Goal: Task Accomplishment & Management: Manage account settings

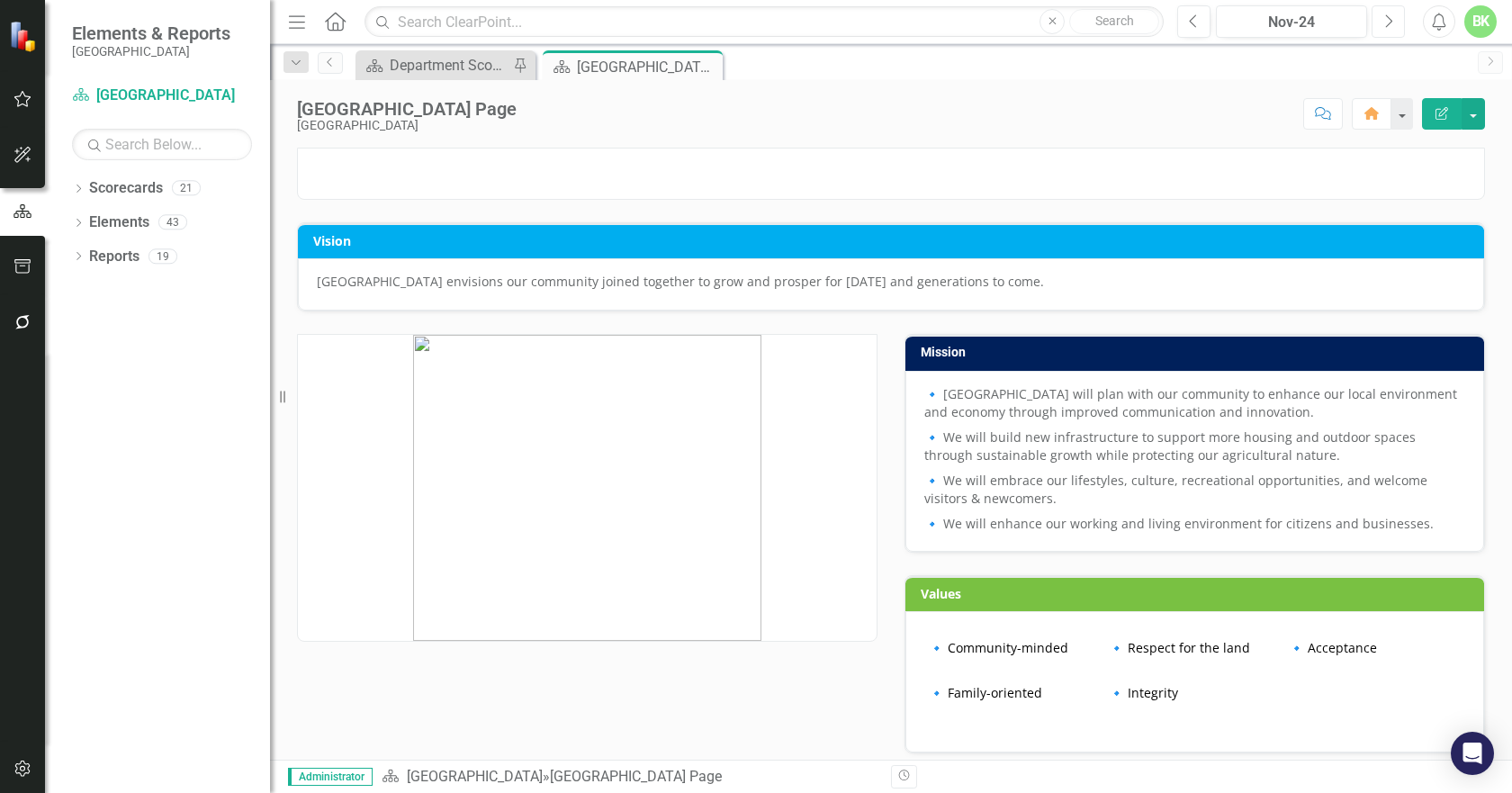
click at [1378, 16] on button "Next" at bounding box center [1389, 21] width 33 height 32
click at [1379, 18] on button "Next" at bounding box center [1389, 21] width 33 height 32
click at [1380, 18] on button "Next" at bounding box center [1389, 21] width 33 height 32
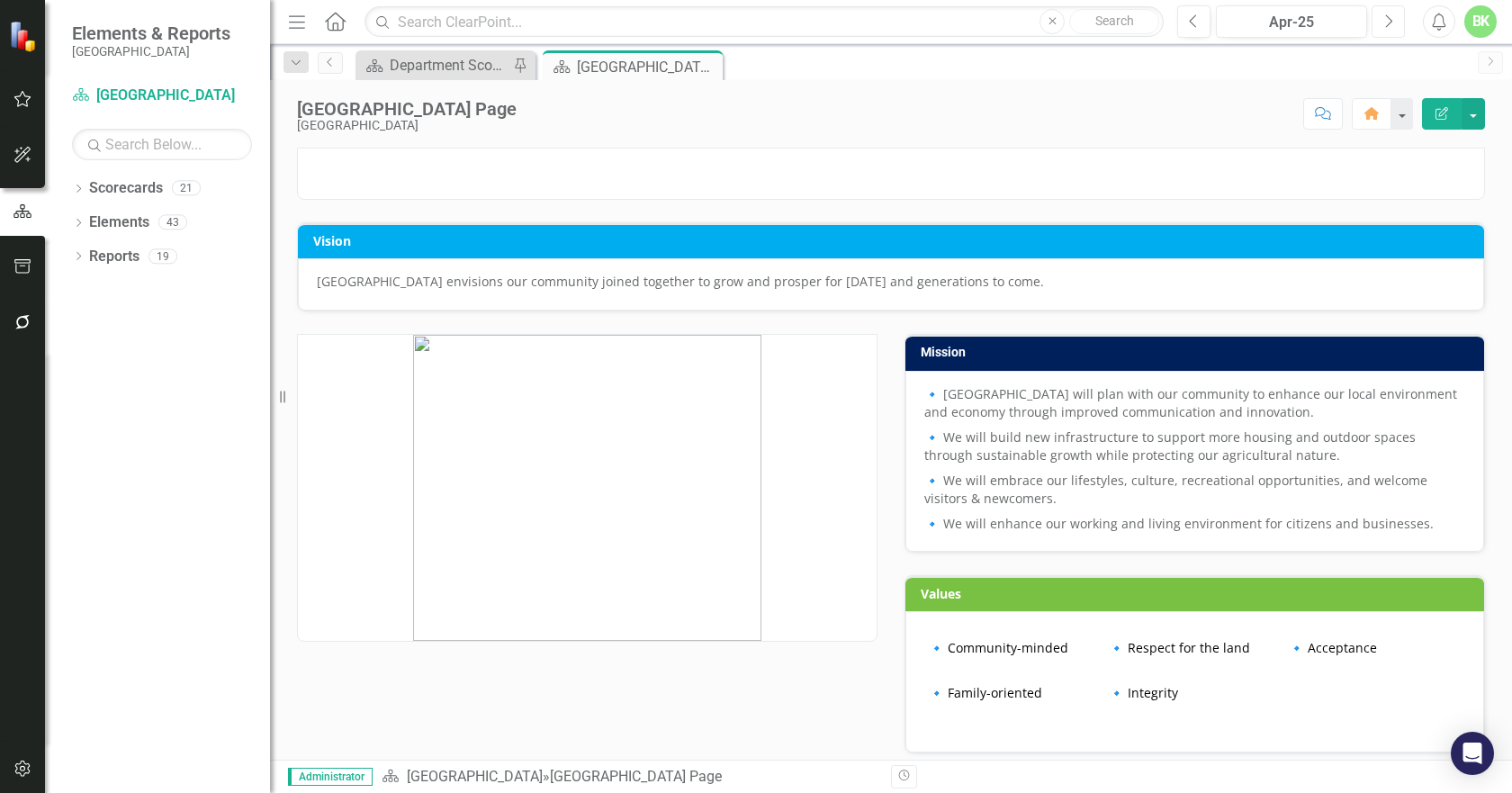
click at [1379, 20] on button "Next" at bounding box center [1389, 21] width 33 height 32
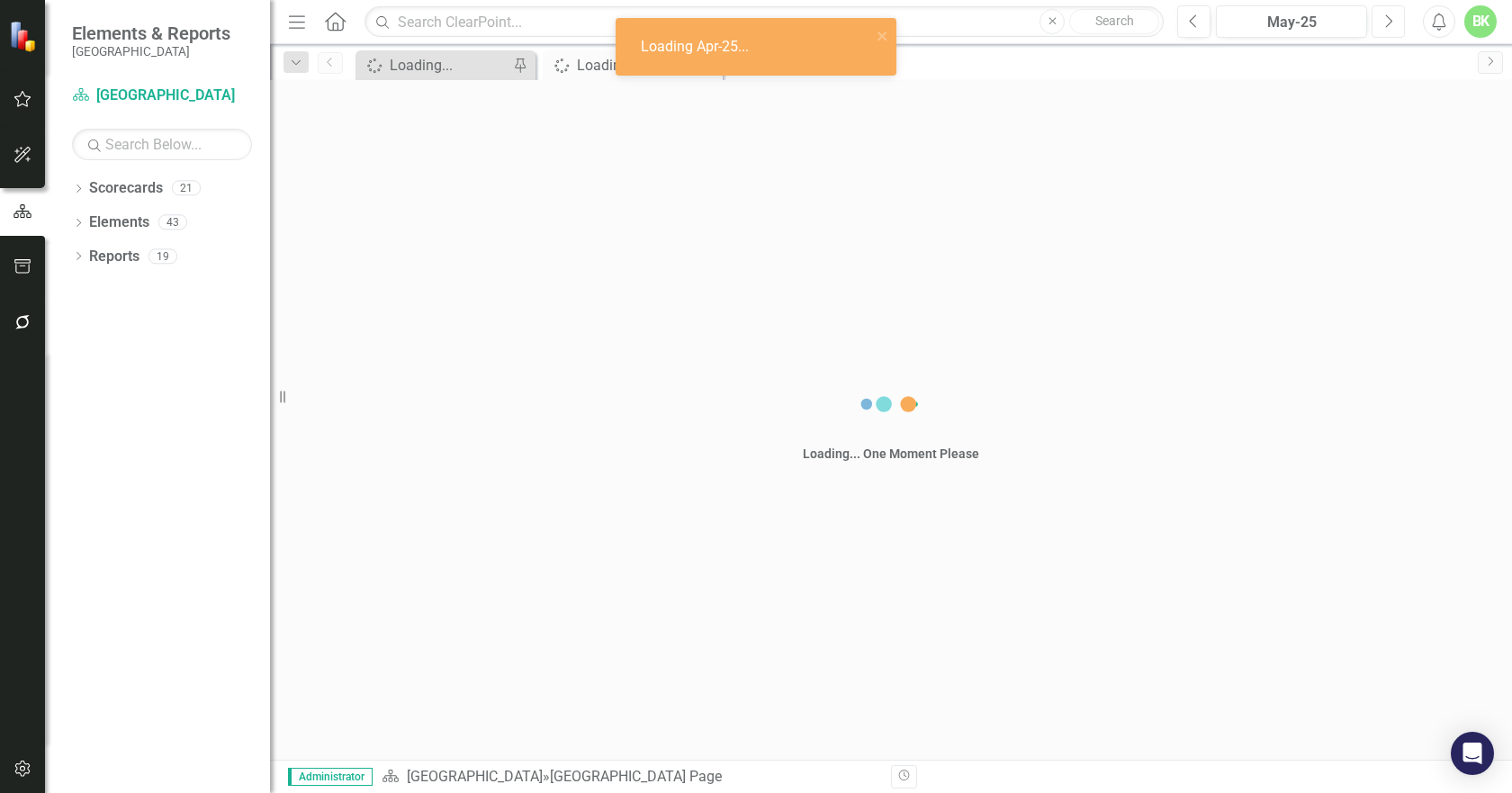
click at [1380, 23] on button "Next" at bounding box center [1389, 21] width 33 height 32
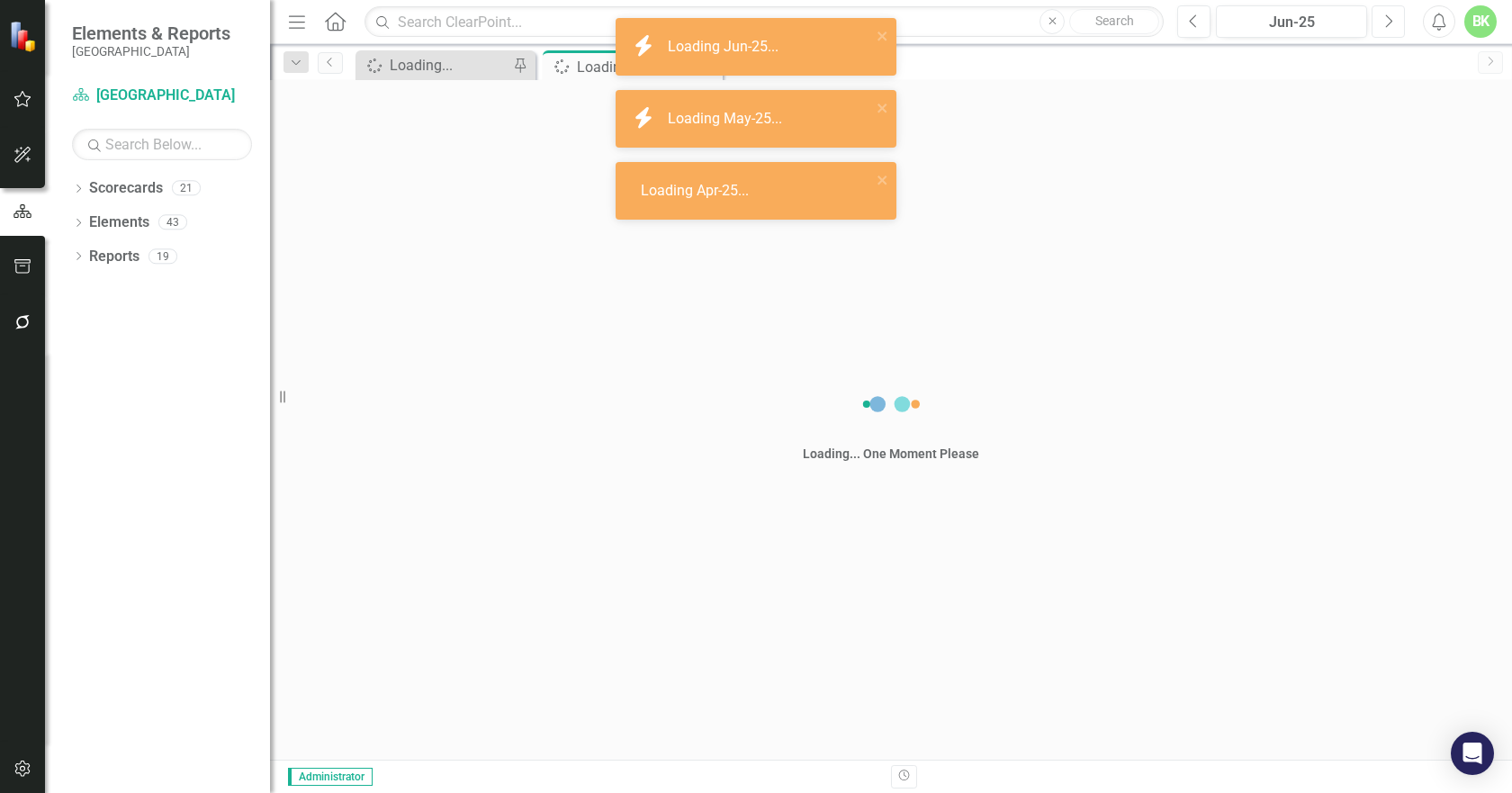
click at [1383, 23] on button "Next" at bounding box center [1389, 21] width 33 height 32
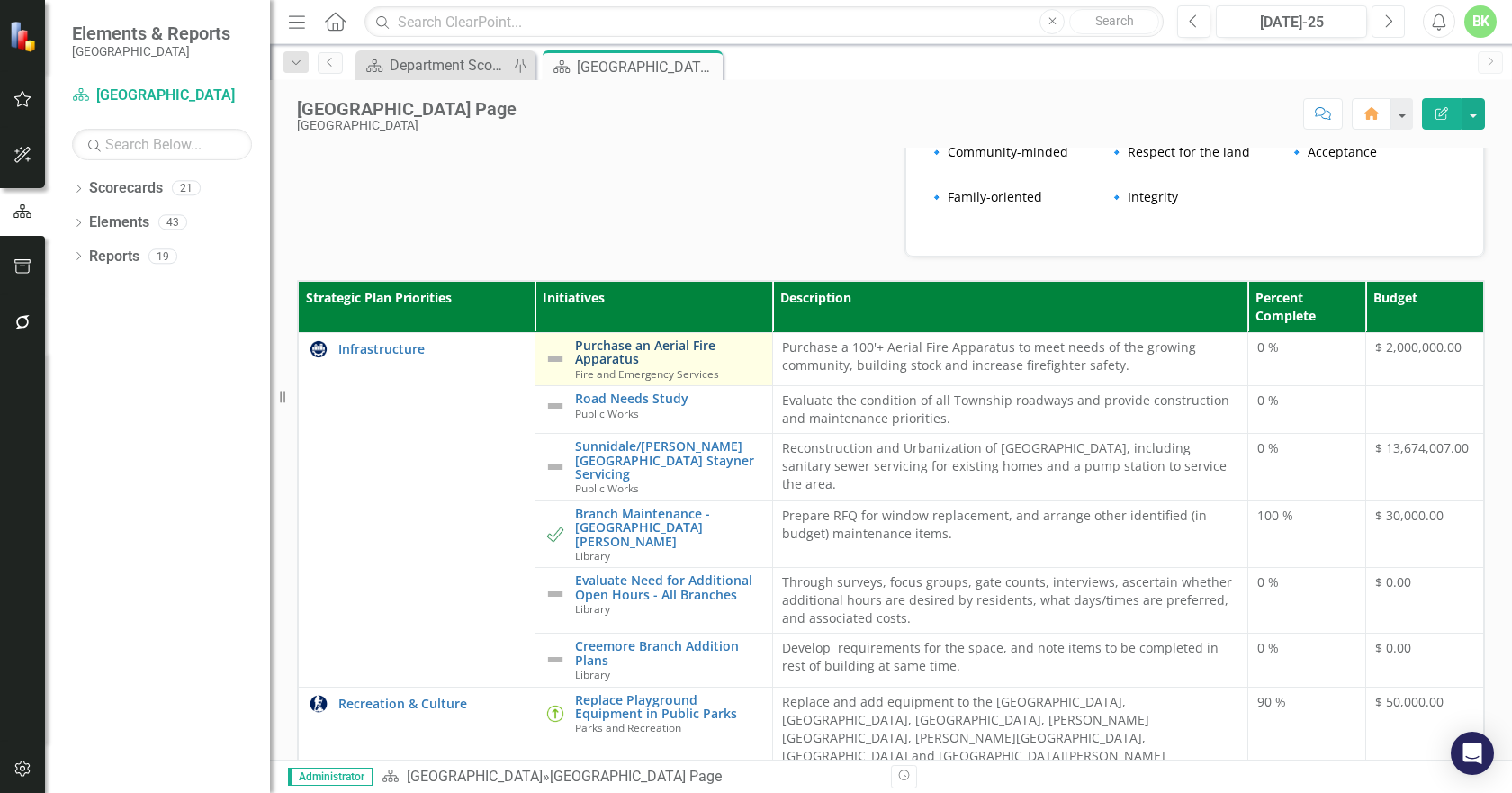
scroll to position [540, 0]
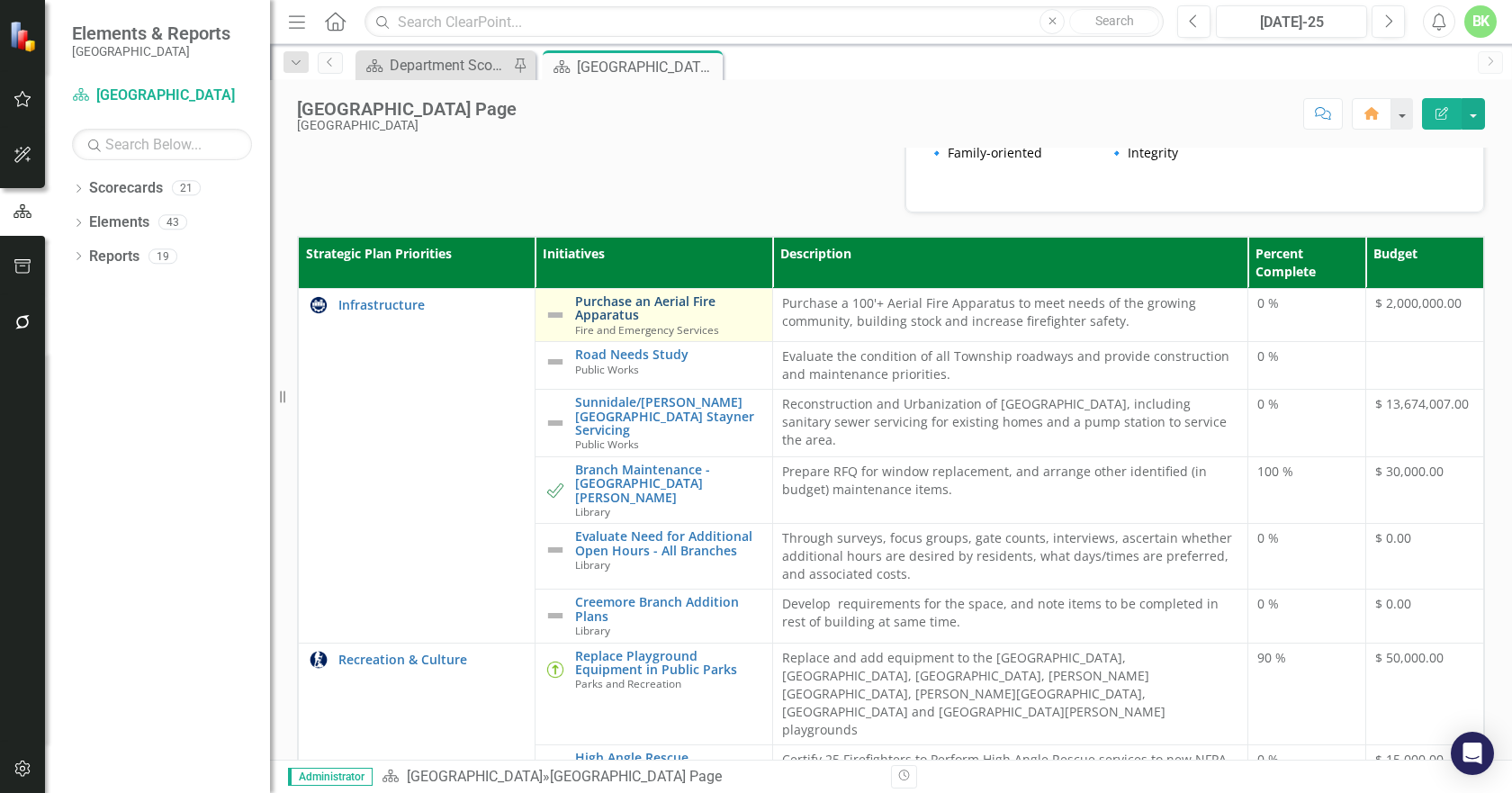
click at [615, 322] on link "Purchase an Aerial Fire Apparatus" at bounding box center [668, 308] width 187 height 28
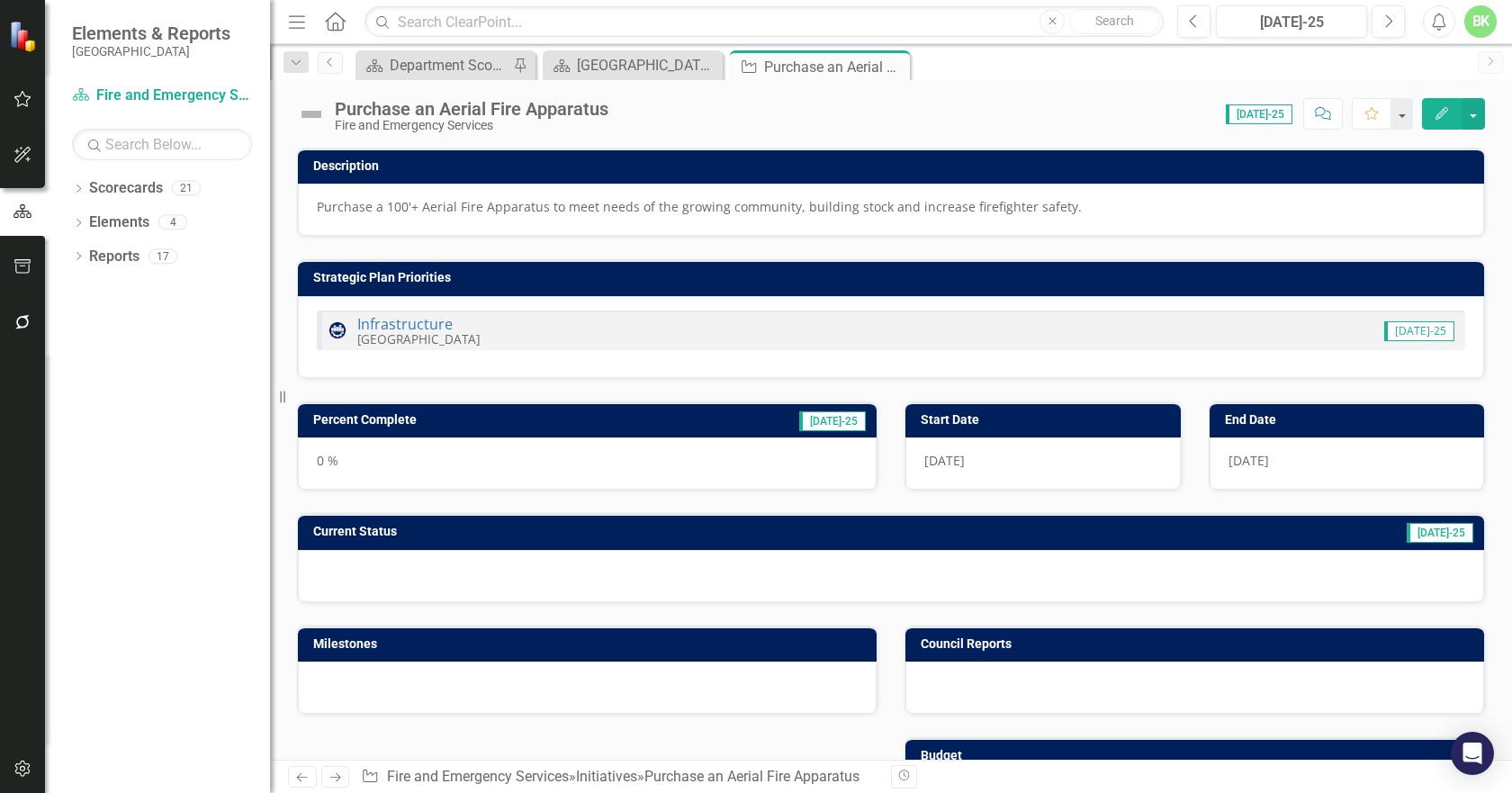
click at [315, 117] on img at bounding box center [312, 115] width 29 height 29
click at [290, 116] on div "Purchase an Aerial Fire Apparatus Fire and Emergency Services Score: 0.00 Jul-2…" at bounding box center [890, 108] width 1242 height 54
click at [304, 115] on img at bounding box center [312, 115] width 29 height 29
click at [305, 115] on img at bounding box center [312, 115] width 29 height 29
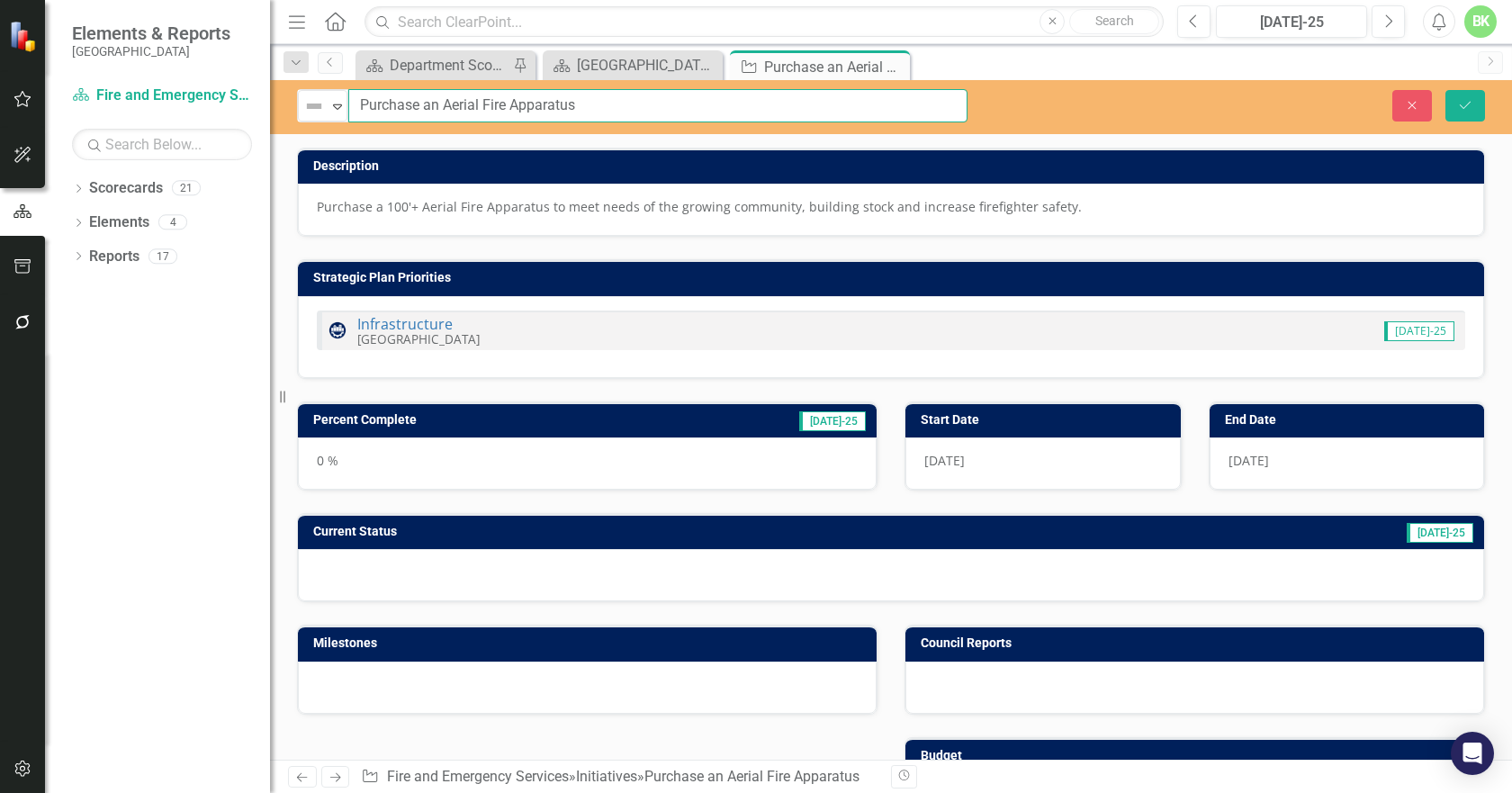
click at [399, 110] on input "Purchase an Aerial Fire Apparatus" at bounding box center [658, 106] width 620 height 33
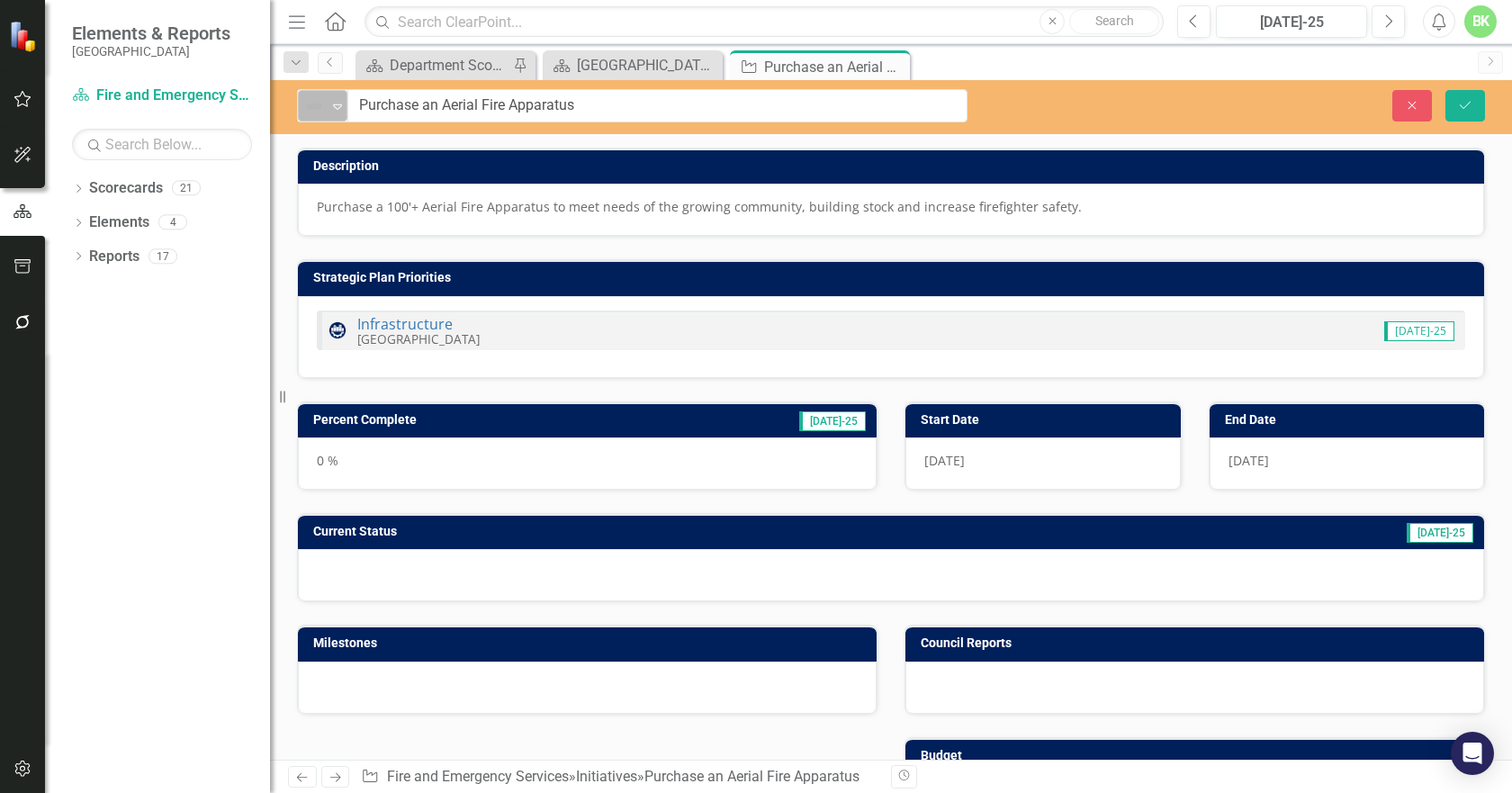
click at [328, 113] on icon "Expand" at bounding box center [337, 106] width 18 height 15
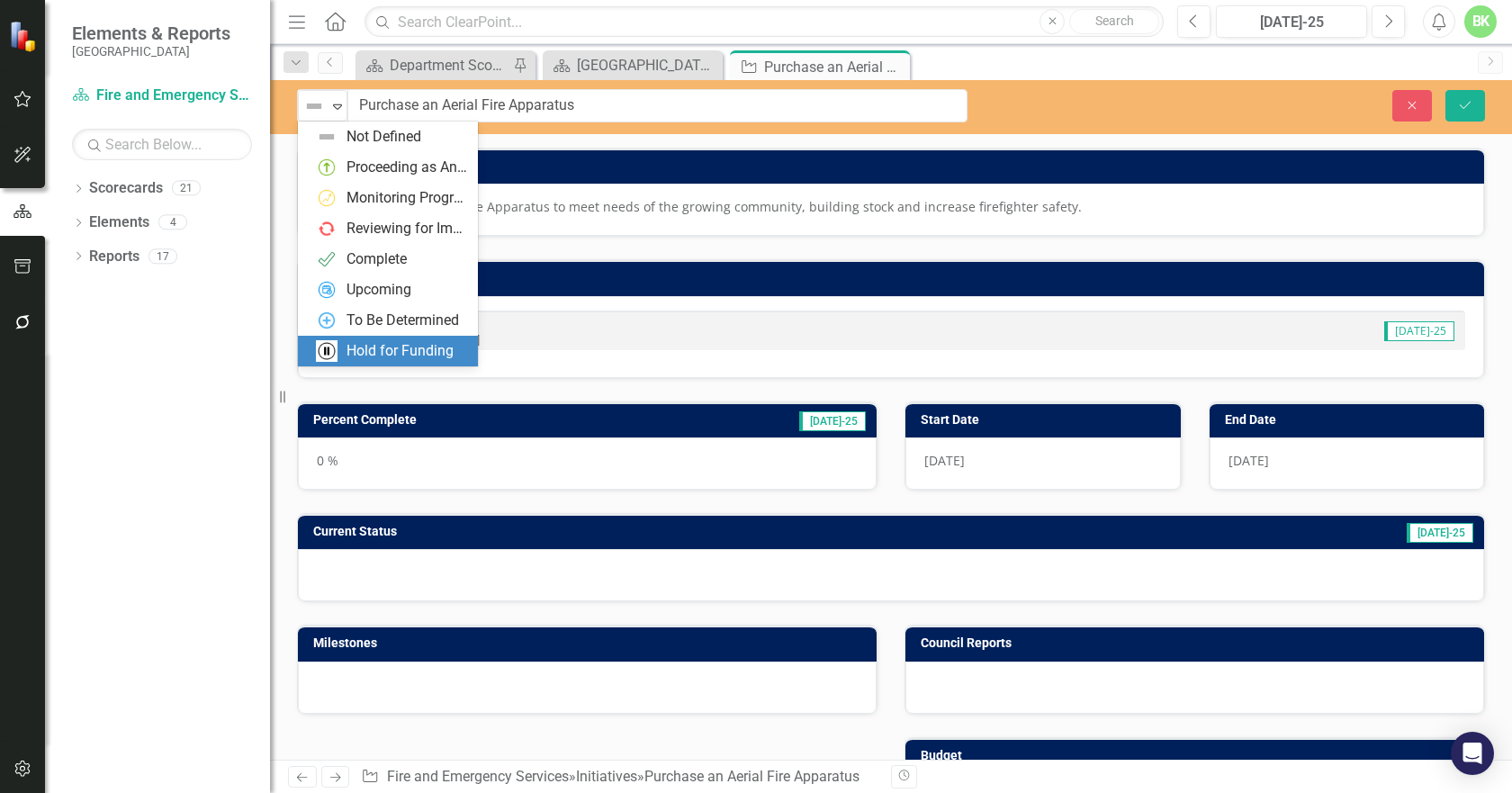
click at [414, 354] on div "Hold for Funding" at bounding box center [400, 350] width 107 height 20
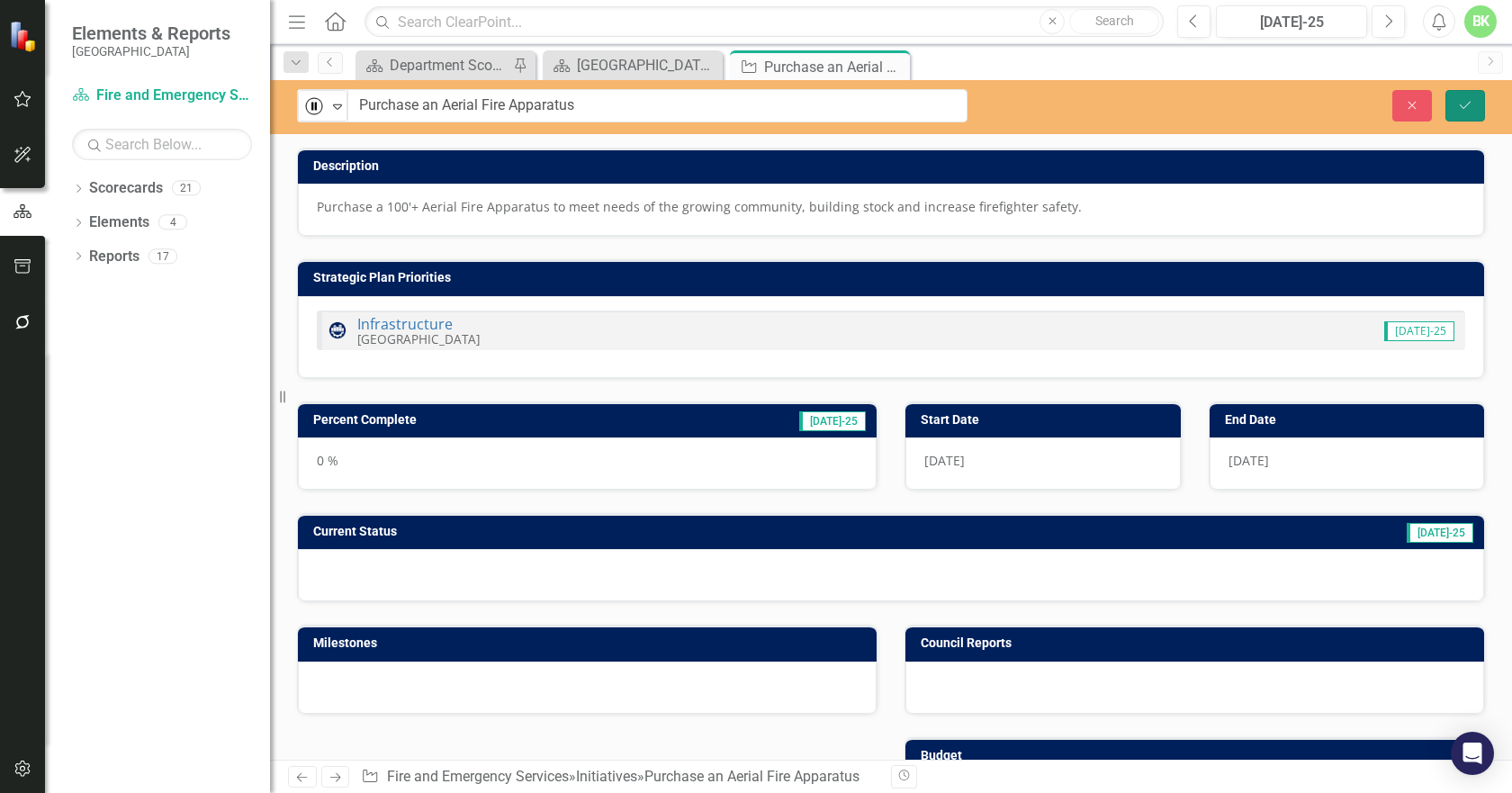
click at [1481, 101] on button "Save" at bounding box center [1465, 106] width 40 height 31
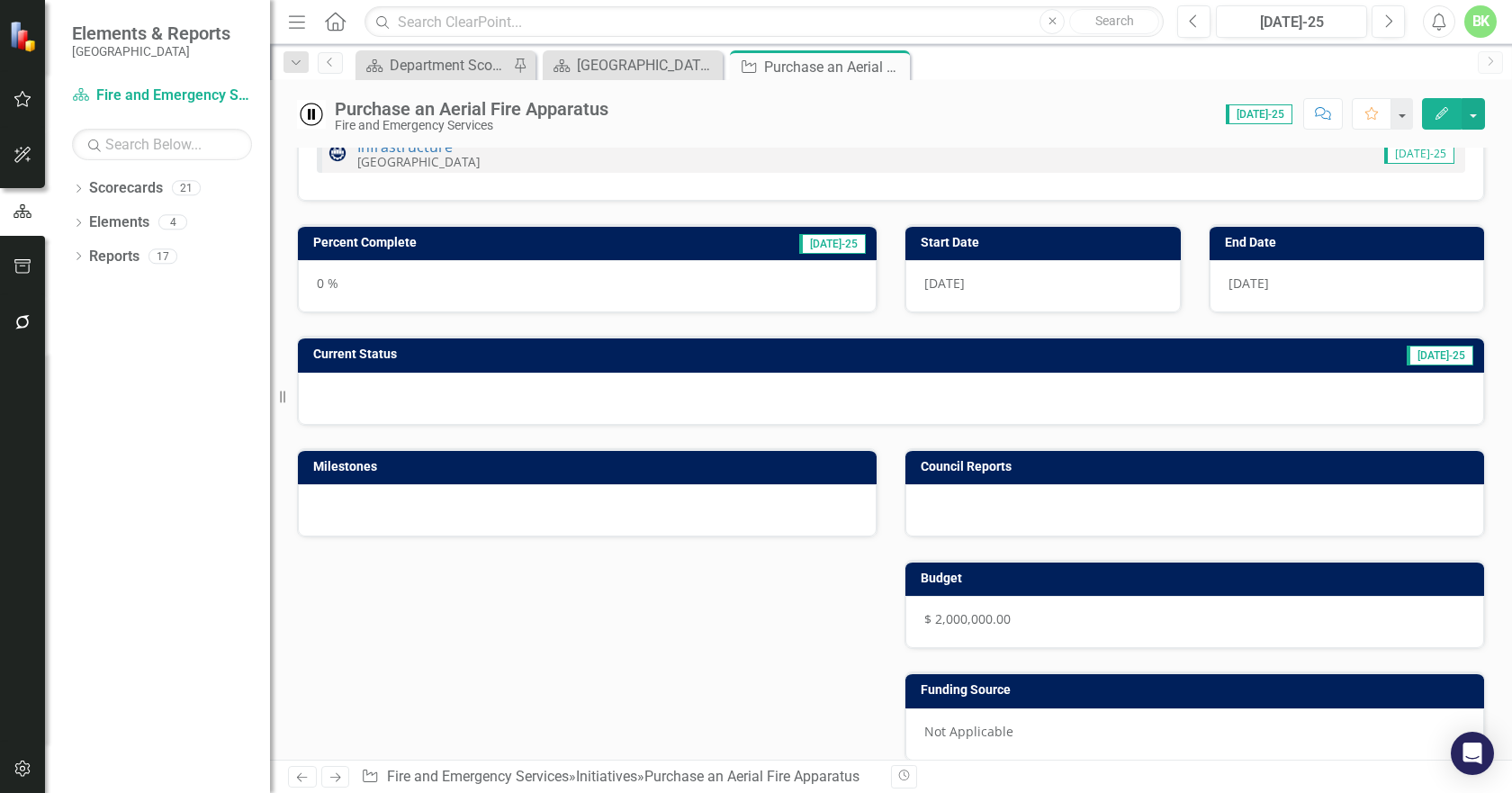
scroll to position [180, 0]
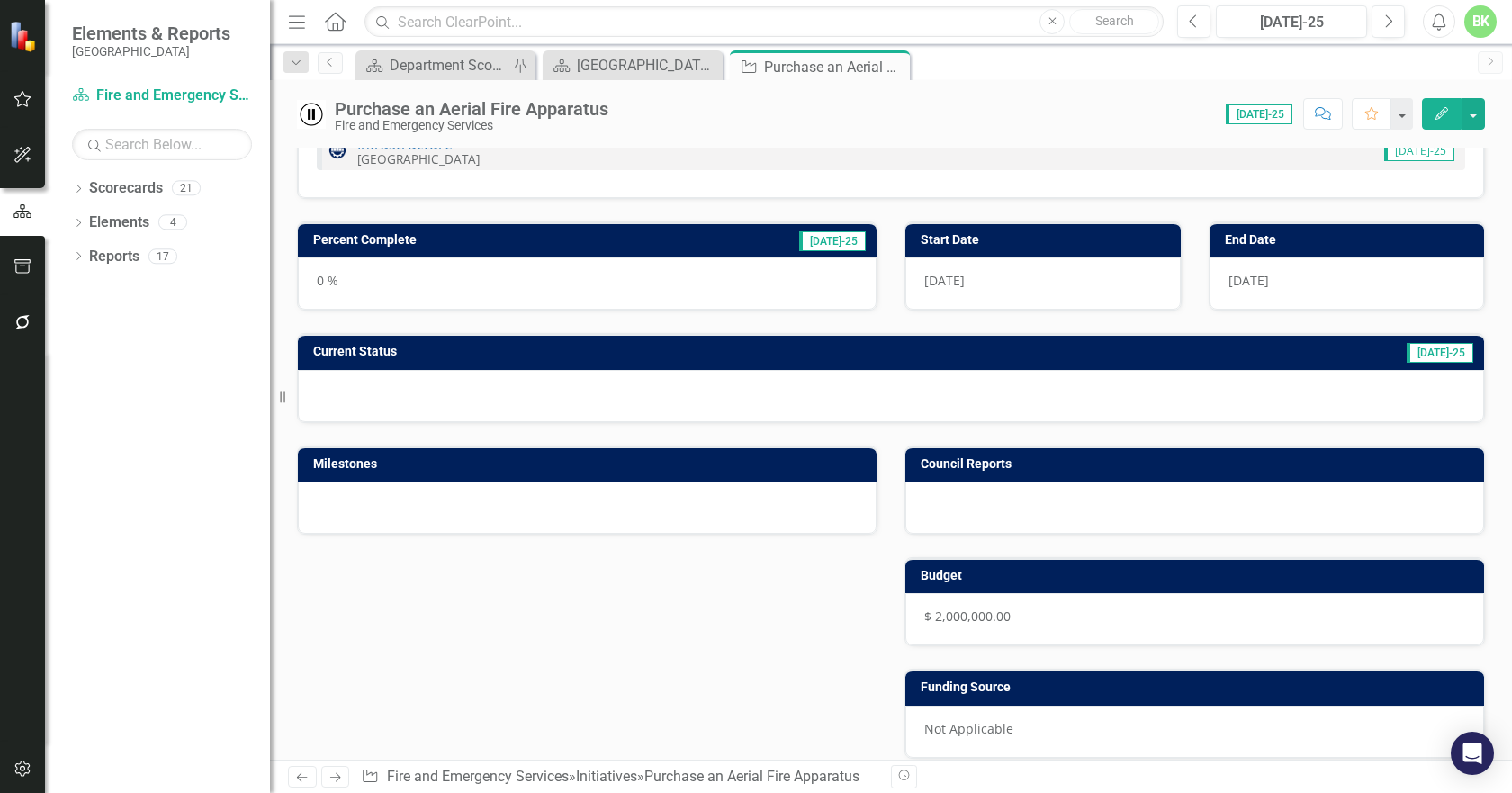
click at [747, 286] on div "0 %" at bounding box center [588, 283] width 579 height 52
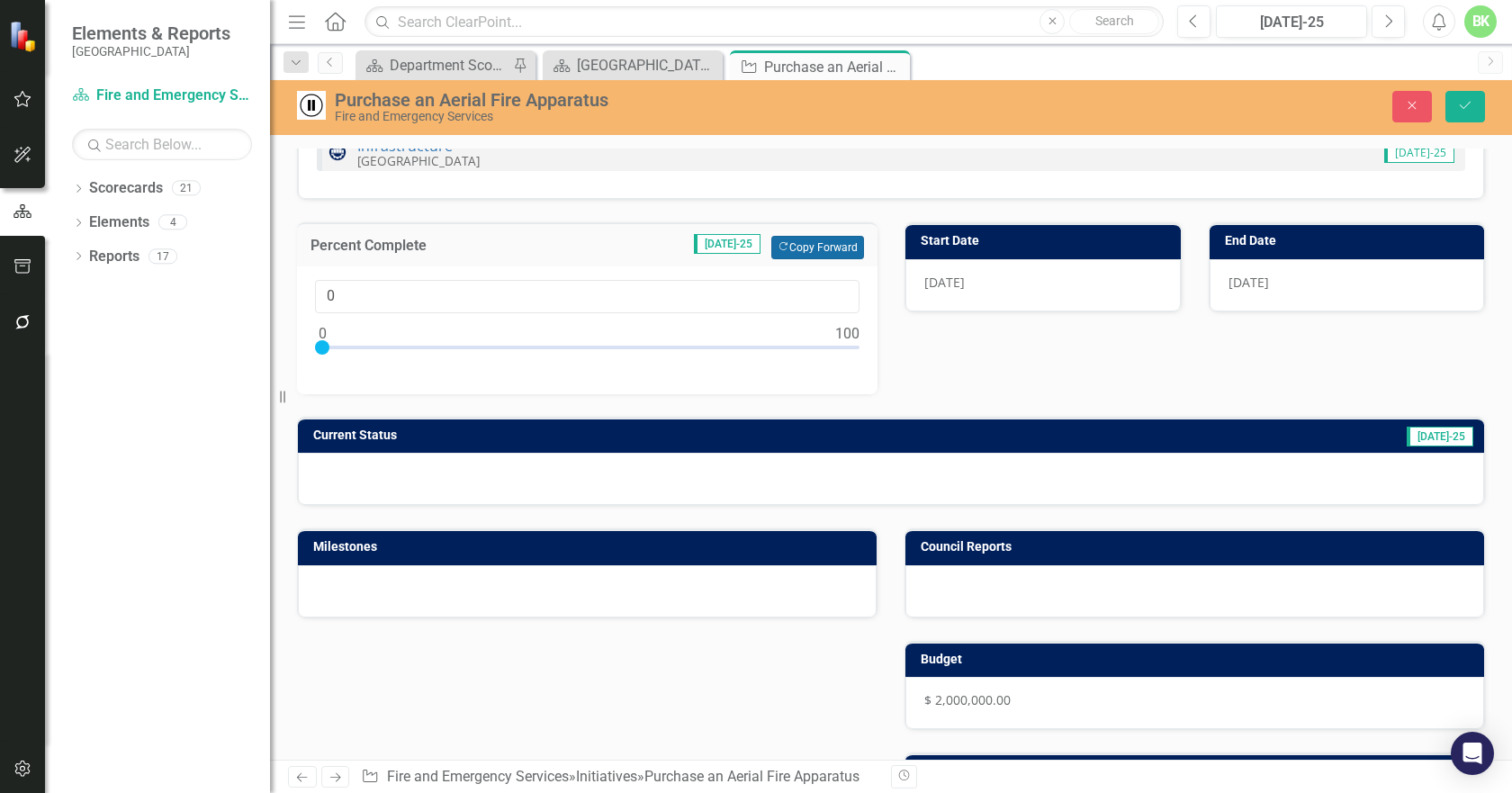
click at [802, 252] on button "Copy Forward Copy Forward" at bounding box center [817, 248] width 92 height 23
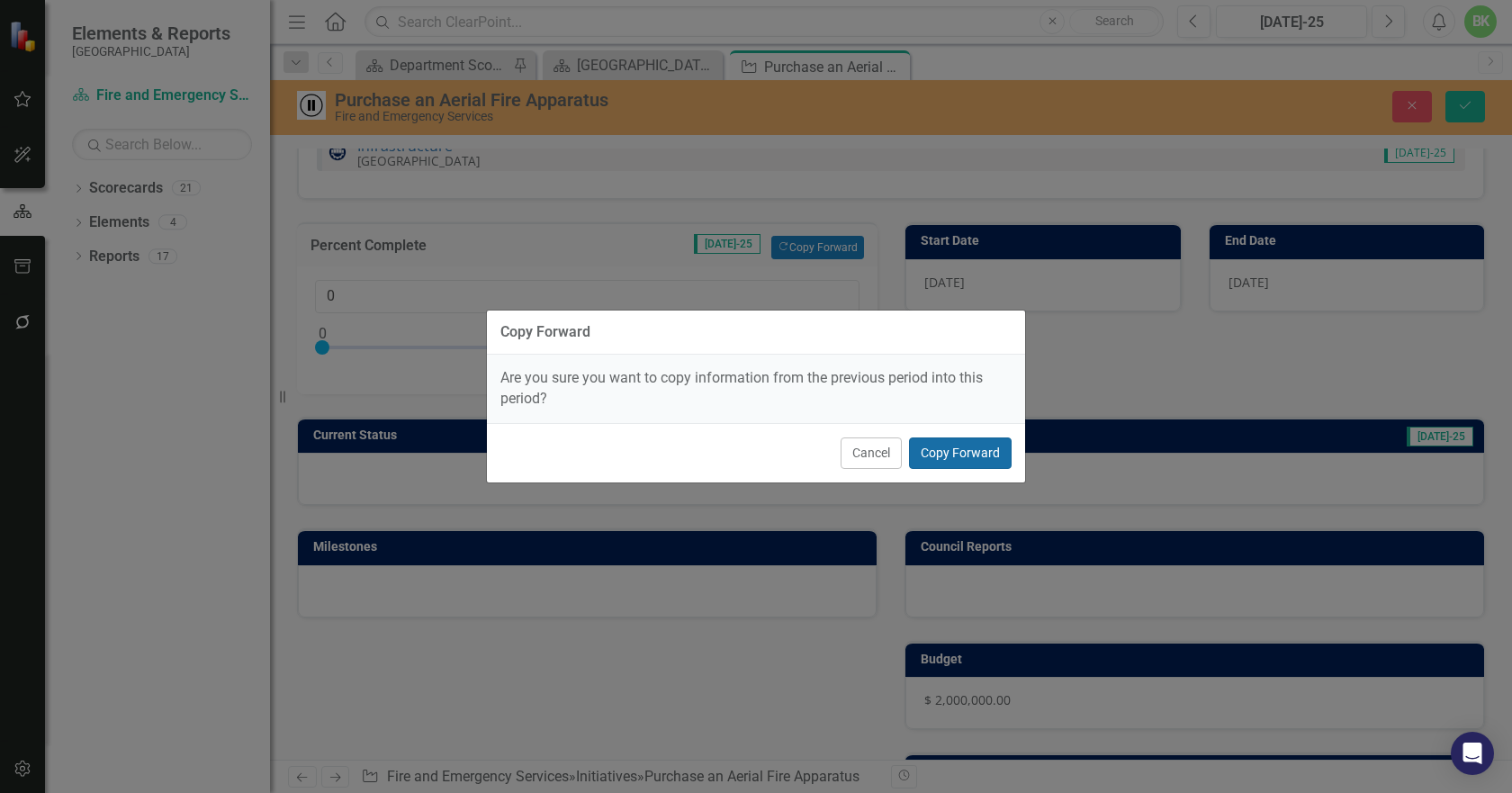
click at [936, 457] on button "Copy Forward" at bounding box center [960, 453] width 103 height 31
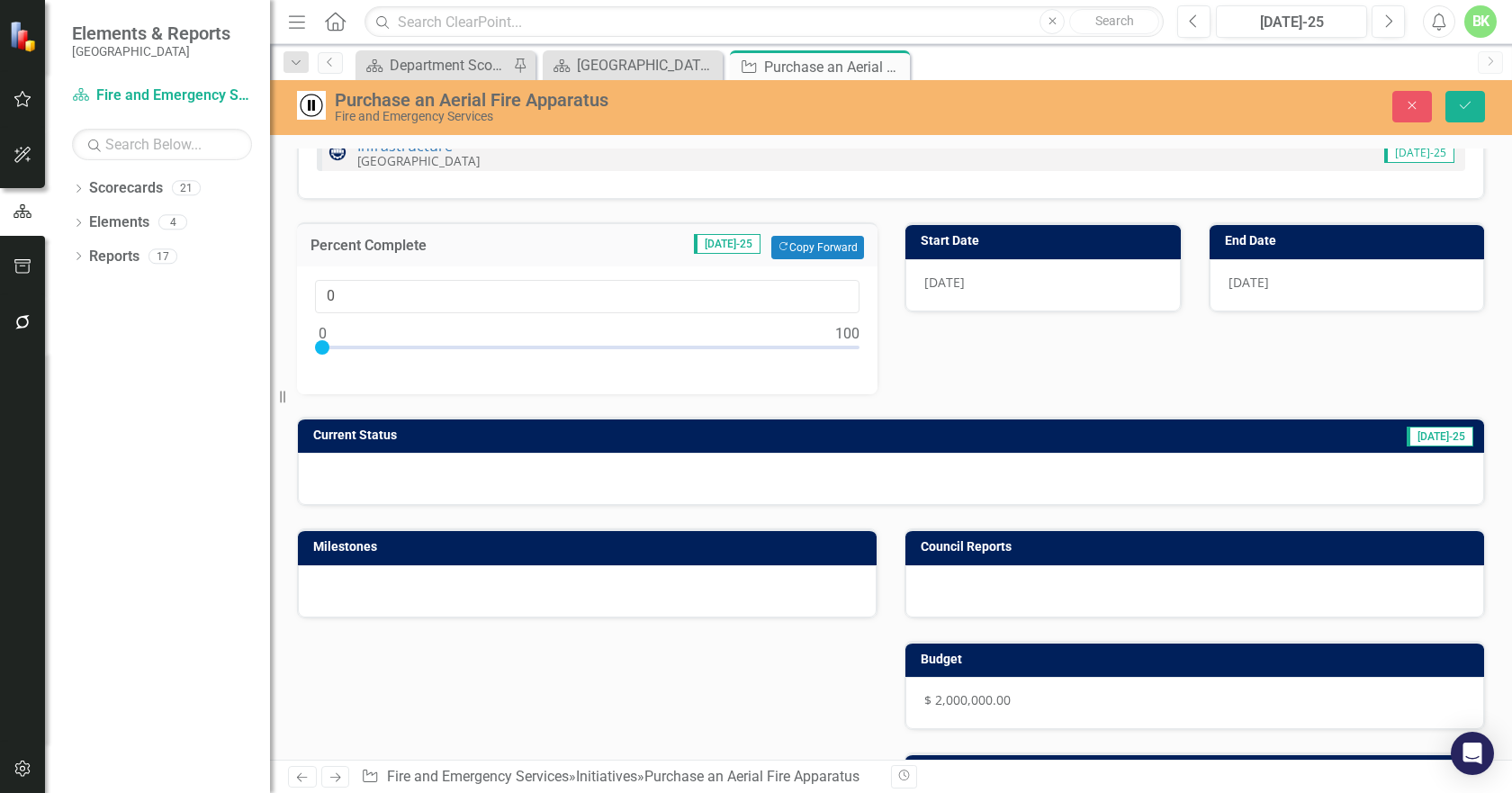
click at [1263, 491] on div at bounding box center [891, 479] width 1187 height 52
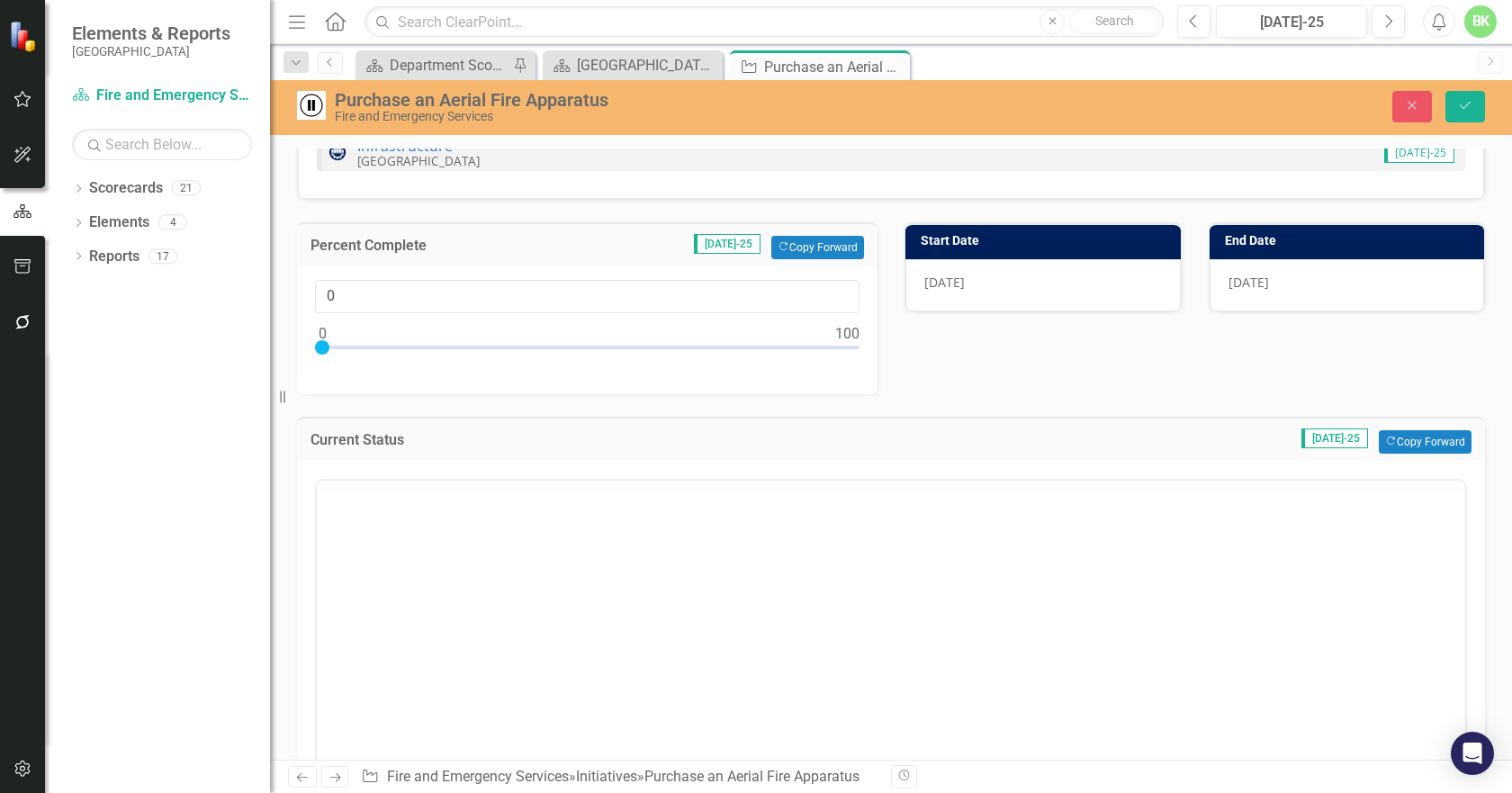
scroll to position [0, 0]
click at [1399, 446] on button "Copy Forward Copy Forward" at bounding box center [1425, 442] width 92 height 23
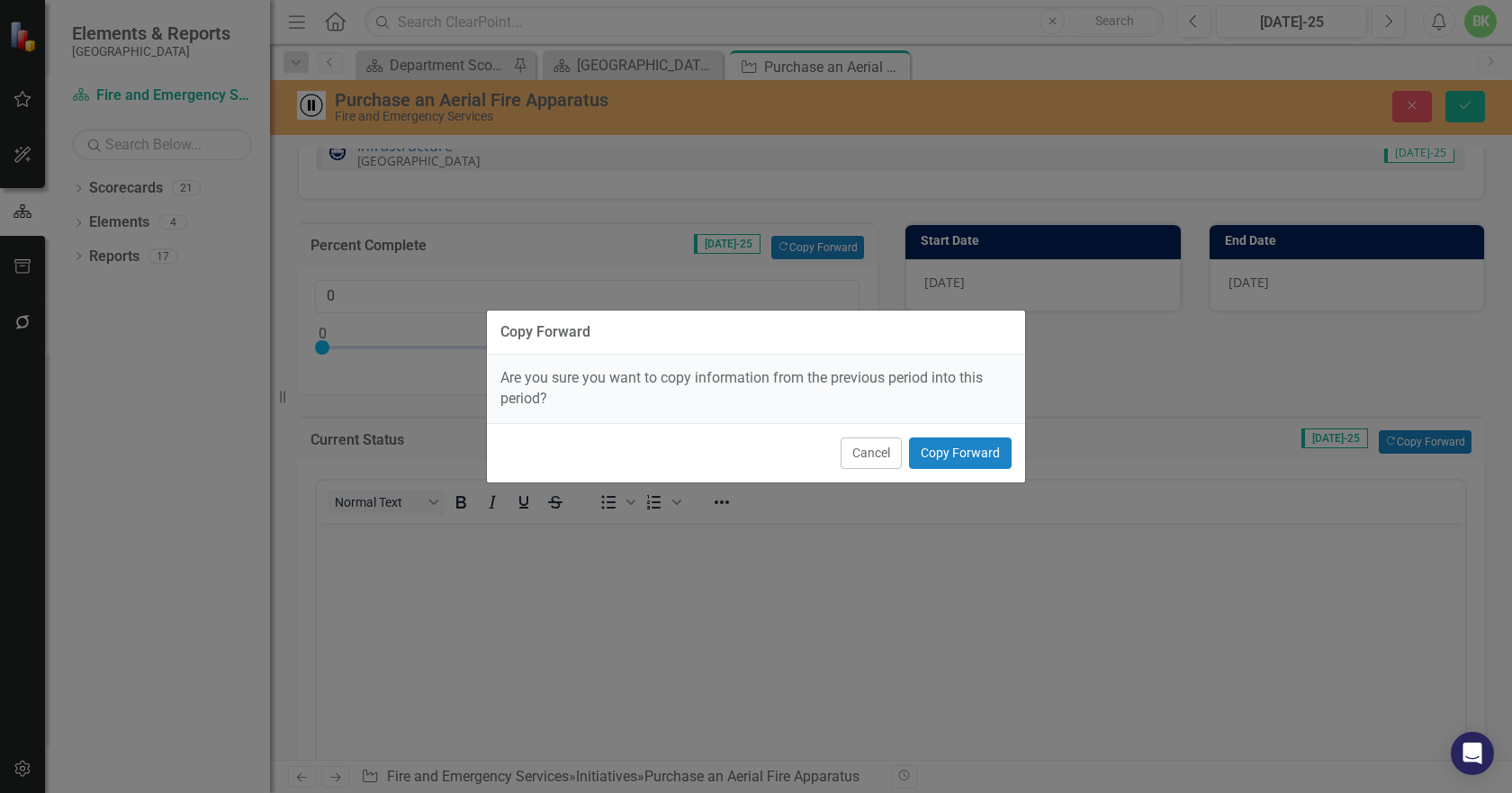
click at [1020, 458] on div "Cancel Copy Forward" at bounding box center [756, 452] width 538 height 59
click at [984, 456] on button "Copy Forward" at bounding box center [960, 453] width 103 height 31
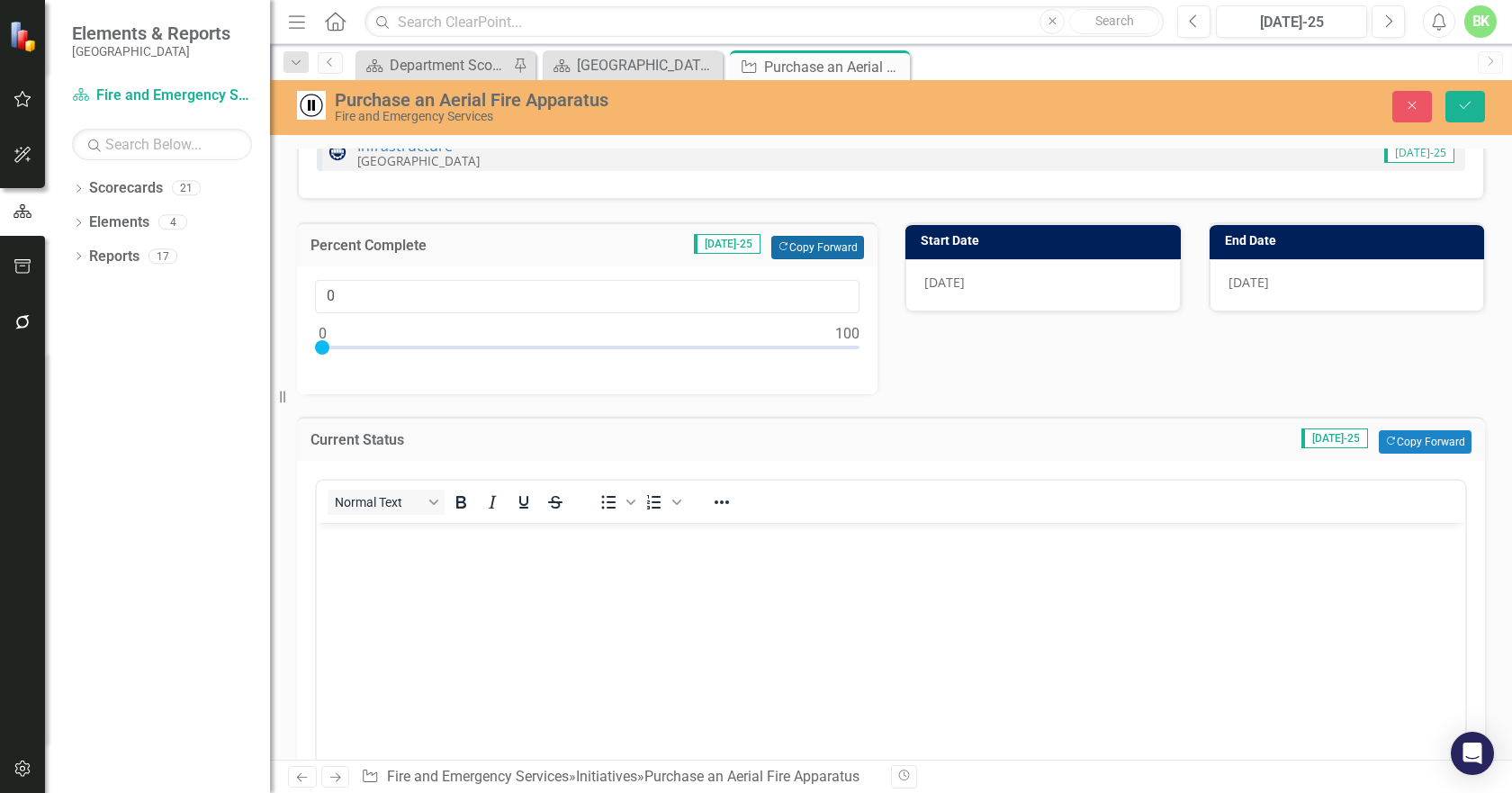
click at [814, 250] on button "Copy Forward Copy Forward" at bounding box center [817, 248] width 92 height 23
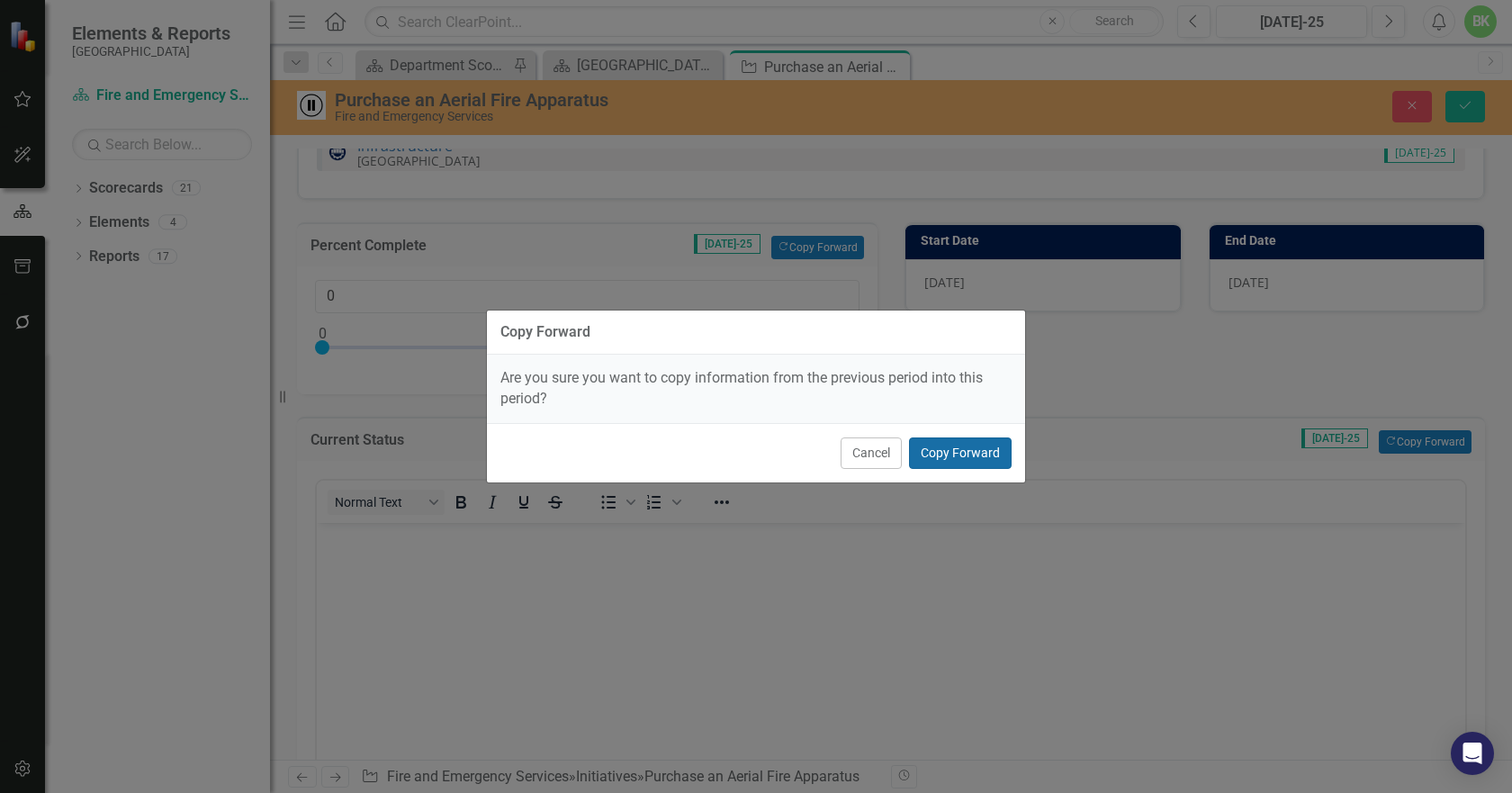
click at [977, 453] on button "Copy Forward" at bounding box center [960, 453] width 103 height 31
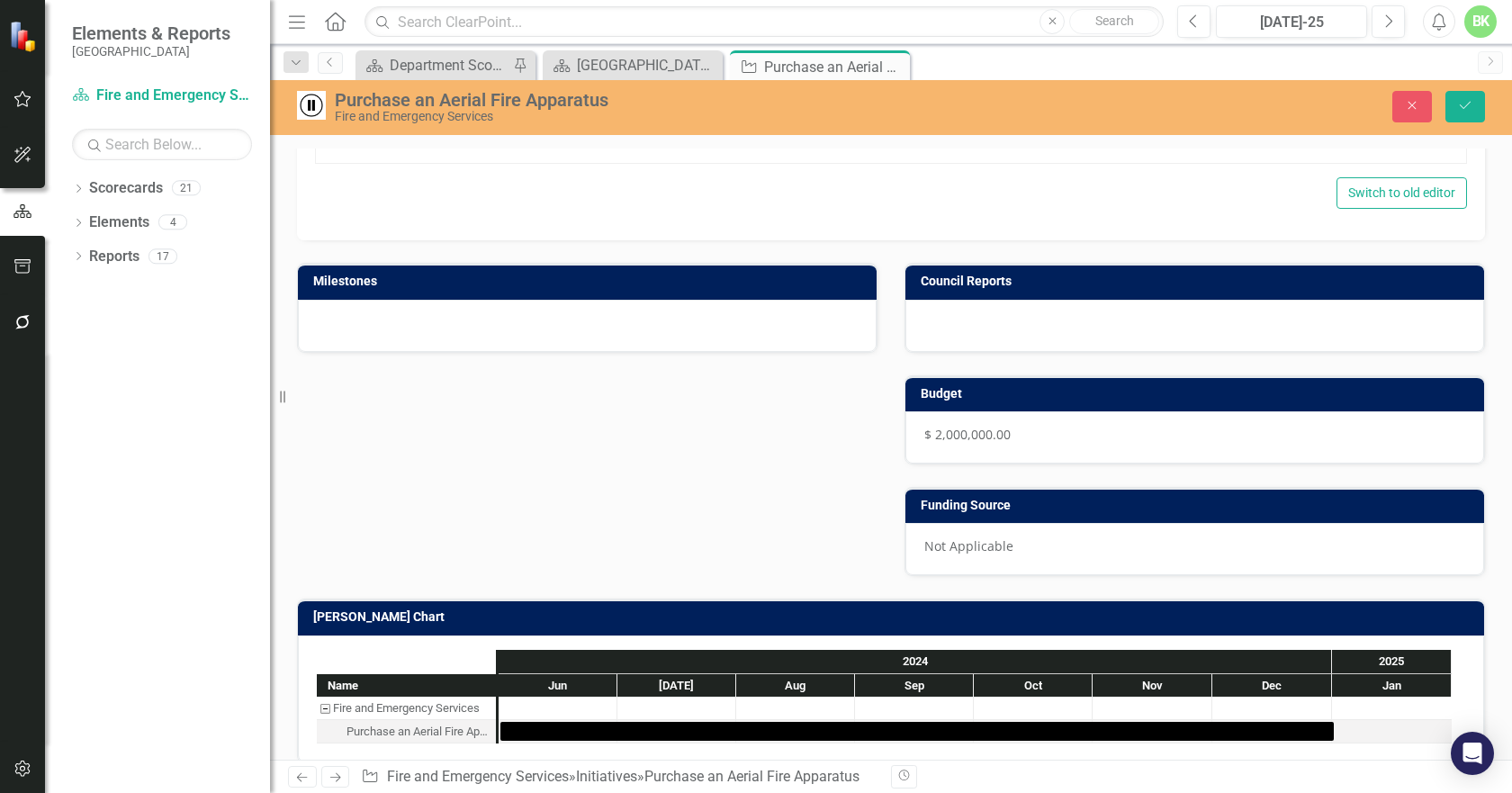
scroll to position [990, 0]
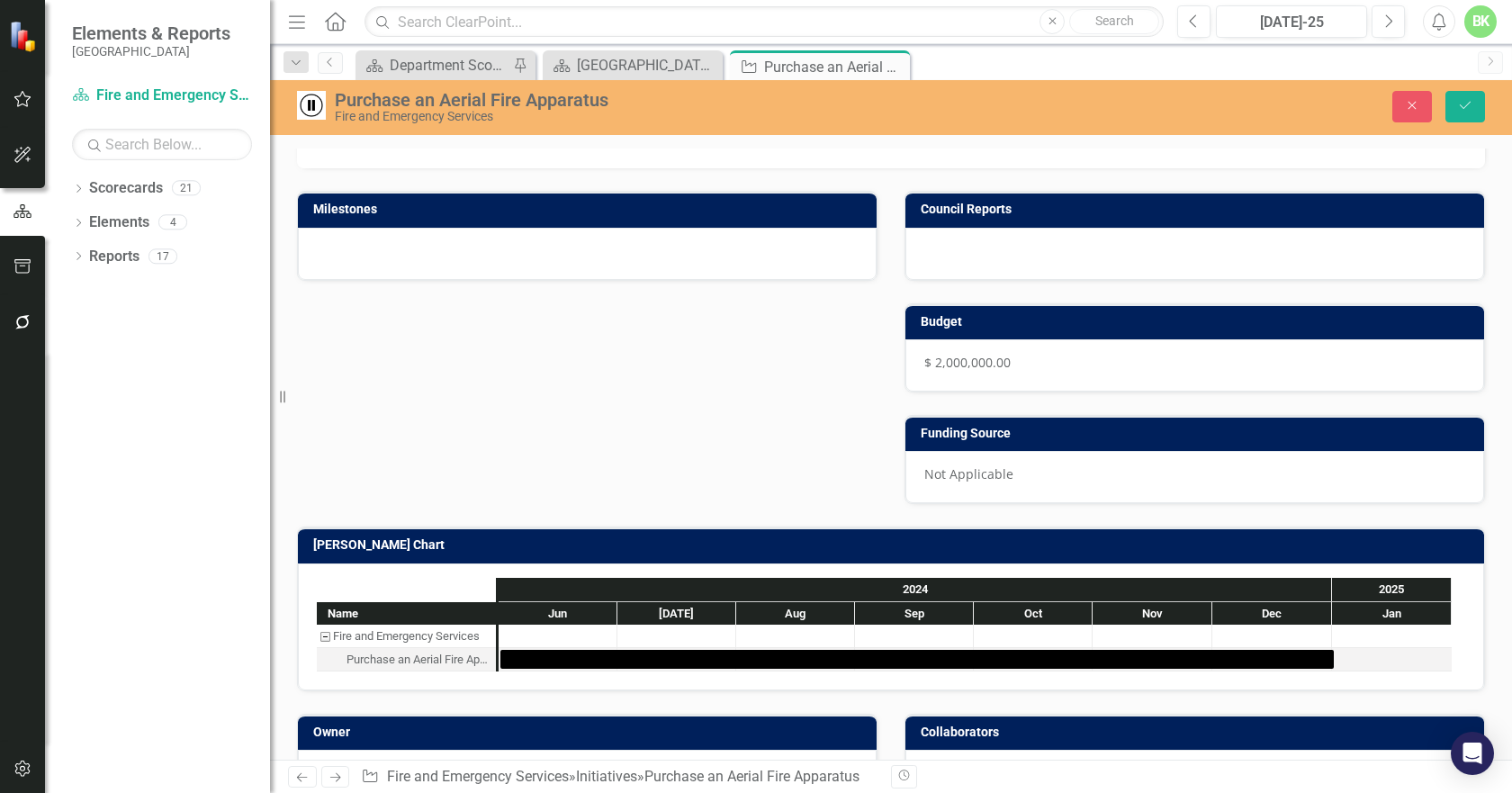
click at [869, 545] on h3 "[PERSON_NAME] Chart" at bounding box center [894, 545] width 1162 height 14
click at [869, 544] on h3 "[PERSON_NAME] Chart" at bounding box center [894, 545] width 1162 height 14
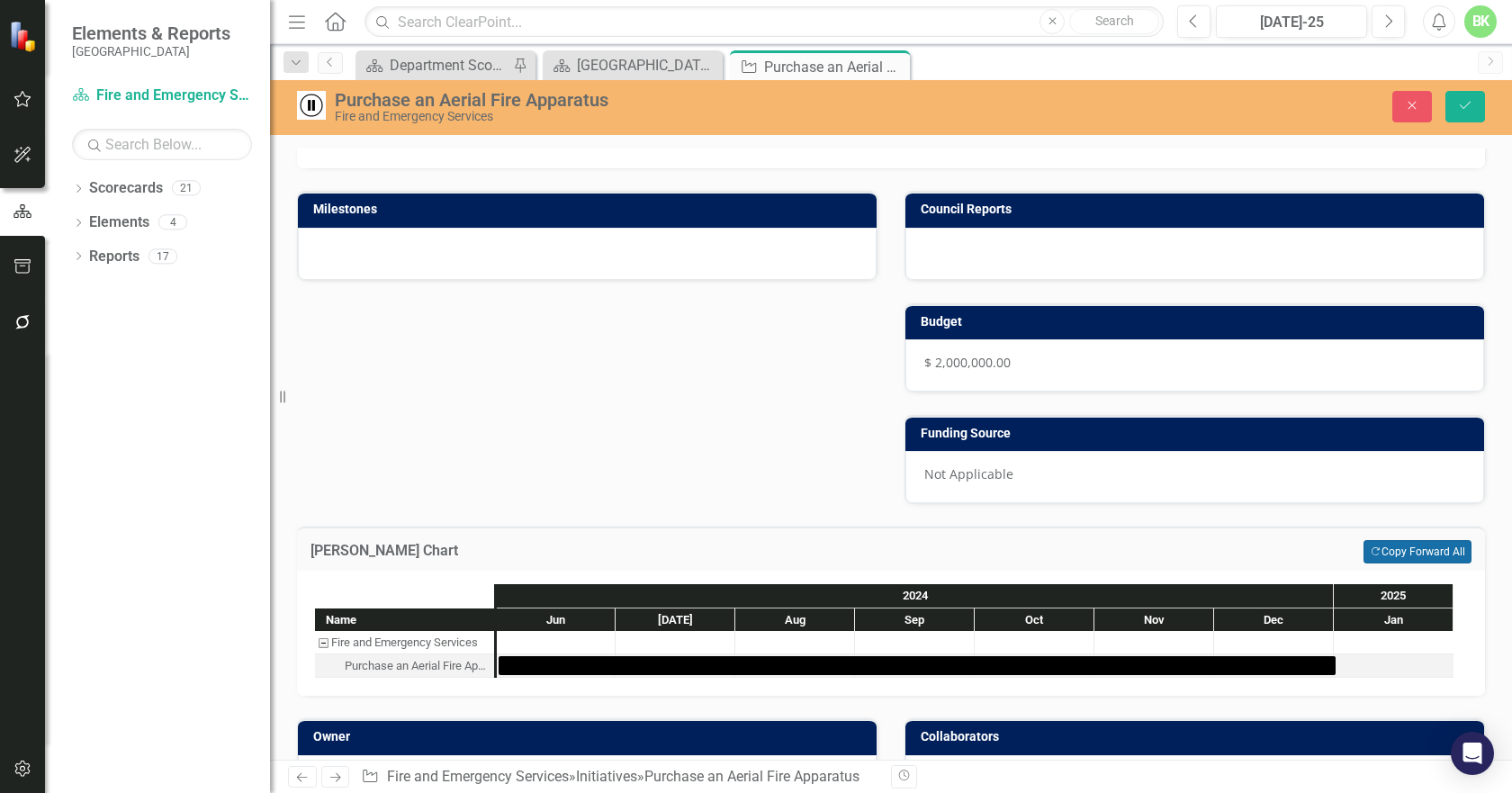
click at [1363, 545] on button "Copy Forward Copy Forward All" at bounding box center [1417, 551] width 108 height 23
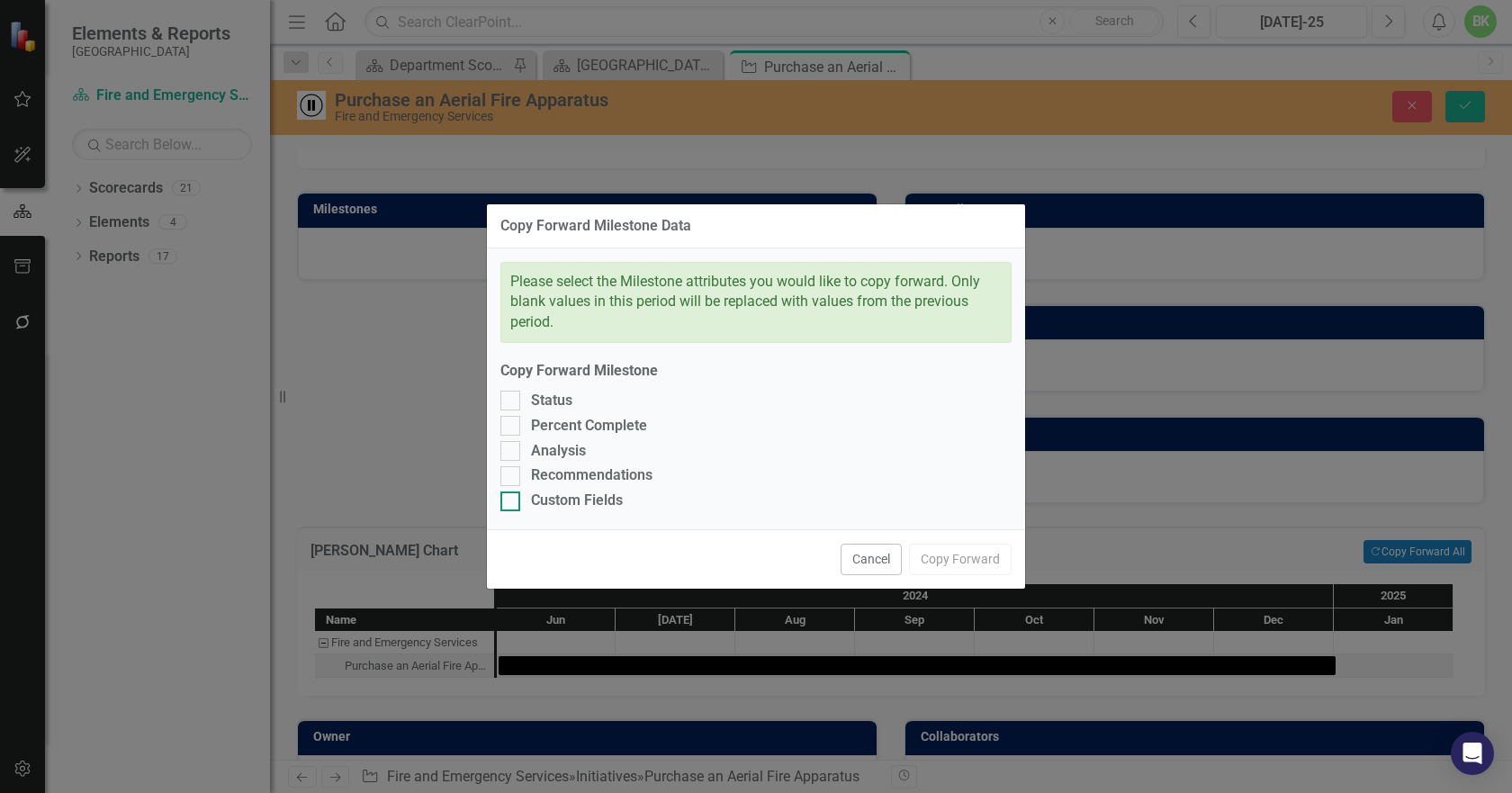
click at [557, 508] on div "Custom Fields" at bounding box center [577, 500] width 92 height 20
click at [512, 503] on input "Custom Fields" at bounding box center [506, 497] width 12 height 12
checkbox input "true"
click at [546, 479] on div "Recommendations" at bounding box center [591, 475] width 121 height 20
click at [512, 478] on input "Recommendations" at bounding box center [506, 472] width 12 height 12
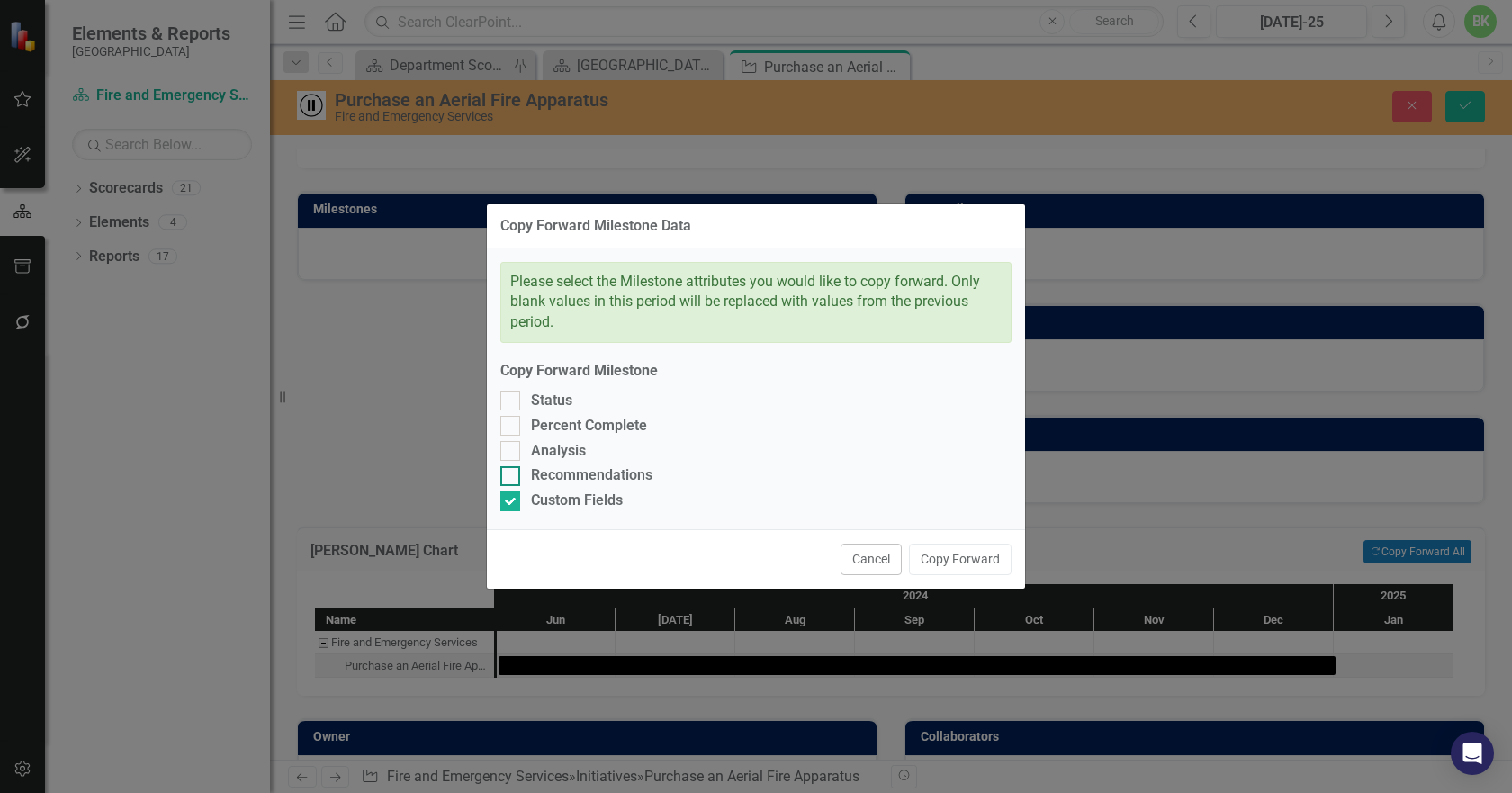
checkbox input "true"
click at [538, 463] on div "Please select the Milestone attributes you would like to copy forward. Only bla…" at bounding box center [756, 389] width 538 height 281
click at [536, 454] on div "Analysis" at bounding box center [558, 450] width 55 height 20
click at [512, 452] on input "Analysis" at bounding box center [506, 446] width 12 height 12
checkbox input "true"
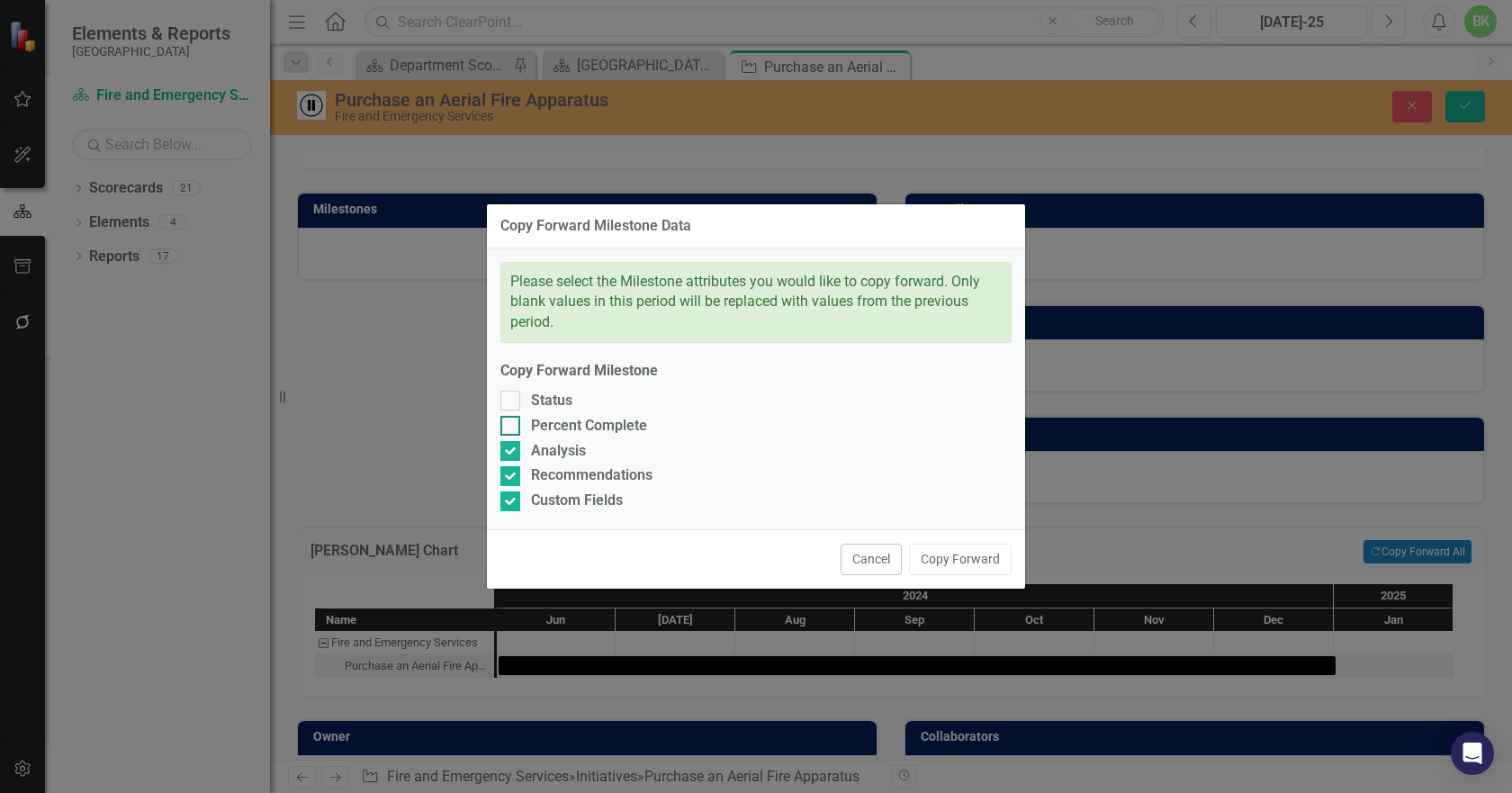
click at [535, 429] on div "Percent Complete" at bounding box center [589, 425] width 117 height 20
click at [512, 427] on input "Percent Complete" at bounding box center [506, 421] width 12 height 12
checkbox input "true"
click at [524, 387] on div "Please select the Milestone attributes you would like to copy forward. Only bla…" at bounding box center [756, 389] width 538 height 281
click at [540, 405] on div "Status" at bounding box center [552, 400] width 42 height 20
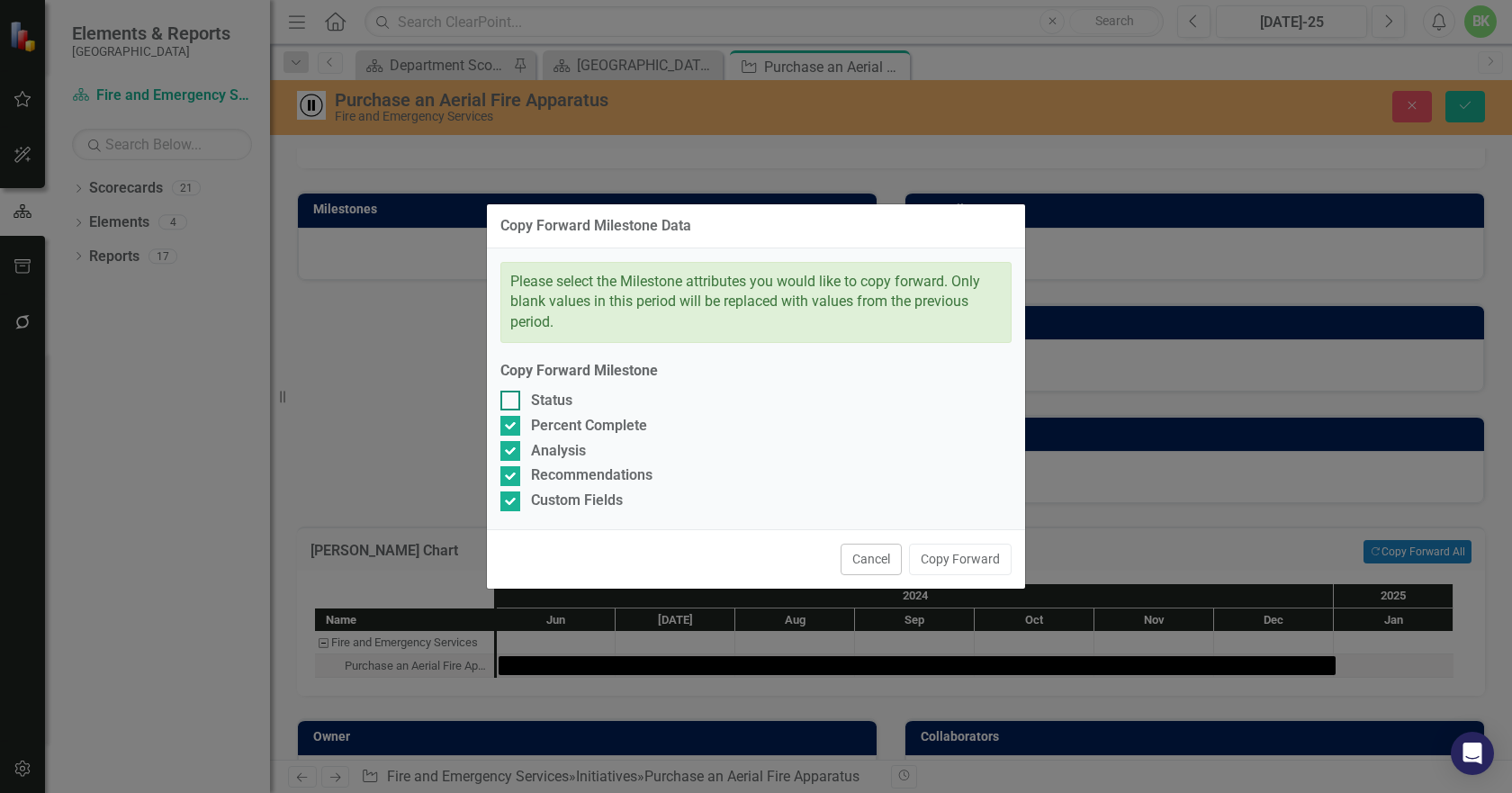
click at [512, 402] on input "Status" at bounding box center [506, 396] width 12 height 12
checkbox input "true"
click at [933, 559] on button "Copy Forward" at bounding box center [960, 559] width 103 height 31
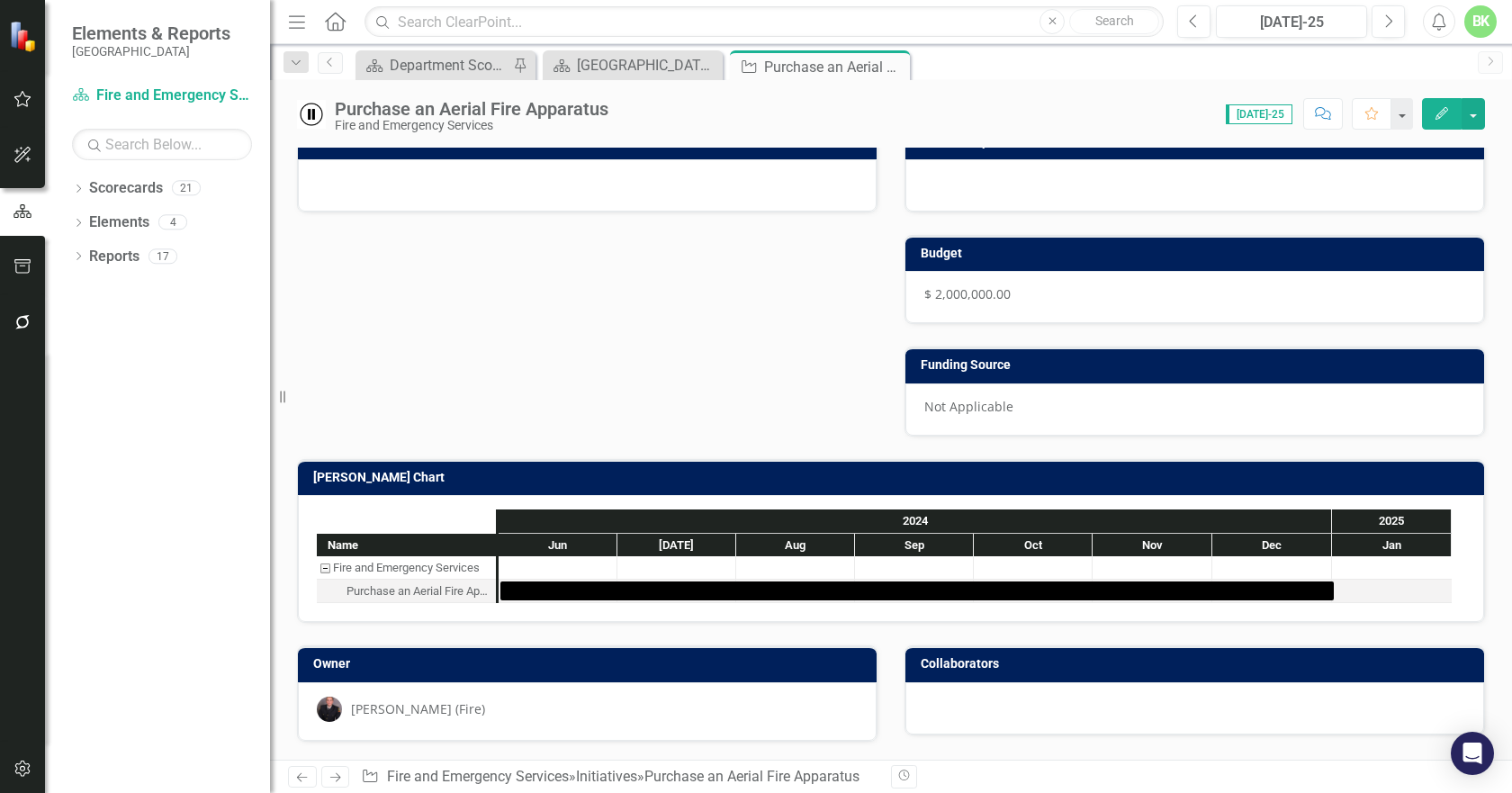
scroll to position [0, 0]
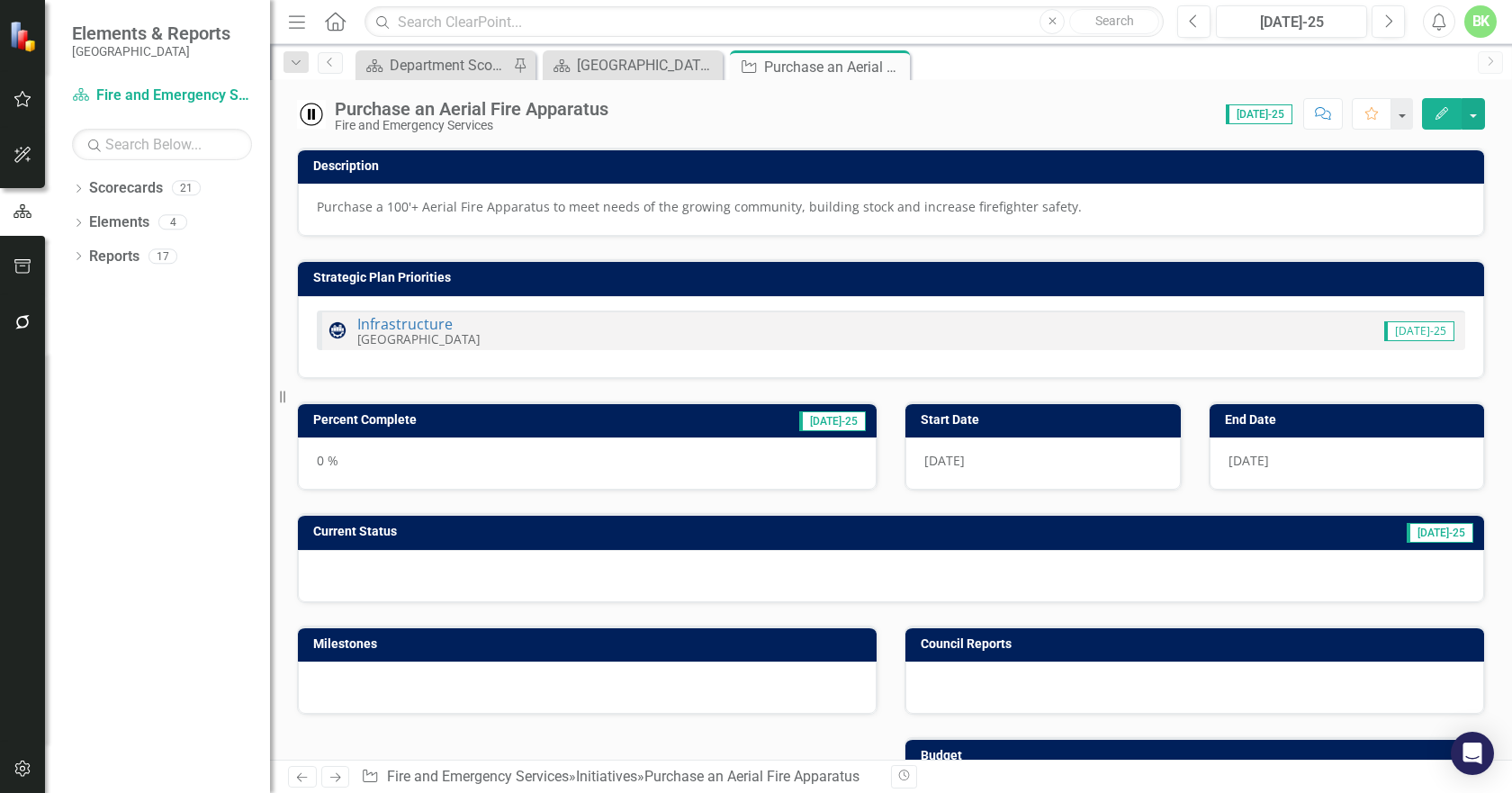
click at [0, 0] on icon "Close" at bounding box center [0, 0] width 0 height 0
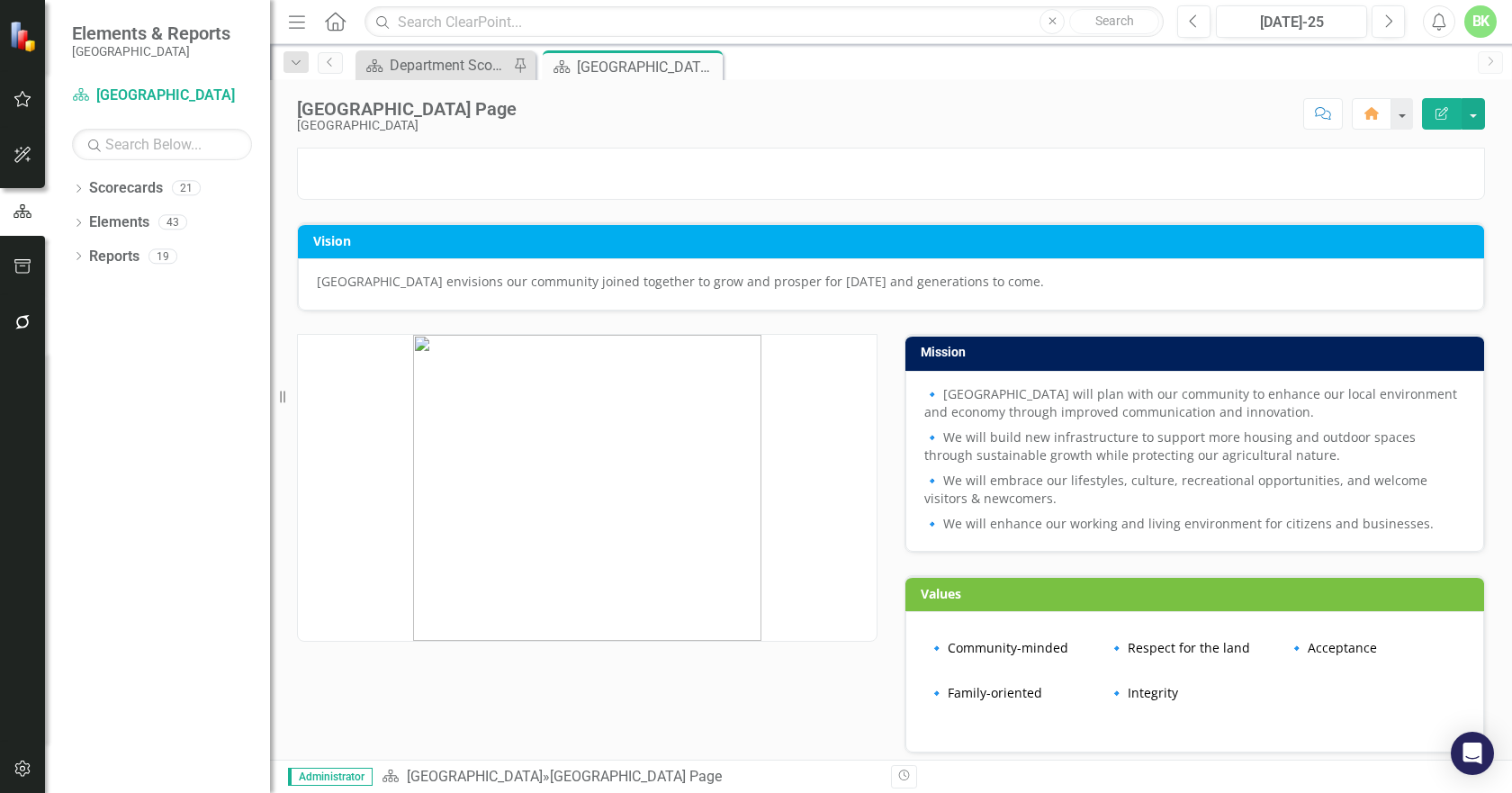
scroll to position [540, 0]
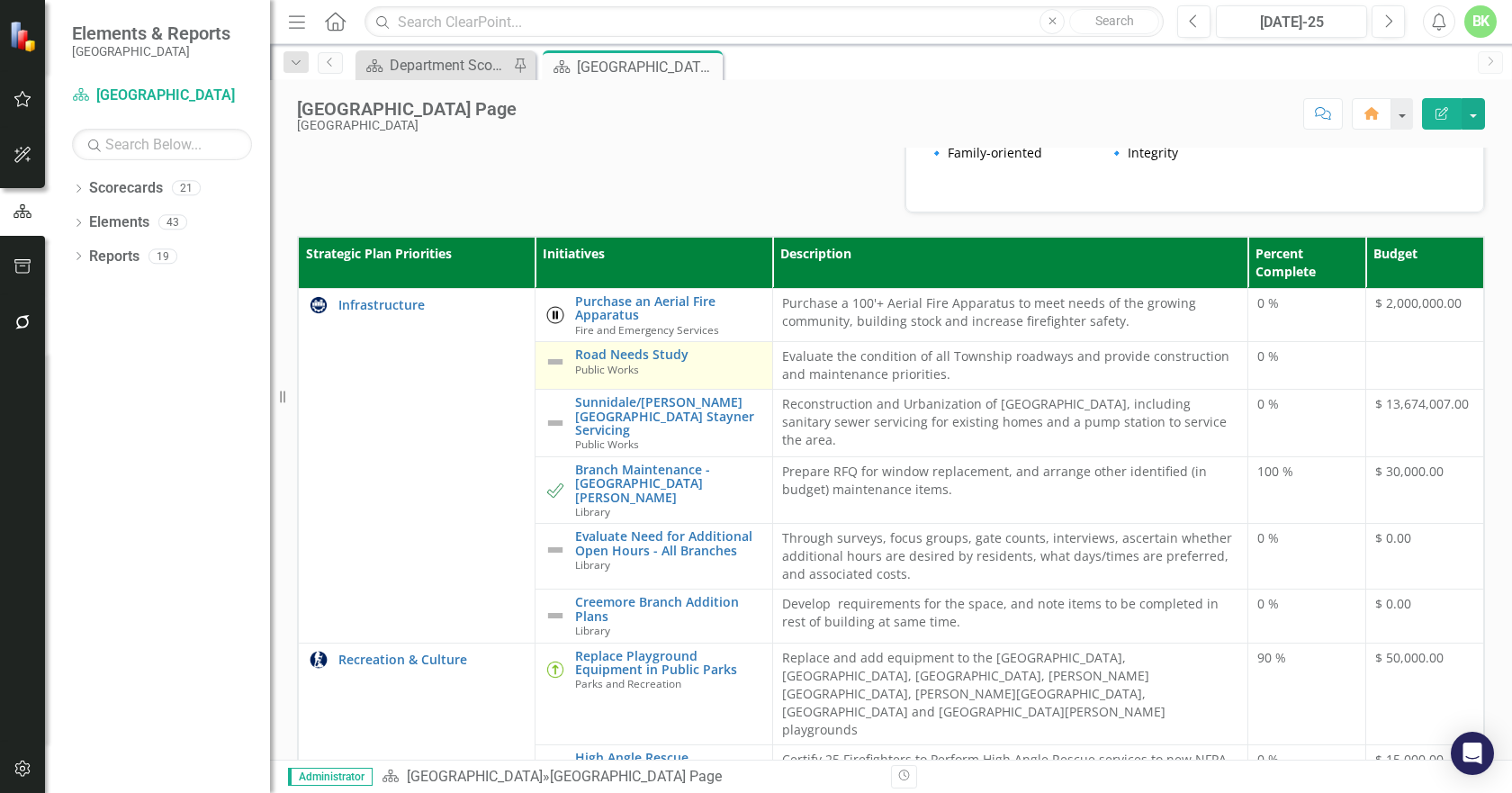
click at [626, 376] on span "Public Works" at bounding box center [607, 369] width 64 height 15
drag, startPoint x: 624, startPoint y: 505, endPoint x: 403, endPoint y: 11, distance: 541.2
click at [624, 361] on link "Road Needs Study" at bounding box center [668, 354] width 187 height 14
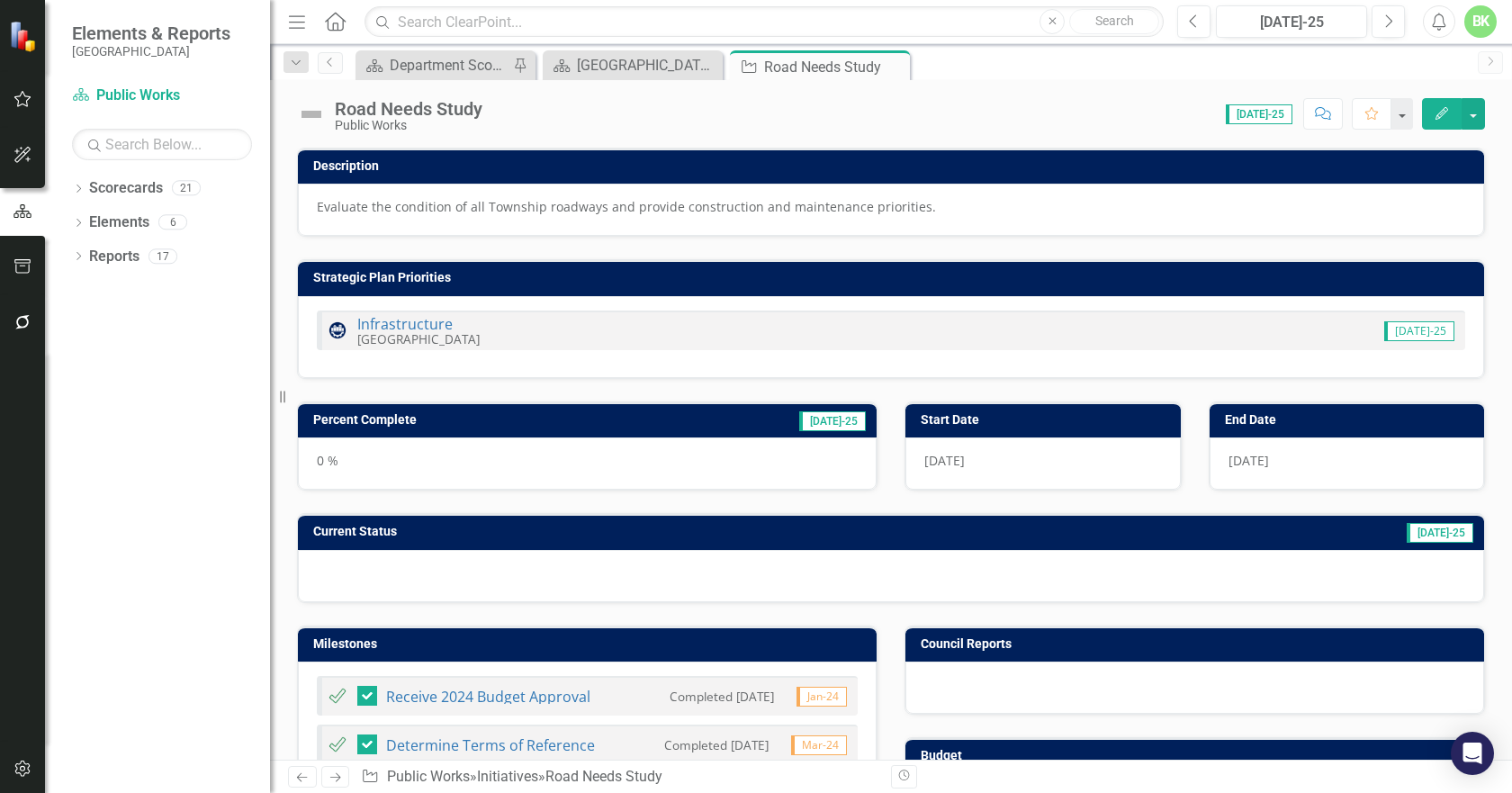
click at [315, 116] on img at bounding box center [312, 115] width 29 height 29
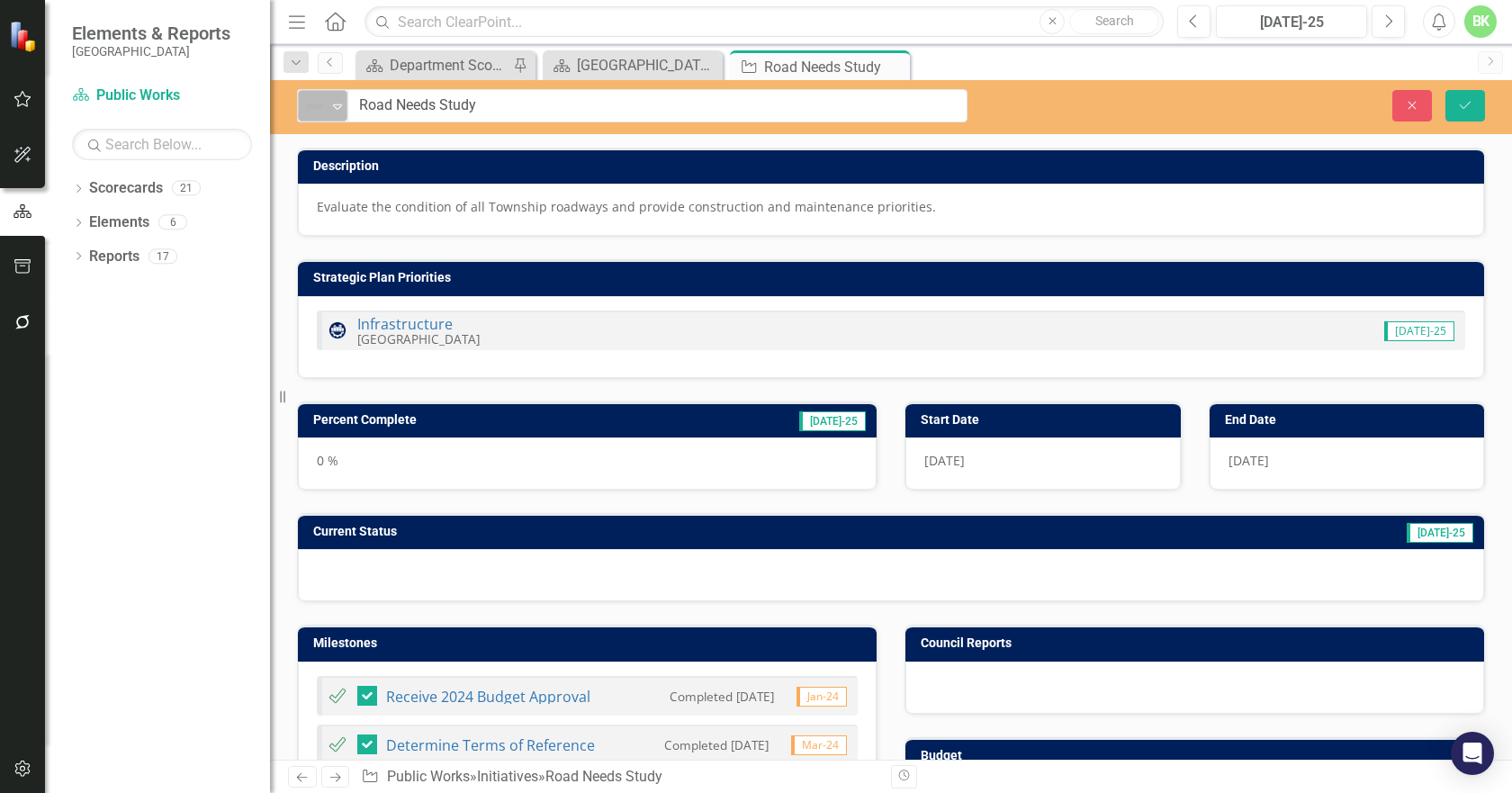
click at [315, 118] on div "Not Defined Expand" at bounding box center [322, 106] width 50 height 31
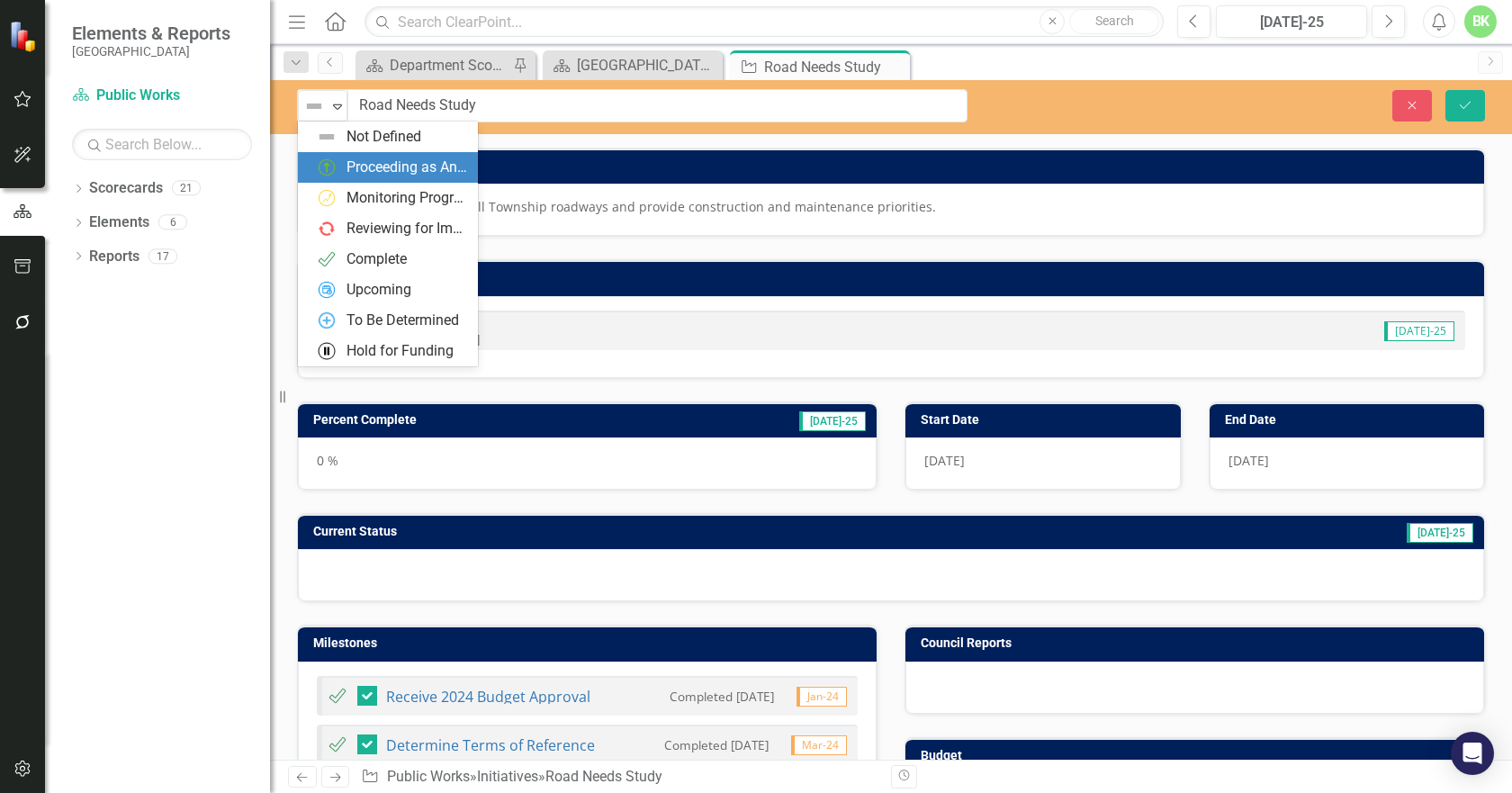
click at [348, 166] on div "Proceeding as Anticipated" at bounding box center [407, 167] width 120 height 20
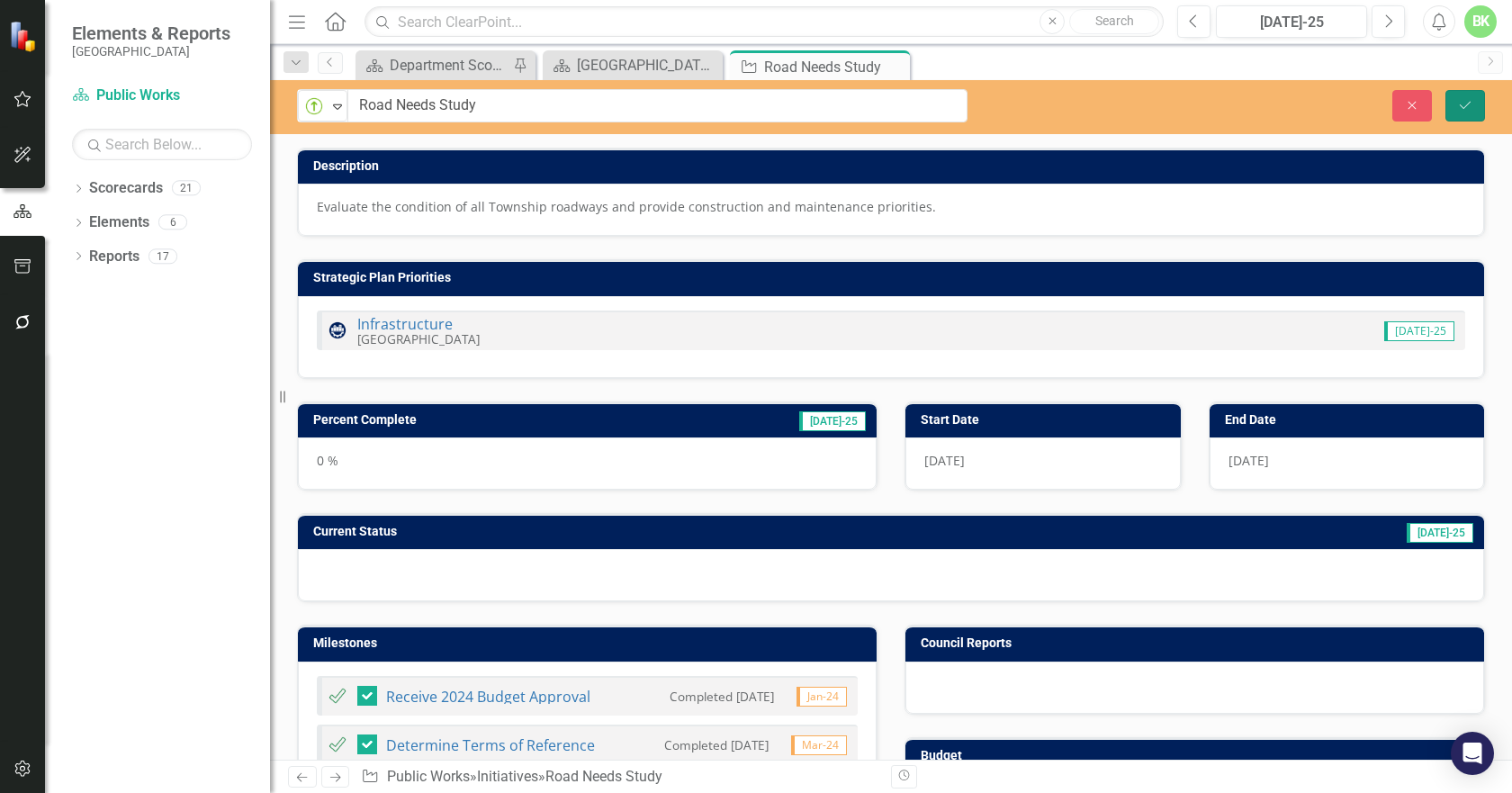
click at [1462, 113] on button "Save" at bounding box center [1465, 106] width 40 height 31
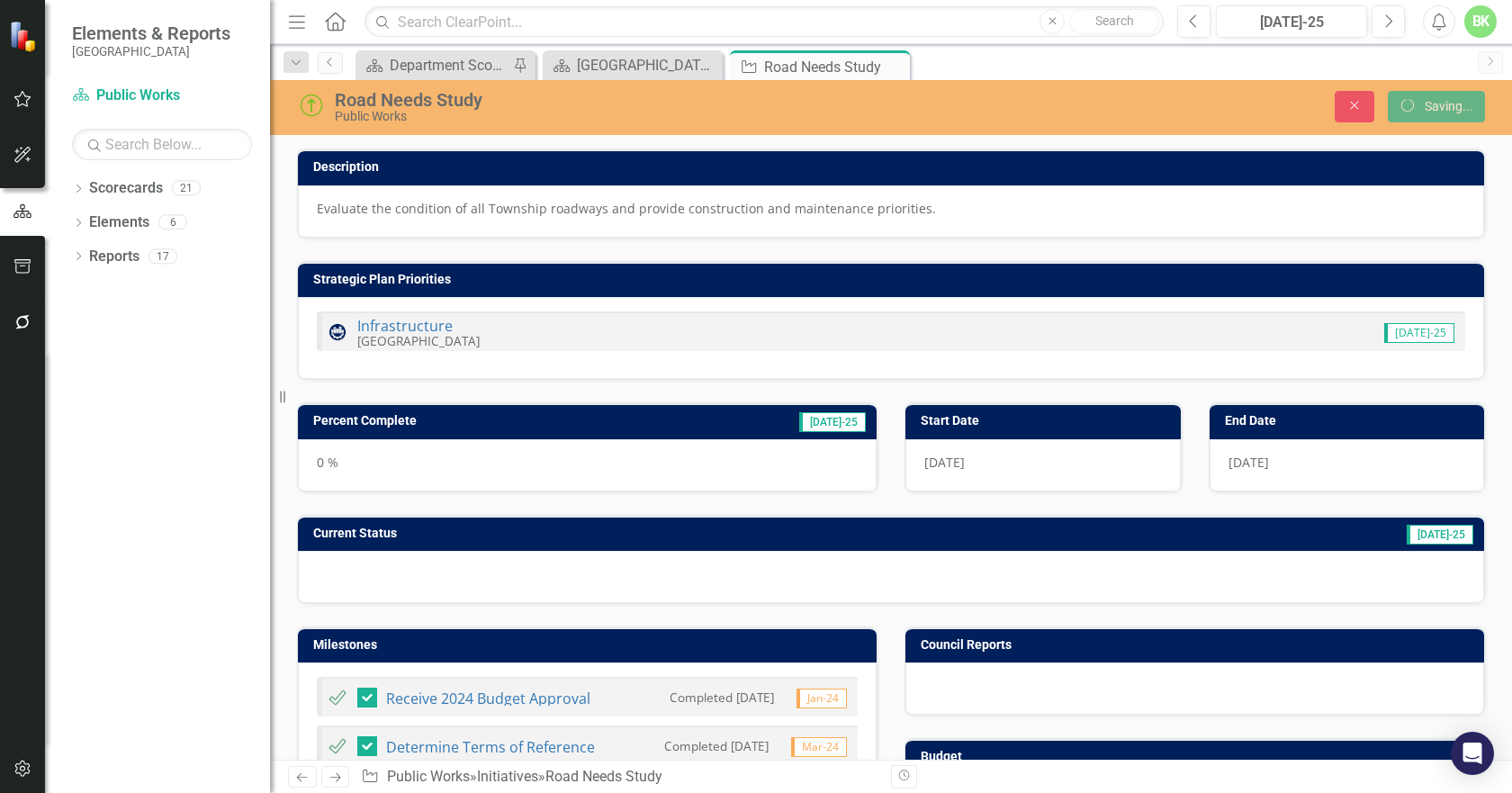
checkbox input "false"
checkbox input "true"
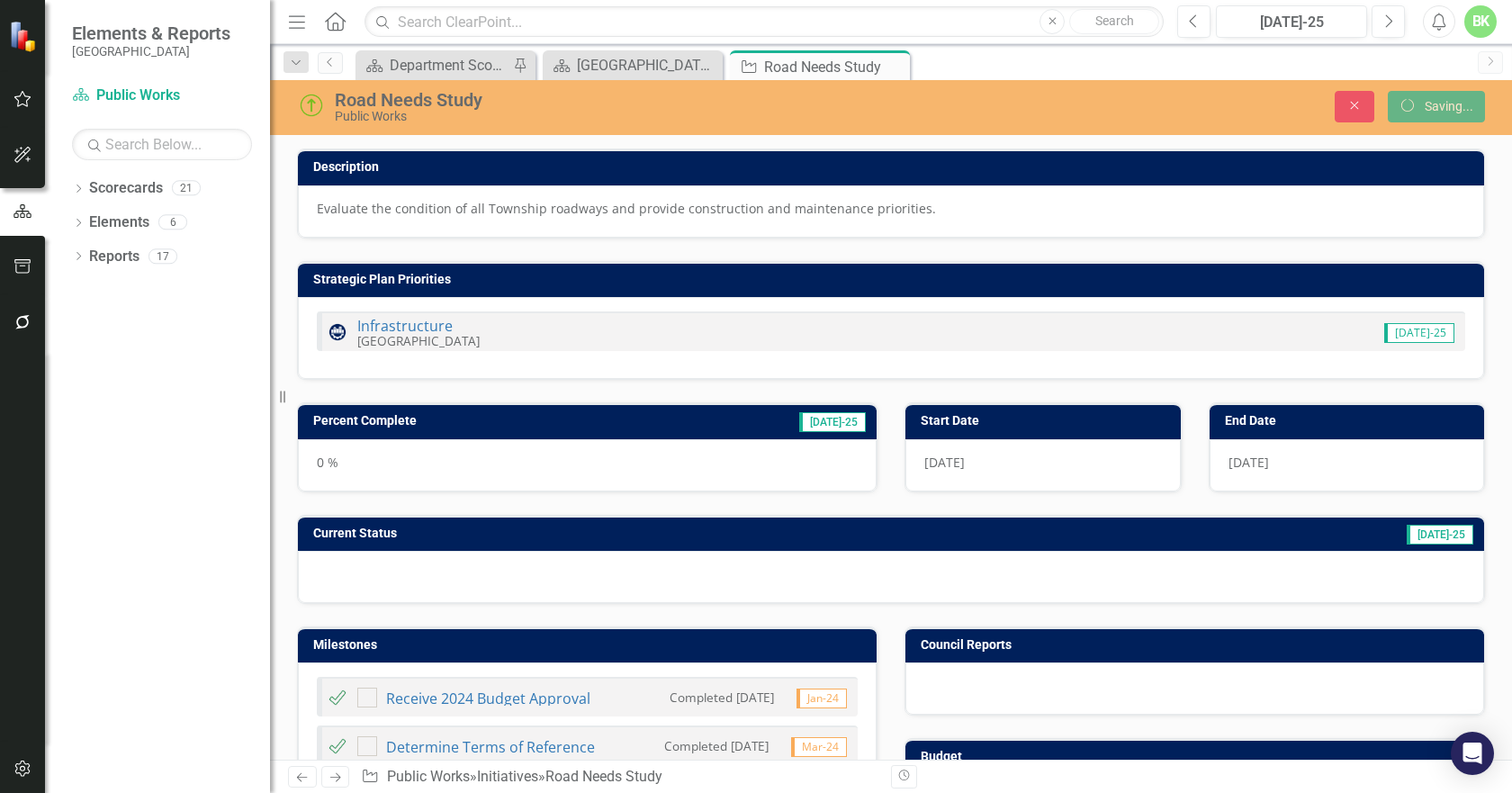
checkbox input "true"
click at [637, 427] on h3 "Percent Complete" at bounding box center [481, 420] width 334 height 14
click at [635, 427] on h3 "Percent Complete" at bounding box center [481, 420] width 334 height 14
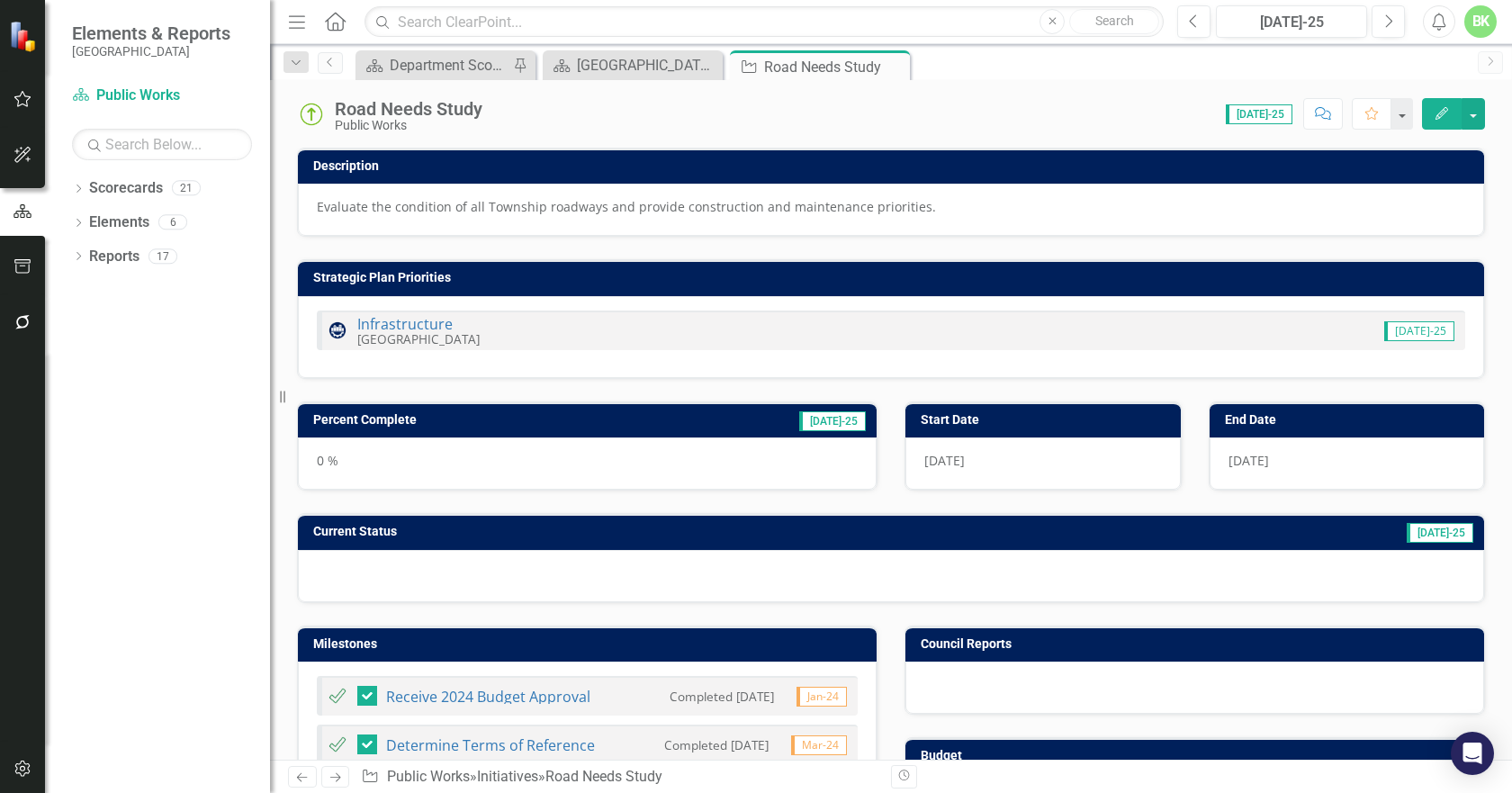
click at [709, 420] on td "[DATE]-25" at bounding box center [757, 422] width 220 height 27
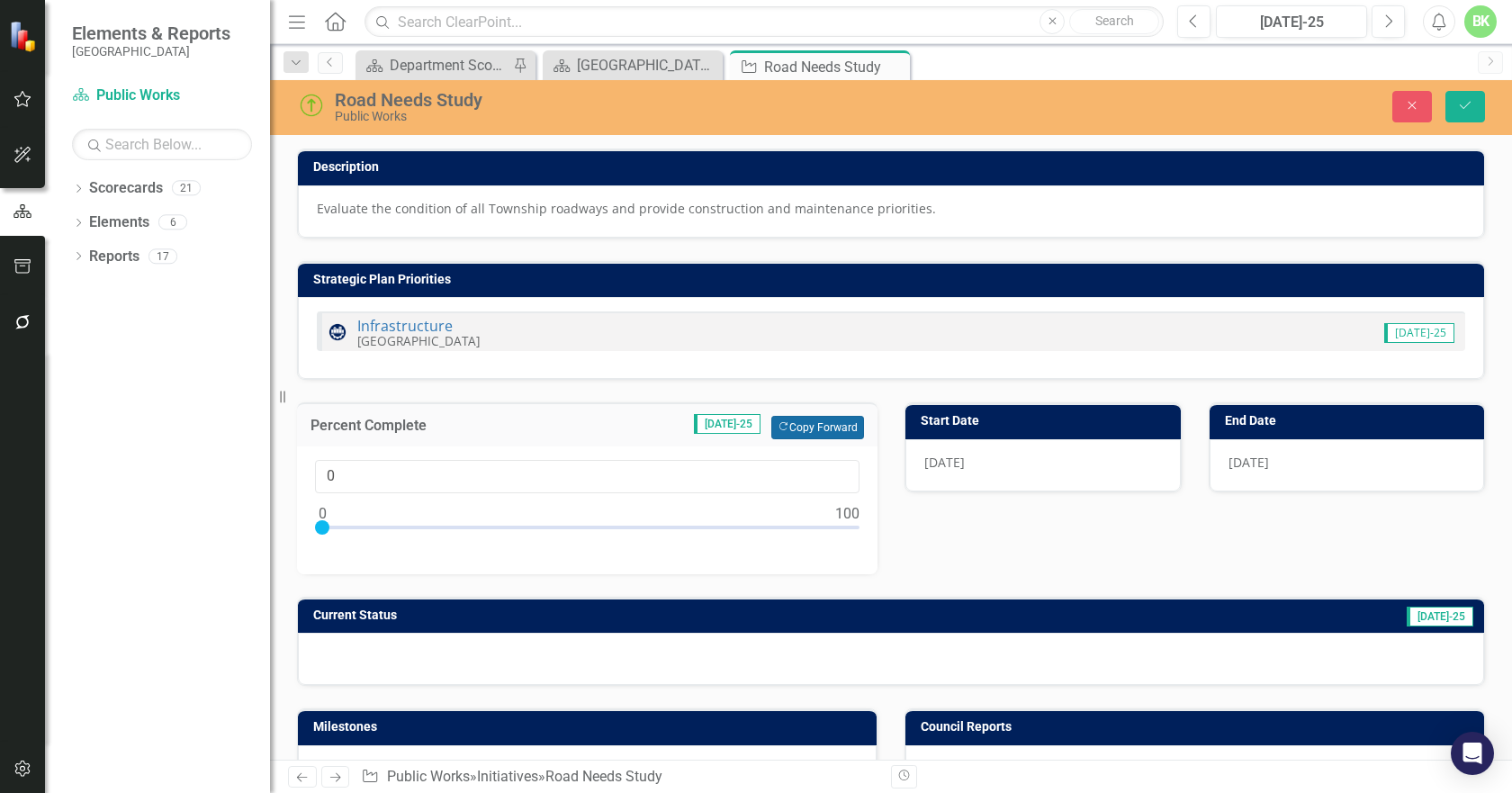
click at [787, 417] on button "Copy Forward Copy Forward" at bounding box center [817, 427] width 92 height 23
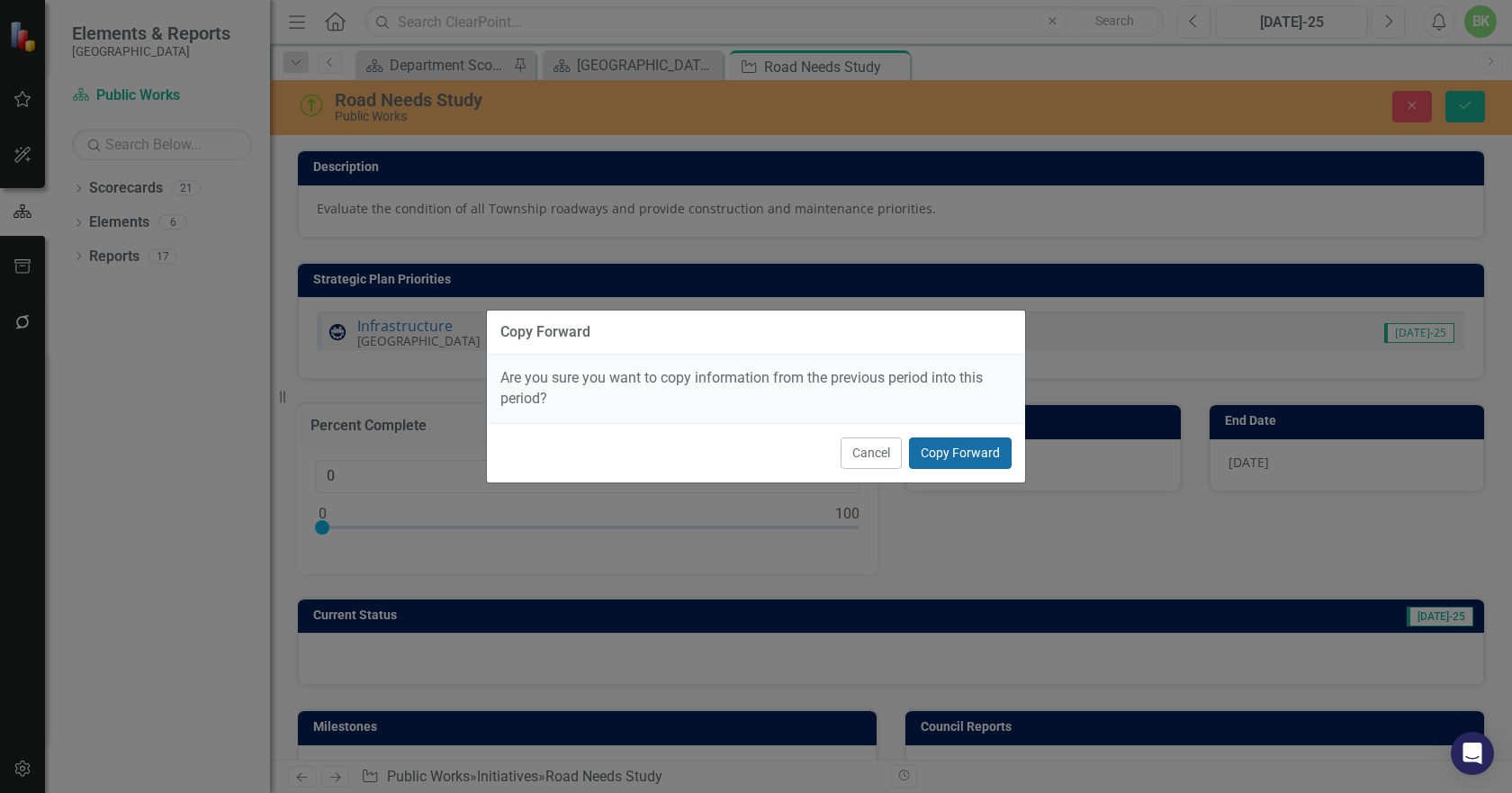
click at [952, 450] on button "Copy Forward" at bounding box center [960, 453] width 103 height 31
type input "90"
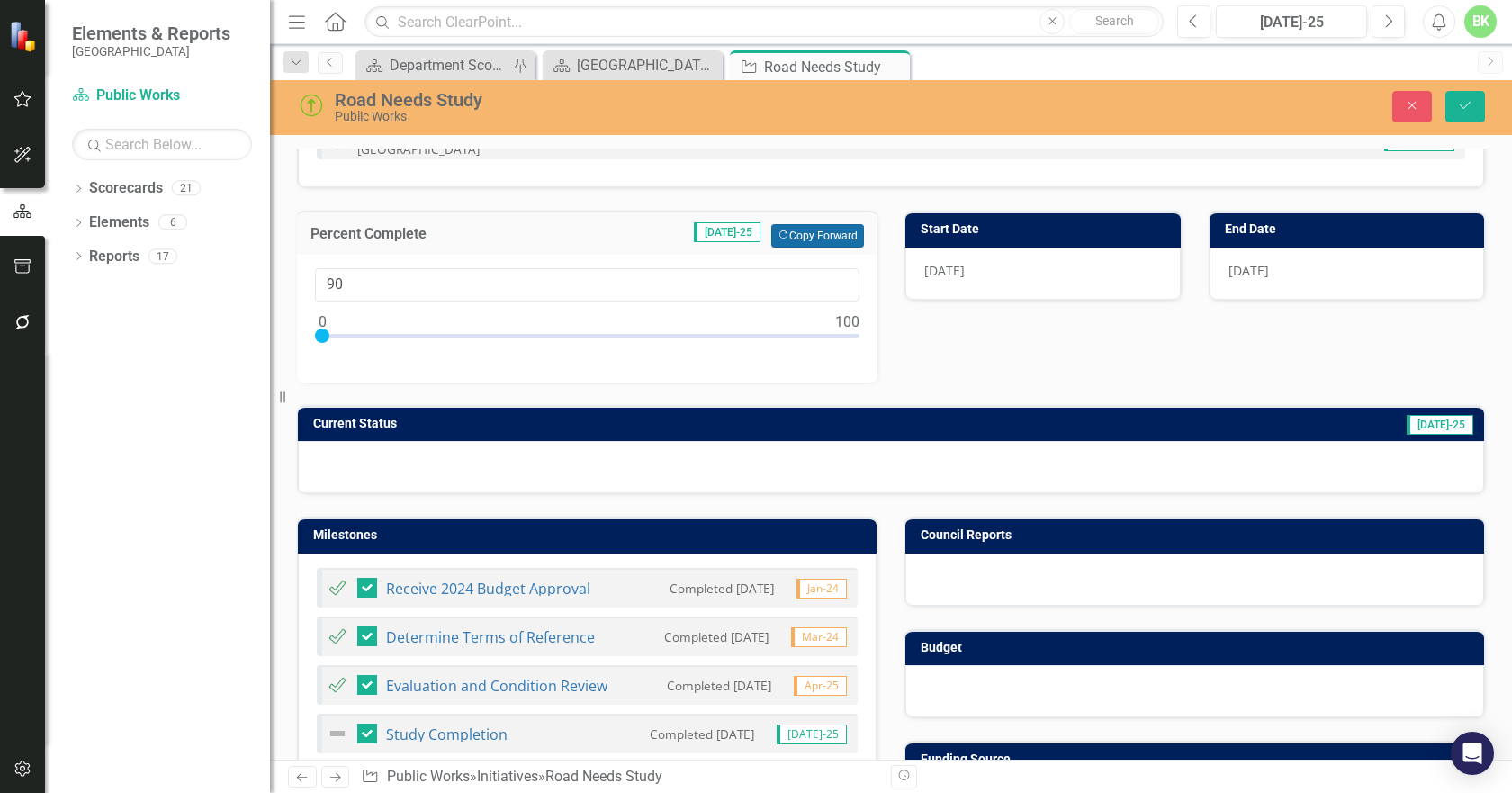
scroll to position [270, 0]
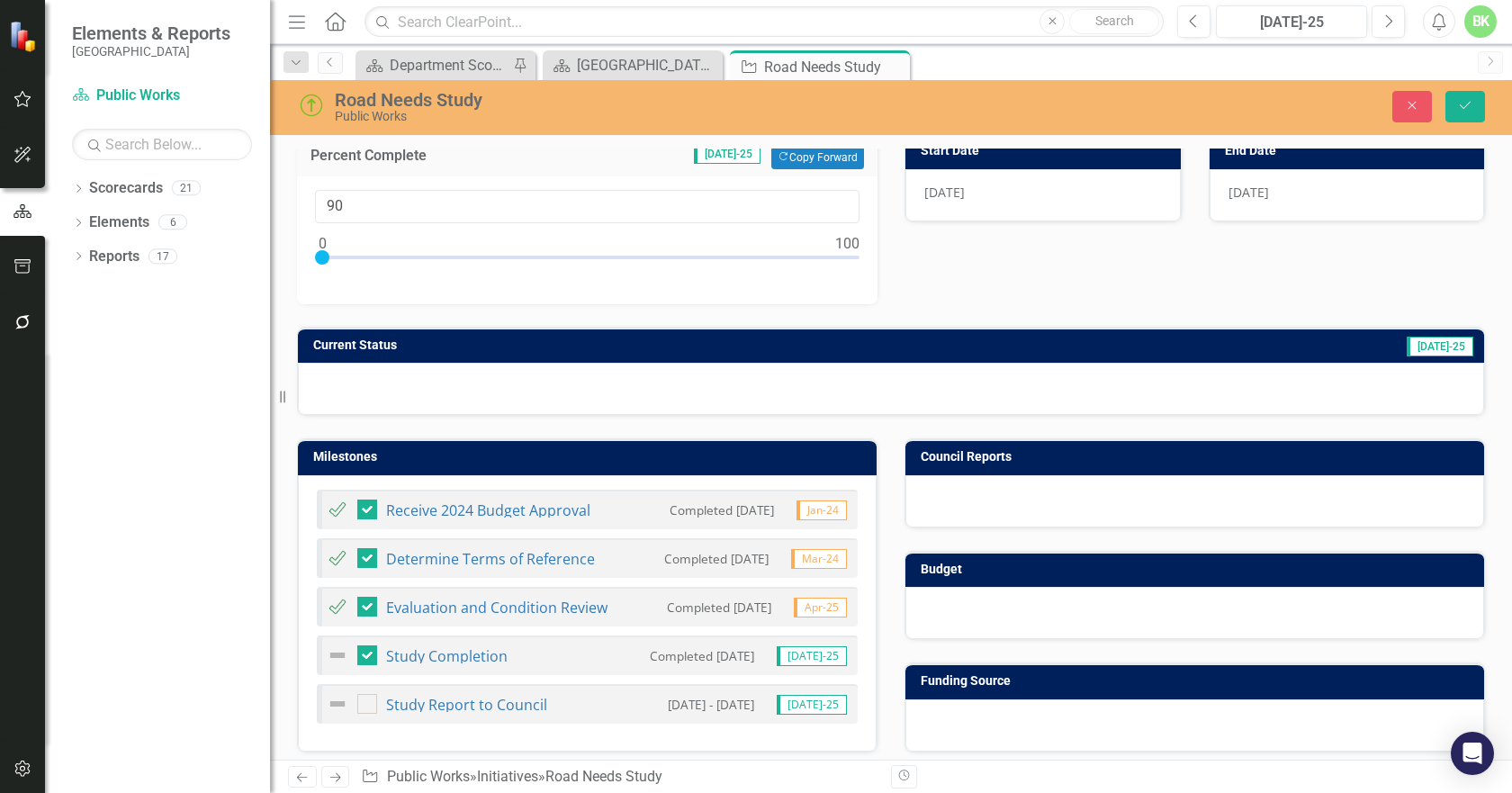
click at [832, 352] on td "Current Status" at bounding box center [633, 347] width 639 height 27
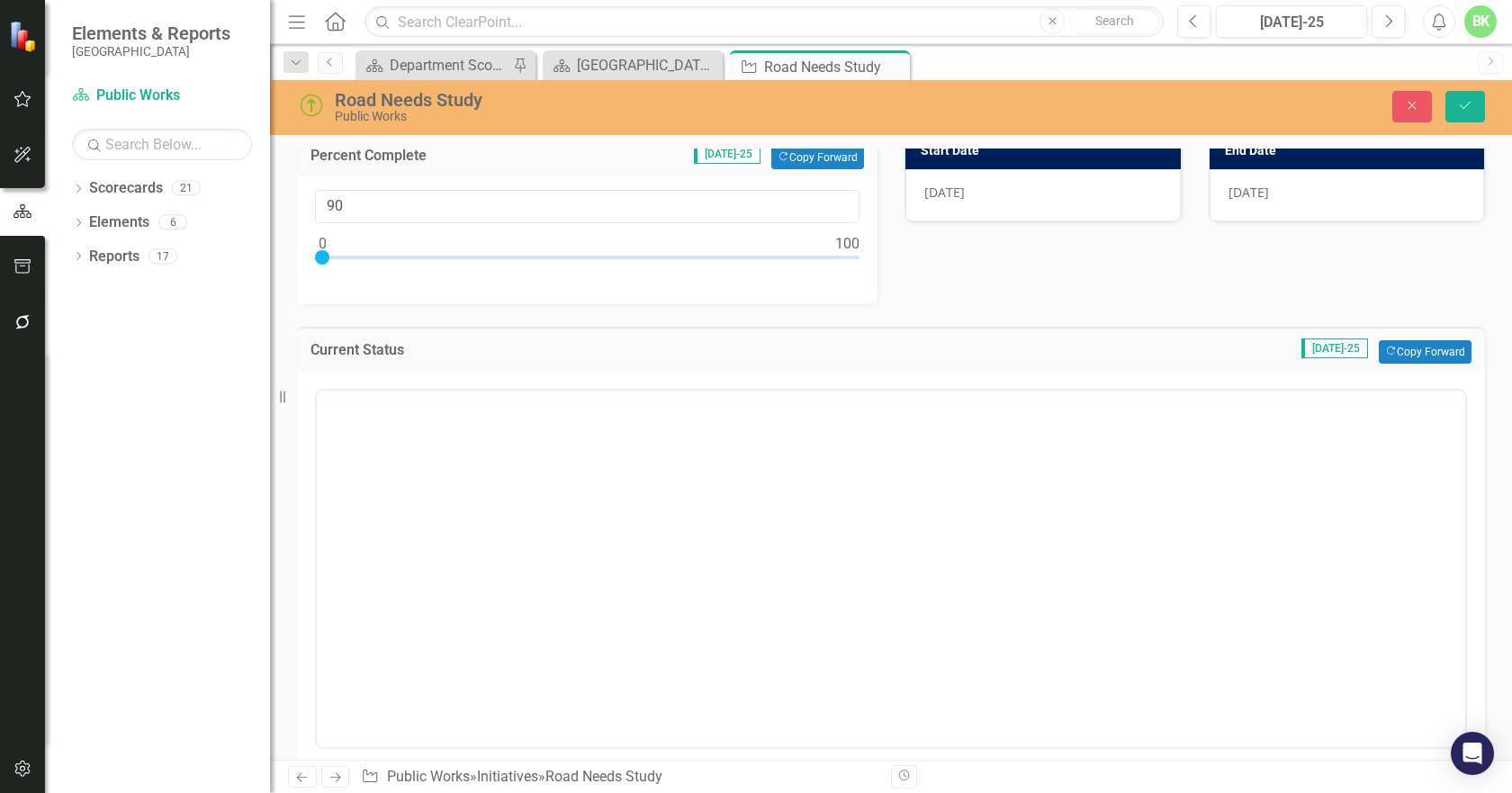
scroll to position [0, 0]
click at [1389, 347] on button "Copy Forward Copy Forward" at bounding box center [1425, 351] width 92 height 23
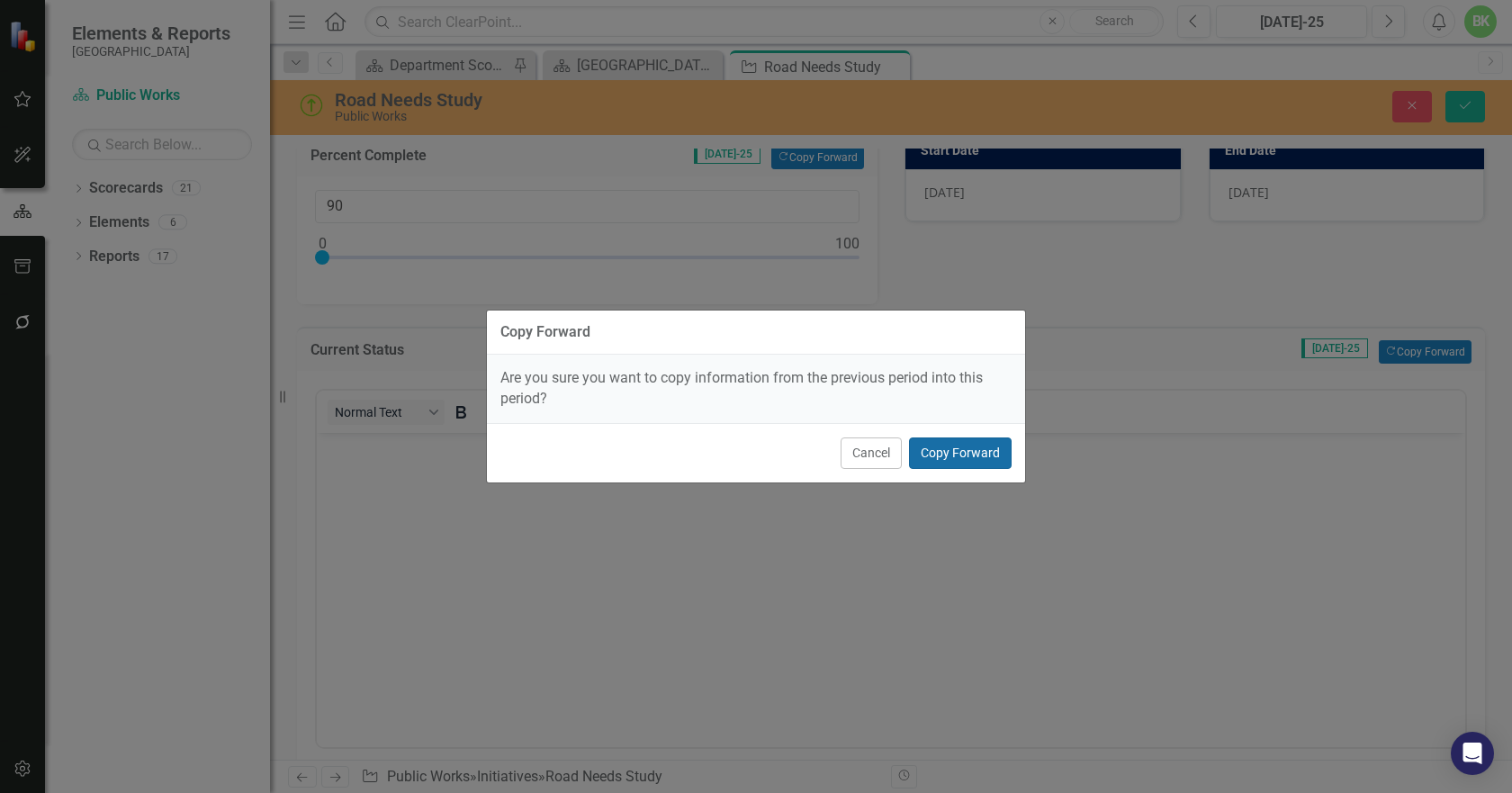
click at [945, 450] on button "Copy Forward" at bounding box center [960, 453] width 103 height 31
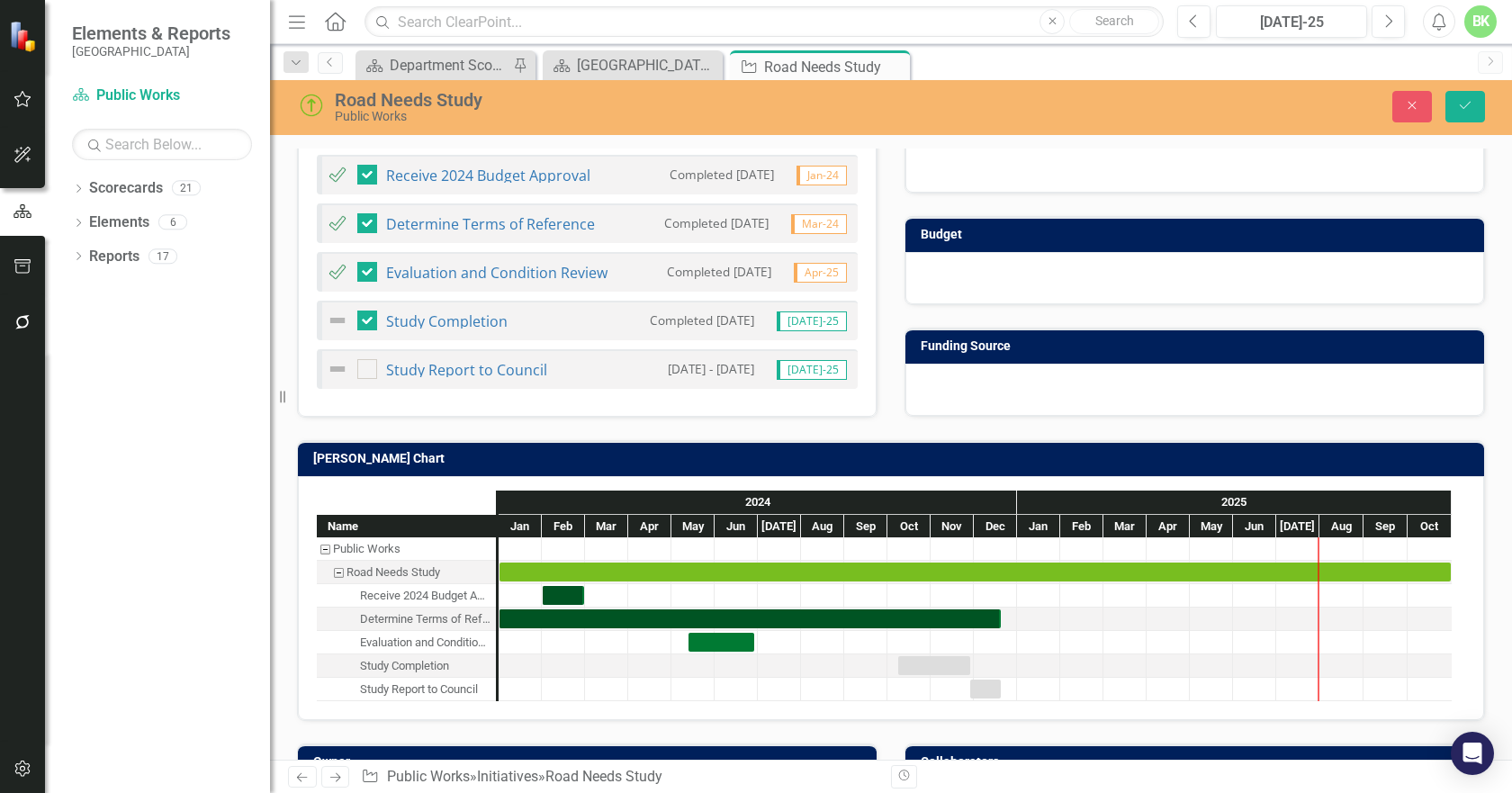
scroll to position [1170, 0]
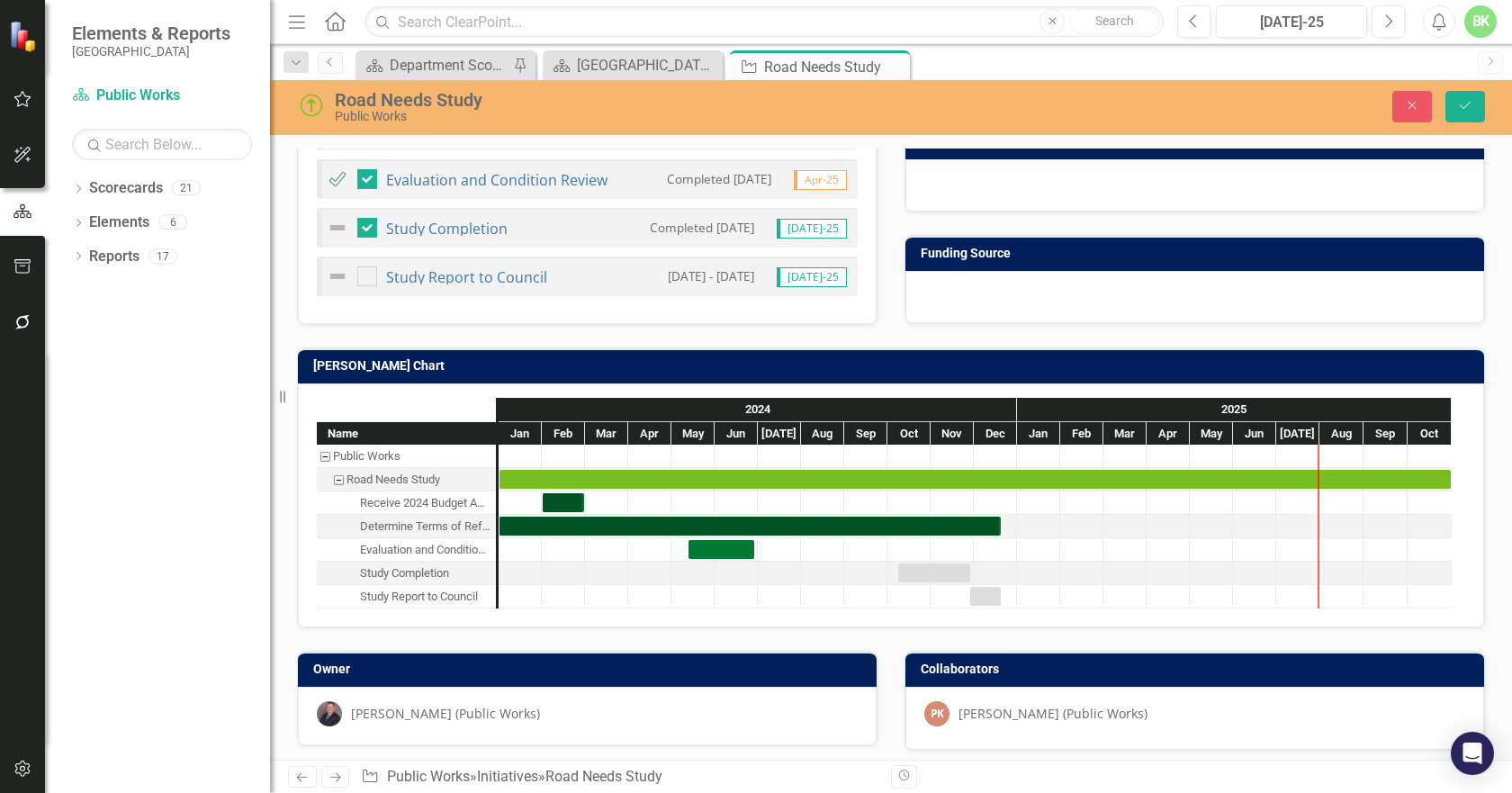
click at [647, 369] on h3 "[PERSON_NAME] Chart" at bounding box center [894, 366] width 1162 height 14
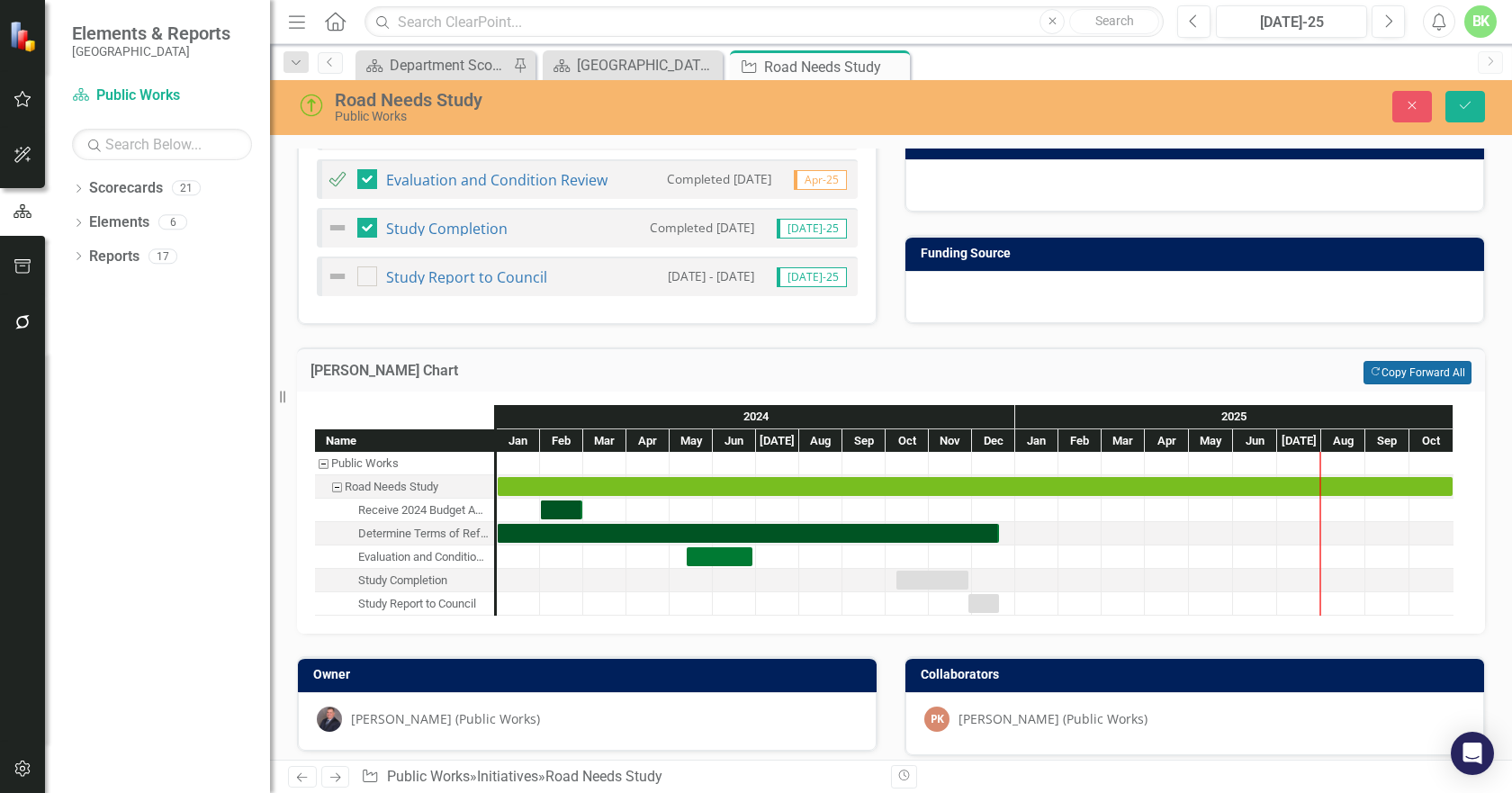
click at [1426, 371] on button "Copy Forward Copy Forward All" at bounding box center [1417, 373] width 108 height 23
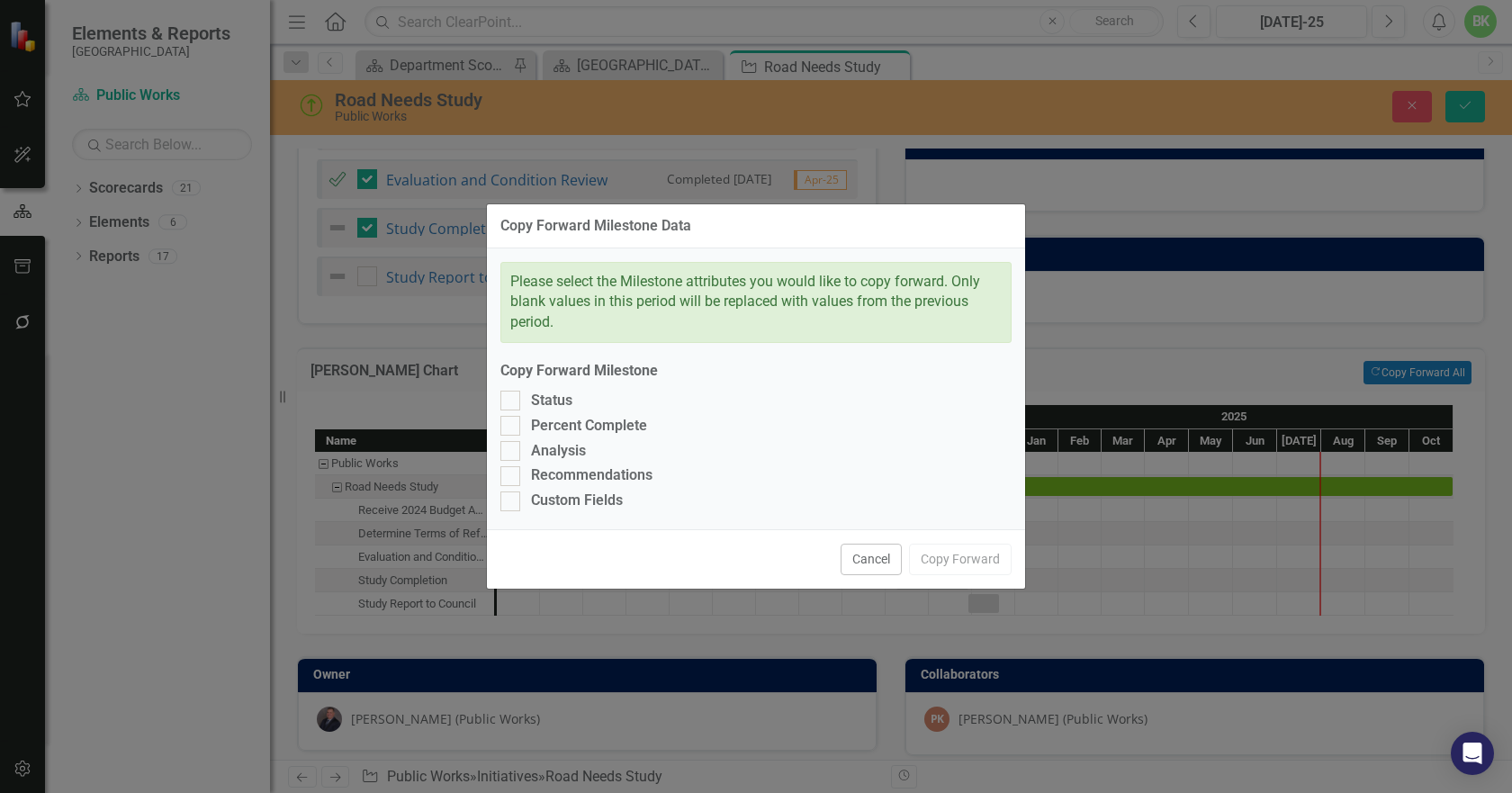
drag, startPoint x: 571, startPoint y: 501, endPoint x: 566, endPoint y: 489, distance: 13.0
click at [567, 497] on div "Custom Fields" at bounding box center [577, 500] width 92 height 20
click at [512, 497] on input "Custom Fields" at bounding box center [506, 497] width 12 height 12
checkbox input "true"
drag, startPoint x: 567, startPoint y: 470, endPoint x: 567, endPoint y: 453, distance: 17.0
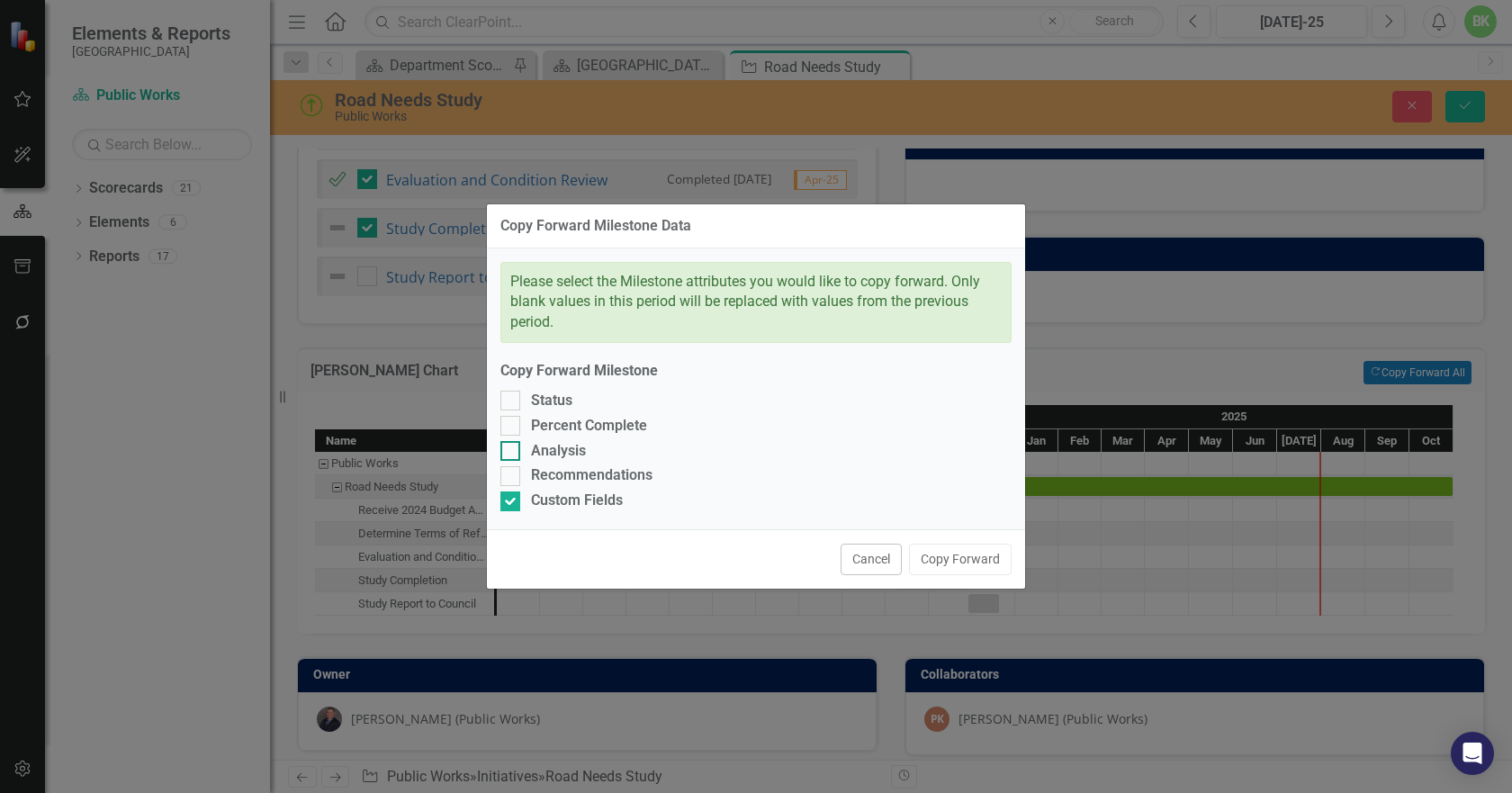
click at [567, 466] on div "Recommendations" at bounding box center [591, 475] width 121 height 20
click at [512, 466] on input "Recommendations" at bounding box center [506, 472] width 12 height 12
checkbox input "true"
click at [567, 450] on div "Analysis" at bounding box center [558, 450] width 55 height 20
click at [512, 450] on input "Analysis" at bounding box center [506, 446] width 12 height 12
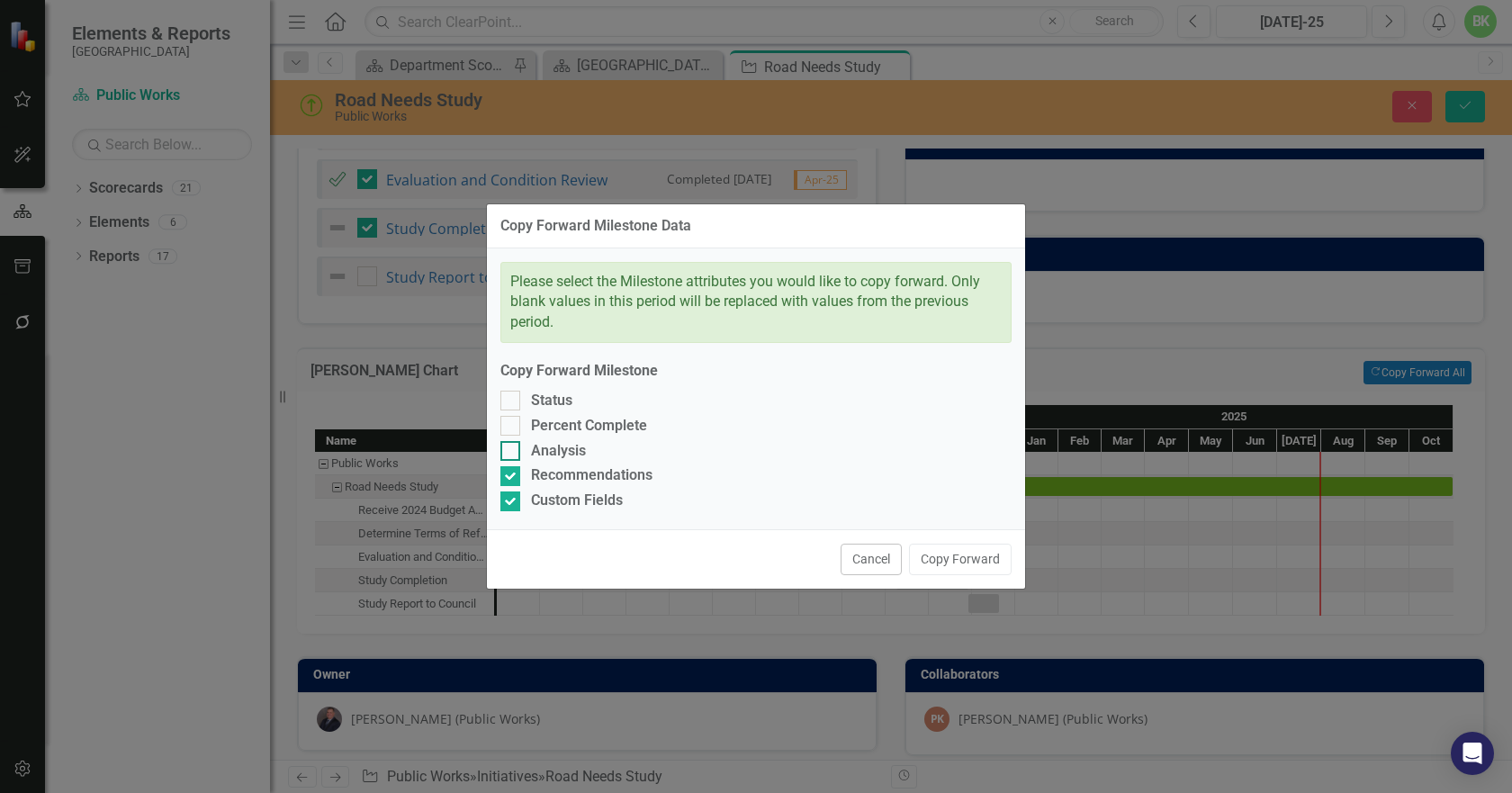
checkbox input "true"
click at [563, 430] on div "Percent Complete" at bounding box center [589, 425] width 117 height 20
click at [512, 427] on input "Percent Complete" at bounding box center [506, 421] width 12 height 12
checkbox input "true"
click at [551, 404] on div "Status" at bounding box center [552, 400] width 42 height 20
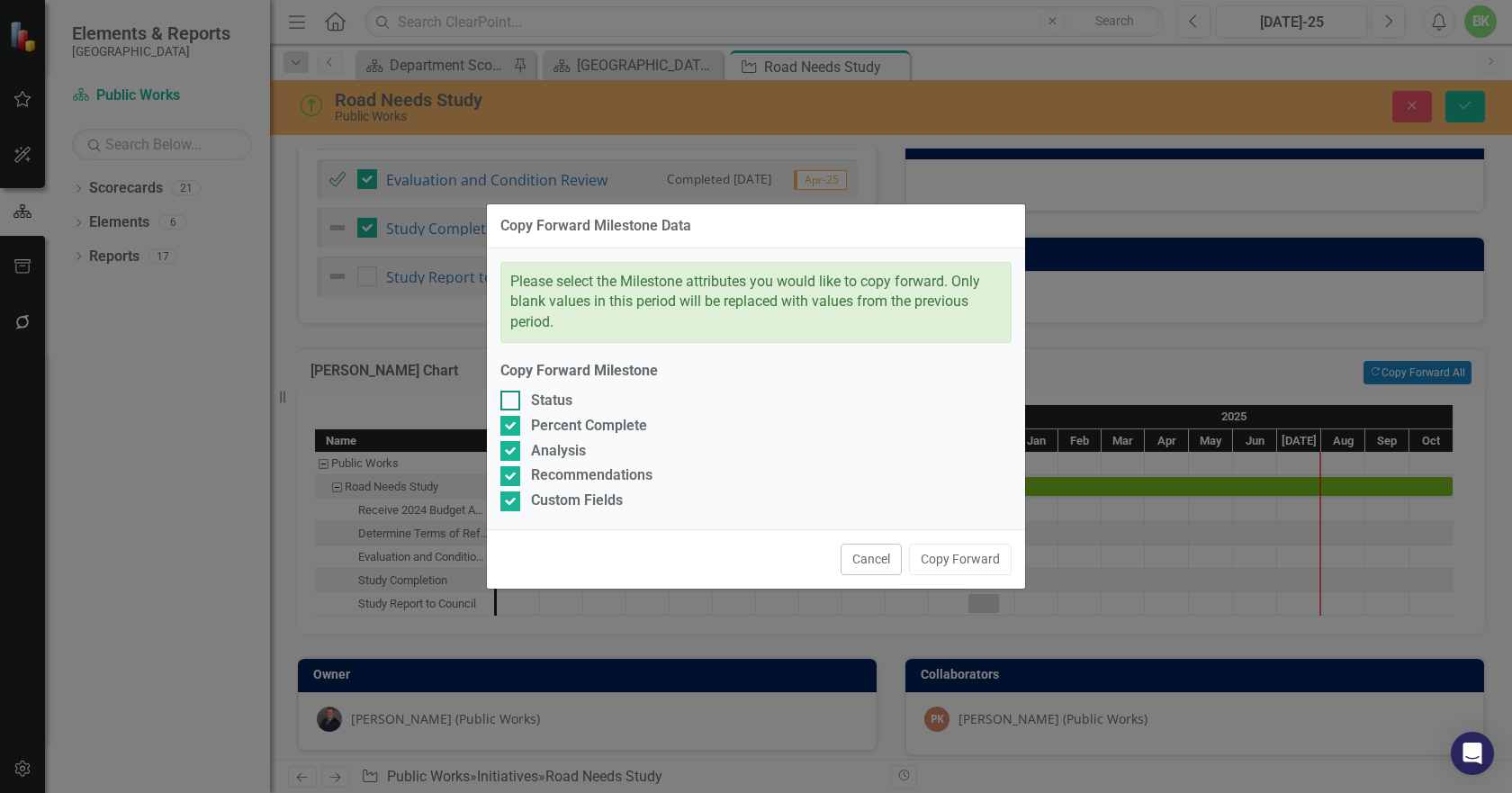
click at [512, 402] on input "Status" at bounding box center [506, 396] width 12 height 12
checkbox input "true"
click at [940, 562] on button "Copy Forward" at bounding box center [960, 559] width 103 height 31
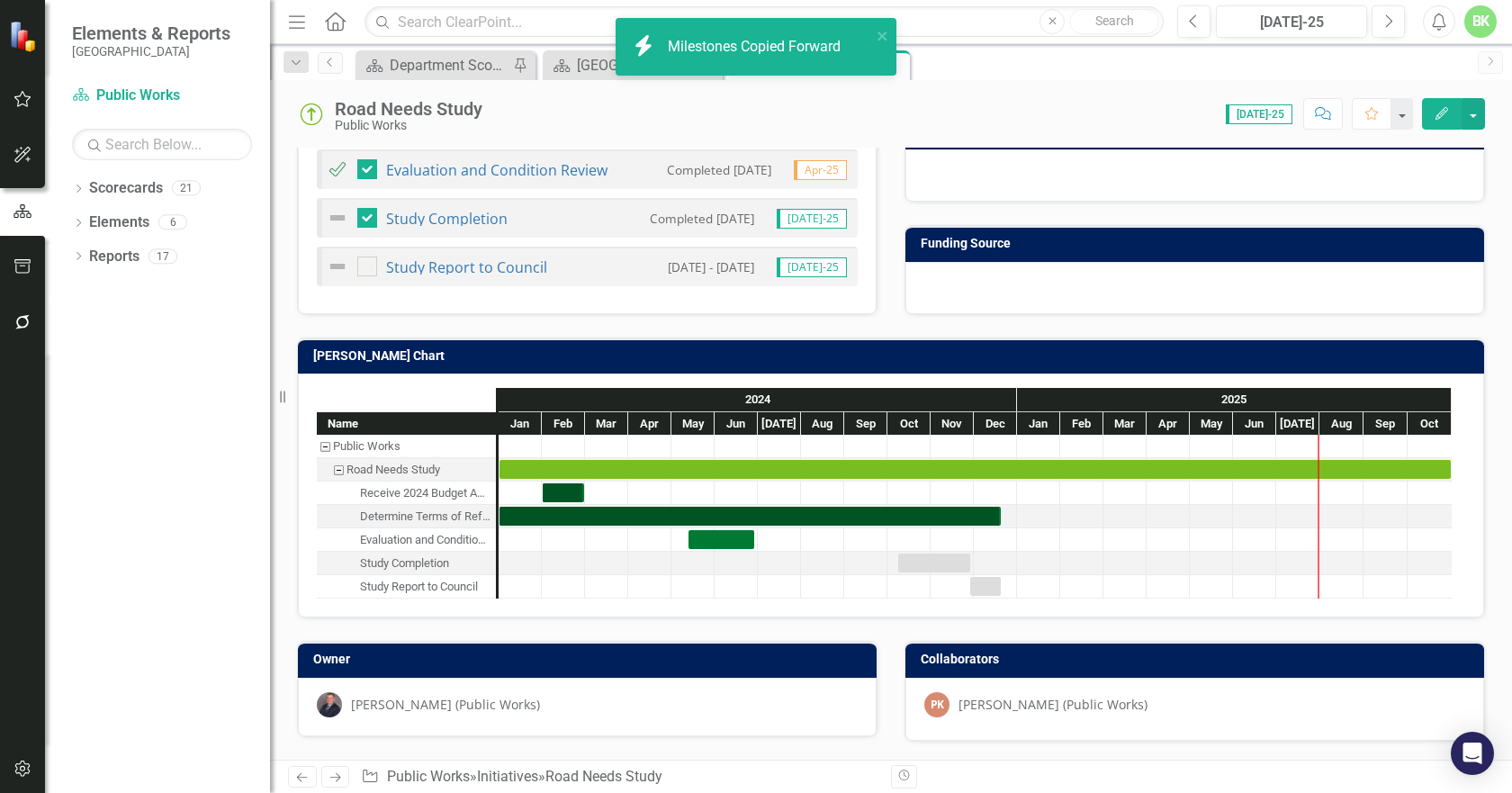
scroll to position [615, 0]
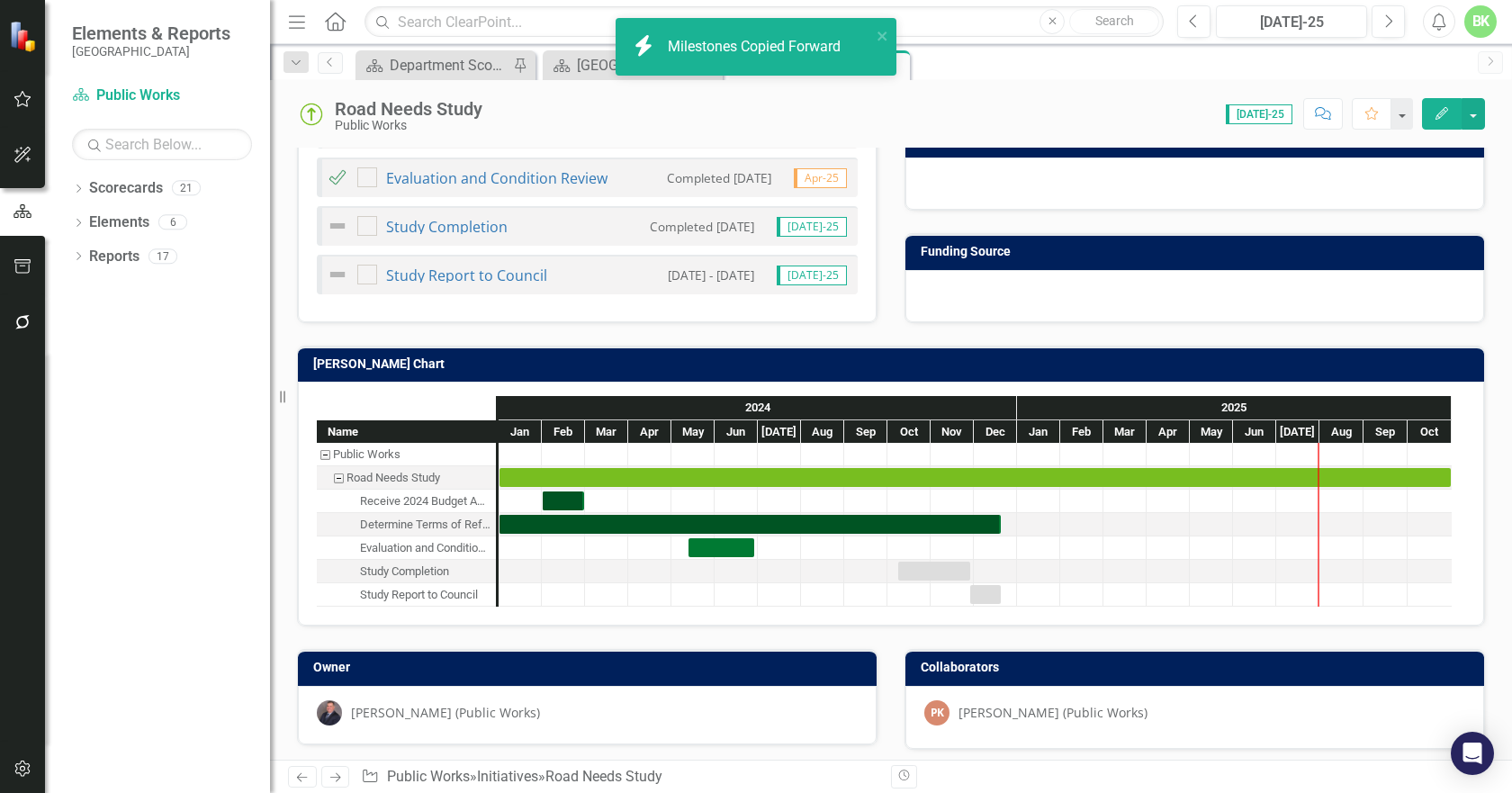
checkbox input "false"
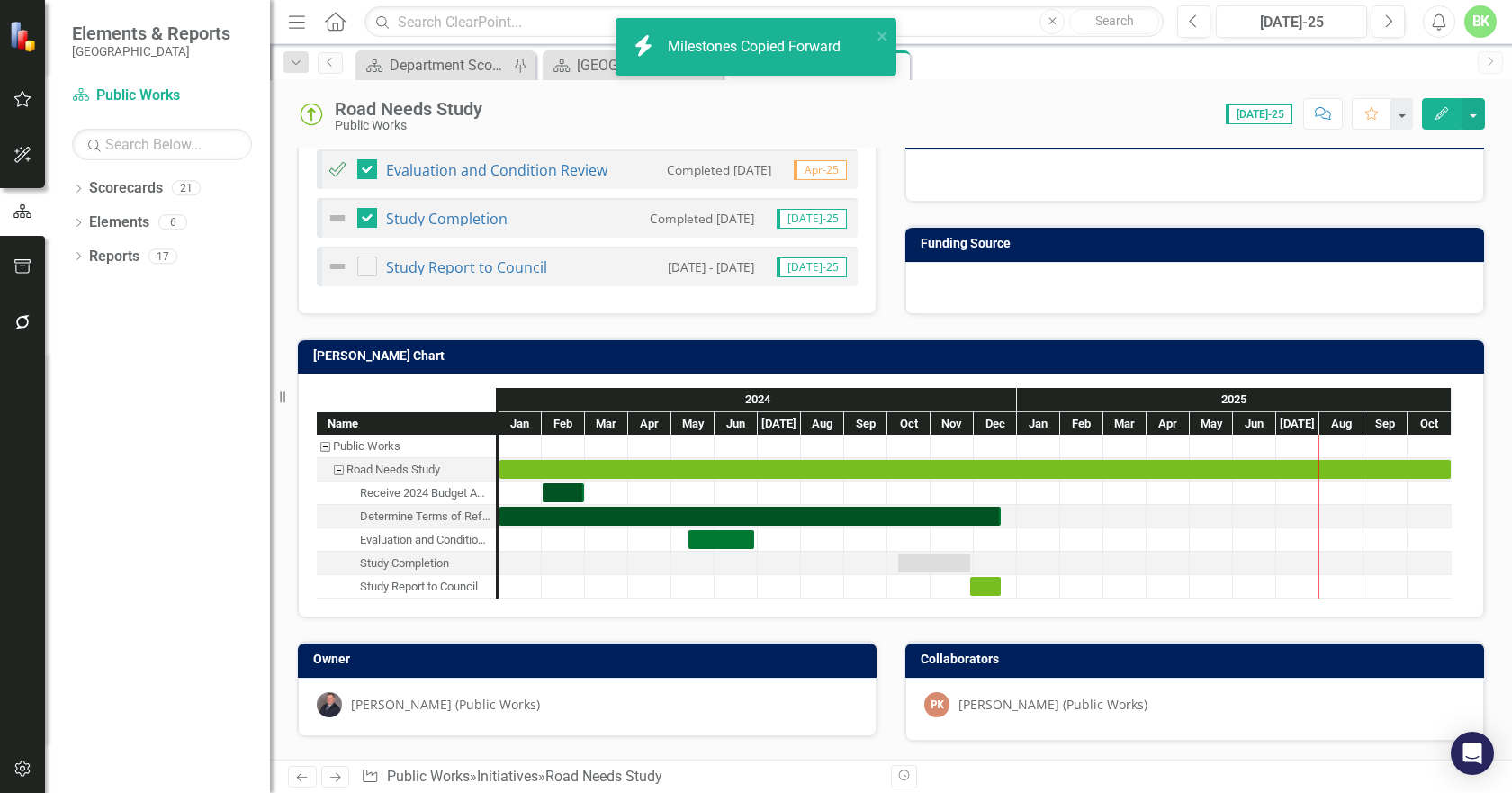
checkbox input "true"
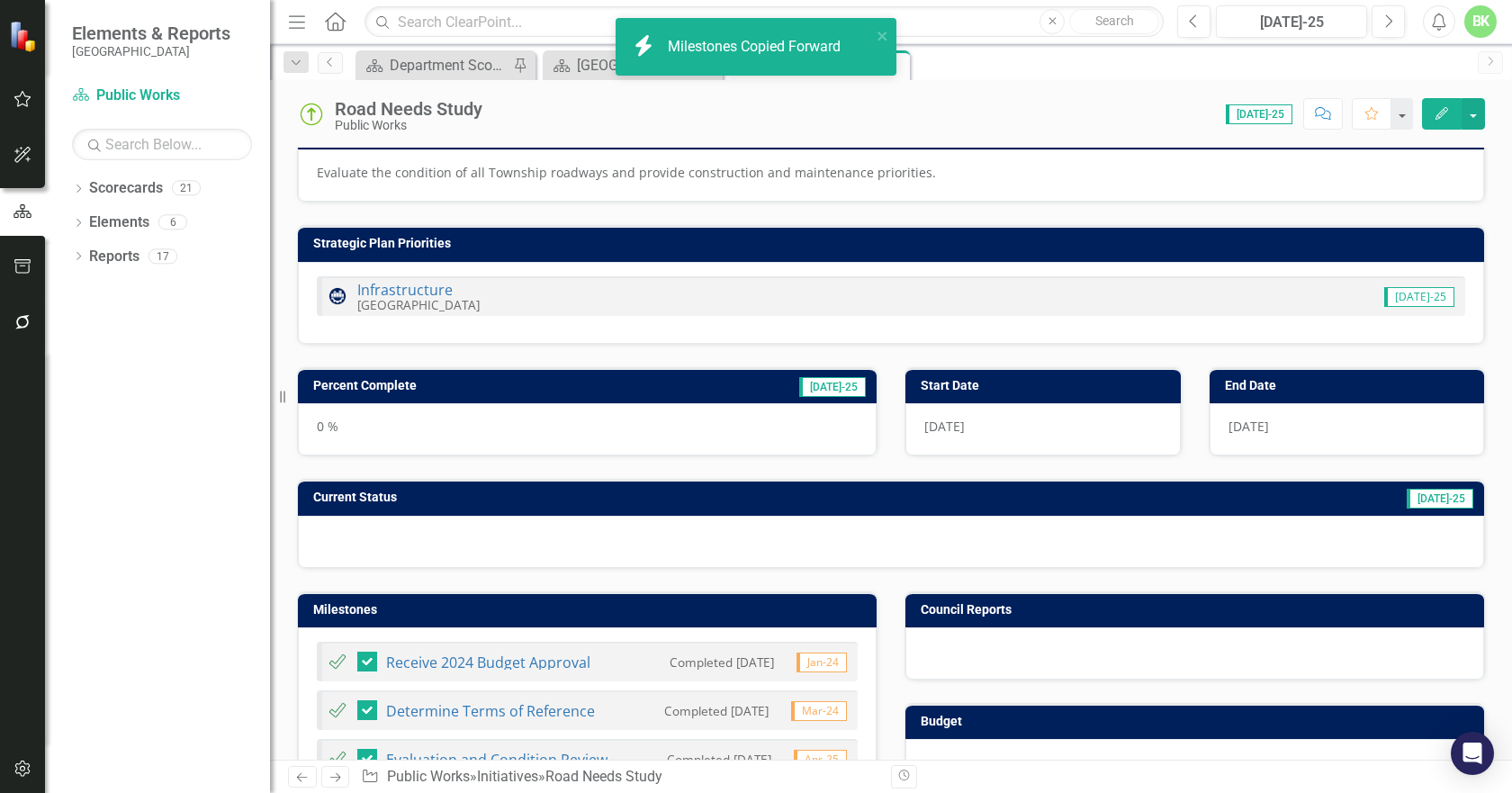
scroll to position [0, 0]
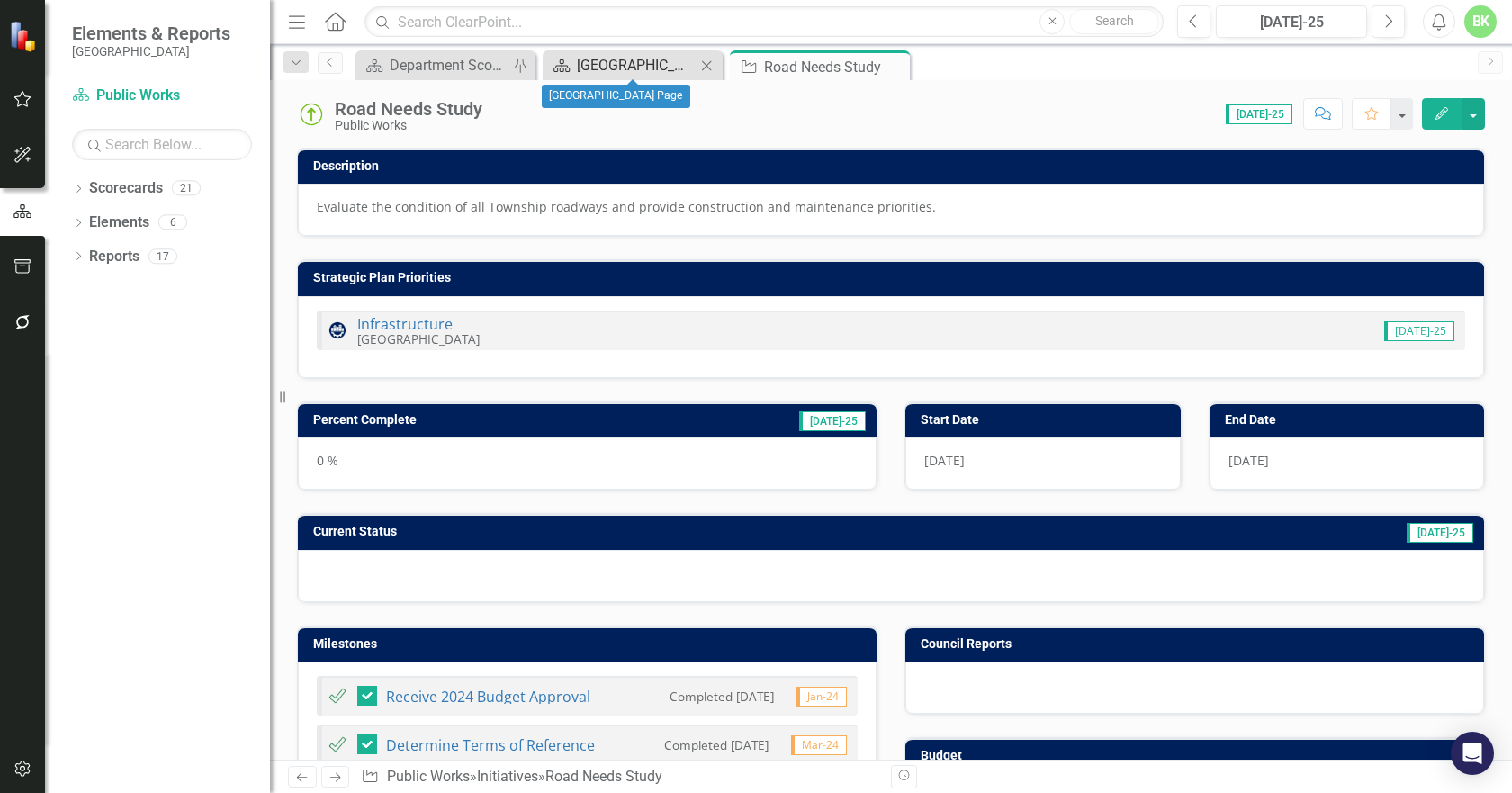
click at [620, 70] on div "[GEOGRAPHIC_DATA] Page" at bounding box center [636, 65] width 118 height 22
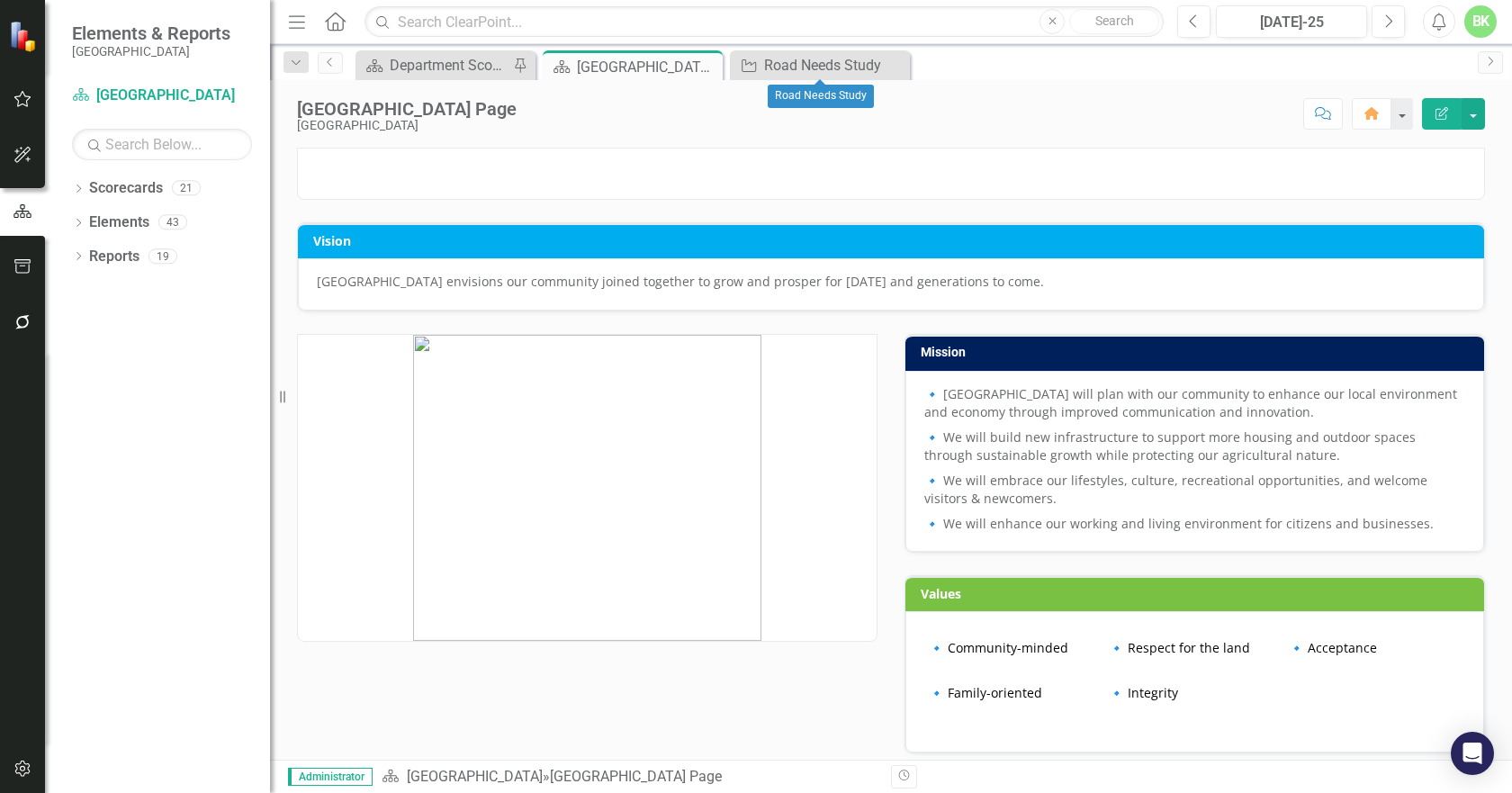
drag, startPoint x: 891, startPoint y: 66, endPoint x: 895, endPoint y: 81, distance: 15.5
click at [0, 0] on icon "Close" at bounding box center [0, 0] width 0 height 0
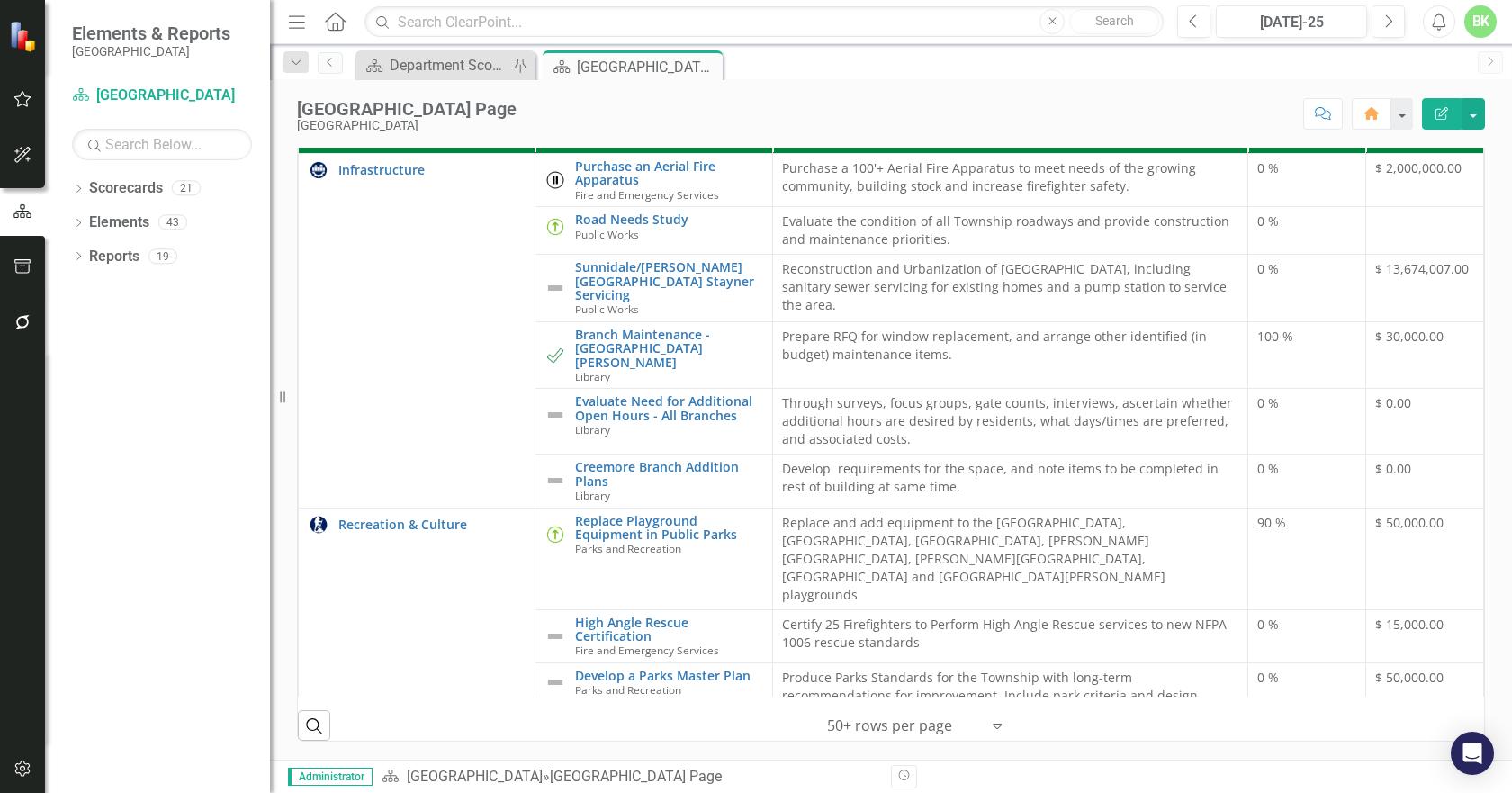
scroll to position [720, 0]
click at [595, 302] on link "Sunnidale/[PERSON_NAME][GEOGRAPHIC_DATA] Stayner Servicing" at bounding box center [668, 281] width 187 height 42
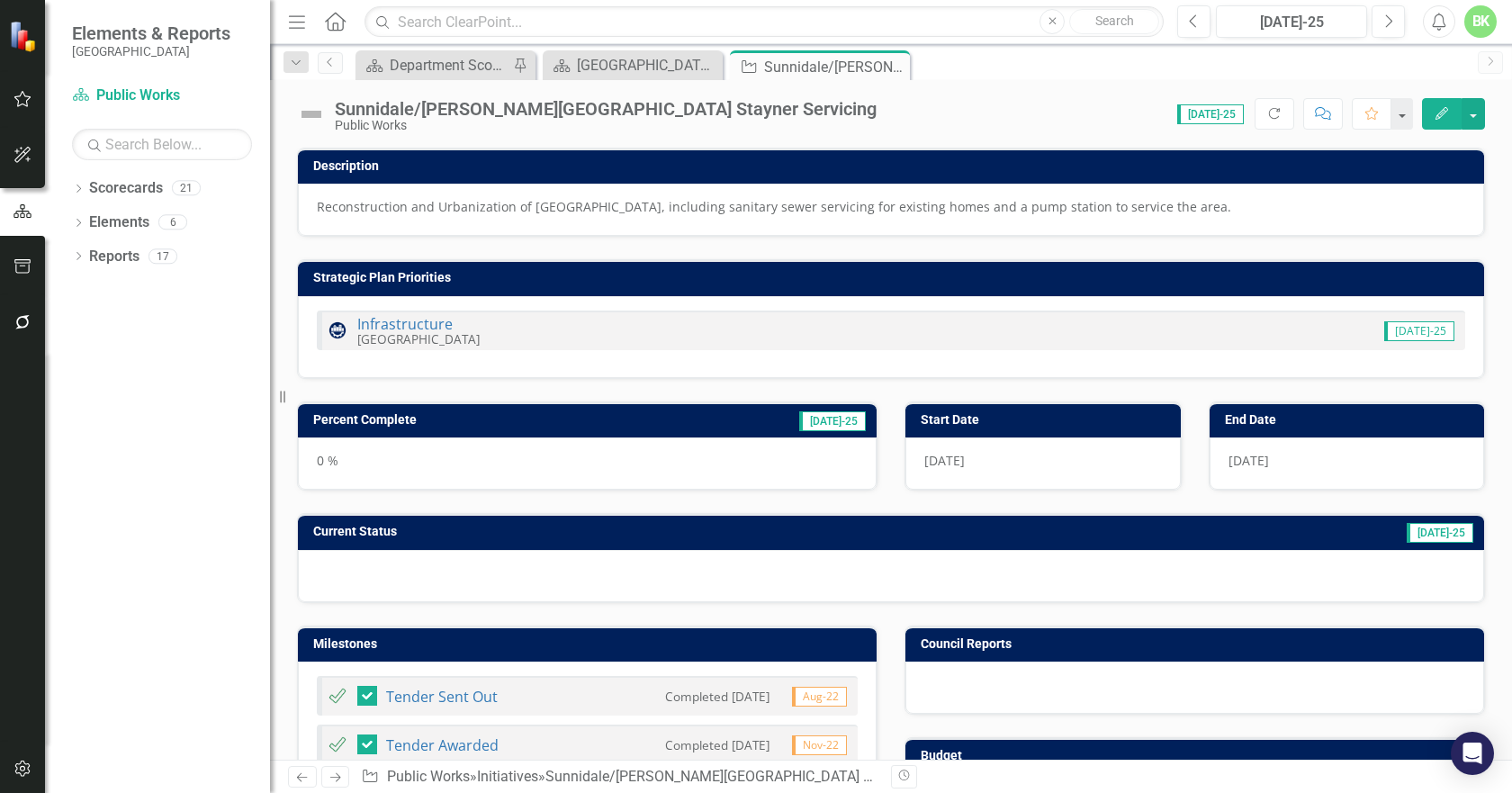
click at [314, 112] on img at bounding box center [312, 115] width 29 height 29
click at [313, 112] on img at bounding box center [312, 115] width 29 height 29
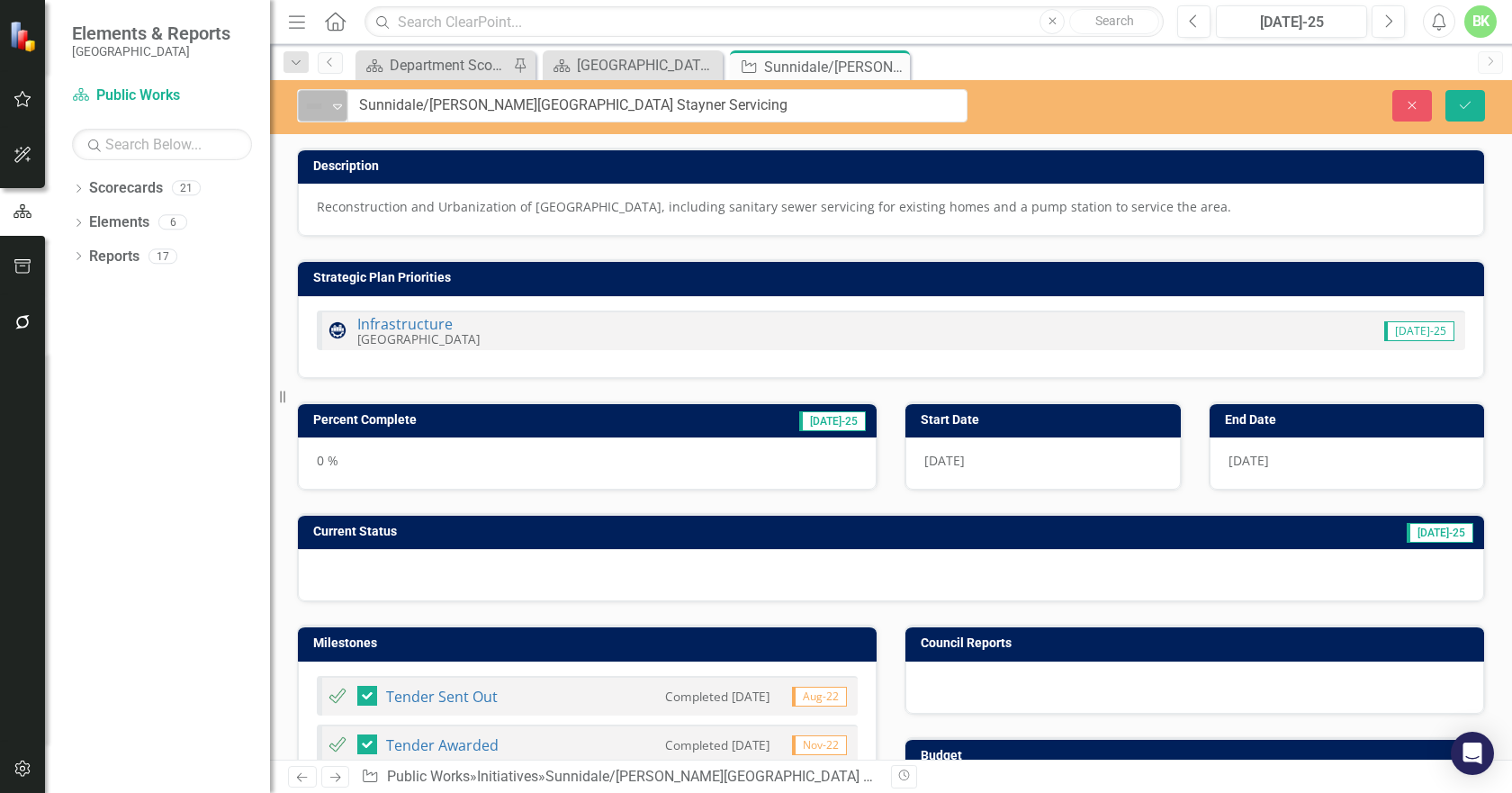
click at [330, 99] on icon "Expand" at bounding box center [337, 106] width 18 height 15
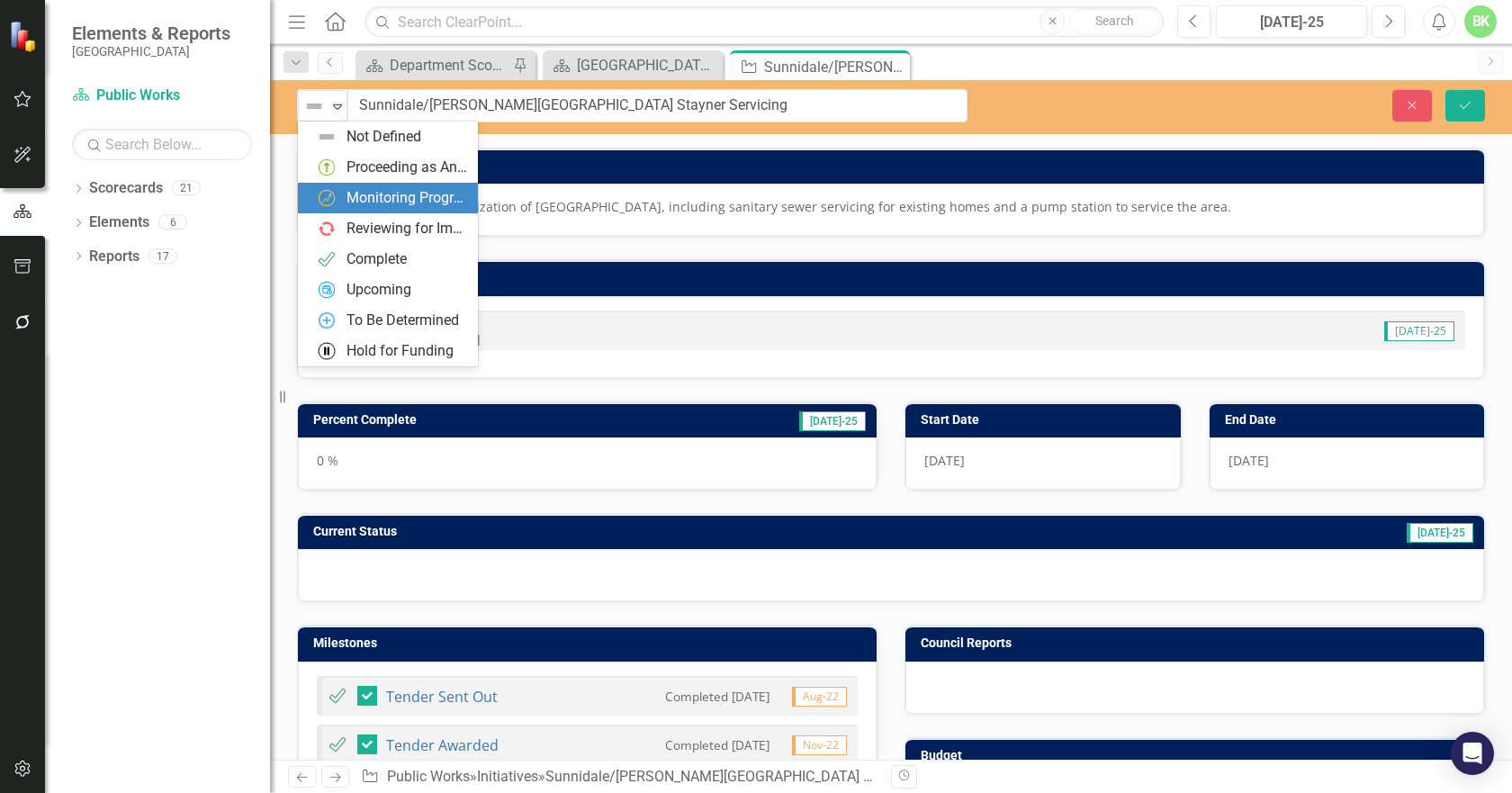
click at [396, 194] on div "Monitoring Progress" at bounding box center [407, 198] width 120 height 20
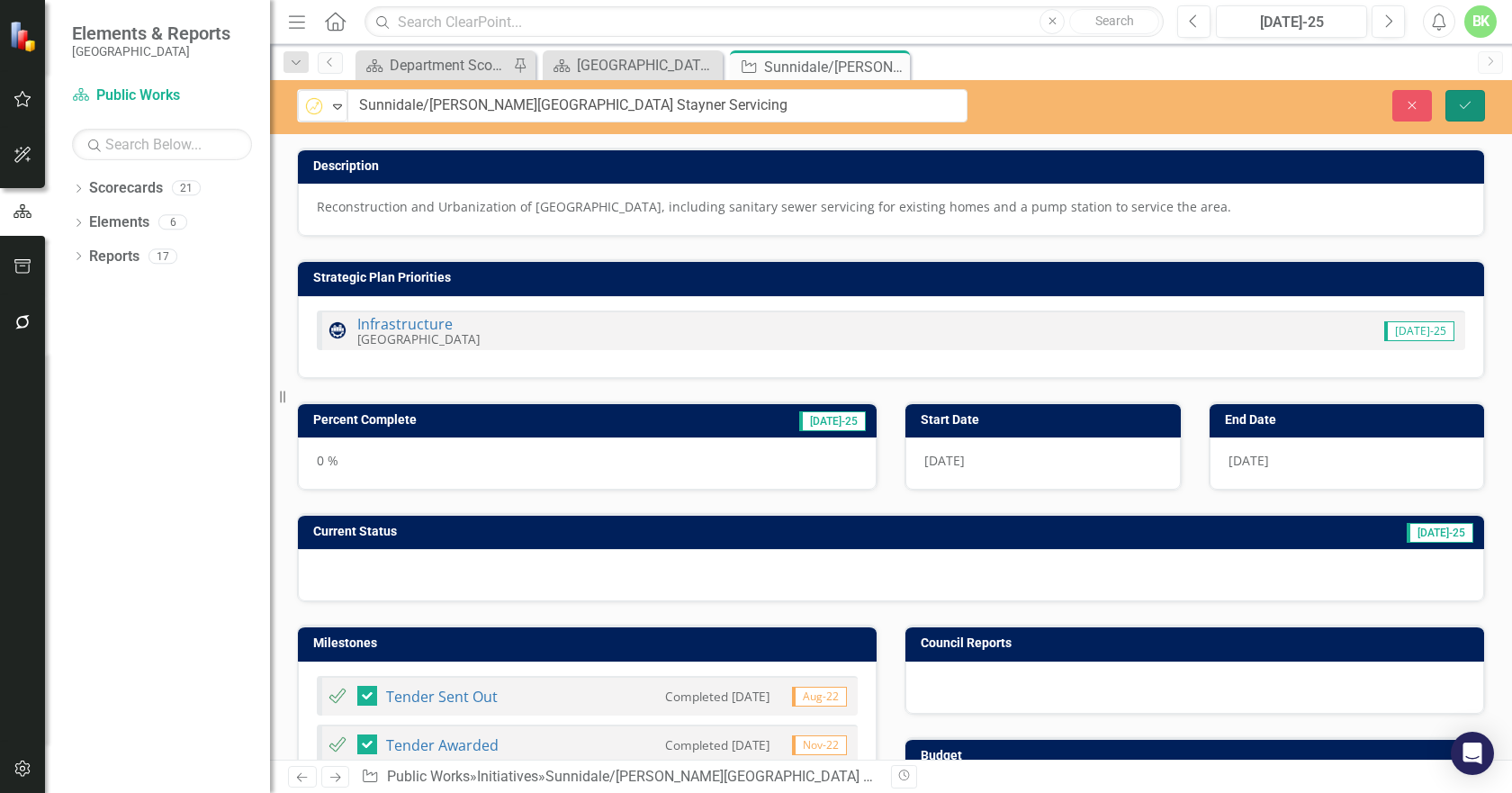
click at [1456, 116] on button "Save" at bounding box center [1465, 106] width 40 height 31
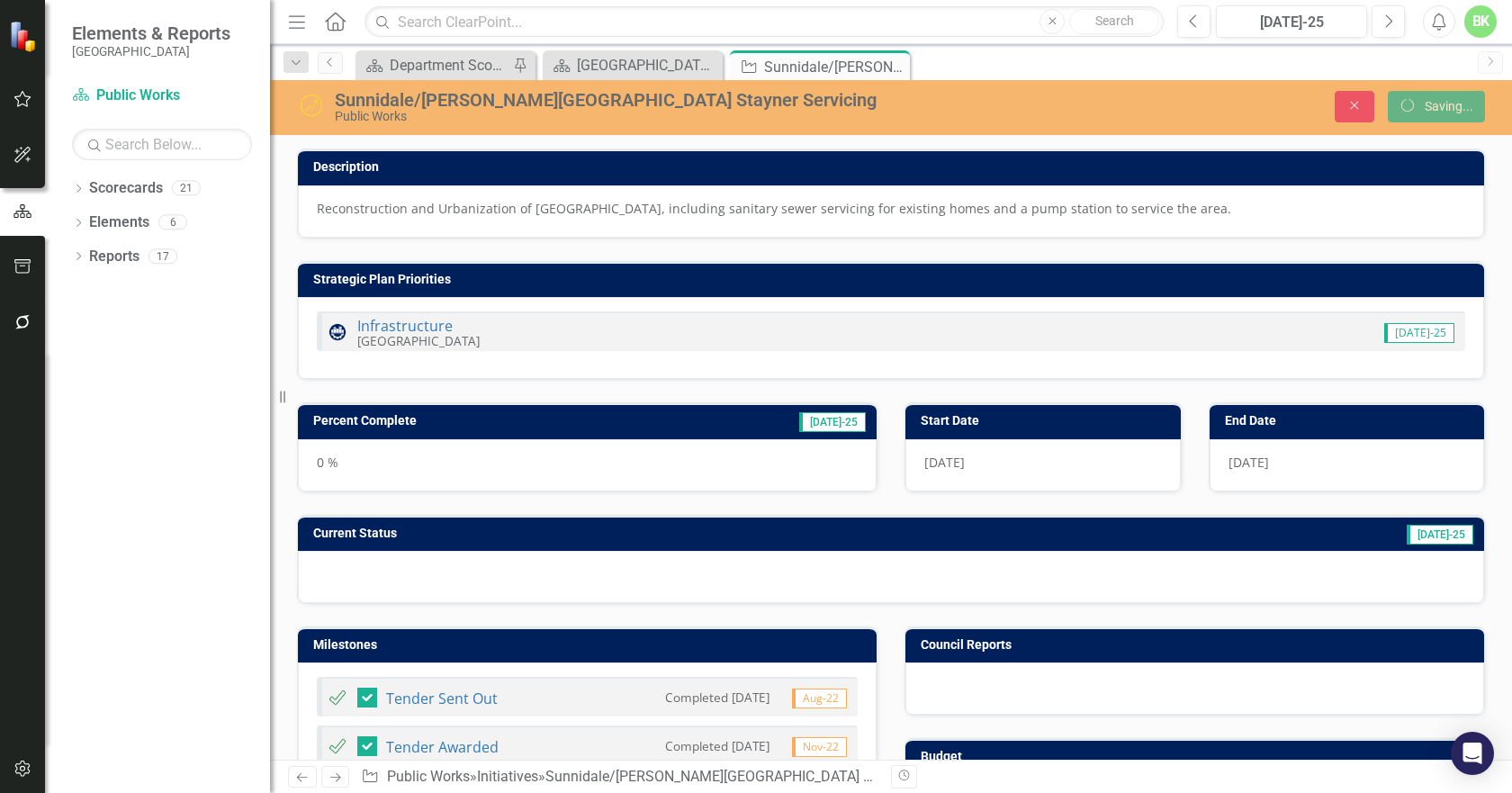
checkbox input "false"
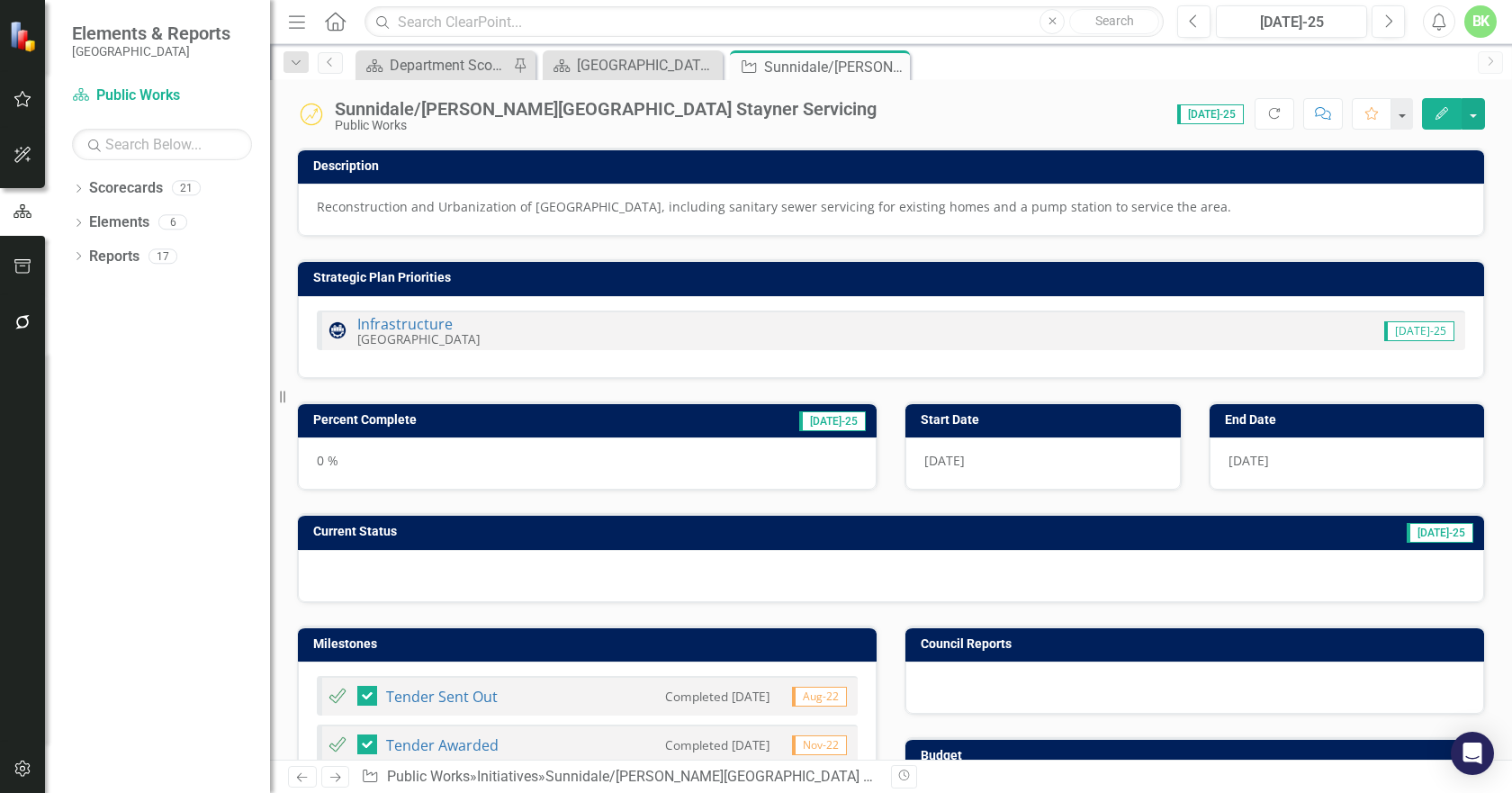
click at [498, 415] on h3 "Percent Complete" at bounding box center [481, 420] width 334 height 14
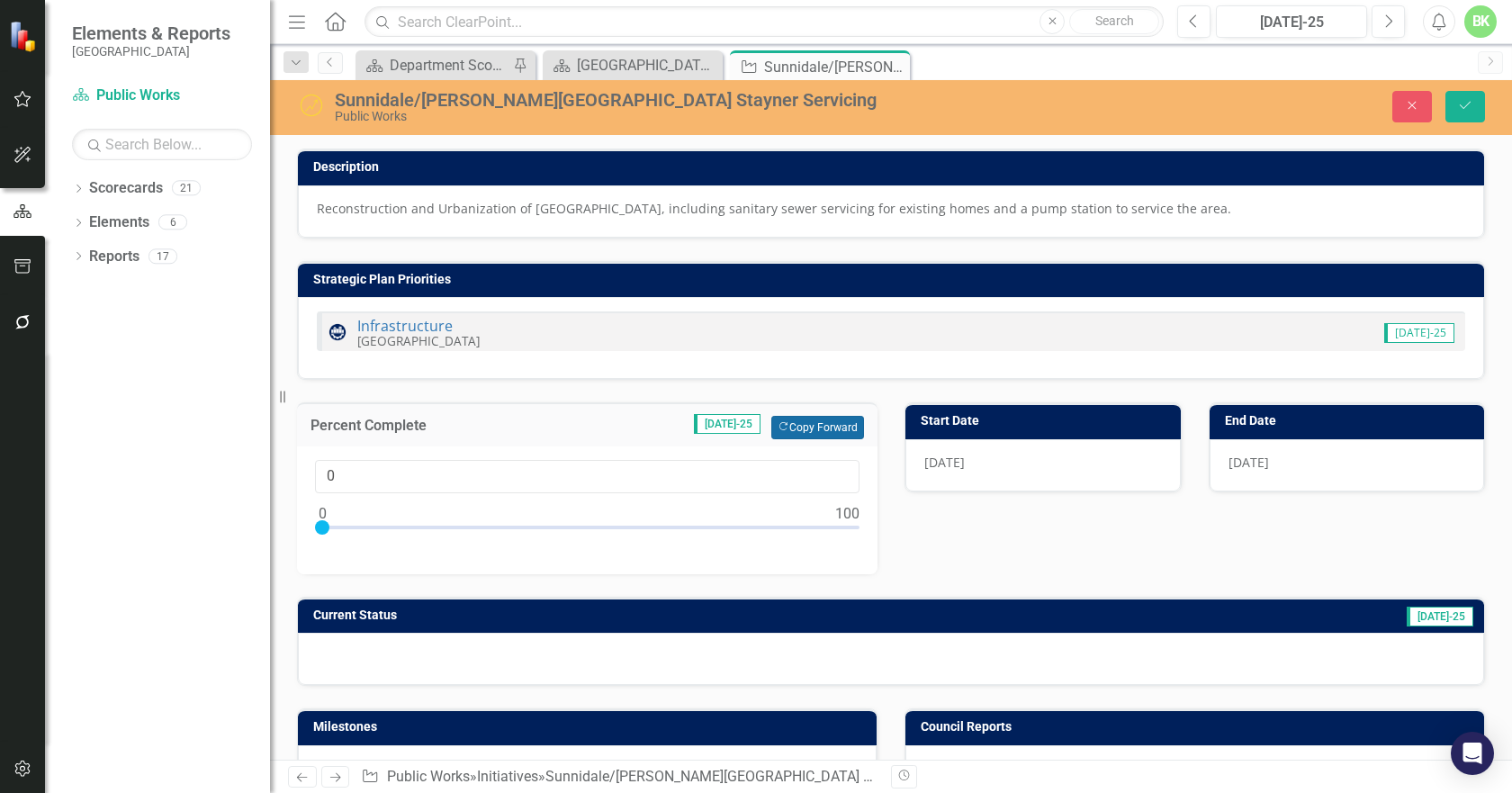
click at [810, 425] on button "Copy Forward Copy Forward" at bounding box center [817, 427] width 92 height 23
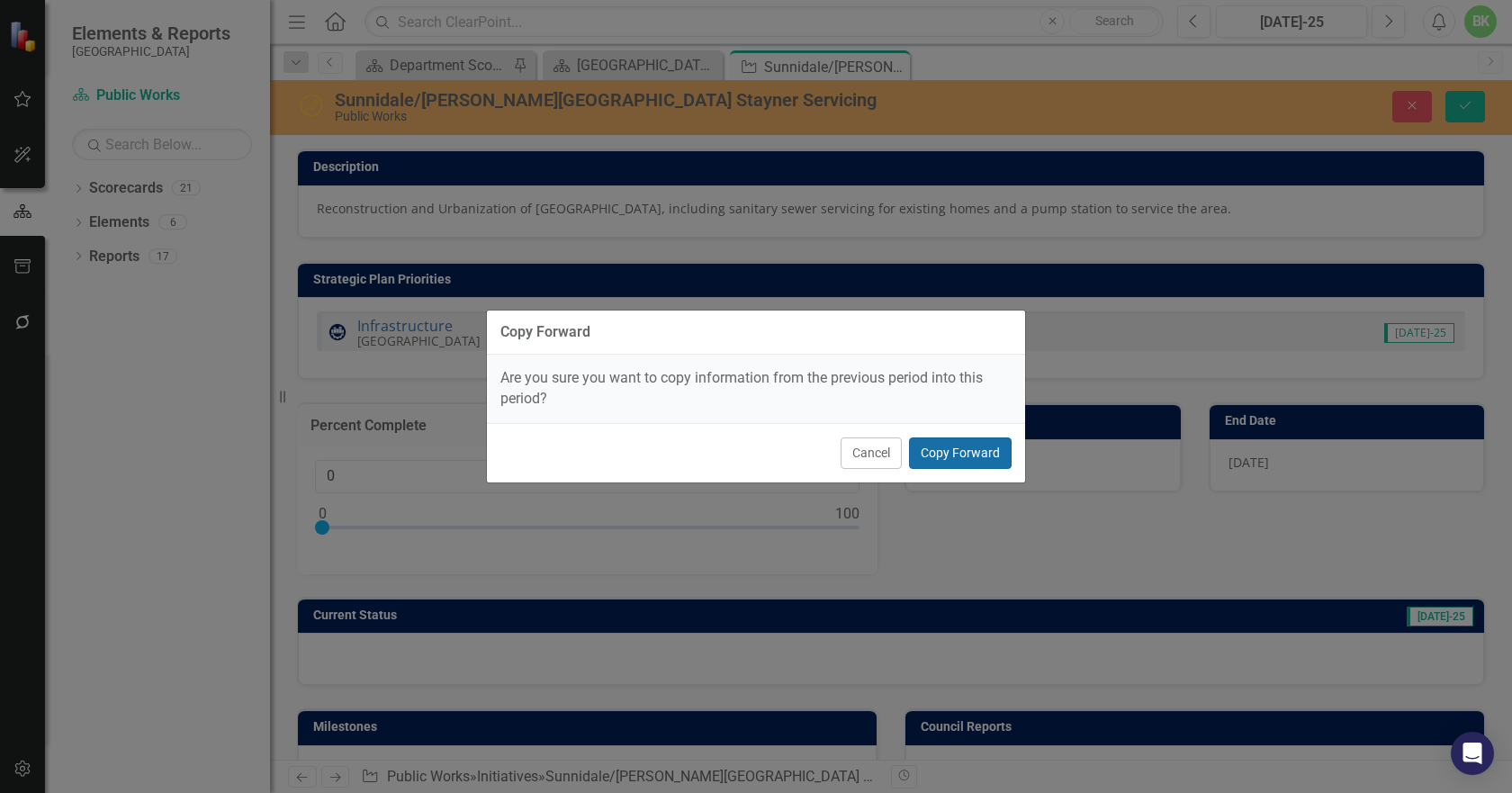
click at [982, 452] on button "Copy Forward" at bounding box center [960, 453] width 103 height 31
type input "90"
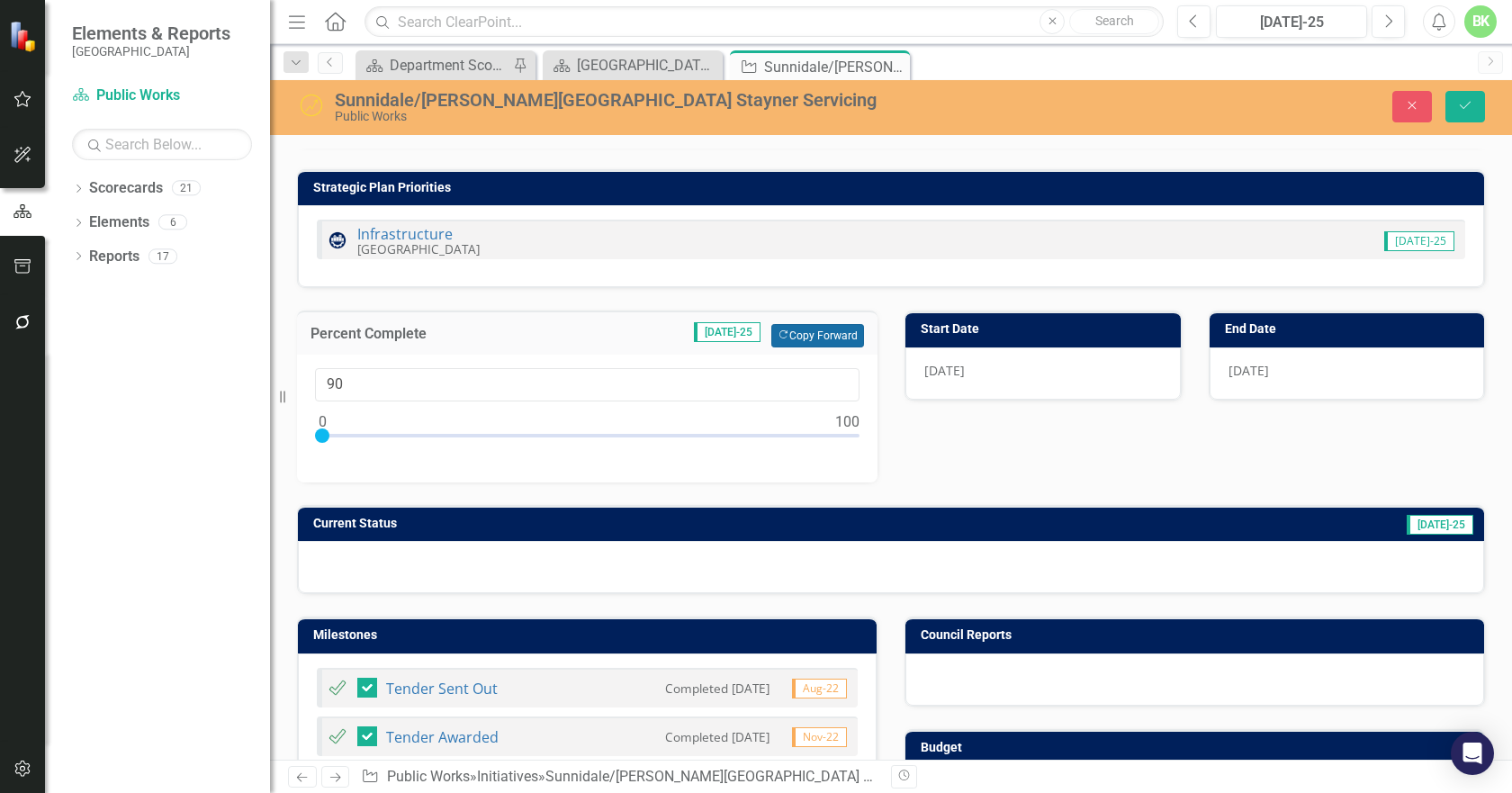
scroll to position [270, 0]
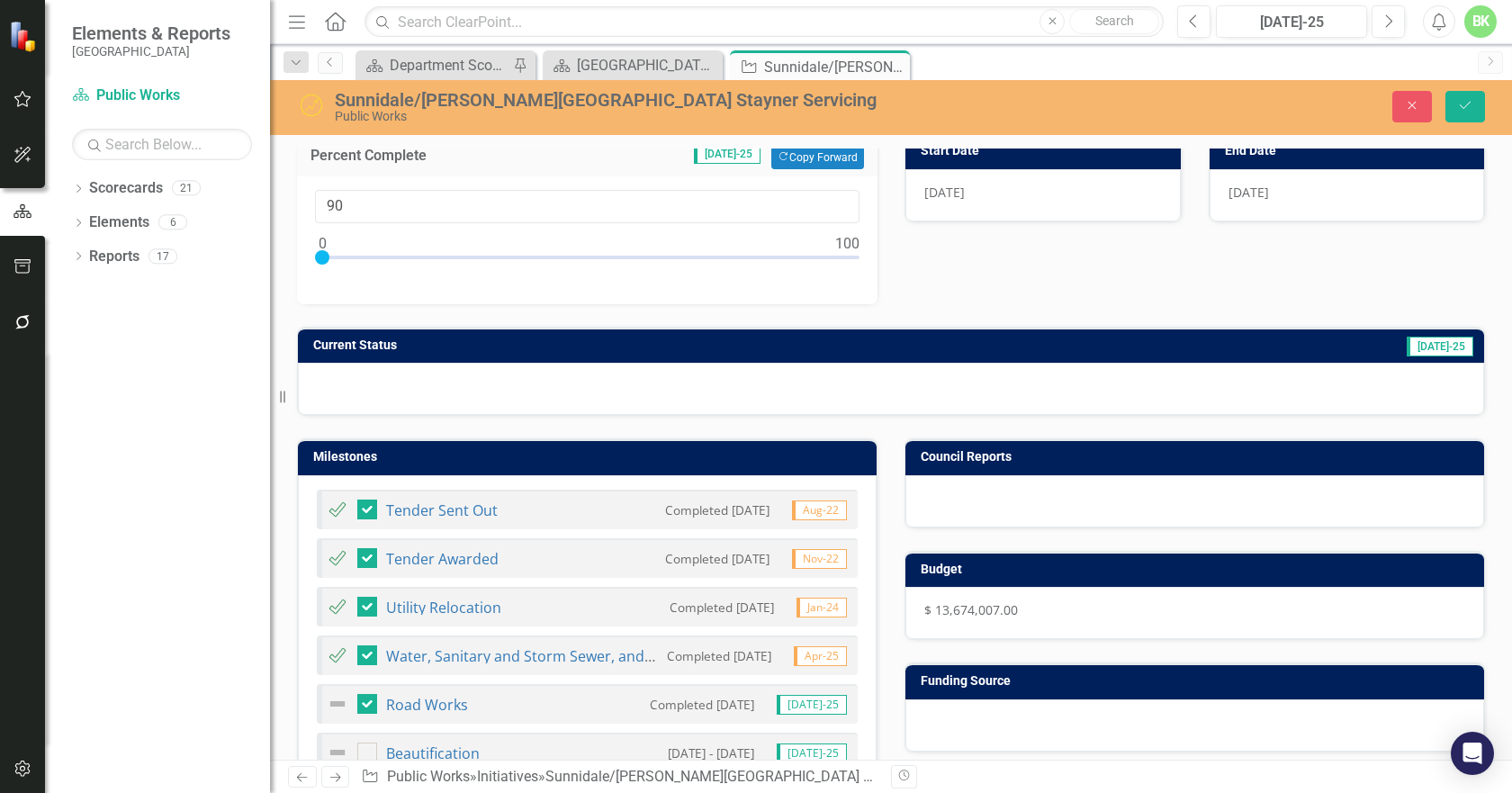
drag, startPoint x: 727, startPoint y: 377, endPoint x: 730, endPoint y: 362, distance: 15.3
click at [727, 374] on div at bounding box center [891, 389] width 1187 height 52
click at [730, 361] on td "Current Status" at bounding box center [633, 347] width 639 height 27
click at [733, 354] on td "Current Status" at bounding box center [633, 347] width 639 height 27
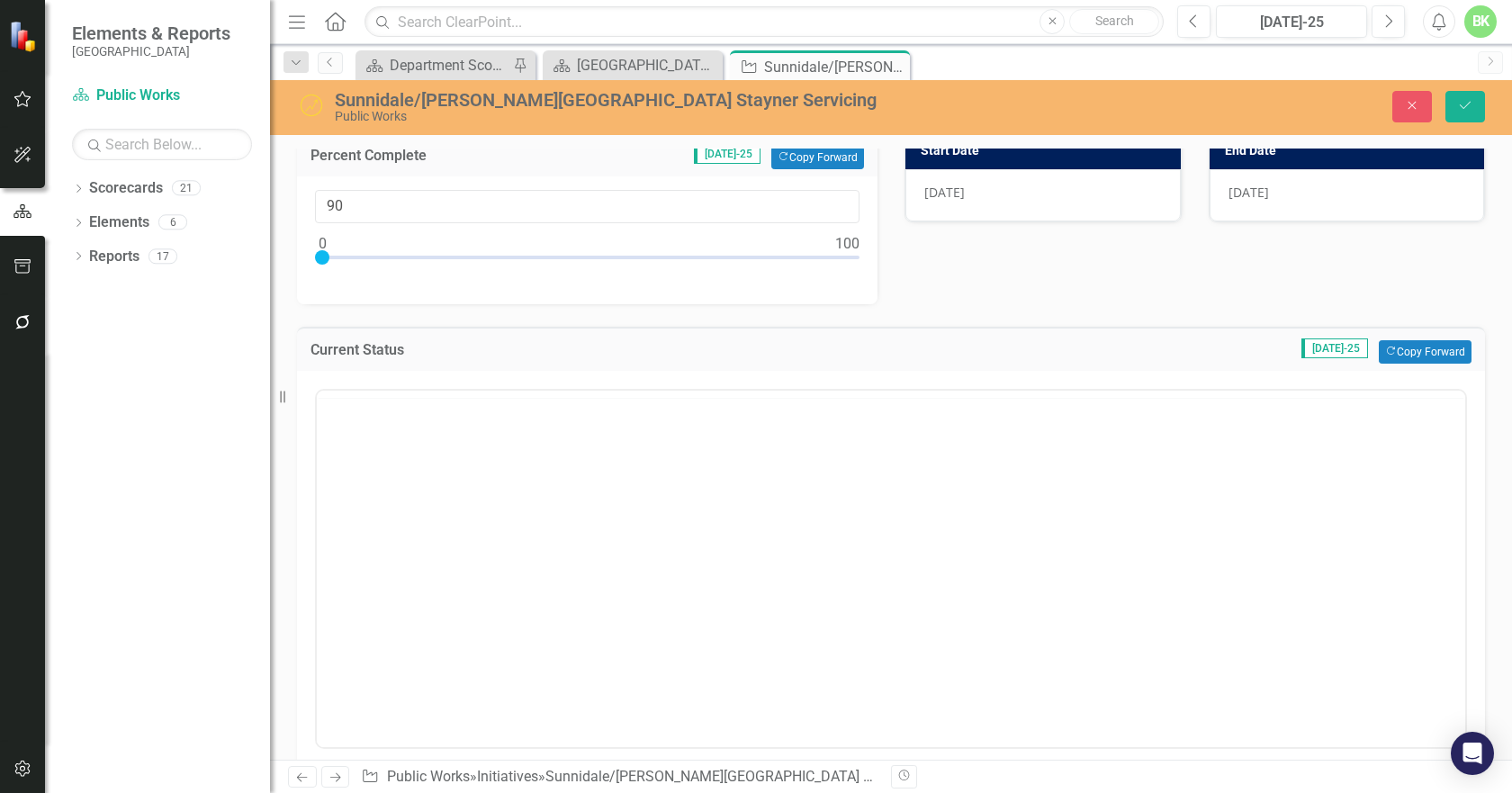
scroll to position [0, 0]
click at [1412, 360] on button "Copy Forward Copy Forward" at bounding box center [1425, 351] width 92 height 23
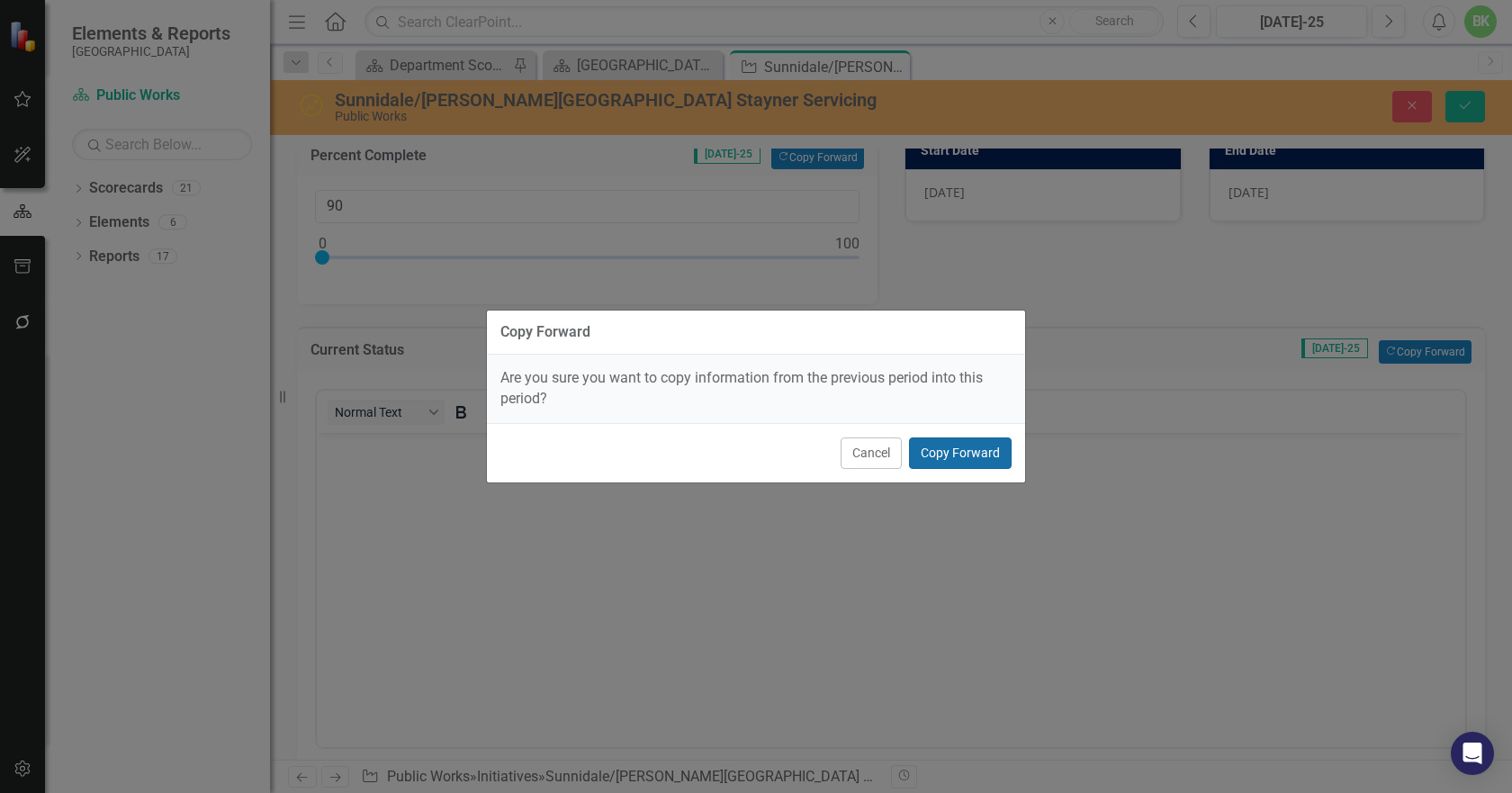
click at [999, 450] on button "Copy Forward" at bounding box center [960, 453] width 103 height 31
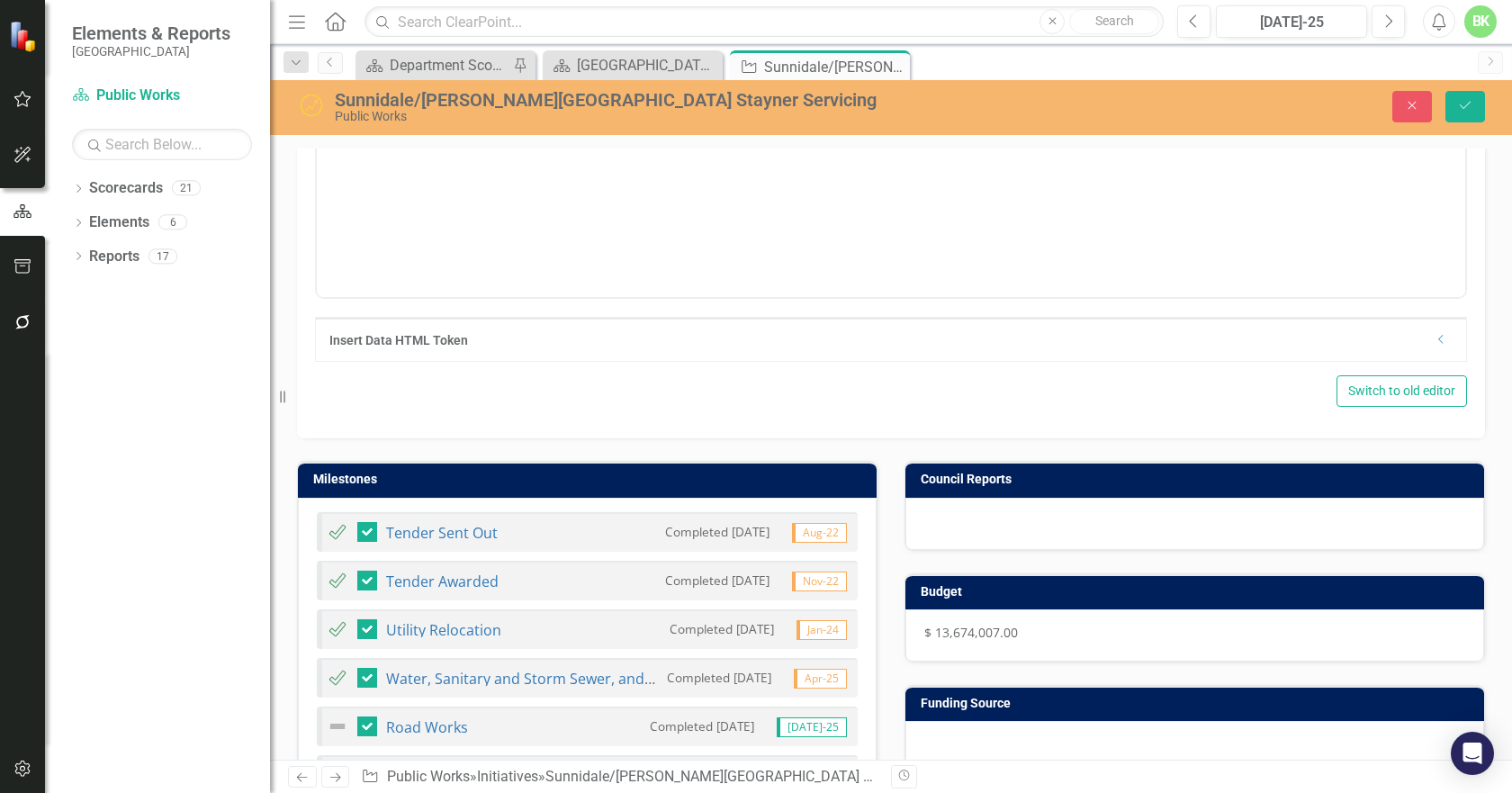
scroll to position [900, 0]
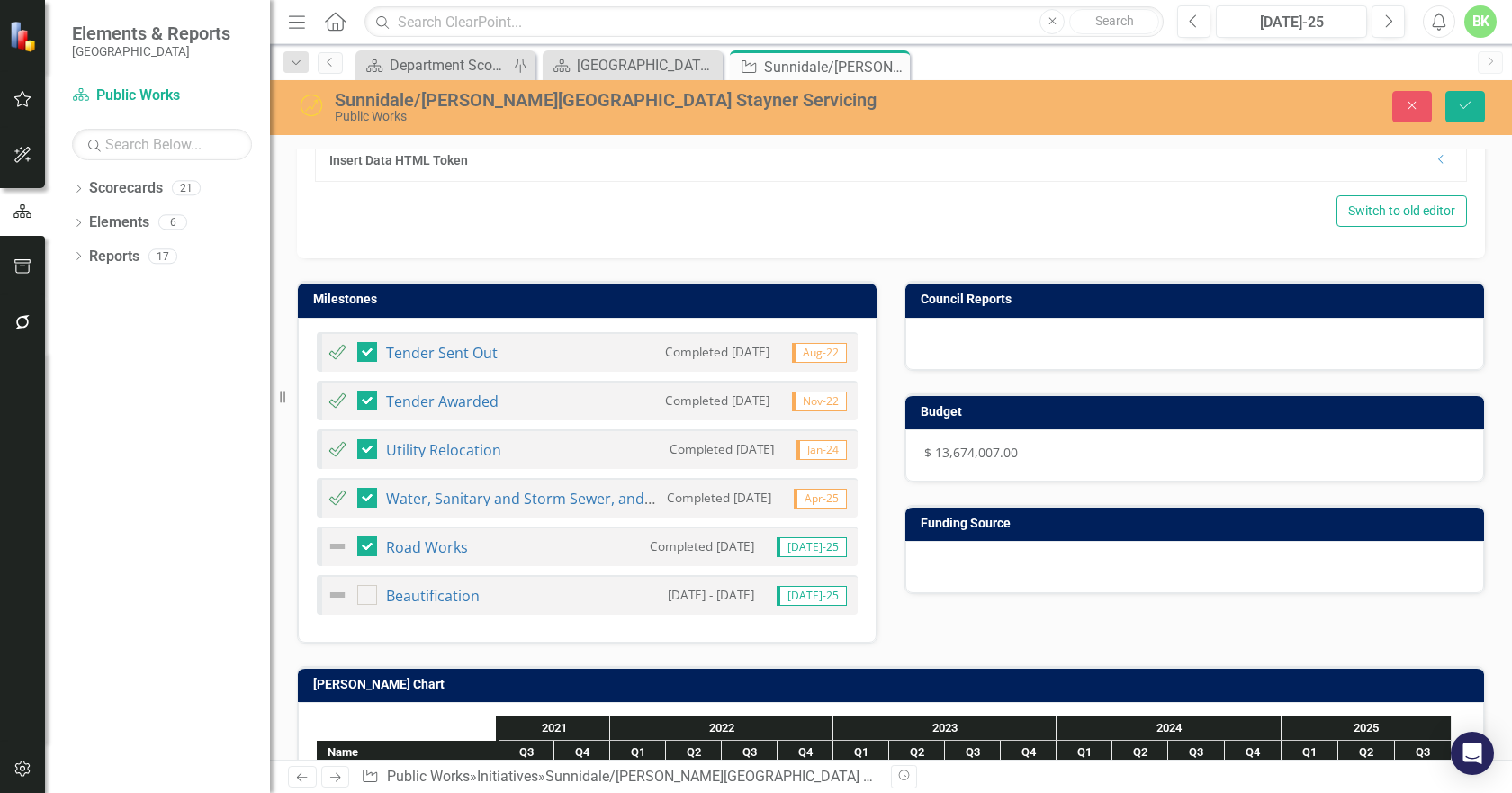
click at [867, 681] on h3 "[PERSON_NAME] Chart" at bounding box center [894, 684] width 1162 height 14
click at [867, 680] on h3 "[PERSON_NAME] Chart" at bounding box center [894, 684] width 1162 height 14
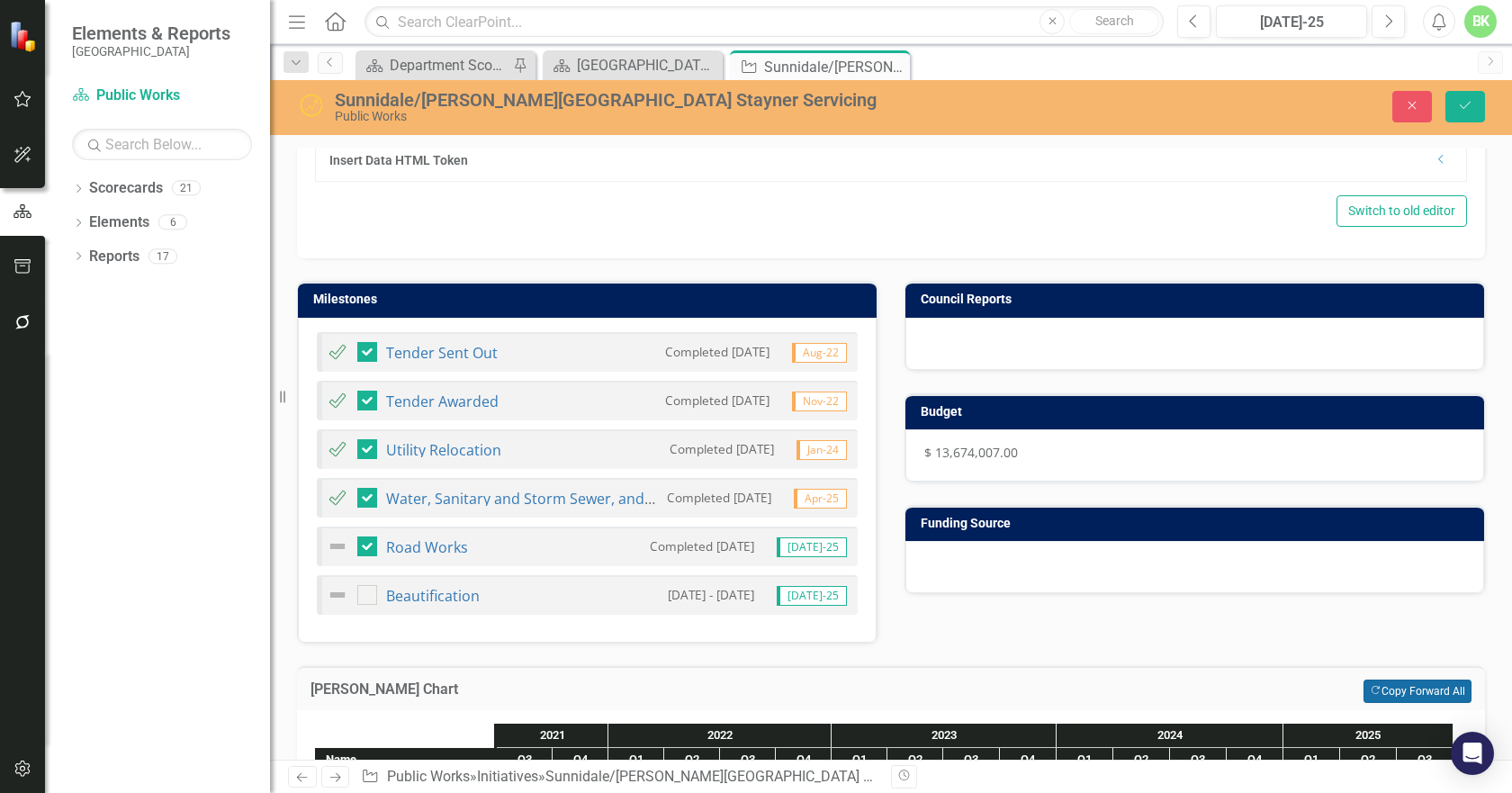
click at [1380, 679] on button "Copy Forward Copy Forward All" at bounding box center [1417, 691] width 108 height 23
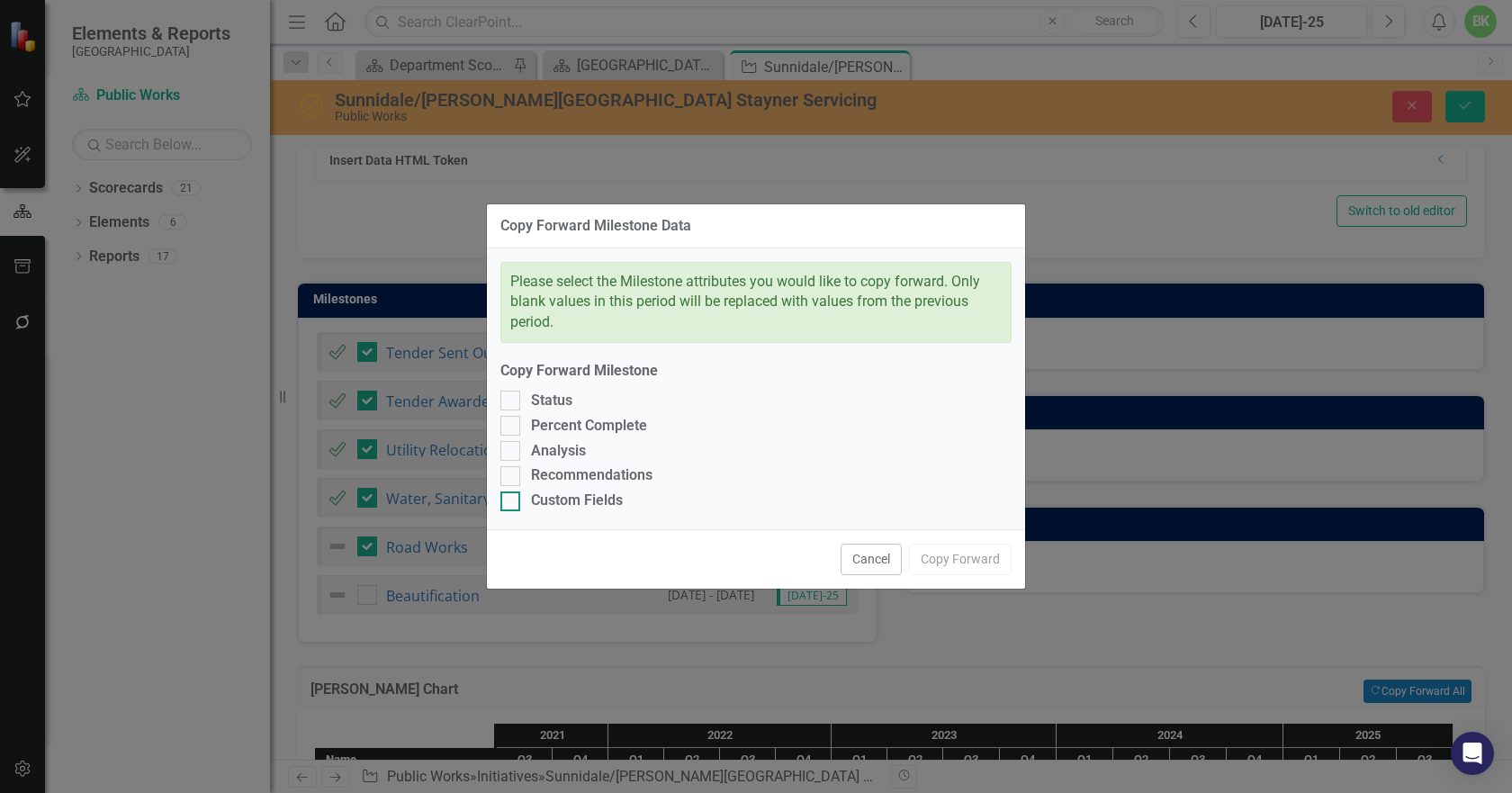
click at [524, 500] on div "Custom Fields" at bounding box center [756, 500] width 512 height 20
click at [512, 500] on input "Custom Fields" at bounding box center [506, 497] width 12 height 12
checkbox input "true"
click at [526, 476] on div "Recommendations" at bounding box center [756, 475] width 512 height 20
click at [512, 476] on input "Recommendations" at bounding box center [506, 472] width 12 height 12
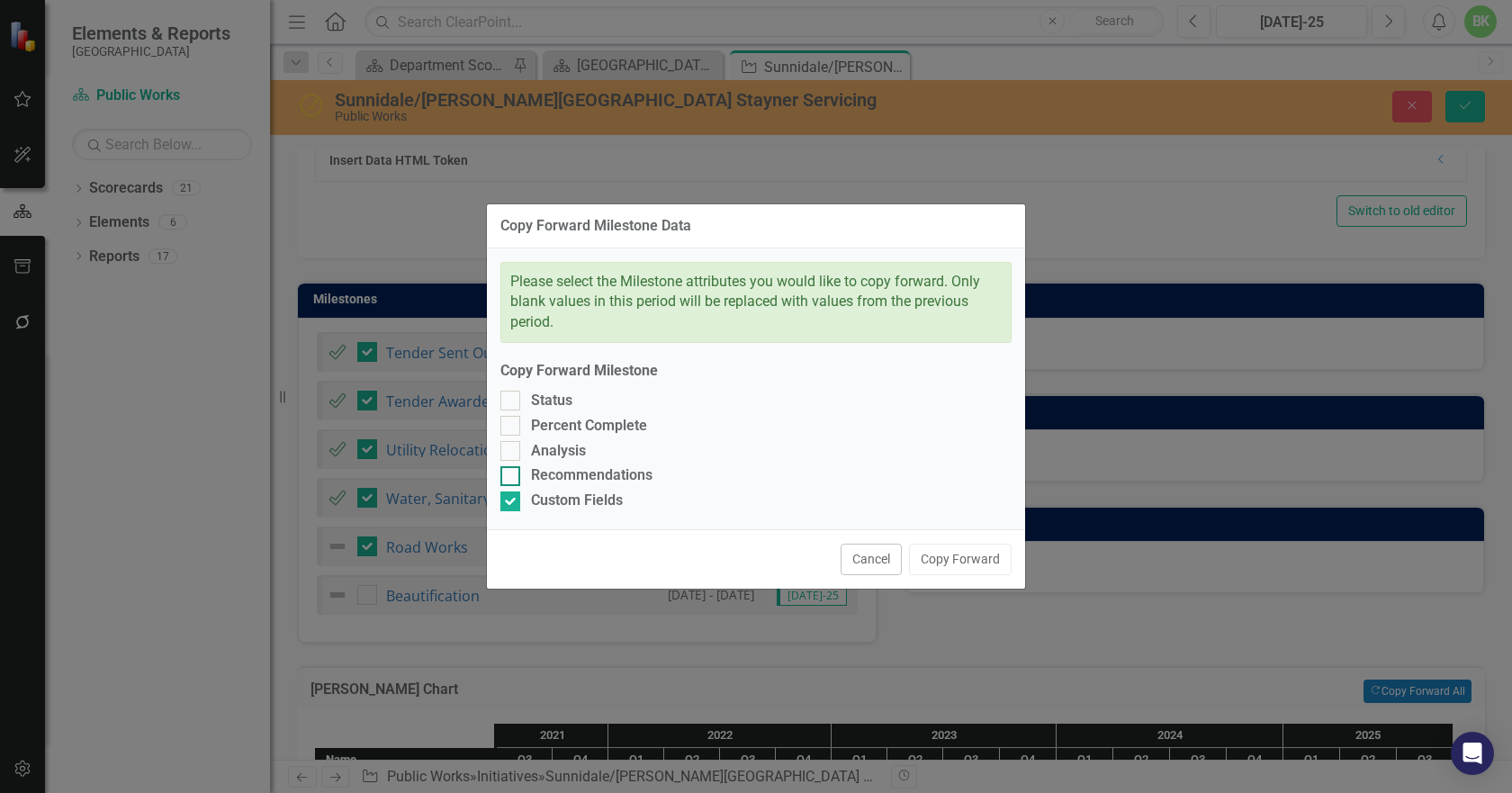
checkbox input "true"
click at [523, 451] on div "Analysis" at bounding box center [756, 450] width 512 height 20
click at [512, 451] on input "Analysis" at bounding box center [506, 446] width 12 height 12
checkbox input "true"
drag, startPoint x: 523, startPoint y: 425, endPoint x: 518, endPoint y: 399, distance: 26.5
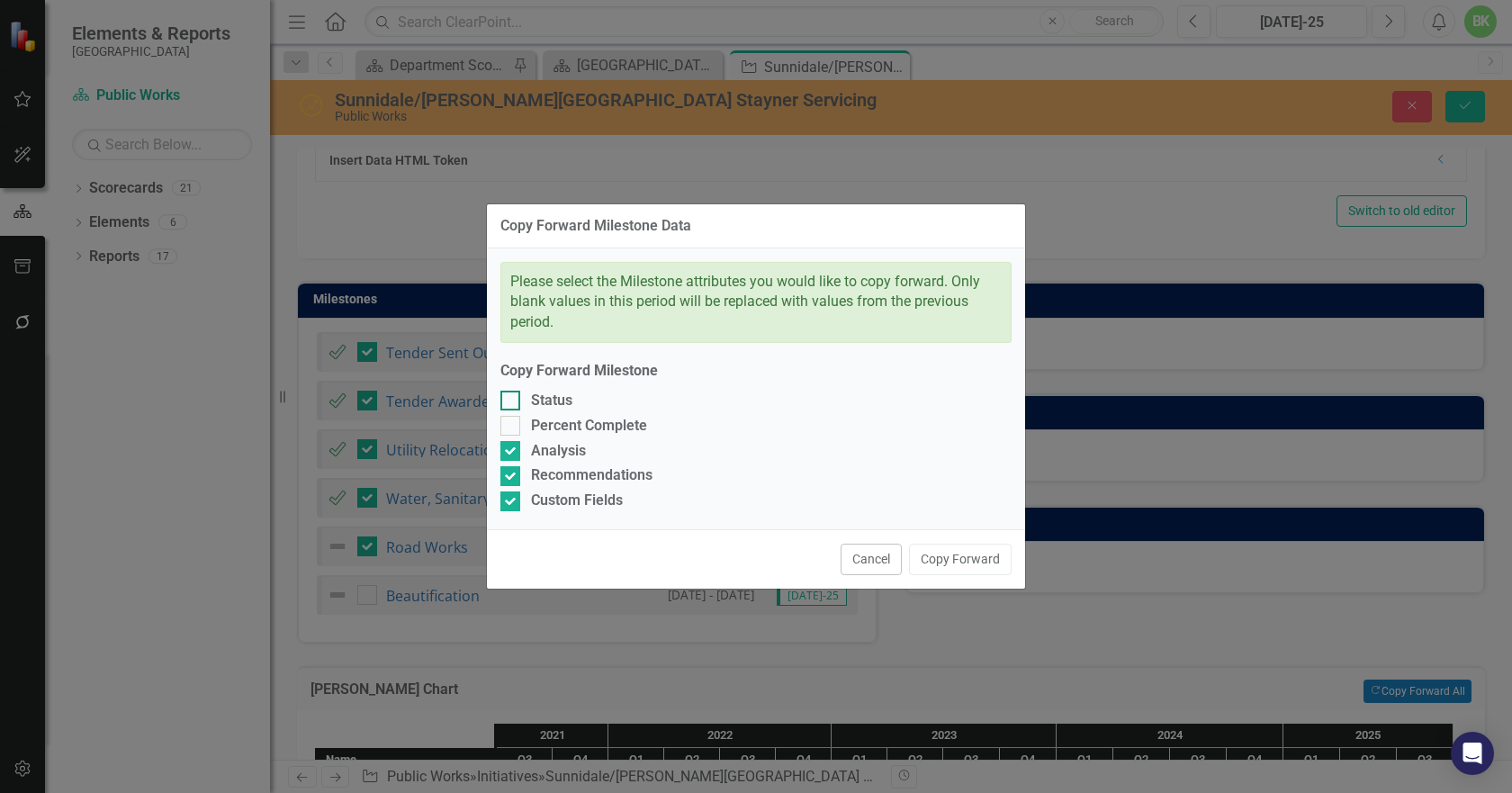
click at [523, 424] on div "Percent Complete" at bounding box center [756, 425] width 512 height 20
click at [512, 424] on input "Percent Complete" at bounding box center [506, 421] width 12 height 12
checkbox input "true"
click at [518, 399] on div at bounding box center [510, 400] width 19 height 19
click at [512, 399] on input "Status" at bounding box center [506, 396] width 12 height 12
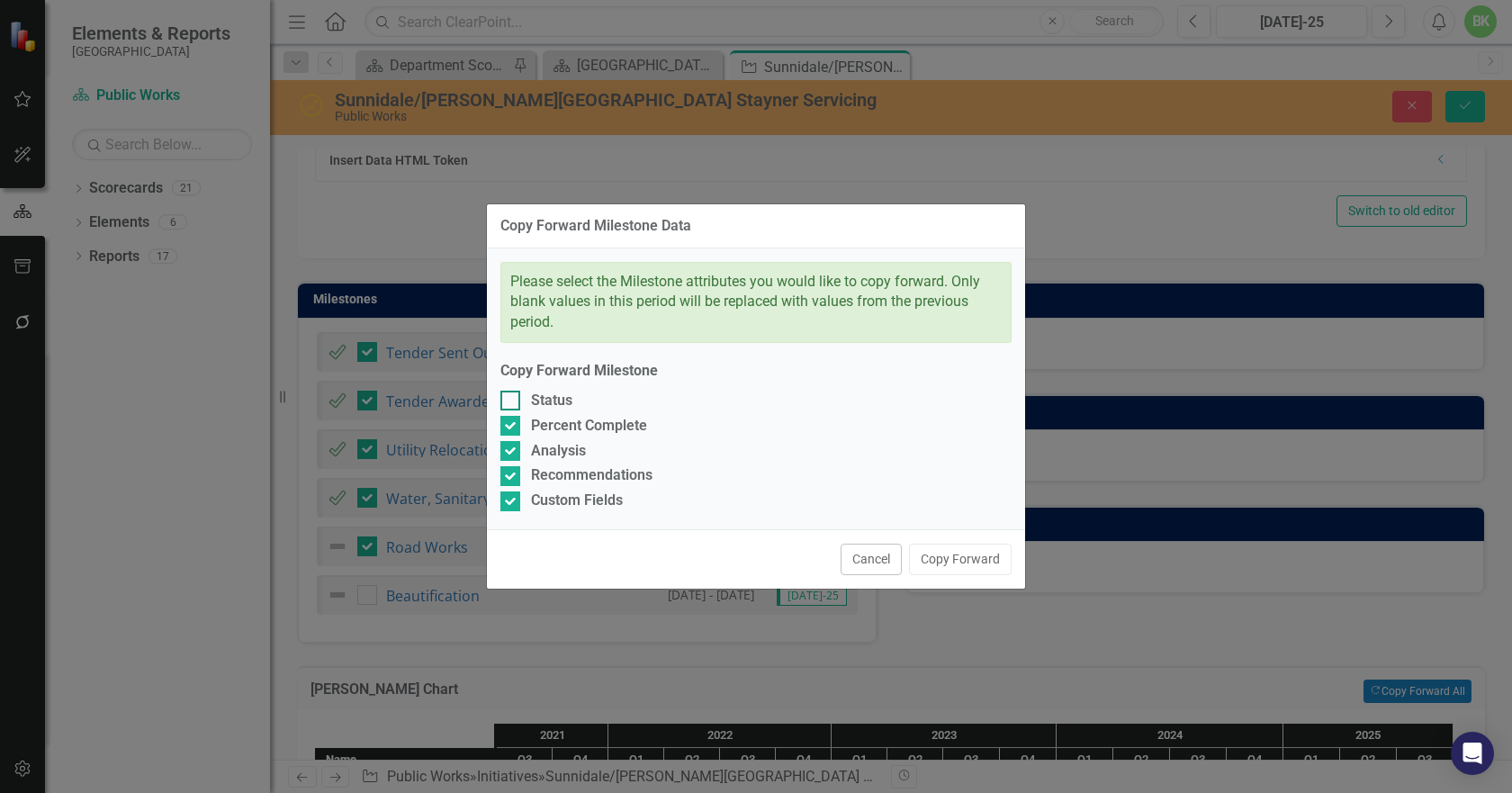
checkbox input "true"
click at [944, 561] on button "Copy Forward" at bounding box center [960, 559] width 103 height 31
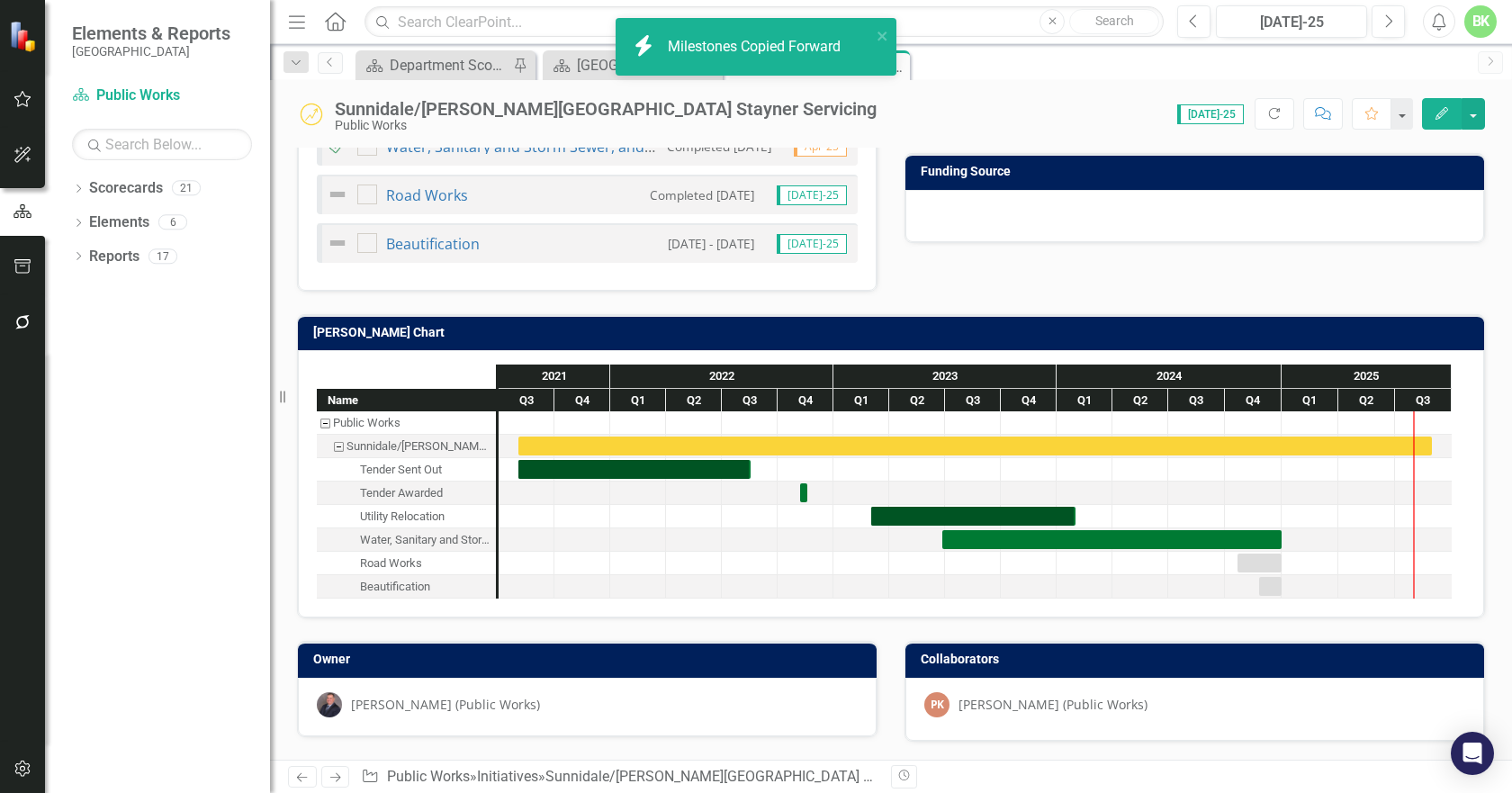
checkbox input "false"
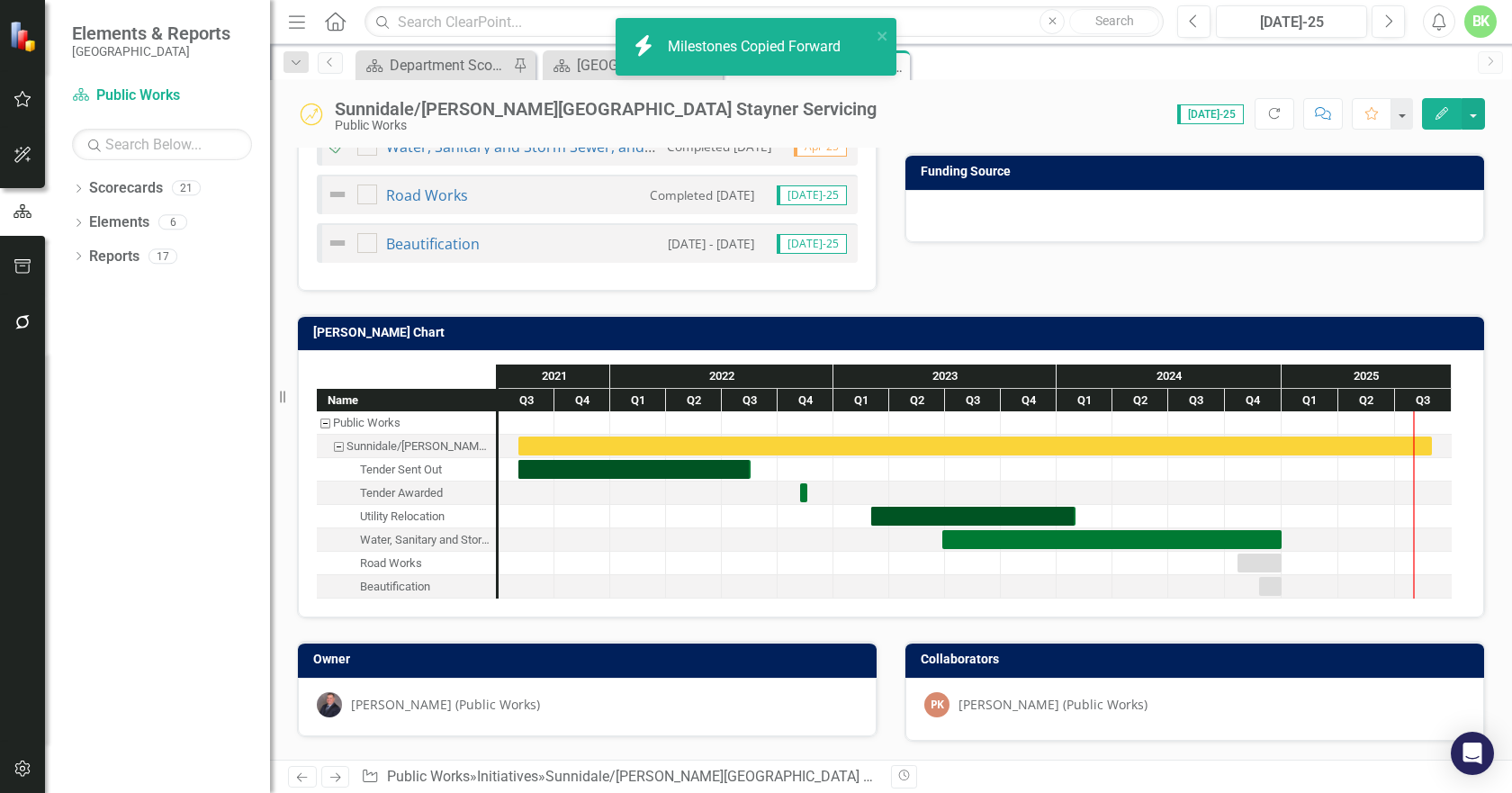
scroll to position [696, 0]
checkbox input "true"
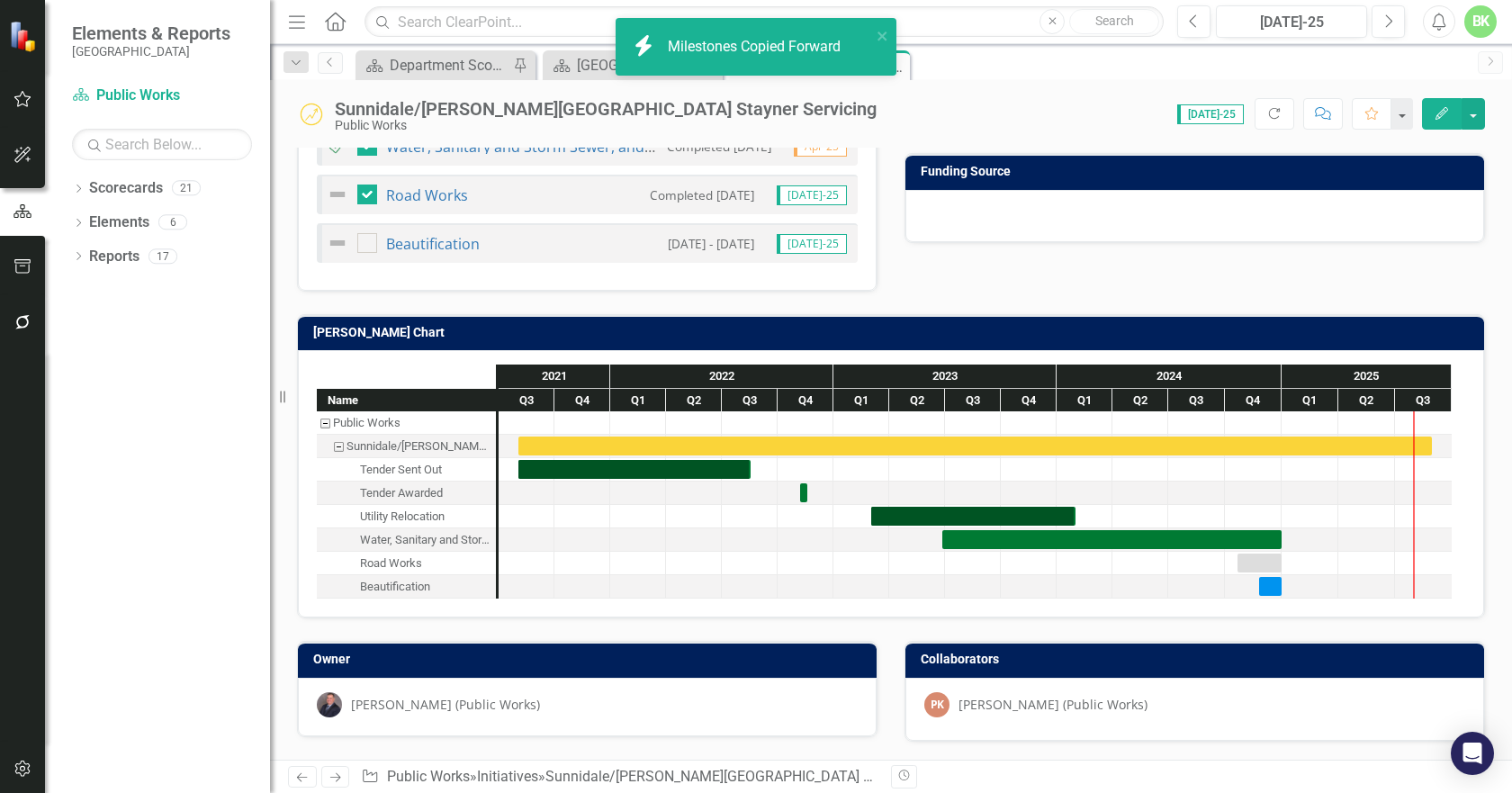
checkbox input "true"
checkbox input "false"
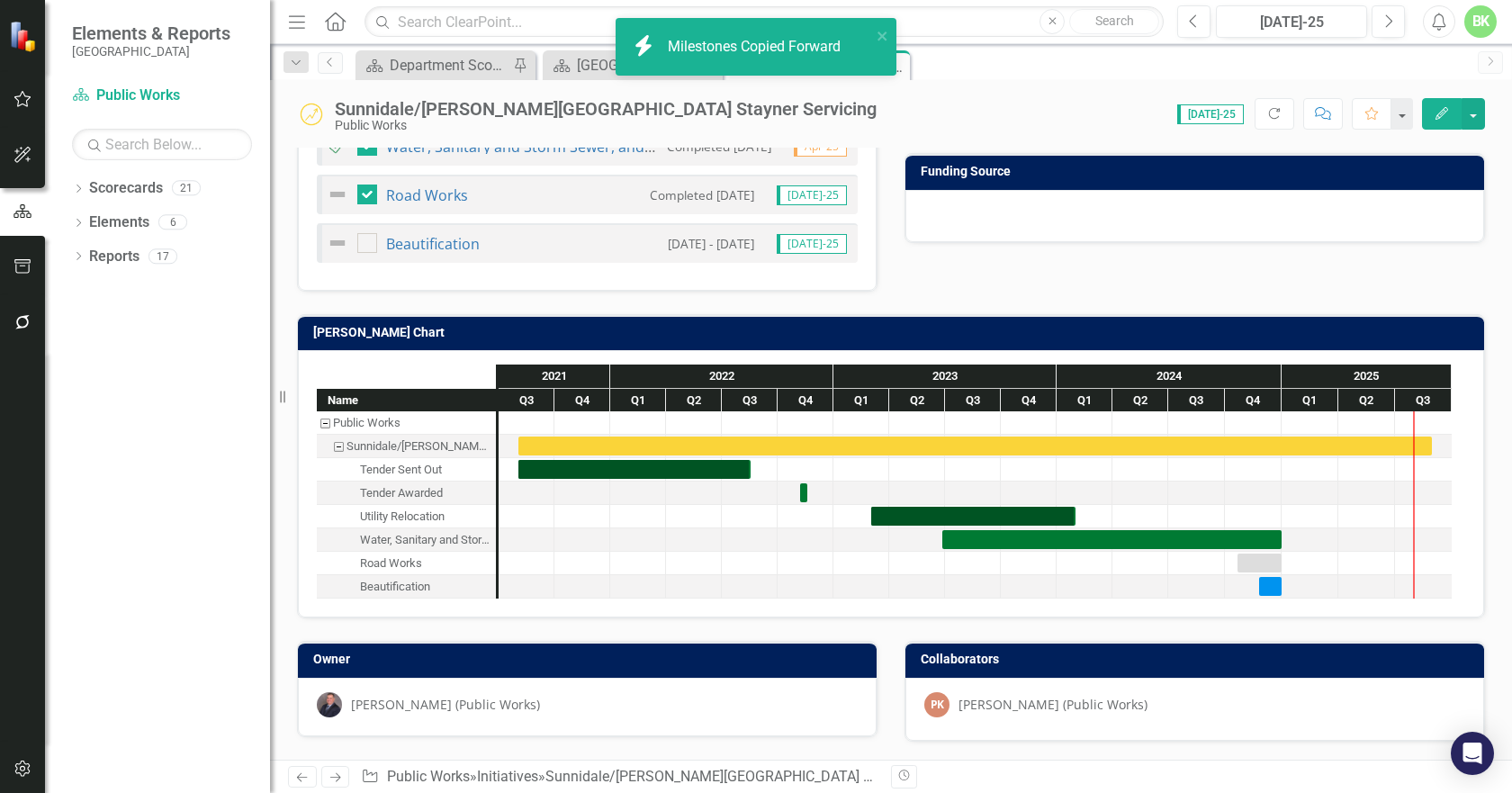
checkbox input "false"
checkbox input "true"
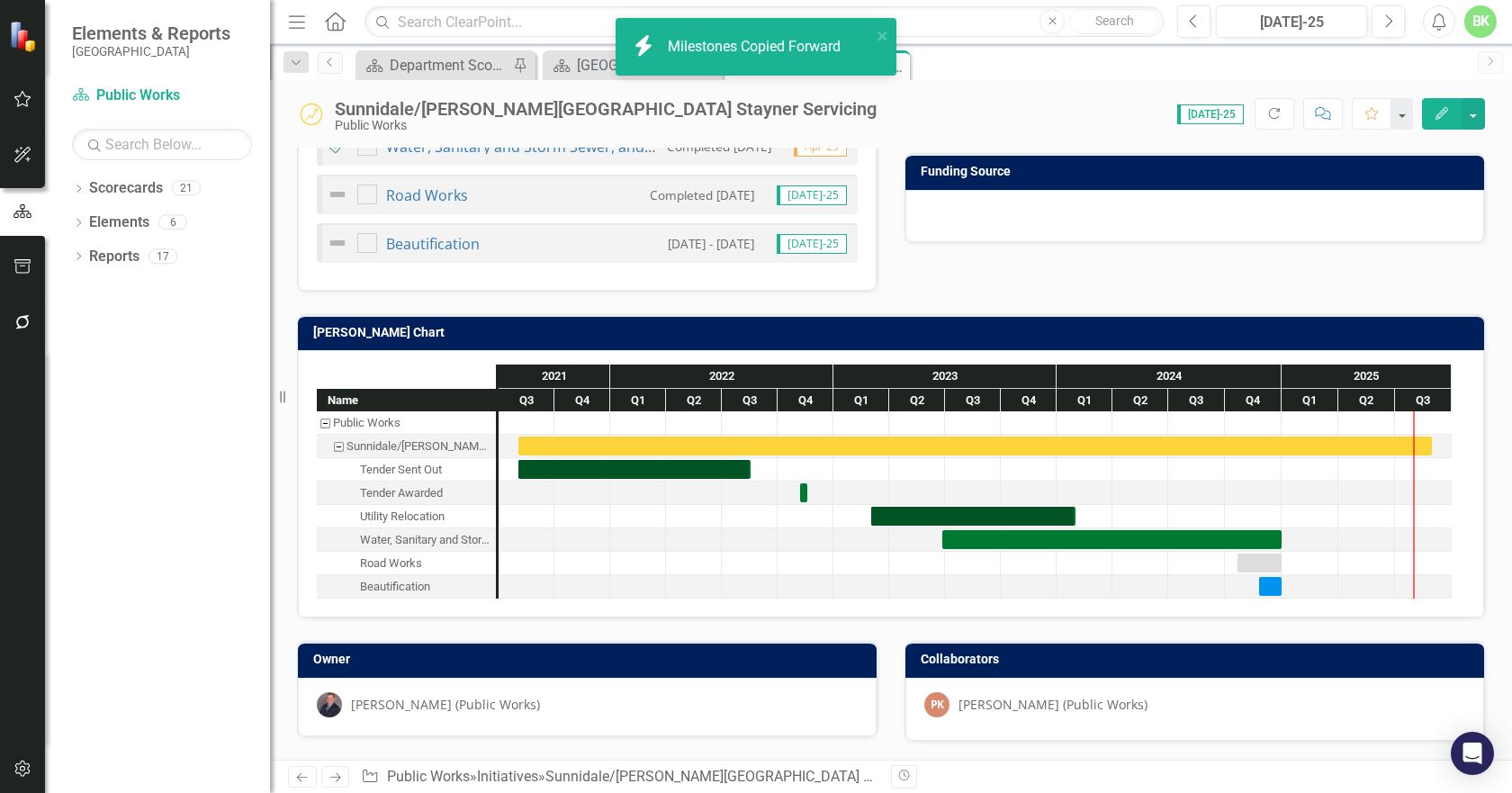
checkbox input "true"
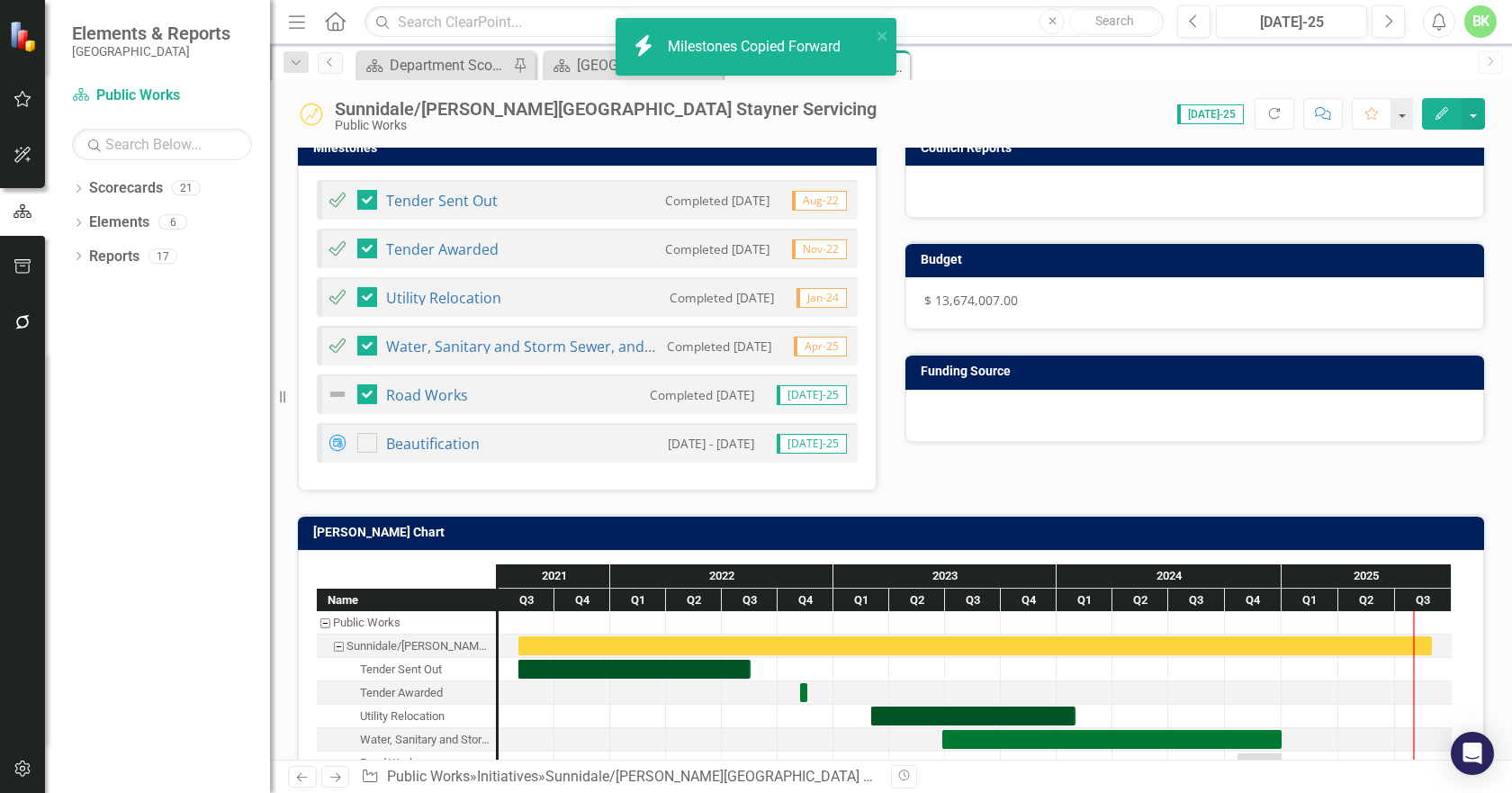
scroll to position [336, 0]
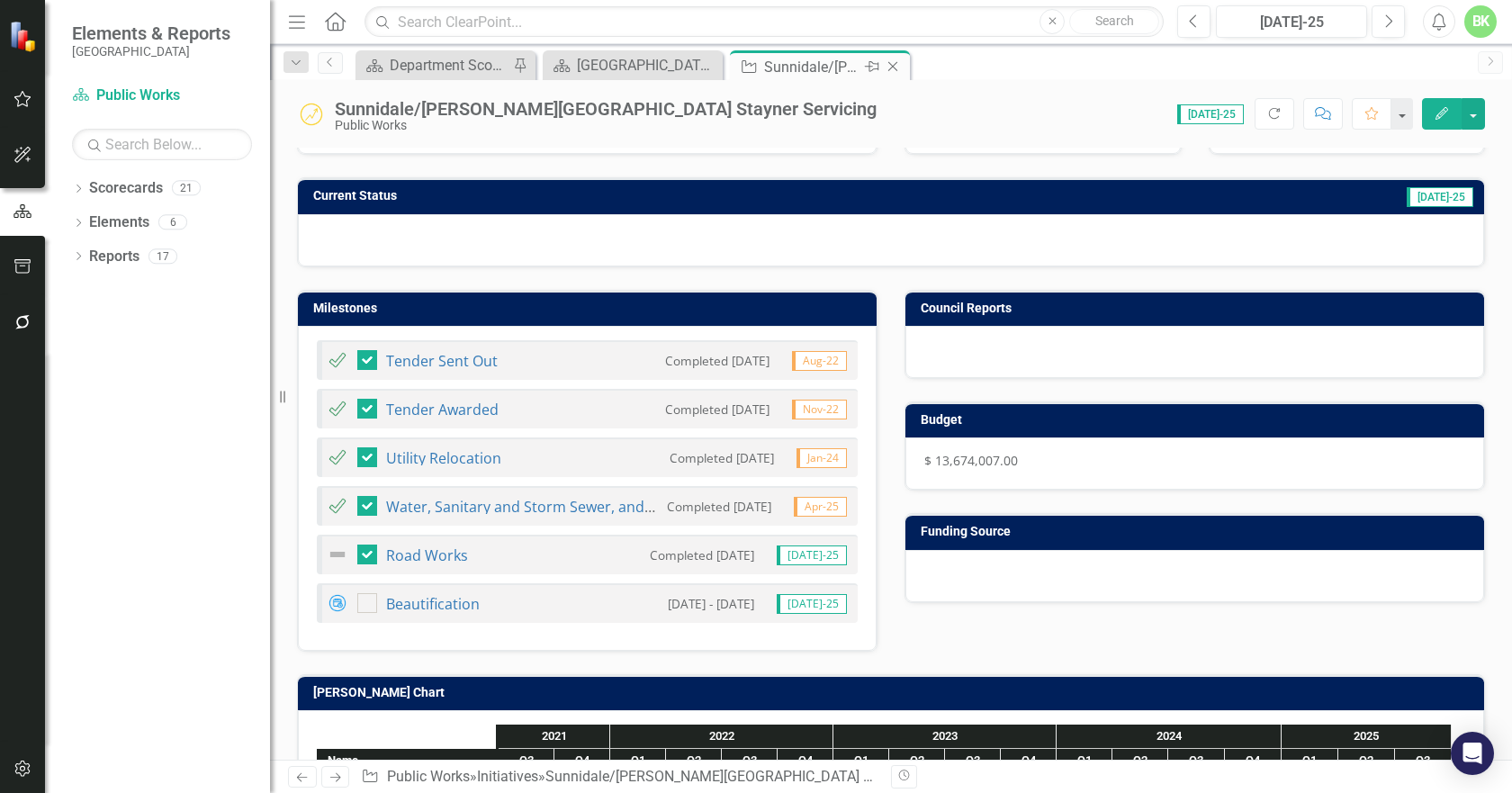
click at [893, 72] on icon "Close" at bounding box center [892, 66] width 18 height 15
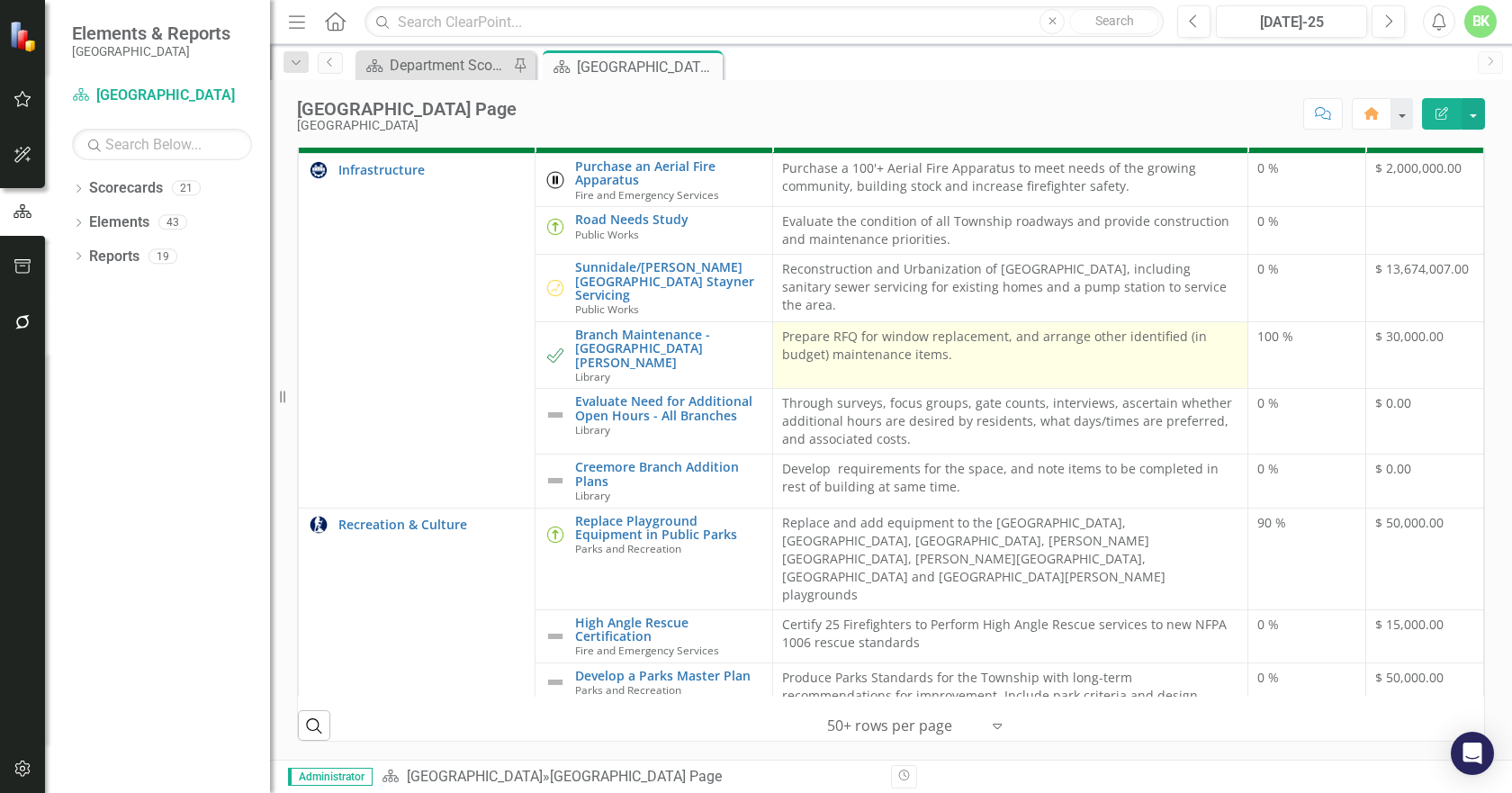
scroll to position [720, 0]
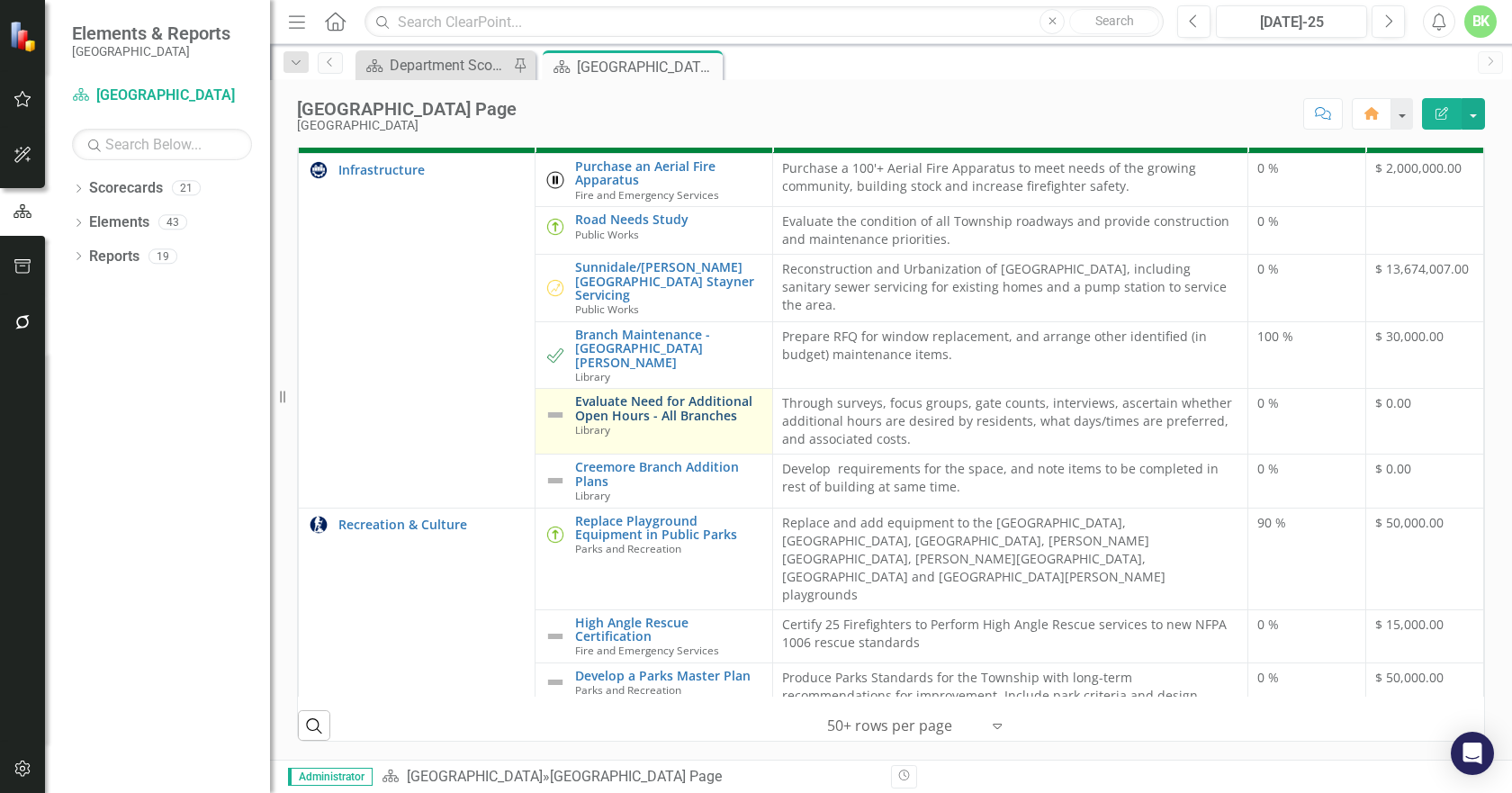
click at [581, 422] on link "Evaluate Need for Additional Open Hours - All Branches" at bounding box center [668, 408] width 187 height 28
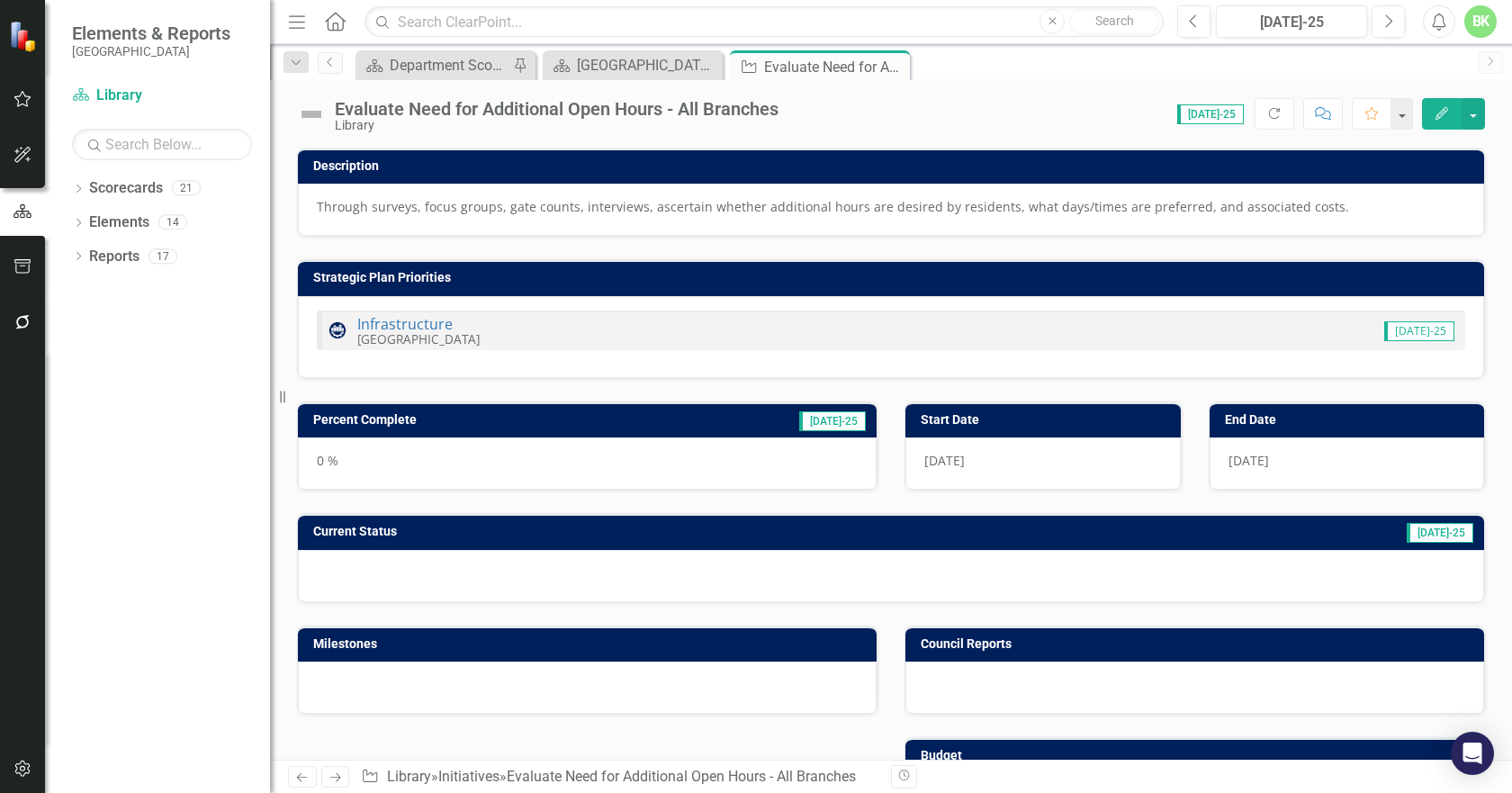
click at [316, 117] on img at bounding box center [312, 115] width 29 height 29
click at [316, 118] on img at bounding box center [312, 115] width 29 height 29
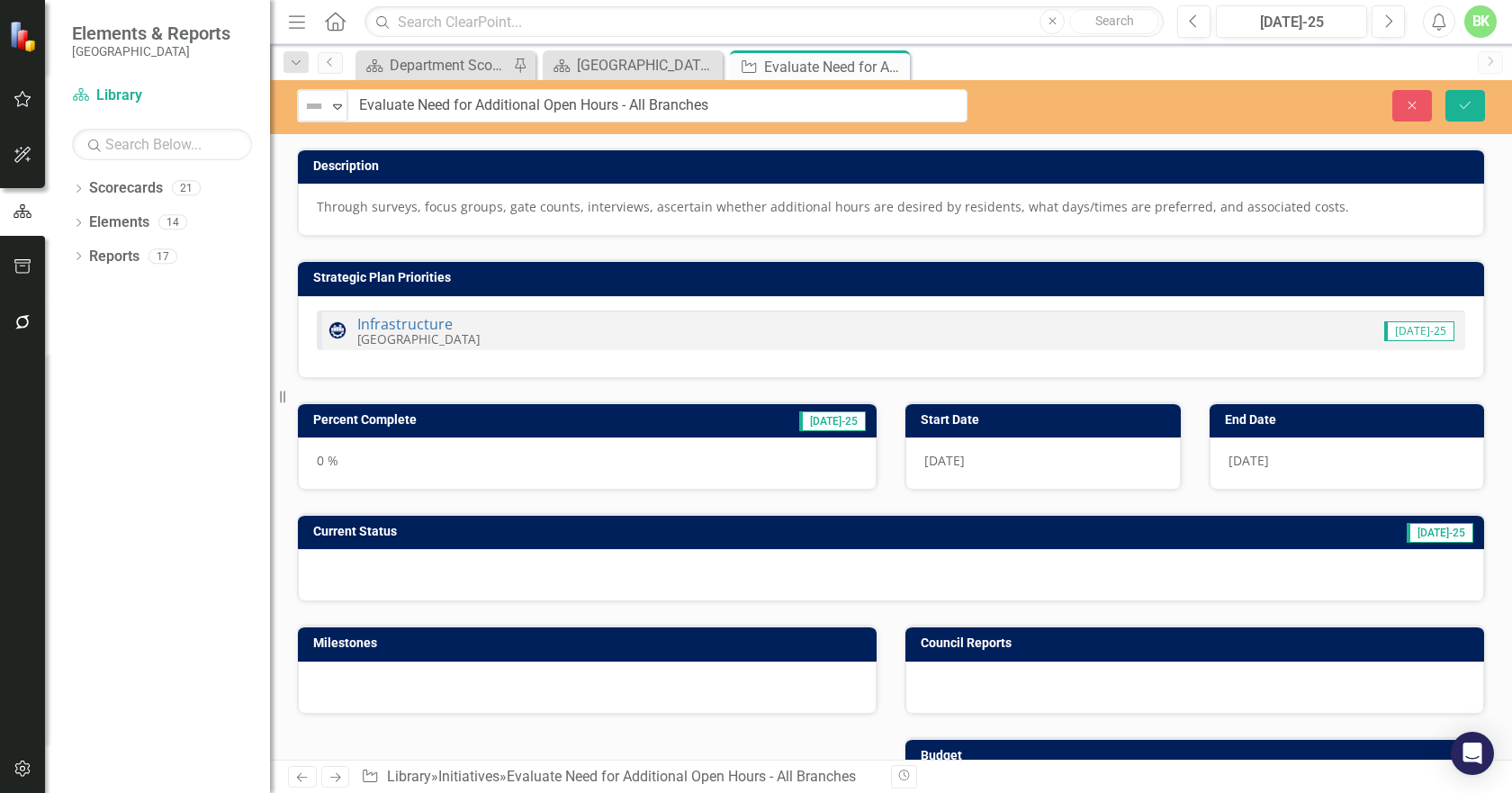
click at [316, 117] on div "Not Defined" at bounding box center [316, 106] width 27 height 25
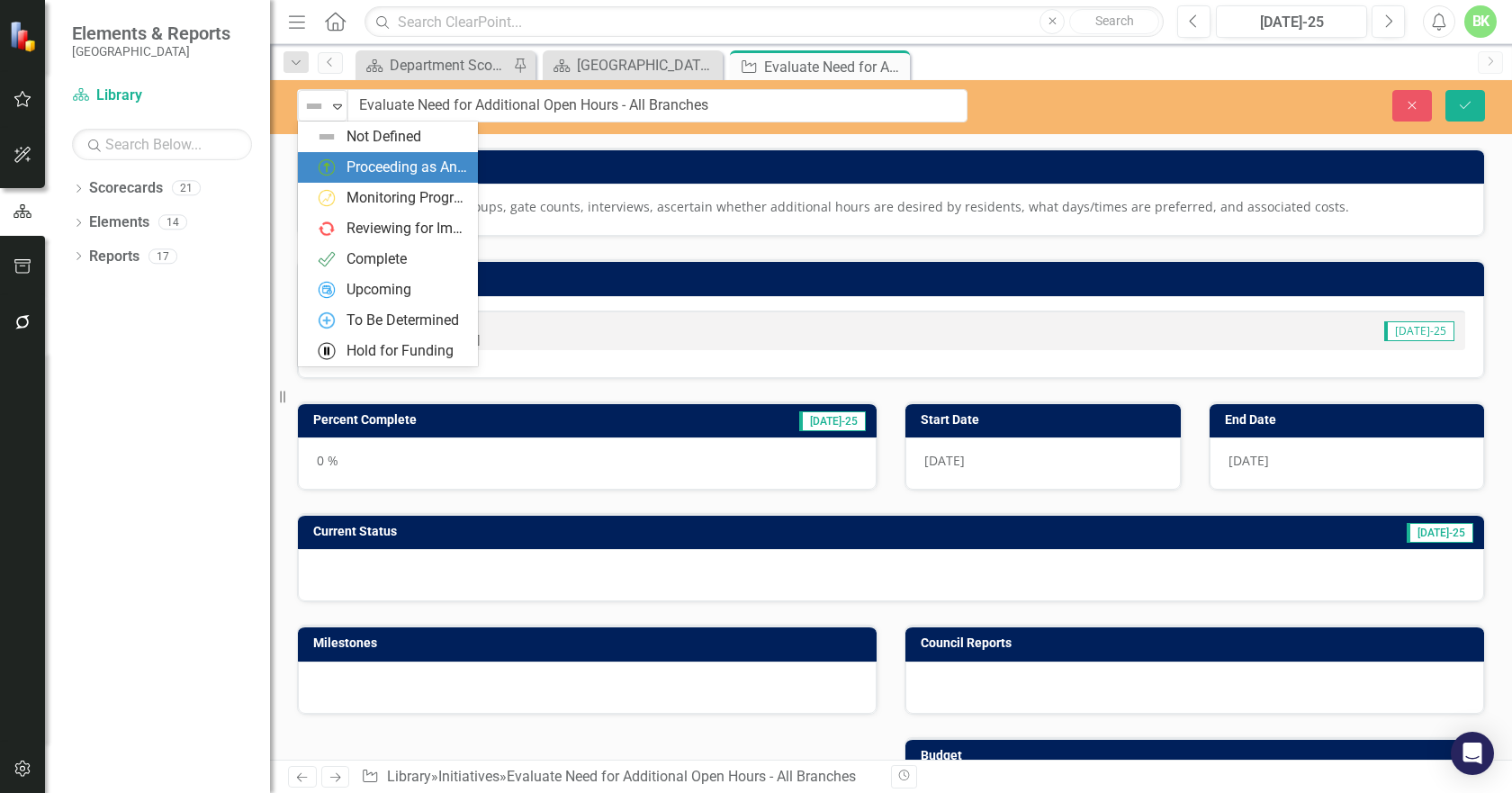
click at [367, 177] on div "Proceeding as Anticipated" at bounding box center [407, 167] width 120 height 20
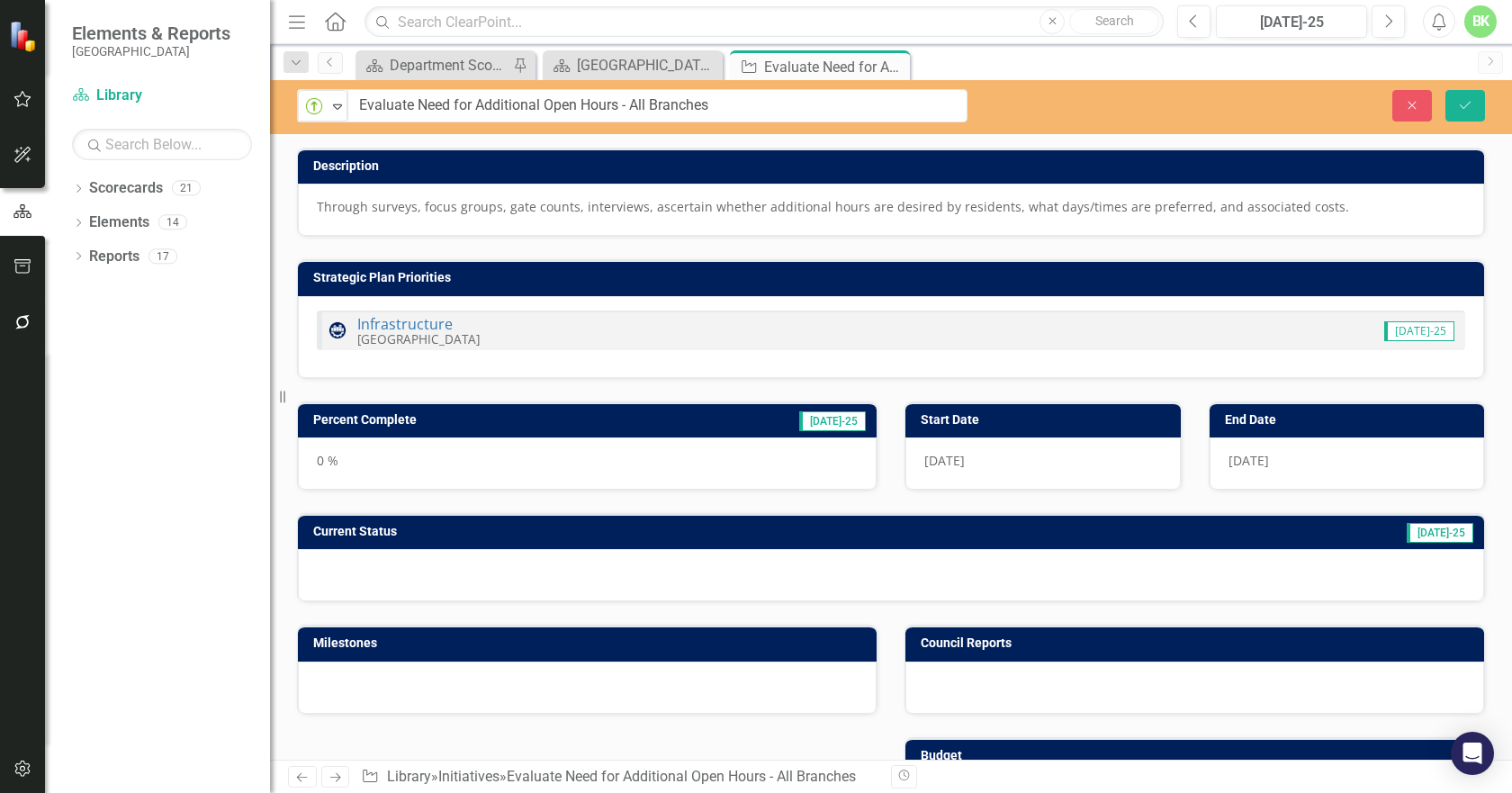
click at [693, 420] on td "[DATE]-25" at bounding box center [757, 422] width 220 height 27
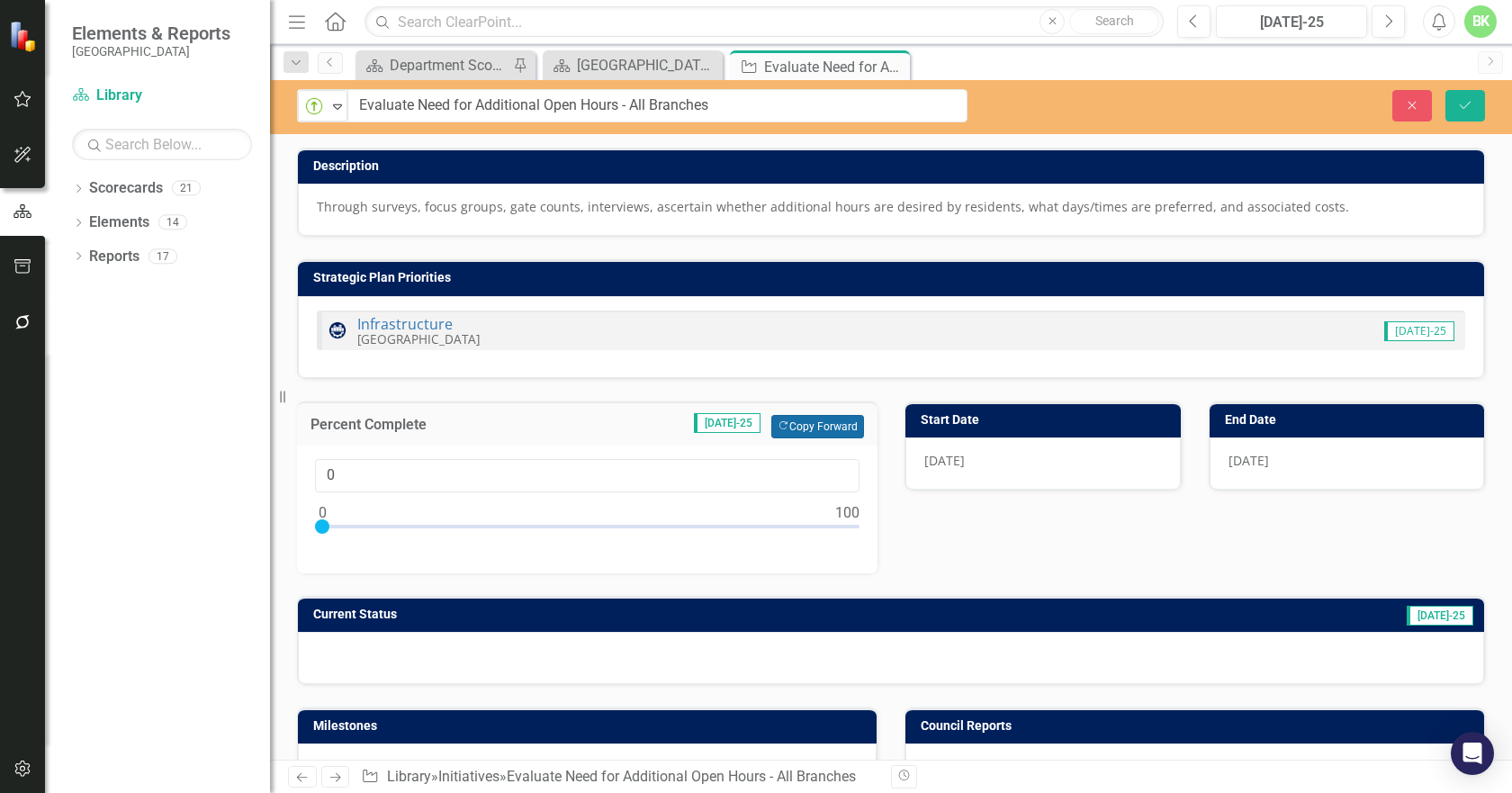
click at [798, 429] on button "Copy Forward Copy Forward" at bounding box center [817, 426] width 92 height 23
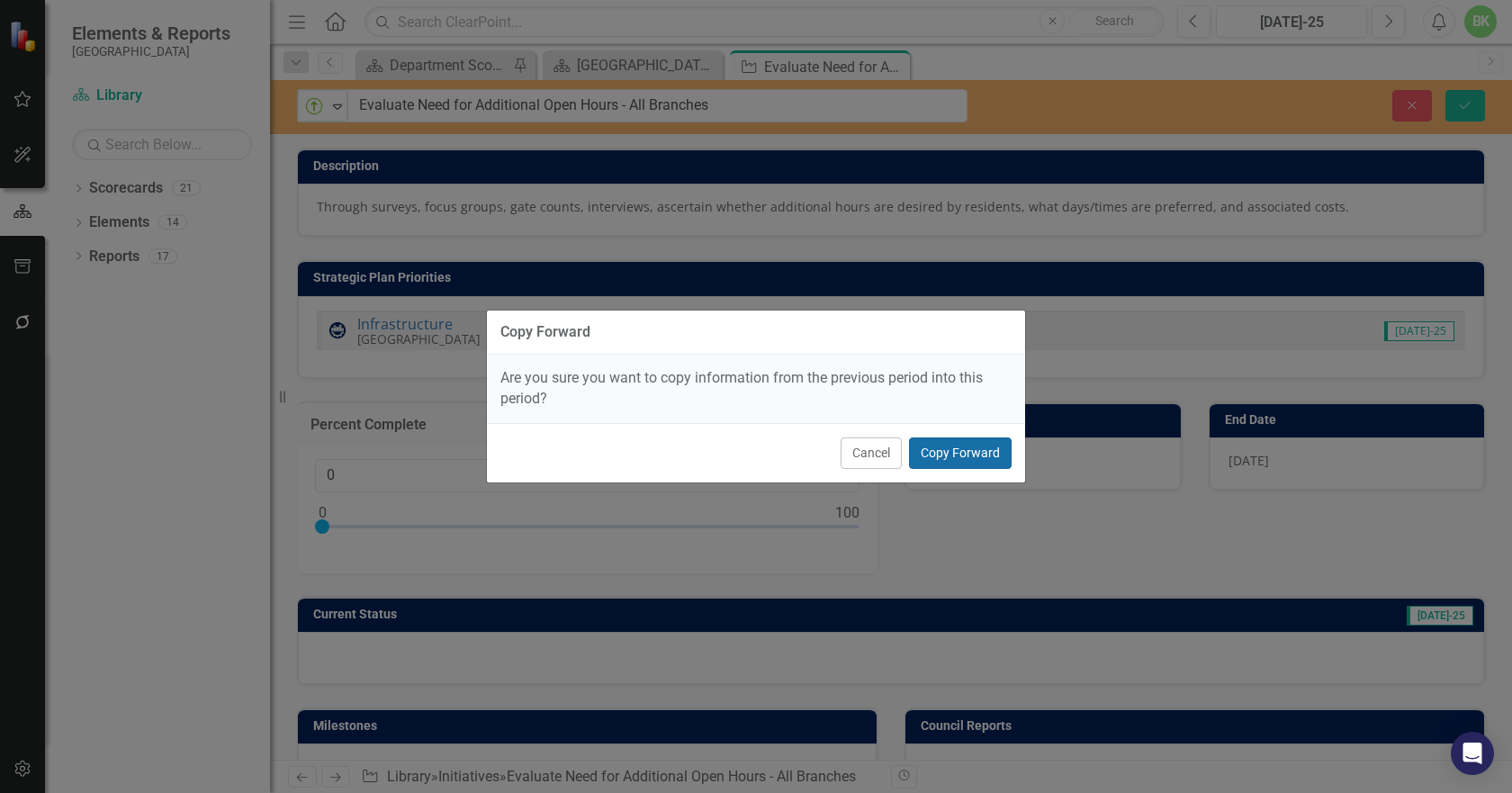
click at [962, 453] on button "Copy Forward" at bounding box center [960, 453] width 103 height 31
type input "75"
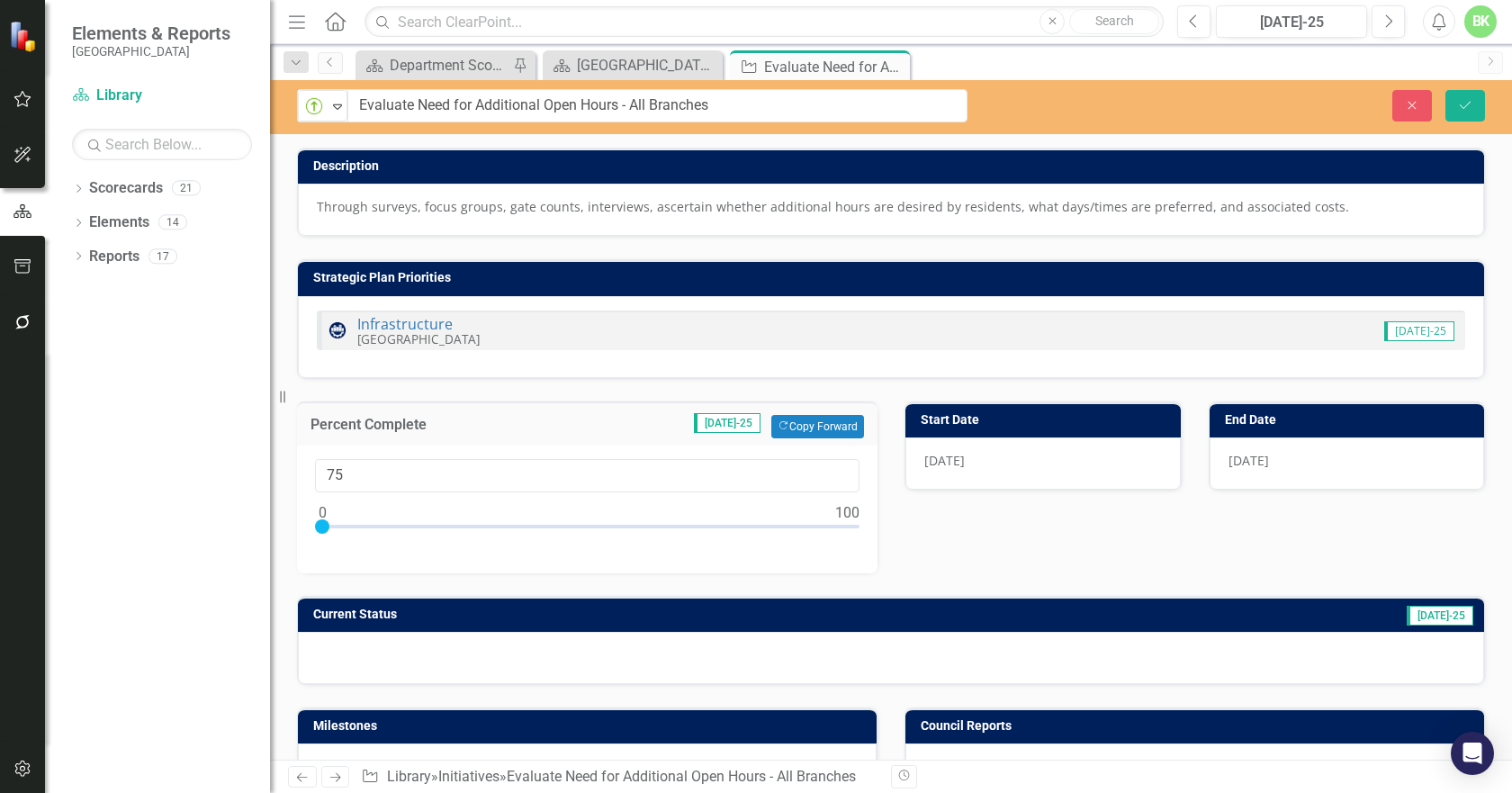
click at [809, 614] on h3 "Current Status" at bounding box center [633, 614] width 639 height 14
click at [812, 609] on h3 "Current Status" at bounding box center [633, 614] width 639 height 14
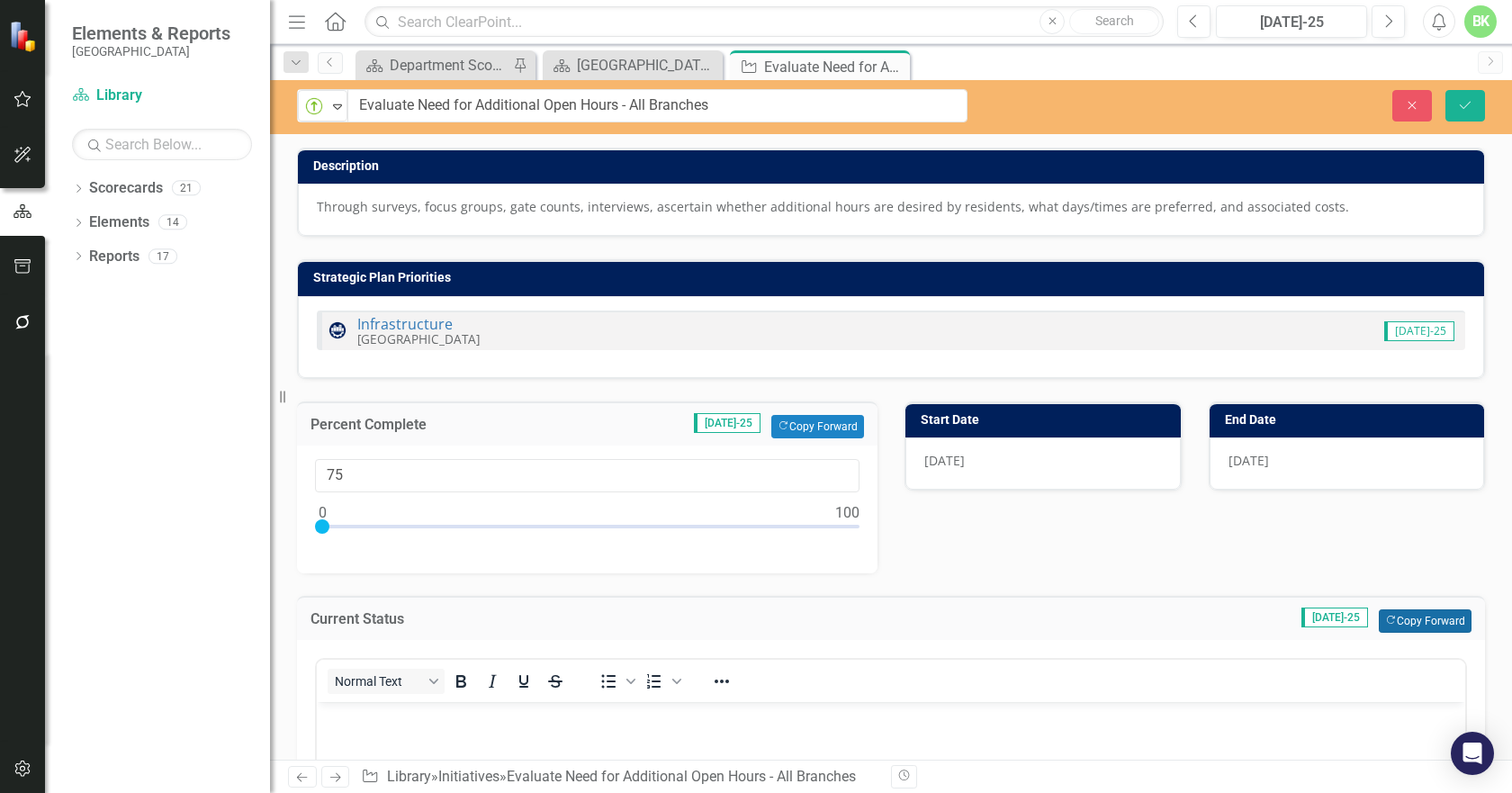
click at [1429, 631] on button "Copy Forward Copy Forward" at bounding box center [1425, 621] width 92 height 23
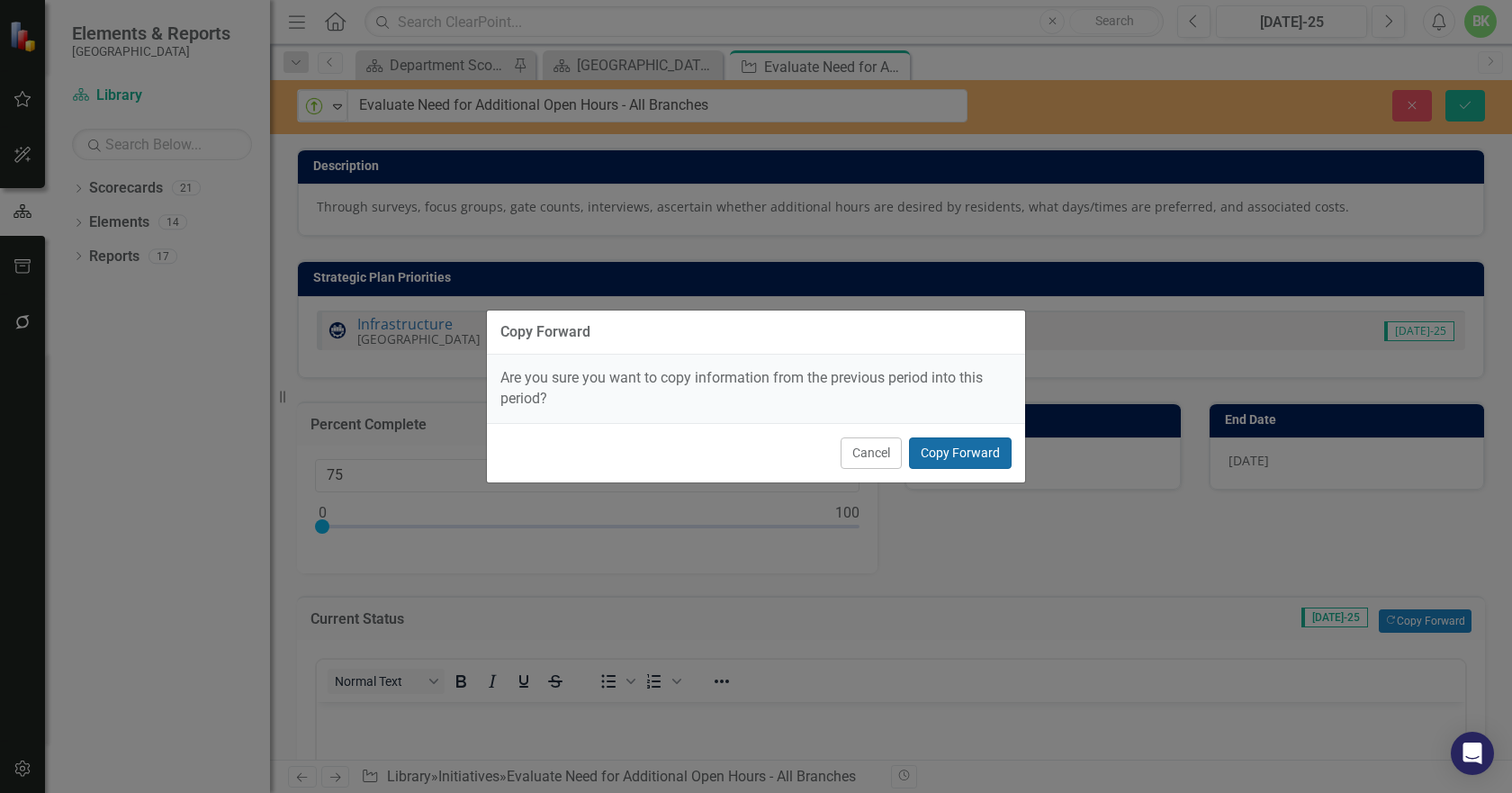
click at [992, 459] on button "Copy Forward" at bounding box center [960, 453] width 103 height 31
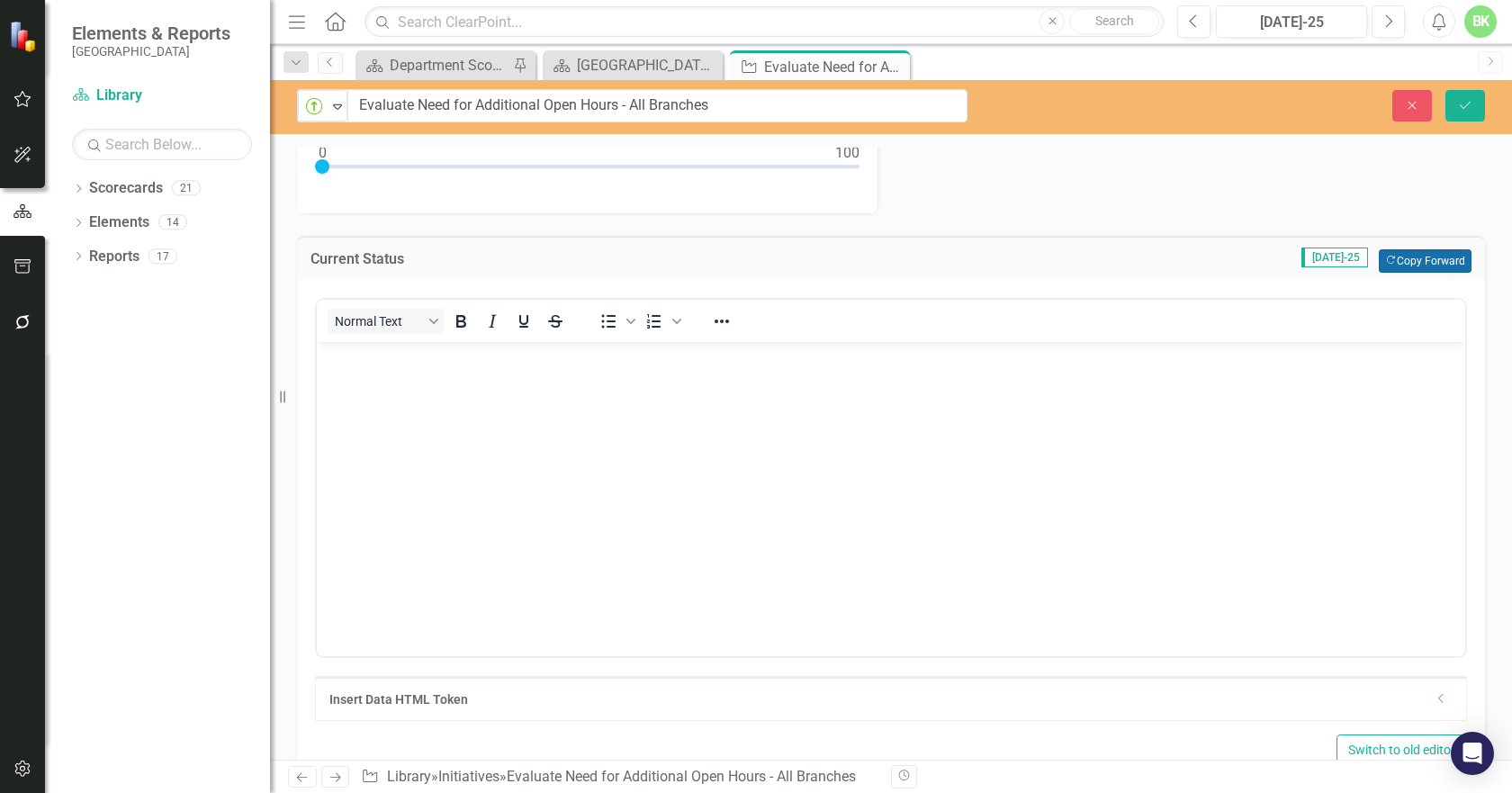
scroll to position [810, 0]
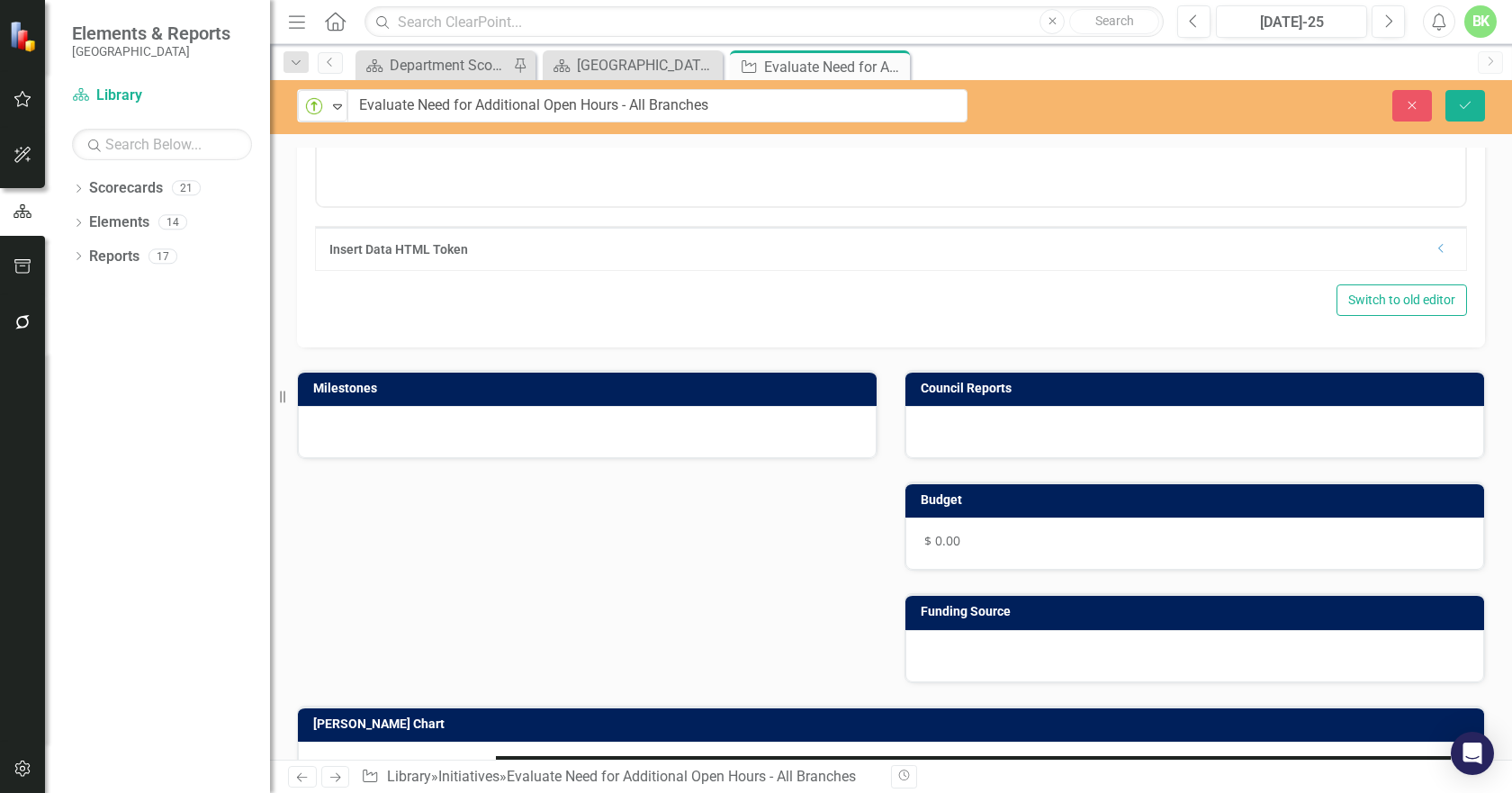
click at [743, 734] on td "[PERSON_NAME] Chart" at bounding box center [894, 726] width 1162 height 27
click at [743, 731] on td "[PERSON_NAME] Chart" at bounding box center [894, 726] width 1162 height 27
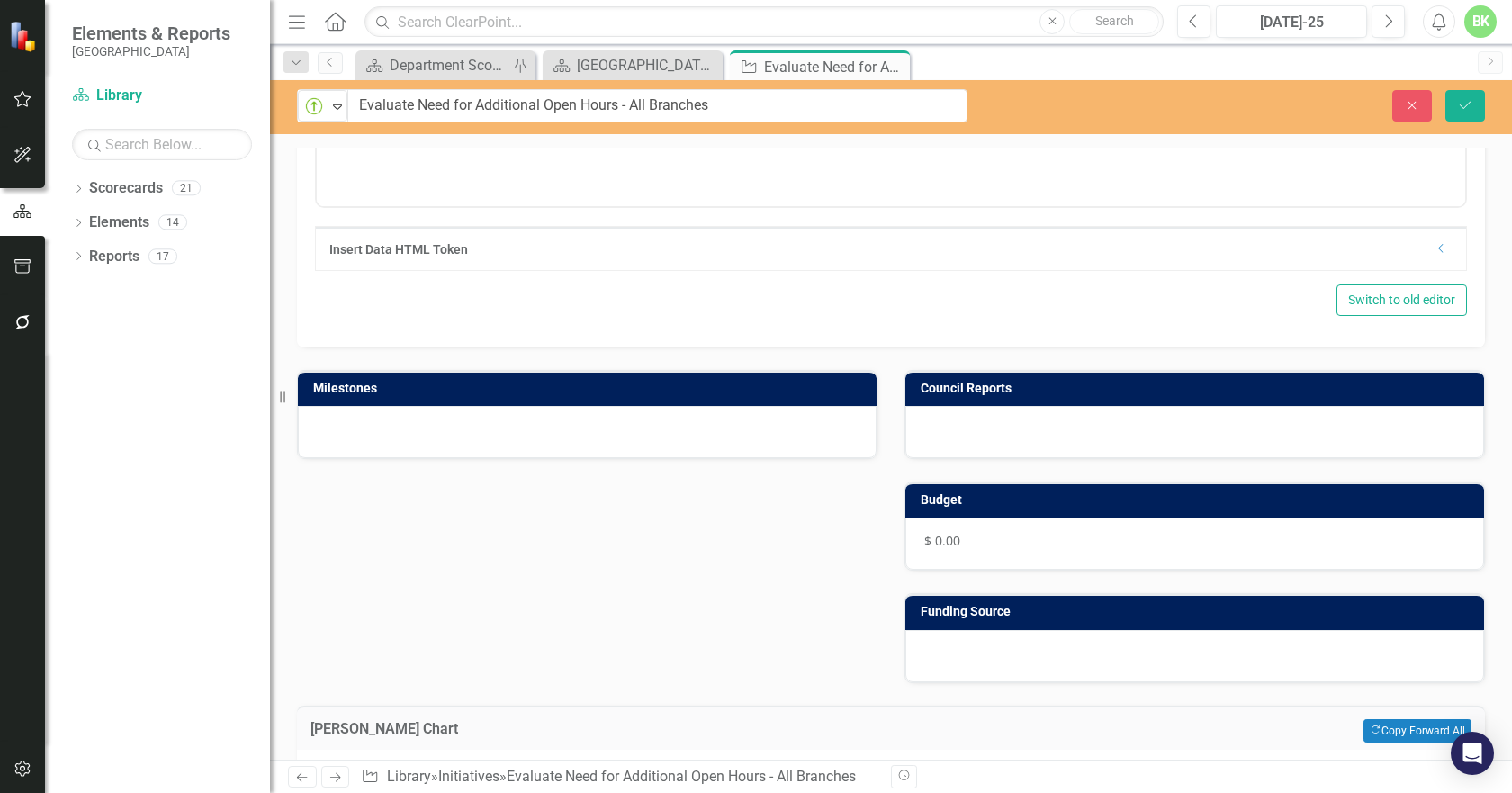
click at [743, 731] on h3 "[PERSON_NAME] Chart" at bounding box center [646, 729] width 670 height 17
click at [1407, 740] on button "Copy Forward Copy Forward All" at bounding box center [1417, 731] width 108 height 23
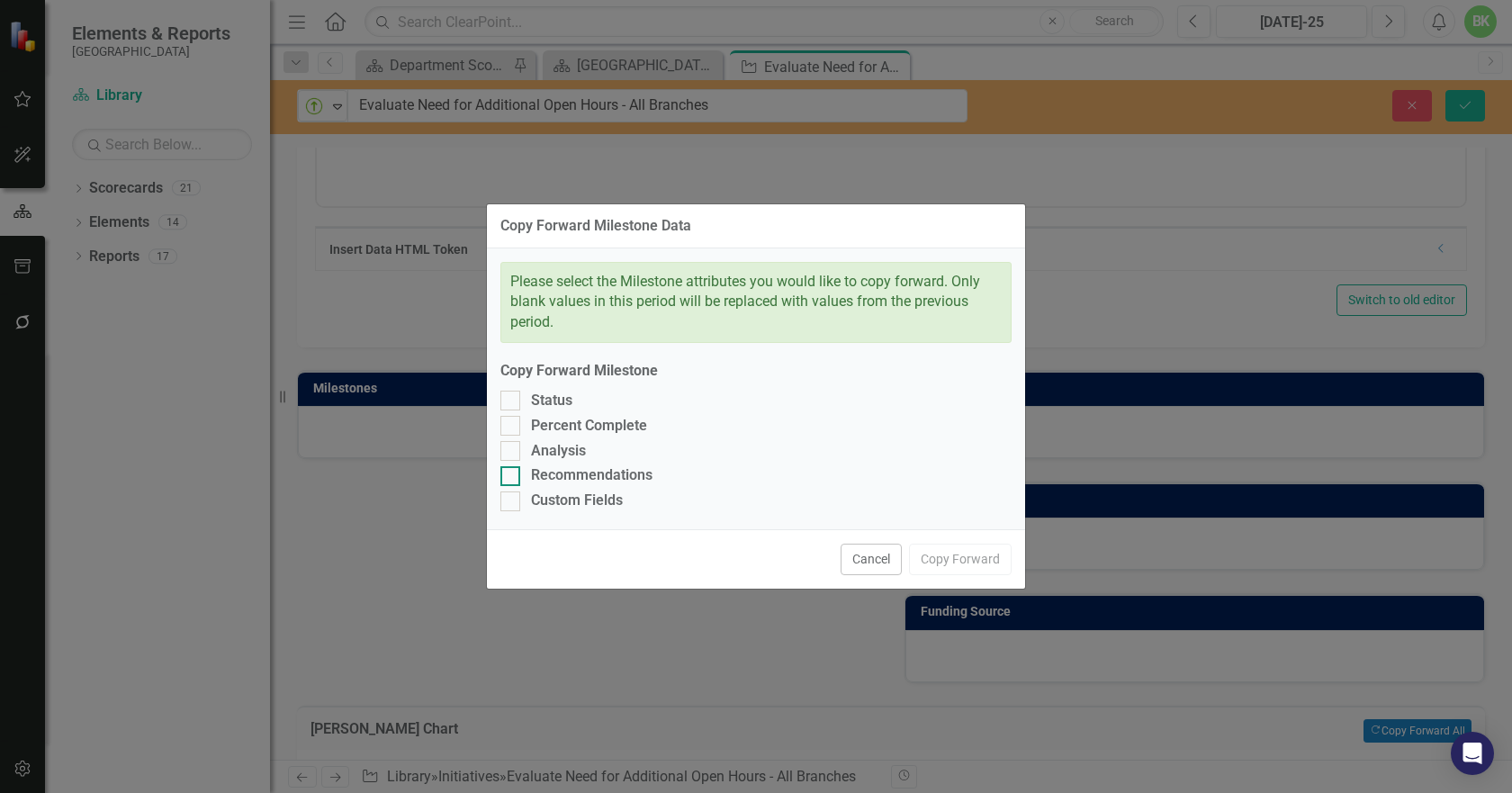
drag, startPoint x: 515, startPoint y: 502, endPoint x: 520, endPoint y: 482, distance: 20.6
click at [515, 499] on div at bounding box center [510, 501] width 19 height 19
click at [512, 499] on input "Custom Fields" at bounding box center [506, 497] width 12 height 12
checkbox input "true"
click at [520, 475] on div at bounding box center [510, 476] width 19 height 19
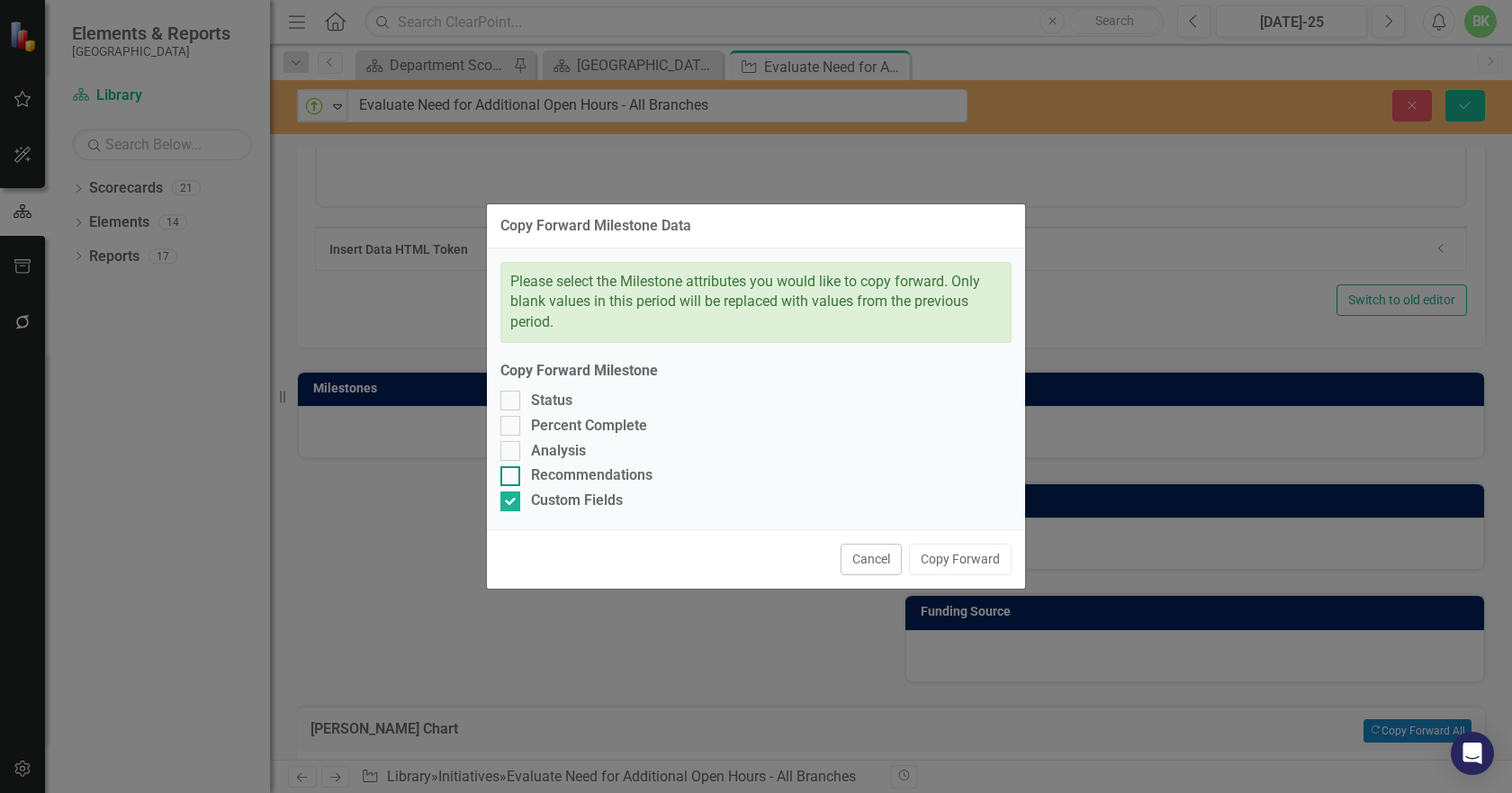
click at [512, 475] on input "Recommendations" at bounding box center [506, 472] width 12 height 12
checkbox input "true"
drag, startPoint x: 510, startPoint y: 449, endPoint x: 510, endPoint y: 424, distance: 25.0
click at [509, 446] on input "Analysis" at bounding box center [506, 446] width 12 height 12
checkbox input "true"
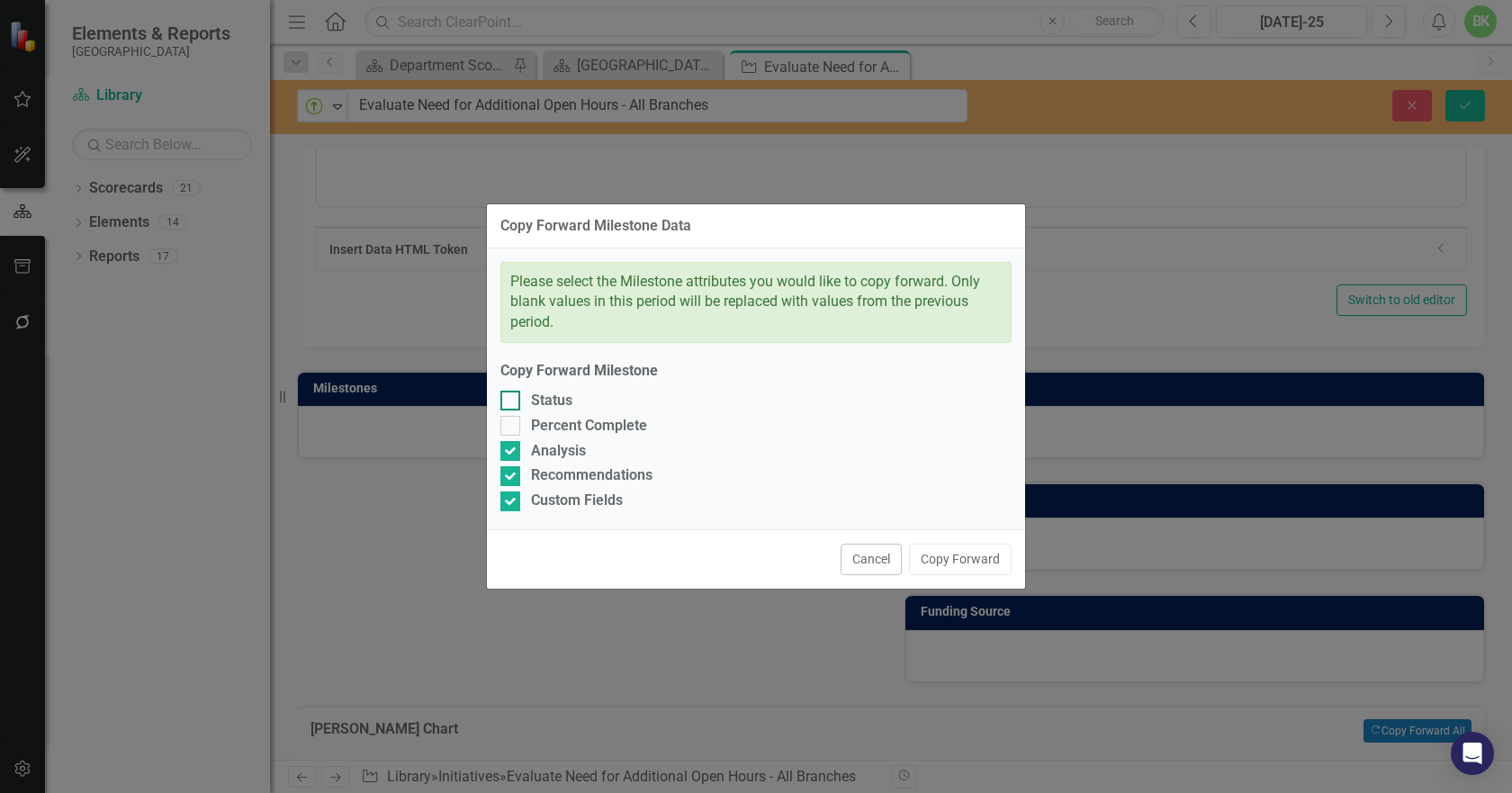
drag, startPoint x: 510, startPoint y: 424, endPoint x: 510, endPoint y: 408, distance: 16.0
click at [510, 423] on input "Percent Complete" at bounding box center [506, 421] width 12 height 12
checkbox input "true"
click at [510, 407] on div at bounding box center [510, 400] width 19 height 19
click at [510, 402] on input "Status" at bounding box center [506, 396] width 12 height 12
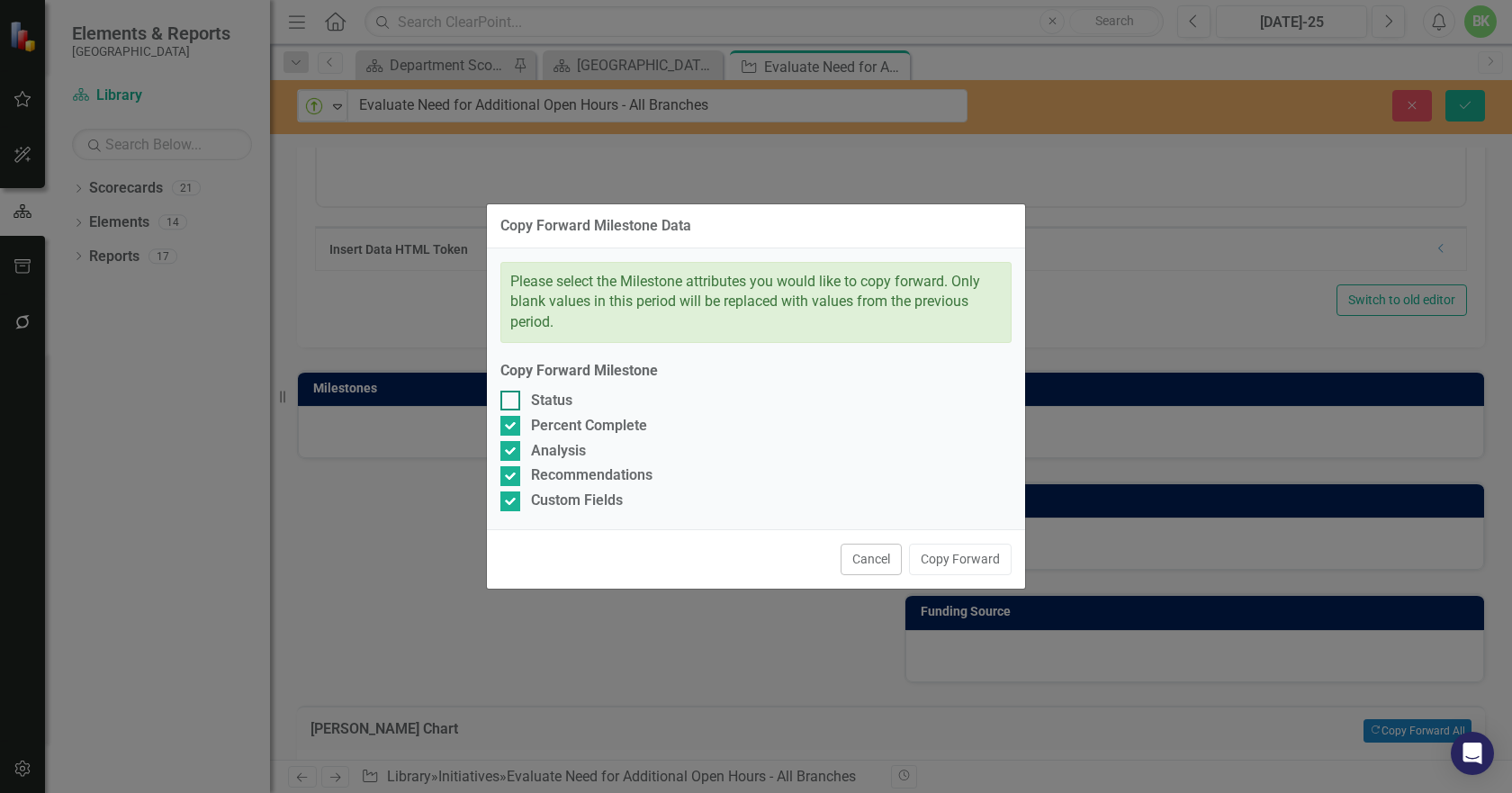
checkbox input "true"
click at [939, 558] on button "Copy Forward" at bounding box center [960, 559] width 103 height 31
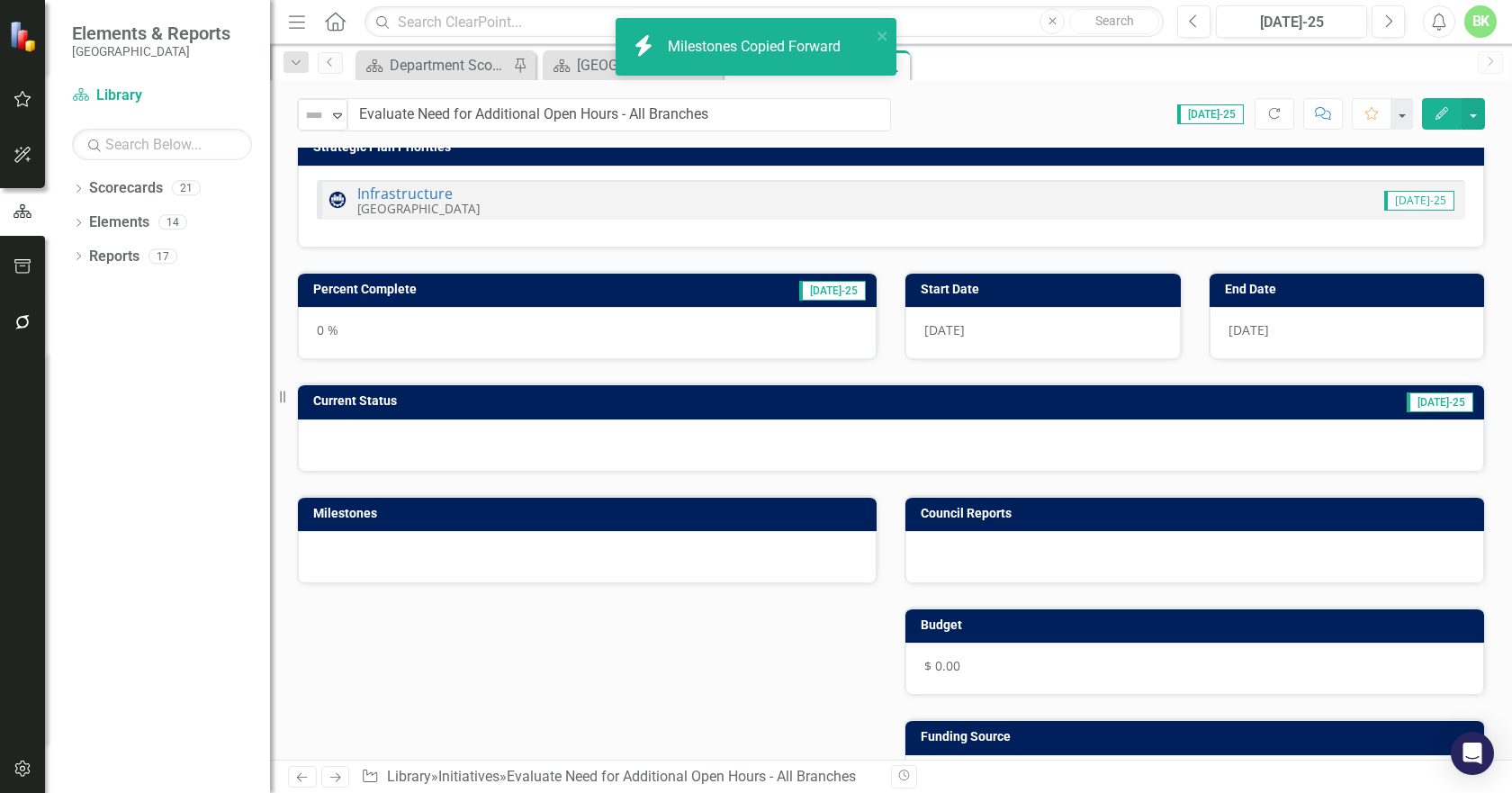
scroll to position [0, 0]
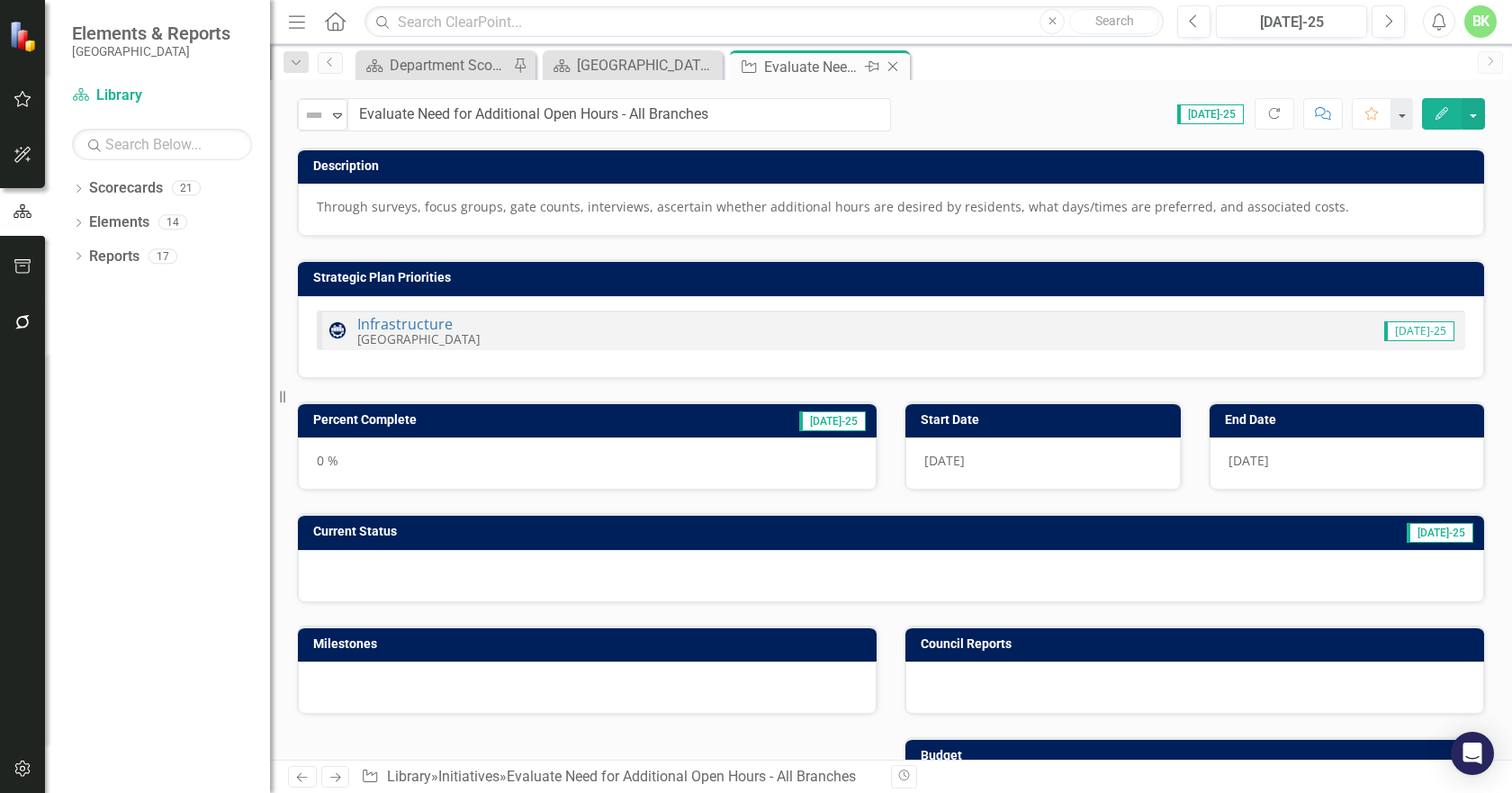
click at [890, 67] on icon "Close" at bounding box center [892, 66] width 18 height 15
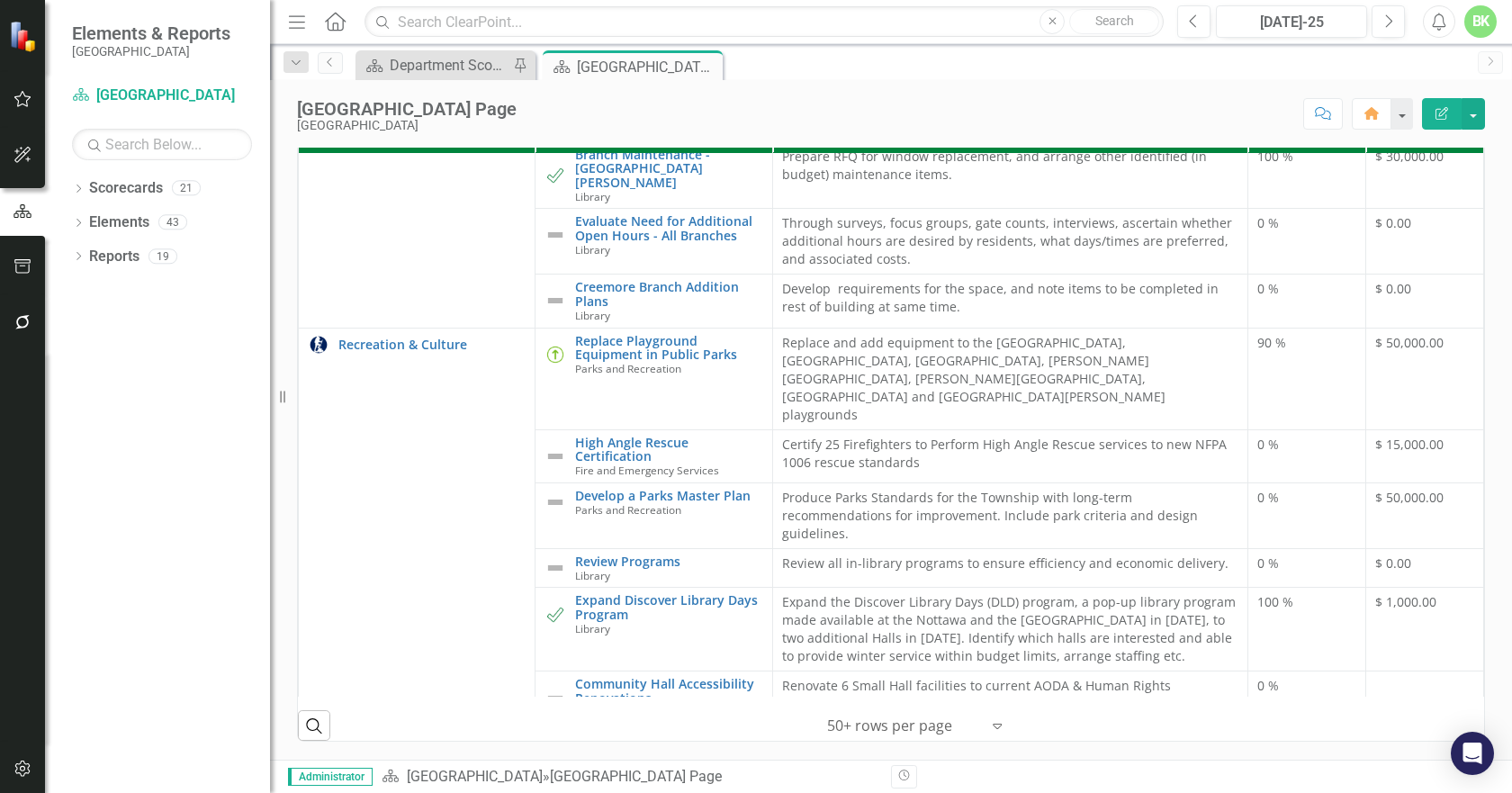
scroll to position [810, 0]
click at [612, 436] on link "High Angle Rescue Certification" at bounding box center [668, 449] width 187 height 28
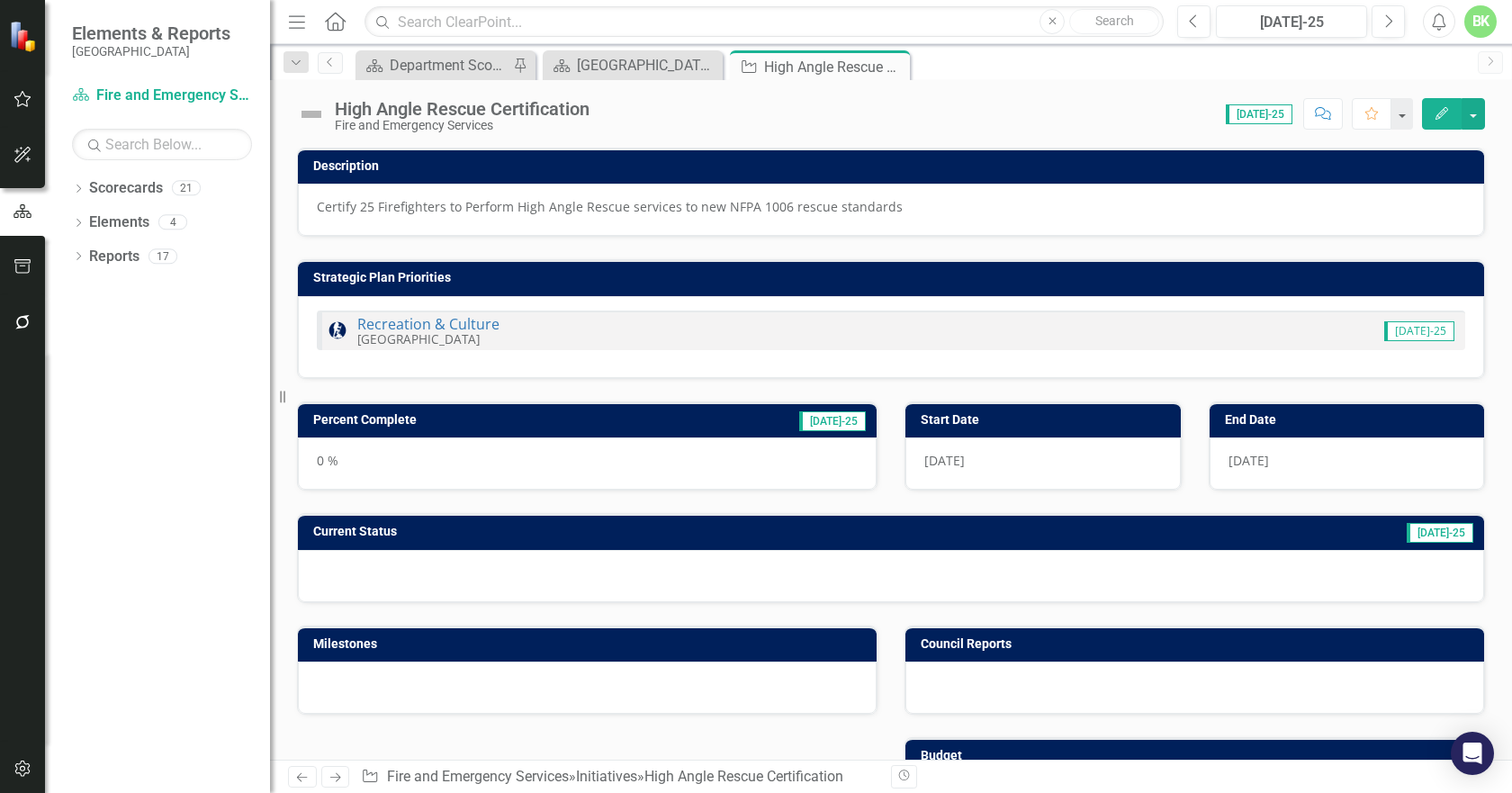
click at [316, 115] on img at bounding box center [312, 115] width 29 height 29
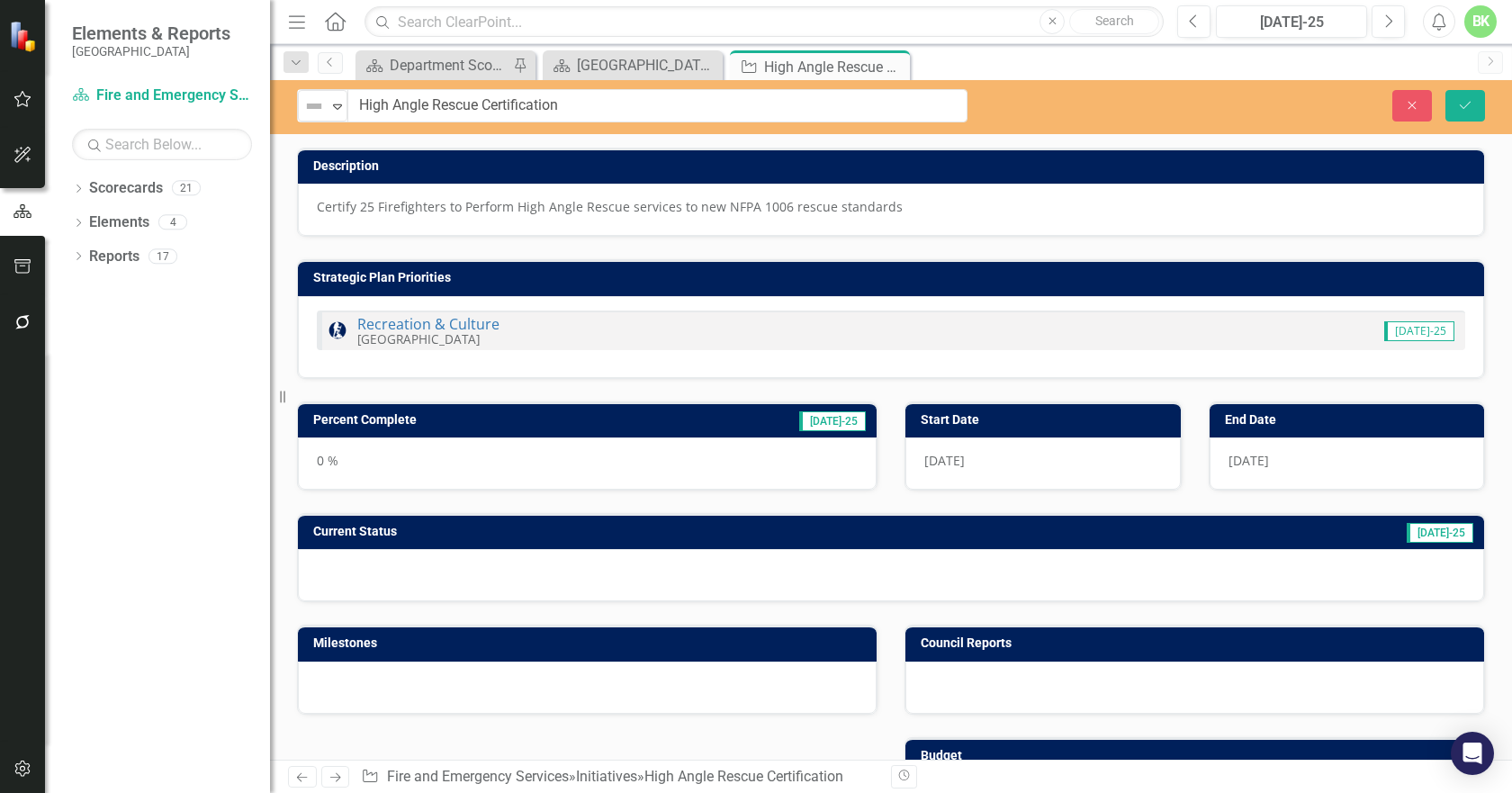
click at [320, 121] on div "Not Defined Expand" at bounding box center [322, 106] width 51 height 33
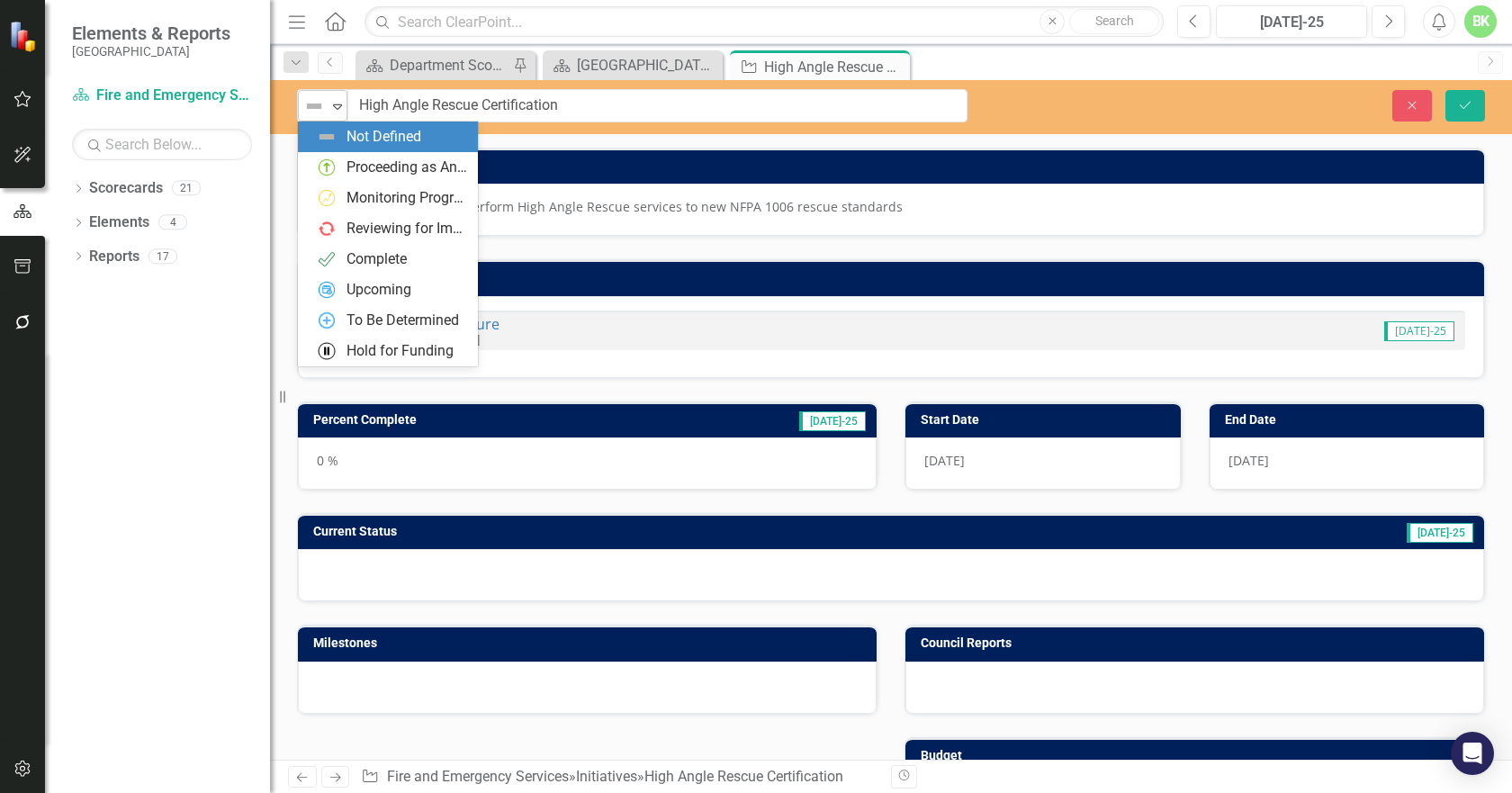
click at [323, 117] on div "Not Defined" at bounding box center [316, 106] width 27 height 25
click at [357, 175] on div "Proceeding as Anticipated" at bounding box center [407, 167] width 120 height 20
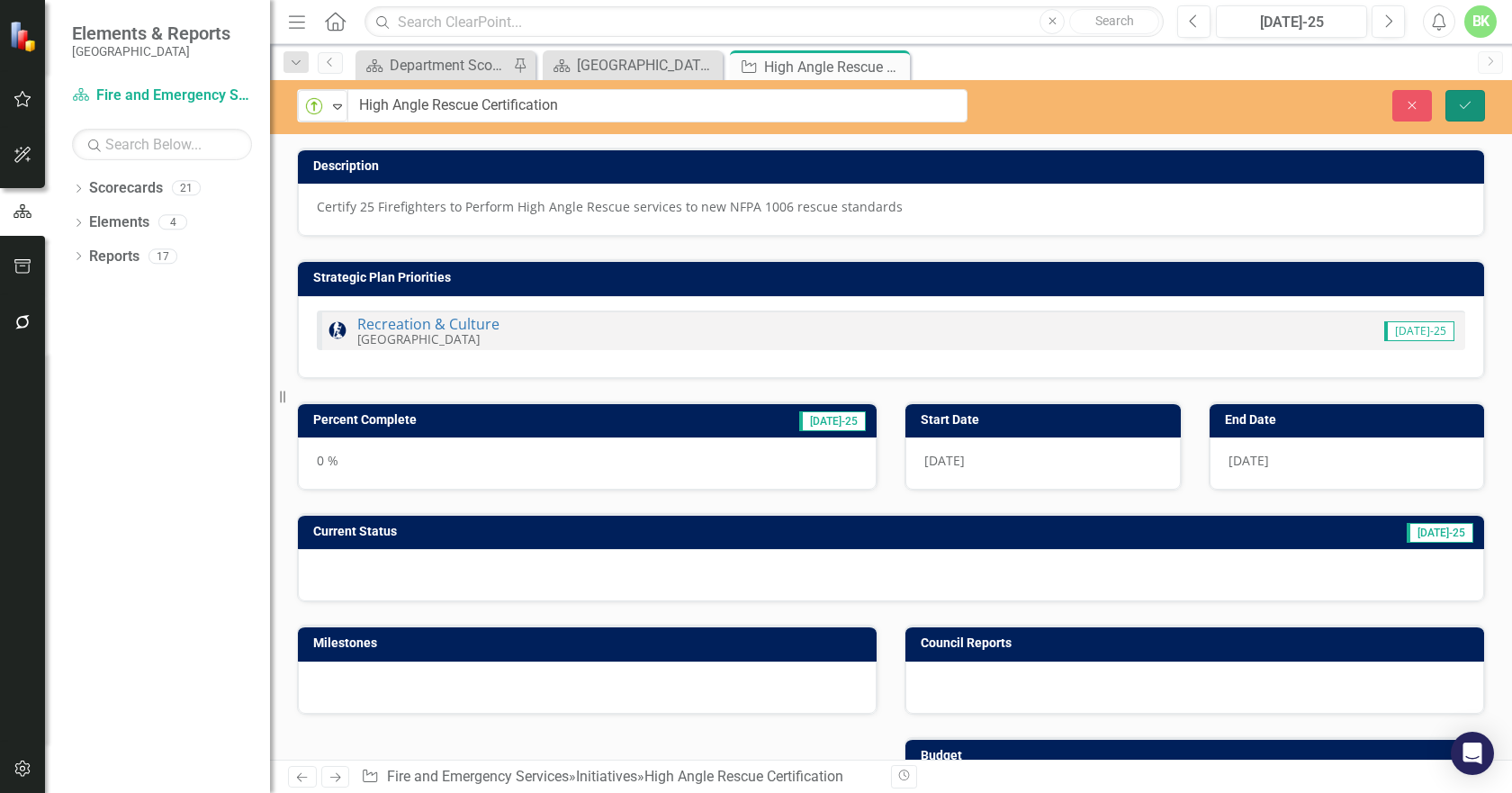
click at [1468, 111] on icon "Save" at bounding box center [1465, 105] width 17 height 13
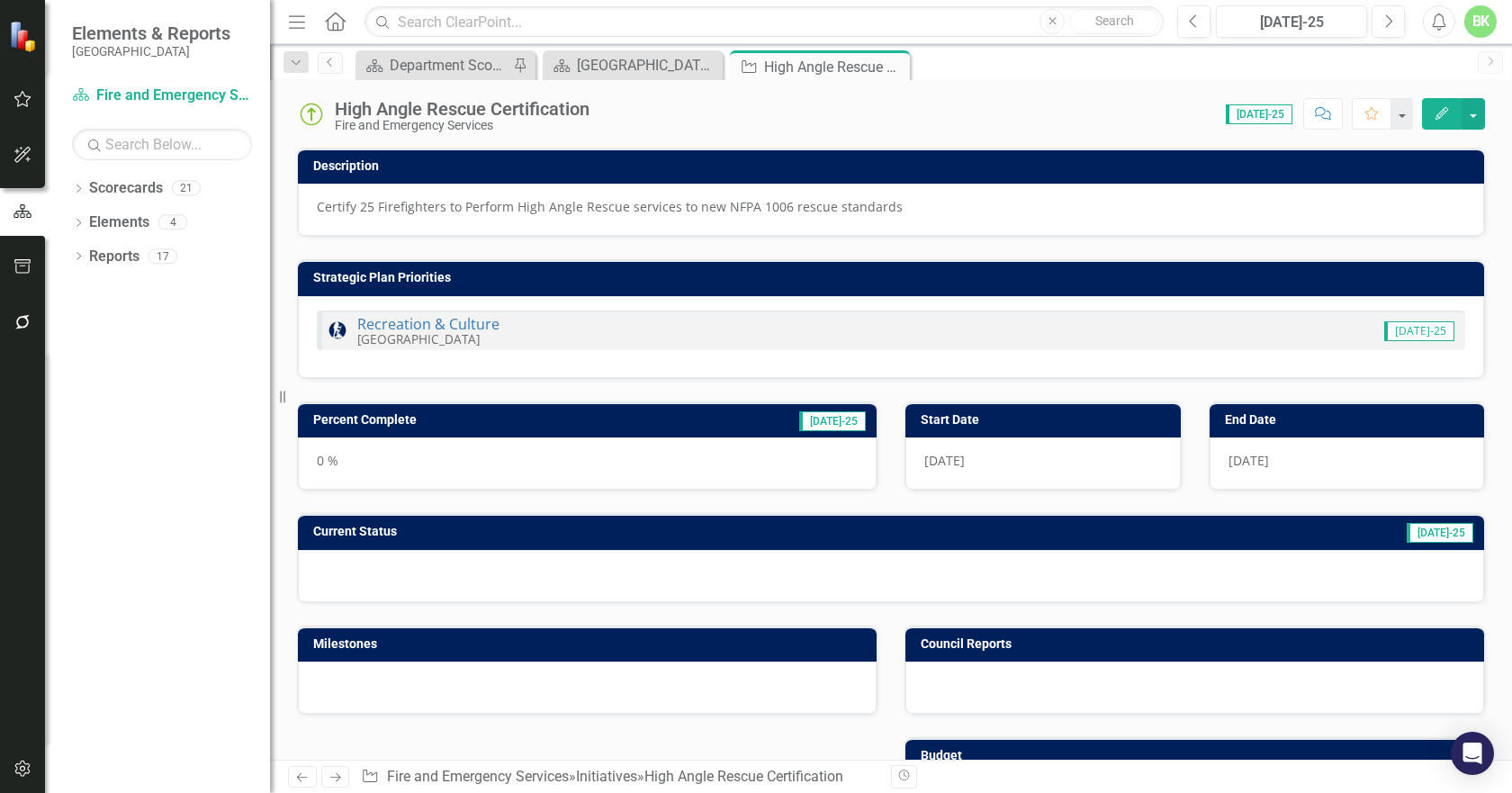
click at [504, 434] on td "Percent Complete" at bounding box center [481, 422] width 334 height 27
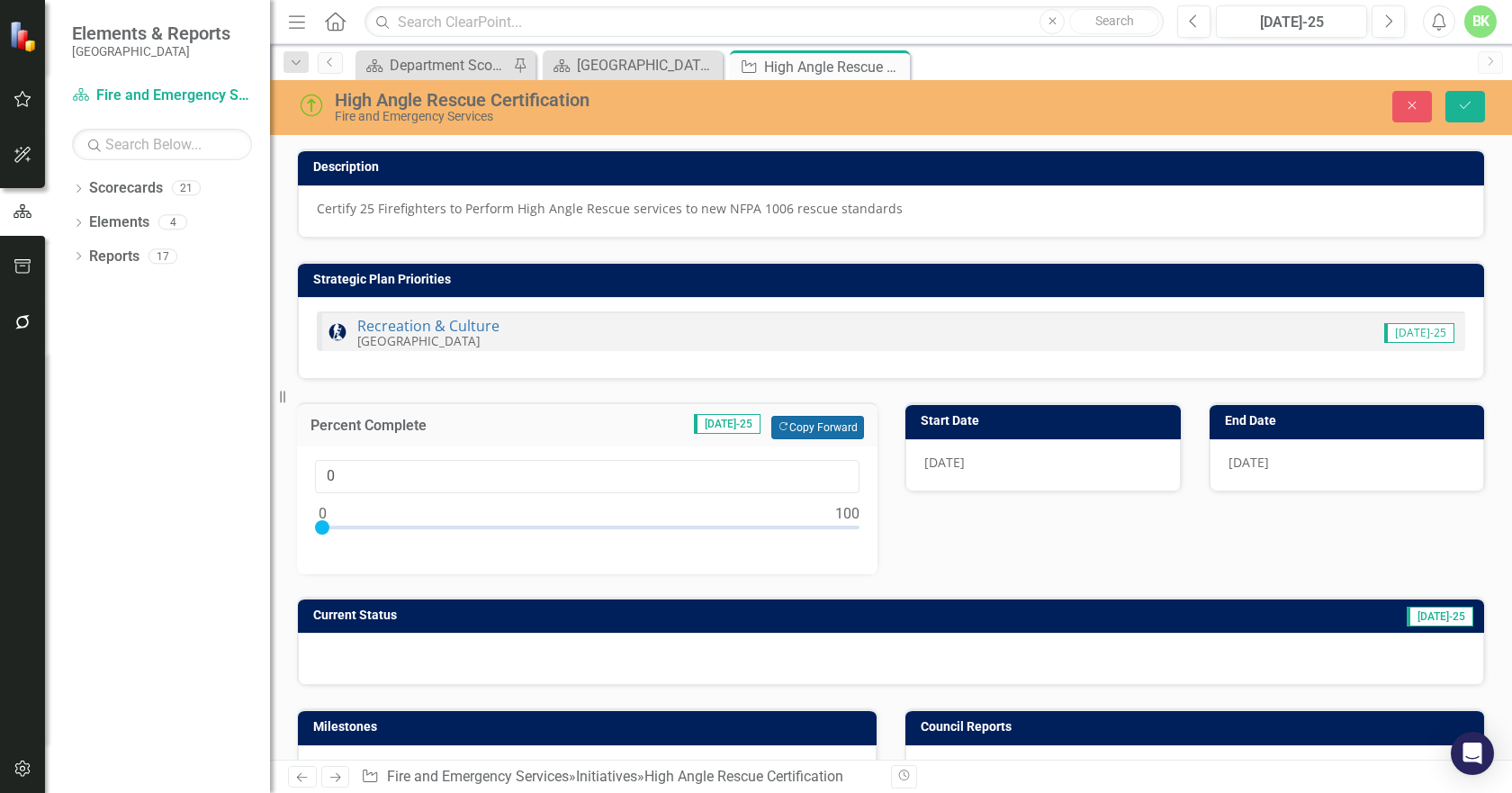
click at [852, 424] on button "Copy Forward Copy Forward" at bounding box center [817, 427] width 92 height 23
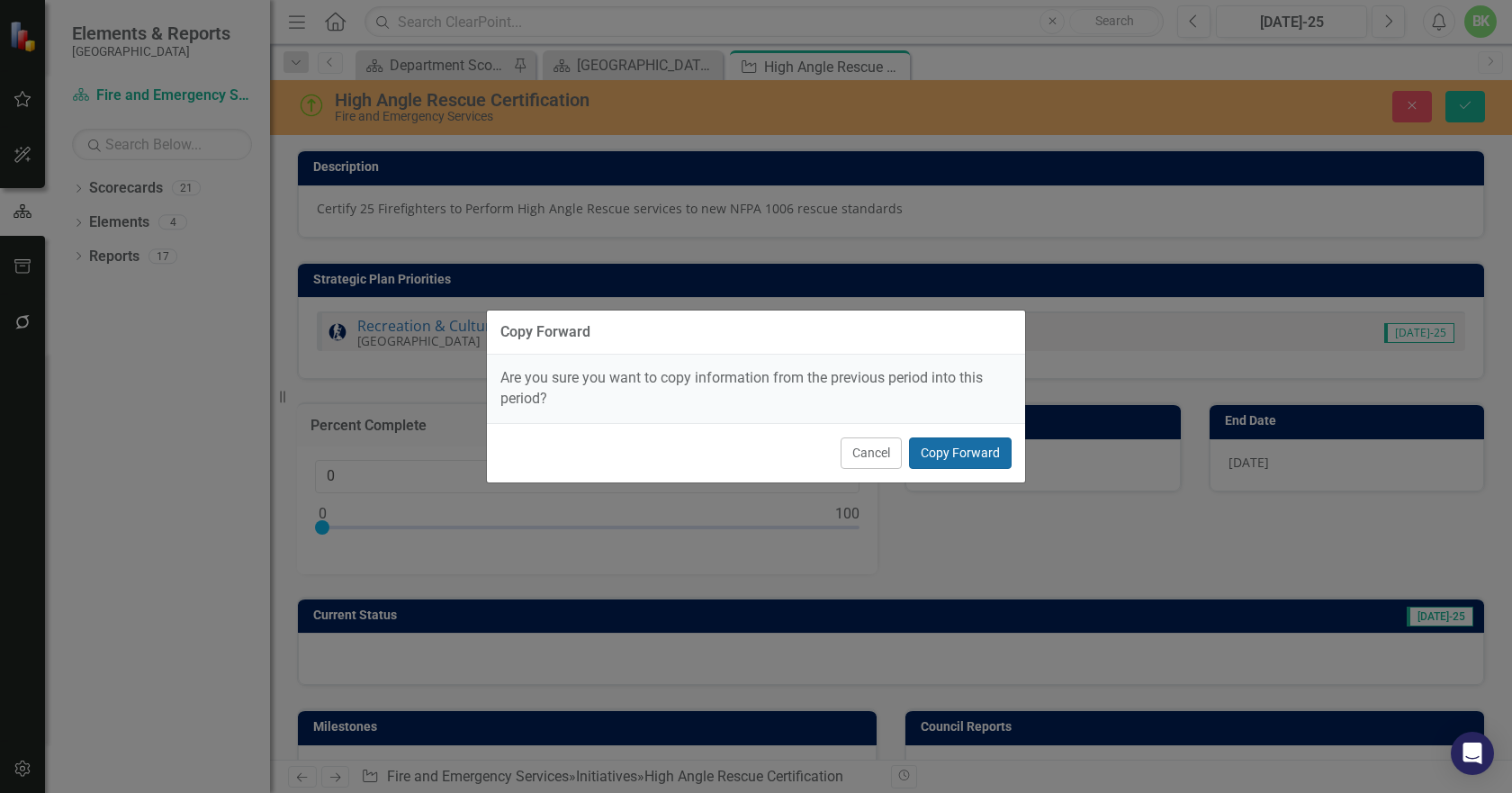
click at [950, 456] on button "Copy Forward" at bounding box center [960, 453] width 103 height 31
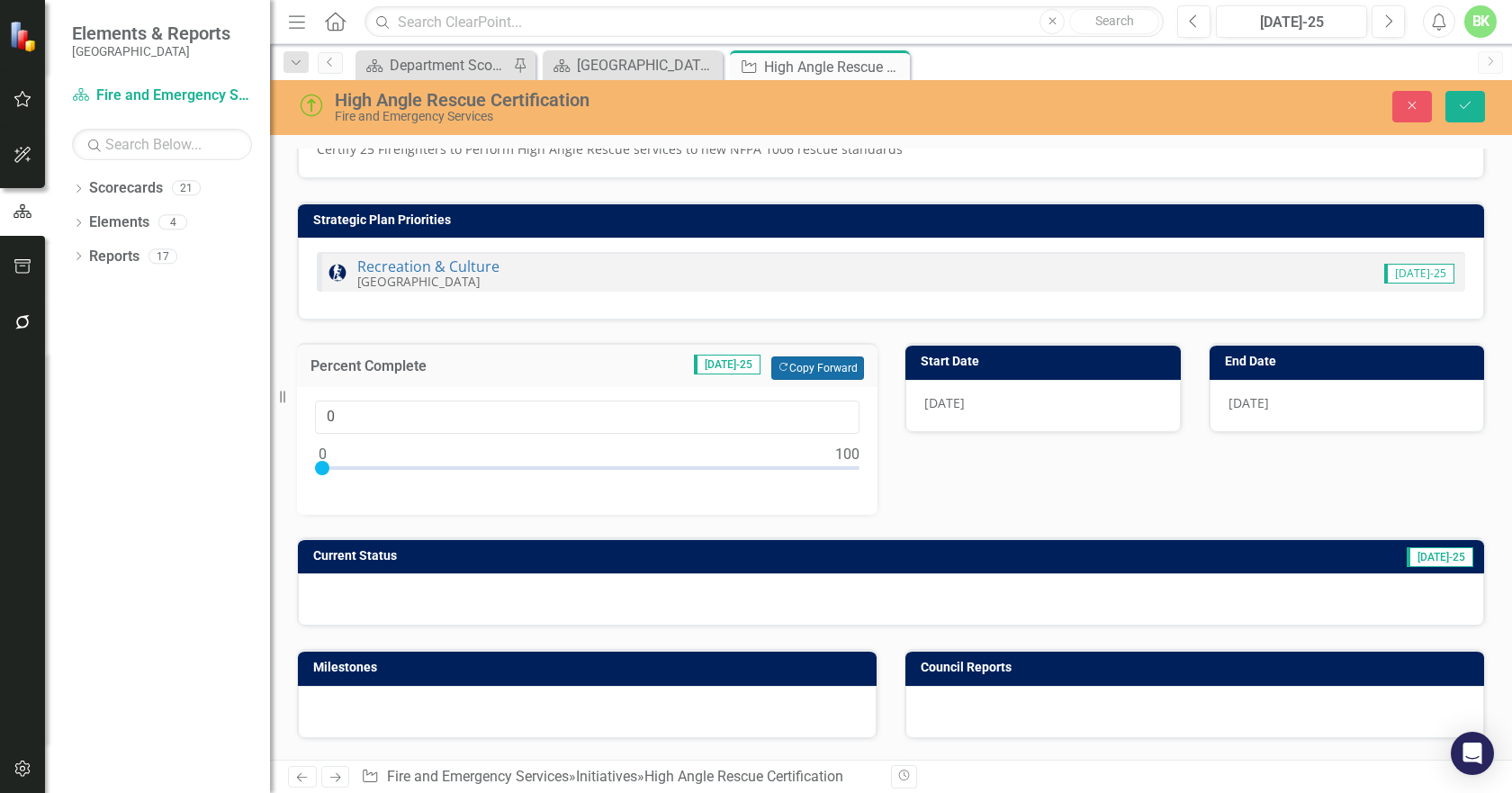
scroll to position [90, 0]
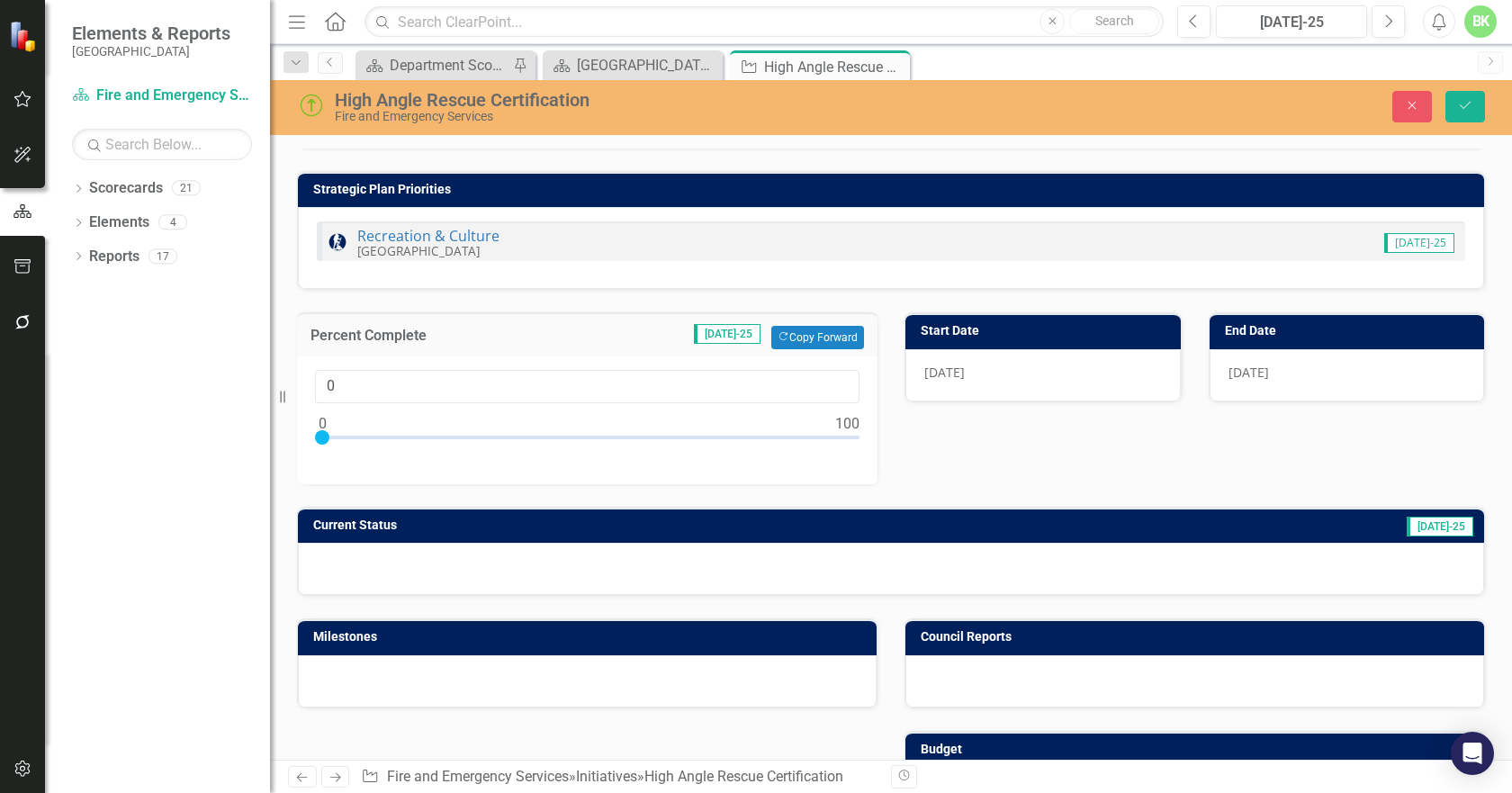
drag, startPoint x: 657, startPoint y: 545, endPoint x: 654, endPoint y: 531, distance: 14.3
click at [657, 541] on div "Current Status Jul-25" at bounding box center [891, 551] width 1189 height 89
click at [654, 530] on h3 "Current Status" at bounding box center [633, 525] width 639 height 14
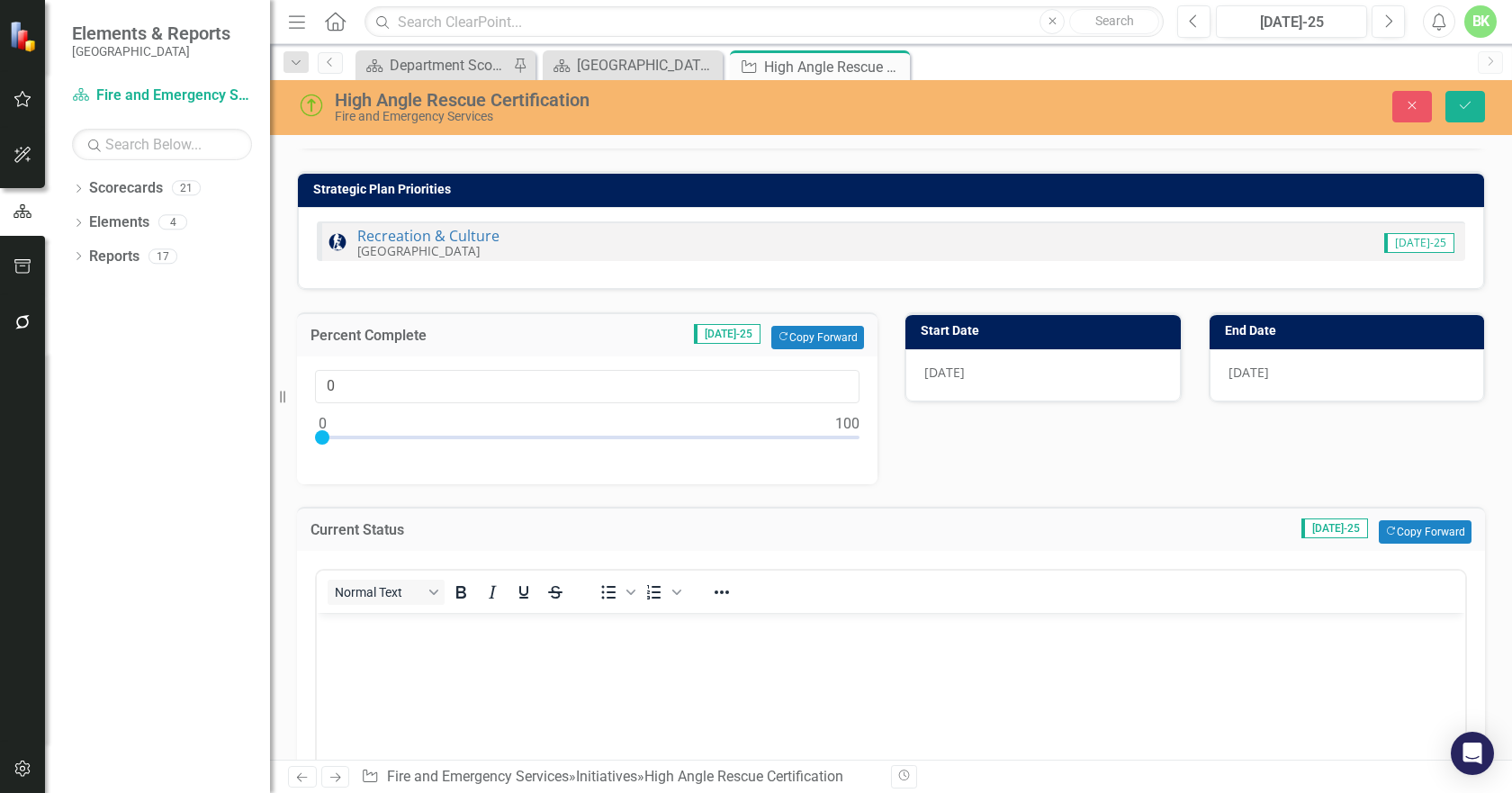
scroll to position [0, 0]
click at [1386, 528] on button "Copy Forward Copy Forward" at bounding box center [1425, 532] width 92 height 23
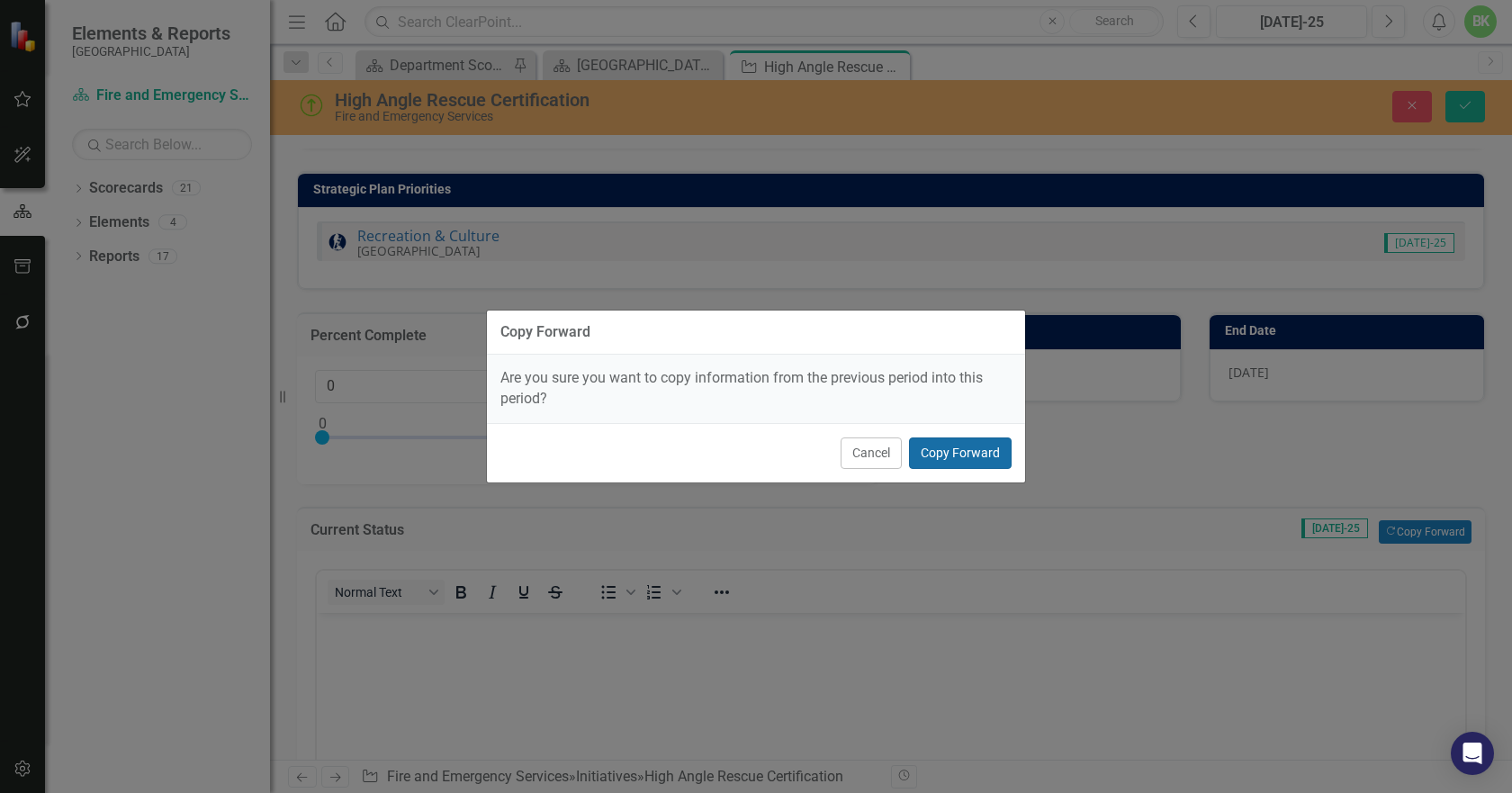
click at [968, 462] on button "Copy Forward" at bounding box center [960, 453] width 103 height 31
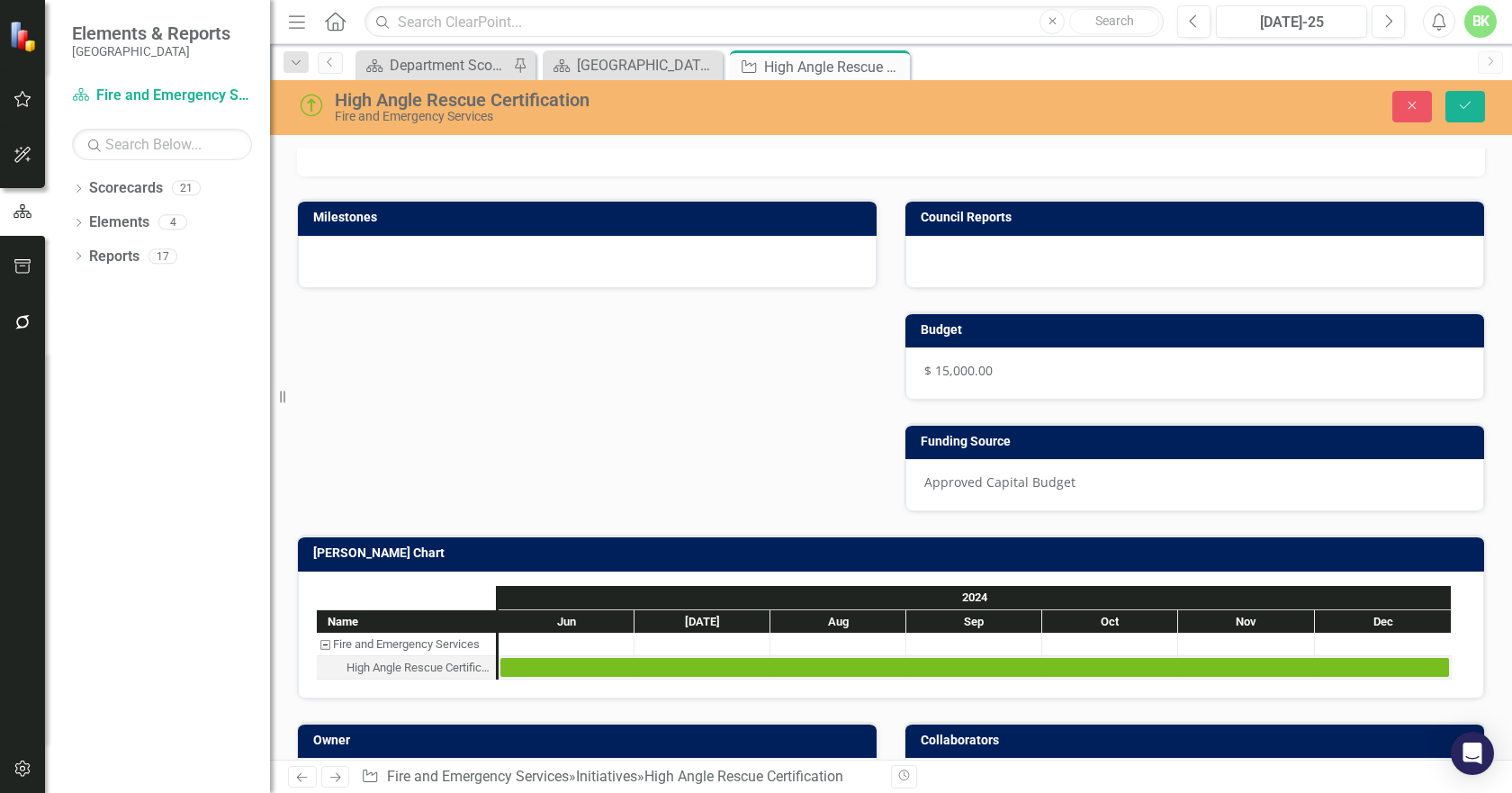
scroll to position [1057, 0]
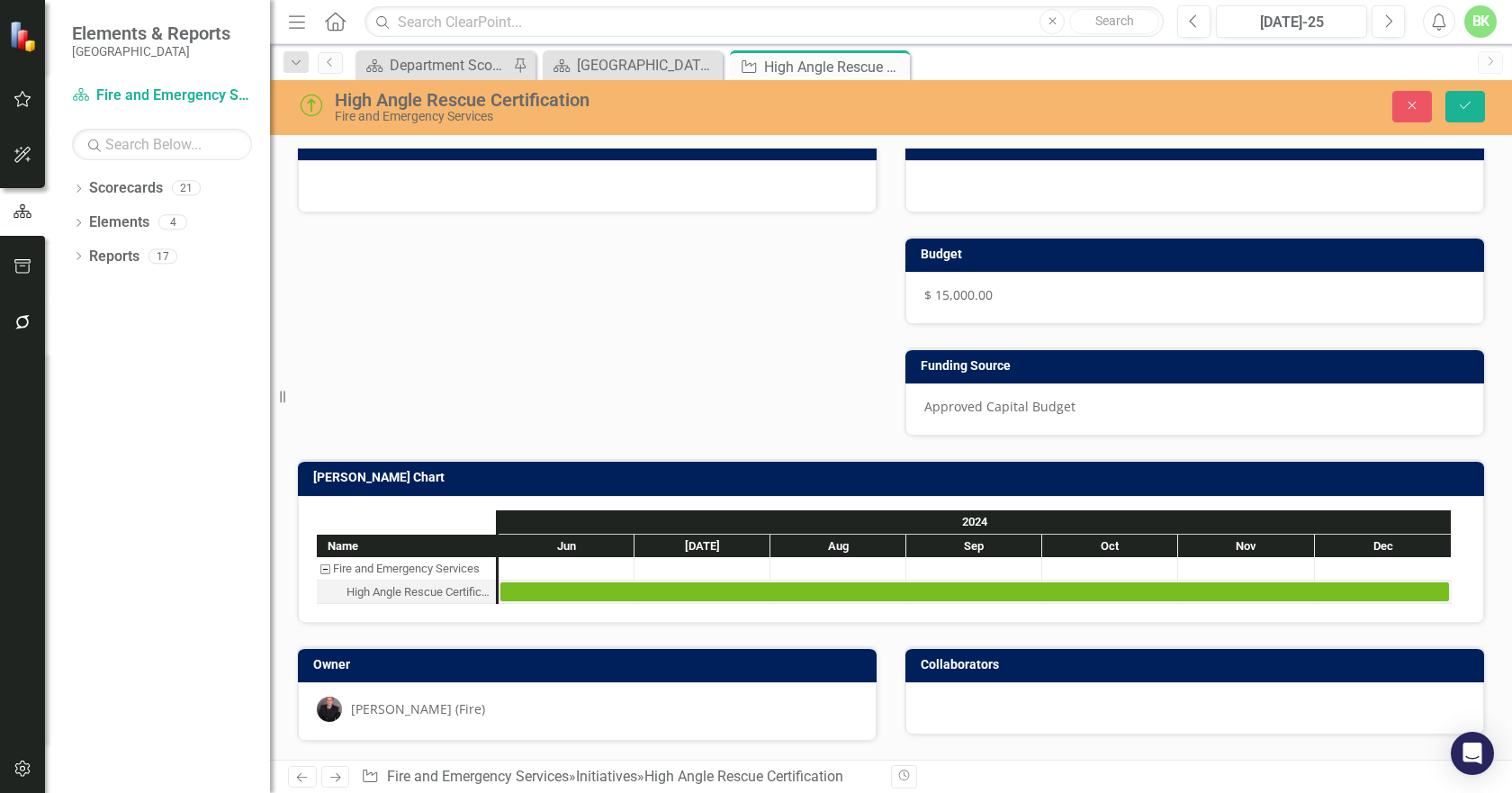
click at [791, 486] on td "[PERSON_NAME] Chart" at bounding box center [894, 479] width 1162 height 27
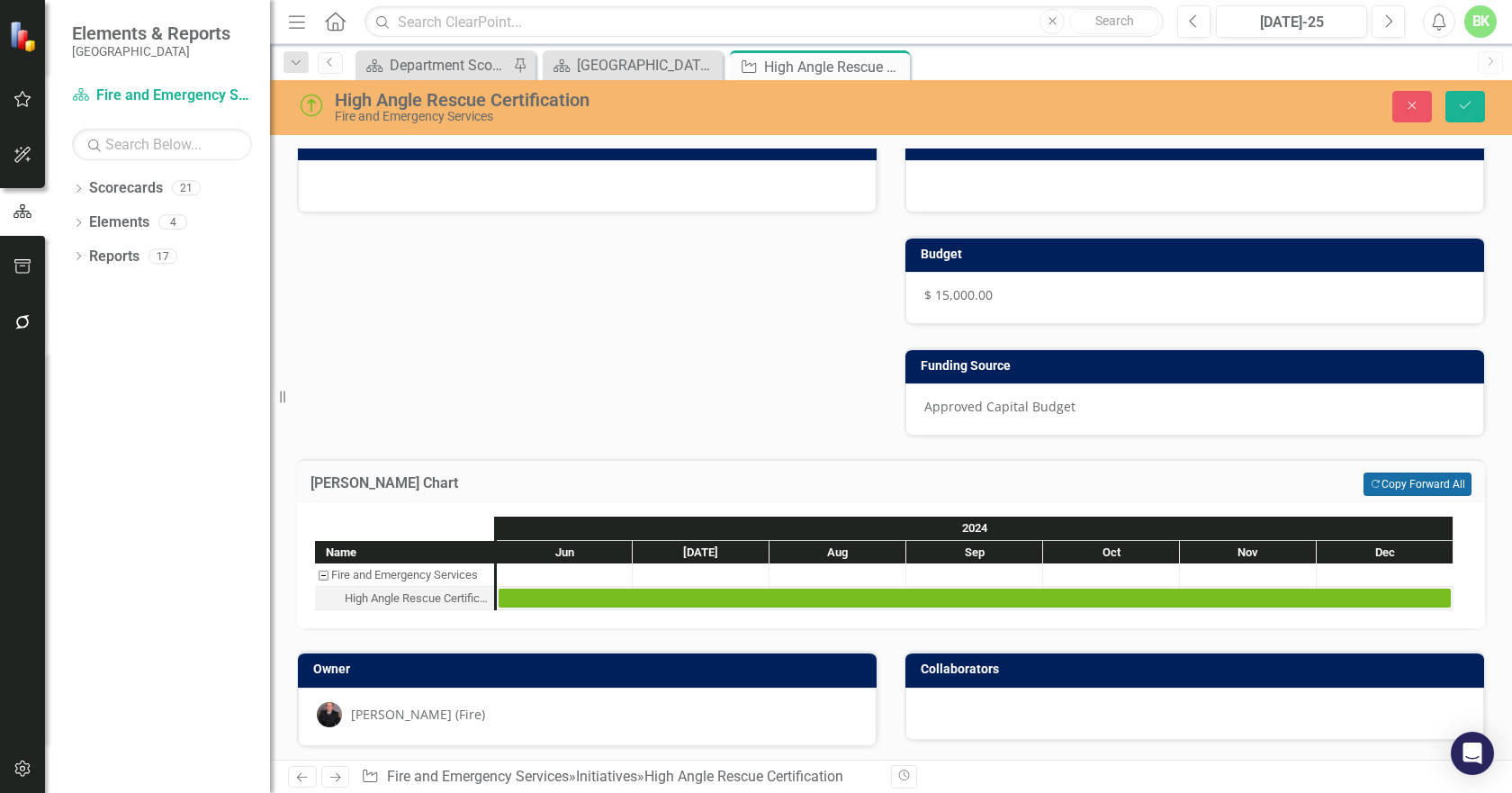
click at [1429, 487] on button "Copy Forward Copy Forward All" at bounding box center [1417, 484] width 108 height 23
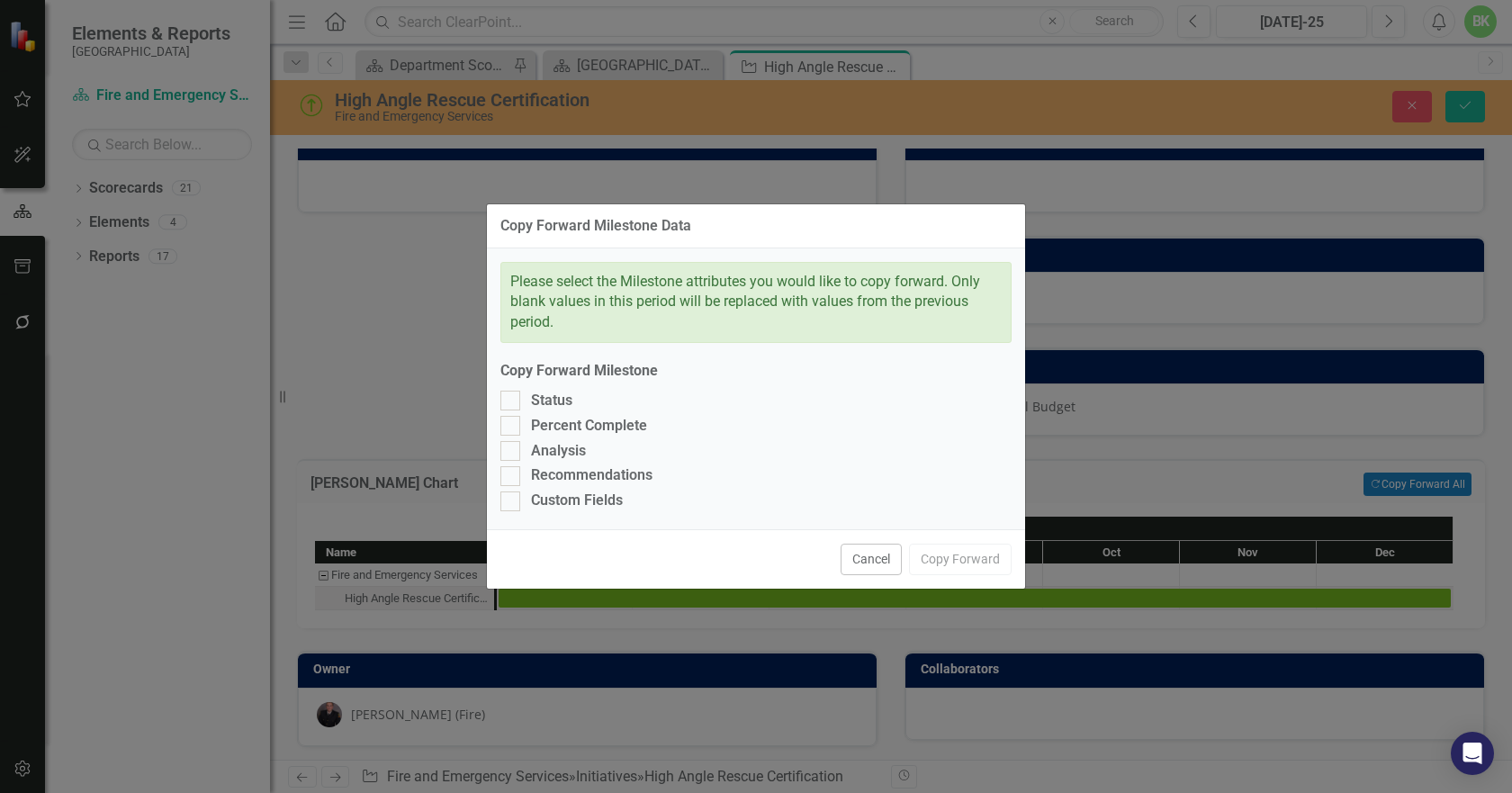
click at [638, 488] on div "Please select the Milestone attributes you would like to copy forward. Only bla…" at bounding box center [756, 389] width 538 height 281
click at [629, 473] on div "Recommendations" at bounding box center [591, 475] width 121 height 20
click at [512, 473] on input "Recommendations" at bounding box center [506, 472] width 12 height 12
checkbox input "true"
drag, startPoint x: 587, startPoint y: 496, endPoint x: 586, endPoint y: 484, distance: 12.0
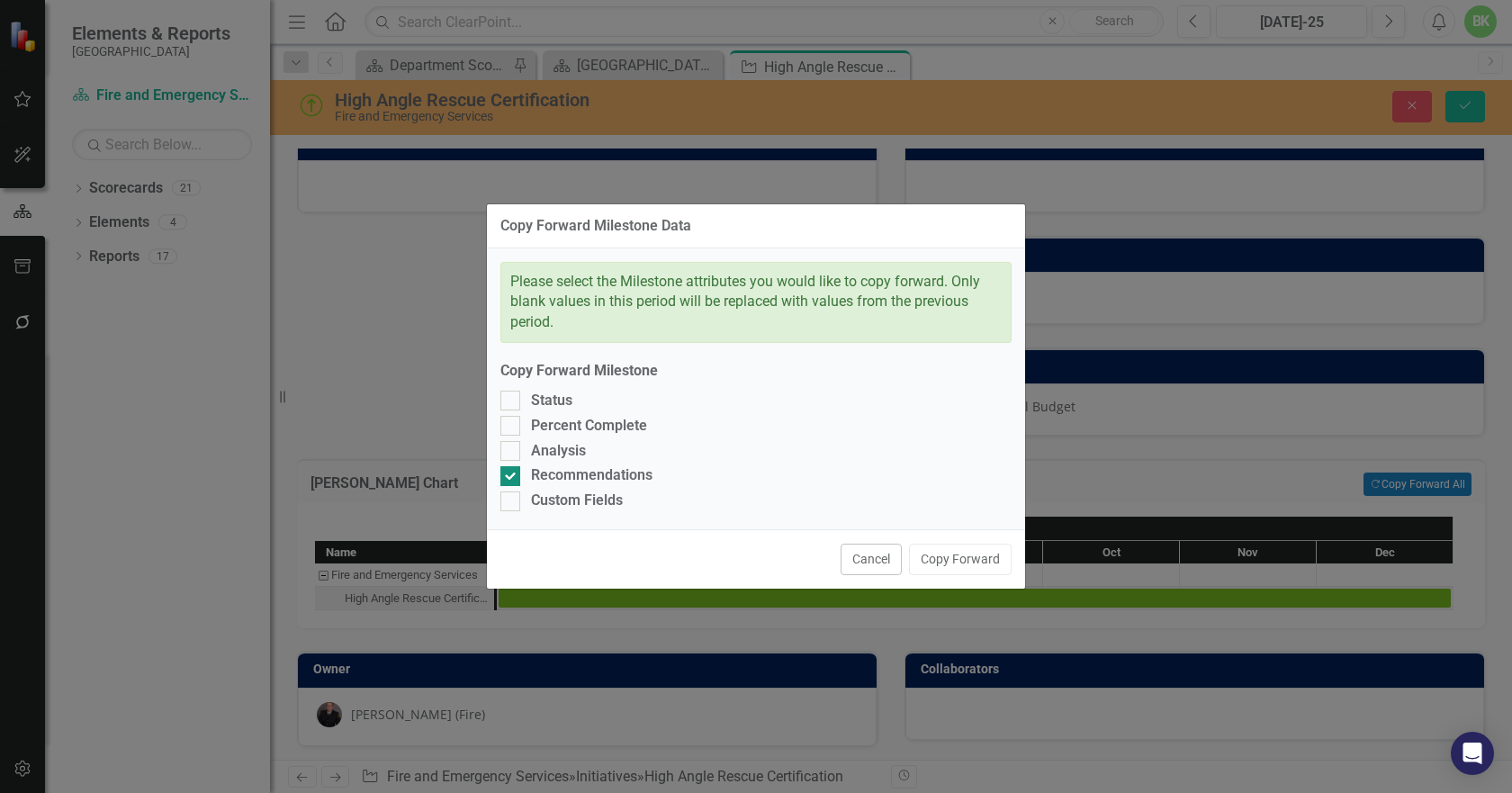
click at [586, 487] on div "Please select the Milestone attributes you would like to copy forward. Only bla…" at bounding box center [756, 389] width 538 height 281
click at [567, 452] on div "Analysis" at bounding box center [558, 450] width 55 height 20
click at [512, 452] on input "Analysis" at bounding box center [506, 446] width 12 height 12
checkbox input "true"
click at [544, 492] on div "Custom Fields" at bounding box center [577, 500] width 92 height 20
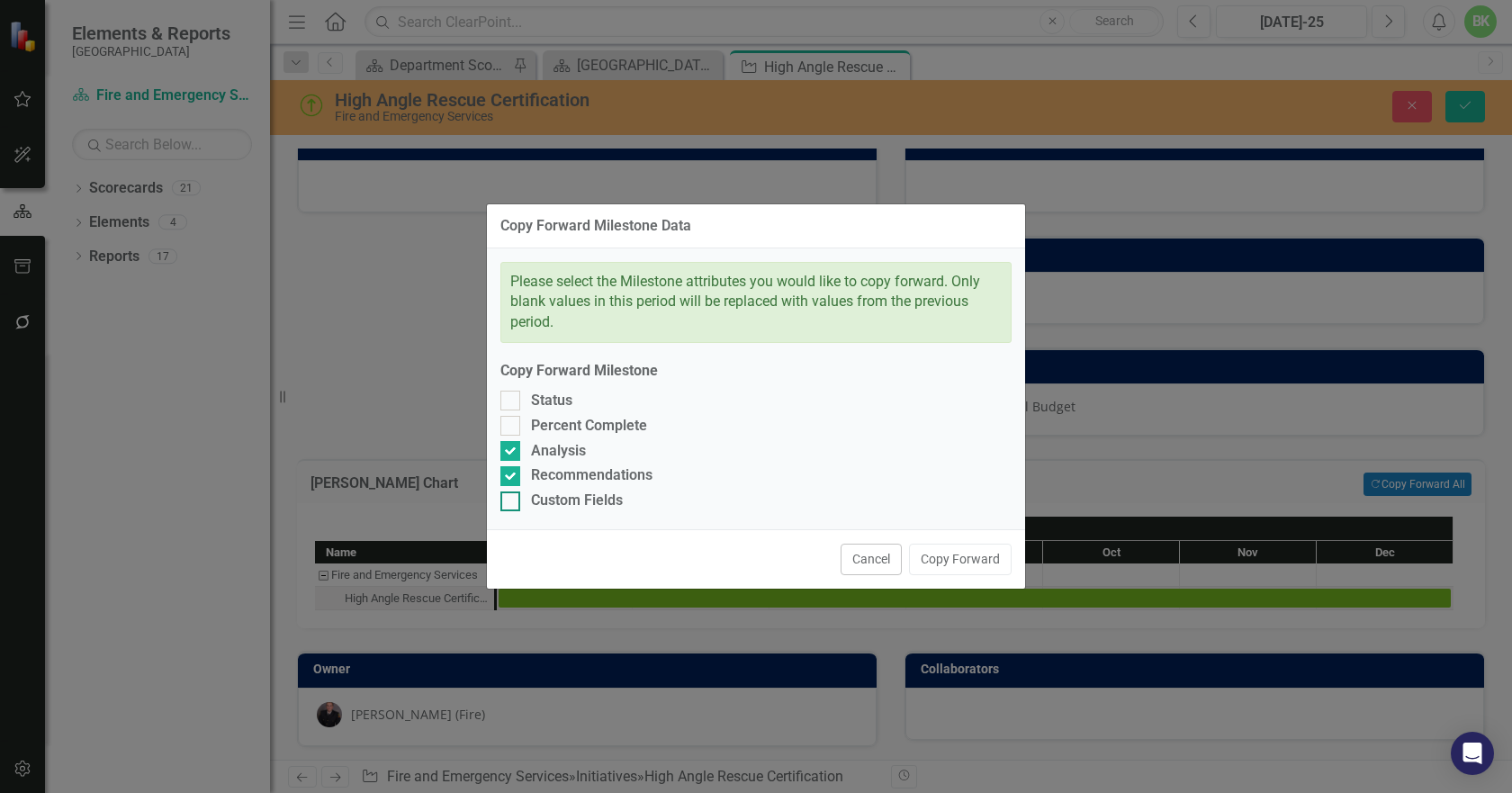
click at [512, 492] on input "Custom Fields" at bounding box center [506, 497] width 12 height 12
checkbox input "true"
click at [533, 434] on div "Percent Complete" at bounding box center [589, 425] width 117 height 20
click at [512, 427] on input "Percent Complete" at bounding box center [506, 421] width 12 height 12
checkbox input "true"
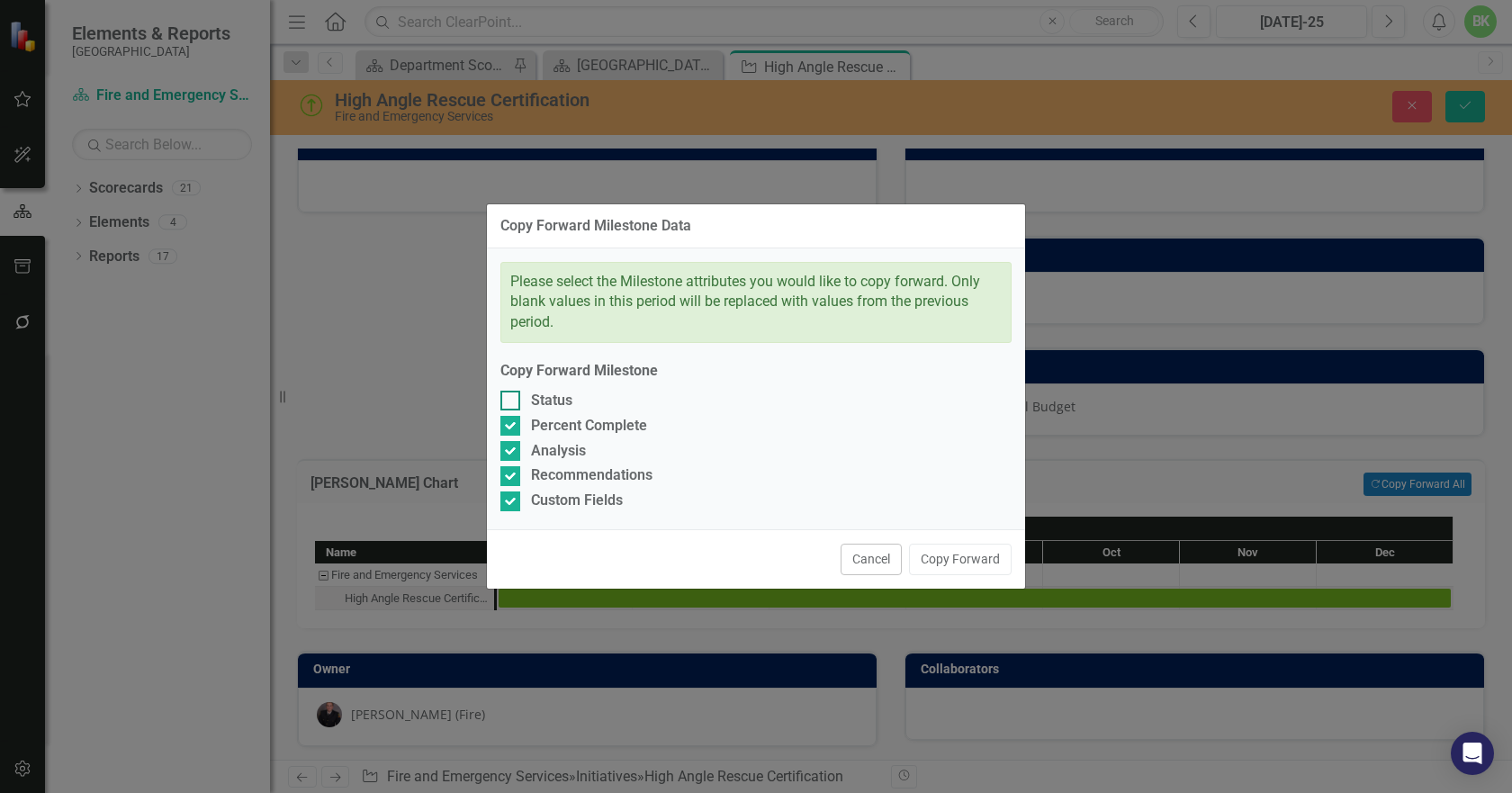
click at [533, 410] on div "Status" at bounding box center [552, 400] width 42 height 20
click at [512, 402] on input "Status" at bounding box center [506, 396] width 12 height 12
checkbox input "true"
click at [956, 548] on button "Copy Forward" at bounding box center [960, 559] width 103 height 31
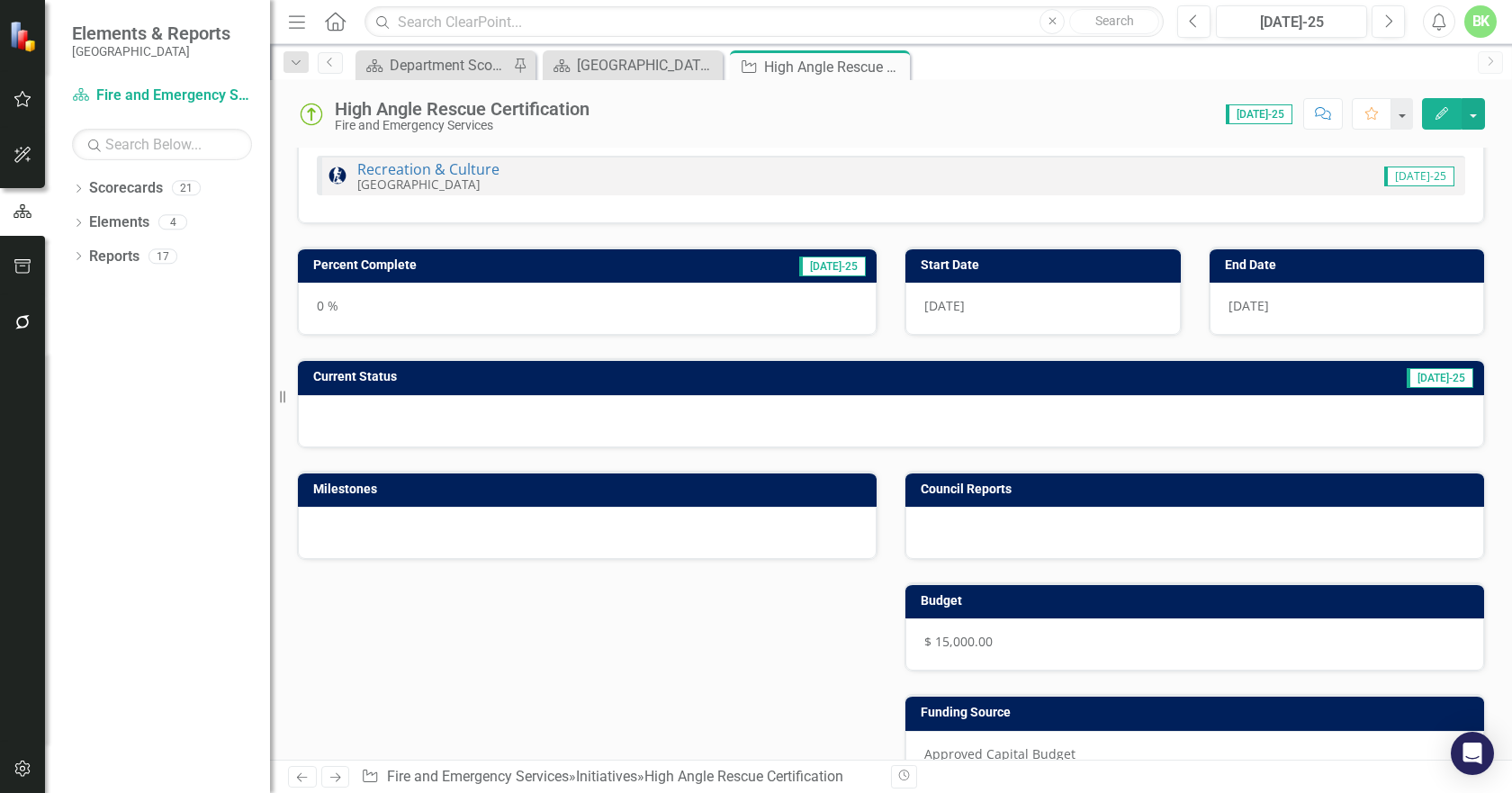
scroll to position [0, 0]
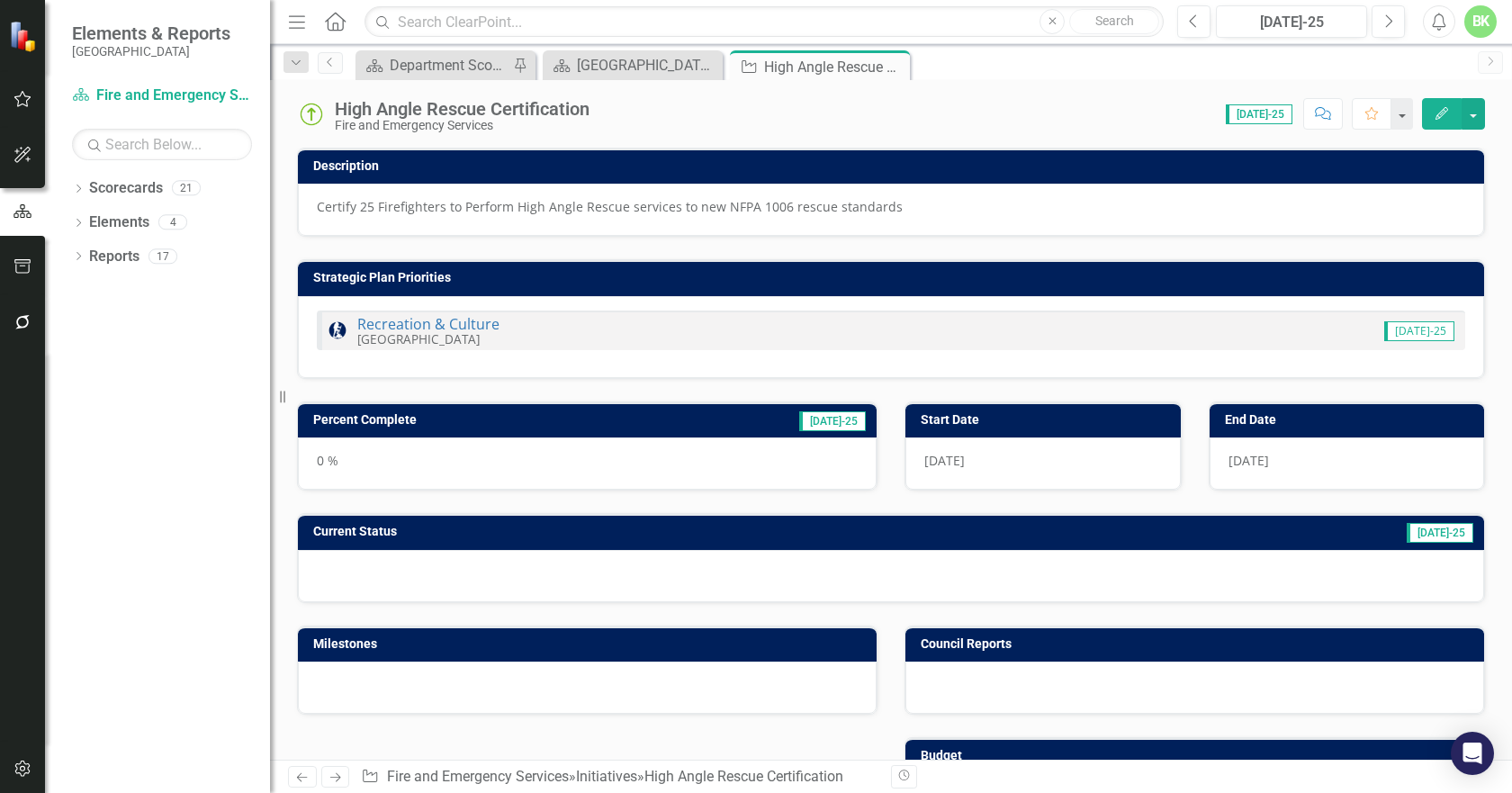
click at [0, 0] on icon "Close" at bounding box center [0, 0] width 0 height 0
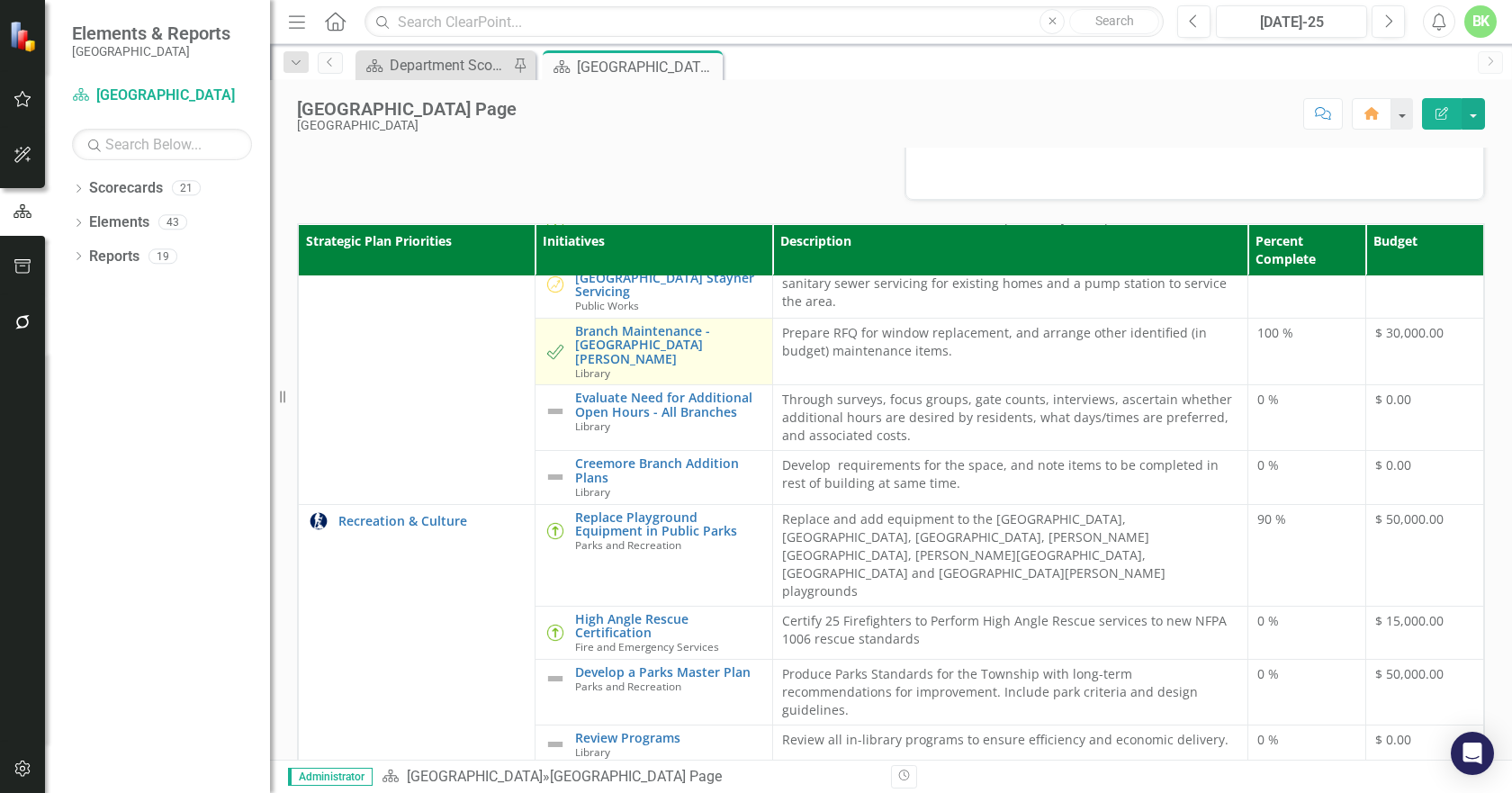
scroll to position [90, 0]
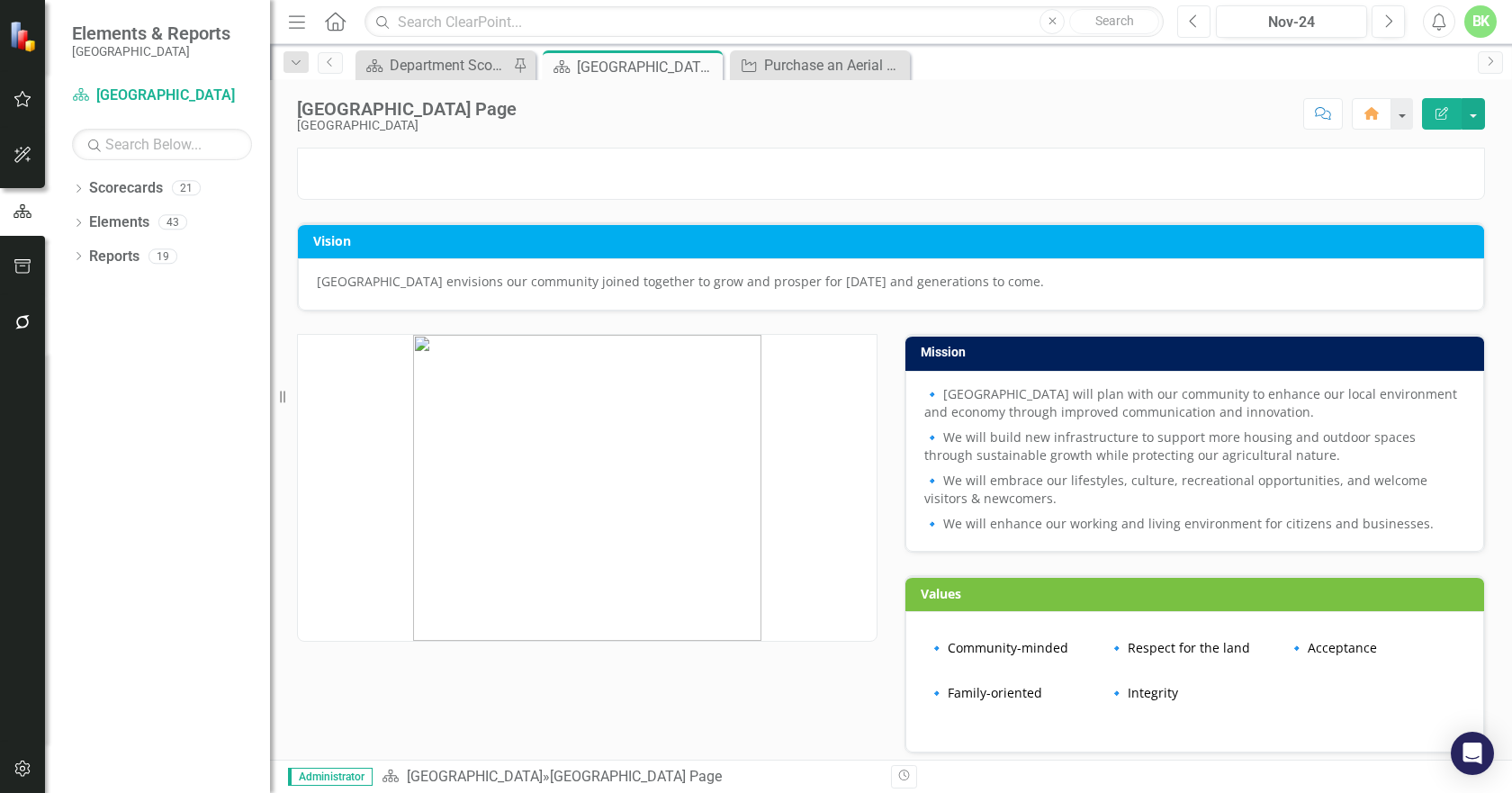
click at [1192, 29] on button "Previous" at bounding box center [1194, 21] width 33 height 32
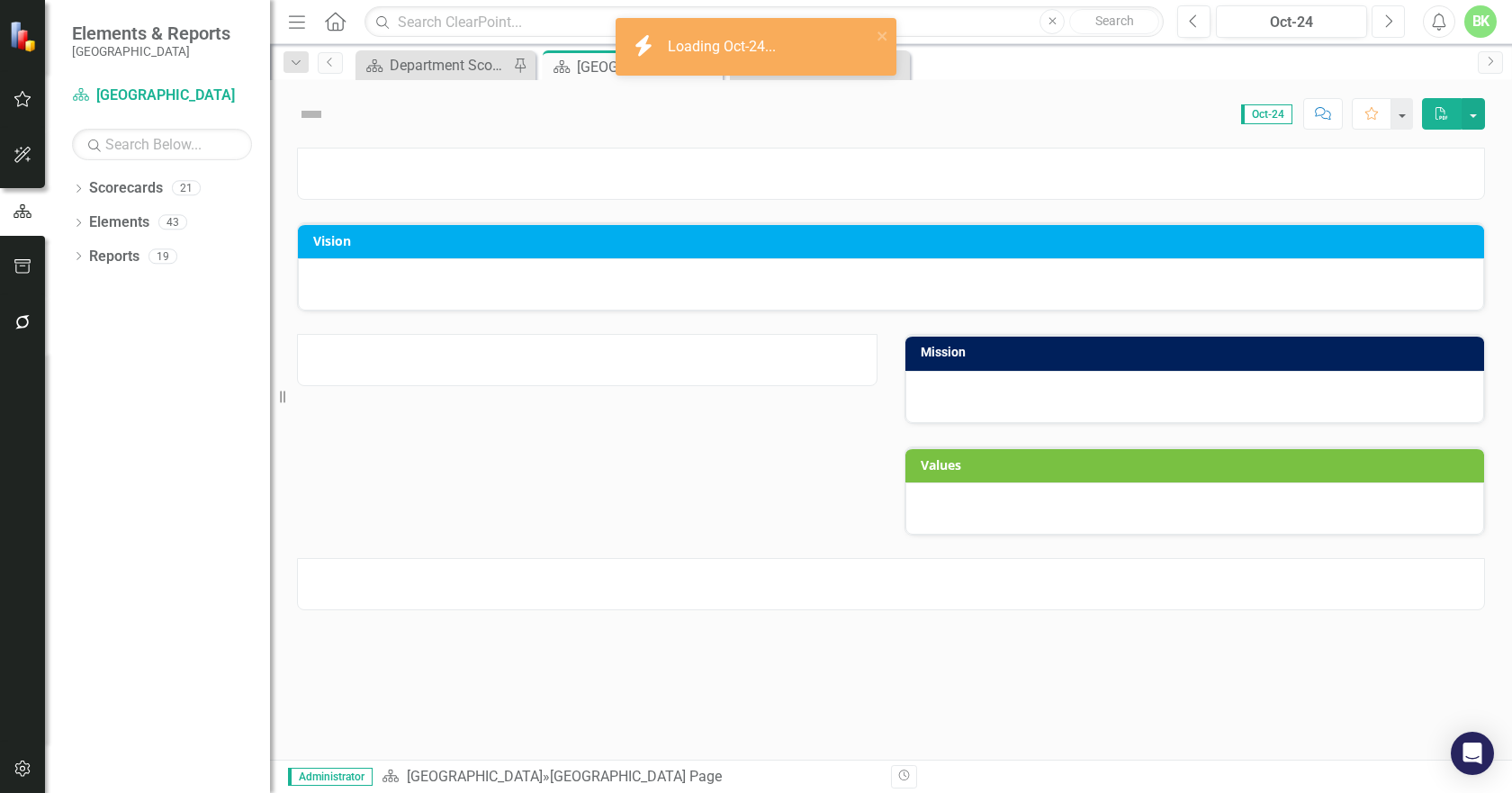
click at [1389, 22] on icon "Next" at bounding box center [1389, 21] width 10 height 17
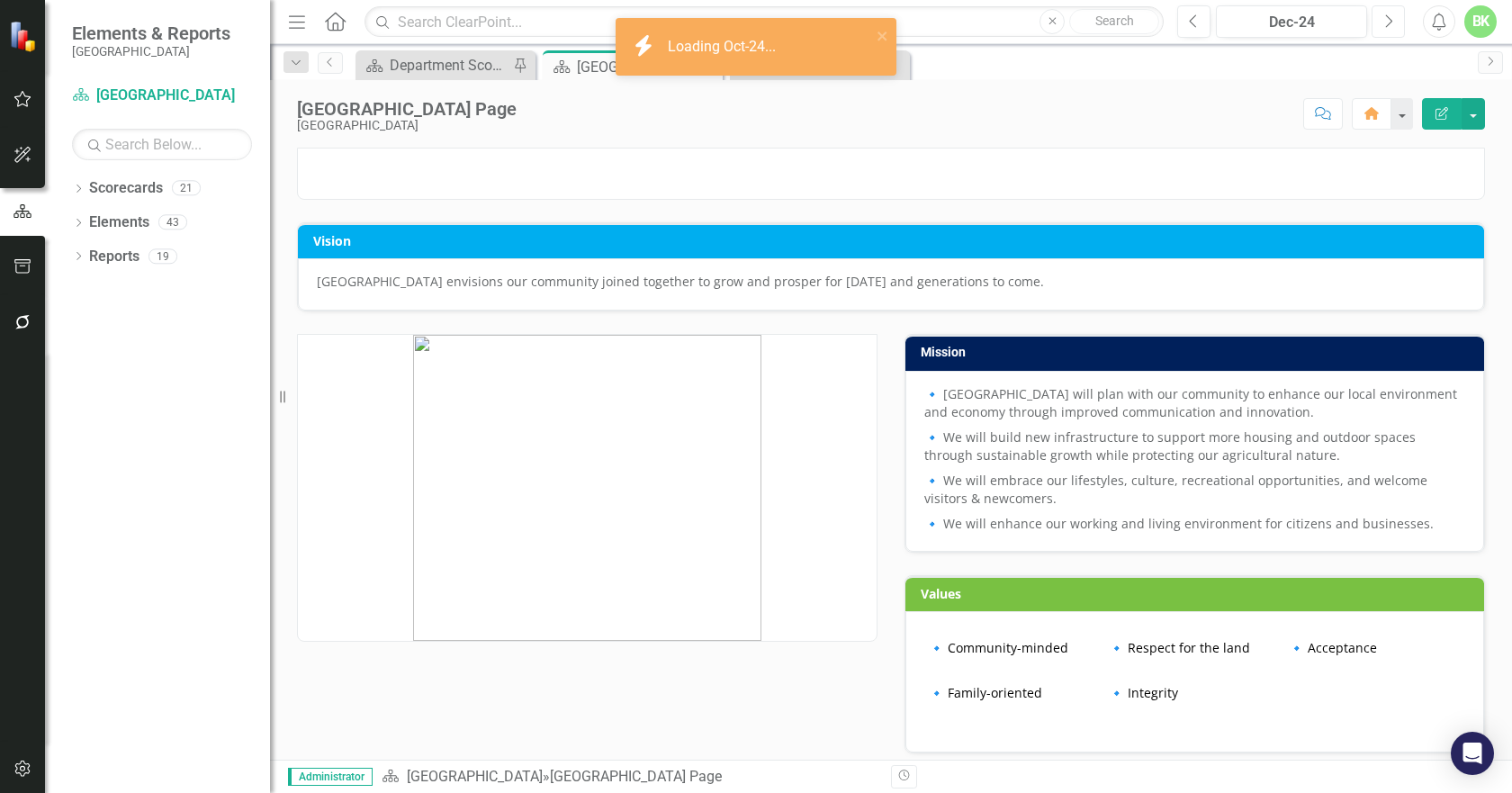
click at [1389, 22] on icon "Next" at bounding box center [1389, 21] width 10 height 17
click at [1389, 20] on icon "Next" at bounding box center [1389, 21] width 10 height 17
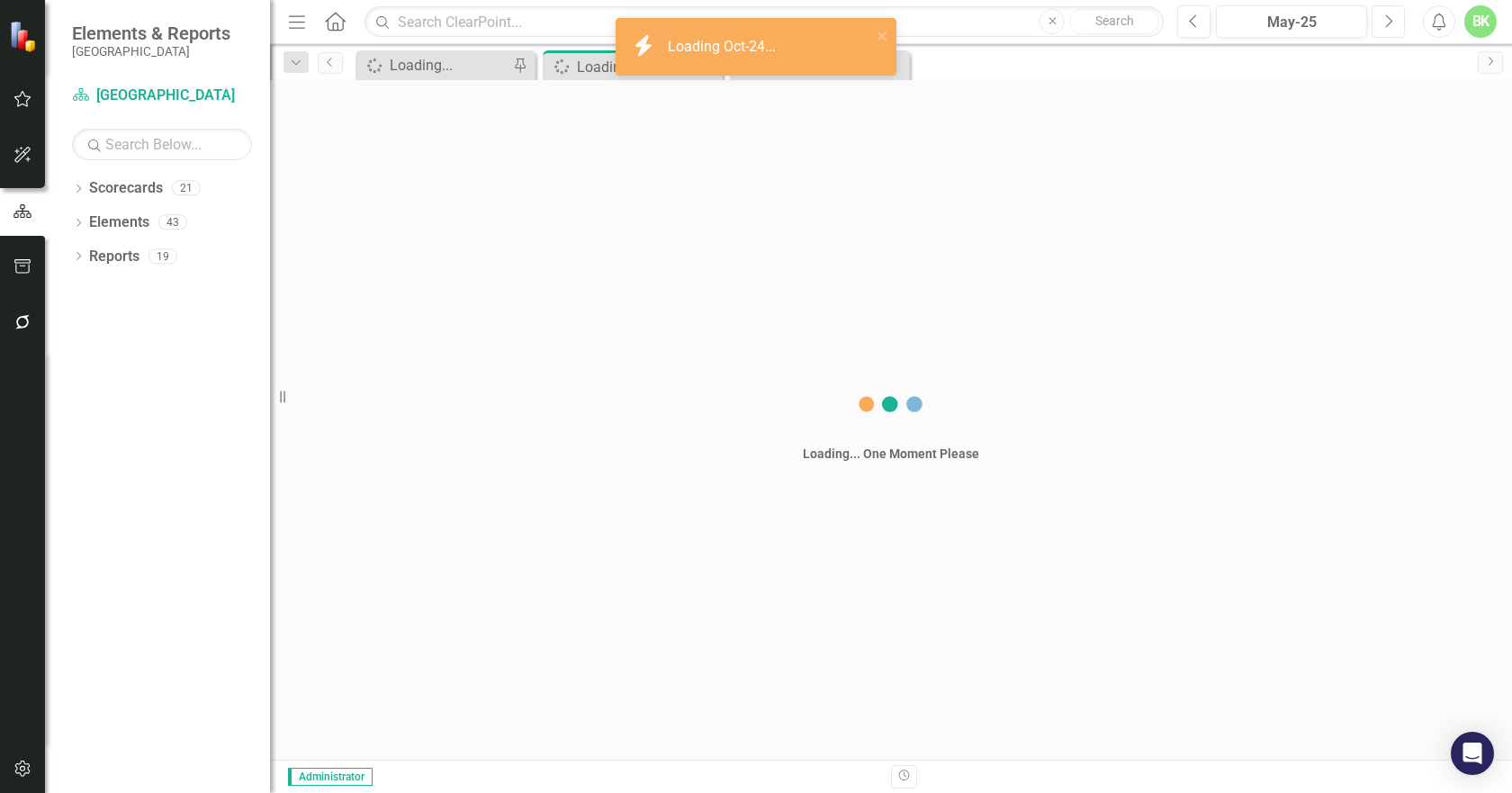
click at [1392, 18] on icon "Next" at bounding box center [1389, 21] width 10 height 17
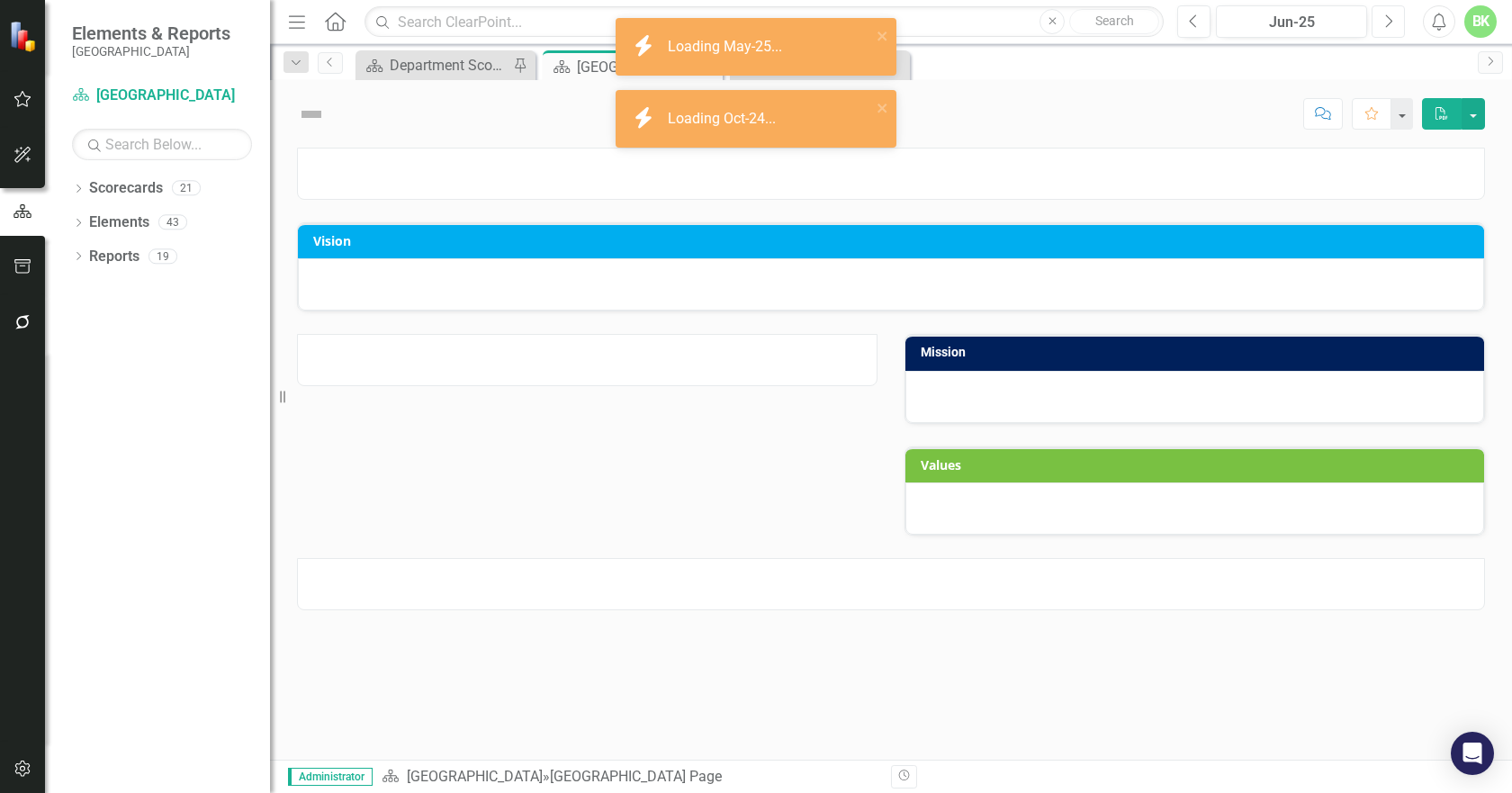
click at [1394, 19] on button "Next" at bounding box center [1389, 21] width 33 height 32
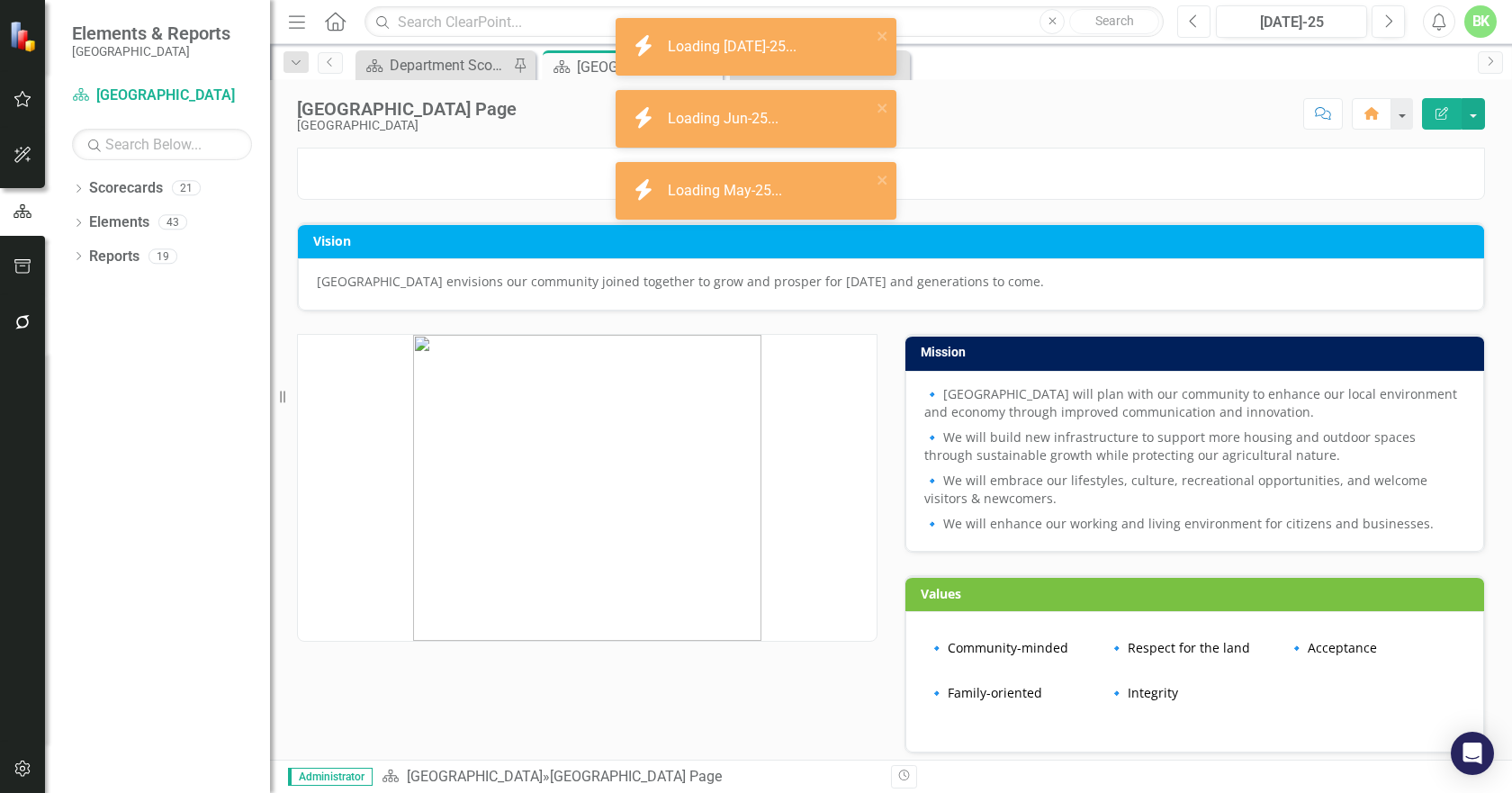
click at [1201, 29] on button "Previous" at bounding box center [1194, 21] width 33 height 32
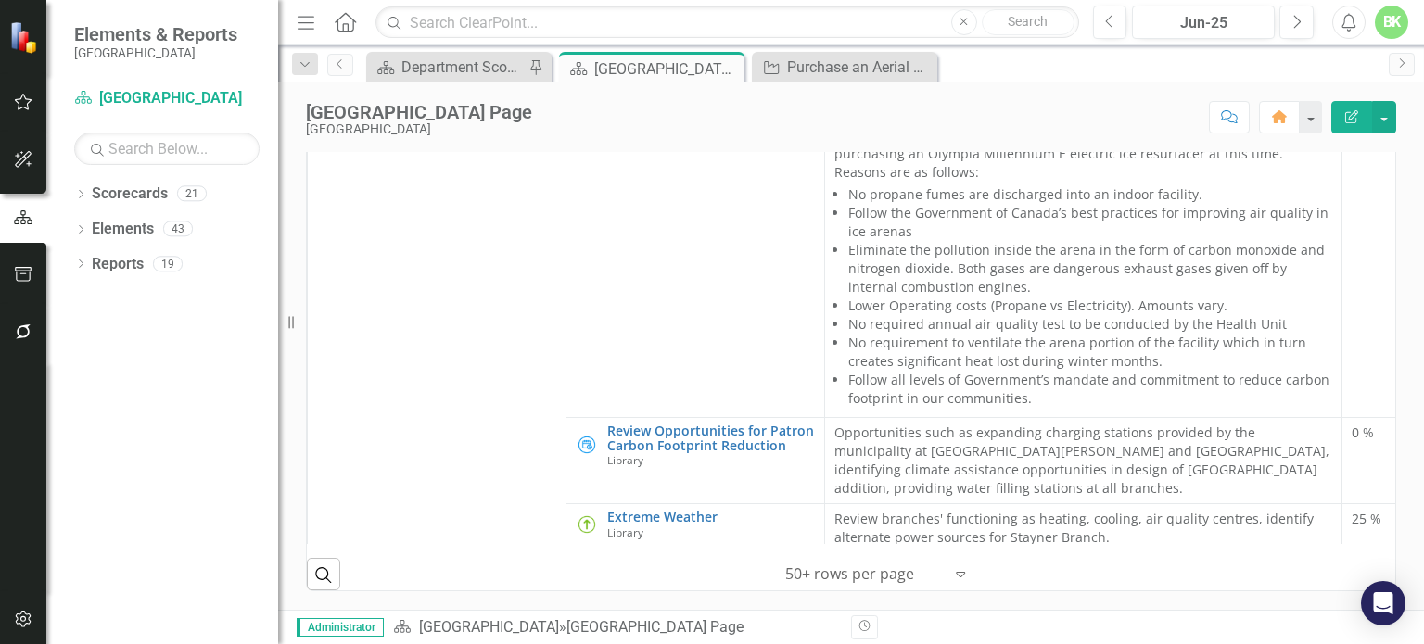
scroll to position [2281, 0]
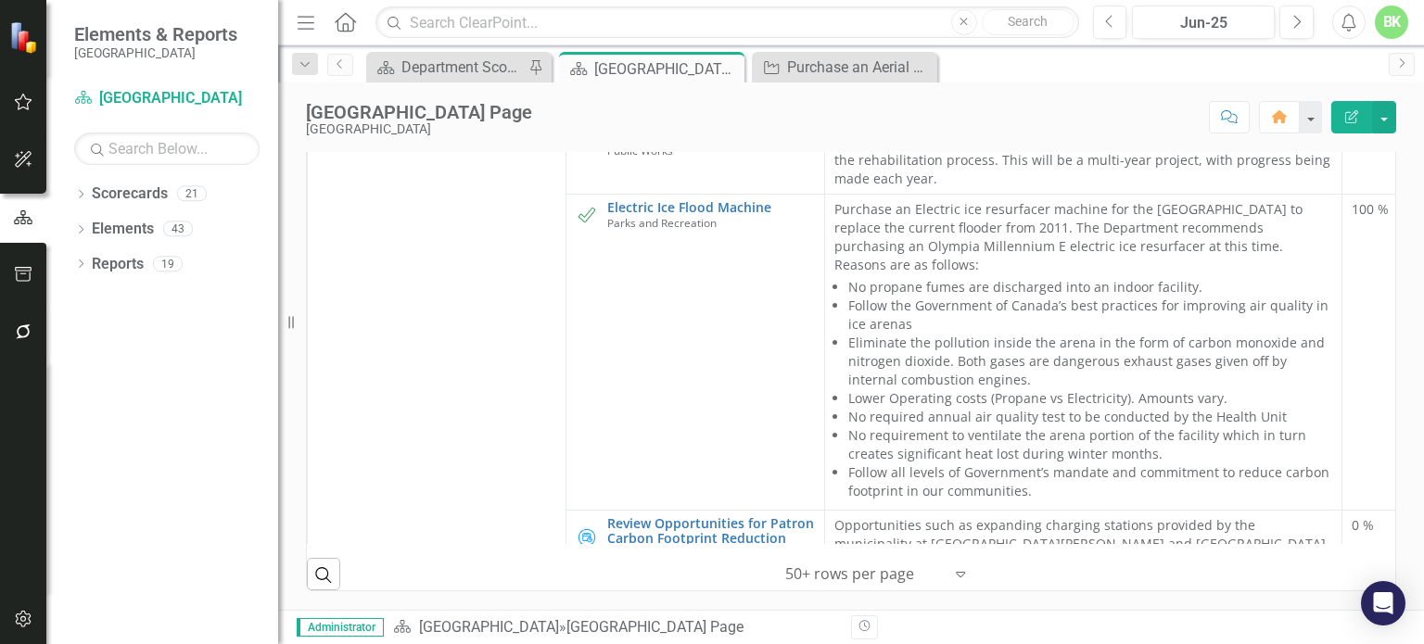
drag, startPoint x: 183, startPoint y: 467, endPoint x: 166, endPoint y: 482, distance: 22.3
click at [184, 467] on div "Dropdown Scorecards 21 Dropdown [GEOGRAPHIC_DATA] CAO Library Planning and Buil…" at bounding box center [162, 411] width 232 height 465
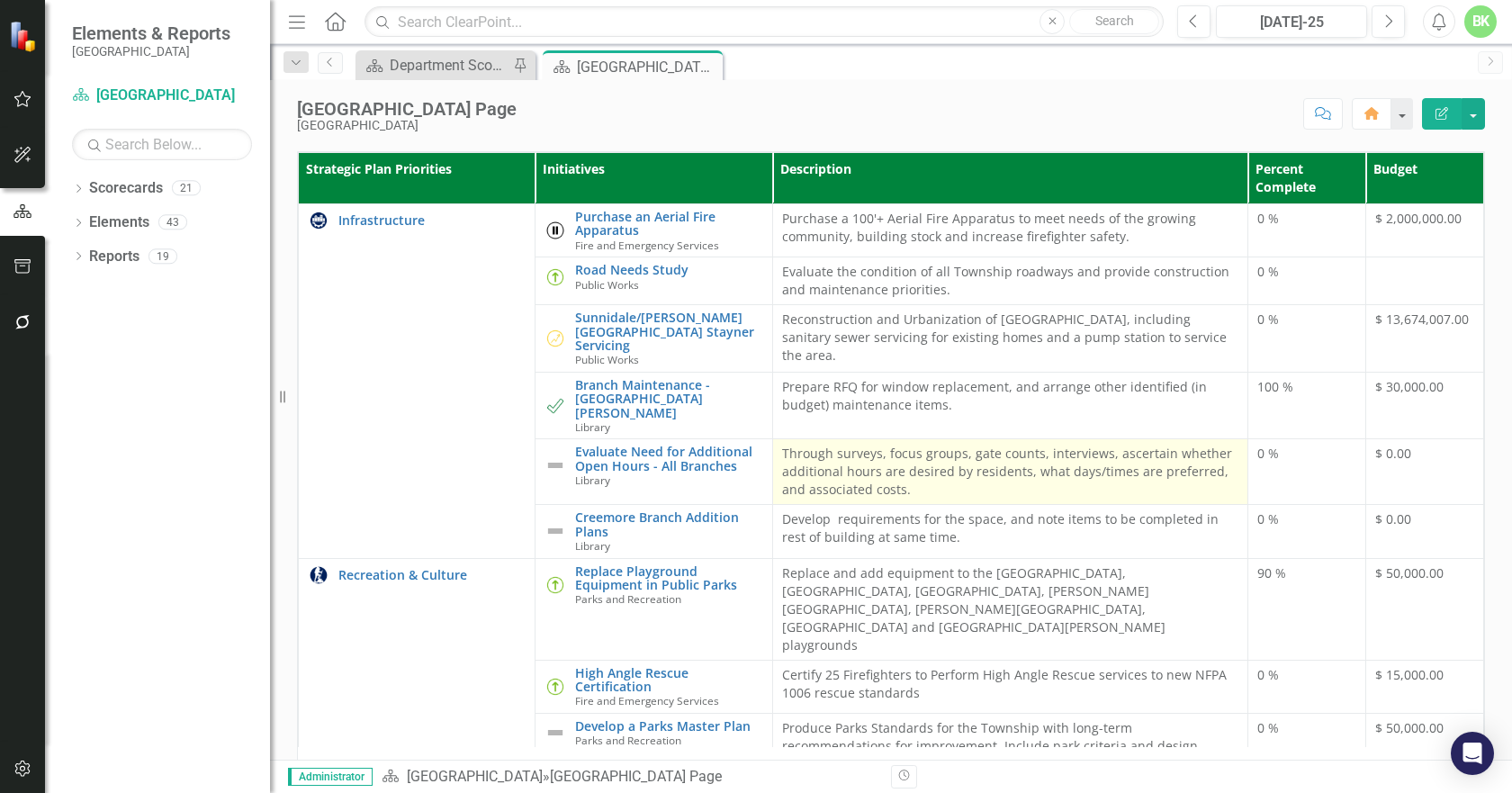
scroll to position [630, 0]
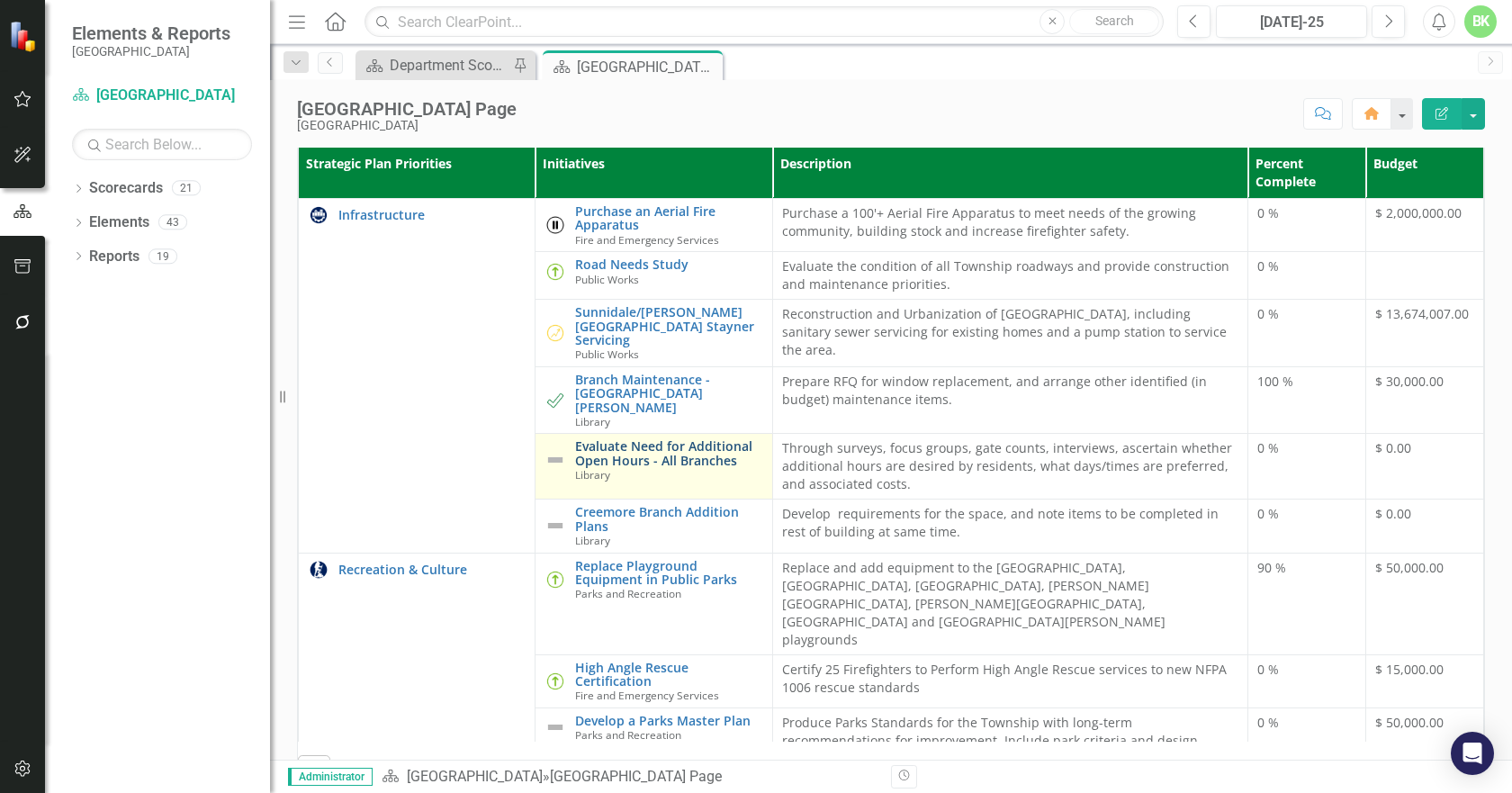
click at [718, 467] on link "Evaluate Need for Additional Open Hours - All Branches" at bounding box center [668, 452] width 187 height 28
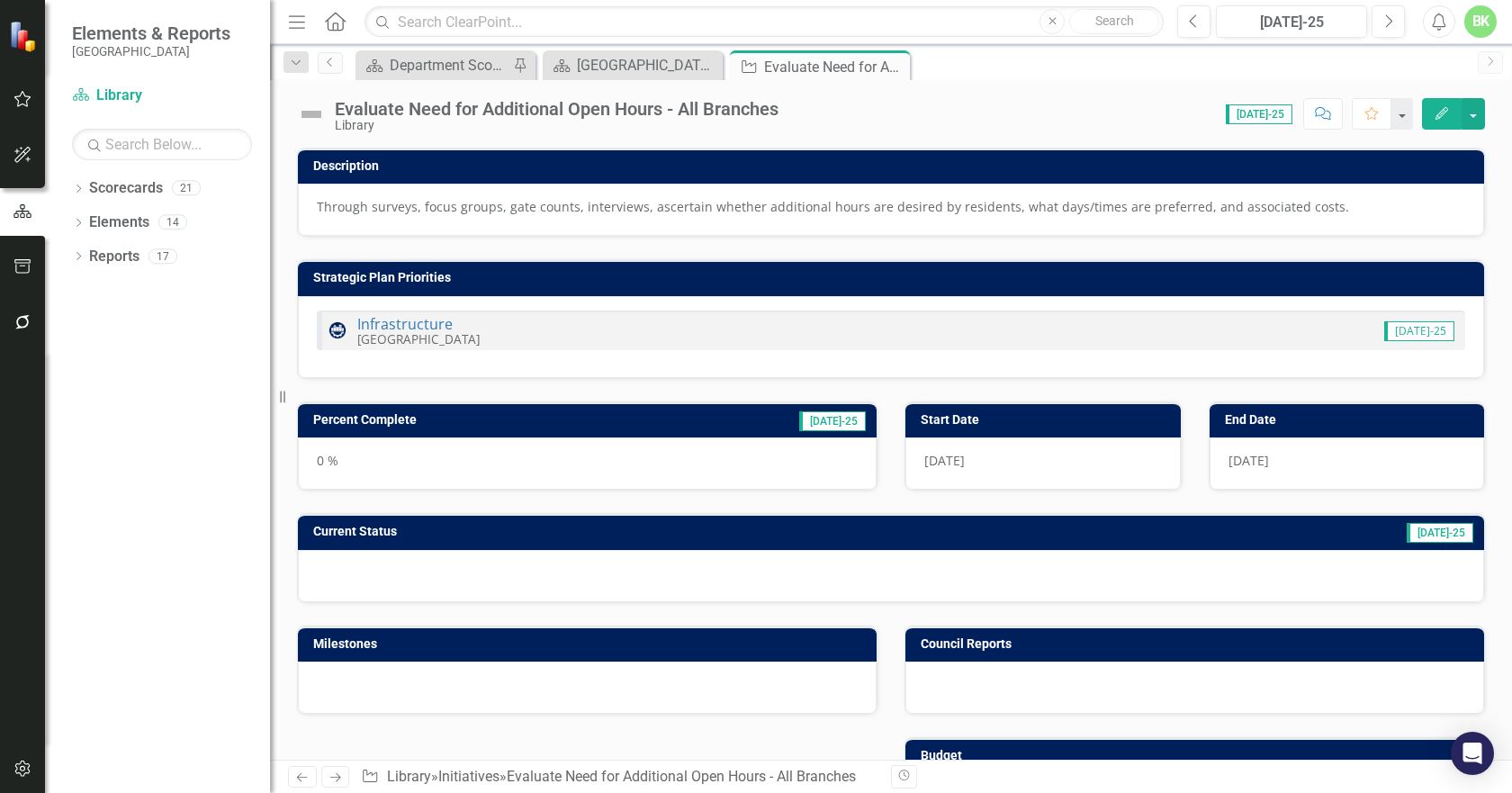
click at [303, 118] on img at bounding box center [312, 115] width 29 height 29
click at [311, 116] on img at bounding box center [312, 115] width 29 height 29
click at [311, 117] on img at bounding box center [312, 115] width 29 height 29
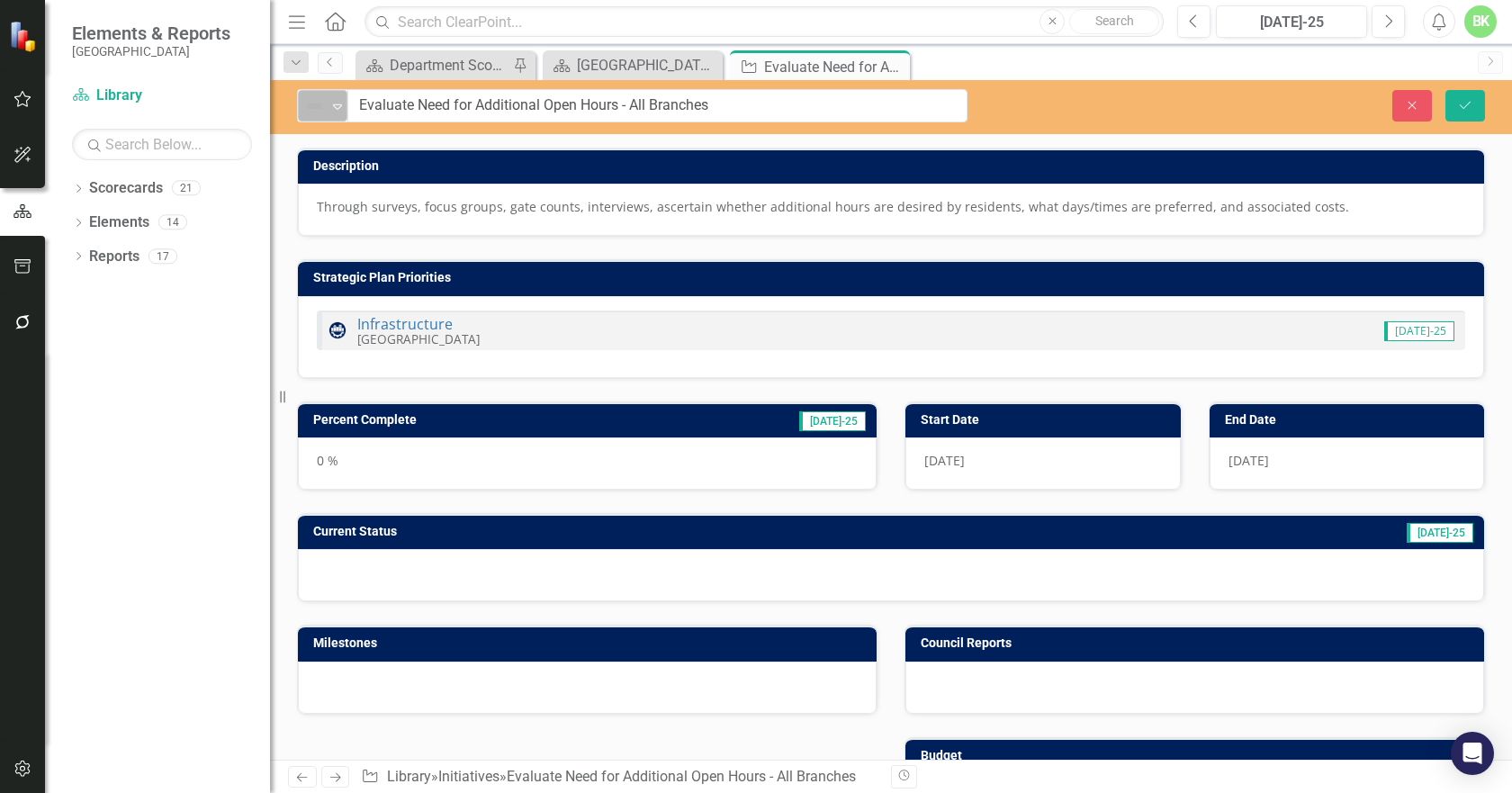
click at [312, 117] on div "Not Defined" at bounding box center [316, 106] width 27 height 25
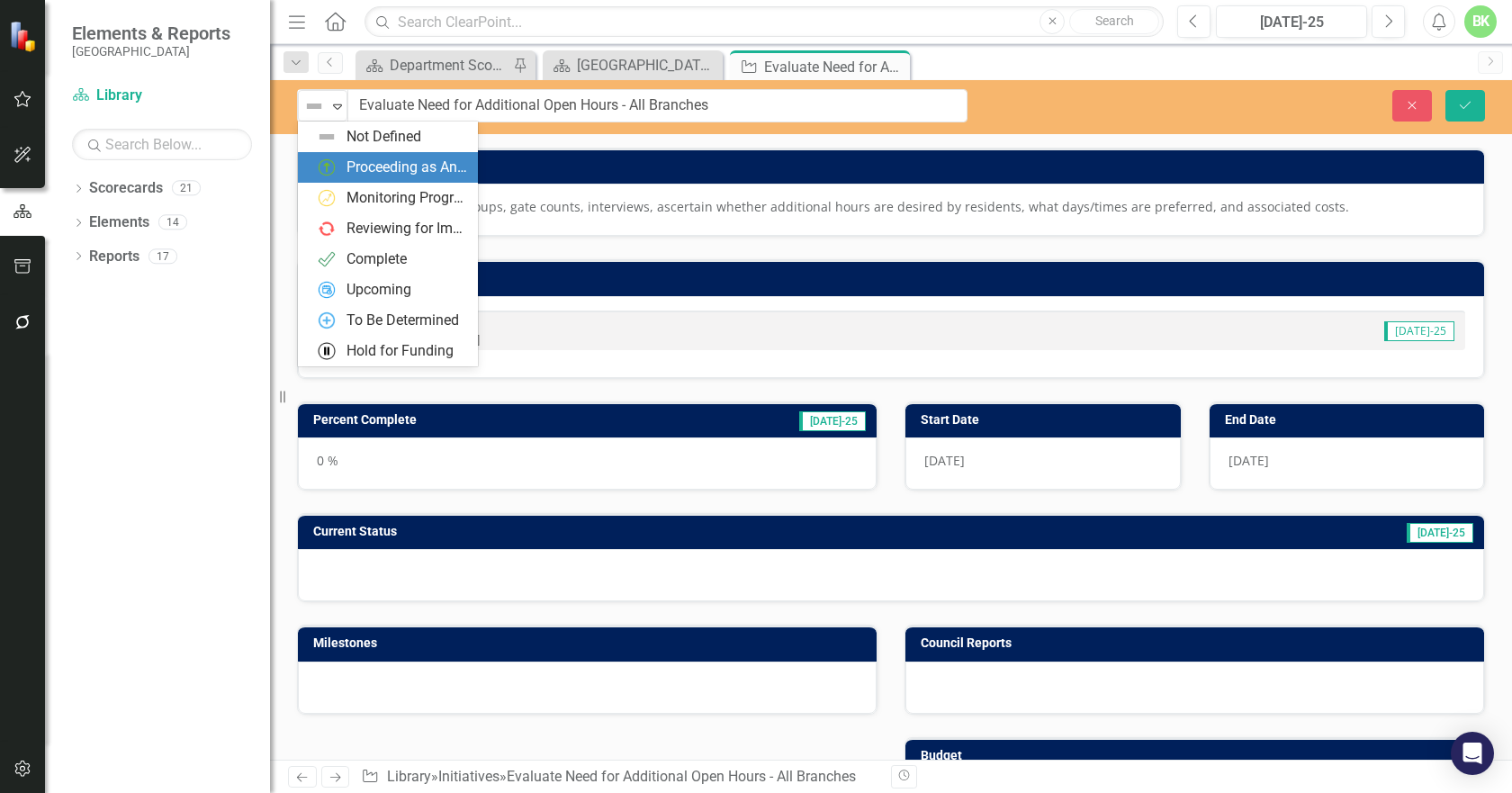
click at [336, 171] on img at bounding box center [326, 167] width 21 height 21
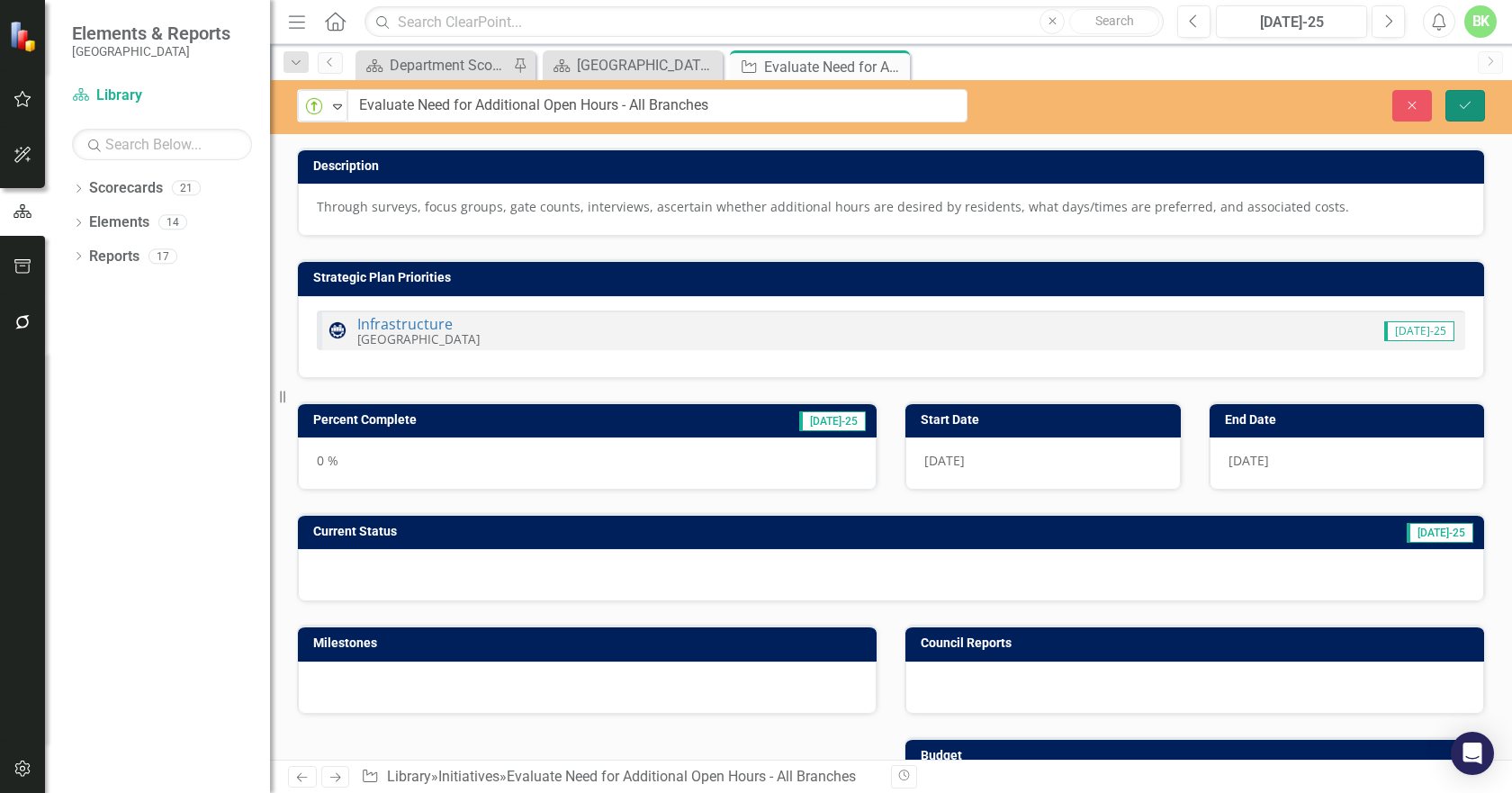
click at [1454, 117] on button "Save" at bounding box center [1465, 106] width 40 height 31
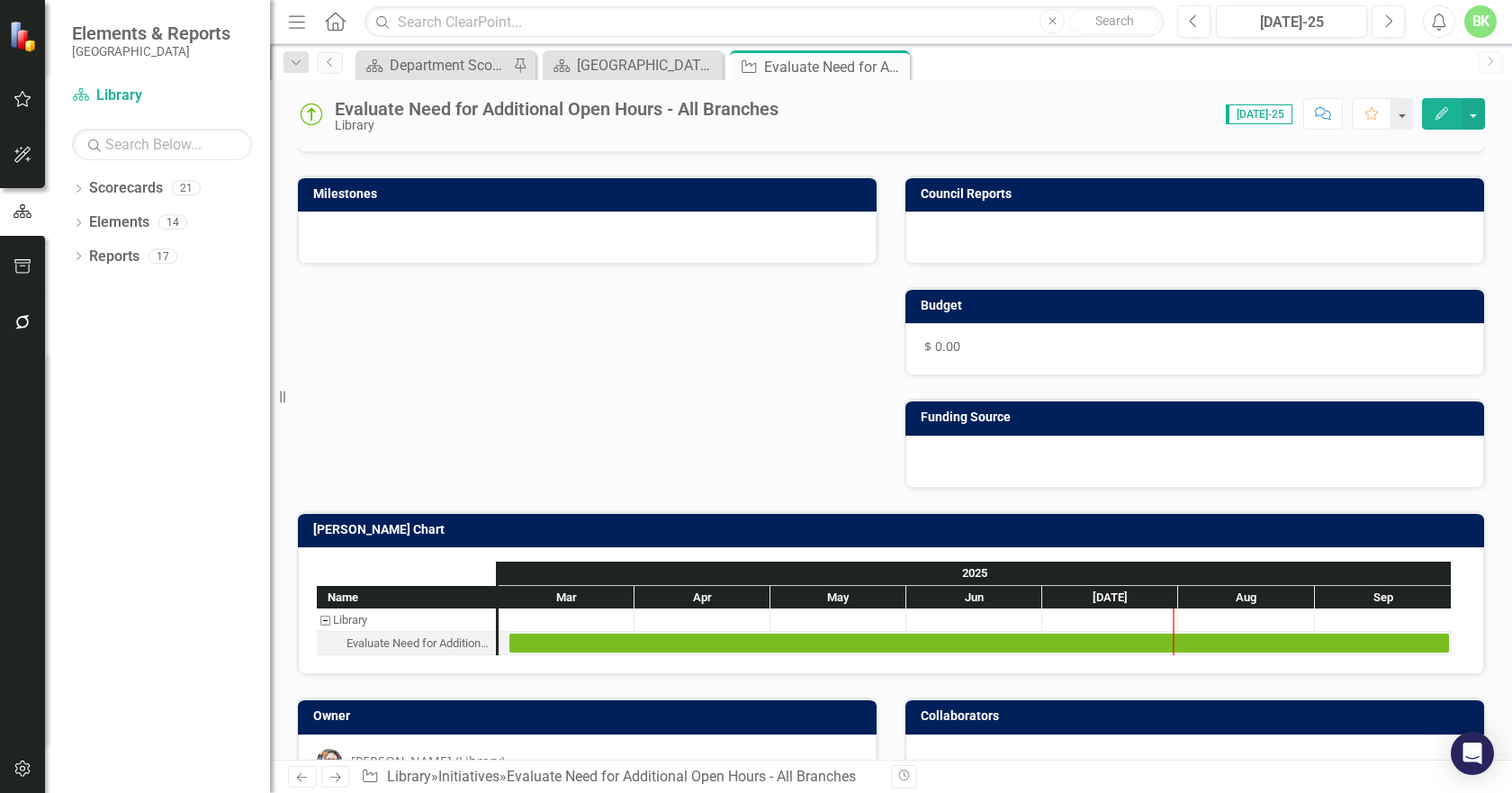
scroll to position [502, 0]
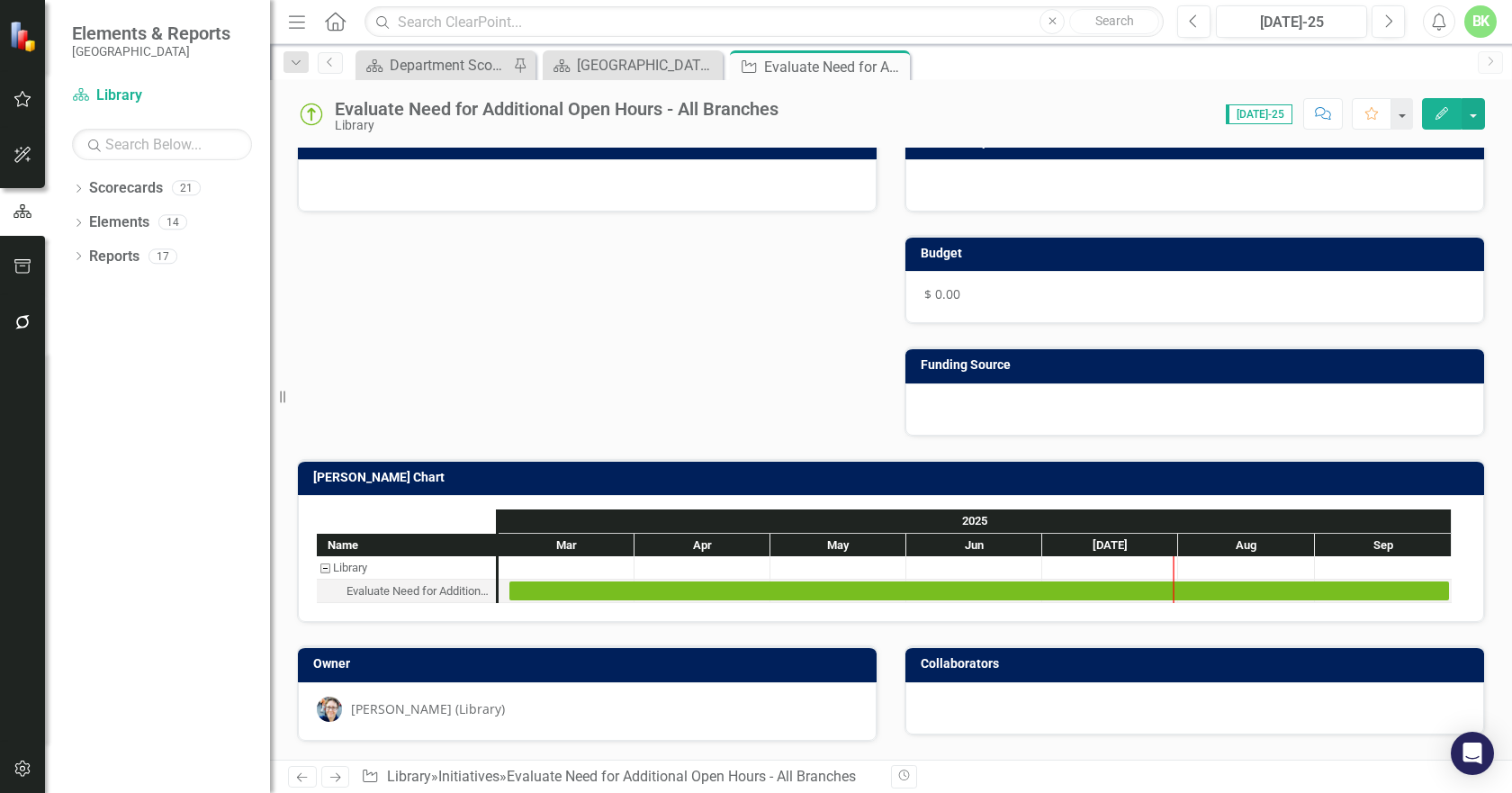
click at [591, 472] on h3 "[PERSON_NAME] Chart" at bounding box center [894, 478] width 1162 height 14
click at [590, 473] on h3 "[PERSON_NAME] Chart" at bounding box center [894, 478] width 1162 height 14
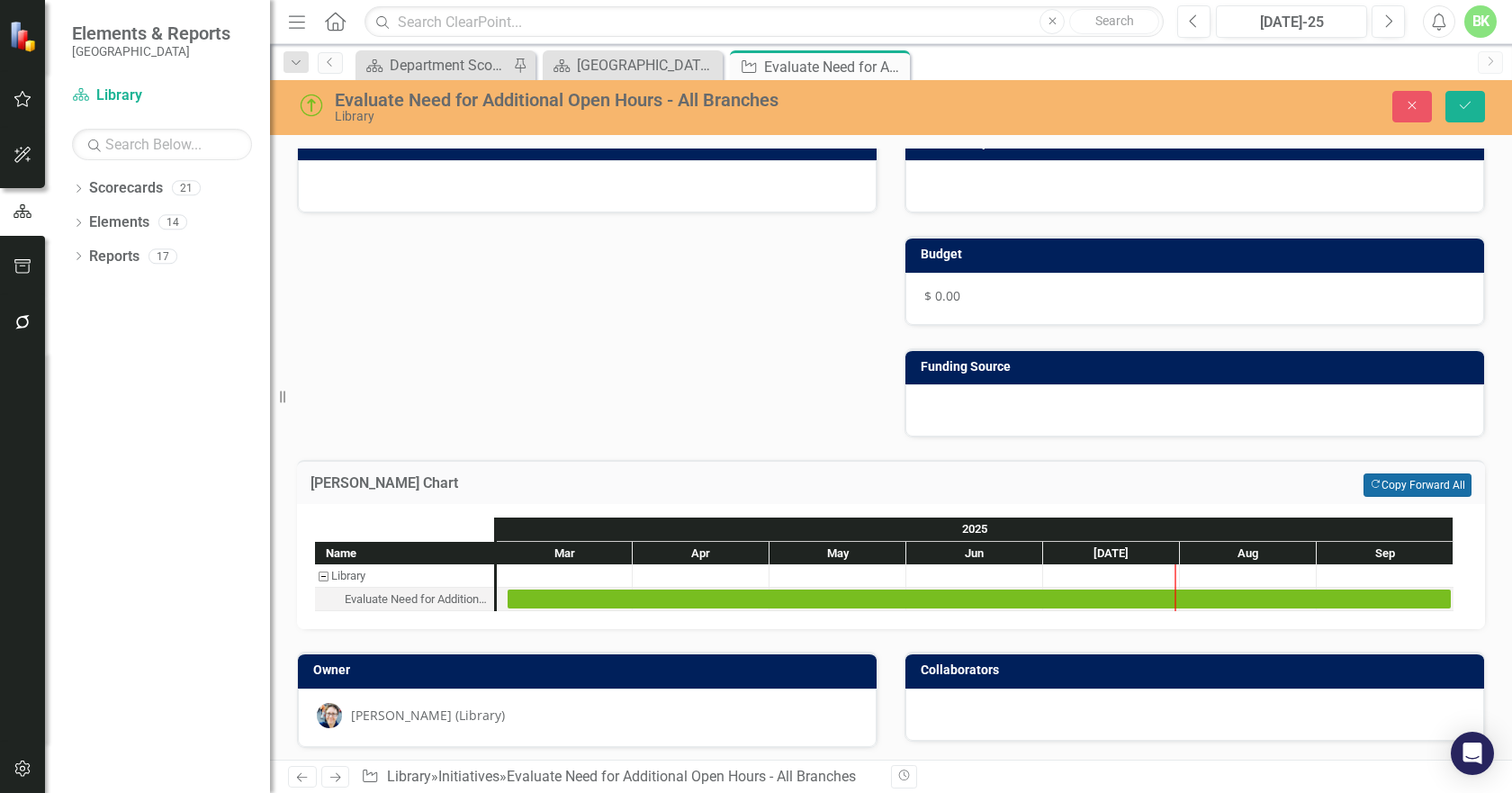
click at [1414, 487] on button "Copy Forward Copy Forward All" at bounding box center [1417, 485] width 108 height 23
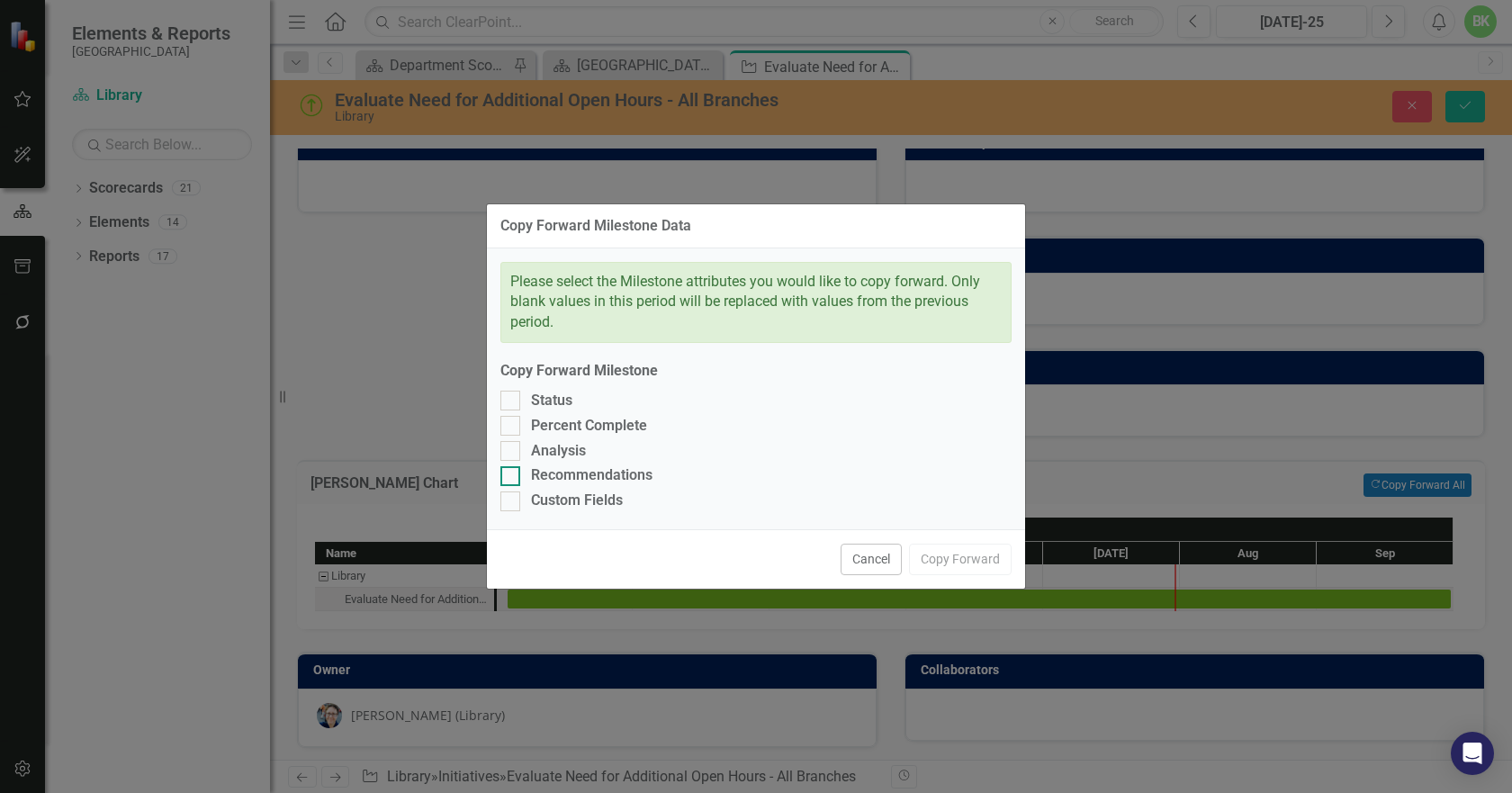
drag, startPoint x: 608, startPoint y: 489, endPoint x: 608, endPoint y: 479, distance: 10.0
click at [608, 487] on div "Please select the Milestone attributes you would like to copy forward. Only bla…" at bounding box center [756, 389] width 538 height 281
drag, startPoint x: 599, startPoint y: 497, endPoint x: 593, endPoint y: 481, distance: 17.1
click at [598, 492] on div "Custom Fields" at bounding box center [577, 500] width 92 height 20
click at [512, 492] on input "Custom Fields" at bounding box center [506, 497] width 12 height 12
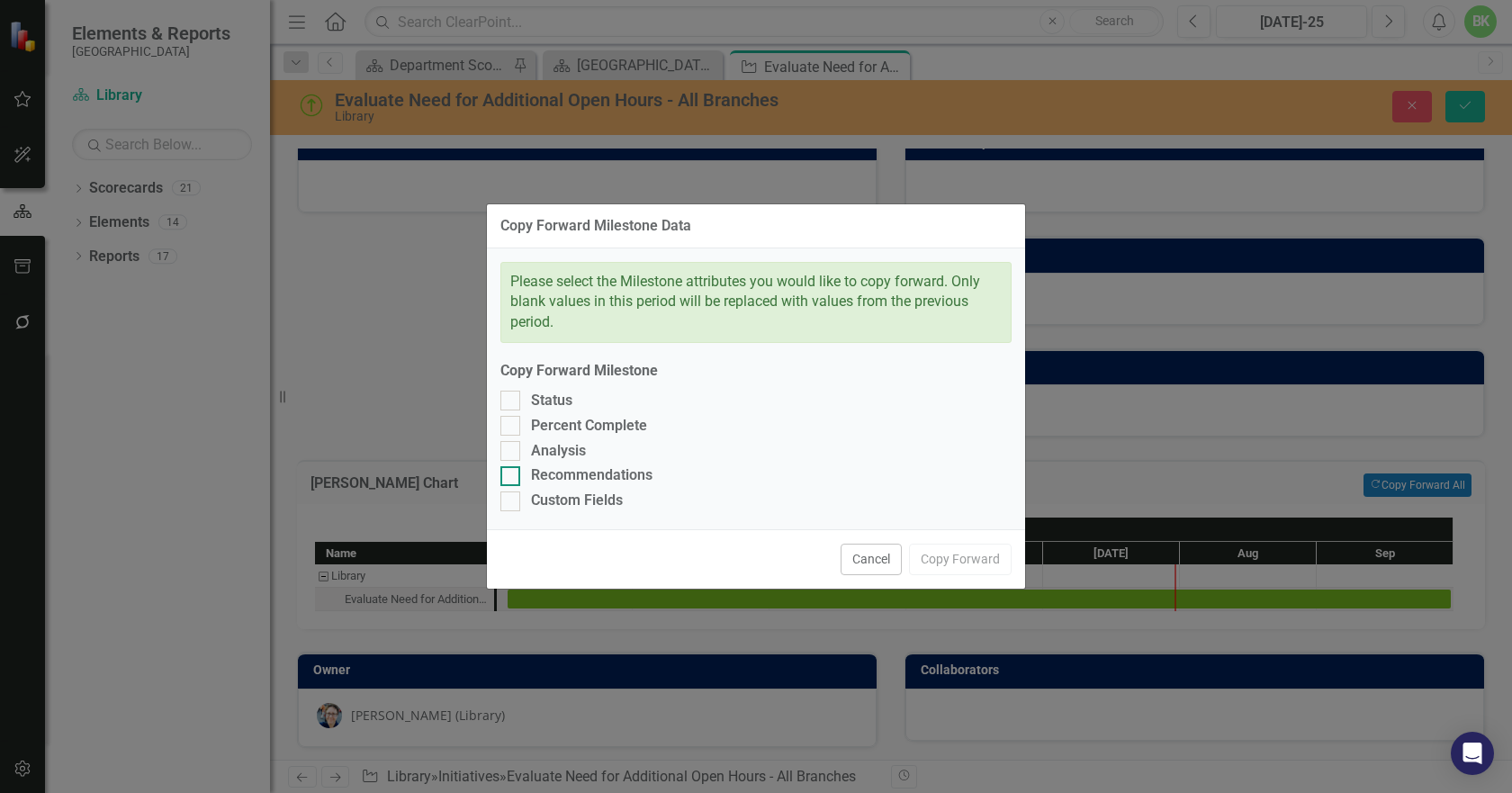
checkbox input "true"
click at [598, 468] on div "Recommendations" at bounding box center [591, 475] width 121 height 20
click at [512, 468] on input "Recommendations" at bounding box center [506, 472] width 12 height 12
checkbox input "true"
drag, startPoint x: 584, startPoint y: 453, endPoint x: 569, endPoint y: 429, distance: 28.3
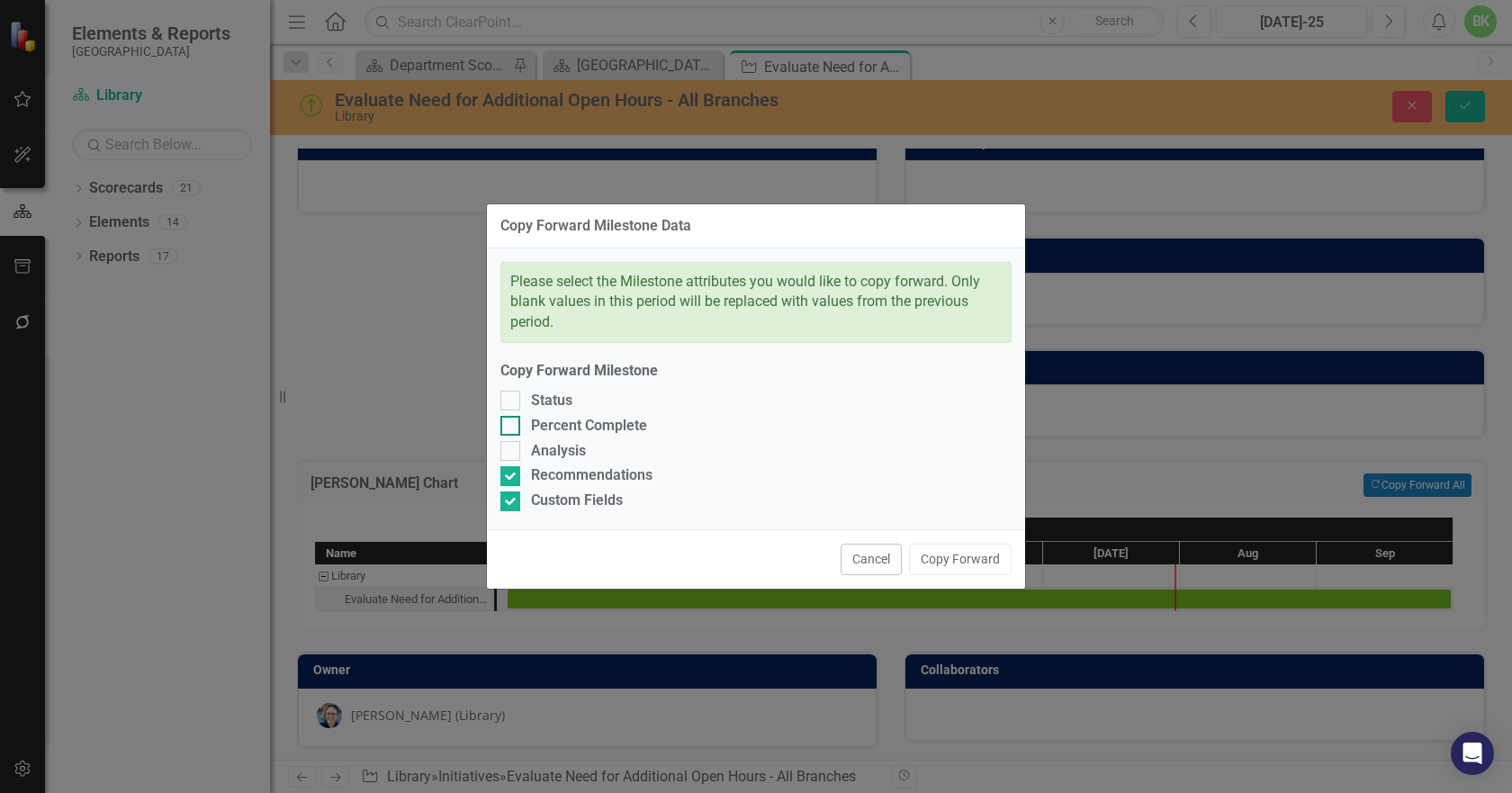
click at [583, 452] on div "Analysis" at bounding box center [558, 450] width 55 height 20
click at [512, 452] on input "Analysis" at bounding box center [506, 446] width 12 height 12
checkbox input "true"
click at [568, 427] on div "Percent Complete" at bounding box center [589, 425] width 117 height 20
click at [512, 427] on input "Percent Complete" at bounding box center [506, 421] width 12 height 12
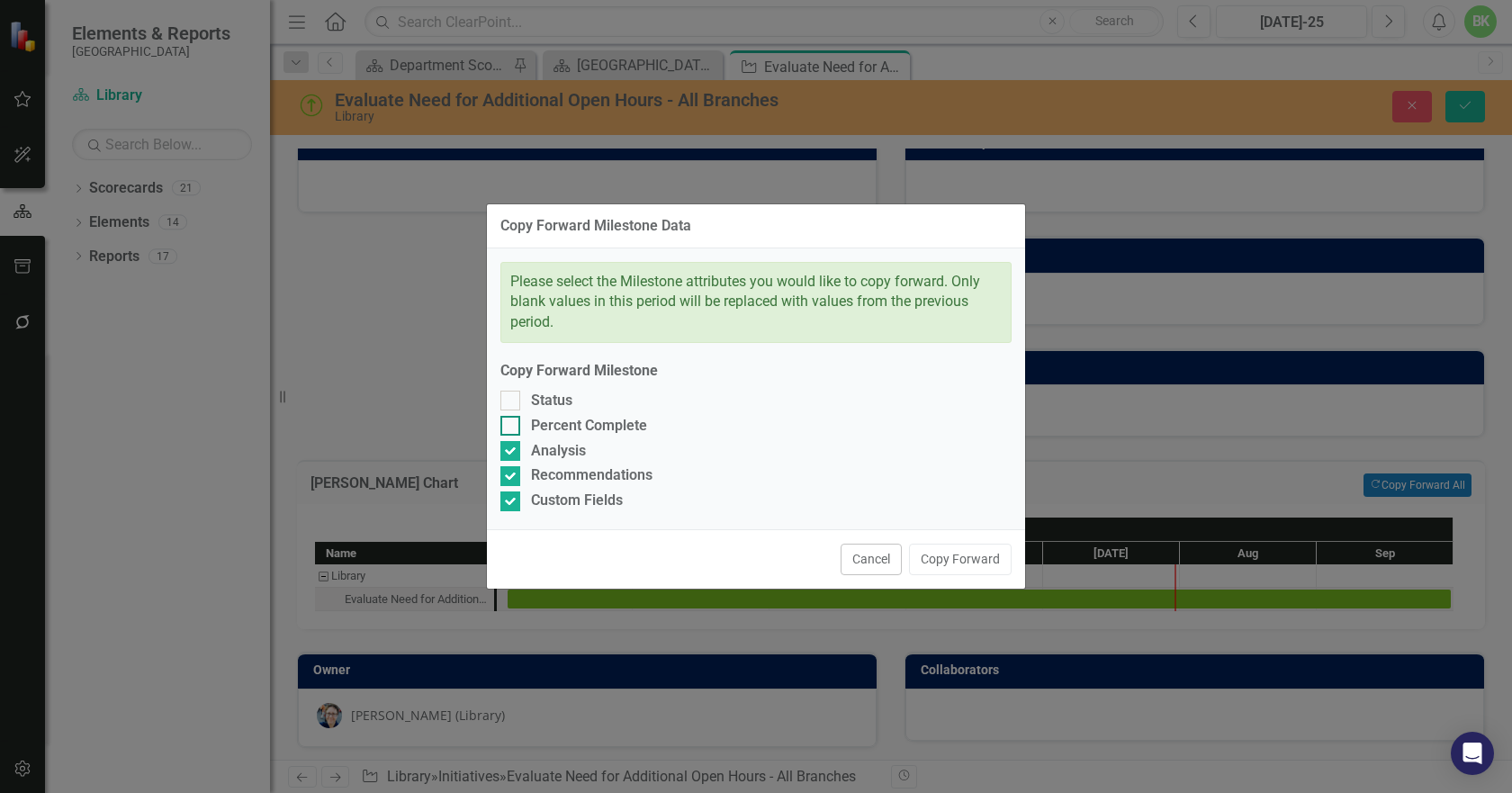
checkbox input "true"
click at [561, 407] on div "Status" at bounding box center [552, 400] width 42 height 20
click at [512, 402] on input "Status" at bounding box center [506, 396] width 12 height 12
checkbox input "true"
click at [981, 572] on button "Copy Forward" at bounding box center [960, 559] width 103 height 31
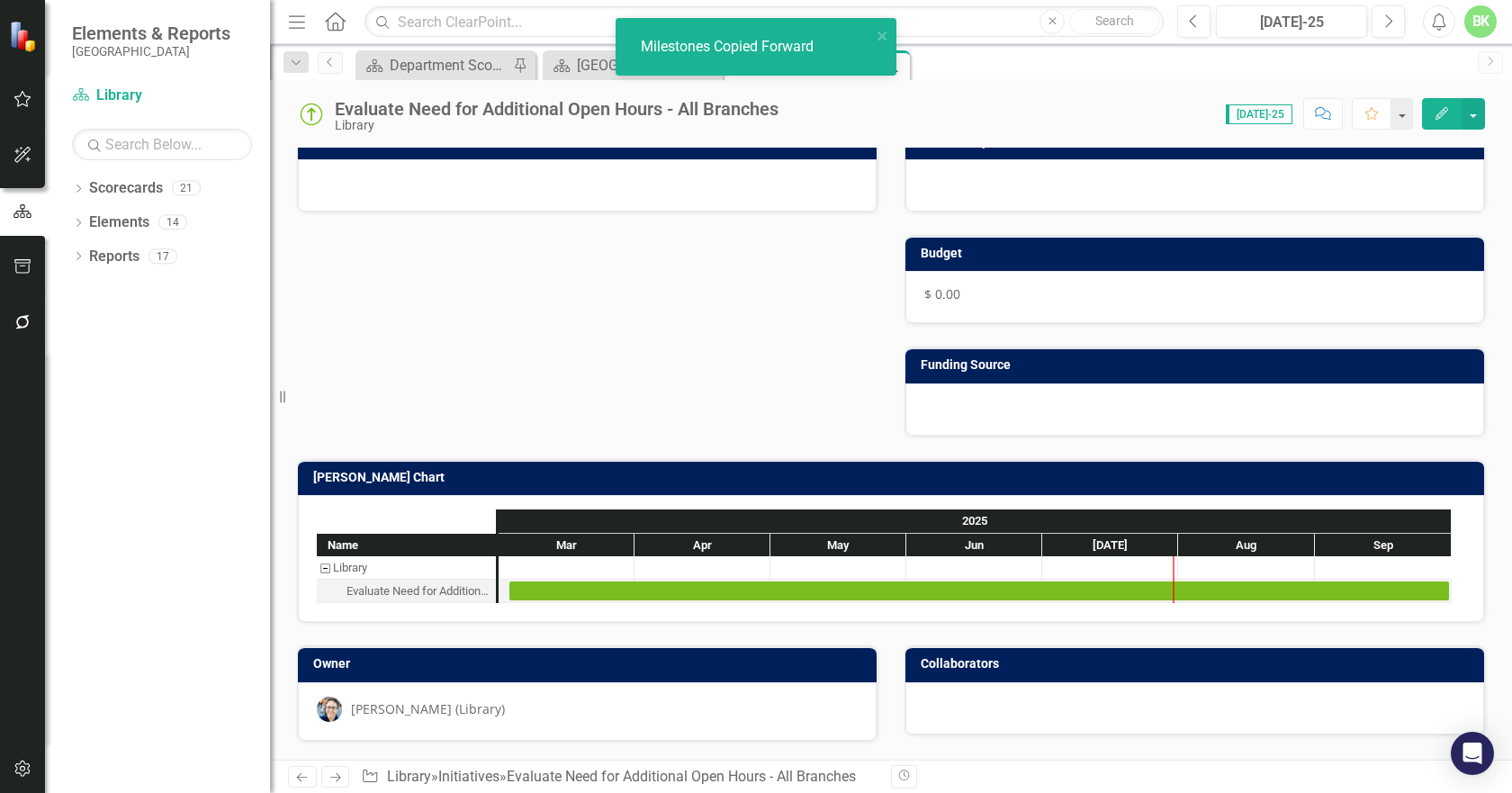
scroll to position [142, 0]
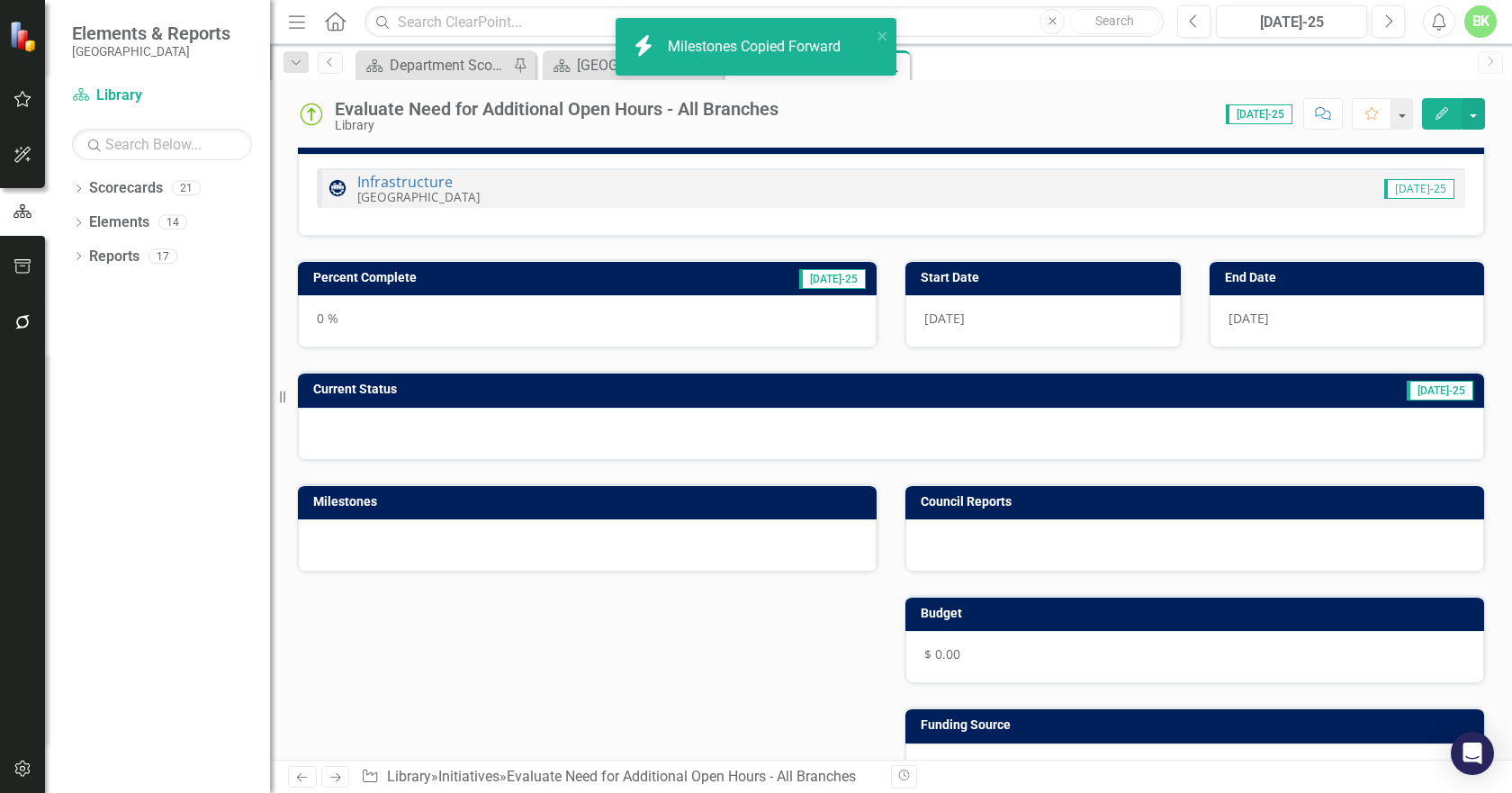
click at [509, 281] on h3 "Percent Complete" at bounding box center [481, 278] width 334 height 14
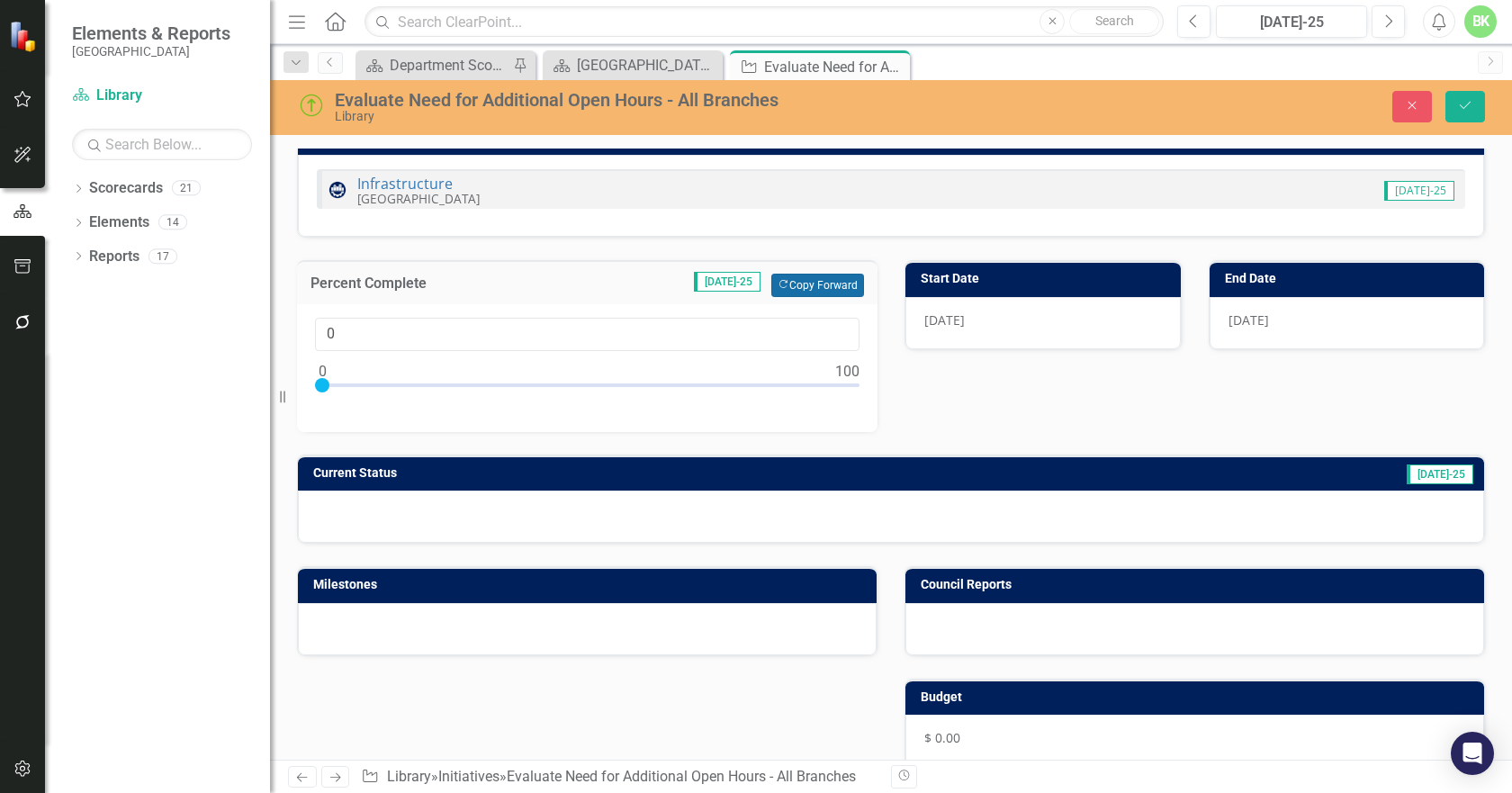
click at [784, 292] on button "Copy Forward Copy Forward" at bounding box center [817, 285] width 92 height 23
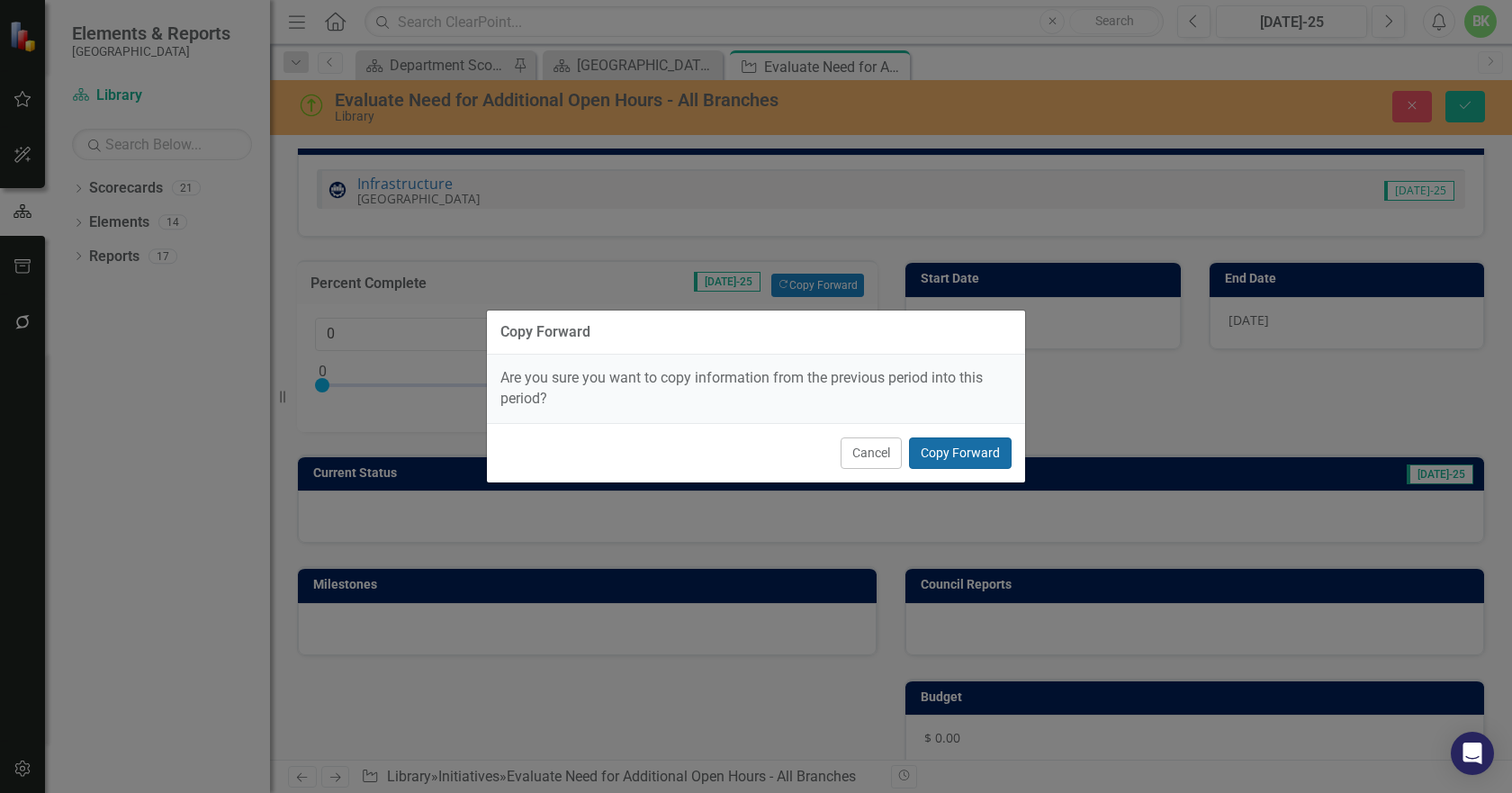
click at [964, 462] on button "Copy Forward" at bounding box center [960, 453] width 103 height 31
type input "75"
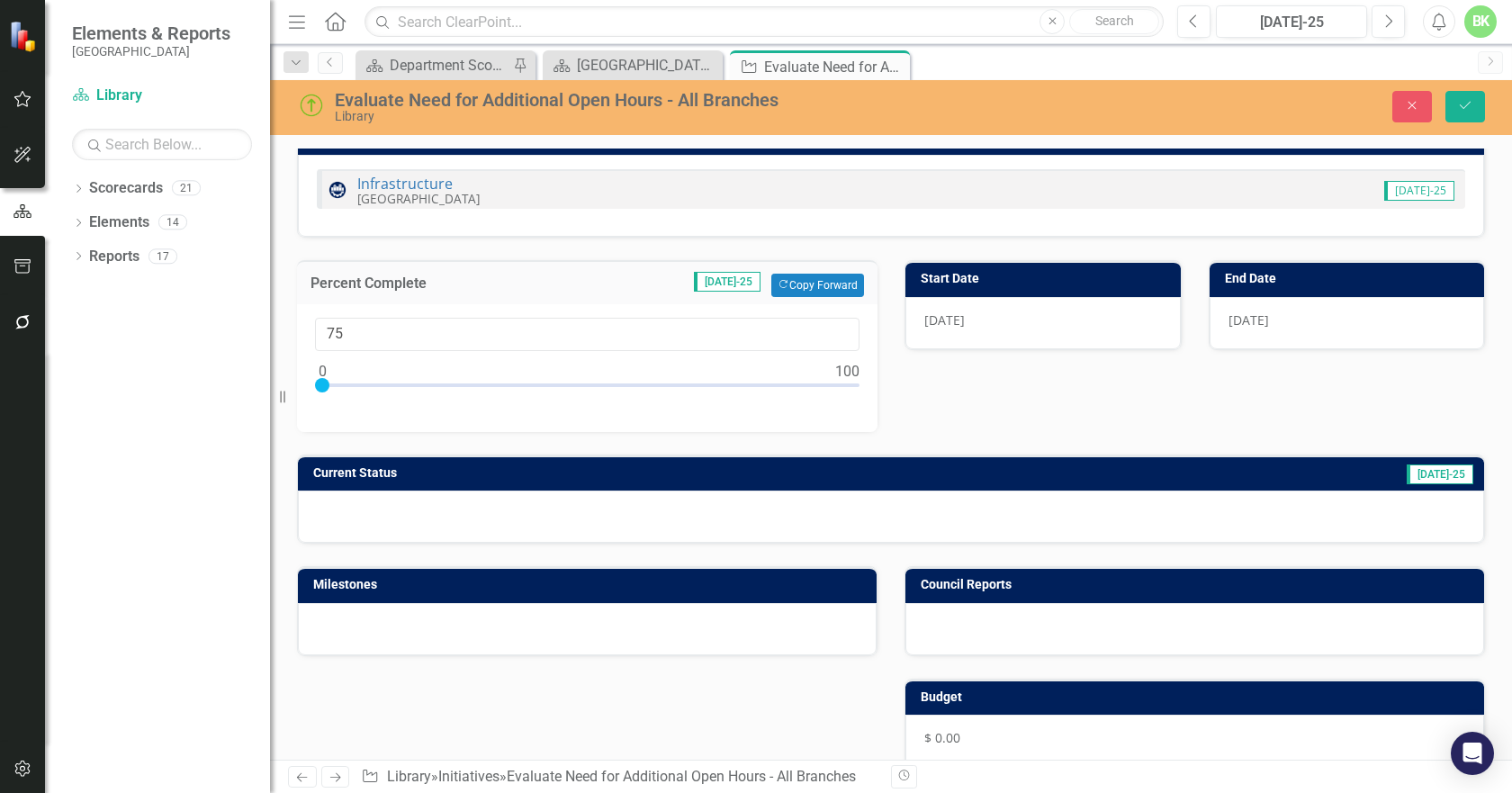
click at [776, 480] on td "Current Status" at bounding box center [633, 476] width 639 height 27
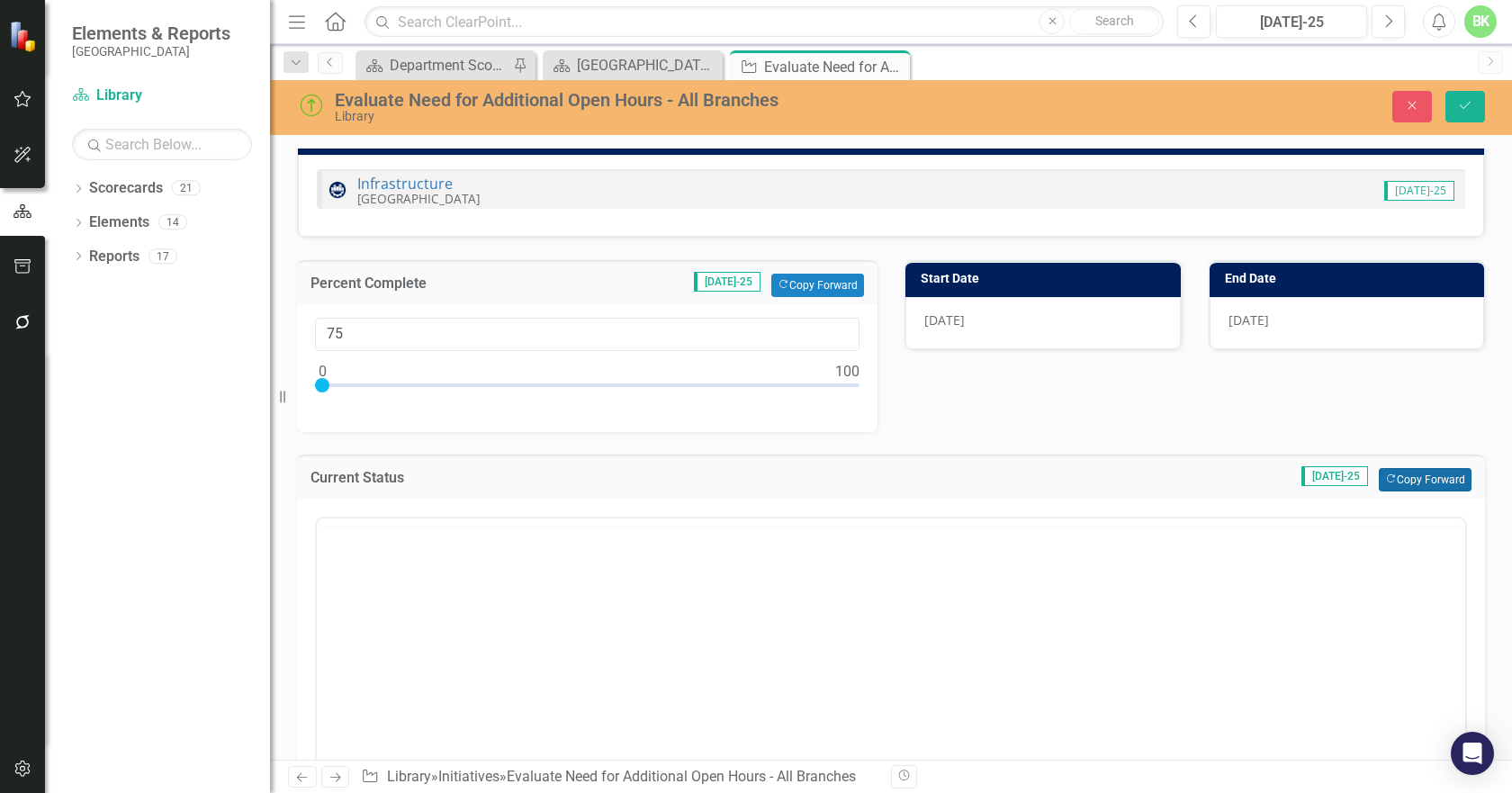
scroll to position [0, 0]
click at [1394, 474] on button "Copy Forward Copy Forward" at bounding box center [1425, 479] width 92 height 23
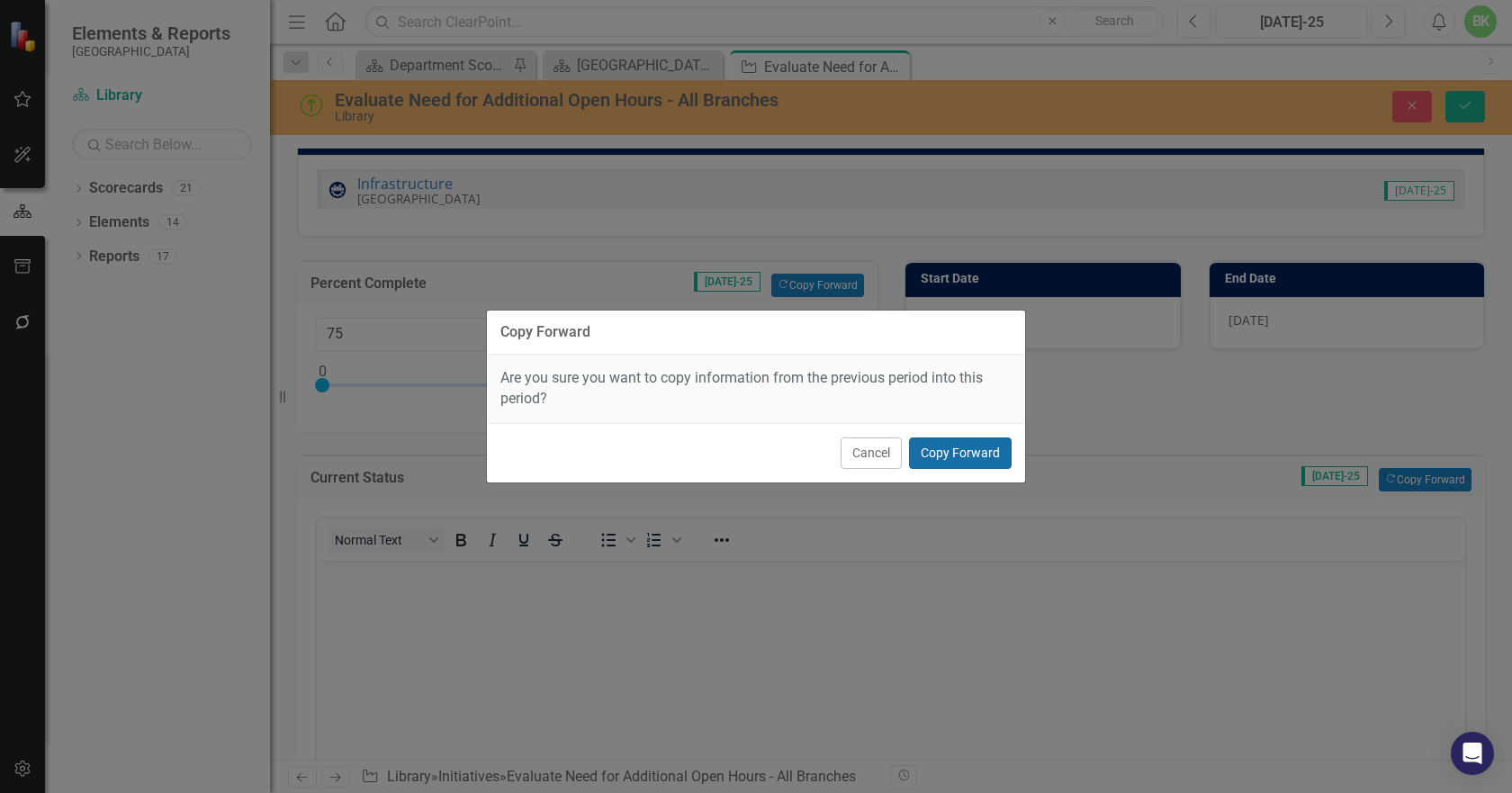
click at [979, 455] on button "Copy Forward" at bounding box center [960, 453] width 103 height 31
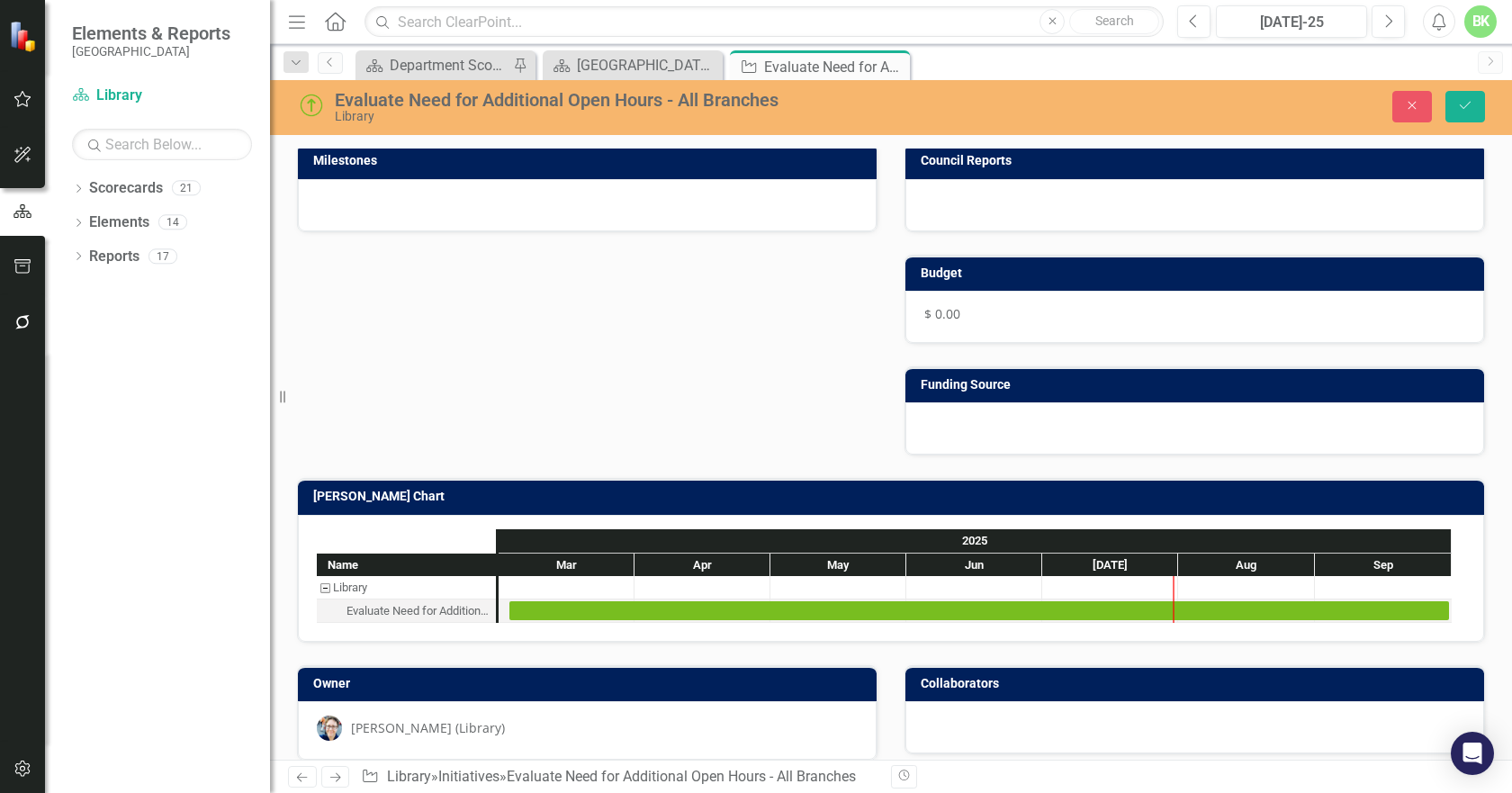
scroll to position [1057, 0]
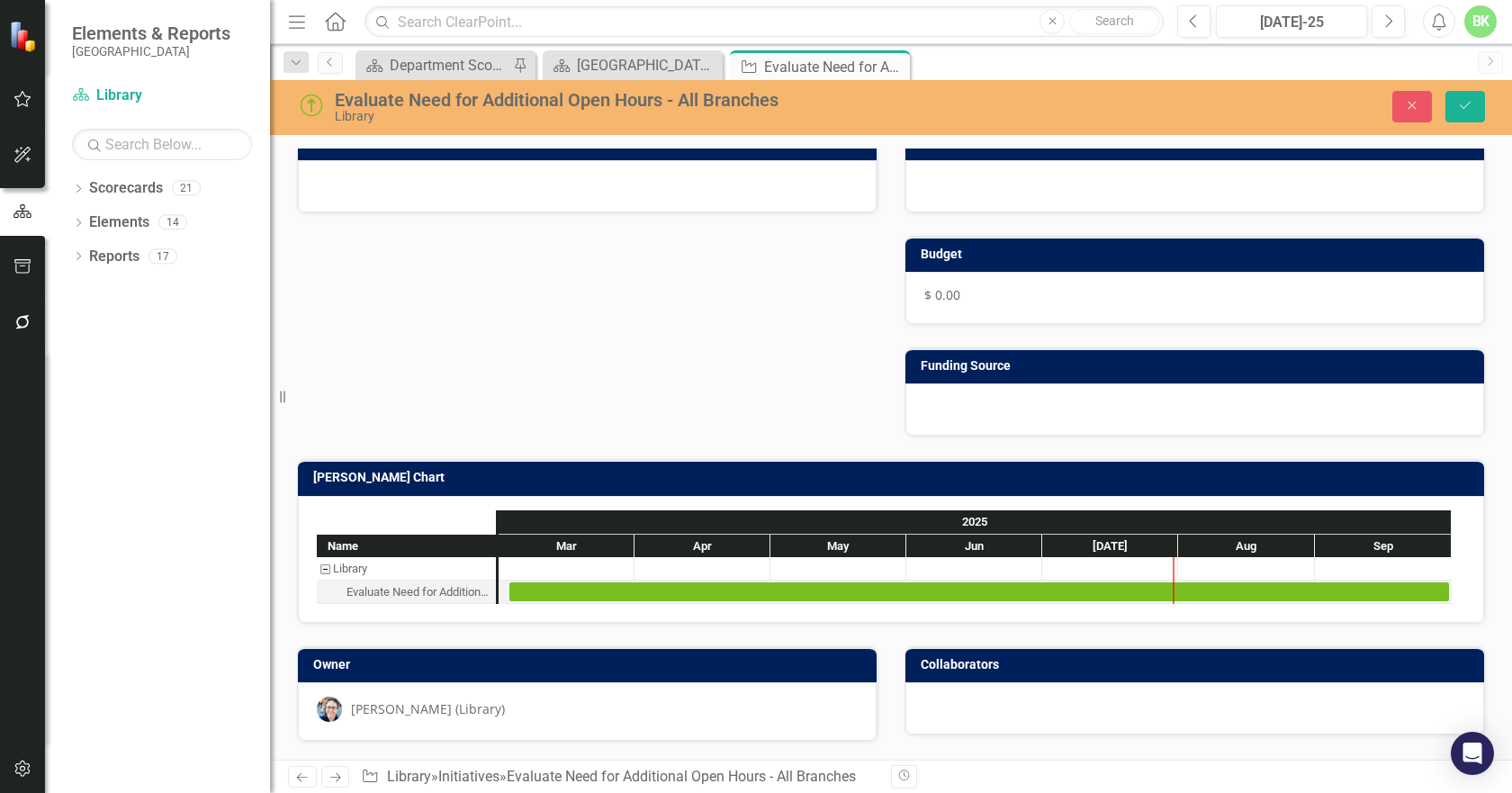
click at [635, 484] on h3 "[PERSON_NAME] Chart" at bounding box center [894, 478] width 1162 height 14
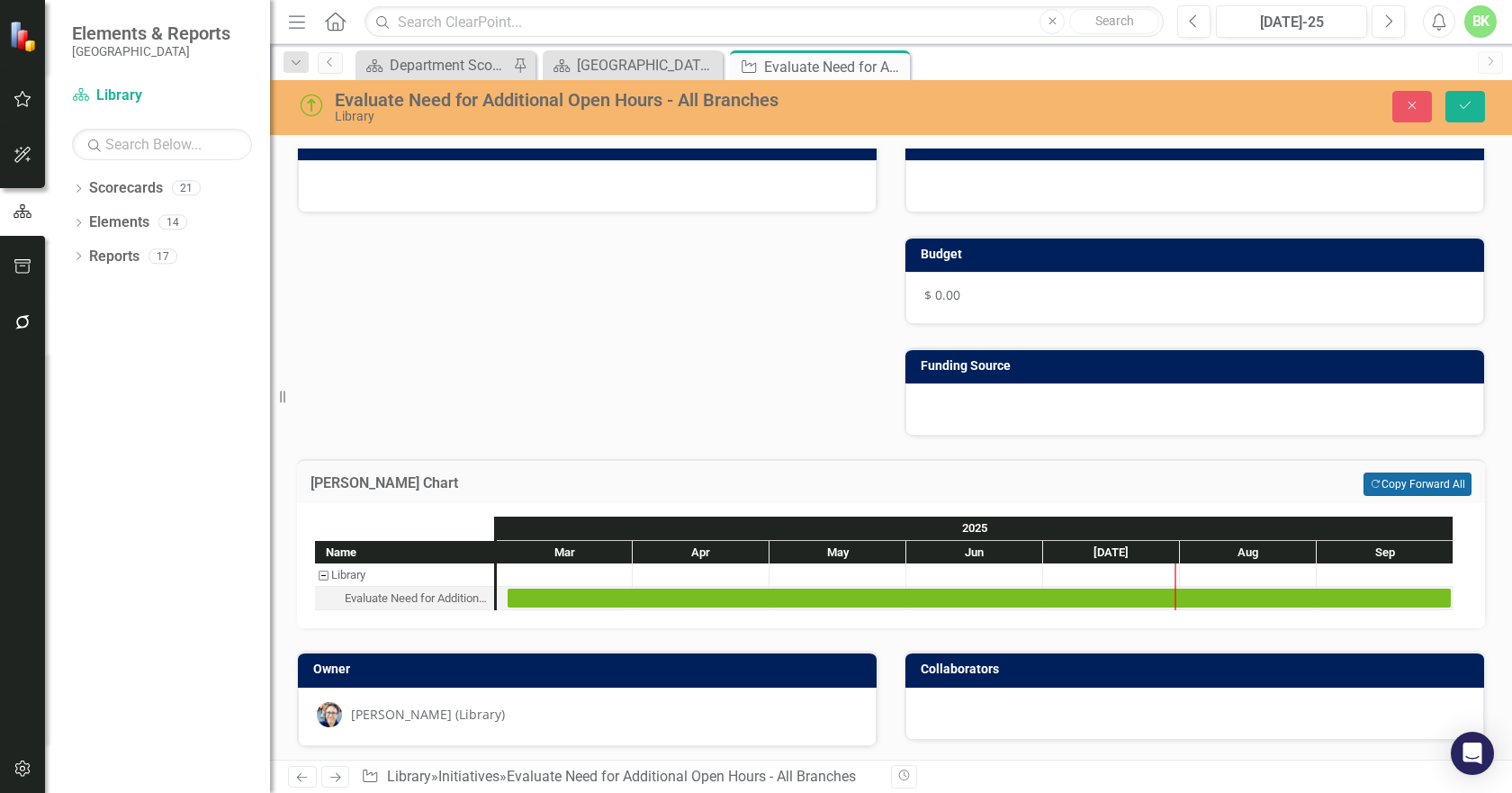
click at [1370, 481] on icon "Copy Forward" at bounding box center [1376, 484] width 12 height 10
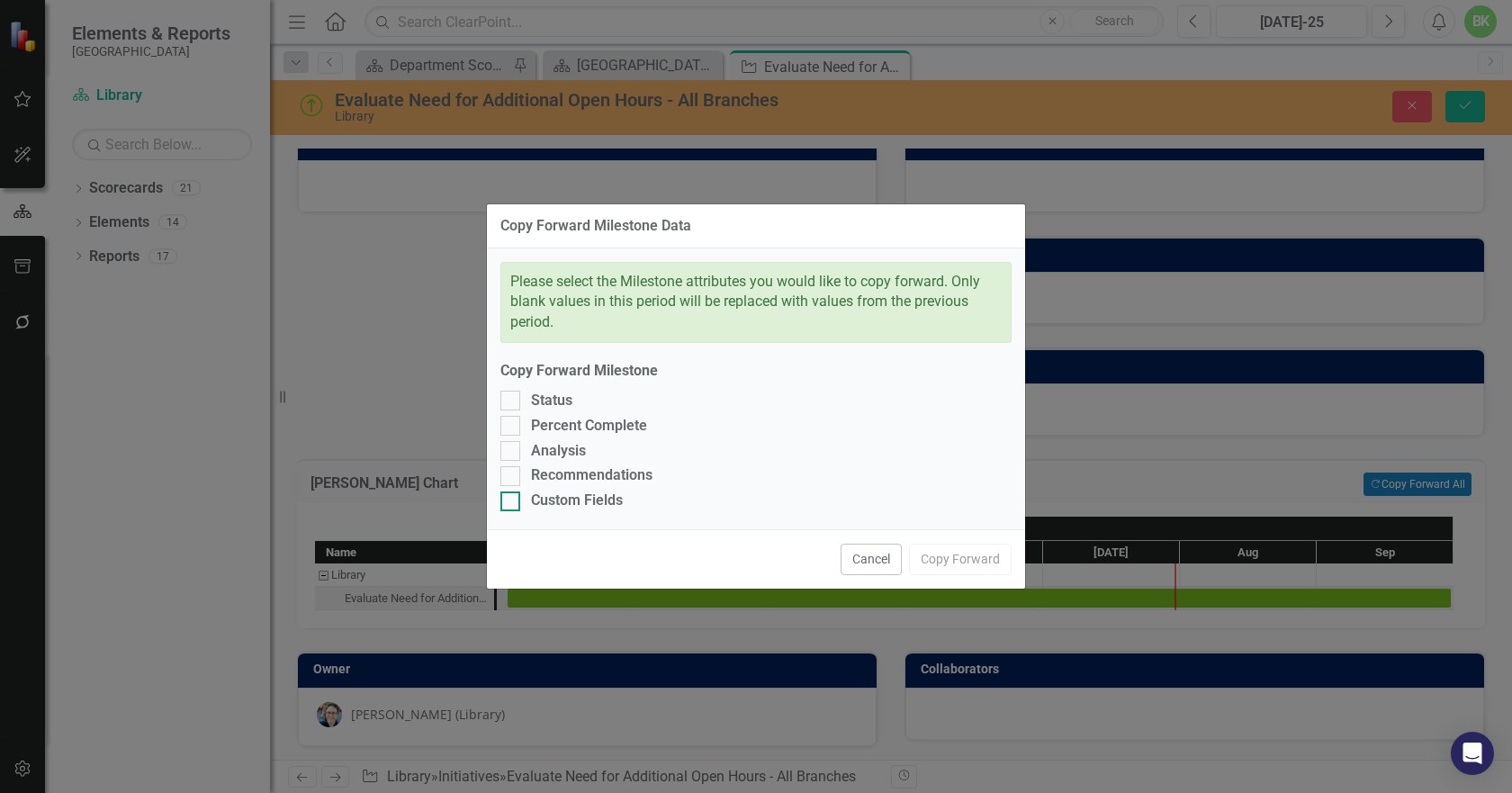
click at [586, 496] on div "Custom Fields" at bounding box center [577, 500] width 92 height 20
click at [512, 496] on input "Custom Fields" at bounding box center [506, 497] width 12 height 12
checkbox input "true"
drag, startPoint x: 588, startPoint y: 478, endPoint x: 579, endPoint y: 449, distance: 30.4
click at [587, 471] on div "Recommendations" at bounding box center [591, 475] width 121 height 20
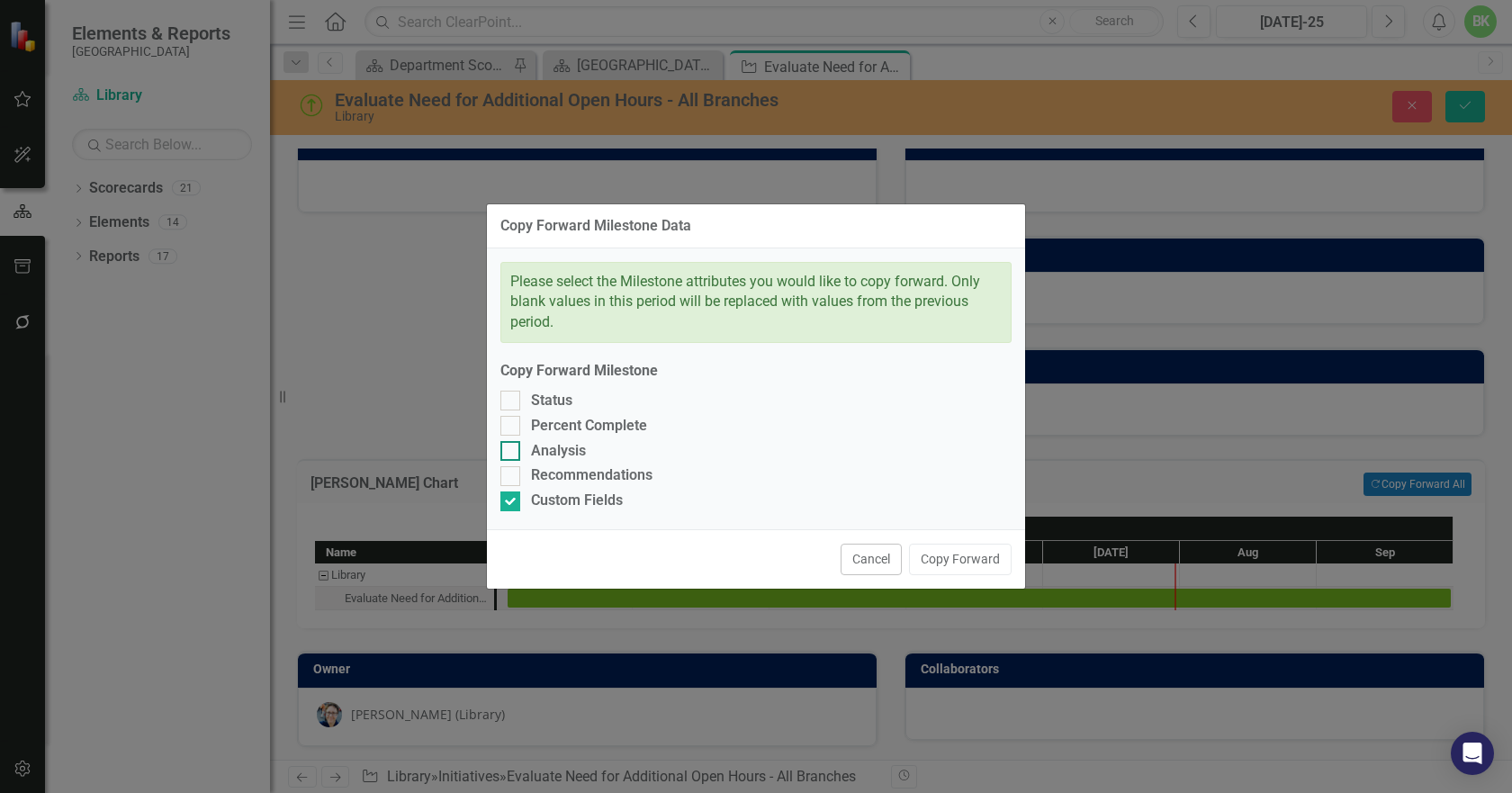
click at [512, 471] on input "Recommendations" at bounding box center [506, 472] width 12 height 12
checkbox input "true"
drag, startPoint x: 578, startPoint y: 448, endPoint x: 574, endPoint y: 436, distance: 12.6
click at [578, 446] on div "Analysis" at bounding box center [558, 450] width 55 height 20
click at [512, 446] on input "Analysis" at bounding box center [506, 446] width 12 height 12
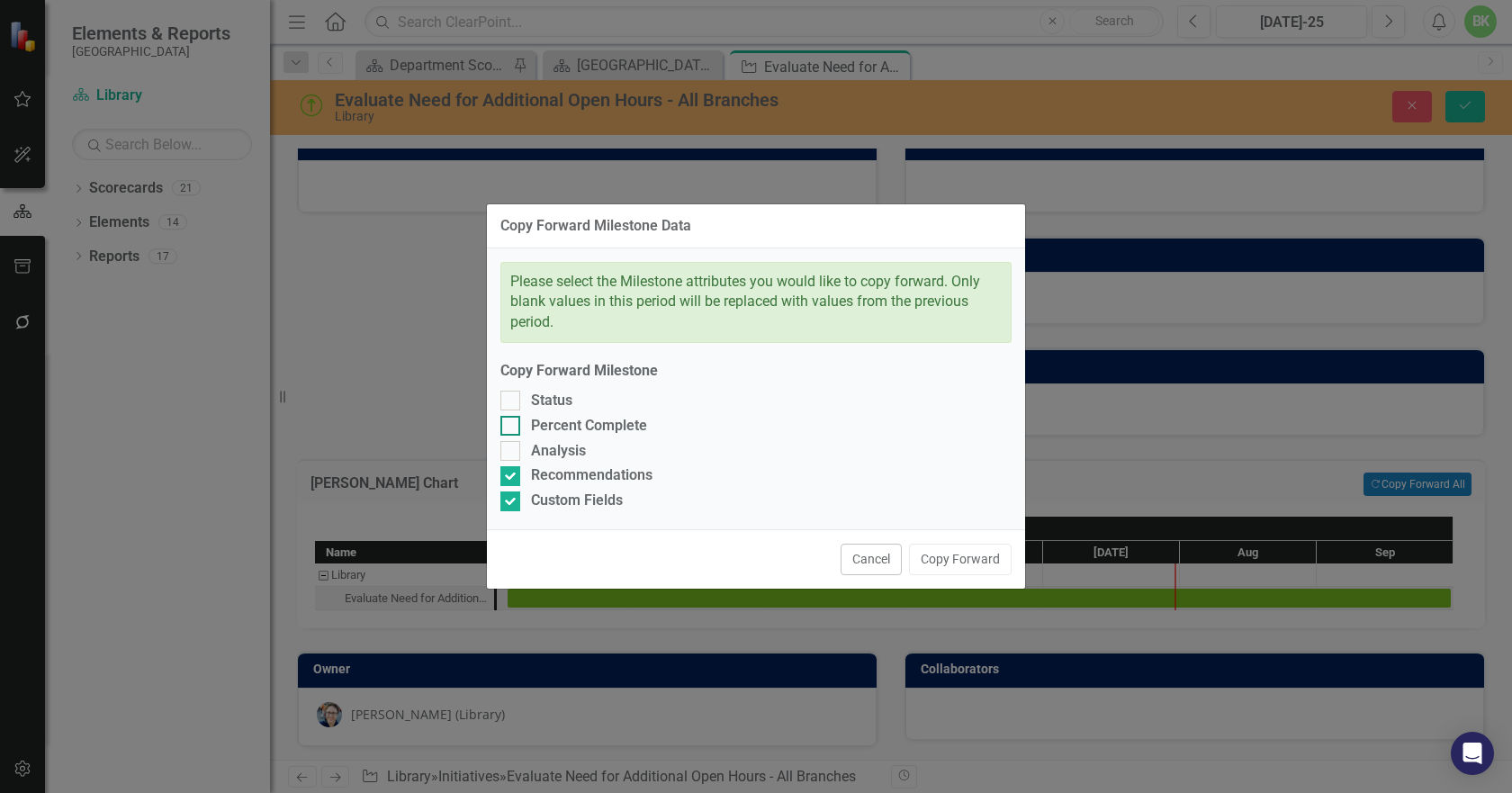
checkbox input "true"
click at [574, 432] on div "Percent Complete" at bounding box center [589, 425] width 117 height 20
click at [512, 427] on input "Percent Complete" at bounding box center [506, 421] width 12 height 12
checkbox input "true"
click at [559, 406] on div "Status" at bounding box center [552, 400] width 42 height 20
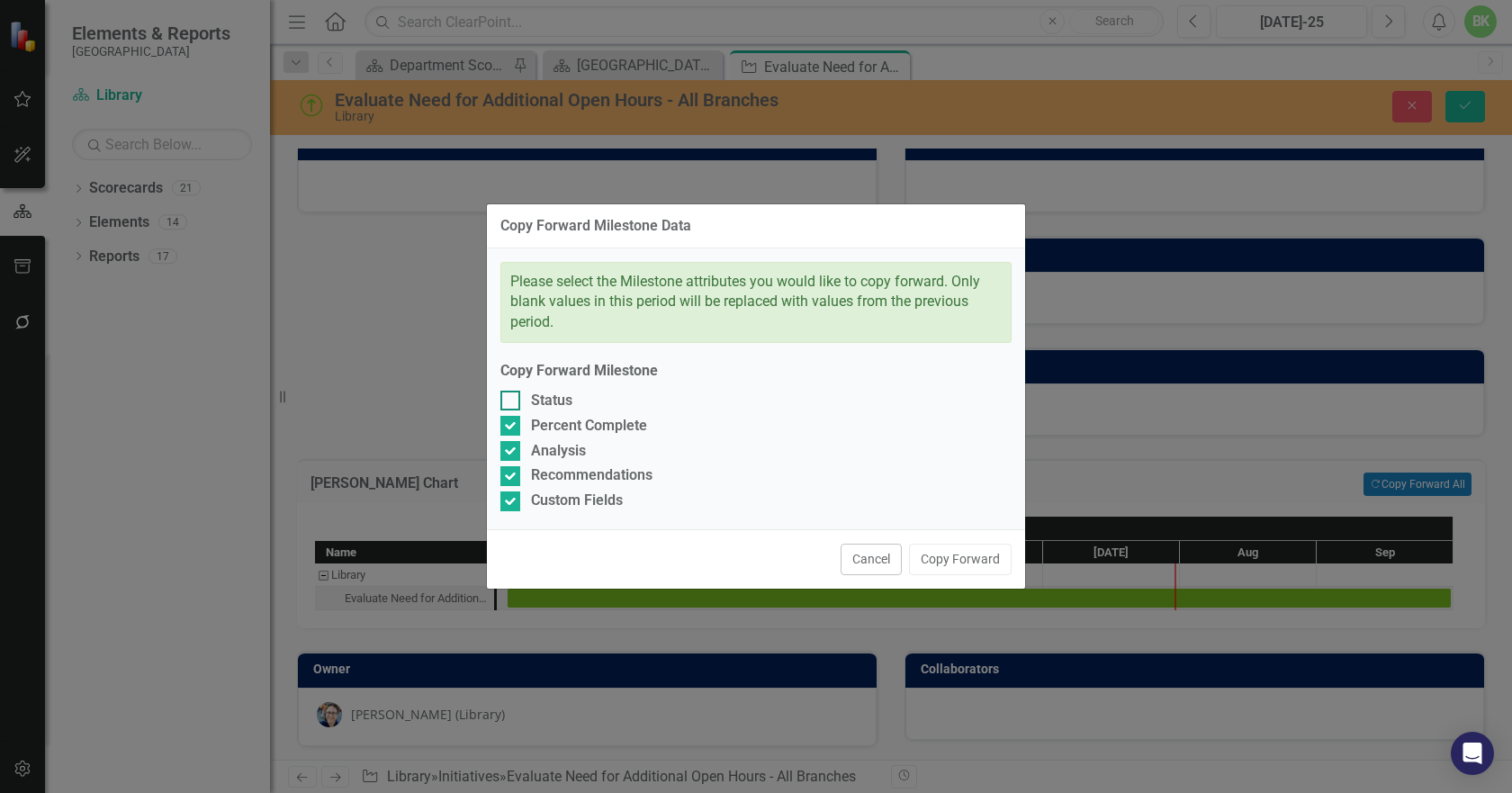
click at [512, 402] on input "Status" at bounding box center [506, 396] width 12 height 12
checkbox input "true"
drag, startPoint x: 967, startPoint y: 550, endPoint x: 956, endPoint y: 550, distance: 11.0
click at [966, 549] on button "Copy Forward" at bounding box center [960, 559] width 103 height 31
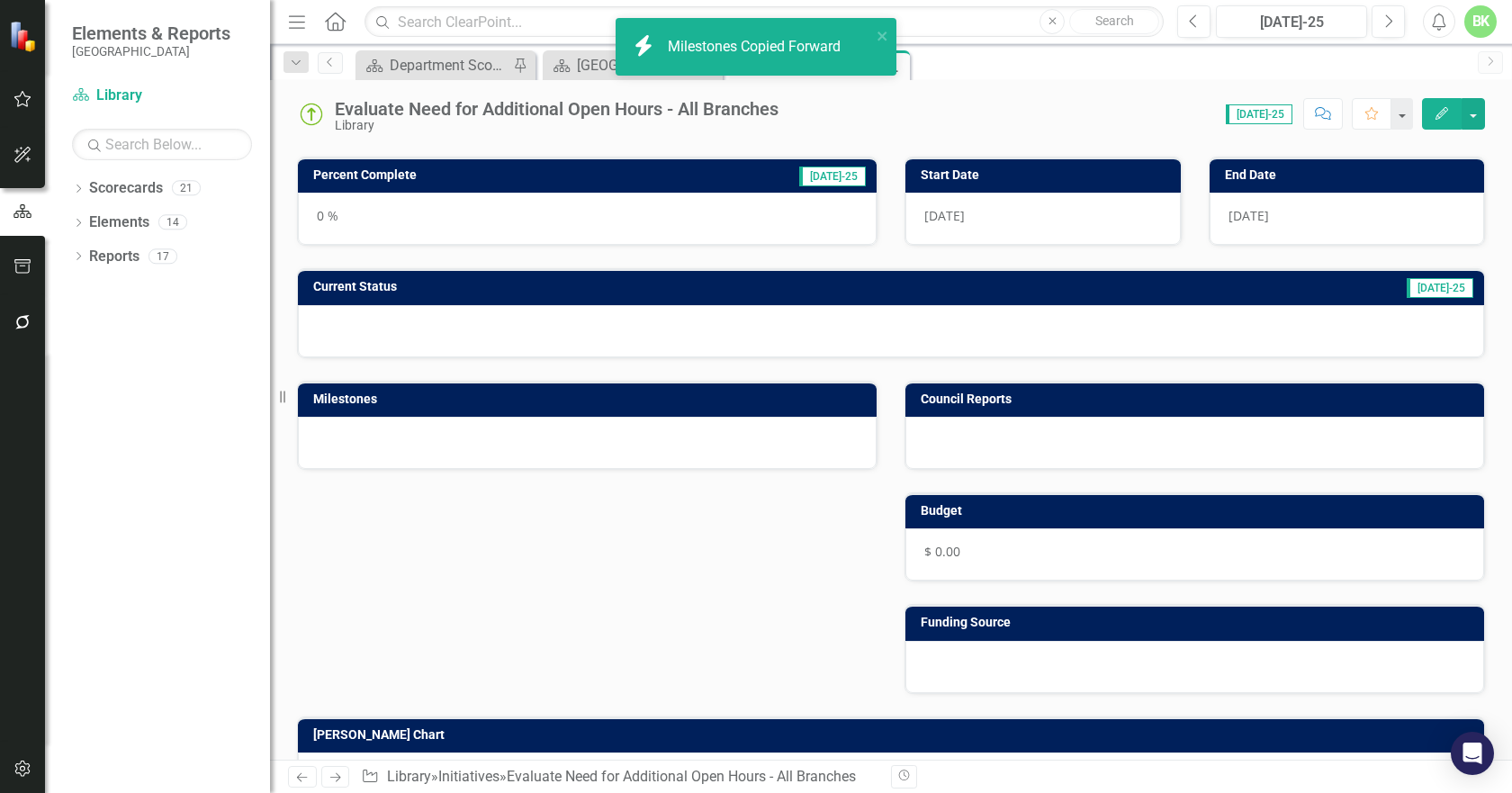
scroll to position [0, 0]
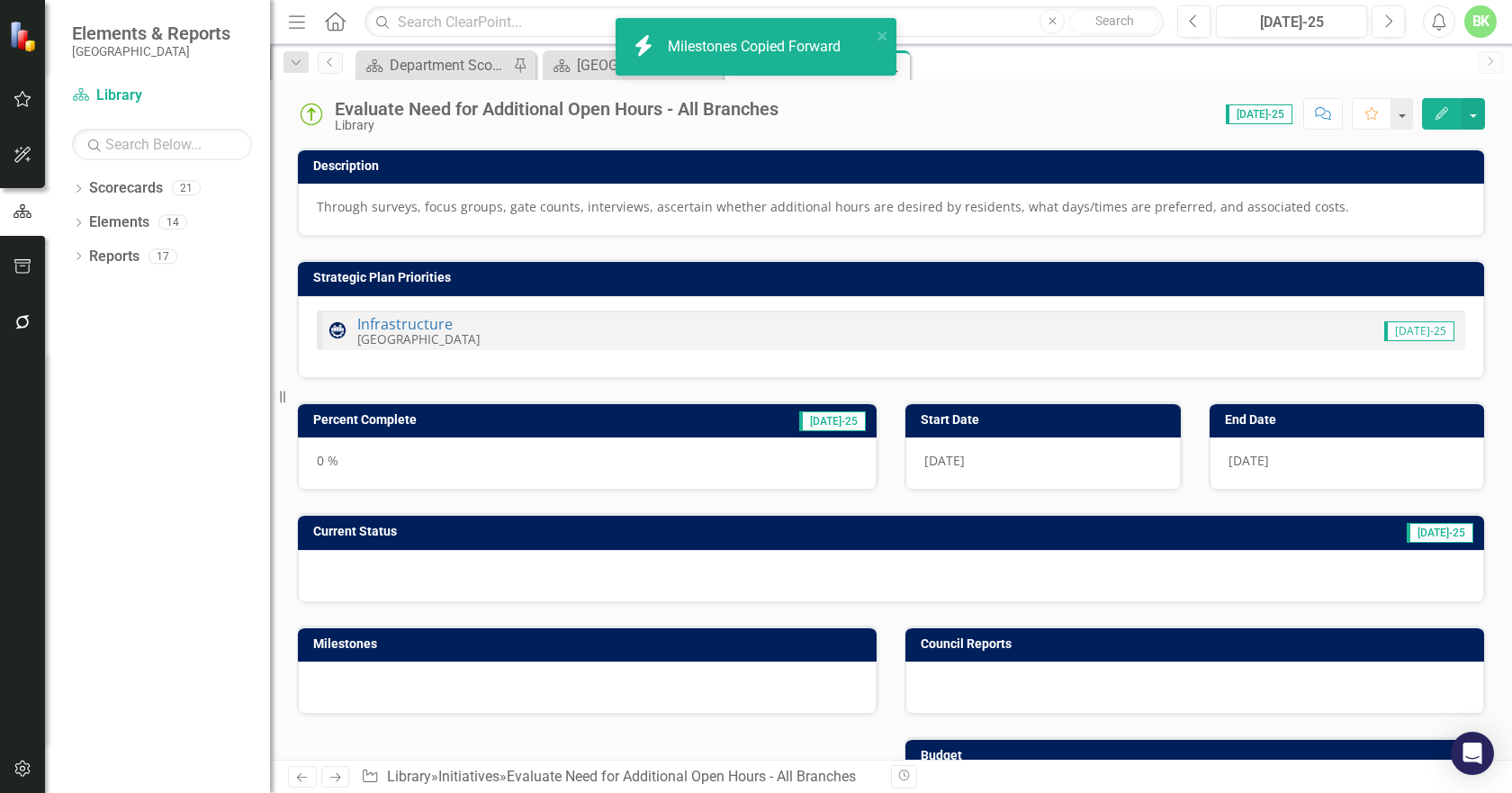
click at [313, 112] on img at bounding box center [312, 115] width 29 height 29
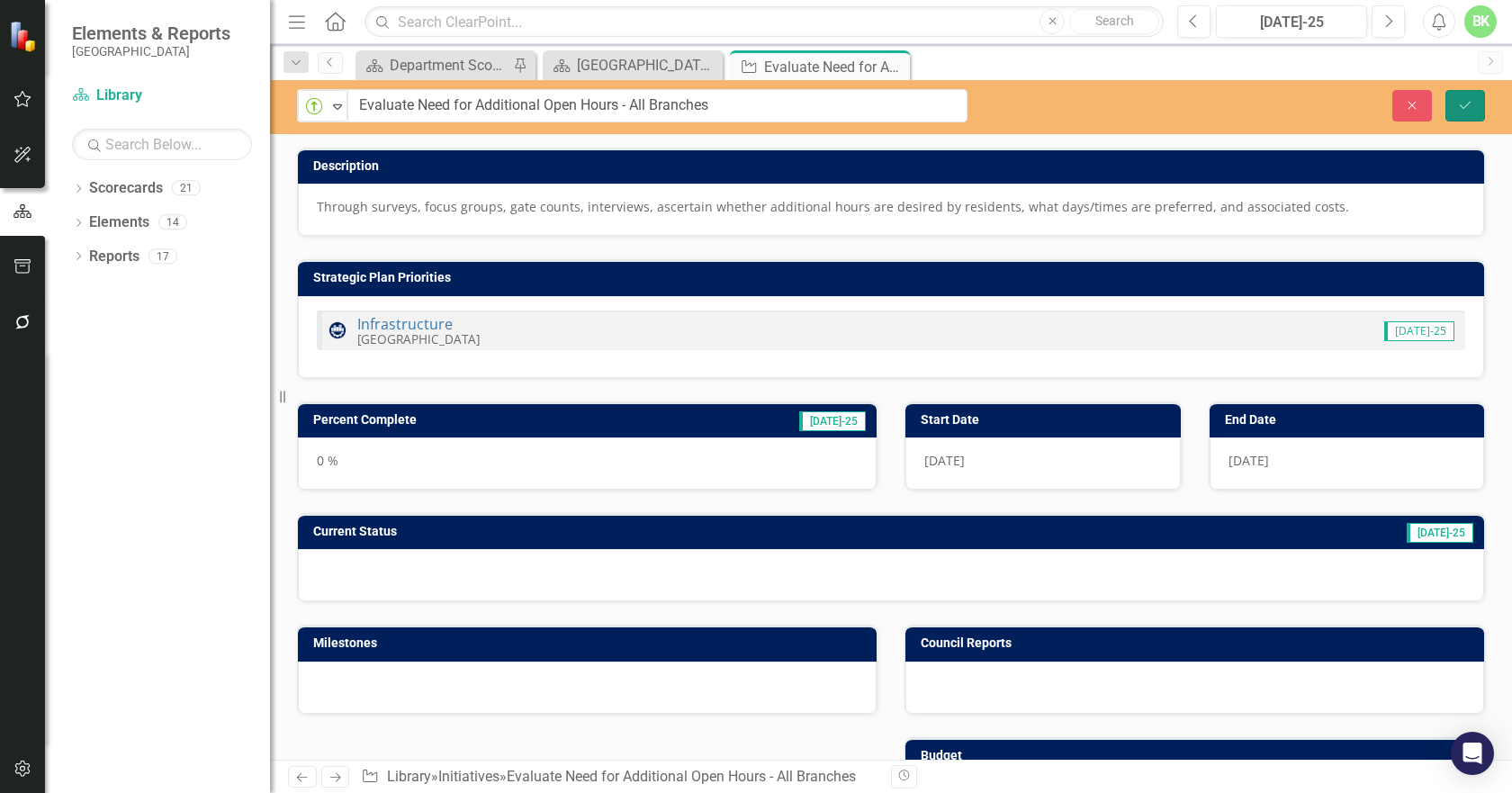
click at [1483, 103] on button "Save" at bounding box center [1465, 106] width 40 height 31
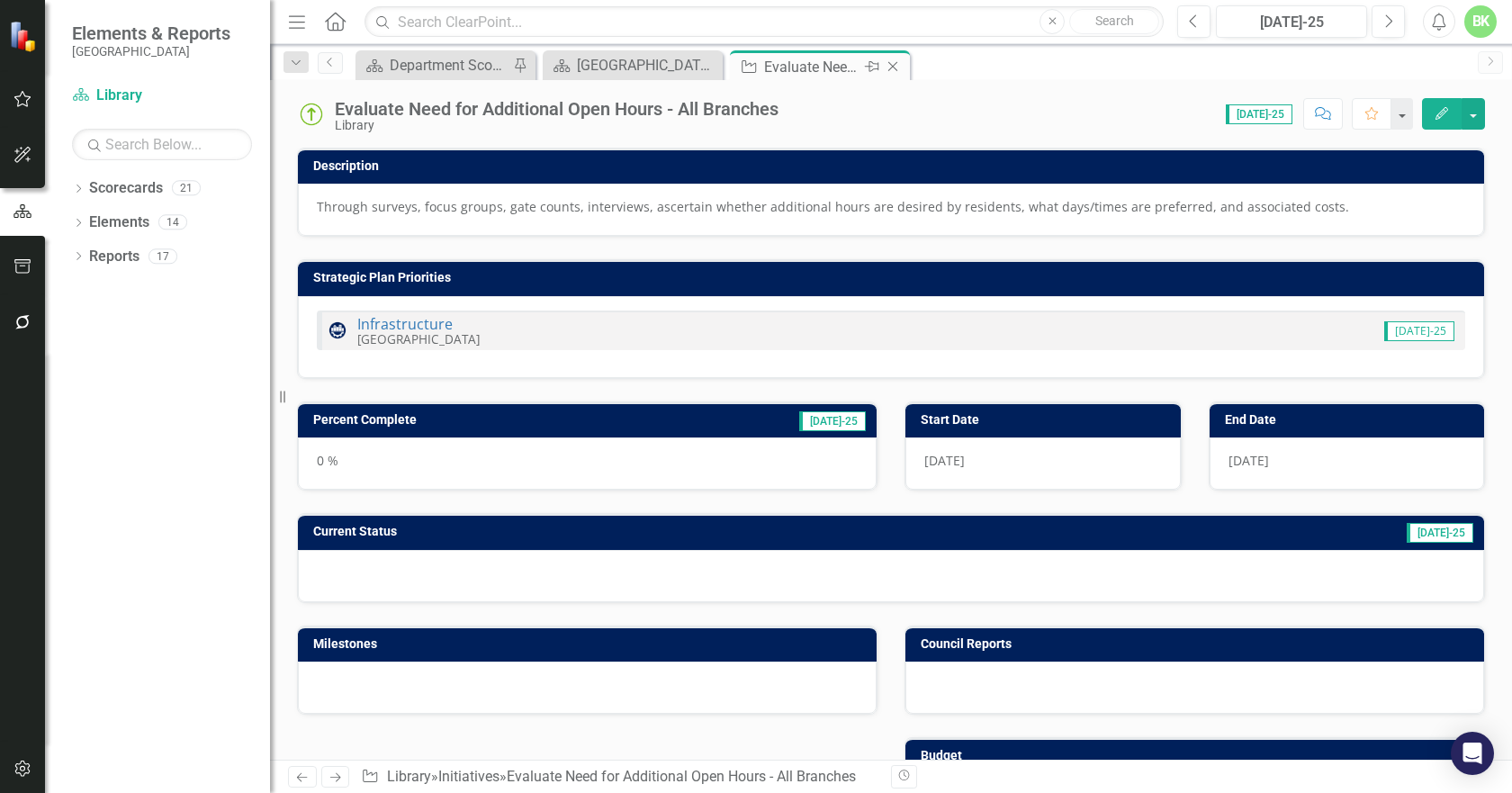
click at [892, 68] on icon at bounding box center [893, 67] width 10 height 10
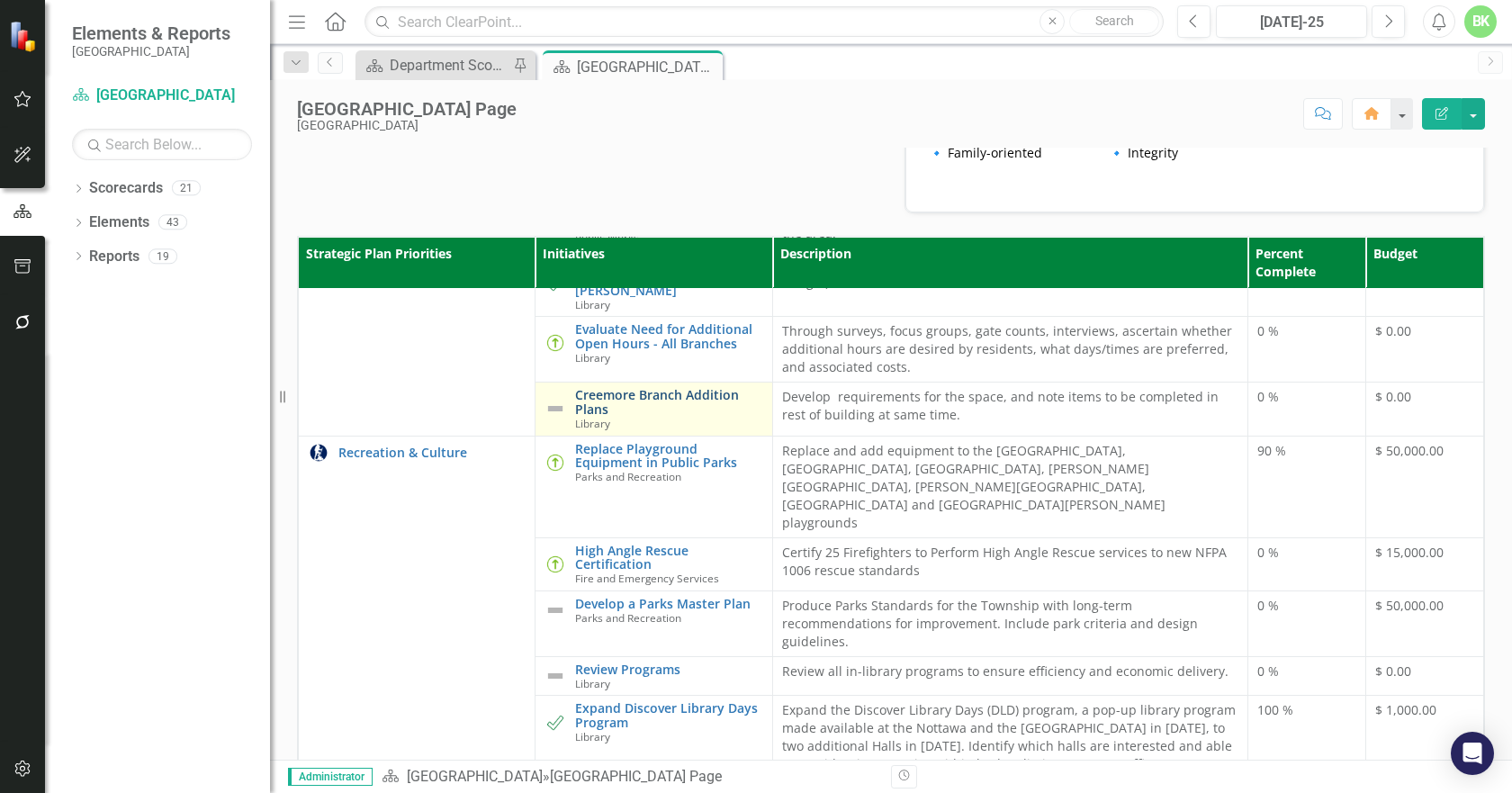
scroll to position [180, 0]
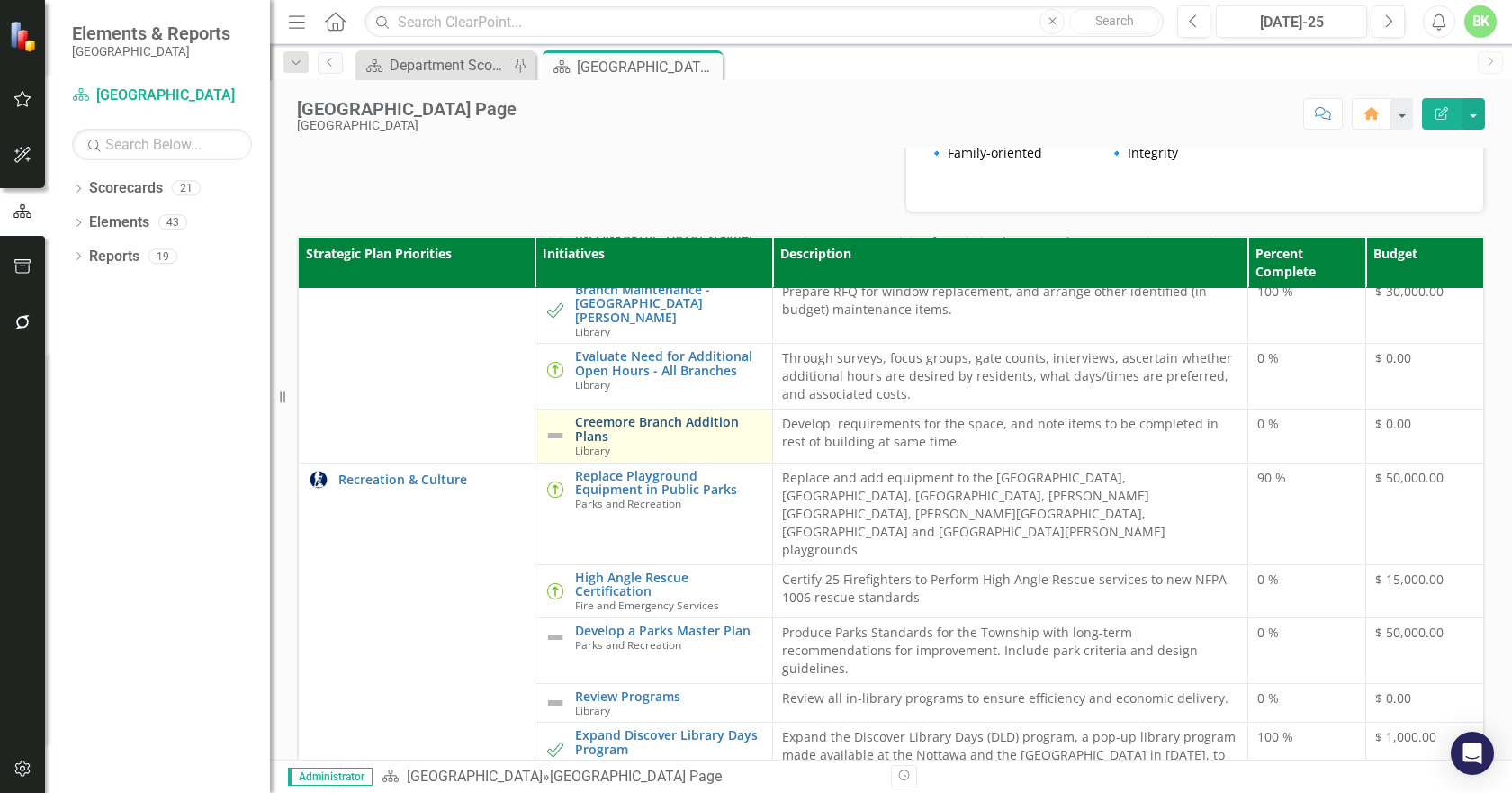
click at [606, 443] on link "Creemore Branch Addition Plans" at bounding box center [668, 428] width 187 height 28
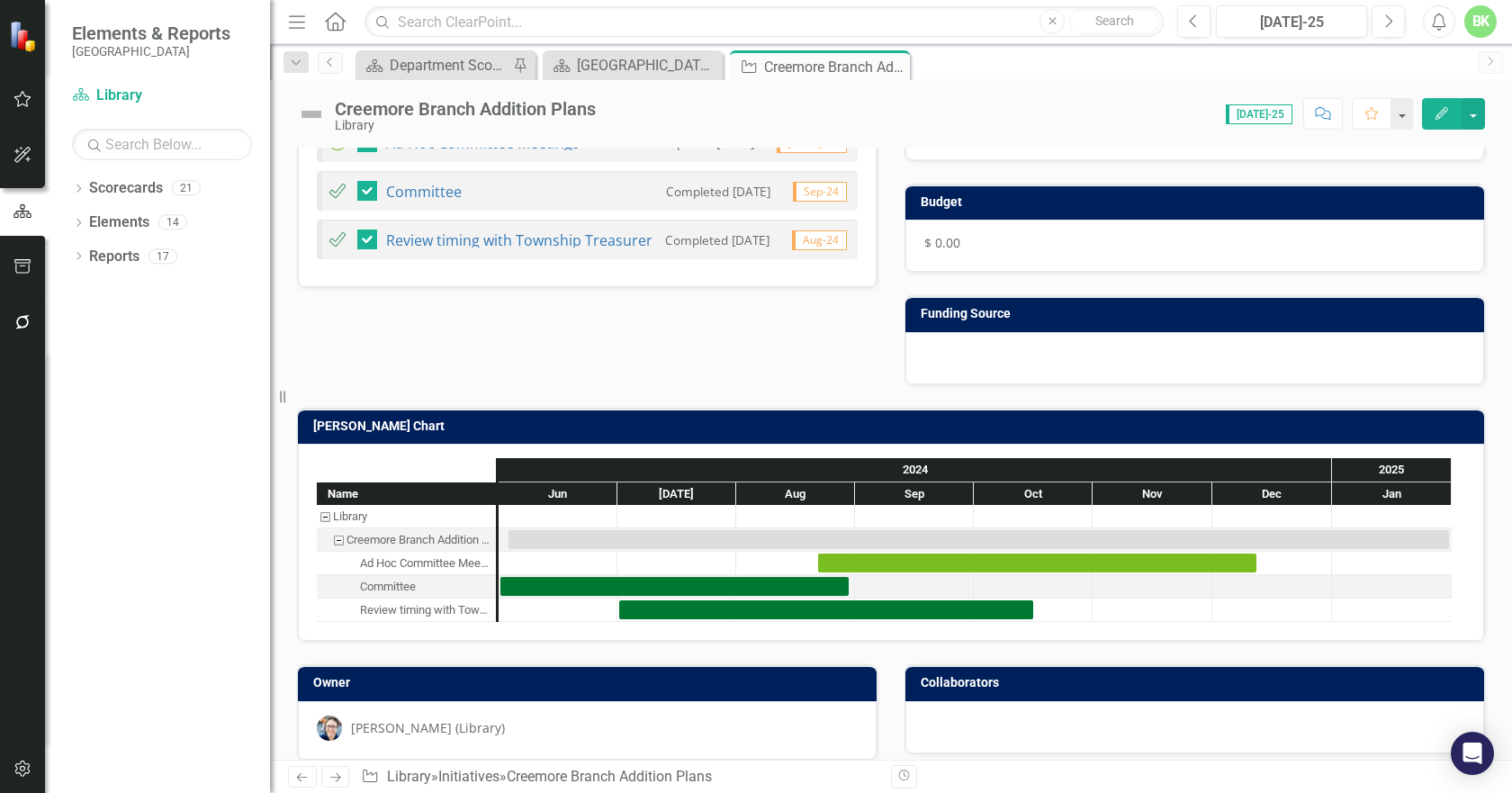
scroll to position [573, 0]
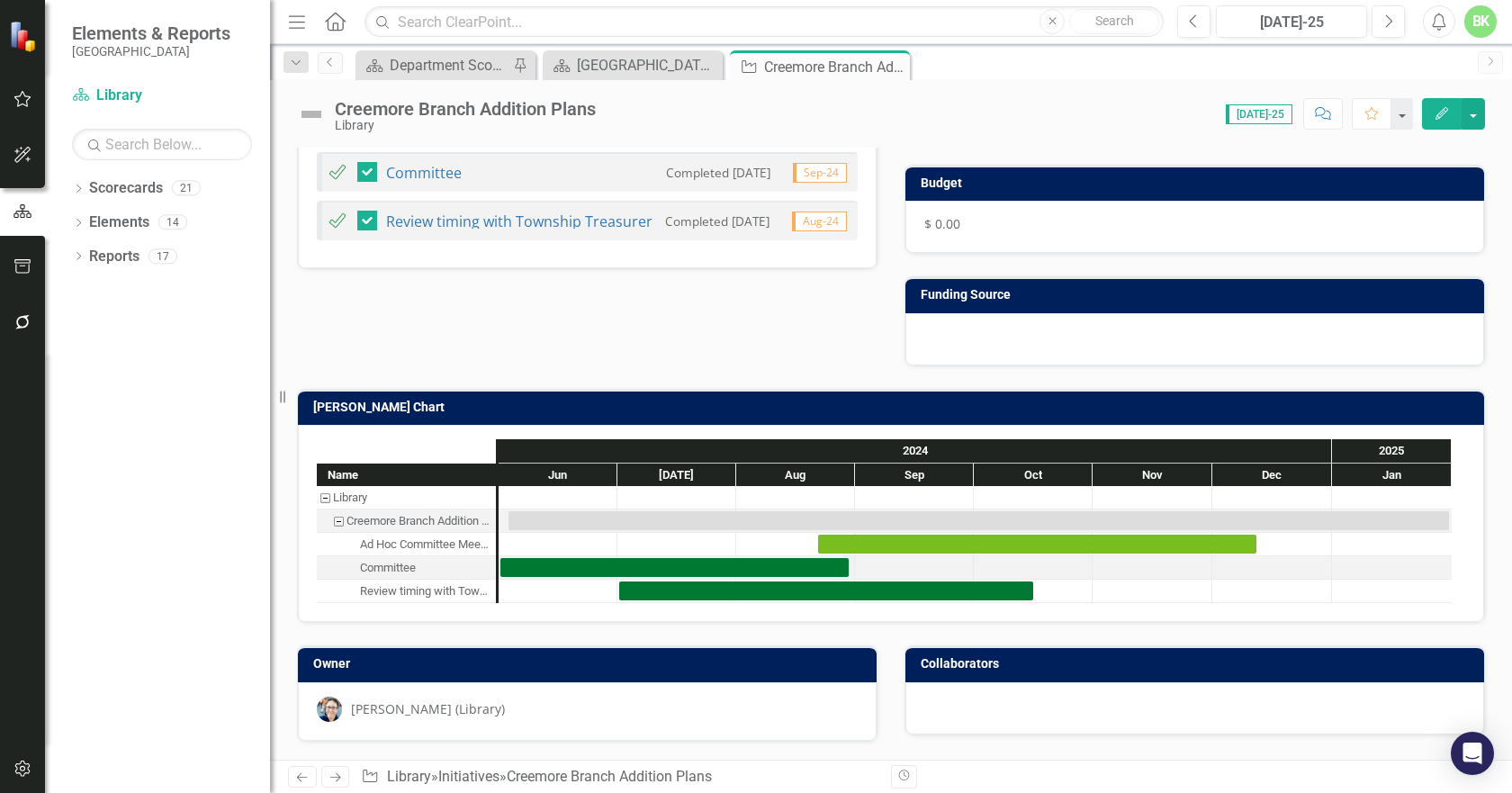
click at [540, 401] on h3 "[PERSON_NAME] Chart" at bounding box center [894, 408] width 1162 height 14
click at [539, 401] on h3 "[PERSON_NAME] Chart" at bounding box center [894, 408] width 1162 height 14
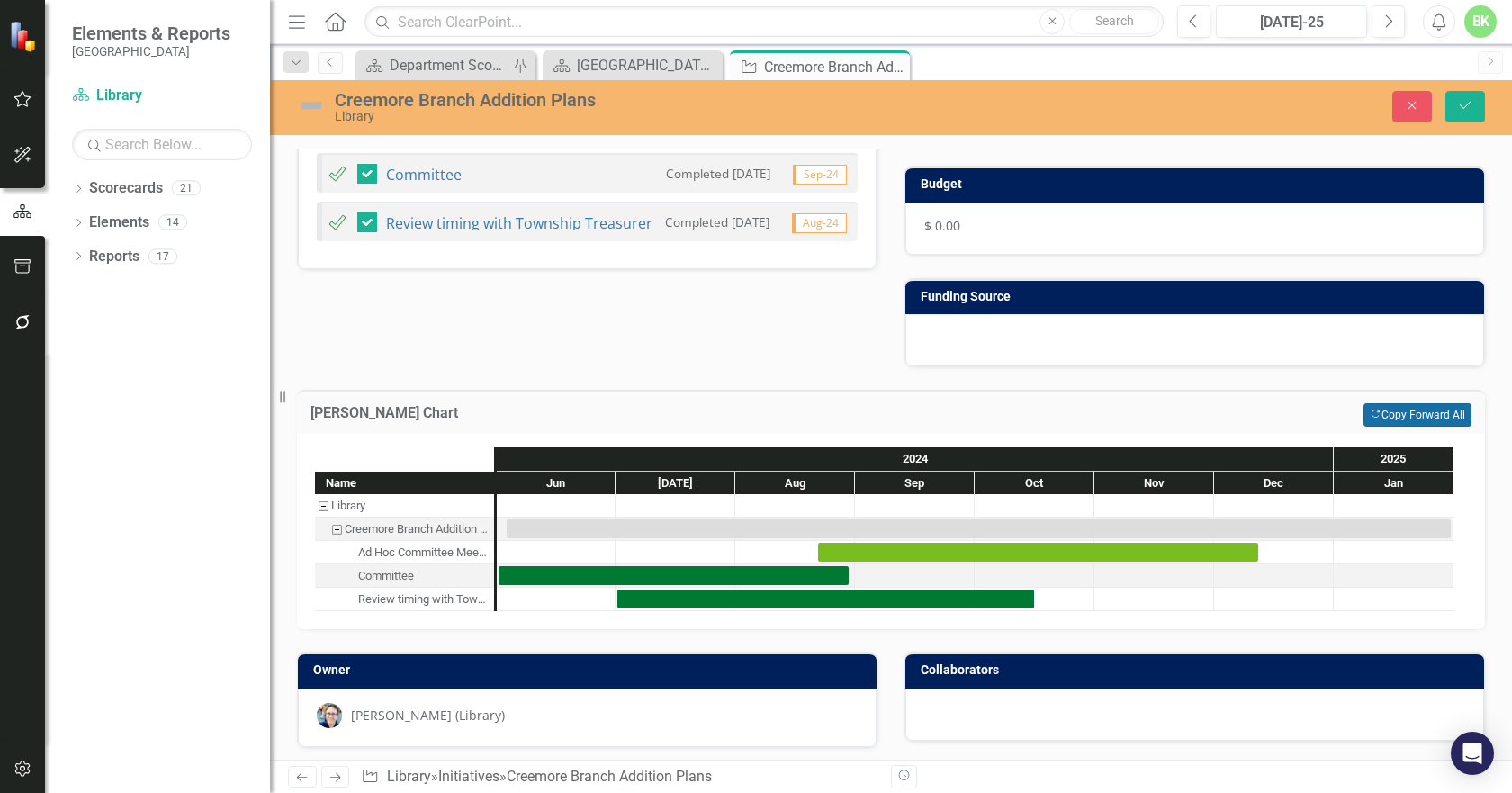
click at [1371, 413] on button "Copy Forward Copy Forward All" at bounding box center [1417, 414] width 108 height 23
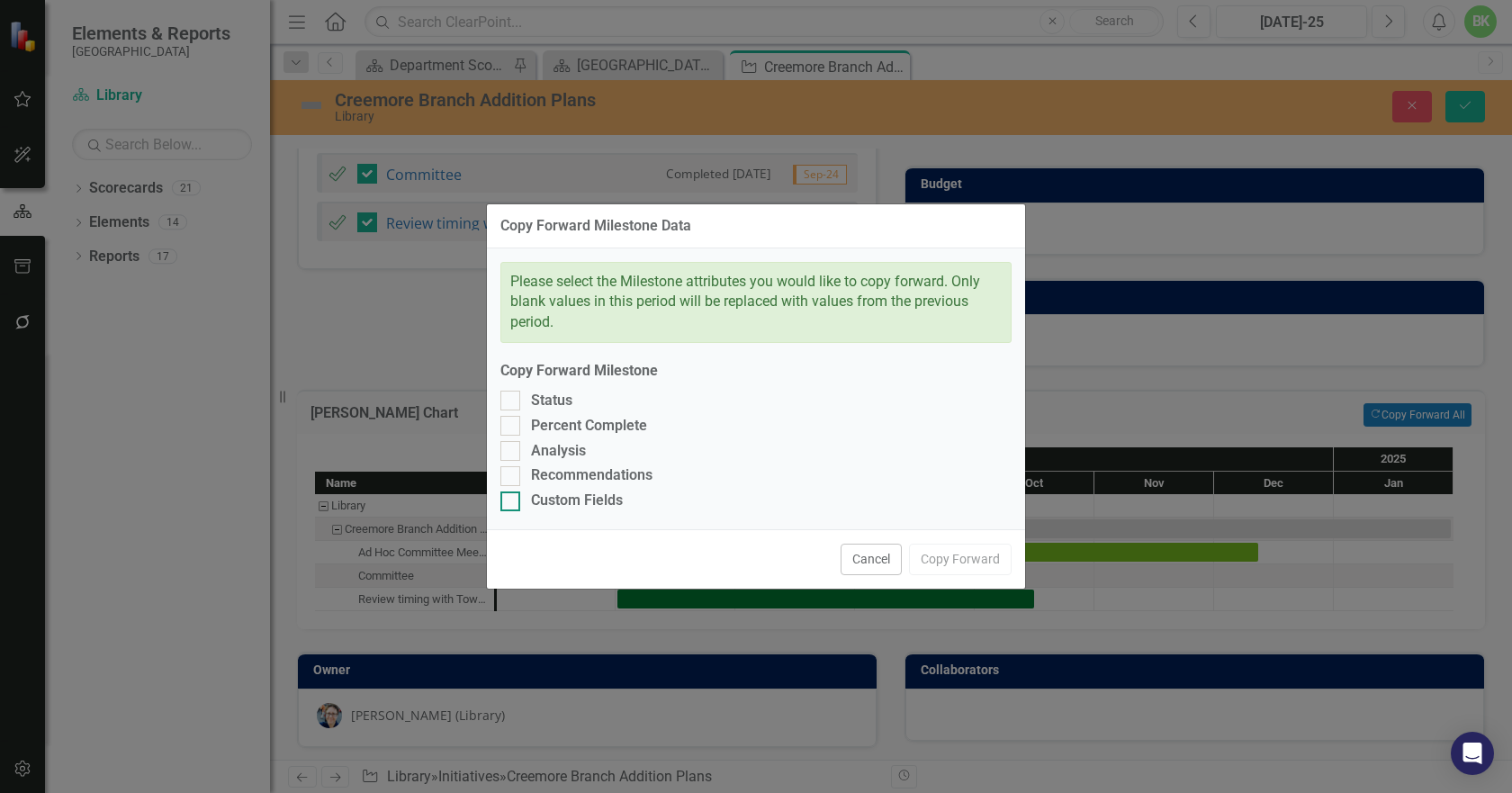
click at [600, 497] on div "Custom Fields" at bounding box center [577, 500] width 92 height 20
click at [512, 497] on input "Custom Fields" at bounding box center [506, 497] width 12 height 12
checkbox input "true"
click at [607, 463] on div "Please select the Milestone attributes you would like to copy forward. Only bla…" at bounding box center [756, 389] width 538 height 281
drag, startPoint x: 541, startPoint y: 467, endPoint x: 539, endPoint y: 444, distance: 23.1
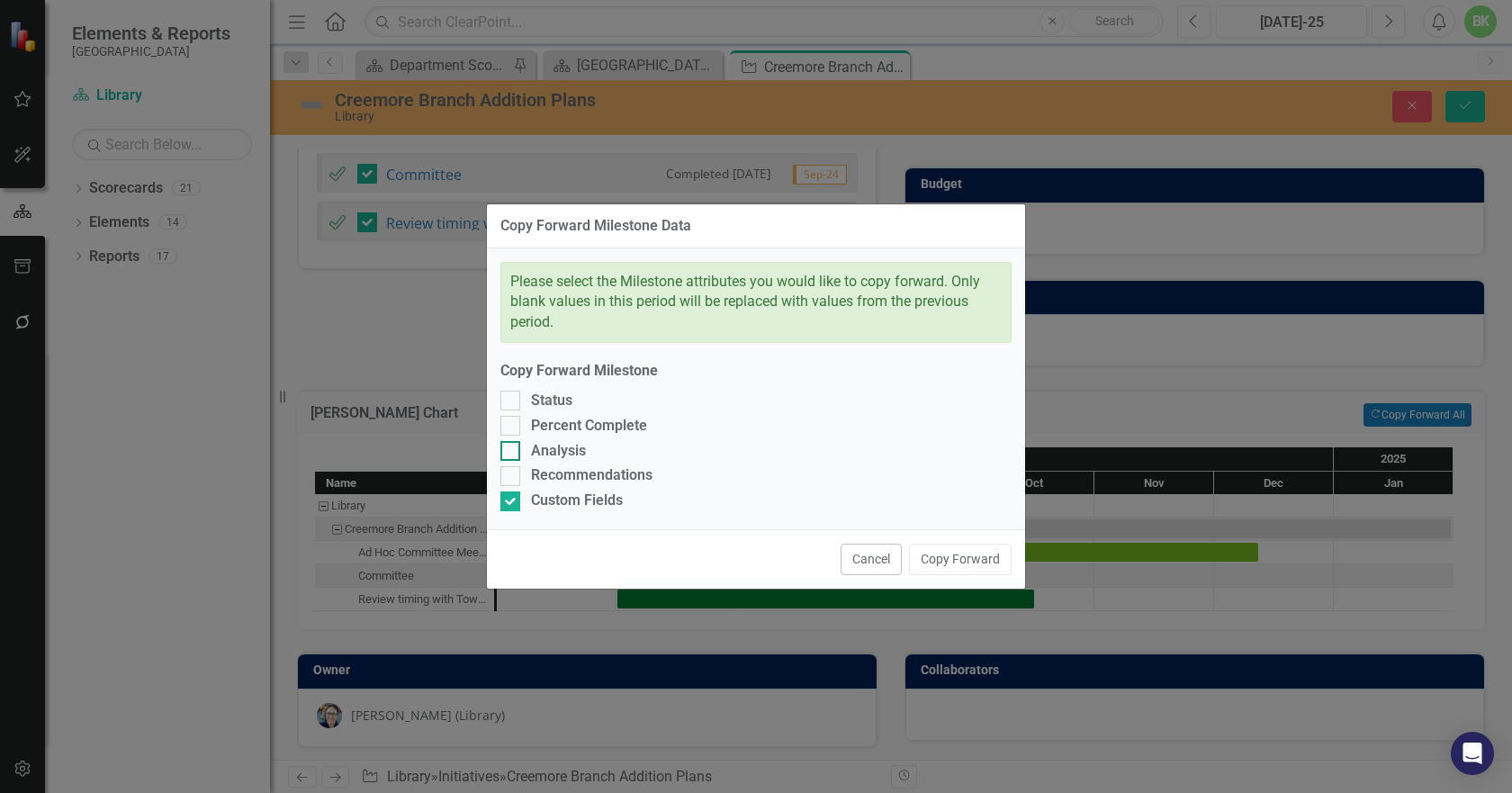
click at [541, 465] on div "Recommendations" at bounding box center [591, 475] width 121 height 20
click at [512, 466] on input "Recommendations" at bounding box center [506, 472] width 12 height 12
checkbox input "true"
drag, startPoint x: 539, startPoint y: 444, endPoint x: 535, endPoint y: 434, distance: 10.8
click at [538, 443] on div "Analysis" at bounding box center [558, 450] width 55 height 20
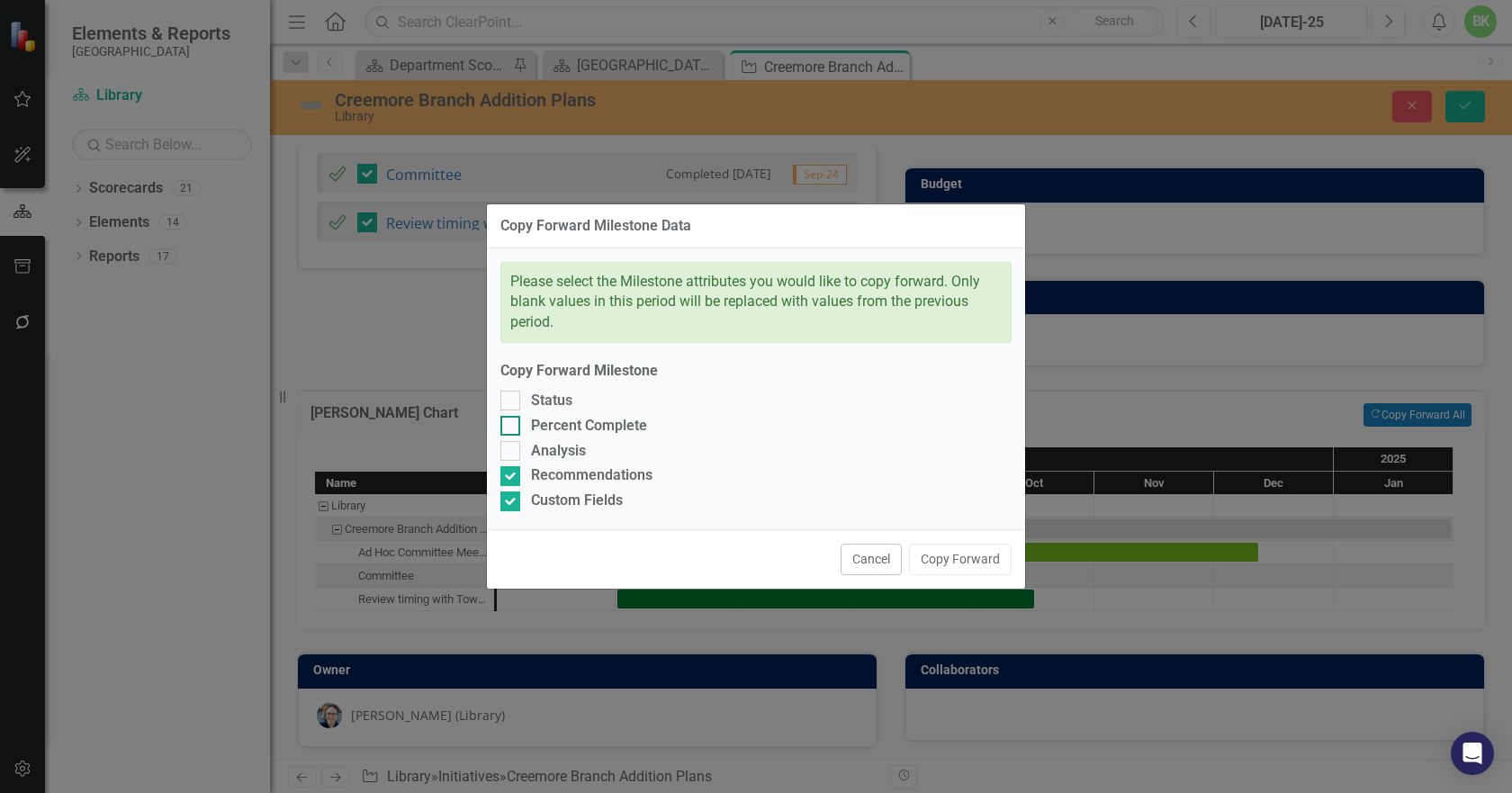
click at [512, 443] on input "Analysis" at bounding box center [506, 446] width 12 height 12
checkbox input "true"
drag, startPoint x: 529, startPoint y: 425, endPoint x: 521, endPoint y: 407, distance: 19.7
click at [528, 424] on div "Percent Complete" at bounding box center [756, 425] width 512 height 20
click at [512, 424] on input "Percent Complete" at bounding box center [506, 421] width 12 height 12
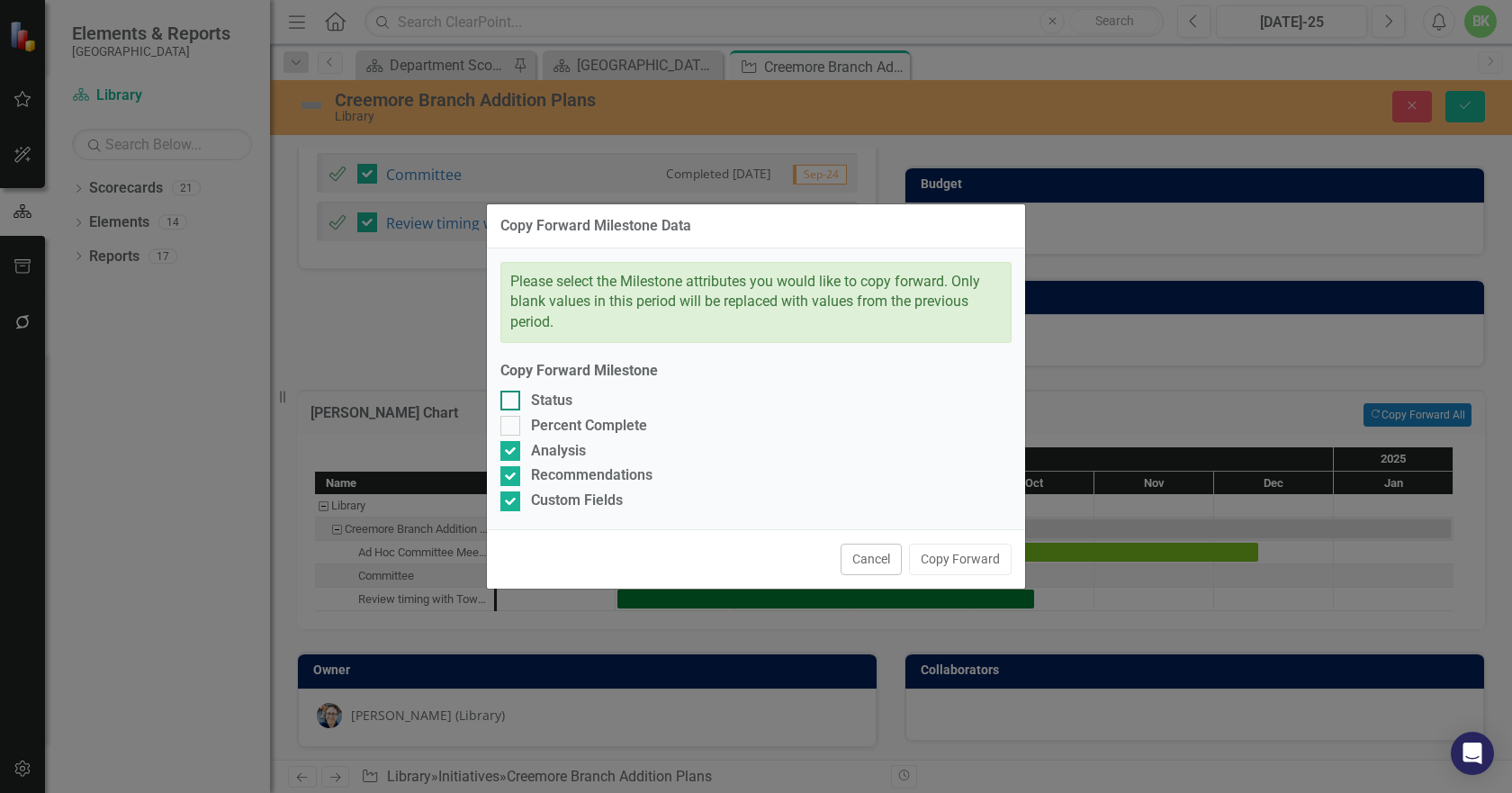
checkbox input "true"
drag, startPoint x: 521, startPoint y: 407, endPoint x: 693, endPoint y: 470, distance: 183.2
click at [521, 406] on div "Status" at bounding box center [756, 400] width 512 height 20
click at [512, 402] on input "Status" at bounding box center [506, 396] width 12 height 12
checkbox input "true"
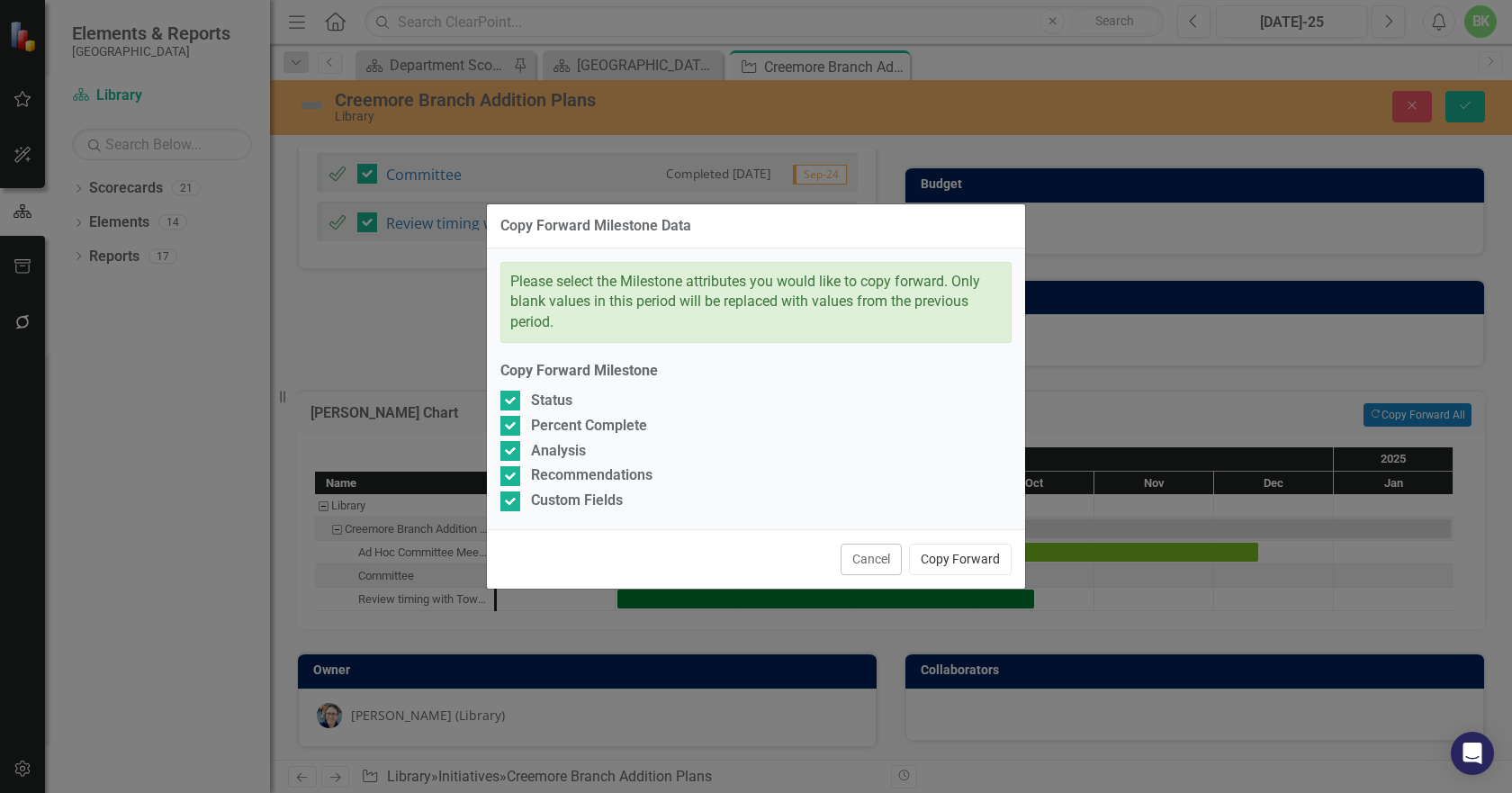
click at [937, 559] on button "Copy Forward" at bounding box center [960, 559] width 103 height 31
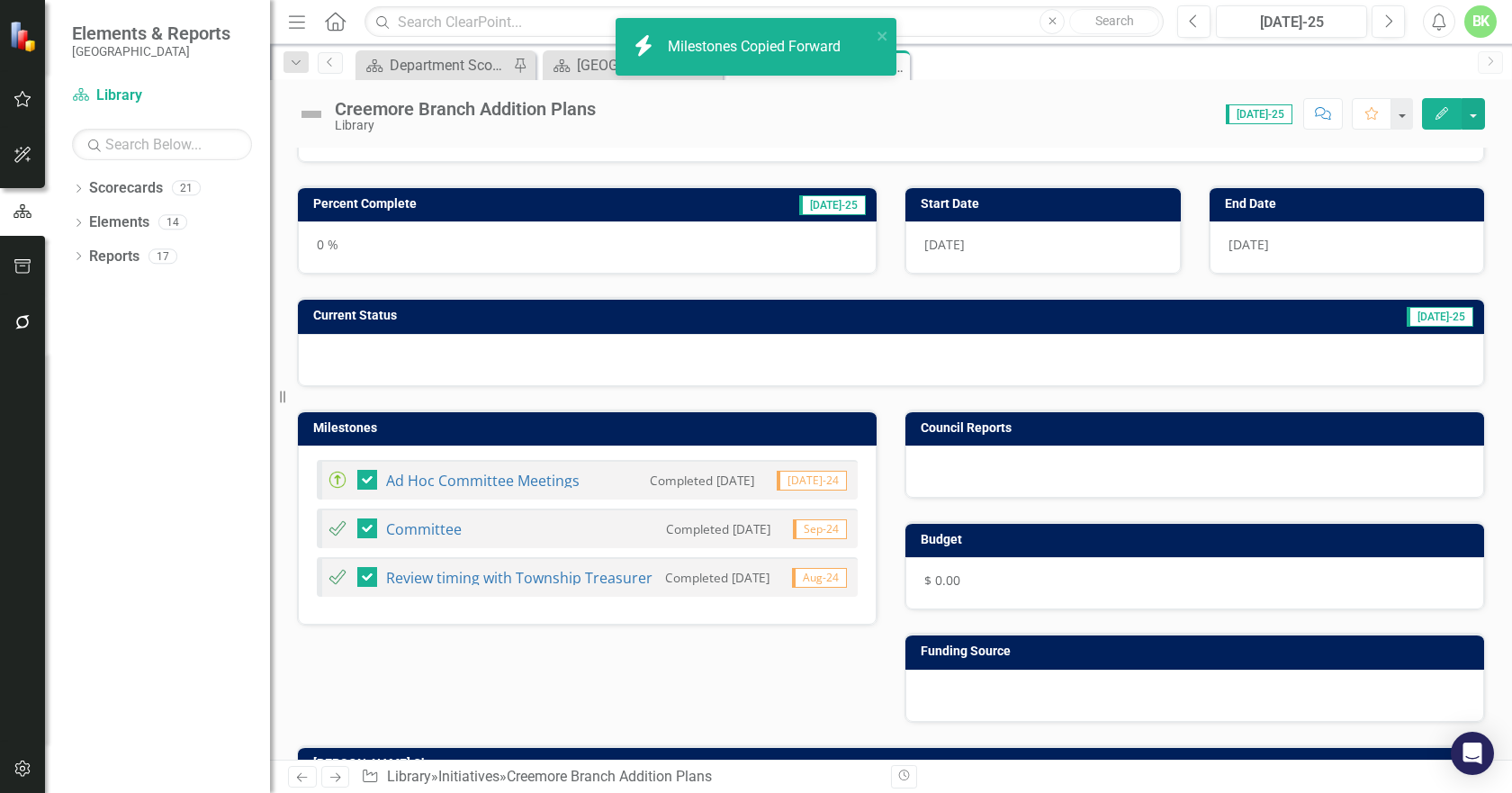
scroll to position [213, 0]
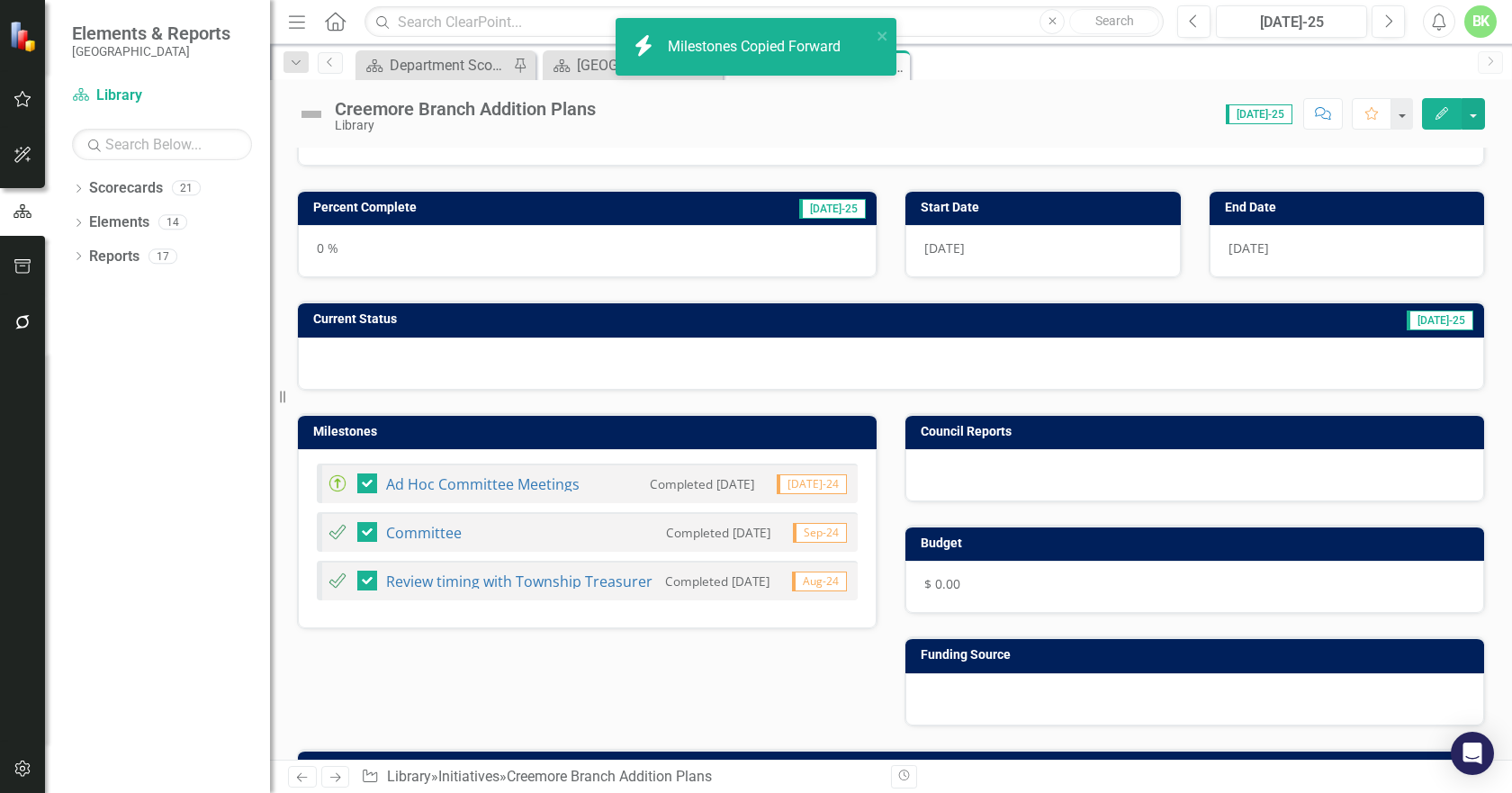
click at [489, 430] on h3 "Milestones" at bounding box center [590, 432] width 554 height 14
click at [488, 431] on h3 "Milestones" at bounding box center [590, 432] width 554 height 14
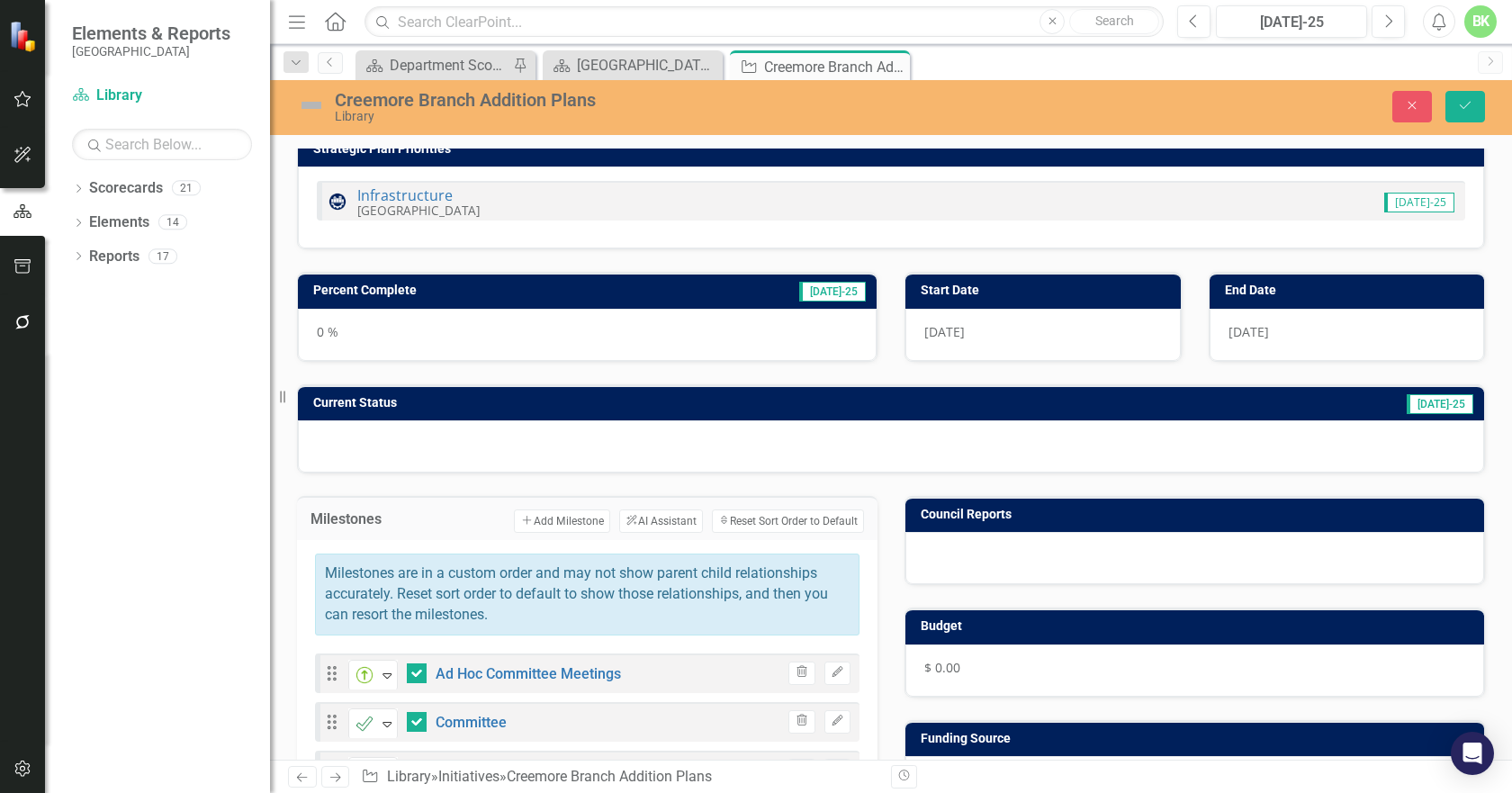
scroll to position [122, 0]
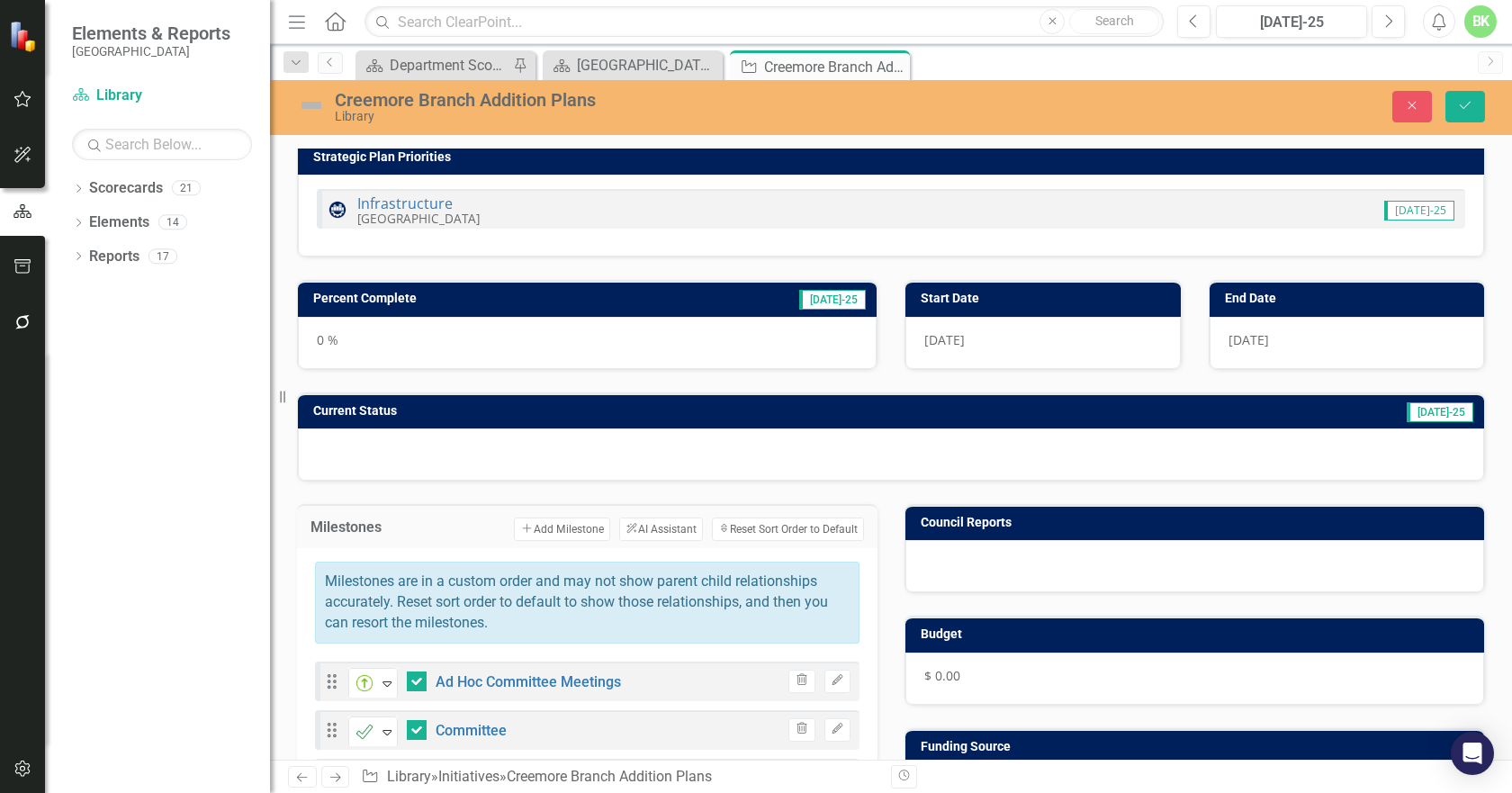
click at [536, 299] on h3 "Percent Complete" at bounding box center [481, 298] width 334 height 14
click at [536, 302] on h3 "Percent Complete" at bounding box center [481, 298] width 334 height 14
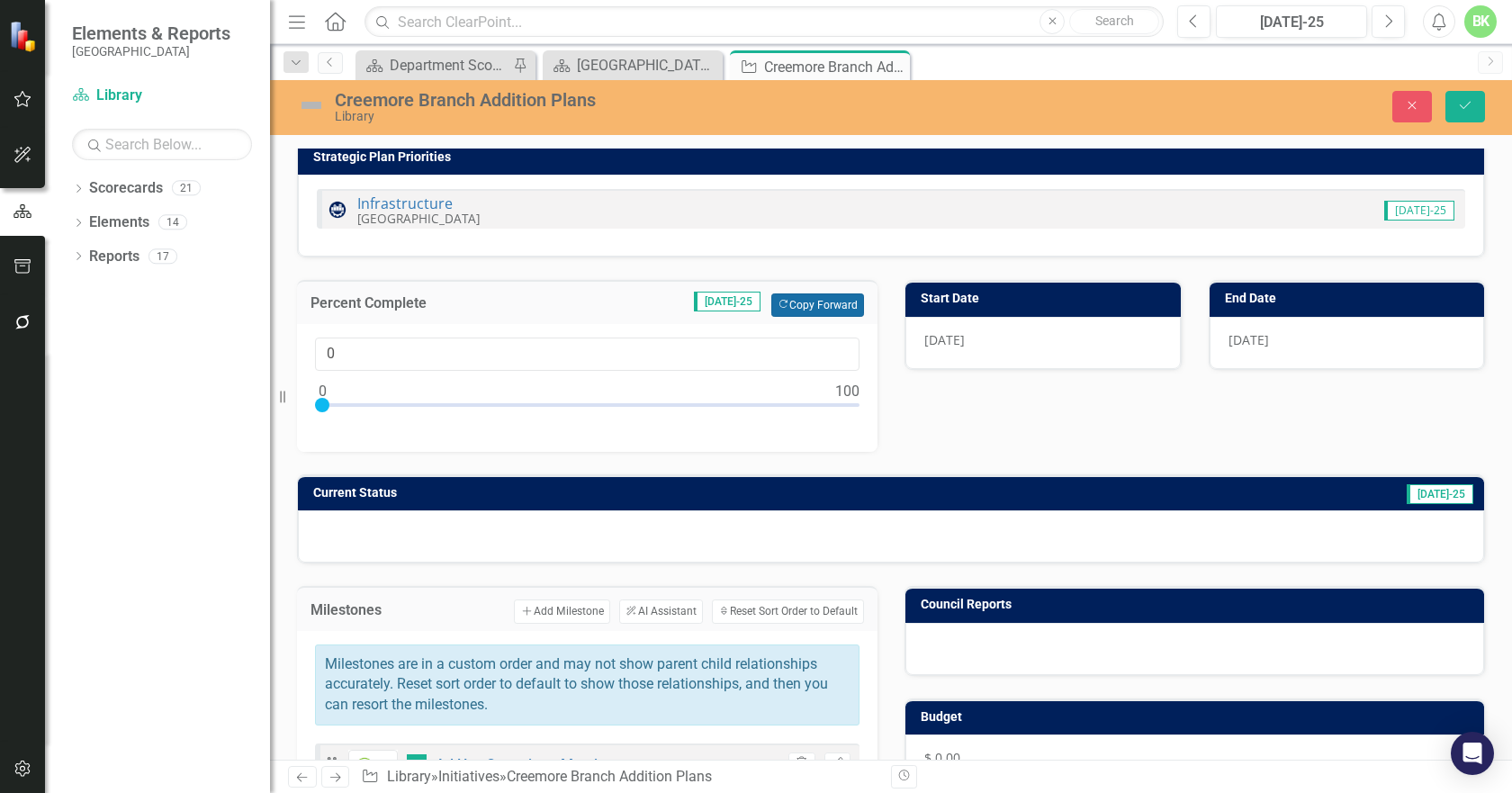
click at [781, 306] on icon "Copy Forward" at bounding box center [784, 305] width 12 height 10
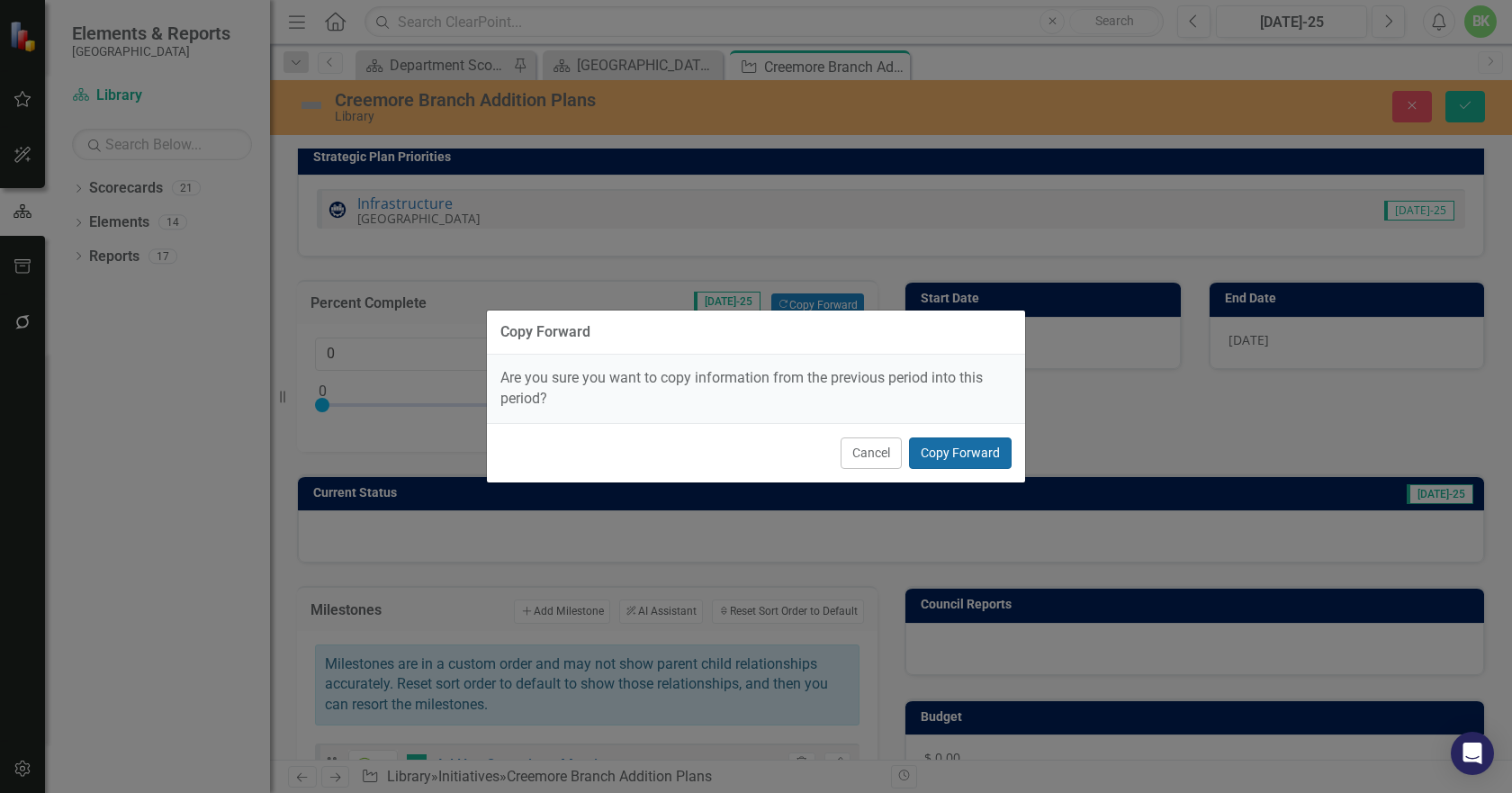
click at [950, 447] on button "Copy Forward" at bounding box center [960, 453] width 103 height 31
type input "75"
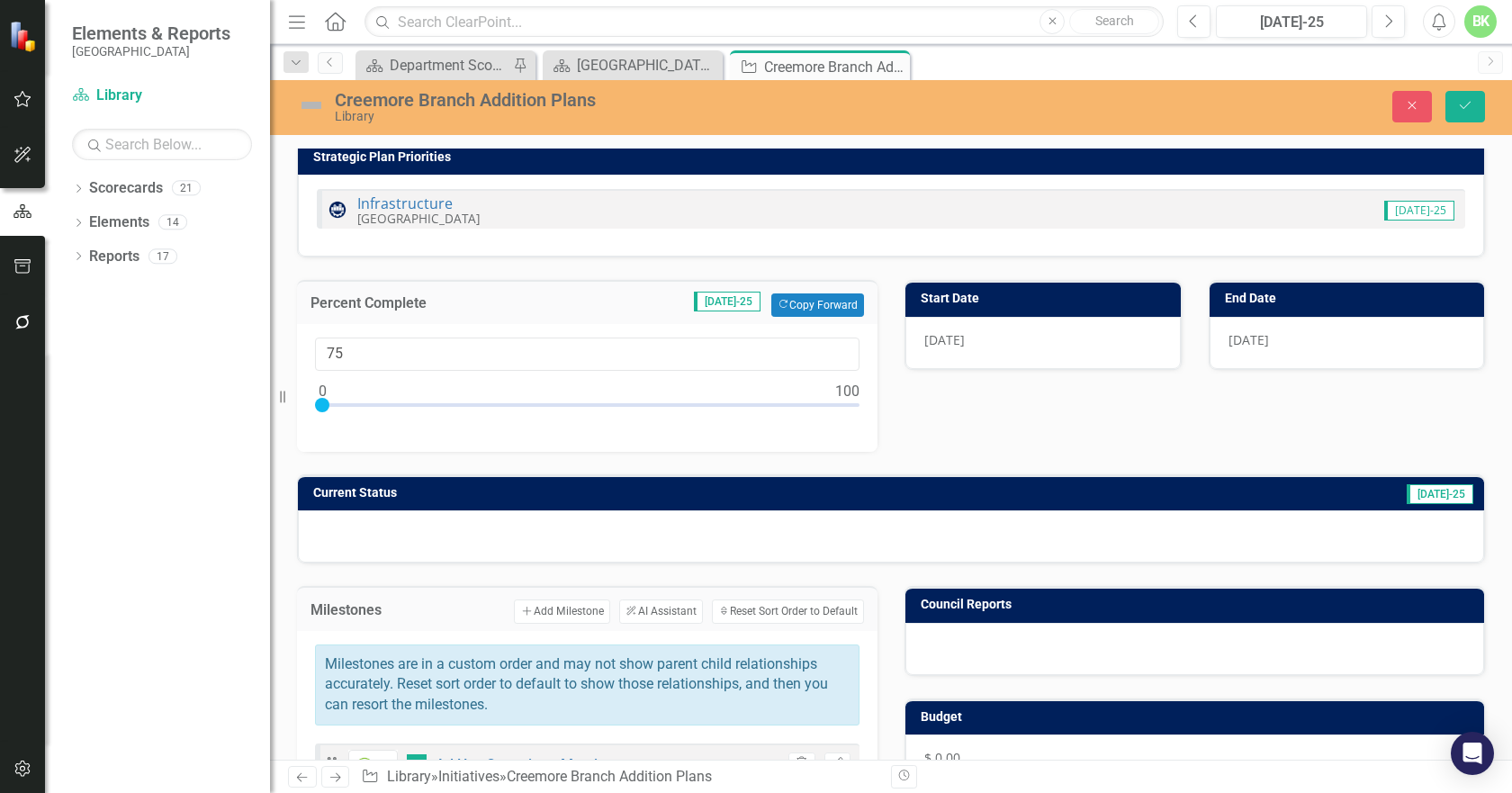
click at [988, 456] on div "Current Status Jul-25" at bounding box center [890, 507] width 1215 height 112
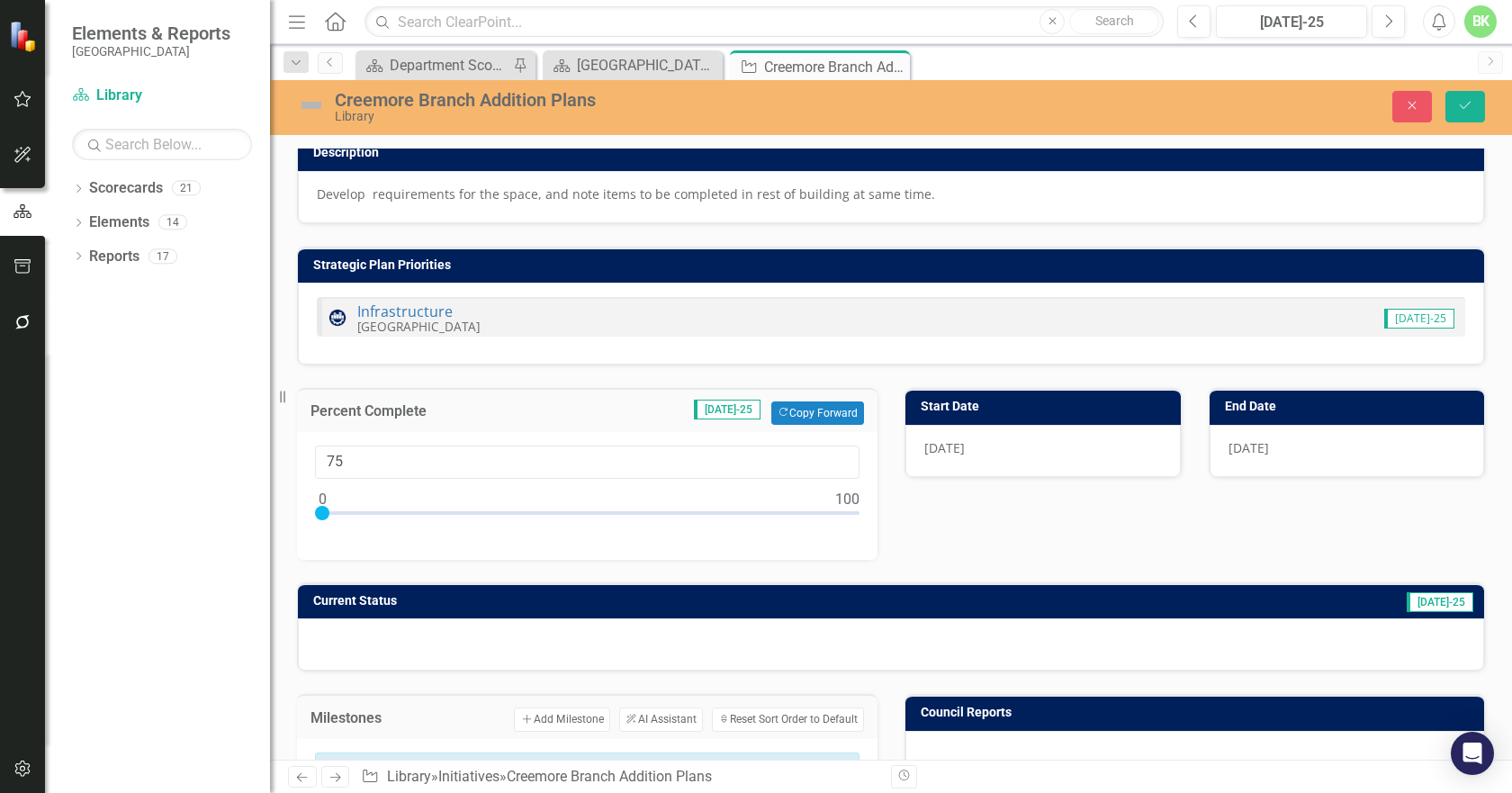
scroll to position [0, 0]
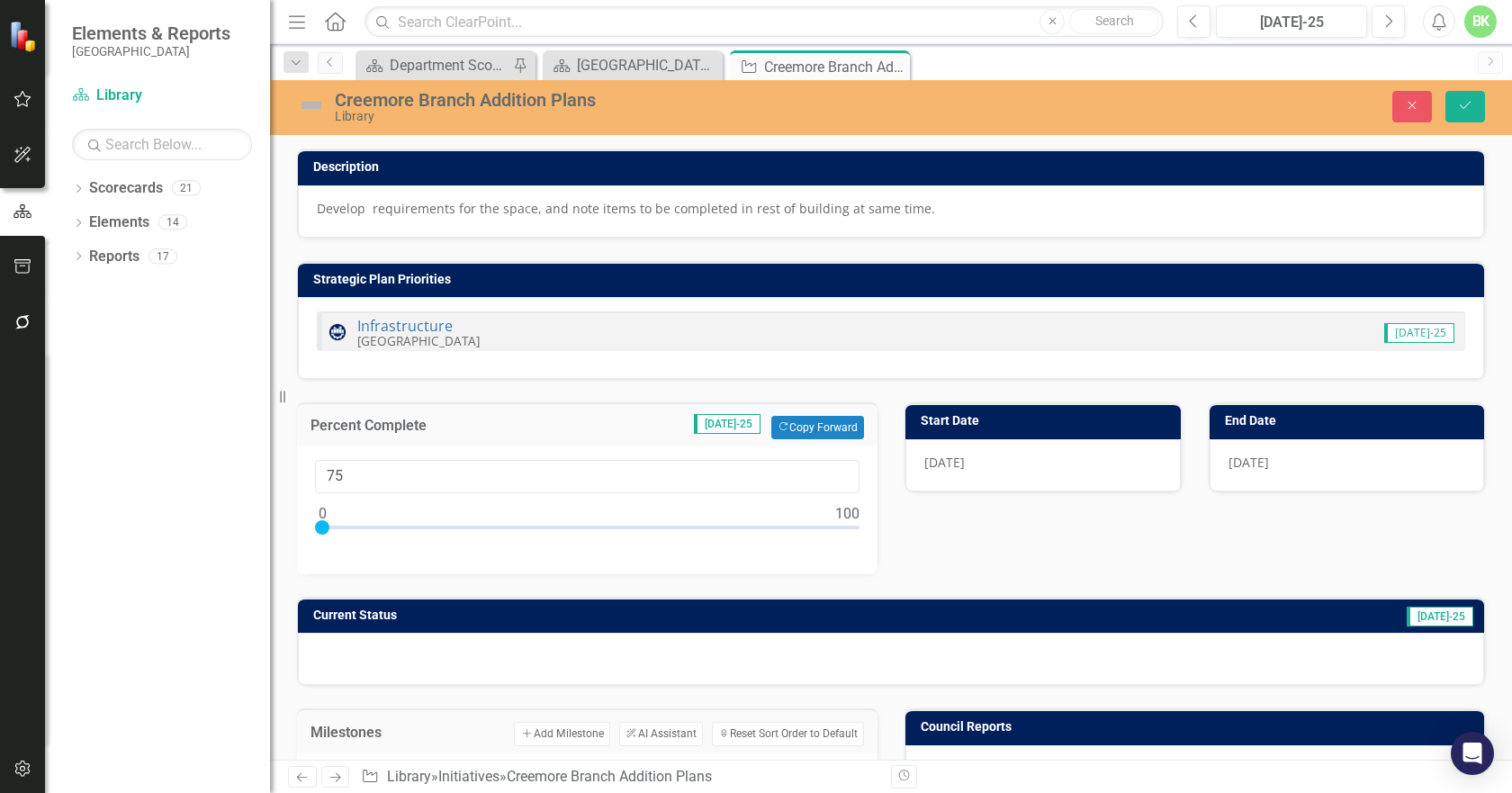
click at [302, 109] on img at bounding box center [312, 106] width 29 height 29
click at [318, 110] on img at bounding box center [312, 106] width 29 height 29
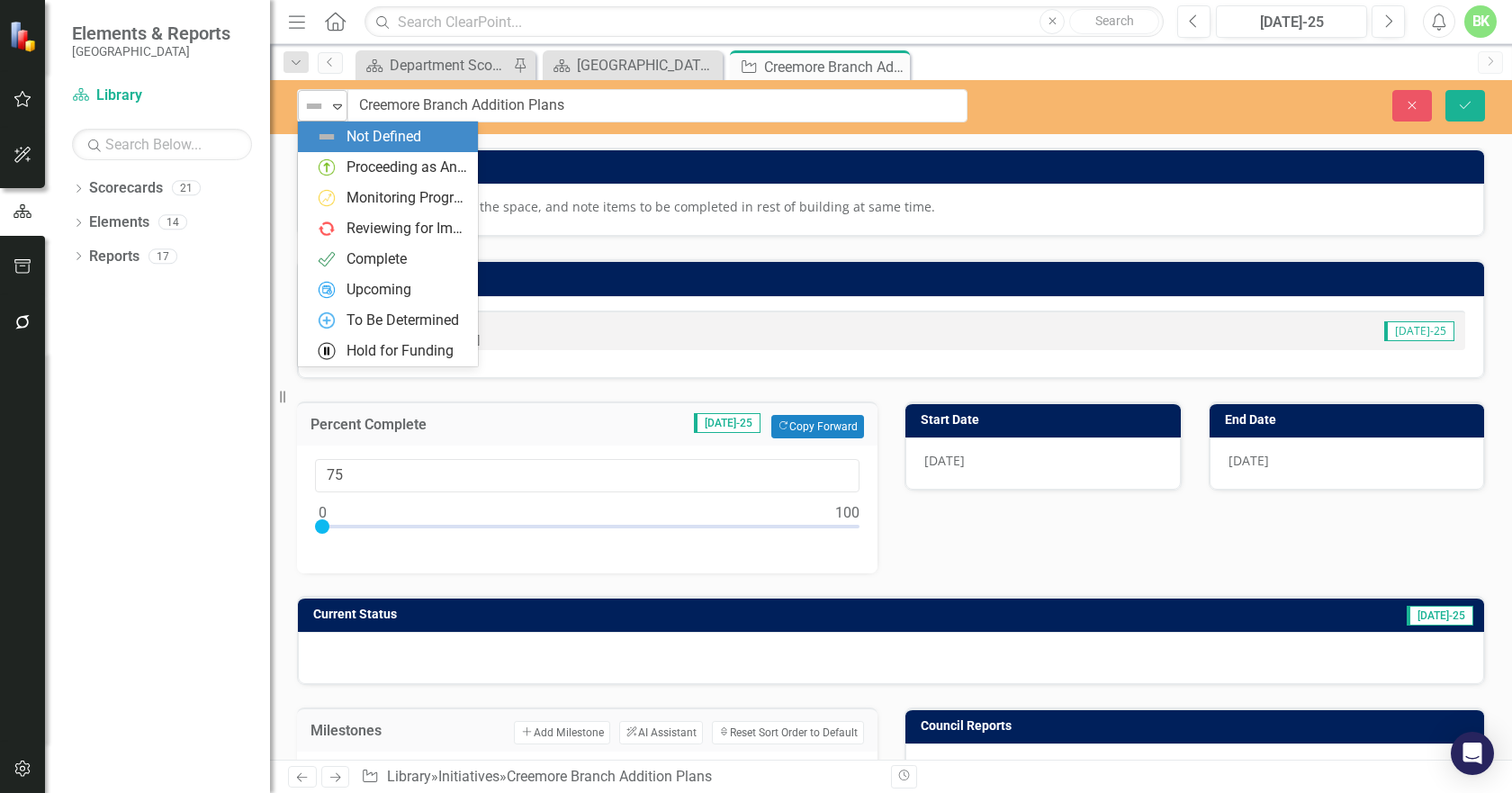
click at [317, 108] on img at bounding box center [314, 106] width 21 height 21
click at [350, 157] on div "Proceeding as Anticipated" at bounding box center [407, 167] width 120 height 20
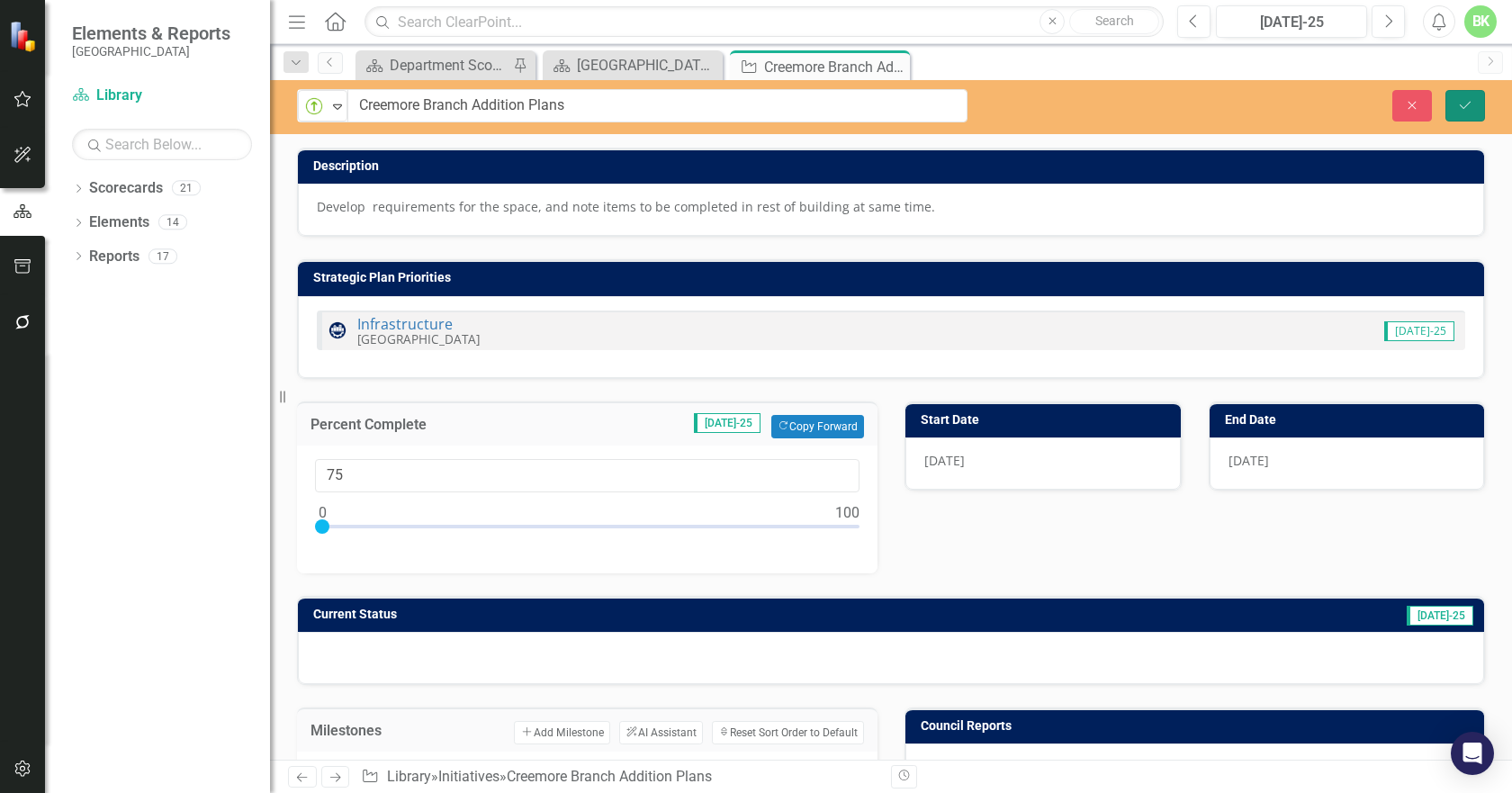
click at [1462, 106] on icon "Save" at bounding box center [1465, 105] width 17 height 13
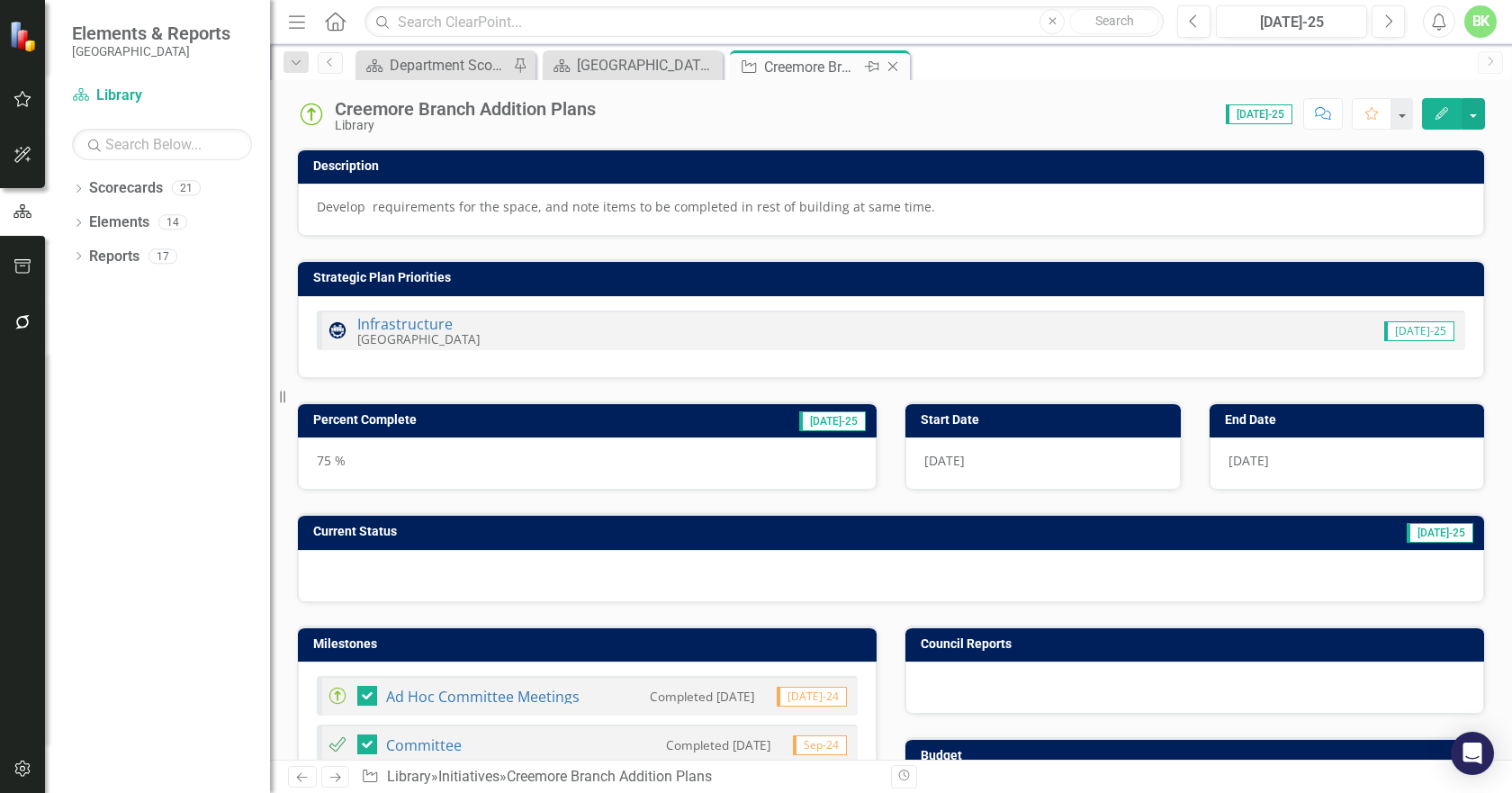
click at [895, 66] on icon "Close" at bounding box center [892, 66] width 18 height 15
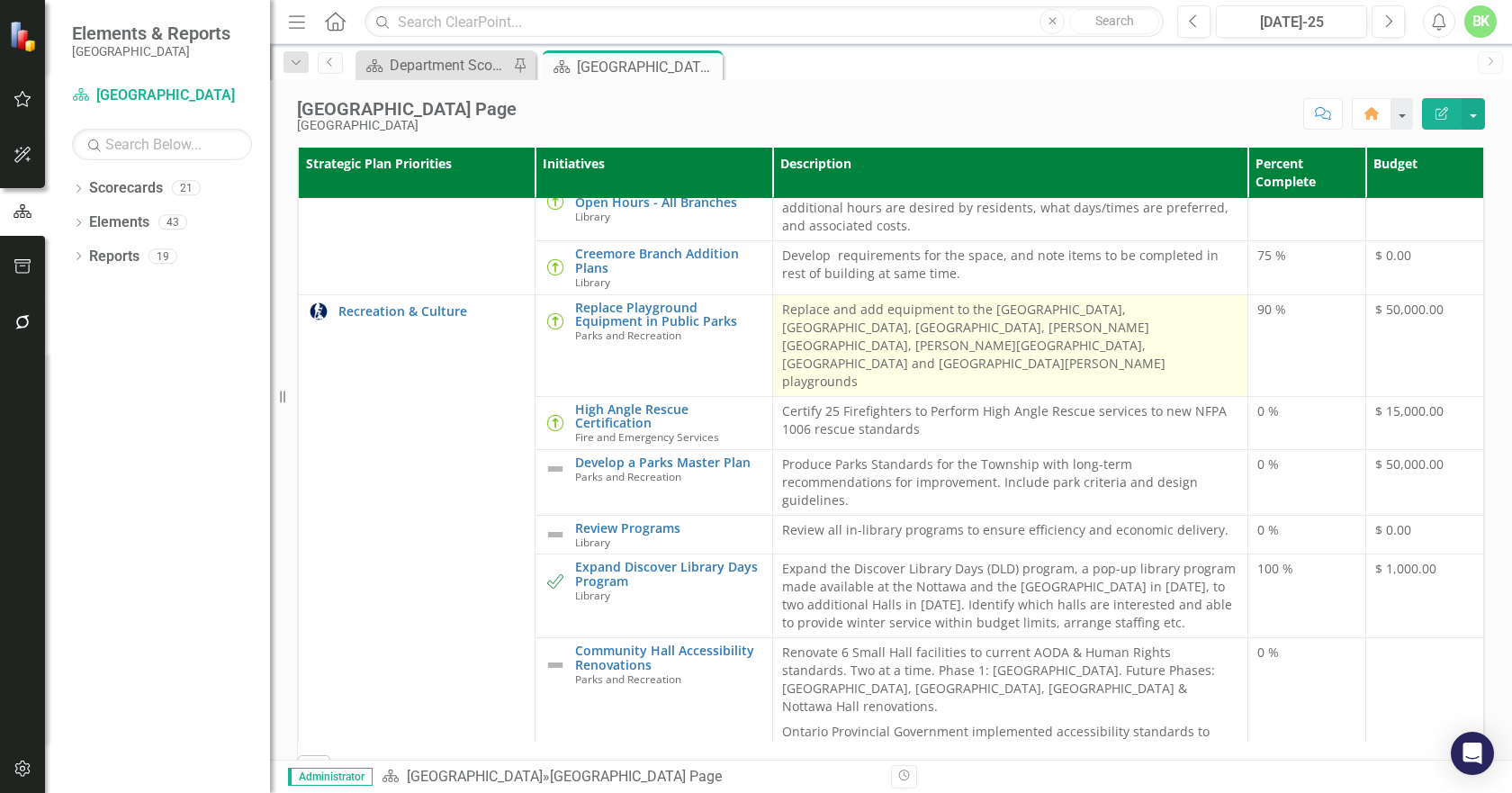
scroll to position [360, 0]
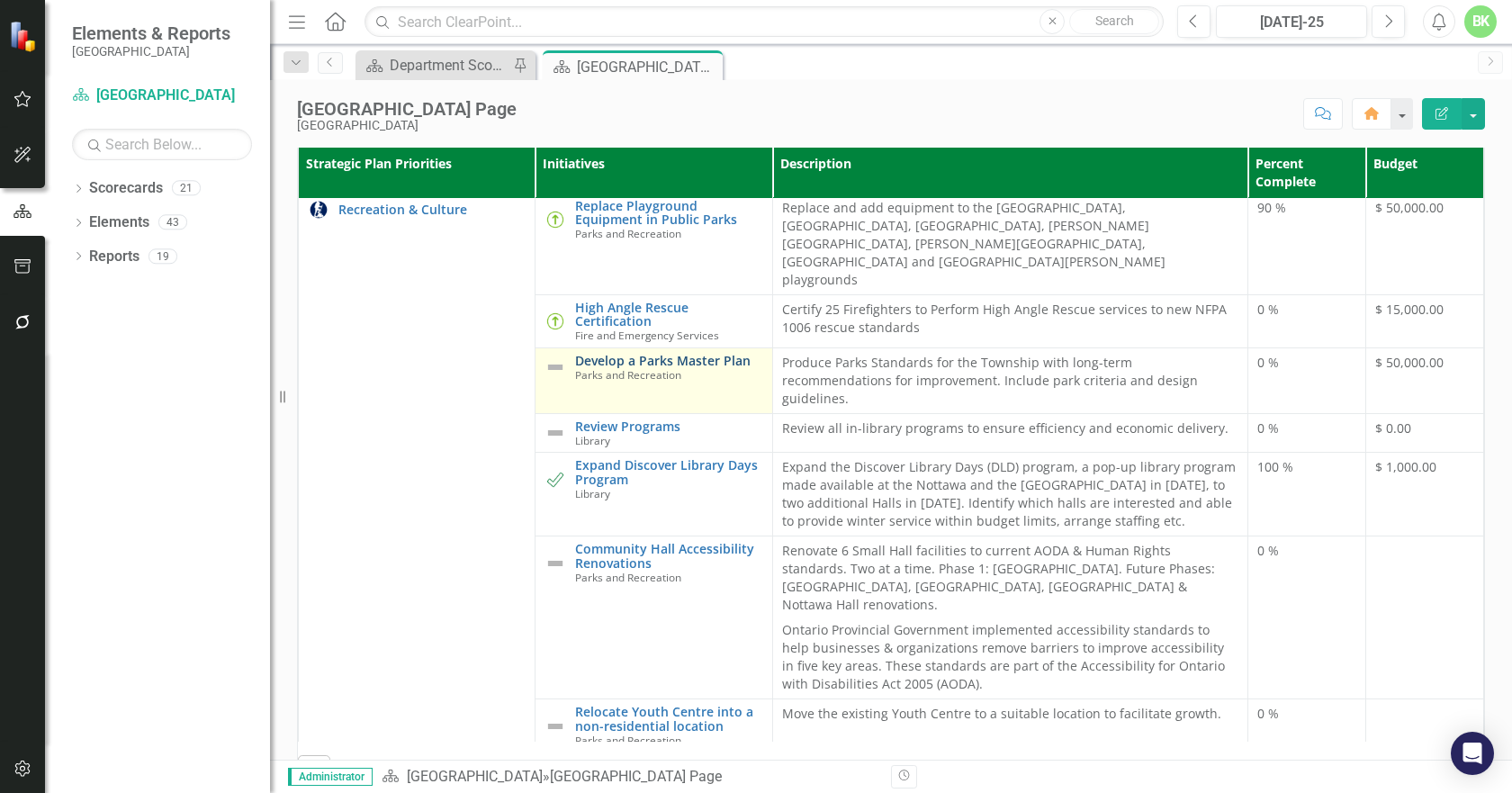
click at [639, 367] on link "Develop a Parks Master Plan" at bounding box center [668, 360] width 187 height 14
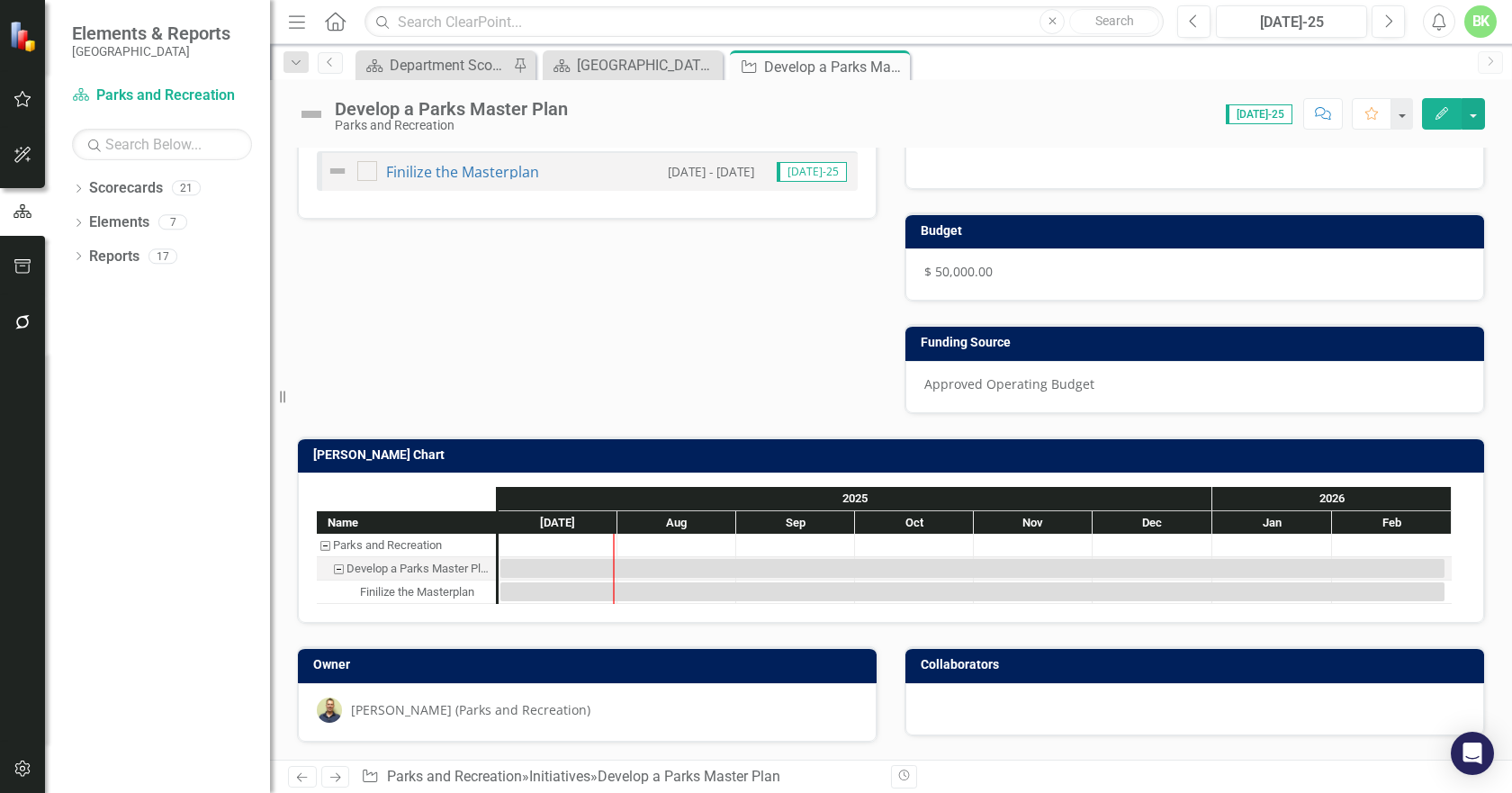
scroll to position [525, 0]
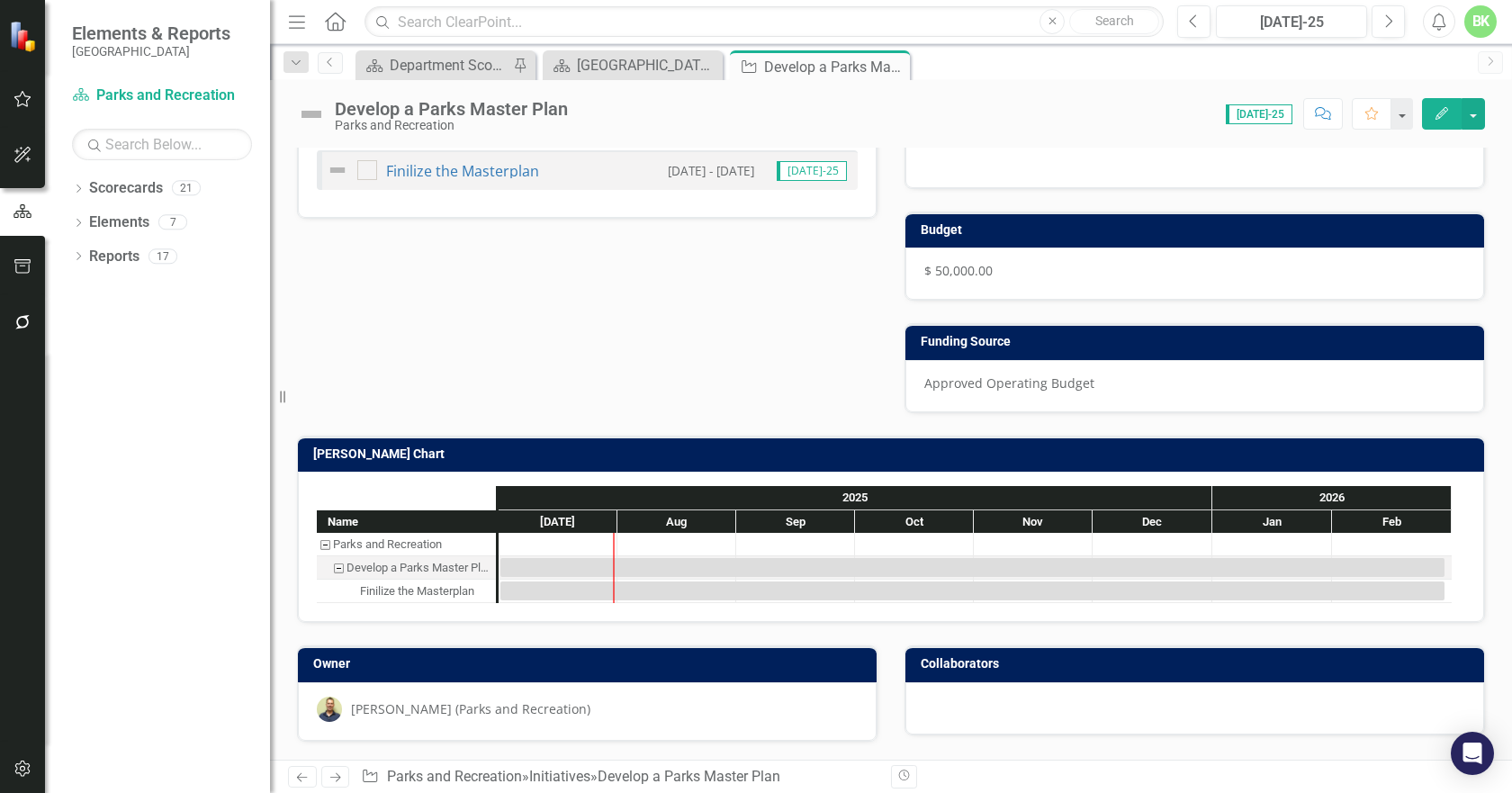
click at [667, 454] on h3 "[PERSON_NAME] Chart" at bounding box center [894, 454] width 1162 height 14
click at [666, 456] on h3 "[PERSON_NAME] Chart" at bounding box center [894, 454] width 1162 height 14
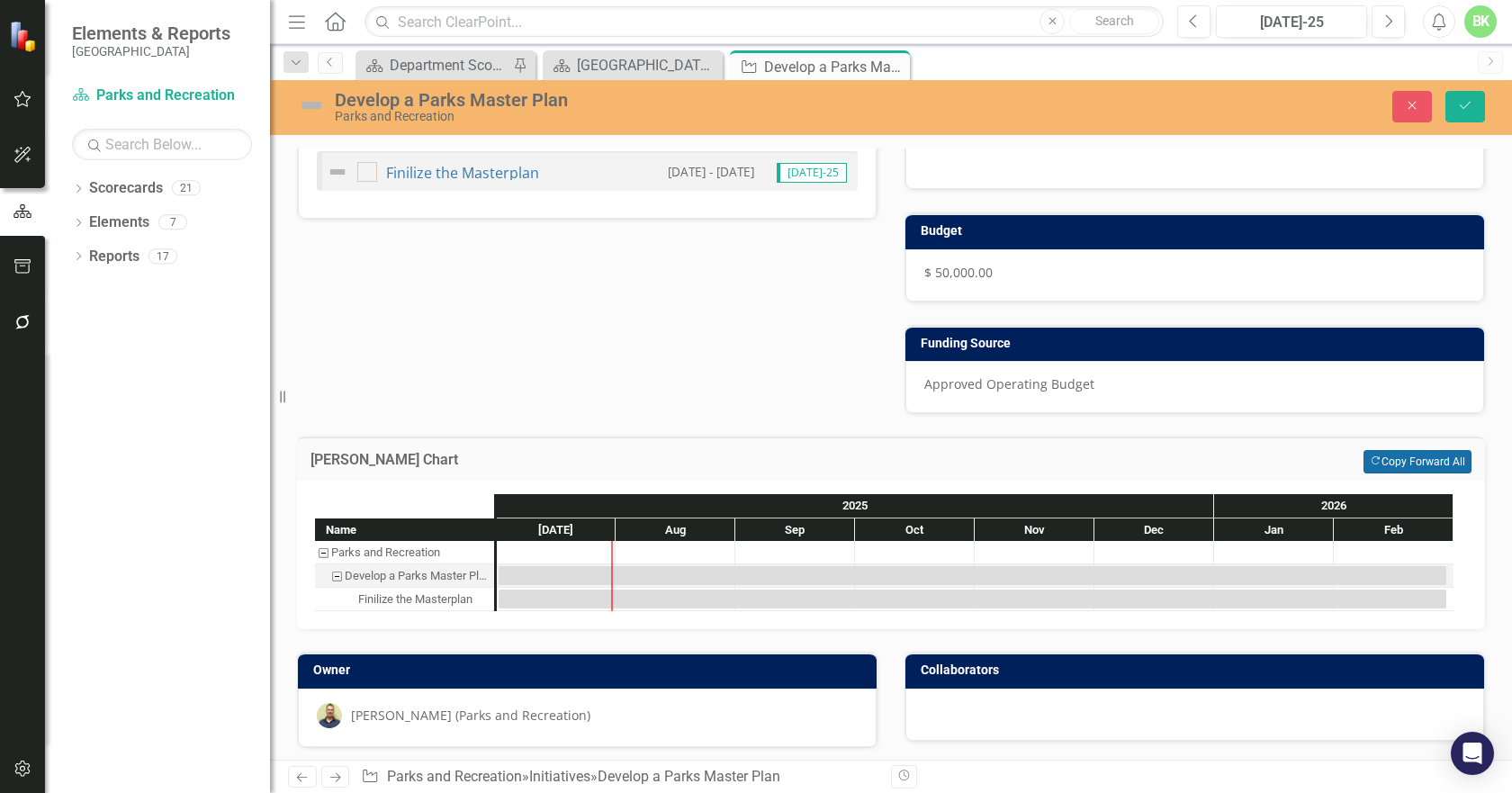
click at [1428, 458] on button "Copy Forward Copy Forward All" at bounding box center [1417, 462] width 108 height 23
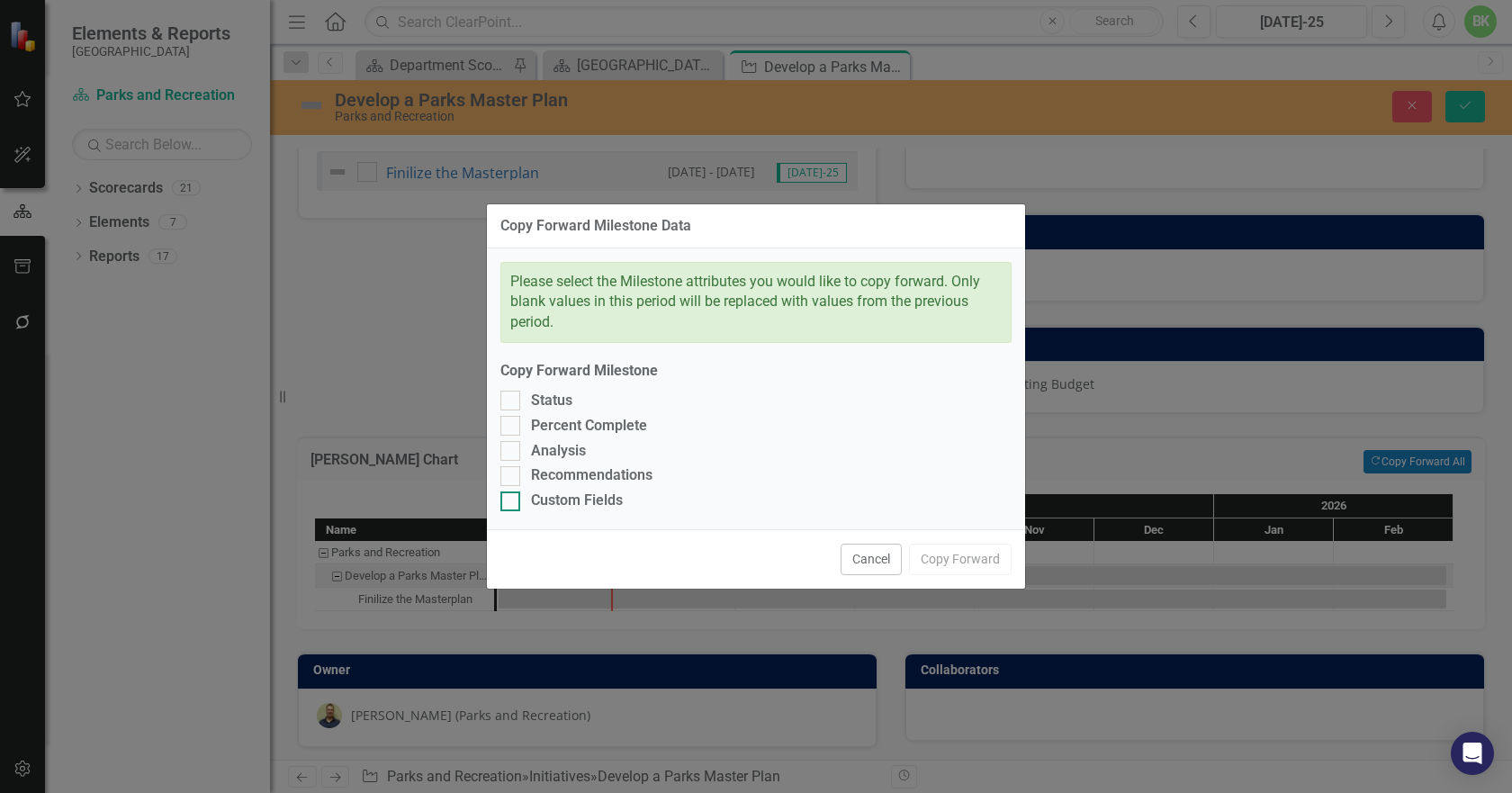
drag, startPoint x: 527, startPoint y: 502, endPoint x: 532, endPoint y: 475, distance: 27.5
click at [527, 500] on div "Custom Fields" at bounding box center [756, 500] width 512 height 20
click at [512, 500] on input "Custom Fields" at bounding box center [506, 497] width 12 height 12
checkbox input "true"
drag, startPoint x: 532, startPoint y: 474, endPoint x: 534, endPoint y: 458, distance: 16.1
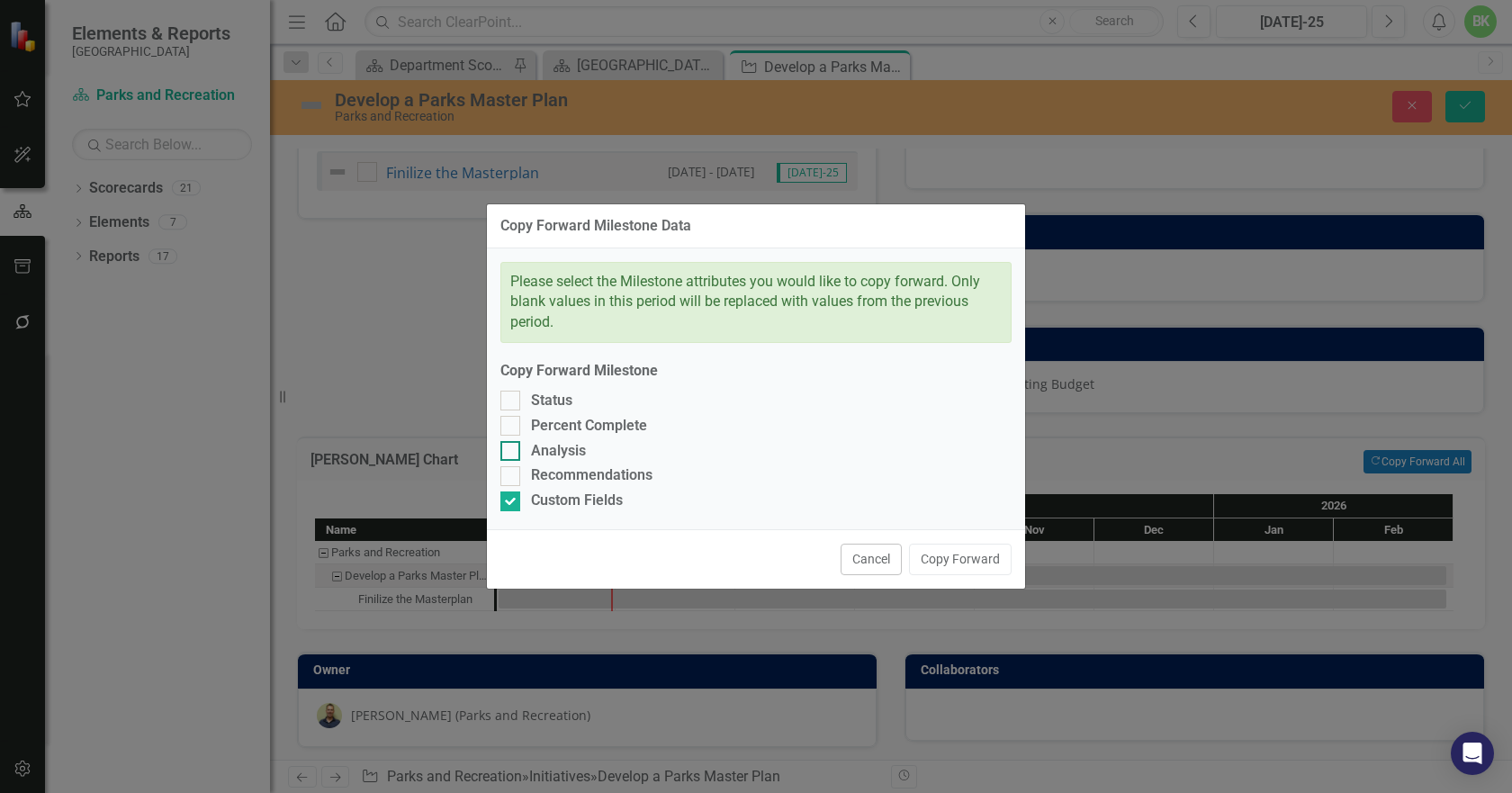
click at [532, 472] on div "Recommendations" at bounding box center [591, 475] width 121 height 20
click at [512, 472] on input "Recommendations" at bounding box center [506, 472] width 12 height 12
checkbox input "true"
drag, startPoint x: 534, startPoint y: 454, endPoint x: 530, endPoint y: 446, distance: 8.9
click at [533, 453] on div "Analysis" at bounding box center [558, 450] width 55 height 20
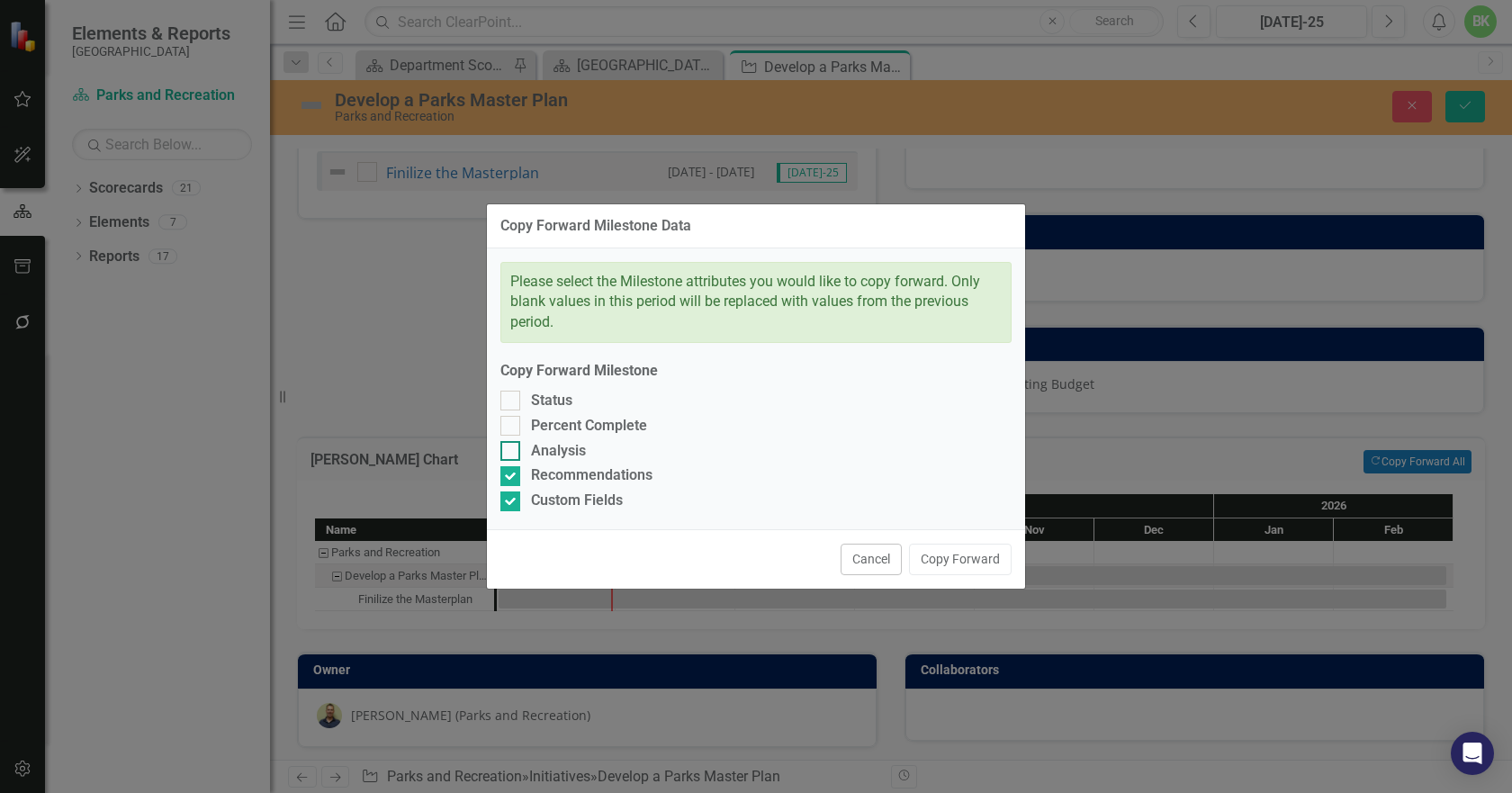
click at [512, 452] on input "Analysis" at bounding box center [506, 446] width 12 height 12
checkbox input "true"
drag, startPoint x: 528, startPoint y: 427, endPoint x: 525, endPoint y: 407, distance: 20.2
click at [527, 423] on div "Percent Complete" at bounding box center [756, 425] width 512 height 20
click at [512, 423] on input "Percent Complete" at bounding box center [506, 421] width 12 height 12
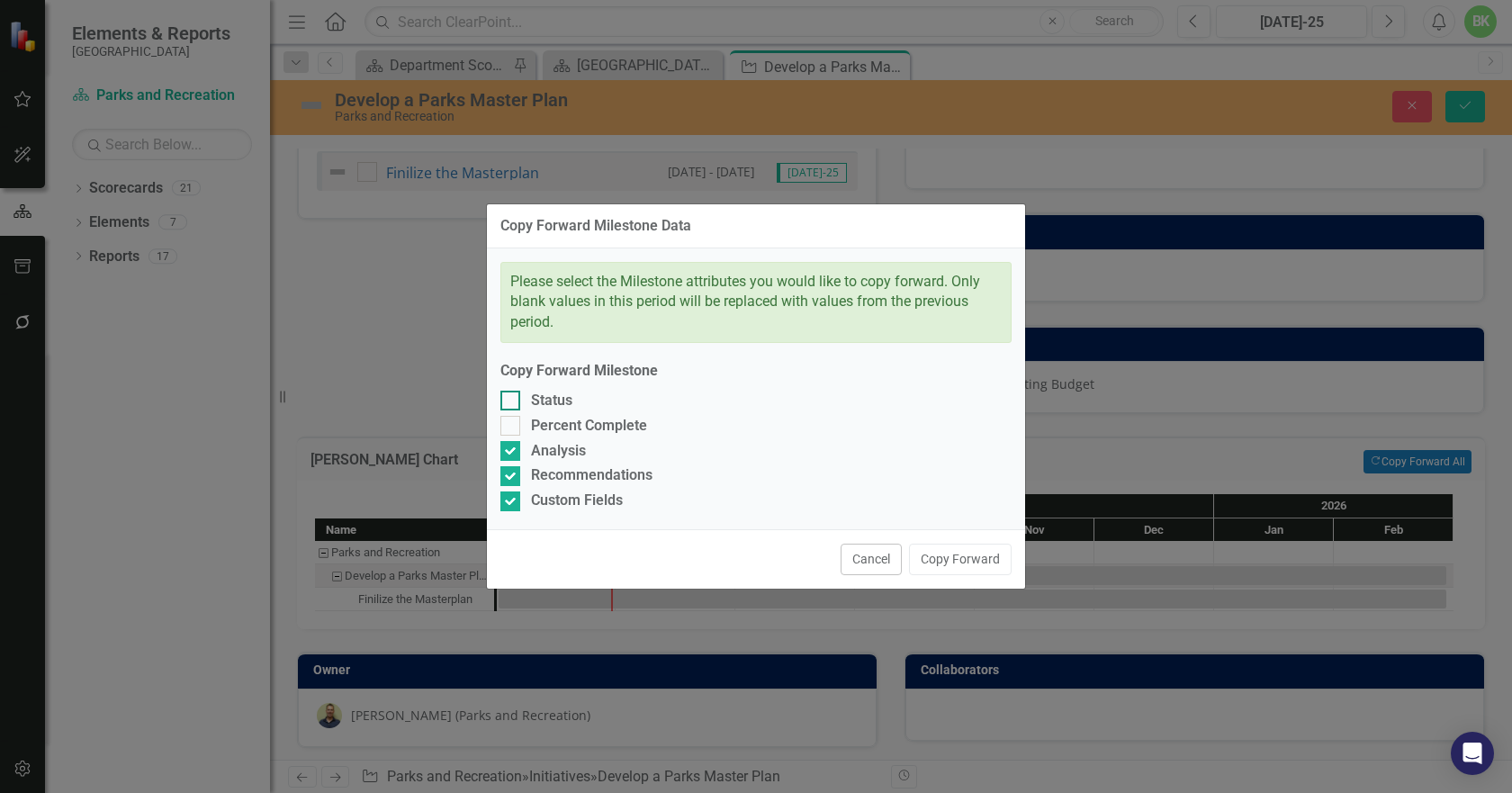
checkbox input "true"
click at [525, 407] on div "Status" at bounding box center [756, 400] width 512 height 20
click at [512, 402] on input "Status" at bounding box center [506, 396] width 12 height 12
checkbox input "true"
click at [957, 555] on button "Copy Forward" at bounding box center [960, 559] width 103 height 31
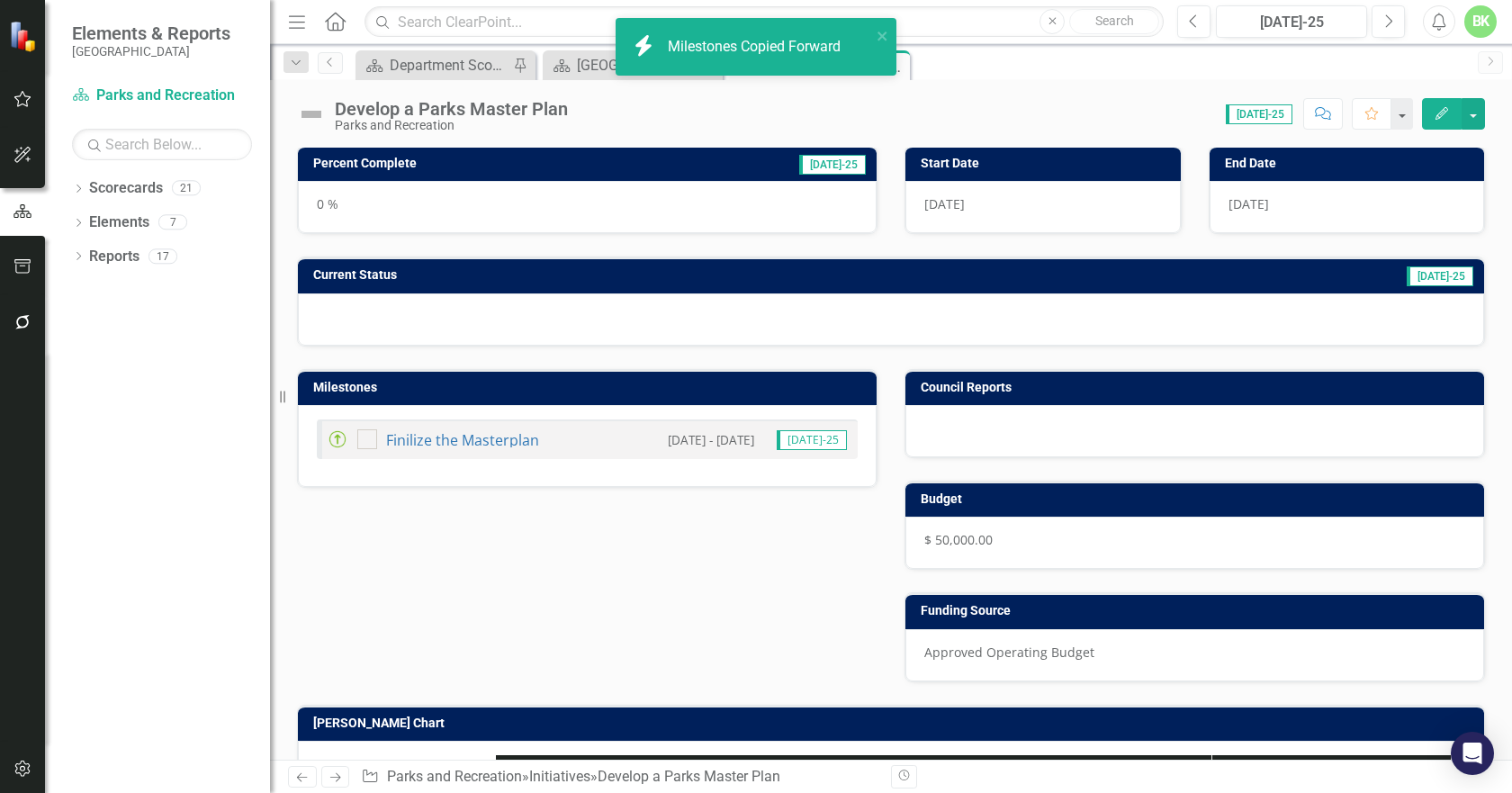
scroll to position [255, 0]
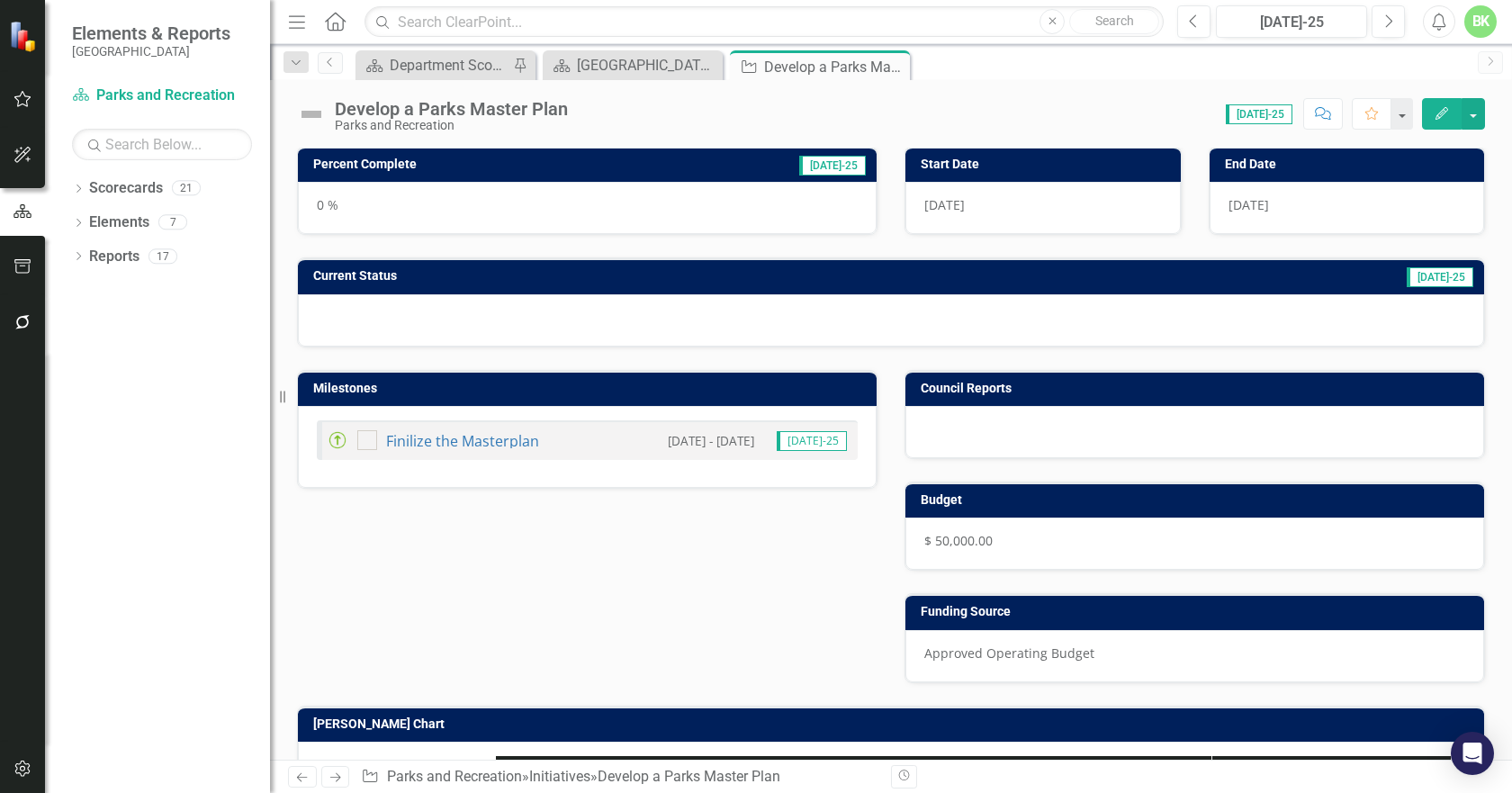
click at [513, 399] on td "Milestones" at bounding box center [590, 390] width 554 height 27
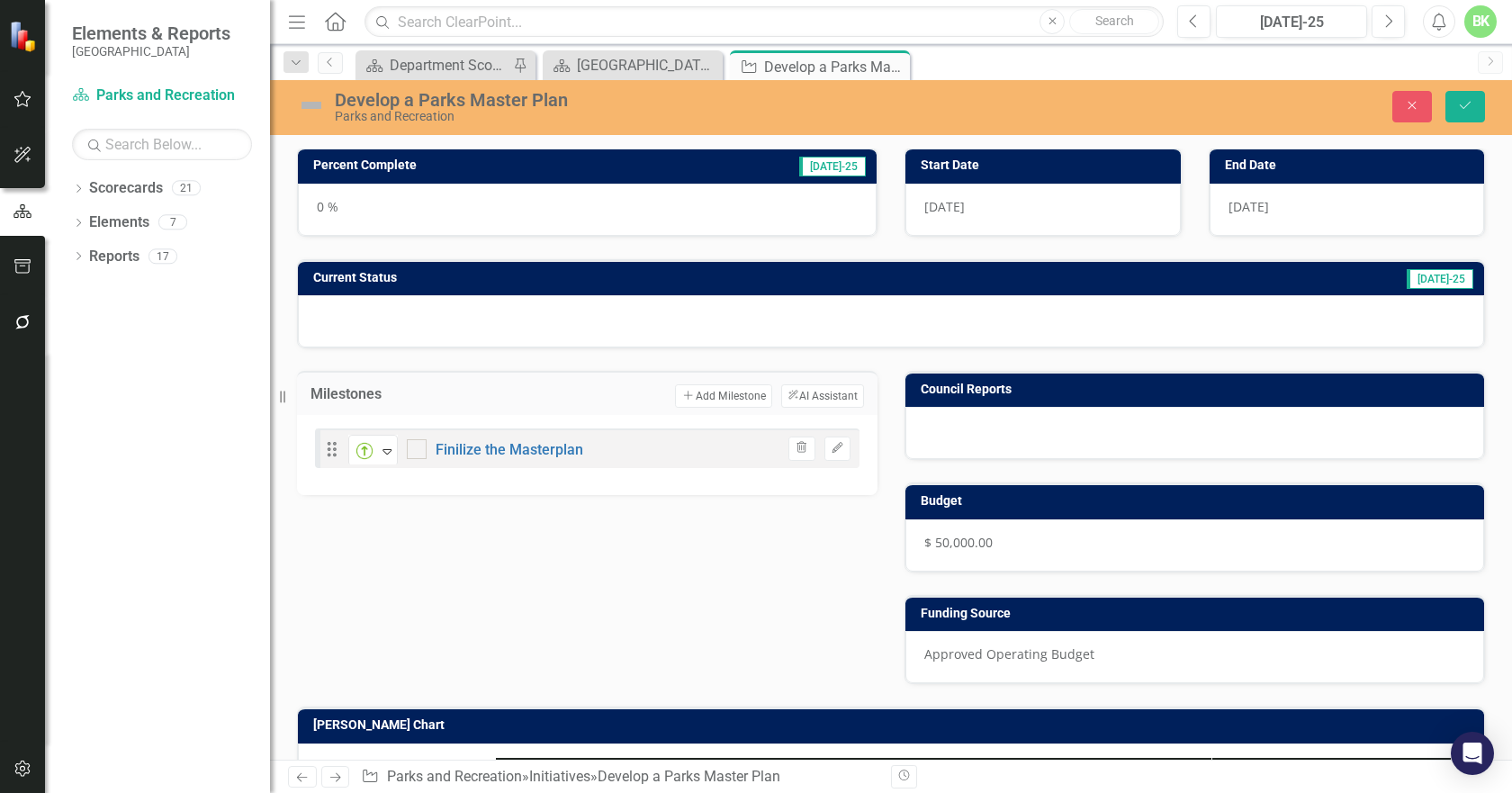
click at [554, 282] on h3 "Current Status" at bounding box center [633, 278] width 639 height 14
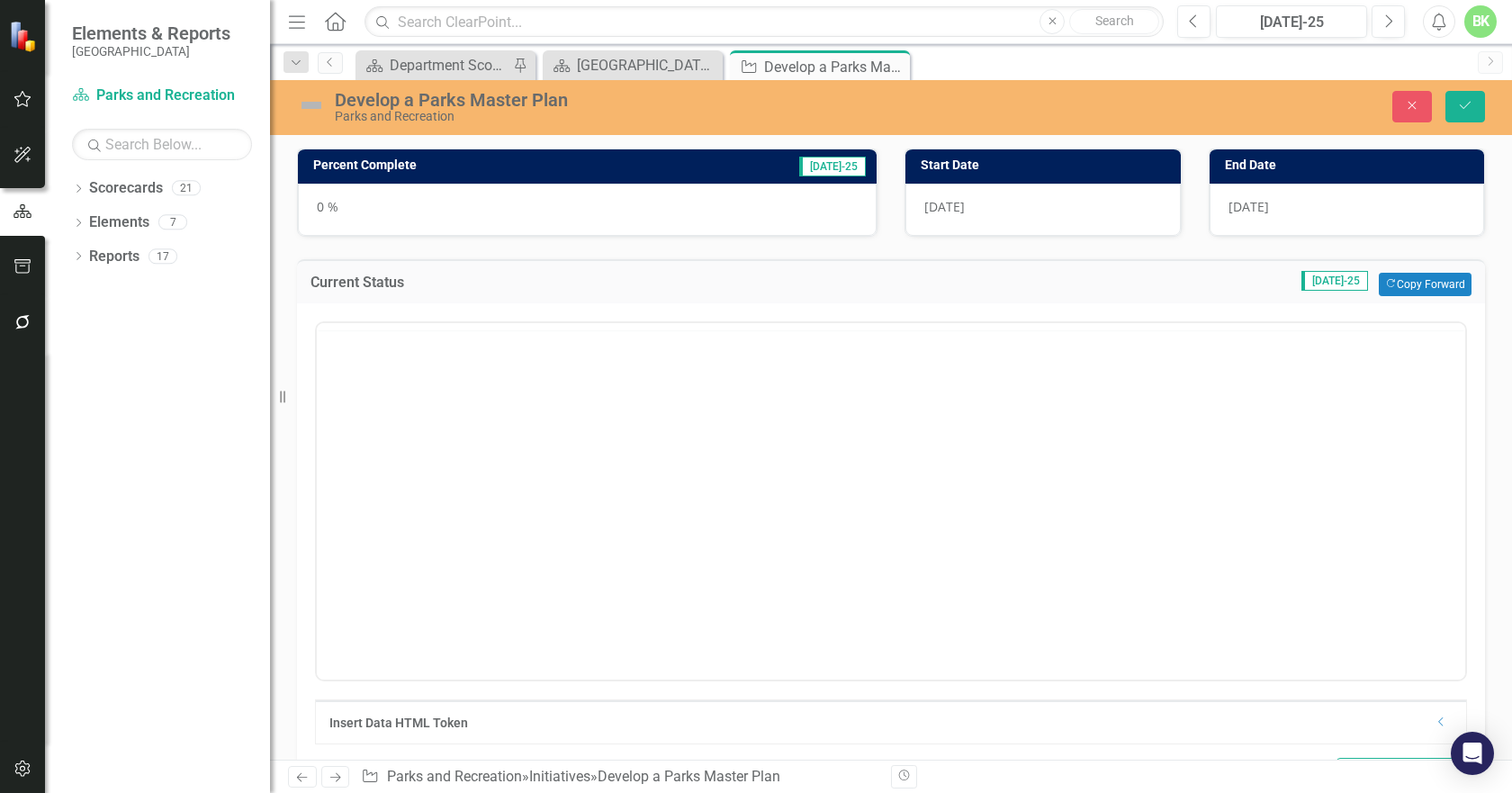
click at [554, 282] on h3 "Current Status" at bounding box center [517, 282] width 412 height 17
click at [1428, 282] on button "Copy Forward Copy Forward" at bounding box center [1425, 284] width 92 height 23
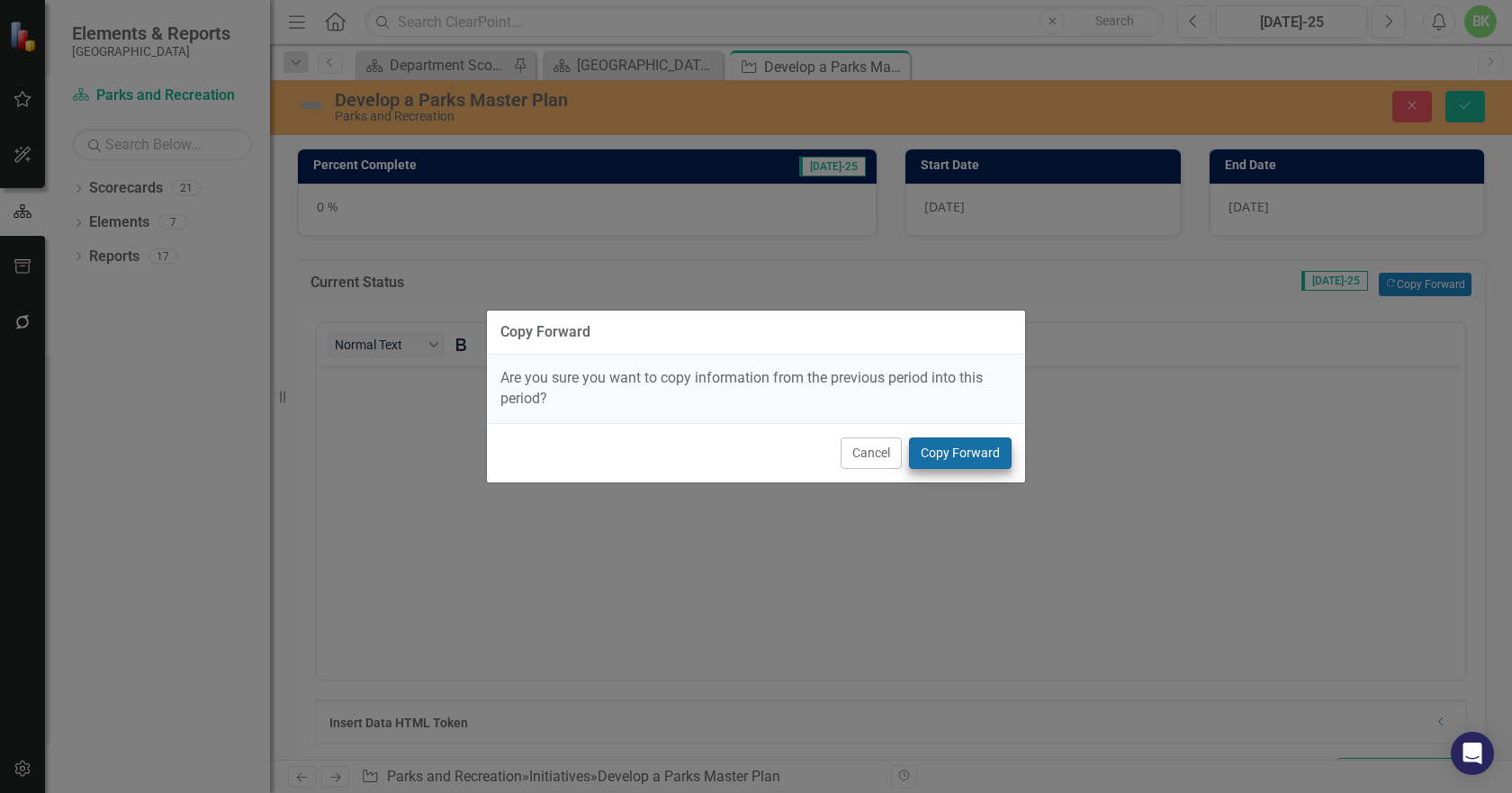
drag, startPoint x: 1023, startPoint y: 447, endPoint x: 1003, endPoint y: 453, distance: 20.9
click at [1020, 447] on div "Cancel Copy Forward" at bounding box center [756, 452] width 538 height 59
click at [1003, 453] on button "Copy Forward" at bounding box center [960, 453] width 103 height 31
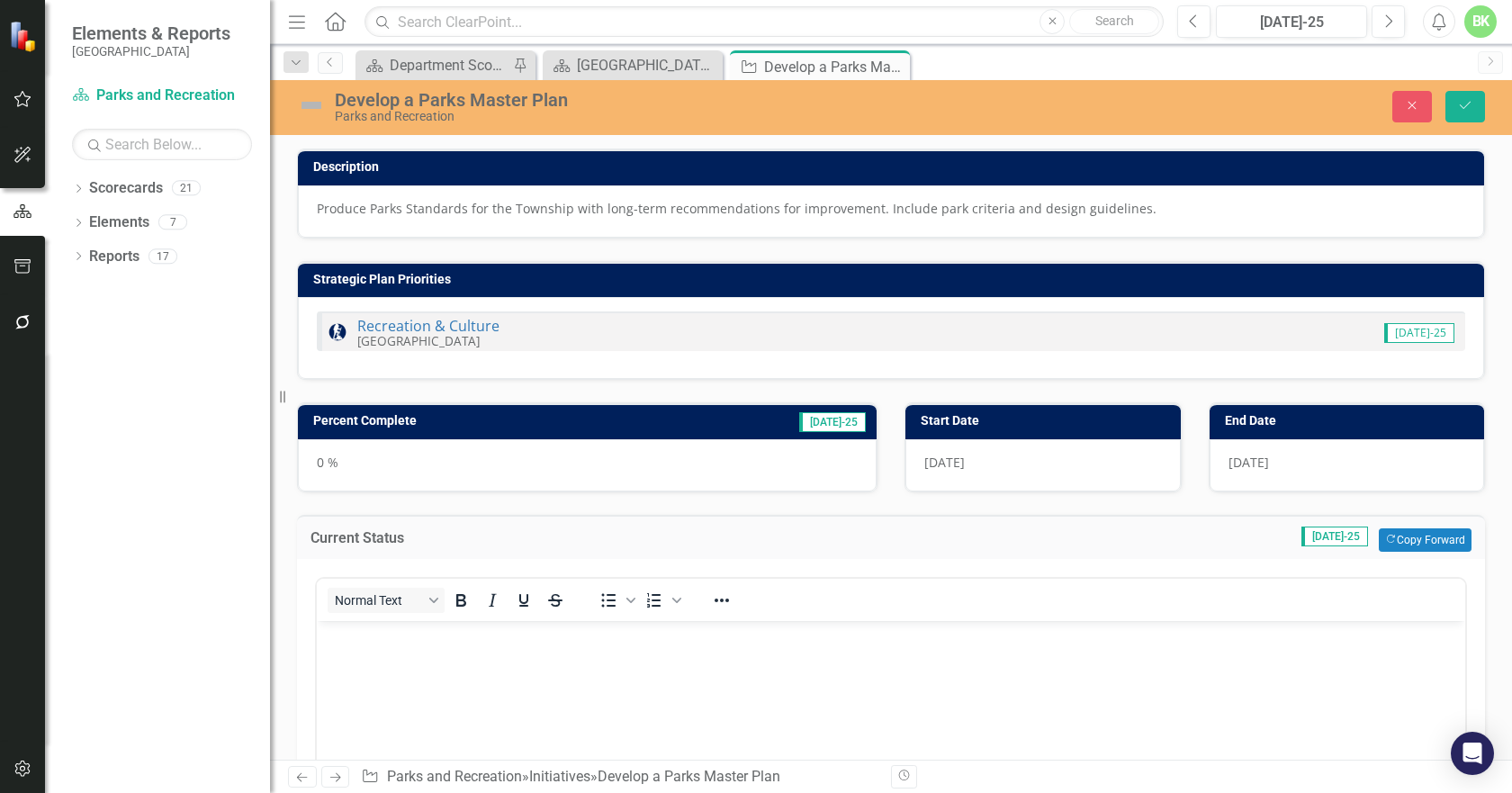
click at [621, 417] on h3 "Percent Complete" at bounding box center [481, 420] width 334 height 14
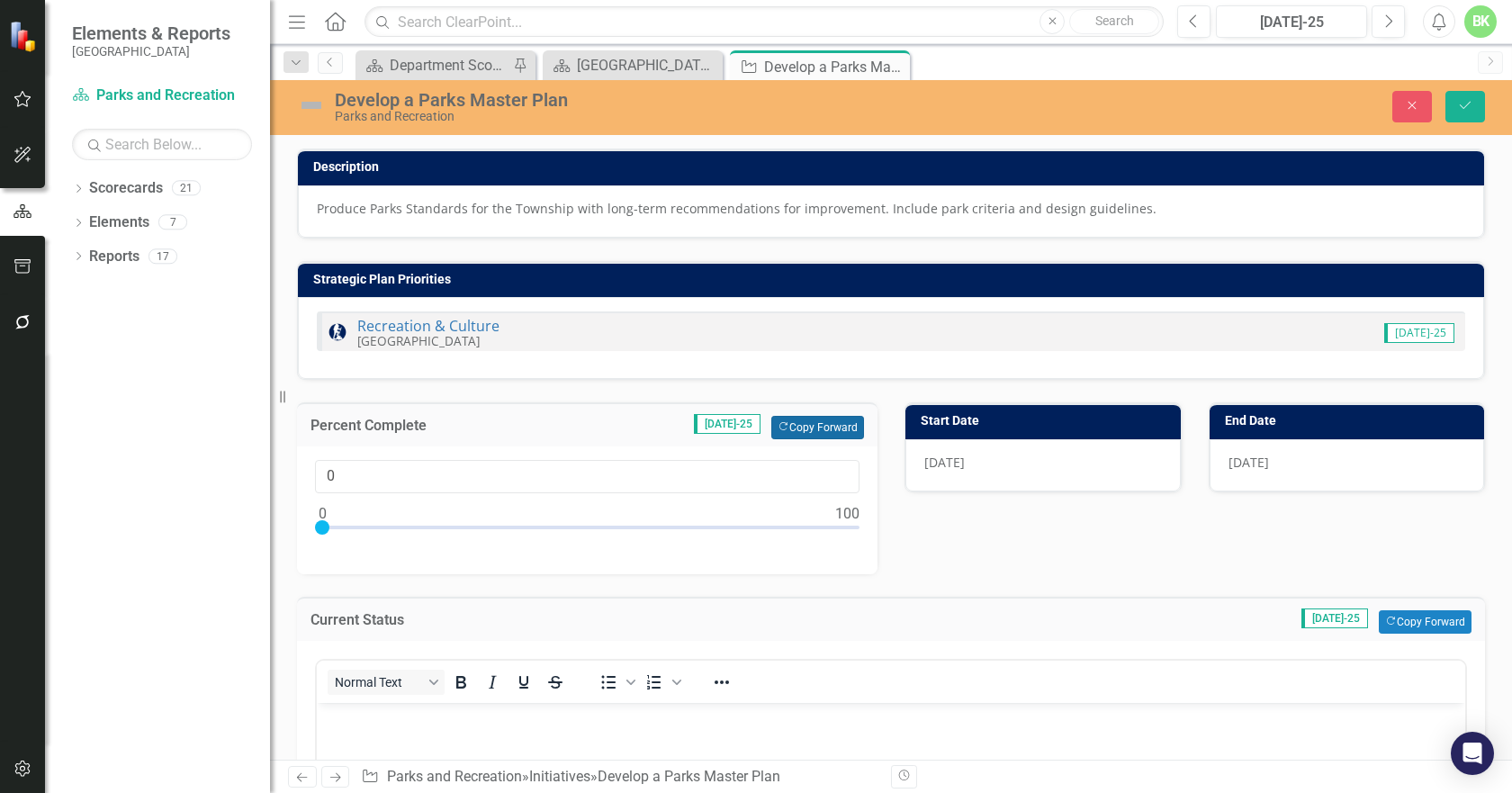
click at [803, 428] on button "Copy Forward Copy Forward" at bounding box center [817, 427] width 92 height 23
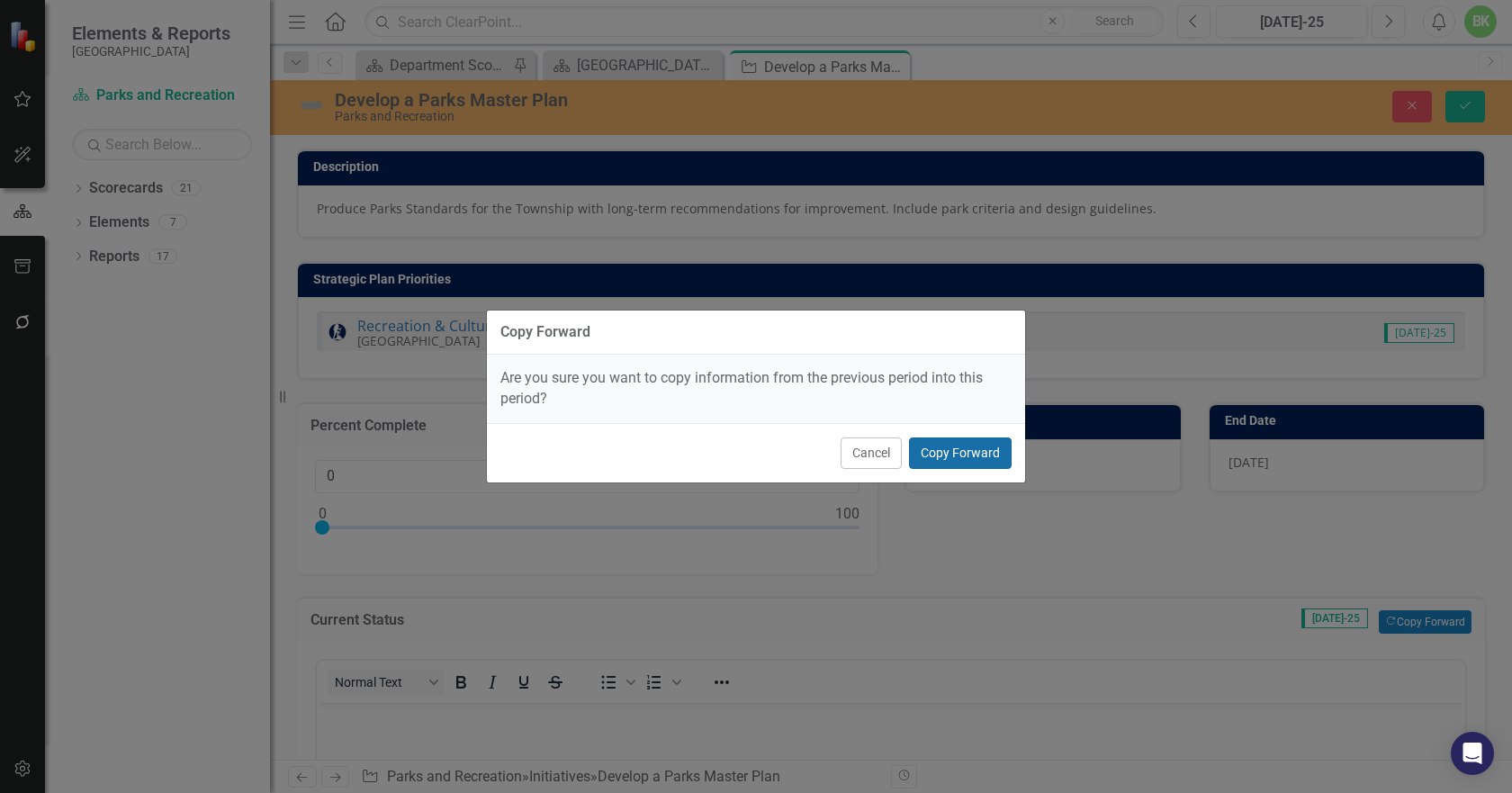
click at [989, 454] on button "Copy Forward" at bounding box center [960, 453] width 103 height 31
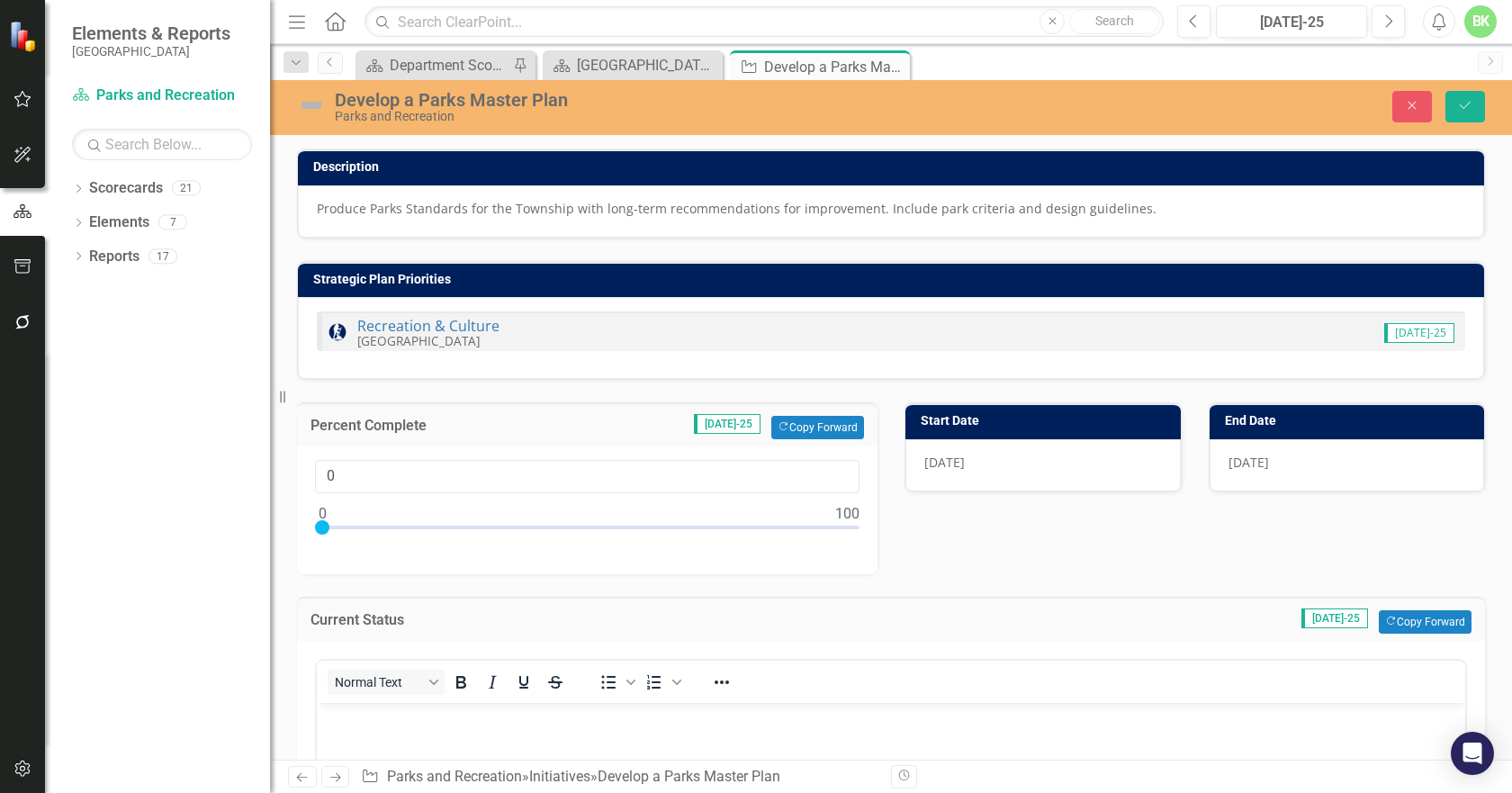
click at [312, 105] on img at bounding box center [312, 106] width 29 height 29
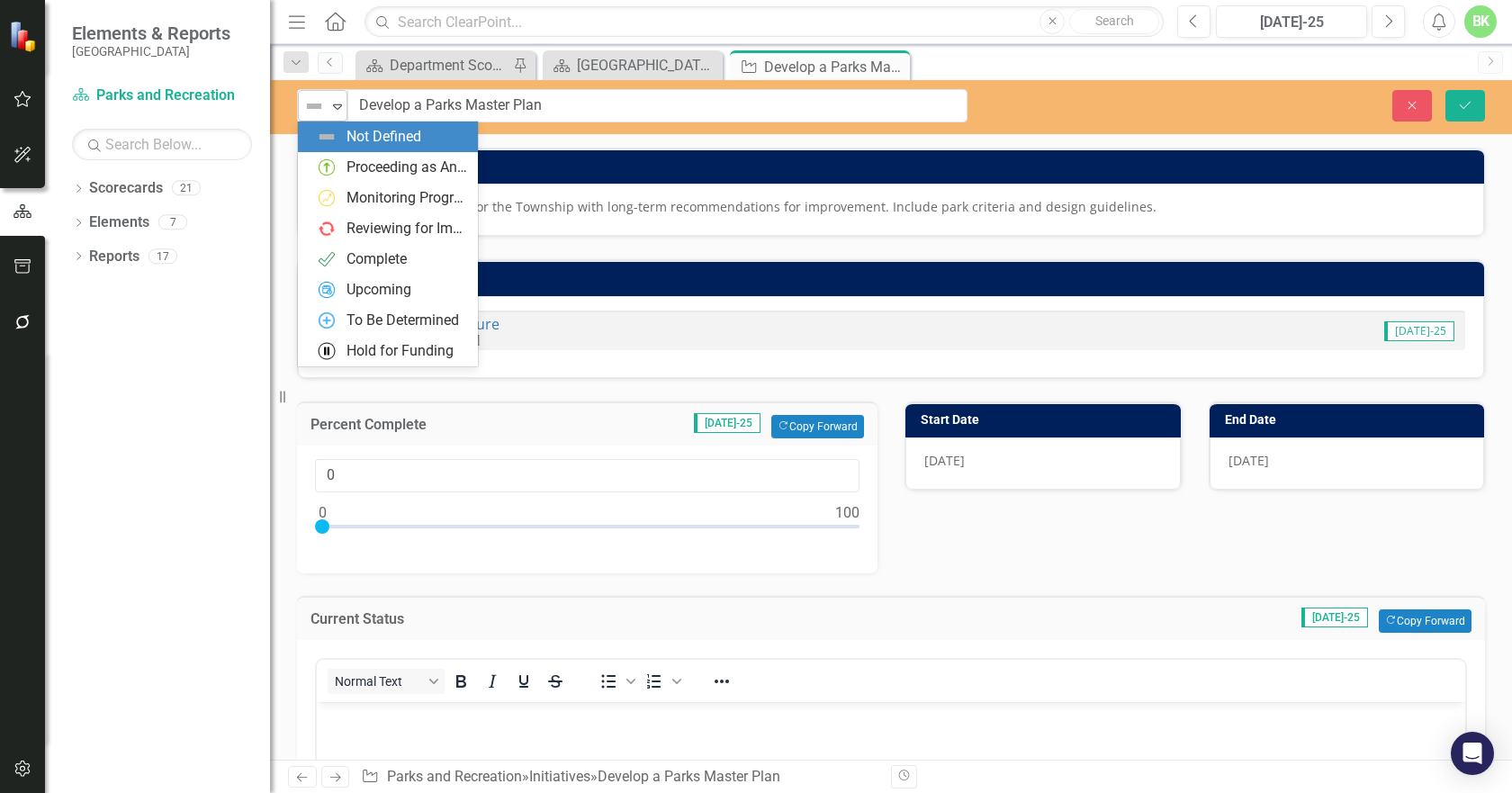
click at [335, 113] on icon "Expand" at bounding box center [337, 106] width 18 height 15
click at [380, 166] on div "Proceeding as Anticipated" at bounding box center [407, 167] width 120 height 20
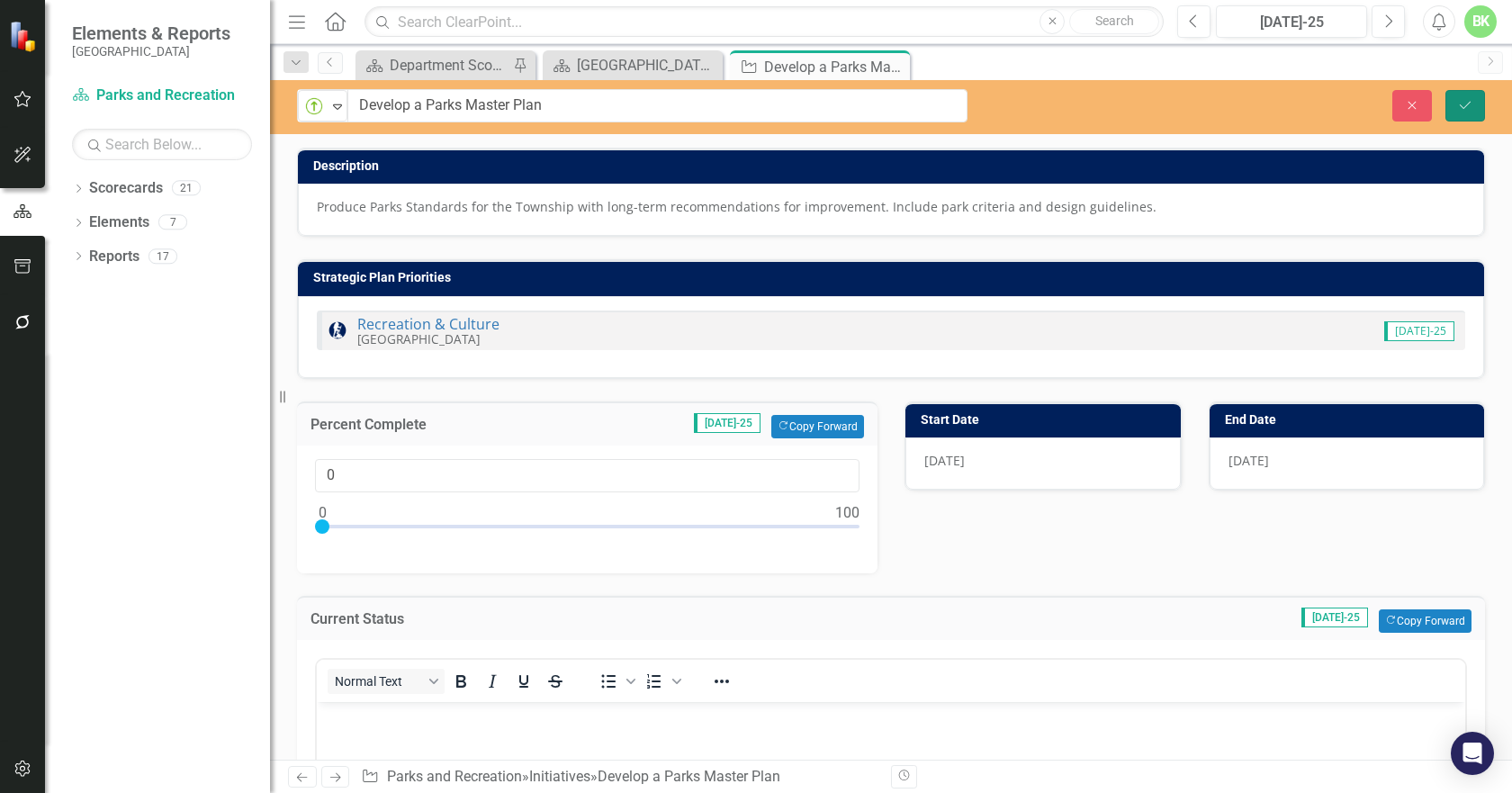
click at [1458, 107] on icon "Save" at bounding box center [1465, 105] width 17 height 13
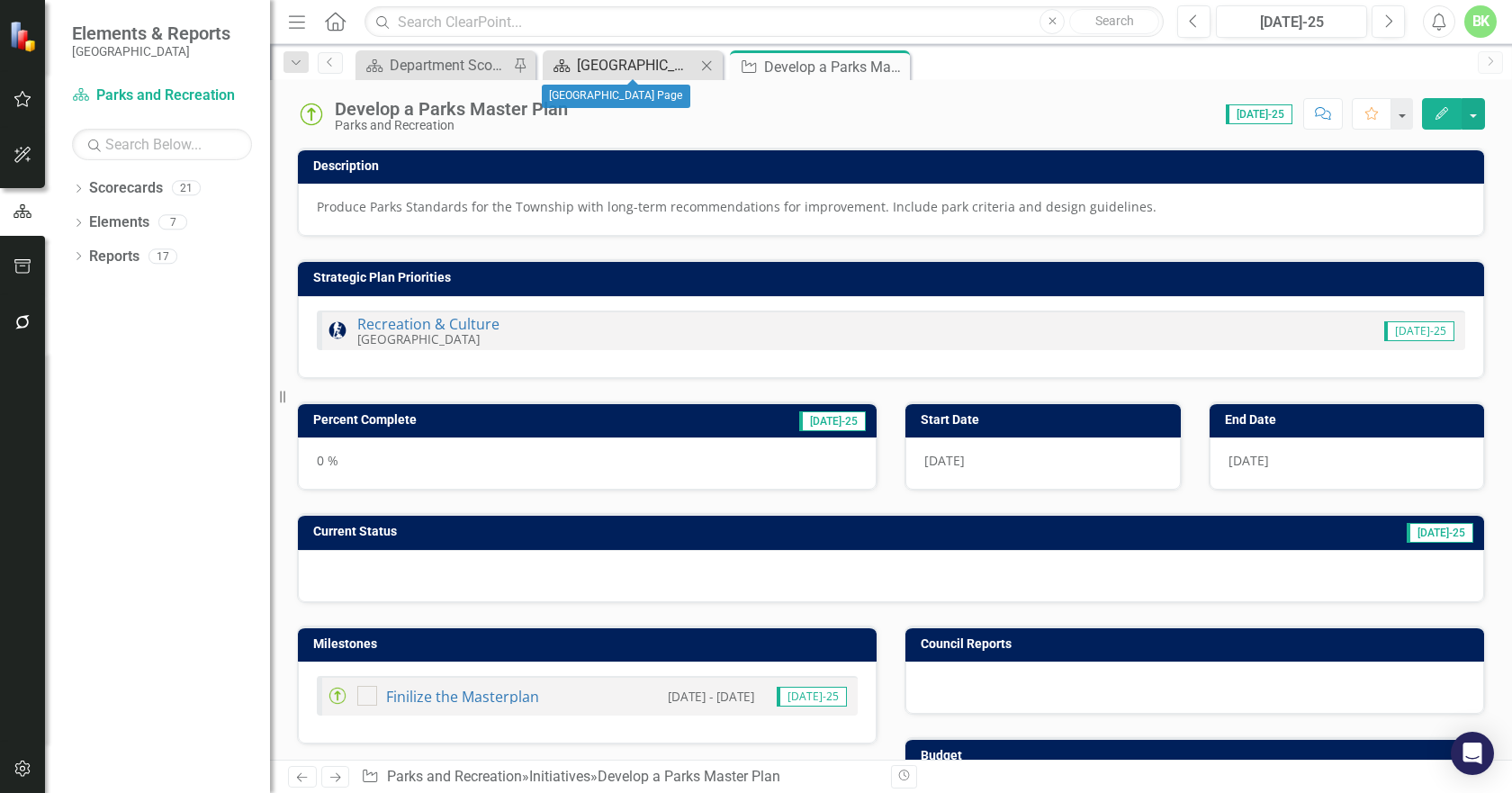
click at [636, 75] on div "[GEOGRAPHIC_DATA] Page" at bounding box center [636, 65] width 118 height 22
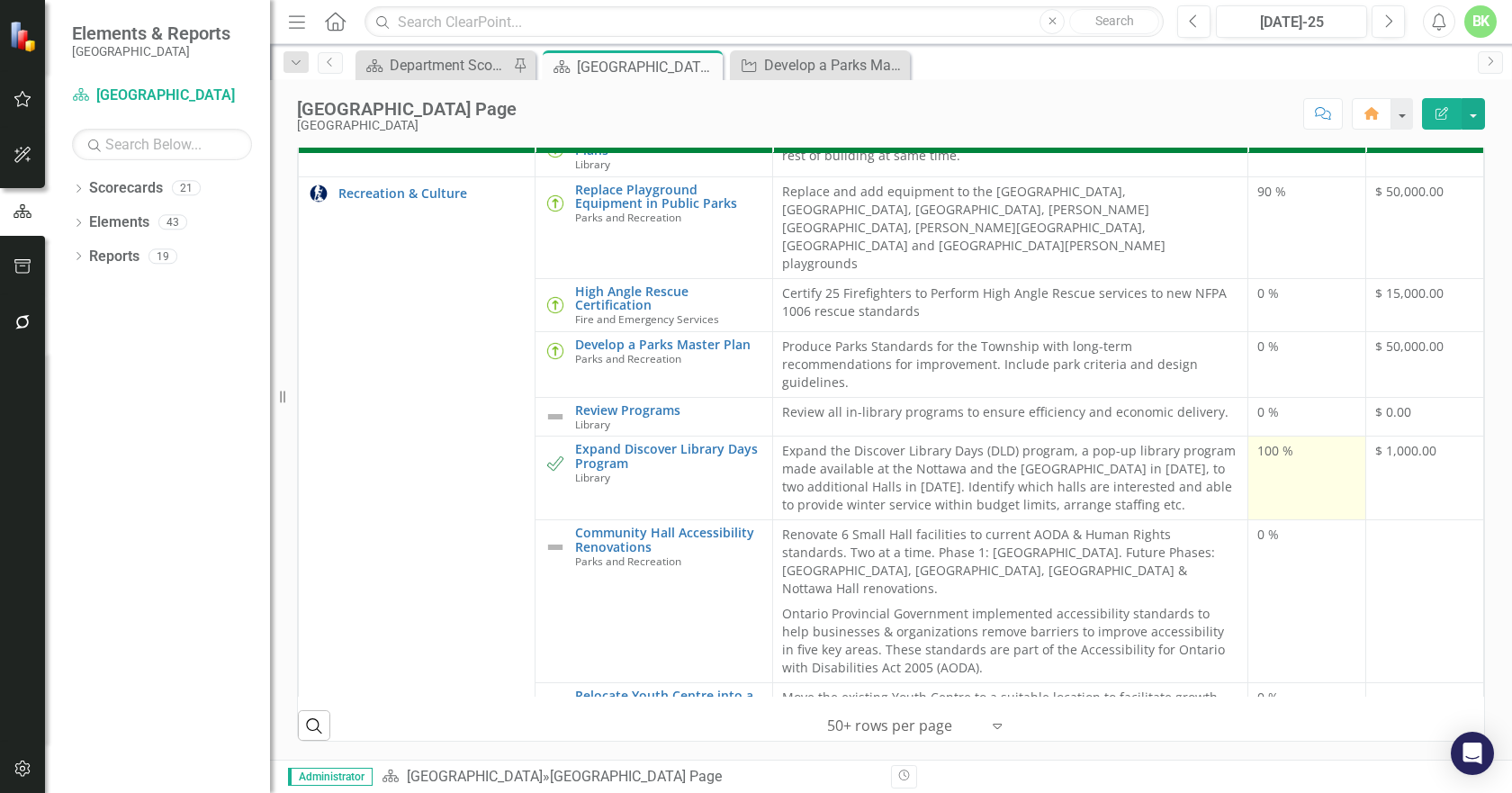
scroll to position [360, 0]
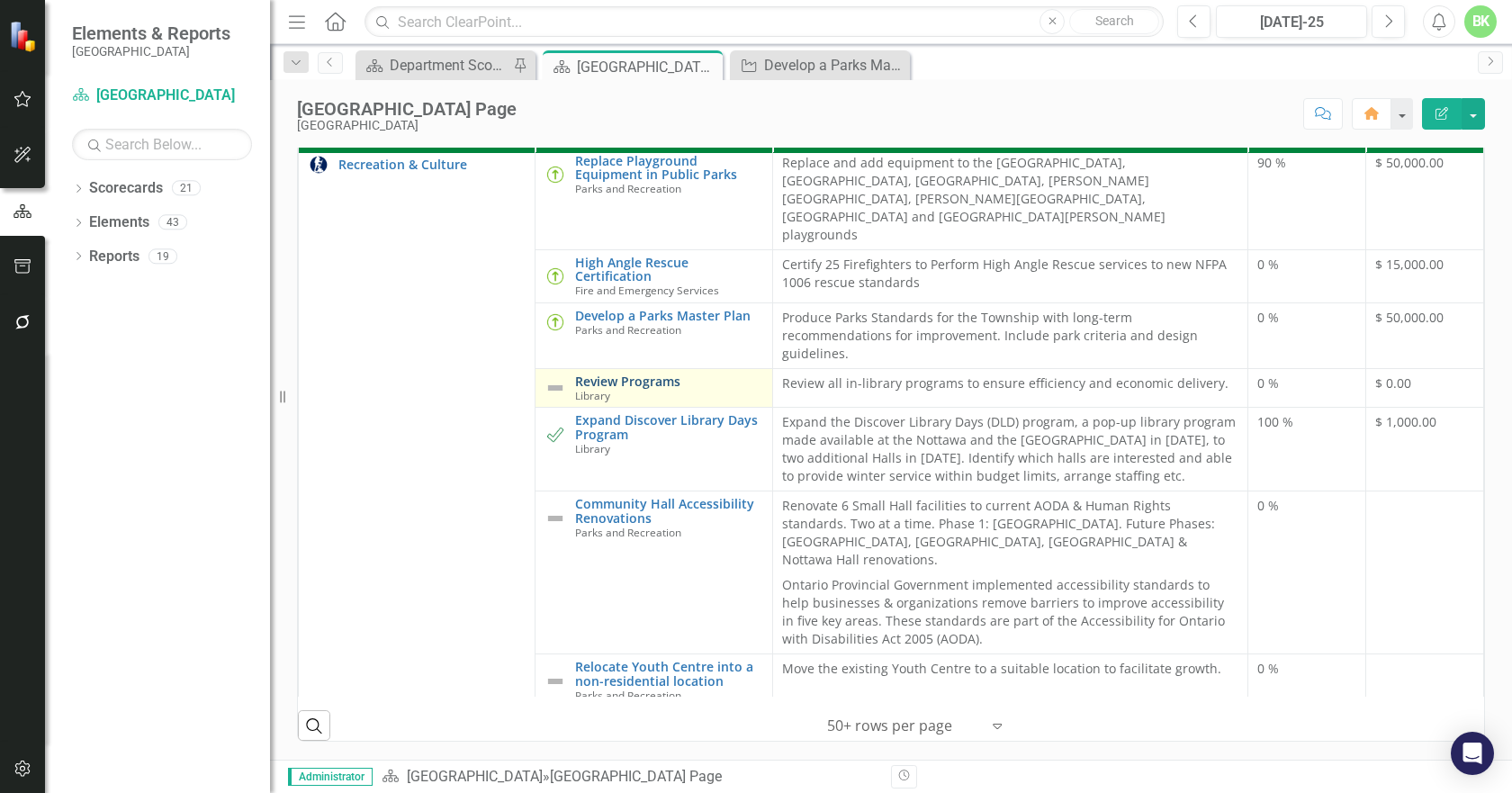
click at [611, 388] on link "Review Programs" at bounding box center [668, 381] width 187 height 14
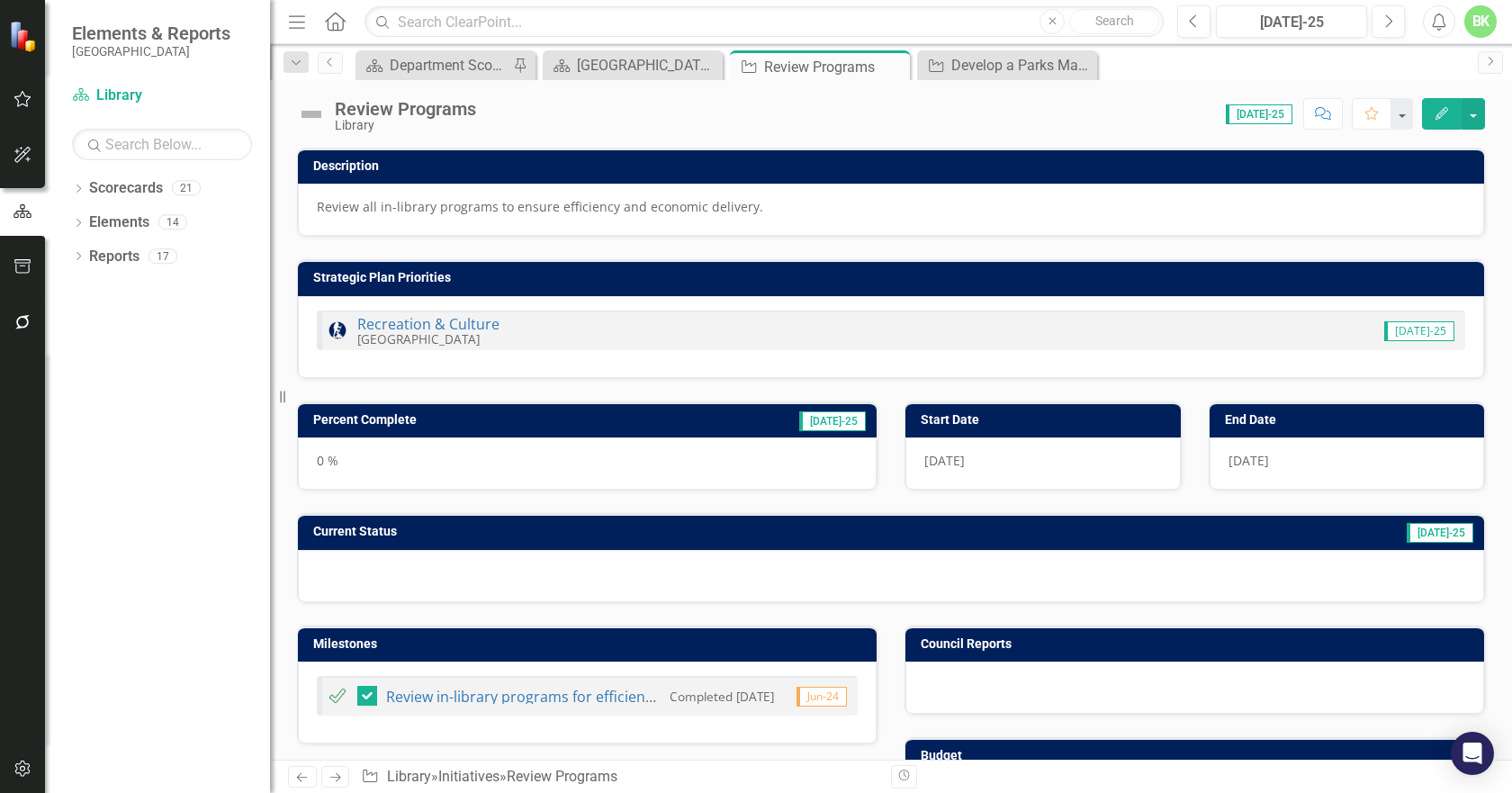
click at [320, 118] on img at bounding box center [312, 115] width 29 height 29
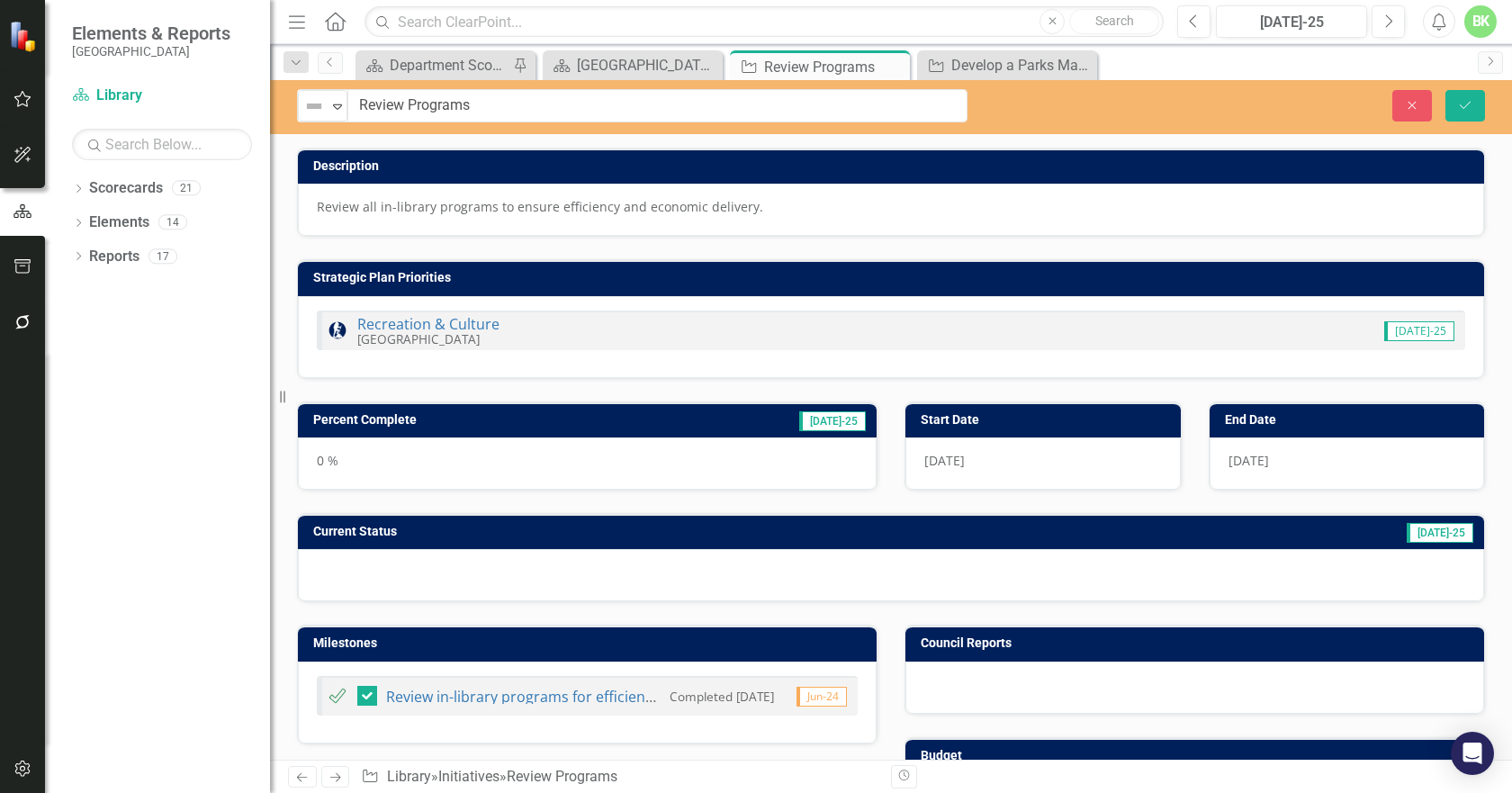
click at [430, 262] on div "Strategic Plan Priorities" at bounding box center [891, 278] width 1187 height 35
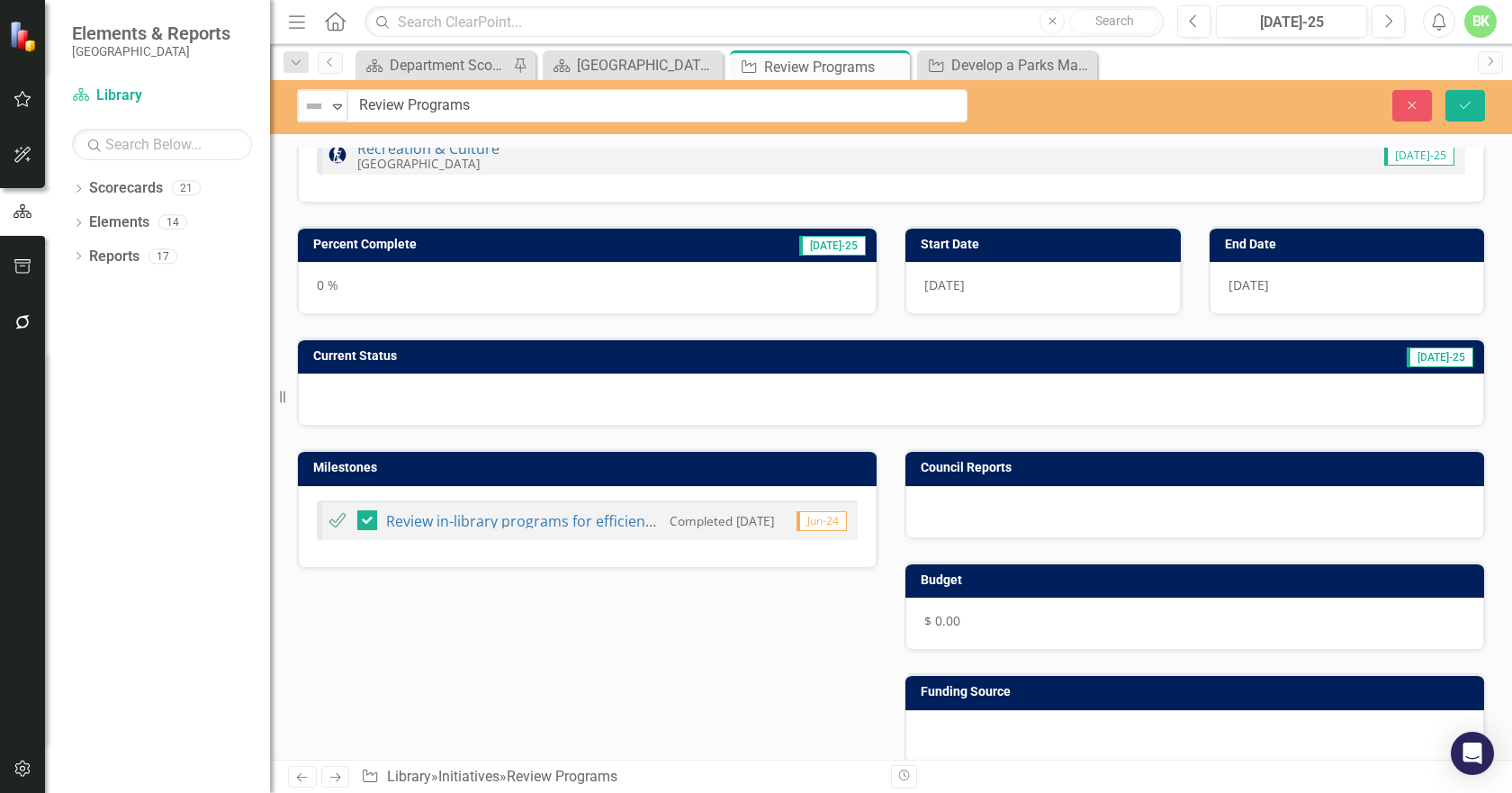
scroll to position [524, 0]
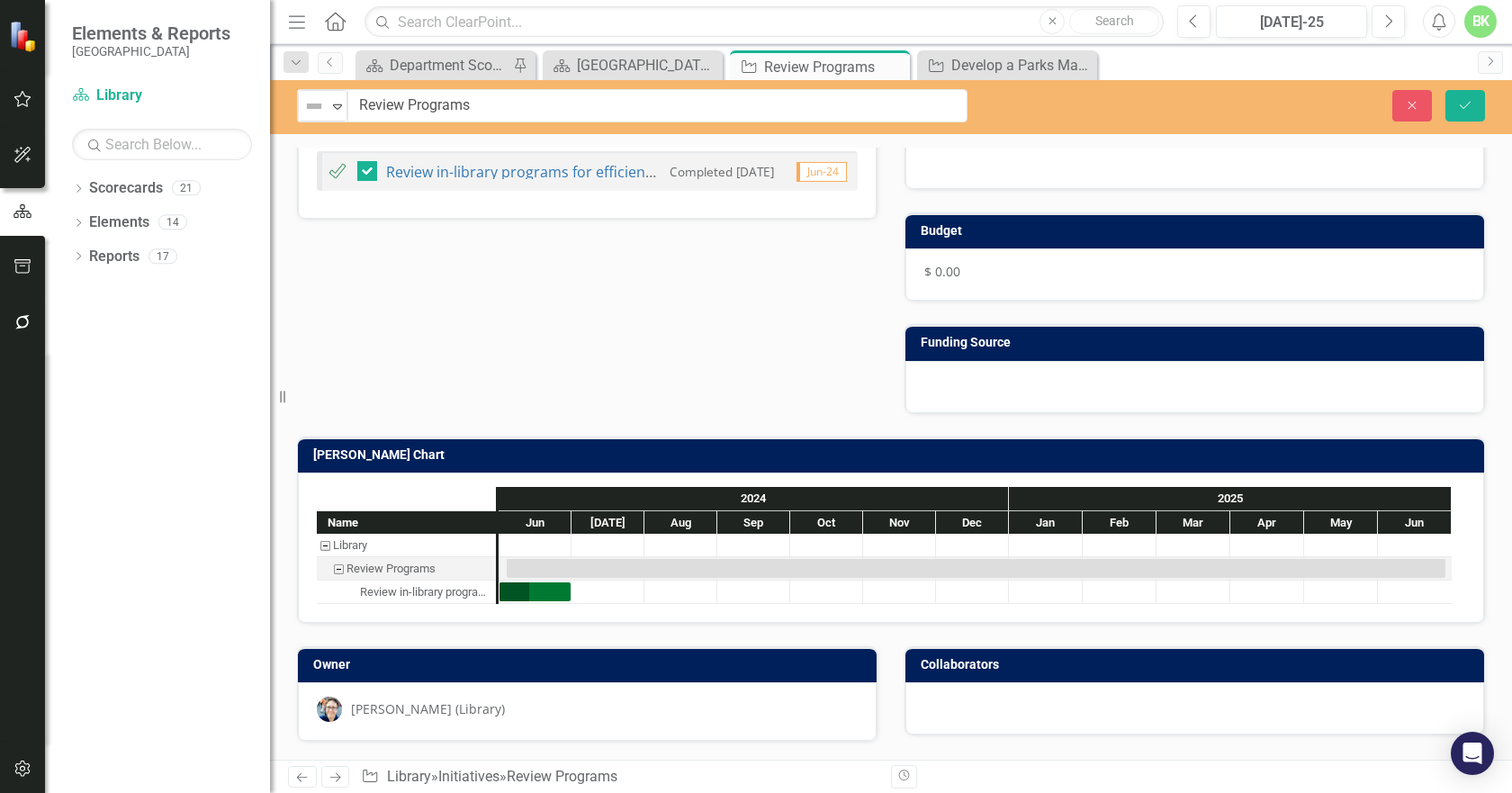
click at [571, 450] on h3 "[PERSON_NAME] Chart" at bounding box center [894, 455] width 1162 height 14
click at [570, 450] on h3 "[PERSON_NAME] Chart" at bounding box center [894, 455] width 1162 height 14
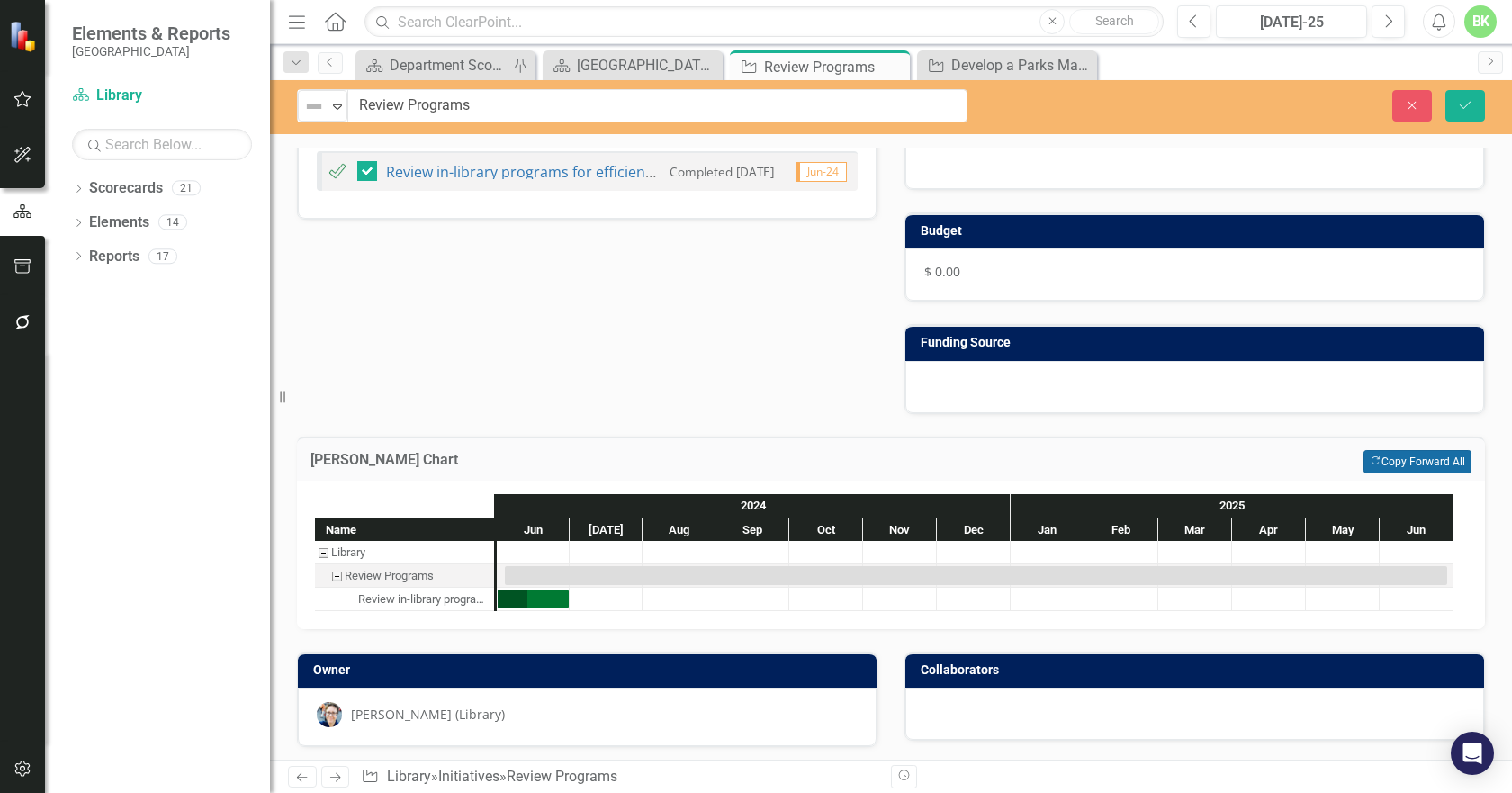
click at [1371, 450] on button "Copy Forward Copy Forward All" at bounding box center [1417, 462] width 108 height 23
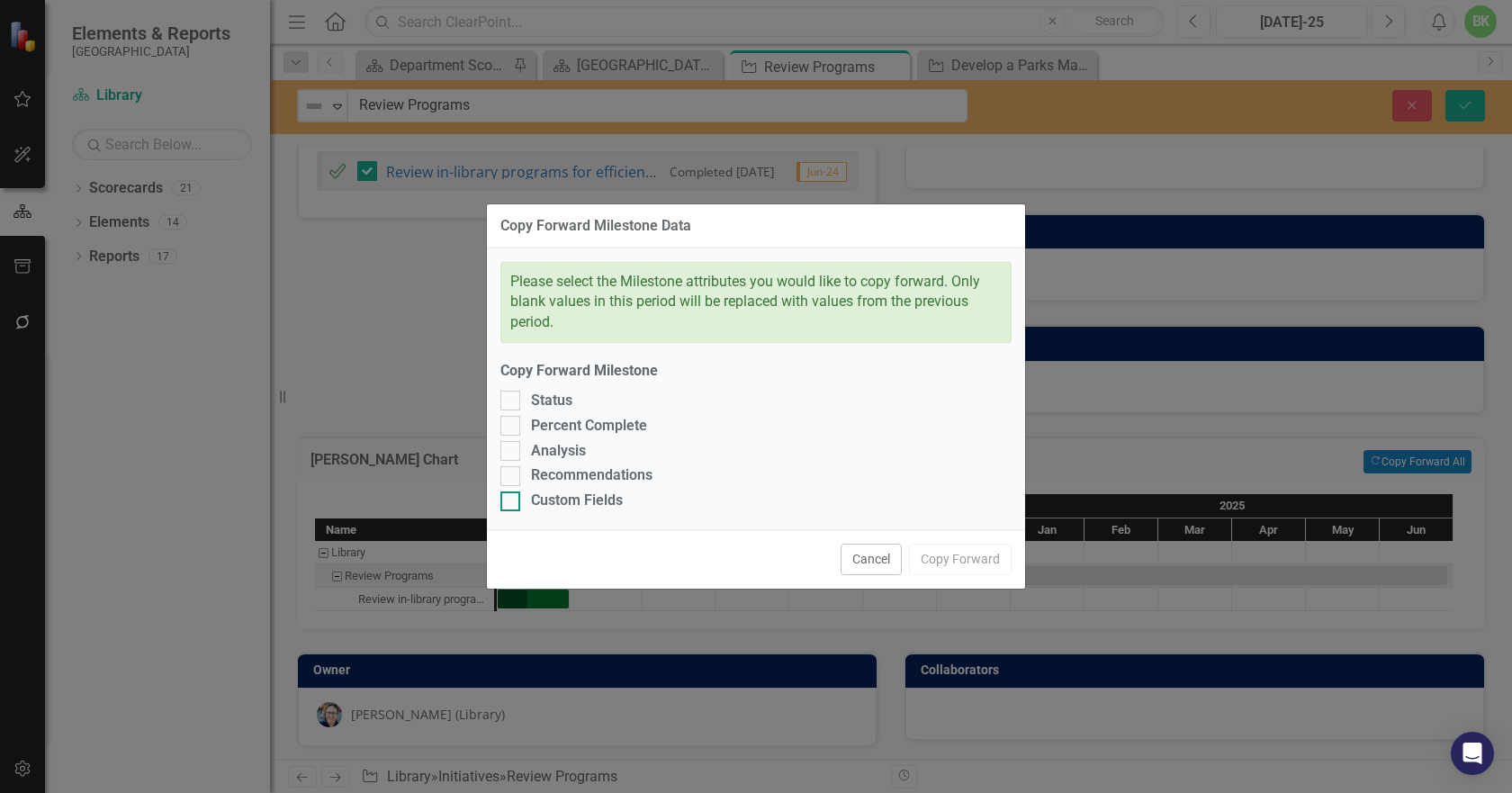
click at [506, 499] on input "Custom Fields" at bounding box center [506, 497] width 12 height 12
checkbox input "true"
drag, startPoint x: 514, startPoint y: 476, endPoint x: 521, endPoint y: 450, distance: 26.9
click at [514, 475] on div at bounding box center [510, 476] width 19 height 19
click at [512, 475] on input "Recommendations" at bounding box center [506, 472] width 12 height 12
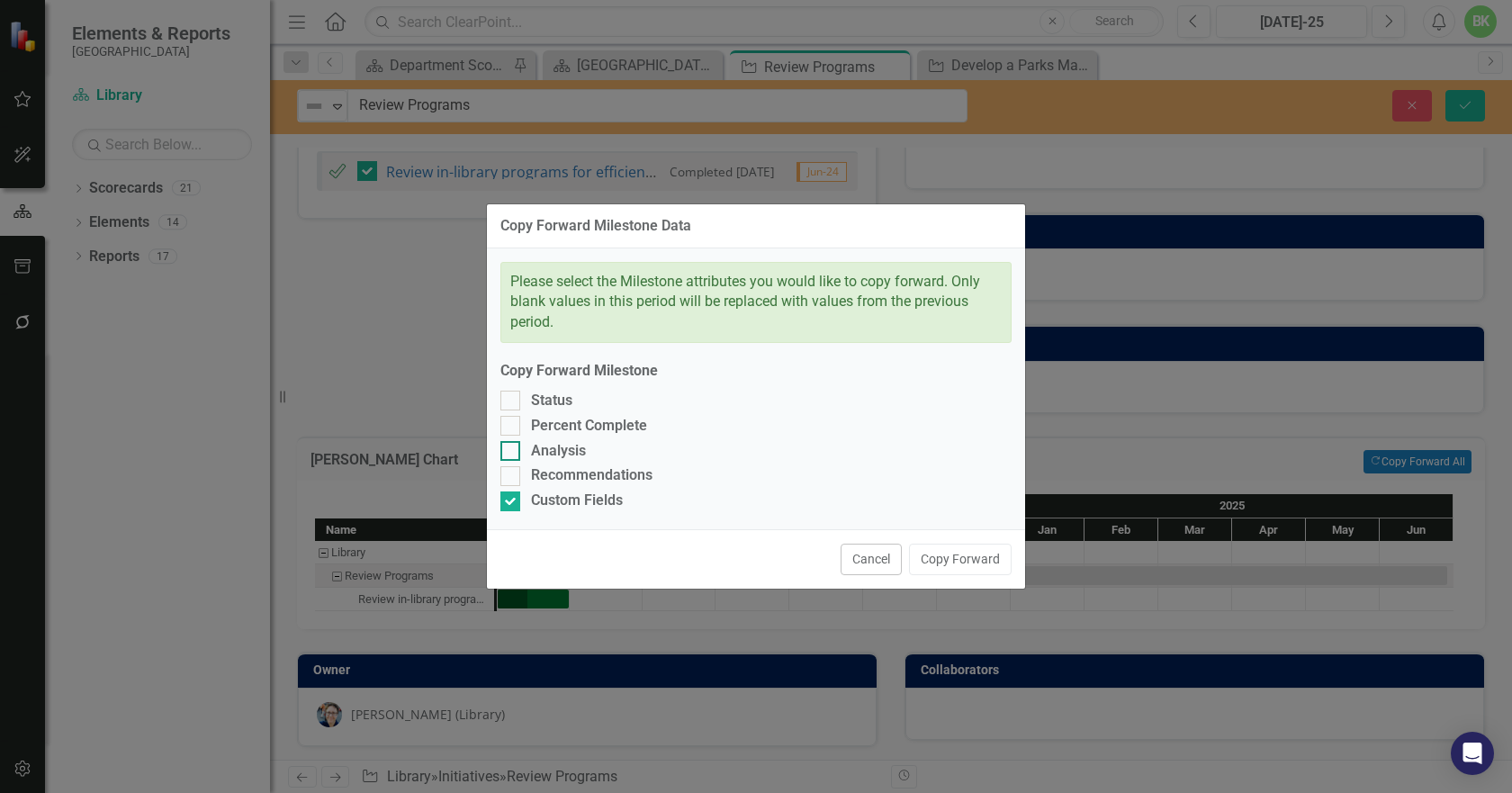
checkbox input "true"
drag, startPoint x: 521, startPoint y: 450, endPoint x: 514, endPoint y: 422, distance: 28.9
click at [521, 448] on div "Analysis" at bounding box center [756, 450] width 512 height 20
click at [512, 448] on input "Analysis" at bounding box center [506, 446] width 12 height 12
checkbox input "true"
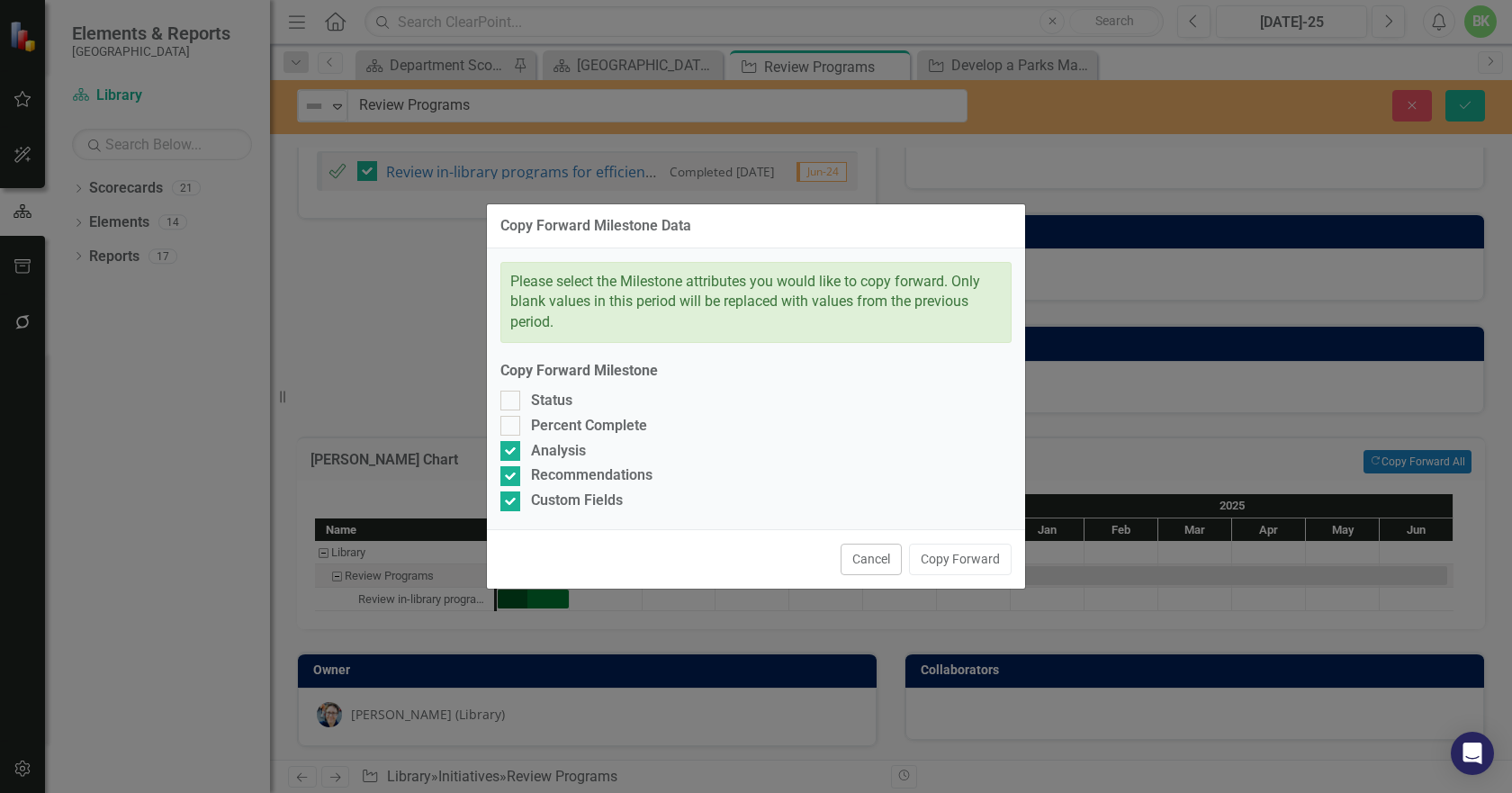
drag, startPoint x: 514, startPoint y: 422, endPoint x: 513, endPoint y: 413, distance: 9.1
click at [513, 422] on div at bounding box center [510, 425] width 19 height 19
click at [512, 422] on input "Percent Complete" at bounding box center [506, 421] width 12 height 12
checkbox input "true"
click at [513, 408] on div at bounding box center [510, 400] width 19 height 19
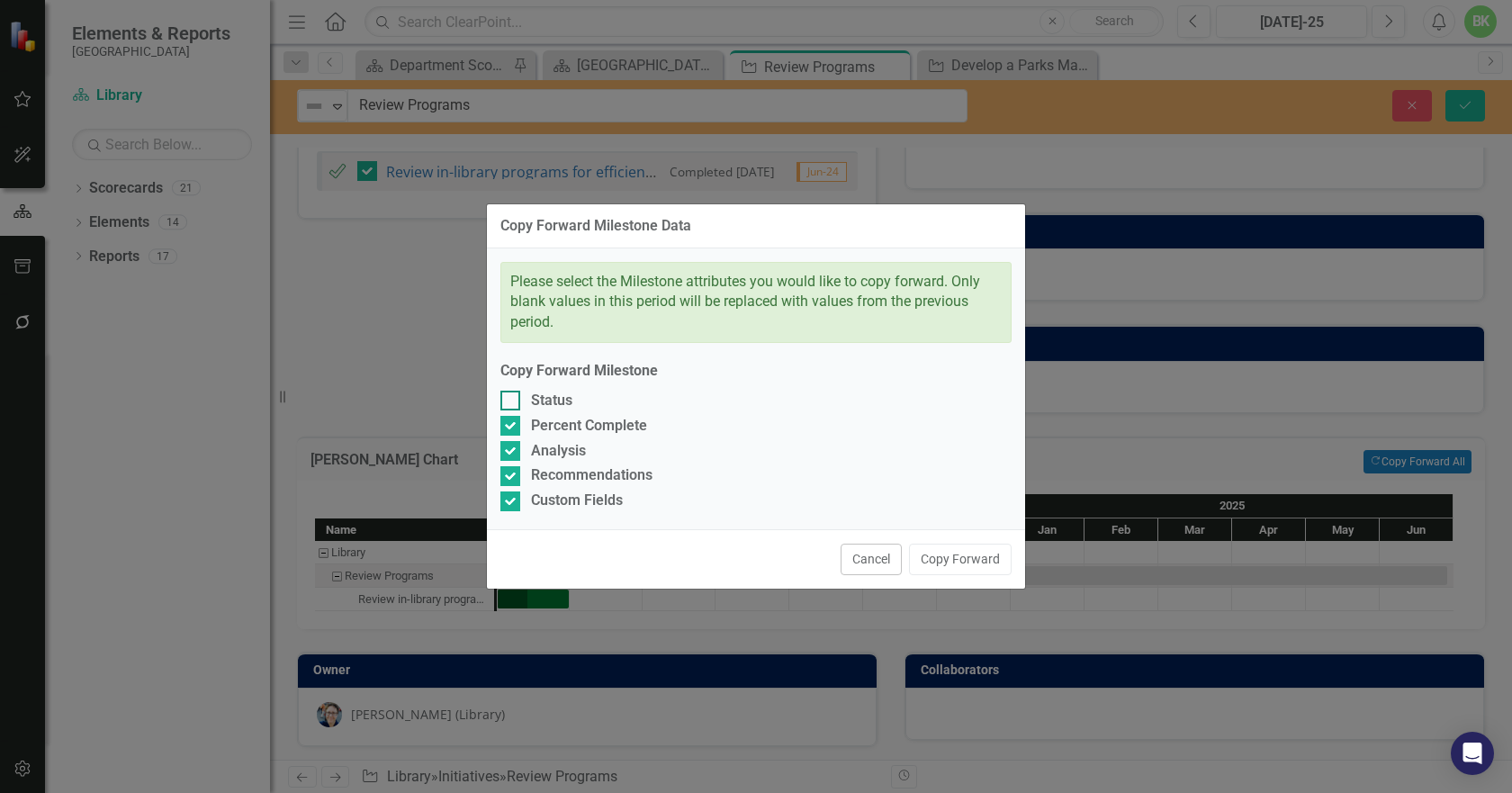
click at [512, 402] on input "Status" at bounding box center [506, 396] width 12 height 12
checkbox input "true"
click at [950, 551] on button "Copy Forward" at bounding box center [960, 559] width 103 height 31
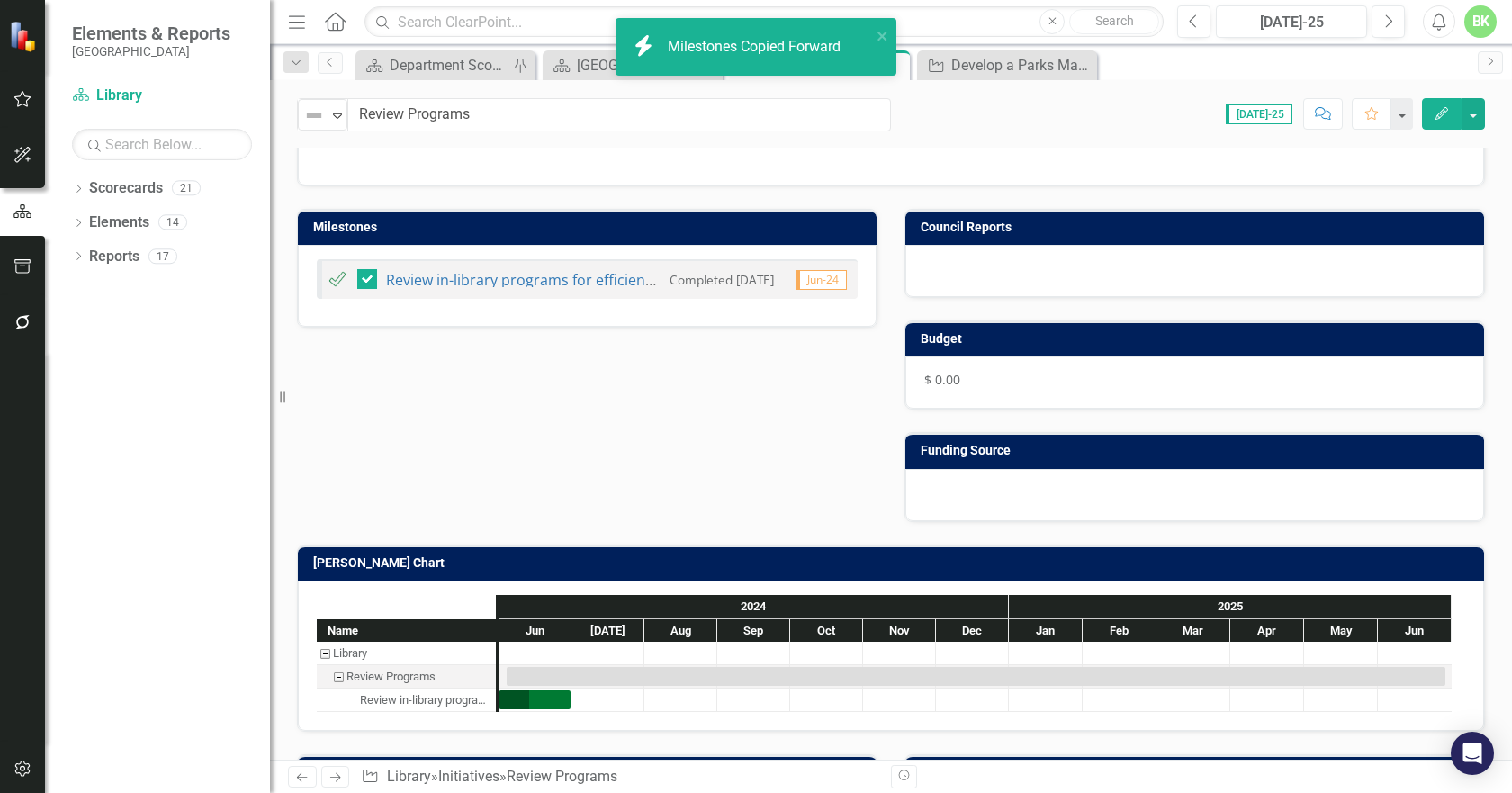
scroll to position [345, 0]
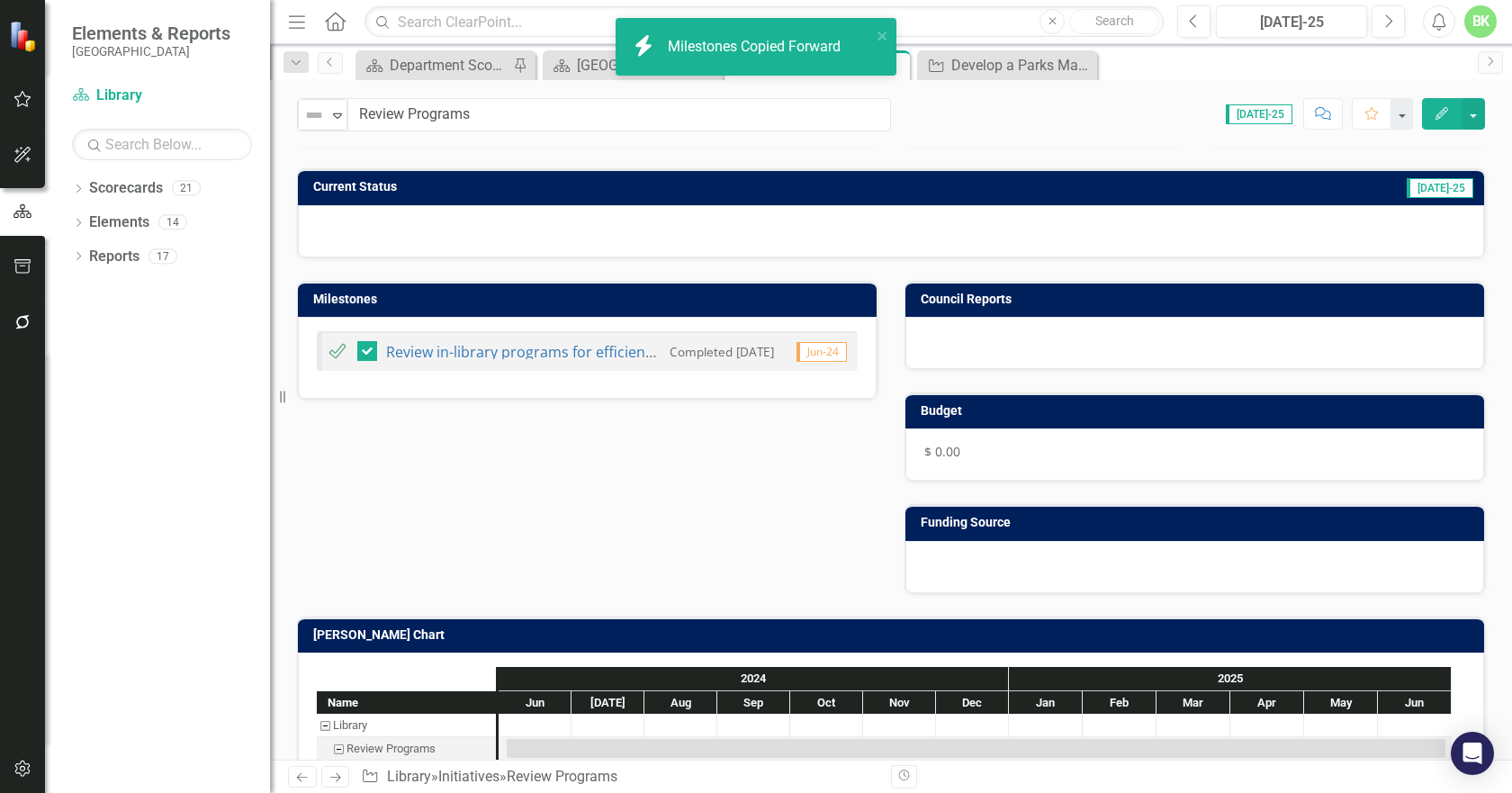
click at [467, 307] on td "Milestones" at bounding box center [590, 302] width 554 height 27
click at [467, 310] on td "Milestones" at bounding box center [590, 302] width 554 height 27
click at [439, 193] on h3 "Current Status" at bounding box center [633, 186] width 639 height 14
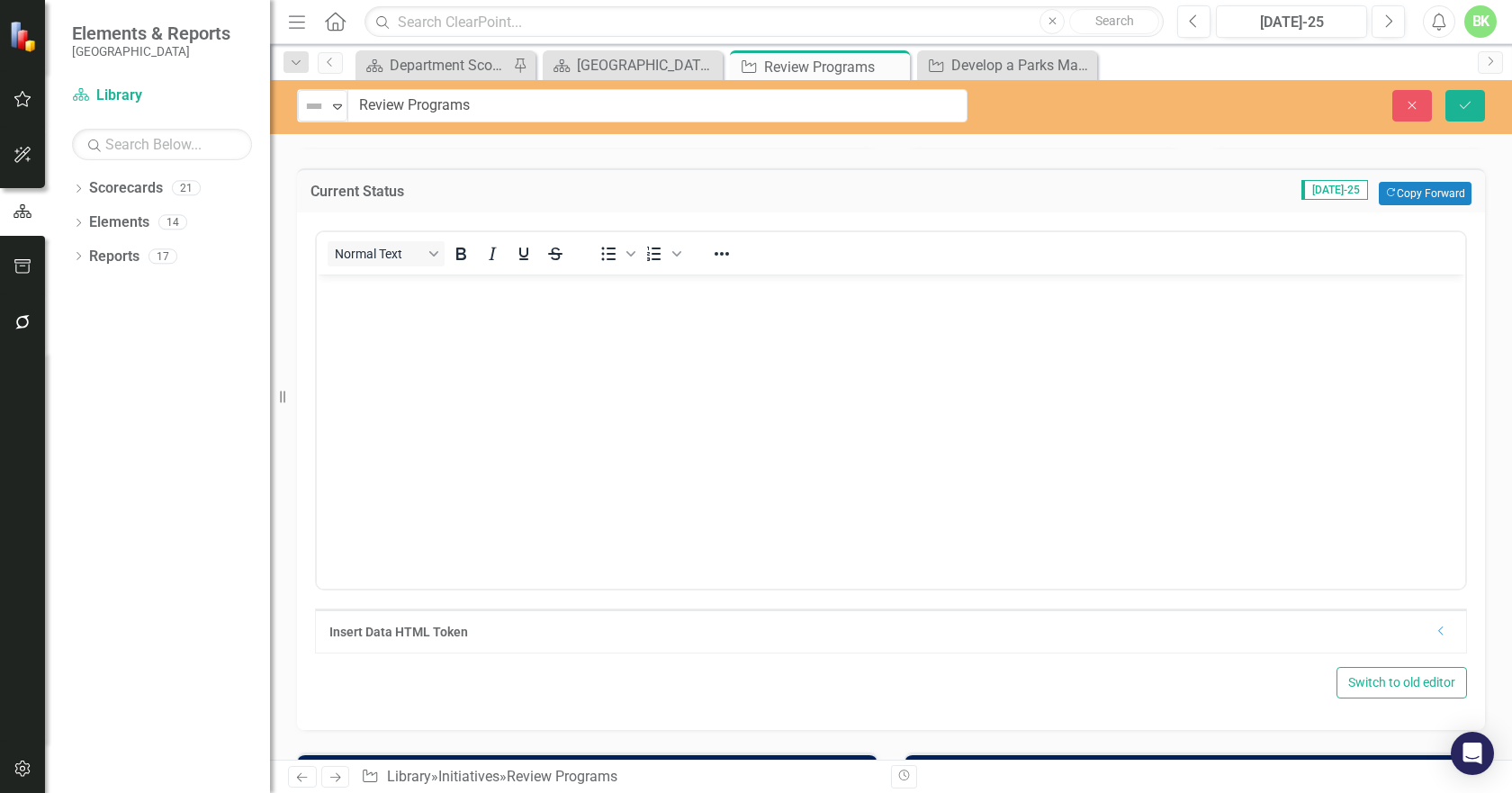
scroll to position [0, 0]
click at [1422, 204] on button "Copy Forward Copy Forward" at bounding box center [1425, 193] width 92 height 23
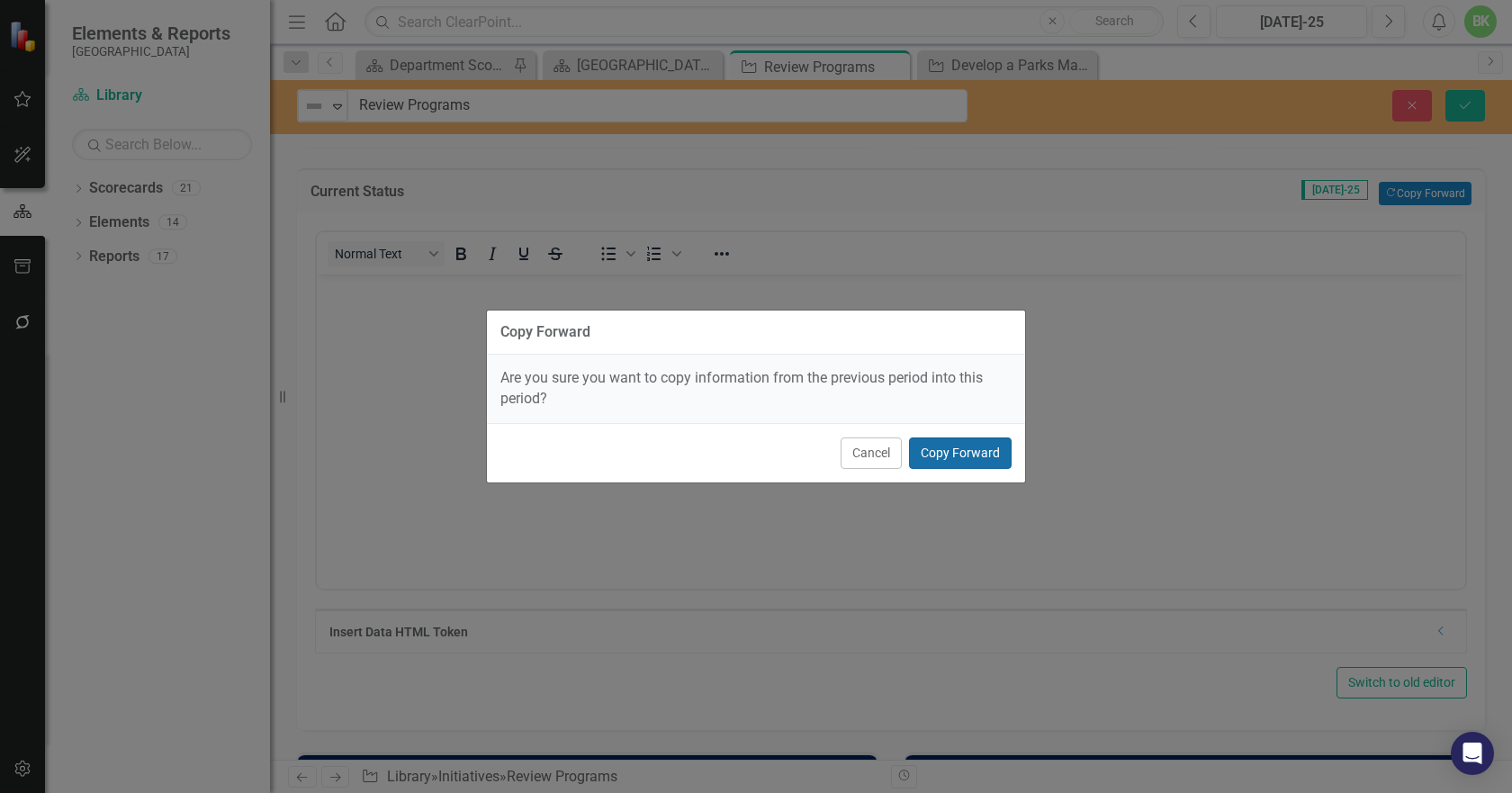
click at [981, 464] on button "Copy Forward" at bounding box center [960, 453] width 103 height 31
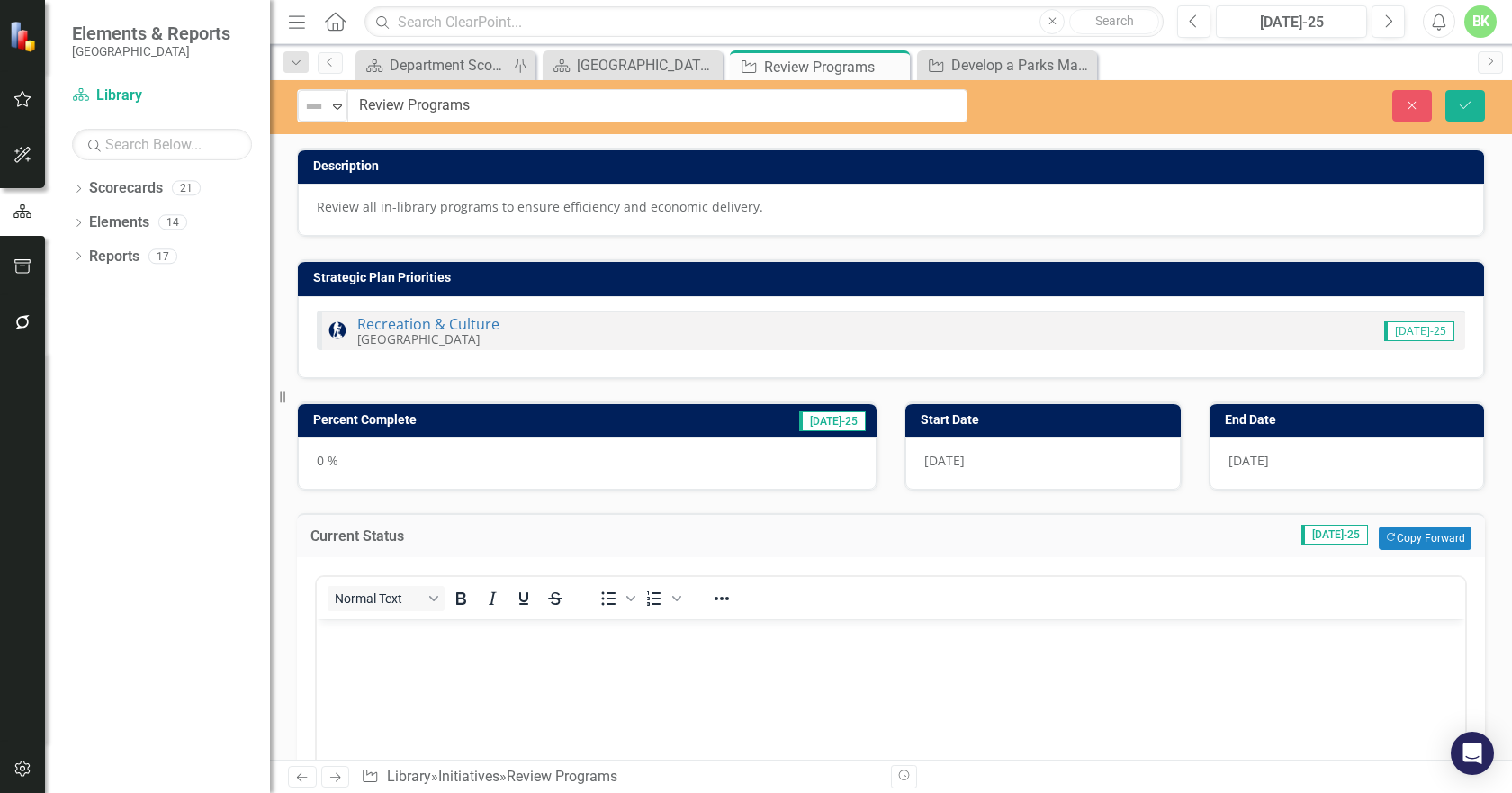
click at [638, 420] on h3 "Percent Complete" at bounding box center [481, 420] width 334 height 14
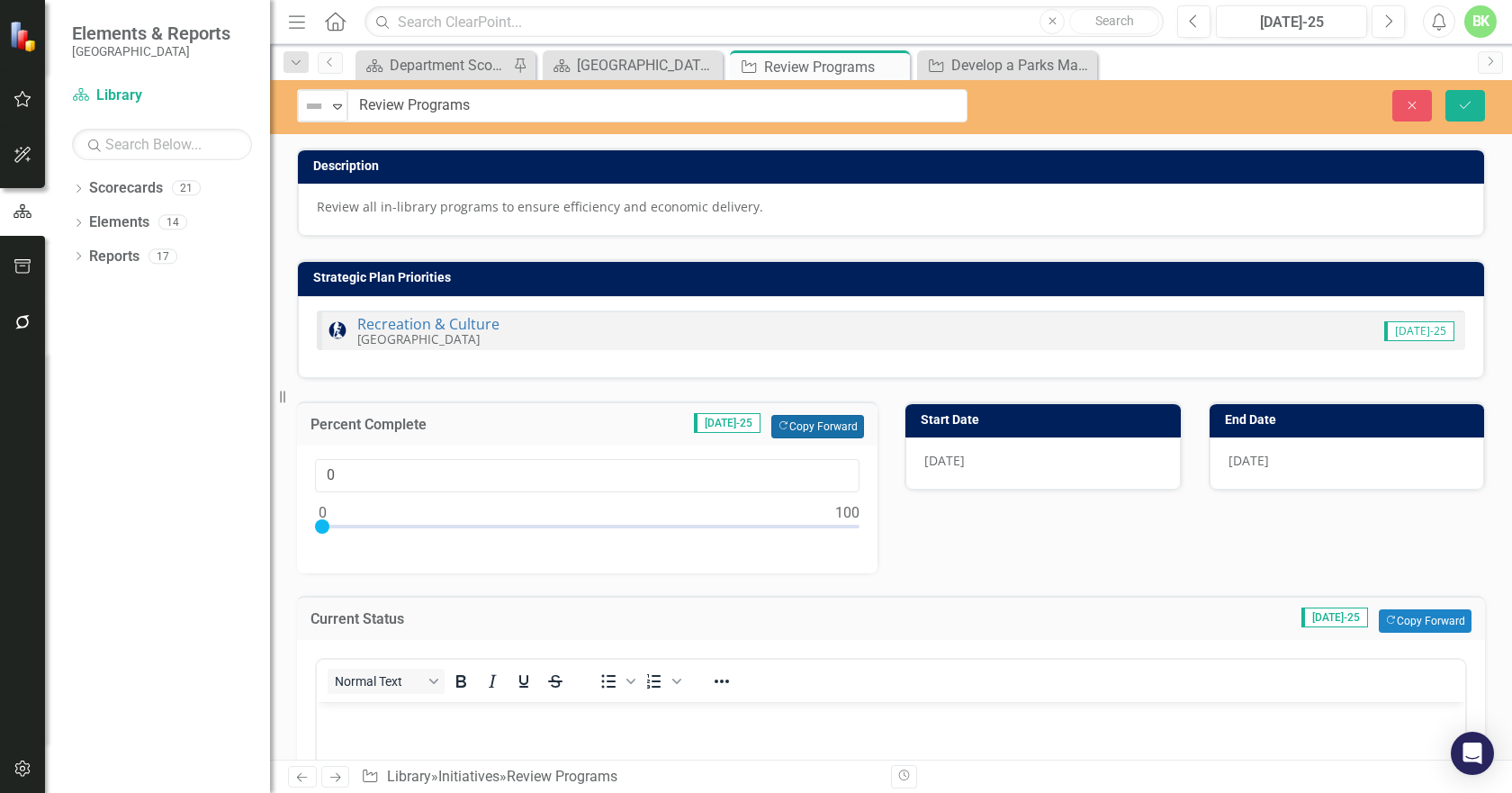
click at [810, 424] on button "Copy Forward Copy Forward" at bounding box center [817, 426] width 92 height 23
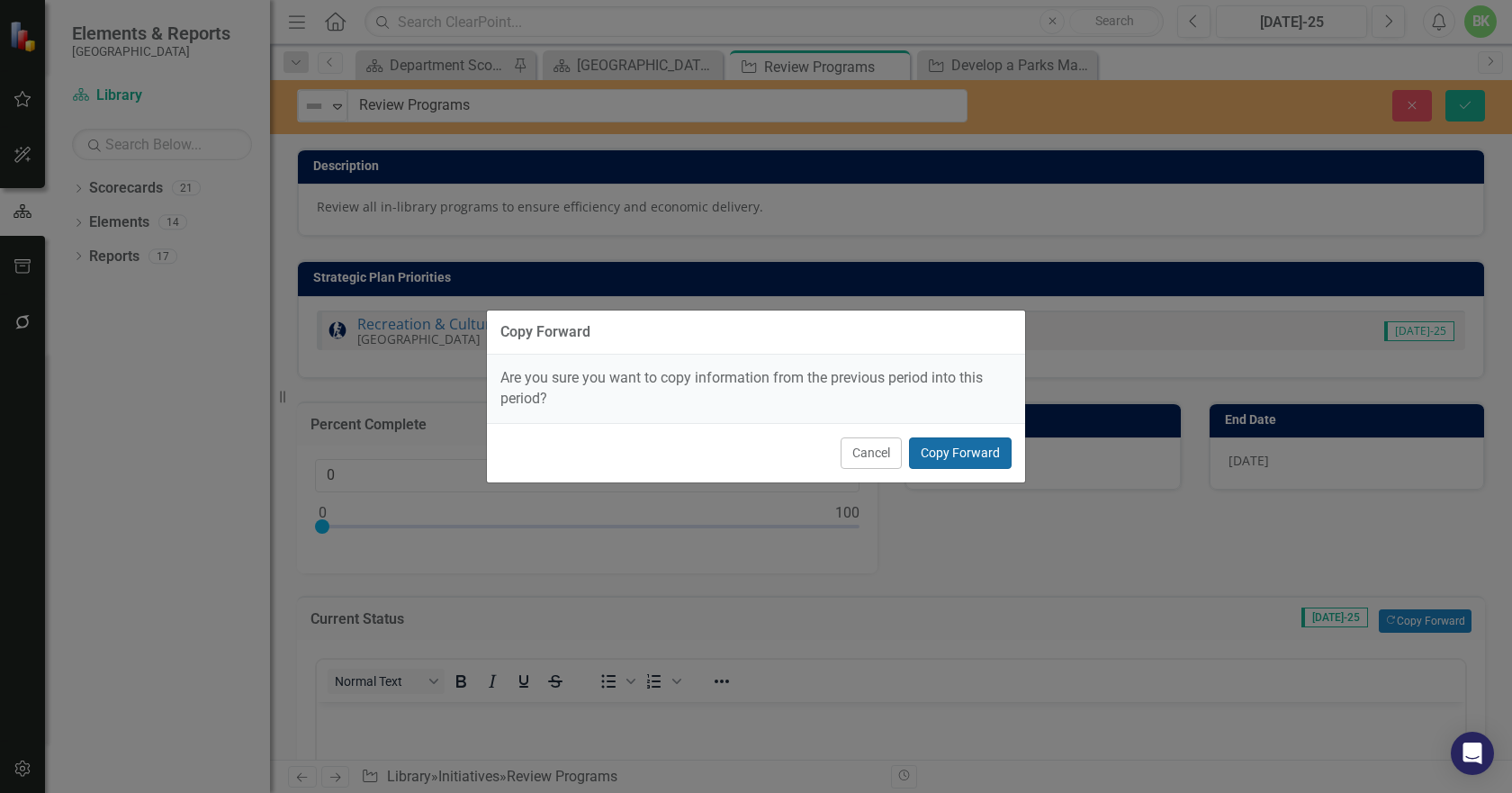
click at [919, 452] on button "Copy Forward" at bounding box center [960, 453] width 103 height 31
type input "100"
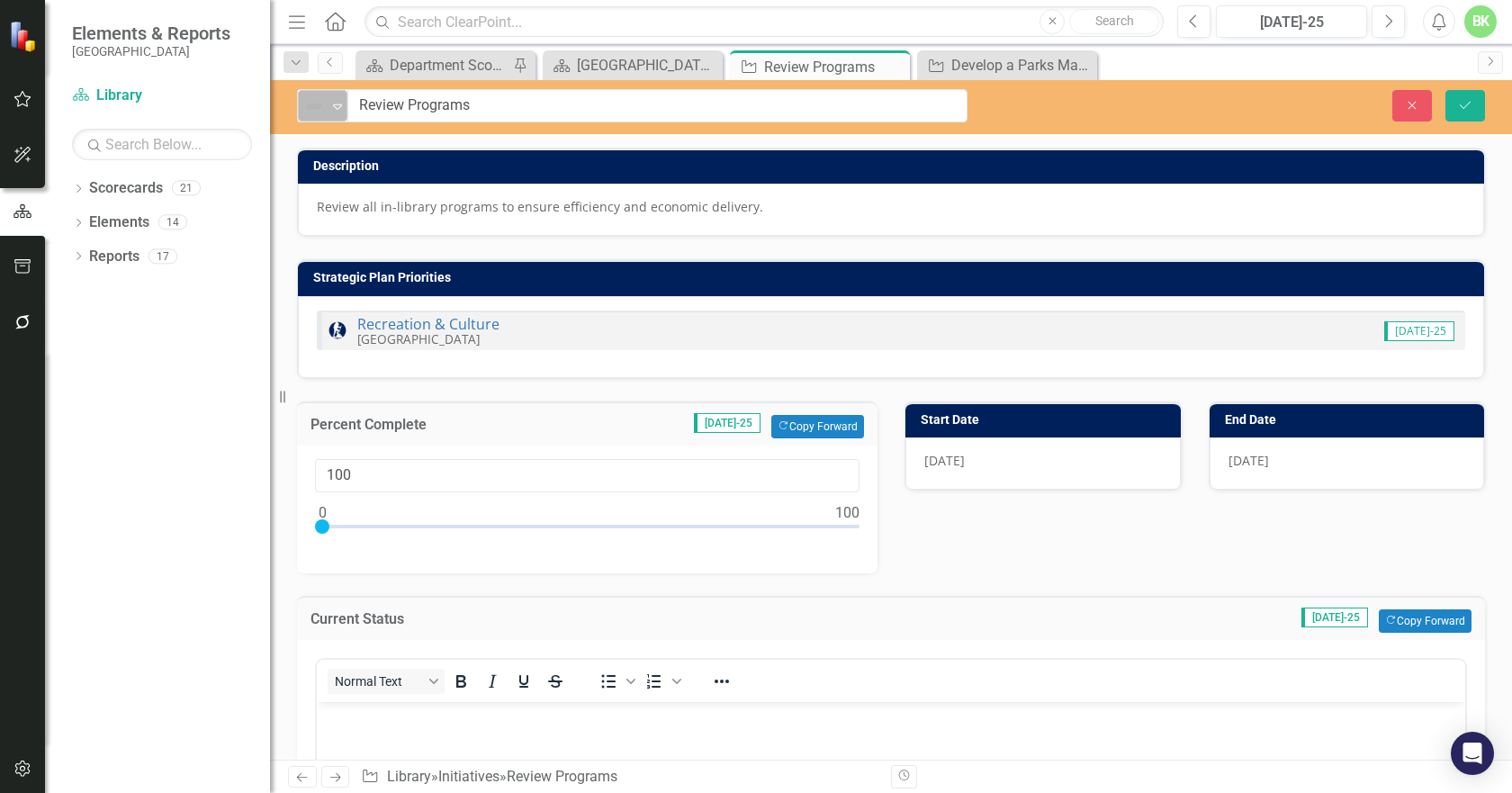
click at [329, 105] on icon "Expand" at bounding box center [337, 106] width 18 height 15
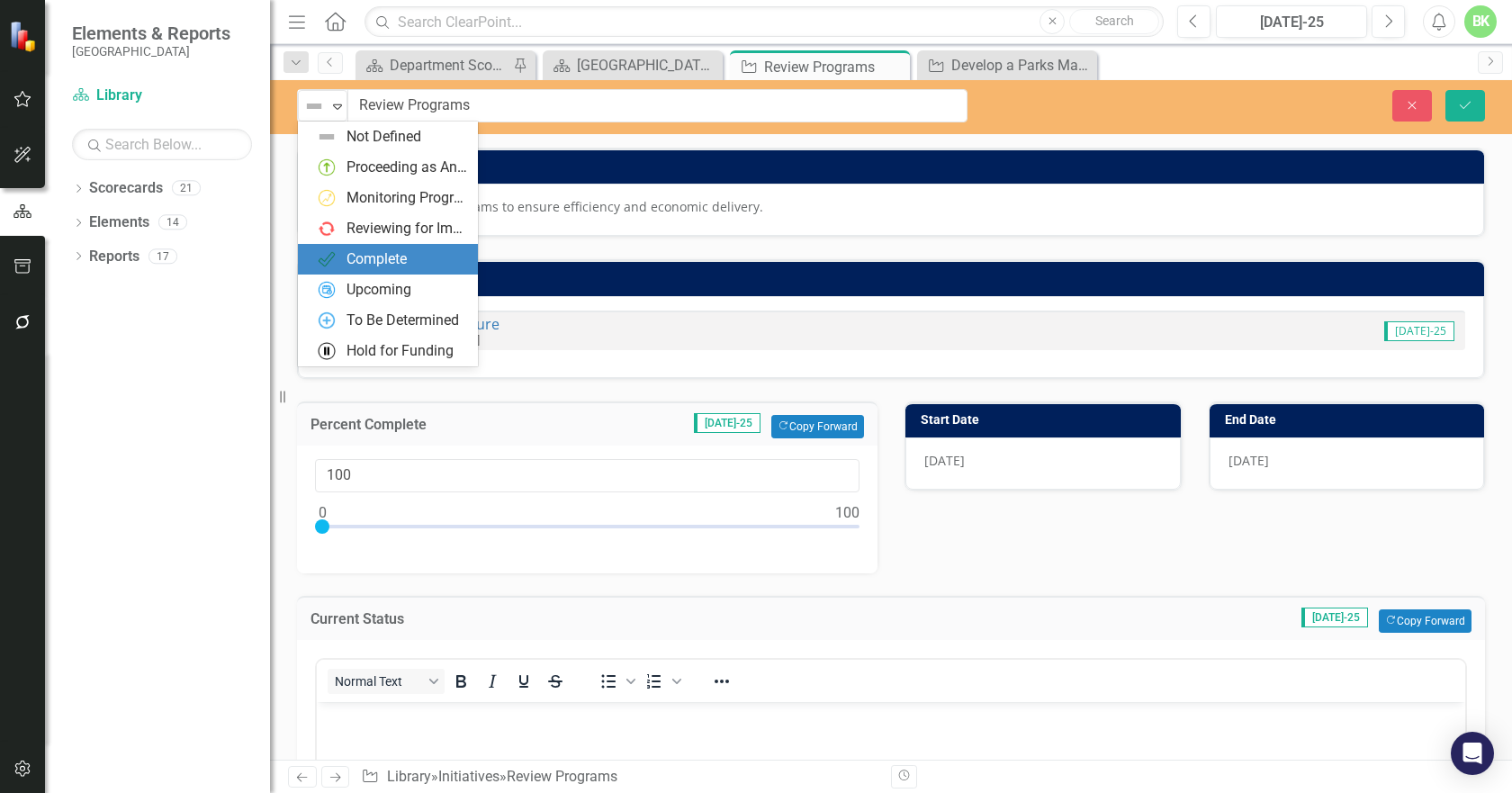
click at [360, 253] on div "Complete" at bounding box center [377, 259] width 60 height 20
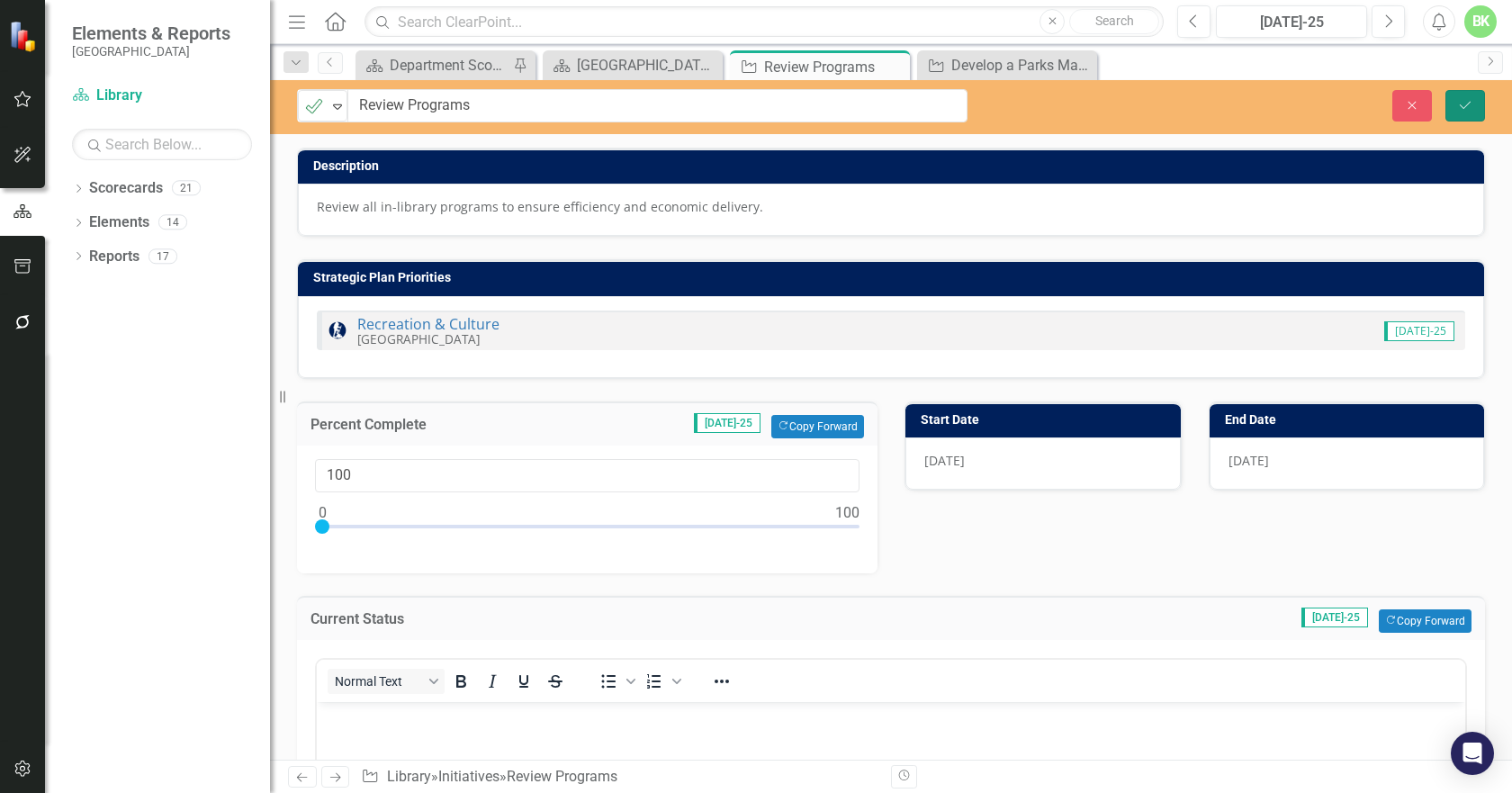
click at [1478, 102] on button "Save" at bounding box center [1465, 106] width 40 height 31
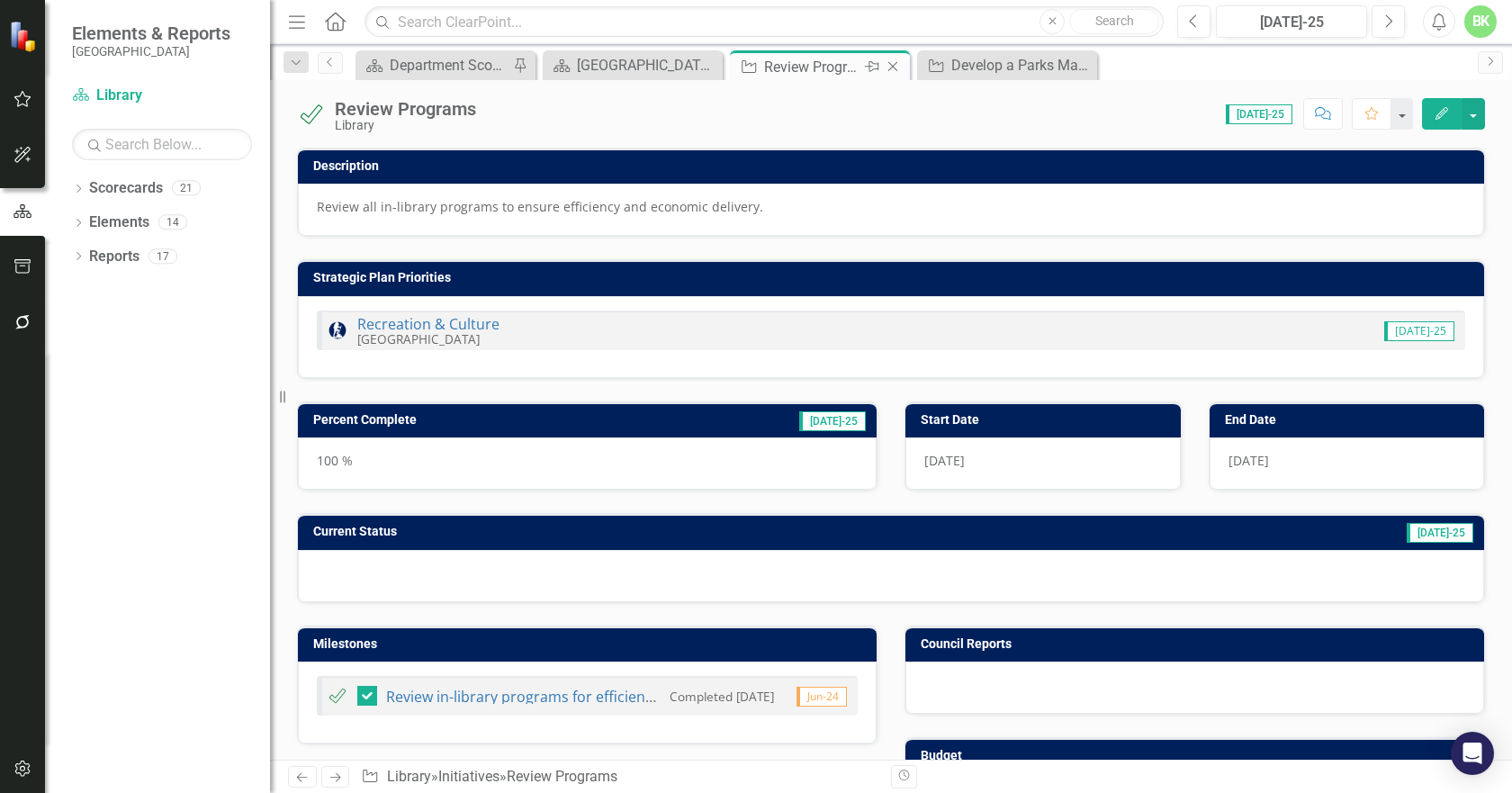
click at [898, 64] on icon "Close" at bounding box center [892, 66] width 18 height 15
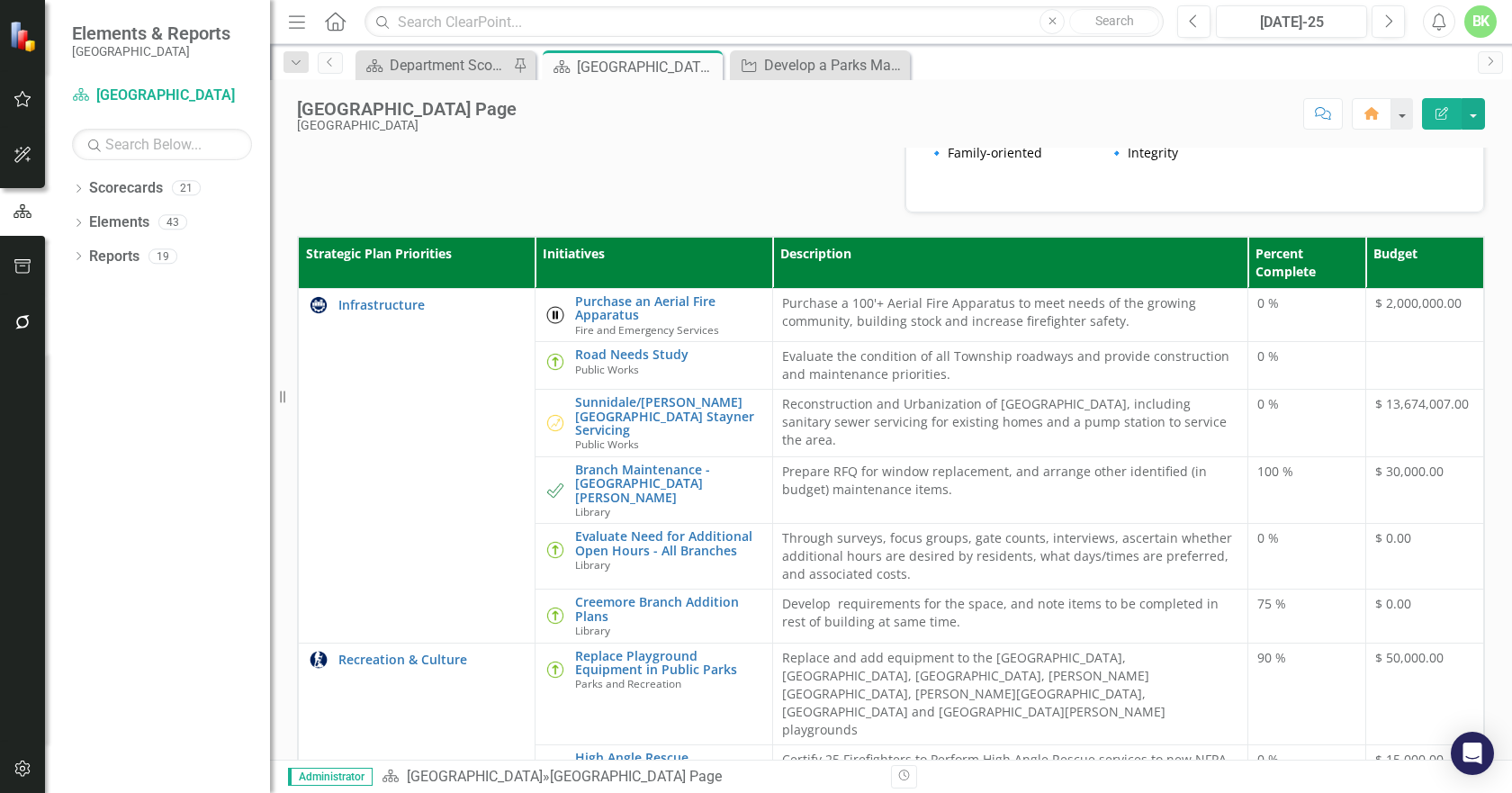
scroll to position [90, 0]
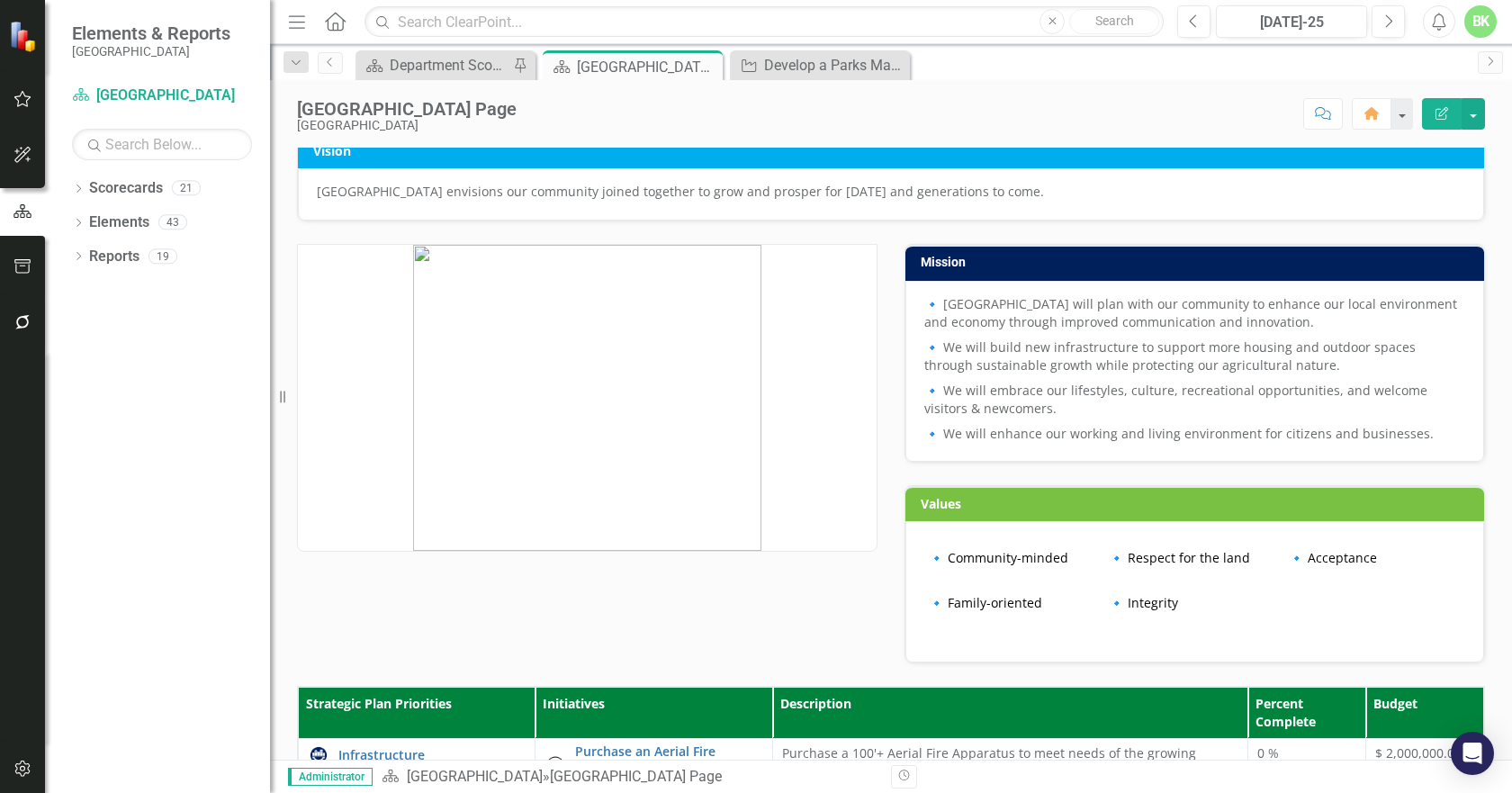
click at [839, 86] on div "Clearview Township Landing Page Clearview Township Score: N/A Jul-25 Completed …" at bounding box center [890, 108] width 1242 height 54
click at [833, 77] on div "Initiative Develop a Parks Master Plan Close" at bounding box center [820, 65] width 180 height 30
click at [807, 67] on div "Develop a Parks Master Plan" at bounding box center [823, 65] width 118 height 22
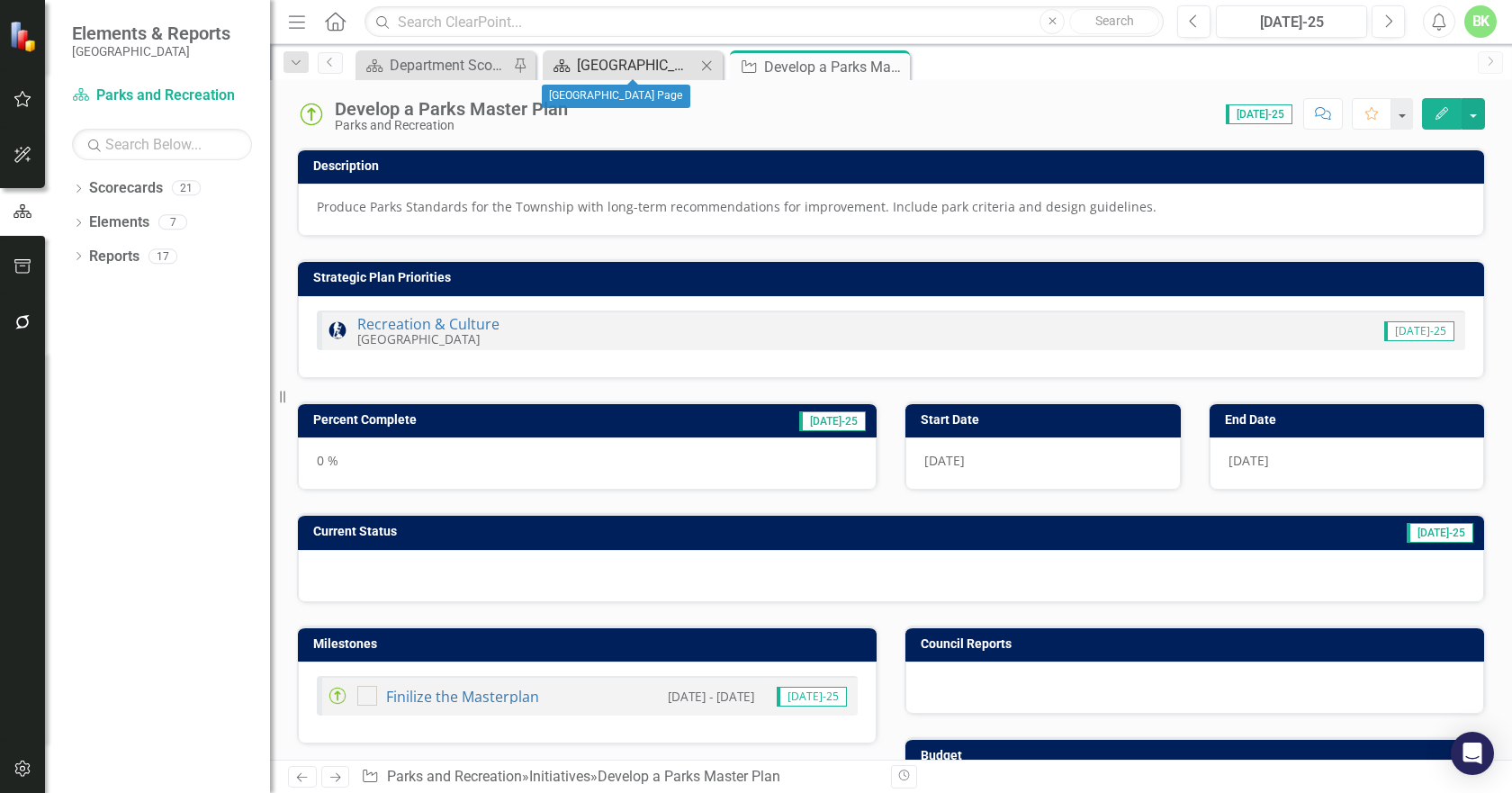
click at [622, 62] on div "[GEOGRAPHIC_DATA] Page" at bounding box center [636, 65] width 118 height 22
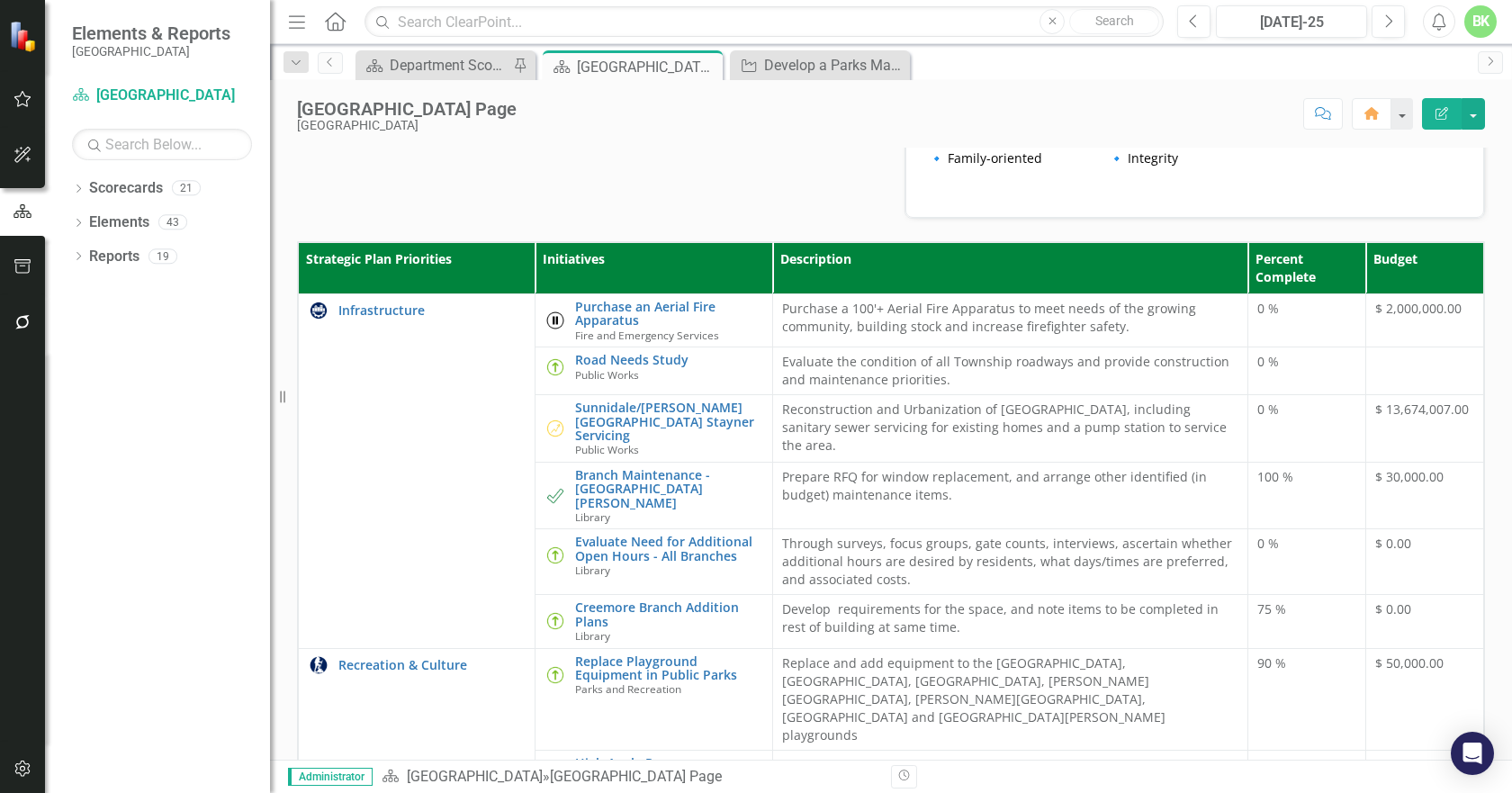
scroll to position [450, 0]
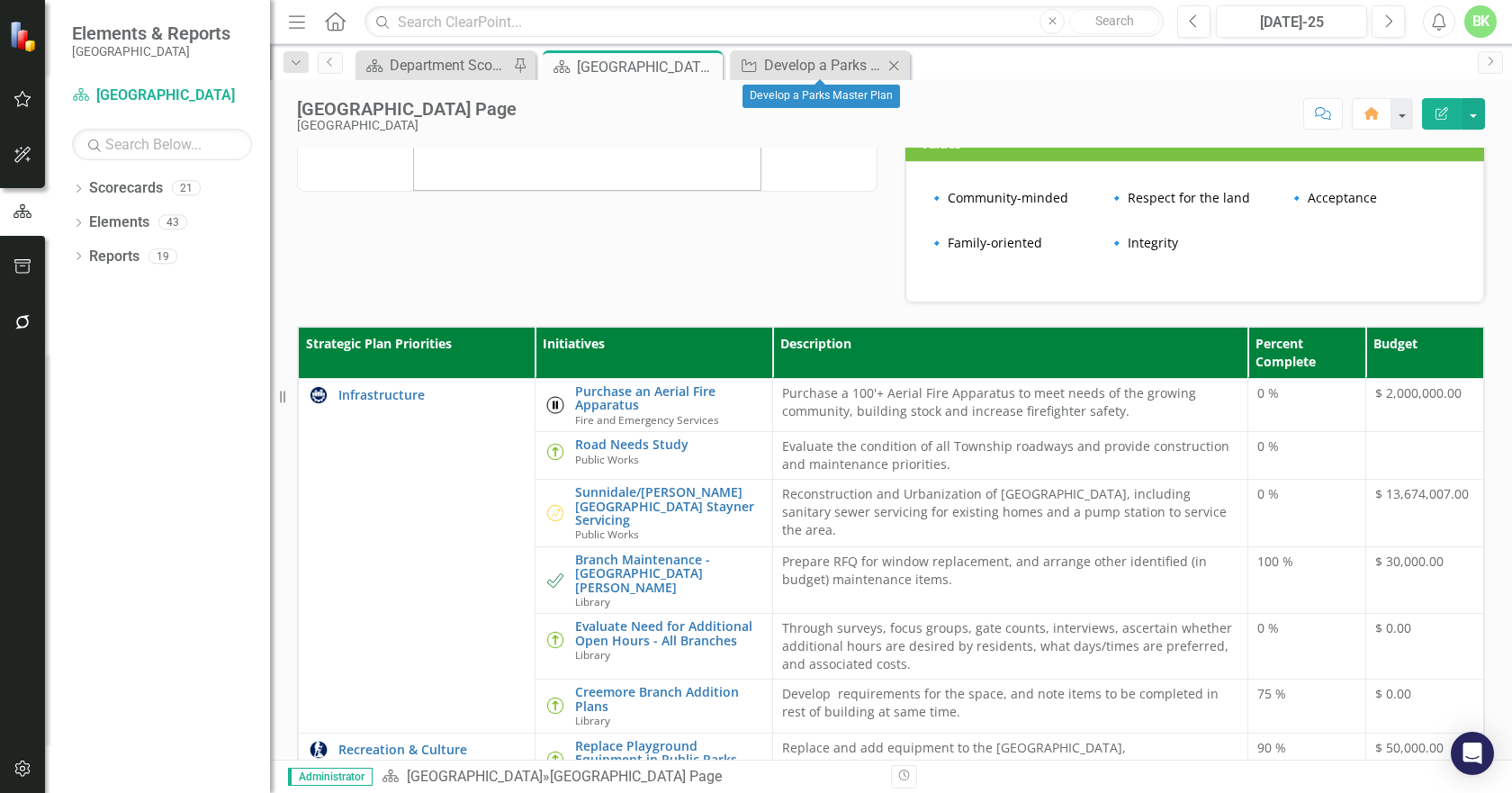
click at [890, 66] on icon "Close" at bounding box center [893, 65] width 18 height 15
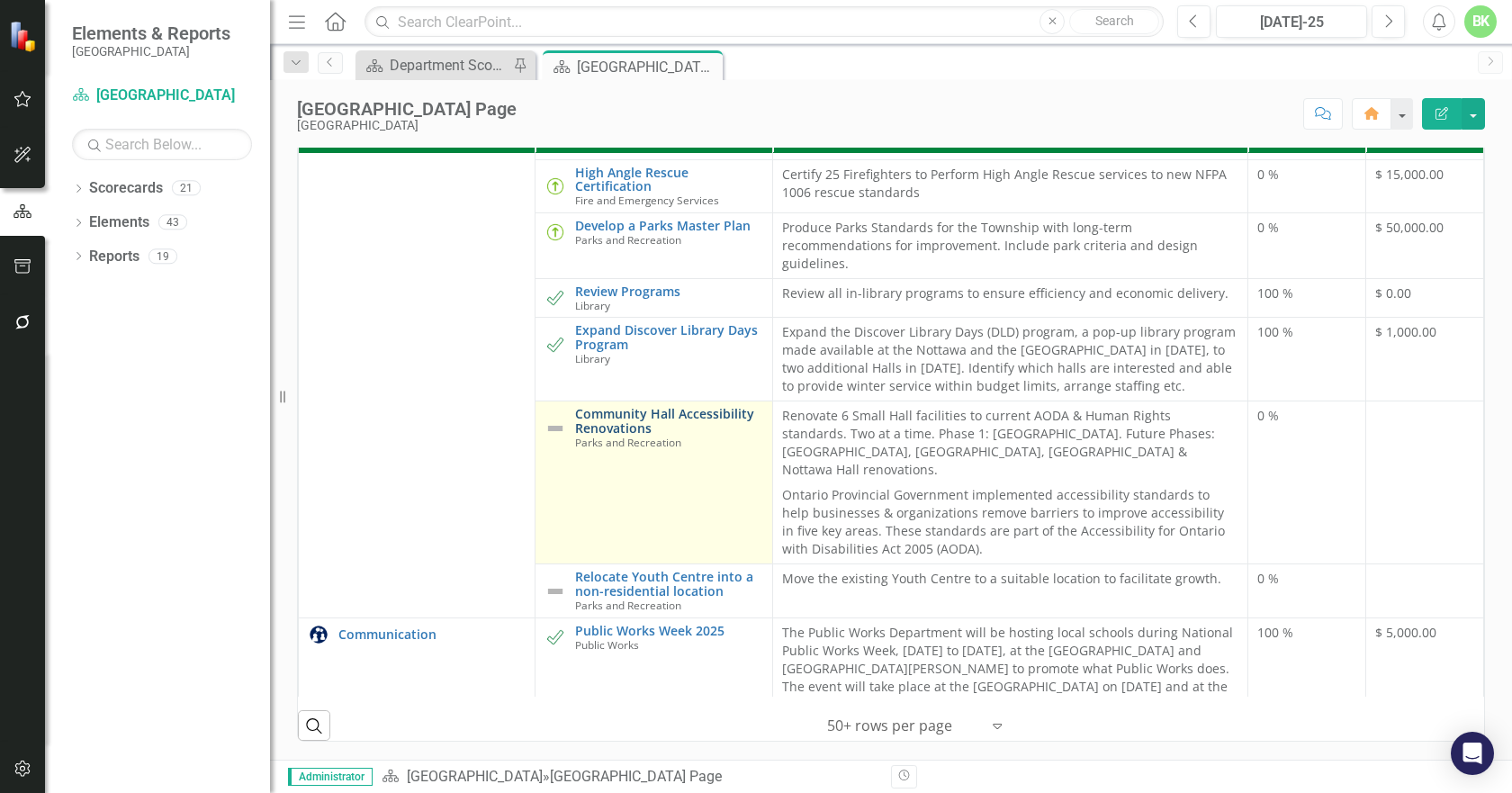
click at [600, 407] on link "Community Hall Accessibility Renovations" at bounding box center [668, 420] width 187 height 28
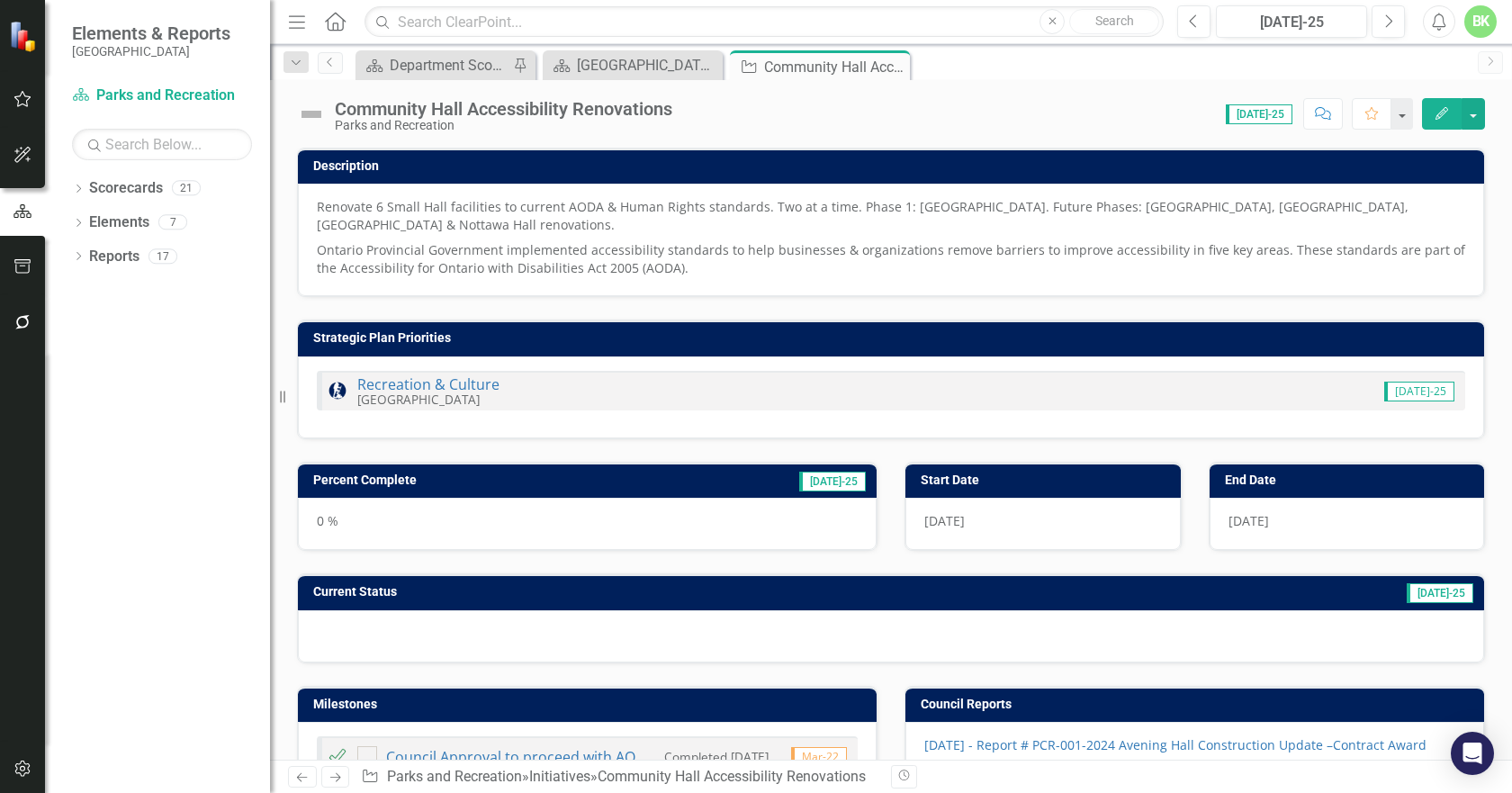
checkbox input "true"
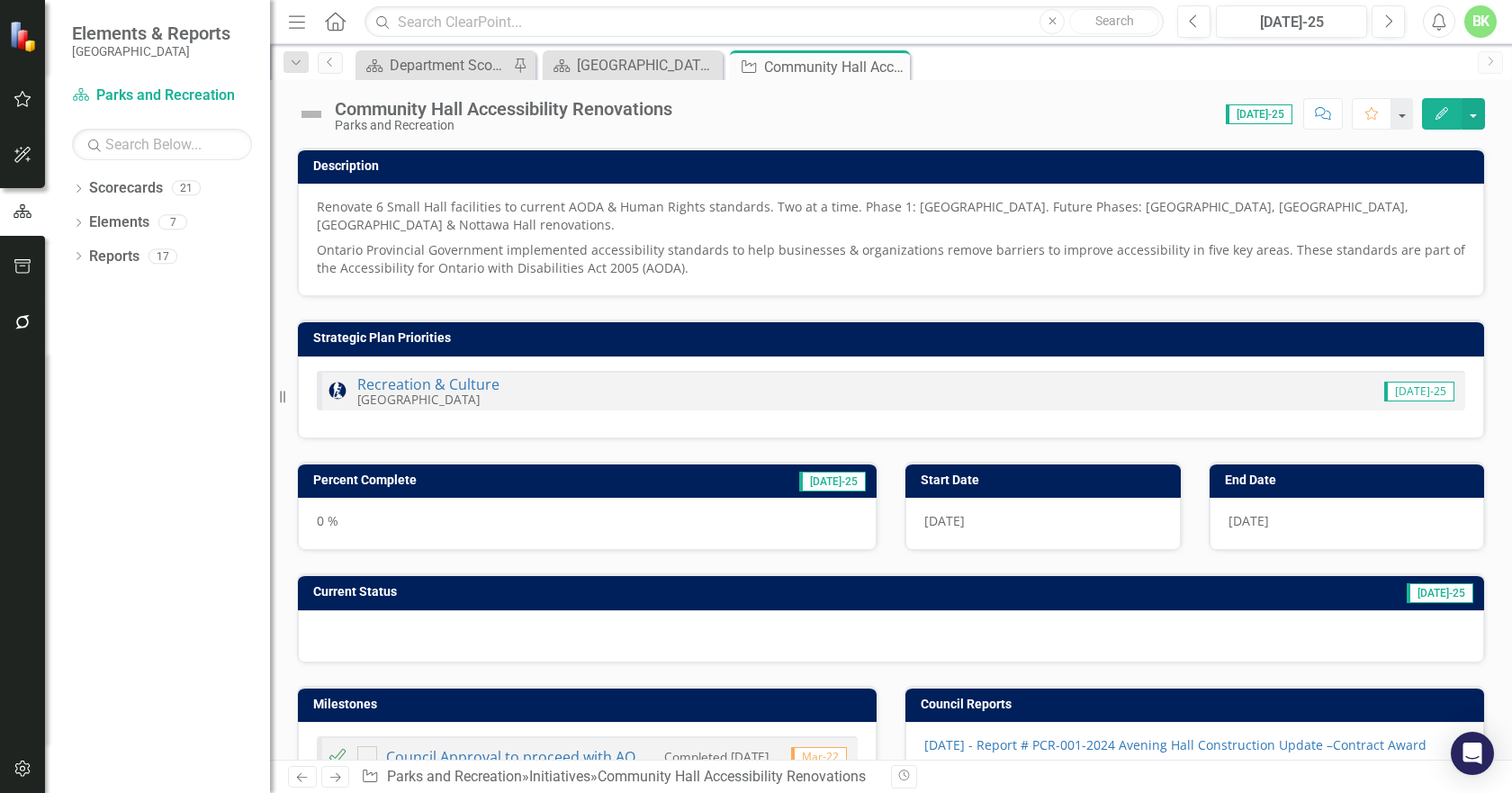
checkbox input "true"
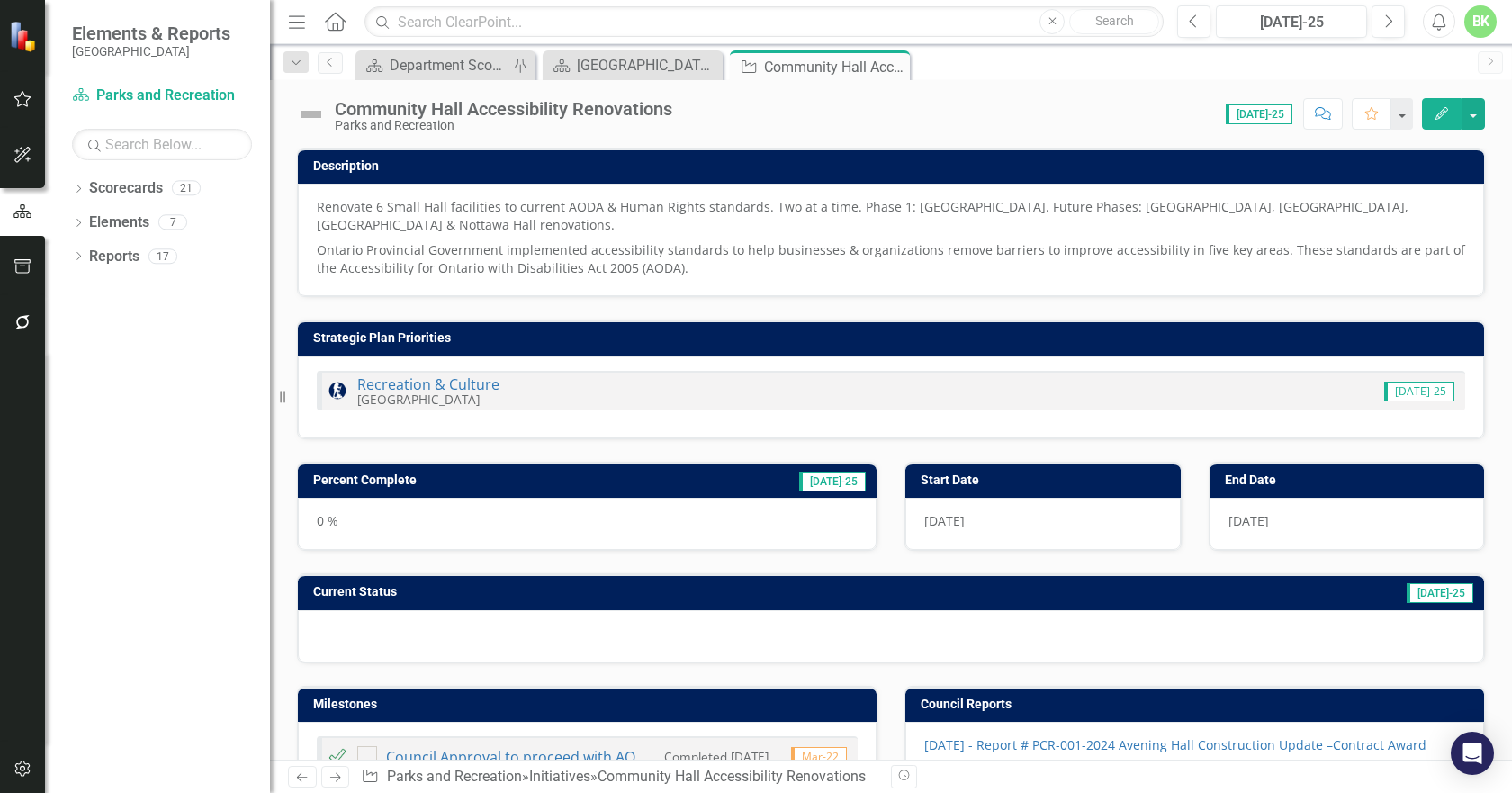
checkbox input "true"
click at [305, 114] on img at bounding box center [312, 115] width 29 height 29
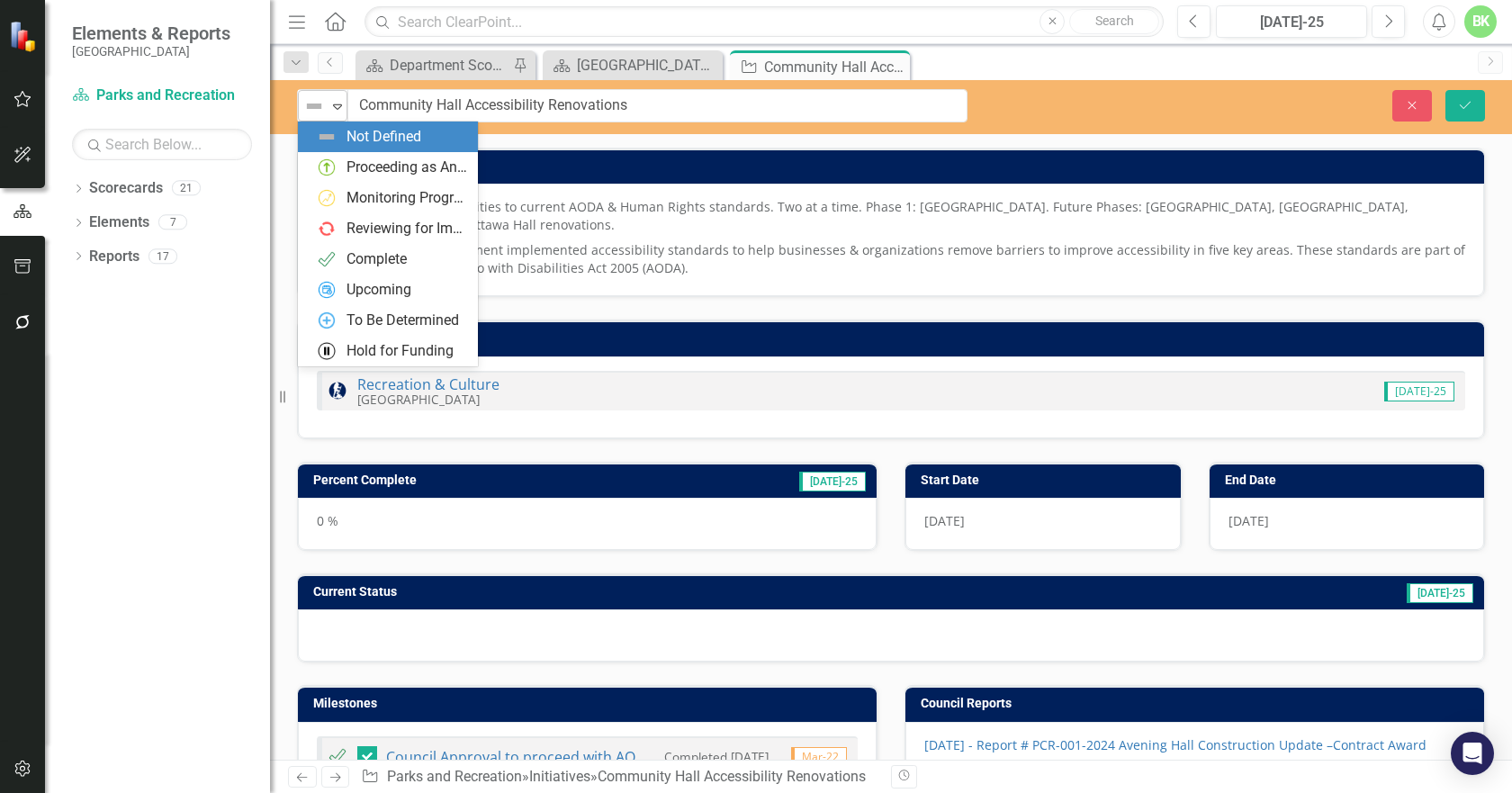
click at [320, 116] on img at bounding box center [314, 106] width 21 height 21
click at [337, 158] on img at bounding box center [326, 167] width 21 height 21
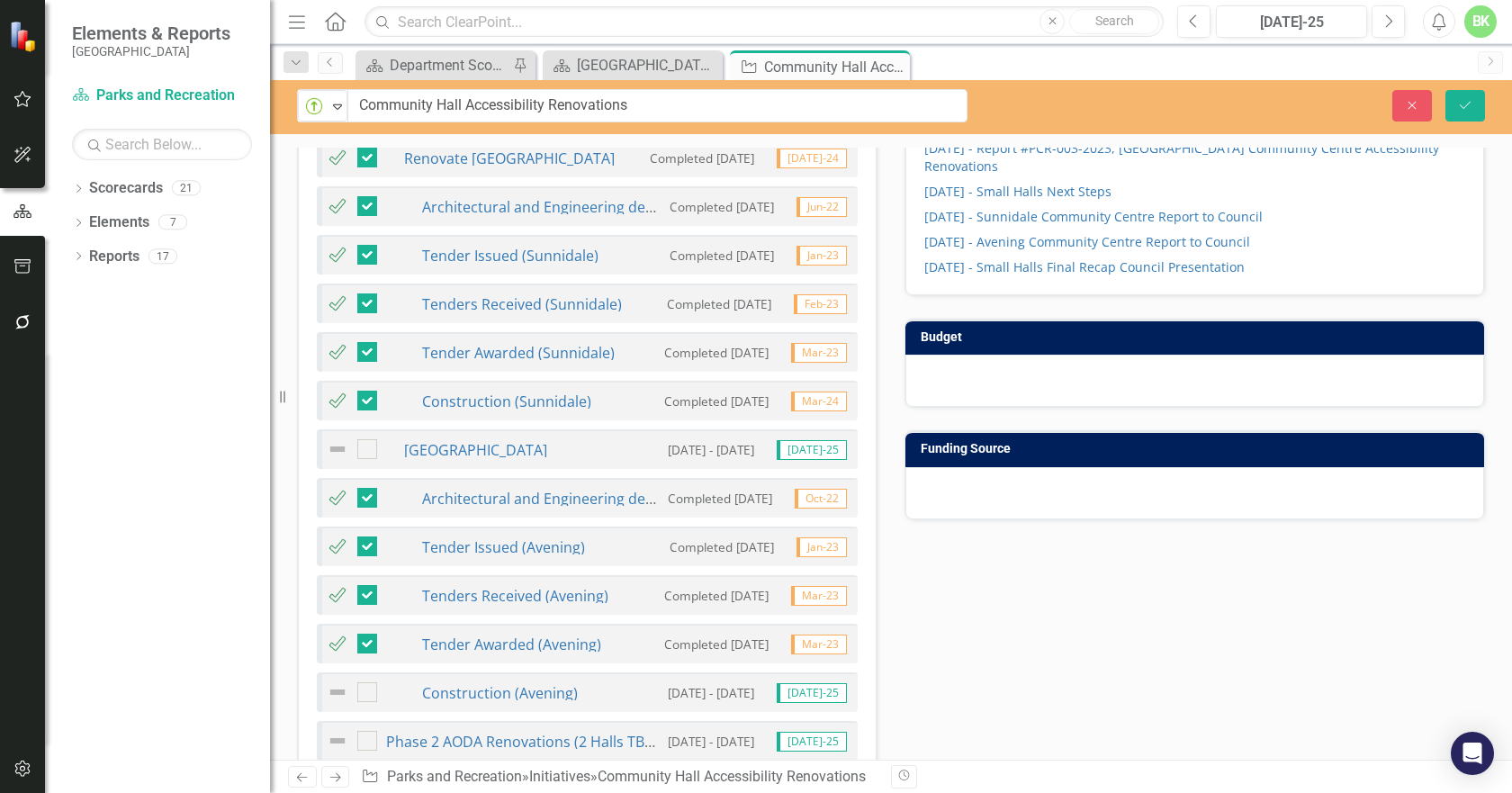
scroll to position [990, 0]
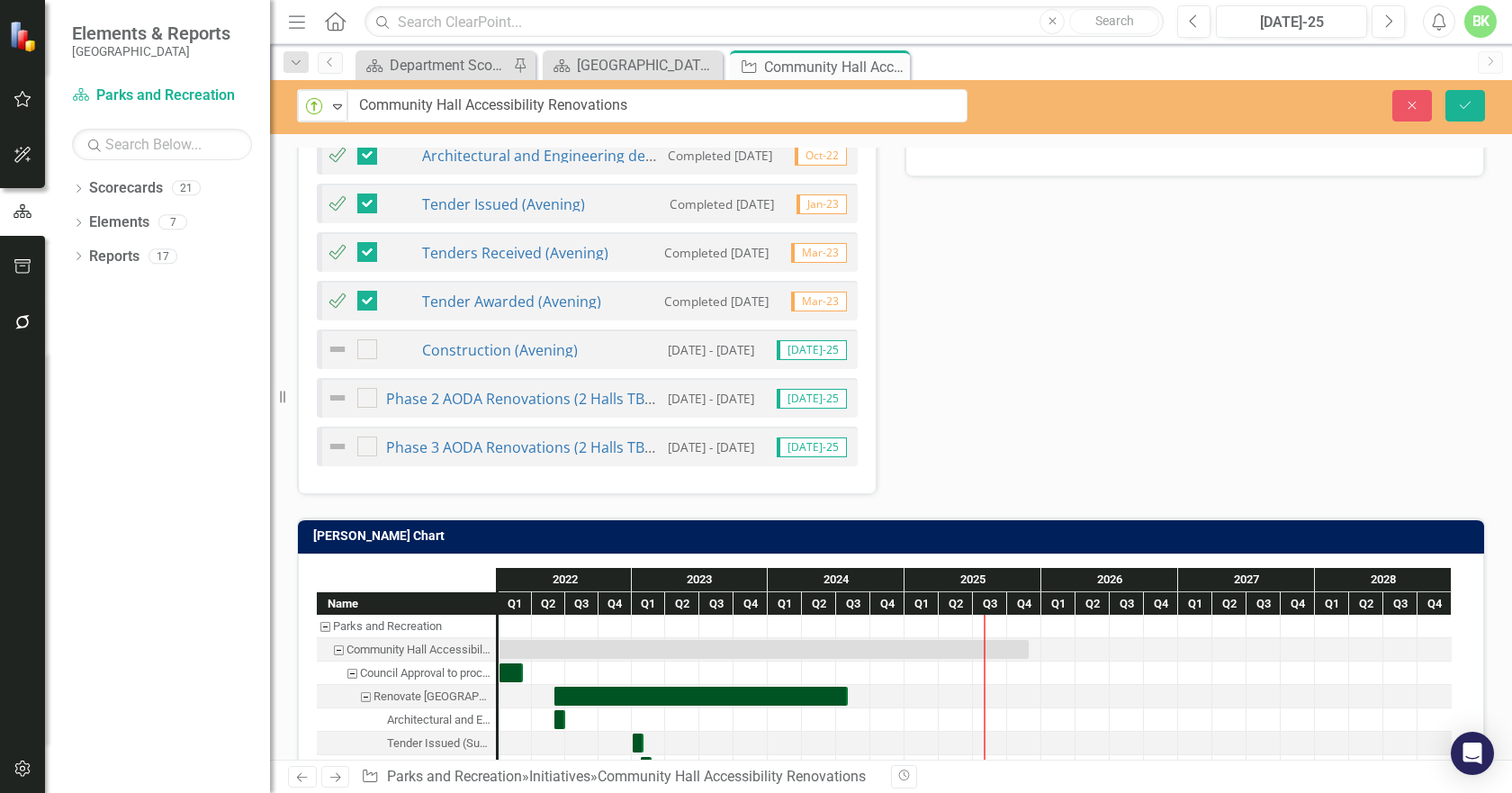
click at [589, 520] on div "[PERSON_NAME] Chart" at bounding box center [891, 536] width 1187 height 35
click at [589, 525] on td "[PERSON_NAME] Chart" at bounding box center [894, 538] width 1162 height 27
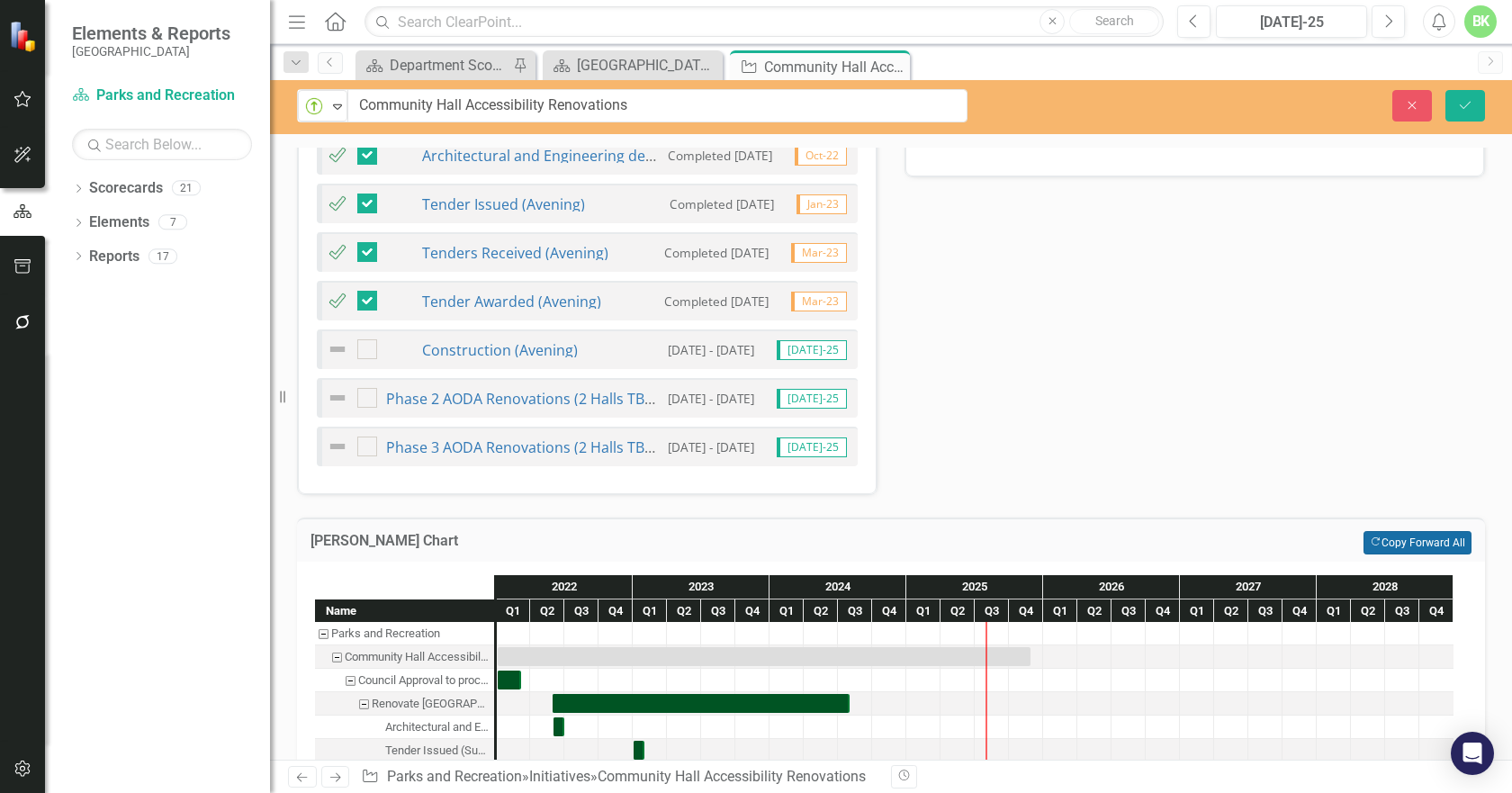
click at [1381, 539] on button "Copy Forward Copy Forward All" at bounding box center [1417, 543] width 108 height 23
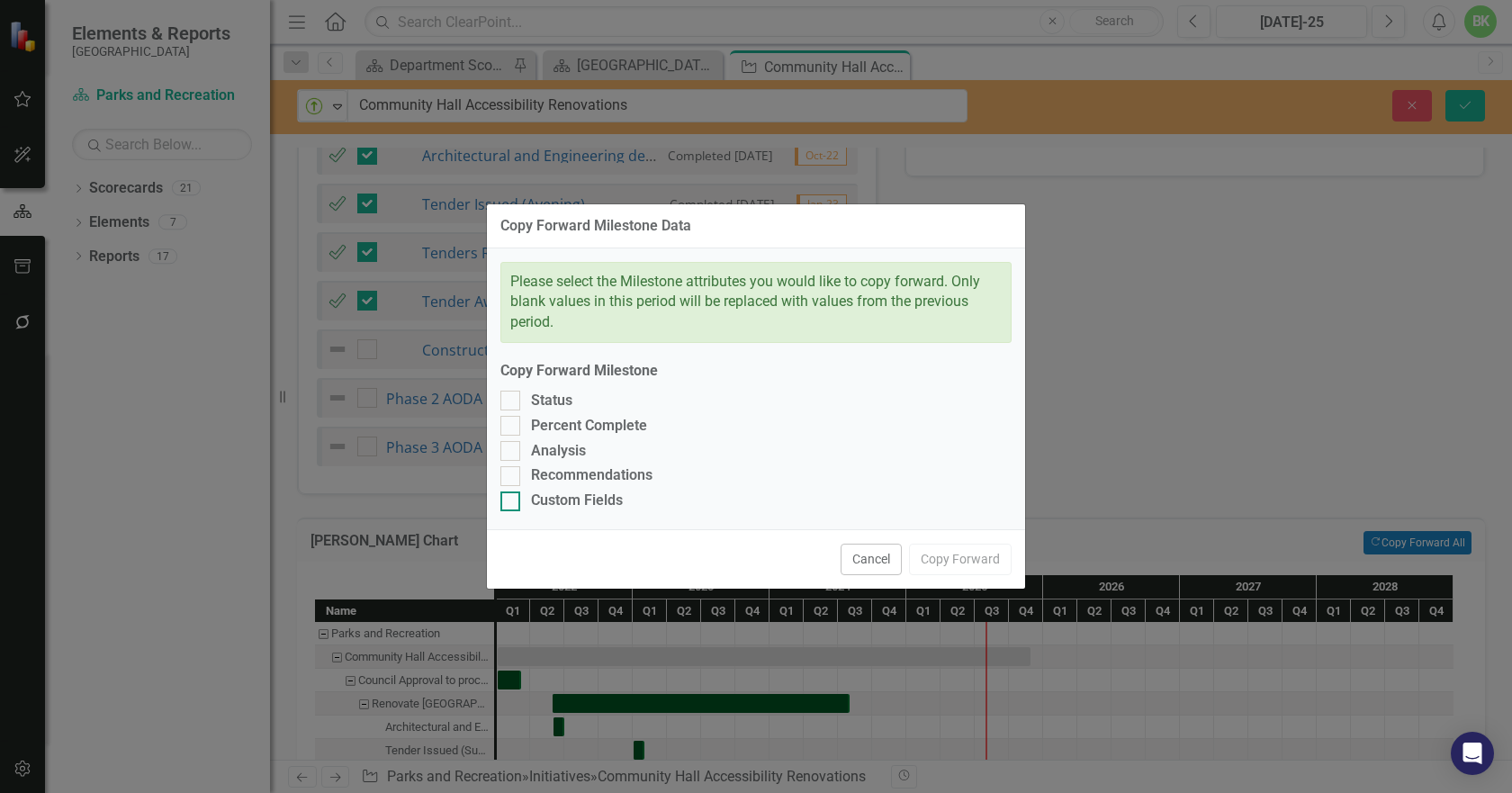
click at [571, 502] on div "Custom Fields" at bounding box center [577, 500] width 92 height 20
click at [512, 502] on input "Custom Fields" at bounding box center [506, 497] width 12 height 12
checkbox input "true"
click at [566, 467] on div "Recommendations" at bounding box center [591, 475] width 121 height 20
click at [512, 467] on input "Recommendations" at bounding box center [506, 472] width 12 height 12
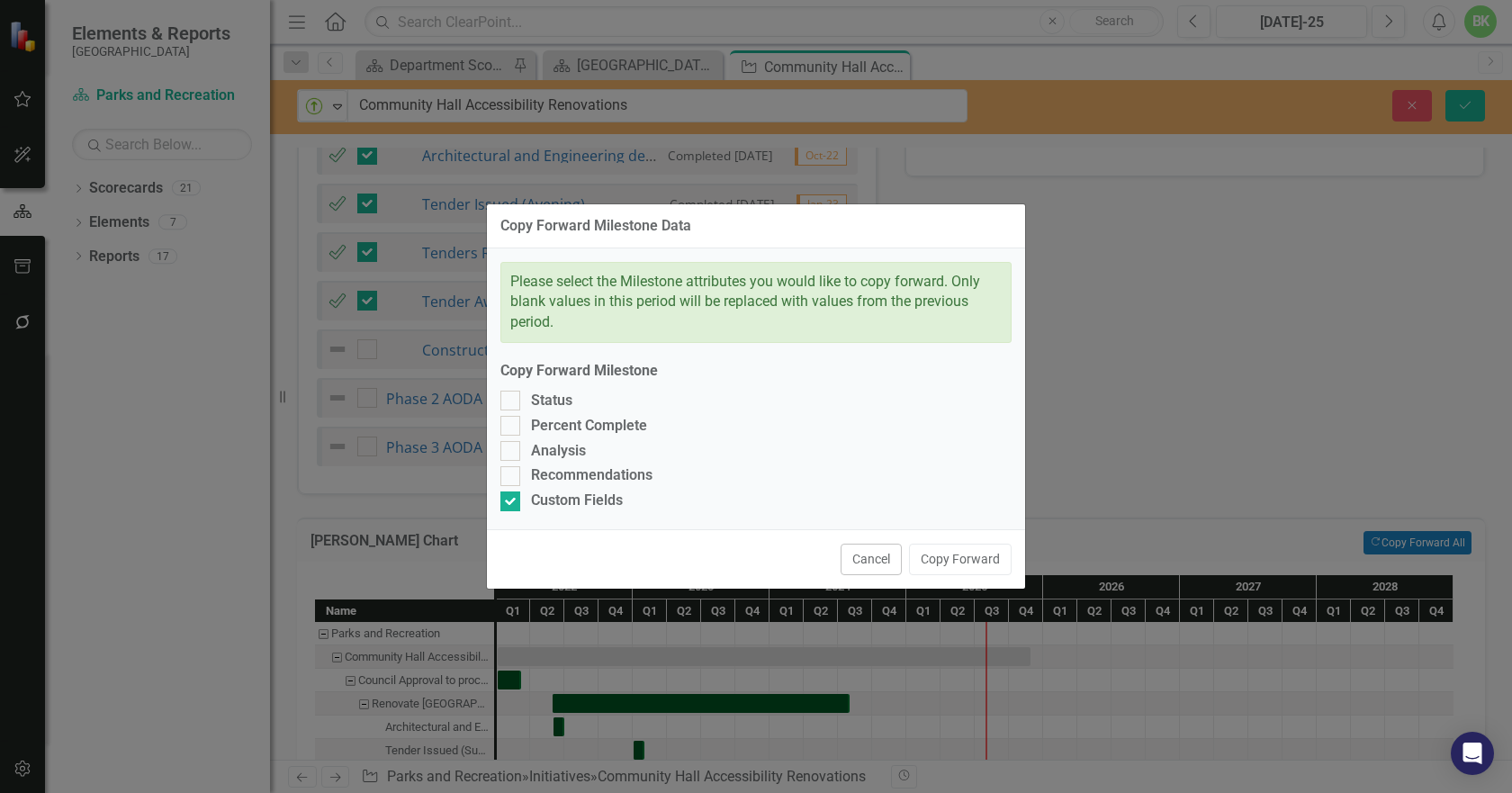
checkbox input "true"
drag, startPoint x: 558, startPoint y: 450, endPoint x: 556, endPoint y: 424, distance: 26.1
click at [558, 443] on div "Analysis" at bounding box center [558, 450] width 55 height 20
click at [512, 443] on input "Analysis" at bounding box center [506, 446] width 12 height 12
checkbox input "true"
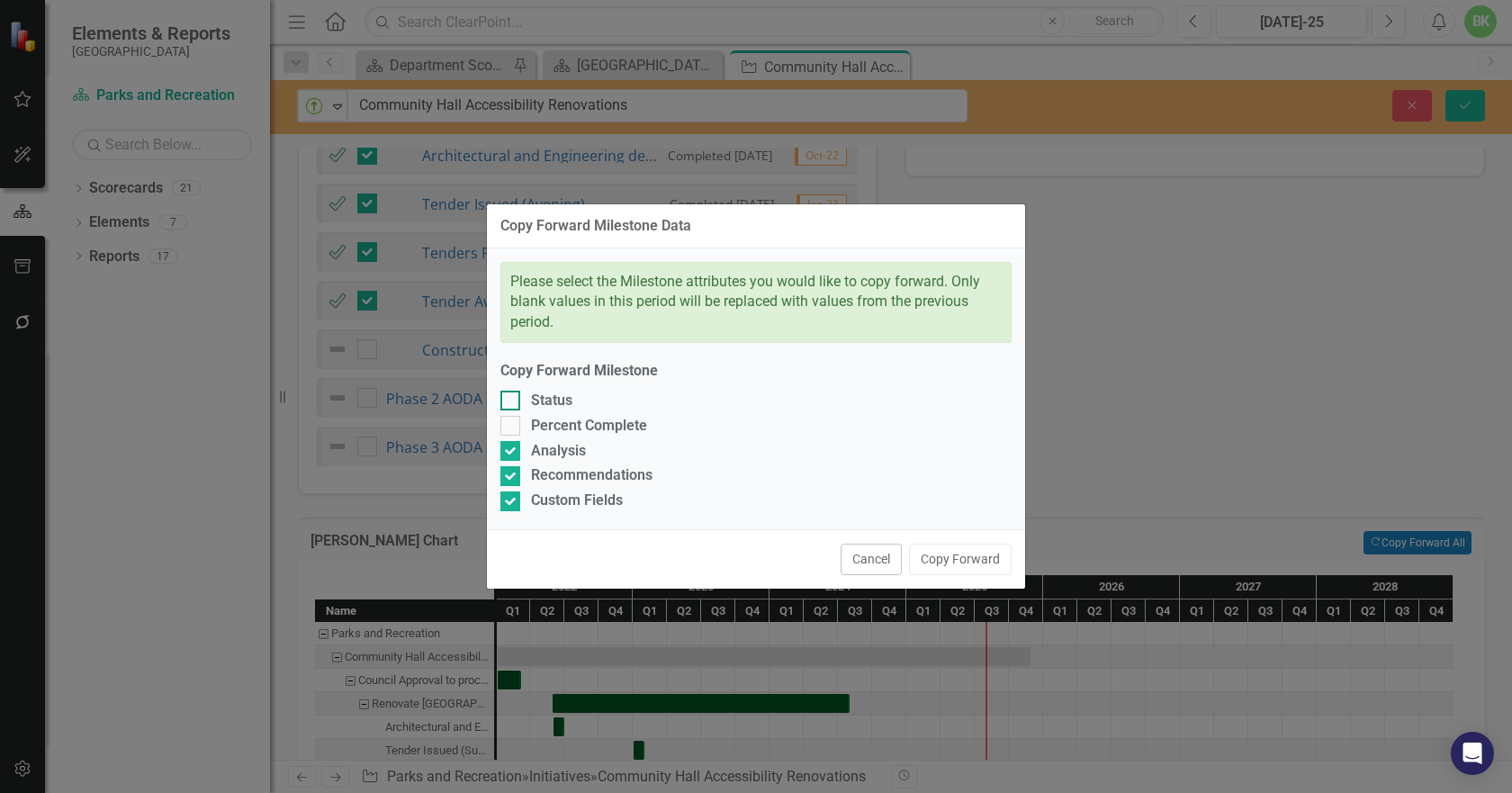
drag, startPoint x: 556, startPoint y: 424, endPoint x: 551, endPoint y: 395, distance: 29.4
click at [554, 422] on div "Percent Complete" at bounding box center [589, 425] width 117 height 20
click at [512, 422] on input "Percent Complete" at bounding box center [506, 421] width 12 height 12
checkbox input "true"
click at [551, 395] on div "Status" at bounding box center [552, 400] width 42 height 20
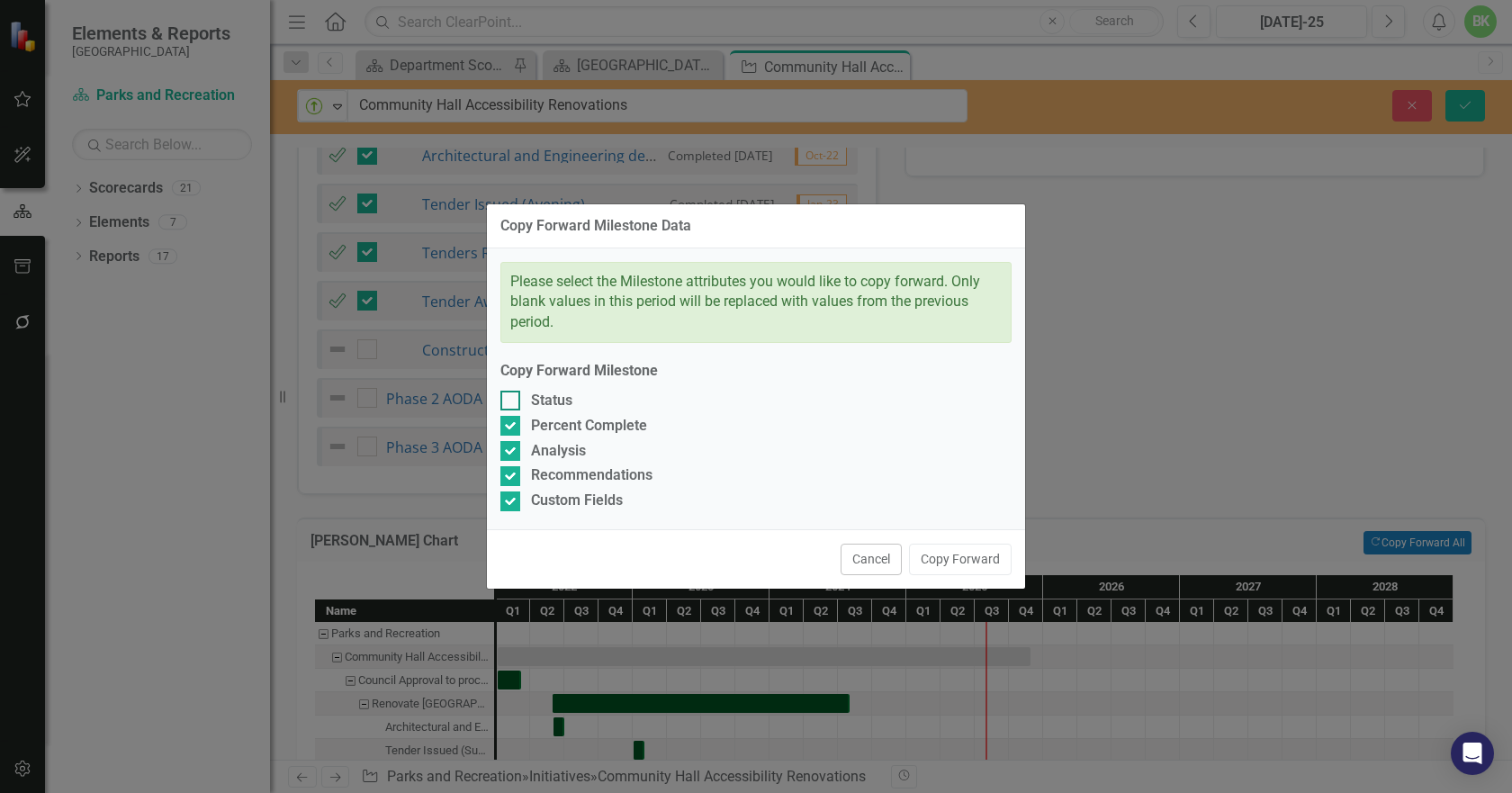
click at [512, 395] on input "Status" at bounding box center [506, 396] width 12 height 12
checkbox input "true"
click at [967, 561] on button "Copy Forward" at bounding box center [960, 559] width 103 height 31
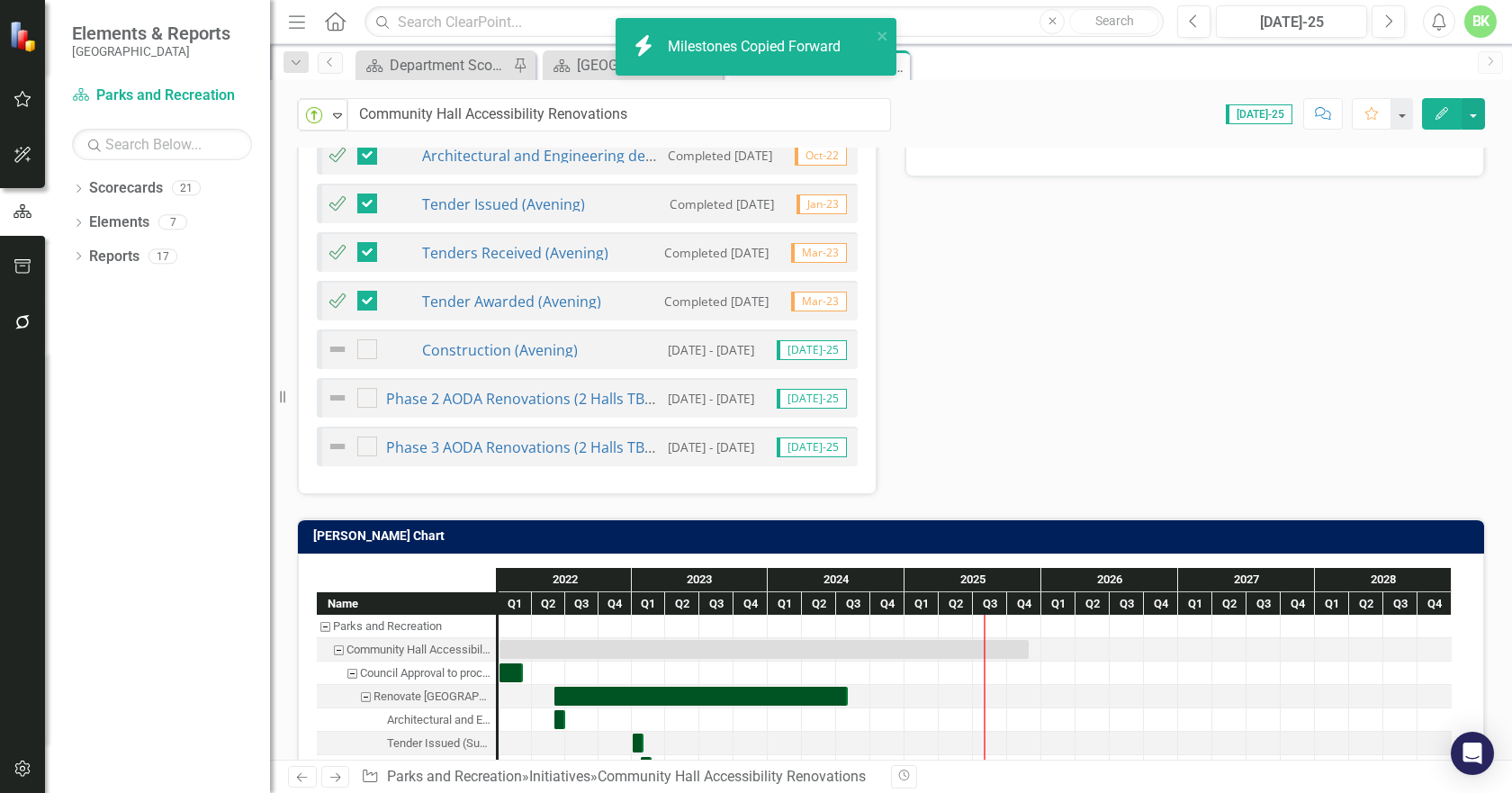
checkbox input "false"
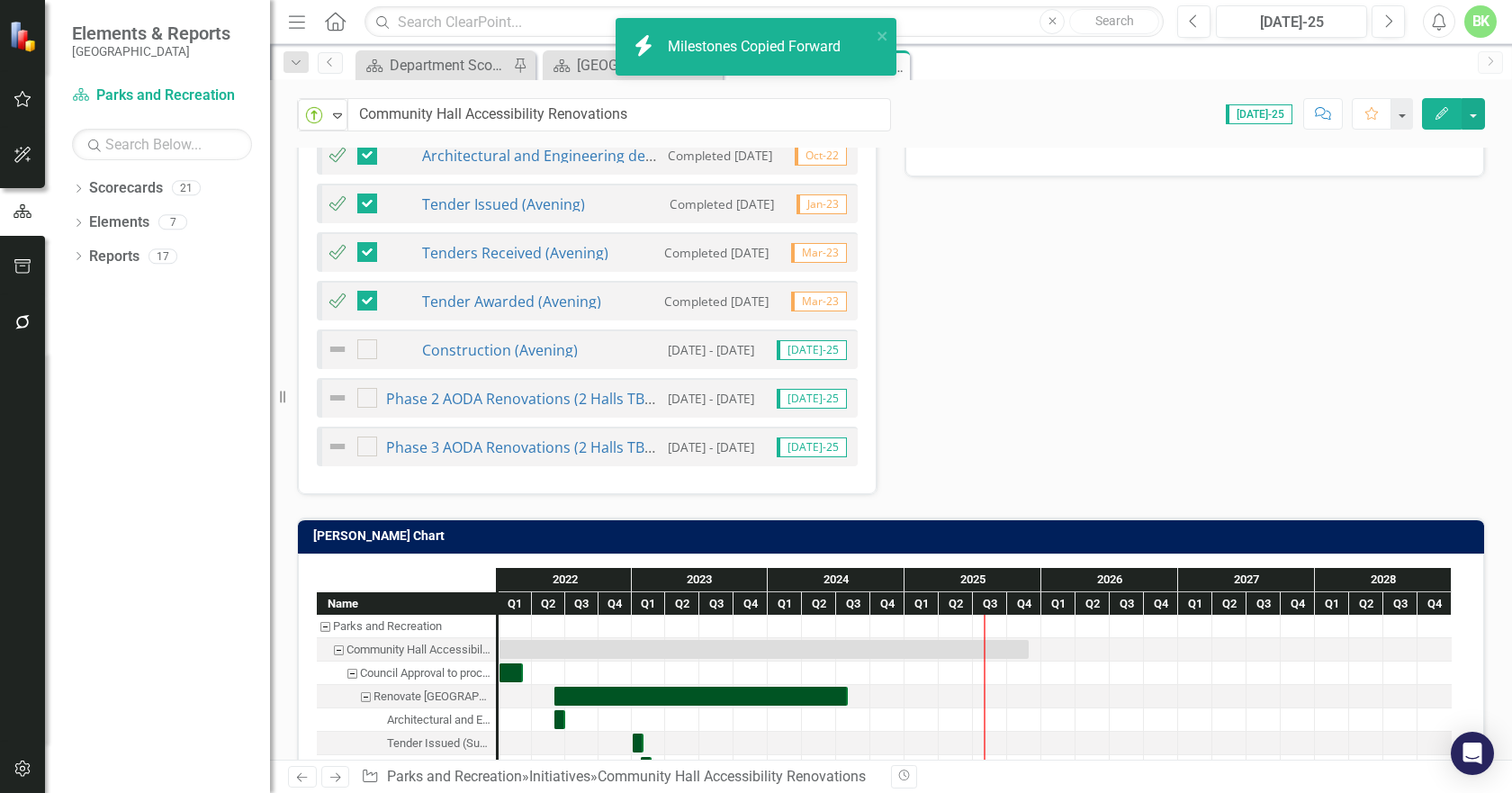
checkbox input "false"
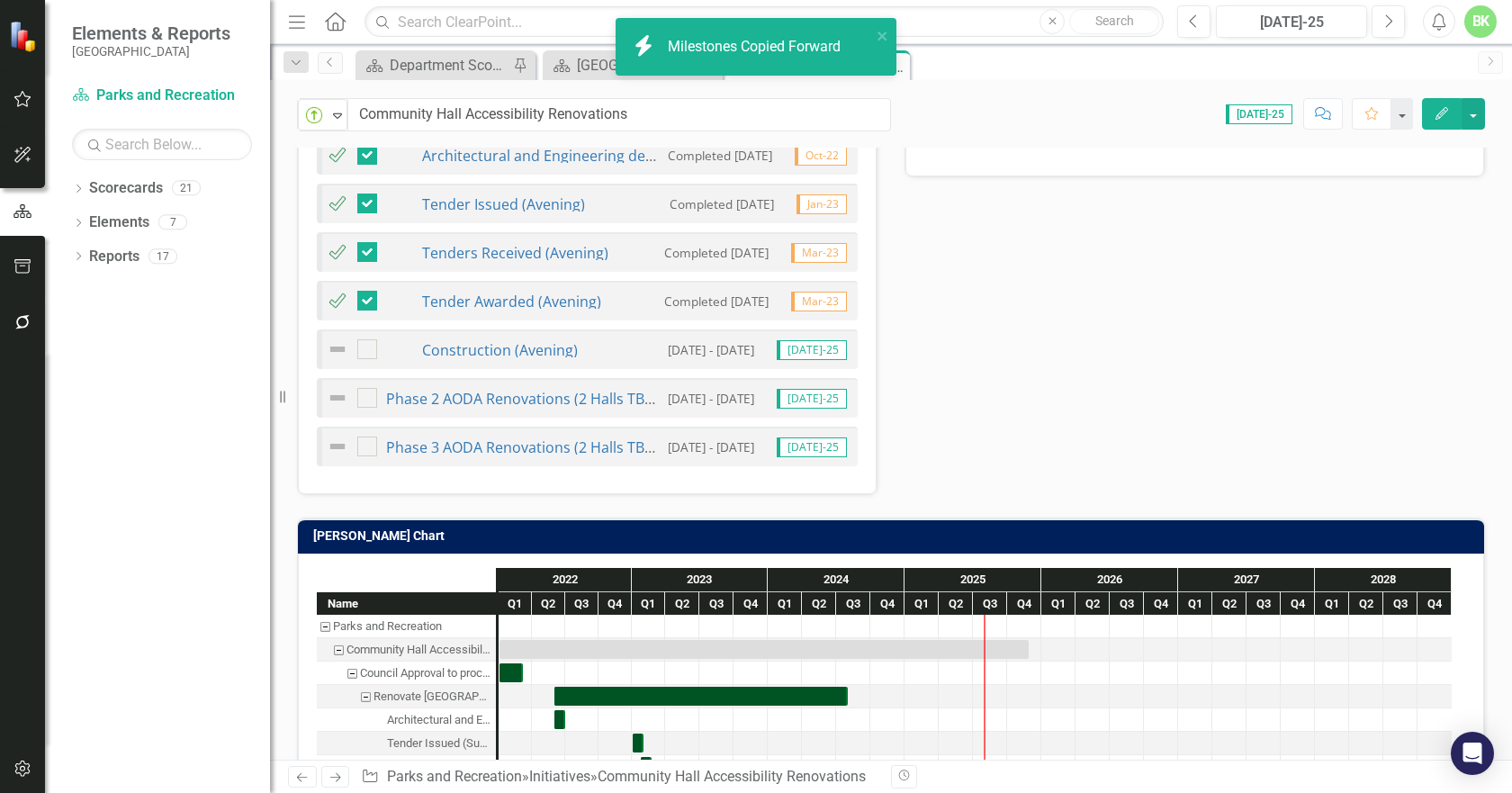
checkbox input "false"
checkbox input "true"
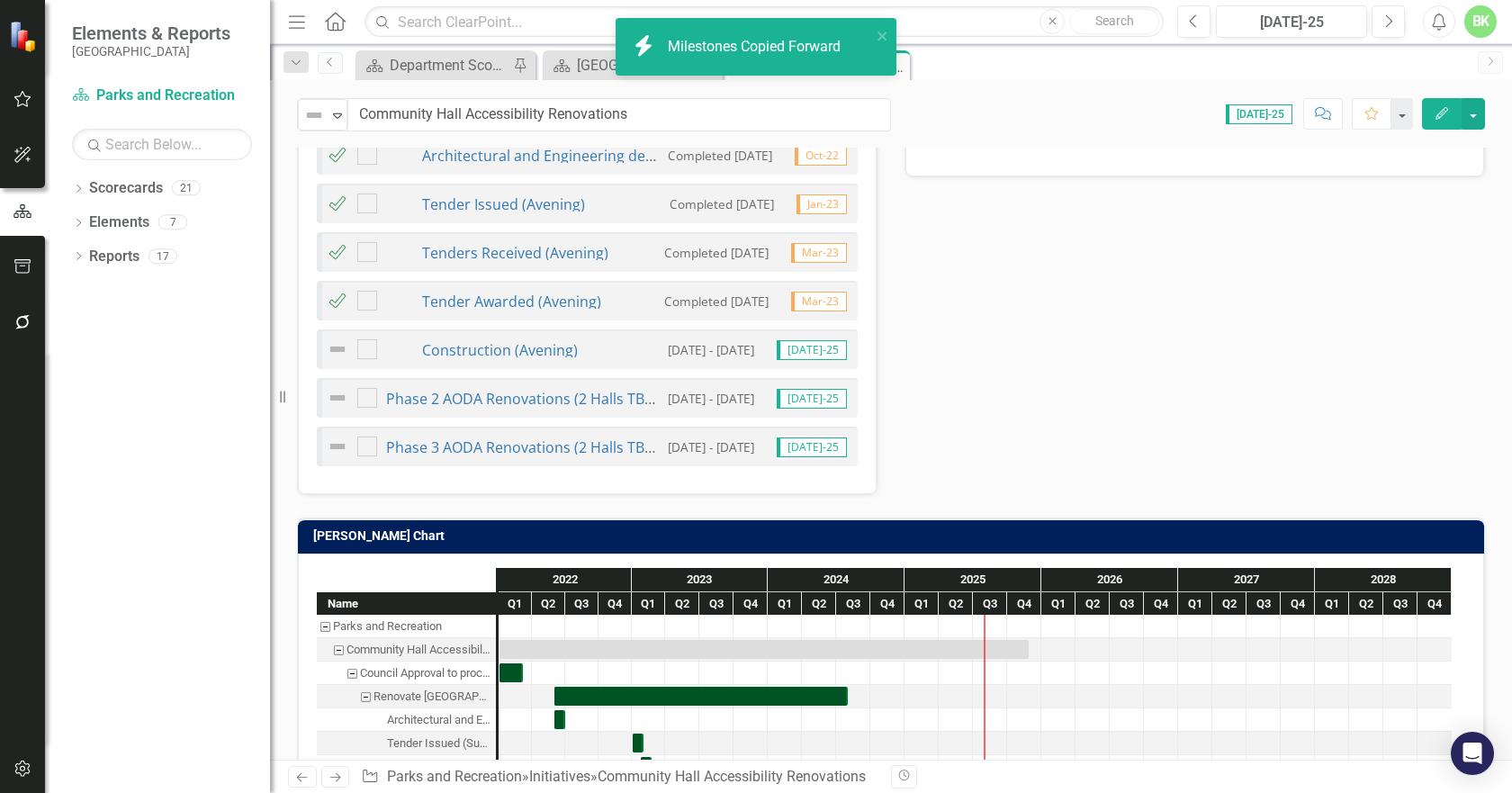
checkbox input "true"
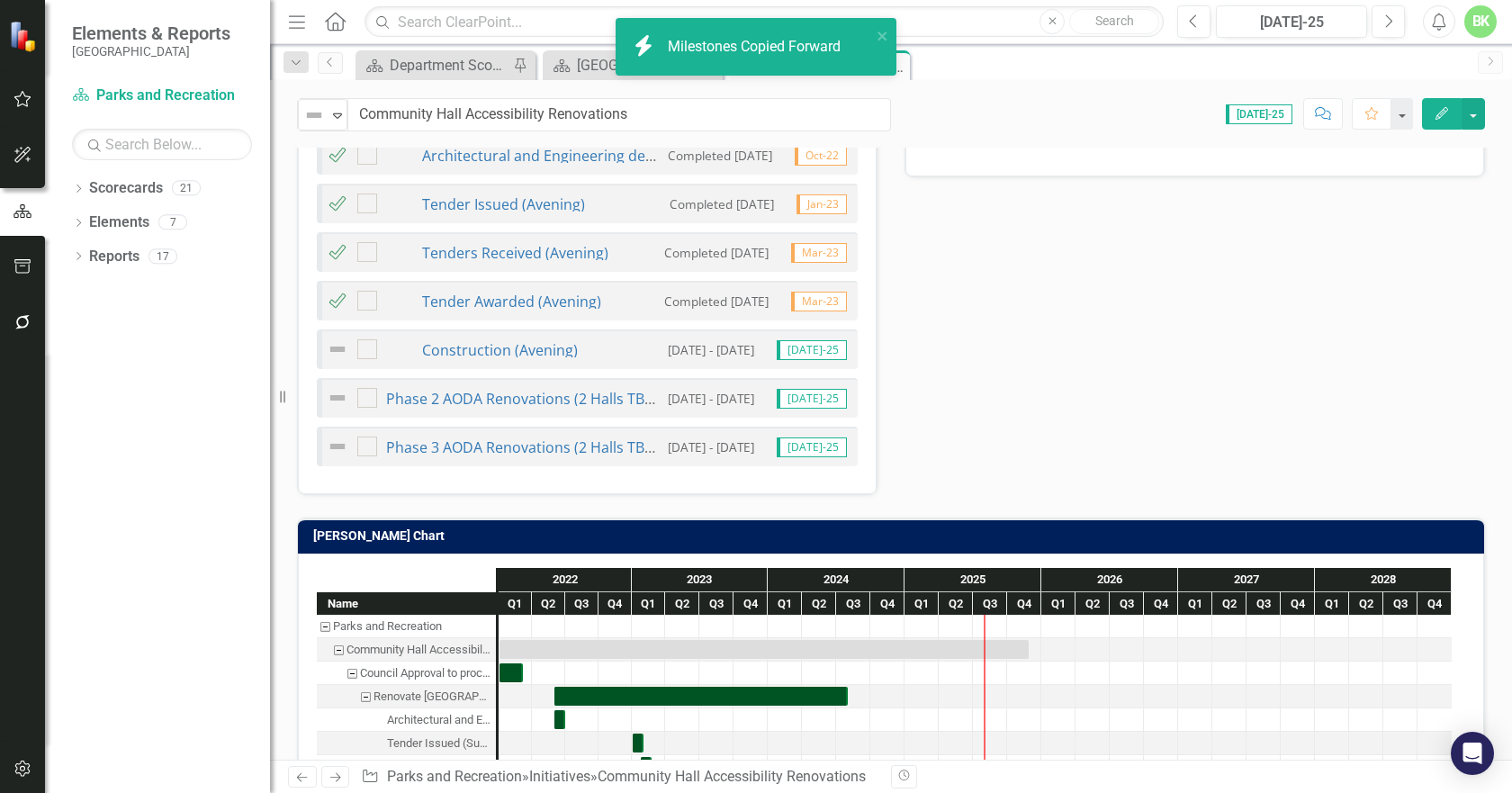
checkbox input "true"
checkbox input "false"
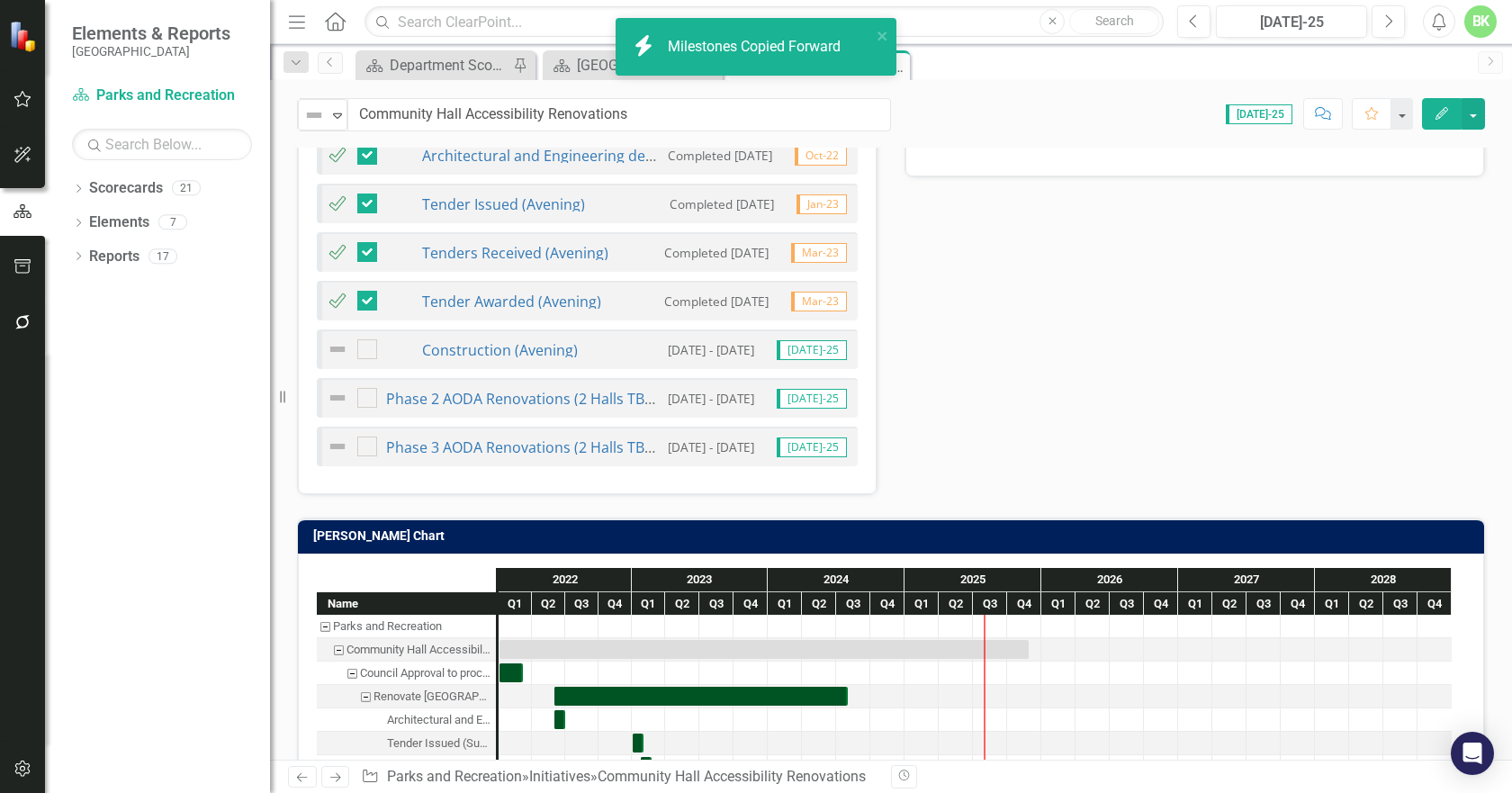
checkbox input "false"
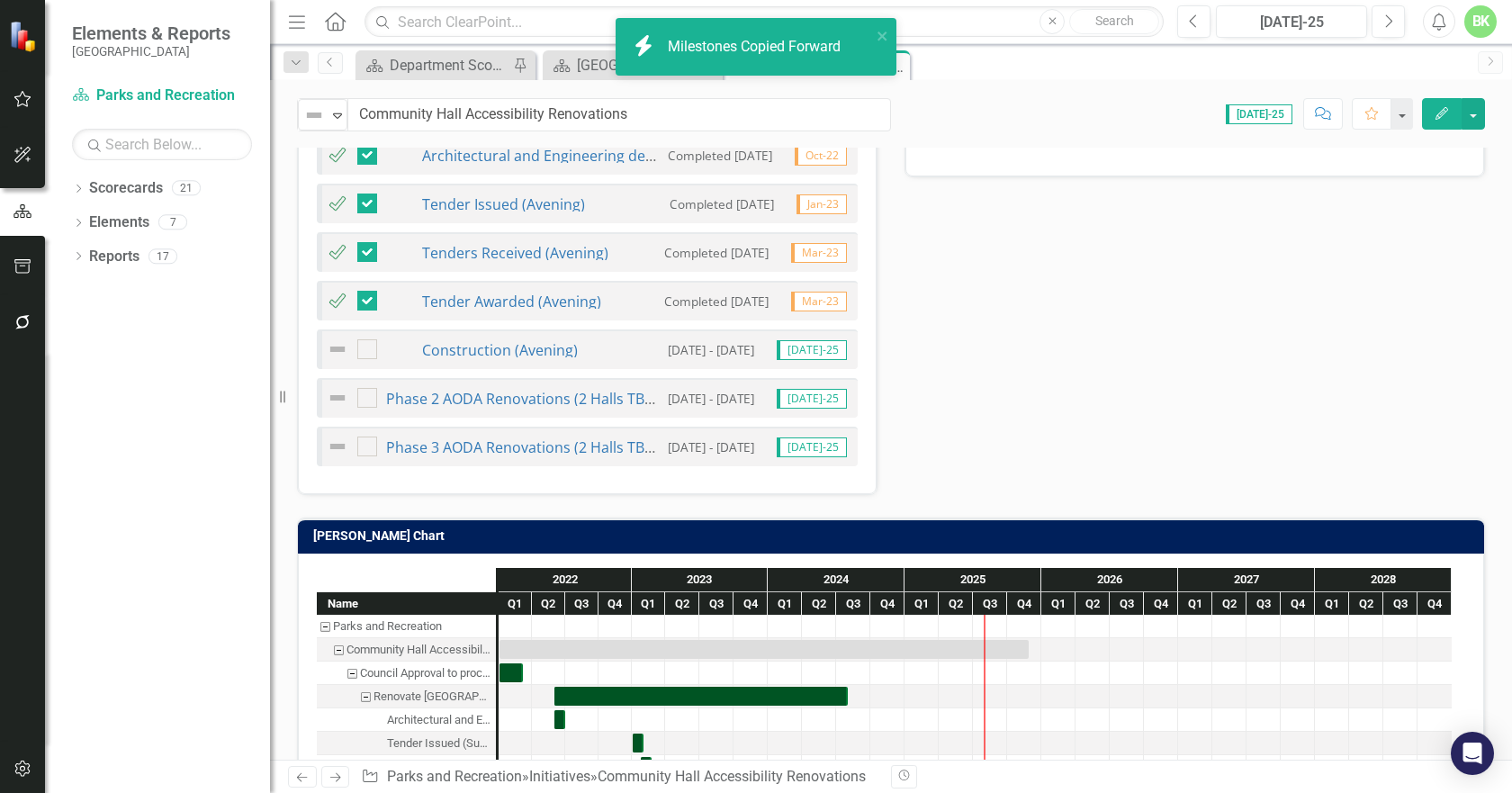
checkbox input "false"
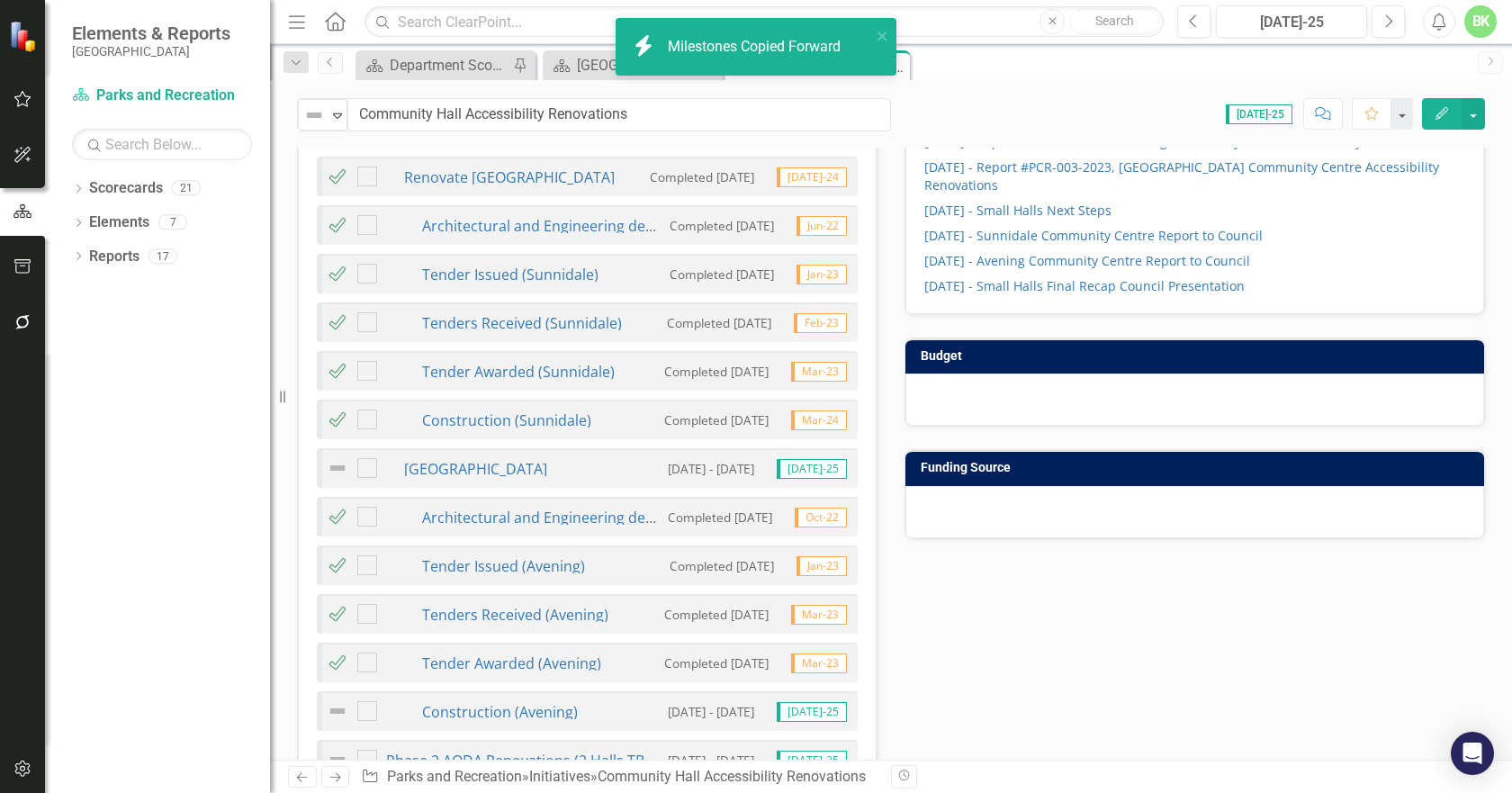
checkbox input "true"
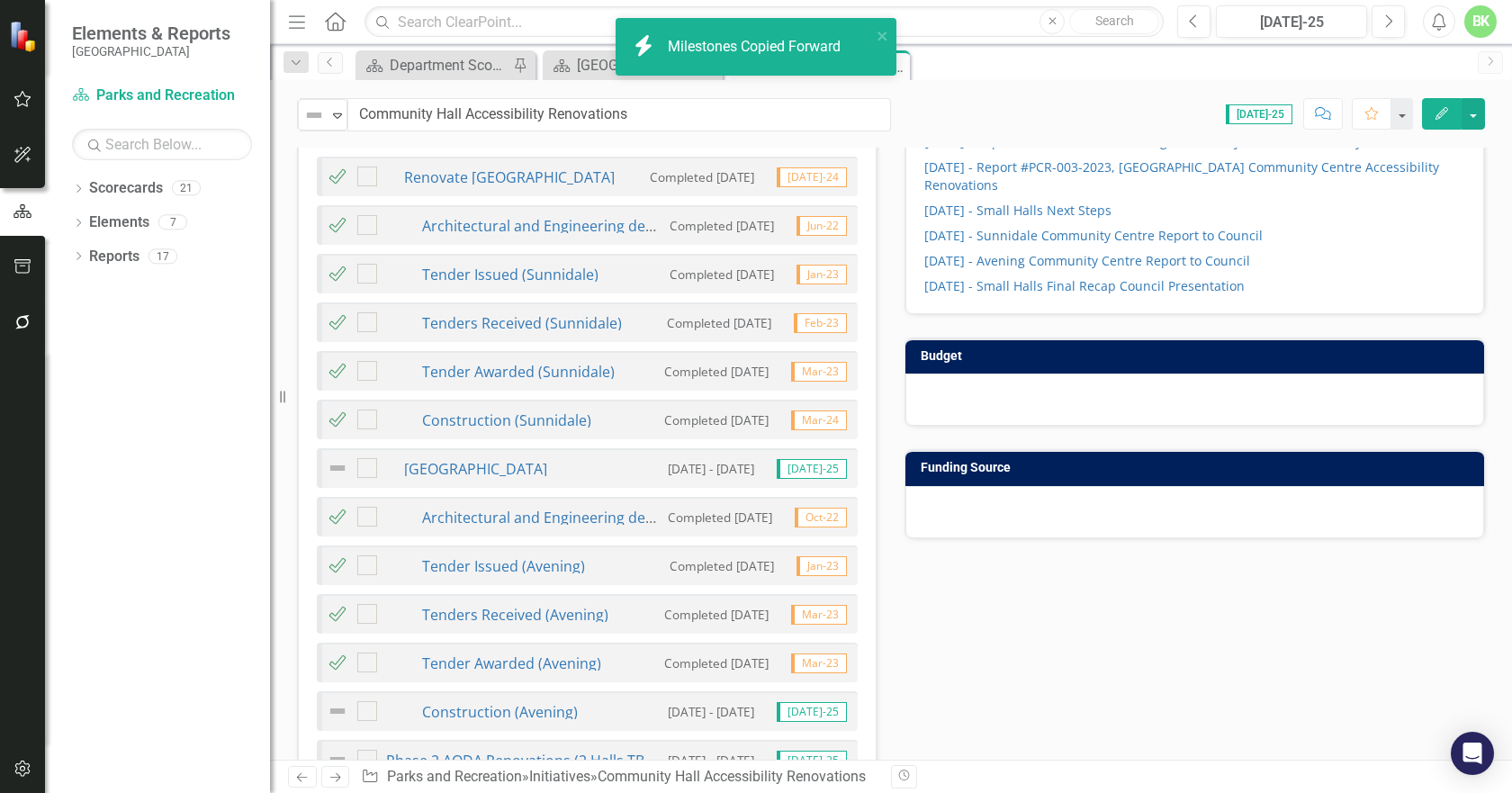
checkbox input "true"
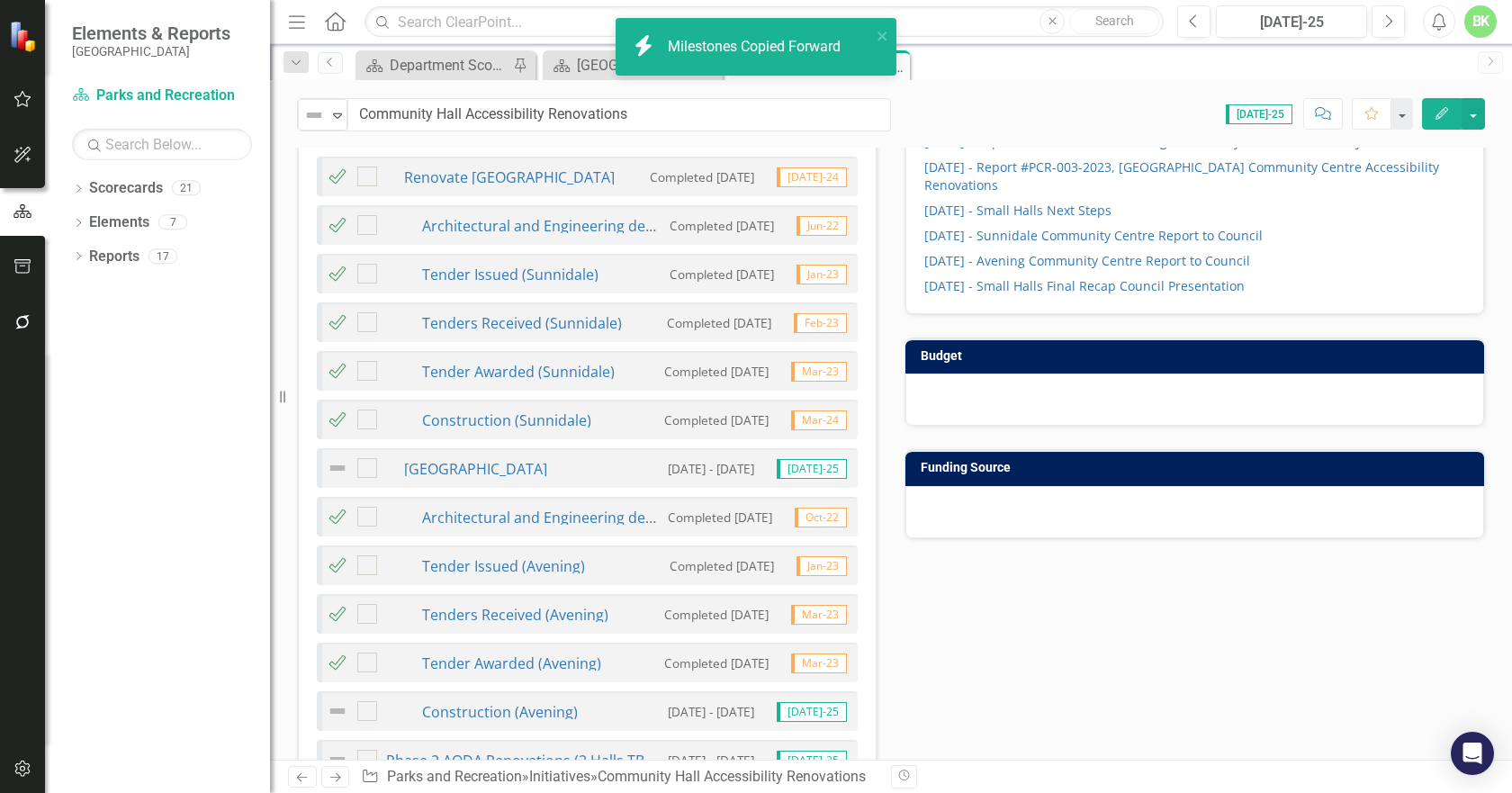
checkbox input "true"
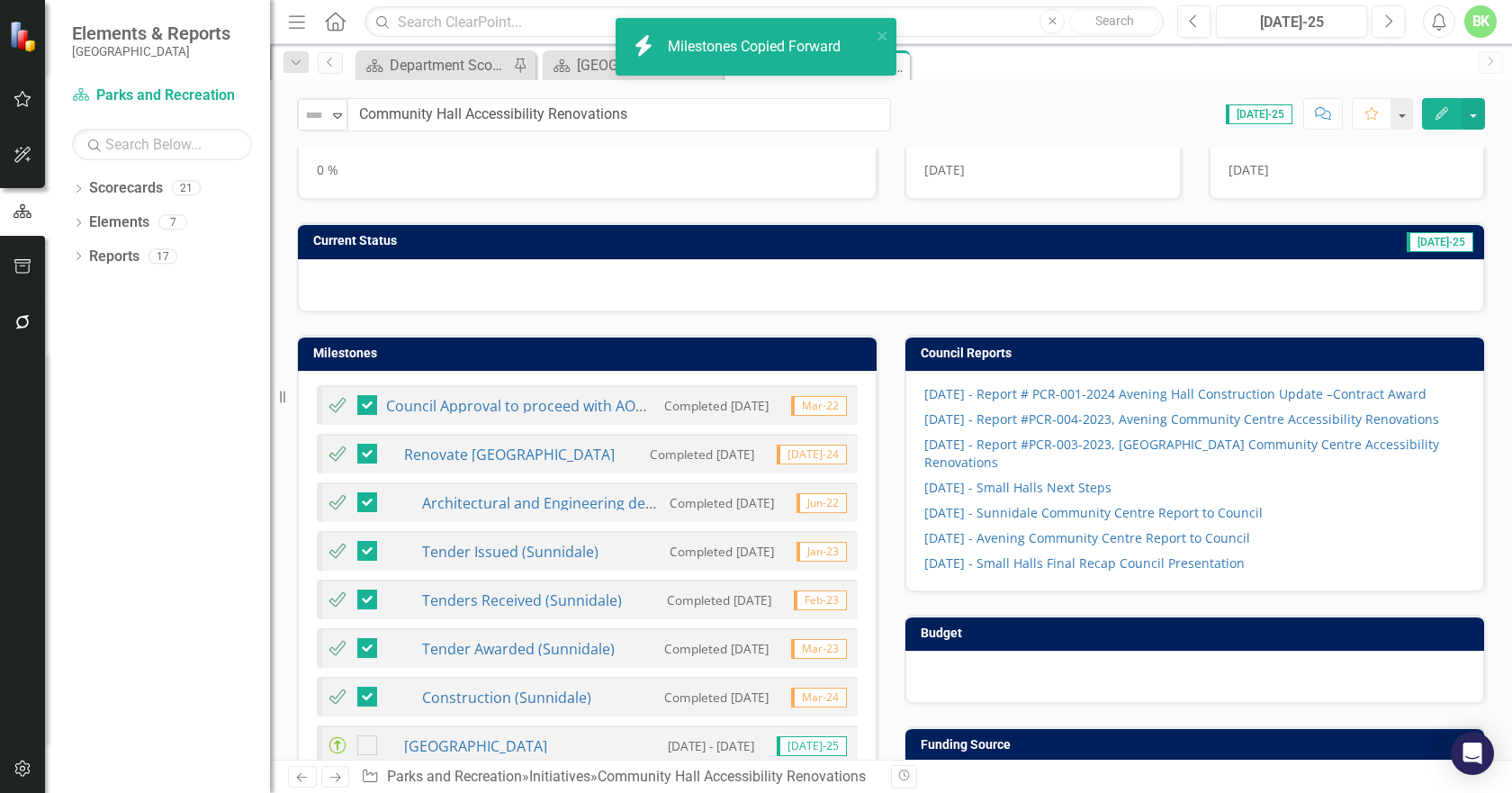
scroll to position [270, 0]
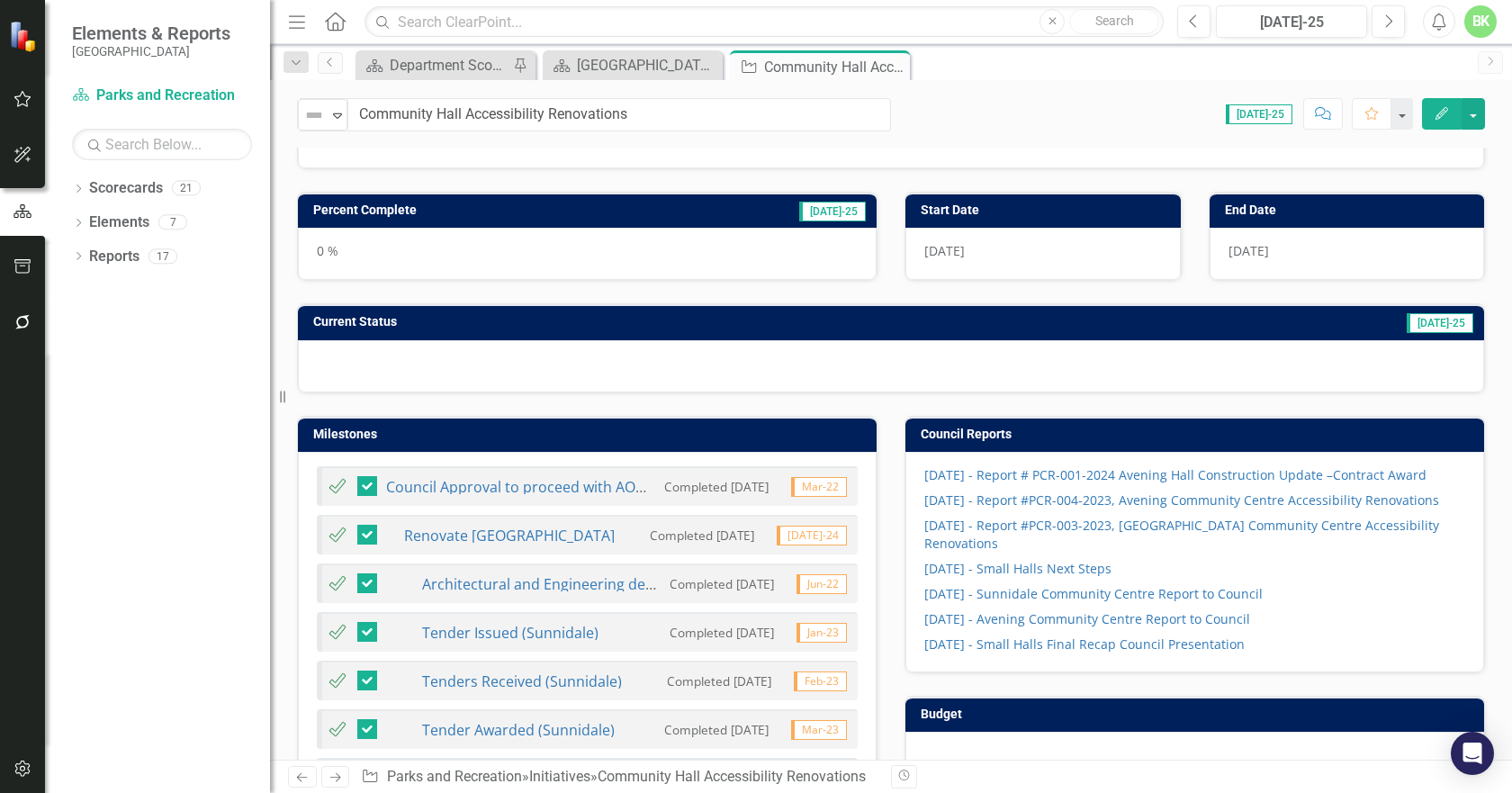
click at [521, 314] on td "Current Status" at bounding box center [633, 324] width 639 height 27
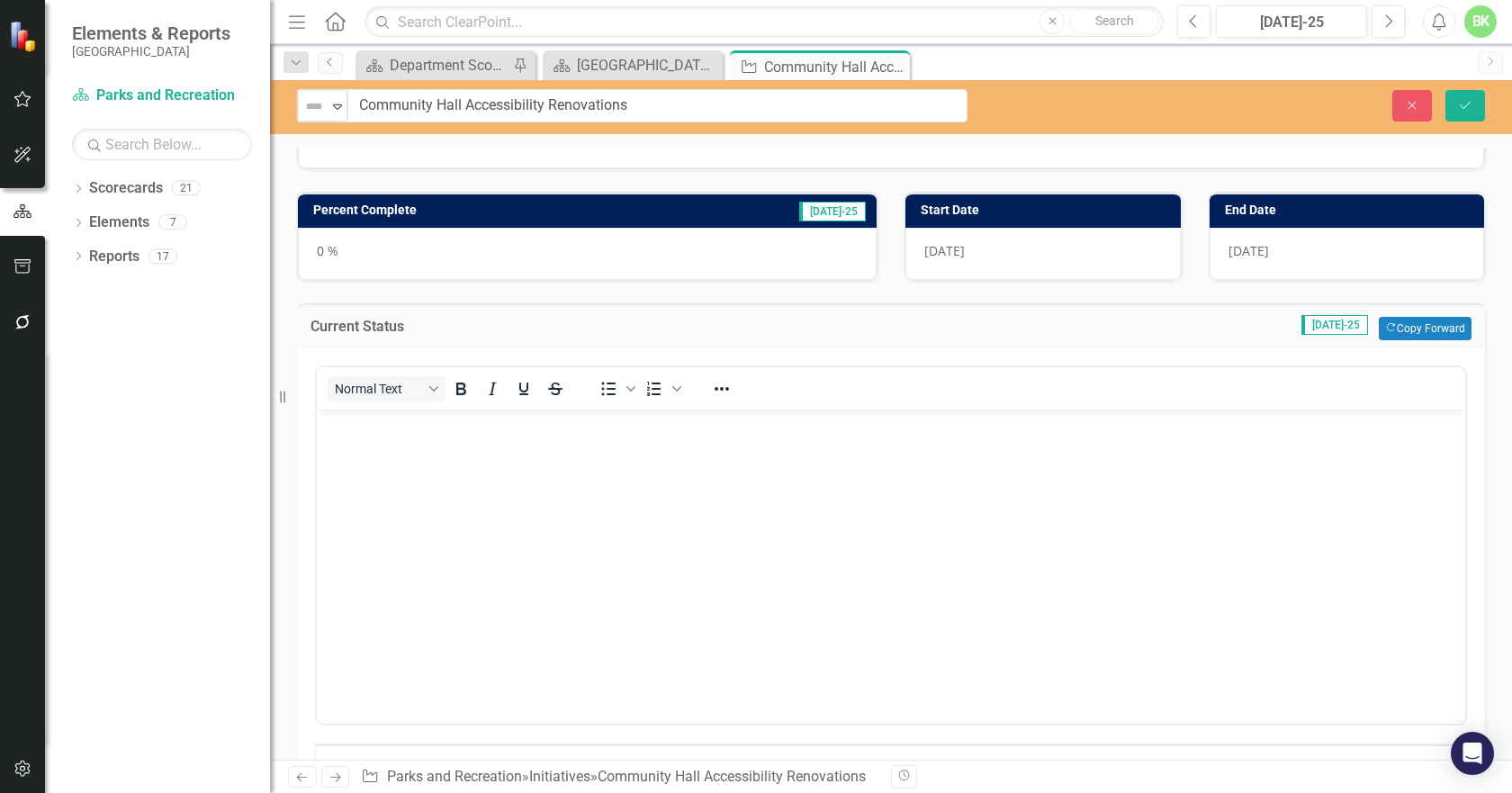
scroll to position [0, 0]
click at [1424, 331] on button "Copy Forward Copy Forward" at bounding box center [1425, 328] width 92 height 23
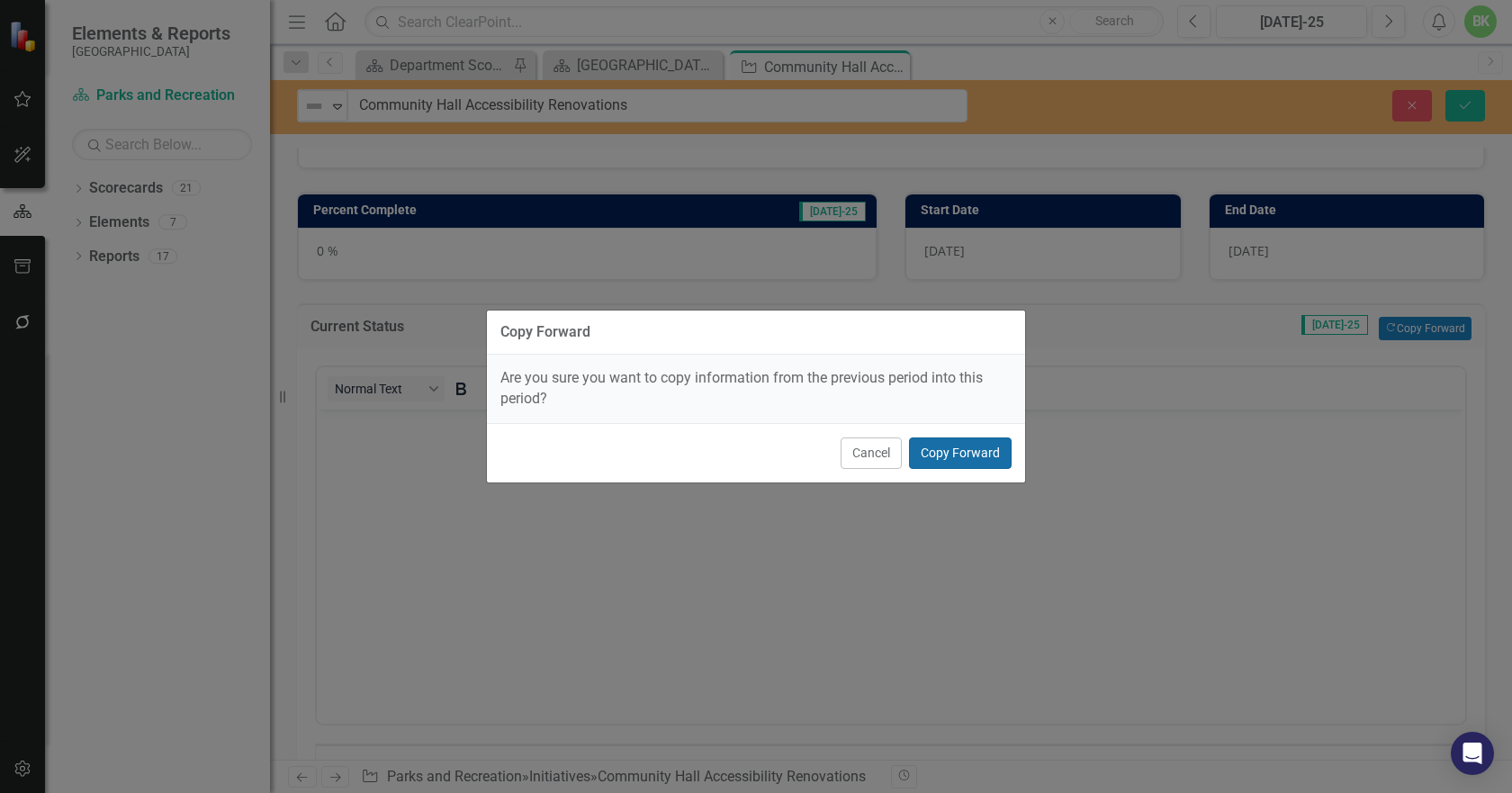
click at [993, 447] on button "Copy Forward" at bounding box center [960, 453] width 103 height 31
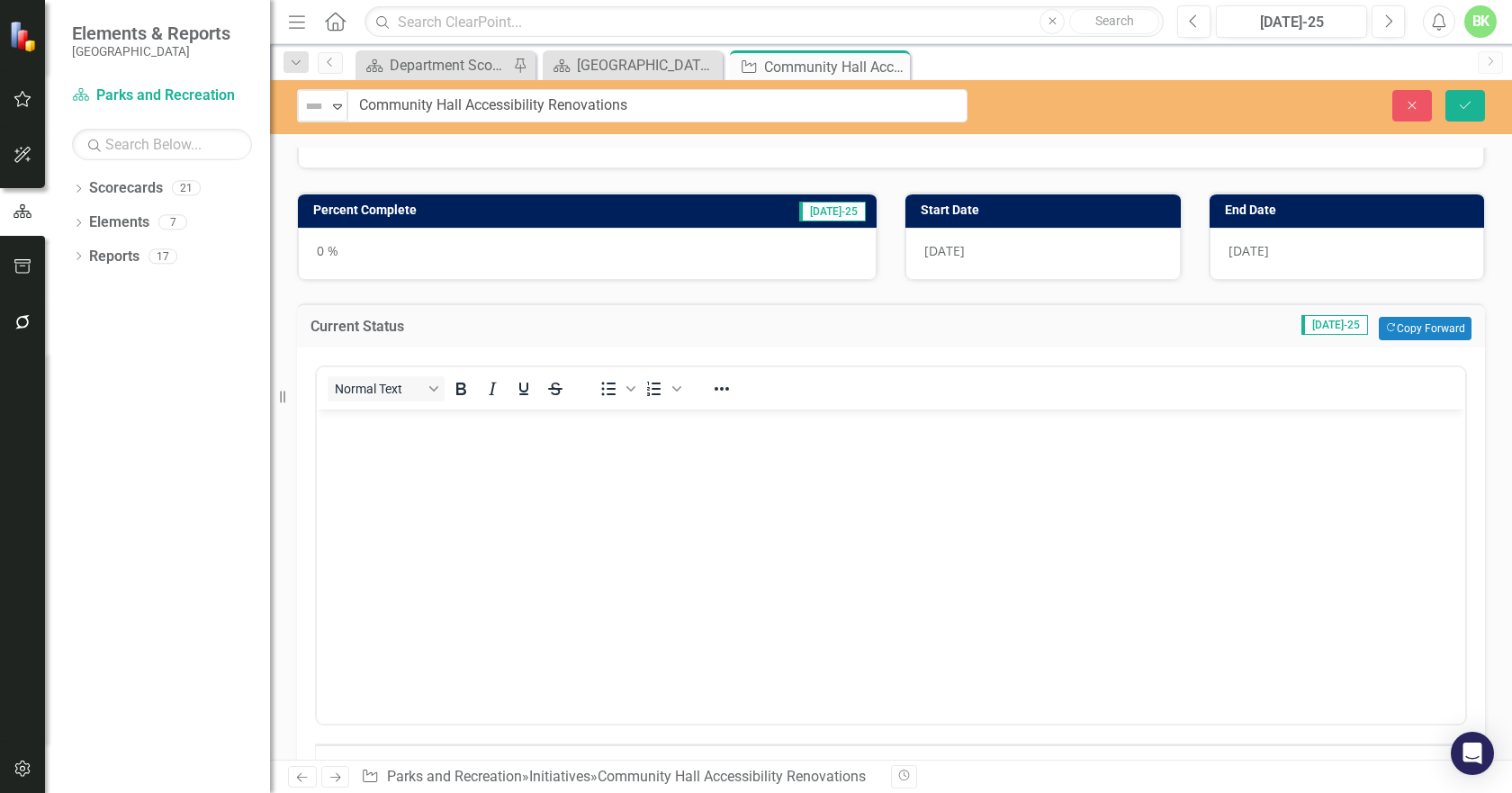
click at [708, 202] on td "[DATE]-25" at bounding box center [757, 213] width 220 height 27
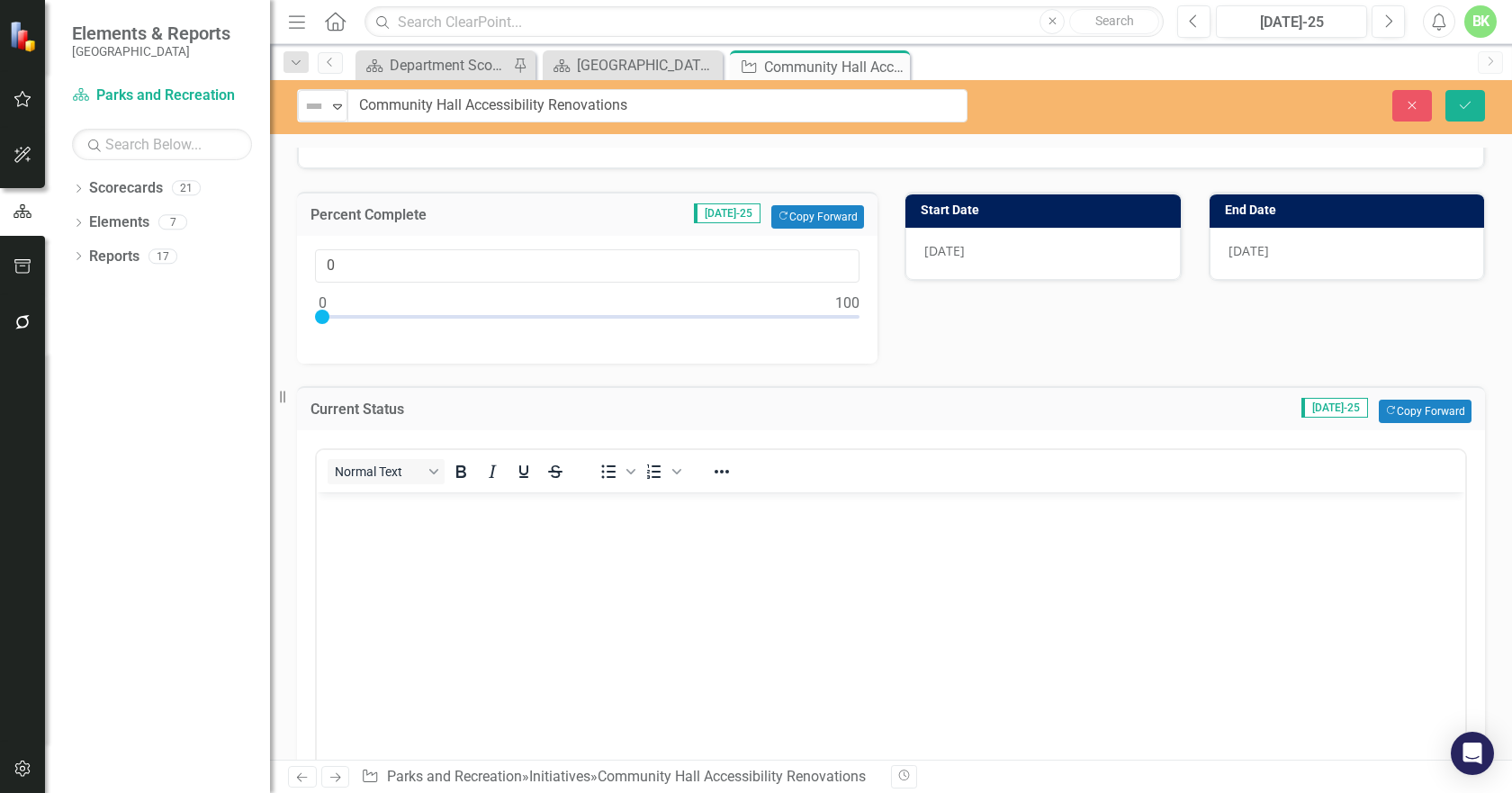
click at [816, 231] on div "Percent Complete Jul-25 Copy Forward Copy Forward" at bounding box center [588, 213] width 581 height 44
click at [815, 226] on button "Copy Forward Copy Forward" at bounding box center [817, 216] width 92 height 23
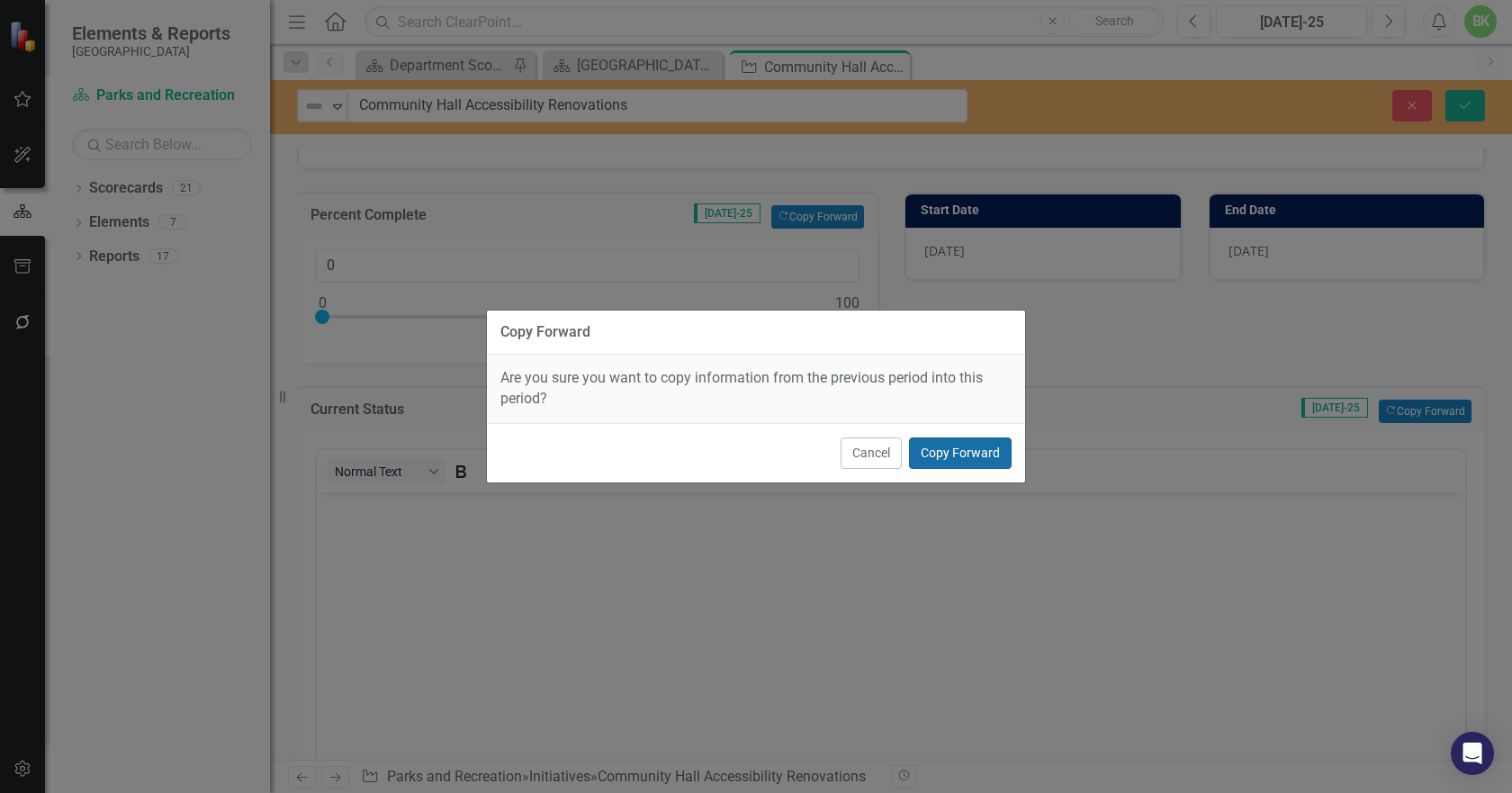
click at [955, 443] on button "Copy Forward" at bounding box center [960, 453] width 103 height 31
type input "20"
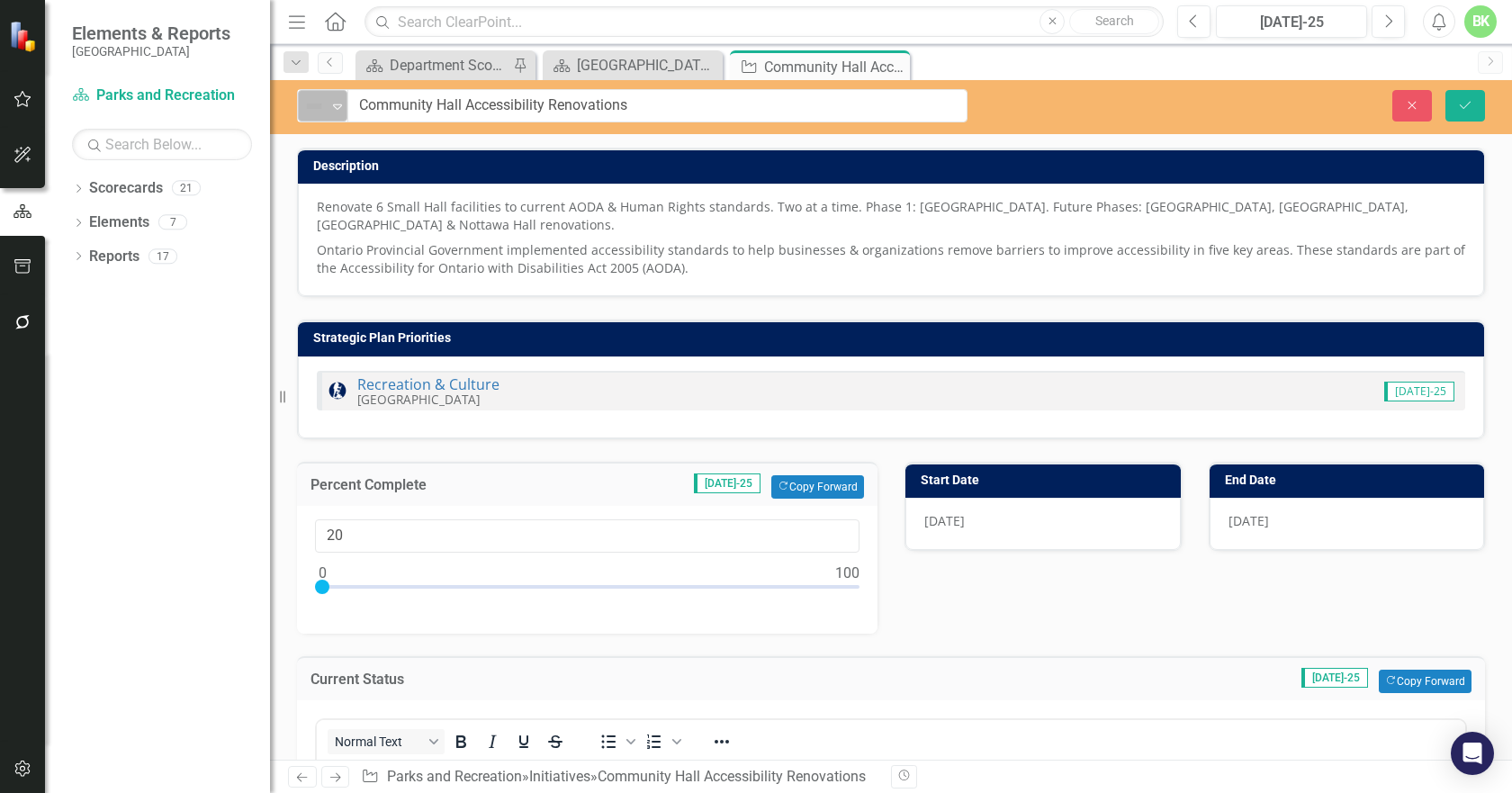
click at [319, 101] on img at bounding box center [314, 106] width 21 height 21
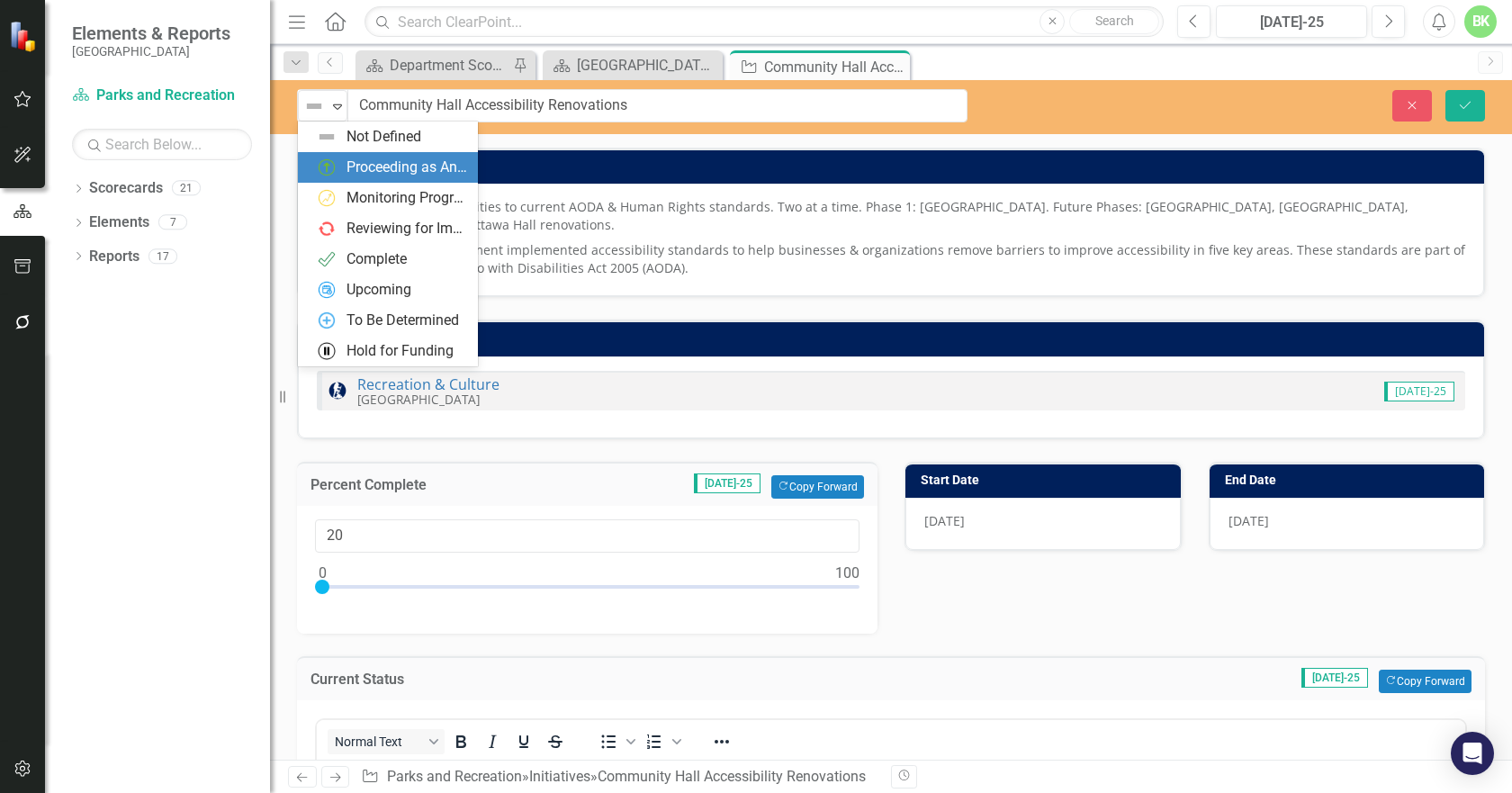
click at [359, 173] on div "Proceeding as Anticipated" at bounding box center [407, 167] width 120 height 20
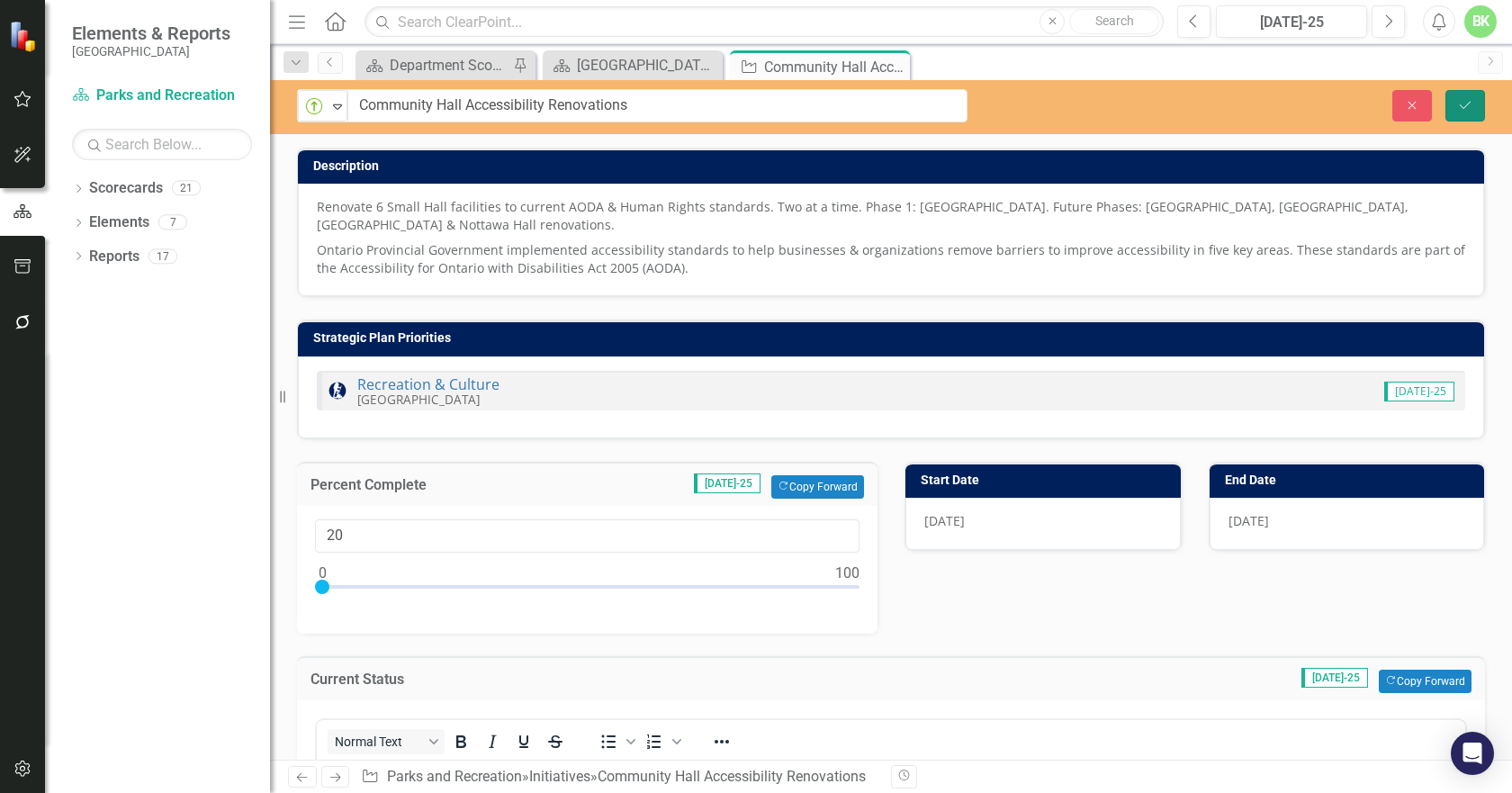
click at [1457, 102] on button "Save" at bounding box center [1465, 106] width 40 height 31
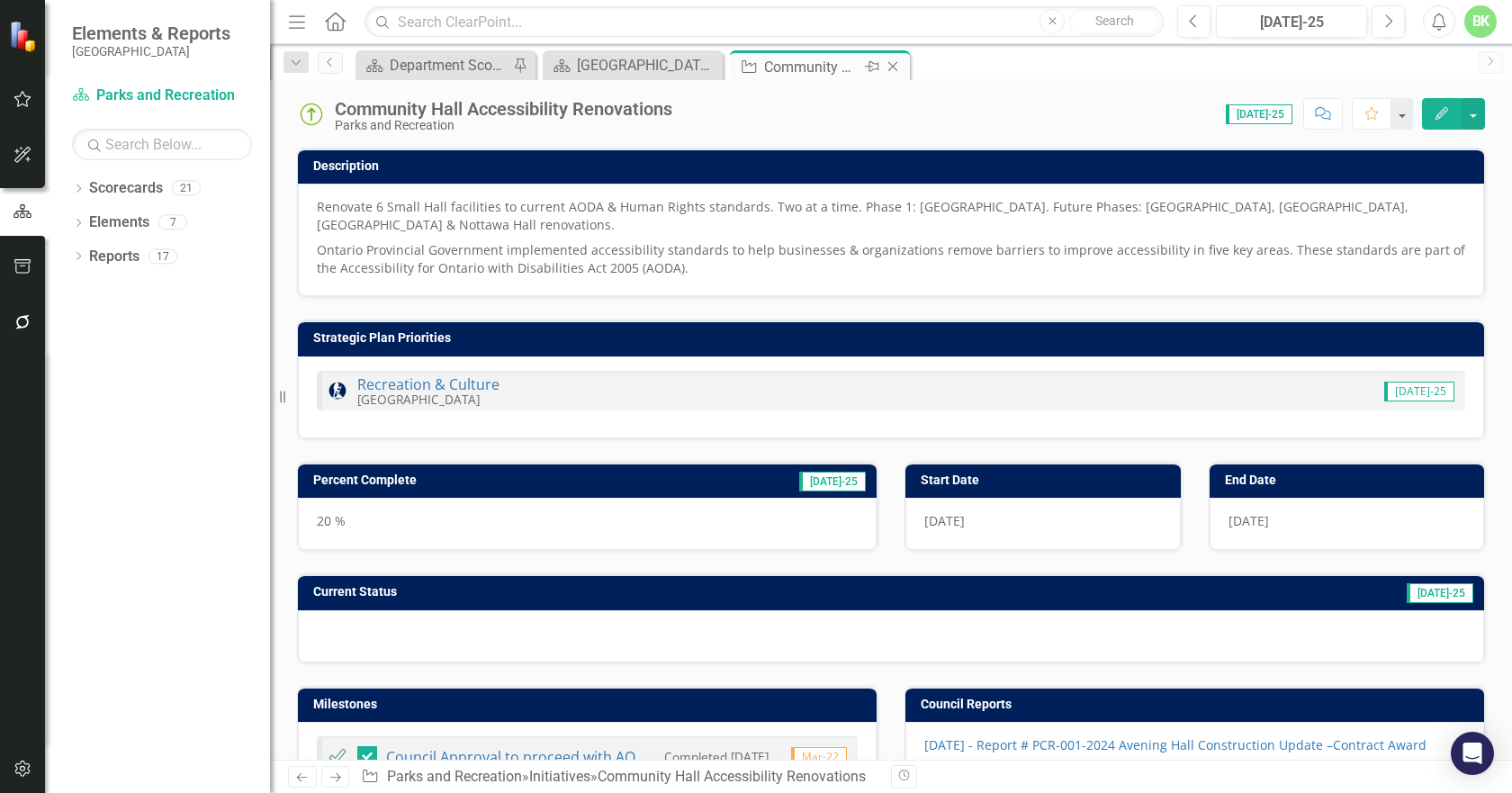
click at [892, 61] on icon "Close" at bounding box center [892, 66] width 18 height 15
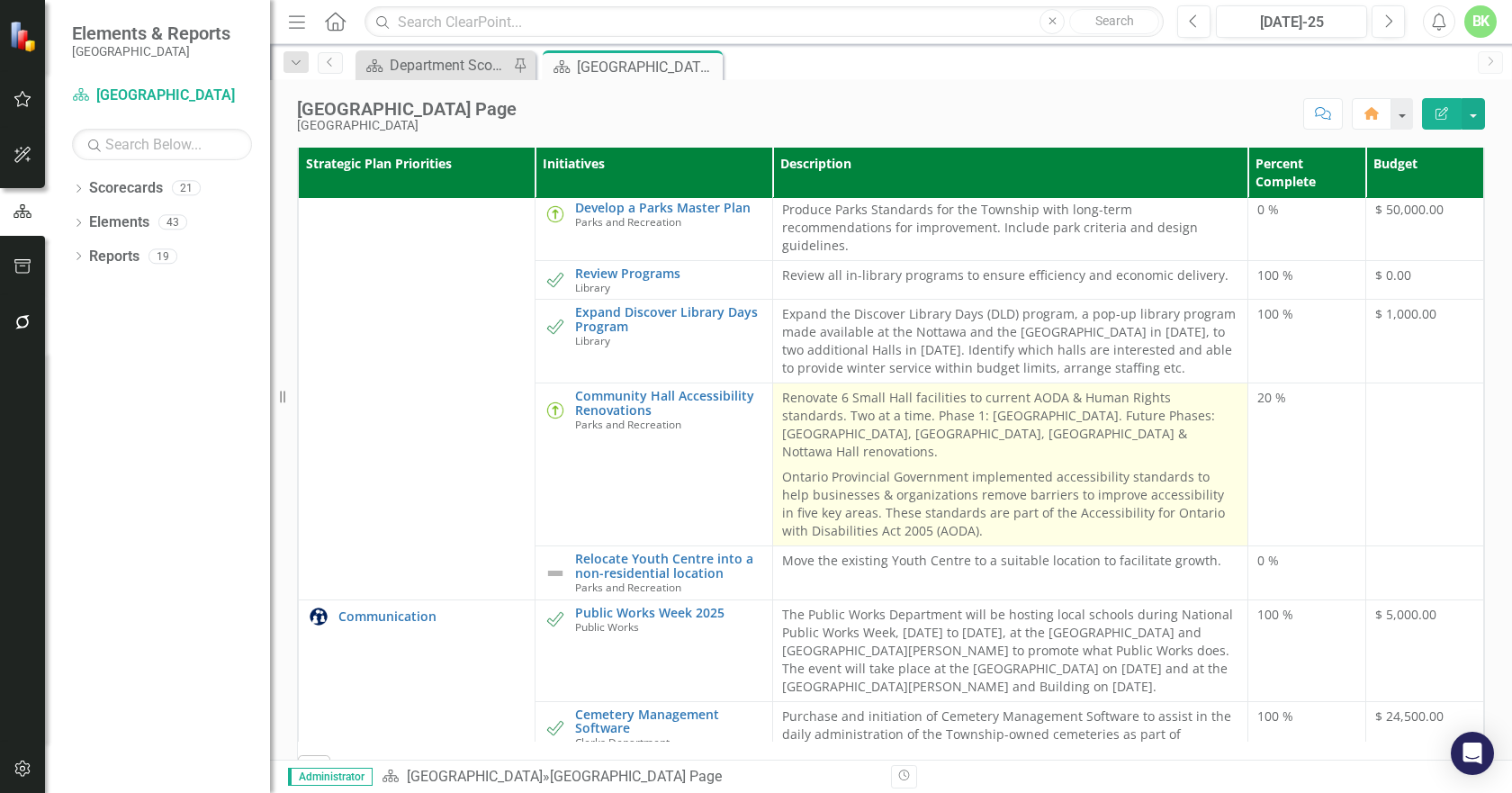
scroll to position [540, 0]
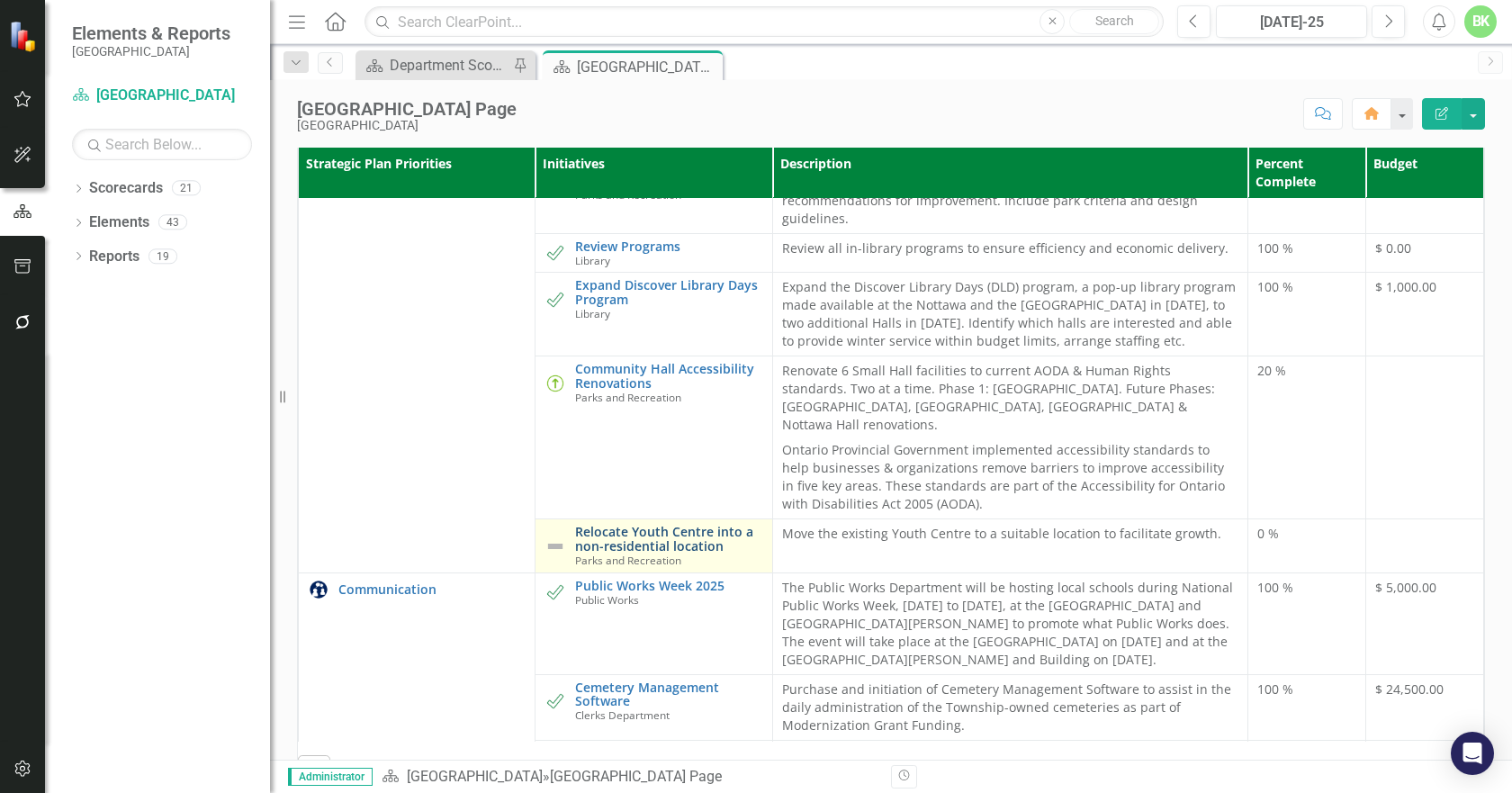
click at [691, 552] on link "Relocate Youth Centre into a non-residential location" at bounding box center [668, 538] width 187 height 28
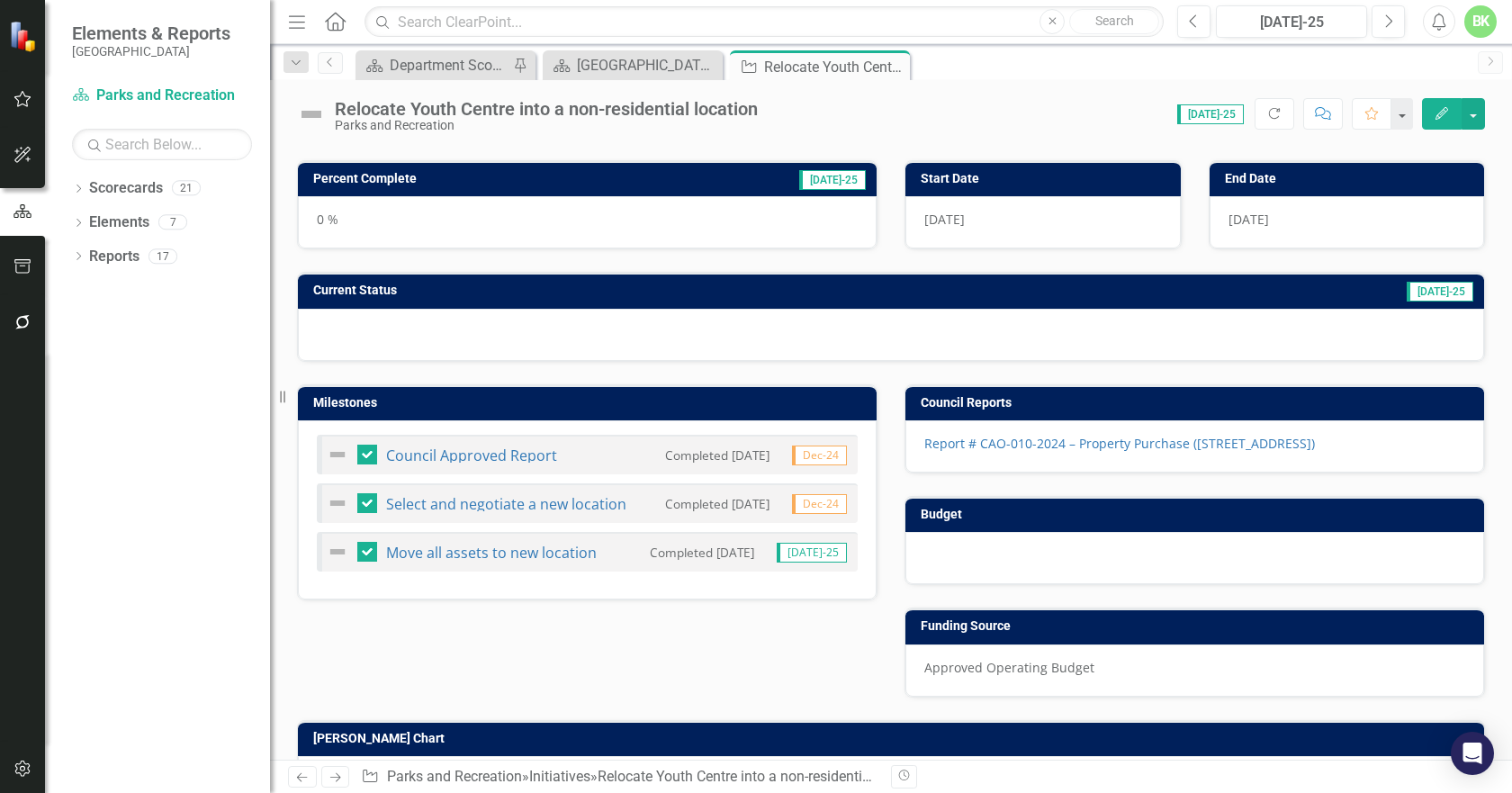
scroll to position [450, 0]
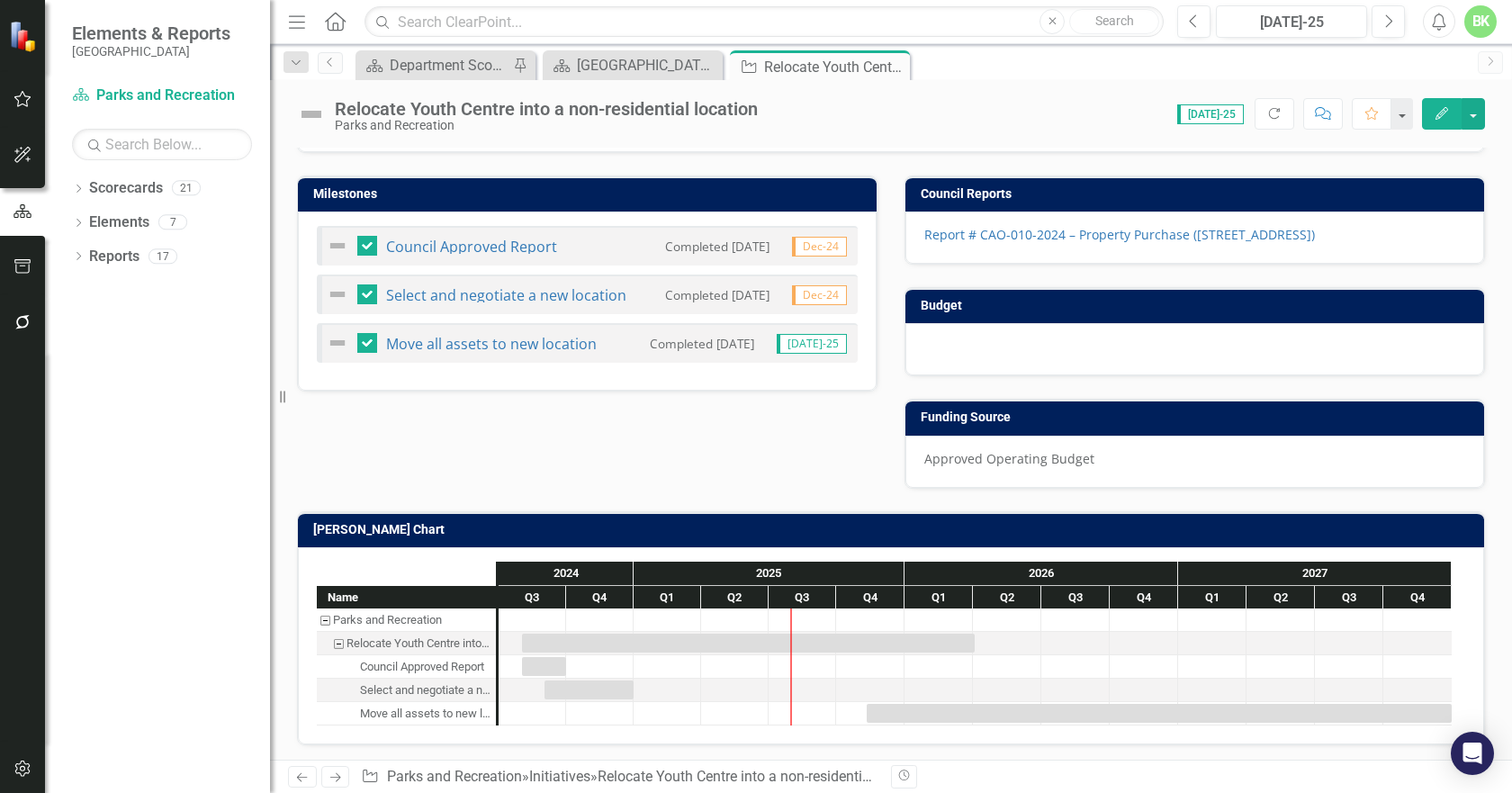
click at [781, 530] on h3 "[PERSON_NAME] Chart" at bounding box center [894, 530] width 1162 height 14
click at [781, 528] on h3 "[PERSON_NAME] Chart" at bounding box center [894, 530] width 1162 height 14
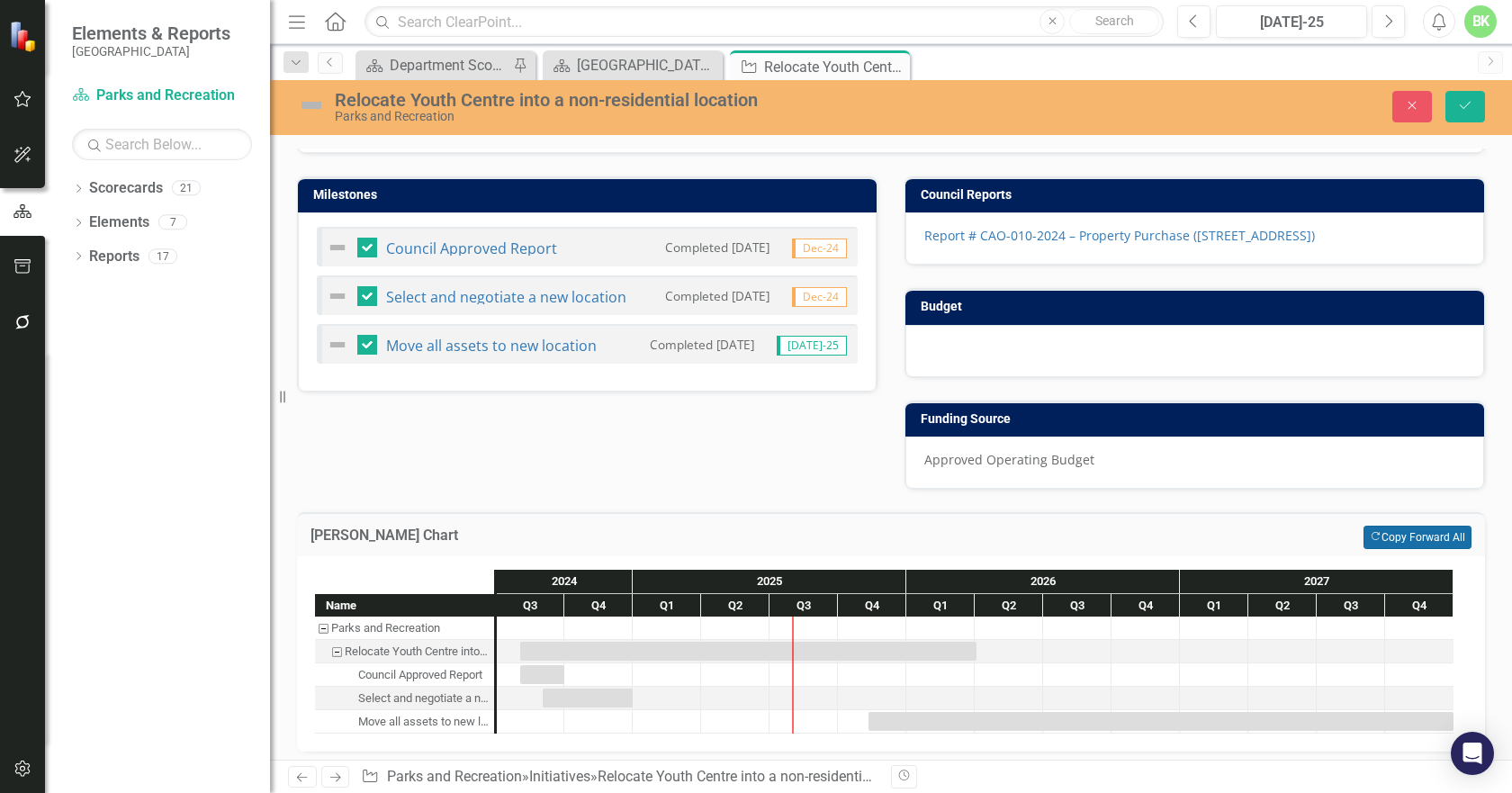
click at [1403, 541] on button "Copy Forward Copy Forward All" at bounding box center [1417, 537] width 108 height 23
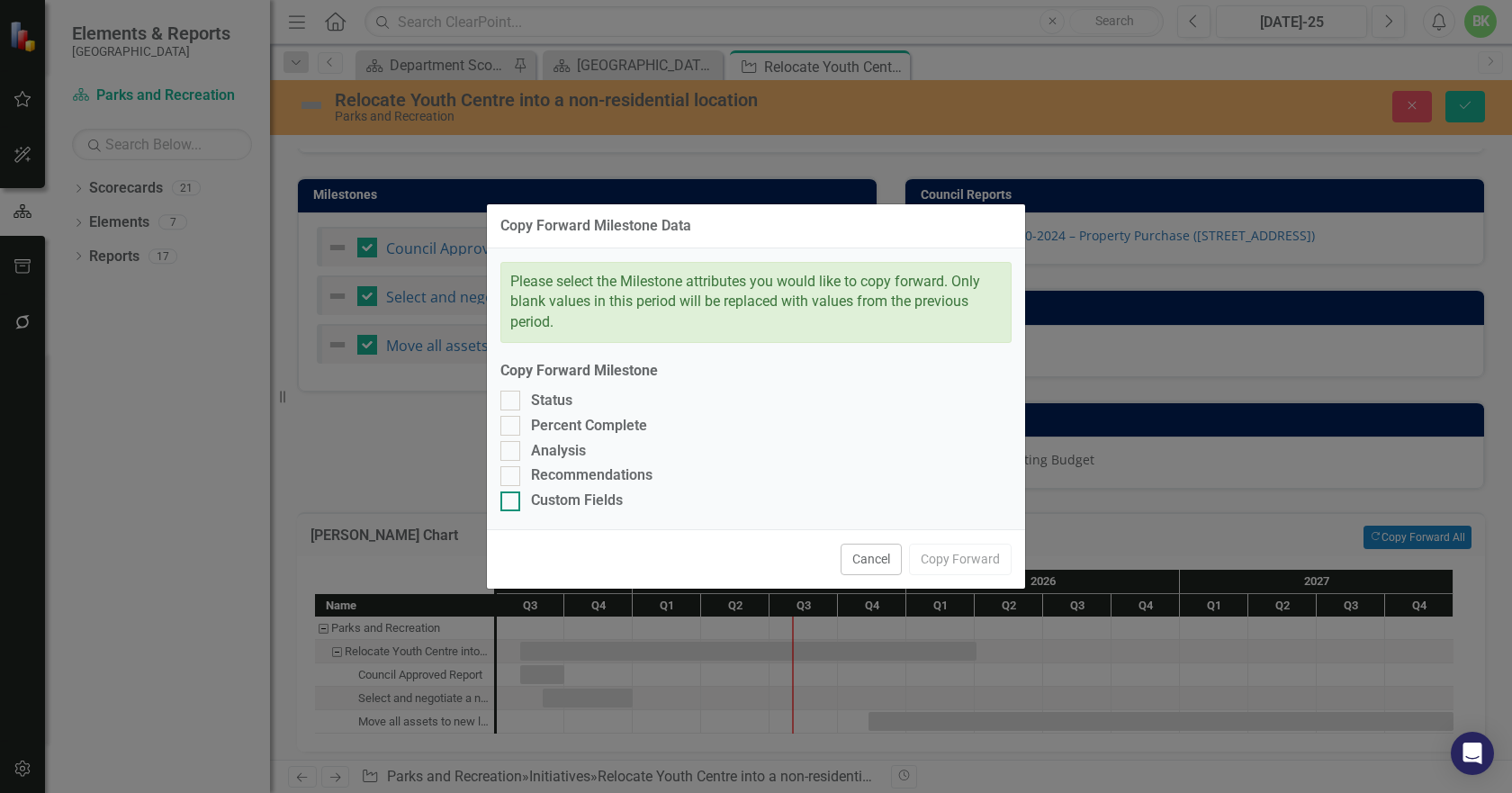
drag, startPoint x: 595, startPoint y: 511, endPoint x: 586, endPoint y: 498, distance: 15.8
click at [594, 510] on div "Custom Fields" at bounding box center [577, 500] width 92 height 20
drag, startPoint x: 586, startPoint y: 498, endPoint x: 584, endPoint y: 479, distance: 19.1
click at [585, 496] on div "Custom Fields" at bounding box center [577, 500] width 92 height 20
click at [512, 496] on input "Custom Fields" at bounding box center [506, 497] width 12 height 12
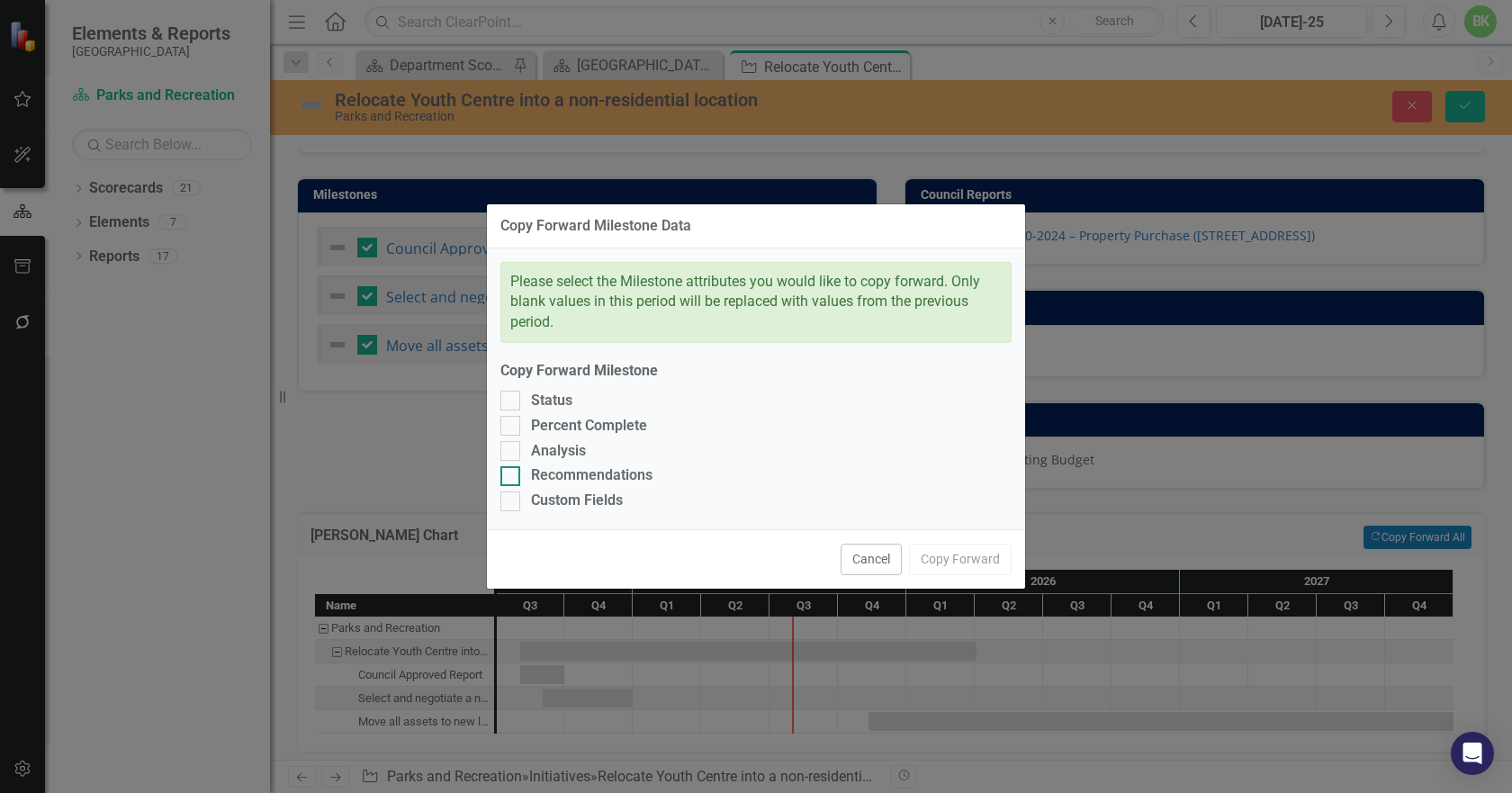
checkbox input "true"
drag, startPoint x: 583, startPoint y: 478, endPoint x: 569, endPoint y: 459, distance: 23.6
click at [580, 473] on div "Recommendations" at bounding box center [591, 475] width 121 height 20
click at [512, 473] on input "Recommendations" at bounding box center [506, 472] width 12 height 12
checkbox input "true"
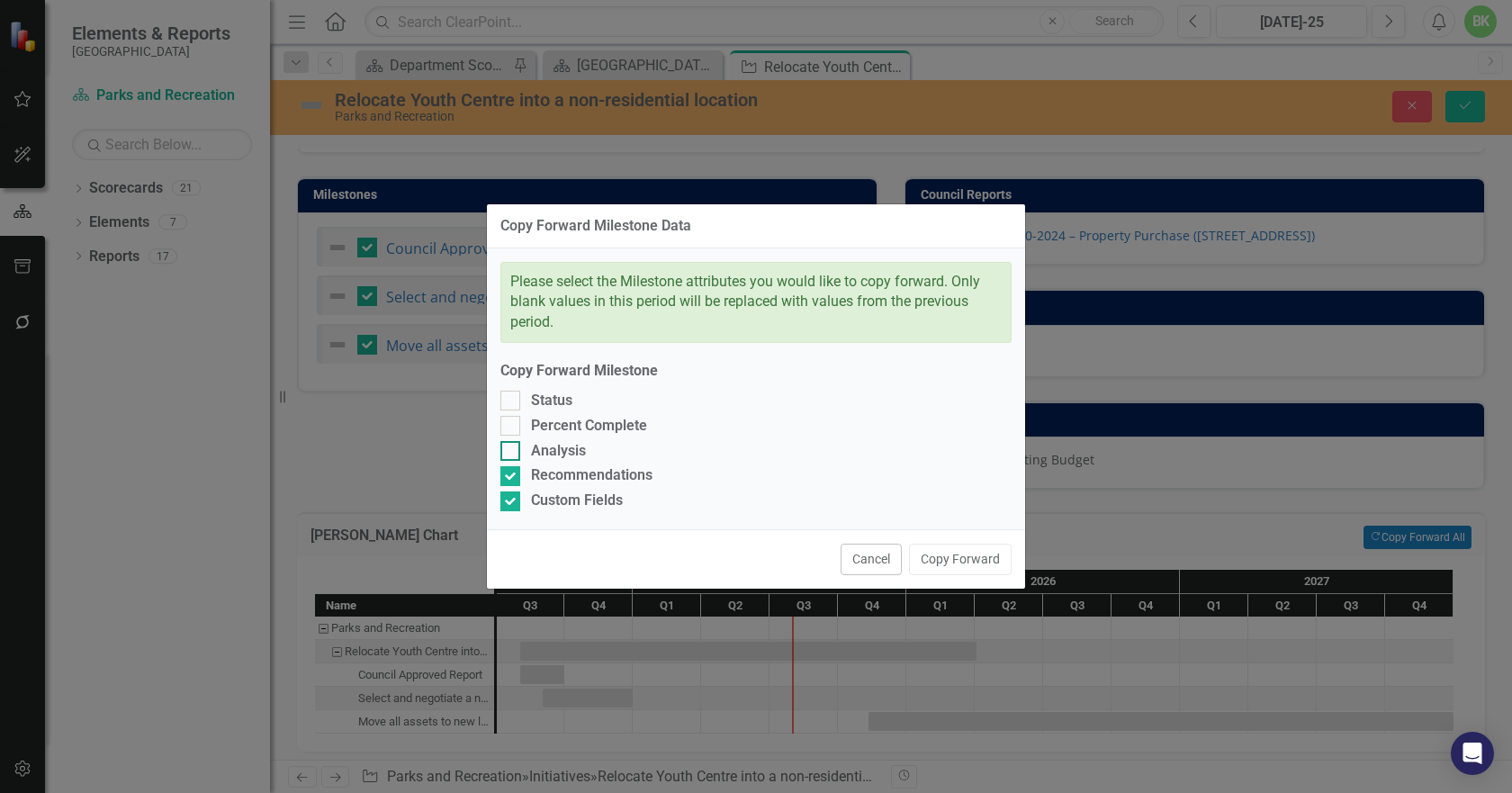
click at [566, 456] on div "Analysis" at bounding box center [558, 450] width 55 height 20
click at [512, 452] on input "Analysis" at bounding box center [506, 446] width 12 height 12
checkbox input "true"
drag, startPoint x: 559, startPoint y: 434, endPoint x: 551, endPoint y: 416, distance: 19.7
click at [559, 433] on div "Percent Complete" at bounding box center [589, 425] width 117 height 20
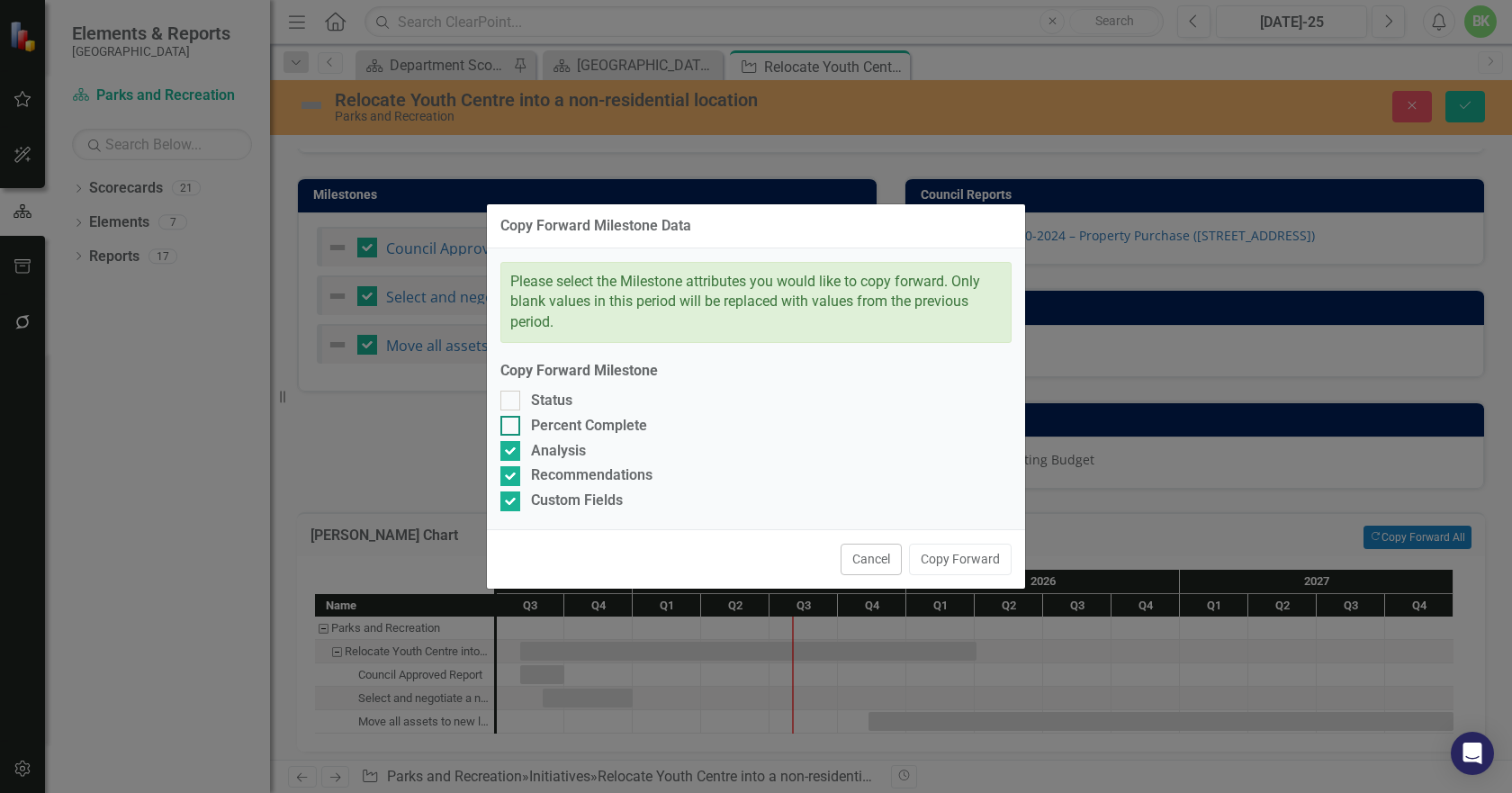
click at [512, 427] on input "Percent Complete" at bounding box center [506, 421] width 12 height 12
checkbox input "true"
drag, startPoint x: 545, startPoint y: 404, endPoint x: 562, endPoint y: 405, distance: 17.0
click at [545, 405] on div "Status" at bounding box center [552, 400] width 42 height 20
click at [512, 402] on input "Status" at bounding box center [506, 396] width 12 height 12
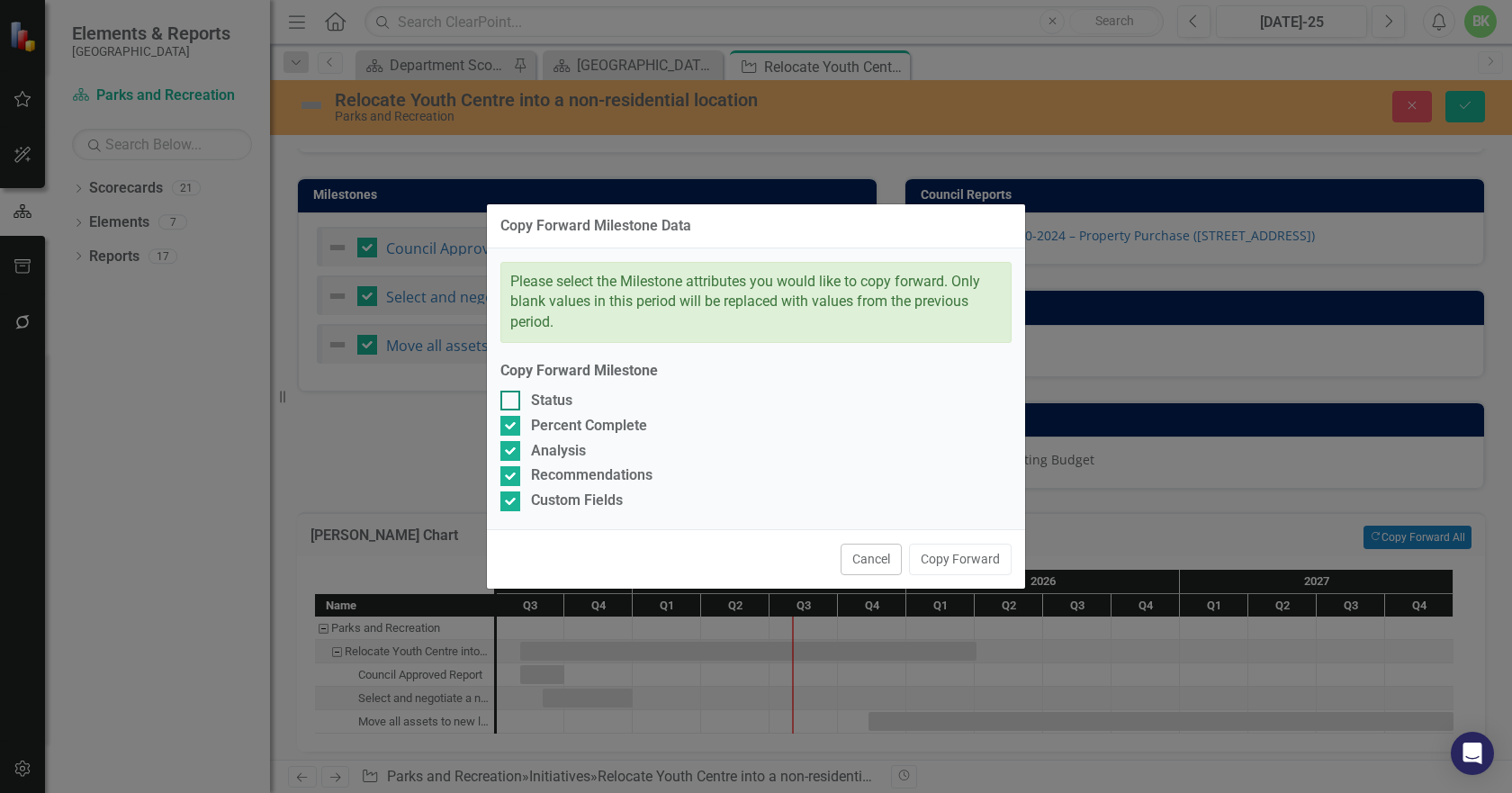
checkbox input "true"
click at [945, 553] on button "Copy Forward" at bounding box center [960, 559] width 103 height 31
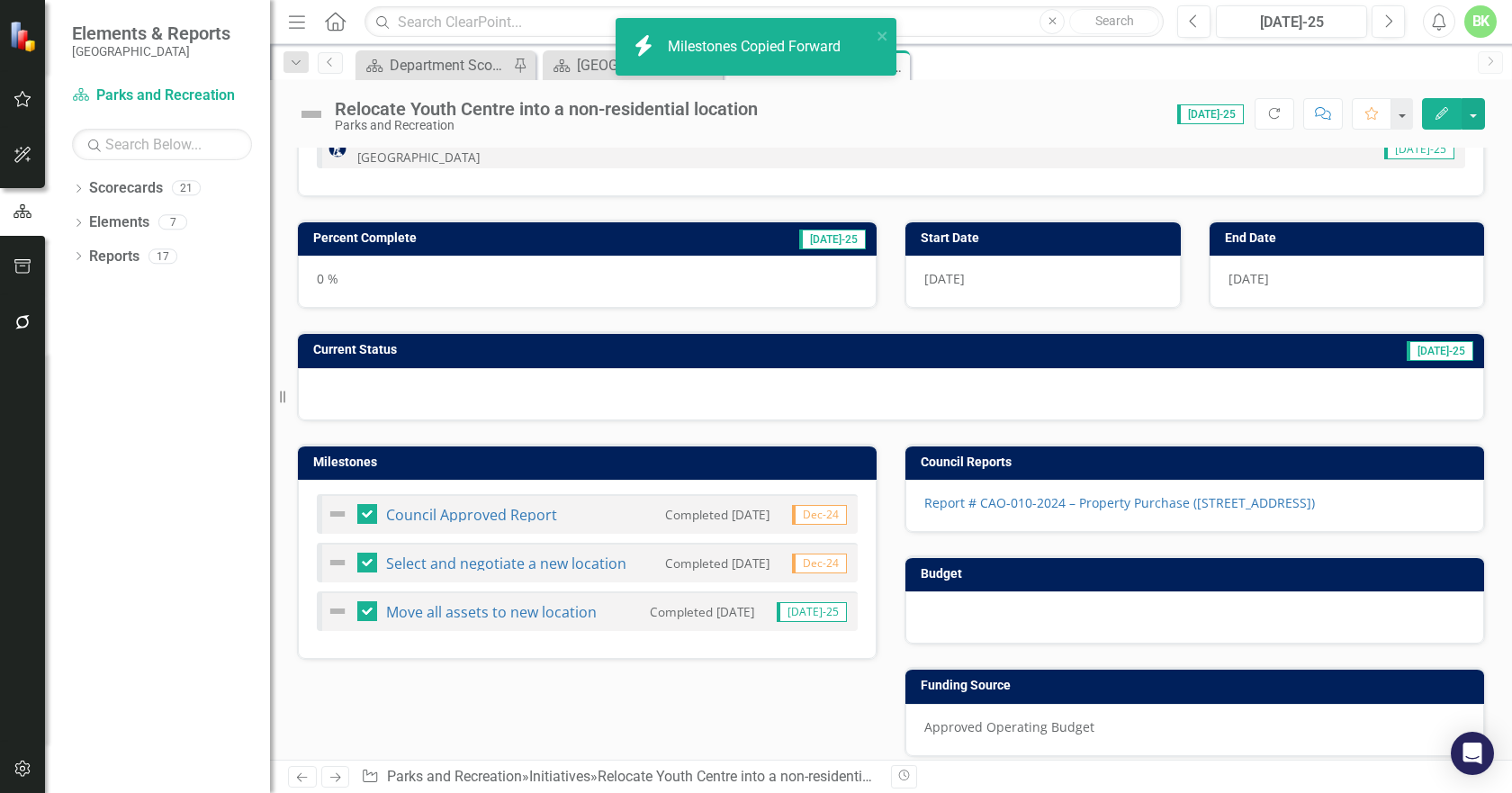
scroll to position [180, 0]
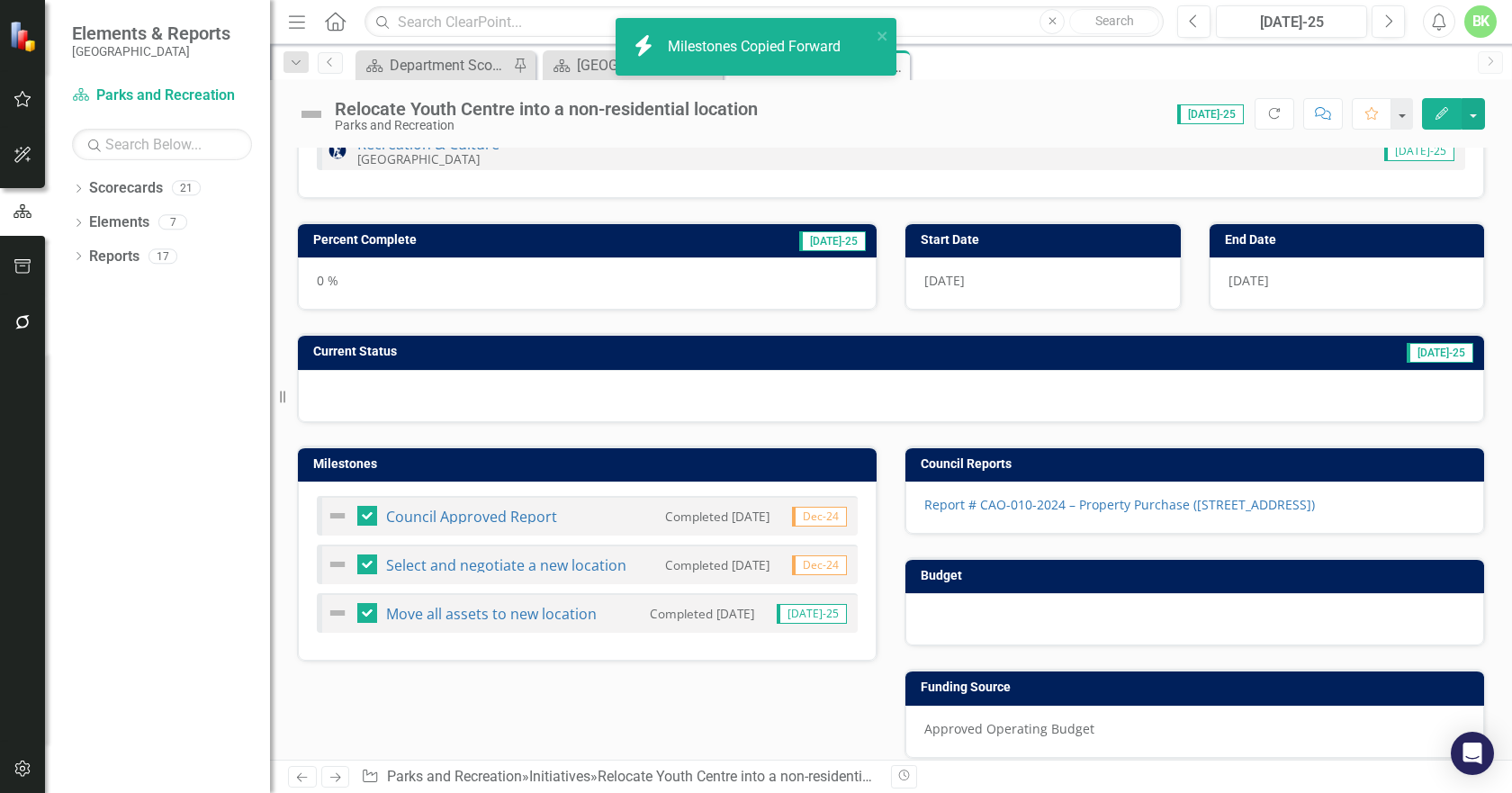
click at [606, 353] on h3 "Current Status" at bounding box center [633, 351] width 639 height 14
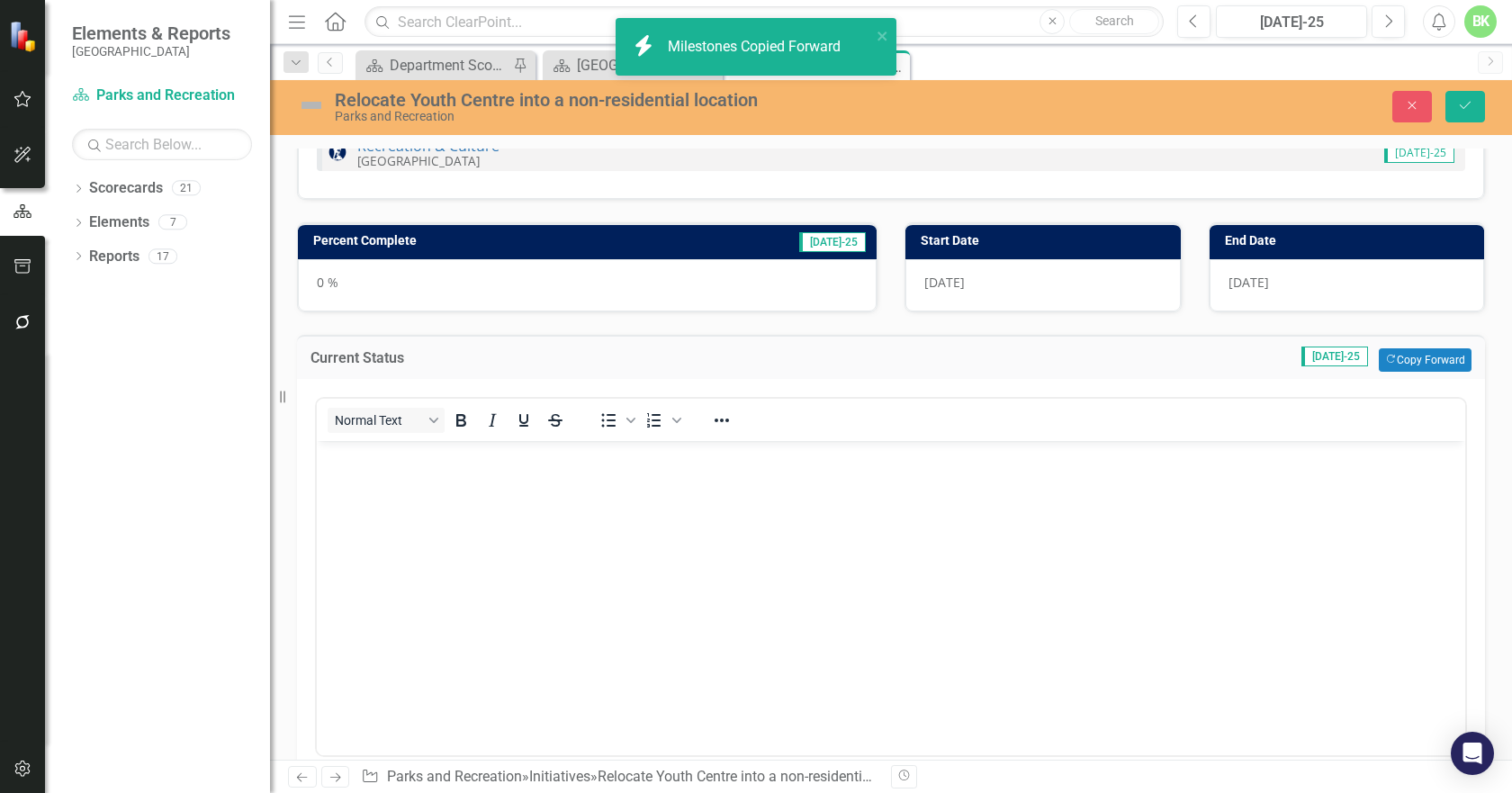
scroll to position [0, 0]
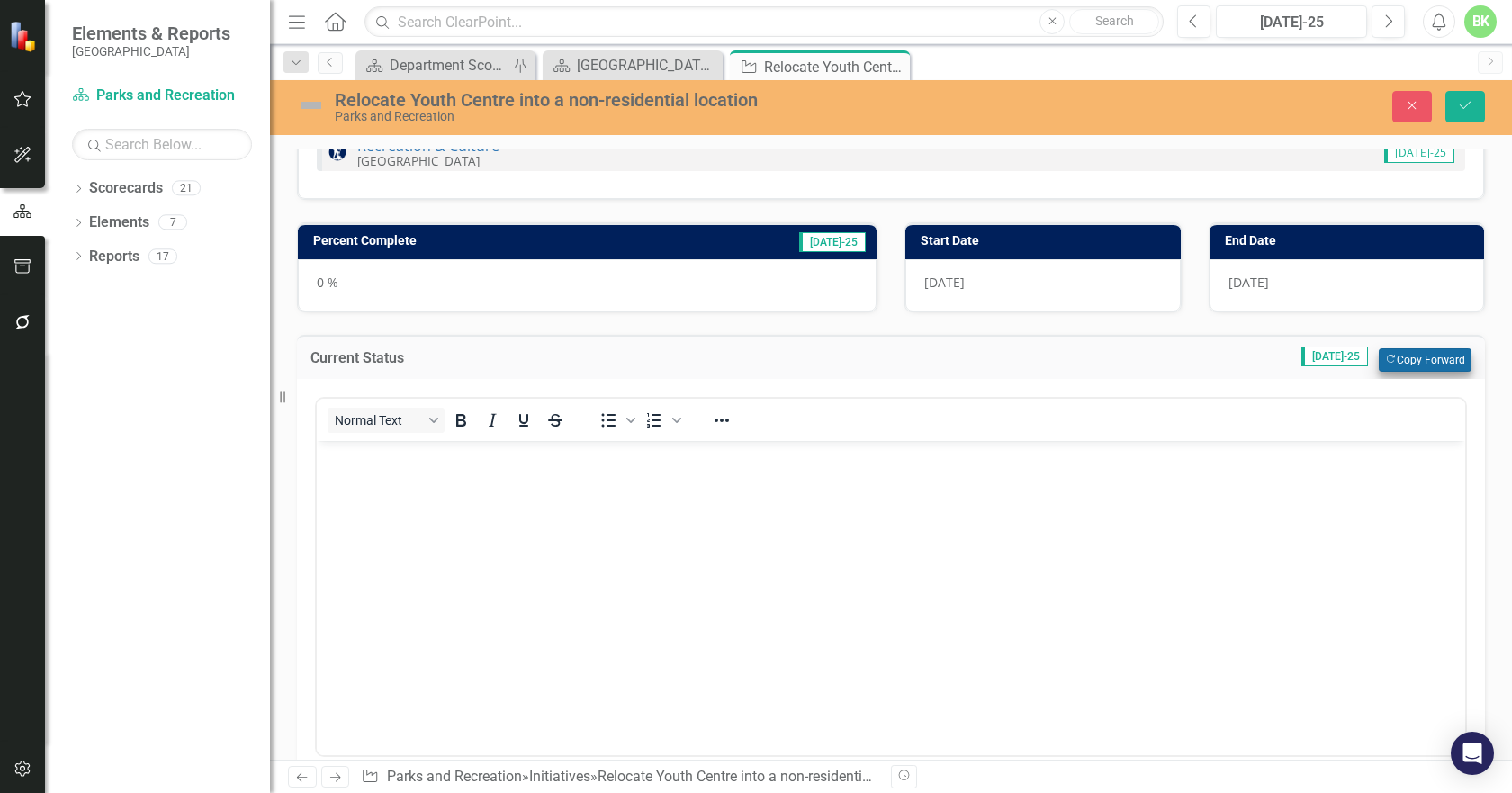
click at [1441, 371] on div "Current Status Jul-25 Copy Forward Copy Forward" at bounding box center [891, 356] width 1189 height 44
click at [1429, 364] on button "Copy Forward Copy Forward" at bounding box center [1425, 360] width 92 height 23
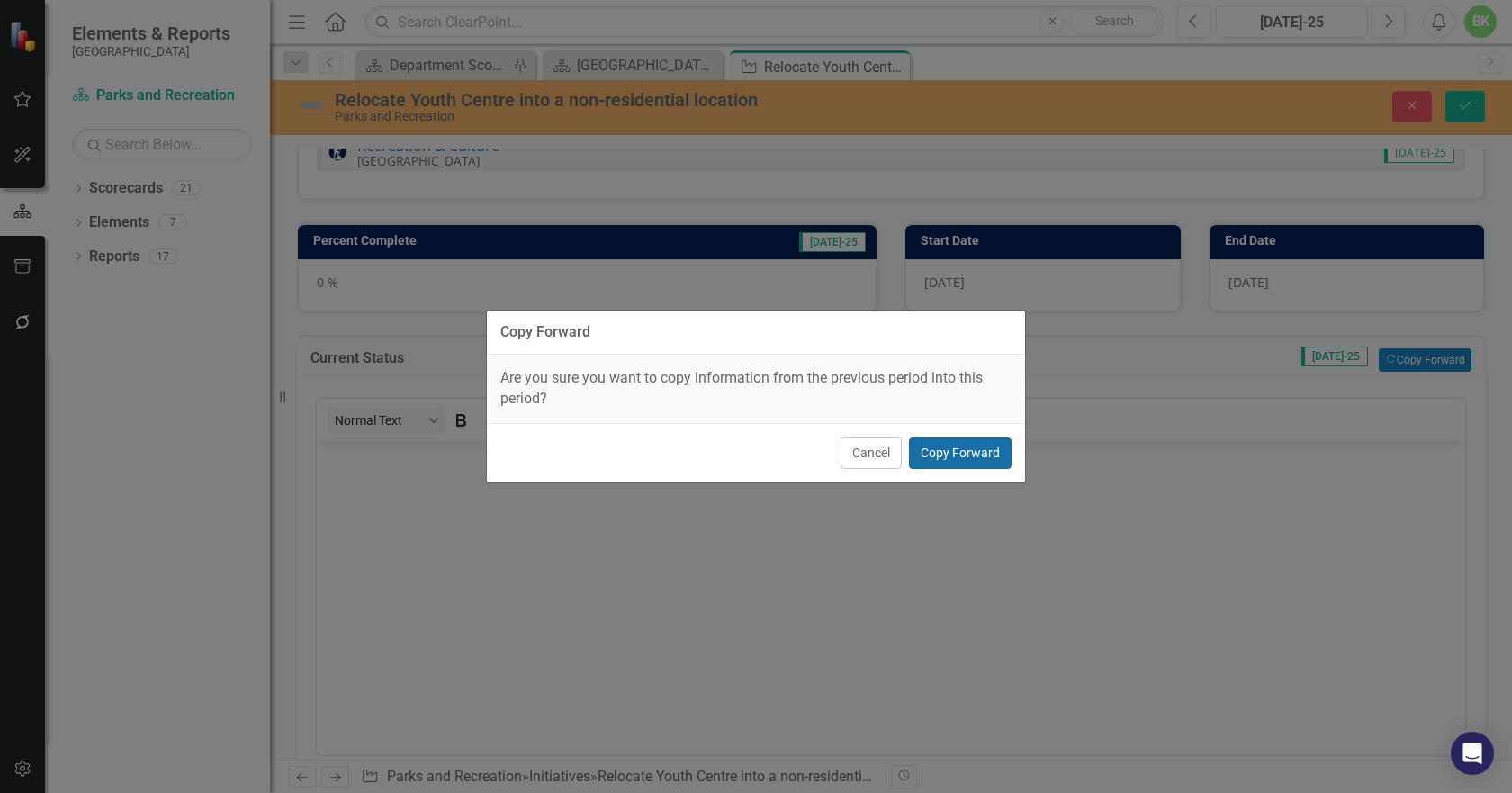
click at [944, 446] on button "Copy Forward" at bounding box center [960, 453] width 103 height 31
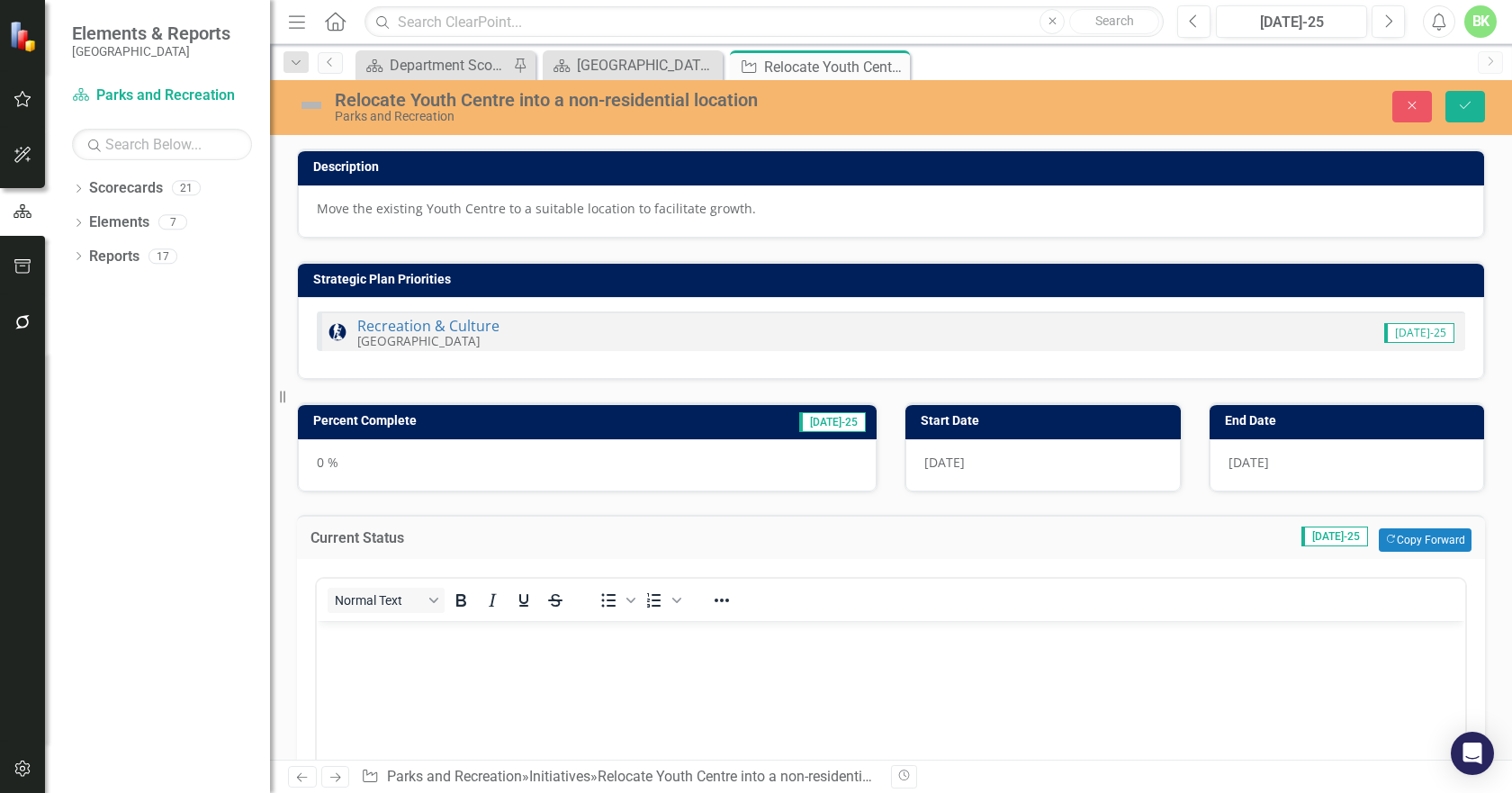
click at [562, 407] on div "Percent Complete Jul-25" at bounding box center [588, 420] width 579 height 35
click at [561, 419] on h3 "Percent Complete" at bounding box center [481, 420] width 334 height 14
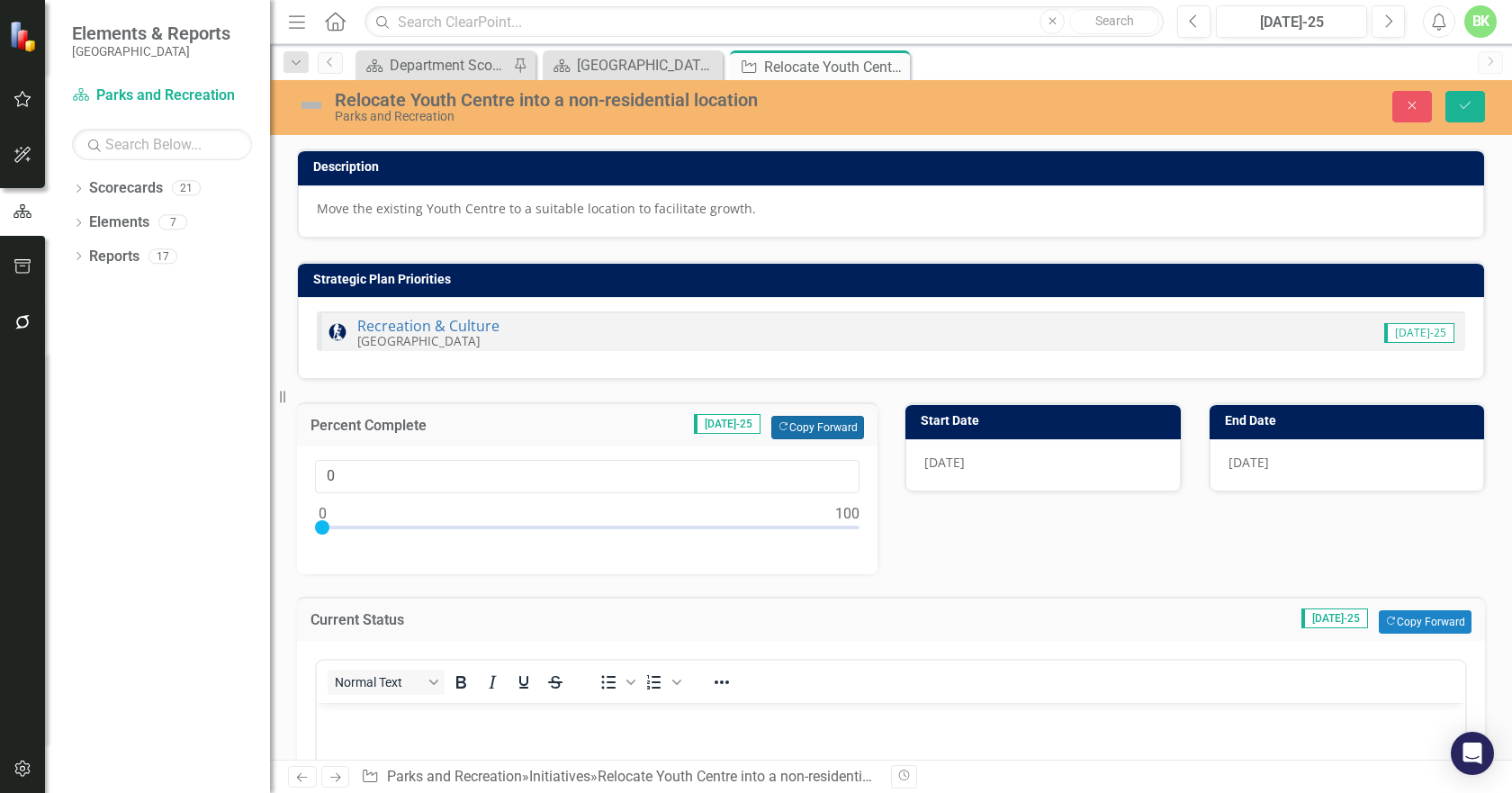
click at [784, 421] on button "Copy Forward Copy Forward" at bounding box center [817, 427] width 92 height 23
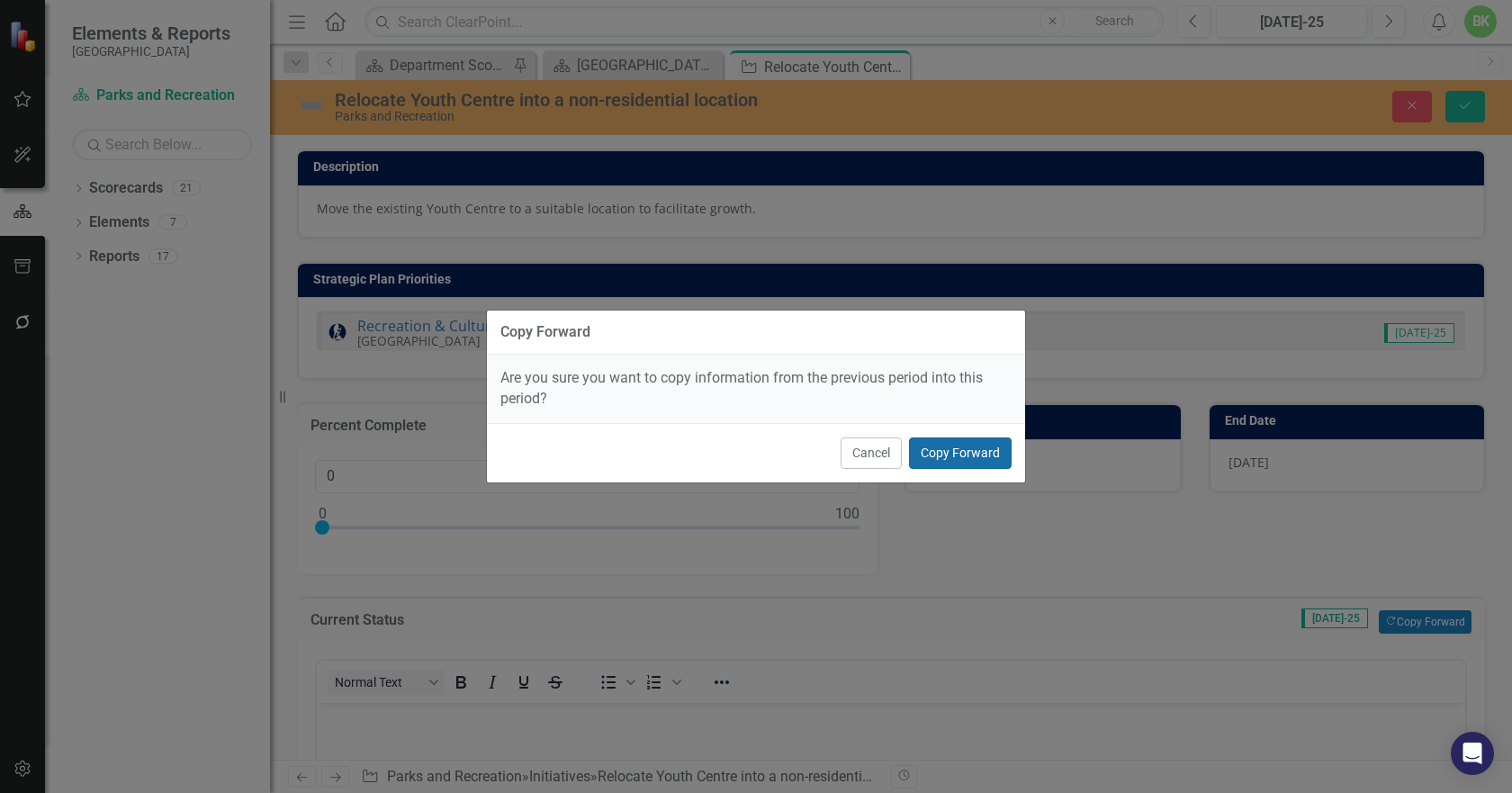
click at [966, 452] on button "Copy Forward" at bounding box center [960, 453] width 103 height 31
type input "75"
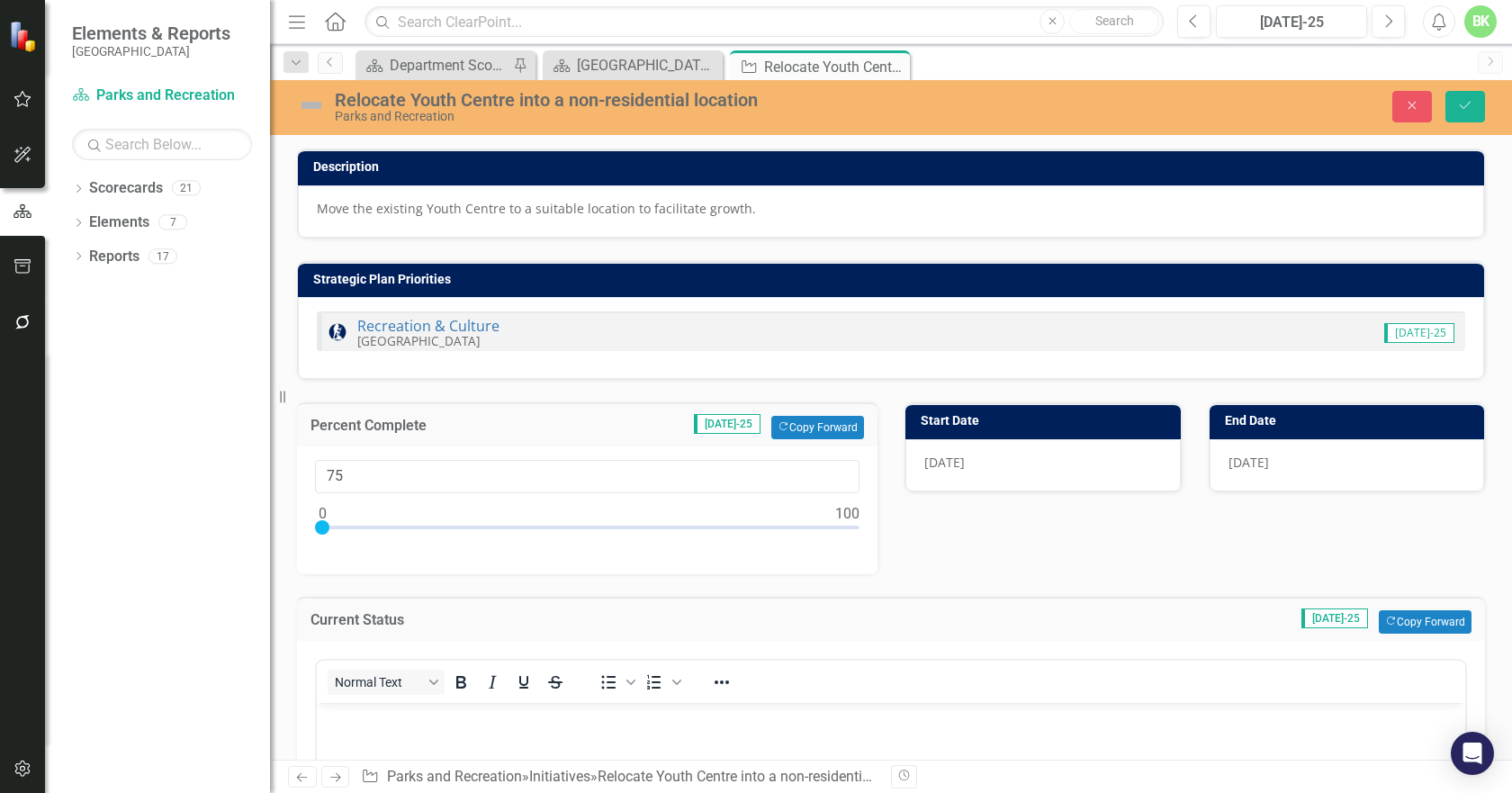
click at [311, 105] on img at bounding box center [312, 106] width 29 height 29
click at [322, 111] on img at bounding box center [312, 106] width 29 height 29
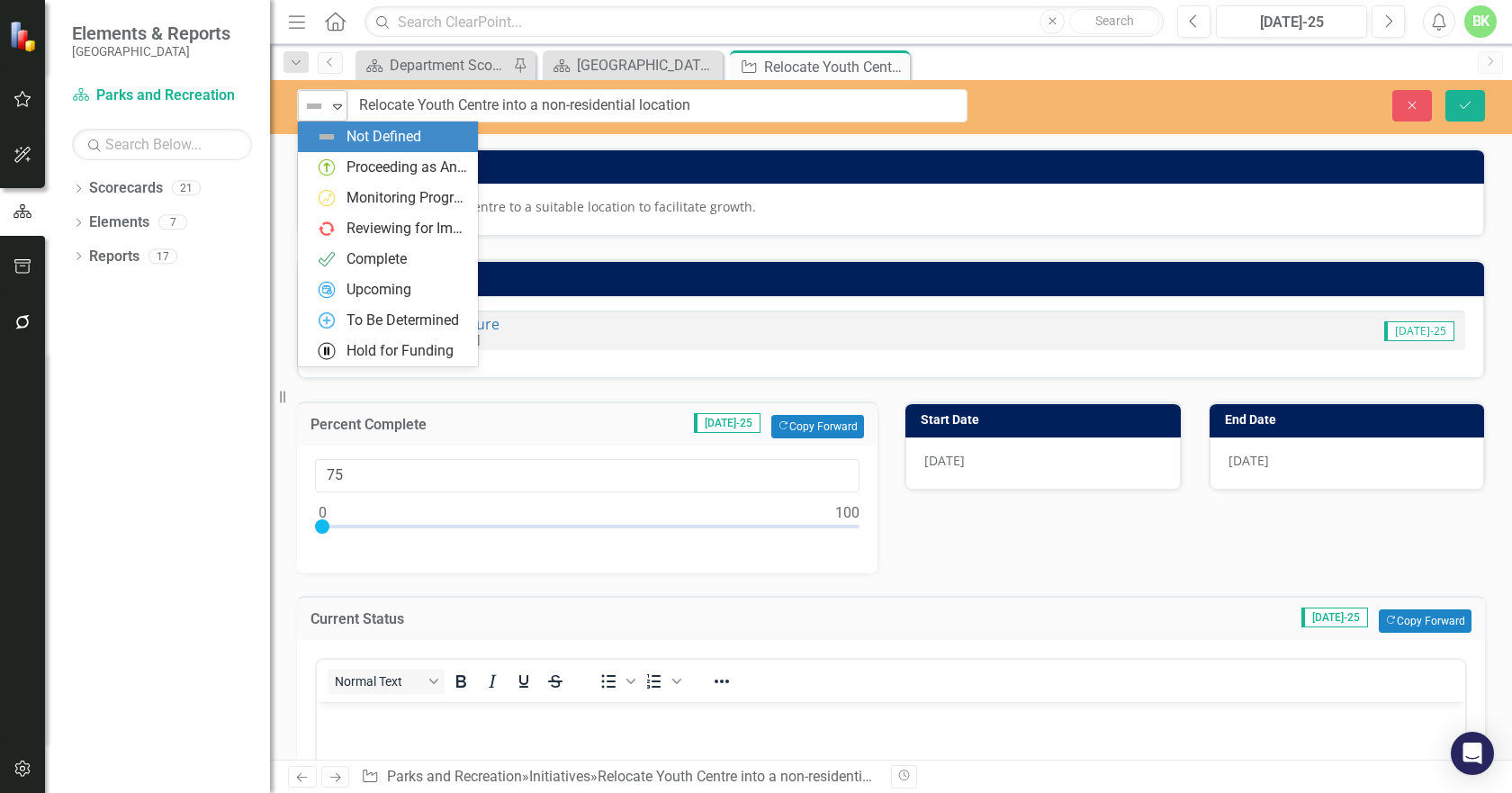
click at [318, 107] on img at bounding box center [314, 106] width 21 height 21
click at [342, 166] on div "Proceeding as Anticipated" at bounding box center [391, 167] width 151 height 21
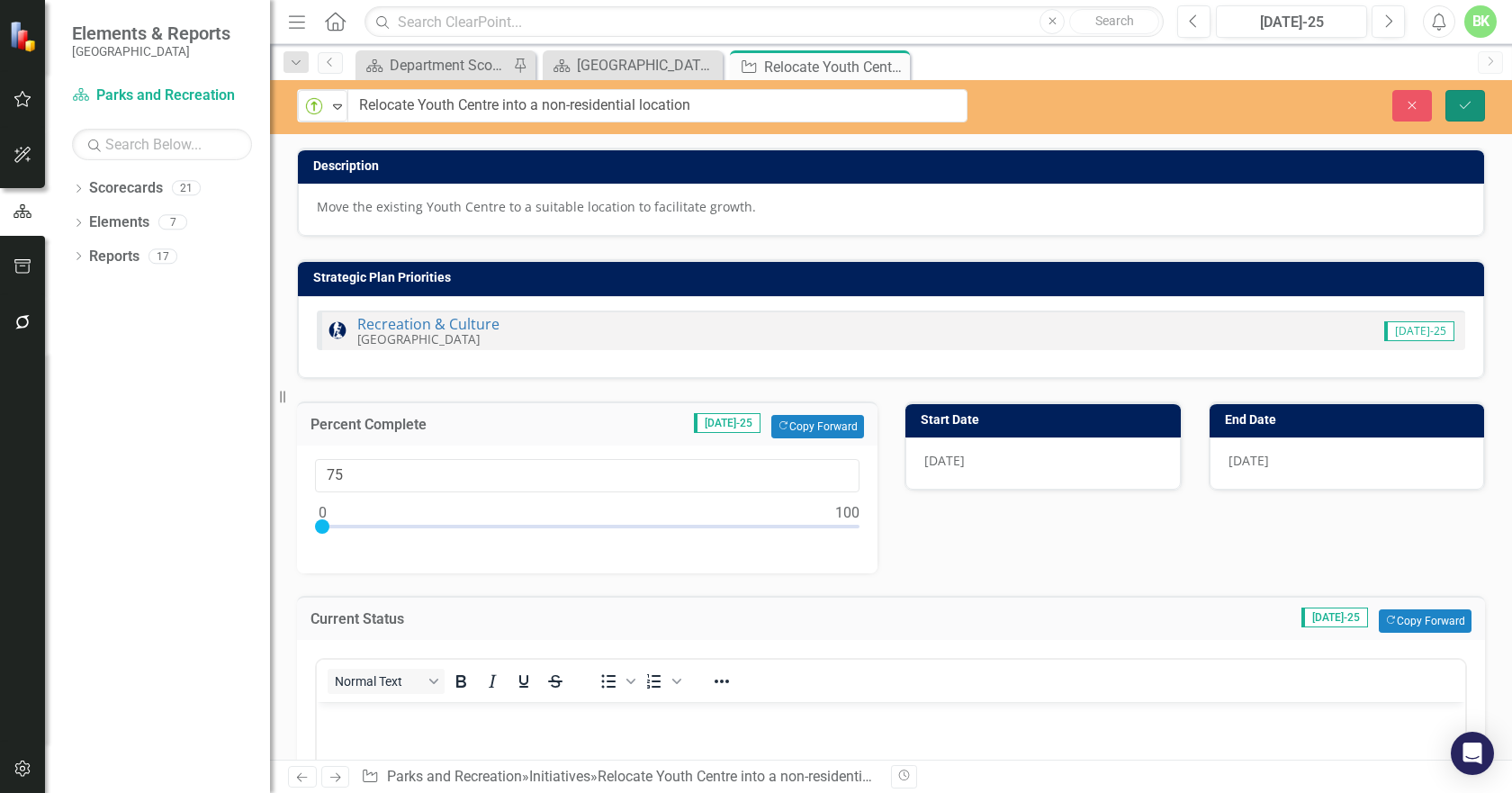
click at [1453, 100] on button "Save" at bounding box center [1465, 106] width 40 height 31
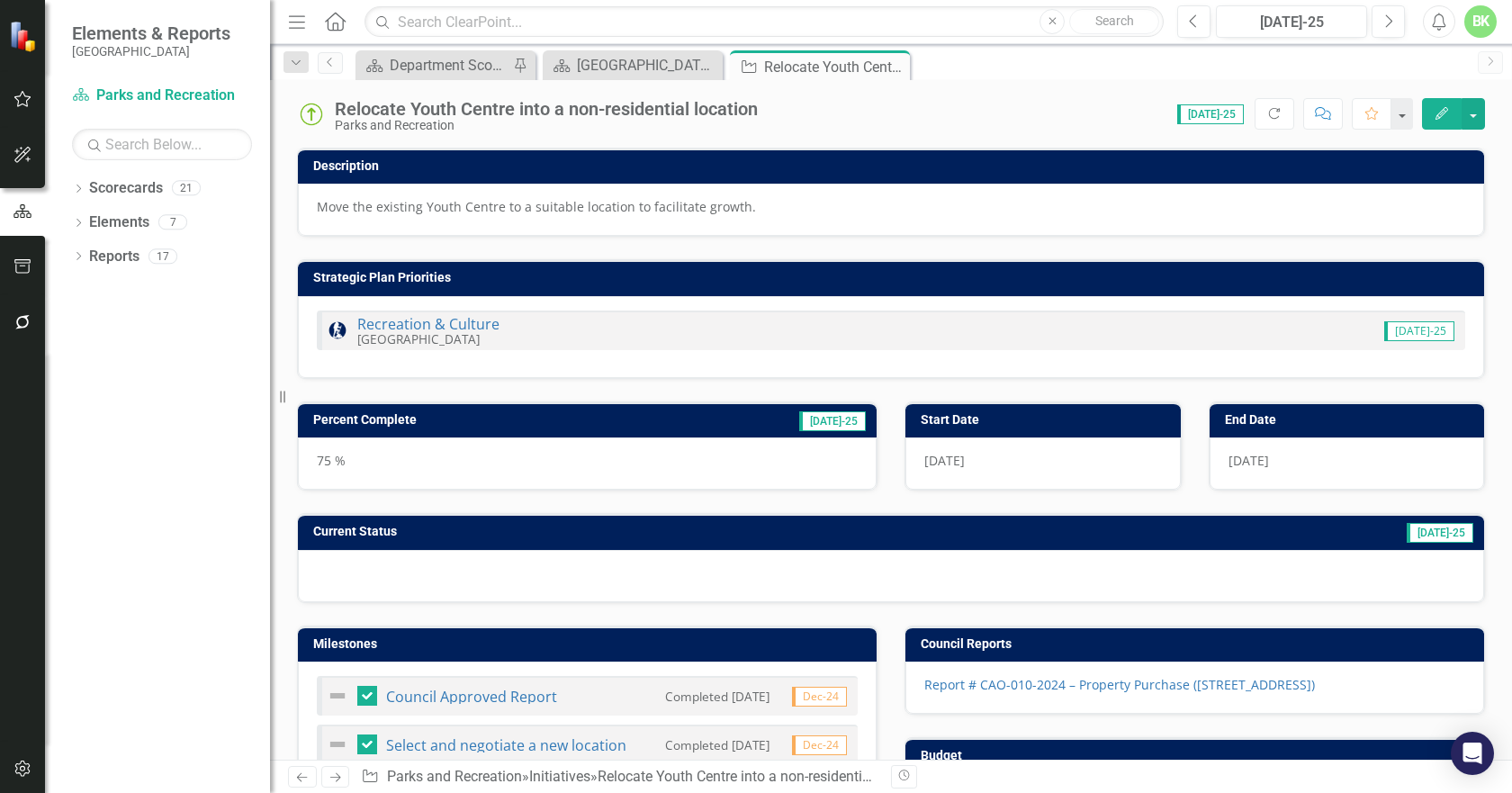
checkbox input "false"
checkbox input "true"
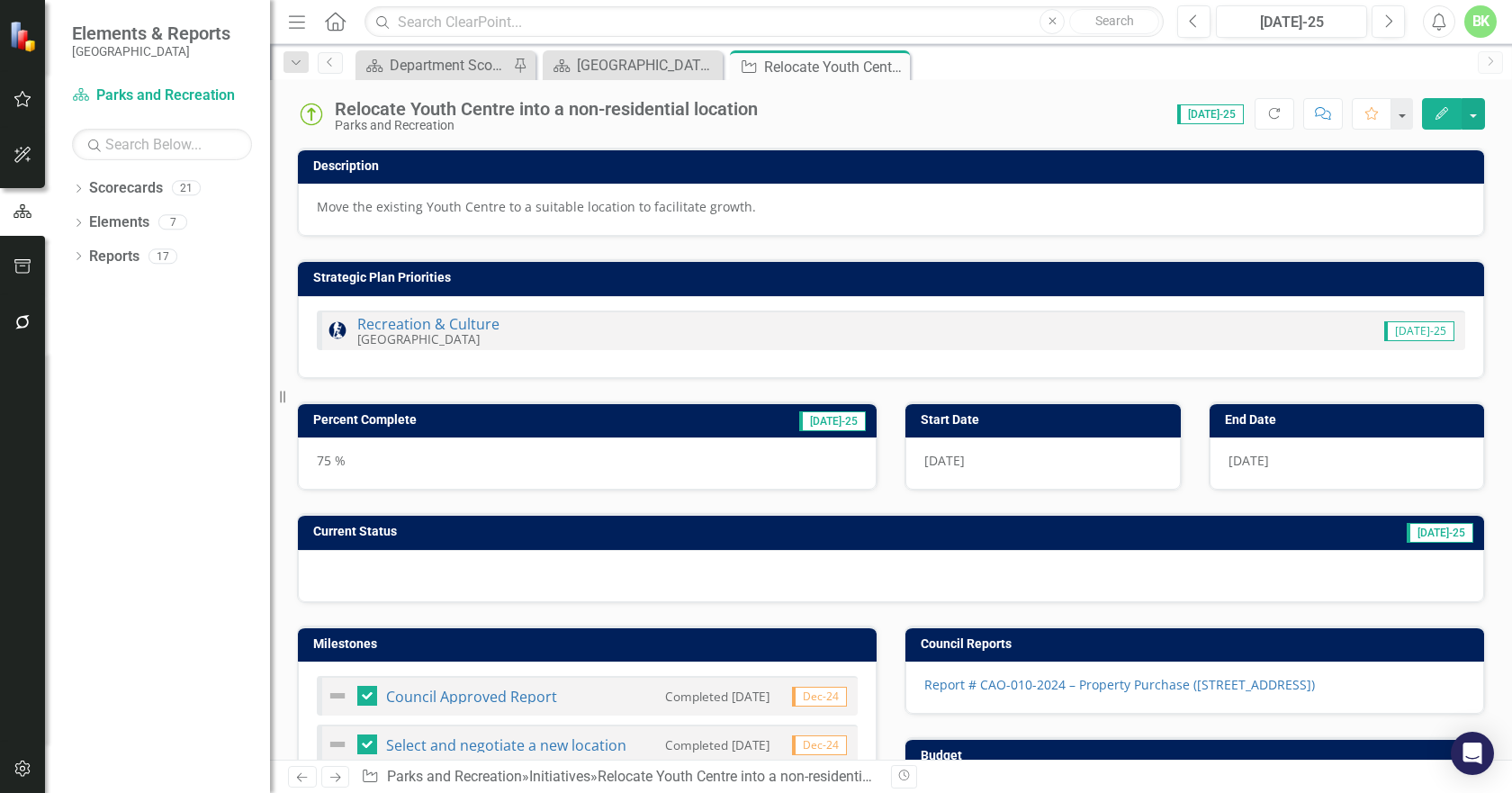
checkbox input "true"
click at [0, 0] on icon at bounding box center [0, 0] width 0 height 0
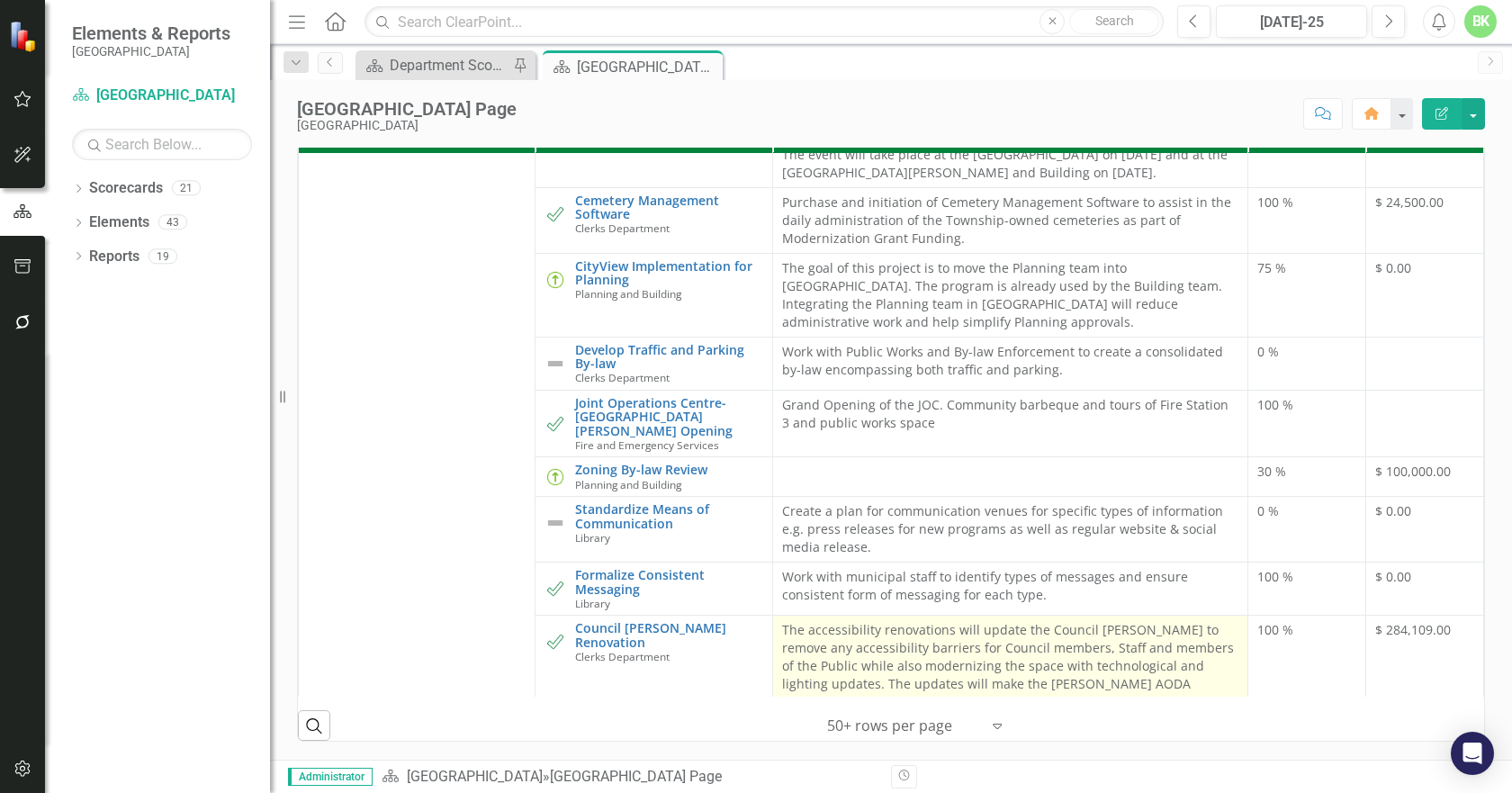
scroll to position [990, 0]
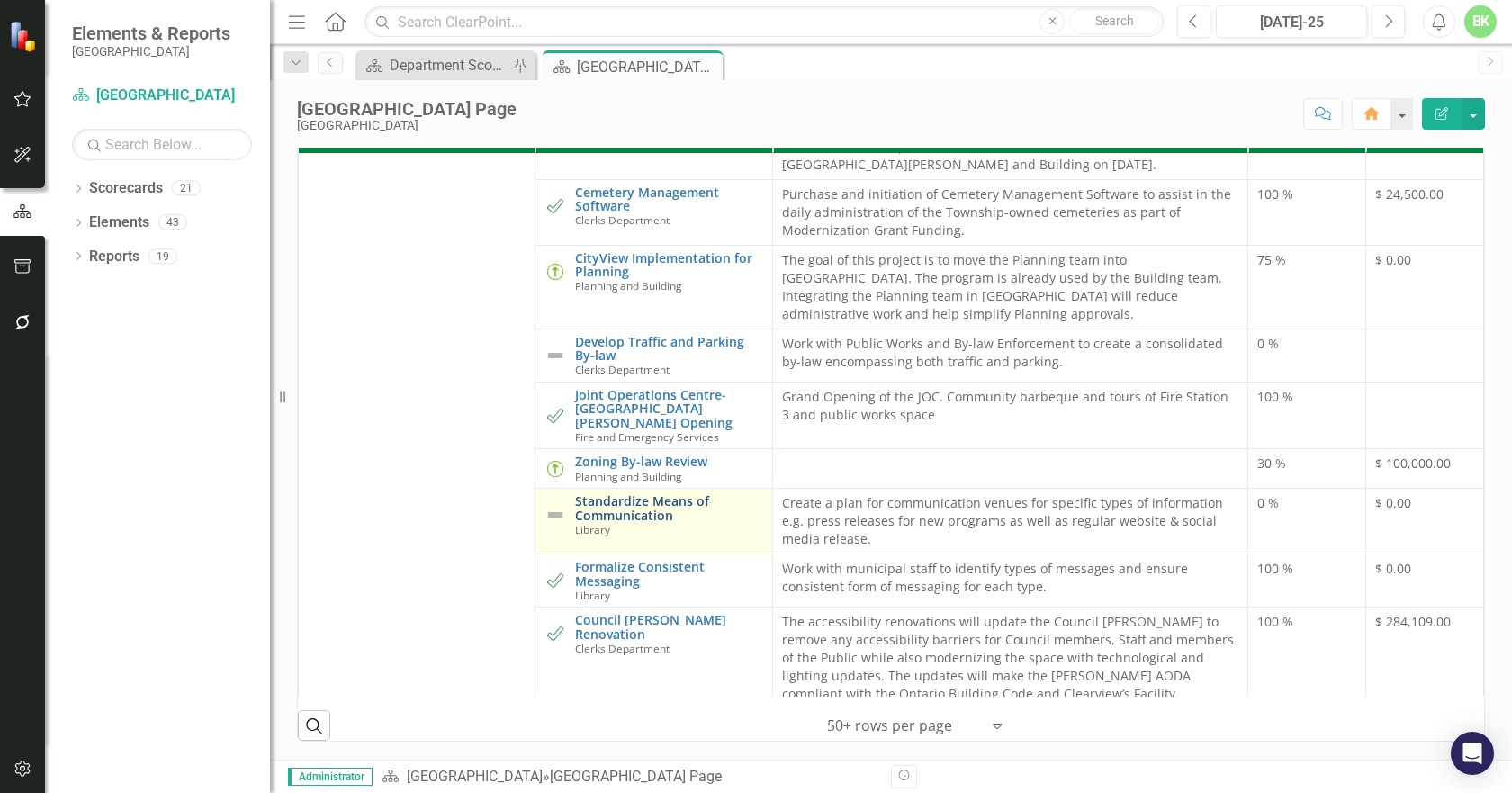
click at [645, 494] on link "Standardize Means of Communication" at bounding box center [668, 508] width 187 height 28
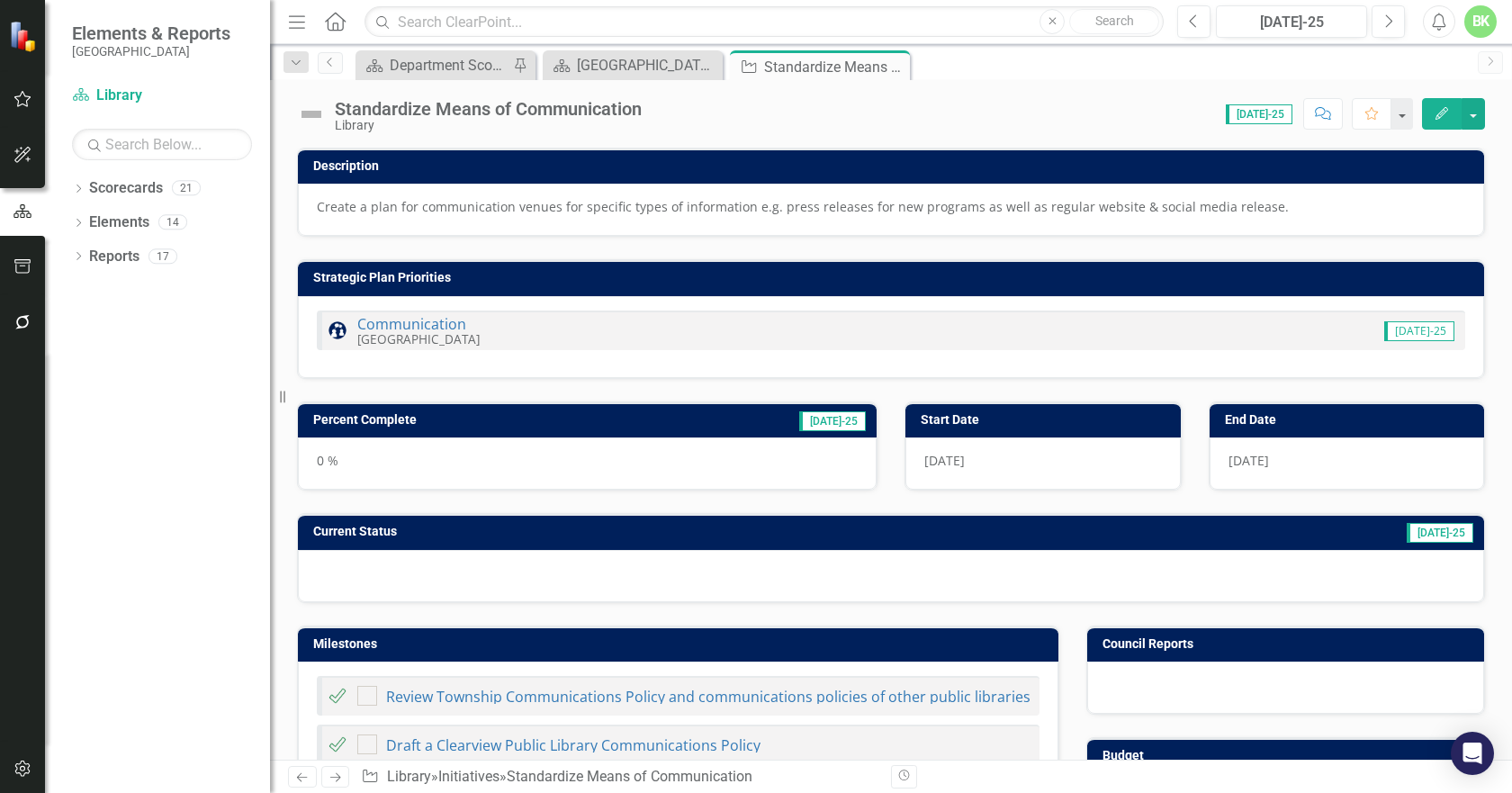
checkbox input "true"
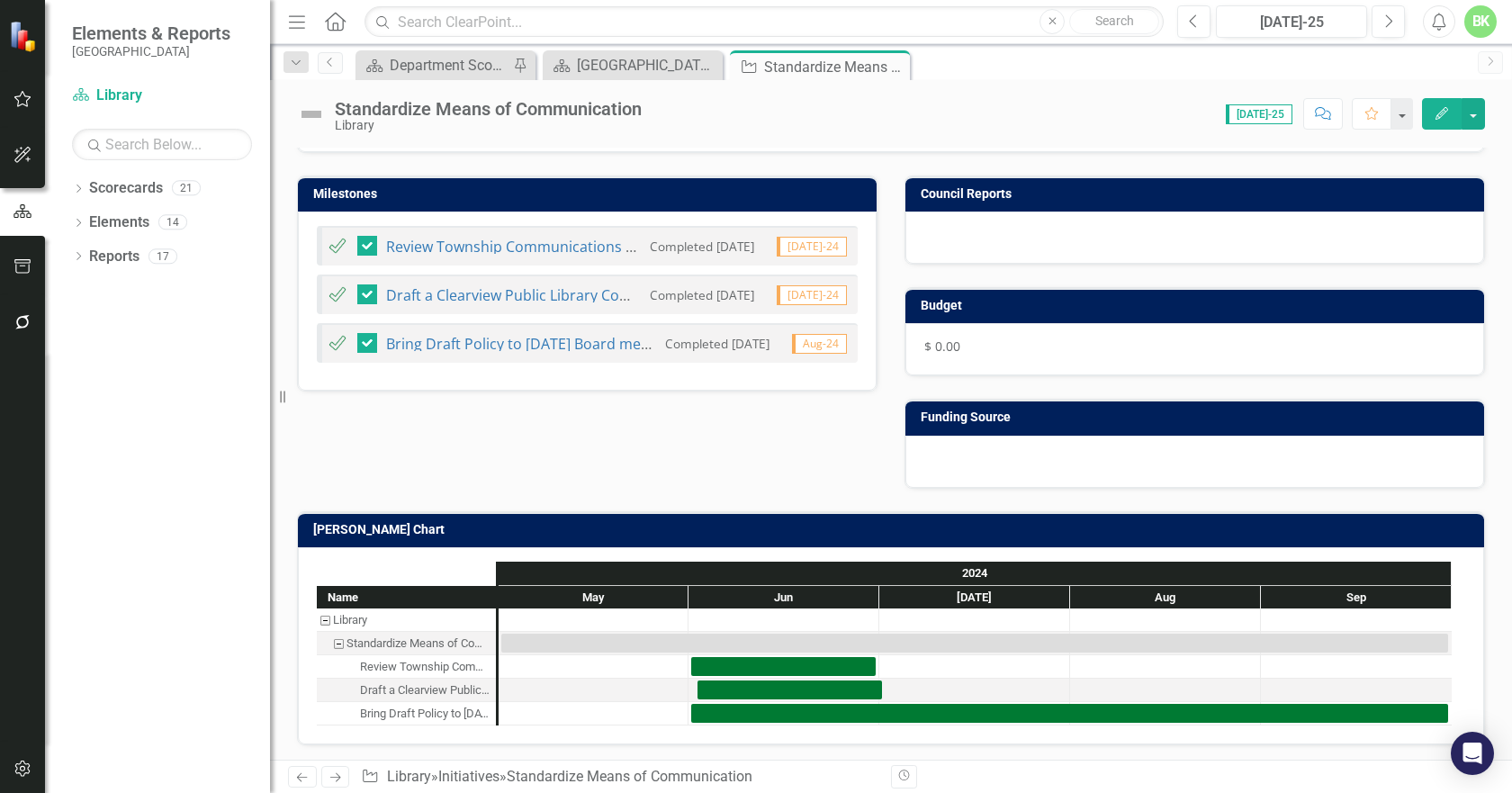
scroll to position [577, 0]
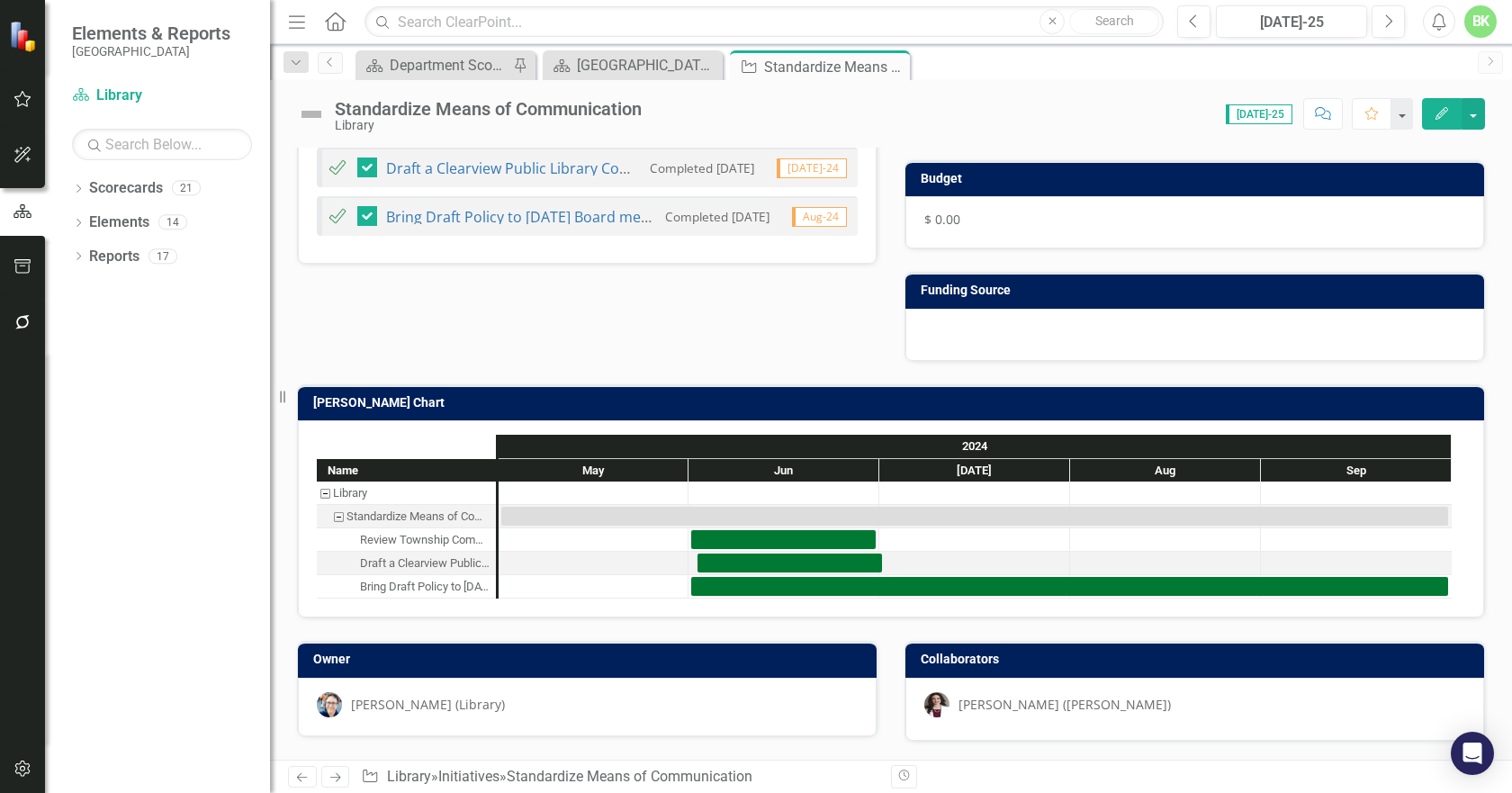
click at [454, 407] on h3 "[PERSON_NAME] Chart" at bounding box center [894, 403] width 1162 height 14
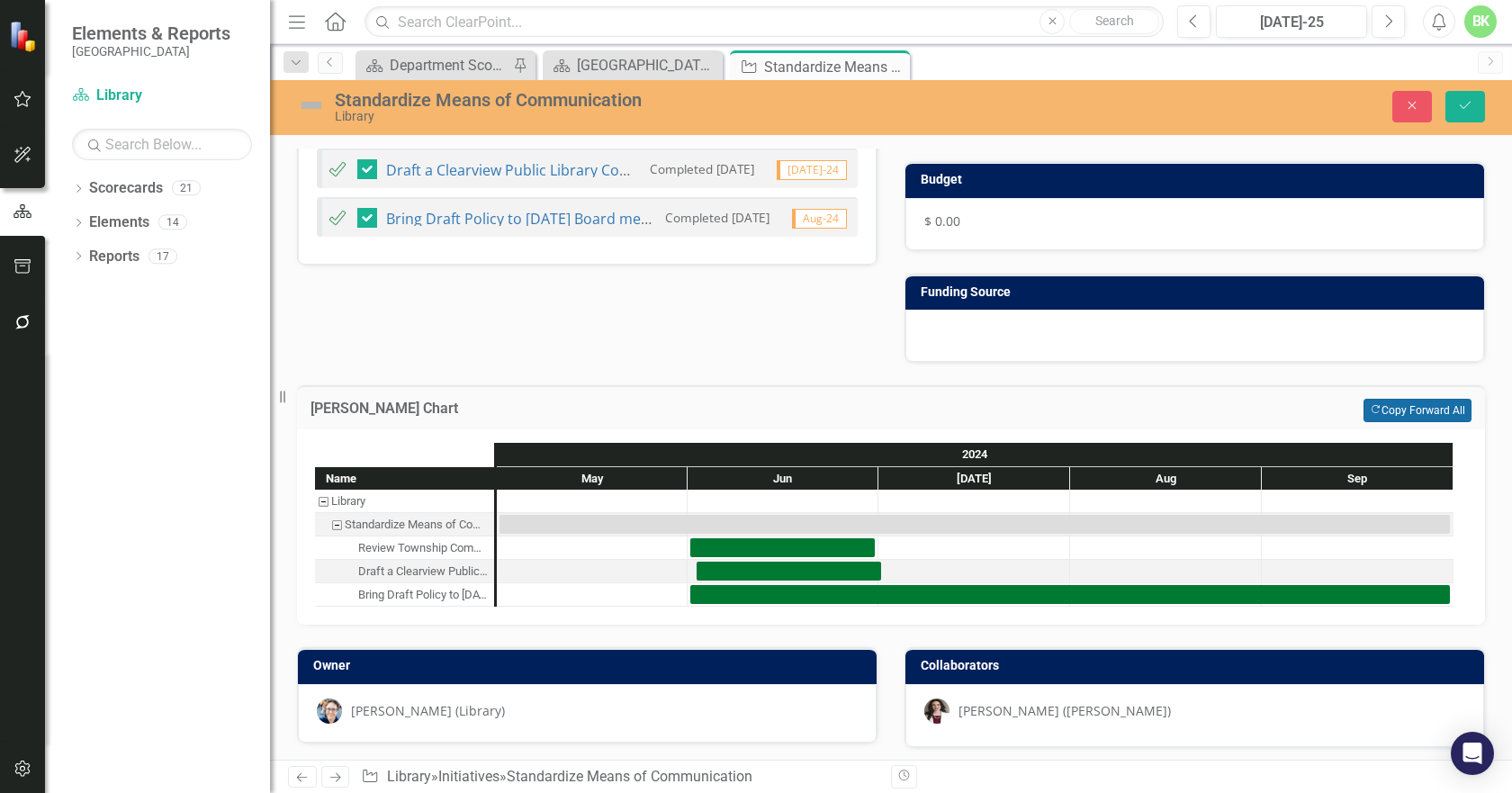
click at [1413, 409] on button "Copy Forward Copy Forward All" at bounding box center [1417, 411] width 108 height 23
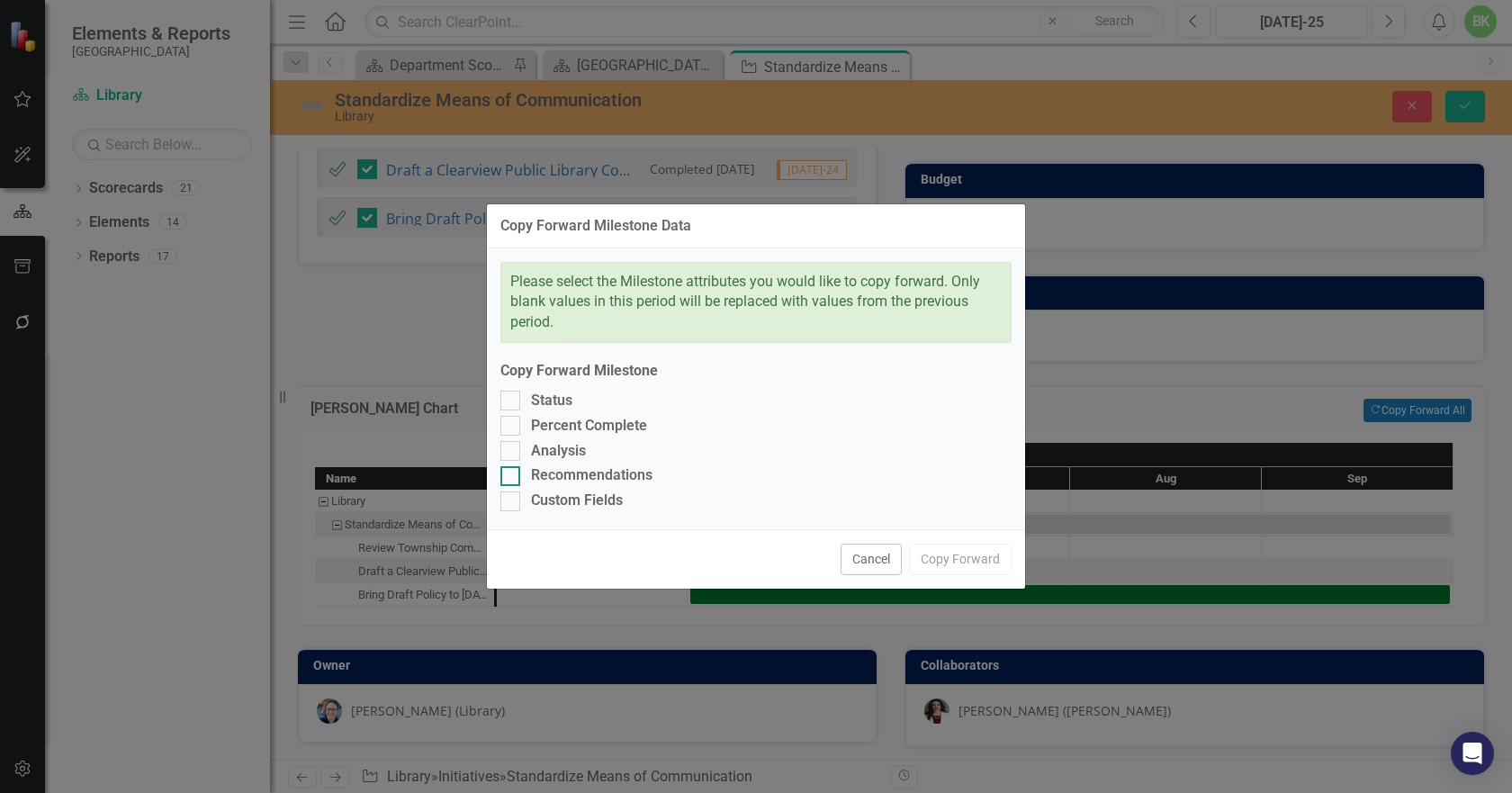
click at [546, 483] on div "Recommendations" at bounding box center [591, 475] width 121 height 20
click at [512, 478] on input "Recommendations" at bounding box center [506, 472] width 12 height 12
checkbox input "true"
drag, startPoint x: 527, startPoint y: 508, endPoint x: 523, endPoint y: 499, distance: 9.8
click at [526, 505] on div "Custom Fields" at bounding box center [756, 500] width 512 height 20
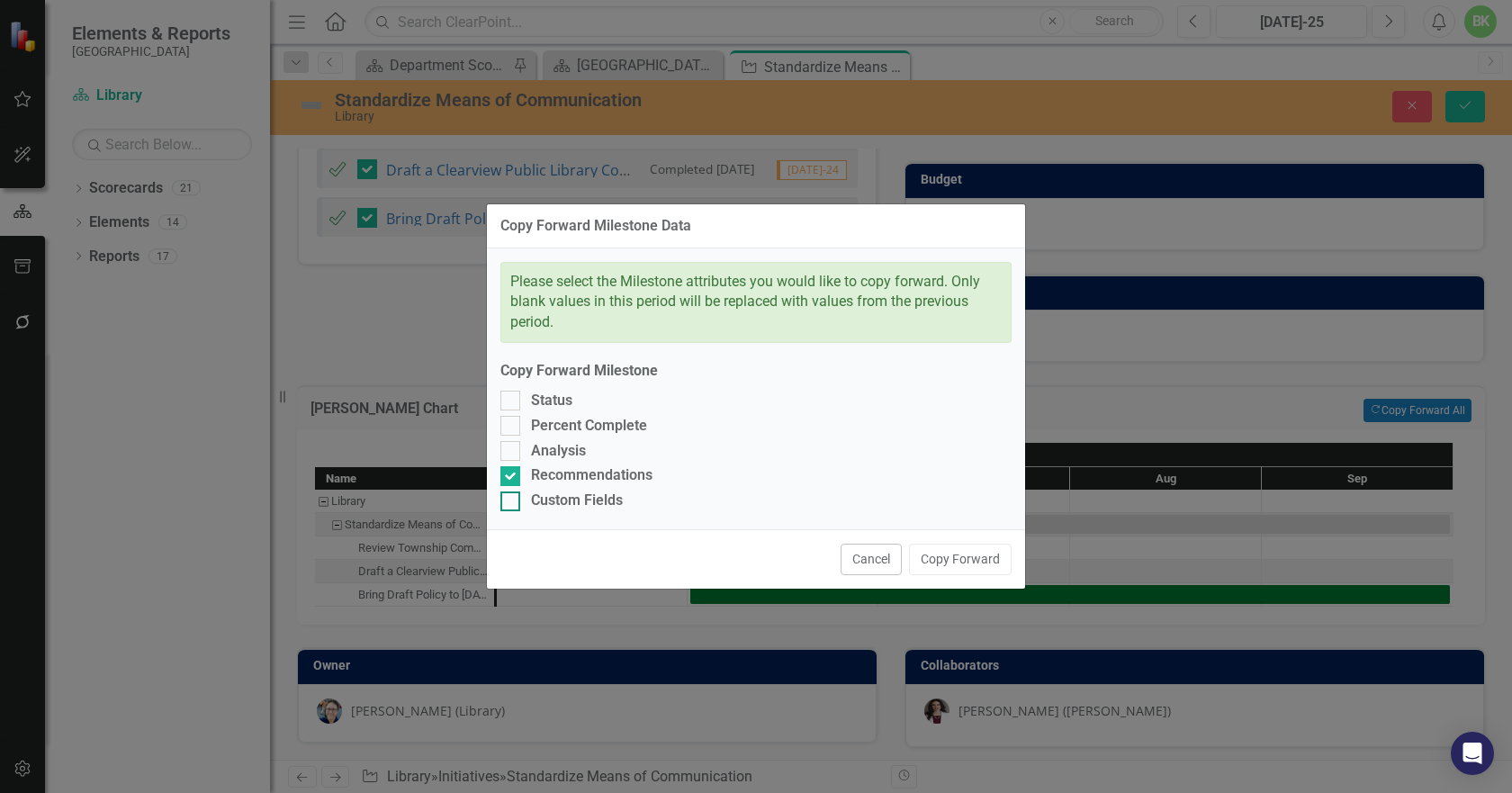
click at [512, 503] on input "Custom Fields" at bounding box center [506, 497] width 12 height 12
checkbox input "true"
drag, startPoint x: 519, startPoint y: 451, endPoint x: 515, endPoint y: 433, distance: 18.4
click at [518, 449] on div at bounding box center [510, 450] width 19 height 19
click at [512, 449] on input "Analysis" at bounding box center [506, 446] width 12 height 12
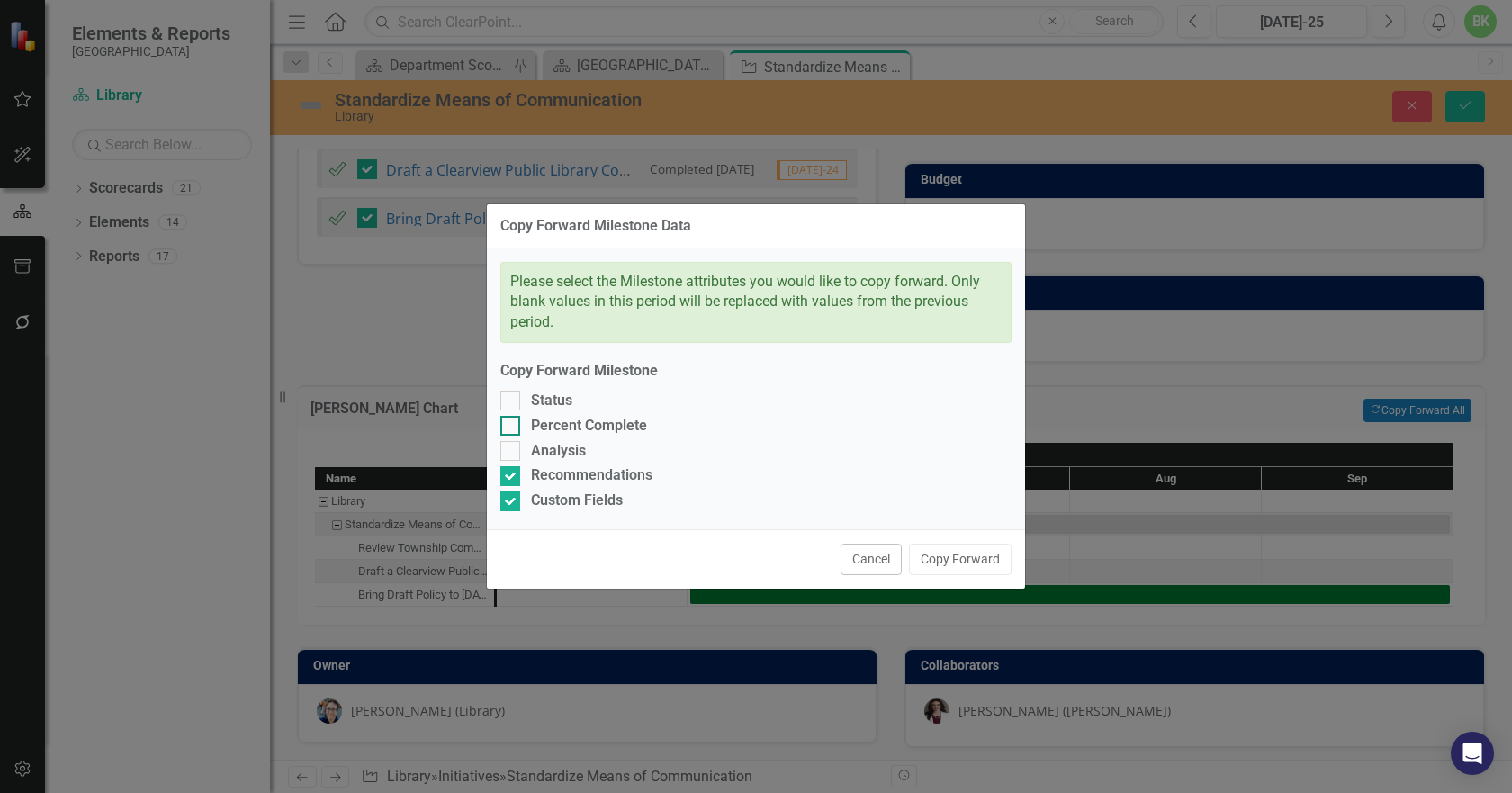
checkbox input "true"
click at [512, 418] on div at bounding box center [510, 425] width 19 height 19
click at [512, 418] on input "Percent Complete" at bounding box center [506, 421] width 12 height 12
checkbox input "true"
click at [509, 405] on div at bounding box center [510, 400] width 19 height 19
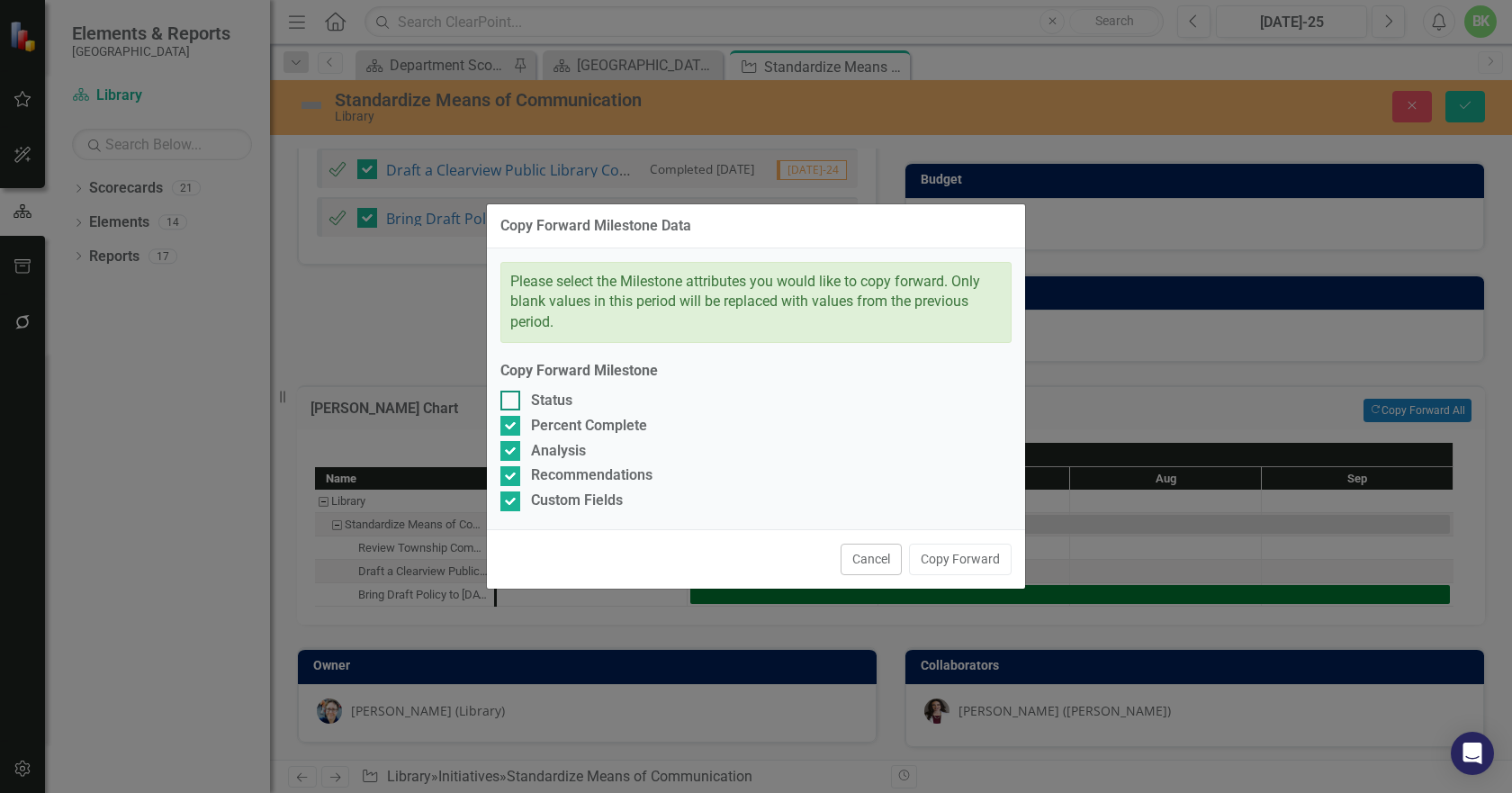
click at [509, 402] on input "Status" at bounding box center [506, 396] width 12 height 12
checkbox input "true"
click at [974, 571] on button "Copy Forward" at bounding box center [960, 559] width 103 height 31
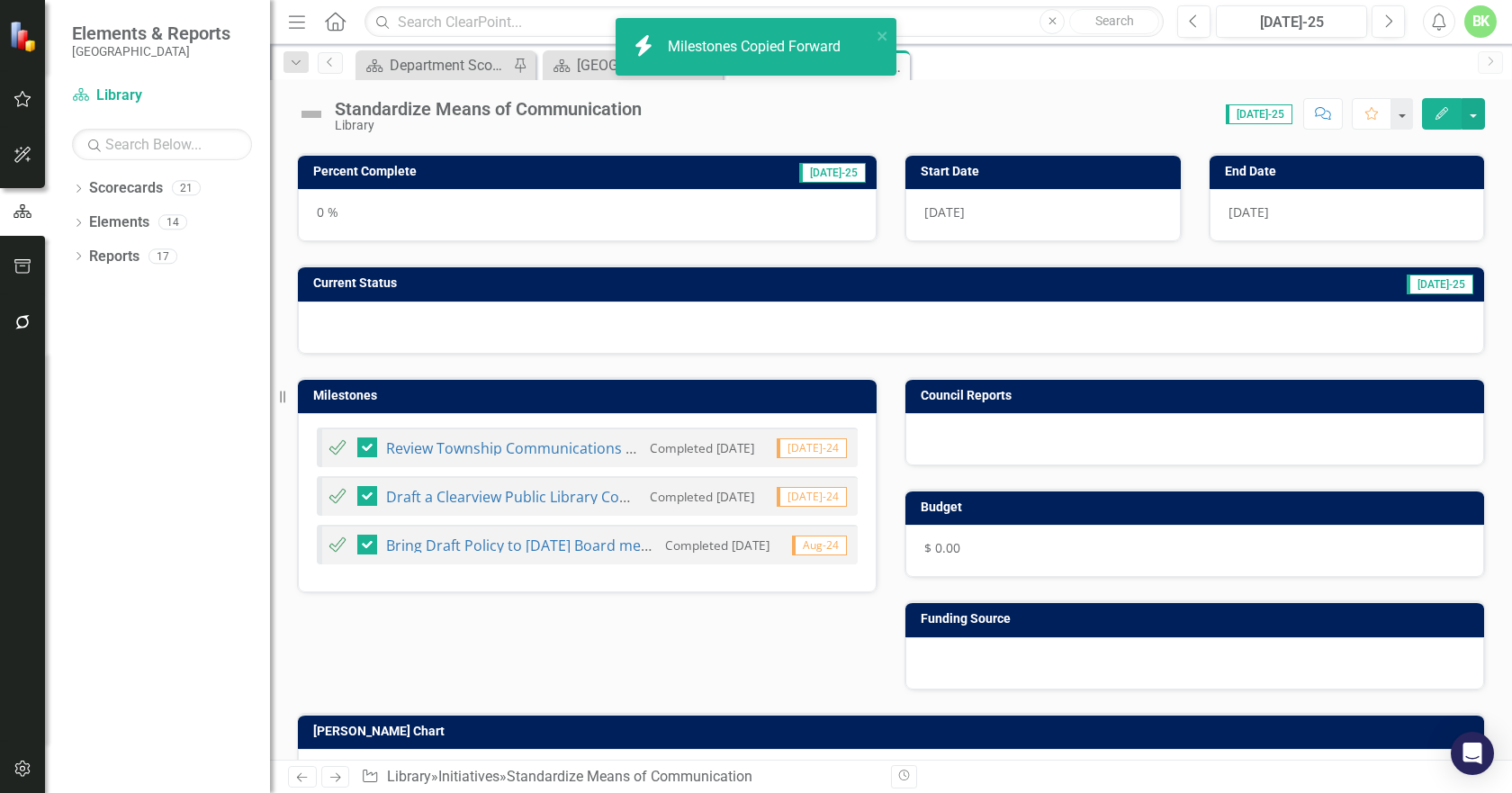
scroll to position [216, 0]
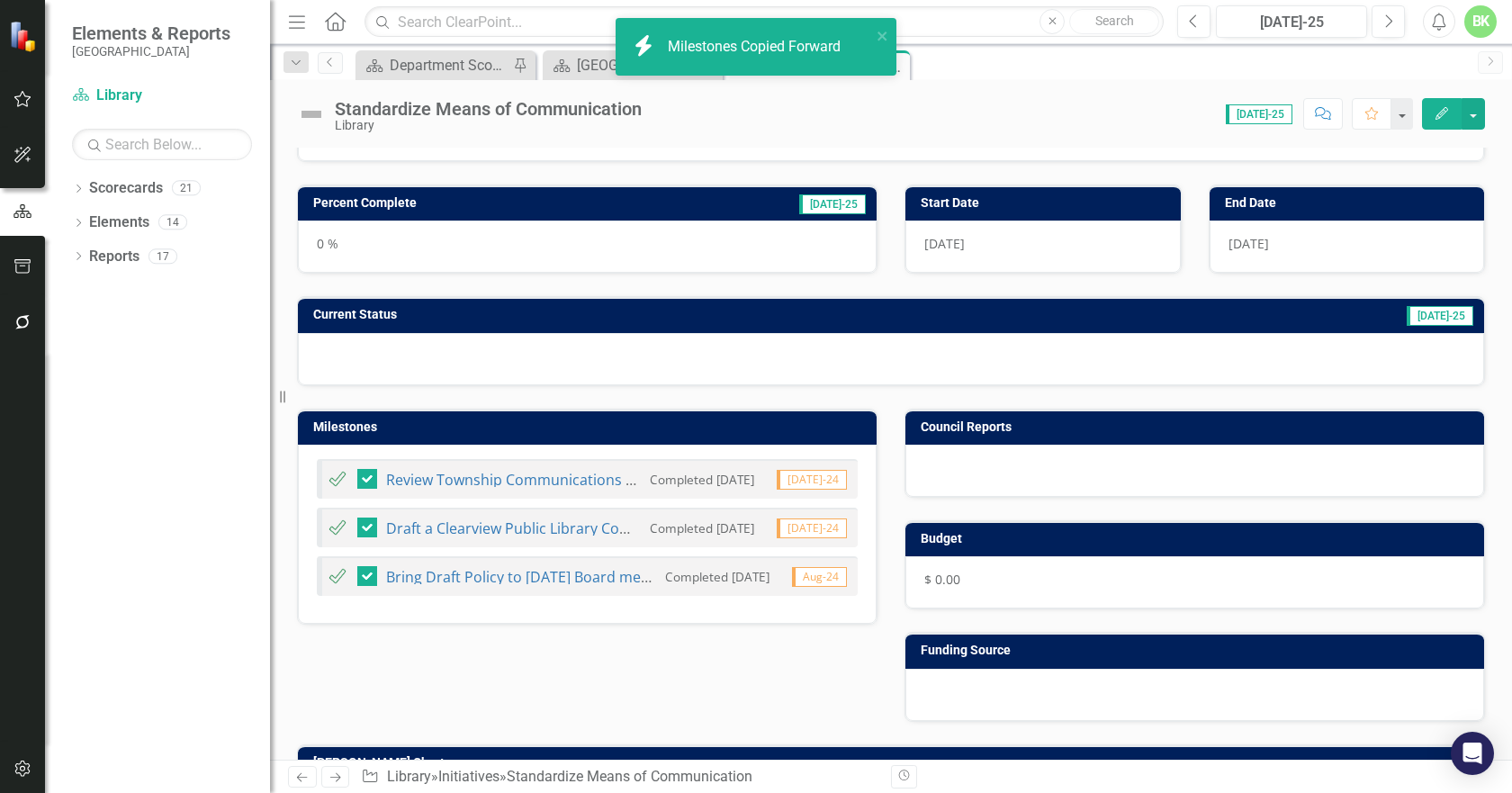
click at [401, 315] on h3 "Current Status" at bounding box center [633, 314] width 639 height 14
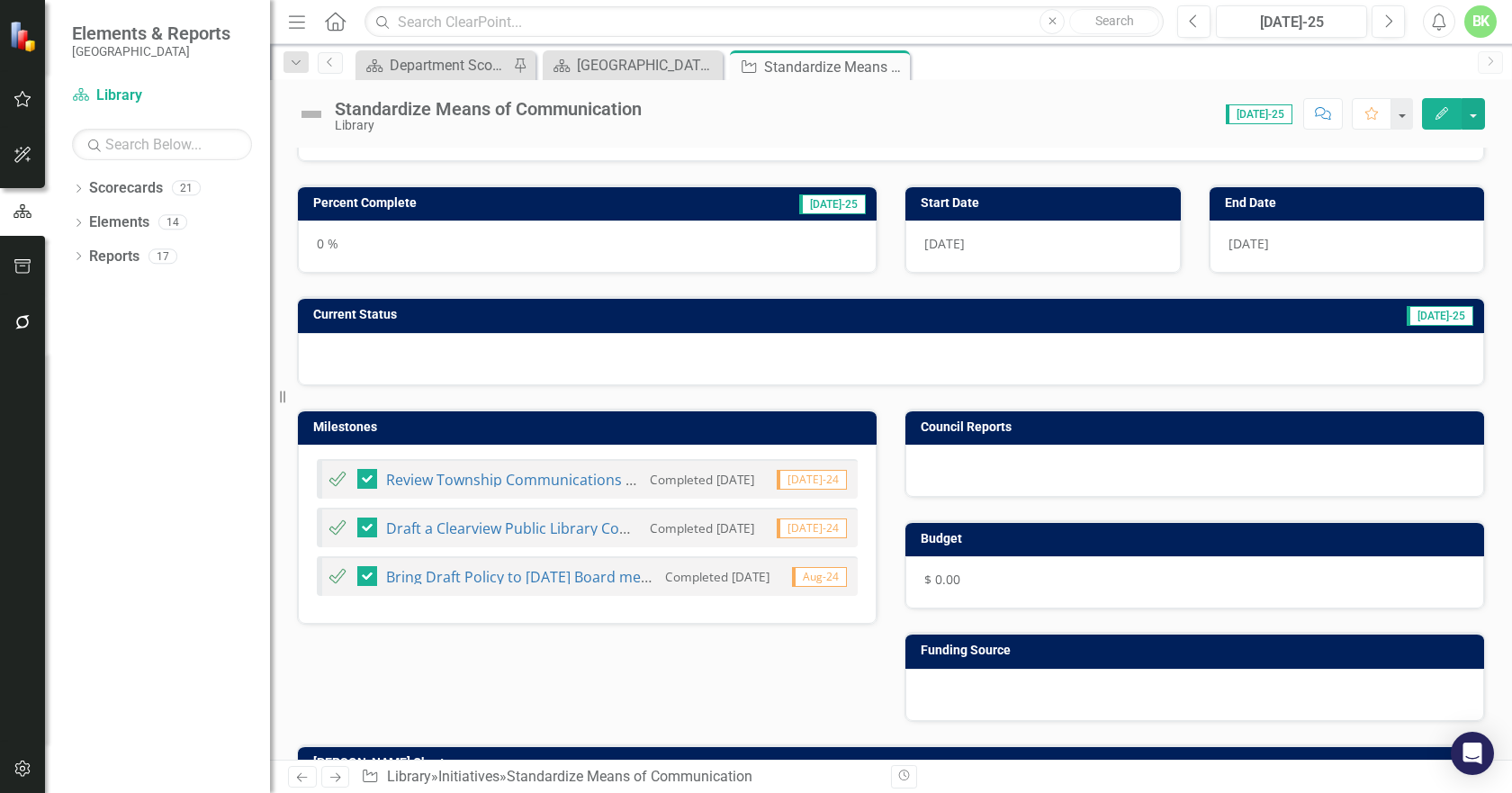
click at [401, 315] on h3 "Current Status" at bounding box center [633, 314] width 639 height 14
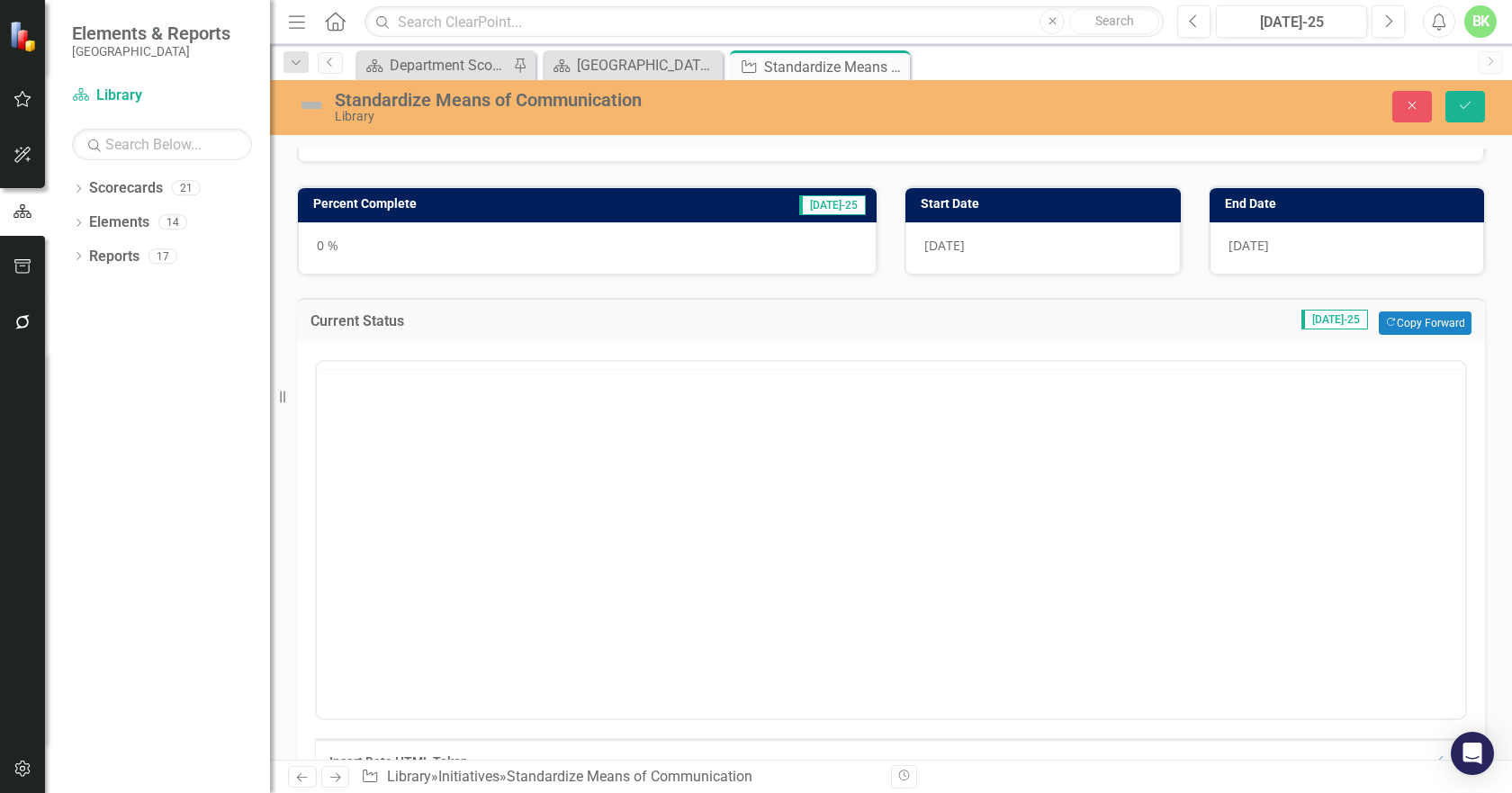
scroll to position [0, 0]
click at [1418, 327] on button "Copy Forward Copy Forward" at bounding box center [1425, 323] width 92 height 23
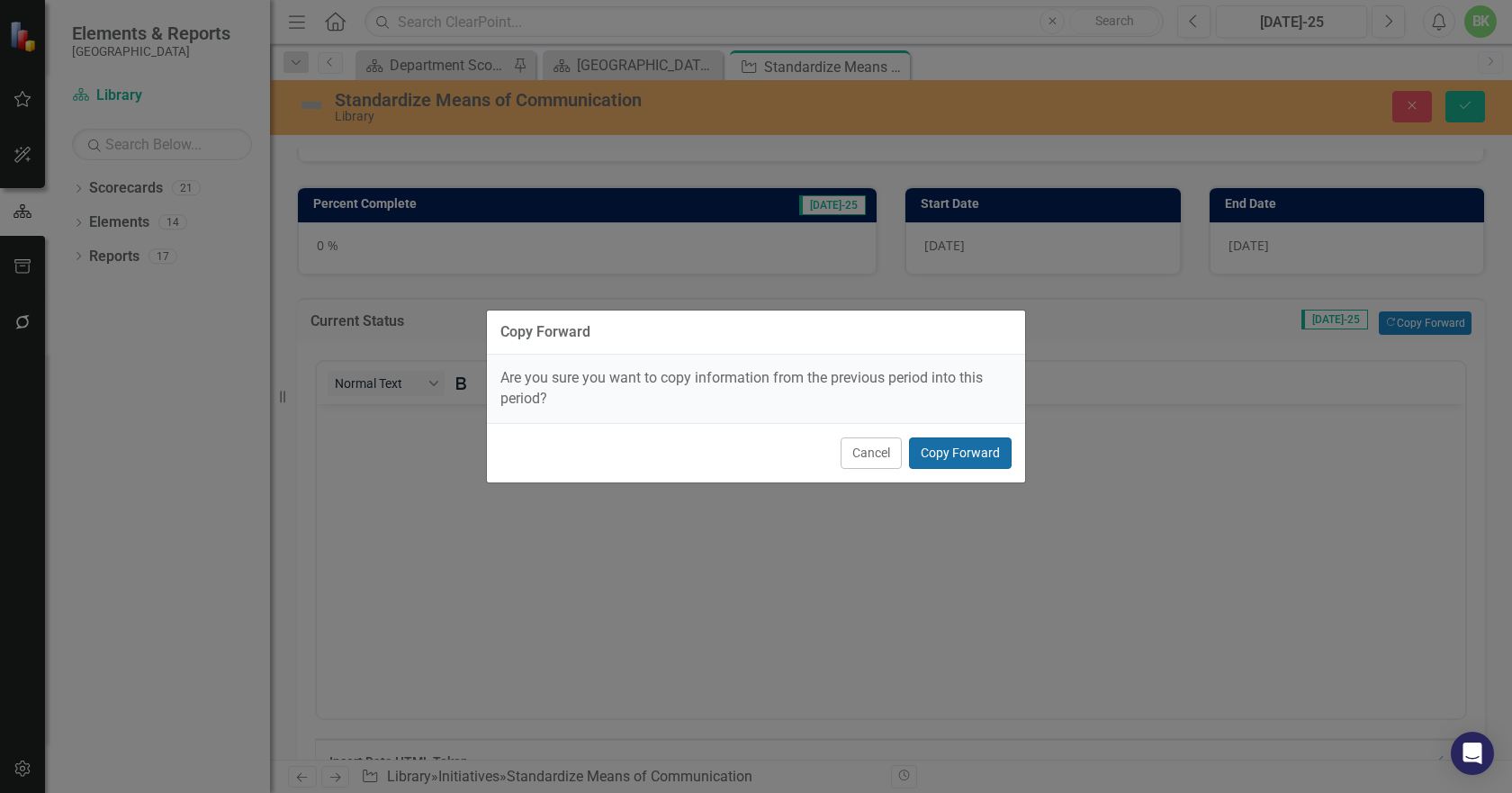
click at [937, 462] on button "Copy Forward" at bounding box center [960, 453] width 103 height 31
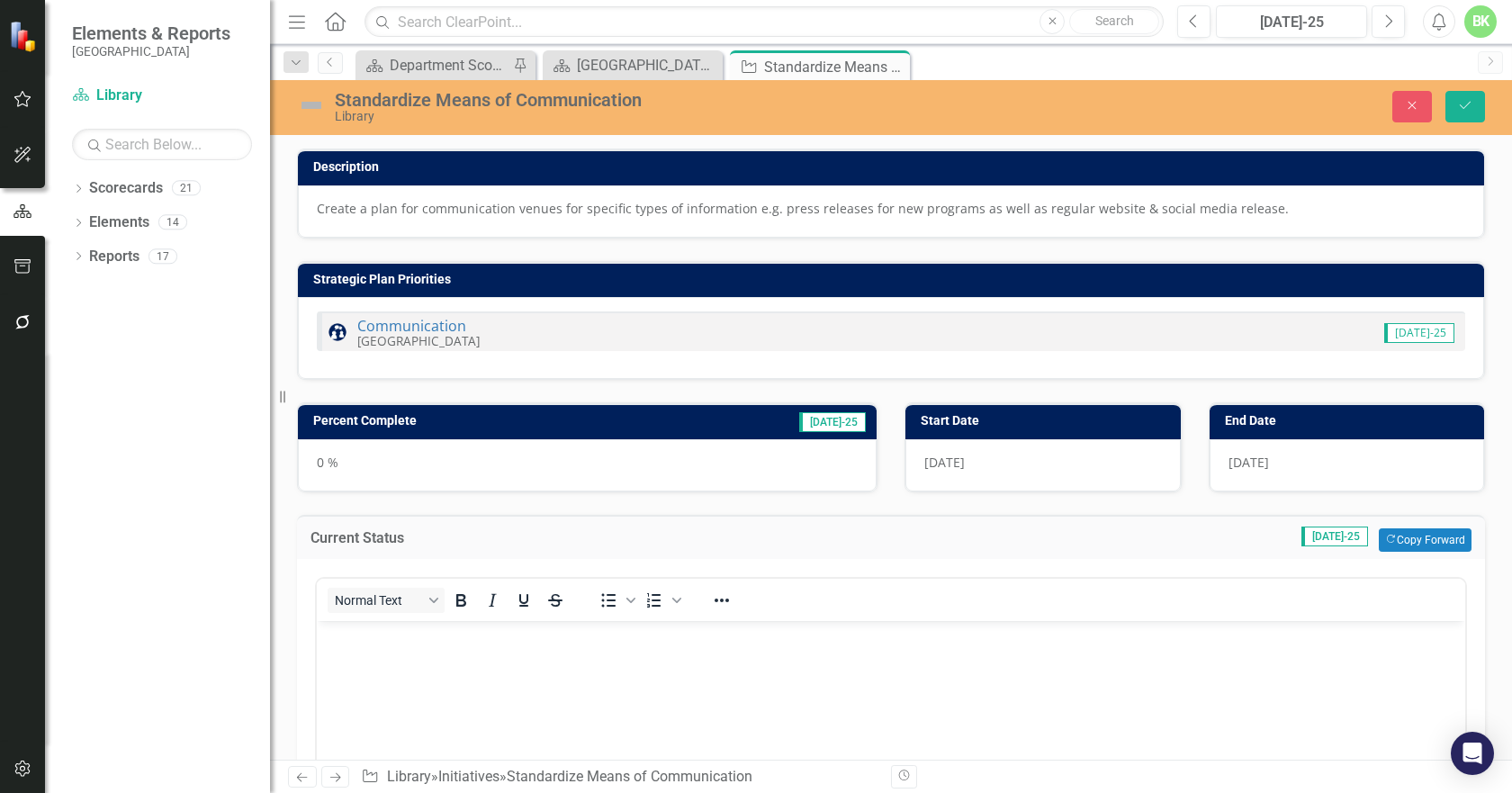
click at [531, 423] on h3 "Percent Complete" at bounding box center [481, 420] width 334 height 14
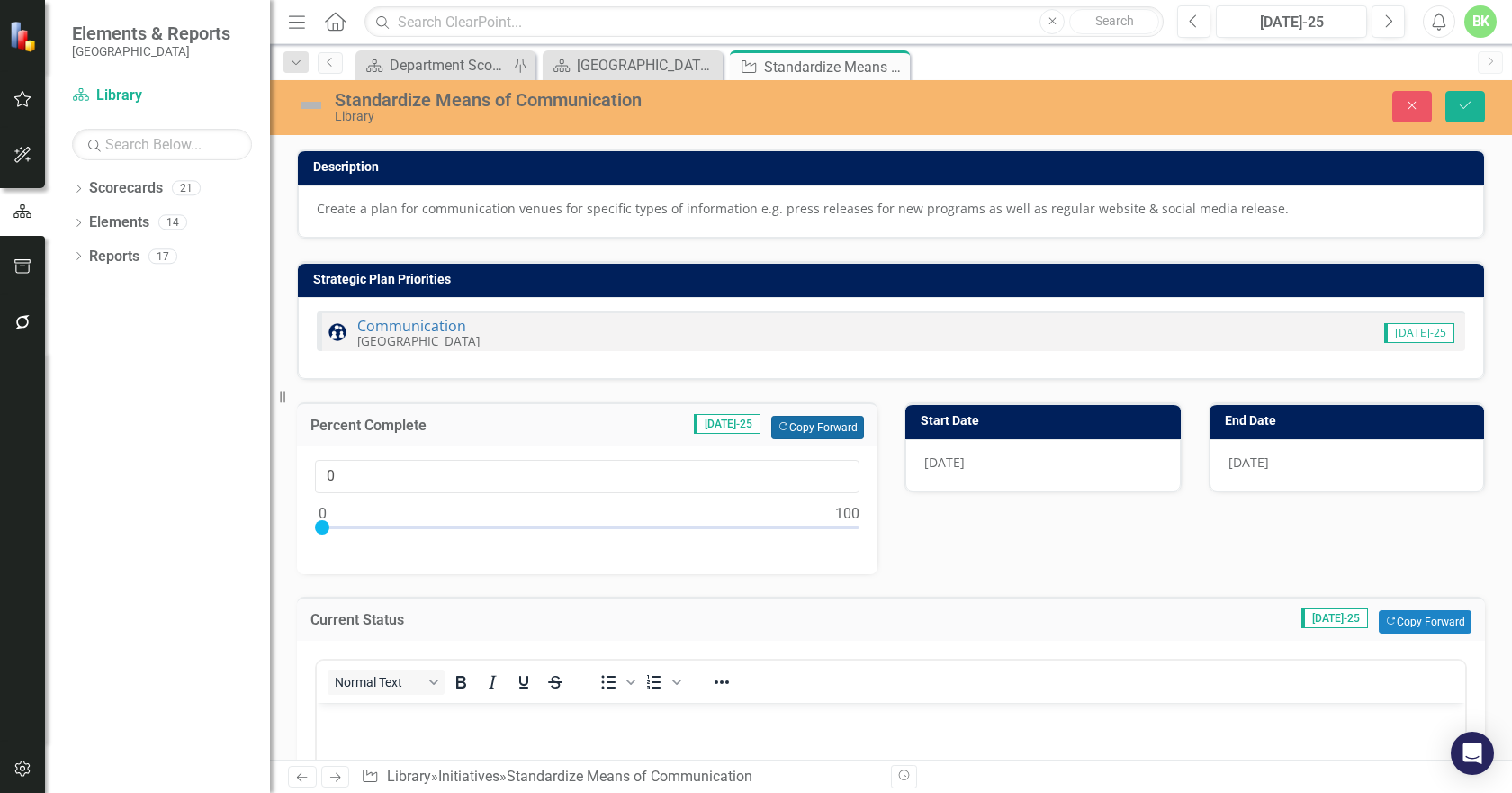
click at [781, 426] on icon "Copy Forward" at bounding box center [784, 427] width 12 height 10
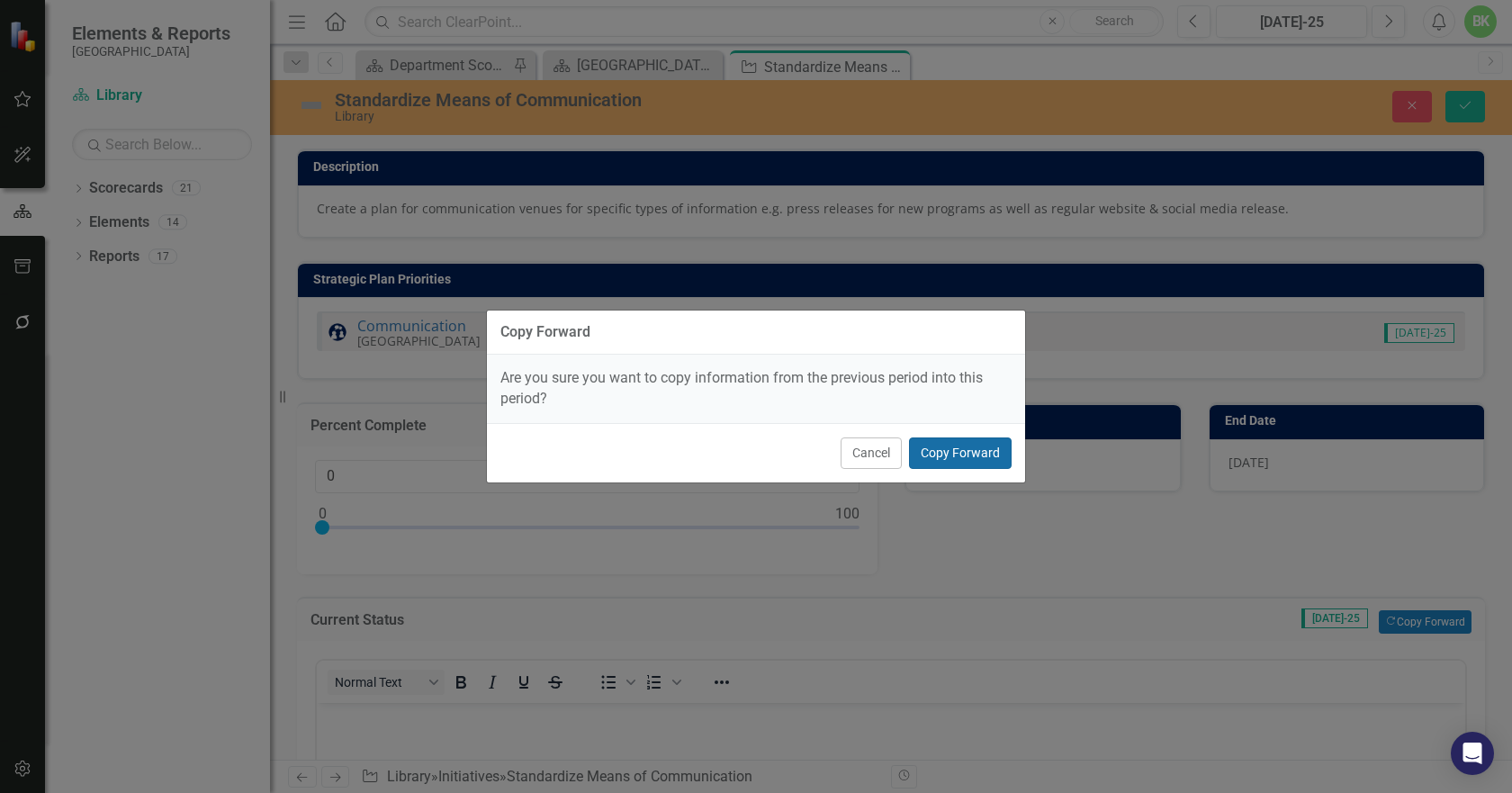
click at [962, 456] on button "Copy Forward" at bounding box center [960, 453] width 103 height 31
type input "100"
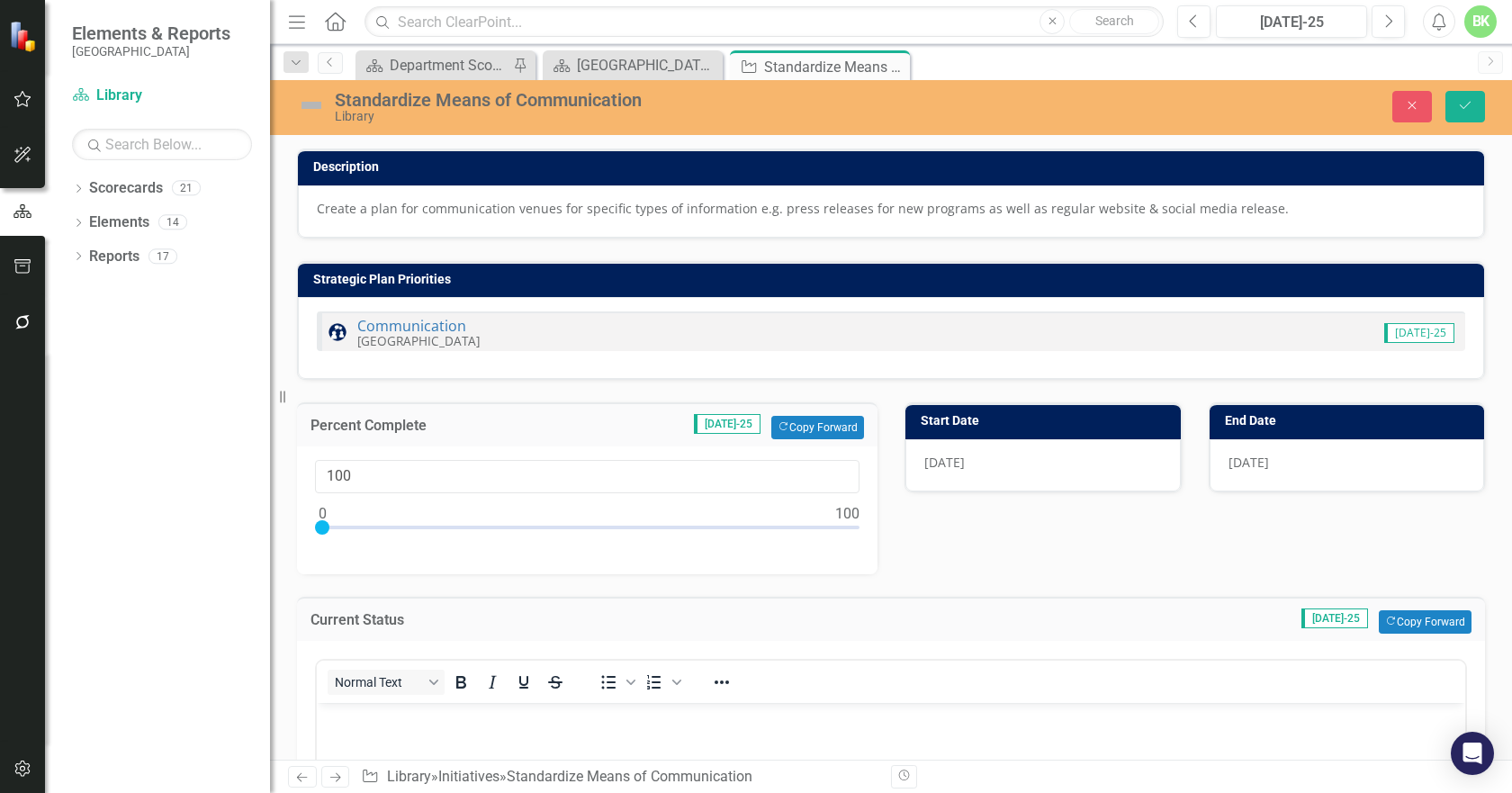
click at [293, 112] on div "Standardize Means of Communication Library" at bounding box center [632, 106] width 697 height 34
click at [301, 105] on img at bounding box center [312, 106] width 29 height 29
click at [302, 105] on img at bounding box center [312, 106] width 29 height 29
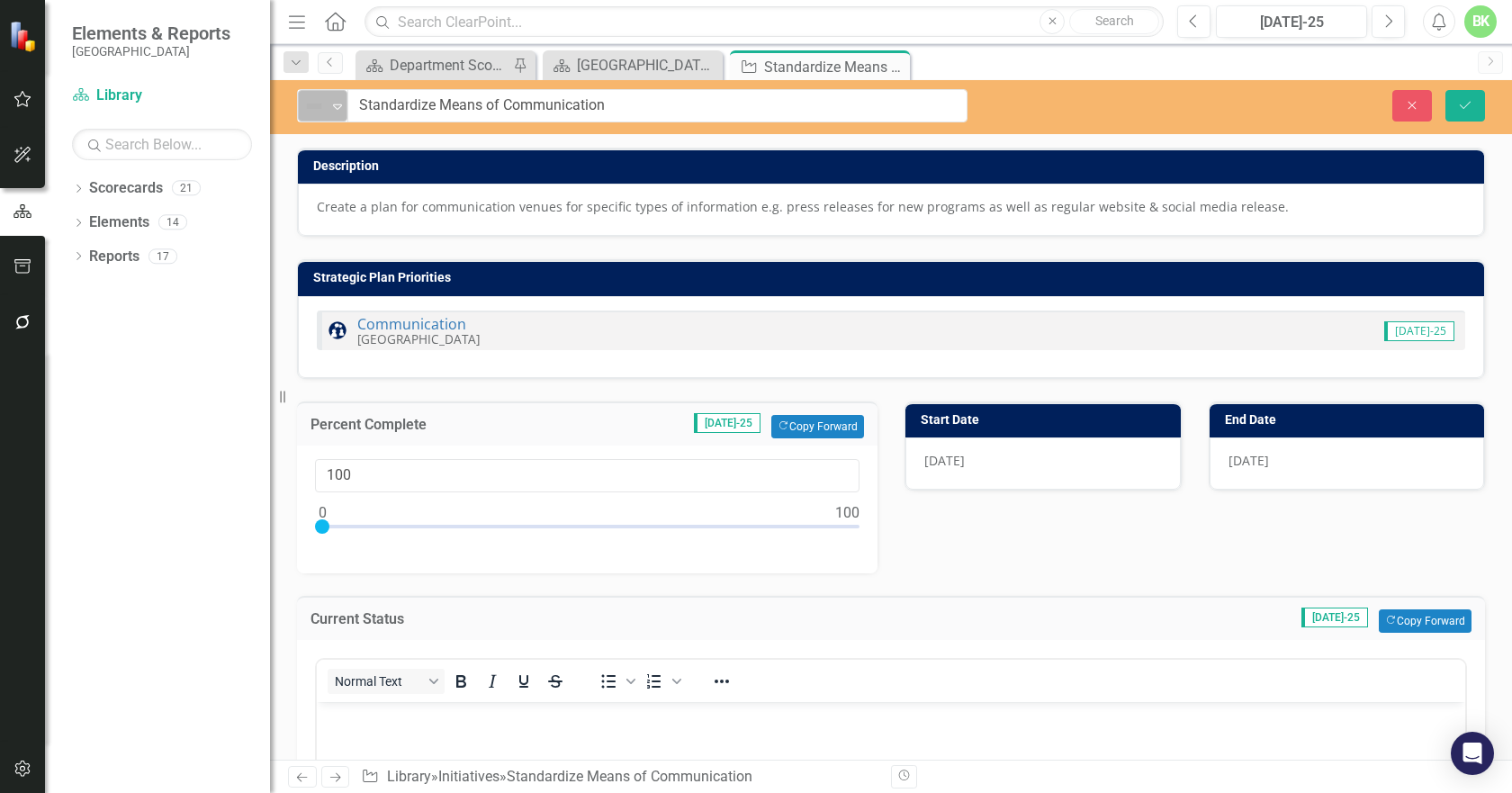
click at [329, 105] on icon "Expand" at bounding box center [337, 106] width 18 height 15
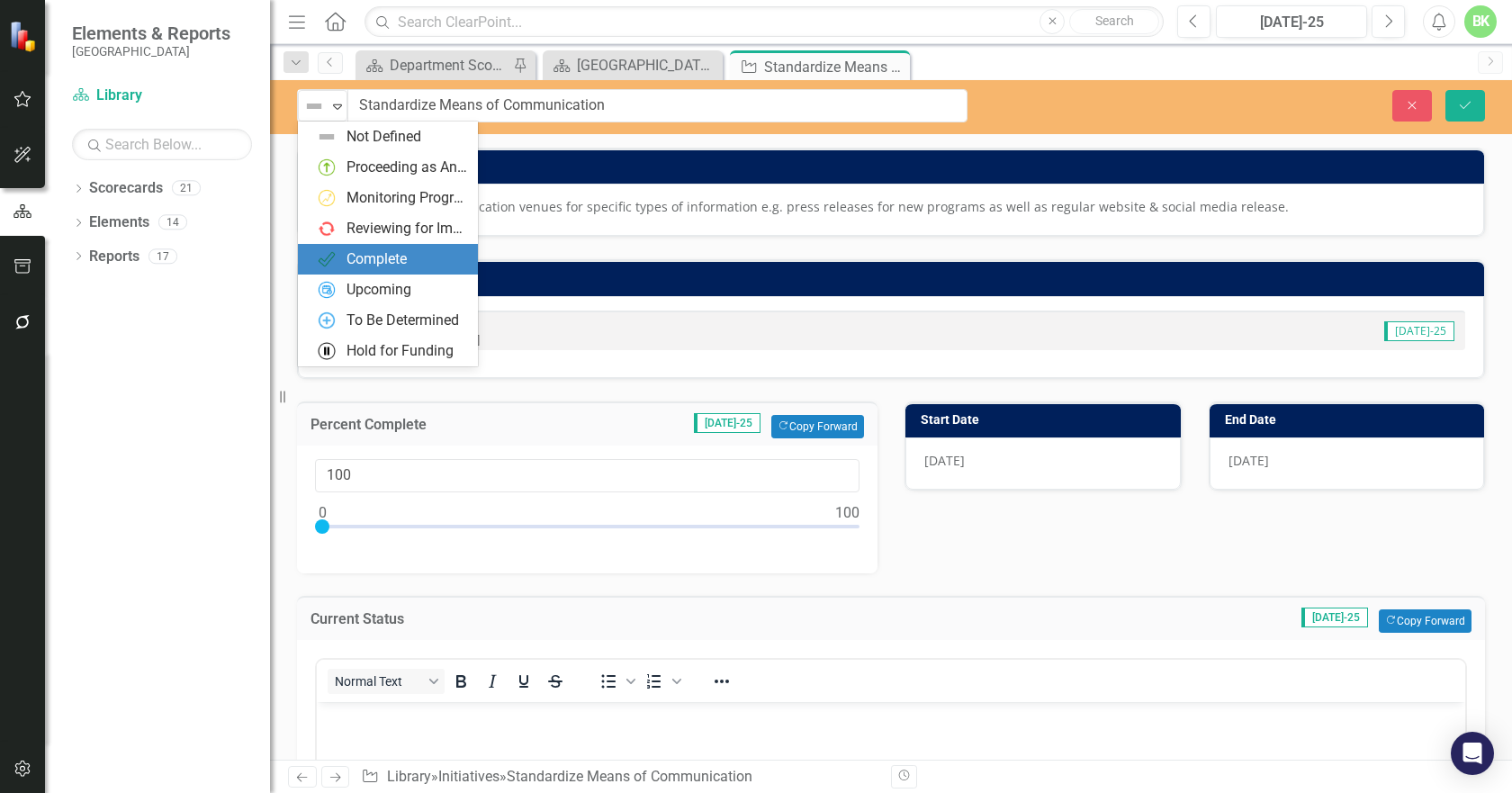
click at [372, 262] on div "Complete" at bounding box center [377, 259] width 60 height 20
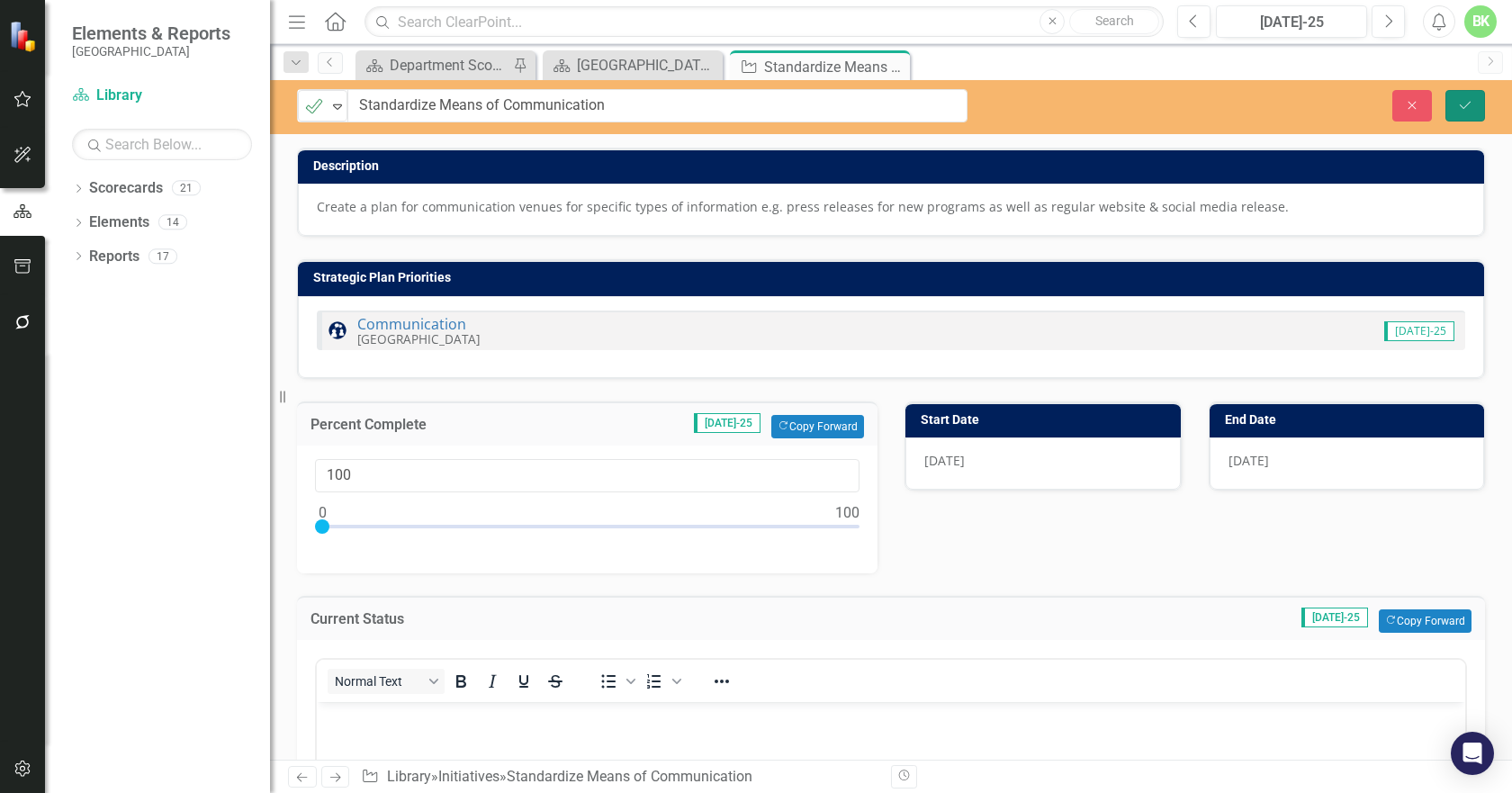
click at [1466, 101] on icon "Save" at bounding box center [1465, 105] width 17 height 13
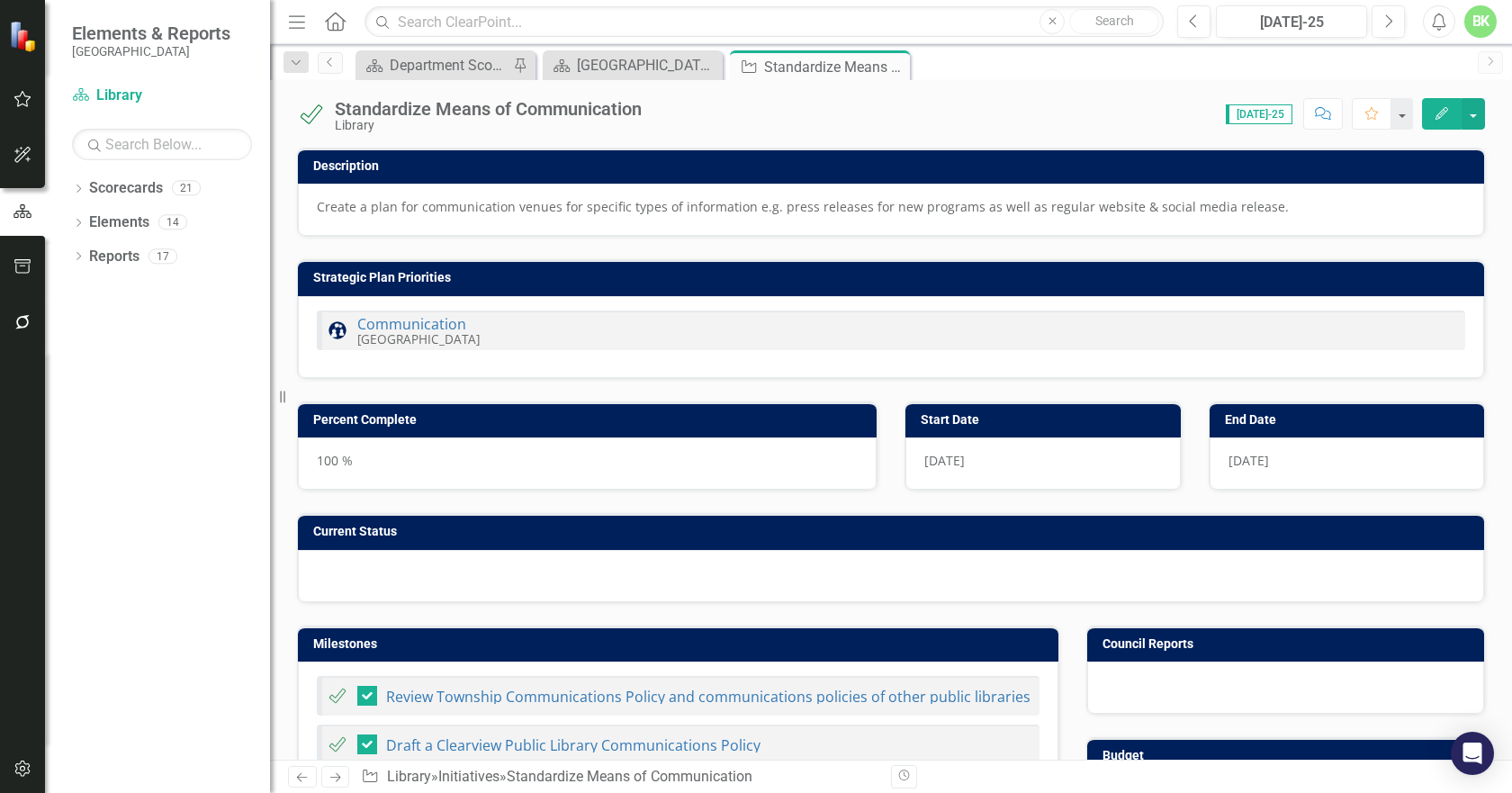
checkbox input "false"
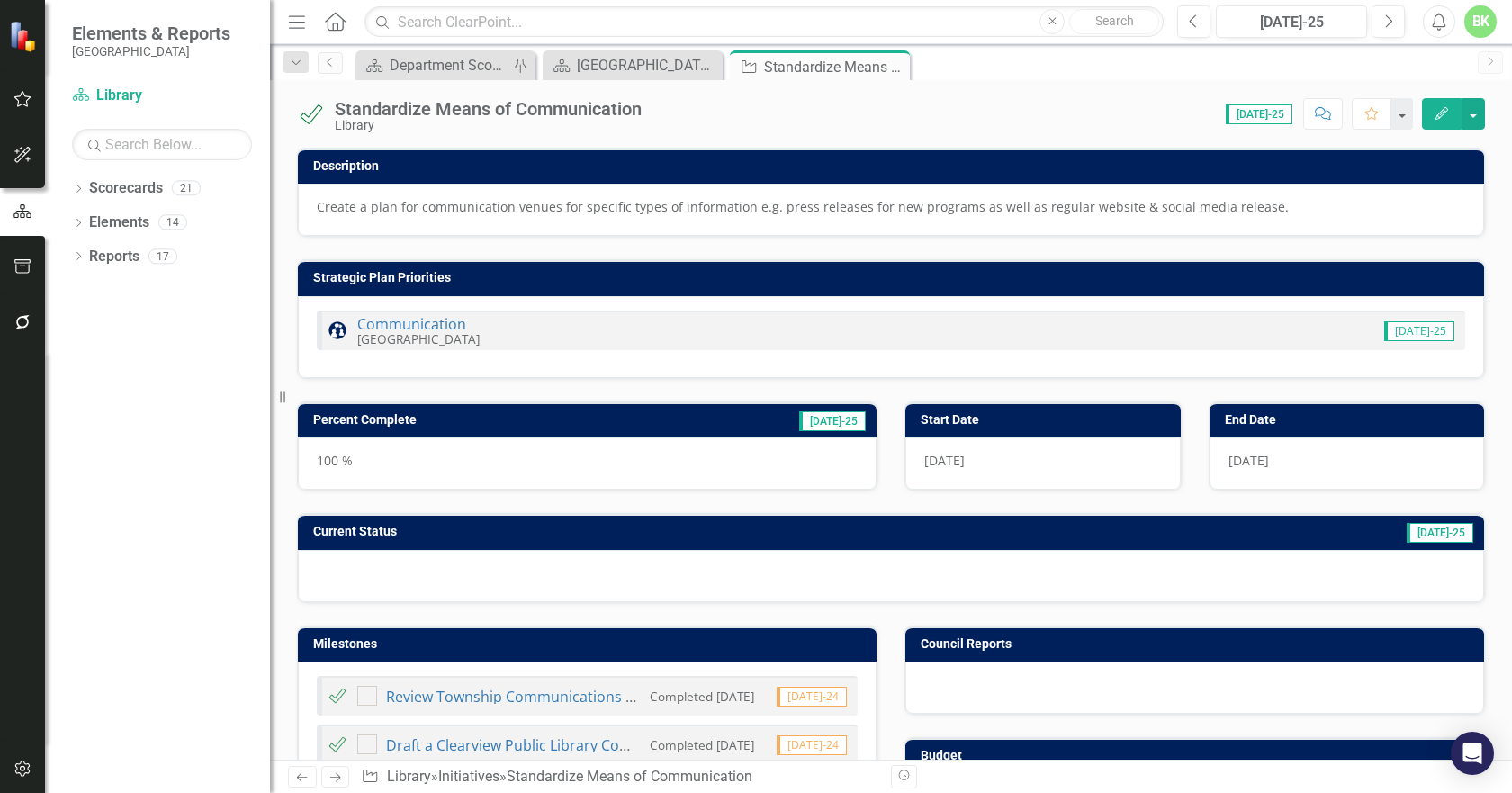
checkbox input "true"
click at [894, 70] on icon "Close" at bounding box center [892, 66] width 18 height 15
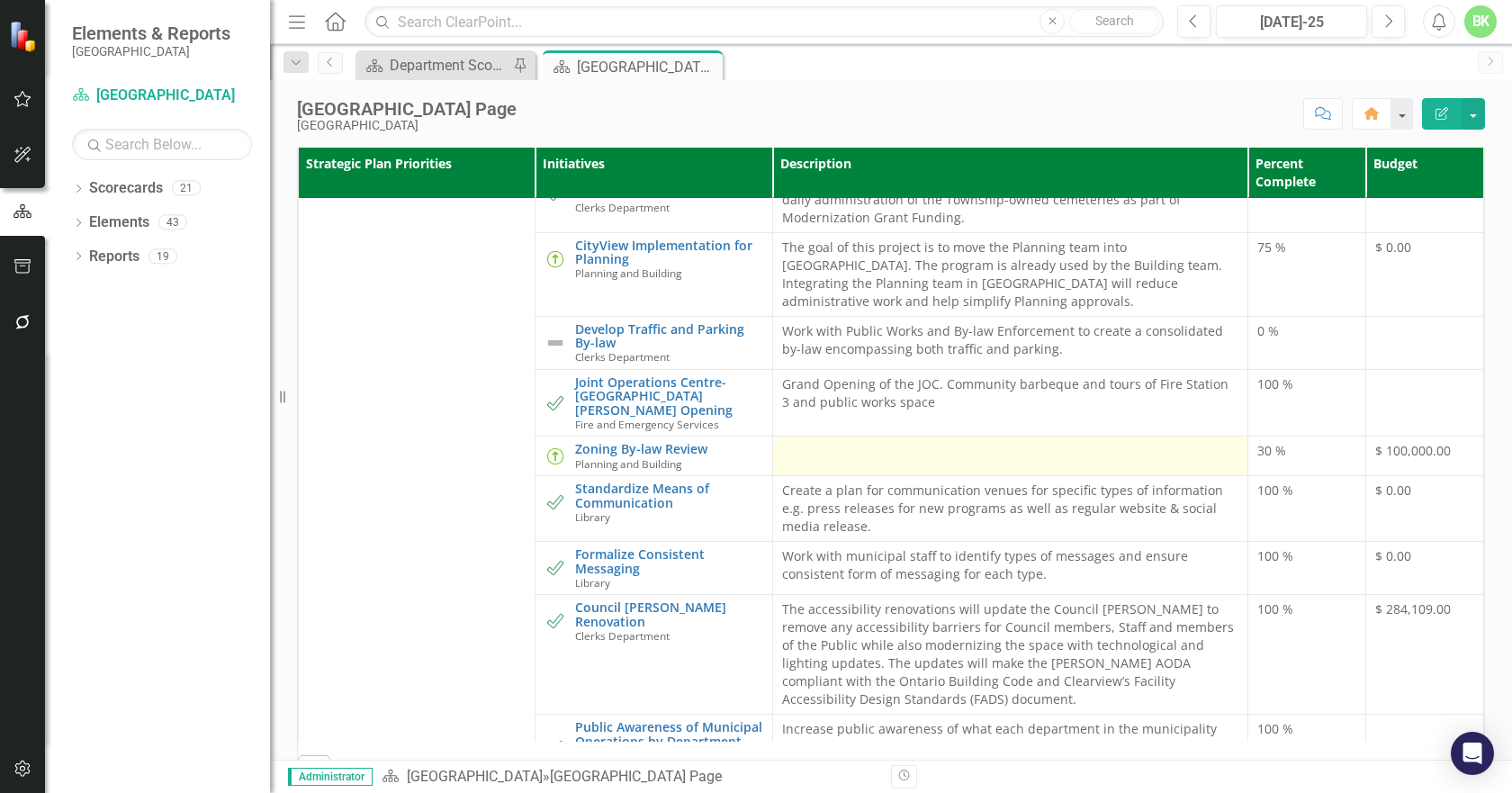
scroll to position [1079, 0]
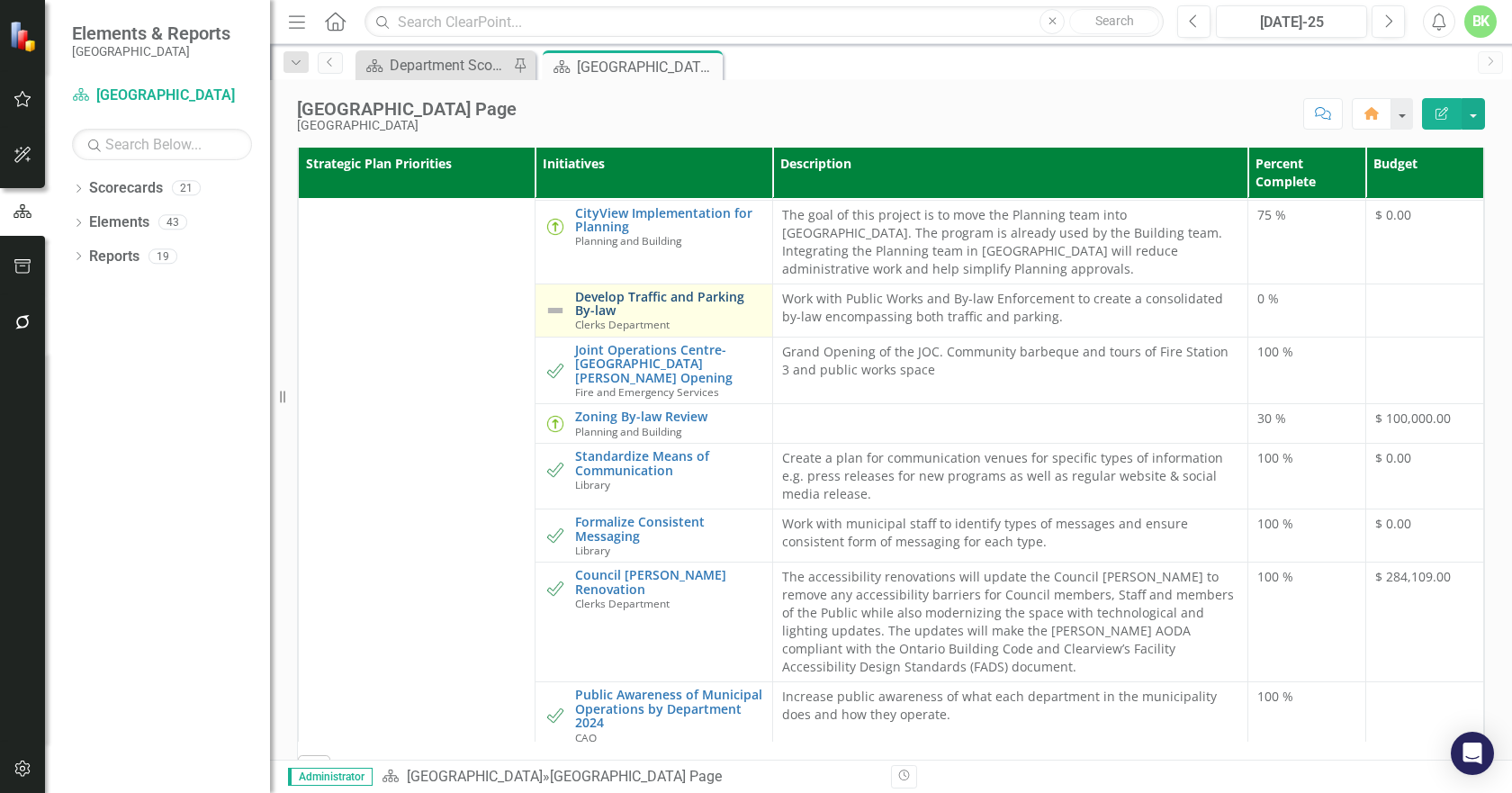
click at [601, 317] on link "Develop Traffic and Parking By-law" at bounding box center [668, 303] width 187 height 28
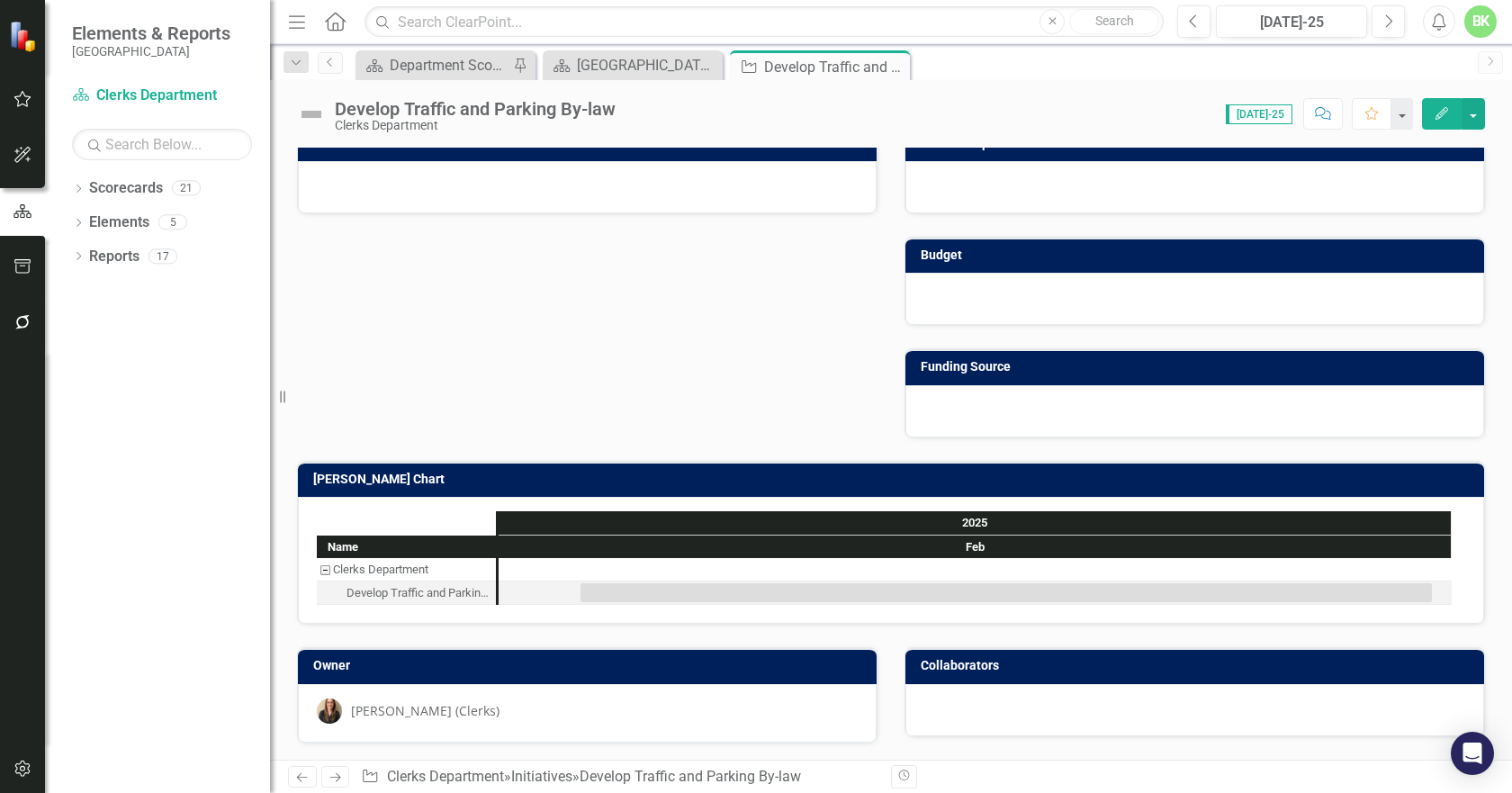
scroll to position [502, 0]
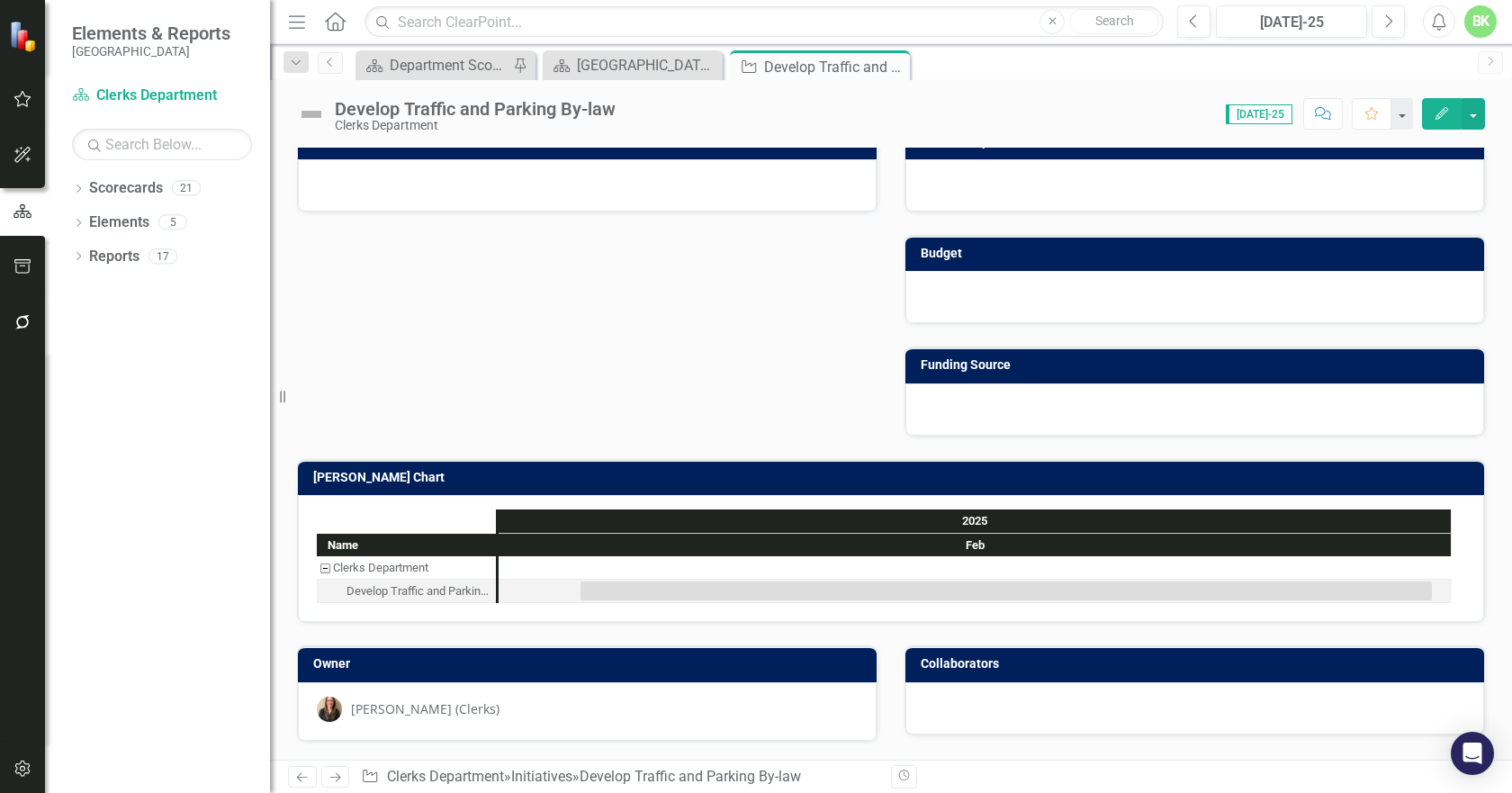
click at [683, 482] on h3 "[PERSON_NAME] Chart" at bounding box center [894, 478] width 1162 height 14
click at [680, 481] on h3 "[PERSON_NAME] Chart" at bounding box center [894, 478] width 1162 height 14
click at [680, 480] on h3 "[PERSON_NAME] Chart" at bounding box center [894, 478] width 1162 height 14
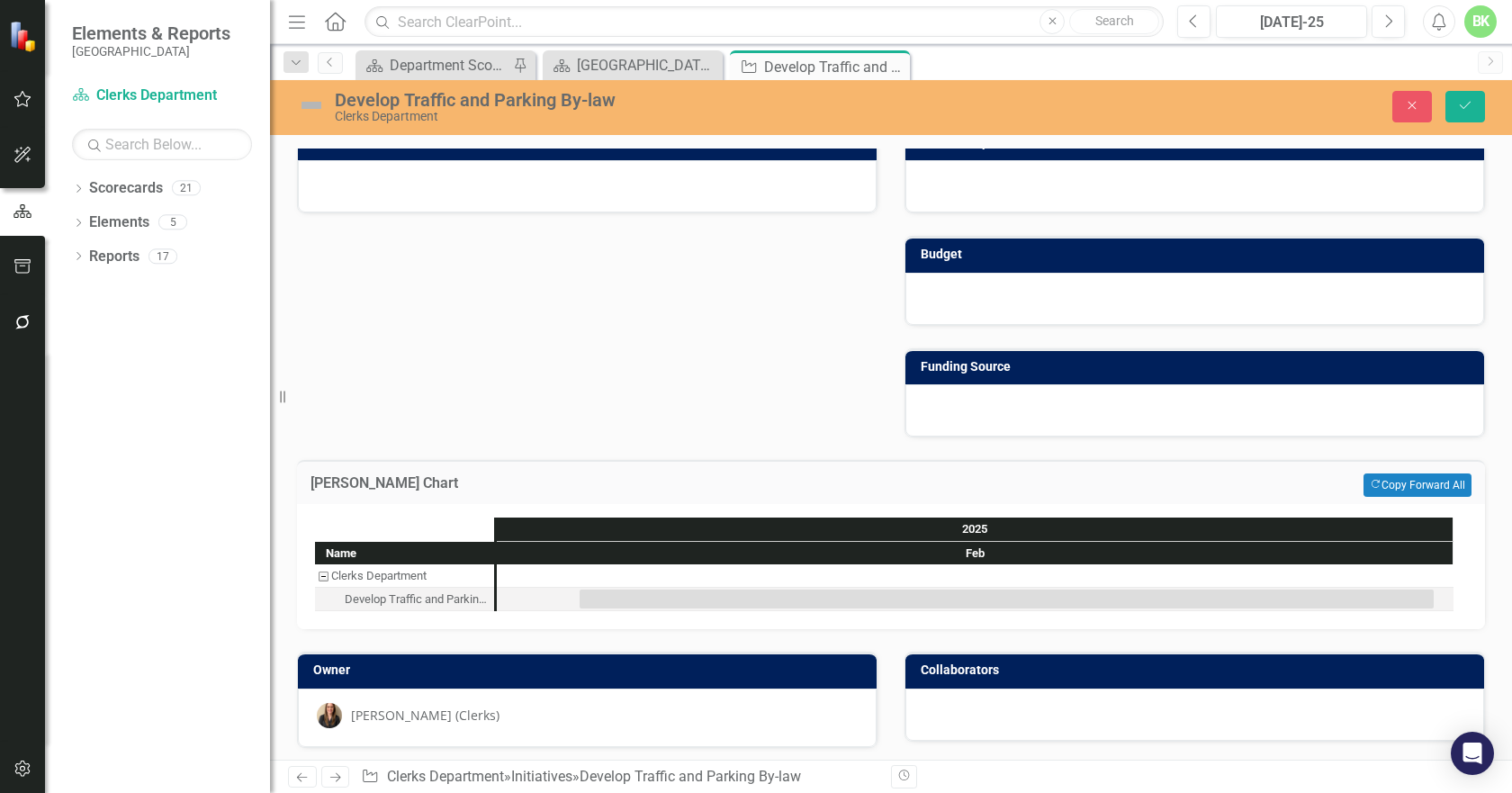
click at [680, 480] on h3 "[PERSON_NAME] Chart" at bounding box center [646, 482] width 670 height 17
click at [1363, 475] on button "Copy Forward Copy Forward All" at bounding box center [1417, 485] width 108 height 23
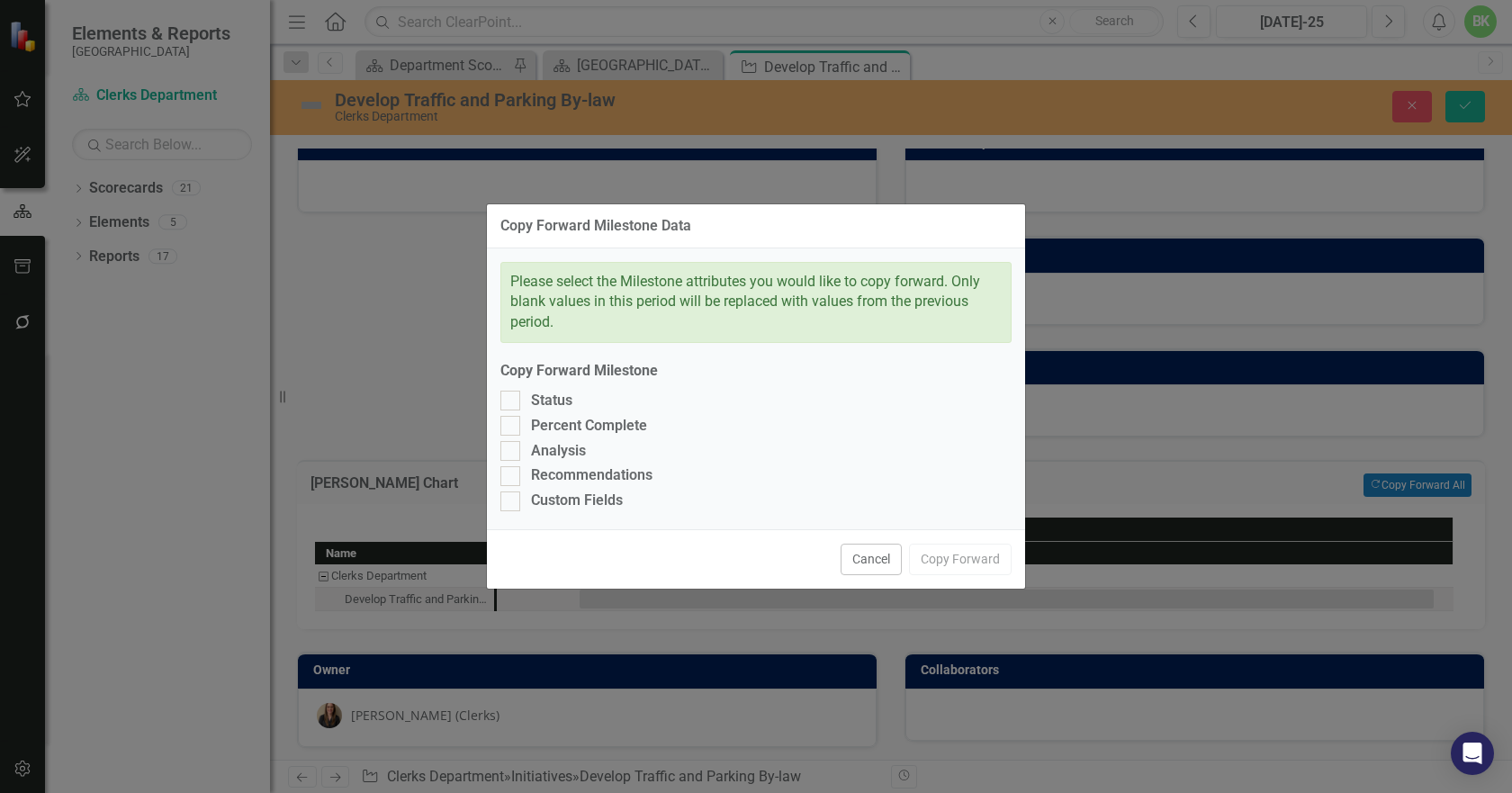
drag, startPoint x: 576, startPoint y: 499, endPoint x: 577, endPoint y: 489, distance: 10.0
click at [577, 494] on div "Custom Fields" at bounding box center [577, 500] width 92 height 20
click at [512, 494] on input "Custom Fields" at bounding box center [506, 497] width 12 height 12
checkbox input "true"
click at [577, 467] on div "Recommendations" at bounding box center [591, 475] width 121 height 20
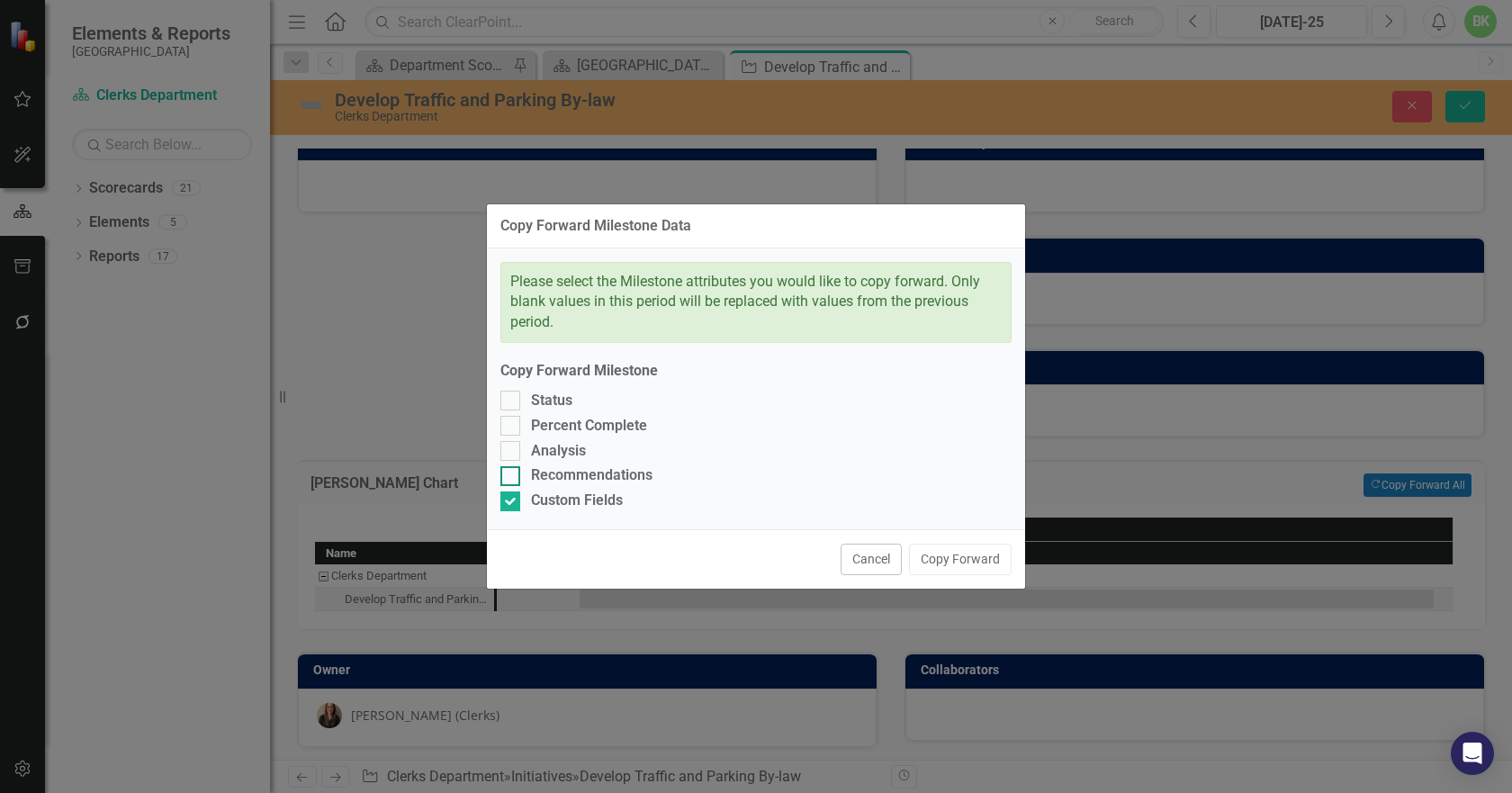
click at [512, 467] on input "Recommendations" at bounding box center [506, 472] width 12 height 12
checkbox input "true"
drag, startPoint x: 563, startPoint y: 452, endPoint x: 554, endPoint y: 428, distance: 25.6
click at [561, 449] on div "Analysis" at bounding box center [558, 450] width 55 height 20
click at [512, 449] on input "Analysis" at bounding box center [506, 446] width 12 height 12
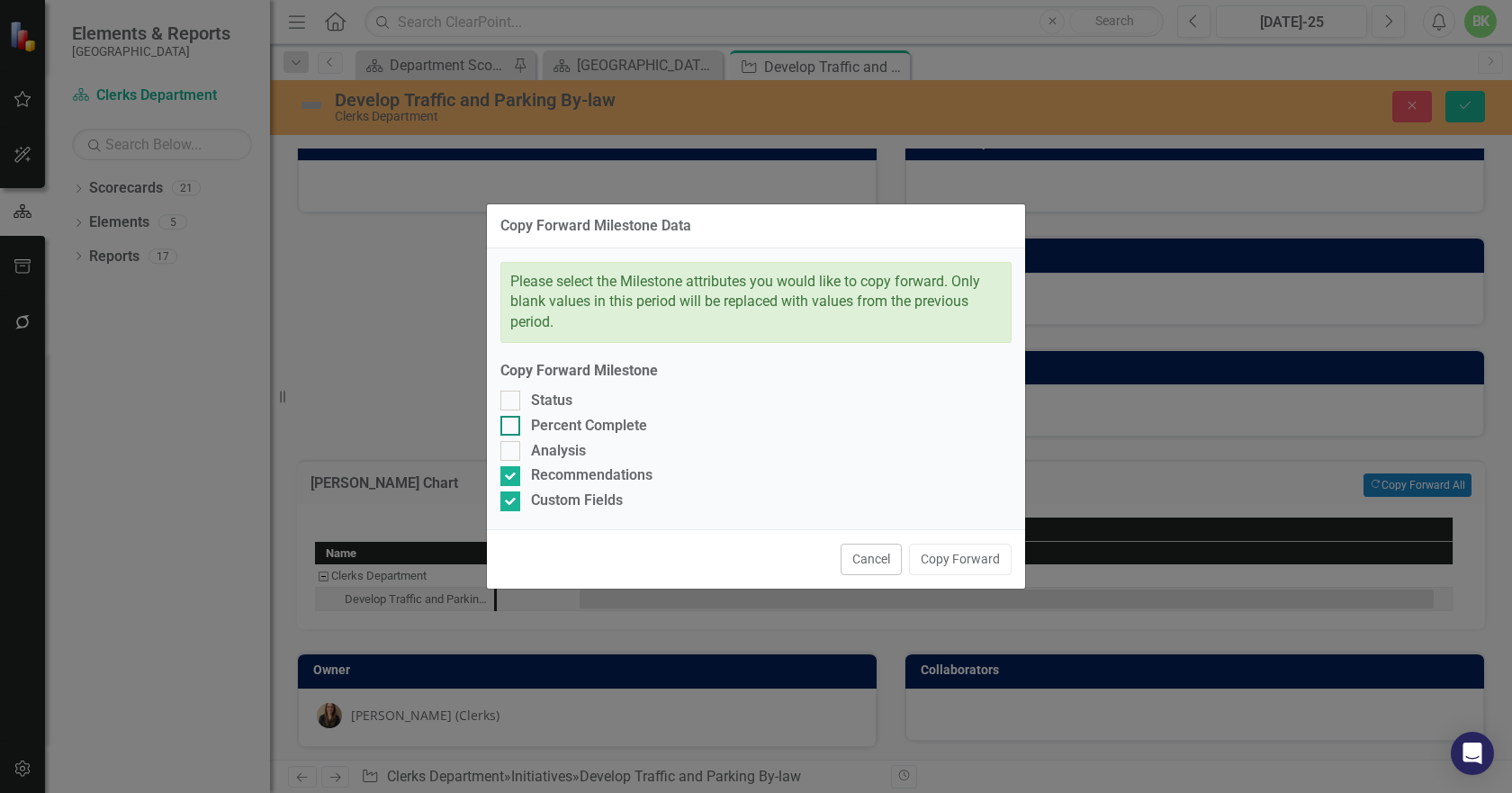
checkbox input "true"
drag, startPoint x: 554, startPoint y: 428, endPoint x: 546, endPoint y: 404, distance: 25.3
click at [551, 415] on div "Percent Complete" at bounding box center [589, 425] width 117 height 20
click at [512, 415] on input "Percent Complete" at bounding box center [506, 421] width 12 height 12
checkbox input "true"
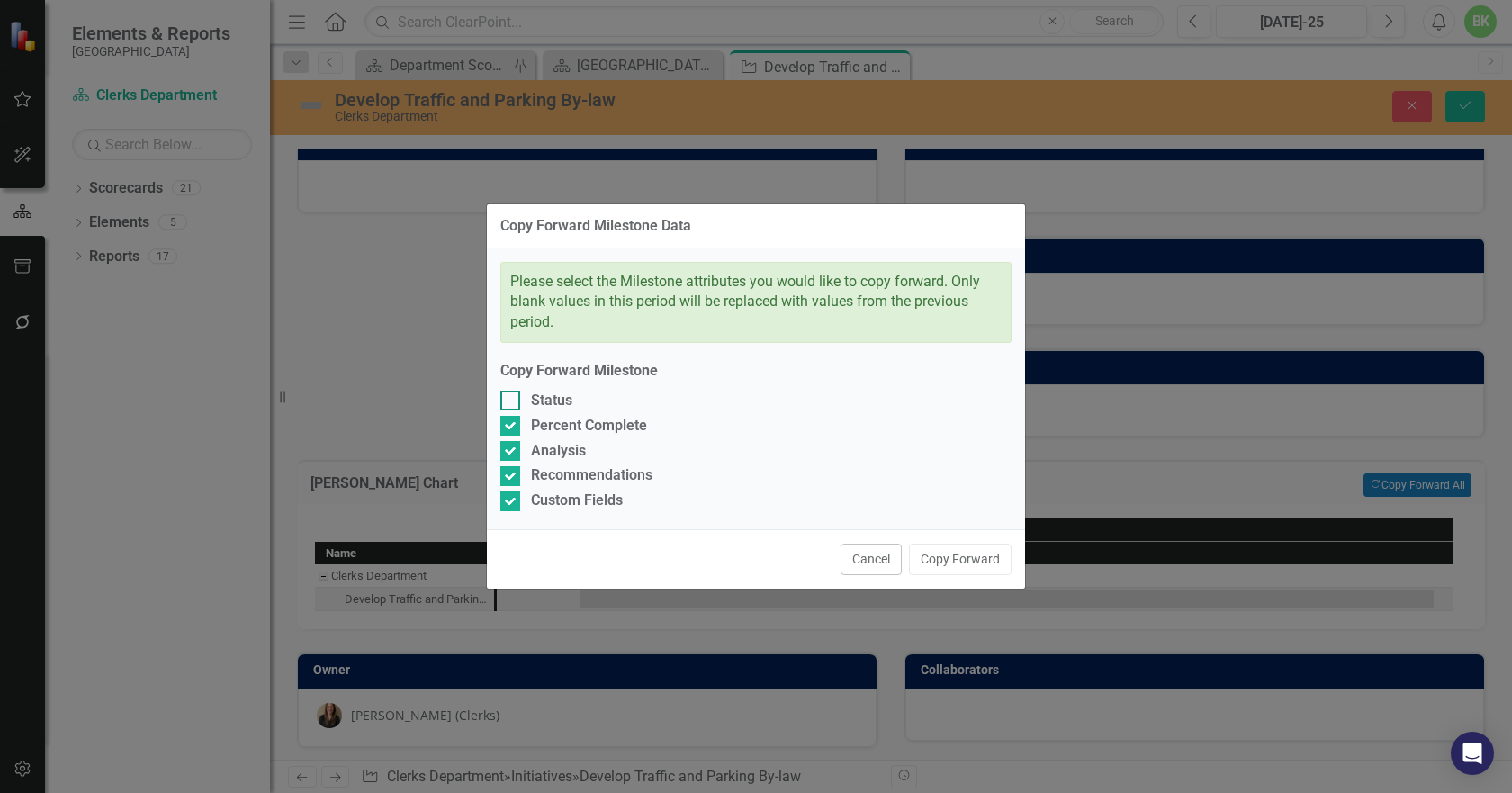
click at [546, 404] on div "Status" at bounding box center [552, 400] width 42 height 20
click at [512, 402] on input "Status" at bounding box center [506, 396] width 12 height 12
checkbox input "true"
click at [952, 562] on button "Copy Forward" at bounding box center [960, 559] width 103 height 31
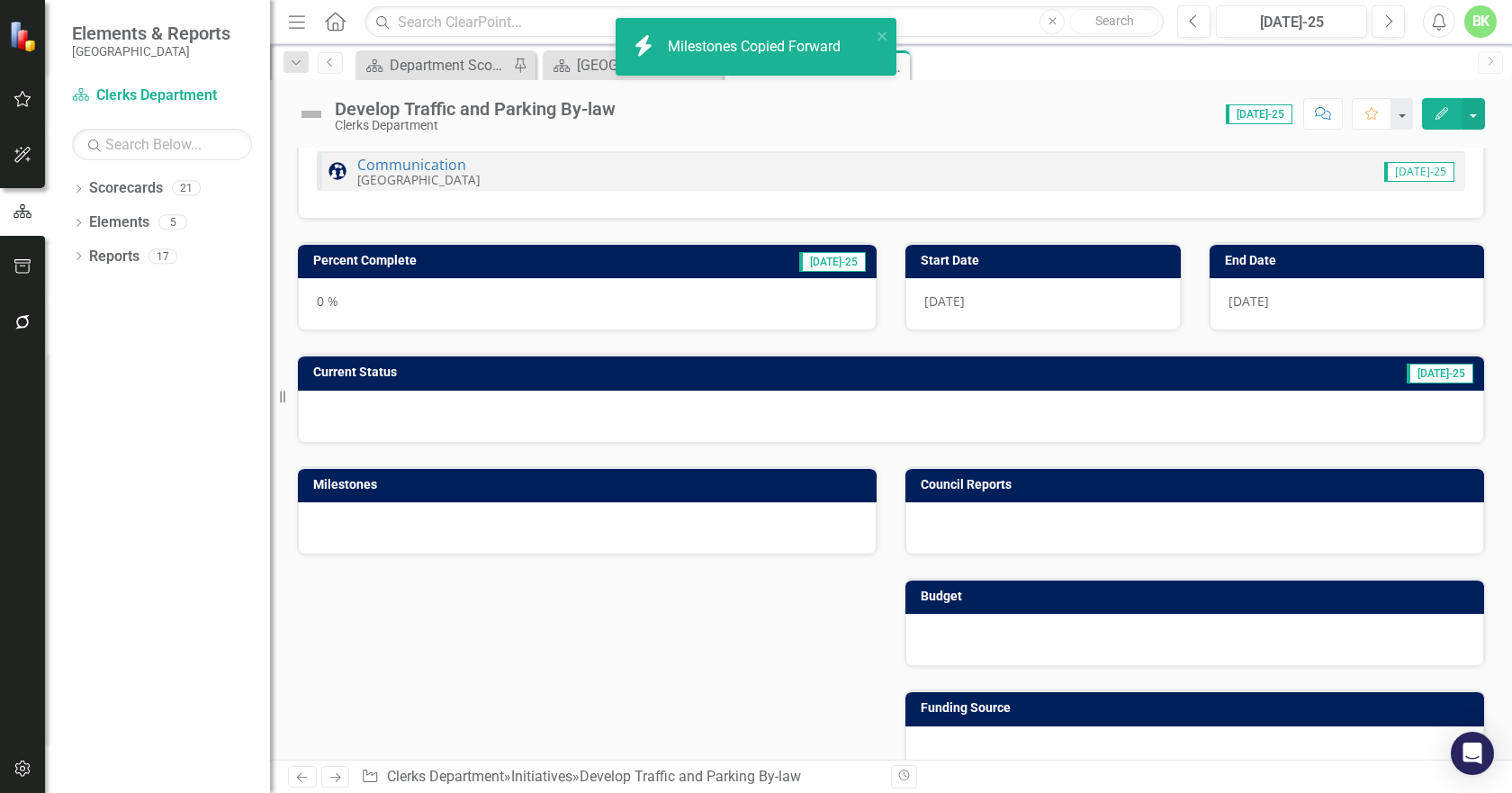
scroll to position [142, 0]
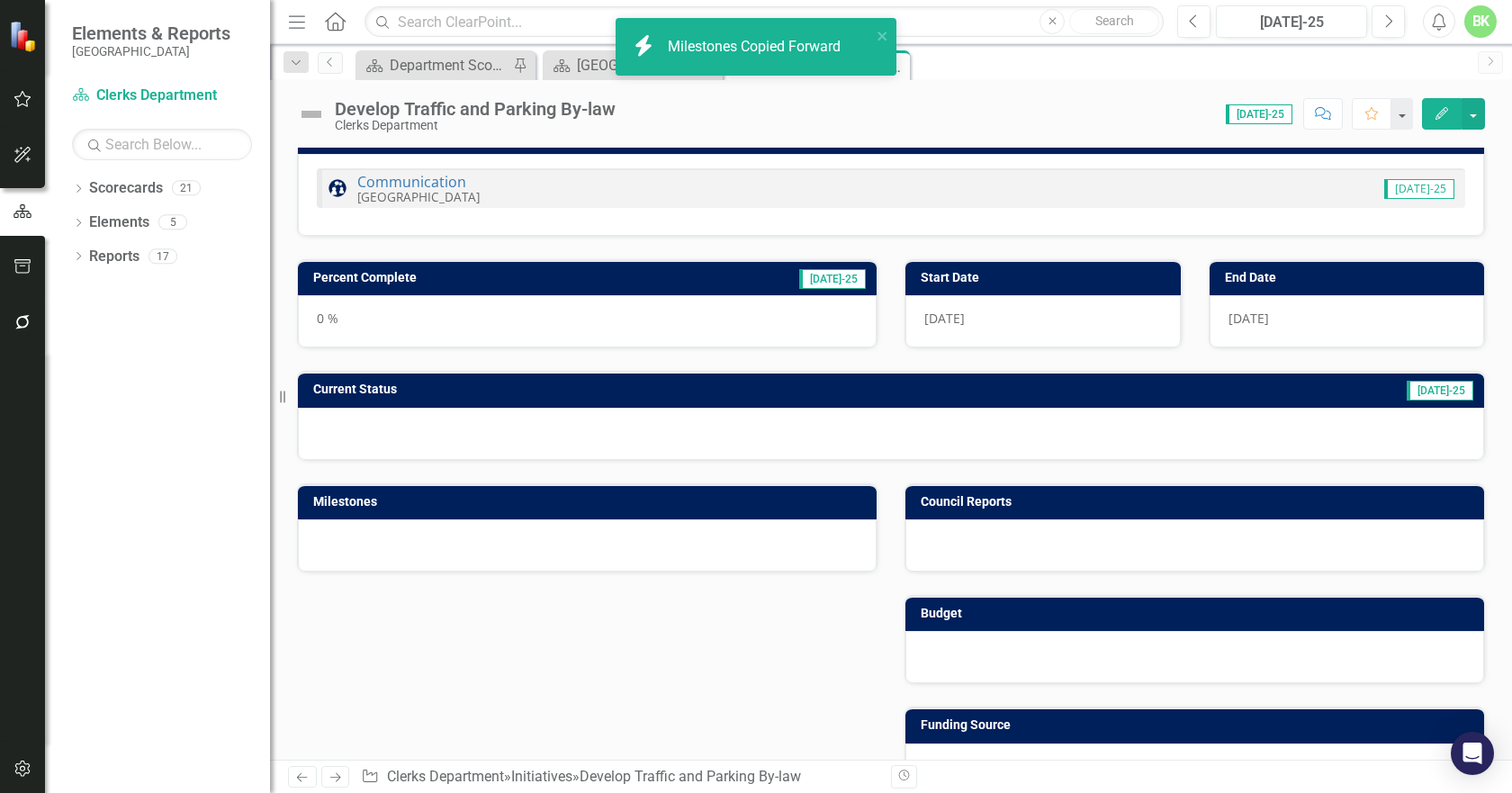
click at [540, 399] on td "Current Status" at bounding box center [633, 391] width 639 height 27
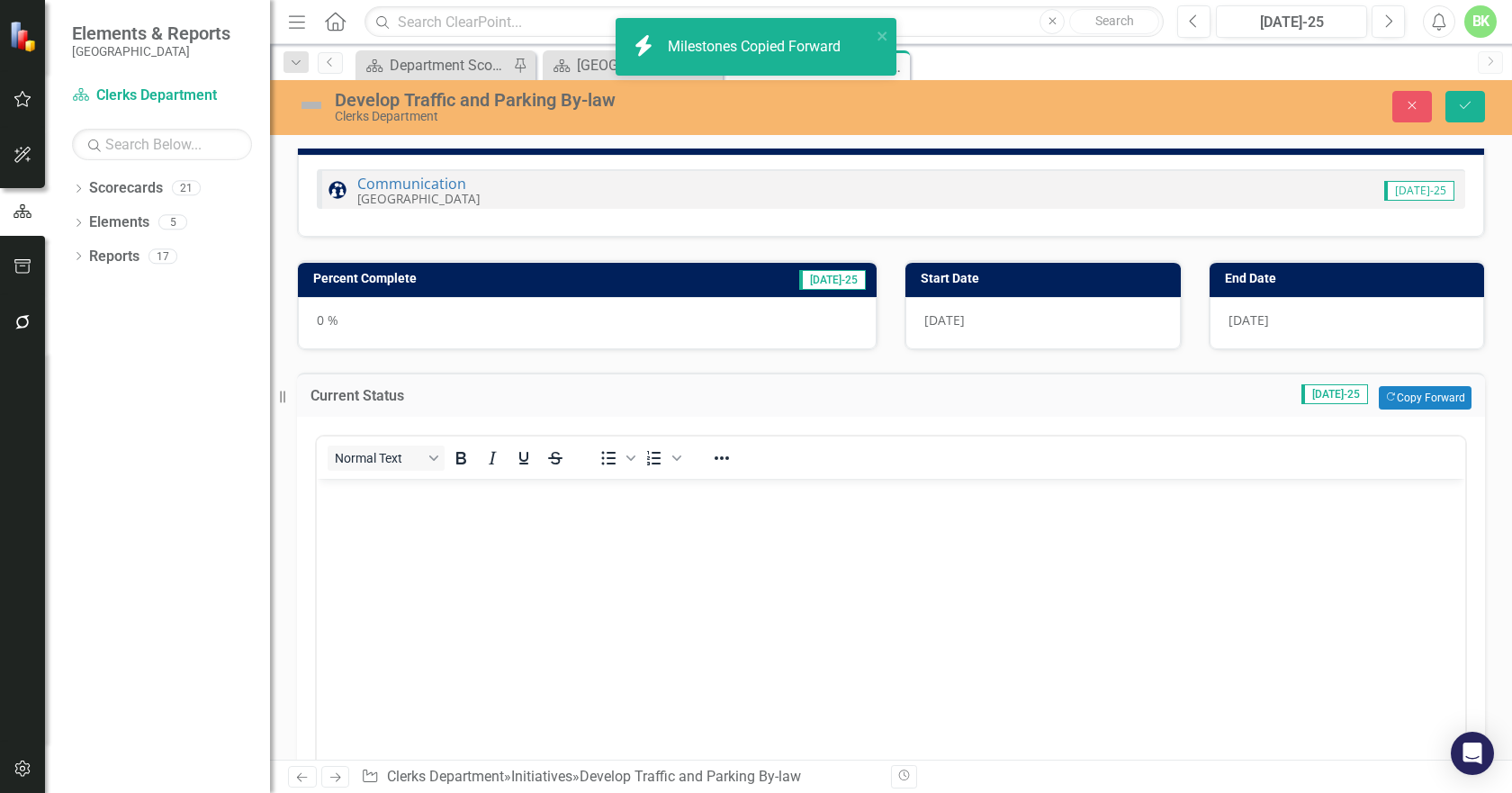
scroll to position [0, 0]
click at [1443, 404] on button "Copy Forward Copy Forward" at bounding box center [1425, 398] width 92 height 23
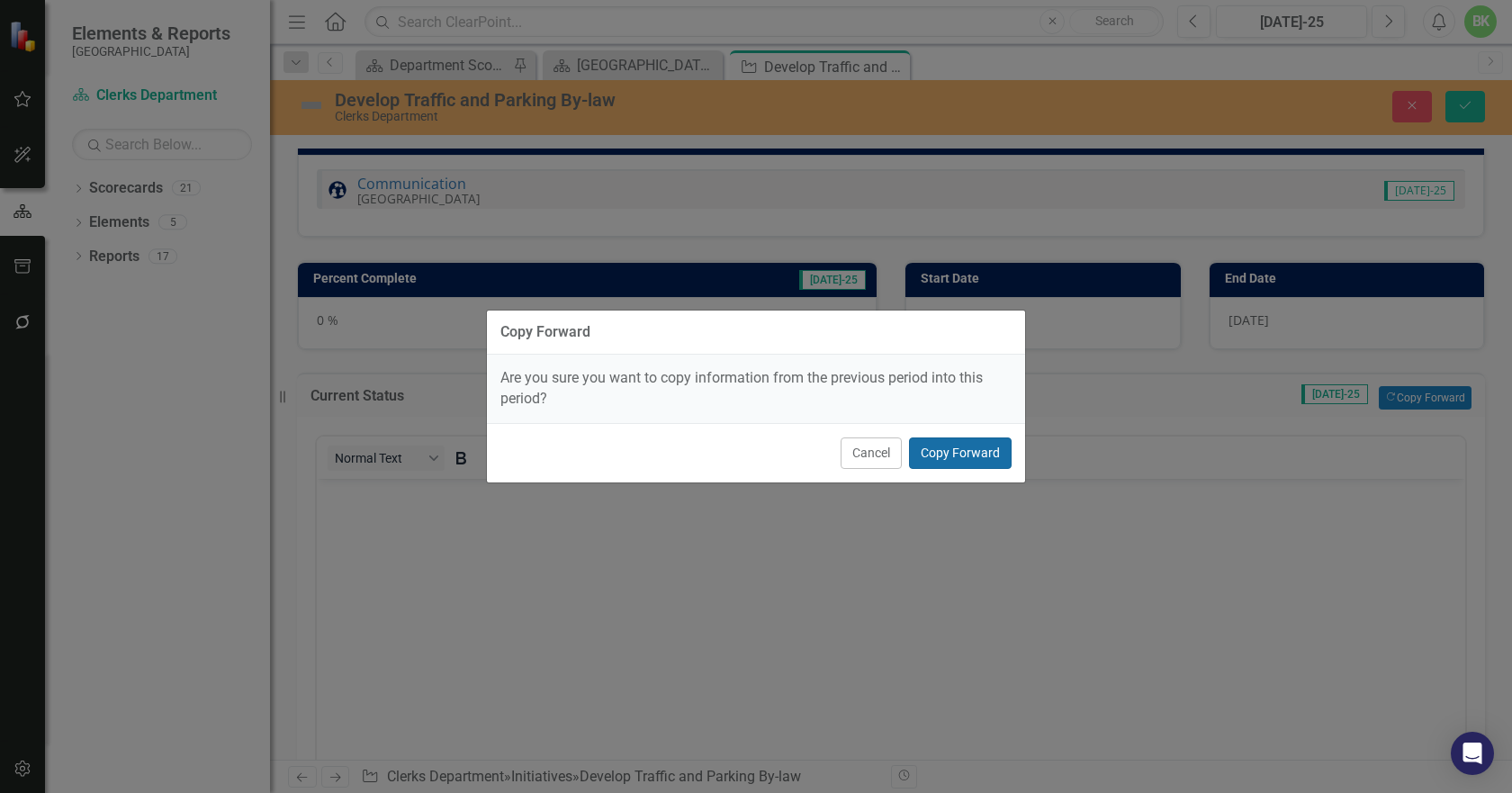
click at [915, 438] on button "Copy Forward" at bounding box center [960, 453] width 103 height 31
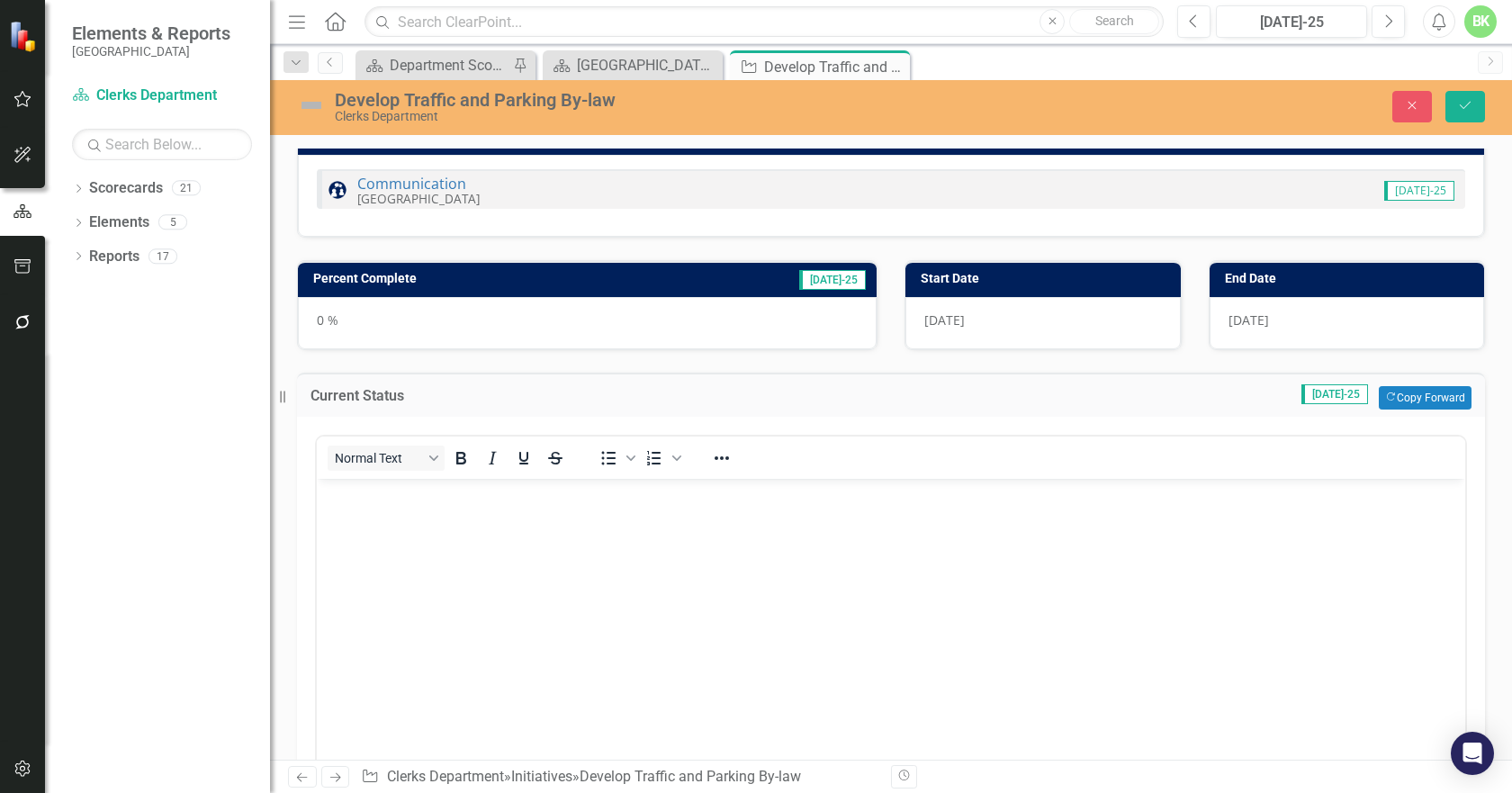
click at [512, 273] on h3 "Percent Complete" at bounding box center [481, 279] width 334 height 14
click at [511, 275] on h3 "Percent Complete" at bounding box center [481, 279] width 334 height 14
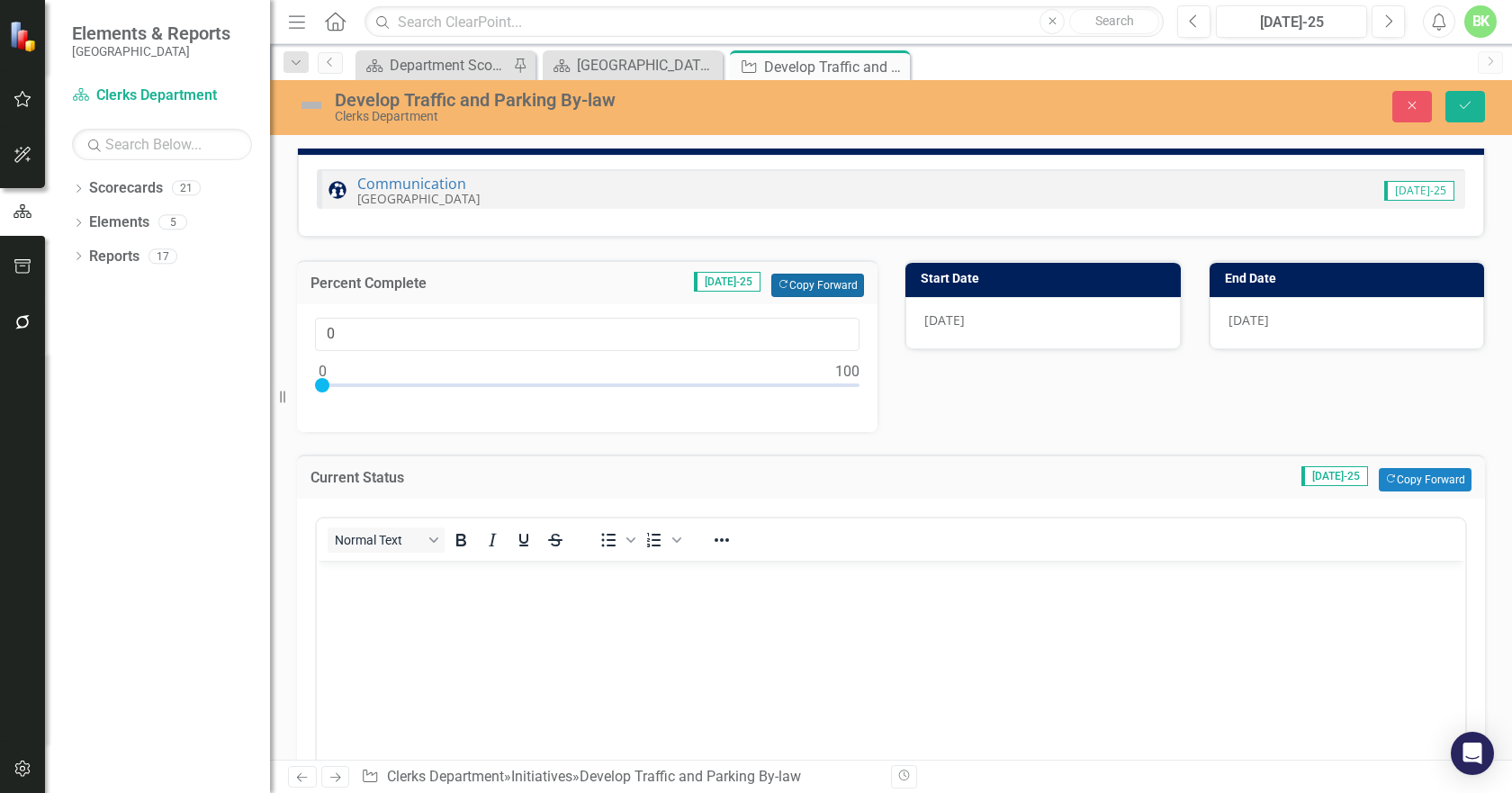
click at [839, 295] on button "Copy Forward Copy Forward" at bounding box center [817, 285] width 92 height 23
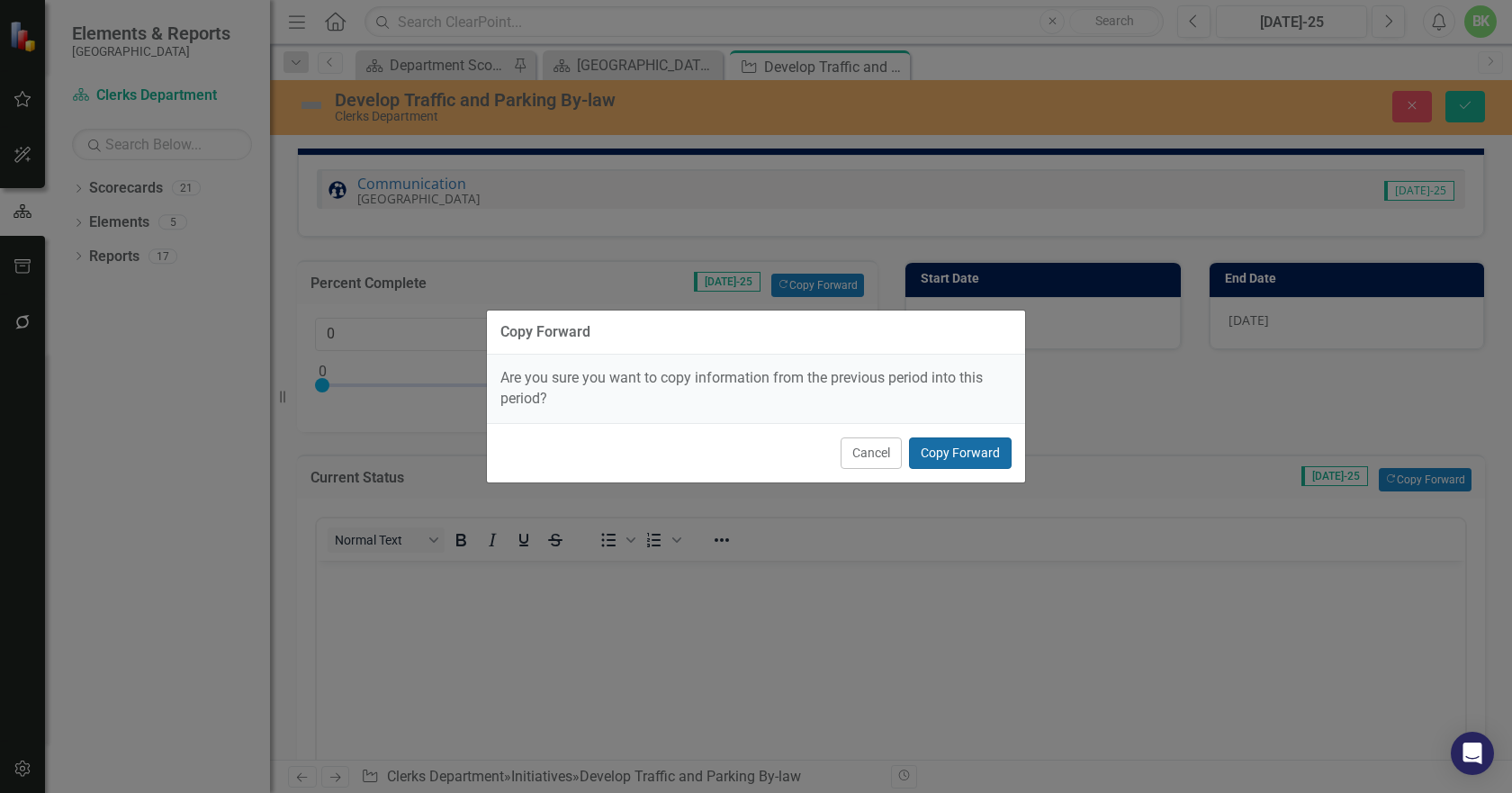
click at [956, 450] on button "Copy Forward" at bounding box center [960, 453] width 103 height 31
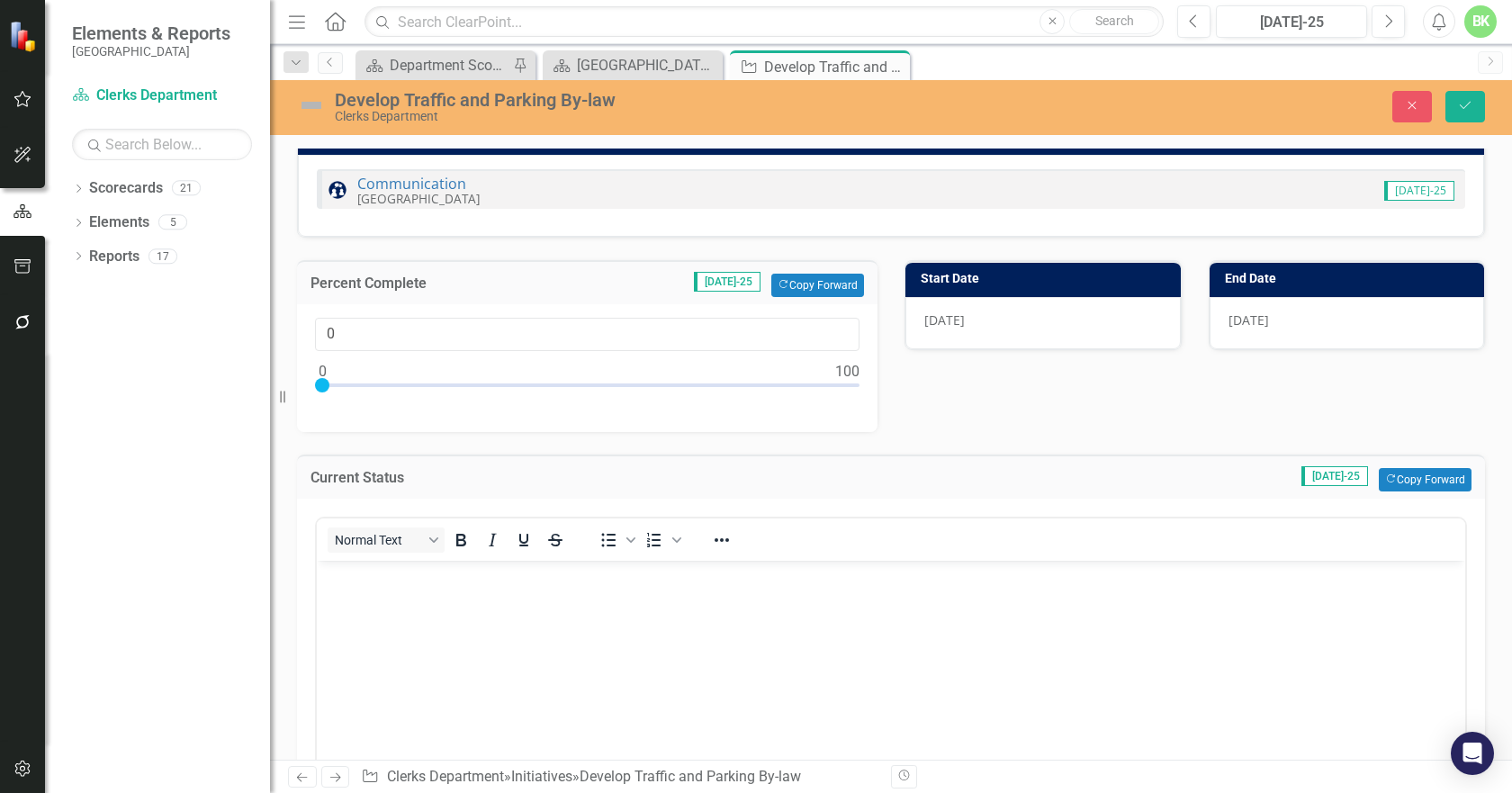
click at [313, 105] on img at bounding box center [312, 106] width 29 height 29
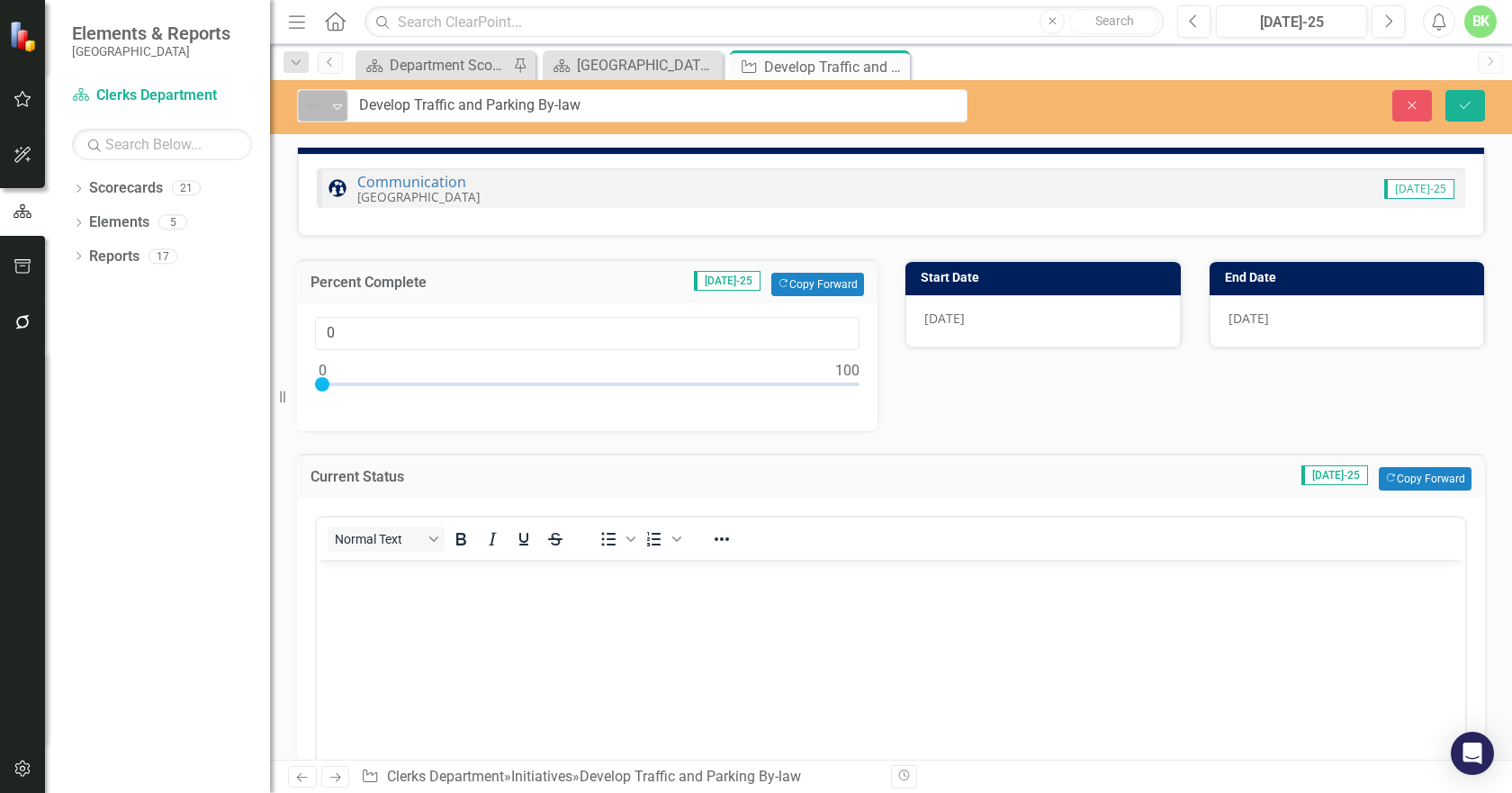
click at [310, 106] on img at bounding box center [314, 106] width 21 height 21
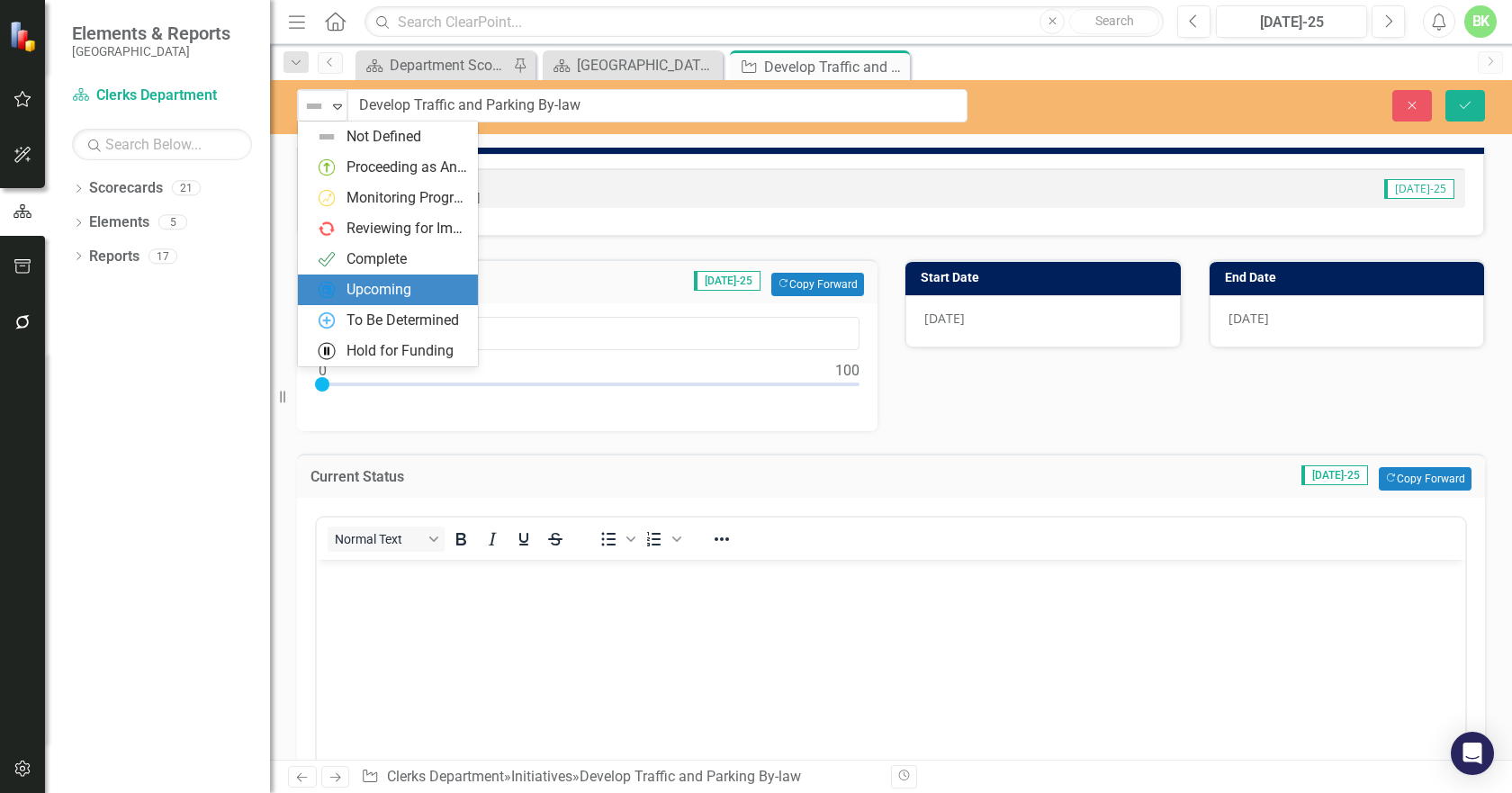
click at [386, 285] on div "Upcoming" at bounding box center [379, 289] width 65 height 20
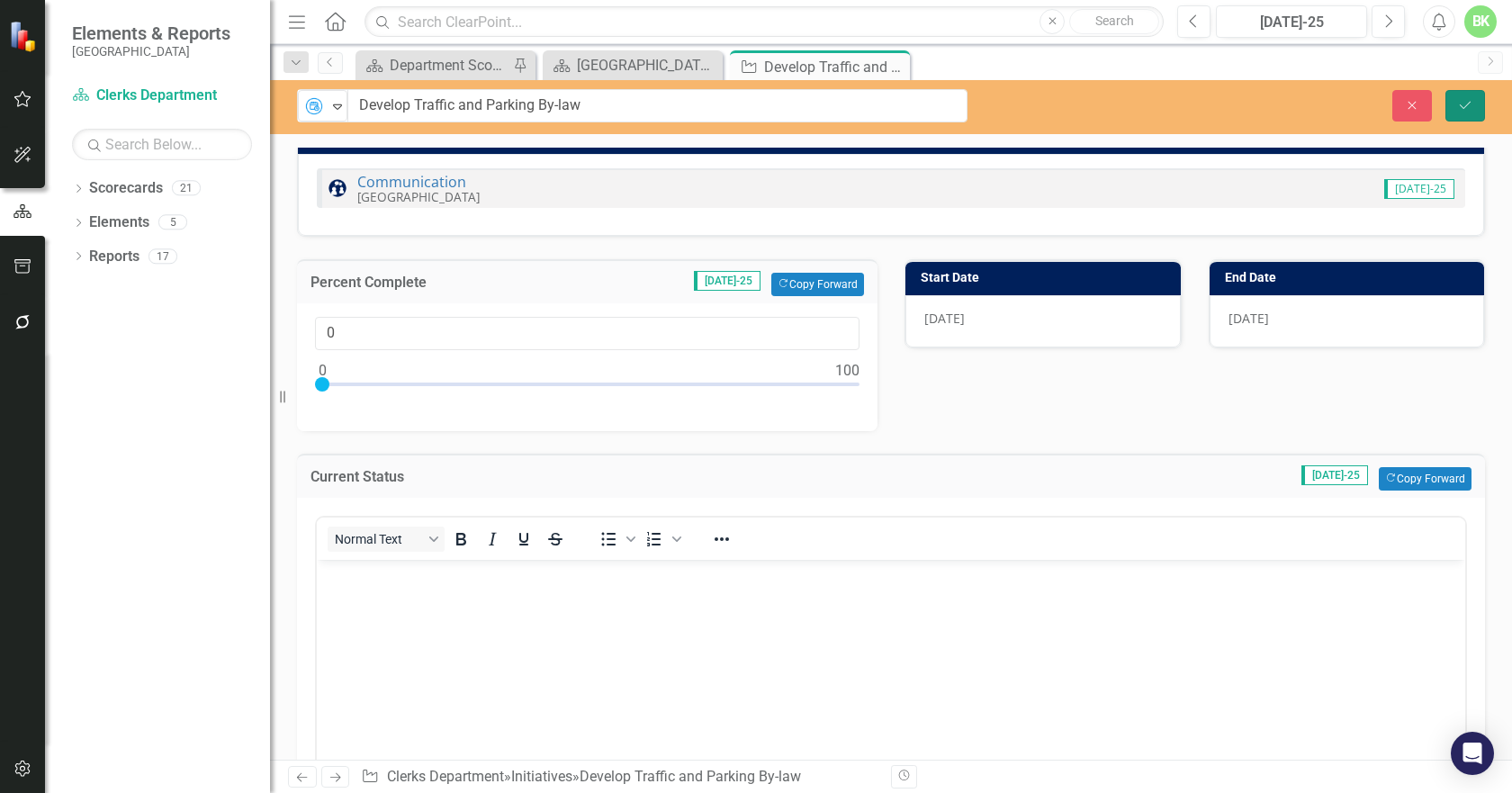
click at [1473, 102] on icon "Save" at bounding box center [1465, 105] width 17 height 13
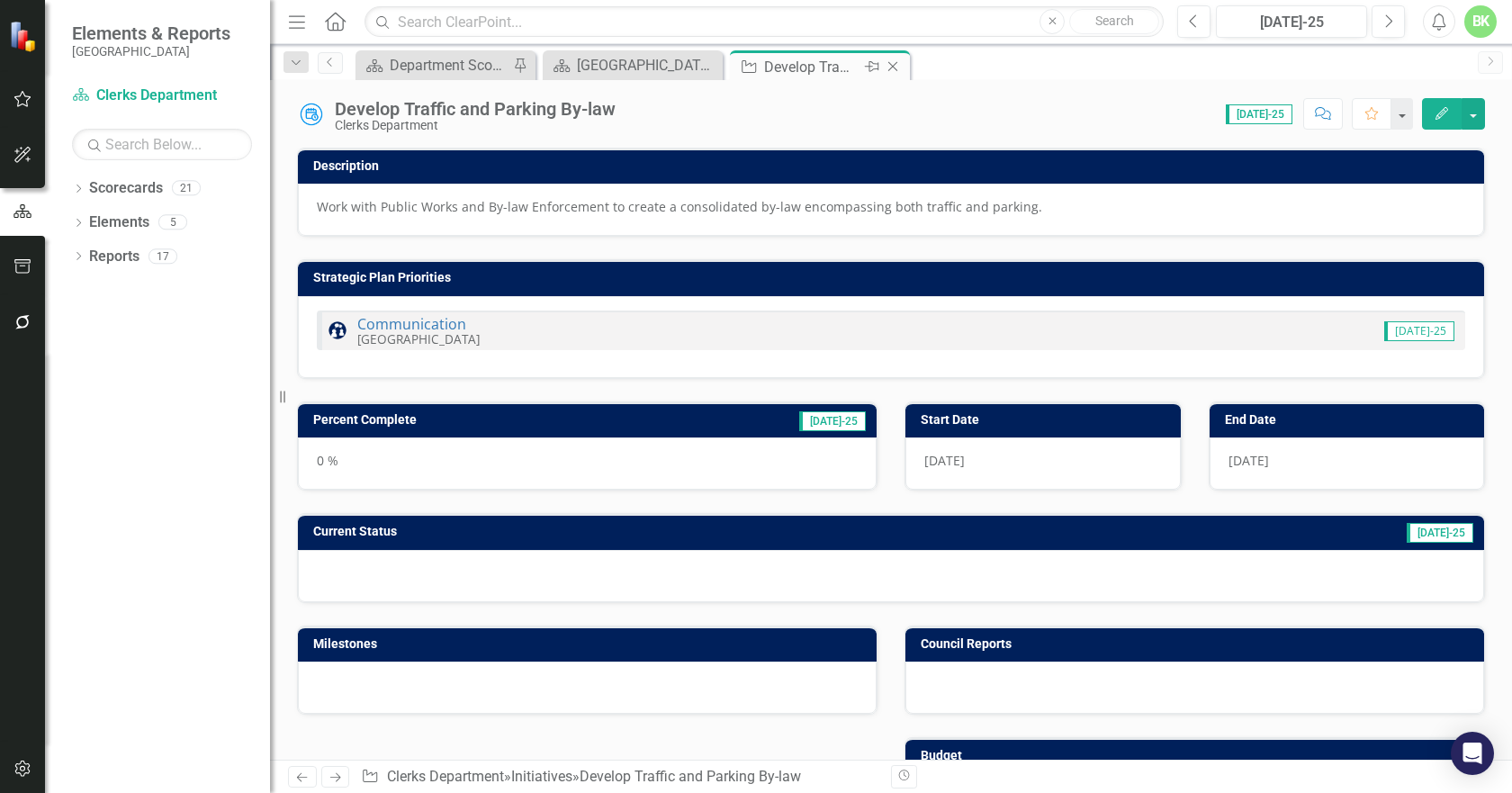
click at [891, 66] on icon "Close" at bounding box center [892, 66] width 18 height 15
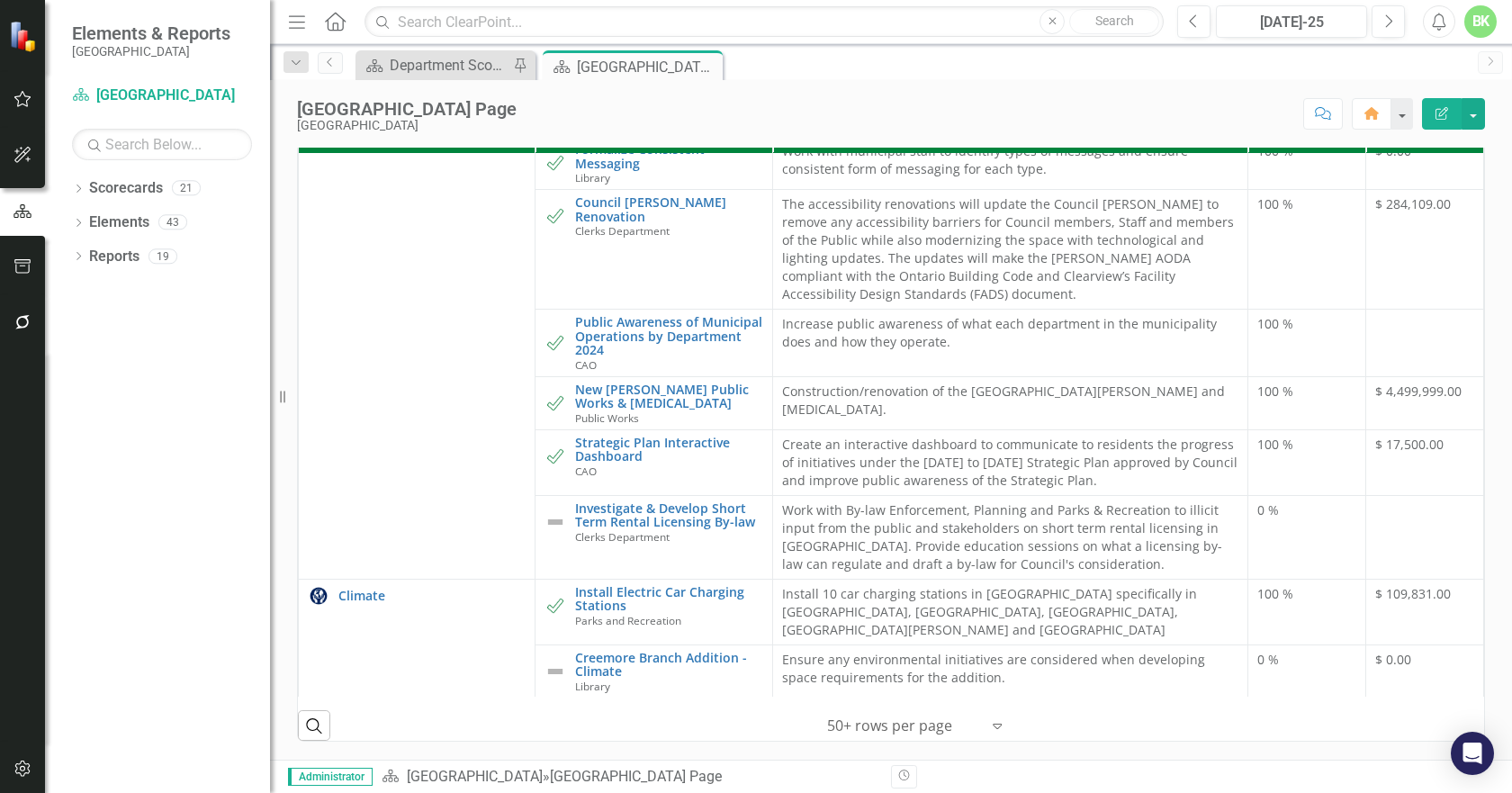
scroll to position [1530, 0]
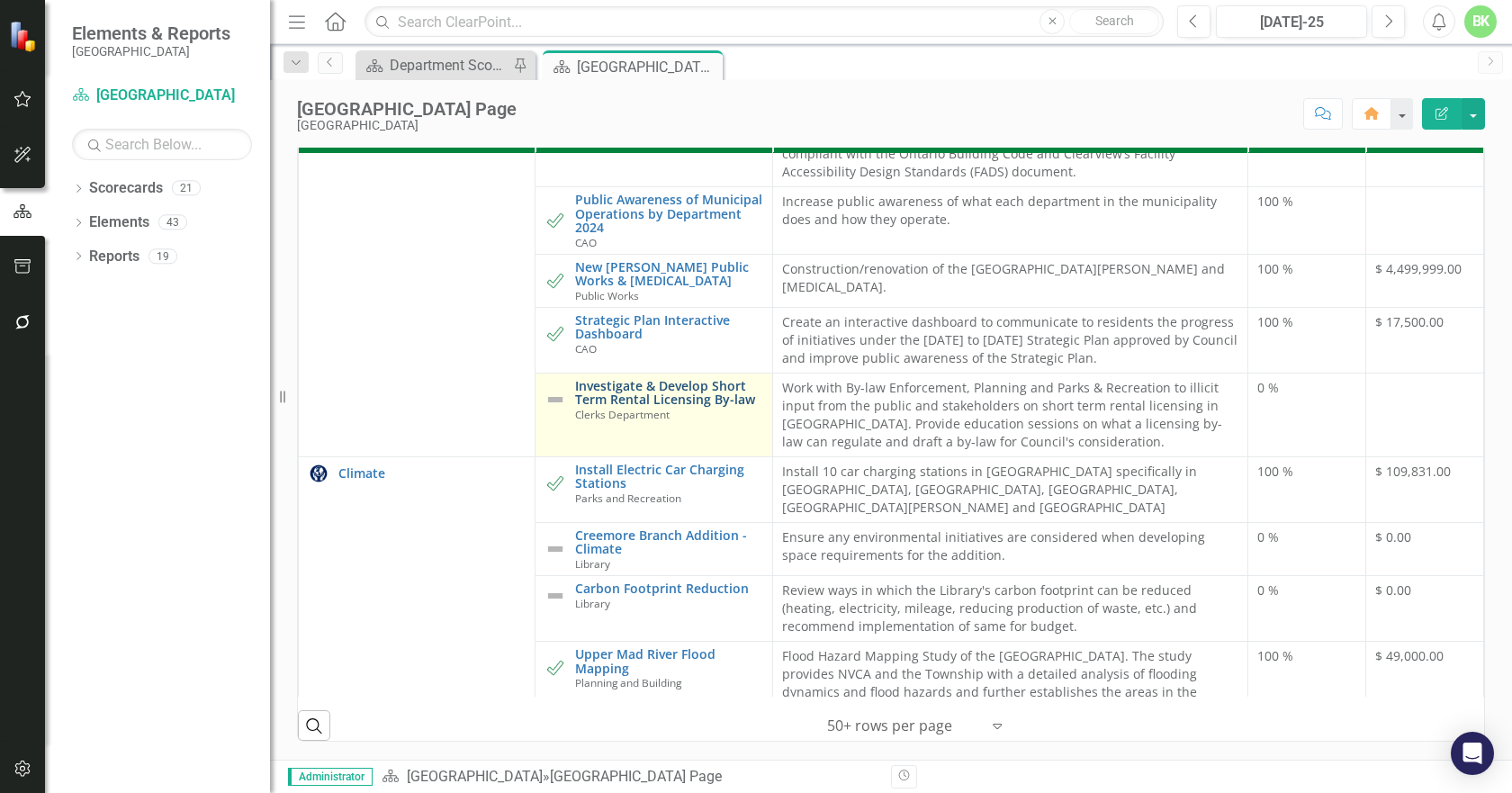
click at [642, 379] on link "Investigate & Develop Short Term Rental Licensing By-law" at bounding box center [668, 392] width 187 height 28
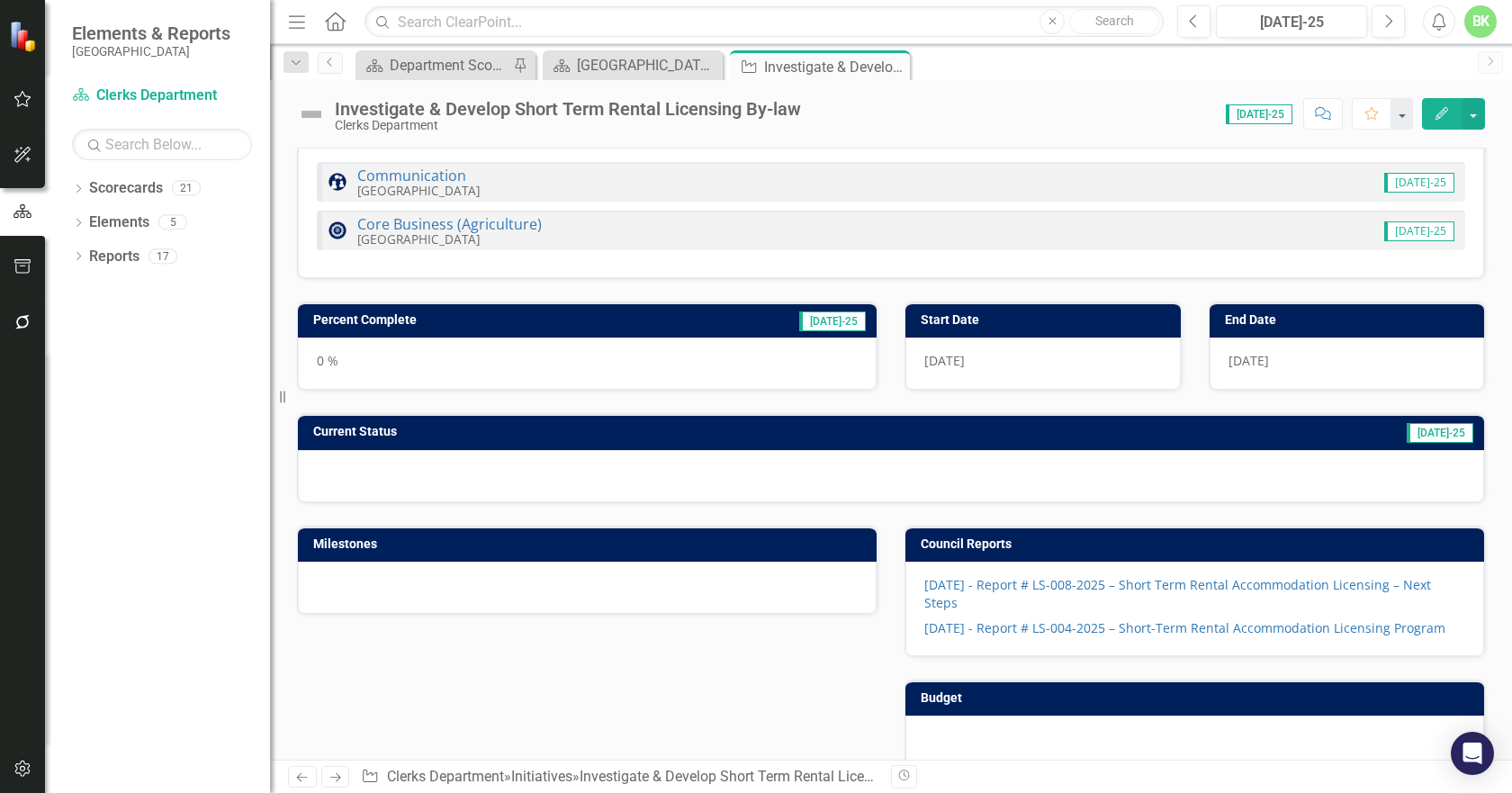
scroll to position [360, 0]
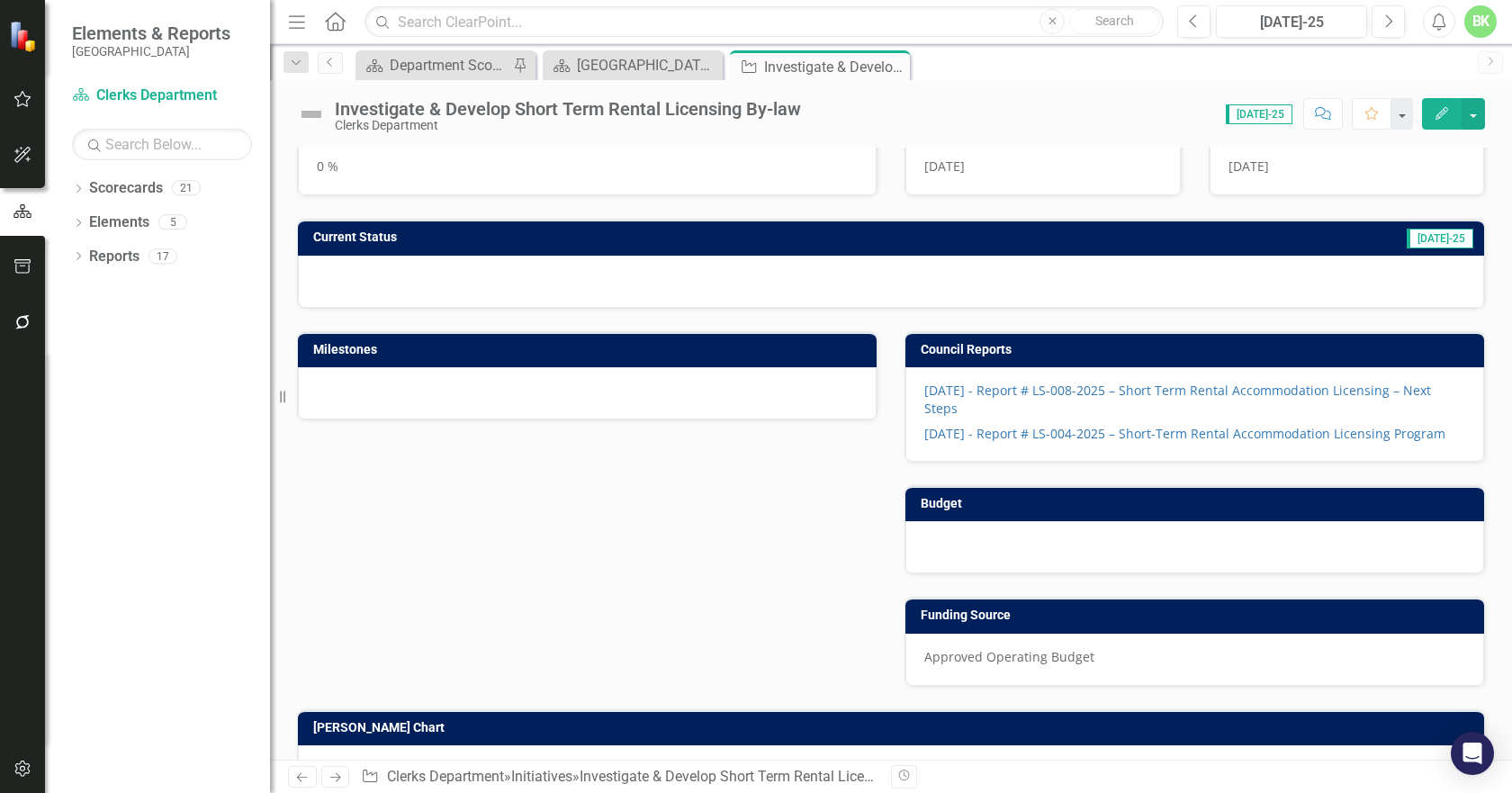
click at [647, 734] on h3 "[PERSON_NAME] Chart" at bounding box center [894, 728] width 1162 height 14
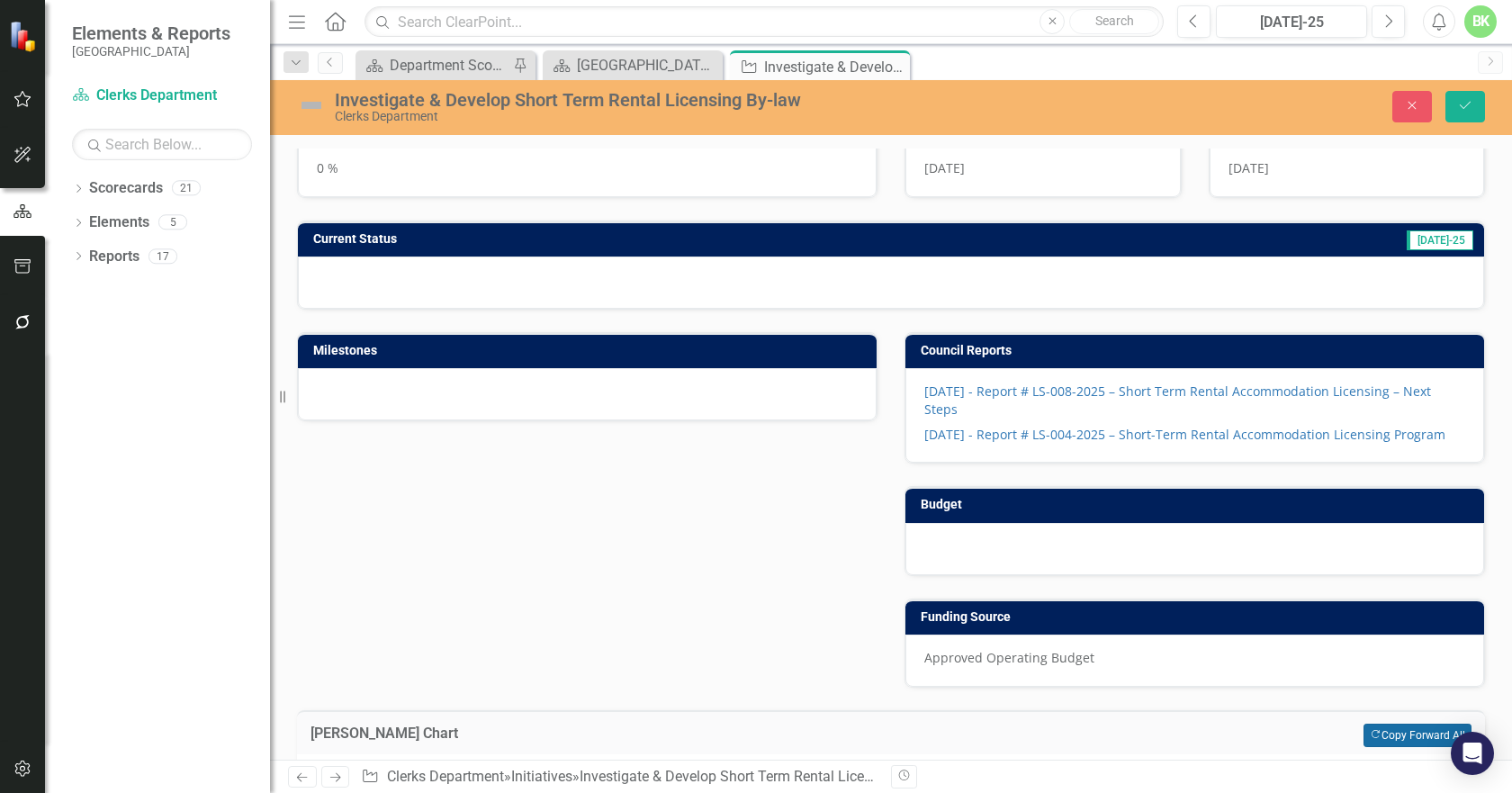
click at [1388, 746] on button "Copy Forward Copy Forward All" at bounding box center [1417, 735] width 108 height 23
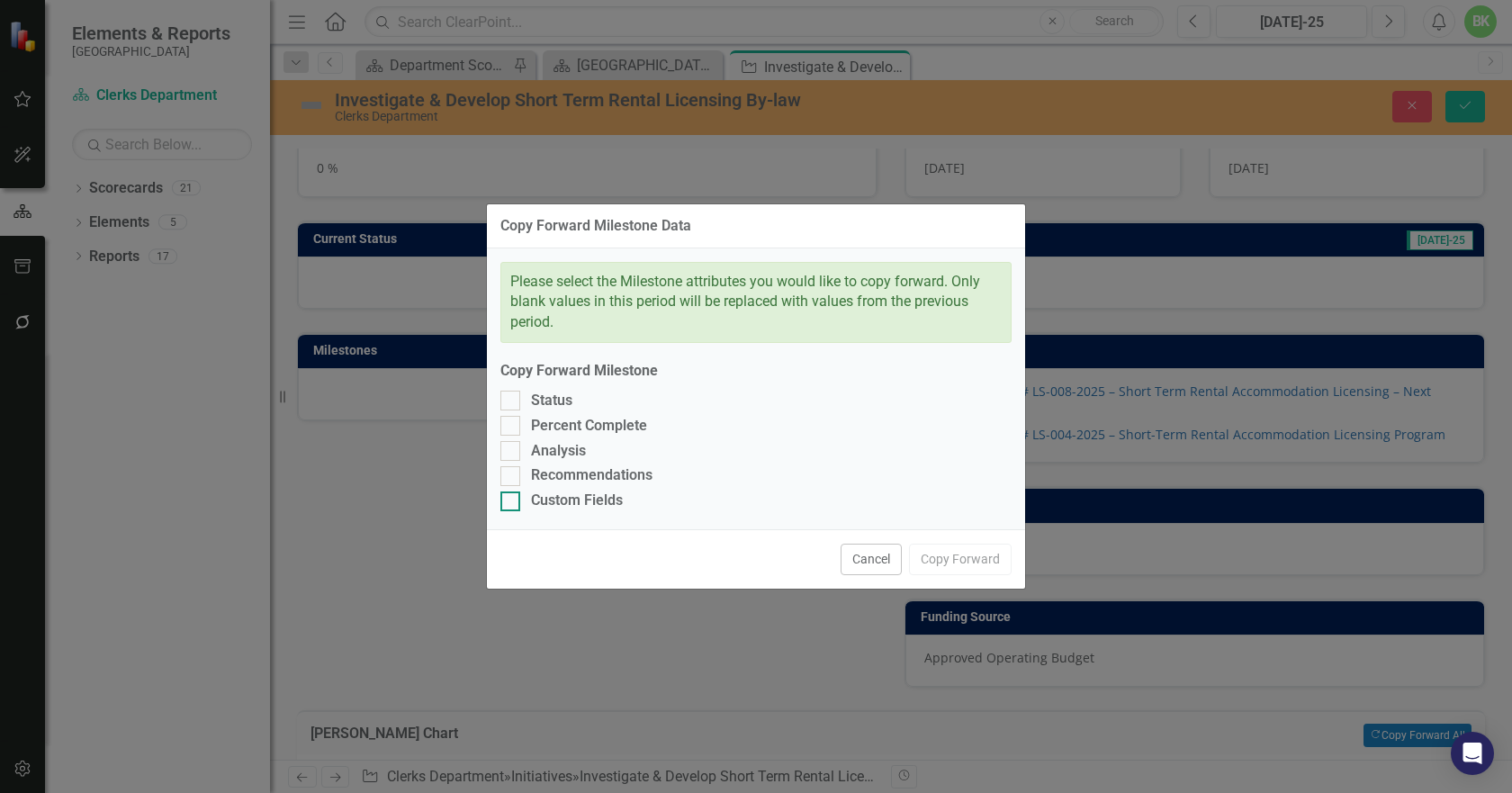
click at [548, 495] on div "Custom Fields" at bounding box center [577, 500] width 92 height 20
click at [512, 495] on input "Custom Fields" at bounding box center [506, 497] width 12 height 12
checkbox input "true"
drag, startPoint x: 539, startPoint y: 479, endPoint x: 531, endPoint y: 462, distance: 18.8
click at [537, 475] on div "Recommendations" at bounding box center [591, 475] width 121 height 20
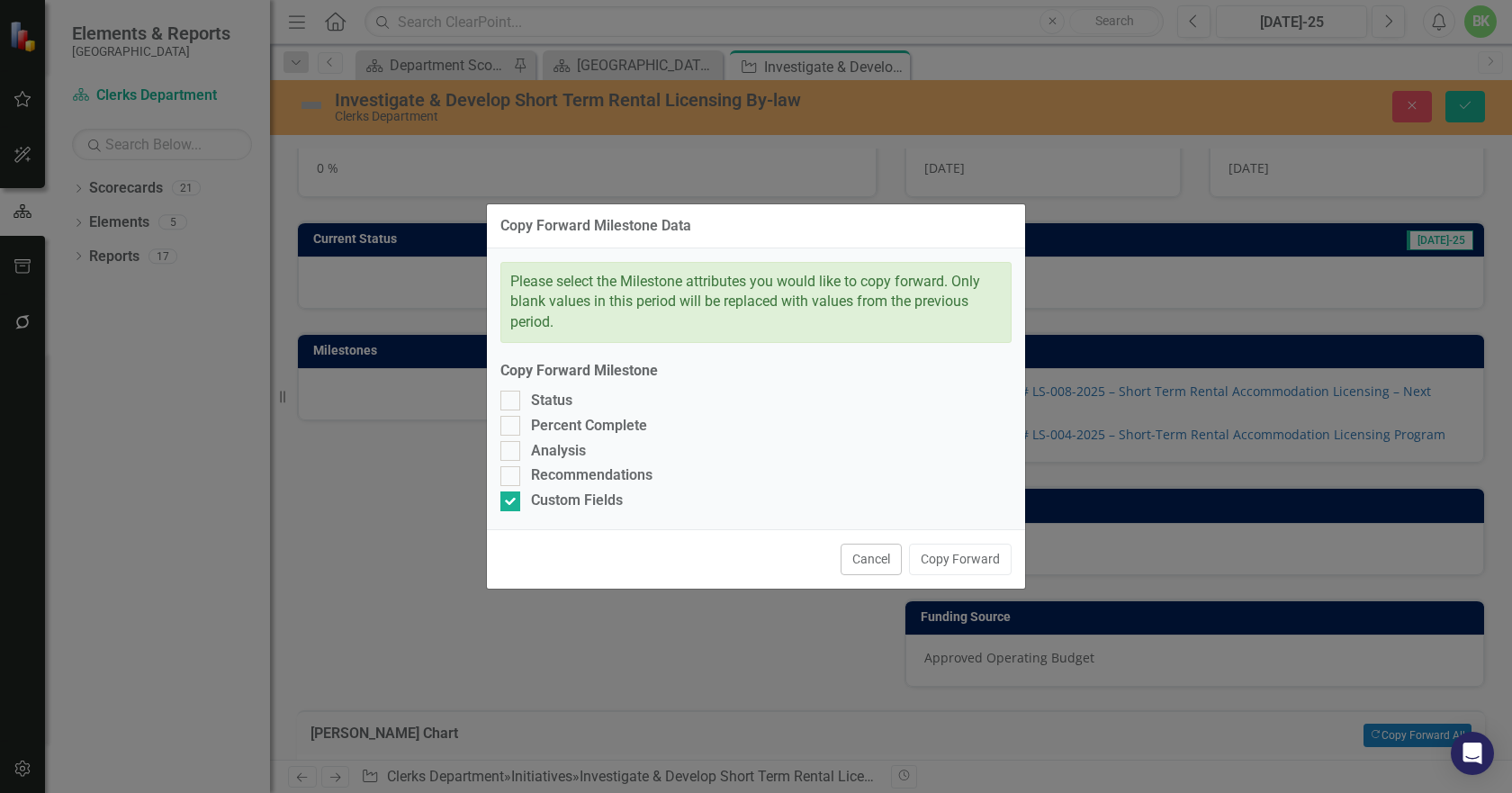
click at [512, 475] on input "Recommendations" at bounding box center [506, 472] width 12 height 12
checkbox input "true"
drag, startPoint x: 527, startPoint y: 456, endPoint x: 520, endPoint y: 438, distance: 19.3
click at [527, 454] on div "Analysis" at bounding box center [756, 450] width 512 height 20
click at [512, 452] on input "Analysis" at bounding box center [506, 446] width 12 height 12
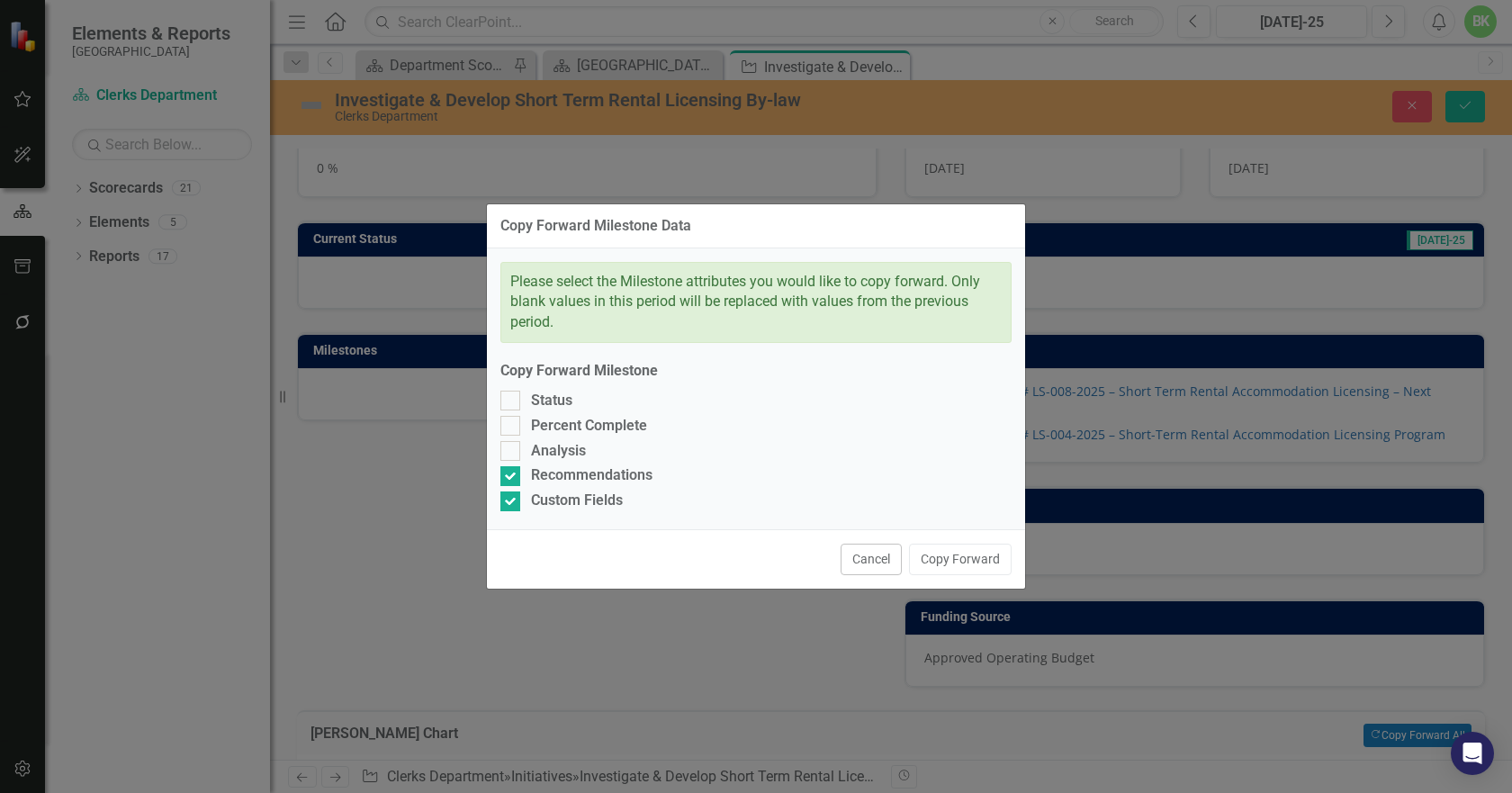
checkbox input "true"
click at [519, 434] on div at bounding box center [510, 425] width 19 height 19
click at [512, 427] on input "Percent Complete" at bounding box center [506, 421] width 12 height 12
checkbox input "true"
click at [516, 407] on div at bounding box center [510, 400] width 19 height 19
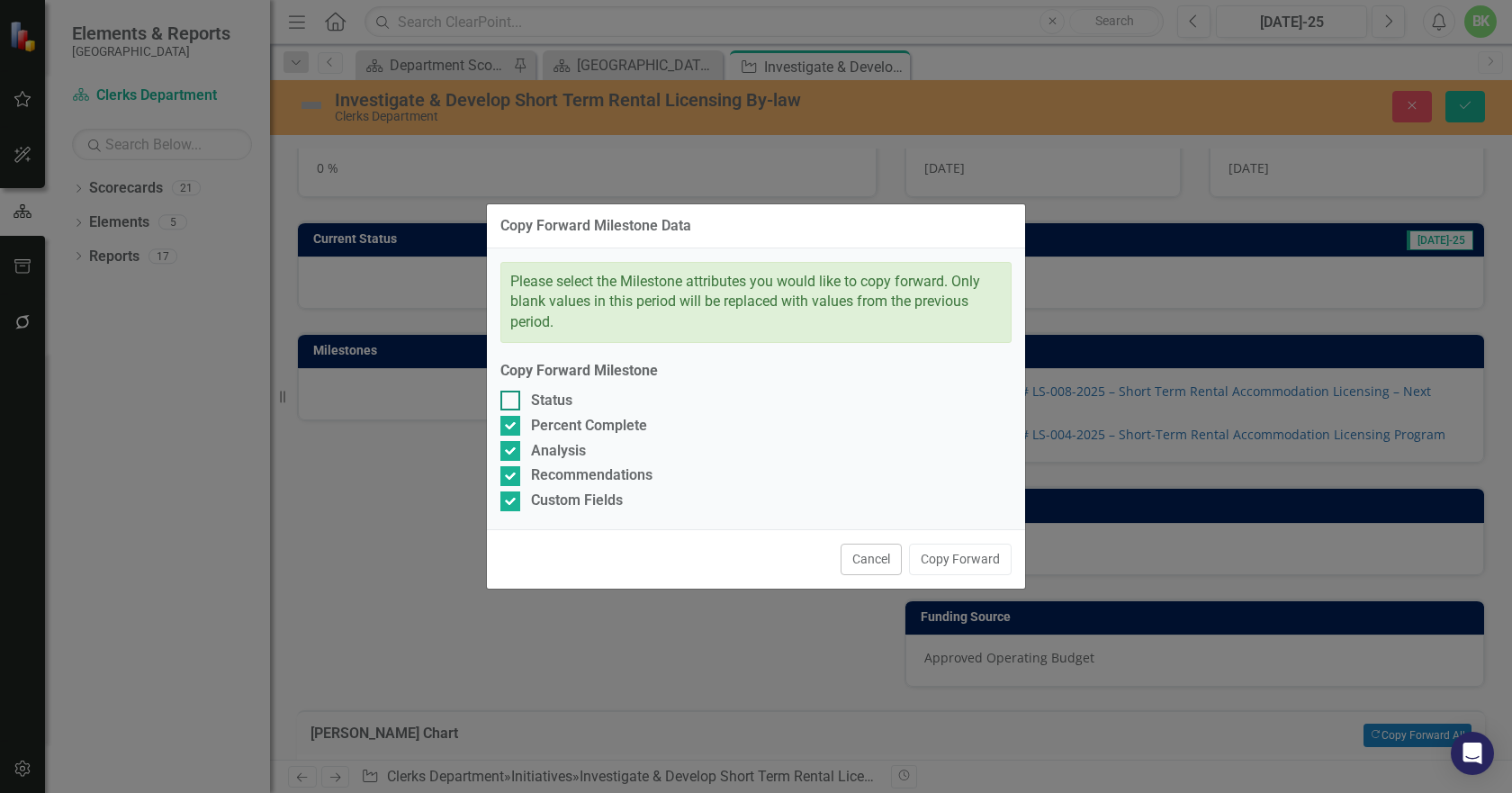
click at [512, 402] on input "Status" at bounding box center [506, 396] width 12 height 12
checkbox input "true"
click at [950, 571] on button "Copy Forward" at bounding box center [960, 559] width 103 height 31
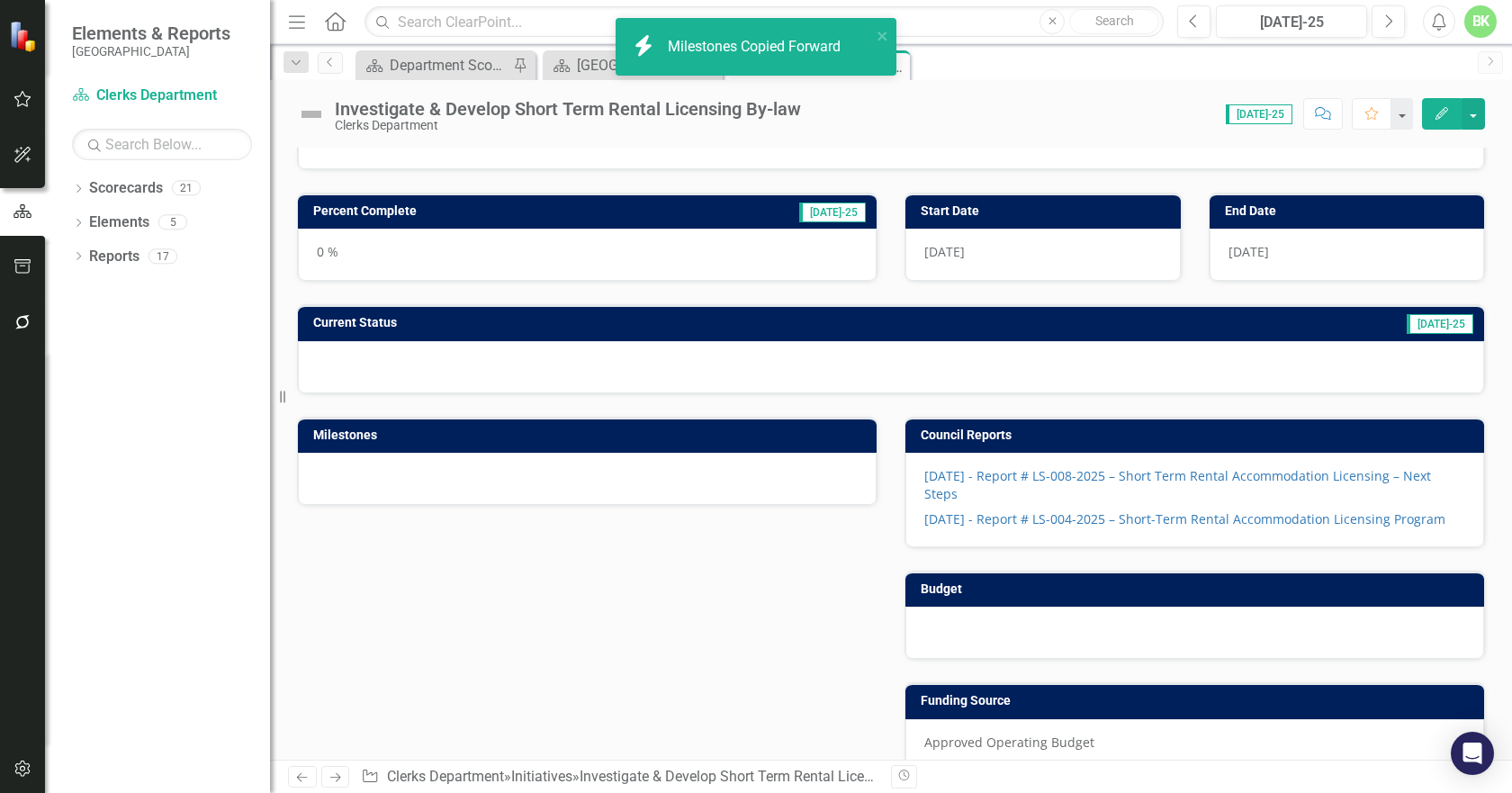
scroll to position [270, 0]
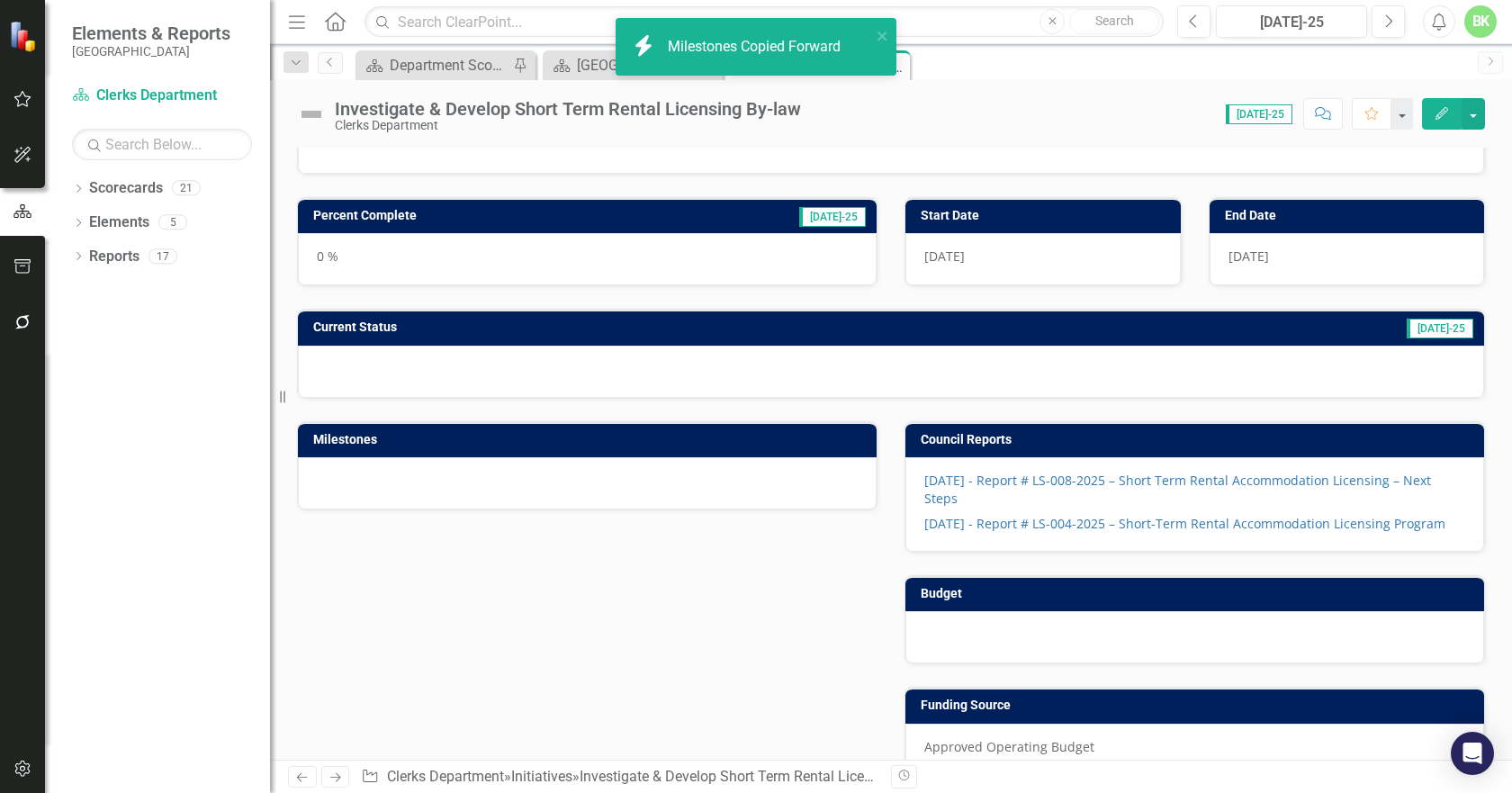
click at [528, 333] on h3 "Current Status" at bounding box center [633, 327] width 639 height 14
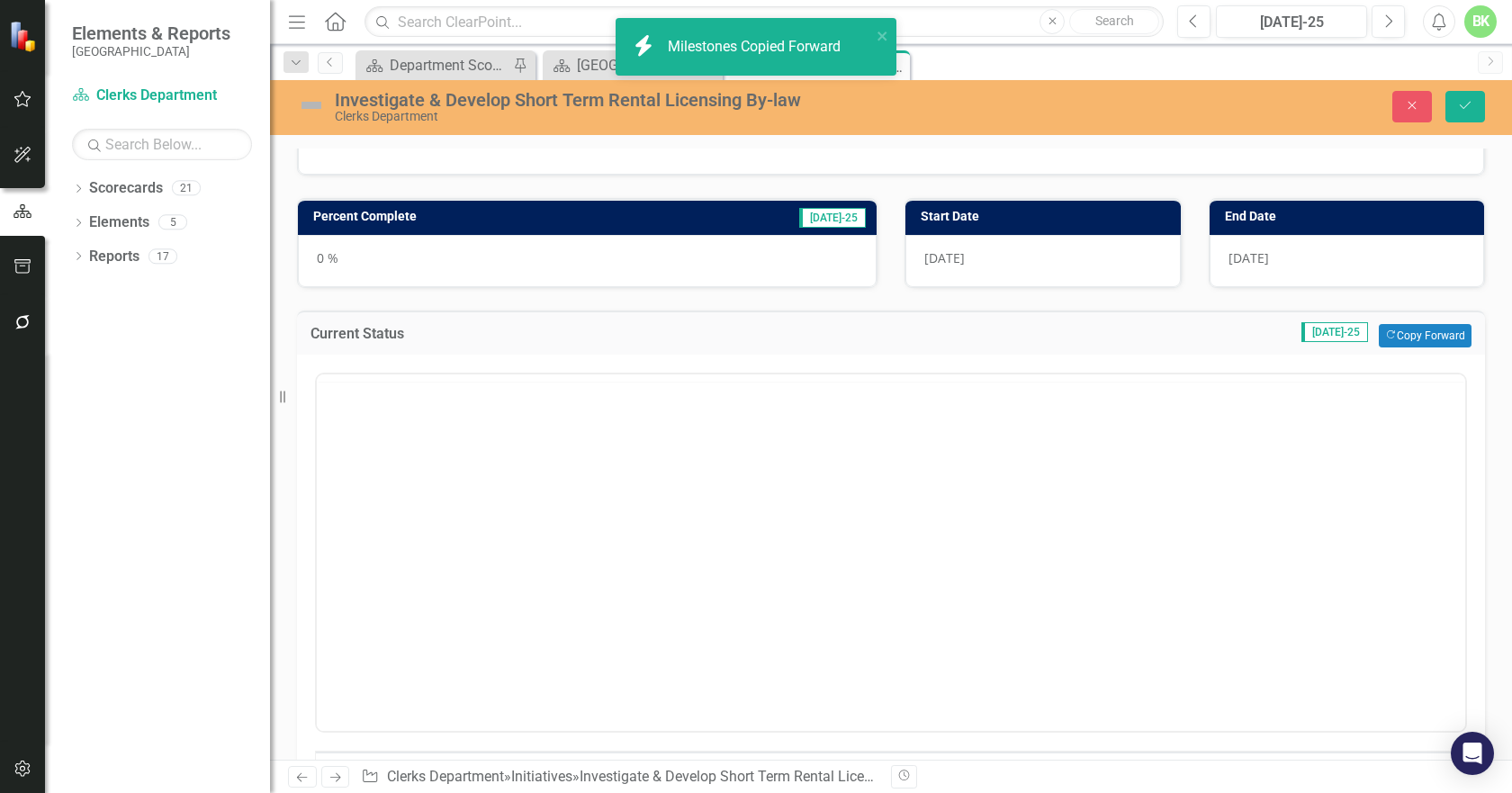
scroll to position [0, 0]
click at [1443, 339] on button "Copy Forward Copy Forward" at bounding box center [1425, 336] width 92 height 23
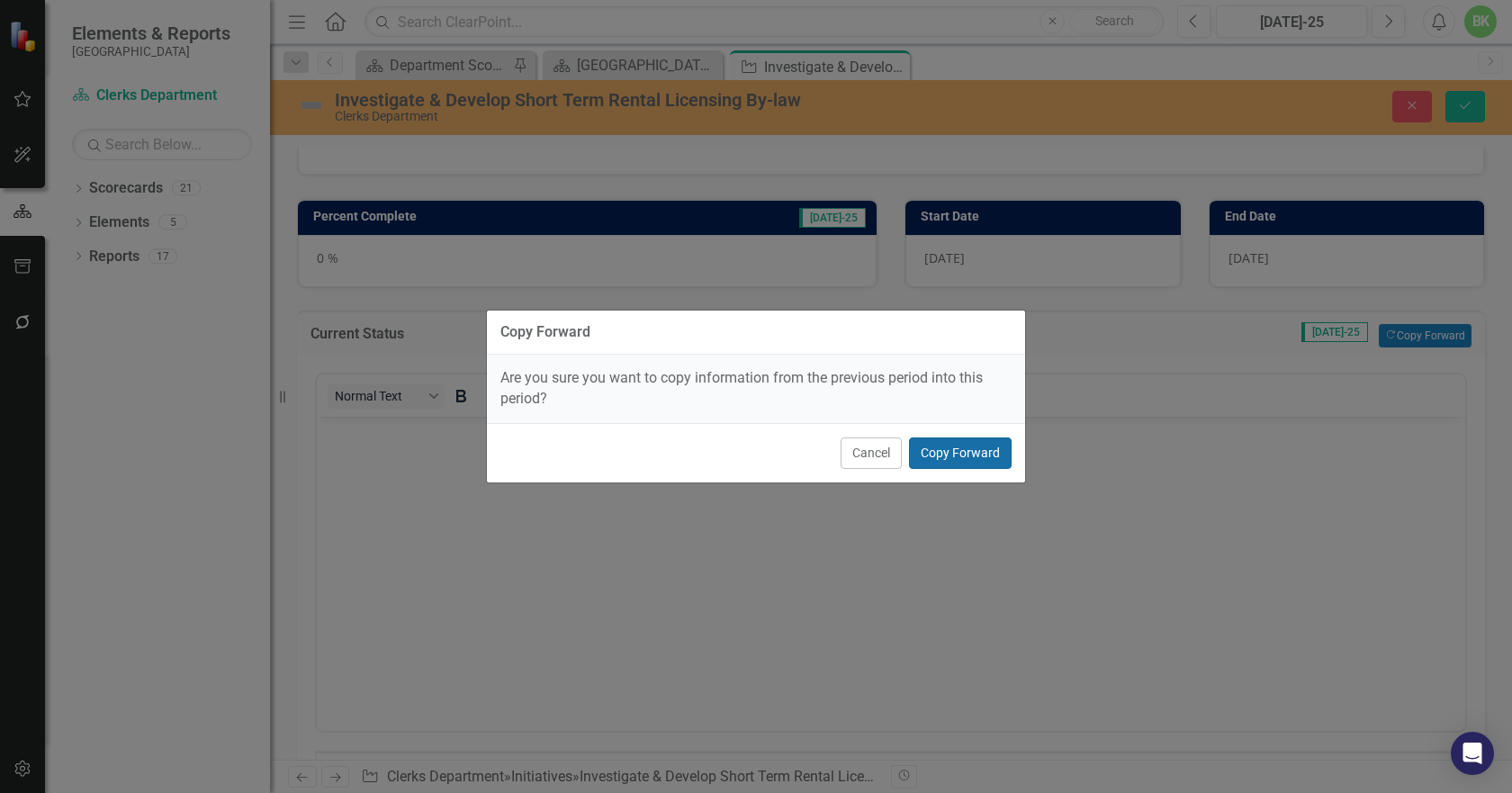
click at [1007, 454] on button "Copy Forward" at bounding box center [960, 453] width 103 height 31
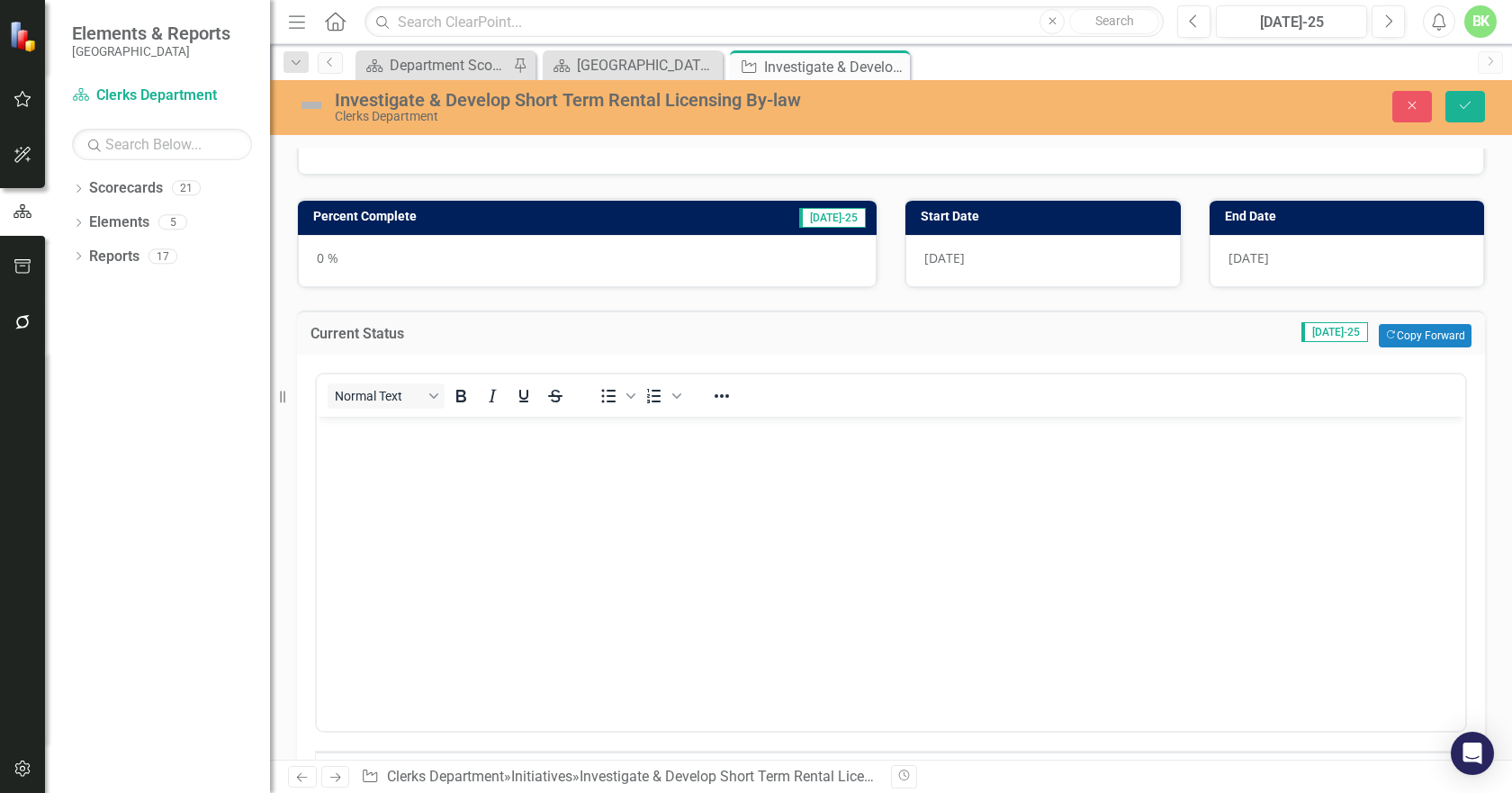
click at [648, 231] on td "Percent Complete" at bounding box center [481, 218] width 334 height 27
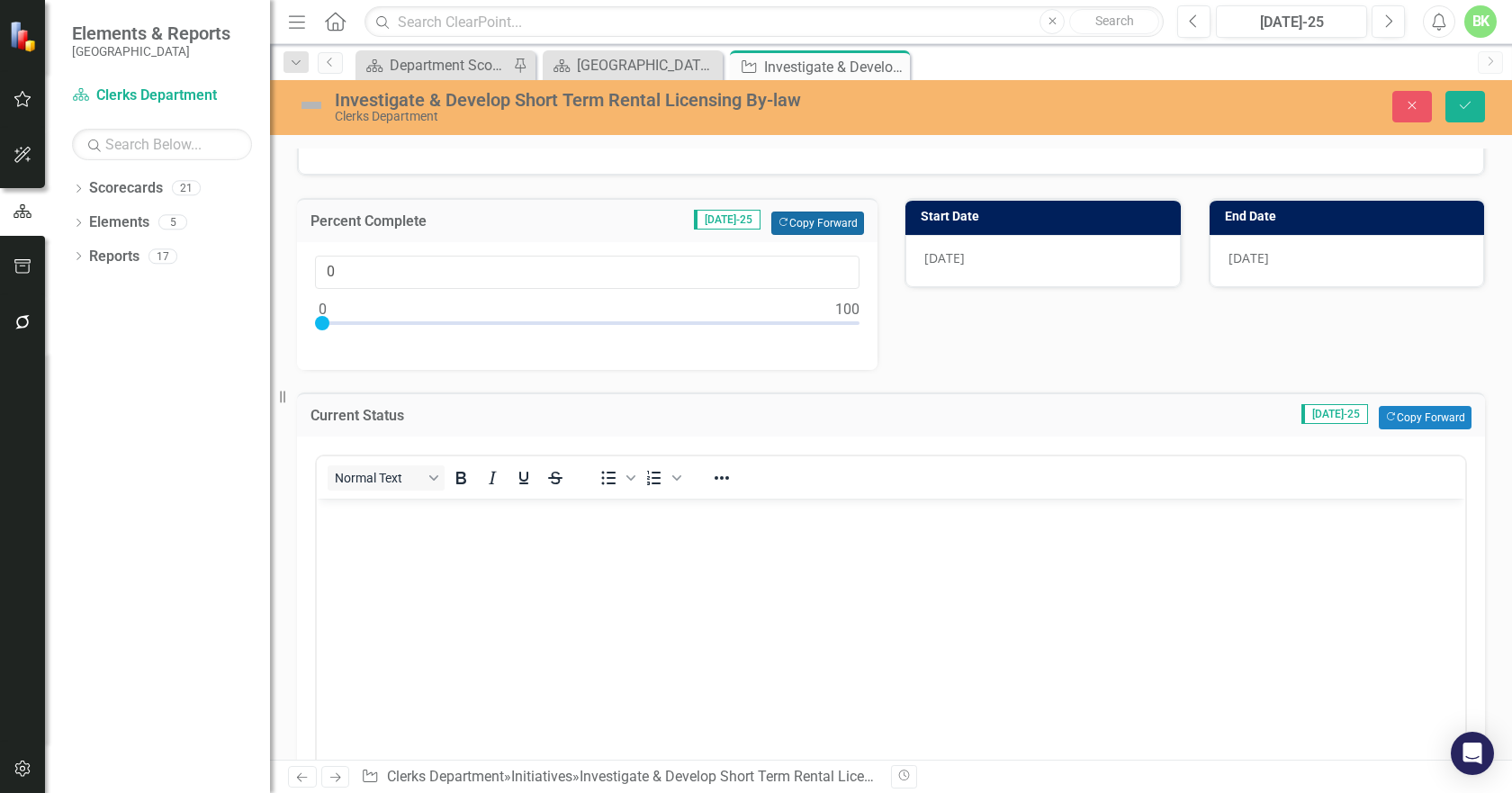
click at [843, 234] on button "Copy Forward Copy Forward" at bounding box center [817, 223] width 92 height 23
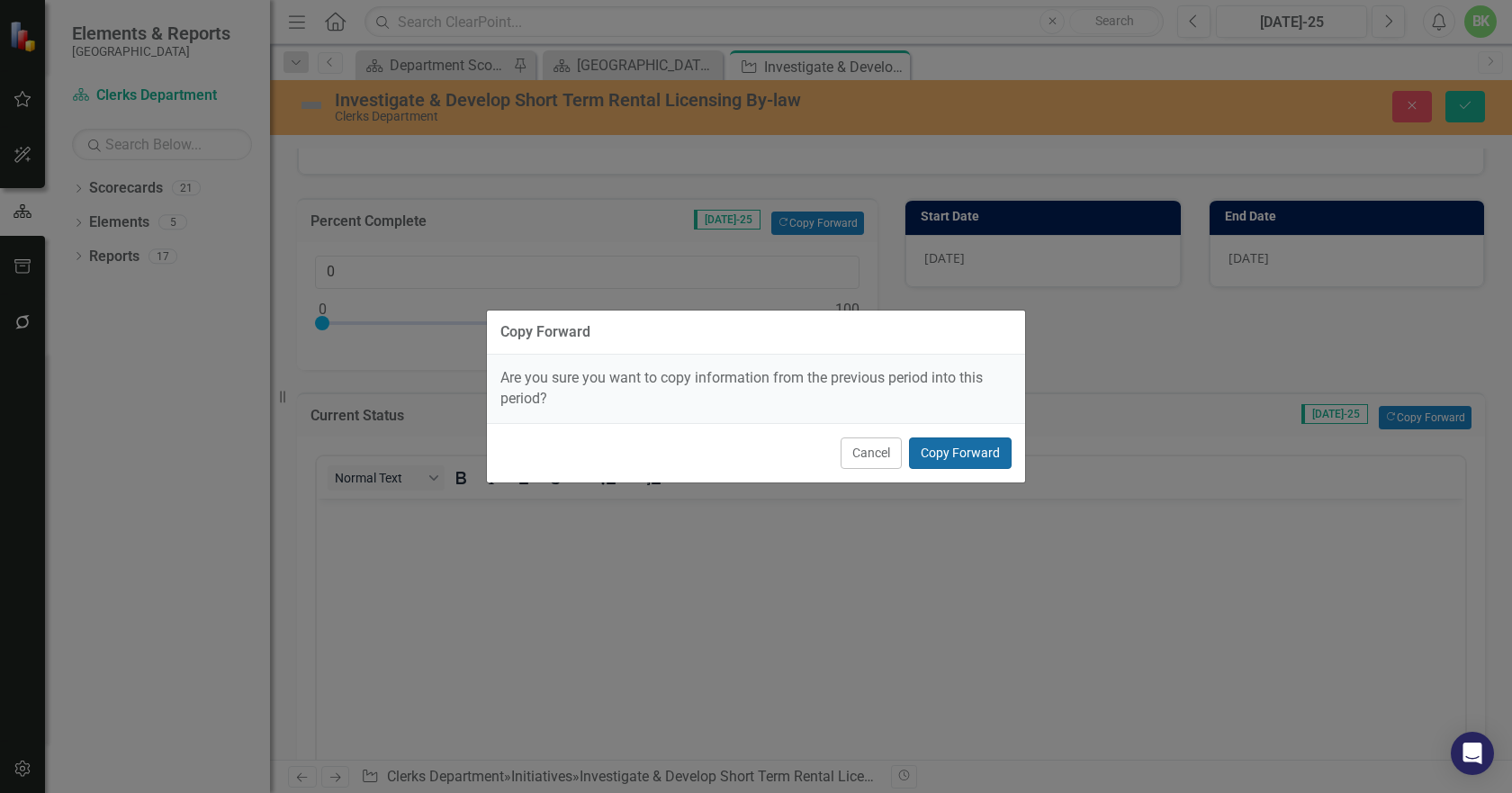
click at [950, 455] on button "Copy Forward" at bounding box center [960, 453] width 103 height 31
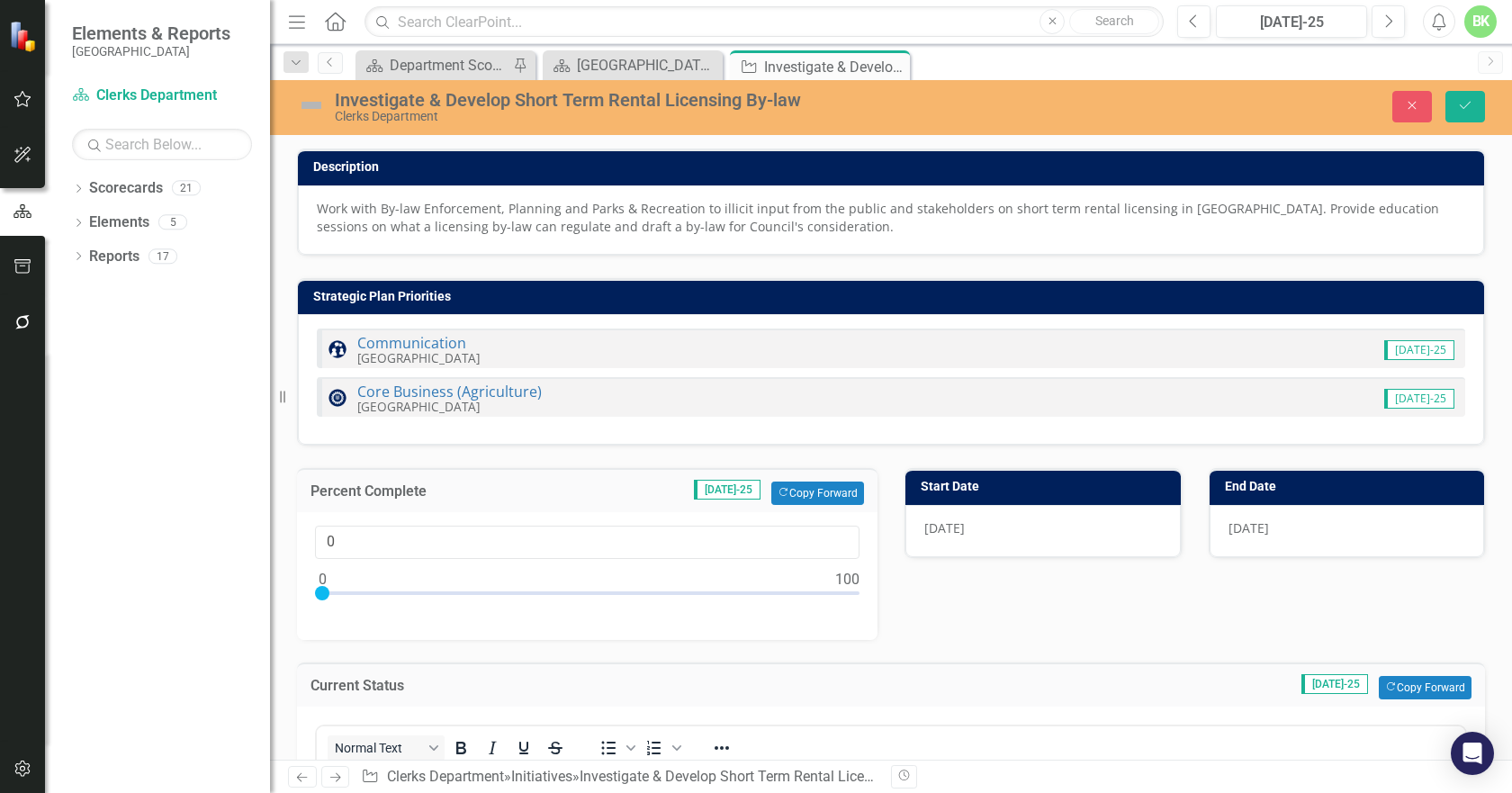
click at [309, 108] on img at bounding box center [312, 106] width 29 height 29
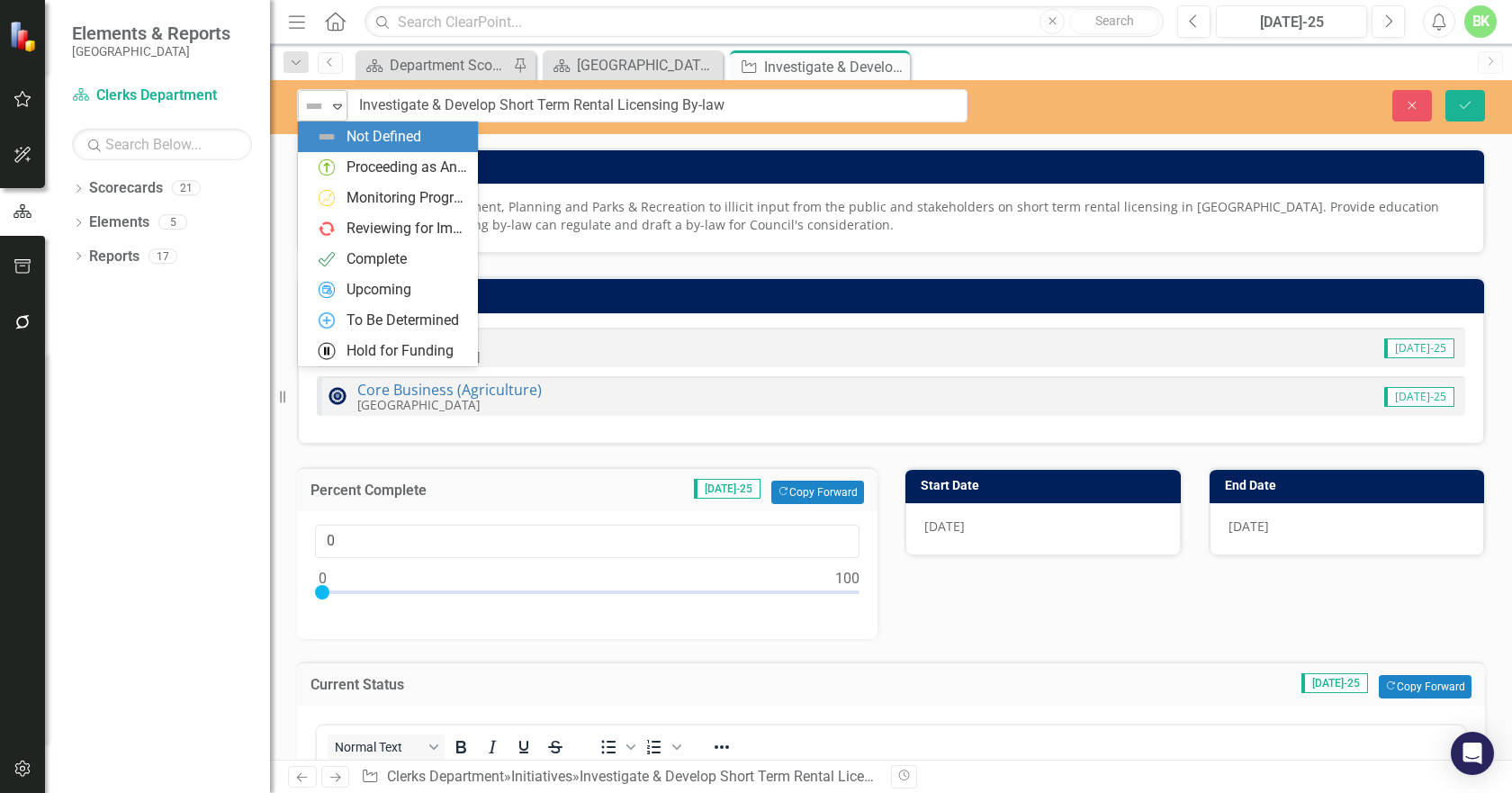
click at [326, 110] on div "Not Defined" at bounding box center [315, 106] width 23 height 21
click at [338, 169] on div "Proceeding as Anticipated" at bounding box center [391, 167] width 151 height 21
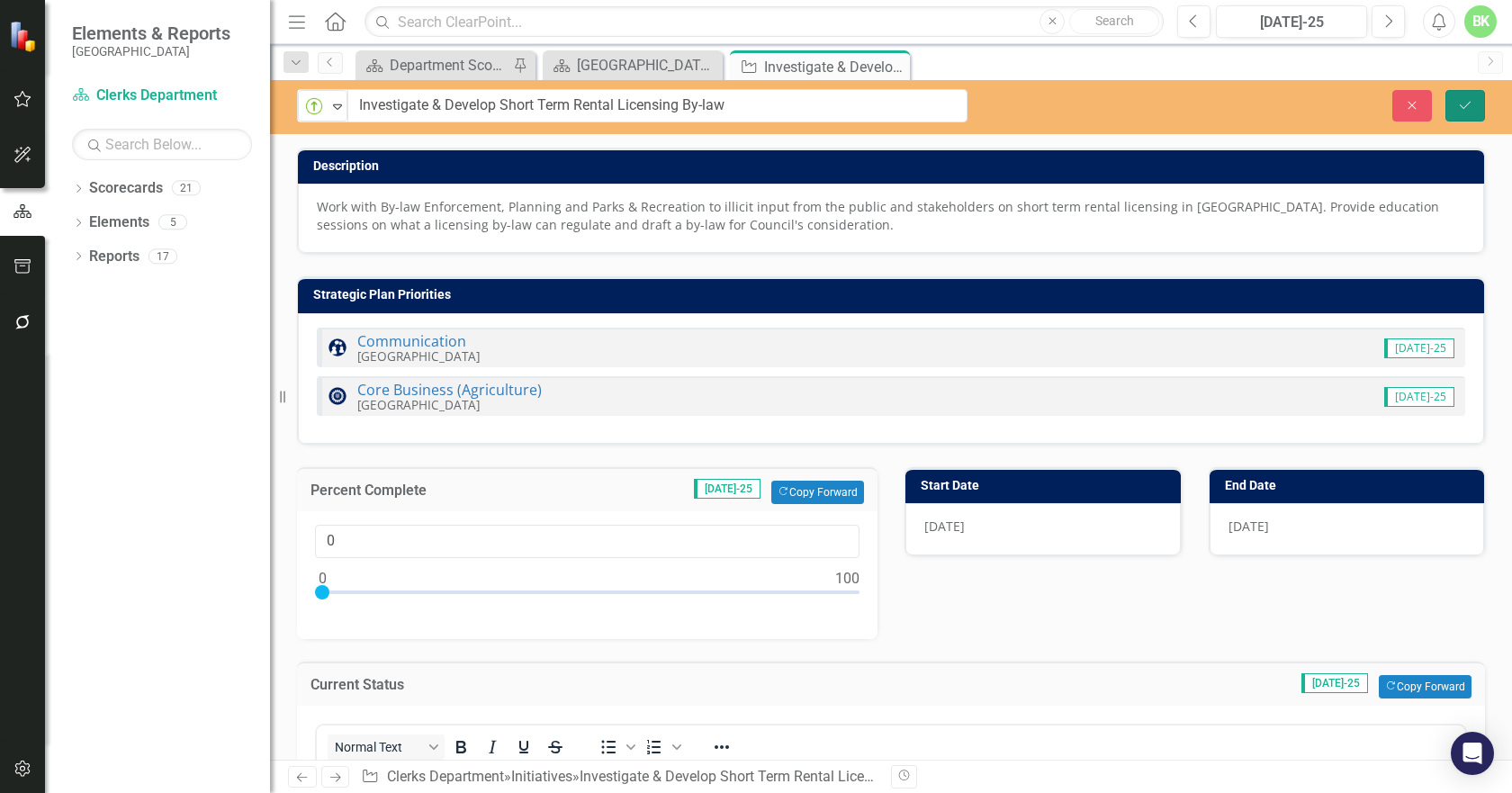
click at [1469, 116] on button "Save" at bounding box center [1465, 106] width 40 height 31
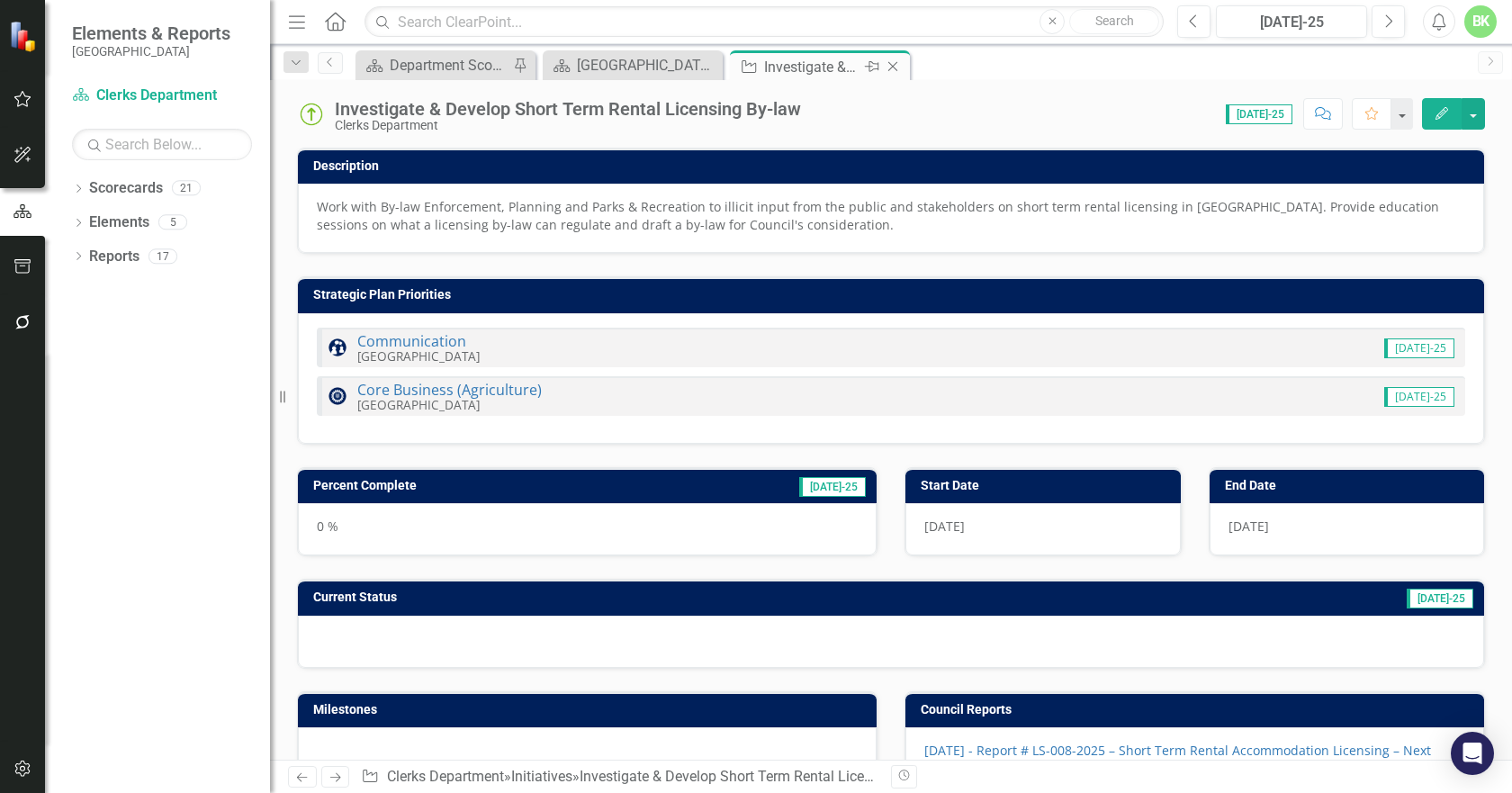
click at [898, 68] on icon "Close" at bounding box center [892, 66] width 18 height 15
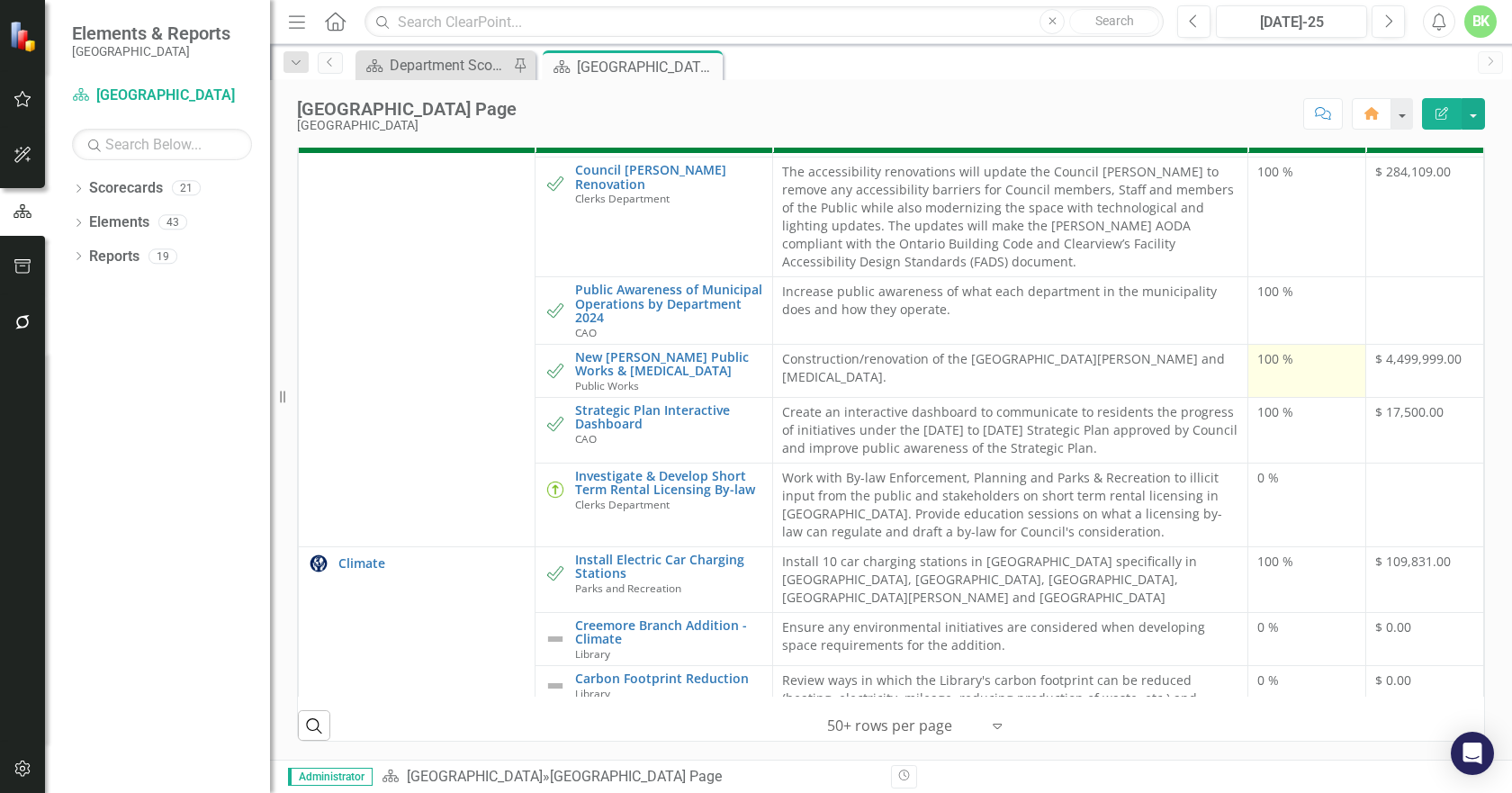
scroll to position [1620, 0]
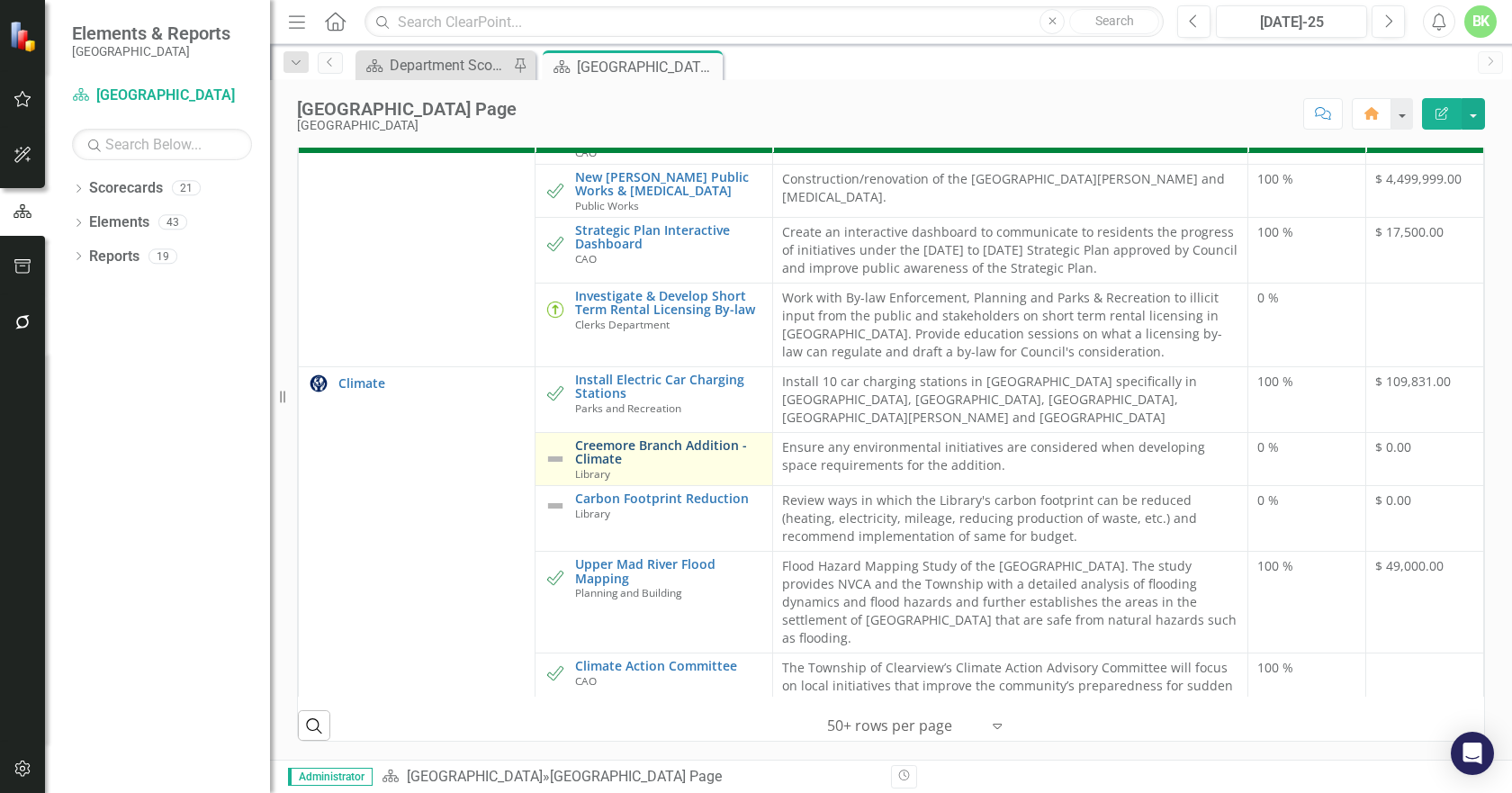
click at [596, 438] on link "Creemore Branch Addition - Climate" at bounding box center [668, 451] width 187 height 28
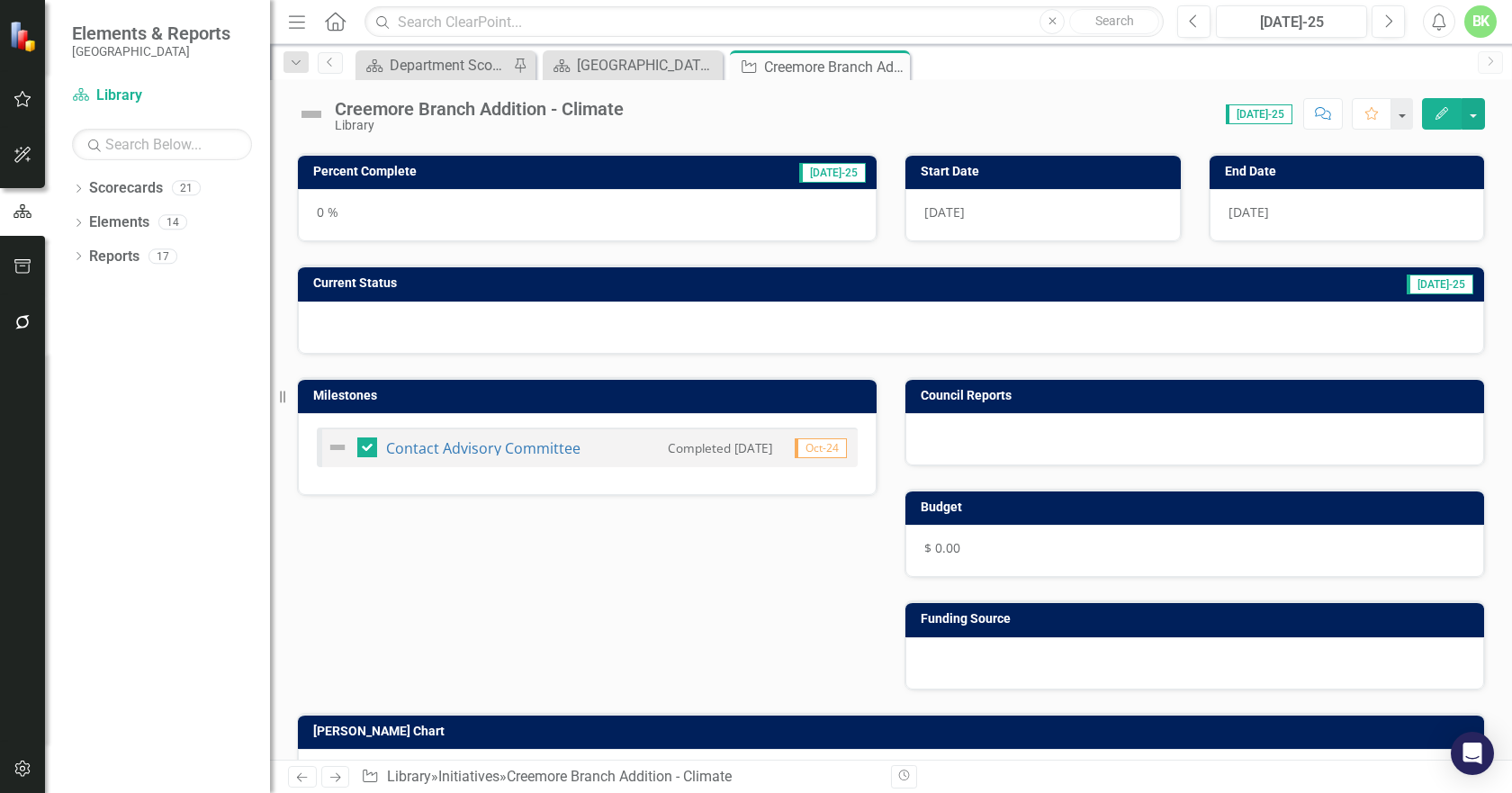
scroll to position [525, 0]
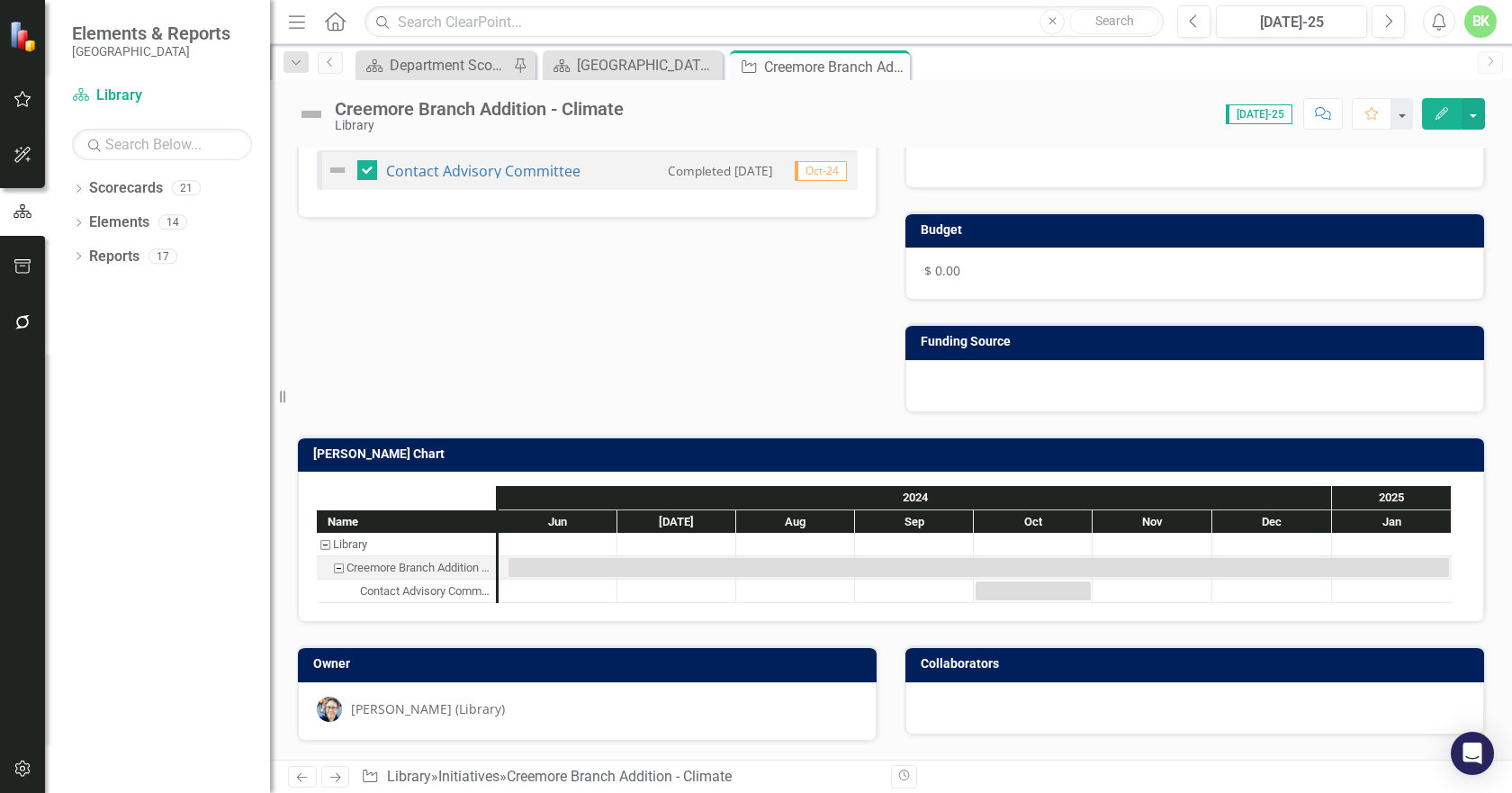
click at [631, 450] on h3 "[PERSON_NAME] Chart" at bounding box center [894, 454] width 1162 height 14
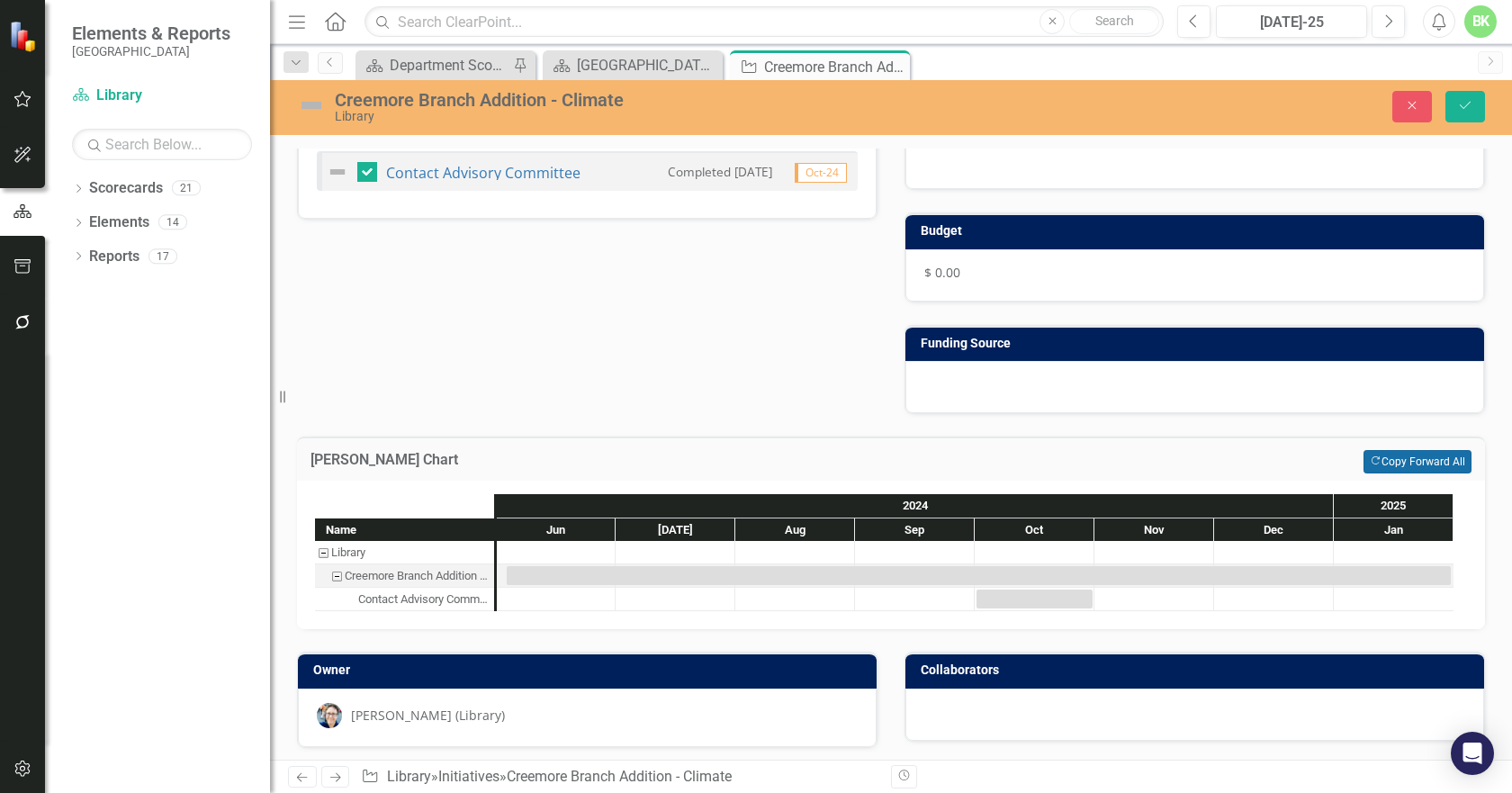
click at [1375, 459] on button "Copy Forward Copy Forward All" at bounding box center [1417, 462] width 108 height 23
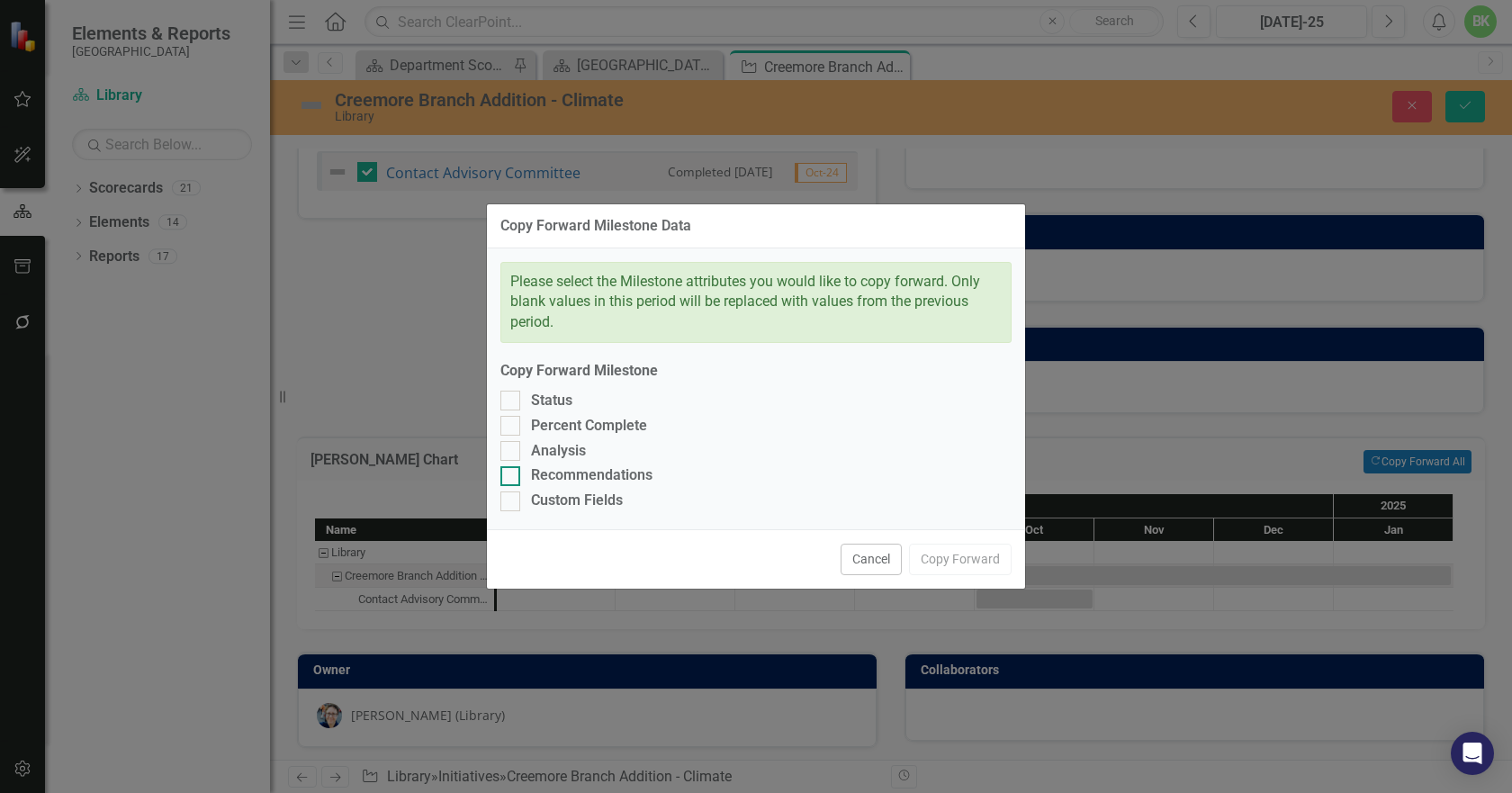
drag, startPoint x: 580, startPoint y: 503, endPoint x: 566, endPoint y: 478, distance: 28.7
click at [579, 500] on div "Custom Fields" at bounding box center [577, 500] width 92 height 20
click at [512, 500] on input "Custom Fields" at bounding box center [506, 497] width 12 height 12
checkbox input "true"
drag, startPoint x: 565, startPoint y: 477, endPoint x: 558, endPoint y: 462, distance: 16.6
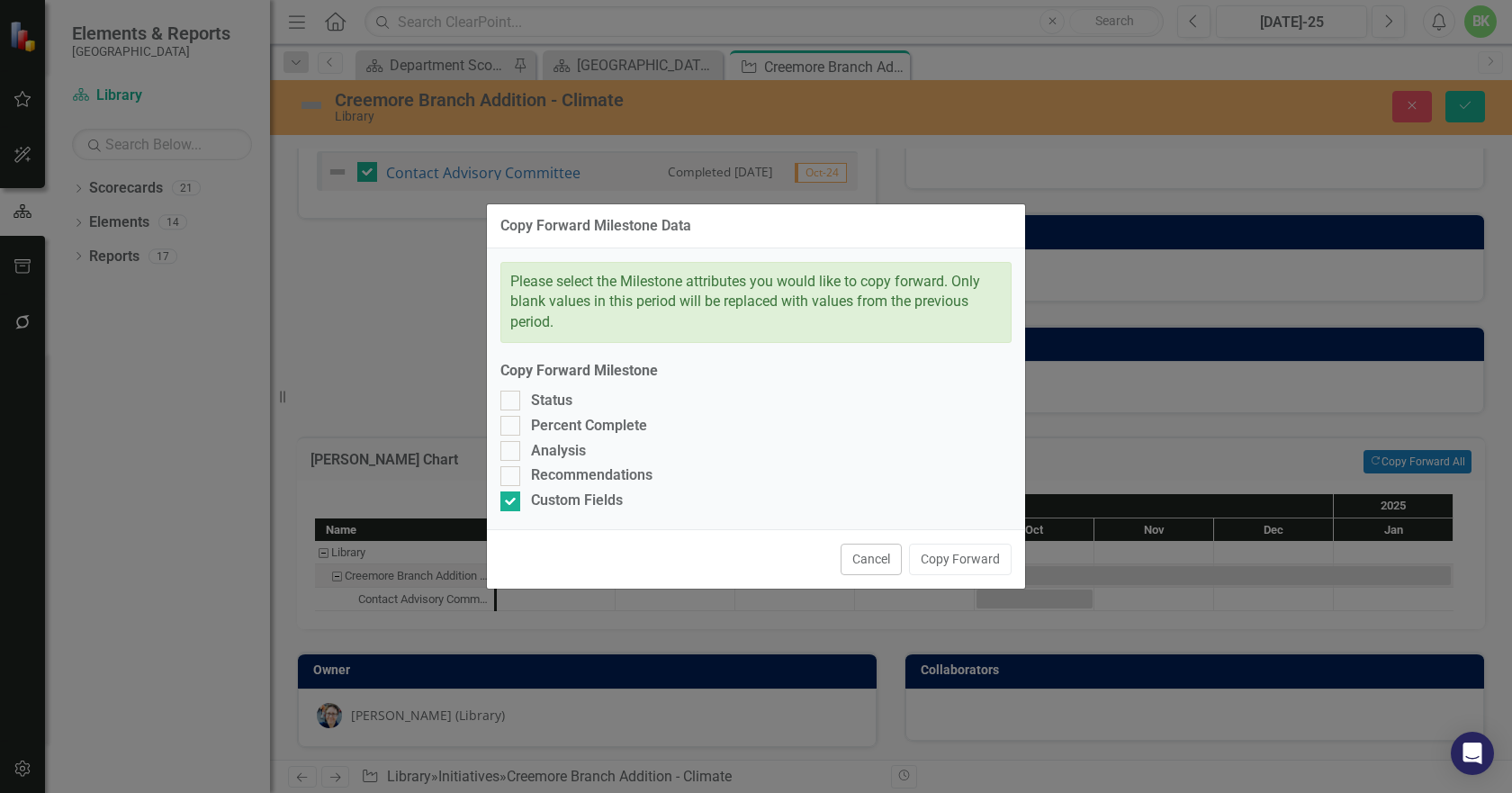
click at [563, 474] on div "Recommendations" at bounding box center [591, 475] width 121 height 20
click at [512, 474] on input "Recommendations" at bounding box center [506, 472] width 12 height 12
checkbox input "true"
click at [553, 451] on div "Analysis" at bounding box center [558, 450] width 55 height 20
click at [512, 451] on input "Analysis" at bounding box center [506, 446] width 12 height 12
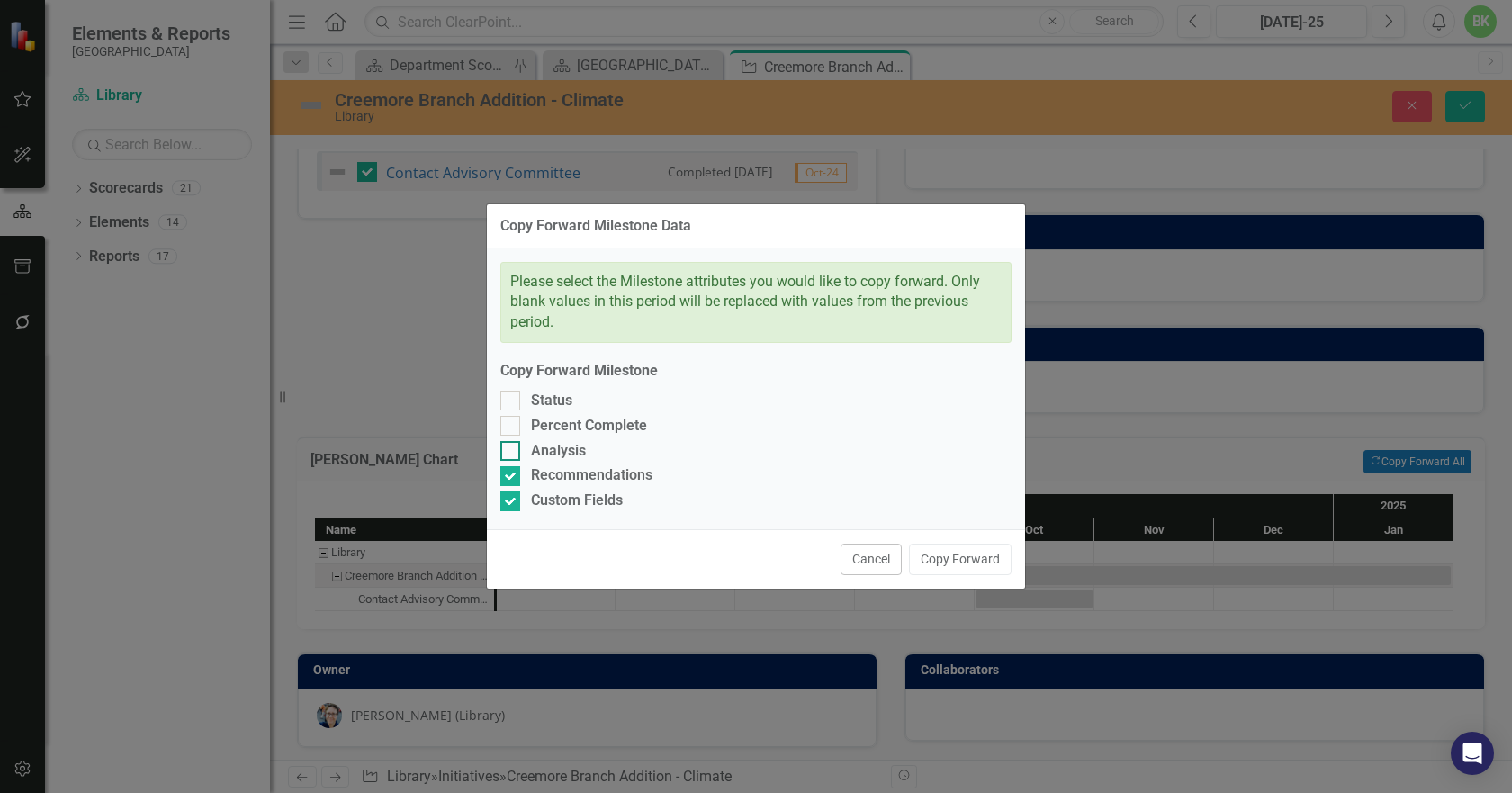
checkbox input "true"
drag, startPoint x: 543, startPoint y: 428, endPoint x: 534, endPoint y: 408, distance: 21.9
click at [540, 420] on div "Percent Complete" at bounding box center [589, 425] width 117 height 20
click at [512, 420] on input "Percent Complete" at bounding box center [506, 421] width 12 height 12
checkbox input "true"
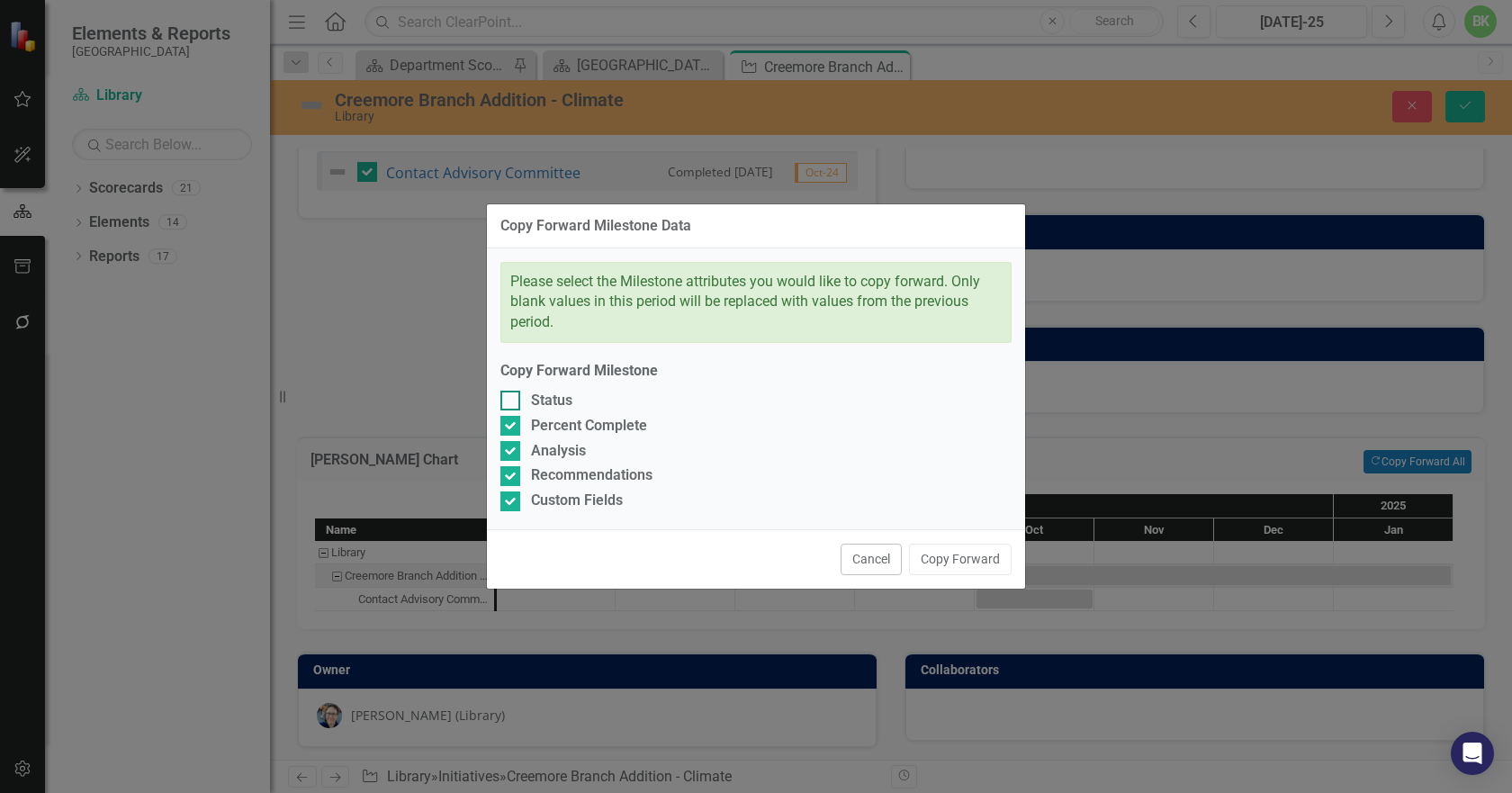
click at [534, 408] on div "Status" at bounding box center [552, 400] width 42 height 20
click at [512, 402] on input "Status" at bounding box center [506, 396] width 12 height 12
checkbox input "true"
click at [1001, 564] on button "Copy Forward" at bounding box center [960, 559] width 103 height 31
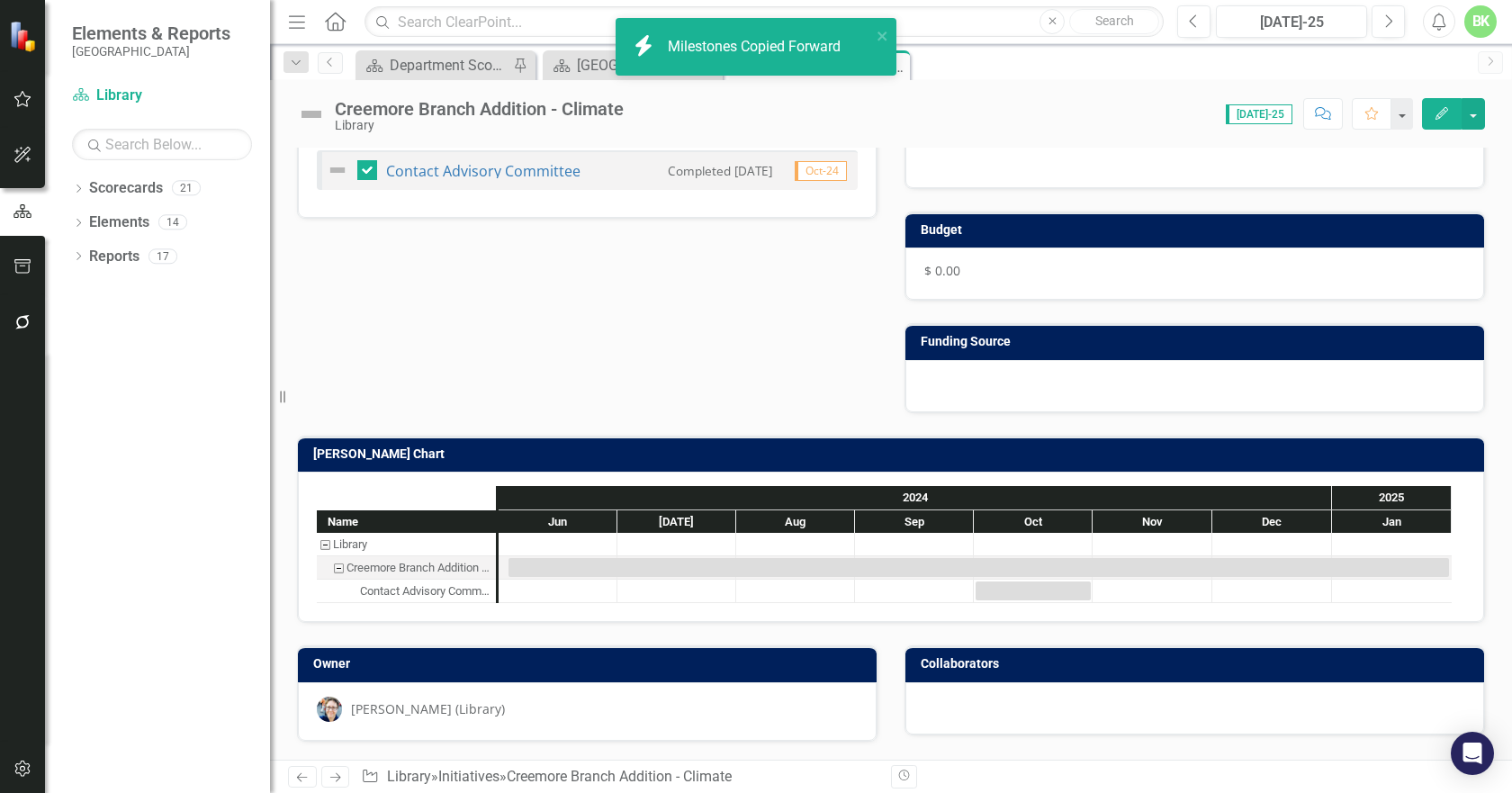
scroll to position [166, 0]
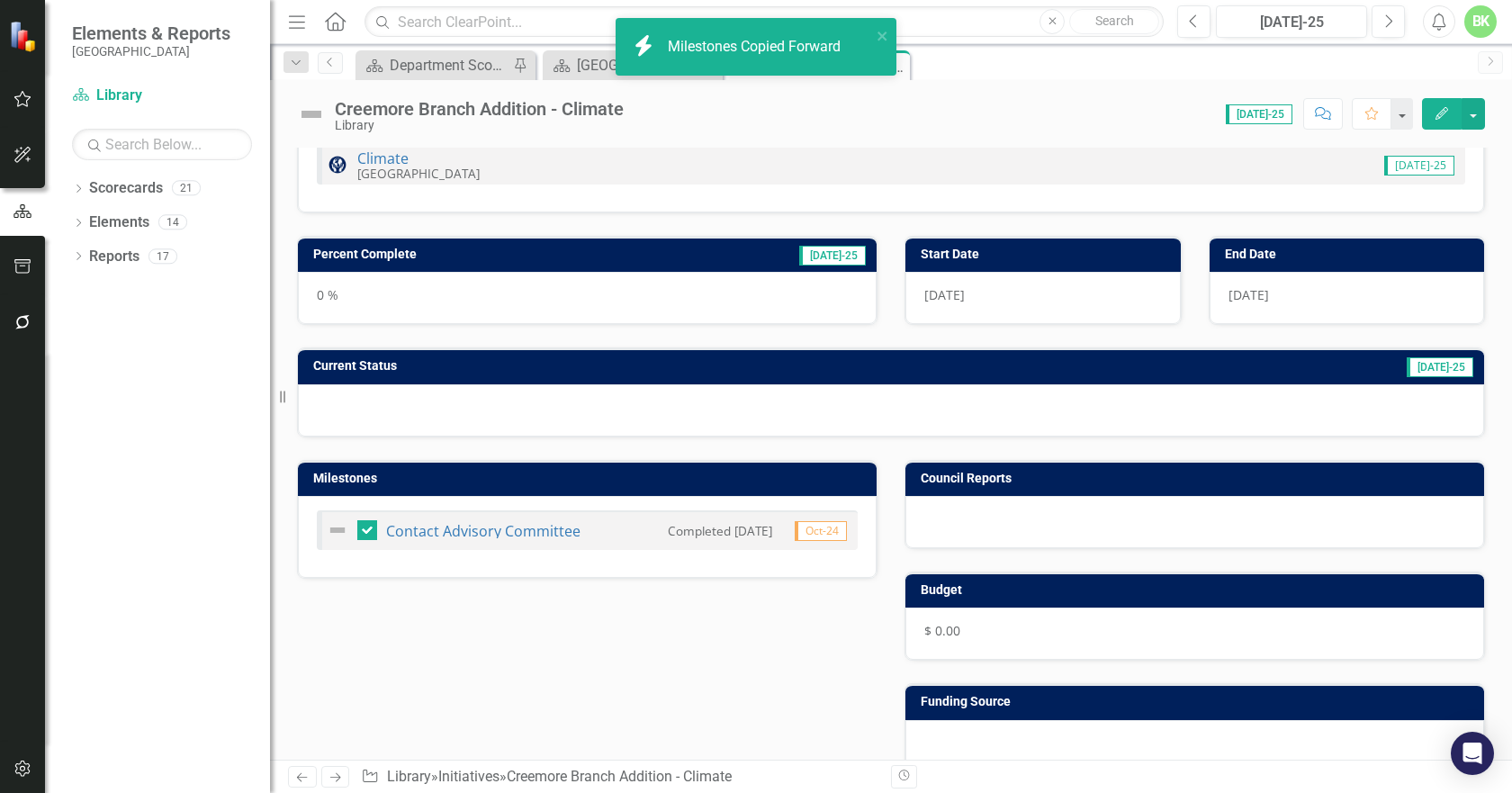
click at [555, 369] on h3 "Current Status" at bounding box center [633, 366] width 639 height 14
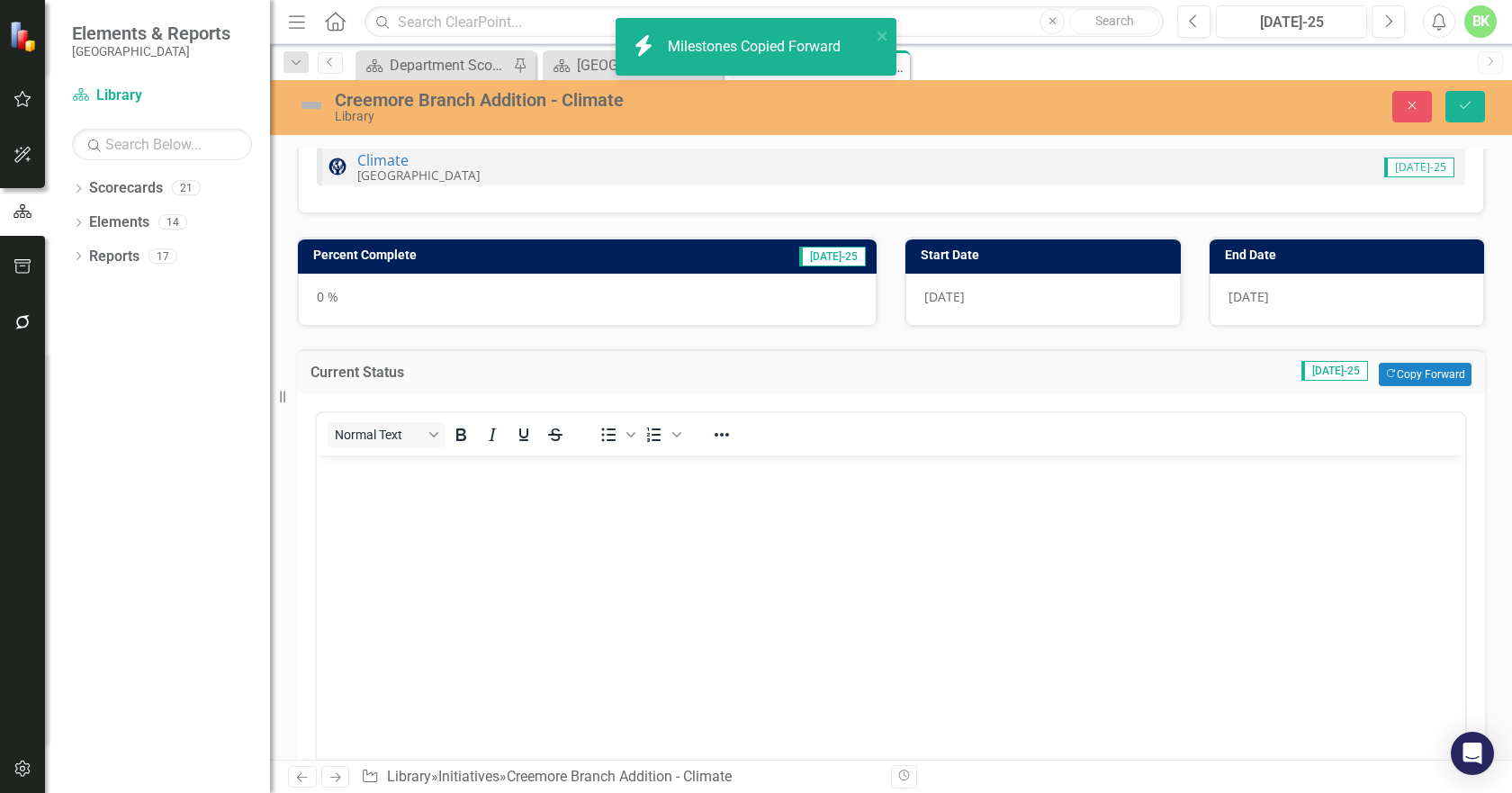
scroll to position [0, 0]
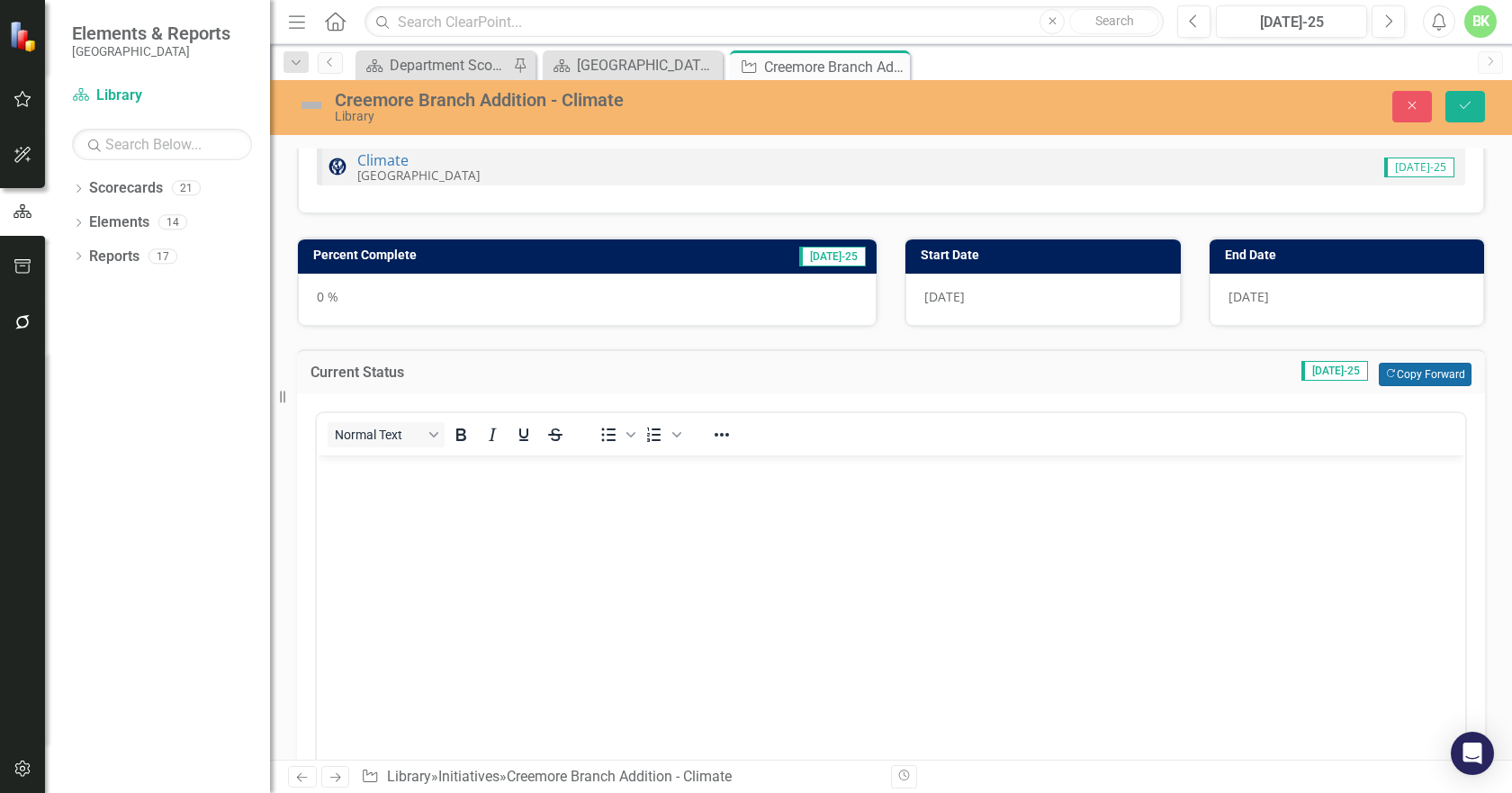
click at [1388, 376] on button "Copy Forward Copy Forward" at bounding box center [1425, 375] width 92 height 23
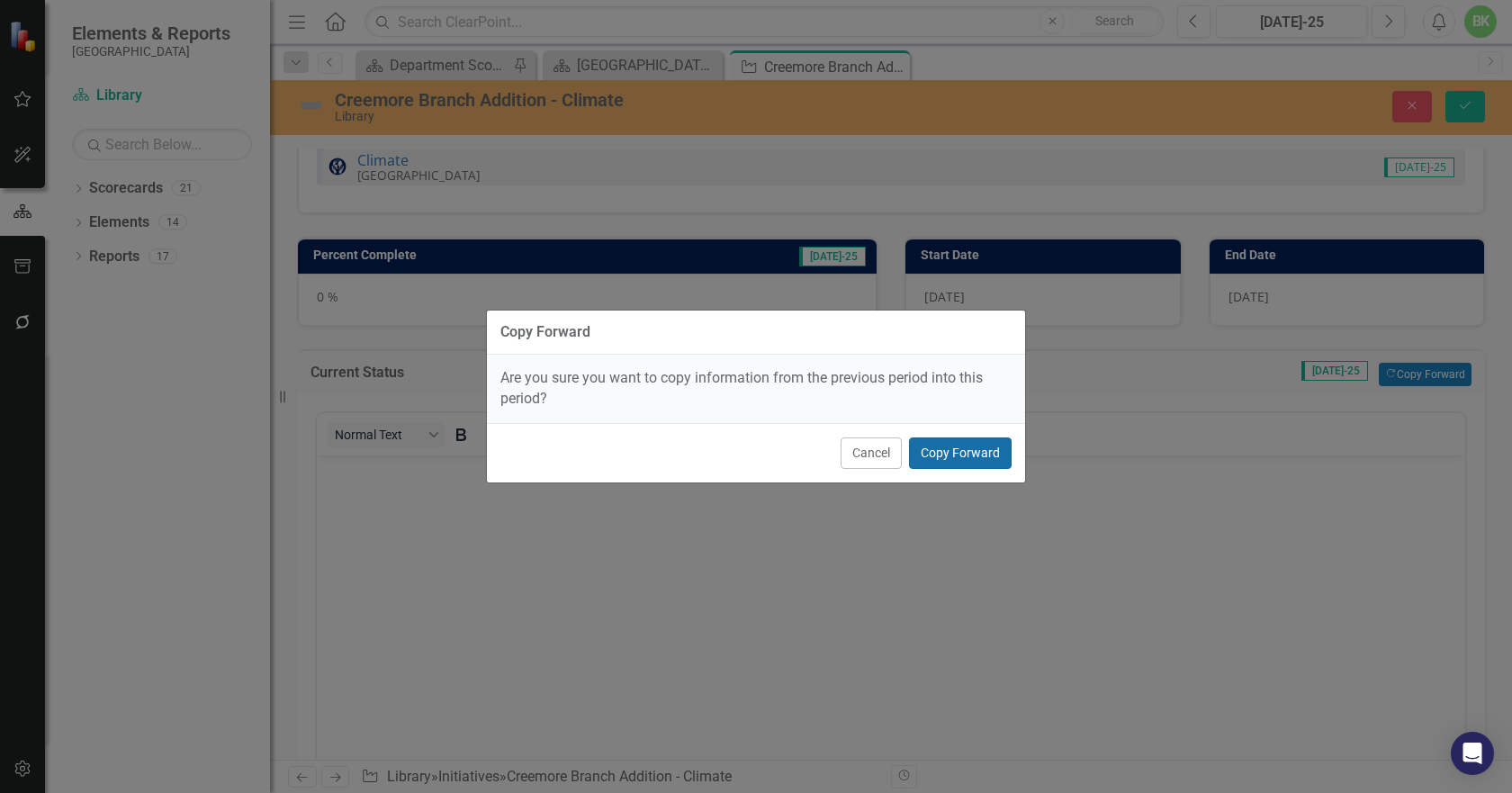
click at [977, 460] on button "Copy Forward" at bounding box center [960, 453] width 103 height 31
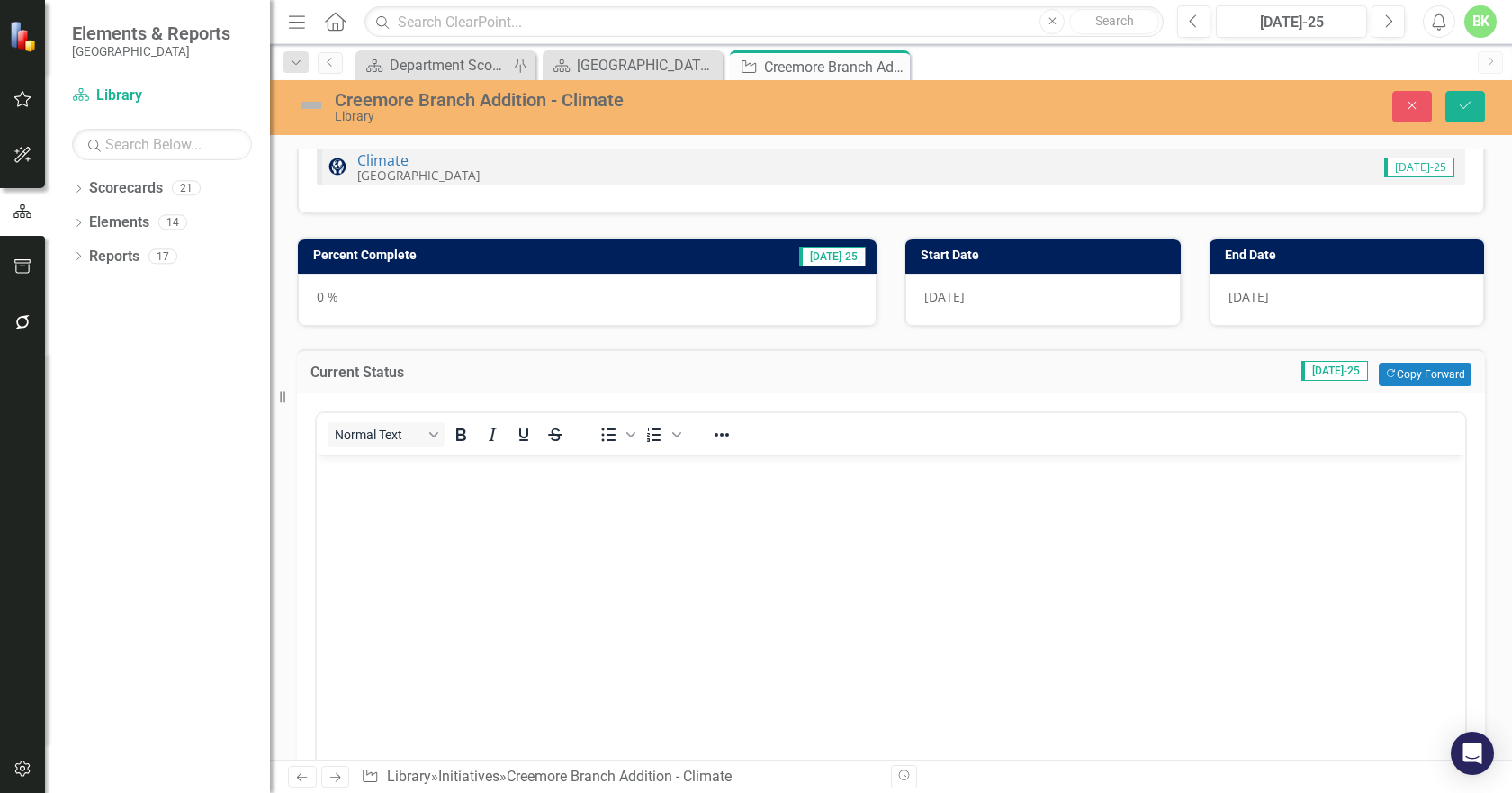
click at [612, 267] on td "Percent Complete" at bounding box center [481, 257] width 334 height 27
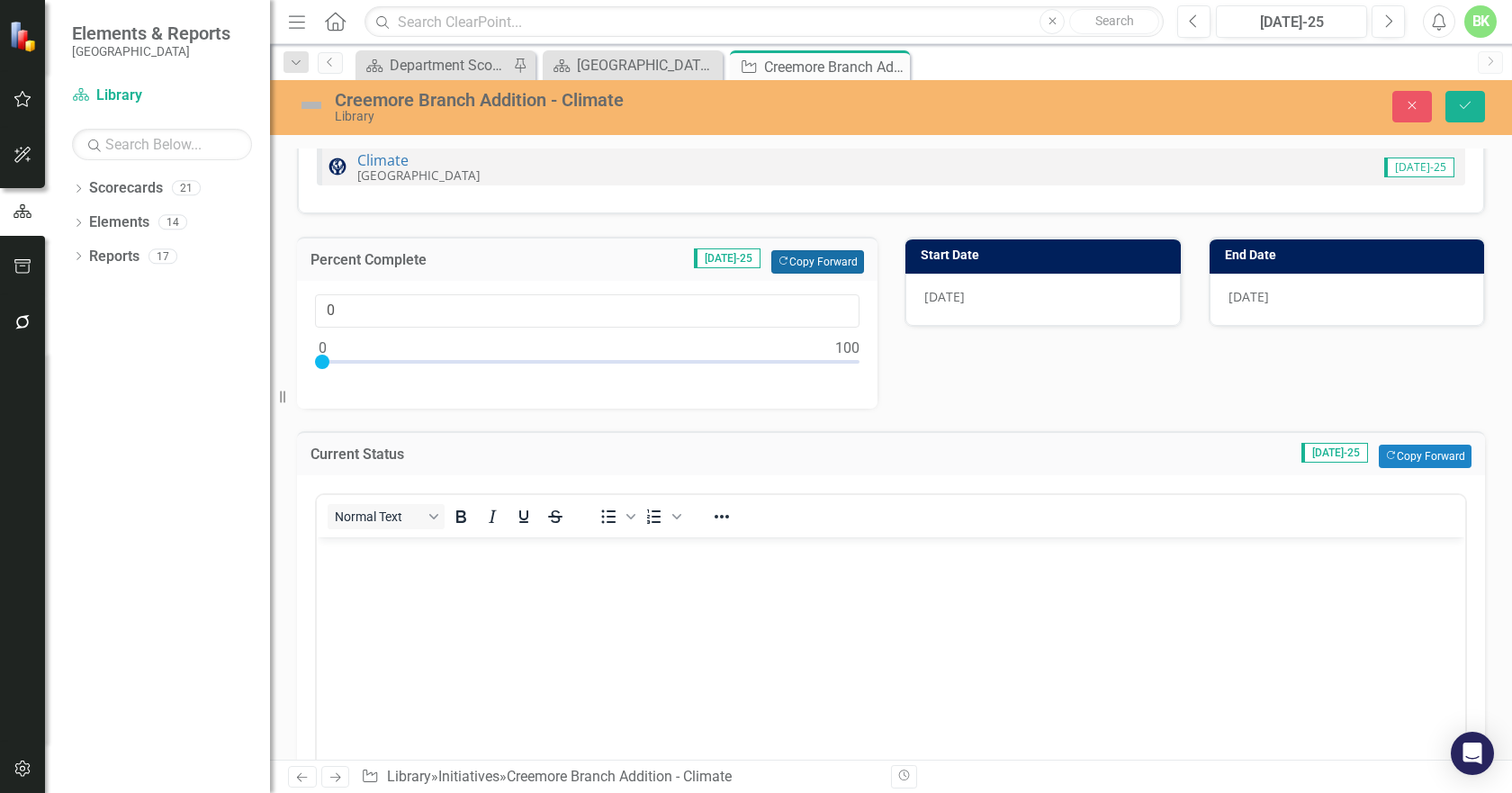
click at [835, 261] on button "Copy Forward Copy Forward" at bounding box center [817, 262] width 92 height 23
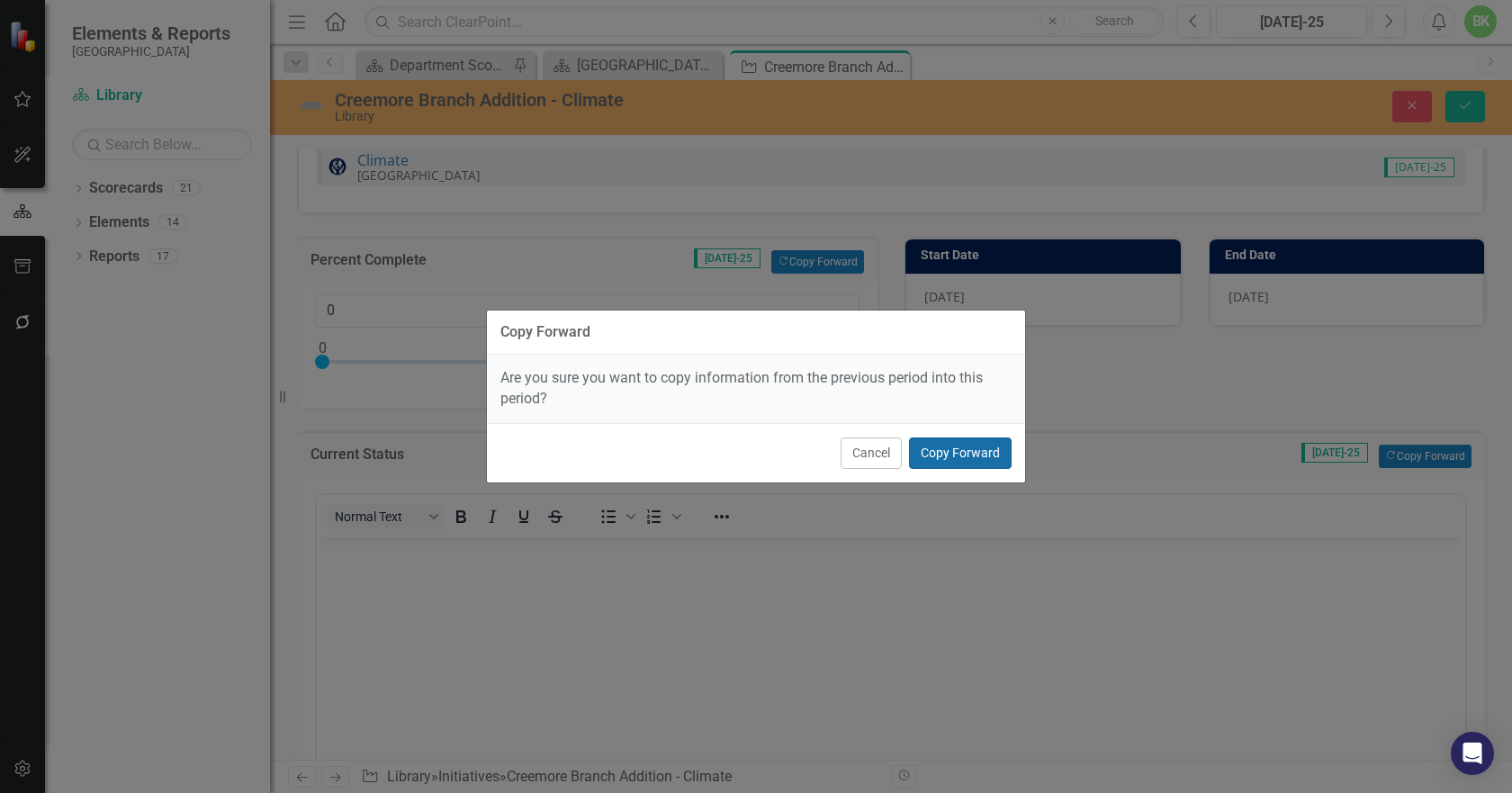
click at [948, 454] on button "Copy Forward" at bounding box center [960, 453] width 103 height 31
type input "80"
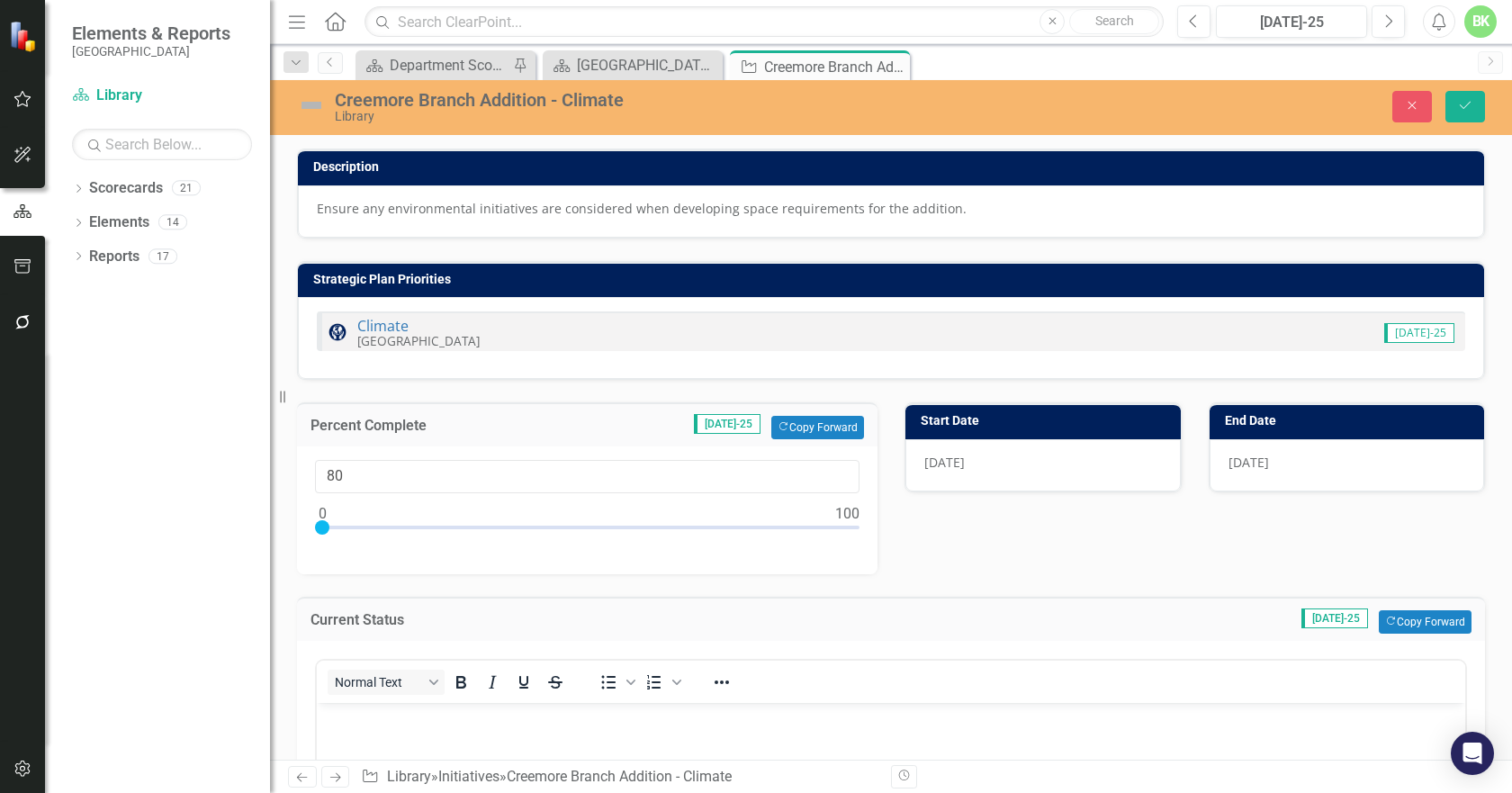
click at [303, 103] on img at bounding box center [312, 106] width 29 height 29
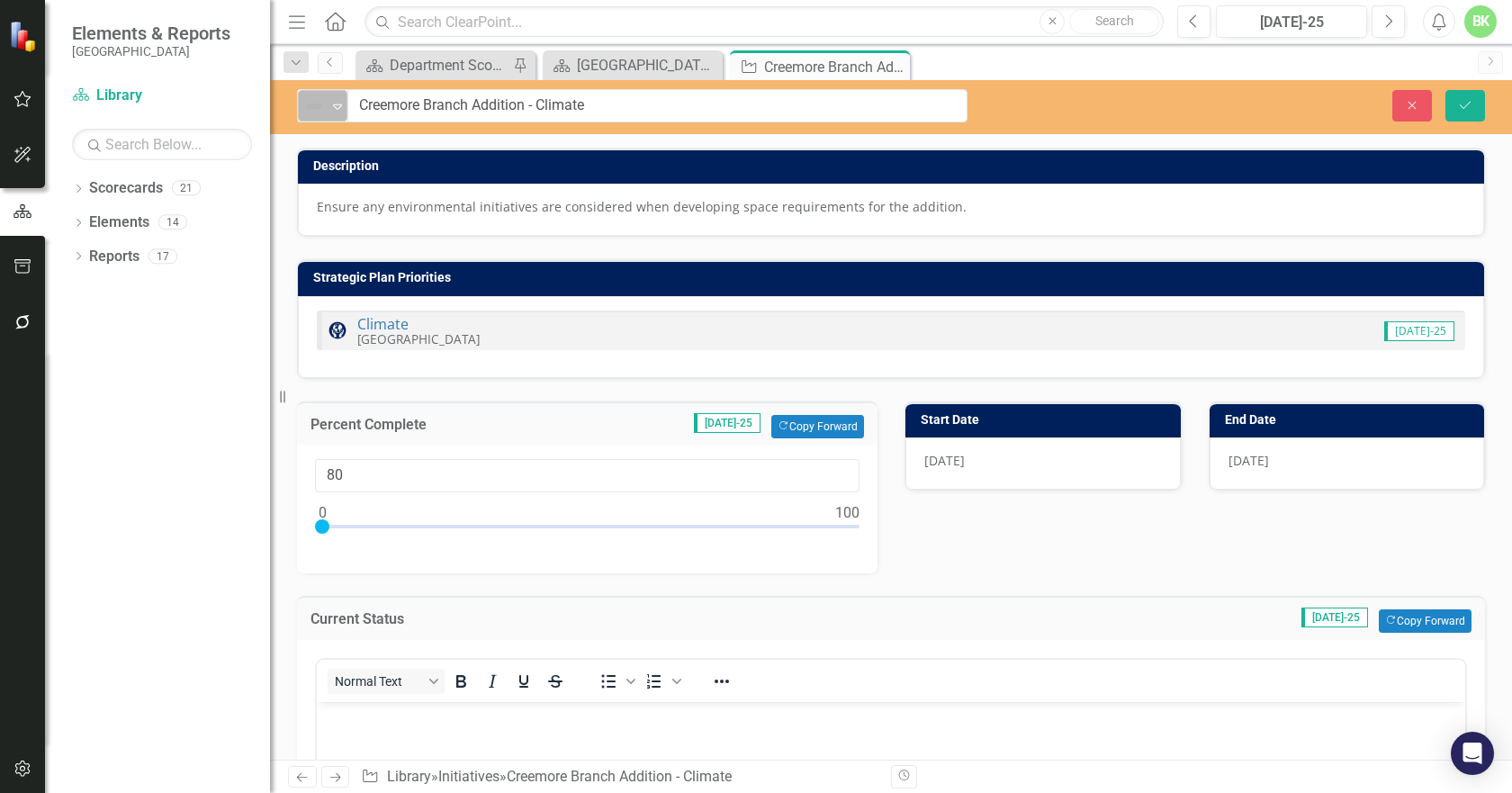
click at [302, 111] on div "Not Defined Expand" at bounding box center [322, 106] width 50 height 31
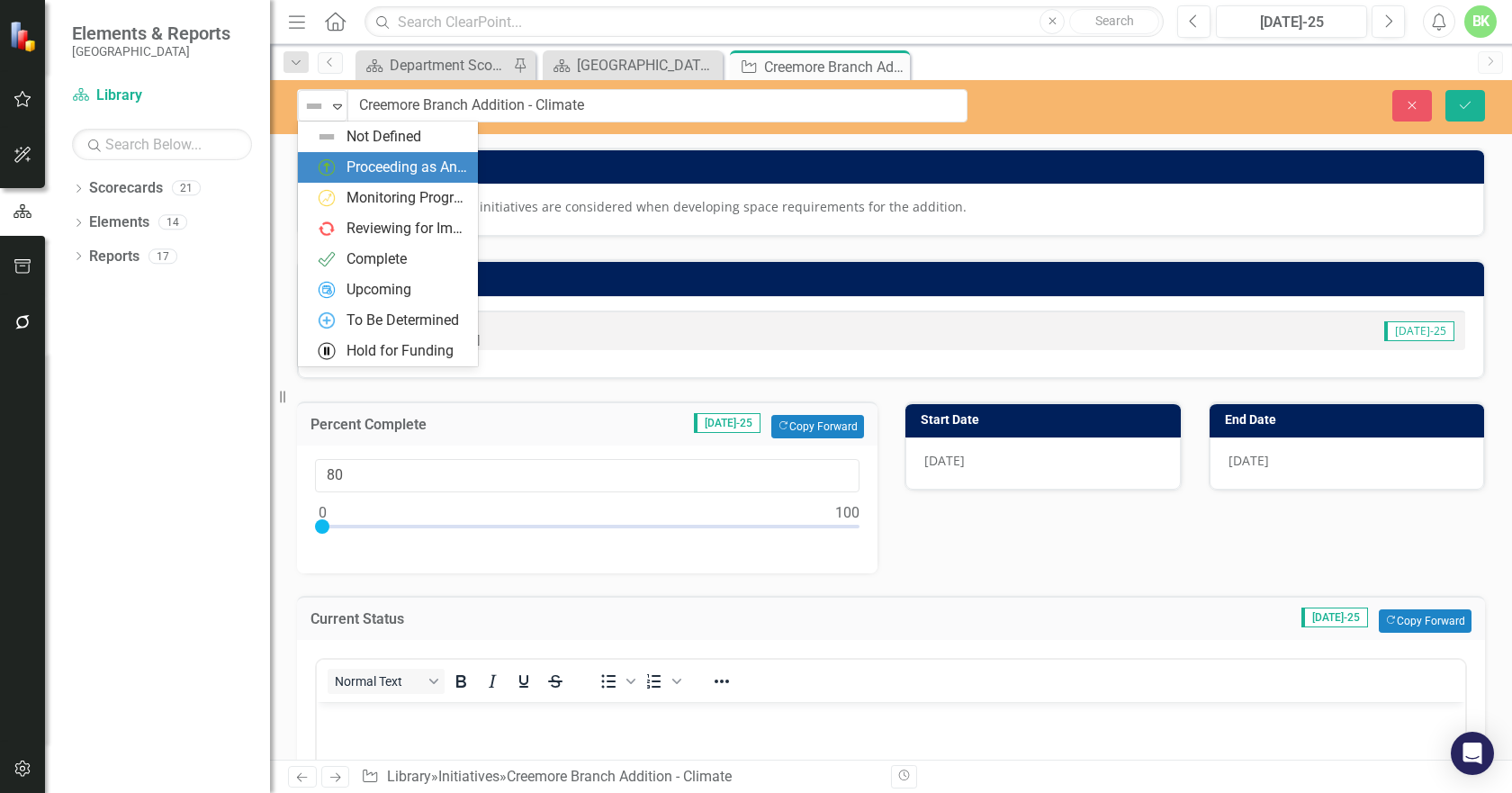
click at [350, 171] on div "Proceeding as Anticipated" at bounding box center [407, 167] width 120 height 20
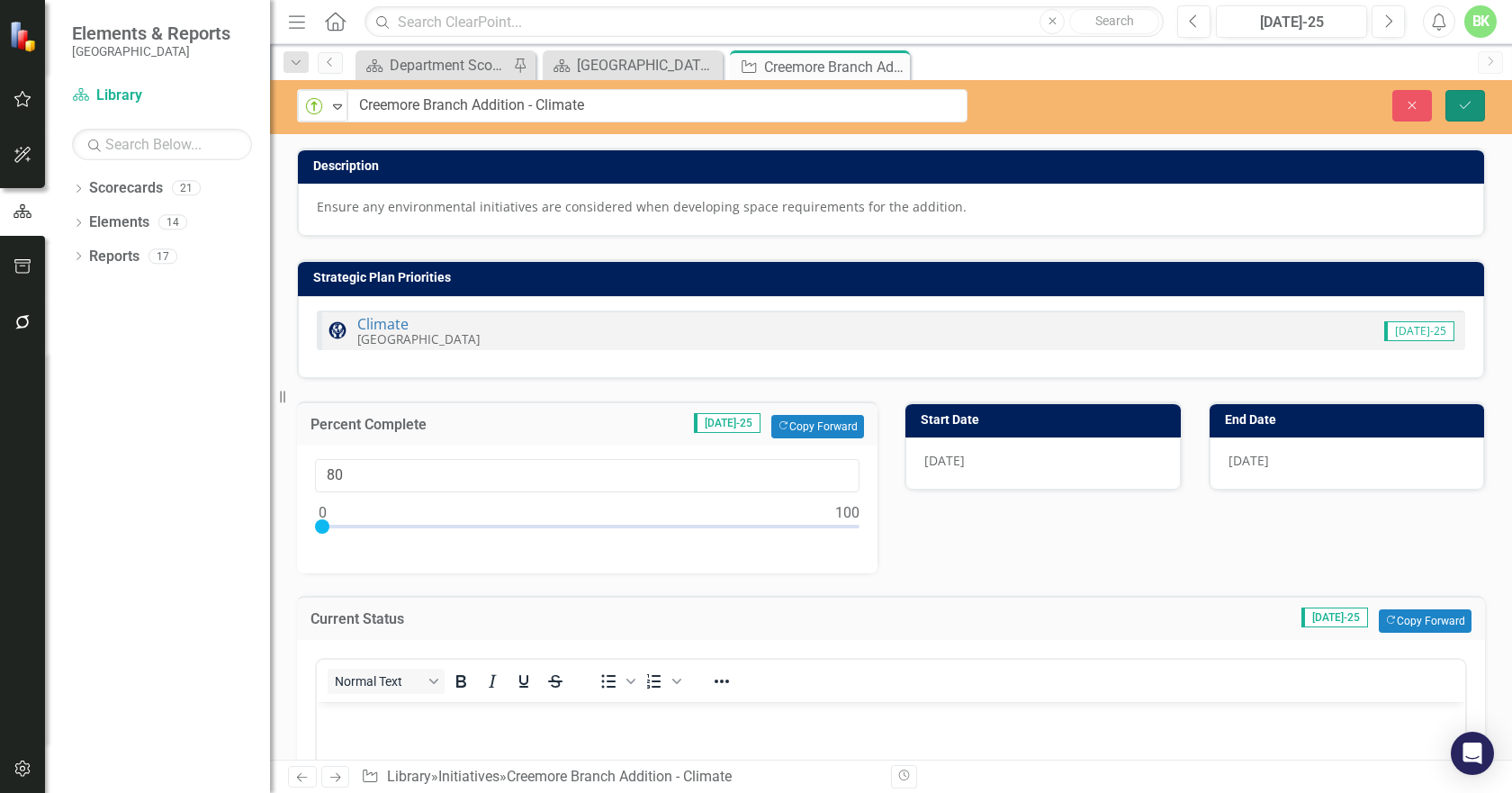
click at [1466, 103] on icon "Save" at bounding box center [1465, 105] width 17 height 13
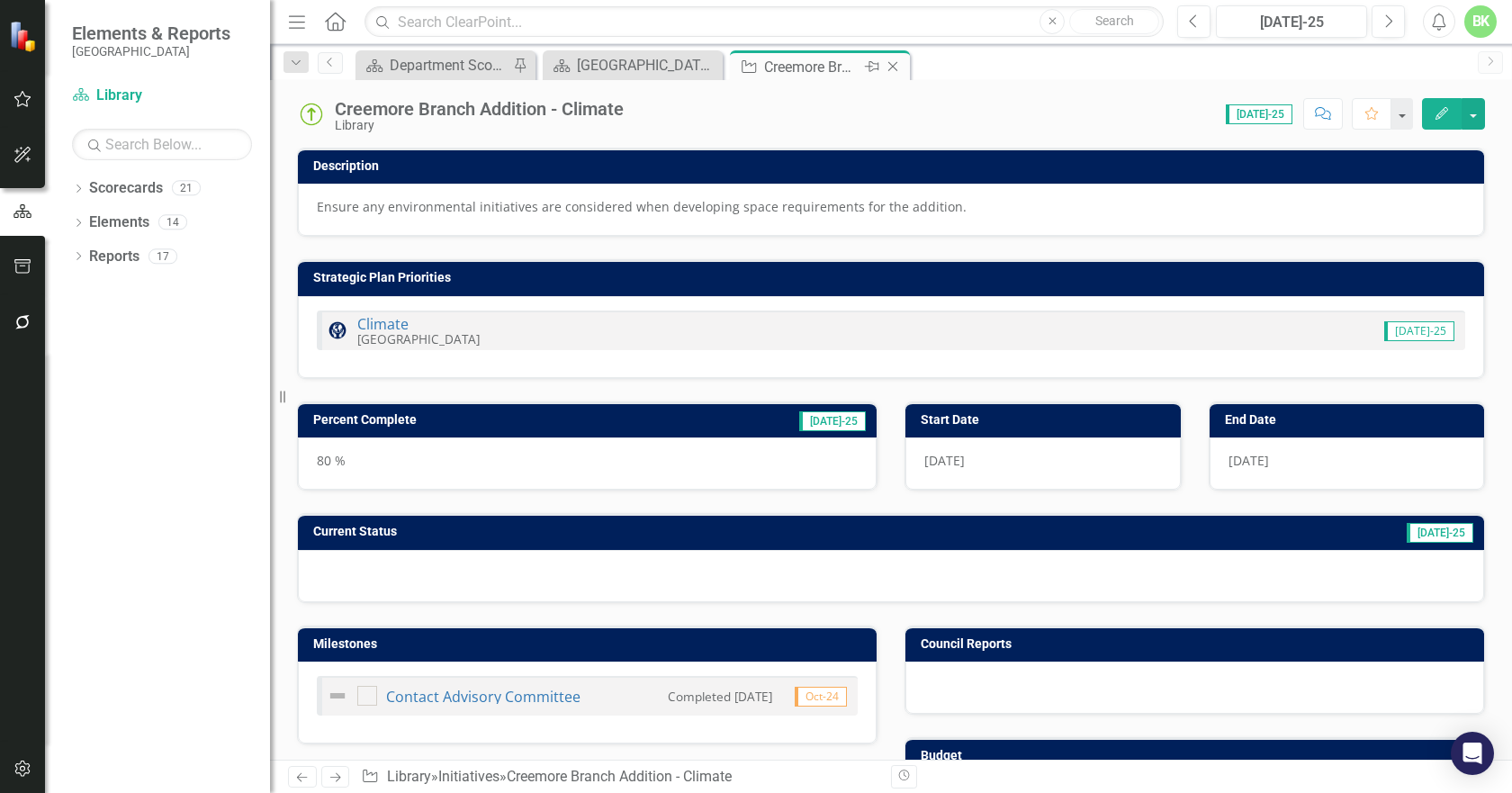
click at [896, 67] on icon "Close" at bounding box center [892, 66] width 18 height 15
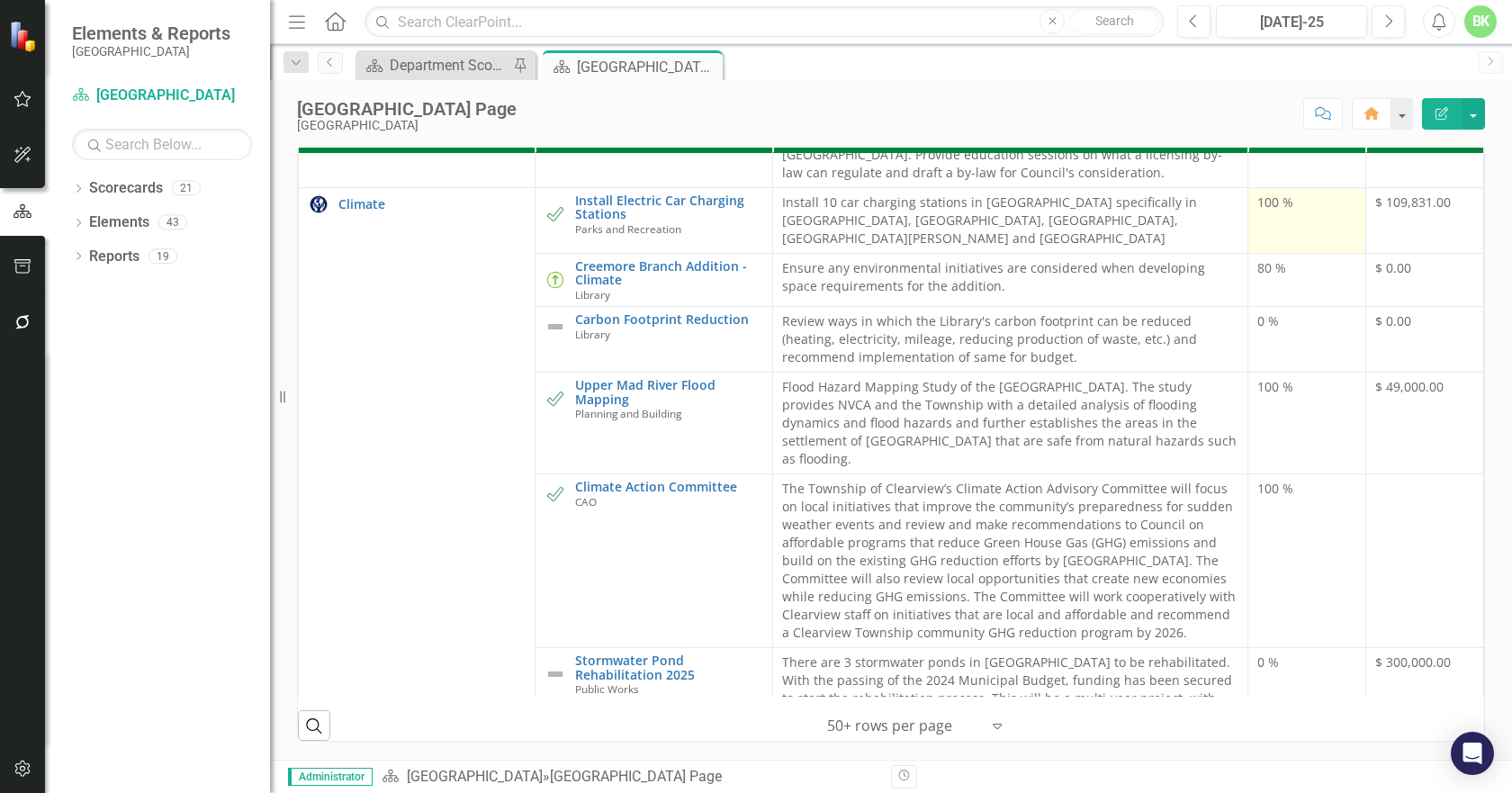
scroll to position [1800, 0]
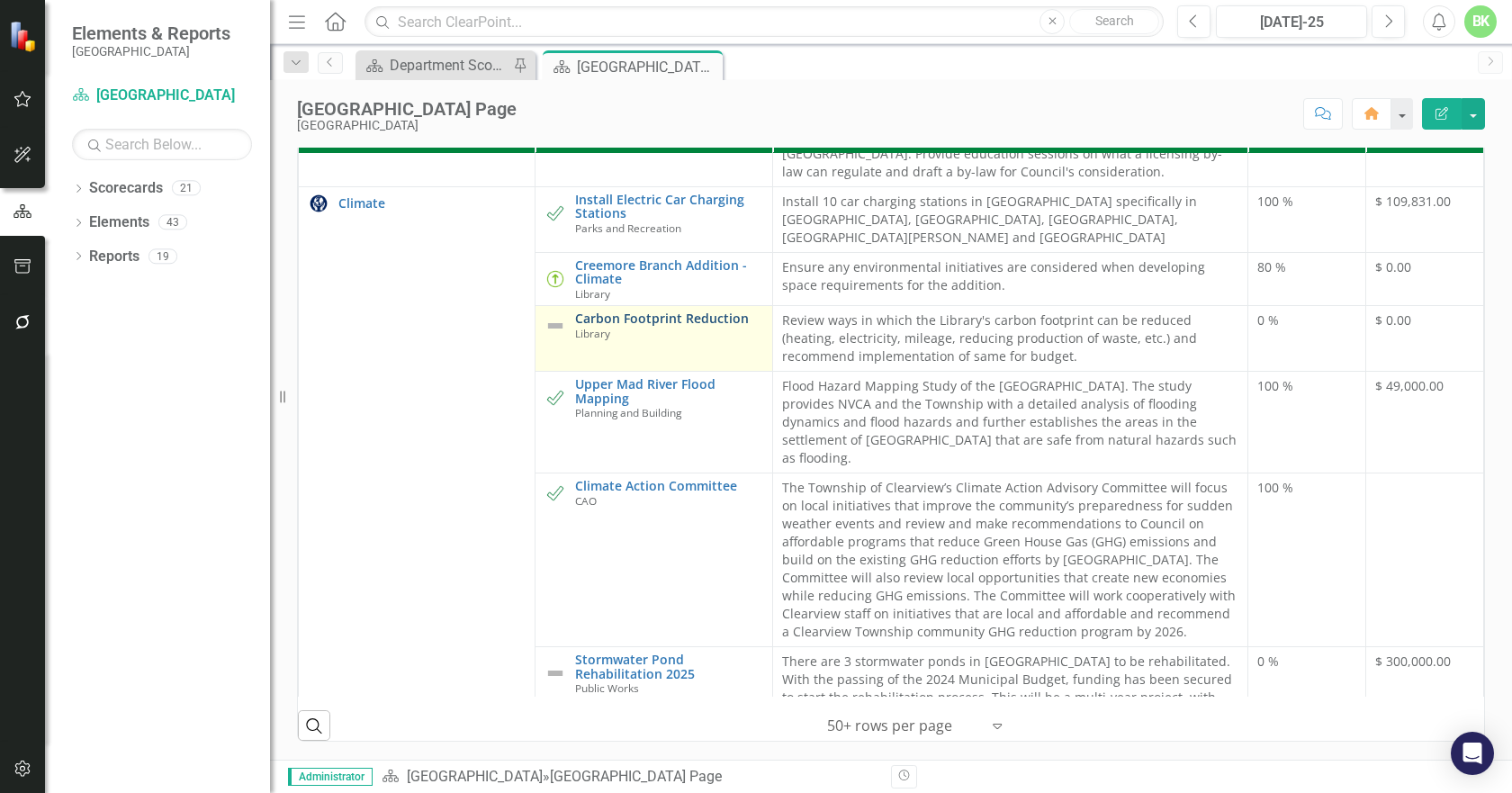
click at [658, 312] on link "Carbon Footprint Reduction" at bounding box center [668, 318] width 187 height 14
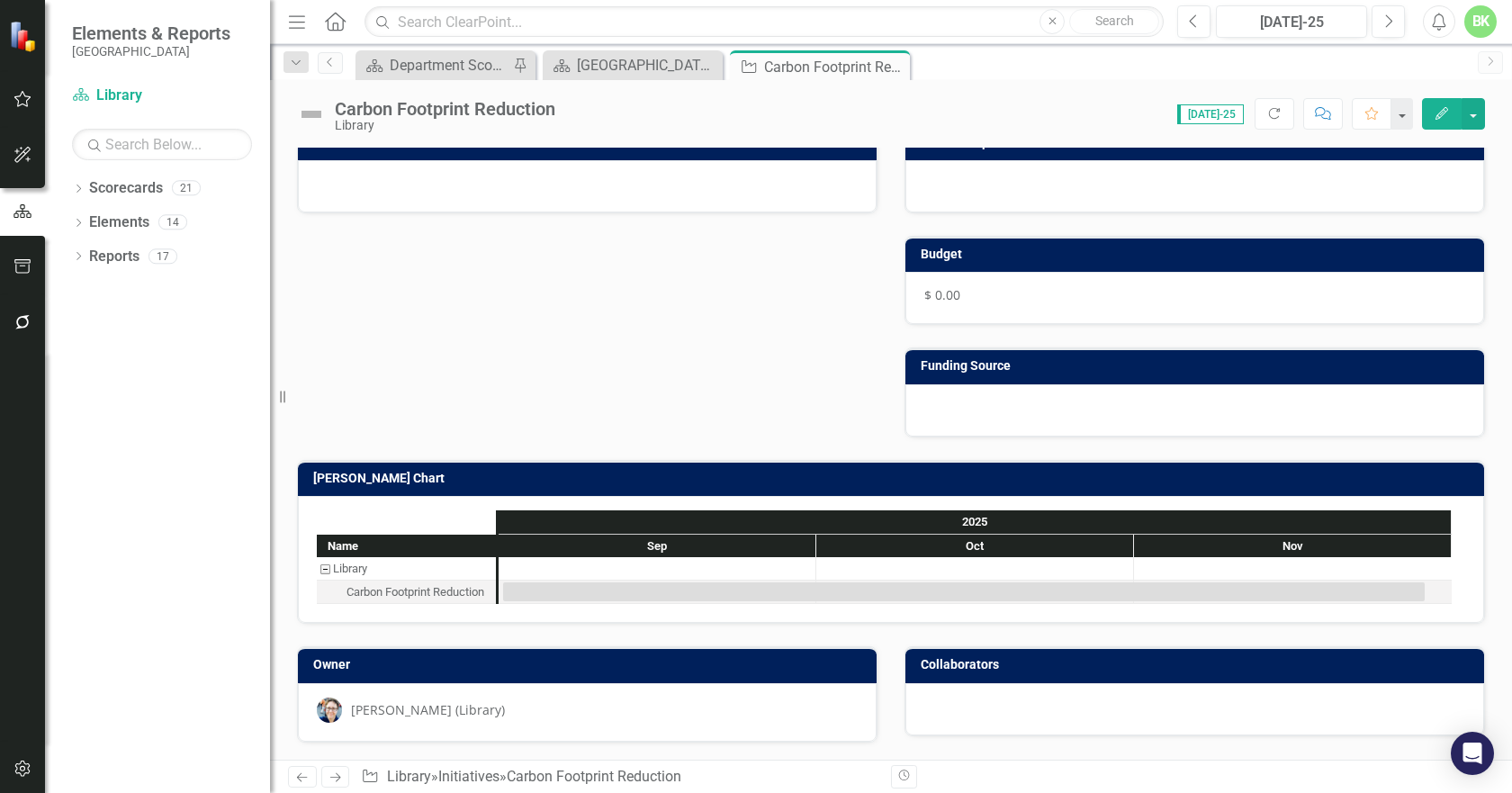
scroll to position [502, 0]
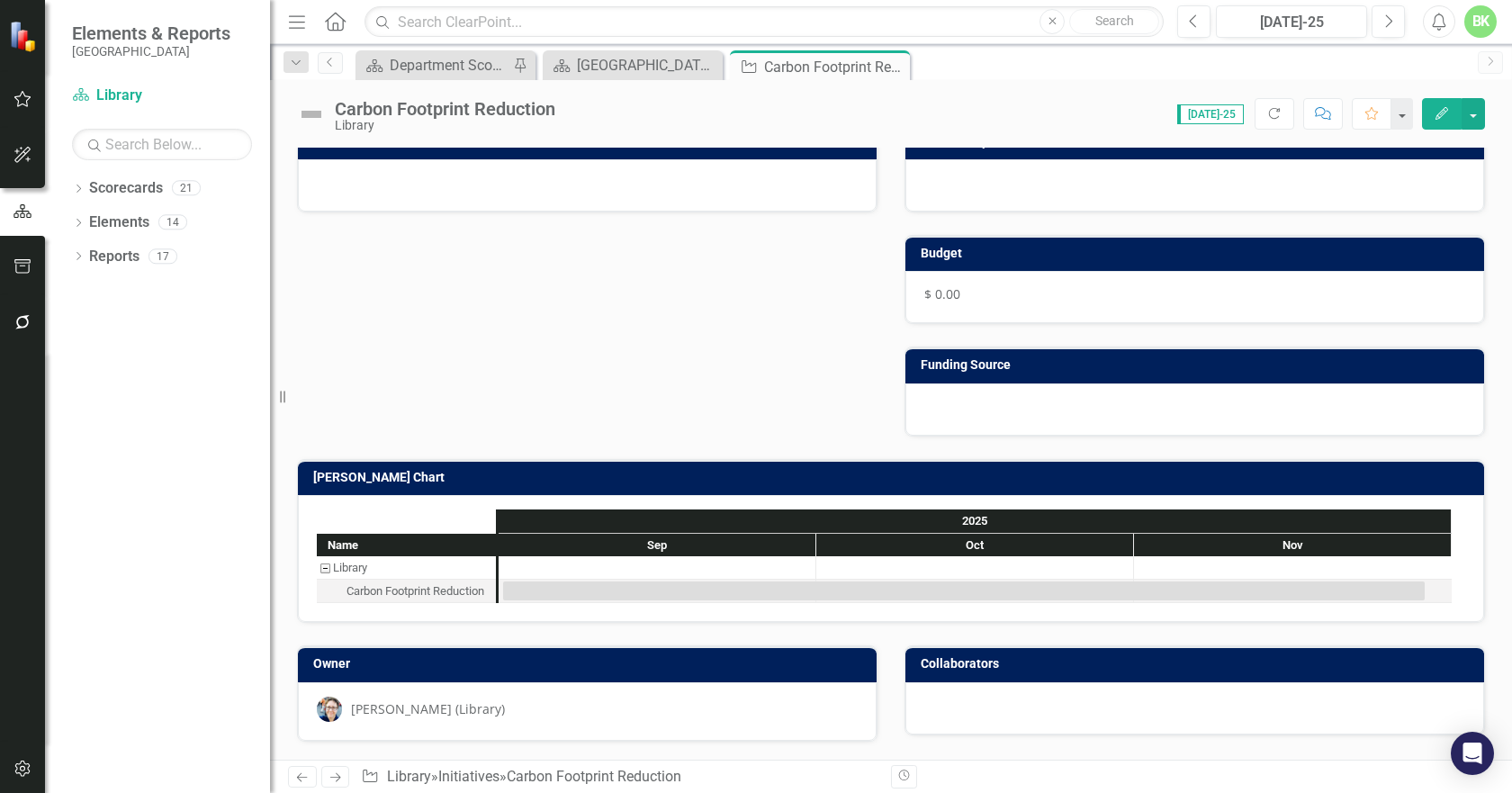
click at [576, 481] on h3 "[PERSON_NAME] Chart" at bounding box center [894, 478] width 1162 height 14
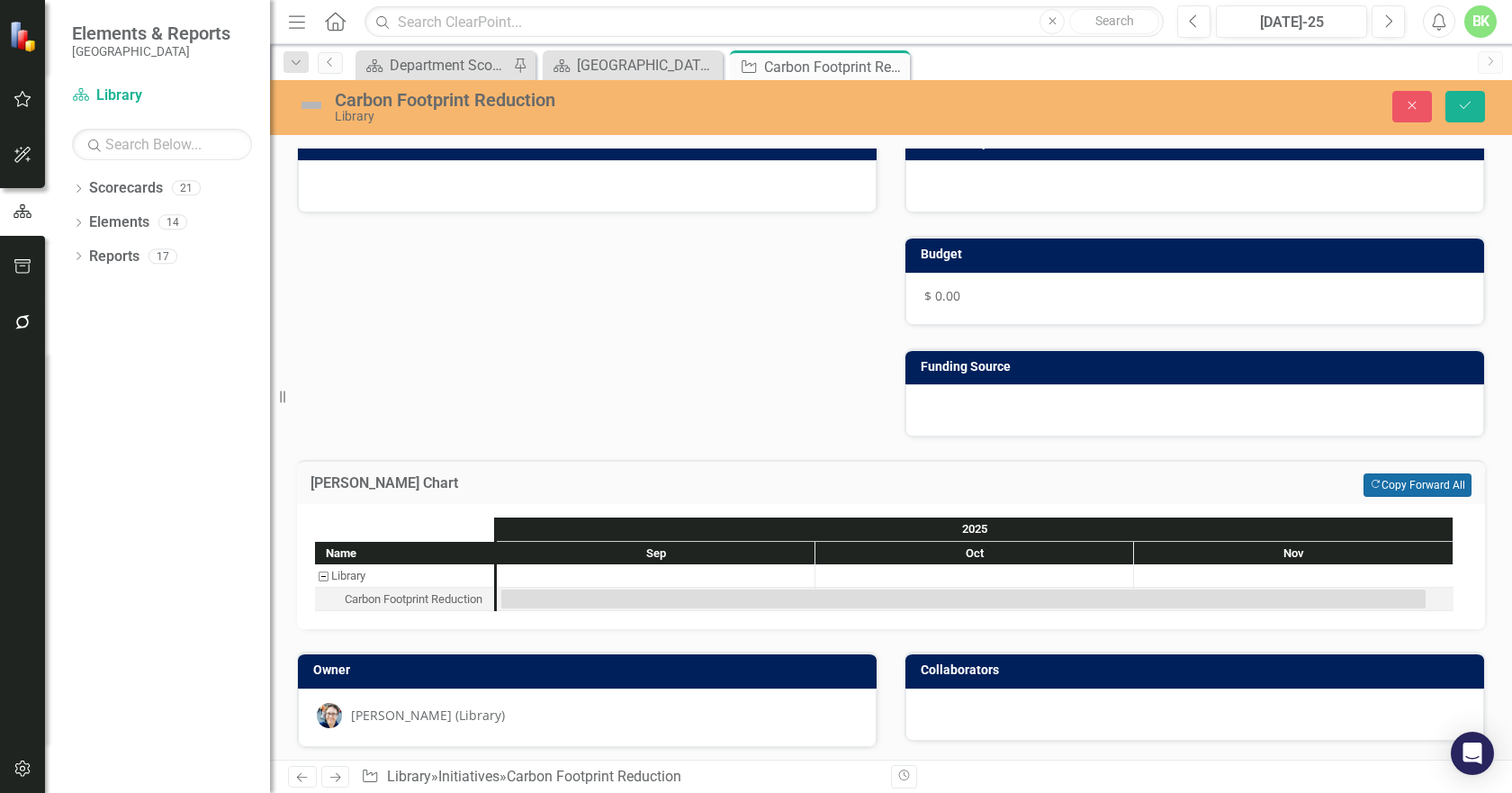
click at [1374, 487] on button "Copy Forward Copy Forward All" at bounding box center [1417, 485] width 108 height 23
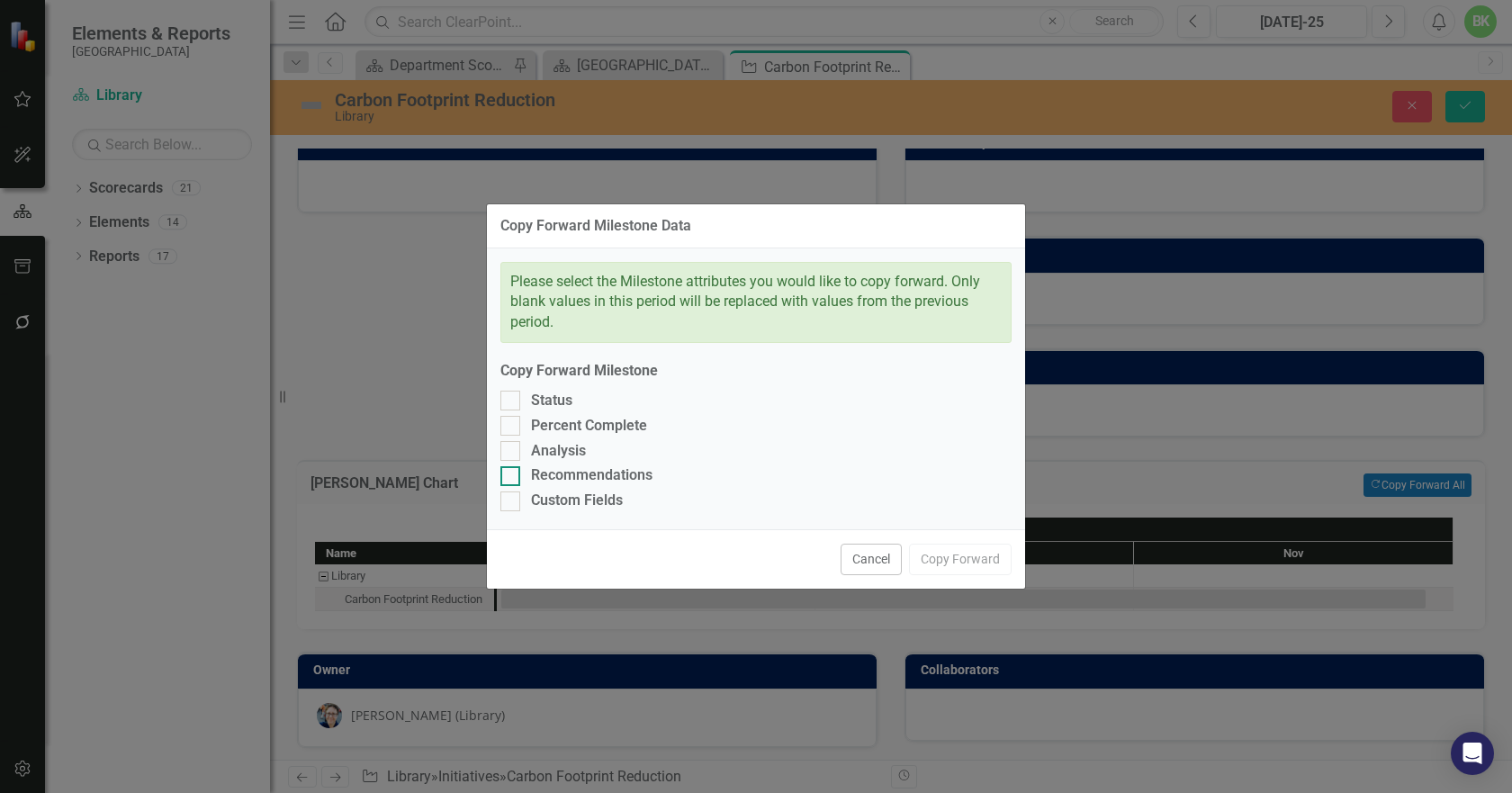
drag, startPoint x: 596, startPoint y: 496, endPoint x: 587, endPoint y: 476, distance: 21.9
click at [596, 492] on div "Custom Fields" at bounding box center [577, 500] width 92 height 20
click at [512, 492] on input "Custom Fields" at bounding box center [506, 497] width 12 height 12
checkbox input "true"
click at [584, 469] on div "Recommendations" at bounding box center [591, 475] width 121 height 20
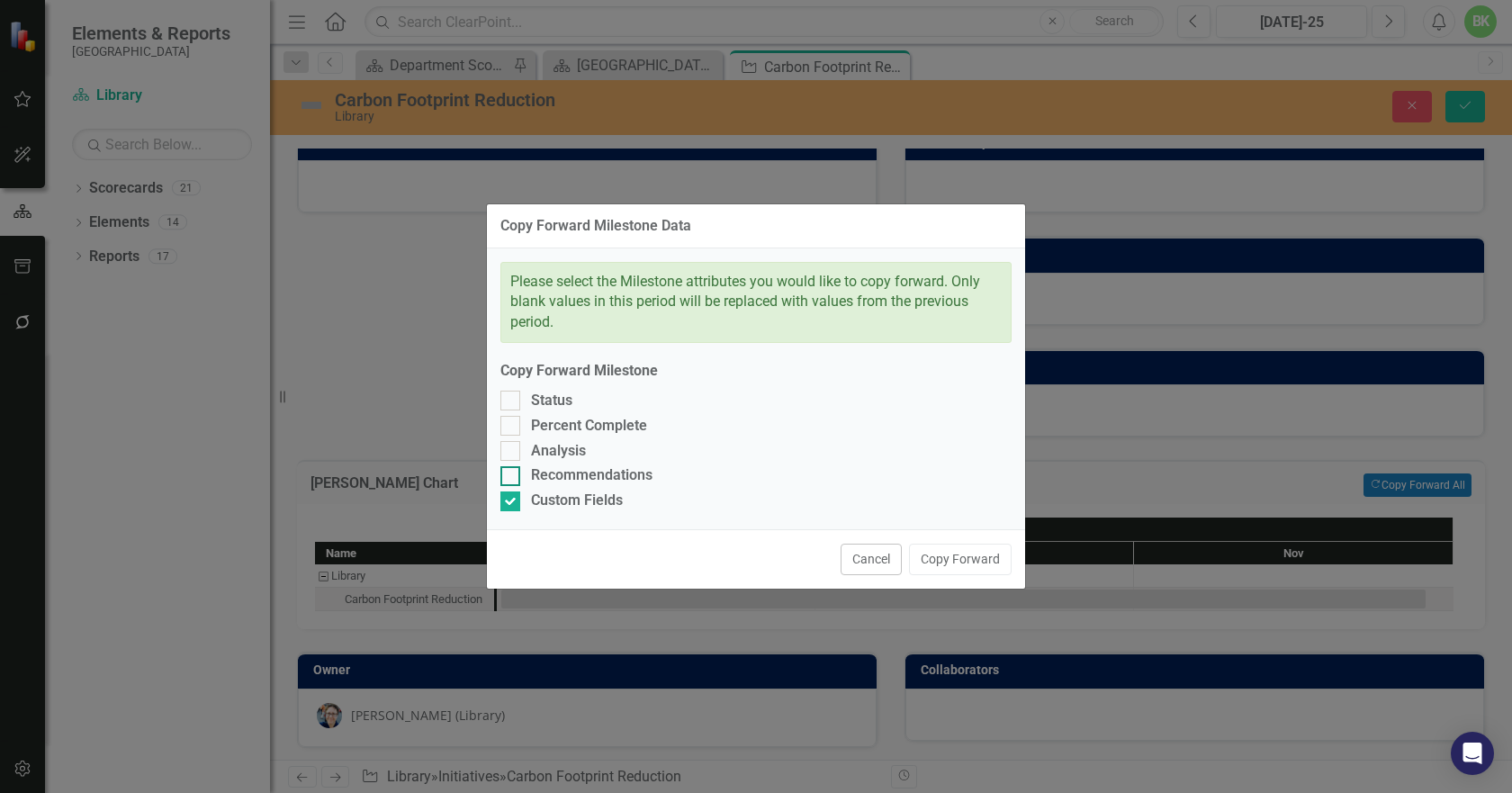
click at [512, 469] on input "Recommendations" at bounding box center [506, 472] width 12 height 12
checkbox input "true"
click at [560, 446] on div "Analysis" at bounding box center [558, 450] width 55 height 20
click at [512, 446] on input "Analysis" at bounding box center [506, 446] width 12 height 12
checkbox input "true"
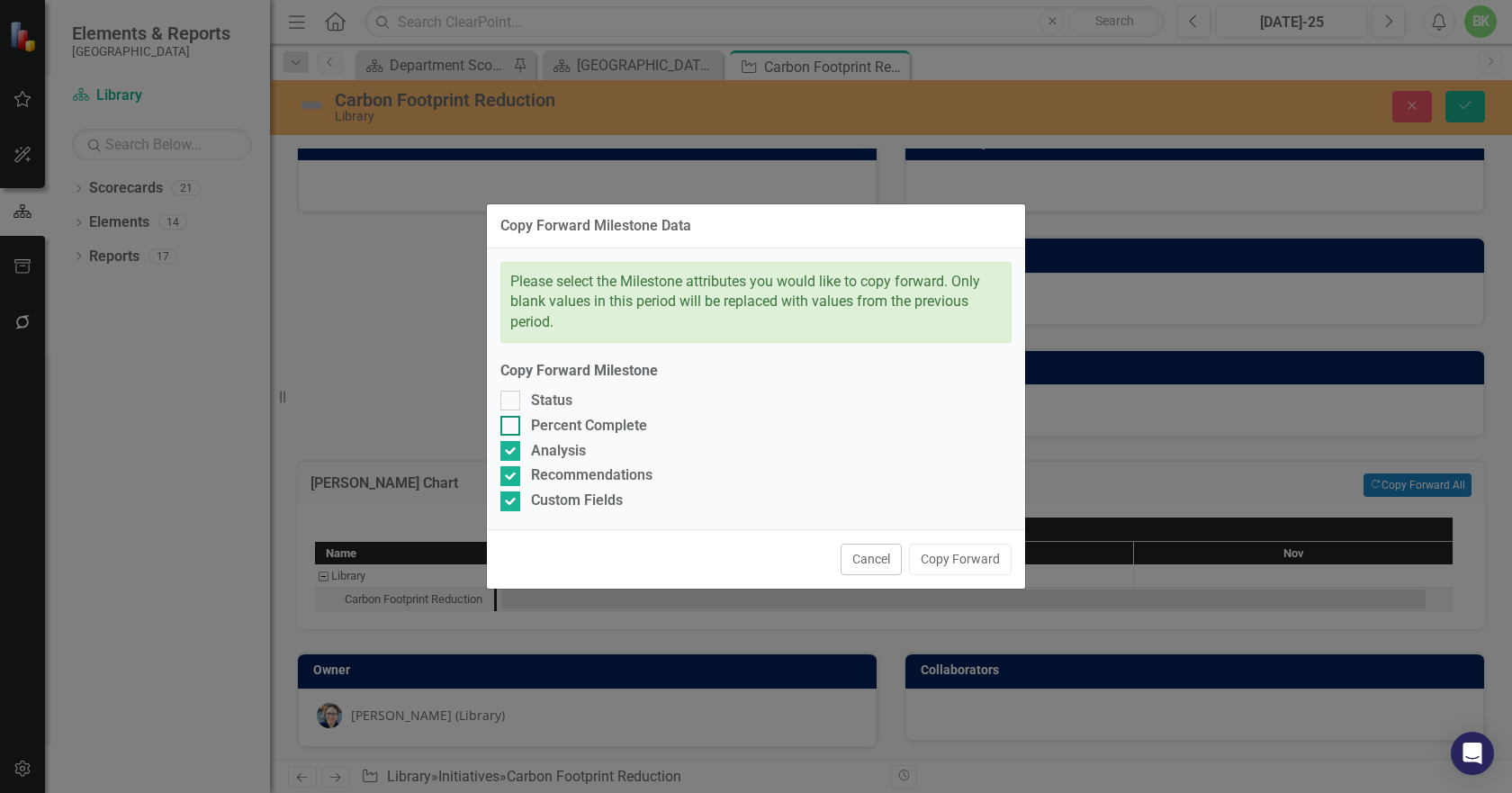
click at [549, 426] on div "Percent Complete" at bounding box center [589, 425] width 117 height 20
drag, startPoint x: 531, startPoint y: 394, endPoint x: 554, endPoint y: 395, distance: 23.0
click at [531, 393] on div "Status" at bounding box center [552, 400] width 42 height 20
click at [512, 393] on input "Status" at bounding box center [506, 396] width 12 height 12
checkbox input "true"
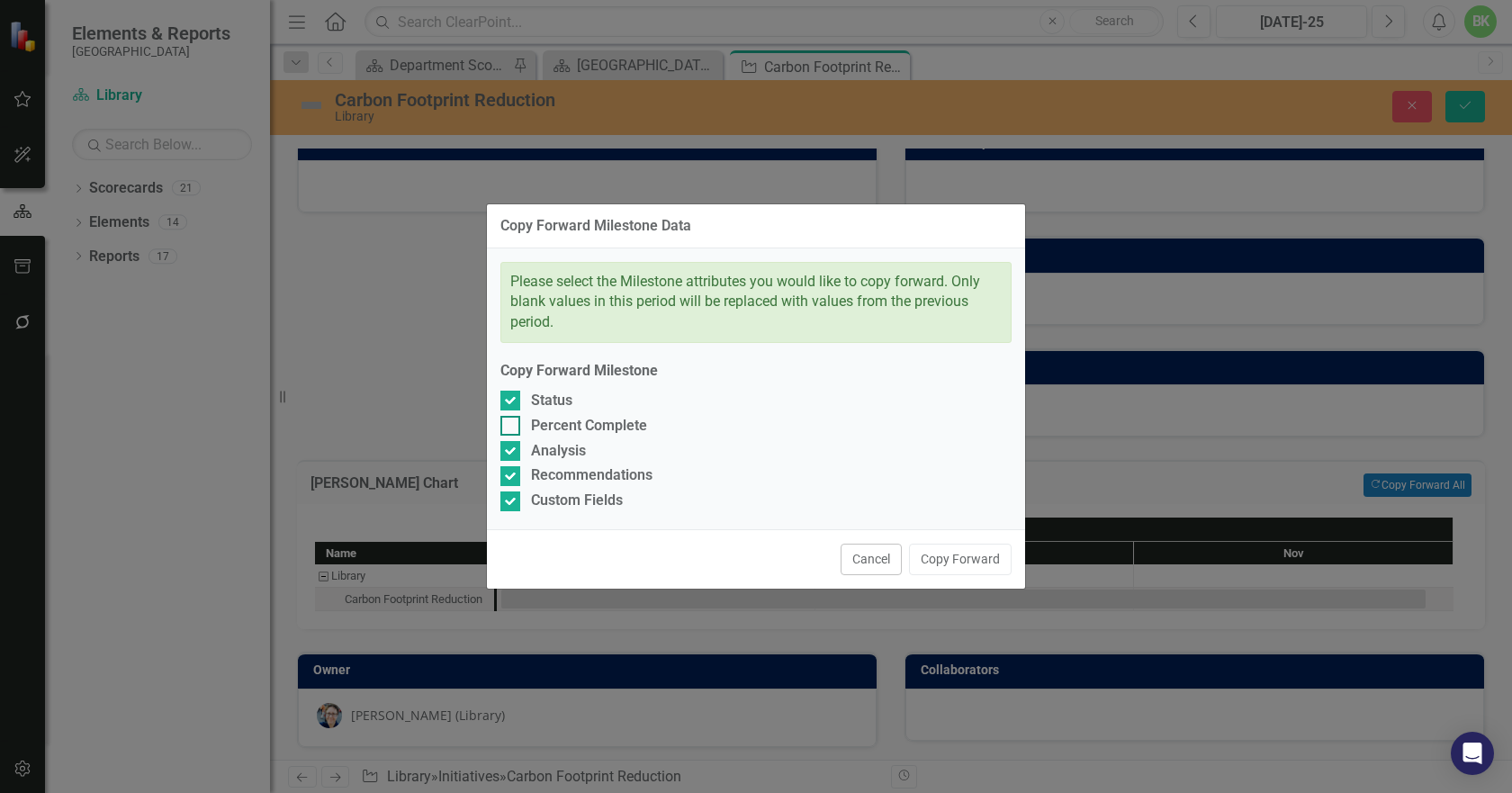
click at [536, 425] on div "Percent Complete" at bounding box center [589, 425] width 117 height 20
click at [512, 425] on input "Percent Complete" at bounding box center [506, 421] width 12 height 12
checkbox input "true"
click at [956, 556] on button "Copy Forward" at bounding box center [960, 559] width 103 height 31
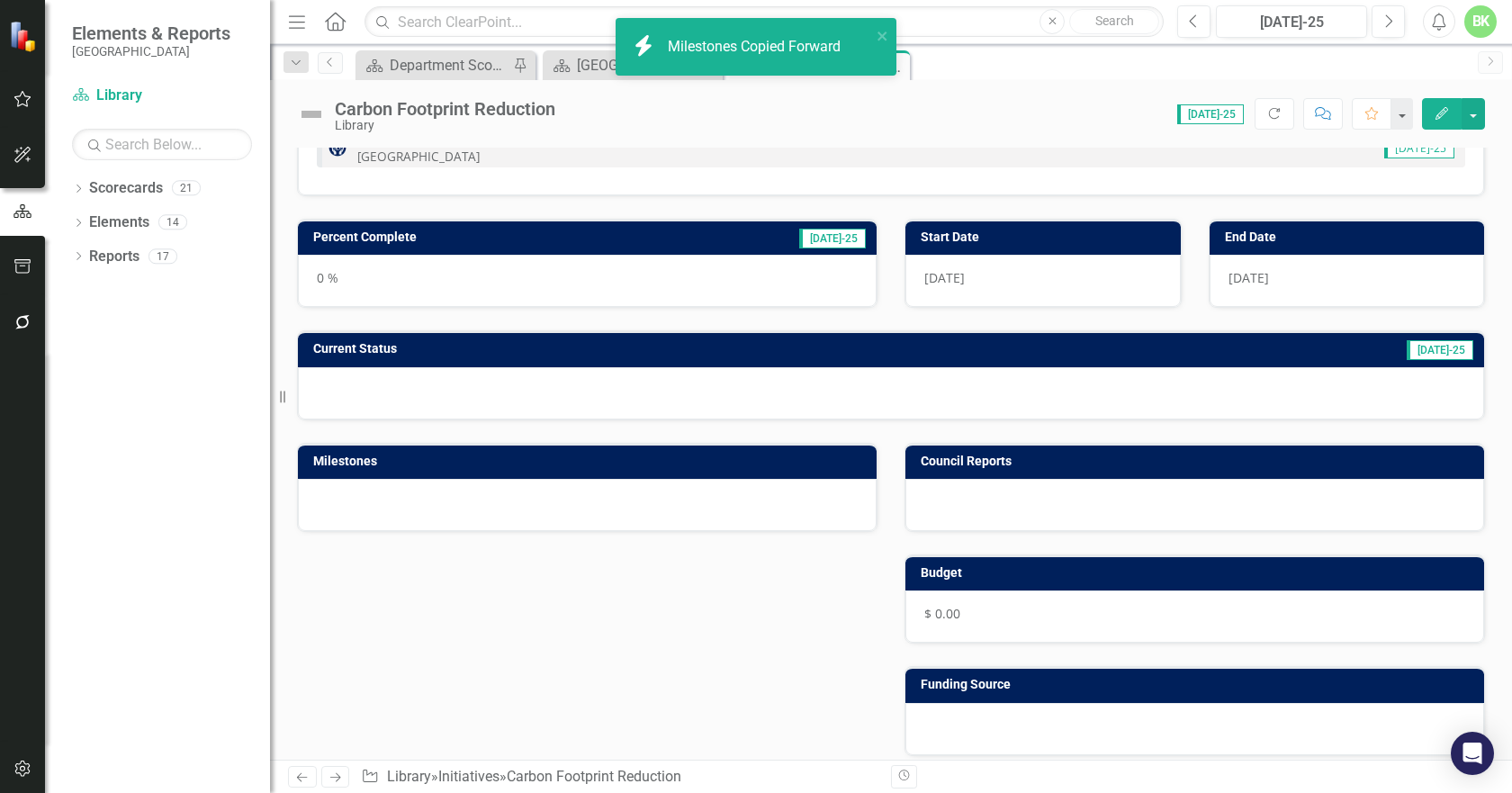
scroll to position [142, 0]
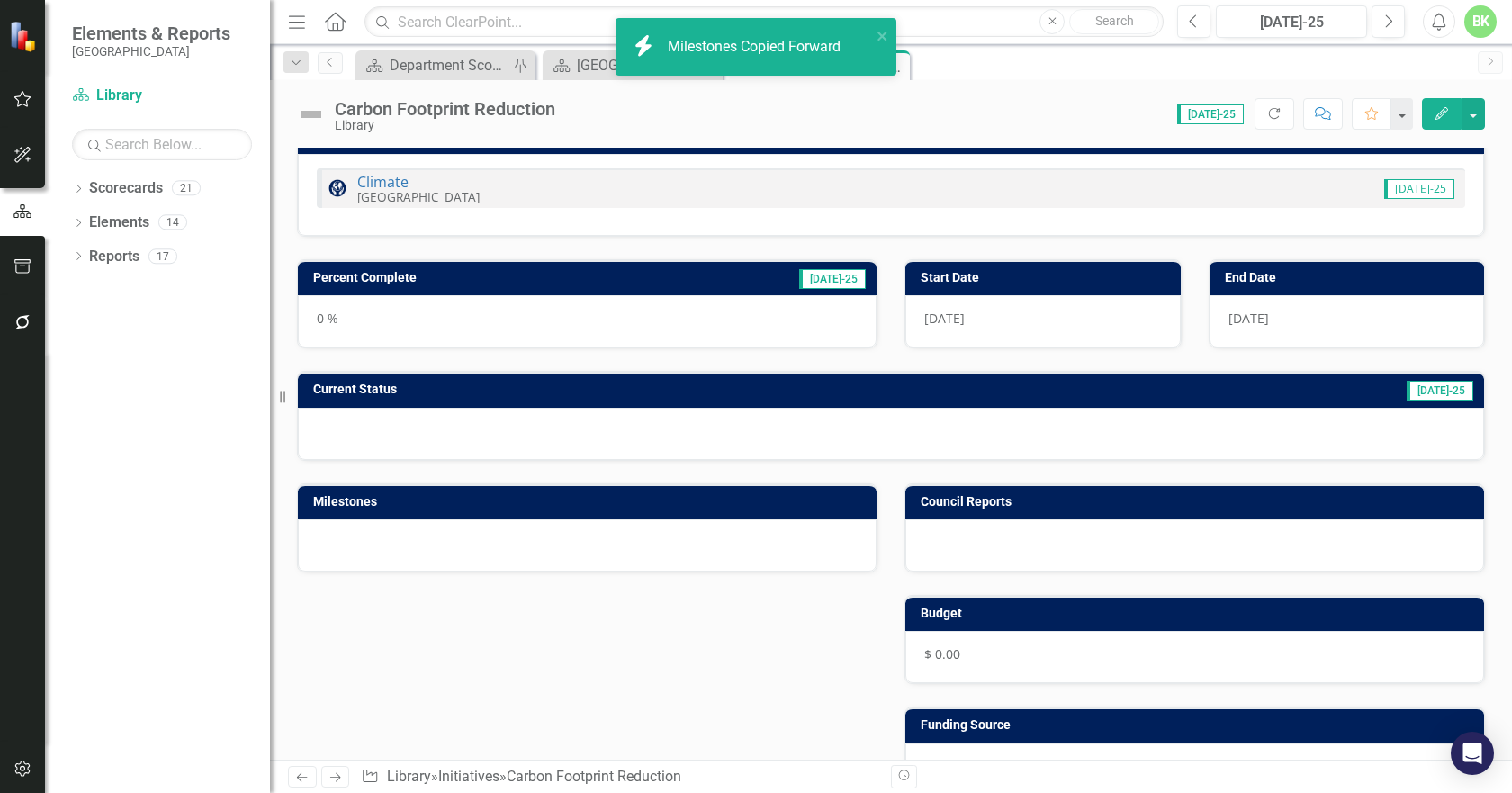
click at [573, 385] on h3 "Current Status" at bounding box center [633, 389] width 639 height 14
click at [573, 387] on h3 "Current Status" at bounding box center [633, 389] width 639 height 14
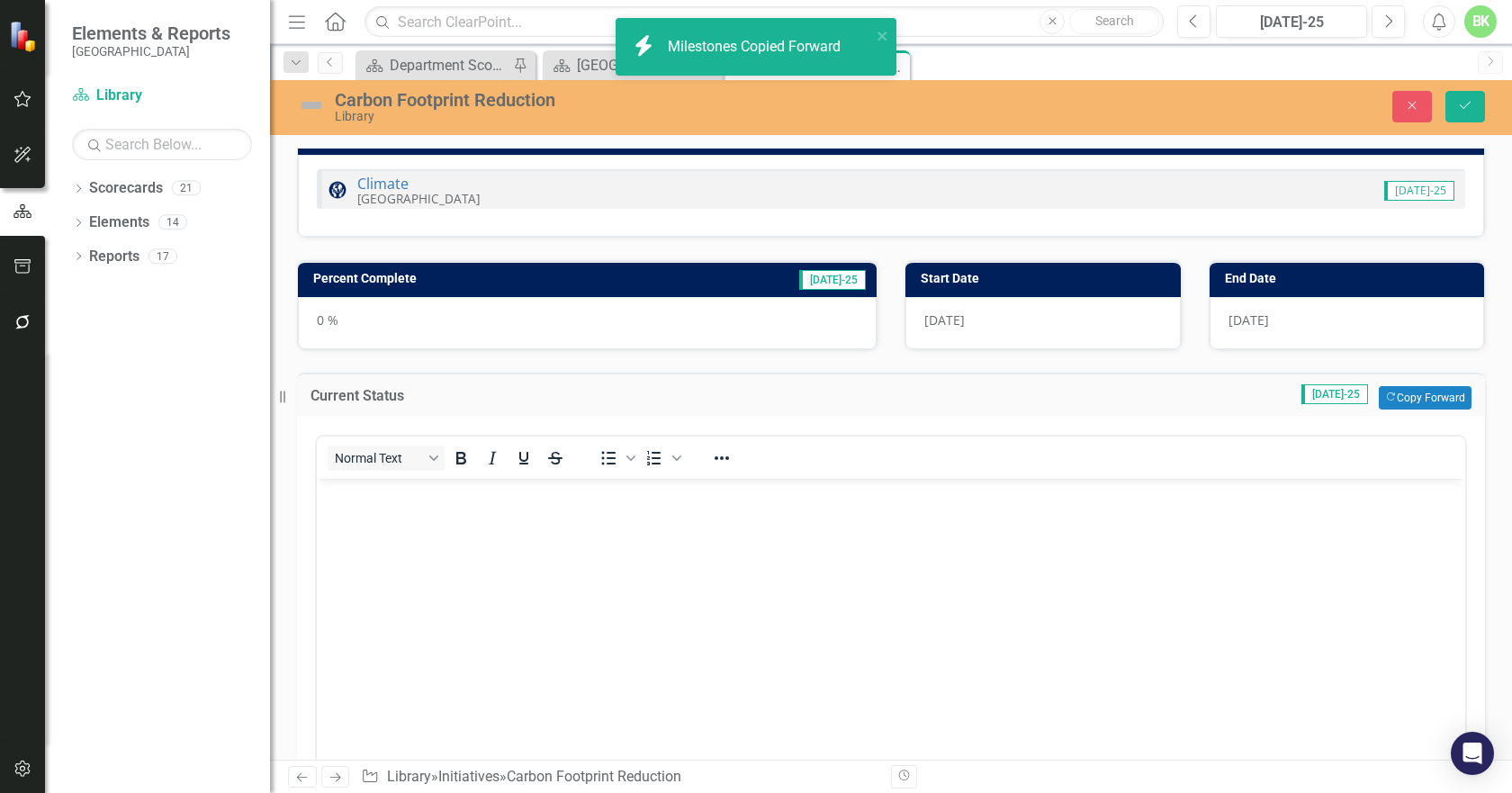
scroll to position [0, 0]
click at [1387, 399] on button "Copy Forward Copy Forward" at bounding box center [1425, 398] width 92 height 23
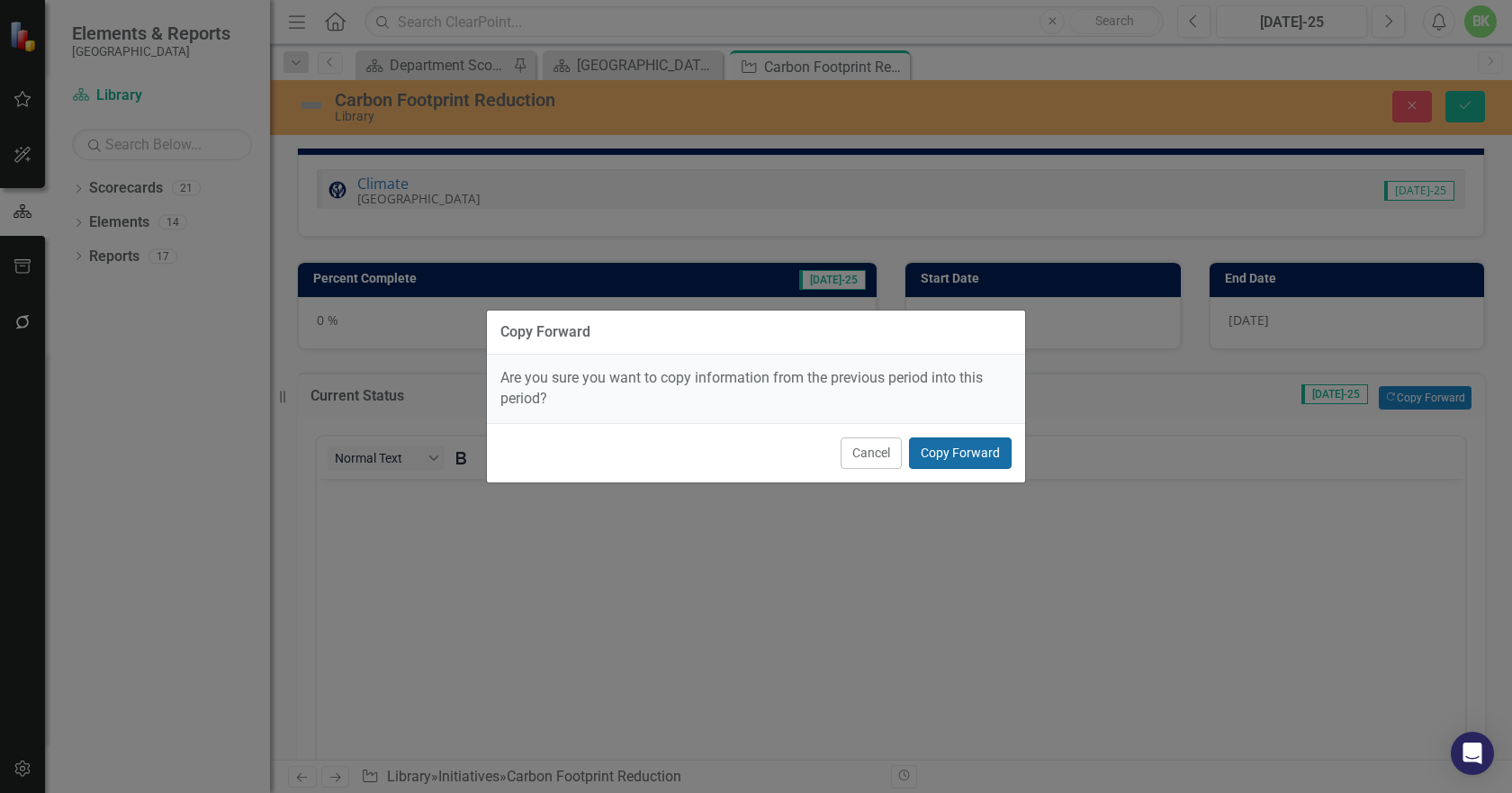
click at [971, 462] on button "Copy Forward" at bounding box center [960, 453] width 103 height 31
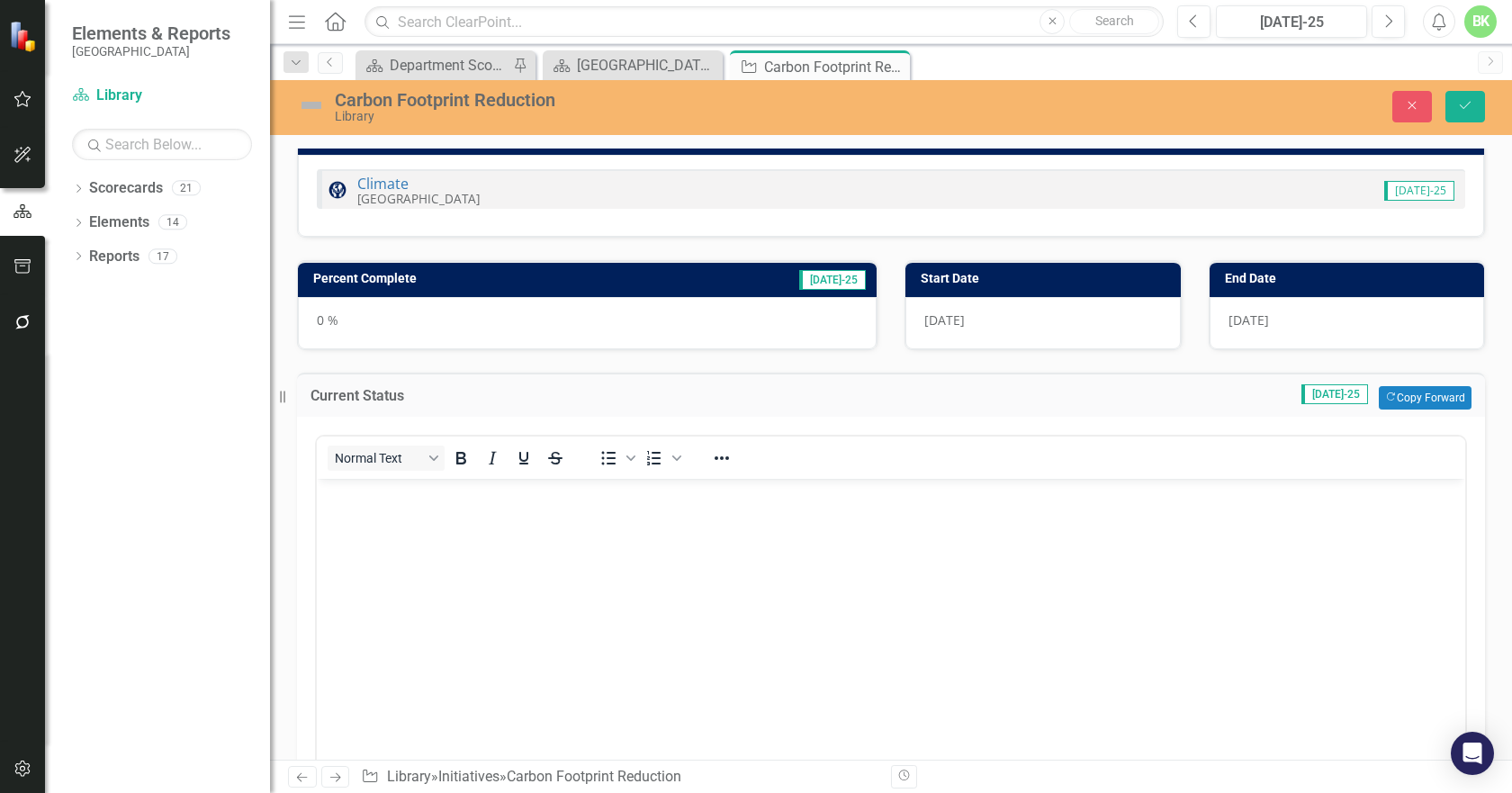
click at [614, 284] on h3 "Percent Complete" at bounding box center [481, 279] width 334 height 14
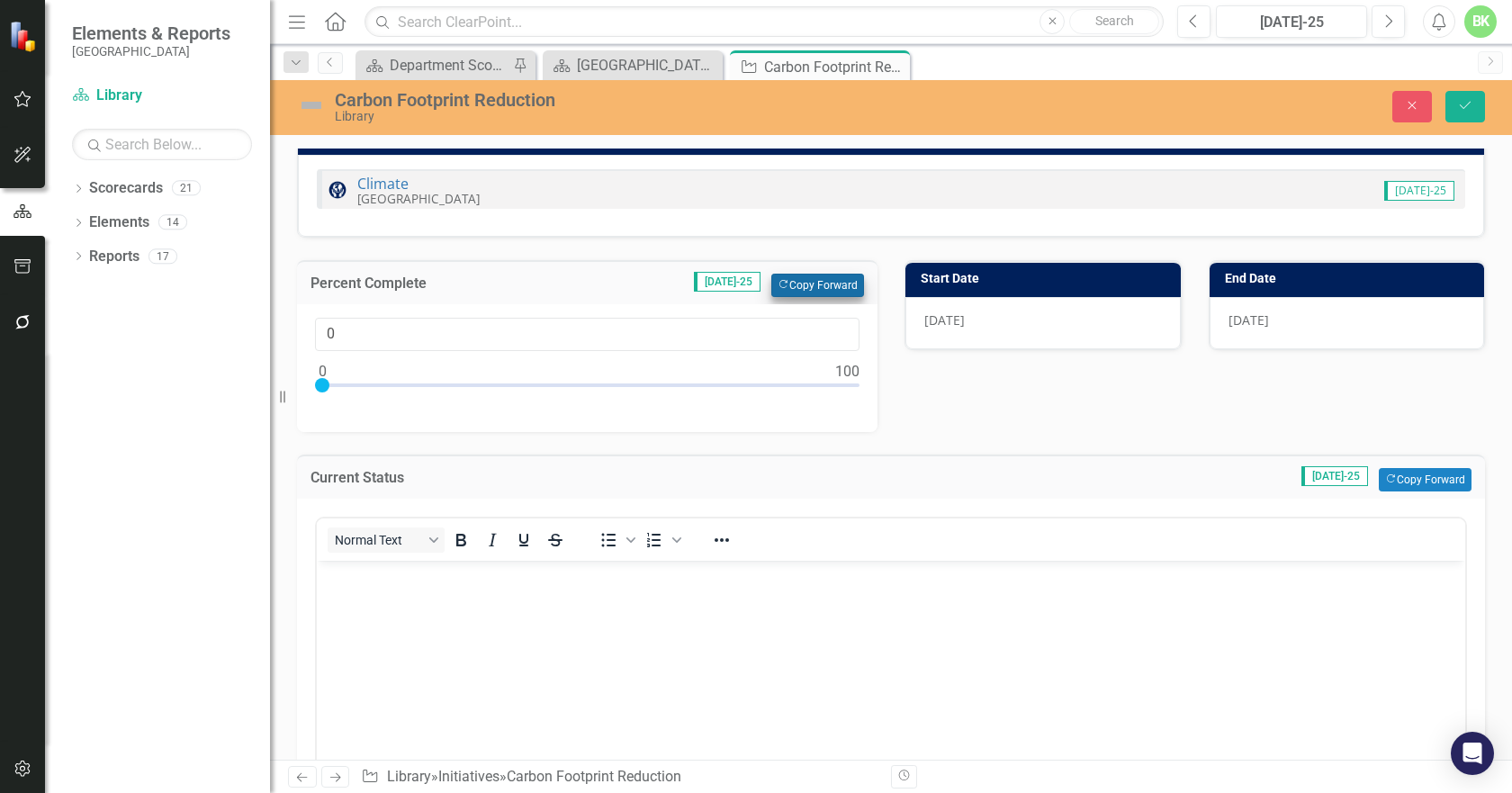
click at [843, 302] on div "Percent Complete Jul-25 Copy Forward Copy Forward" at bounding box center [588, 281] width 581 height 44
click at [838, 294] on button "Copy Forward Copy Forward" at bounding box center [817, 285] width 92 height 23
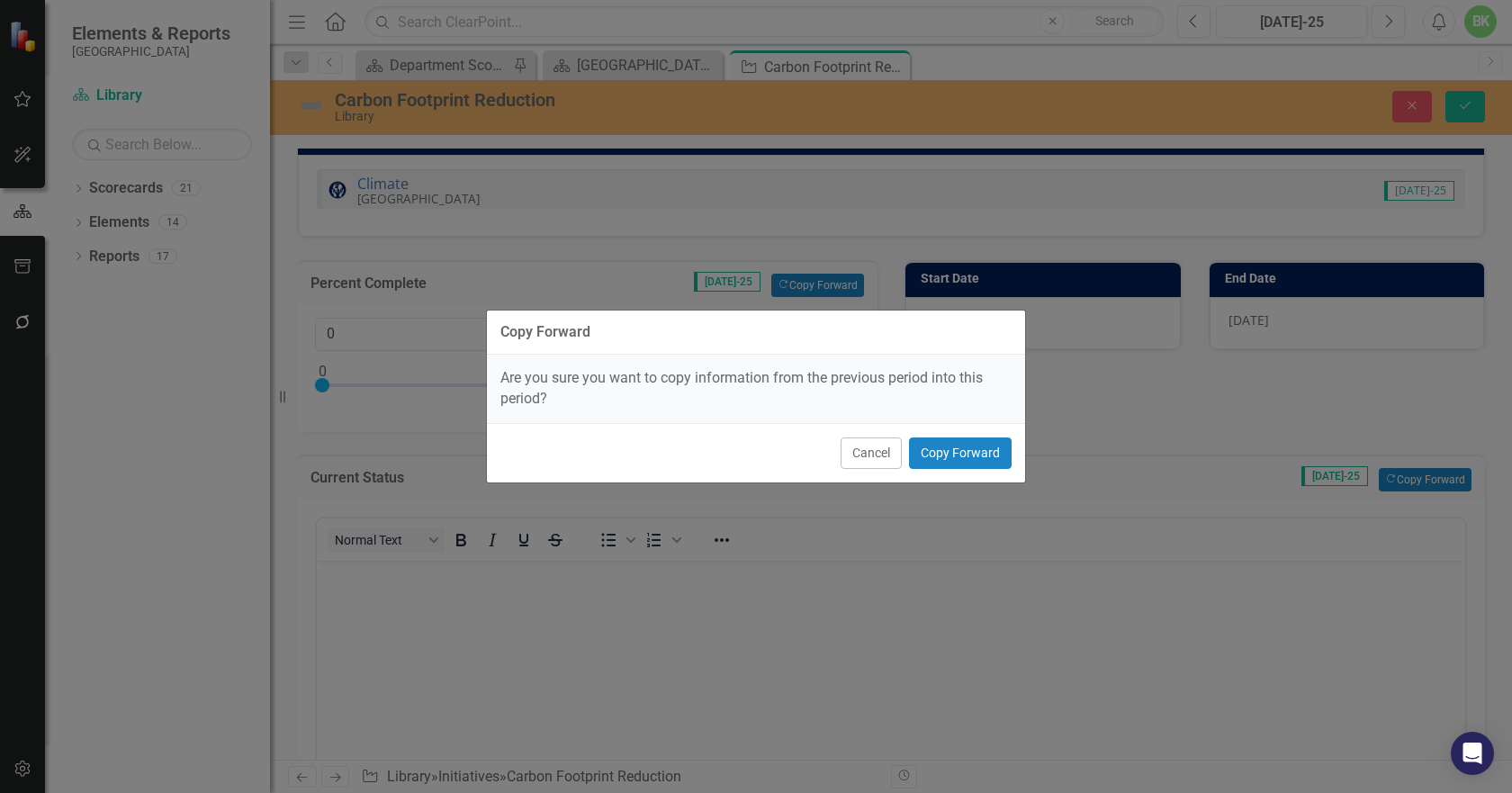
click at [953, 436] on div "Cancel Copy Forward" at bounding box center [756, 452] width 538 height 59
click at [954, 455] on button "Copy Forward" at bounding box center [960, 453] width 103 height 31
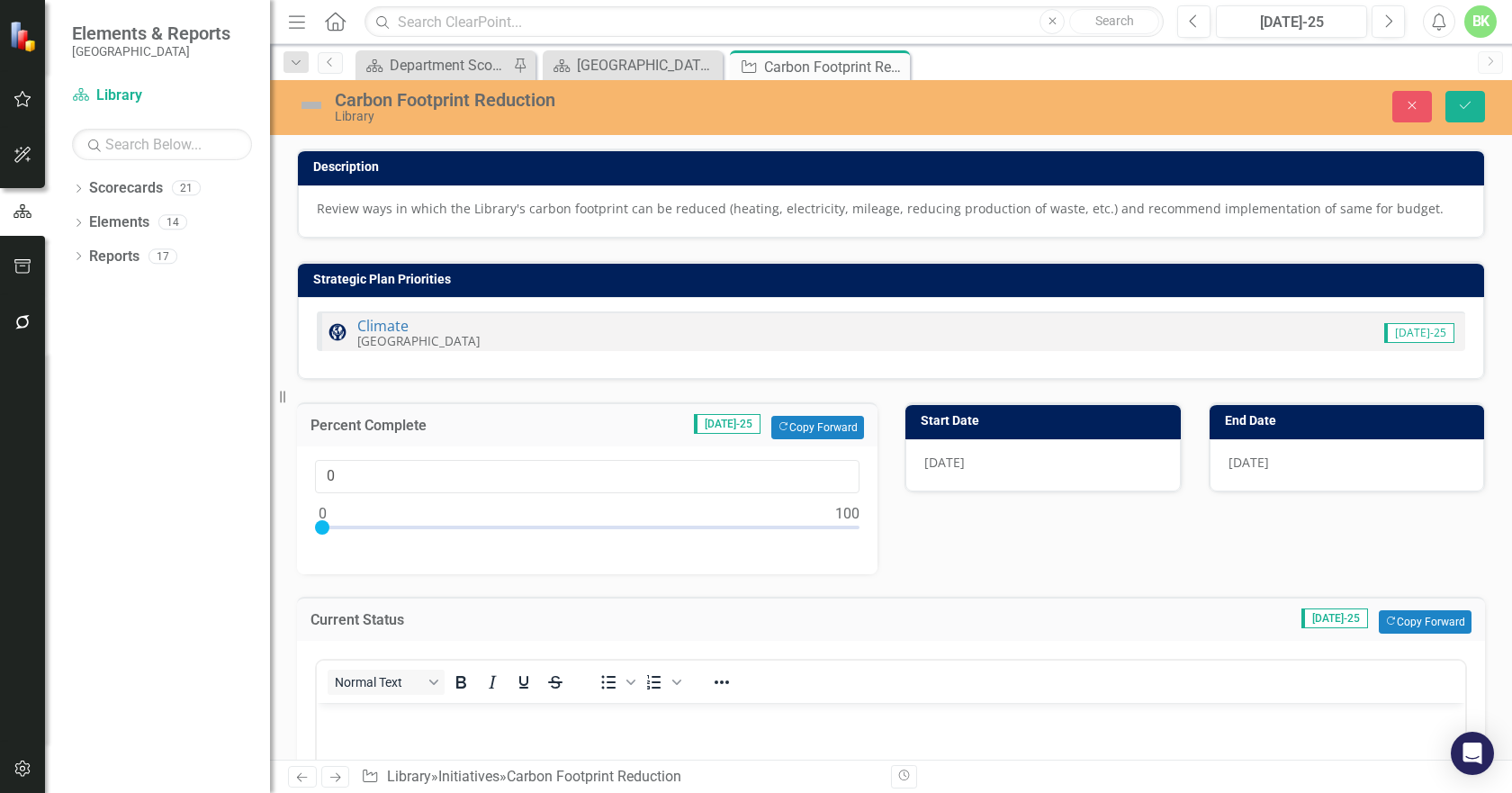
click at [305, 106] on img at bounding box center [312, 106] width 29 height 29
click at [305, 110] on img at bounding box center [312, 106] width 29 height 29
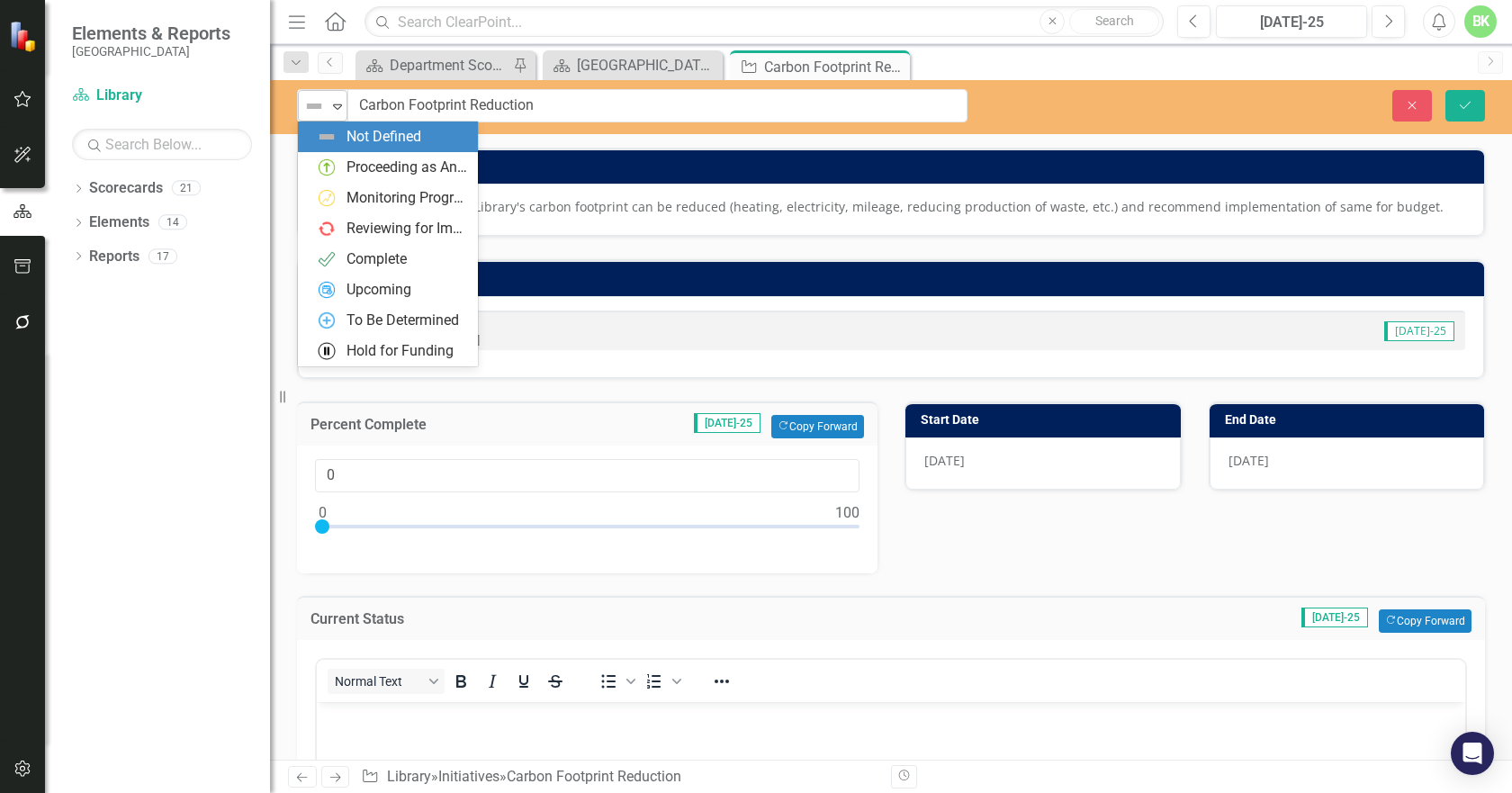
click at [341, 109] on icon "Expand" at bounding box center [337, 106] width 18 height 15
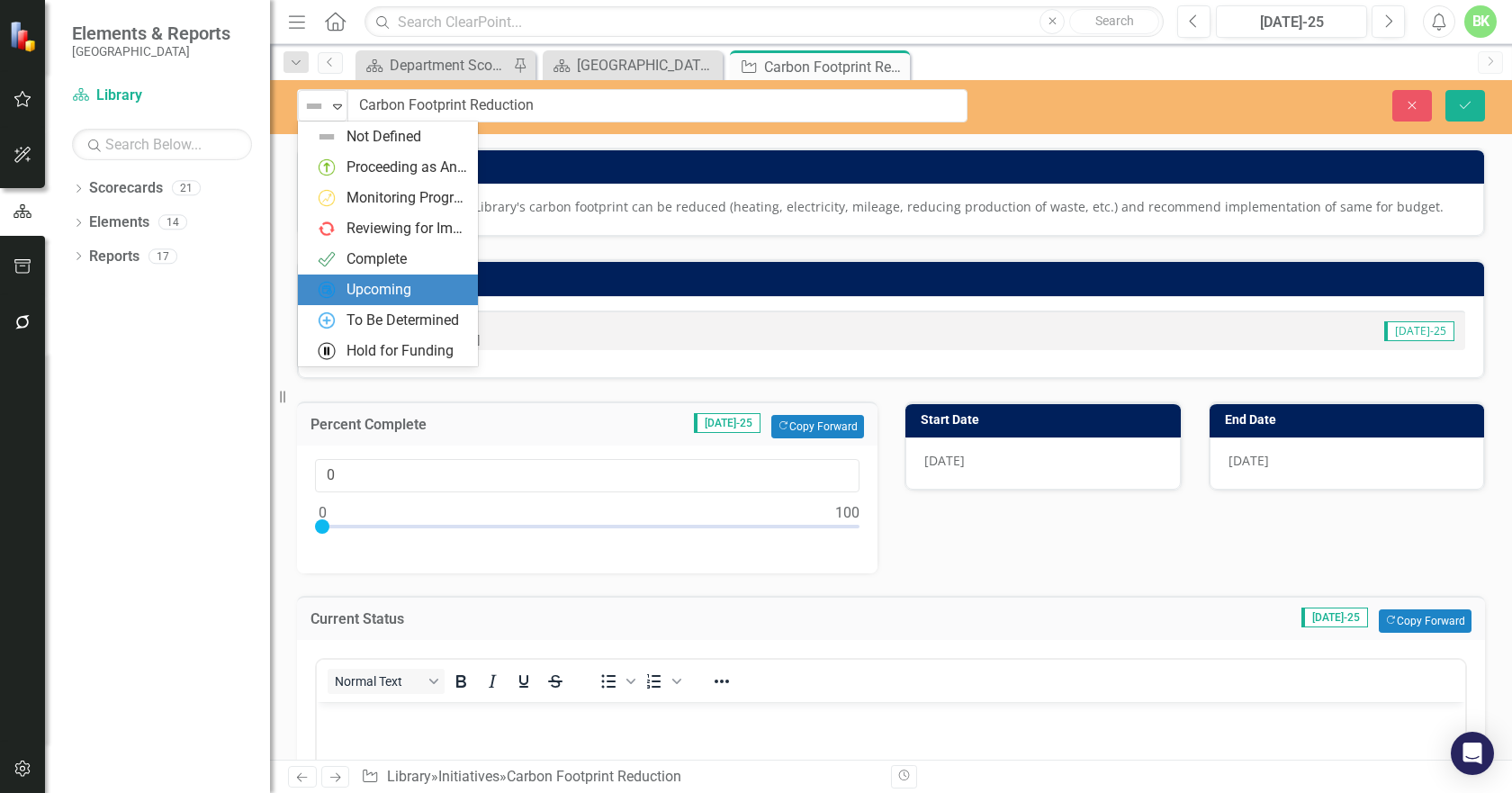
click at [370, 301] on div "Upcoming" at bounding box center [387, 290] width 180 height 31
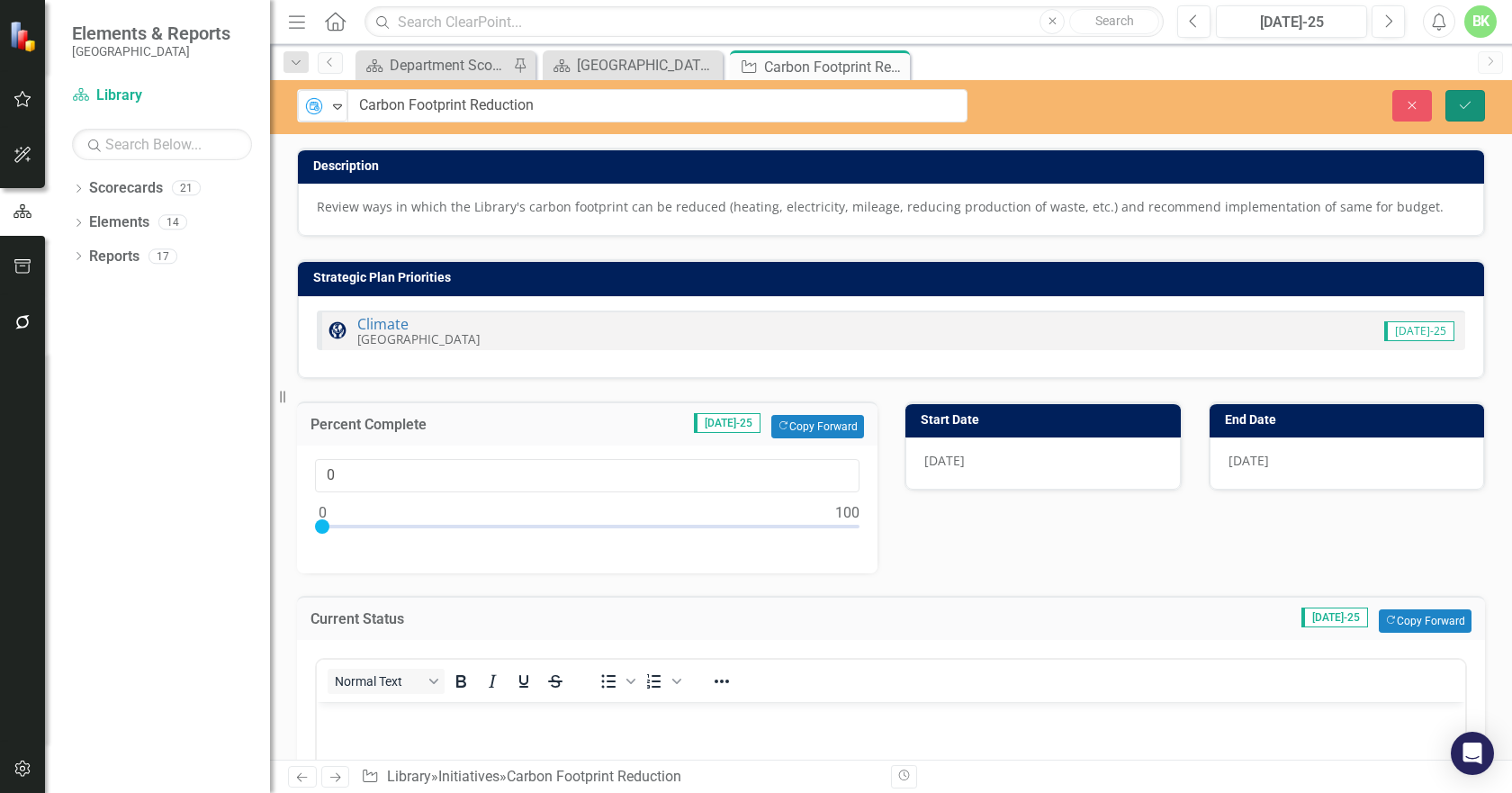
click at [1462, 99] on icon "Save" at bounding box center [1465, 105] width 17 height 13
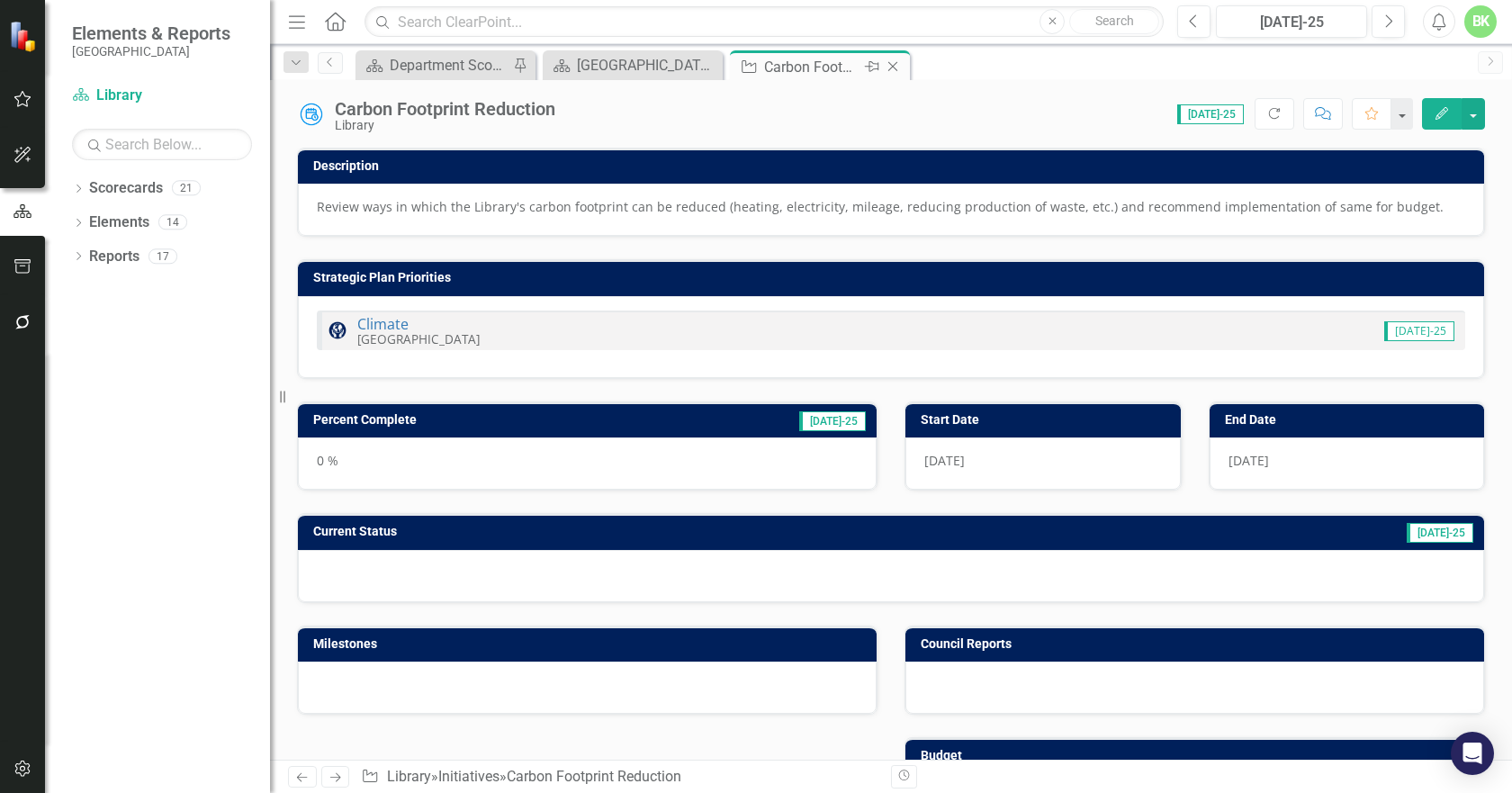
click at [896, 68] on icon "Close" at bounding box center [892, 66] width 18 height 15
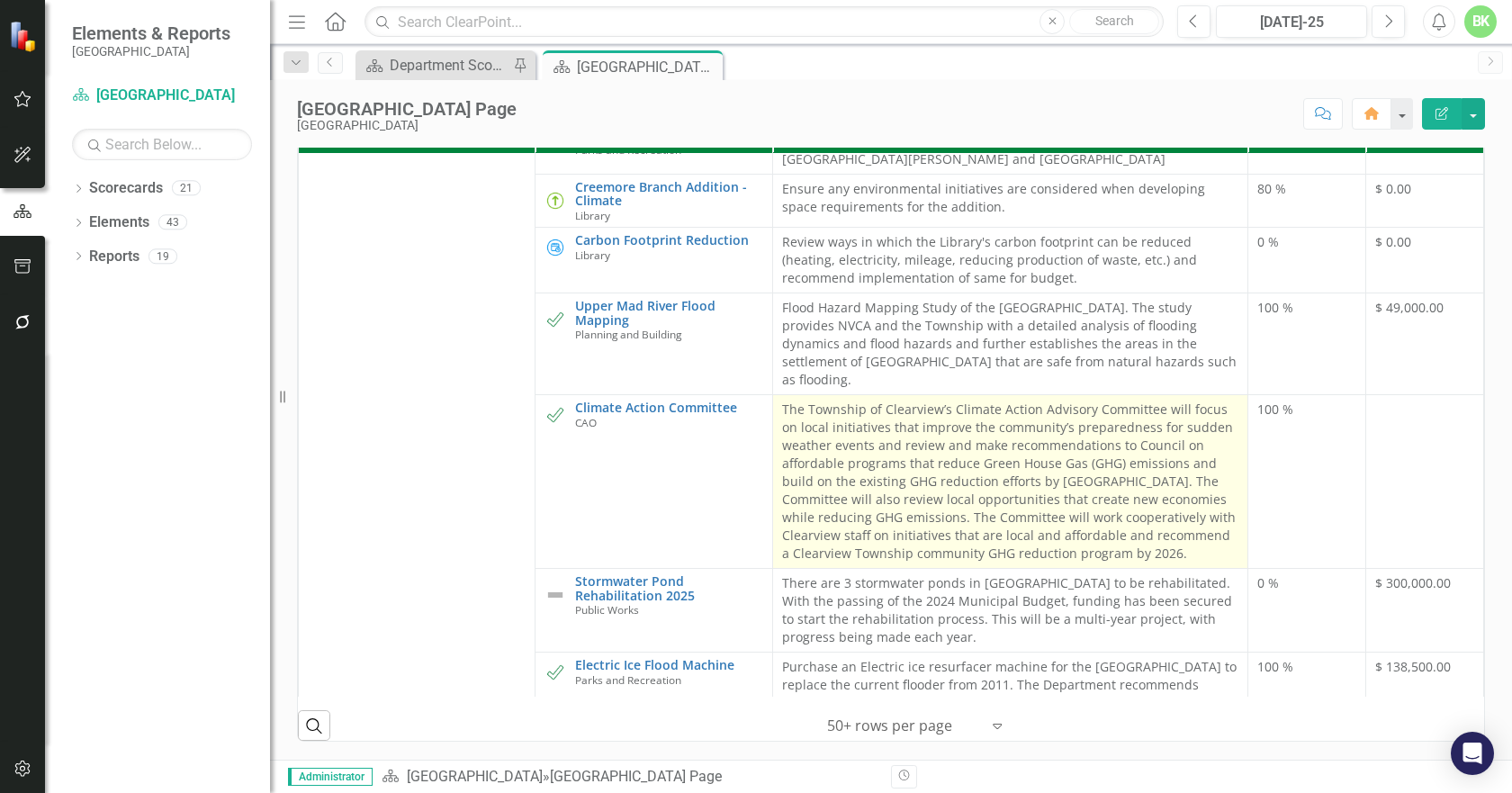
scroll to position [1979, 0]
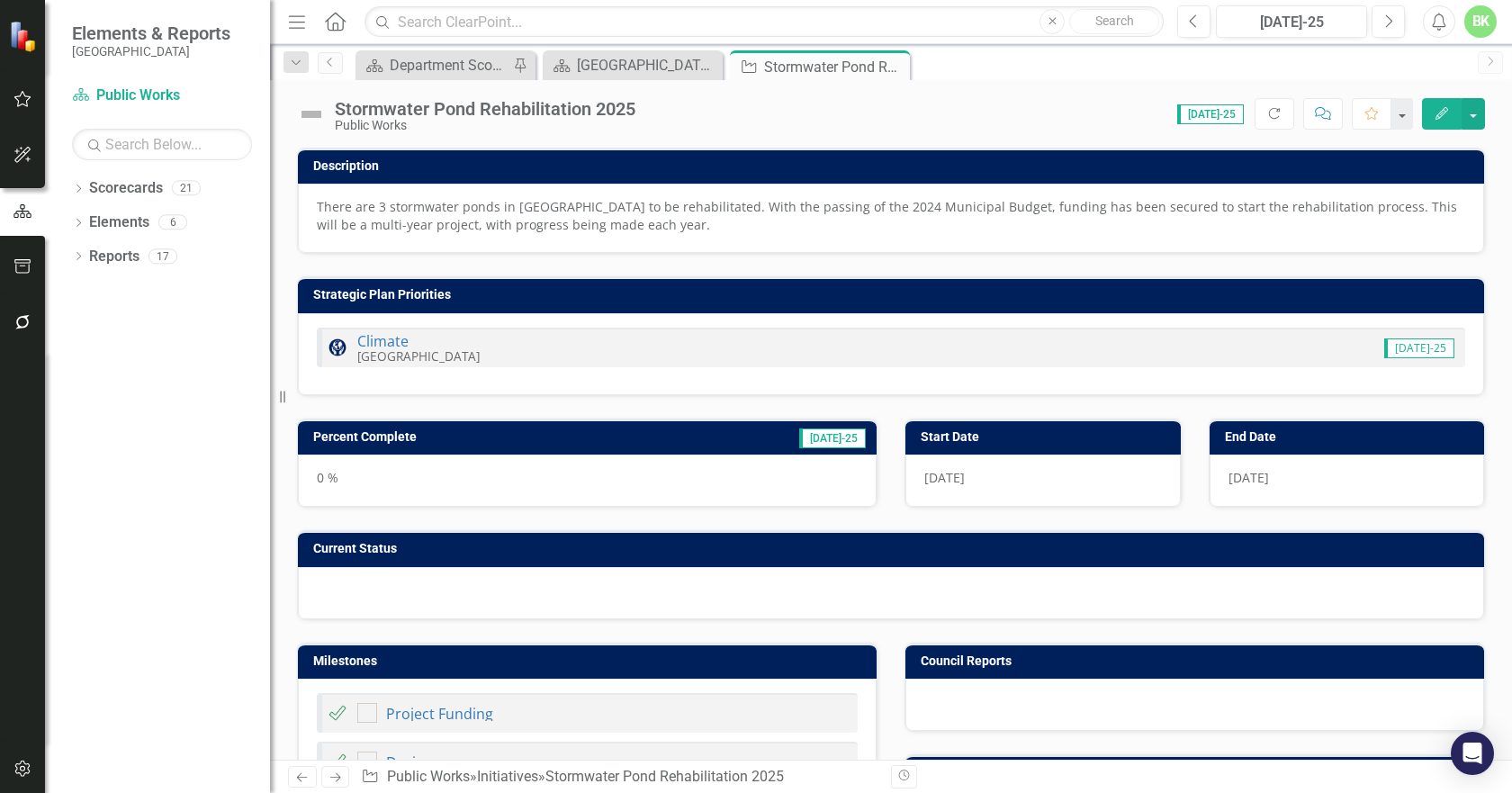
checkbox input "true"
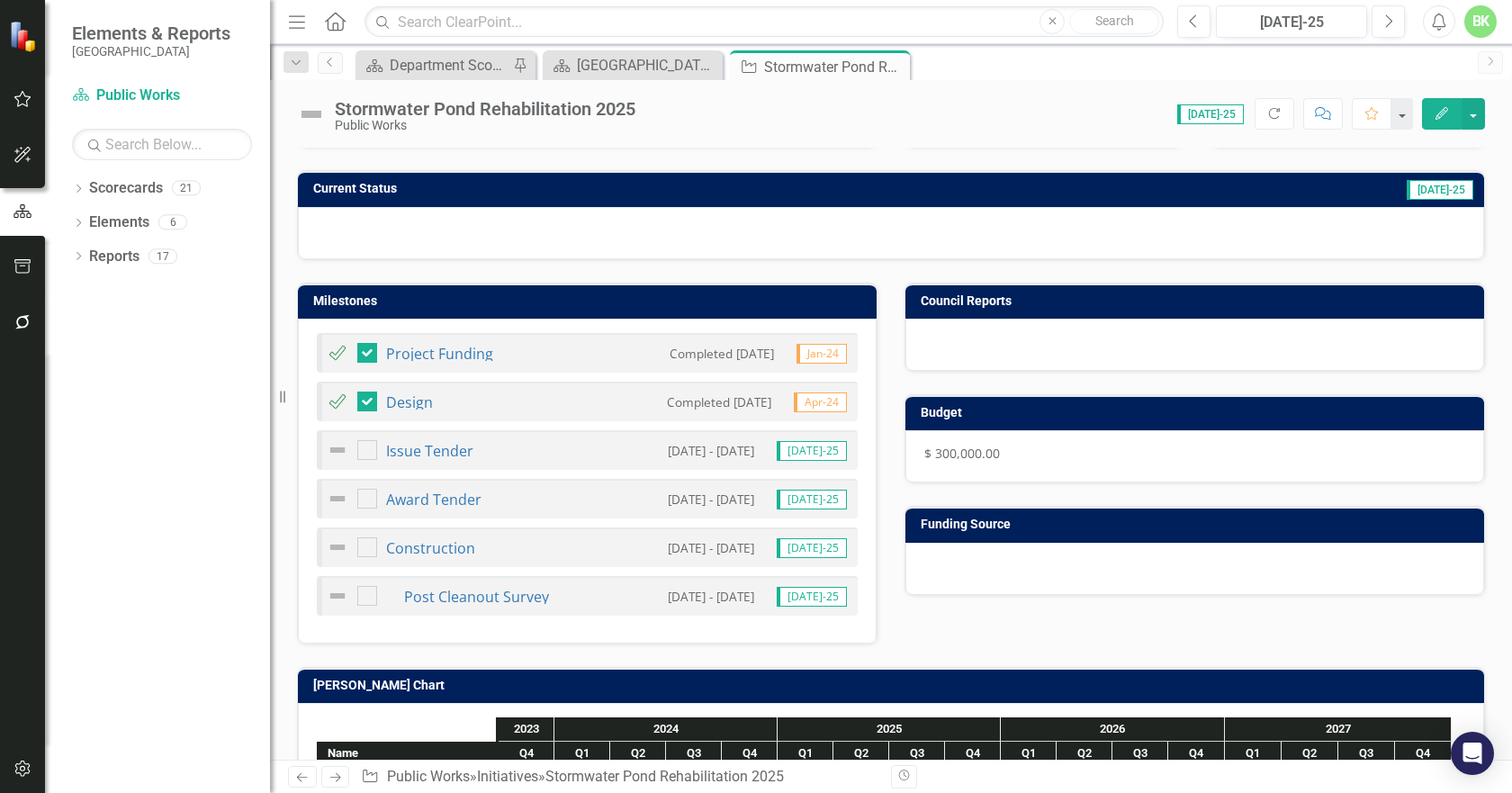
scroll to position [630, 0]
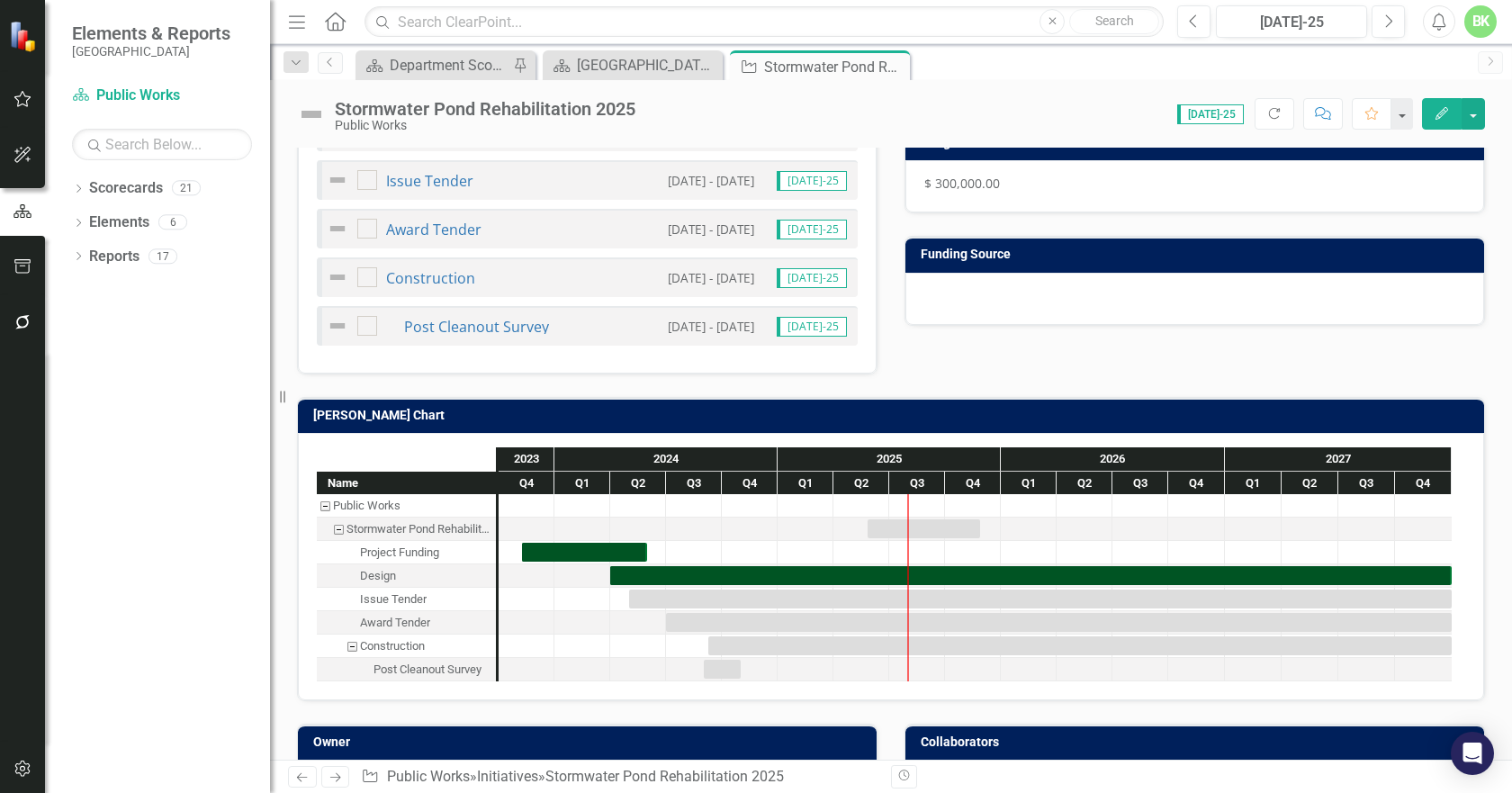
click at [610, 398] on div "[PERSON_NAME] Chart" at bounding box center [891, 415] width 1187 height 35
click at [611, 412] on h3 "[PERSON_NAME] Chart" at bounding box center [894, 415] width 1162 height 14
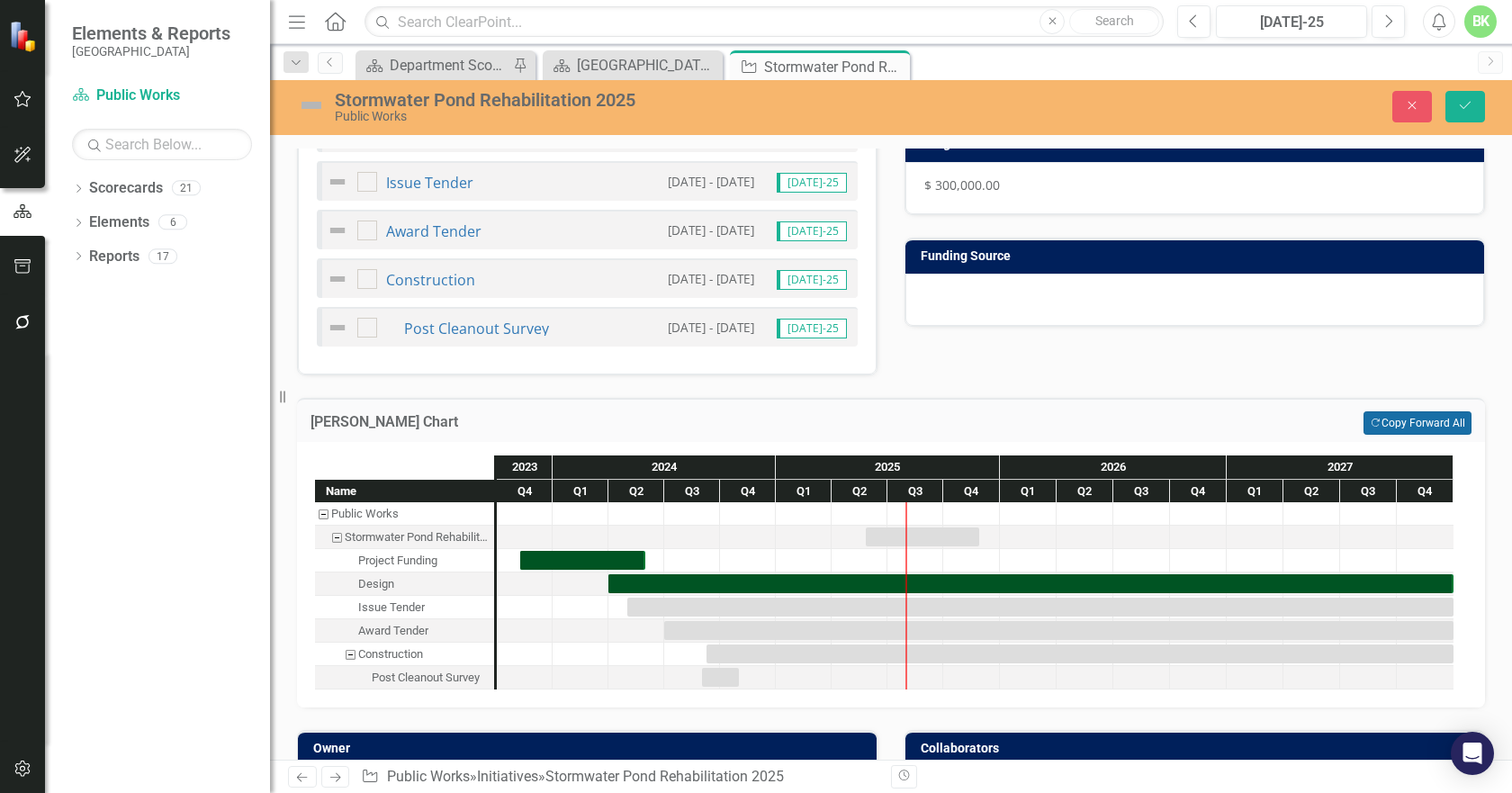
click at [1405, 421] on button "Copy Forward Copy Forward All" at bounding box center [1417, 423] width 108 height 23
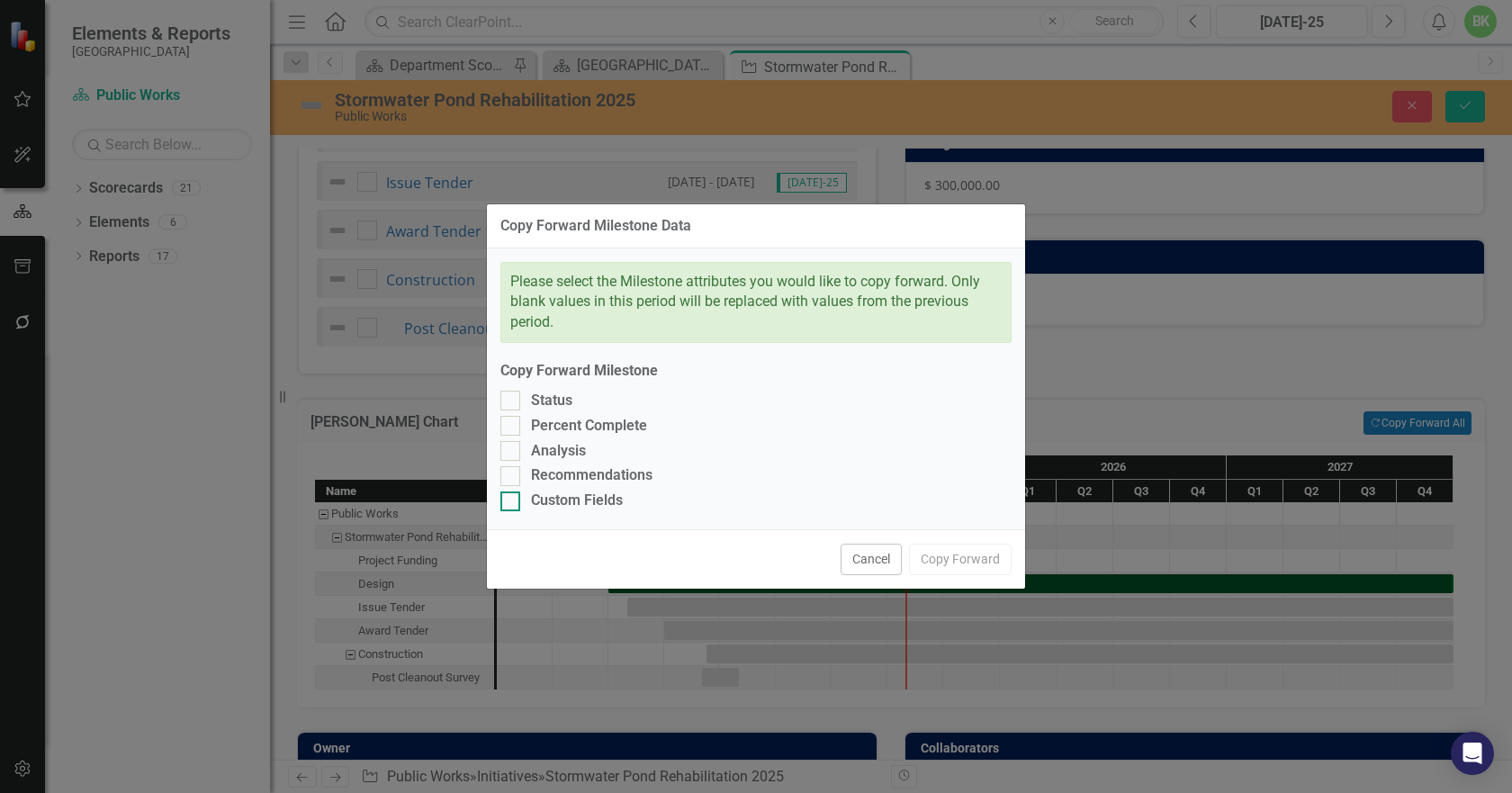
drag, startPoint x: 623, startPoint y: 505, endPoint x: 616, endPoint y: 497, distance: 10.6
click at [622, 504] on div "Custom Fields" at bounding box center [756, 500] width 512 height 20
click at [512, 503] on input "Custom Fields" at bounding box center [506, 497] width 12 height 12
checkbox input "true"
drag, startPoint x: 599, startPoint y: 477, endPoint x: 570, endPoint y: 450, distance: 39.6
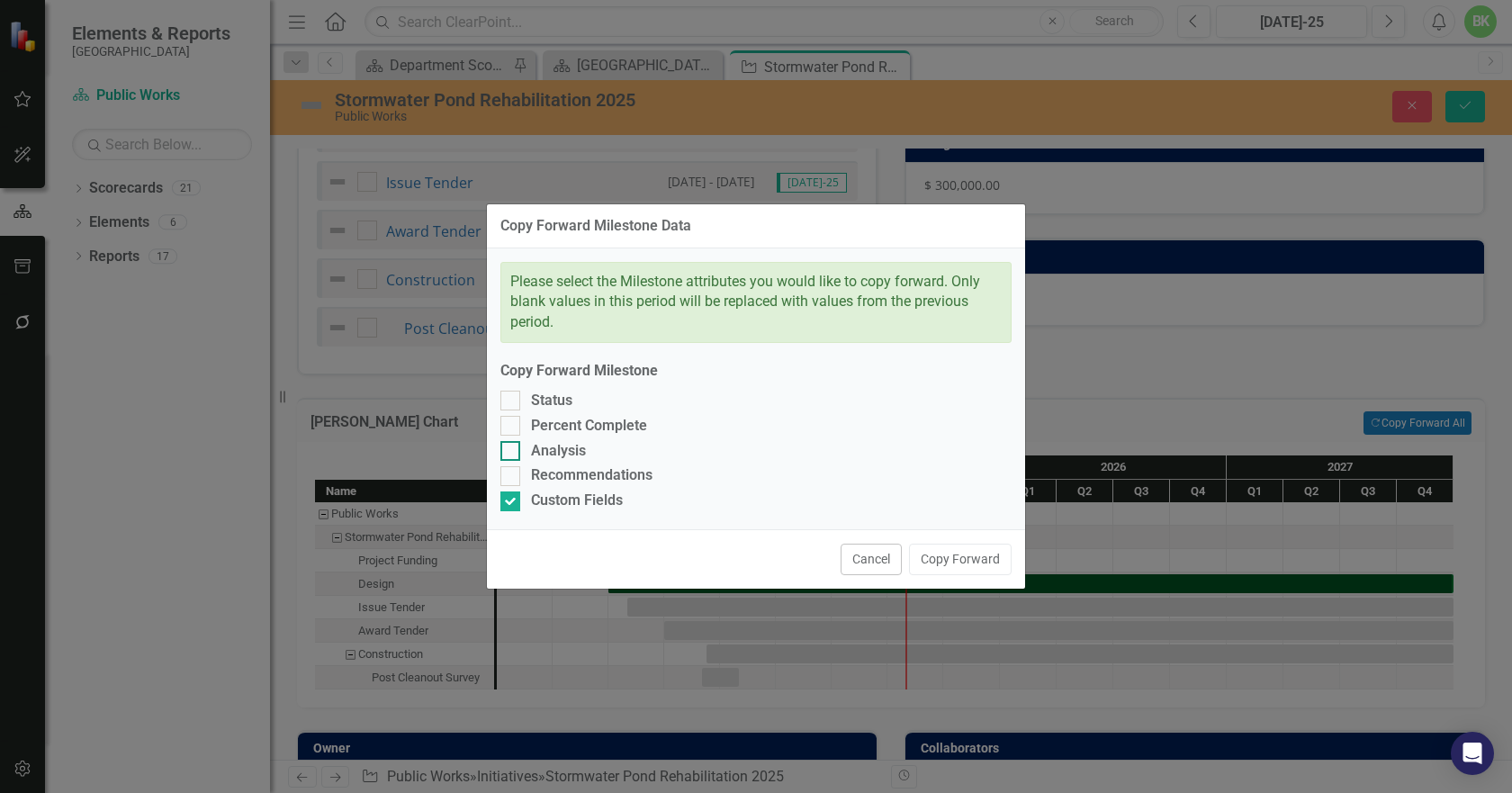
click at [594, 468] on div "Recommendations" at bounding box center [591, 475] width 121 height 20
click at [512, 468] on input "Recommendations" at bounding box center [506, 472] width 12 height 12
checkbox input "true"
drag, startPoint x: 555, startPoint y: 444, endPoint x: 548, endPoint y: 427, distance: 18.4
click at [554, 442] on div "Analysis" at bounding box center [558, 450] width 55 height 20
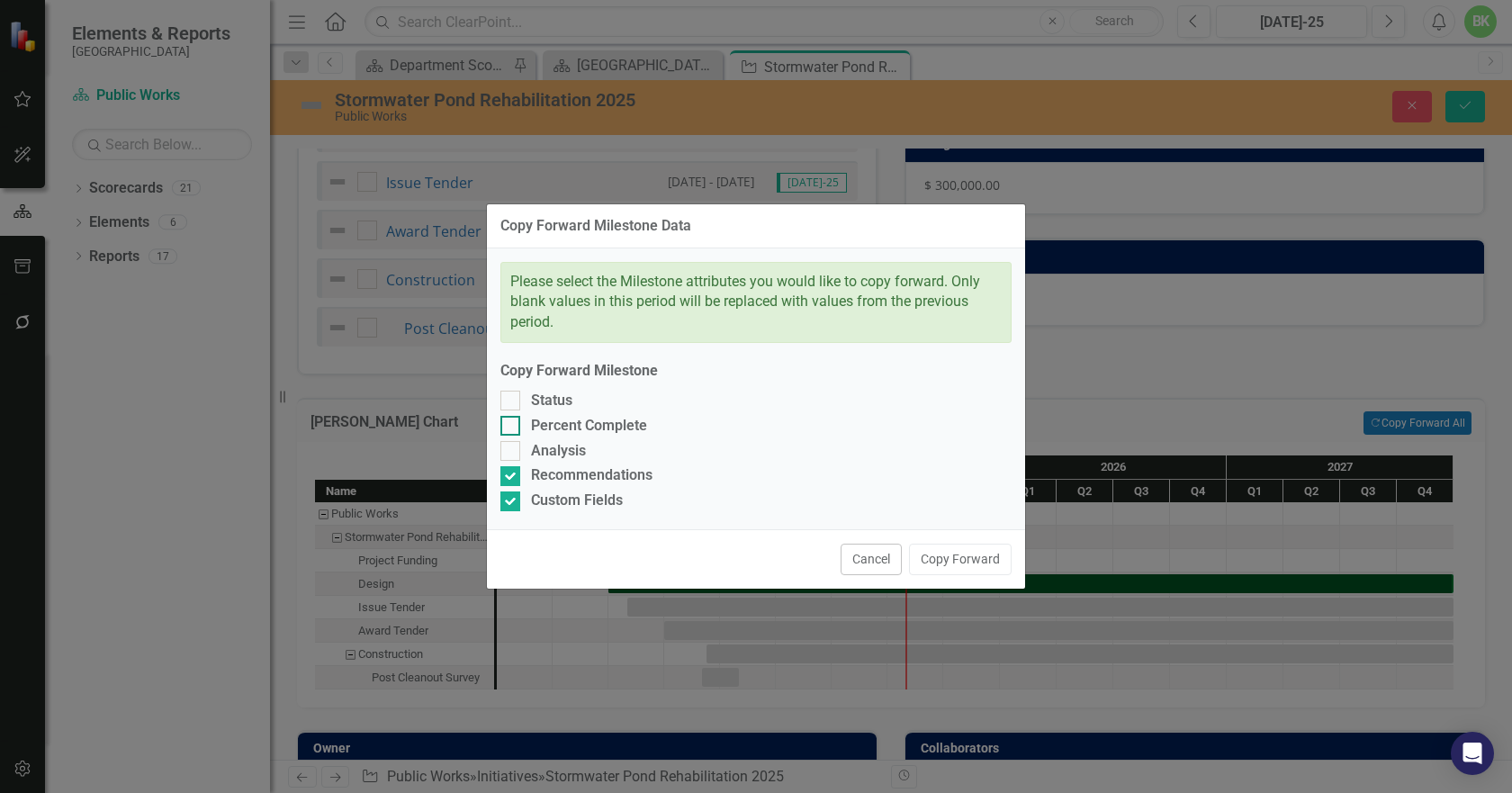
click at [512, 442] on input "Analysis" at bounding box center [506, 446] width 12 height 12
checkbox input "true"
drag, startPoint x: 547, startPoint y: 425, endPoint x: 541, endPoint y: 401, distance: 24.7
click at [547, 424] on div "Percent Complete" at bounding box center [589, 425] width 117 height 20
click at [512, 424] on input "Percent Complete" at bounding box center [506, 421] width 12 height 12
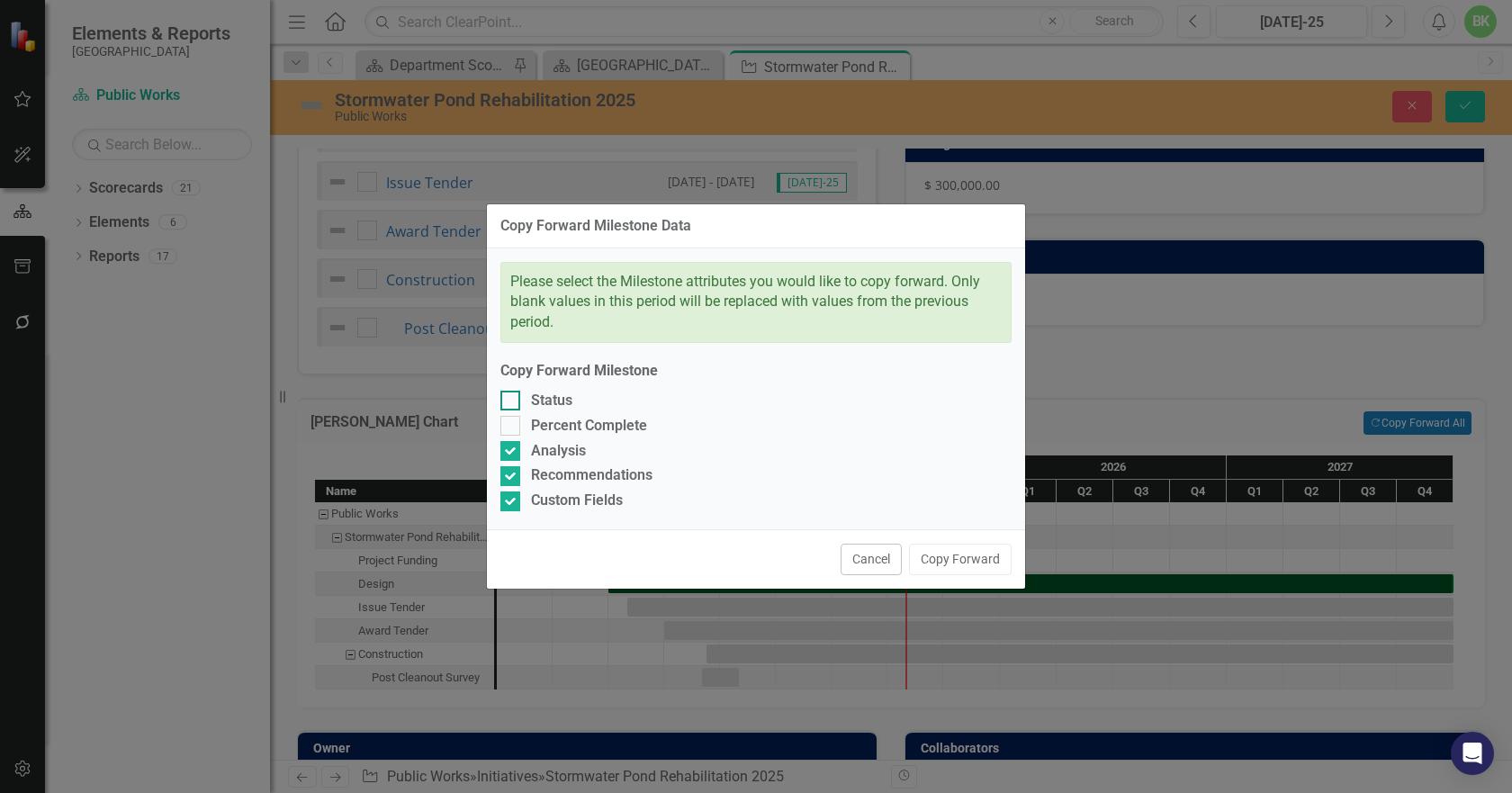
checkbox input "true"
click at [541, 401] on div "Status" at bounding box center [552, 400] width 42 height 20
click at [512, 401] on input "Status" at bounding box center [506, 396] width 12 height 12
checkbox input "true"
click at [952, 552] on button "Copy Forward" at bounding box center [960, 559] width 103 height 31
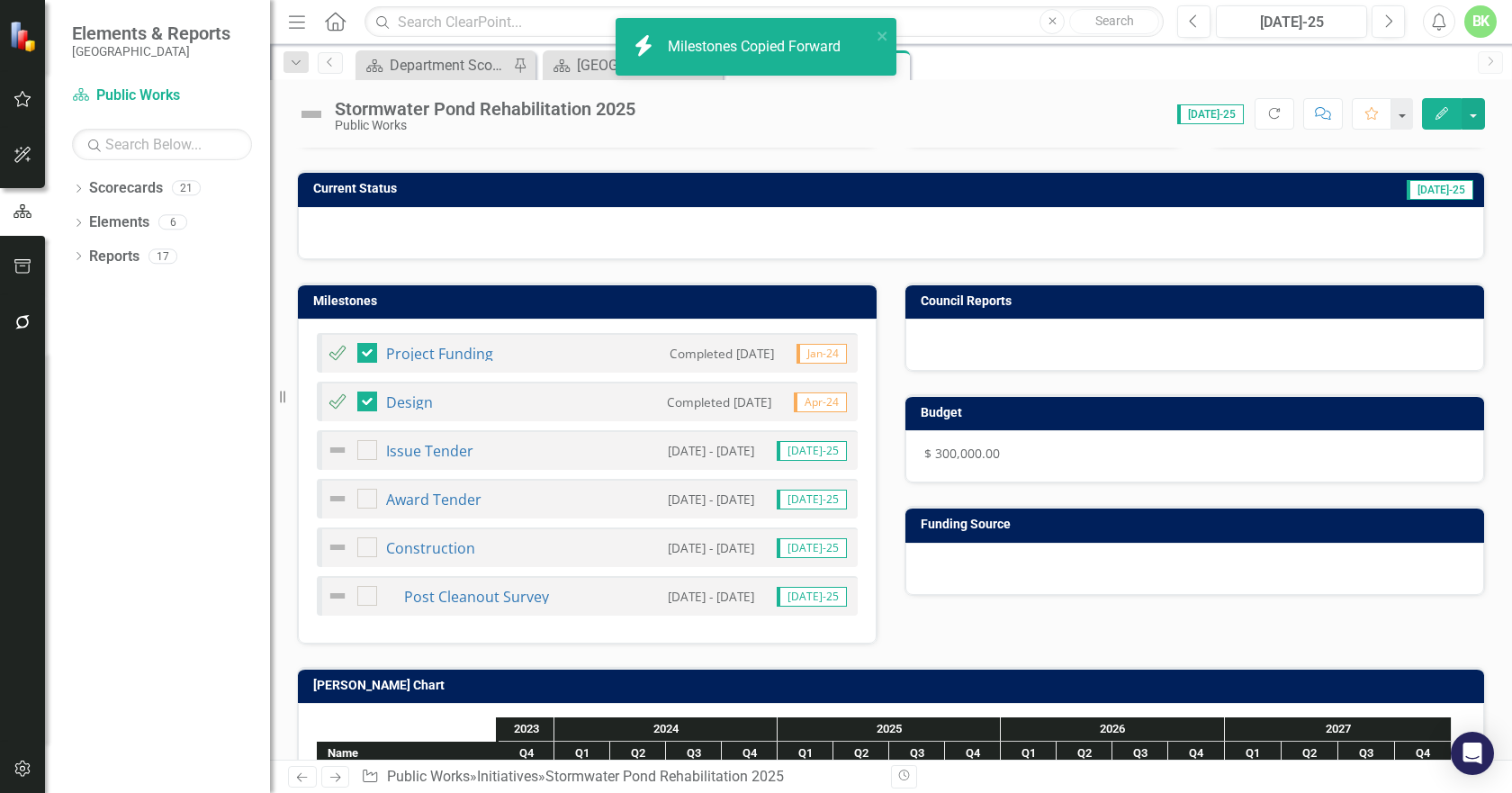
checkbox input "false"
checkbox input "true"
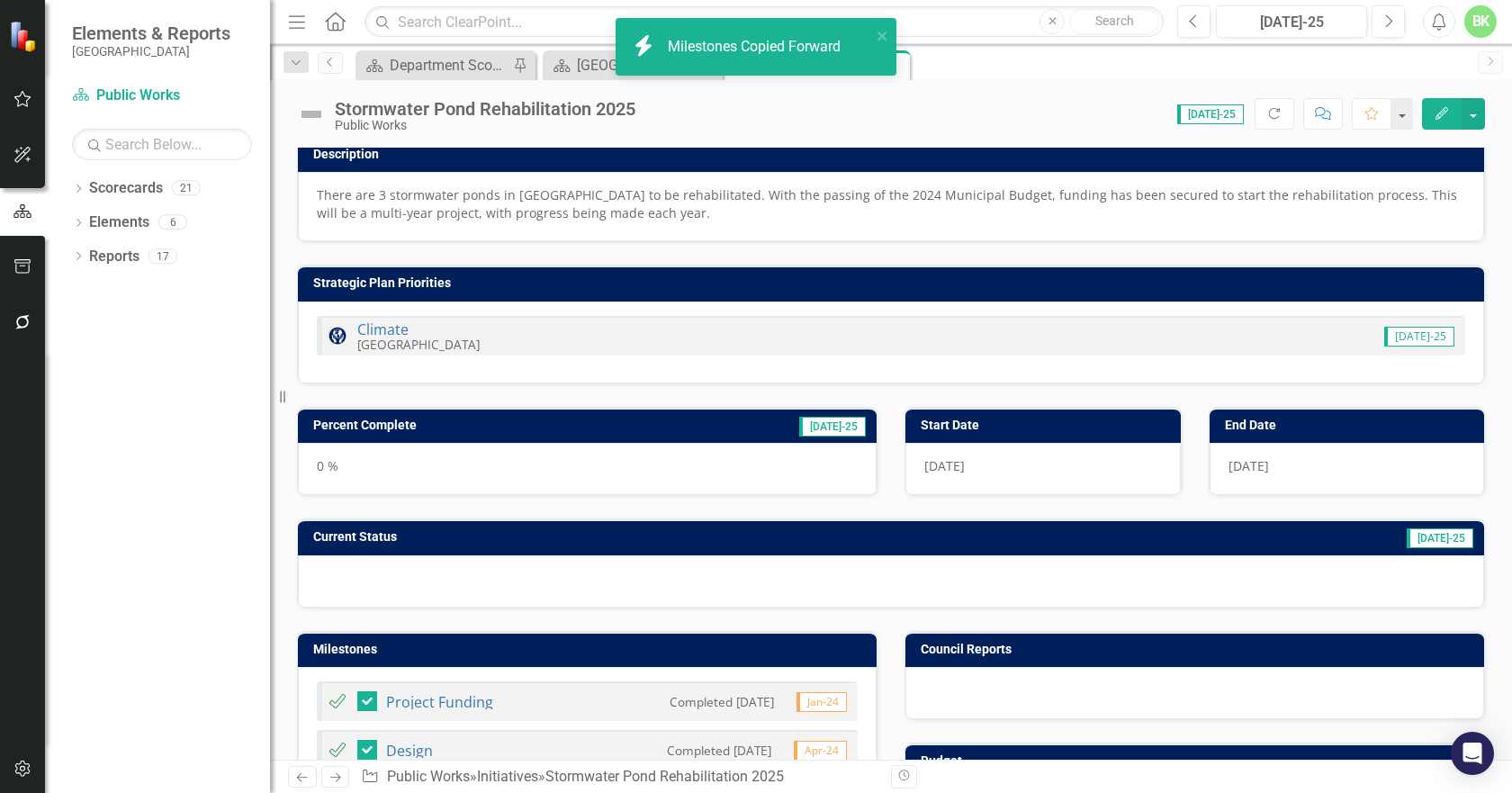
scroll to position [0, 0]
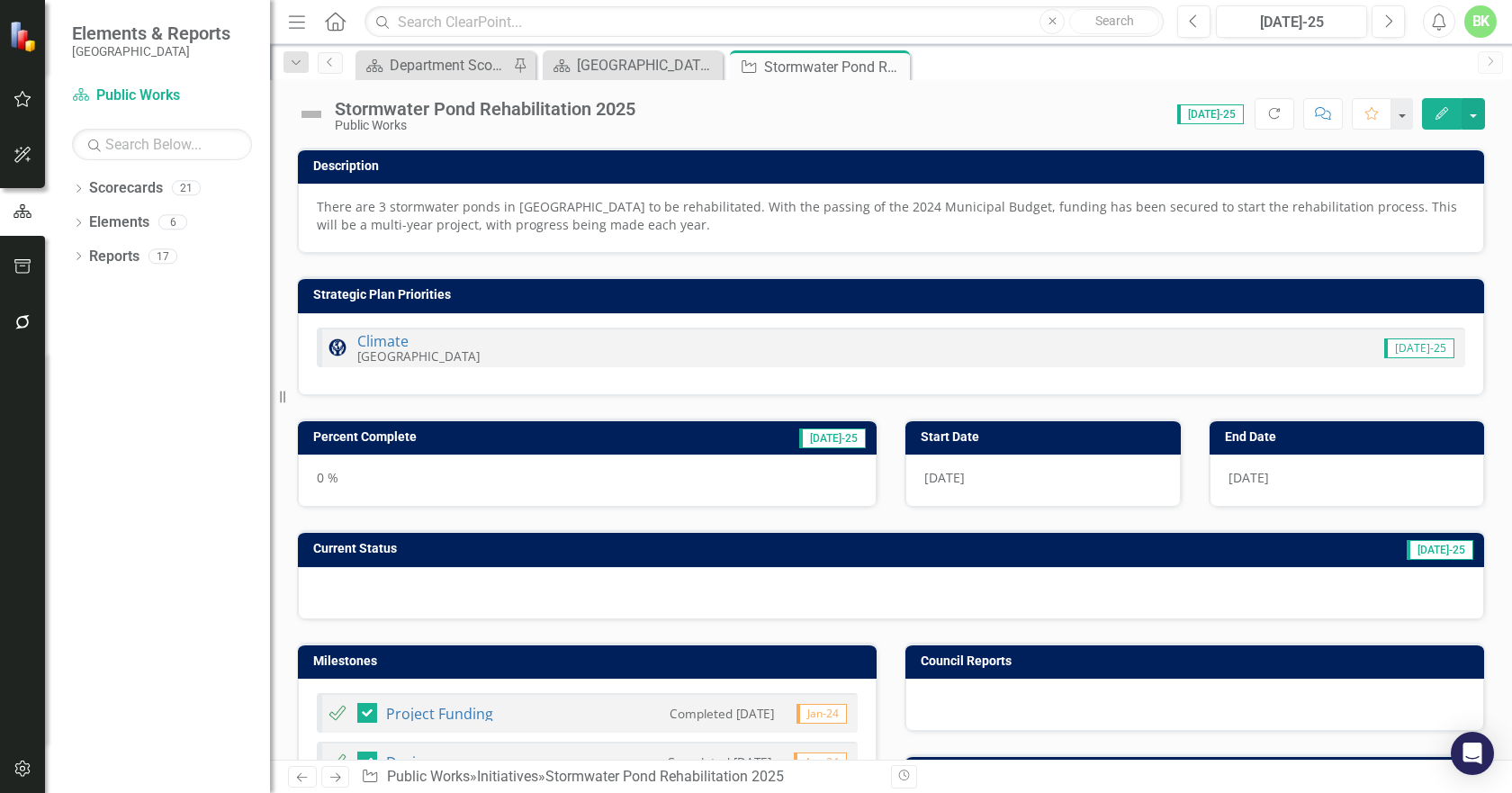
click at [425, 546] on h3 "Current Status" at bounding box center [633, 548] width 639 height 14
click at [426, 545] on h3 "Current Status" at bounding box center [633, 548] width 639 height 14
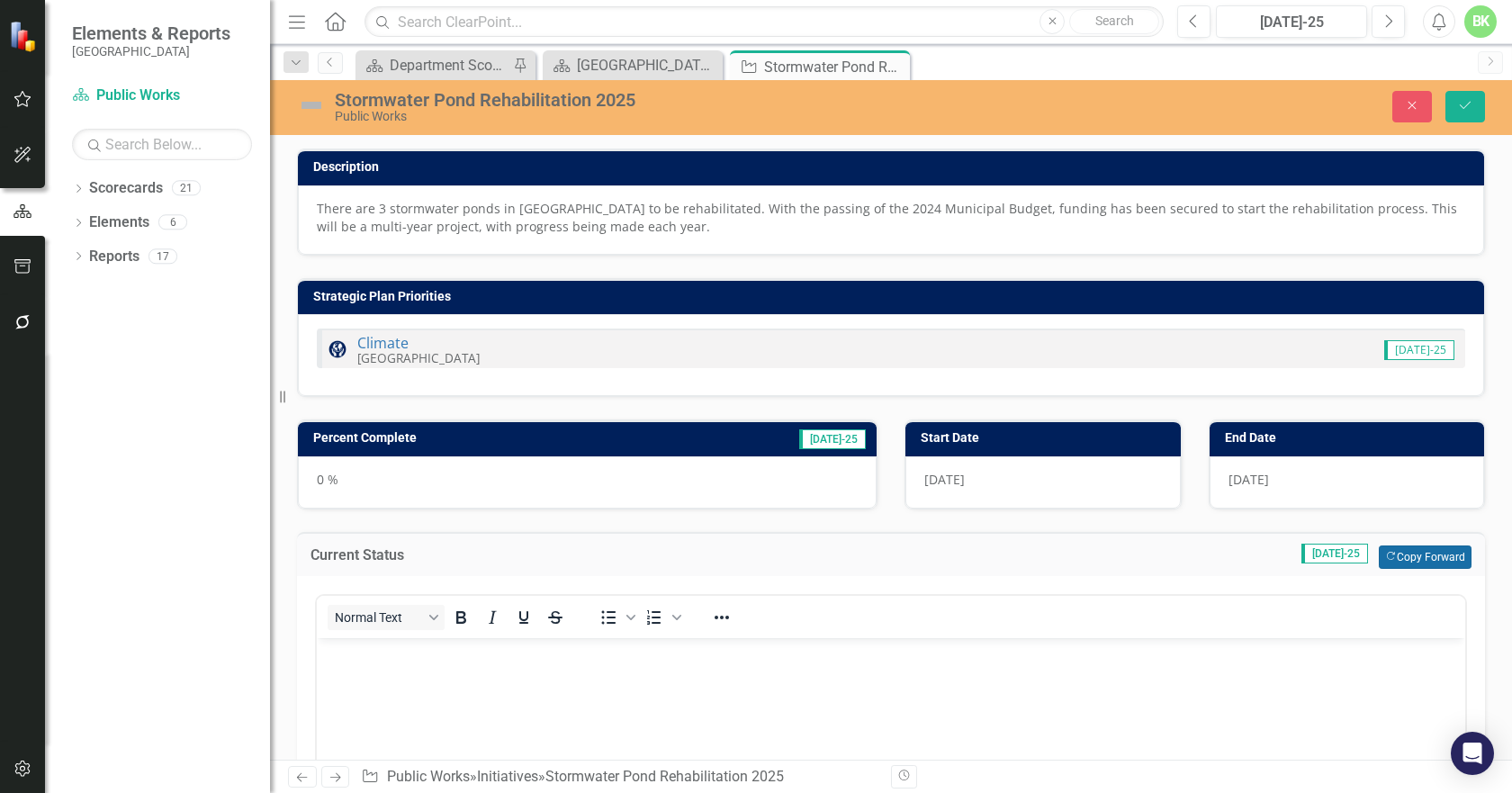
click at [1411, 548] on button "Copy Forward Copy Forward" at bounding box center [1425, 557] width 92 height 23
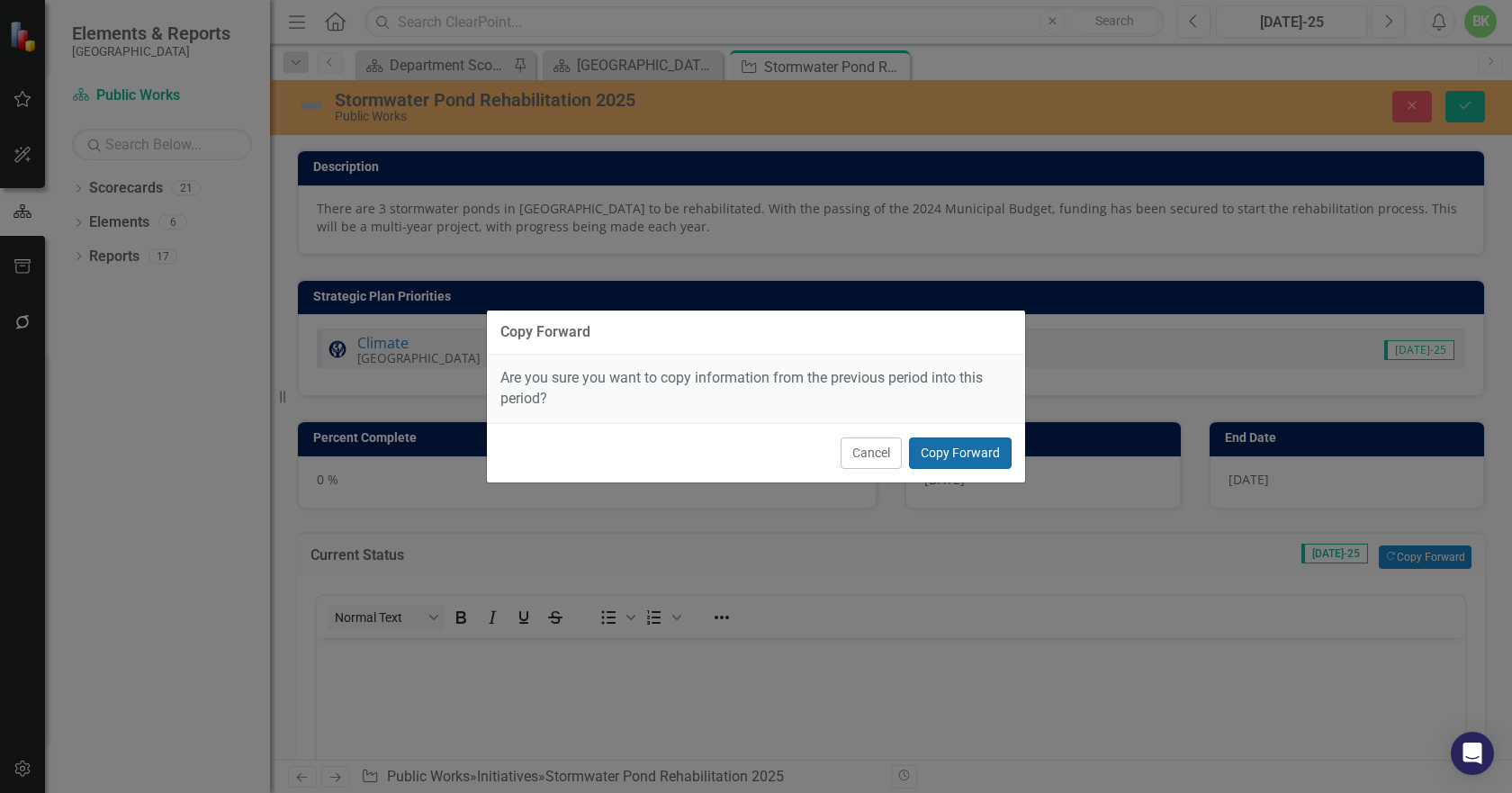
click at [990, 457] on button "Copy Forward" at bounding box center [960, 453] width 103 height 31
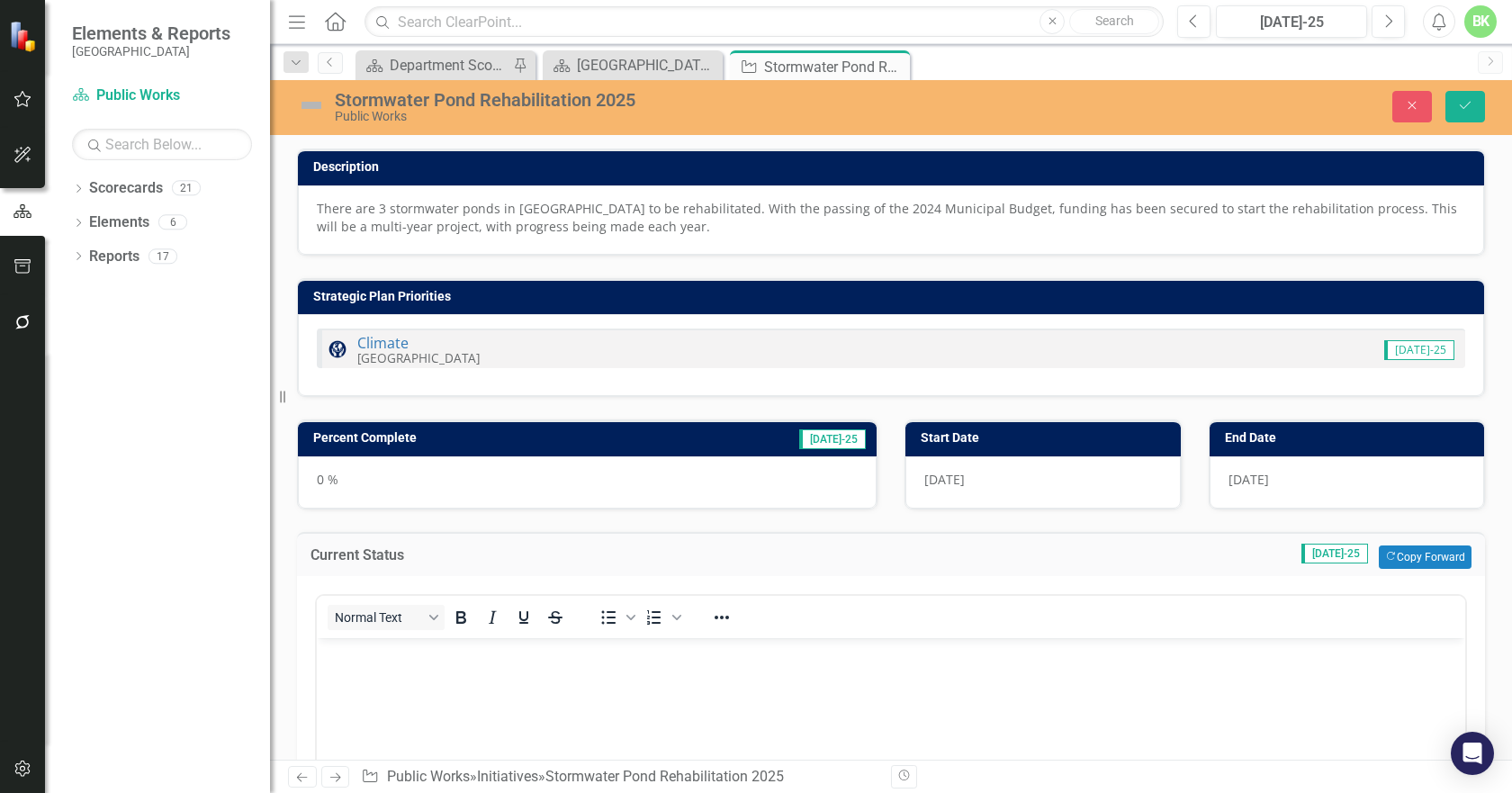
click at [435, 425] on div "Percent Complete Jul-25" at bounding box center [588, 438] width 579 height 35
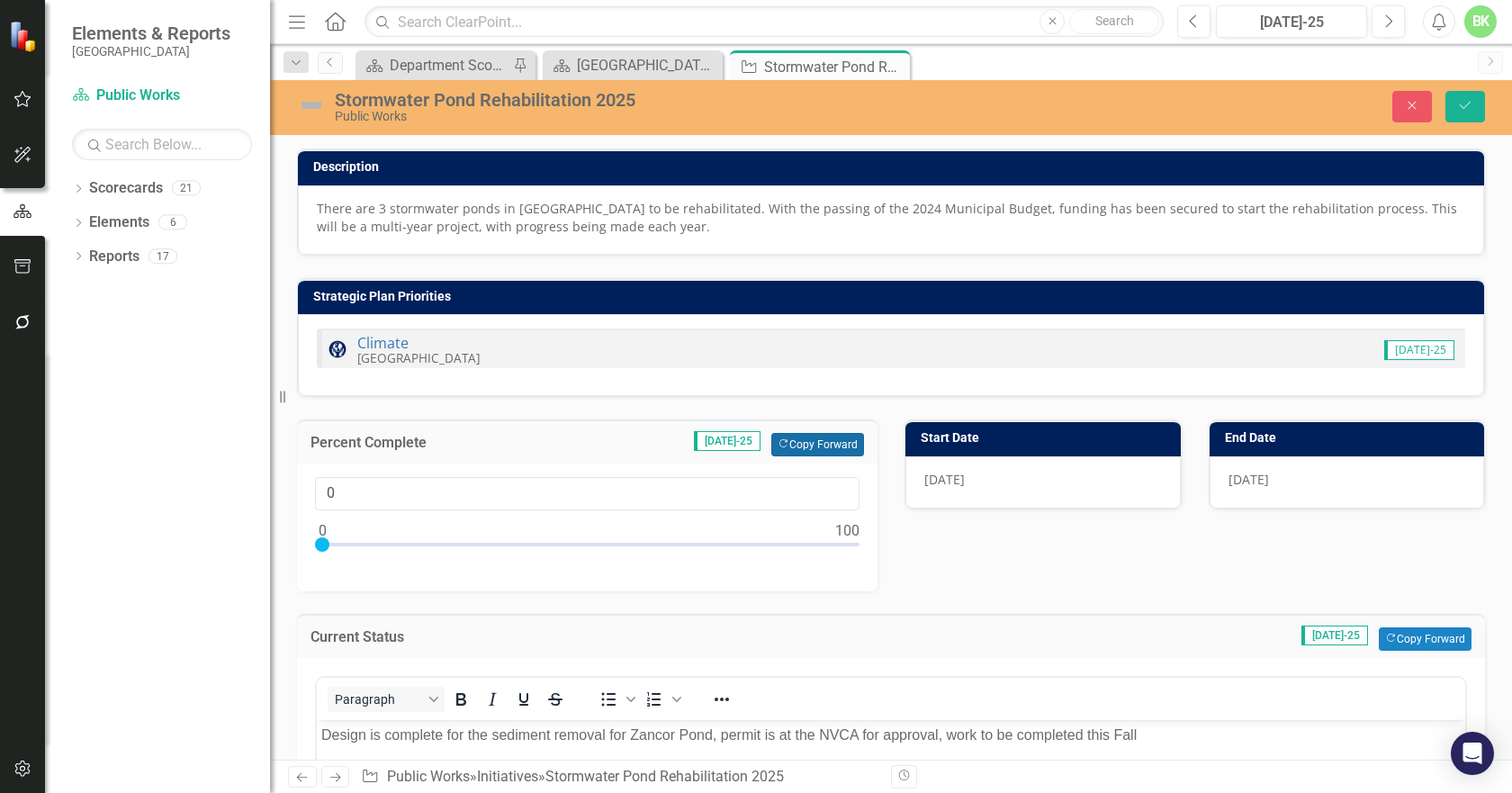
click at [787, 448] on button "Copy Forward Copy Forward" at bounding box center [817, 445] width 92 height 23
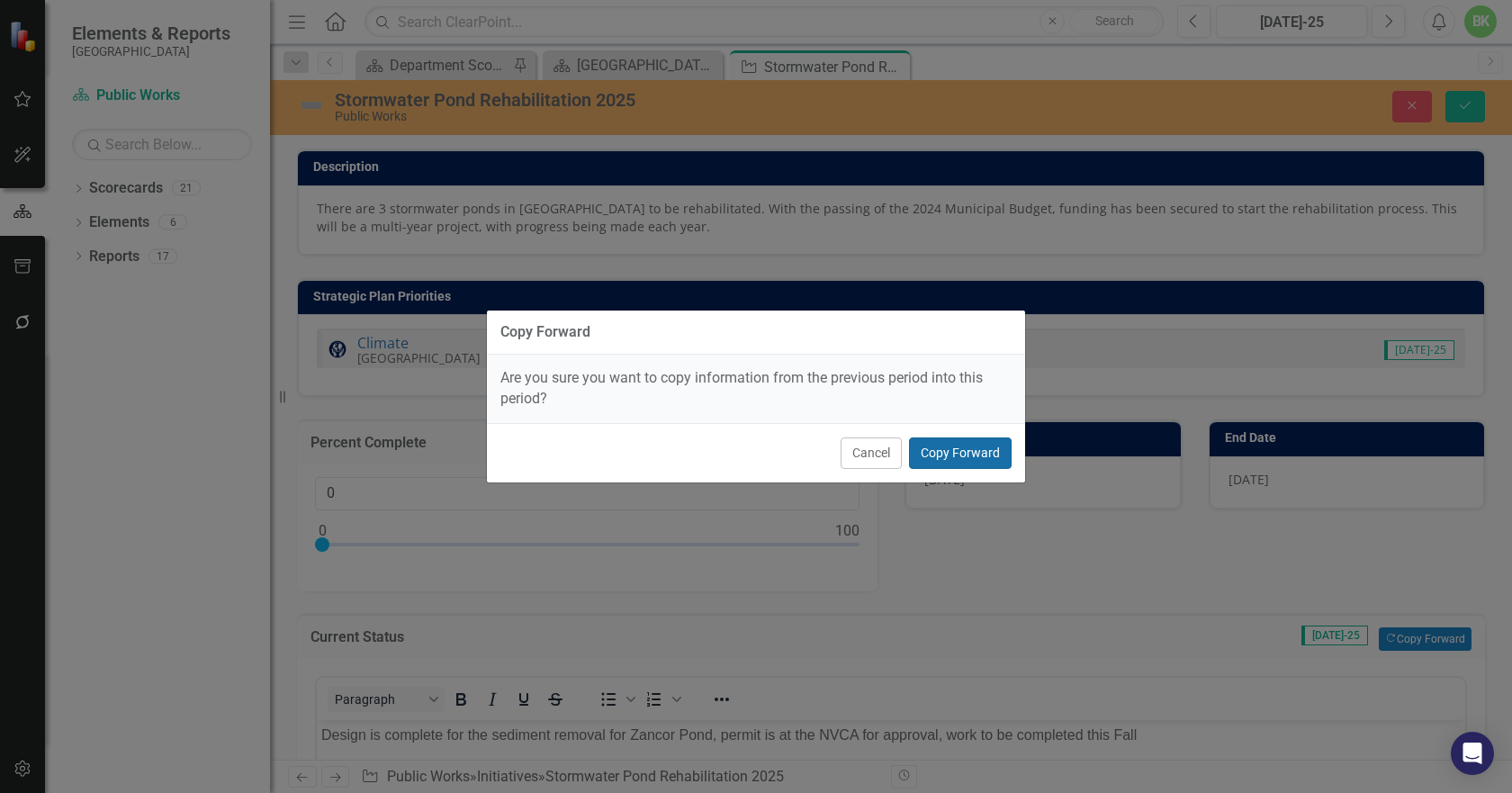
click at [988, 449] on button "Copy Forward" at bounding box center [960, 453] width 103 height 31
type input "50"
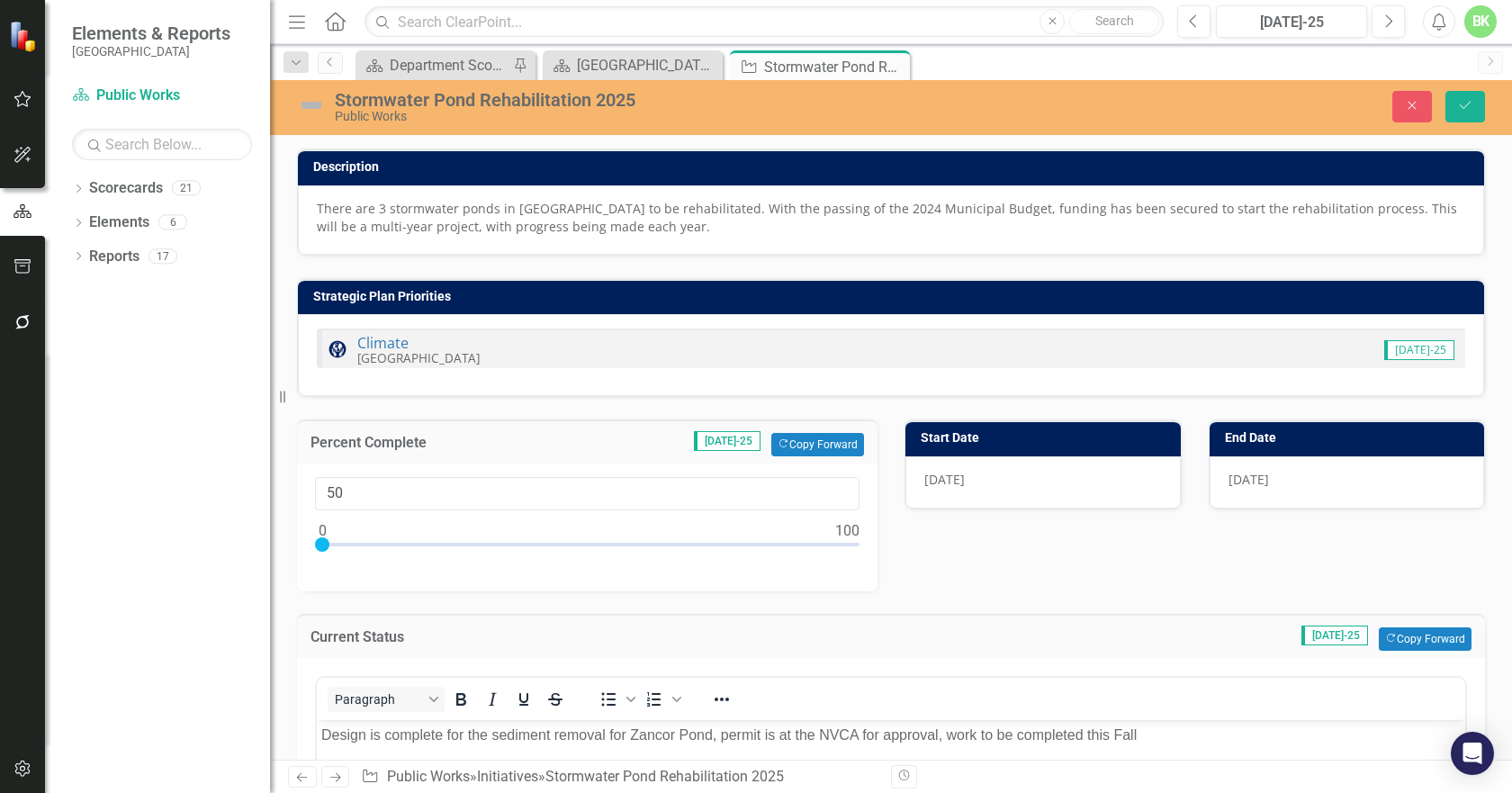
click at [305, 99] on img at bounding box center [312, 106] width 29 height 29
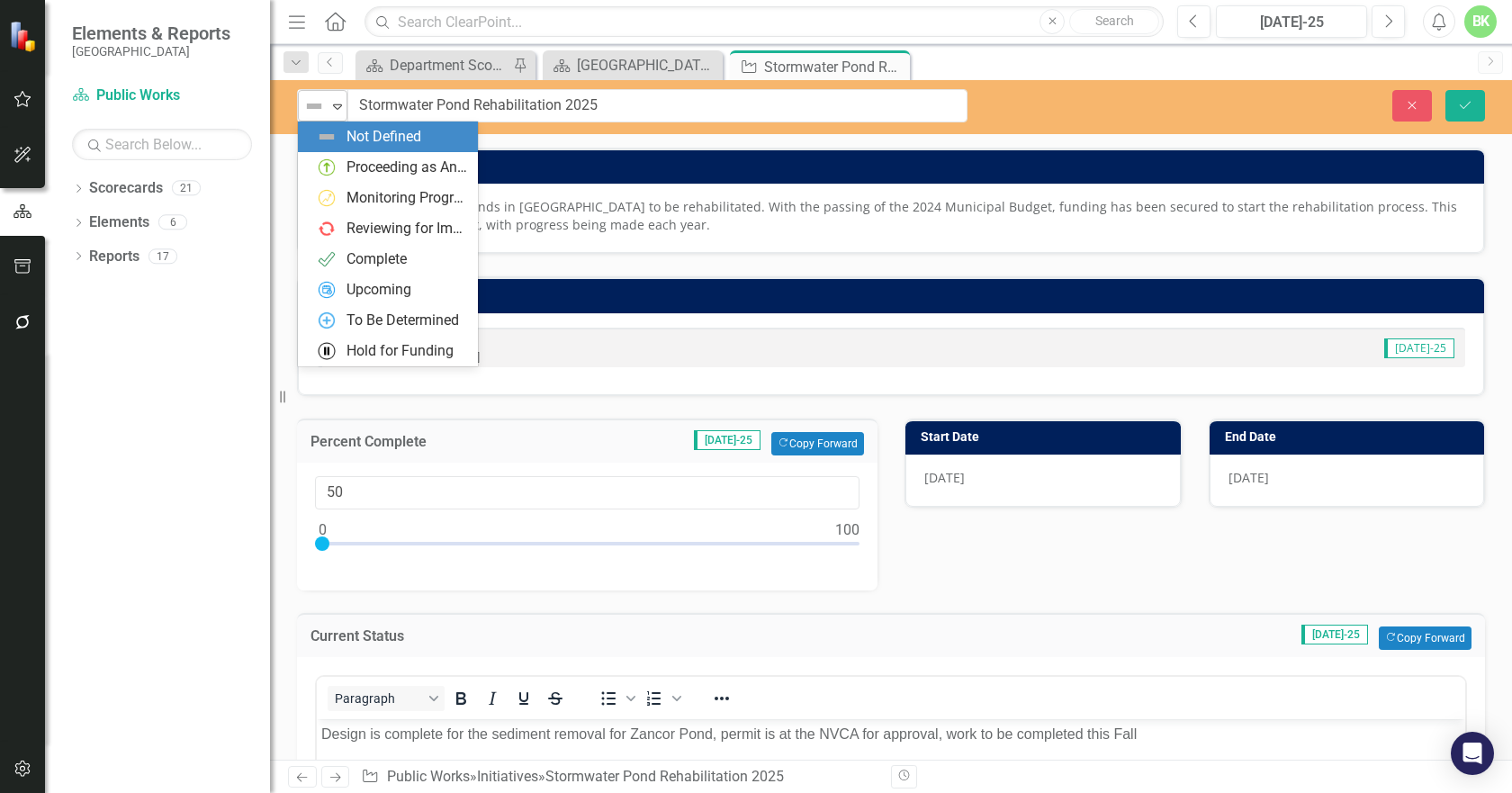
click at [332, 112] on div "Expand" at bounding box center [337, 106] width 18 height 30
click at [335, 166] on img at bounding box center [326, 167] width 21 height 21
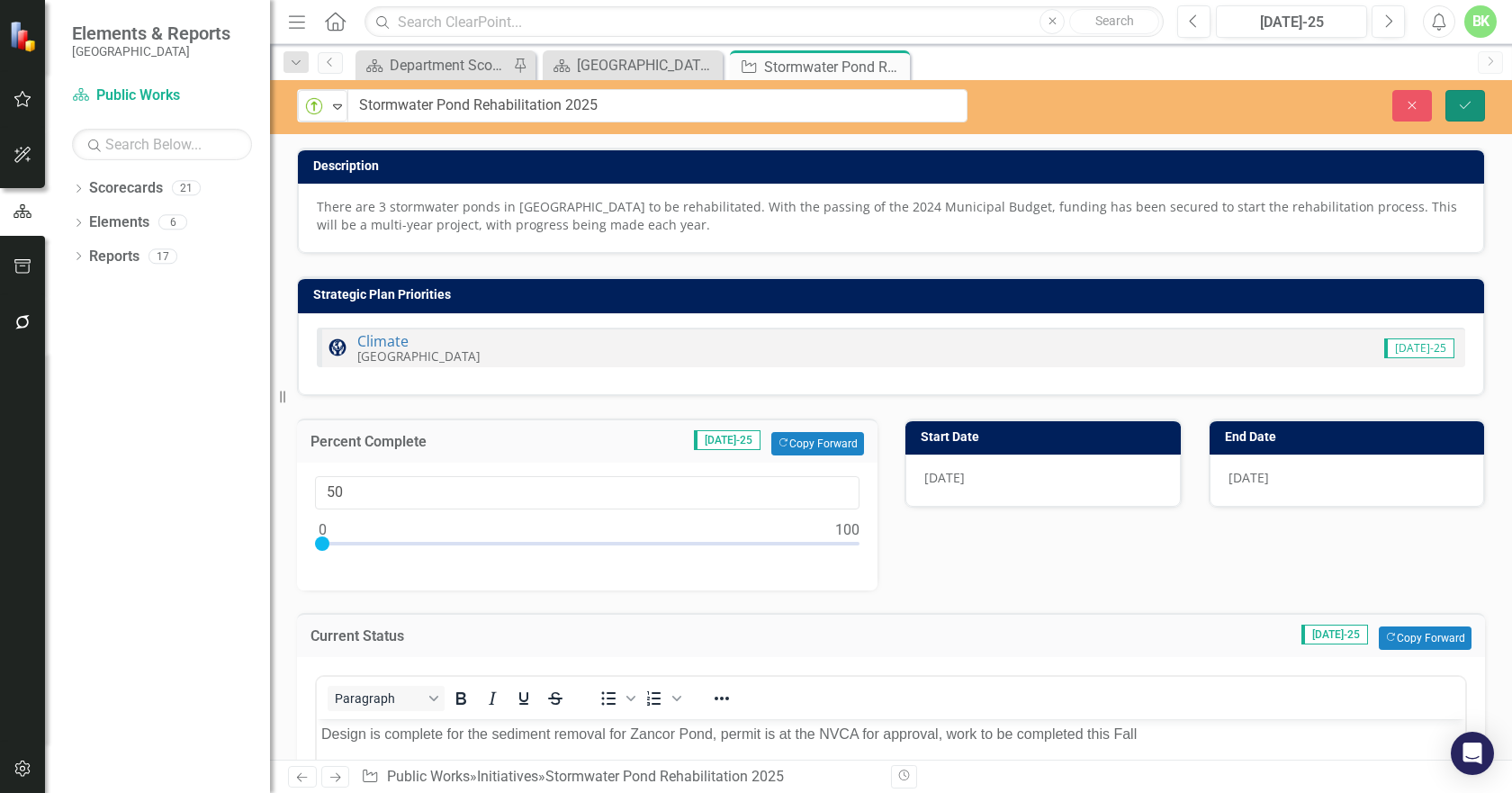
click at [1467, 110] on icon "Save" at bounding box center [1465, 105] width 17 height 13
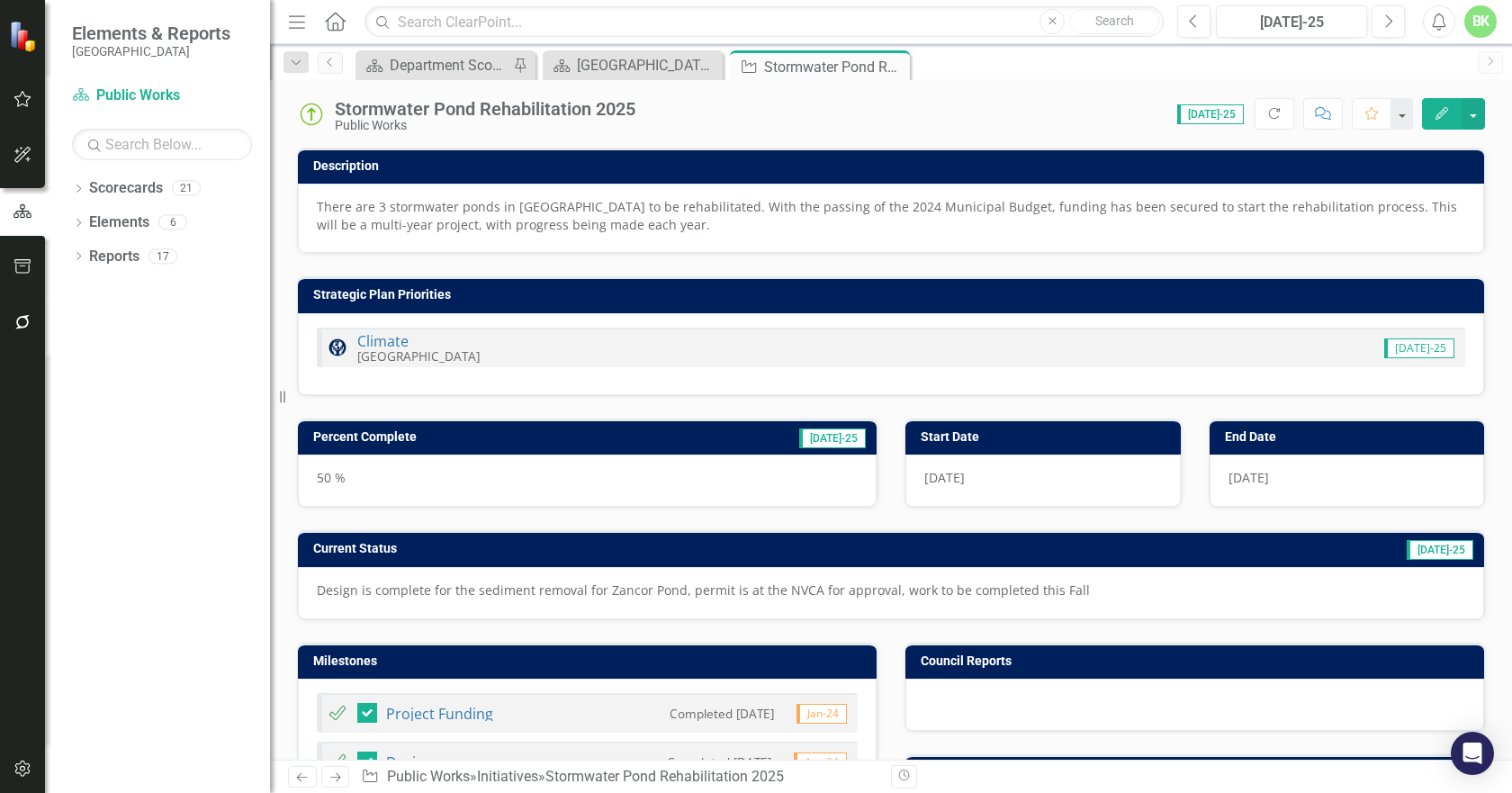
click at [0, 0] on icon "Close" at bounding box center [0, 0] width 0 height 0
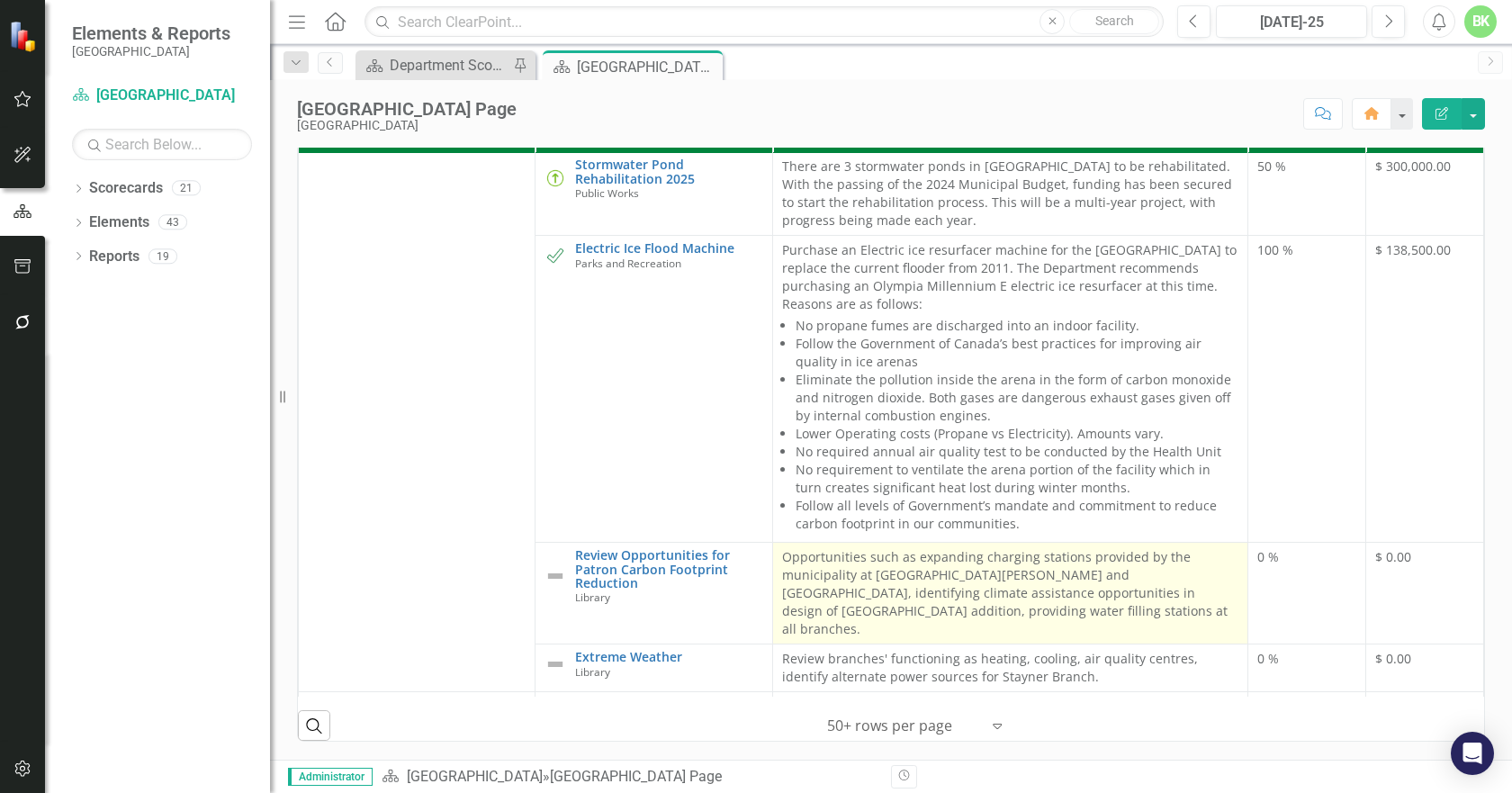
scroll to position [2385, 0]
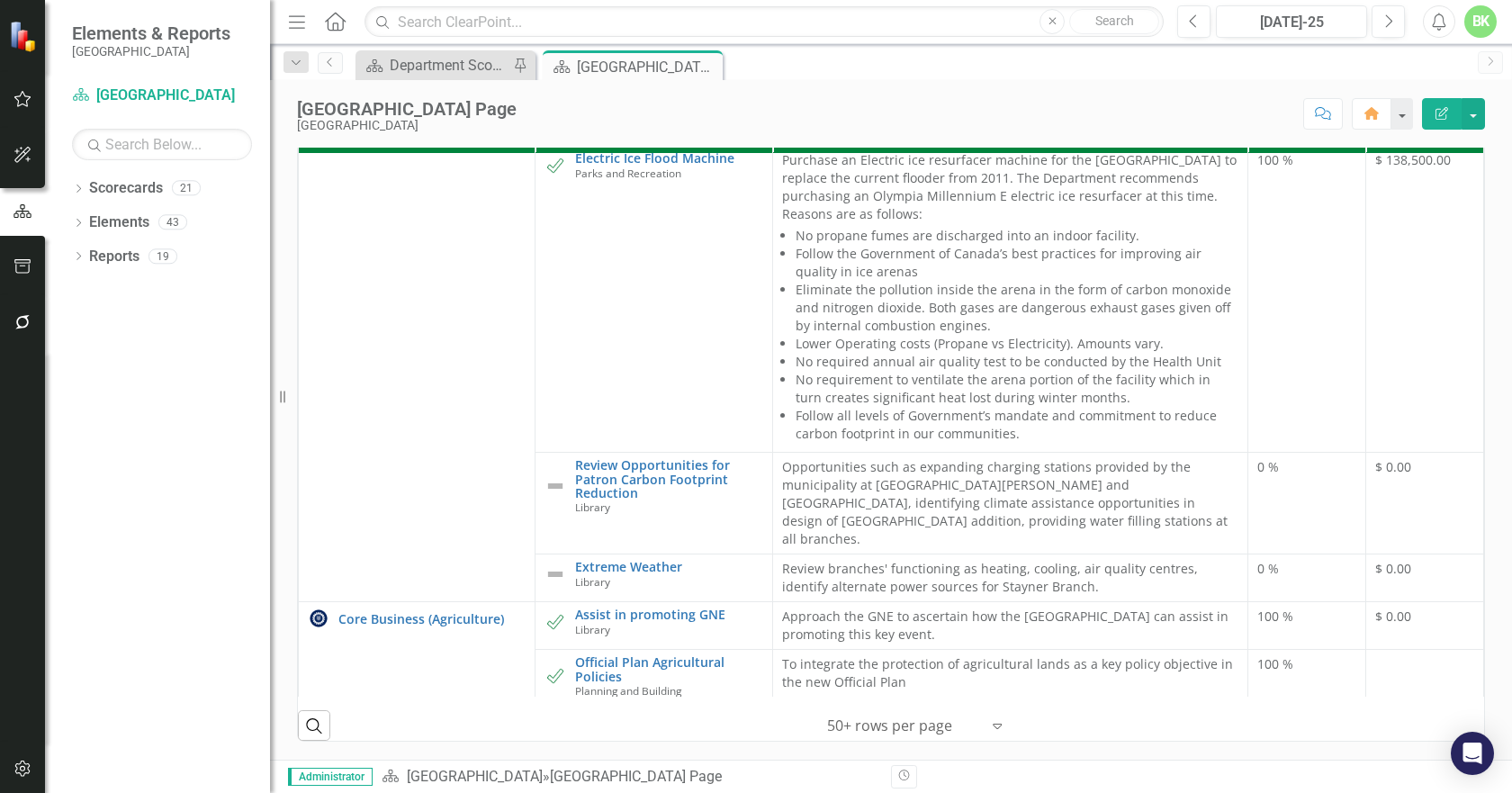
click at [650, 792] on link "Develop Agricultural Programming Stream" at bounding box center [668, 806] width 187 height 28
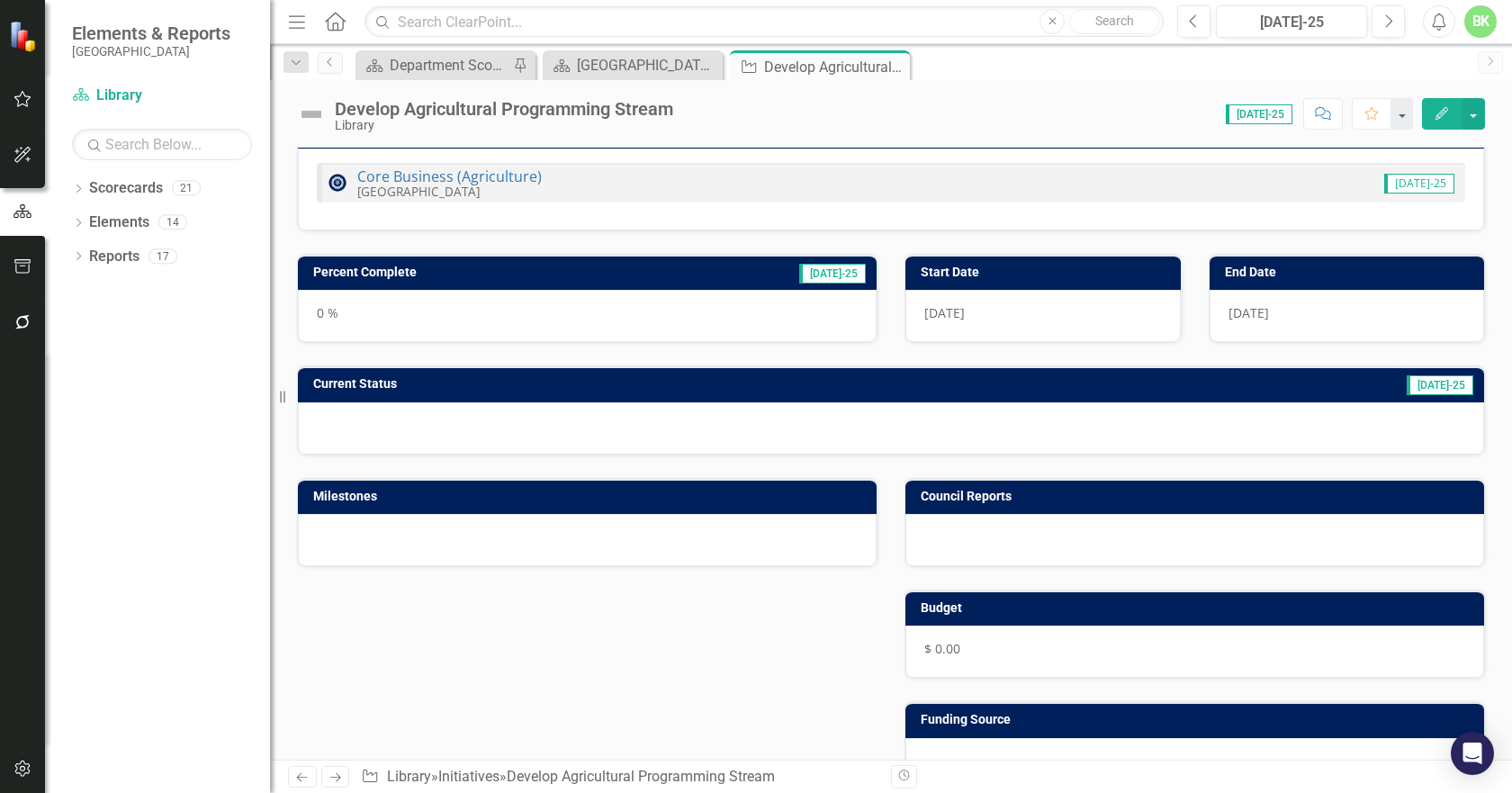
scroll to position [450, 0]
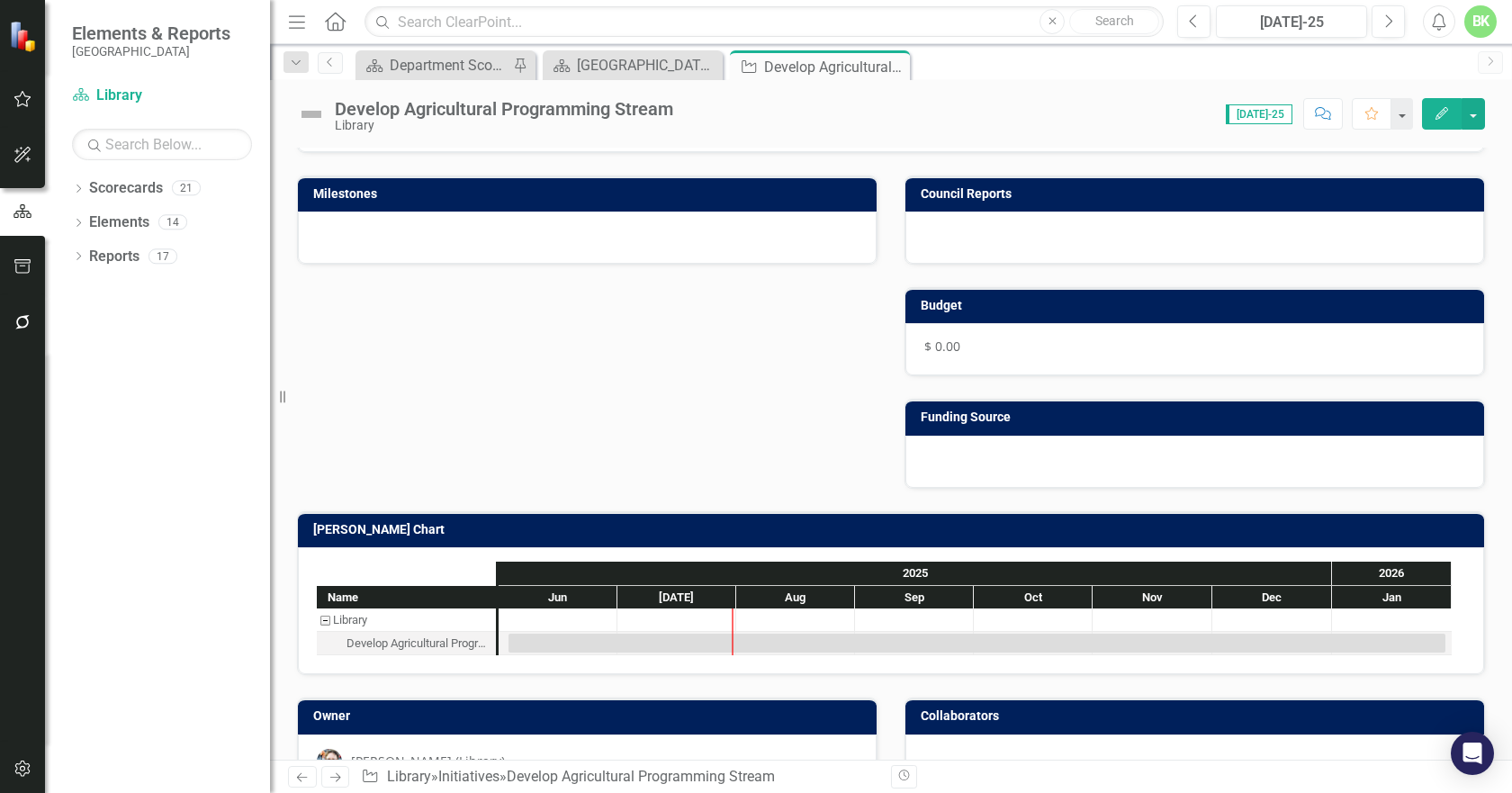
click at [434, 526] on h3 "[PERSON_NAME] Chart" at bounding box center [894, 530] width 1162 height 14
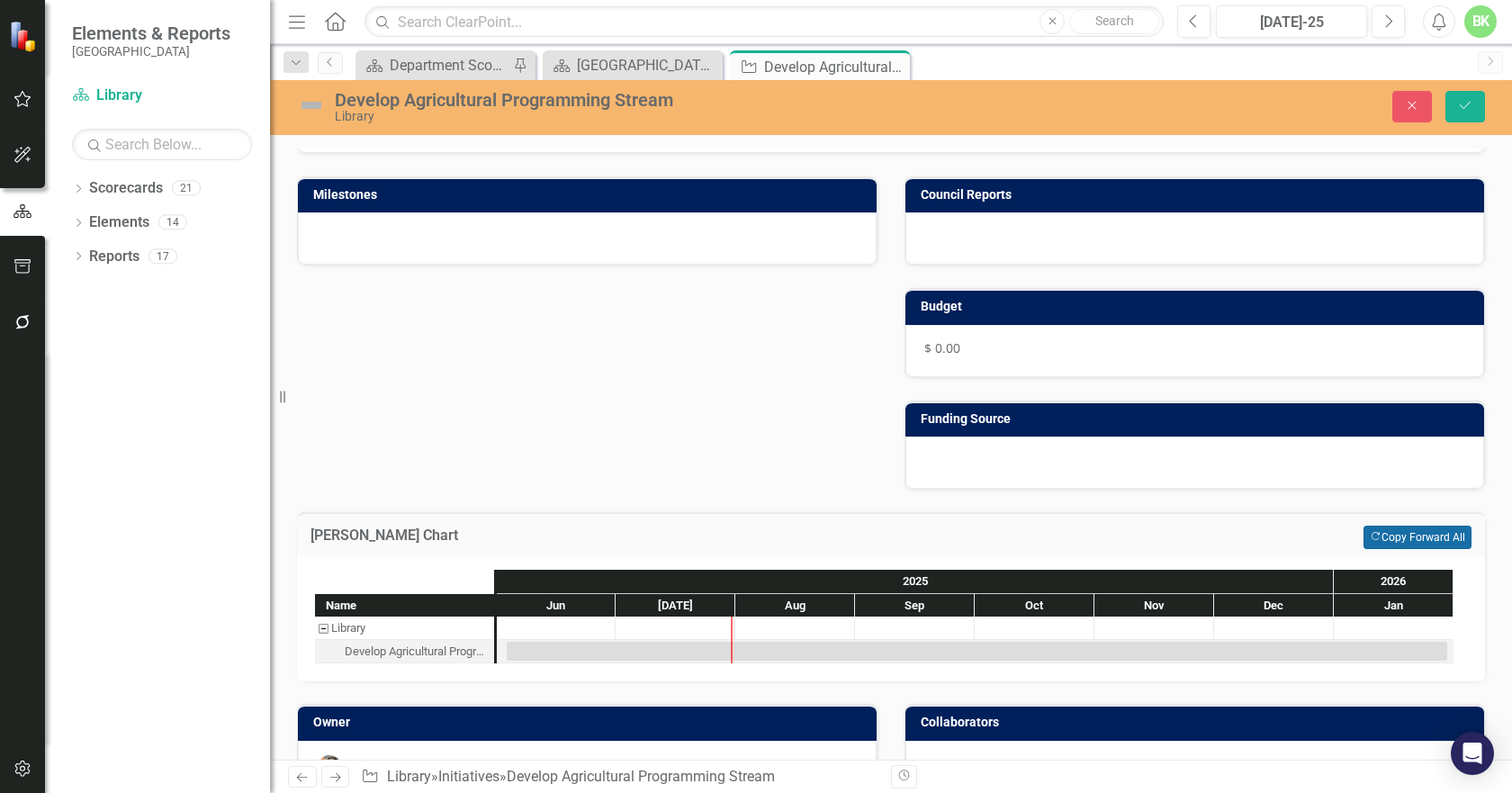
click at [1363, 537] on button "Copy Forward Copy Forward All" at bounding box center [1417, 537] width 108 height 23
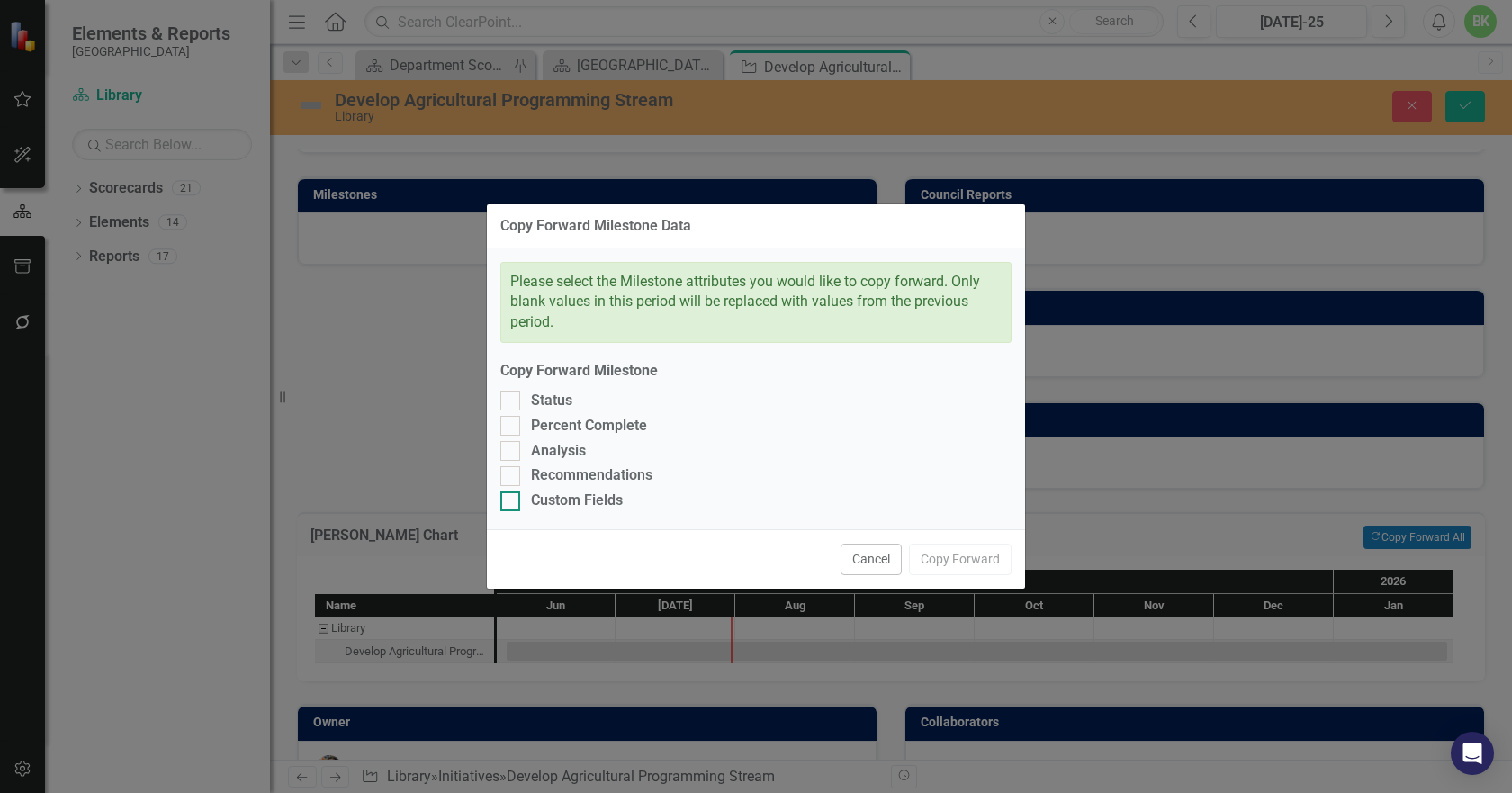
click at [561, 492] on div "Custom Fields" at bounding box center [577, 500] width 92 height 20
click at [512, 492] on input "Custom Fields" at bounding box center [506, 497] width 12 height 12
checkbox input "true"
drag, startPoint x: 558, startPoint y: 471, endPoint x: 545, endPoint y: 448, distance: 26.4
click at [554, 462] on div "Please select the Milestone attributes you would like to copy forward. Only bla…" at bounding box center [756, 389] width 538 height 281
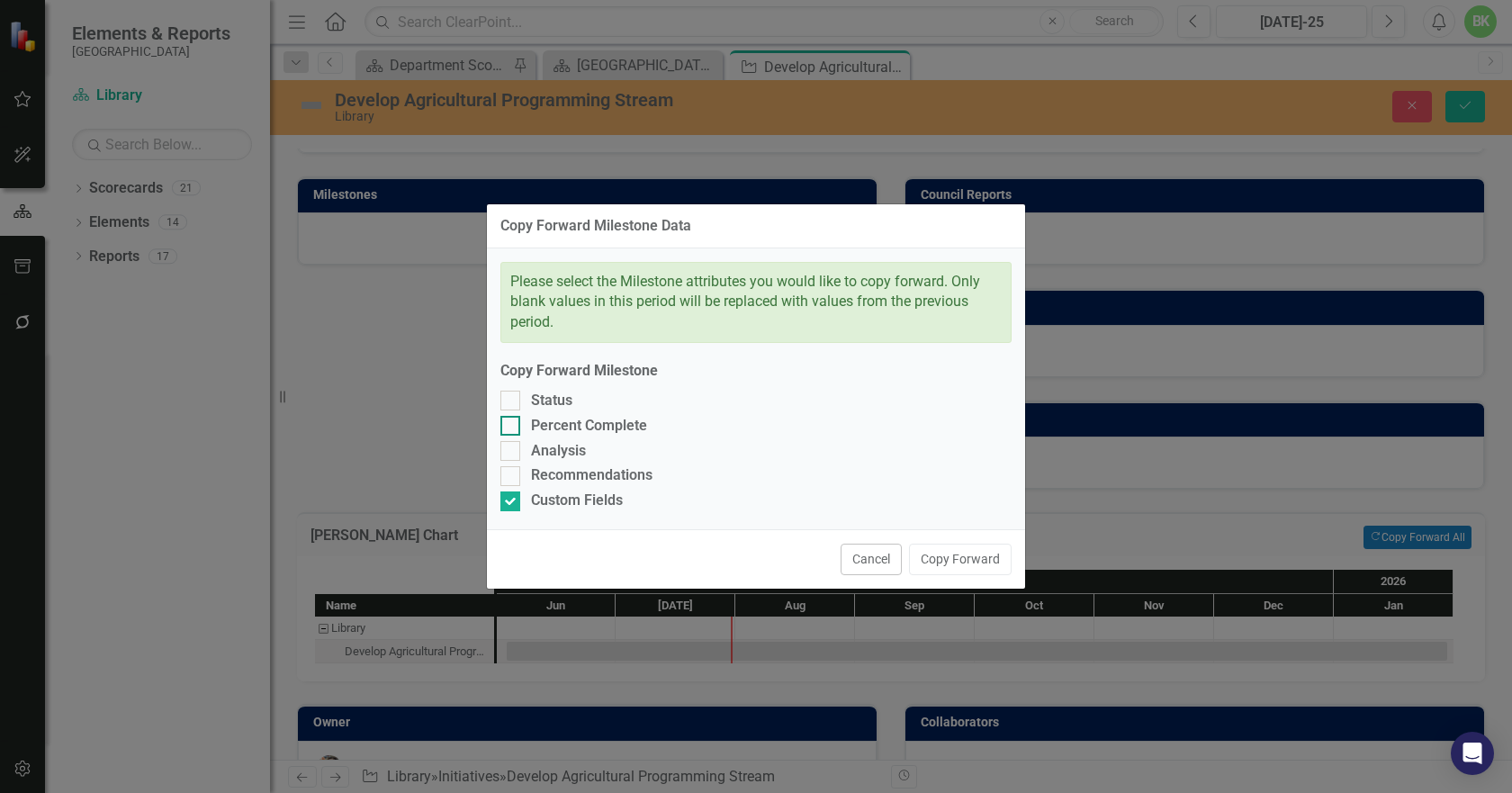
drag, startPoint x: 545, startPoint y: 448, endPoint x: 539, endPoint y: 435, distance: 14.3
click at [545, 447] on div "Analysis" at bounding box center [558, 450] width 55 height 20
click at [512, 447] on input "Analysis" at bounding box center [506, 446] width 12 height 12
checkbox input "true"
click at [521, 487] on div "Please select the Milestone attributes you would like to copy forward. Only bla…" at bounding box center [756, 389] width 538 height 281
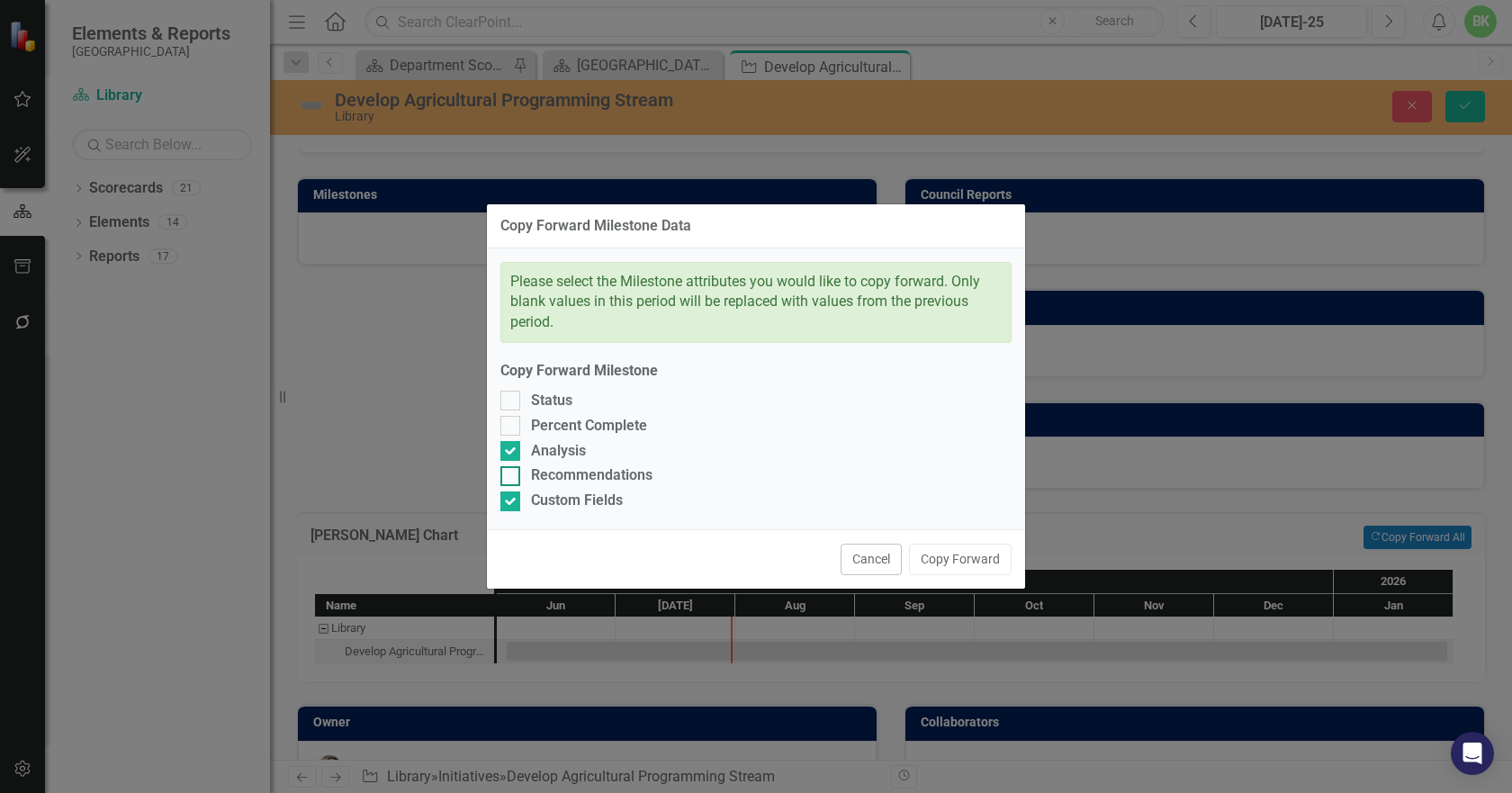
click at [518, 479] on div at bounding box center [510, 476] width 19 height 19
click at [512, 478] on input "Recommendations" at bounding box center [506, 472] width 12 height 12
checkbox input "true"
click at [516, 425] on div at bounding box center [510, 425] width 19 height 19
click at [512, 425] on input "Percent Complete" at bounding box center [506, 421] width 12 height 12
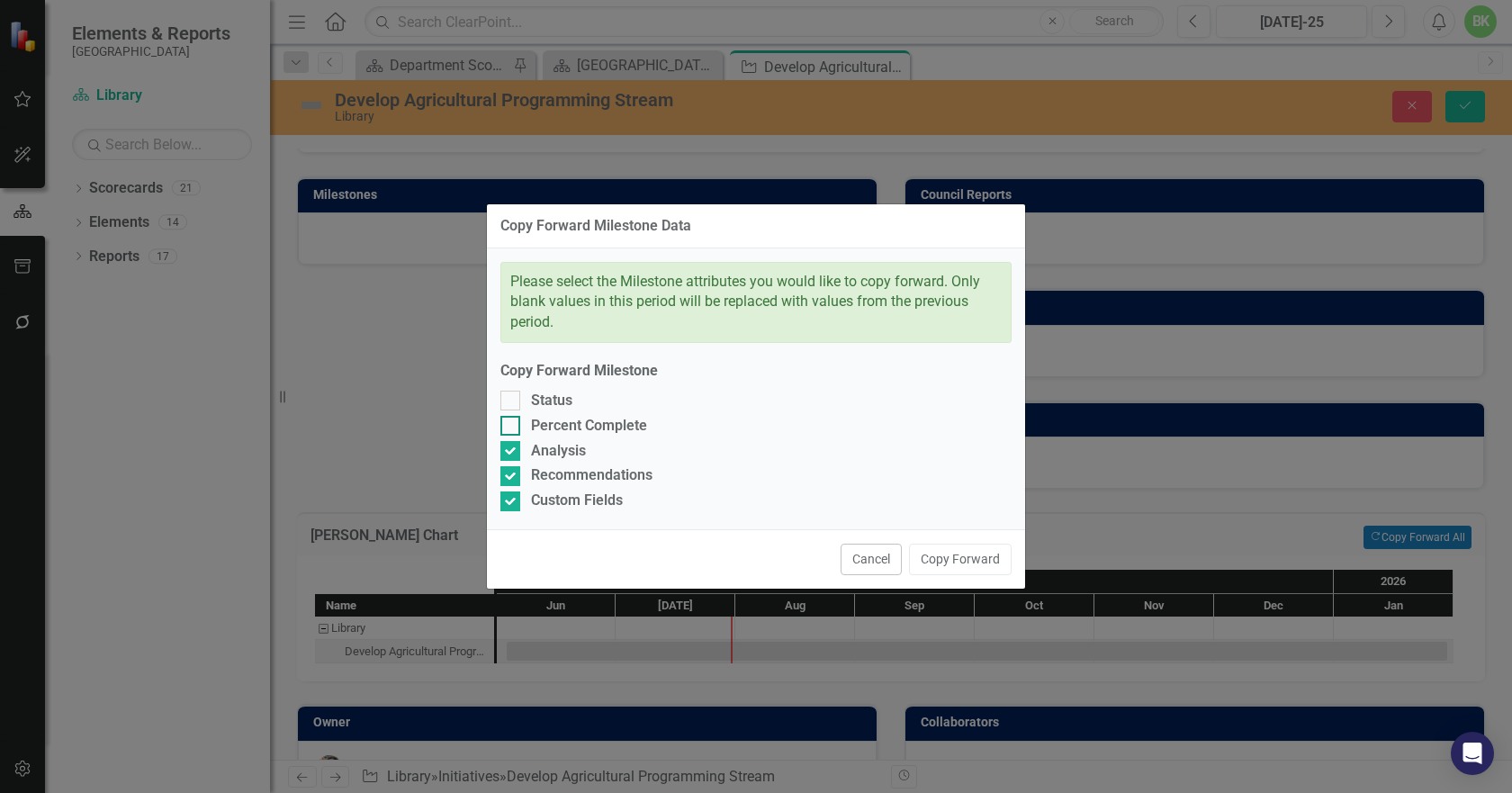
checkbox input "true"
click at [505, 407] on div at bounding box center [510, 400] width 19 height 19
click at [505, 402] on input "Status" at bounding box center [506, 396] width 12 height 12
checkbox input "true"
click at [956, 558] on button "Copy Forward" at bounding box center [960, 559] width 103 height 31
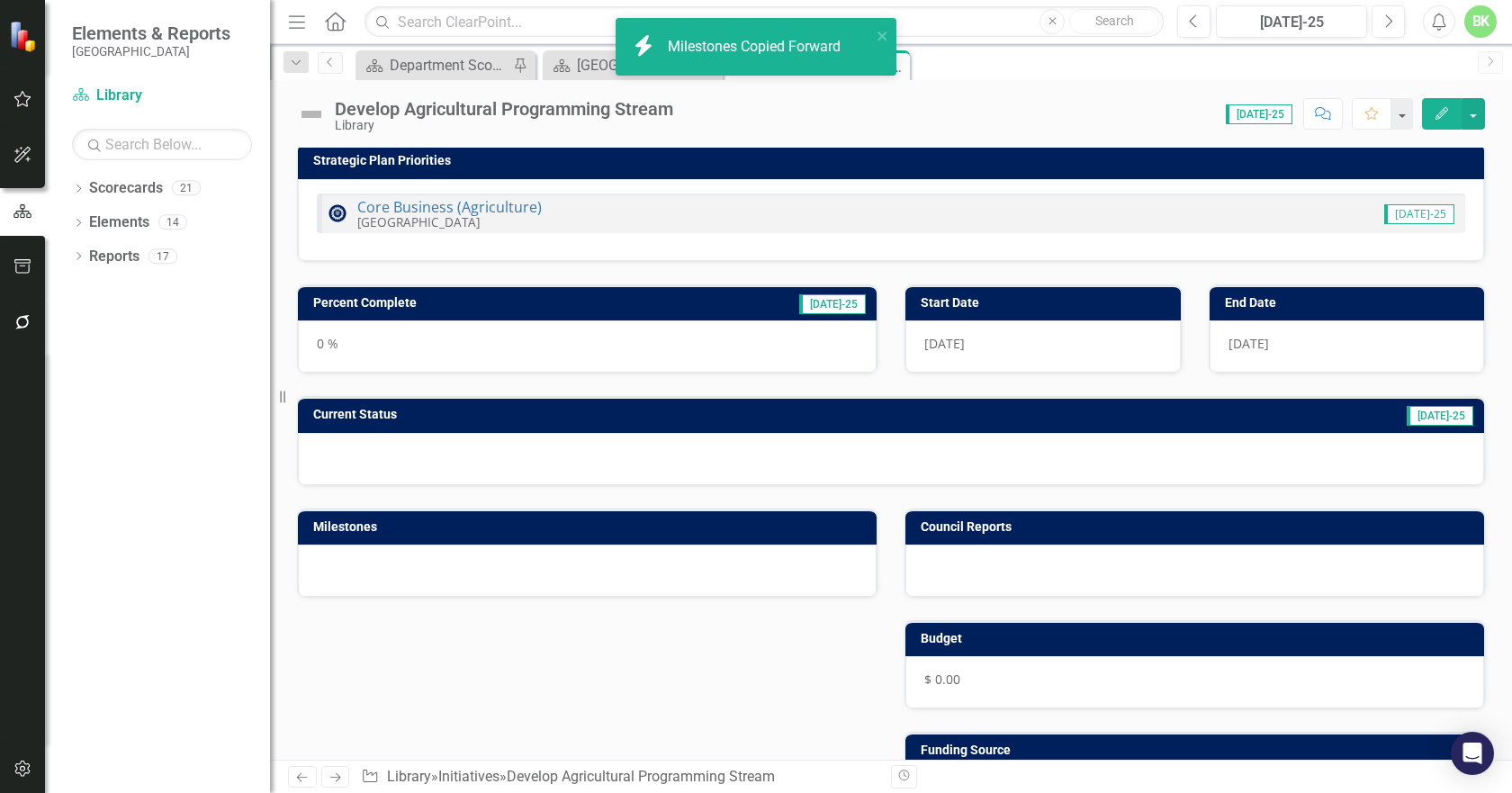
scroll to position [90, 0]
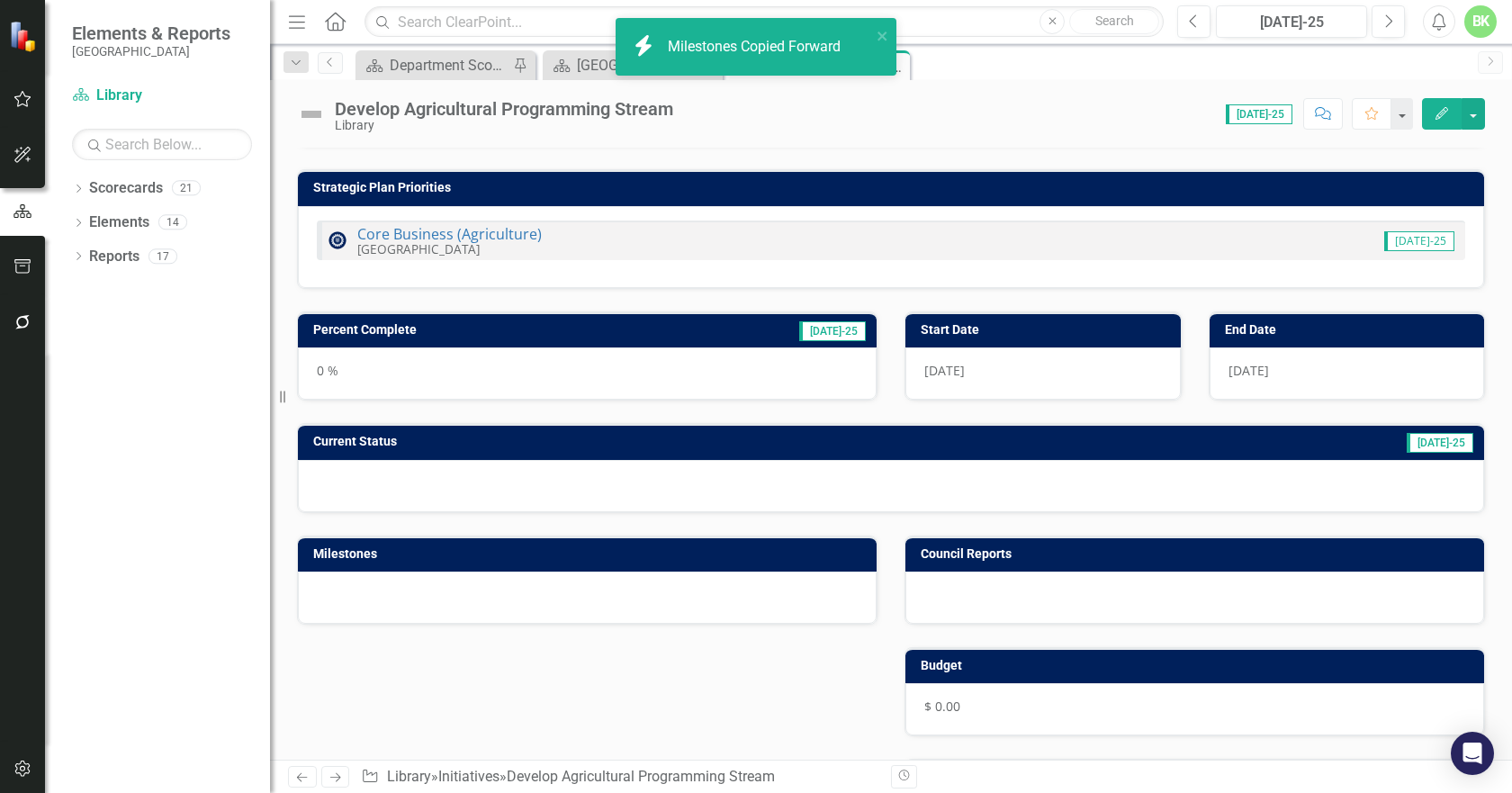
click at [533, 452] on td "Current Status" at bounding box center [633, 444] width 639 height 27
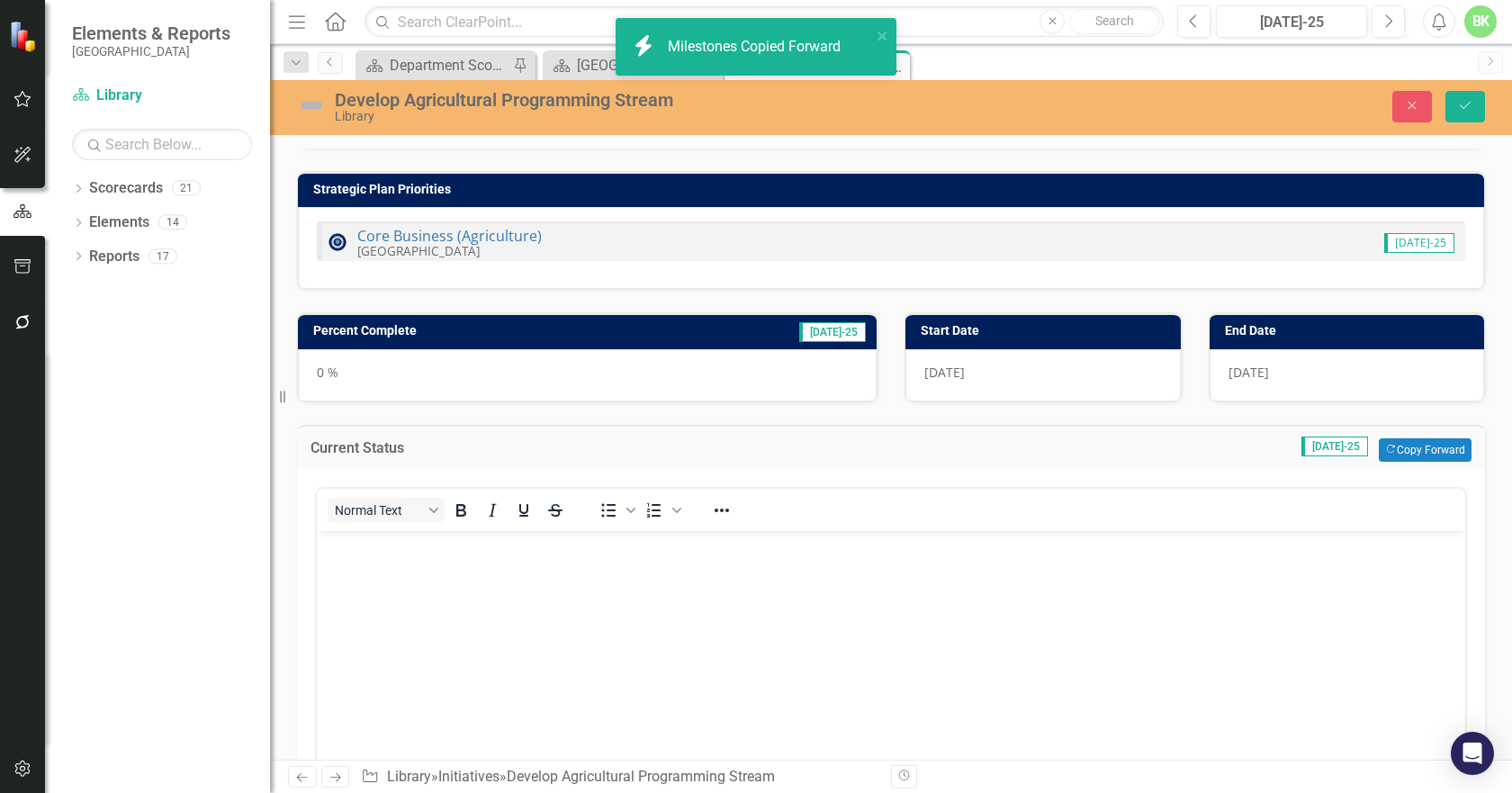
scroll to position [0, 0]
click at [1449, 457] on button "Copy Forward Copy Forward" at bounding box center [1425, 449] width 92 height 23
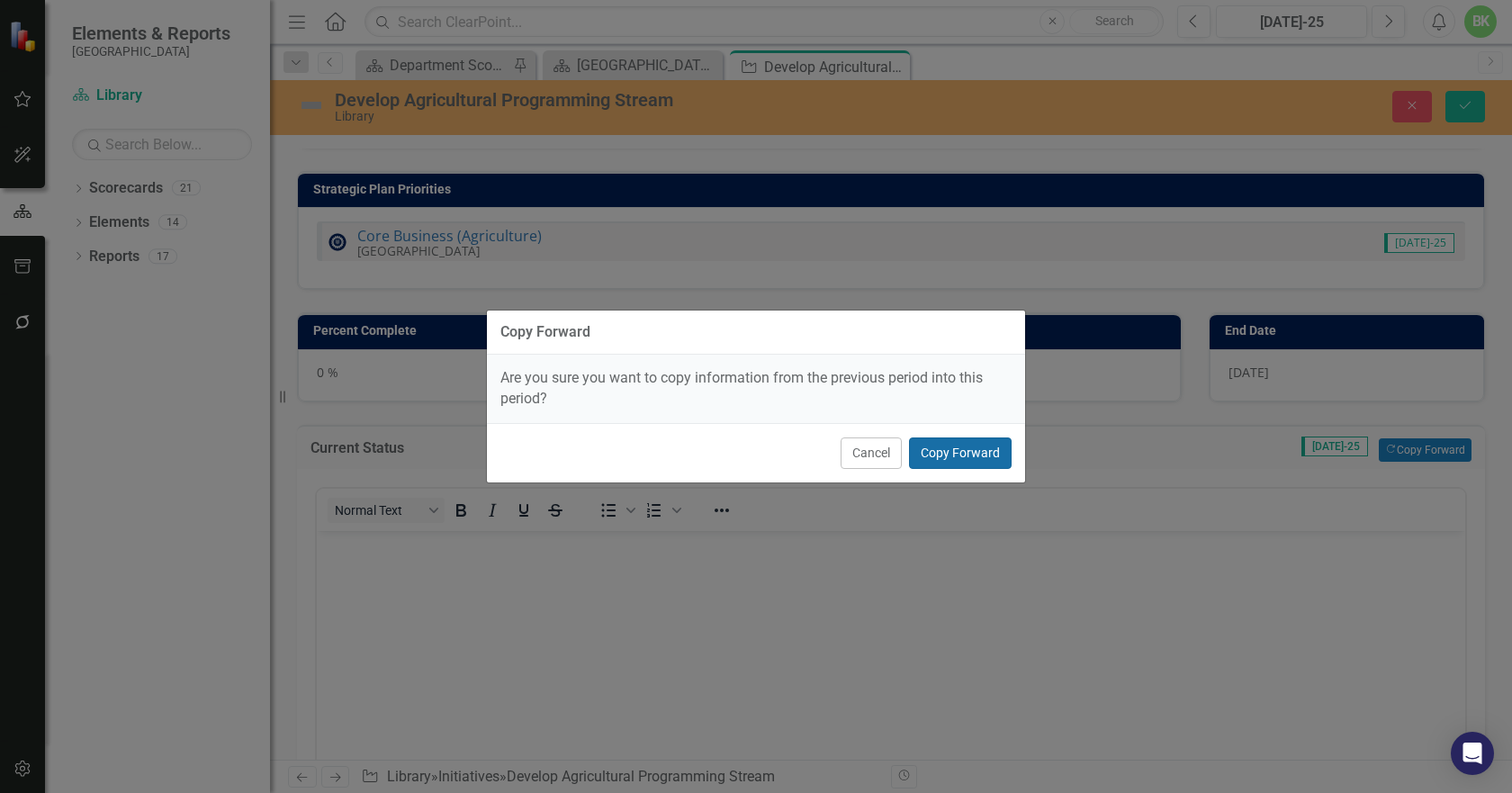
click at [940, 451] on button "Copy Forward" at bounding box center [960, 453] width 103 height 31
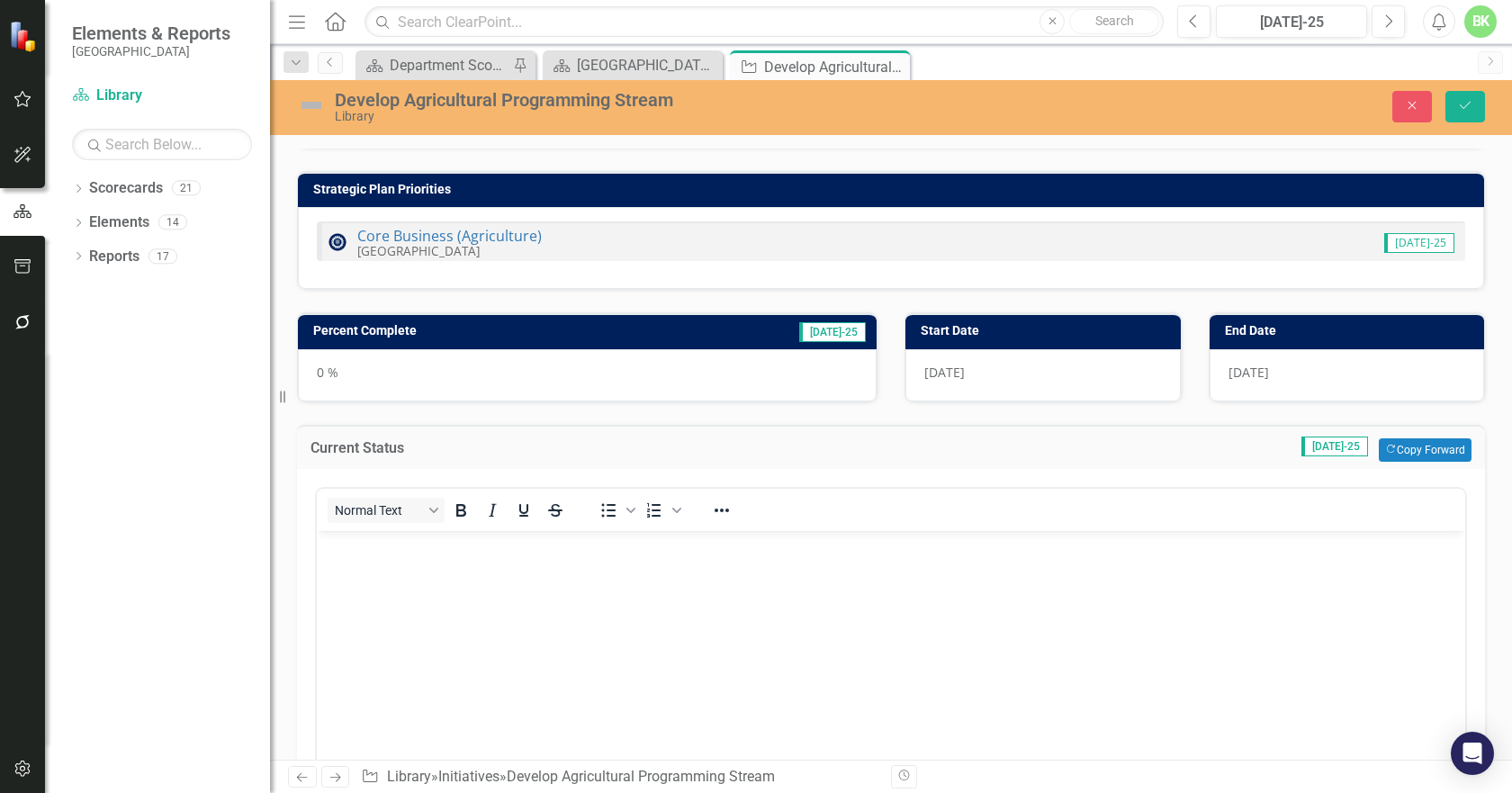
click at [463, 338] on h3 "Percent Complete" at bounding box center [481, 331] width 334 height 14
click at [463, 339] on td "Percent Complete" at bounding box center [481, 333] width 334 height 27
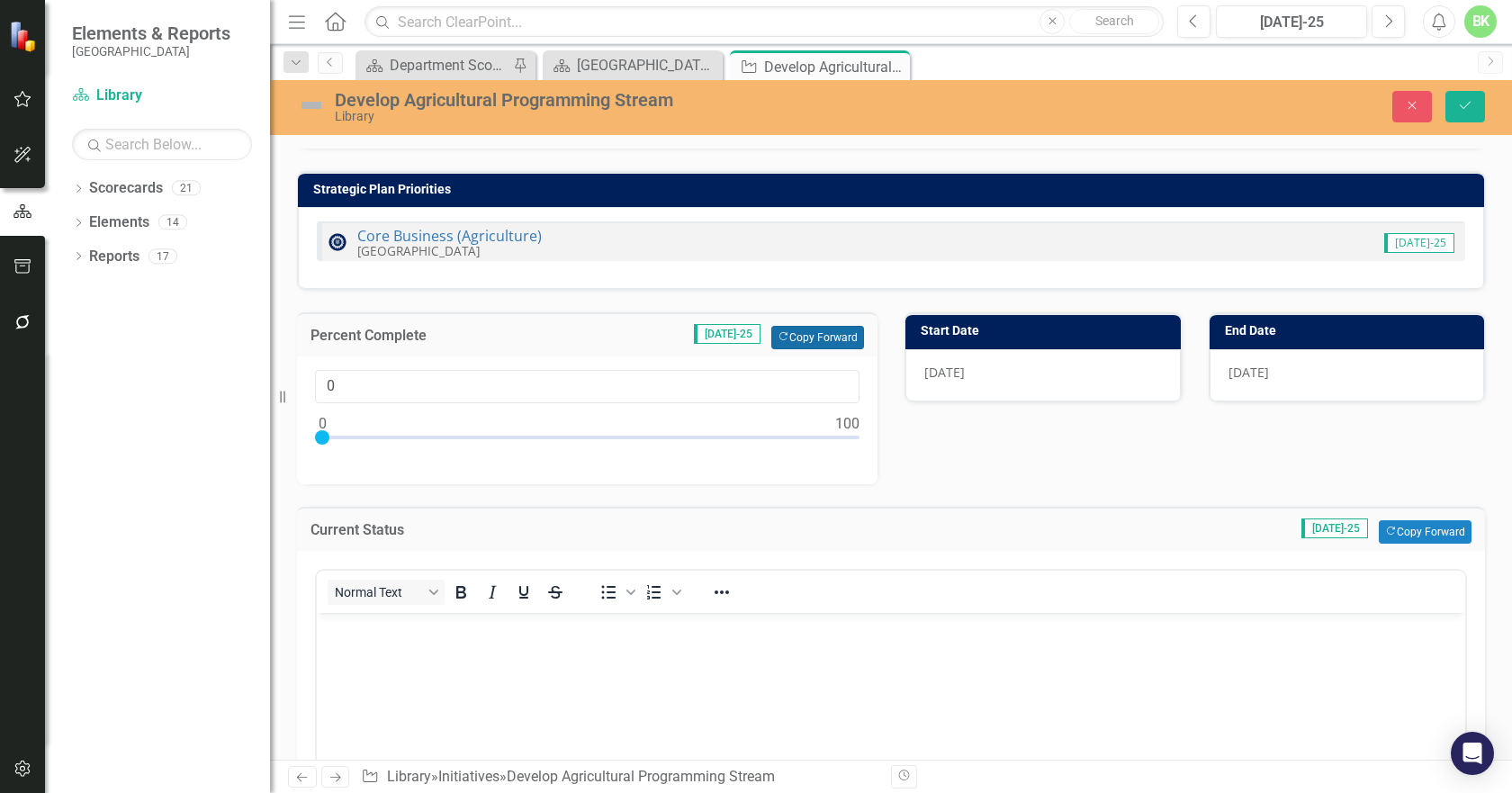
click at [835, 338] on button "Copy Forward Copy Forward" at bounding box center [817, 338] width 92 height 23
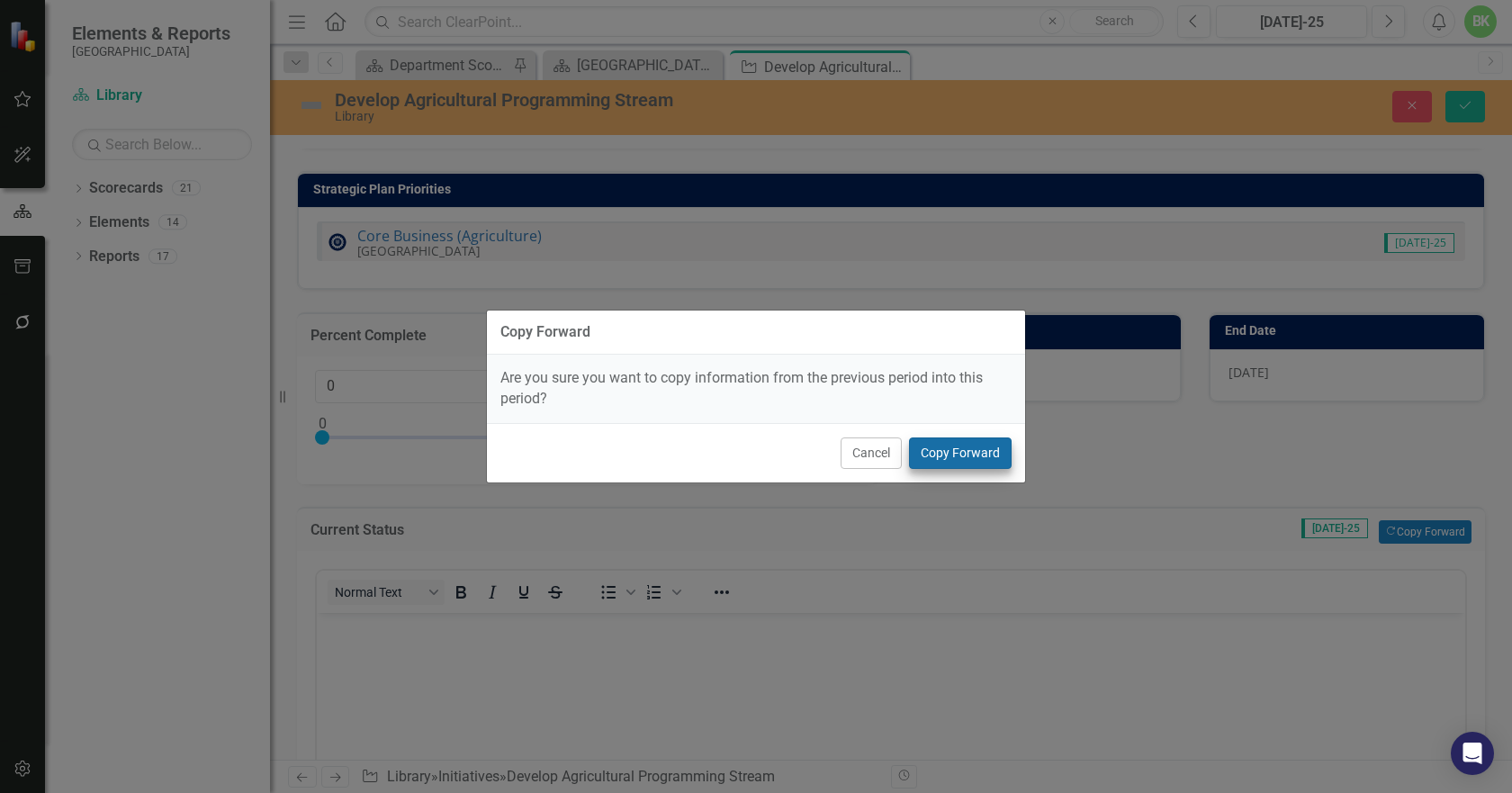
drag, startPoint x: 941, startPoint y: 437, endPoint x: 949, endPoint y: 452, distance: 17.0
click at [942, 438] on div "Cancel Copy Forward" at bounding box center [756, 452] width 538 height 59
click at [949, 452] on button "Copy Forward" at bounding box center [960, 453] width 103 height 31
type input "75"
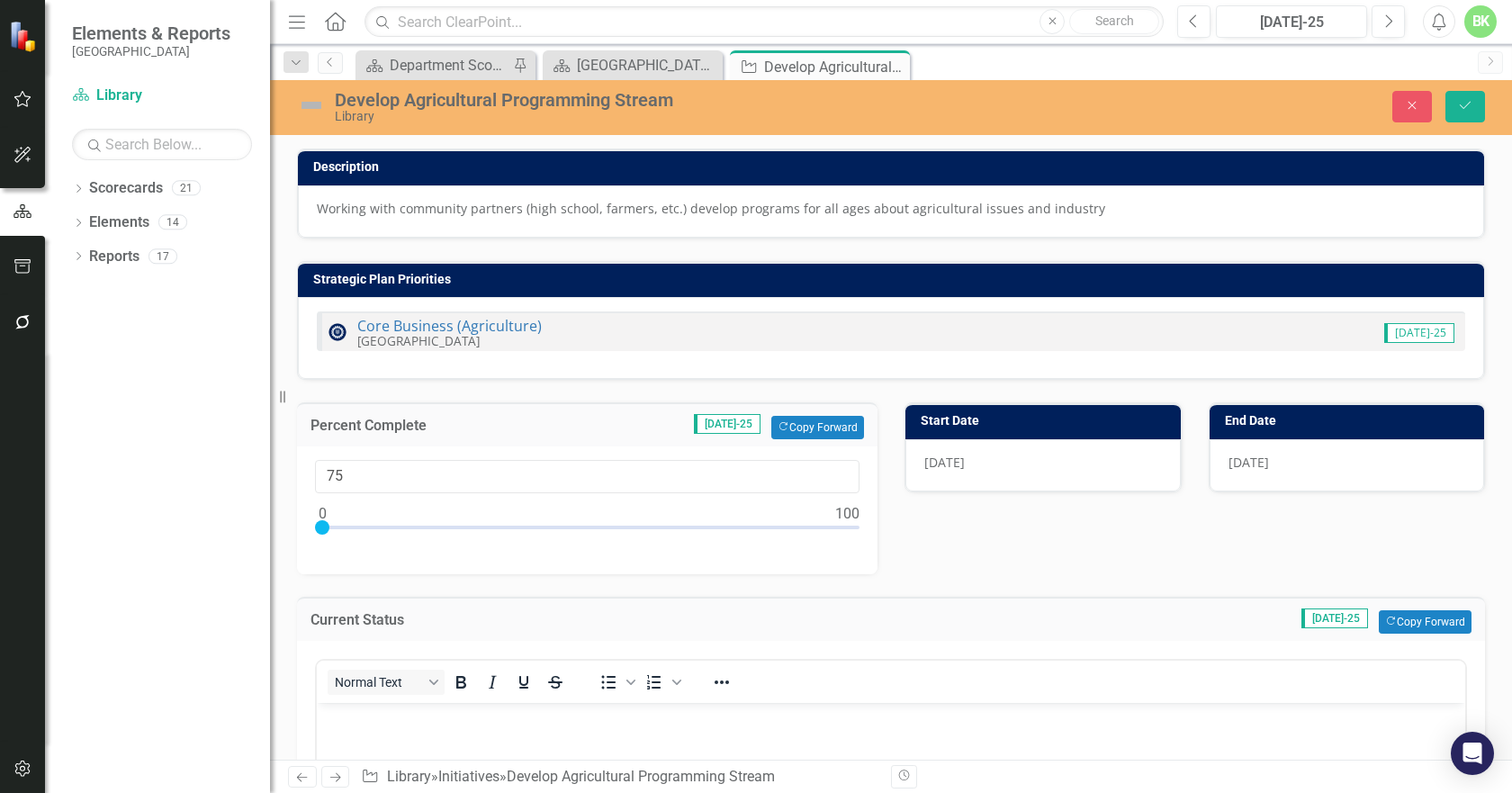
click at [321, 117] on img at bounding box center [312, 106] width 29 height 29
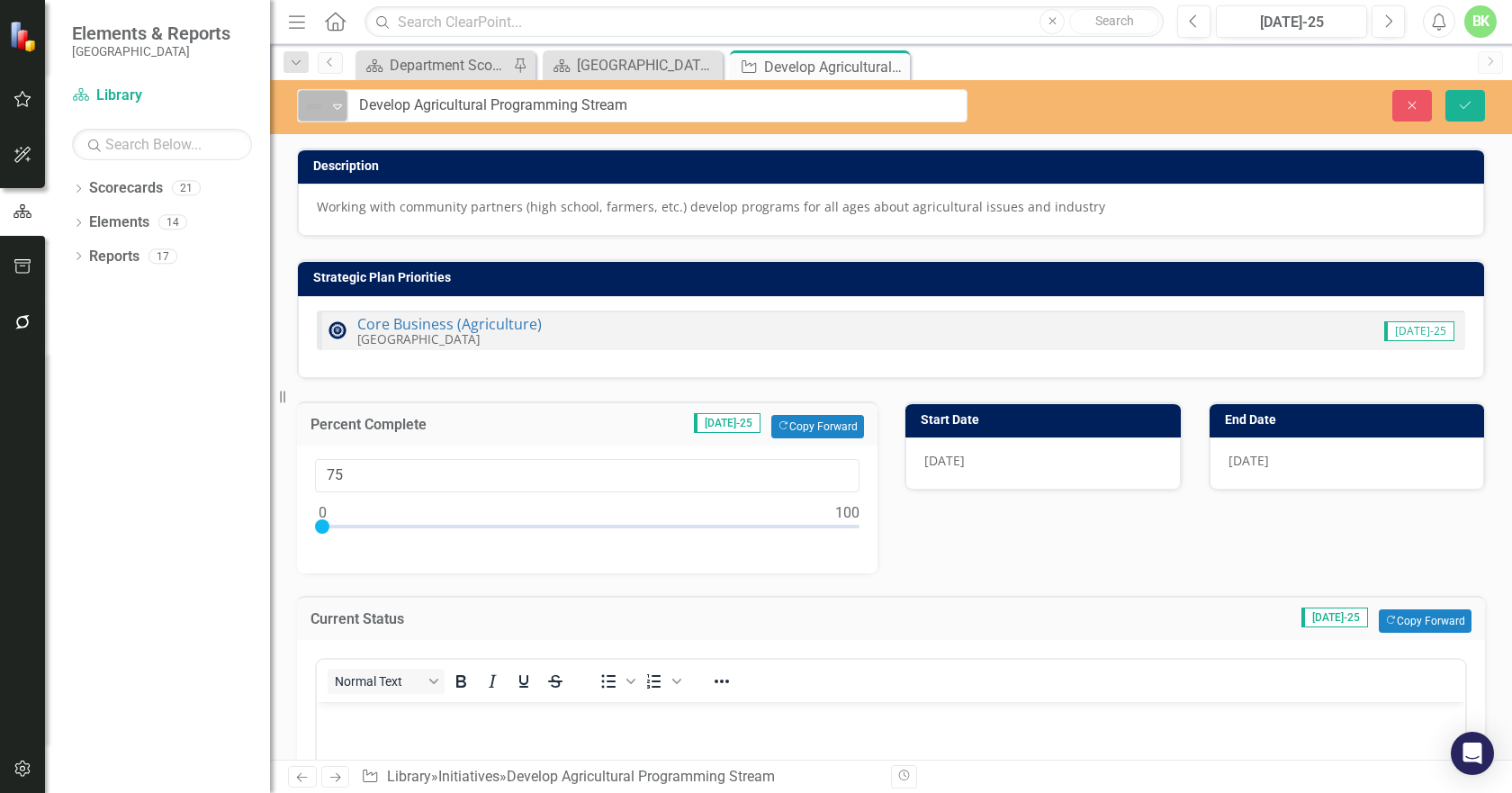
click at [315, 113] on img at bounding box center [314, 106] width 21 height 21
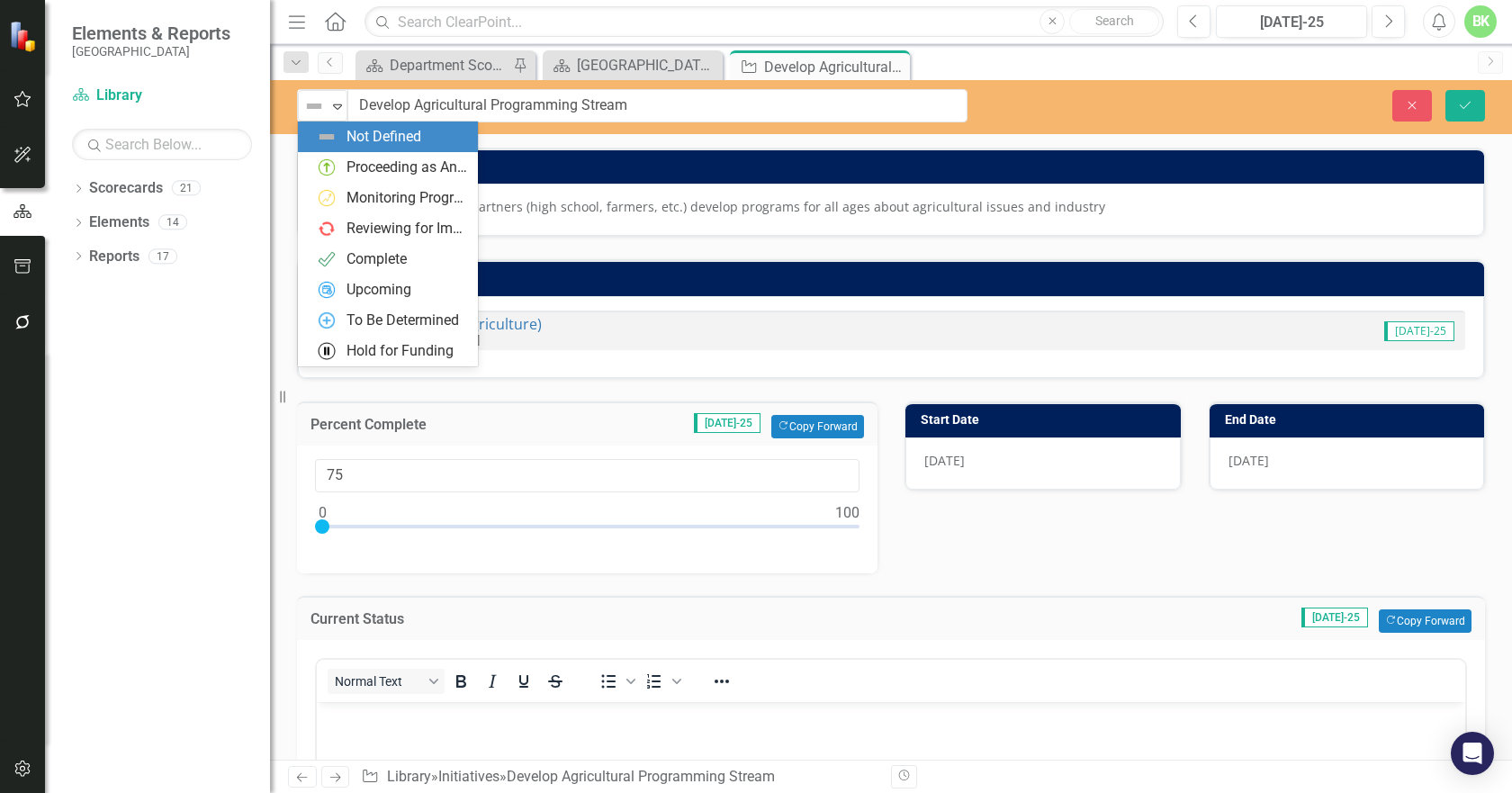
click at [343, 154] on div "Proceeding as Anticipated" at bounding box center [387, 168] width 180 height 31
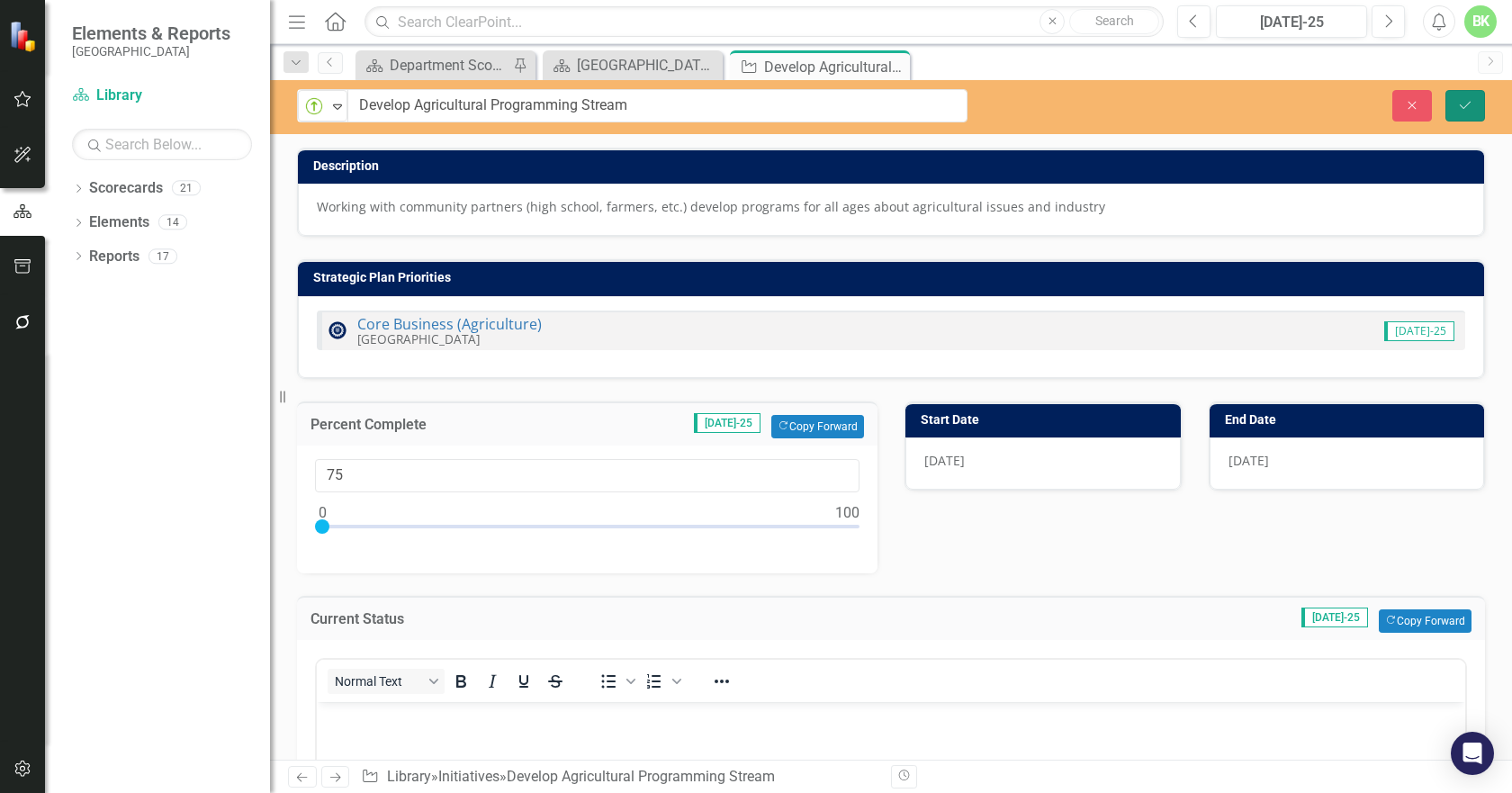
click at [1467, 112] on button "Save" at bounding box center [1465, 106] width 40 height 31
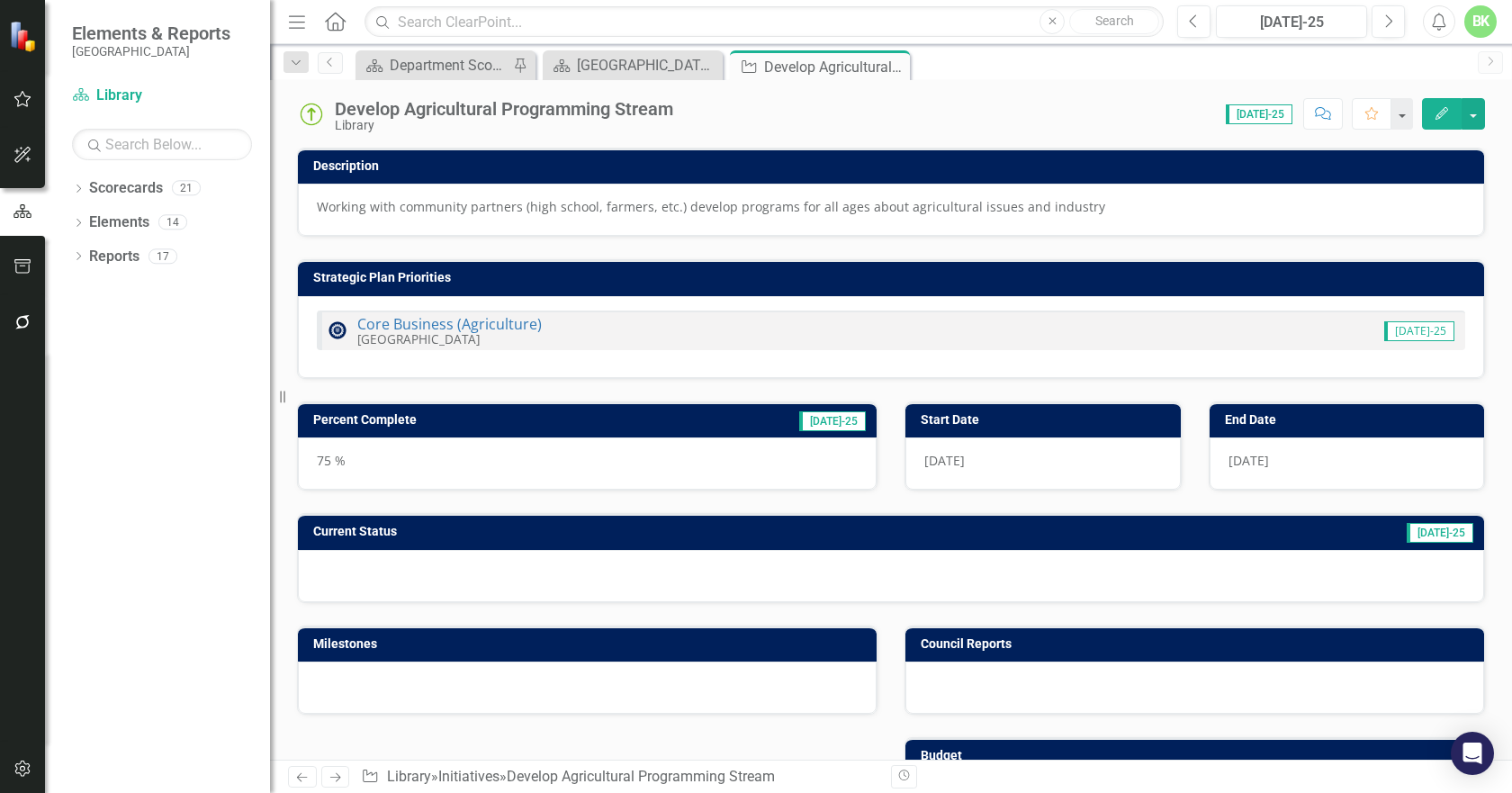
click at [0, 0] on icon "Close" at bounding box center [0, 0] width 0 height 0
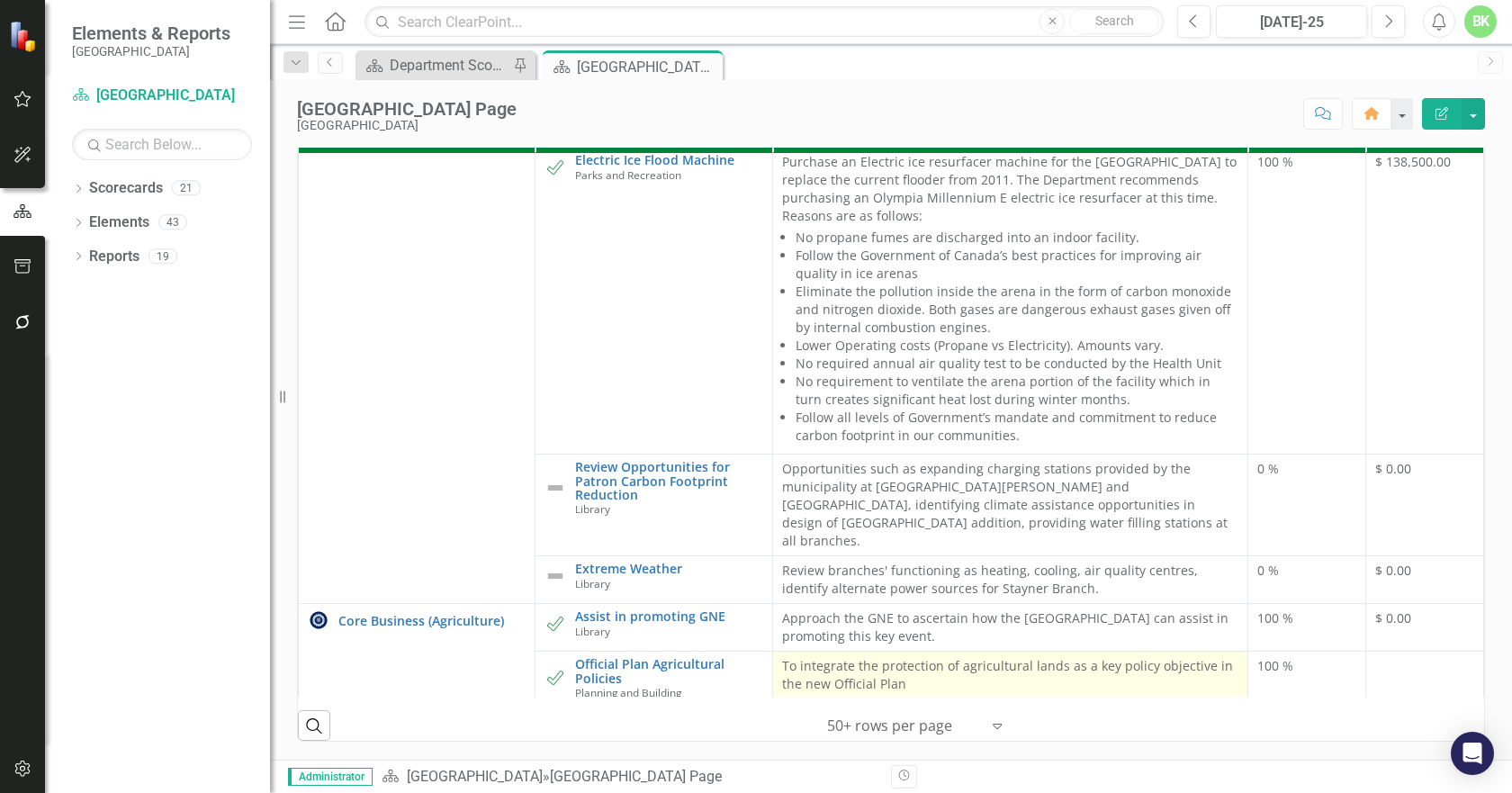
scroll to position [2385, 0]
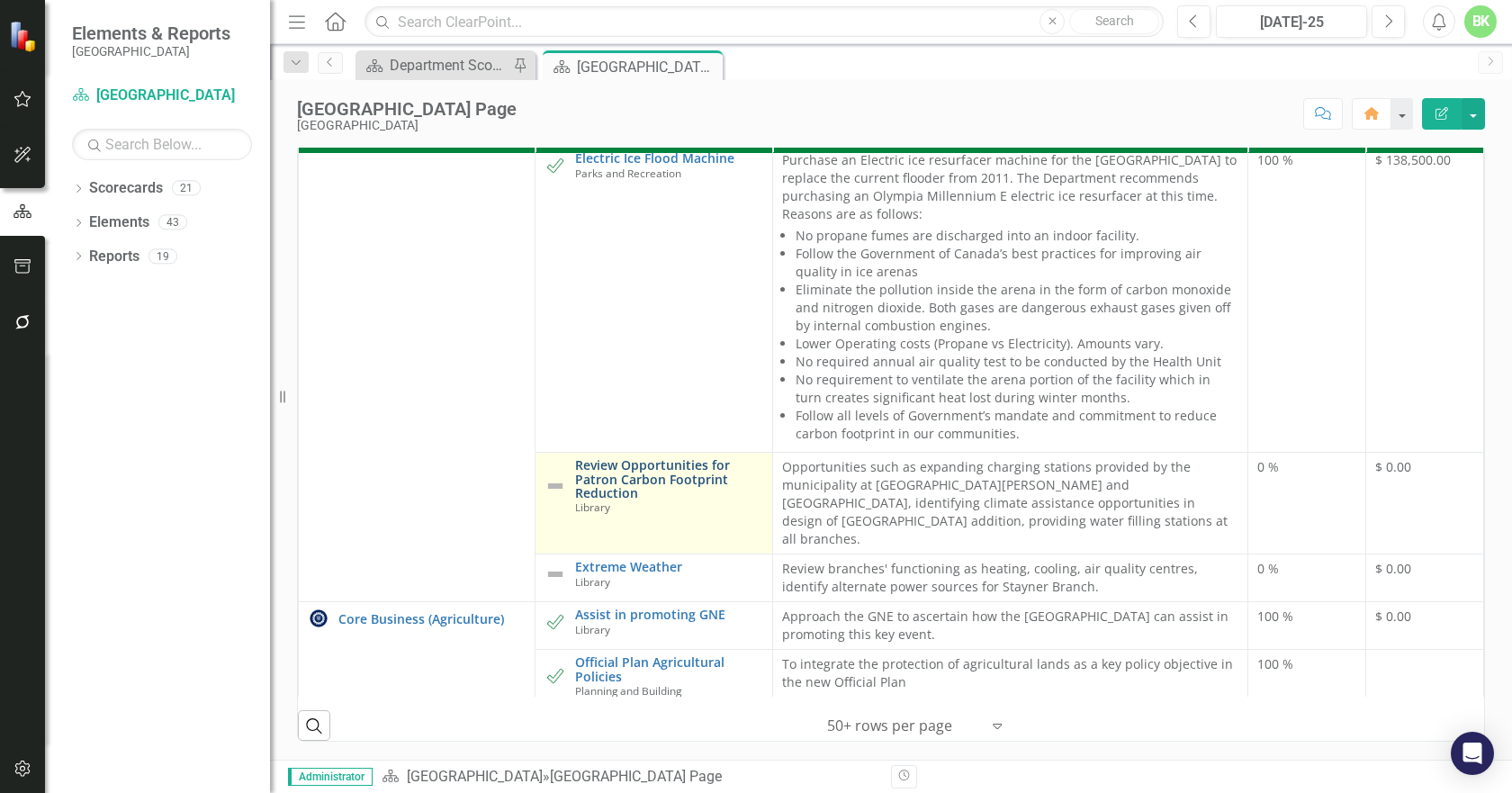
click at [633, 458] on link "Review Opportunities for Patron Carbon Footprint Reduction" at bounding box center [668, 479] width 187 height 42
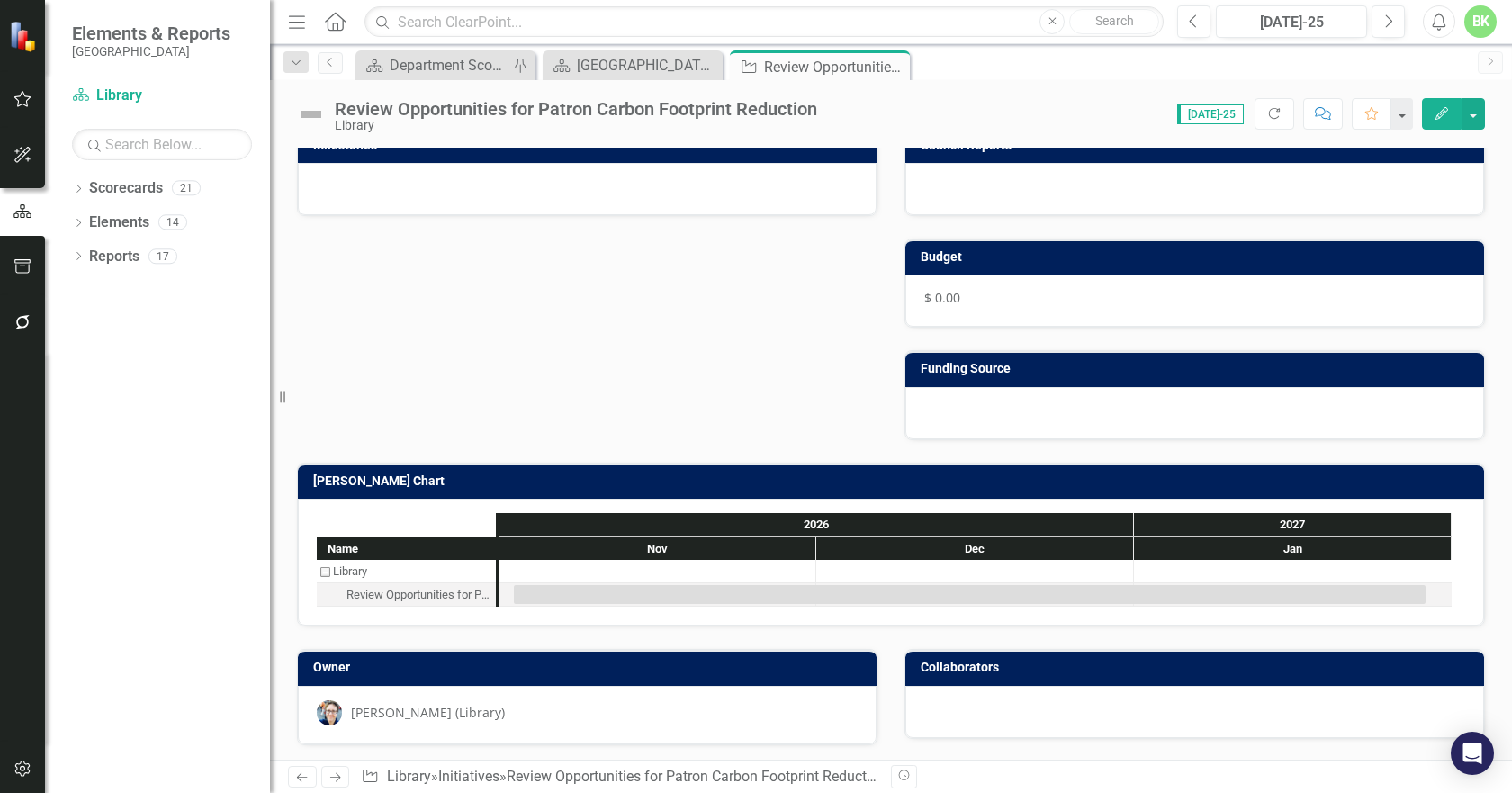
scroll to position [519, 0]
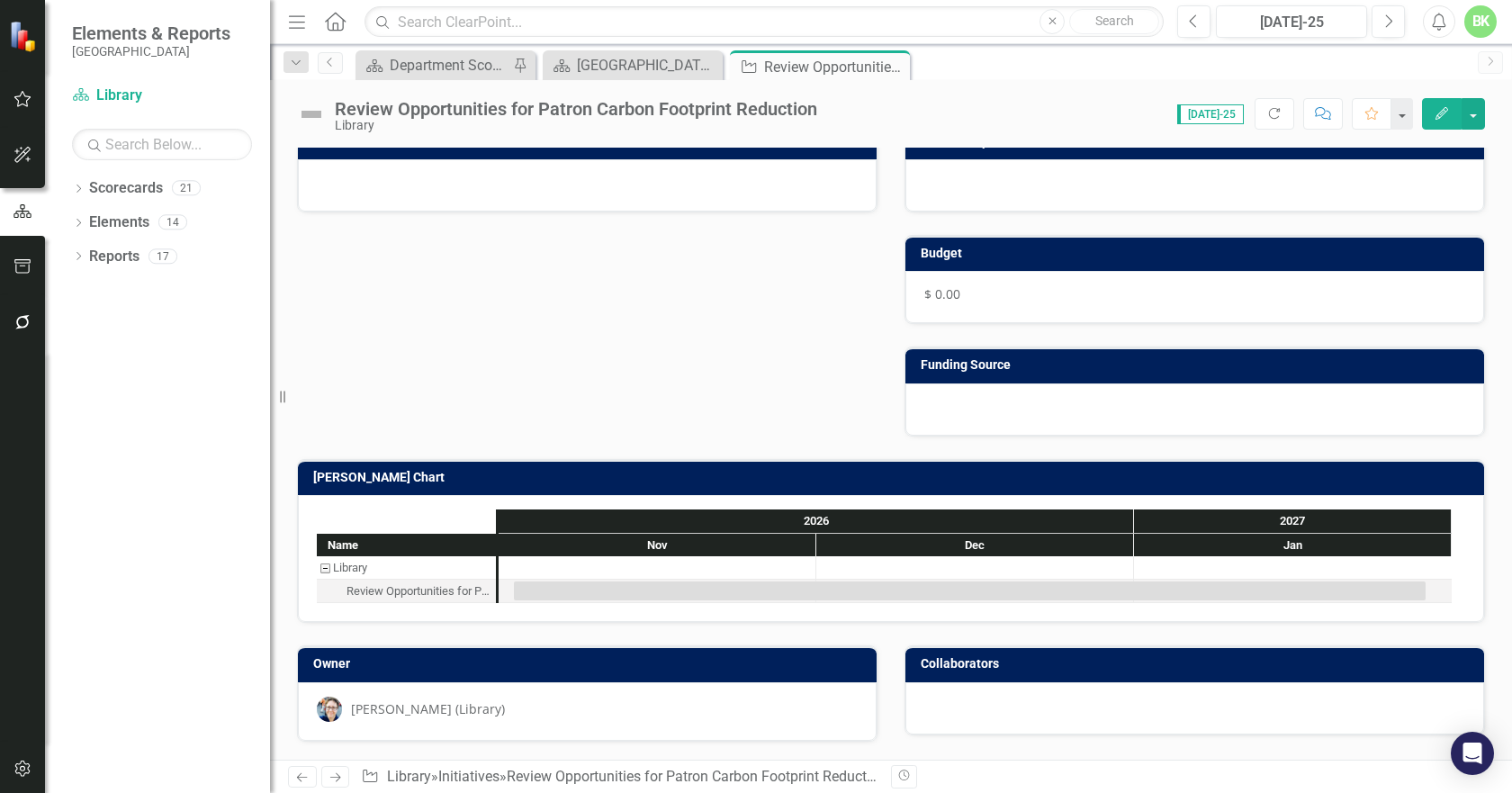
click at [655, 475] on h3 "[PERSON_NAME] Chart" at bounding box center [894, 478] width 1162 height 14
click at [654, 474] on h3 "[PERSON_NAME] Chart" at bounding box center [894, 478] width 1162 height 14
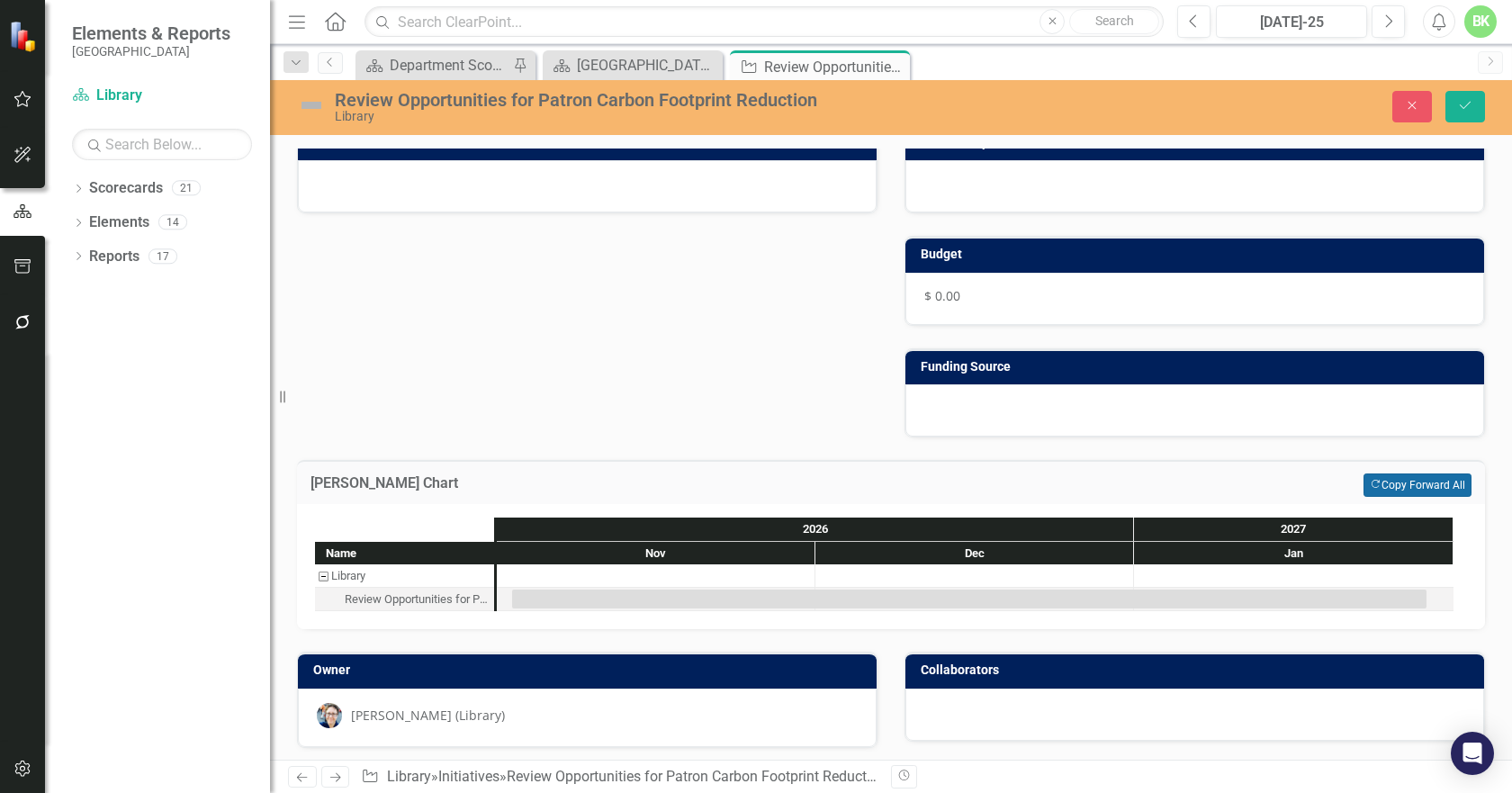
click at [1370, 479] on button "Copy Forward Copy Forward All" at bounding box center [1417, 485] width 108 height 23
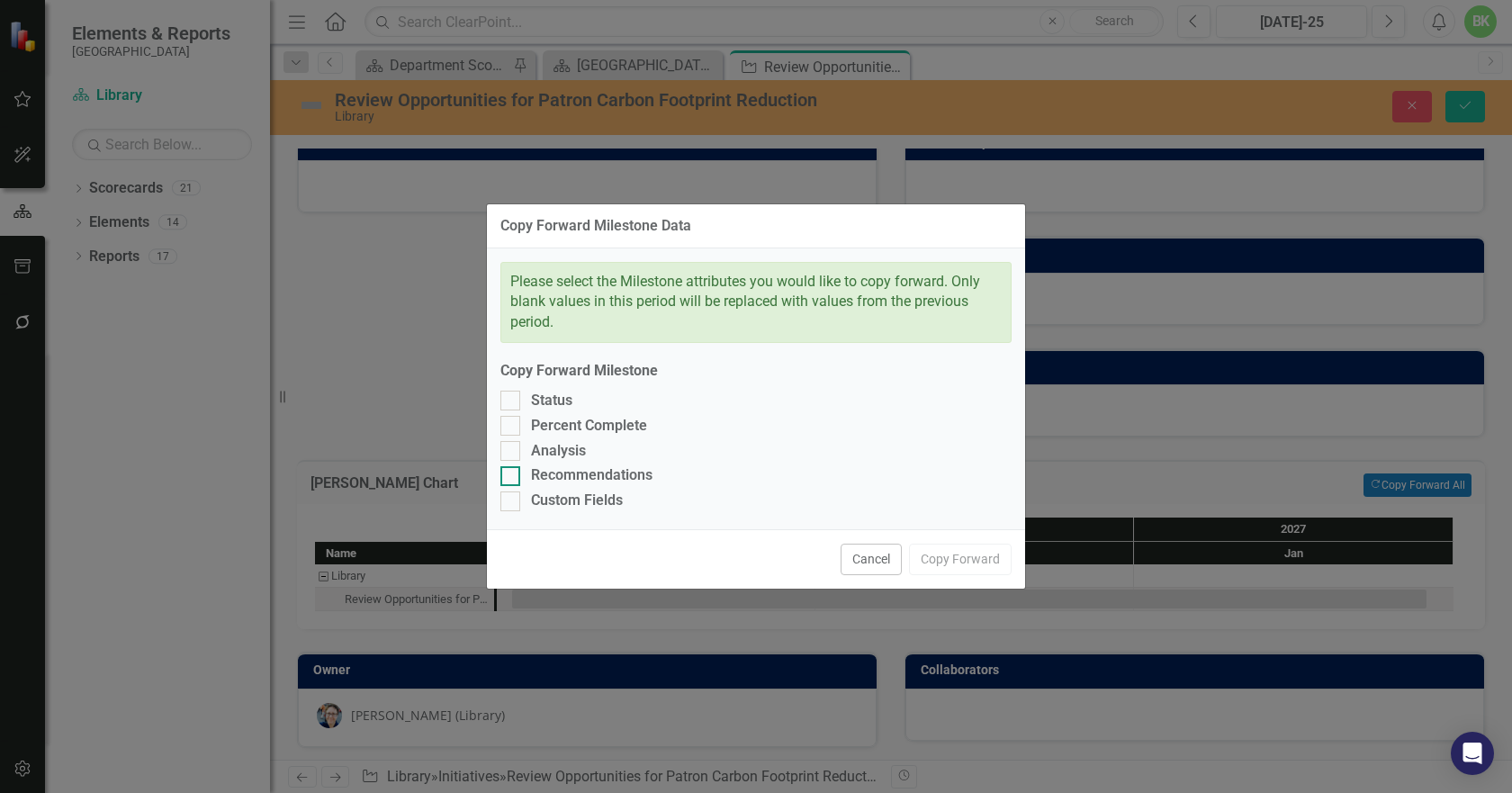
drag, startPoint x: 576, startPoint y: 499, endPoint x: 561, endPoint y: 469, distance: 33.5
click at [576, 496] on div "Custom Fields" at bounding box center [577, 500] width 92 height 20
click at [512, 496] on input "Custom Fields" at bounding box center [506, 497] width 12 height 12
checkbox input "true"
click at [554, 453] on div "Analysis" at bounding box center [558, 450] width 55 height 20
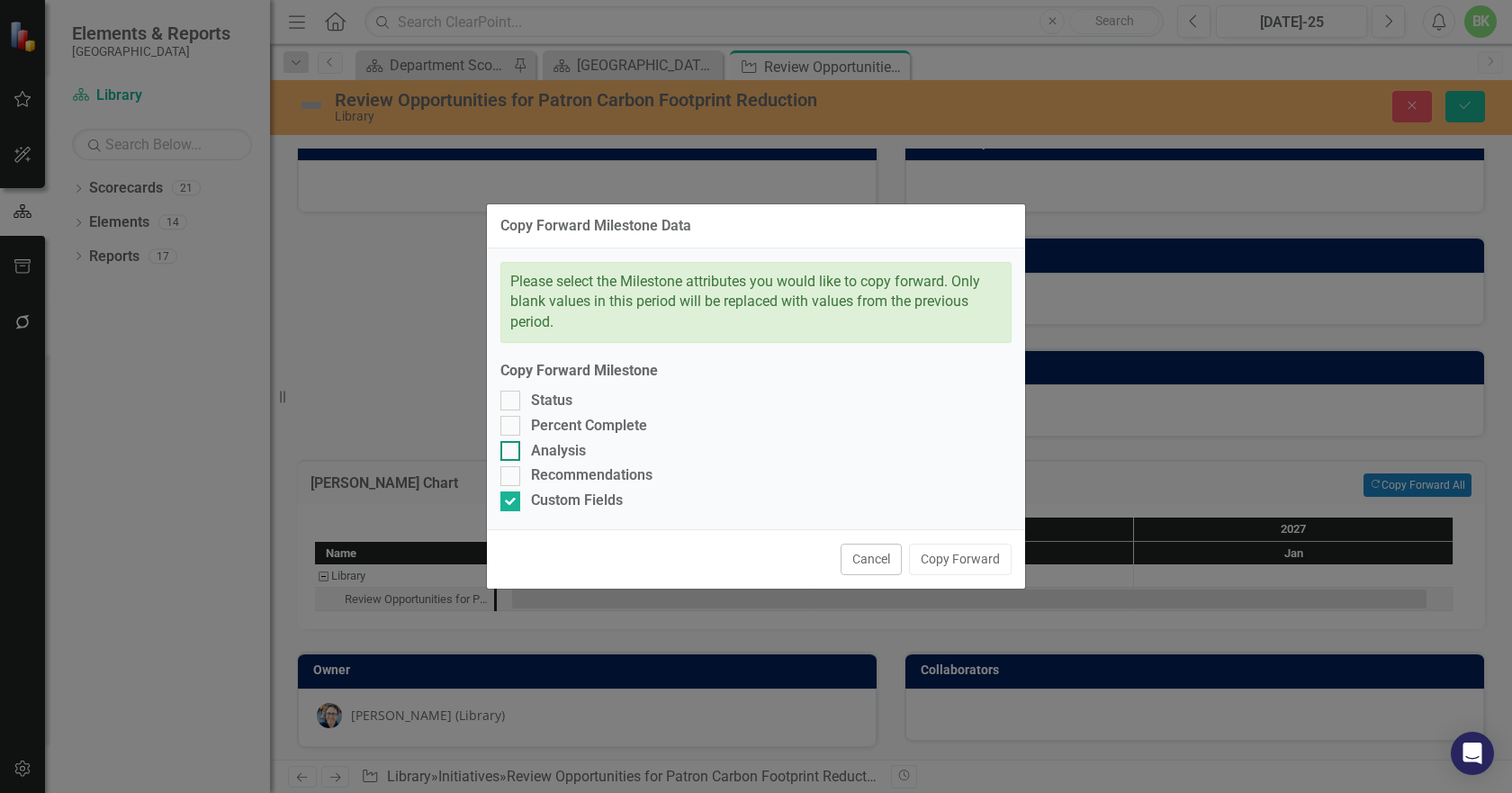
click at [512, 452] on input "Analysis" at bounding box center [506, 446] width 12 height 12
checkbox input "true"
click at [530, 467] on div "Recommendations" at bounding box center [756, 475] width 512 height 20
click at [512, 467] on input "Recommendations" at bounding box center [506, 472] width 12 height 12
checkbox input "true"
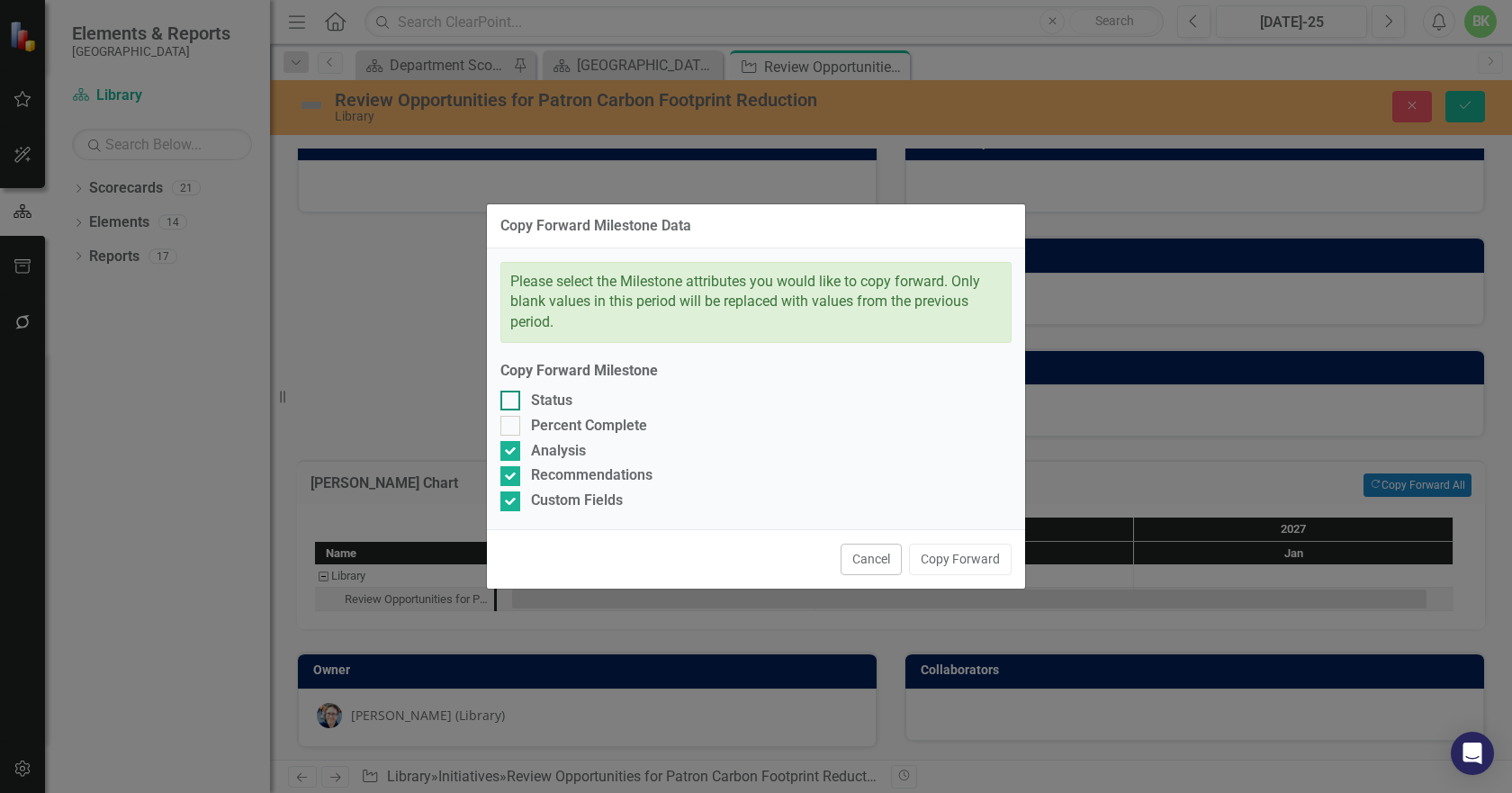
drag, startPoint x: 521, startPoint y: 426, endPoint x: 518, endPoint y: 397, distance: 29.2
click at [521, 422] on div "Percent Complete" at bounding box center [756, 425] width 512 height 20
click at [512, 422] on input "Percent Complete" at bounding box center [506, 421] width 12 height 12
checkbox input "true"
click at [516, 395] on div at bounding box center [510, 400] width 19 height 19
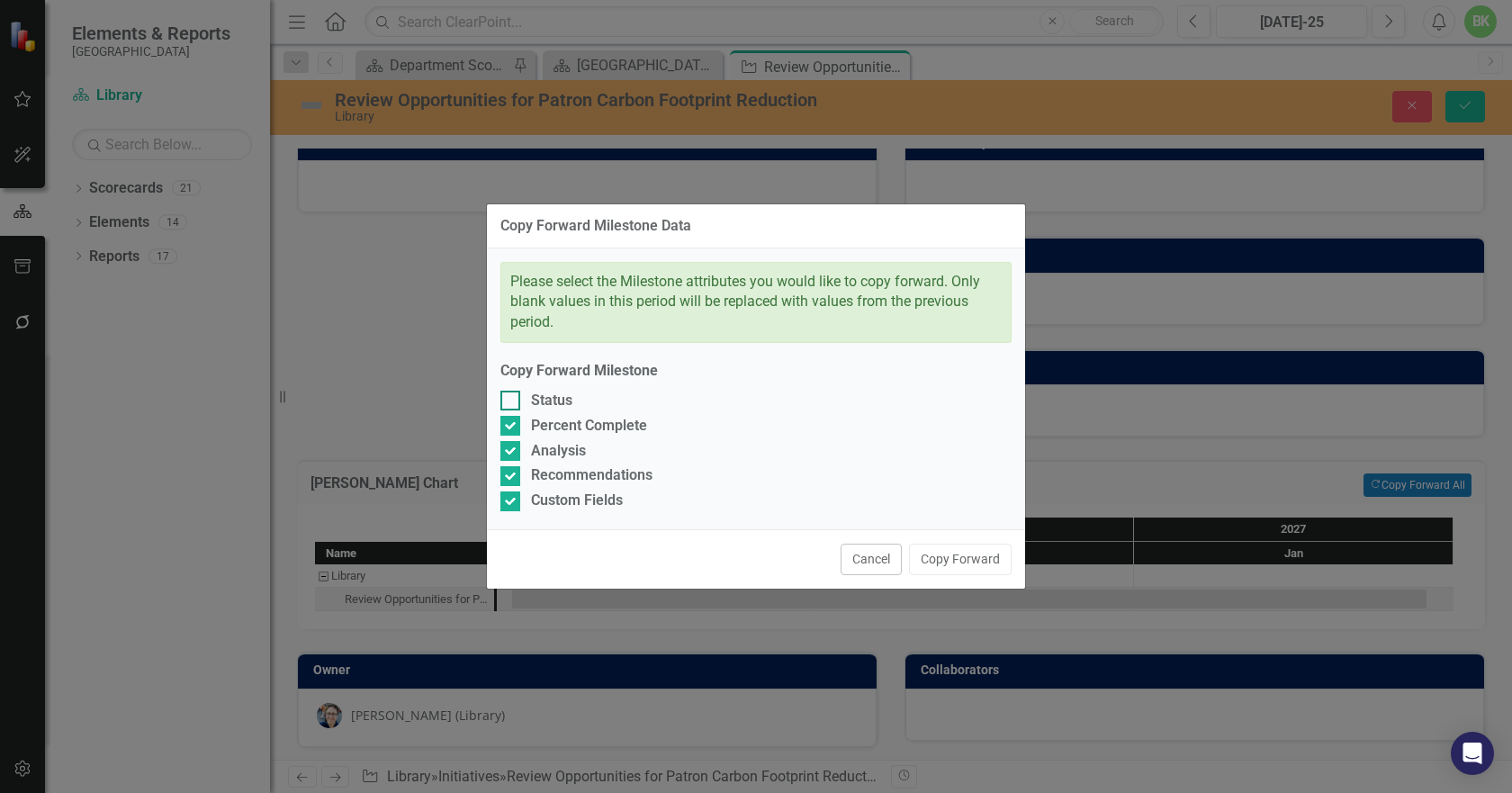
click at [512, 395] on input "Status" at bounding box center [506, 396] width 12 height 12
checkbox input "true"
click at [975, 571] on button "Copy Forward" at bounding box center [960, 559] width 103 height 31
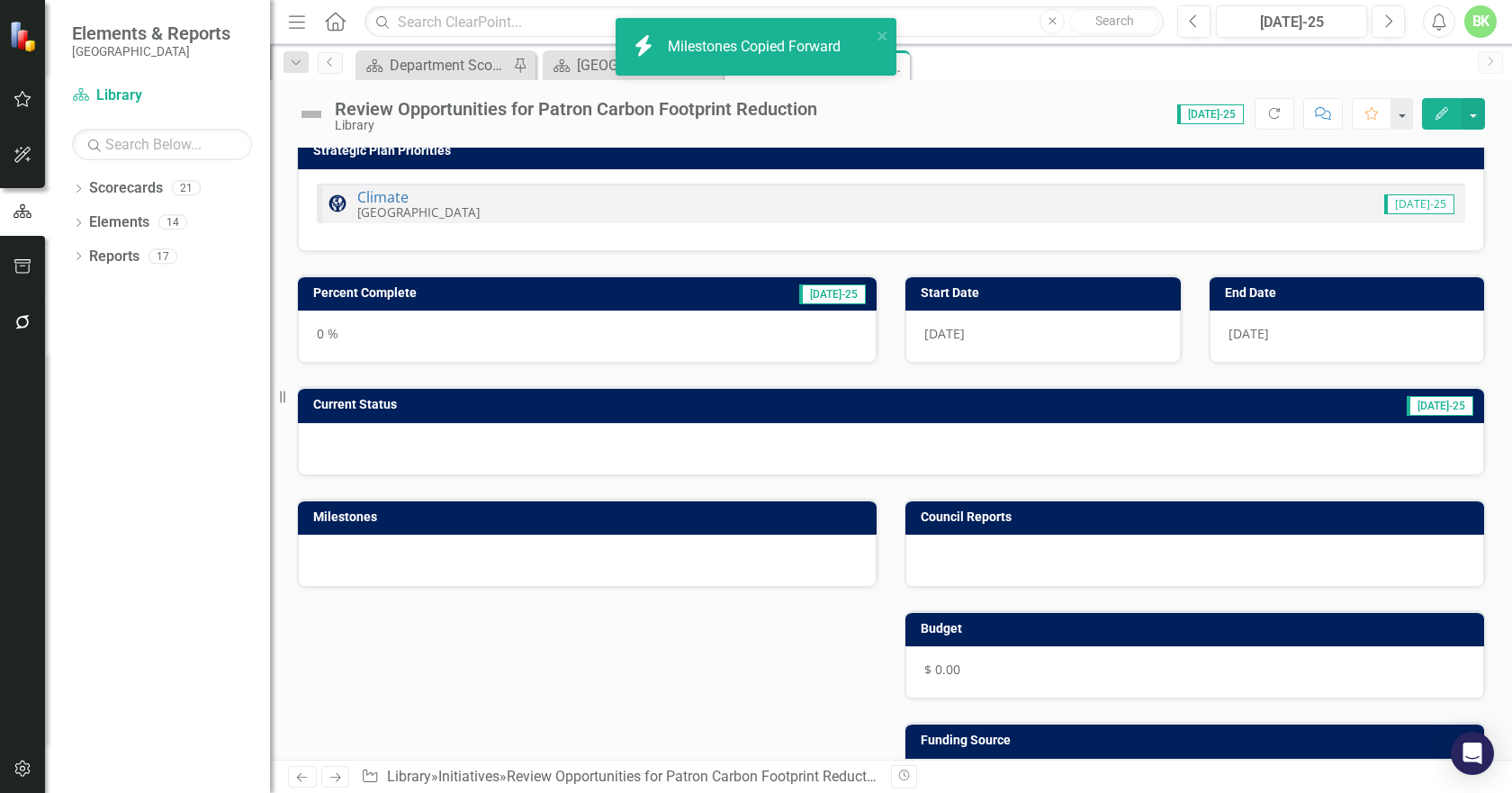
scroll to position [69, 0]
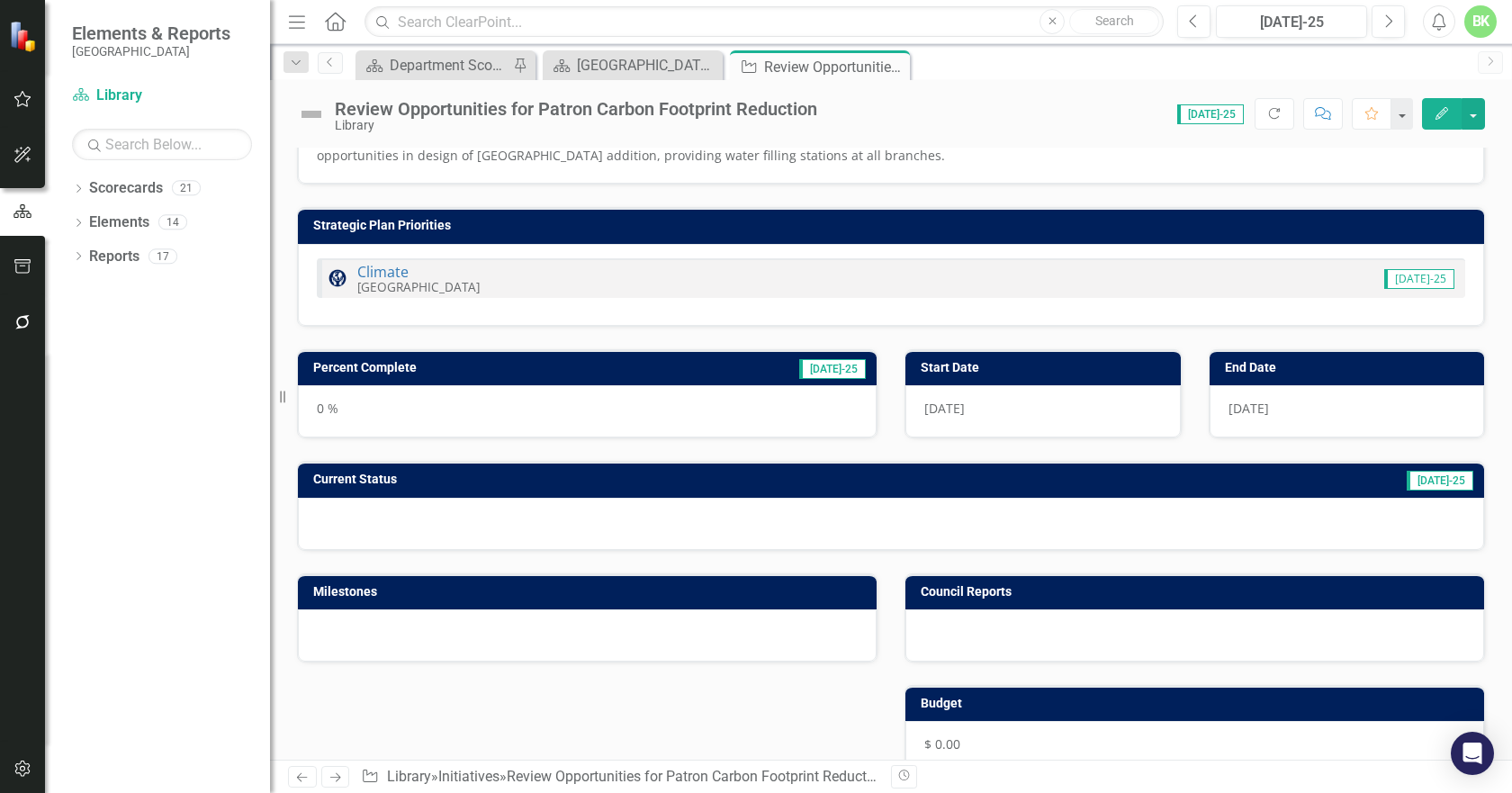
click at [640, 478] on h3 "Current Status" at bounding box center [633, 479] width 639 height 14
click at [638, 478] on h3 "Current Status" at bounding box center [633, 479] width 639 height 14
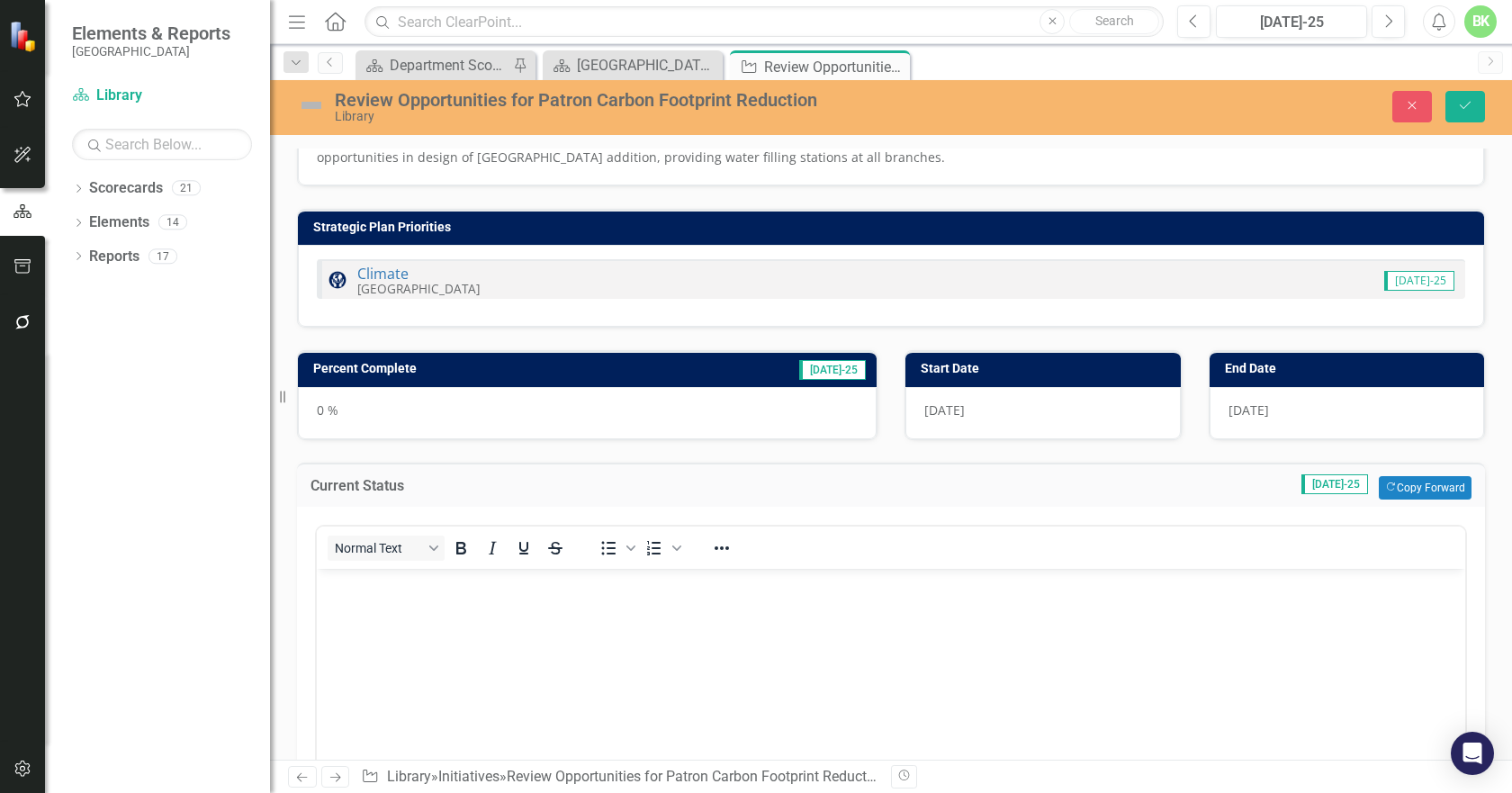
scroll to position [0, 0]
click at [1409, 487] on button "Copy Forward Copy Forward" at bounding box center [1425, 487] width 92 height 23
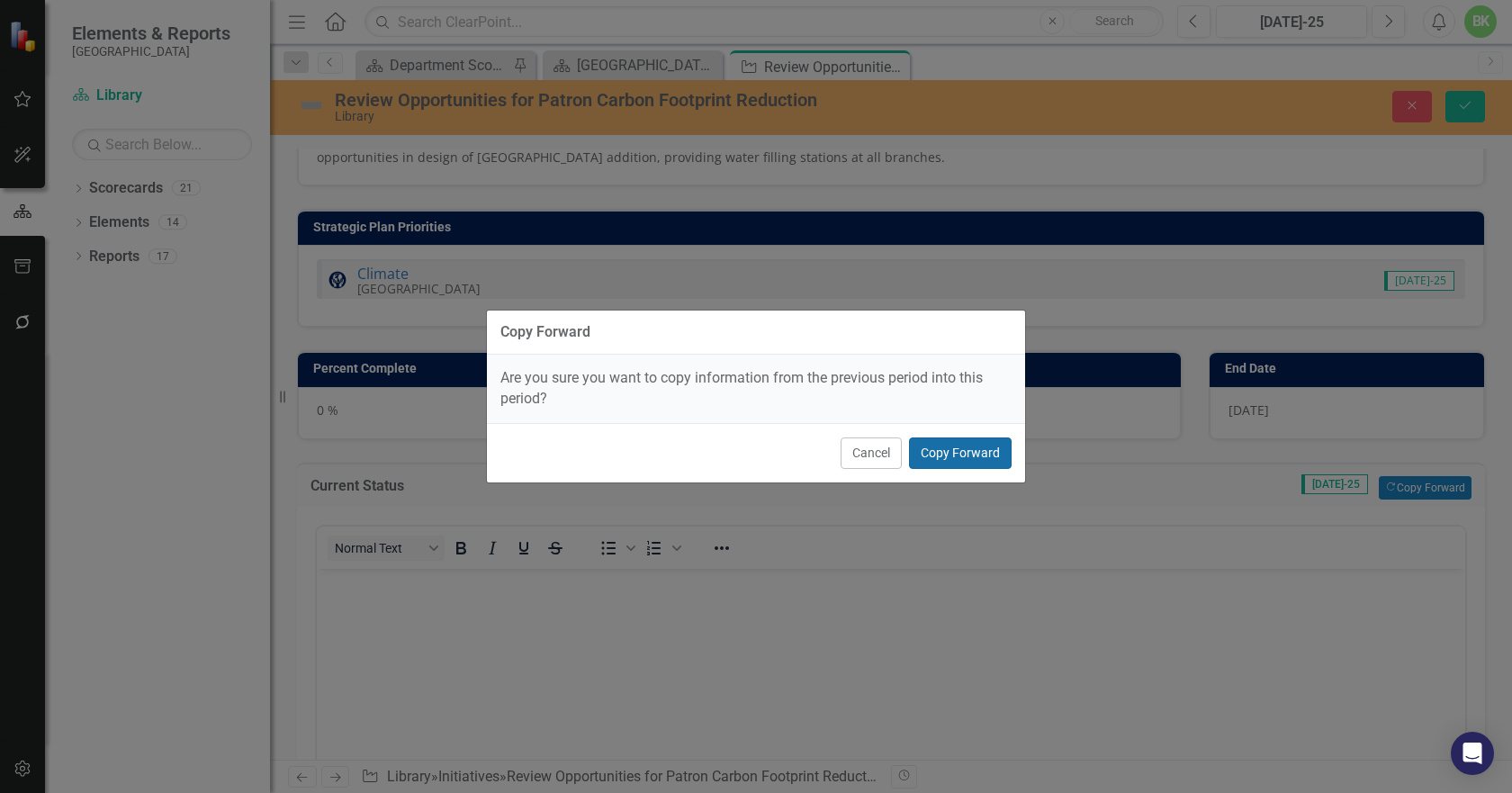
click at [996, 466] on button "Copy Forward" at bounding box center [960, 453] width 103 height 31
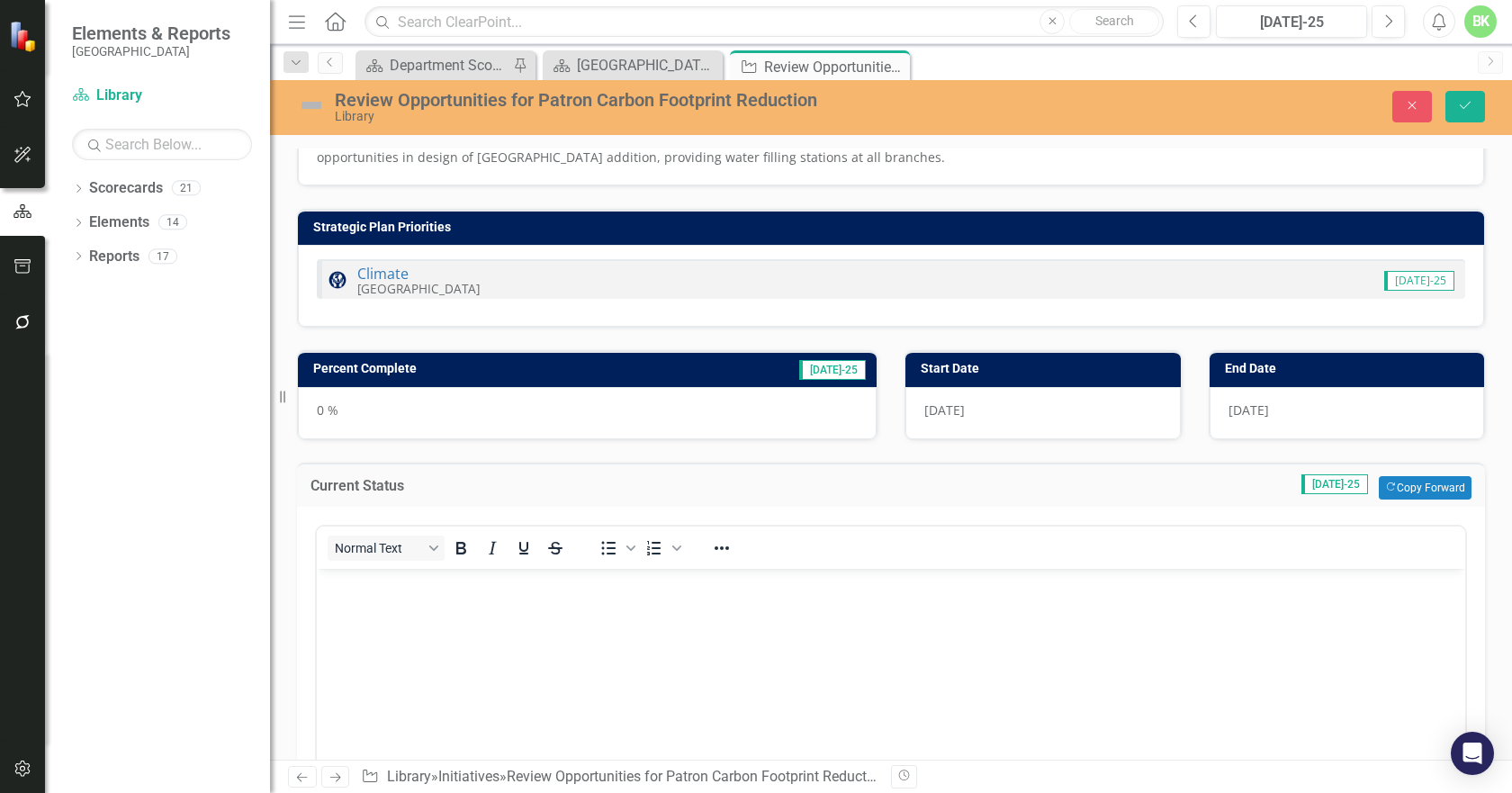
click at [638, 367] on h3 "Percent Complete" at bounding box center [481, 369] width 334 height 14
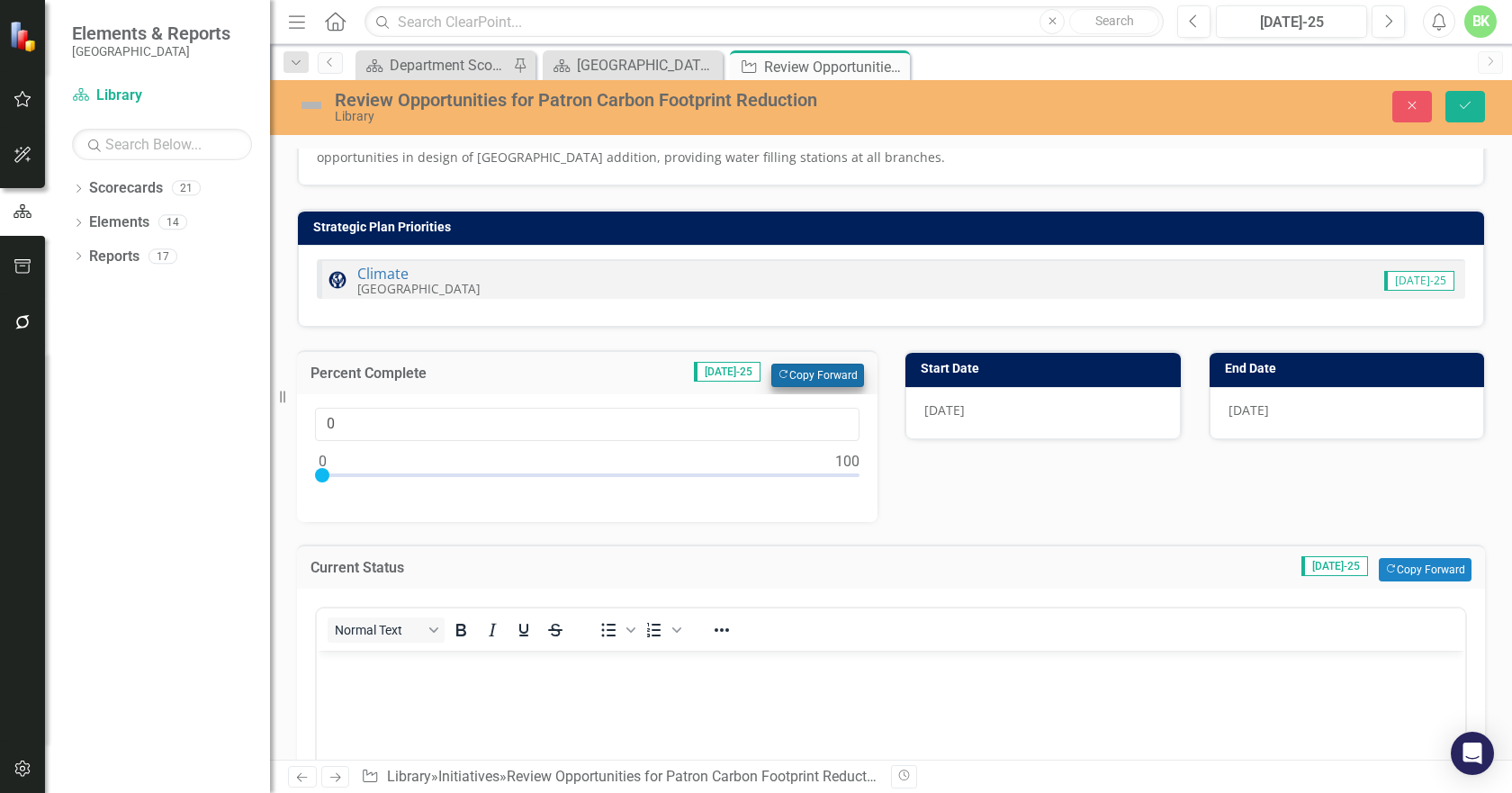
click at [848, 374] on div "Percent Complete Jul-25 Copy Forward Copy Forward" at bounding box center [588, 372] width 581 height 44
click at [848, 374] on button "Copy Forward Copy Forward" at bounding box center [817, 376] width 92 height 23
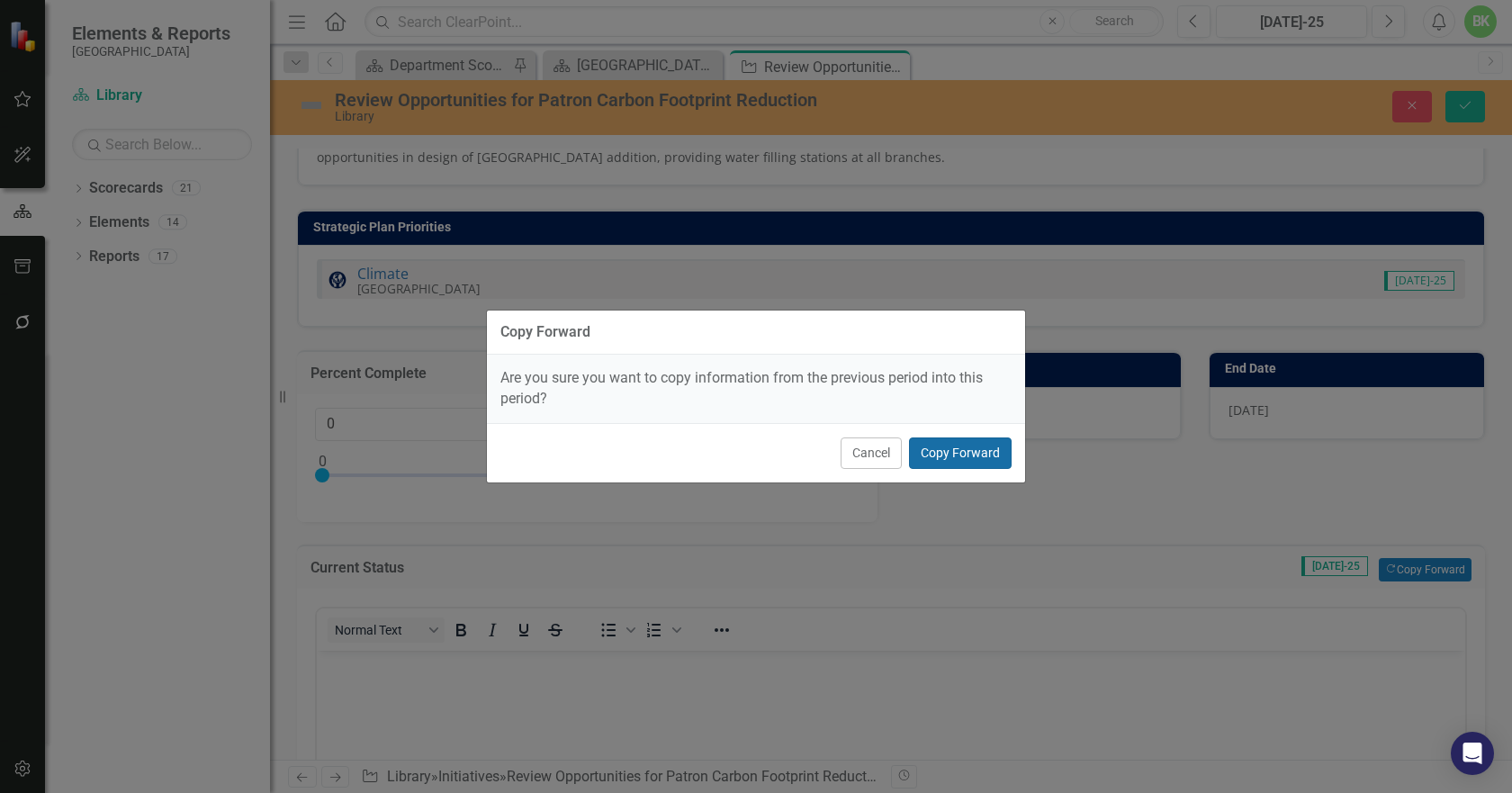
click at [981, 455] on button "Copy Forward" at bounding box center [960, 453] width 103 height 31
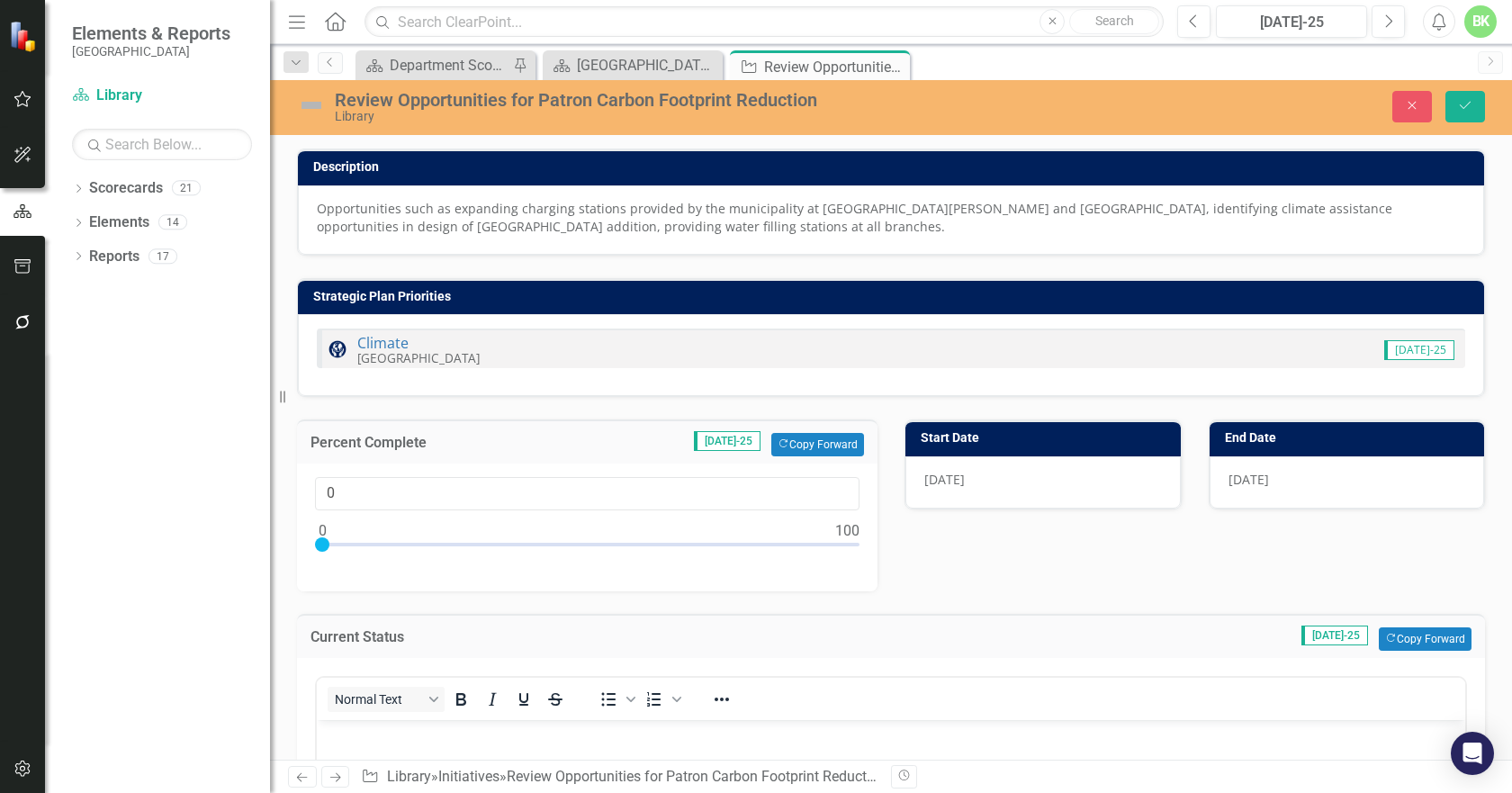
click at [308, 108] on img at bounding box center [312, 106] width 29 height 29
click at [308, 109] on img at bounding box center [312, 106] width 29 height 29
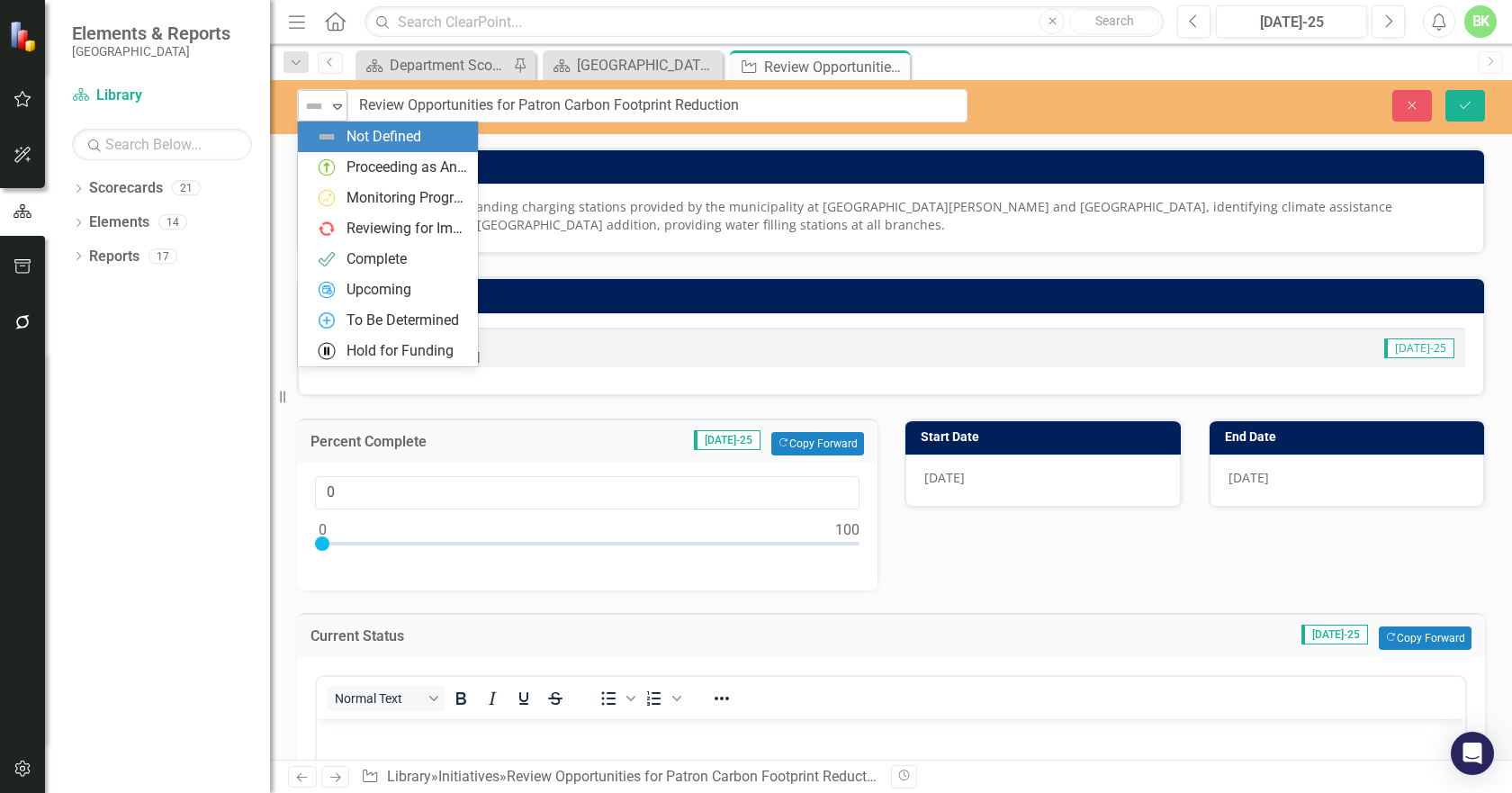
click at [306, 117] on div "Not Defined" at bounding box center [316, 106] width 27 height 25
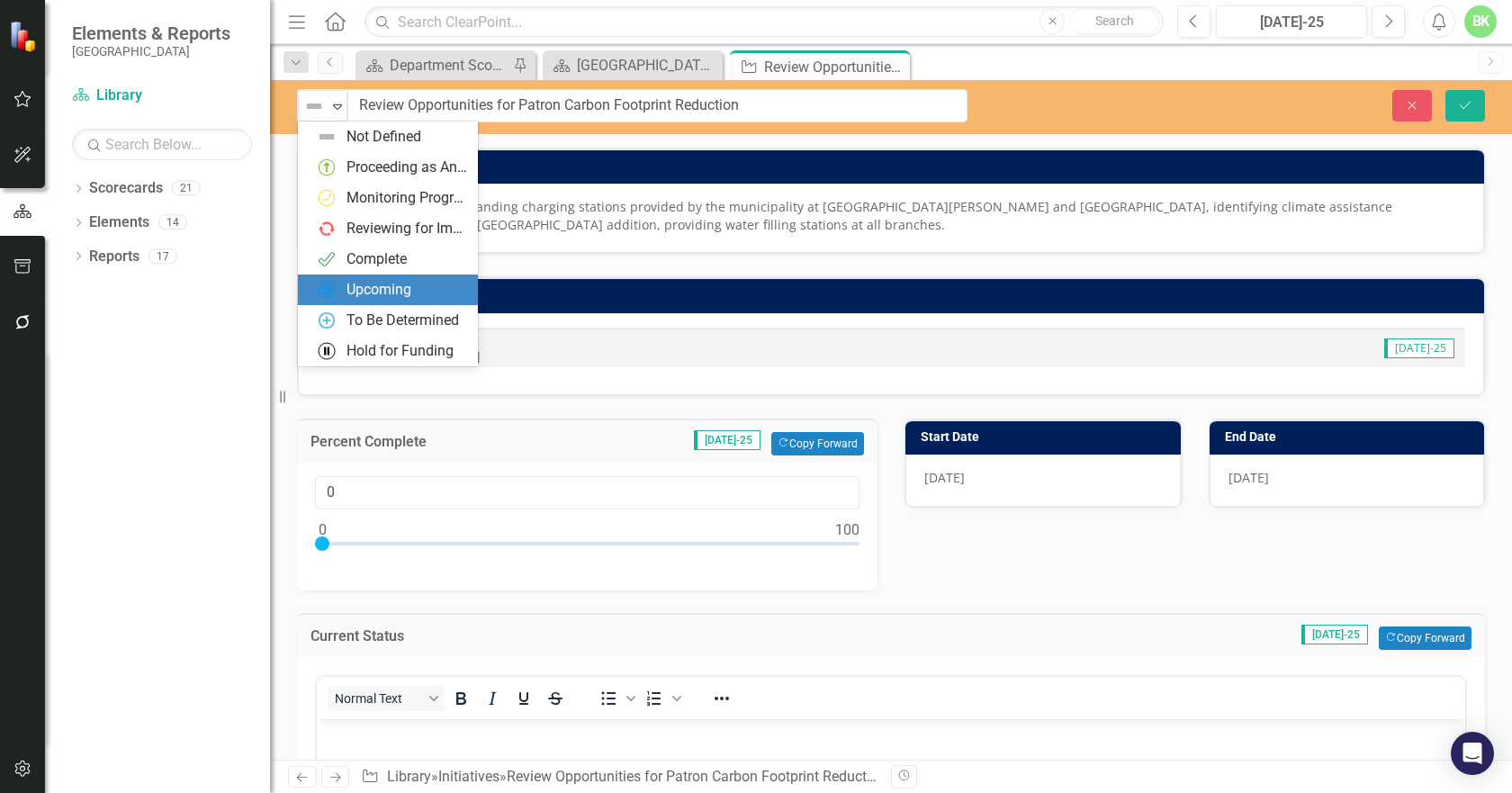
click at [362, 281] on div "Upcoming" at bounding box center [379, 289] width 65 height 20
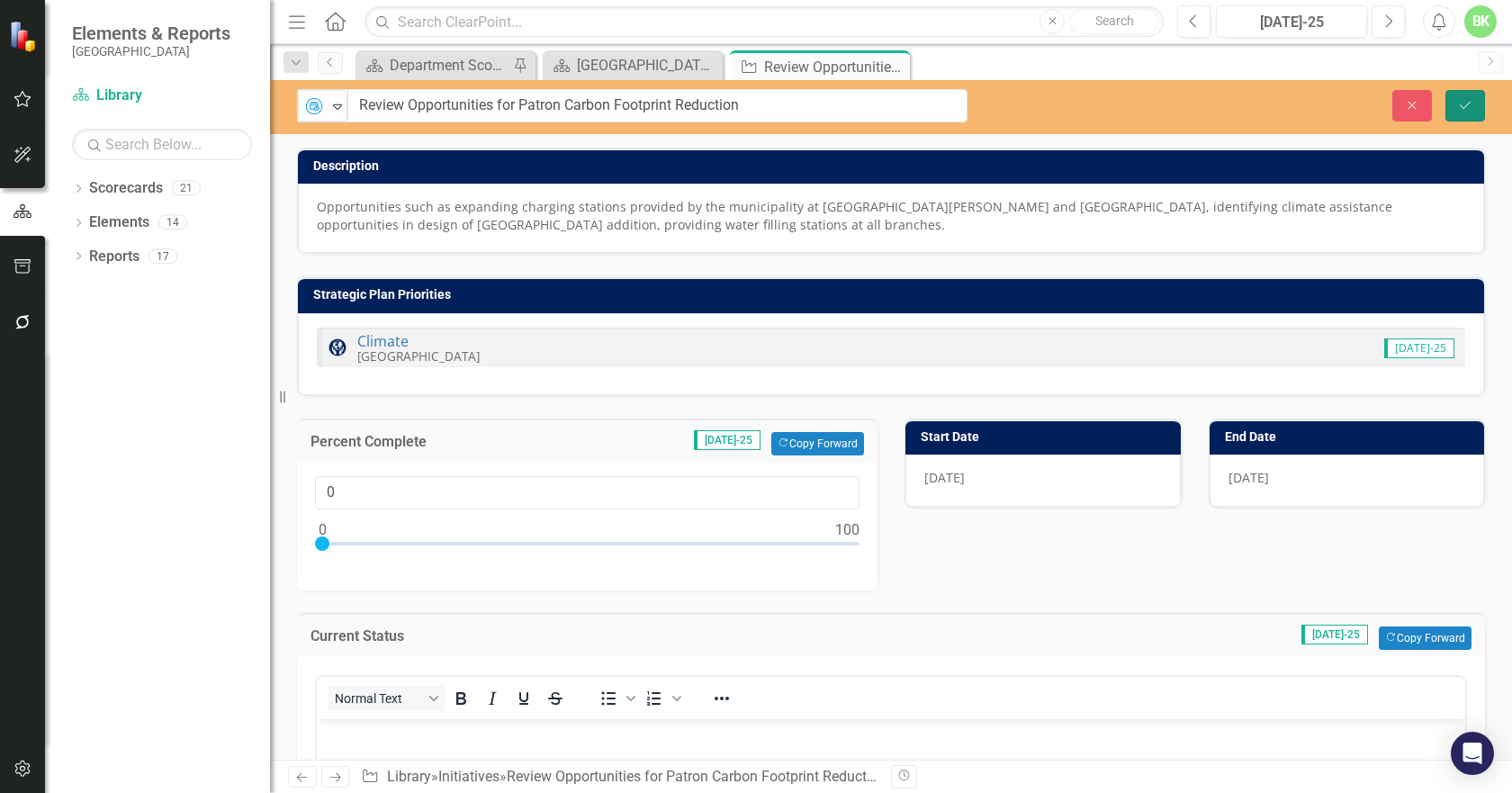
click at [1465, 96] on button "Save" at bounding box center [1465, 106] width 40 height 31
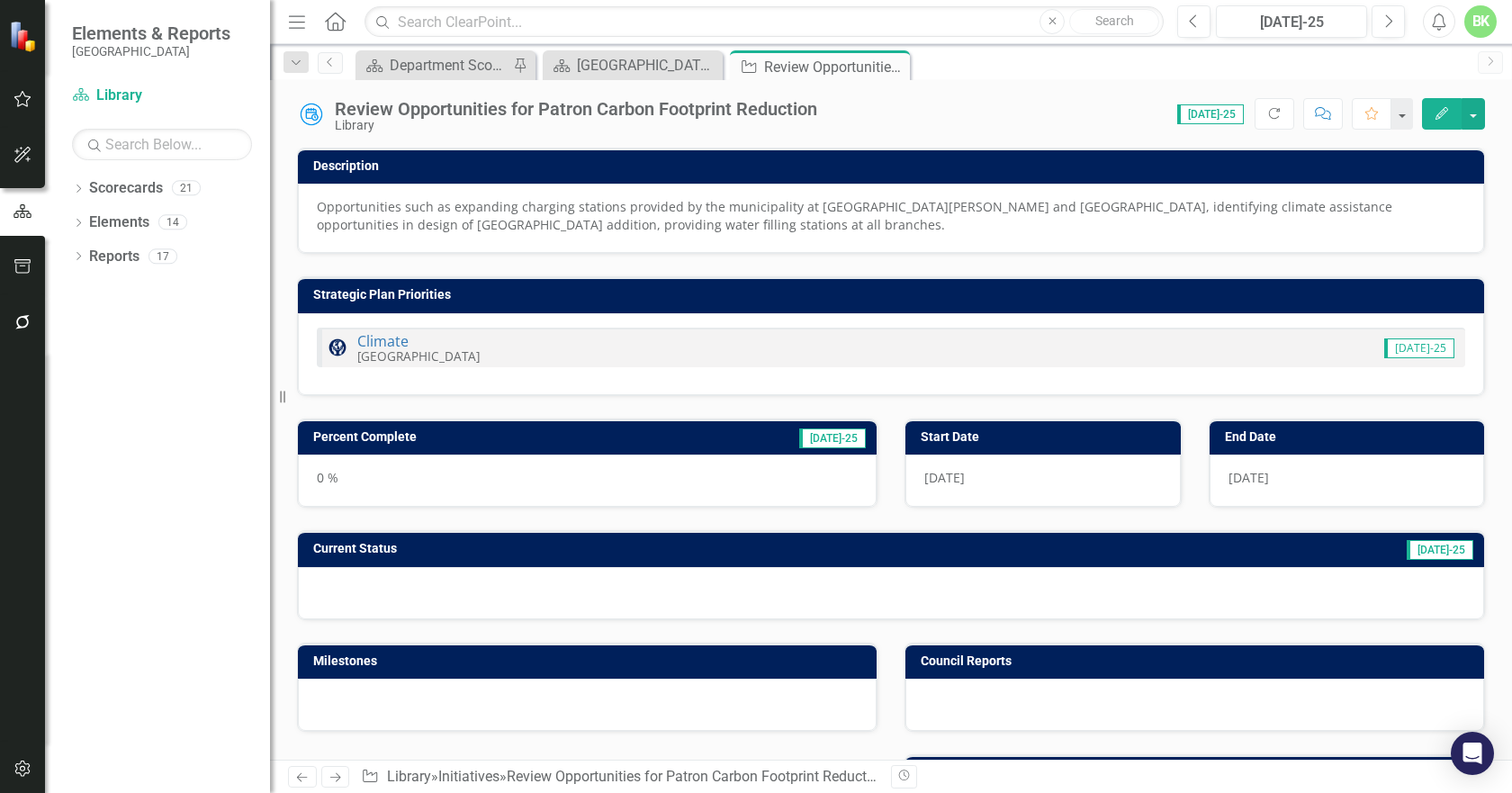
drag, startPoint x: 894, startPoint y: 61, endPoint x: 837, endPoint y: 67, distance: 57.3
click at [0, 0] on icon "Close" at bounding box center [0, 0] width 0 height 0
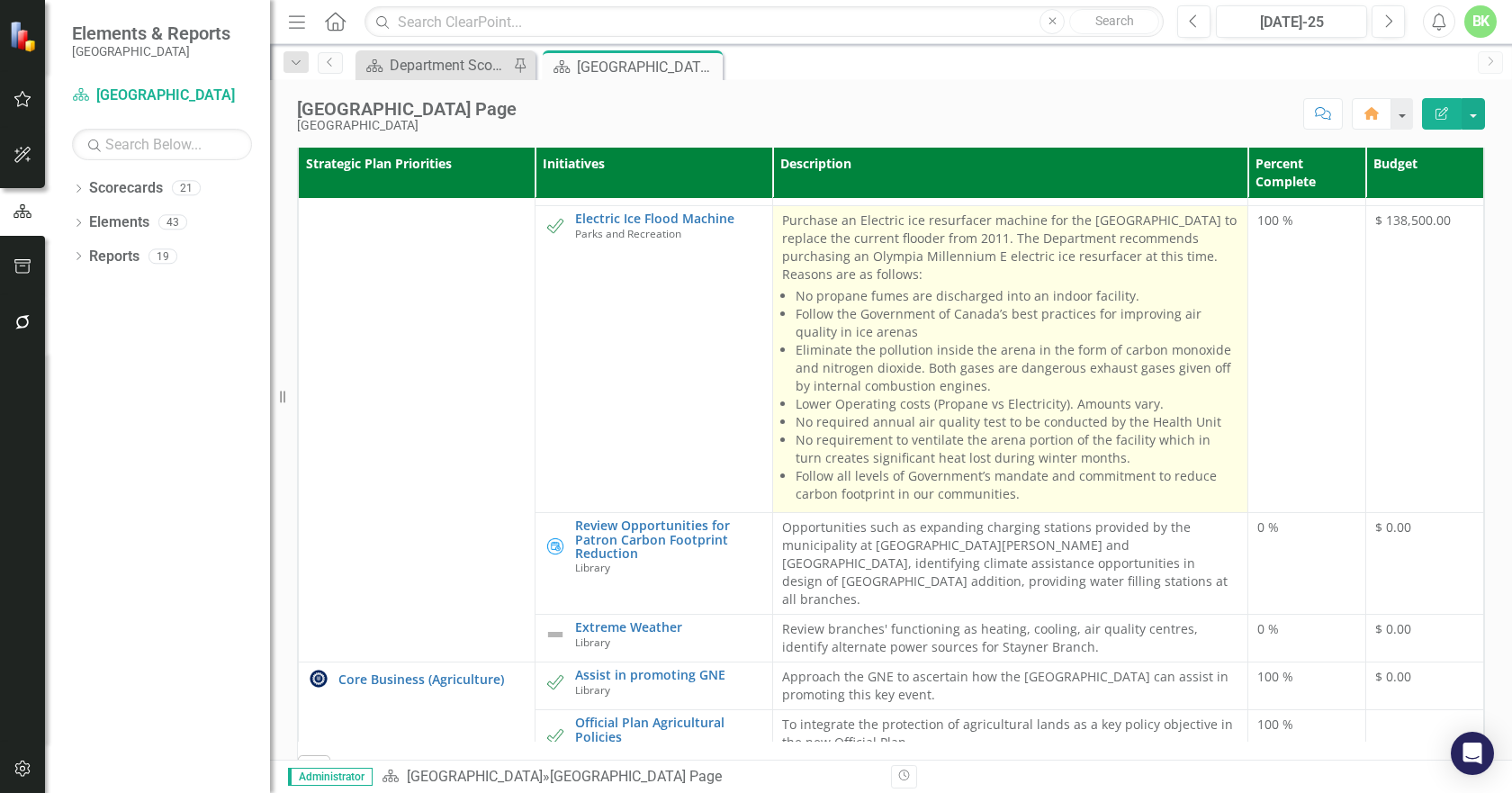
scroll to position [2385, 0]
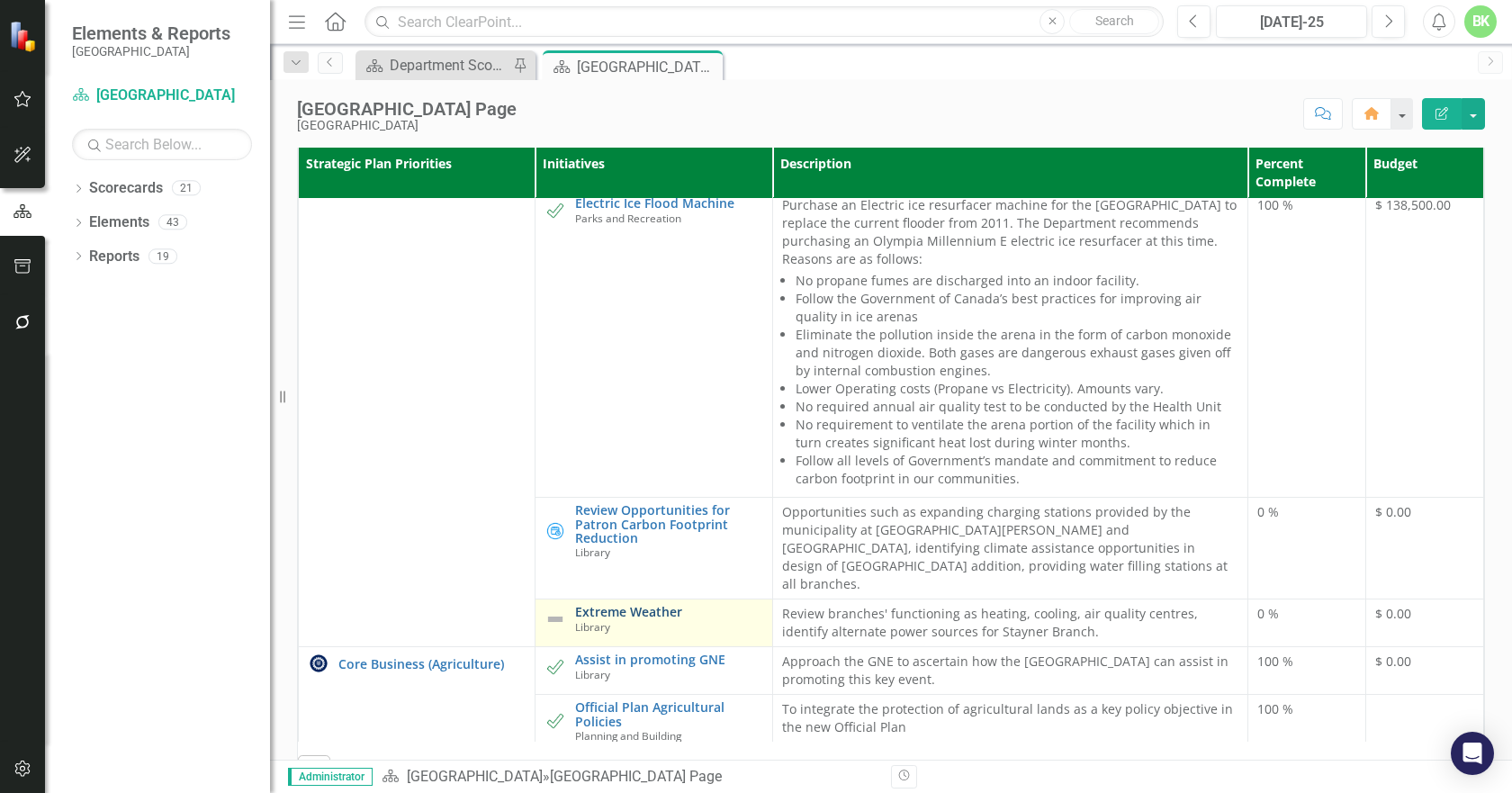
click at [647, 608] on link "Extreme Weather" at bounding box center [668, 611] width 187 height 14
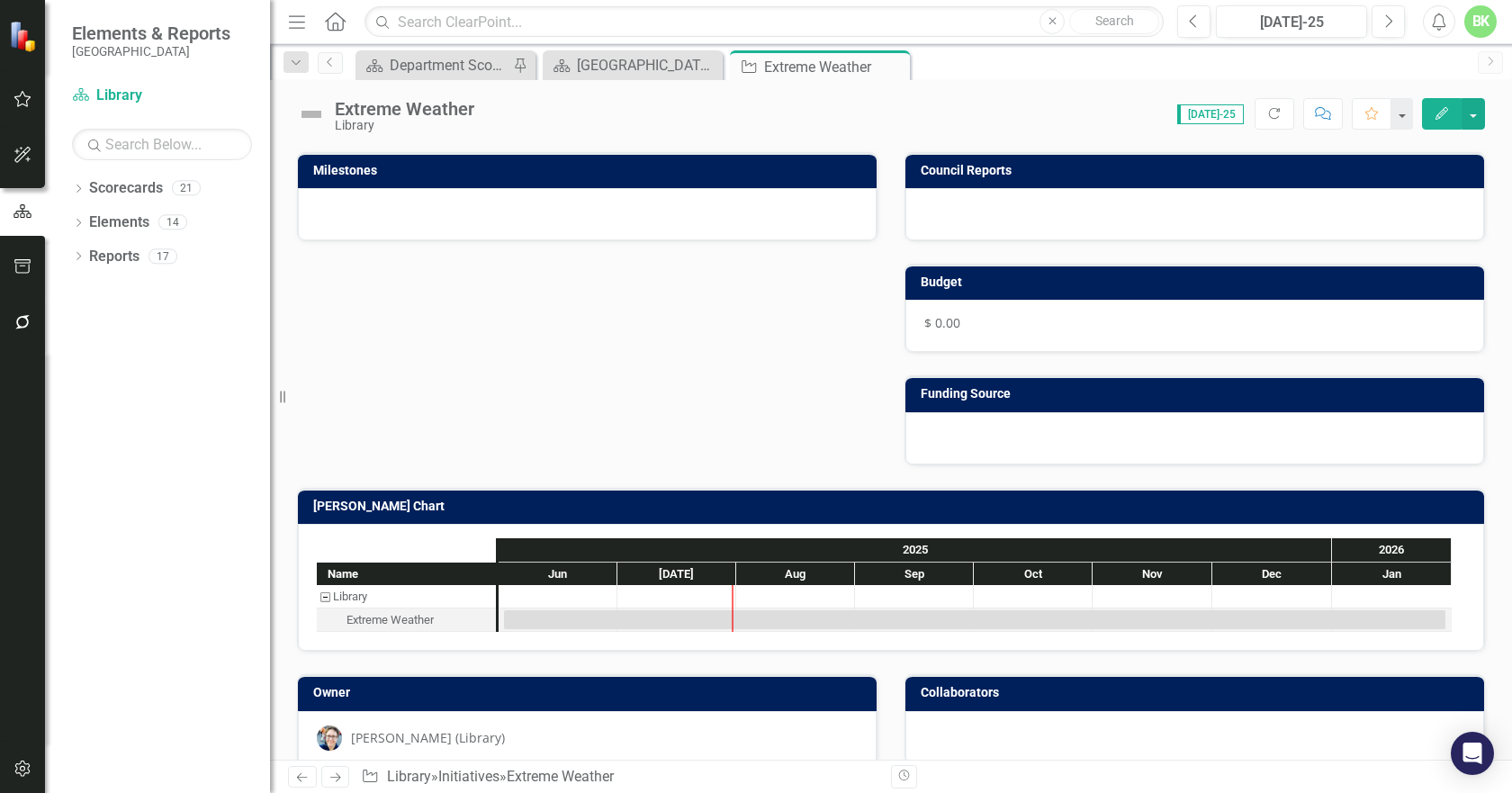
scroll to position [502, 0]
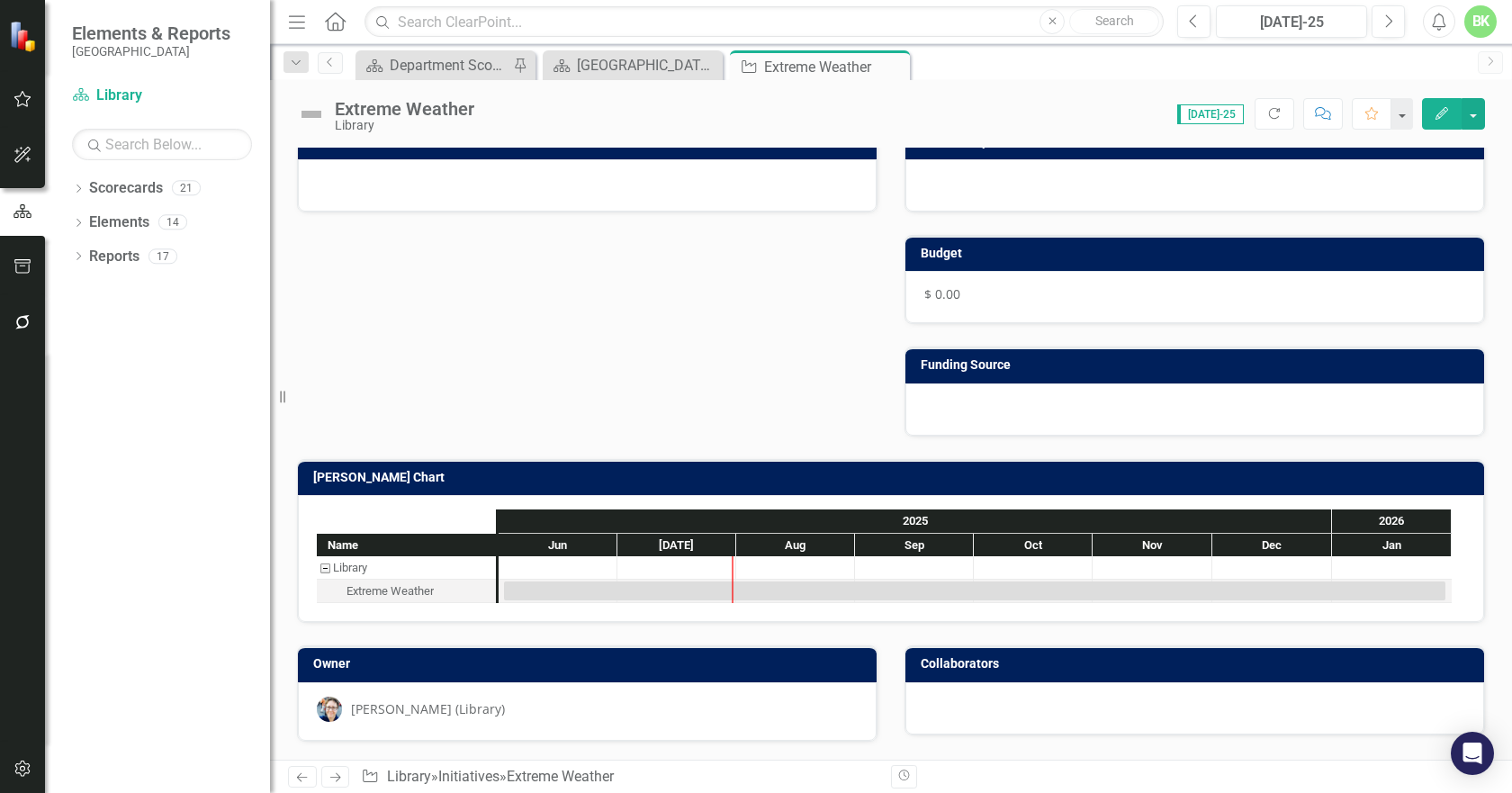
click at [582, 477] on h3 "[PERSON_NAME] Chart" at bounding box center [894, 478] width 1162 height 14
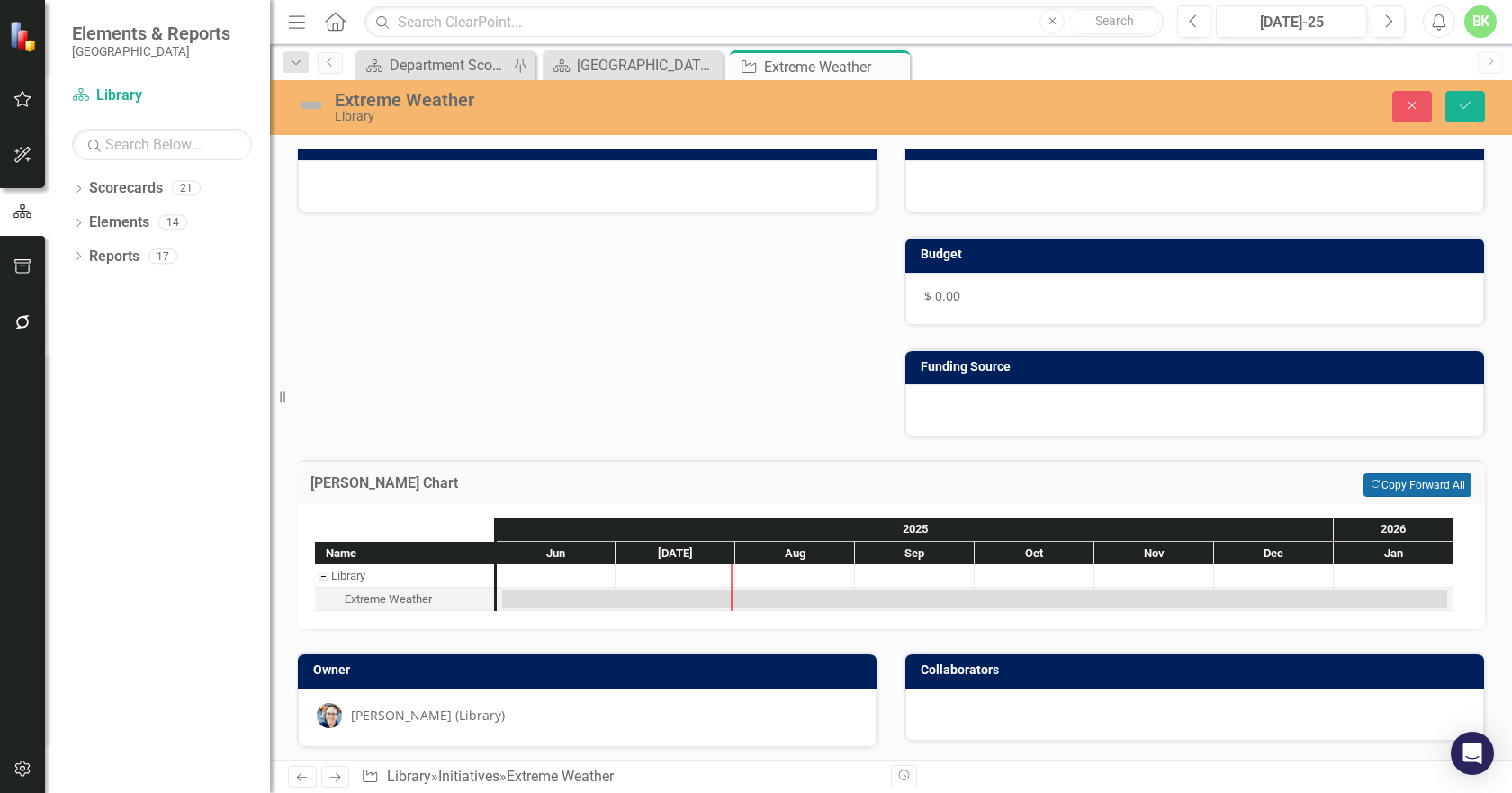
click at [1421, 492] on button "Copy Forward Copy Forward All" at bounding box center [1417, 485] width 108 height 23
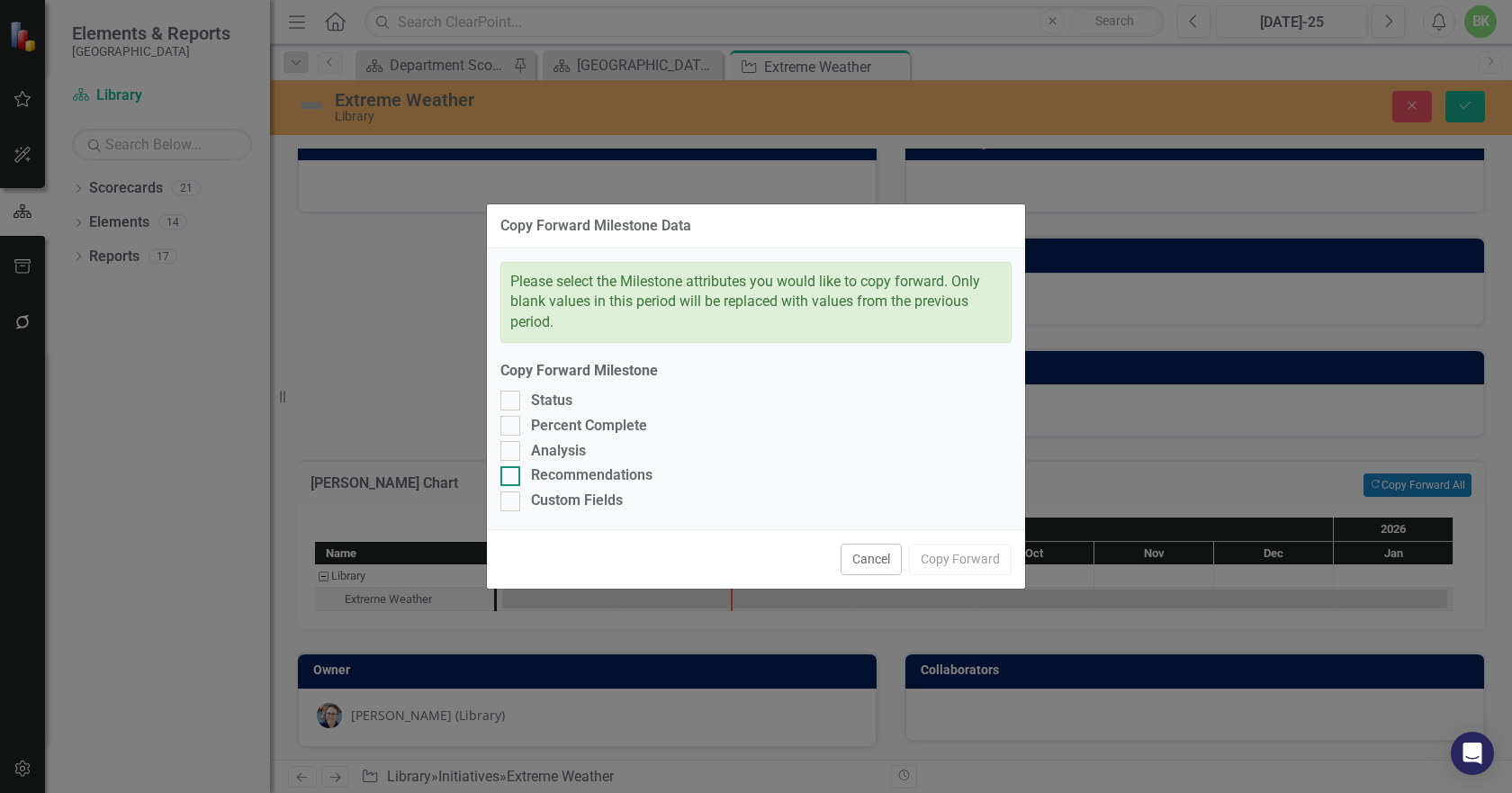
drag, startPoint x: 600, startPoint y: 507, endPoint x: 562, endPoint y: 484, distance: 44.4
click at [600, 506] on div "Custom Fields" at bounding box center [577, 500] width 92 height 20
click at [512, 503] on input "Custom Fields" at bounding box center [506, 497] width 12 height 12
checkbox input "true"
click at [554, 479] on div "Recommendations" at bounding box center [591, 475] width 121 height 20
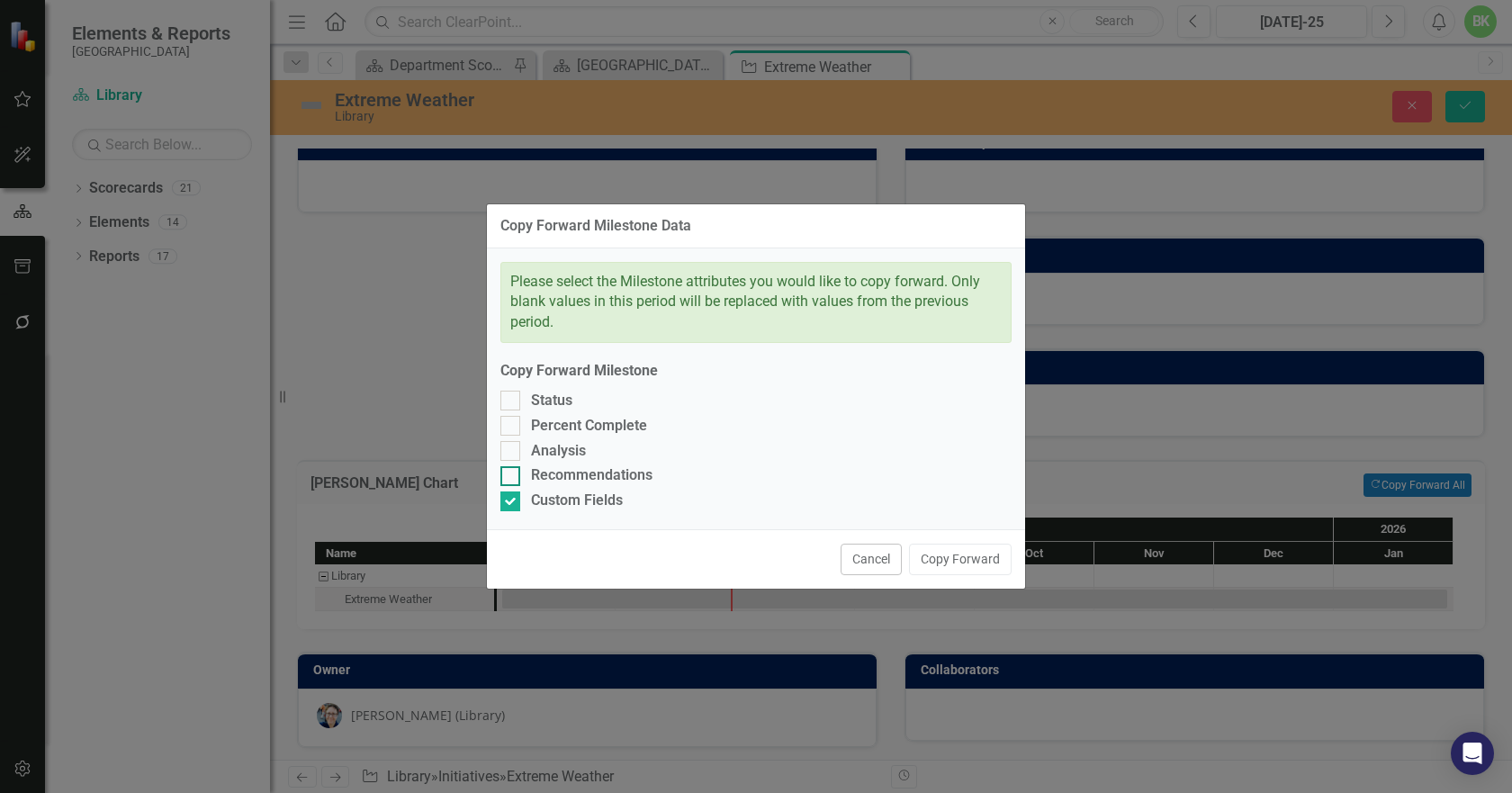
click at [512, 478] on input "Recommendations" at bounding box center [506, 472] width 12 height 12
checkbox input "true"
click at [529, 461] on div "Please select the Milestone attributes you would like to copy forward. Only bla…" at bounding box center [756, 389] width 538 height 281
click at [519, 442] on div at bounding box center [510, 450] width 19 height 19
click at [512, 442] on input "Analysis" at bounding box center [506, 446] width 12 height 12
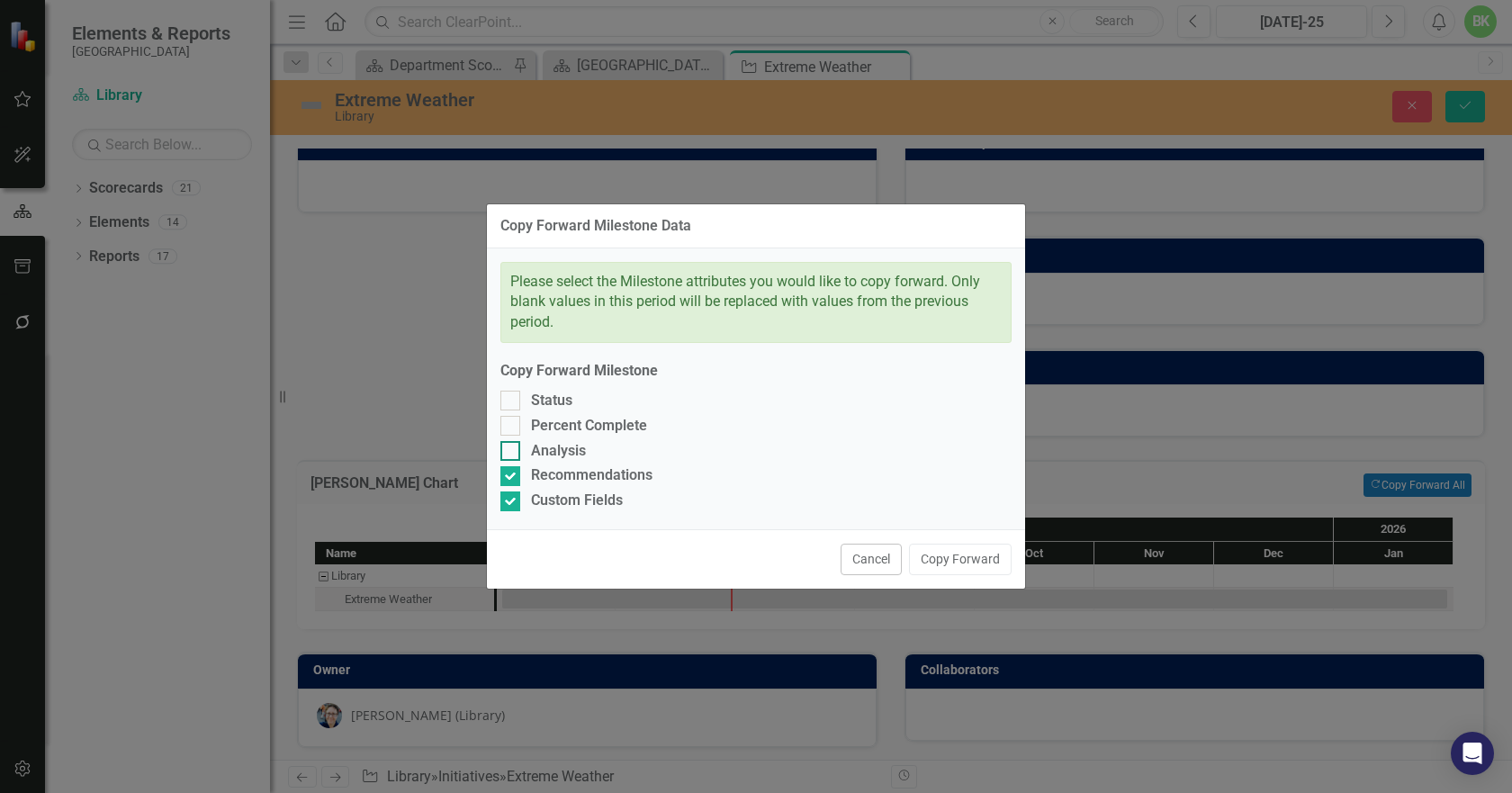
checkbox input "true"
drag, startPoint x: 510, startPoint y: 422, endPoint x: 511, endPoint y: 403, distance: 19.0
click at [510, 421] on input "Percent Complete" at bounding box center [506, 421] width 12 height 12
checkbox input "true"
click at [511, 403] on div at bounding box center [510, 400] width 19 height 19
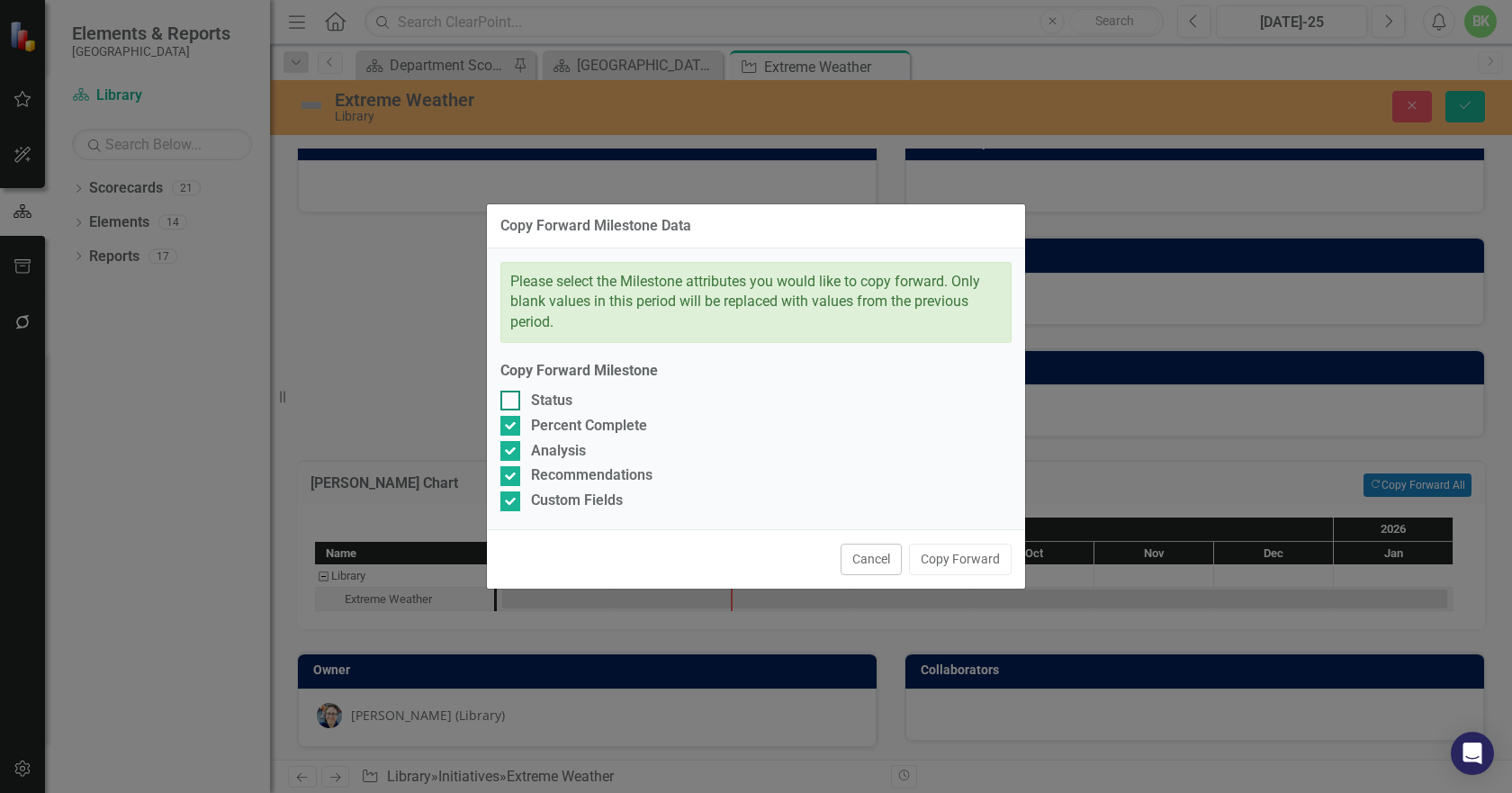
click at [511, 402] on input "Status" at bounding box center [506, 396] width 12 height 12
checkbox input "true"
click at [972, 564] on button "Copy Forward" at bounding box center [960, 559] width 103 height 31
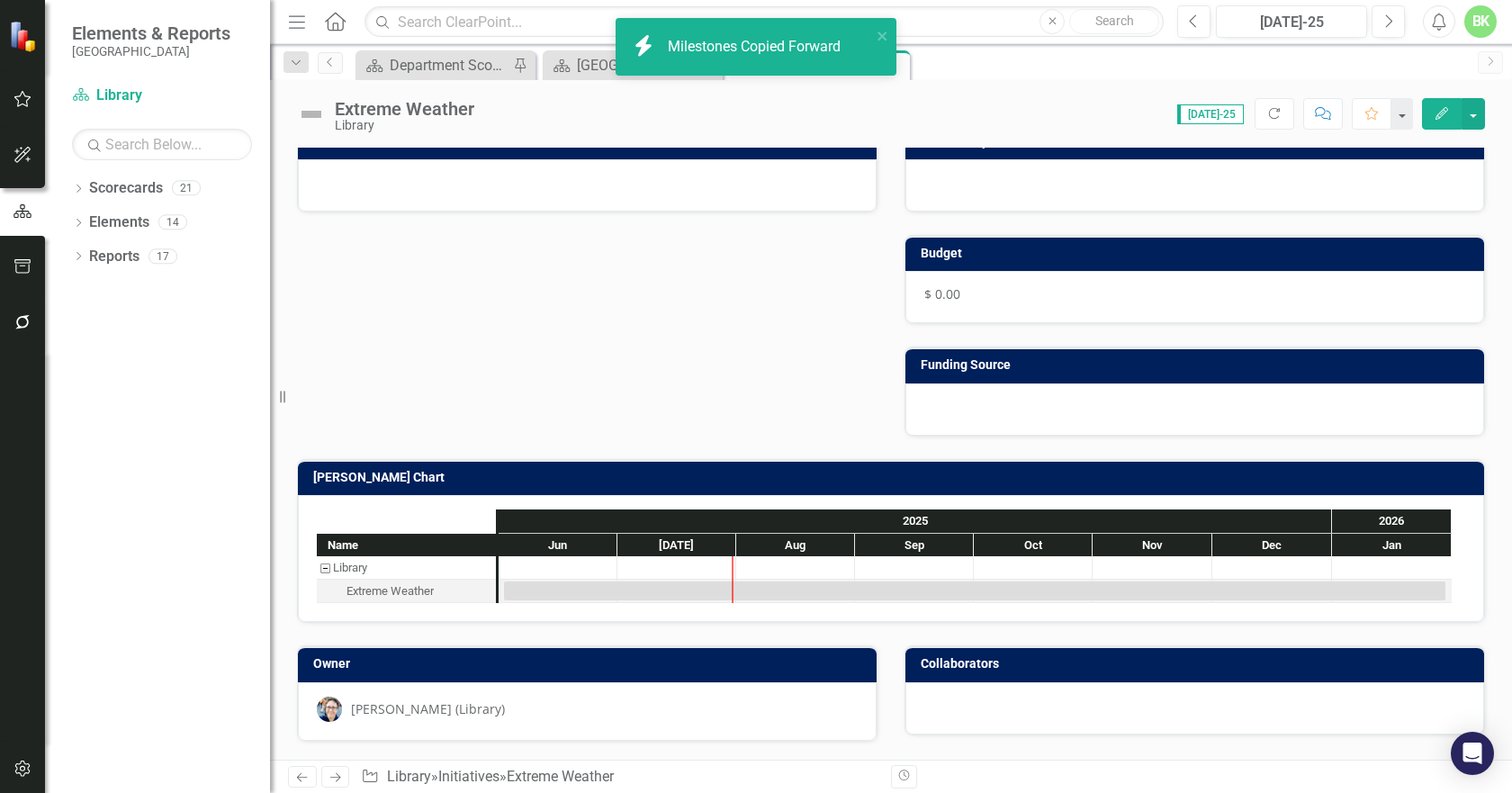
scroll to position [142, 0]
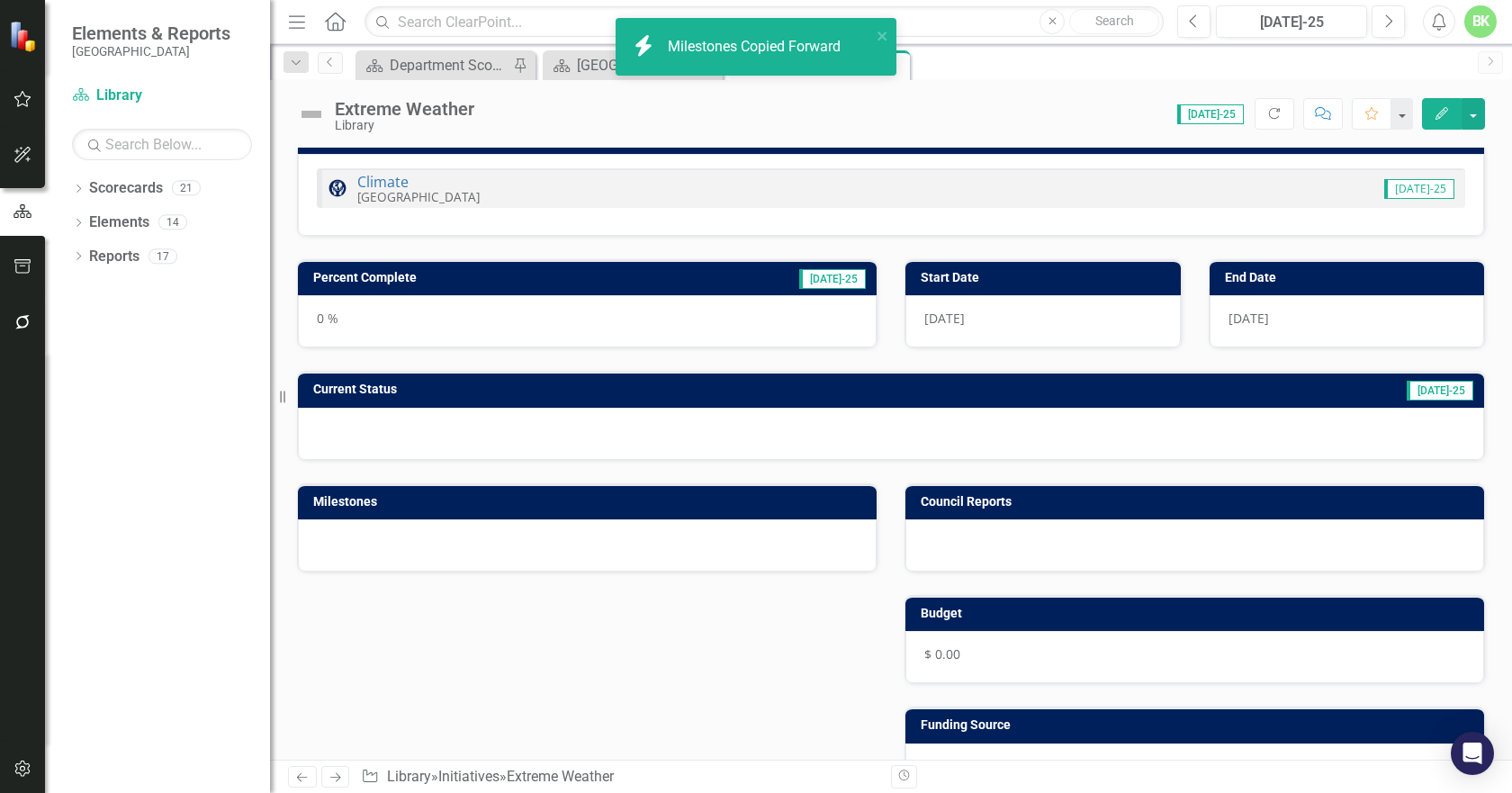
click at [499, 378] on td "Current Status" at bounding box center [633, 391] width 639 height 27
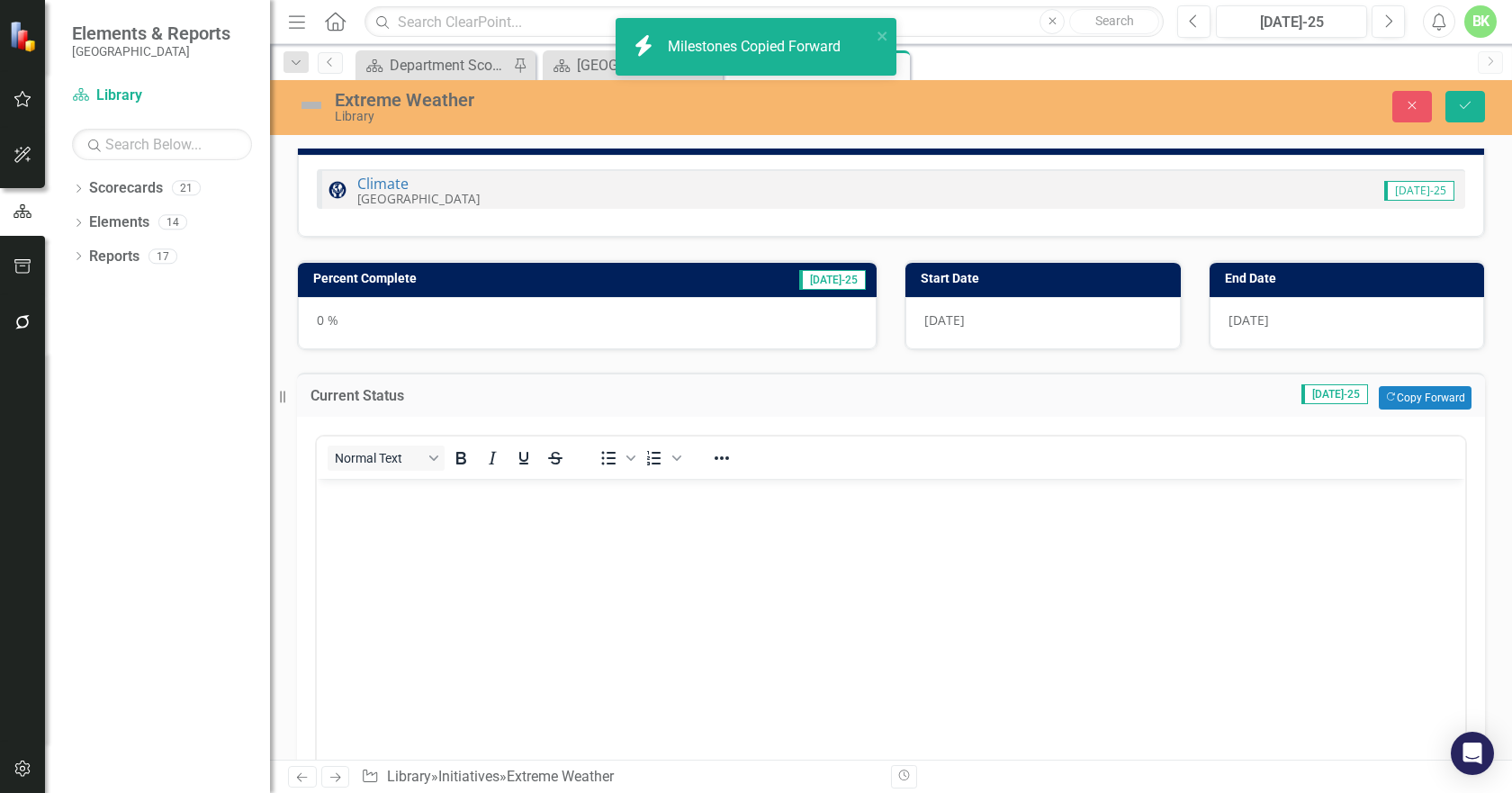
scroll to position [0, 0]
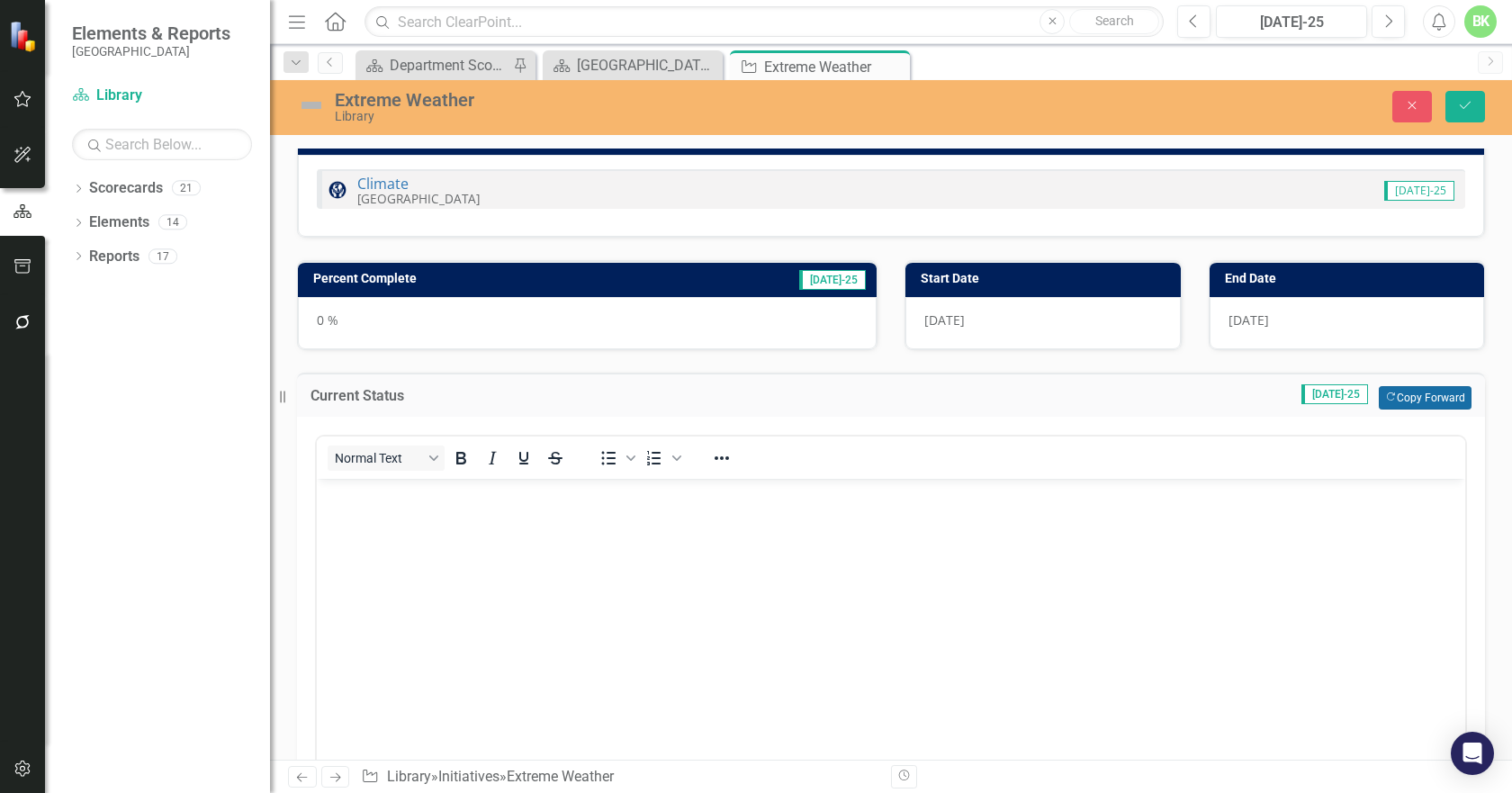
click at [1398, 405] on button "Copy Forward Copy Forward" at bounding box center [1425, 398] width 92 height 23
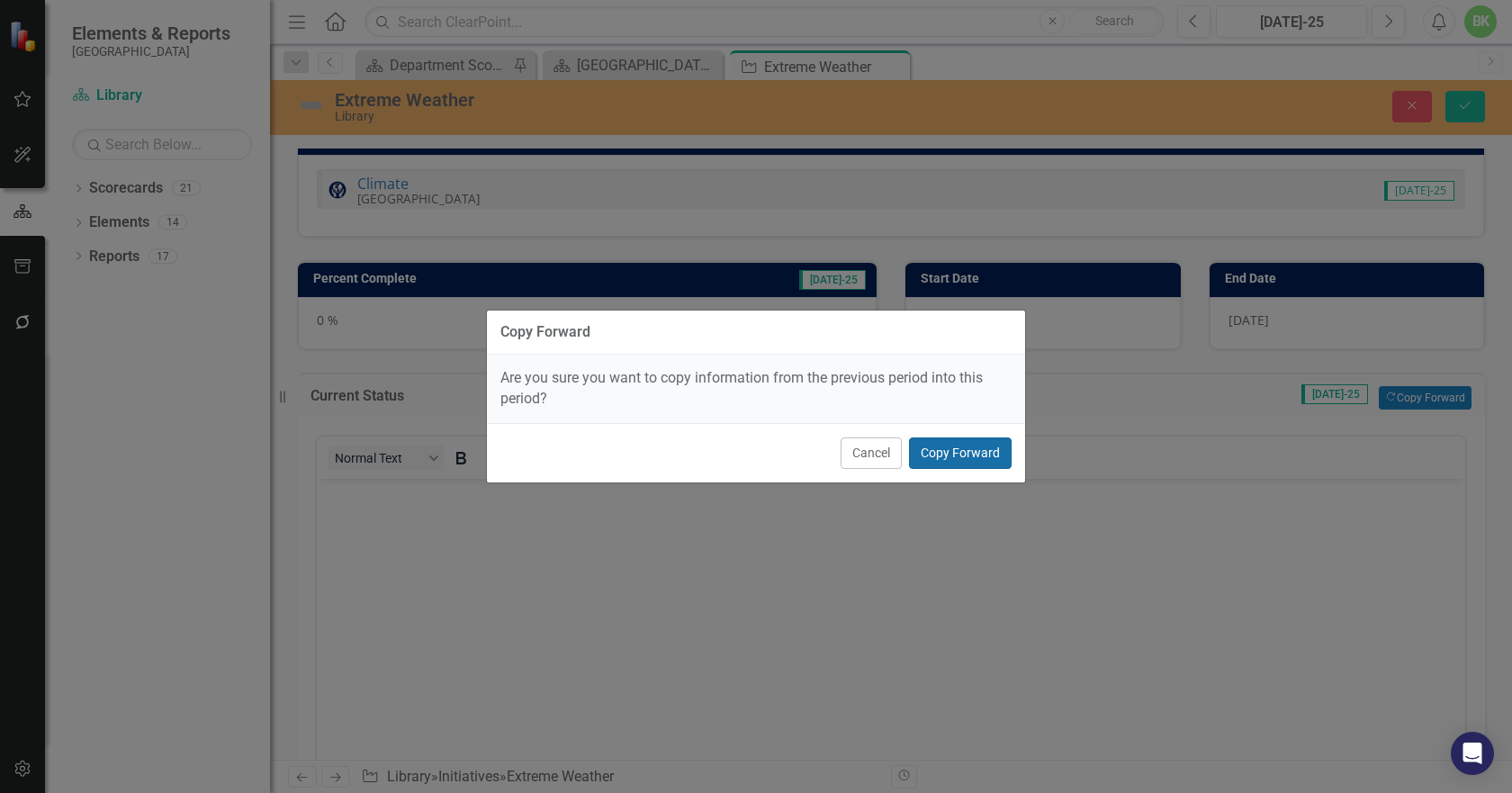
click at [991, 450] on button "Copy Forward" at bounding box center [960, 453] width 103 height 31
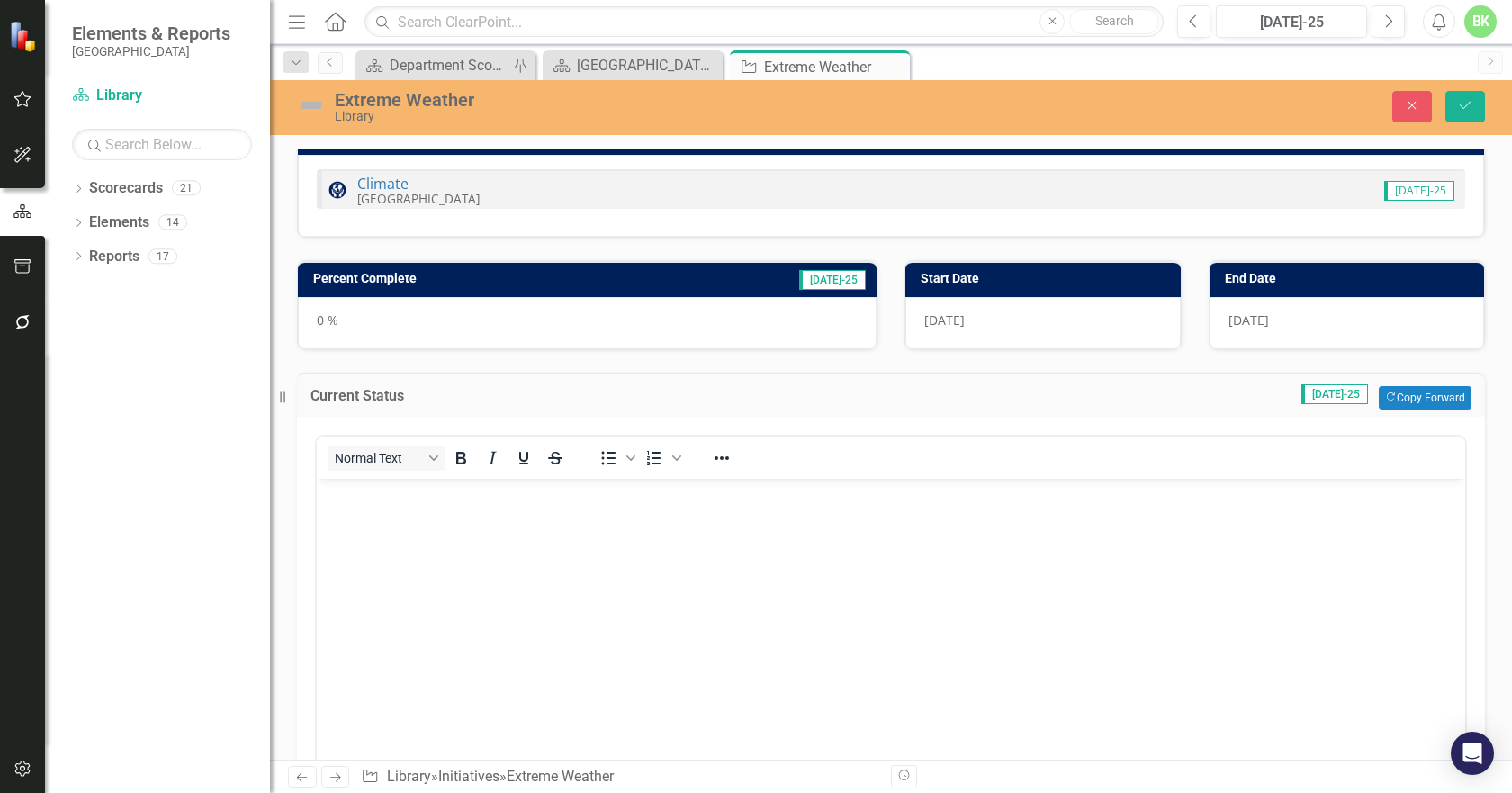
click at [589, 298] on div "0 %" at bounding box center [588, 323] width 579 height 52
click at [598, 285] on h3 "Percent Complete" at bounding box center [481, 279] width 334 height 14
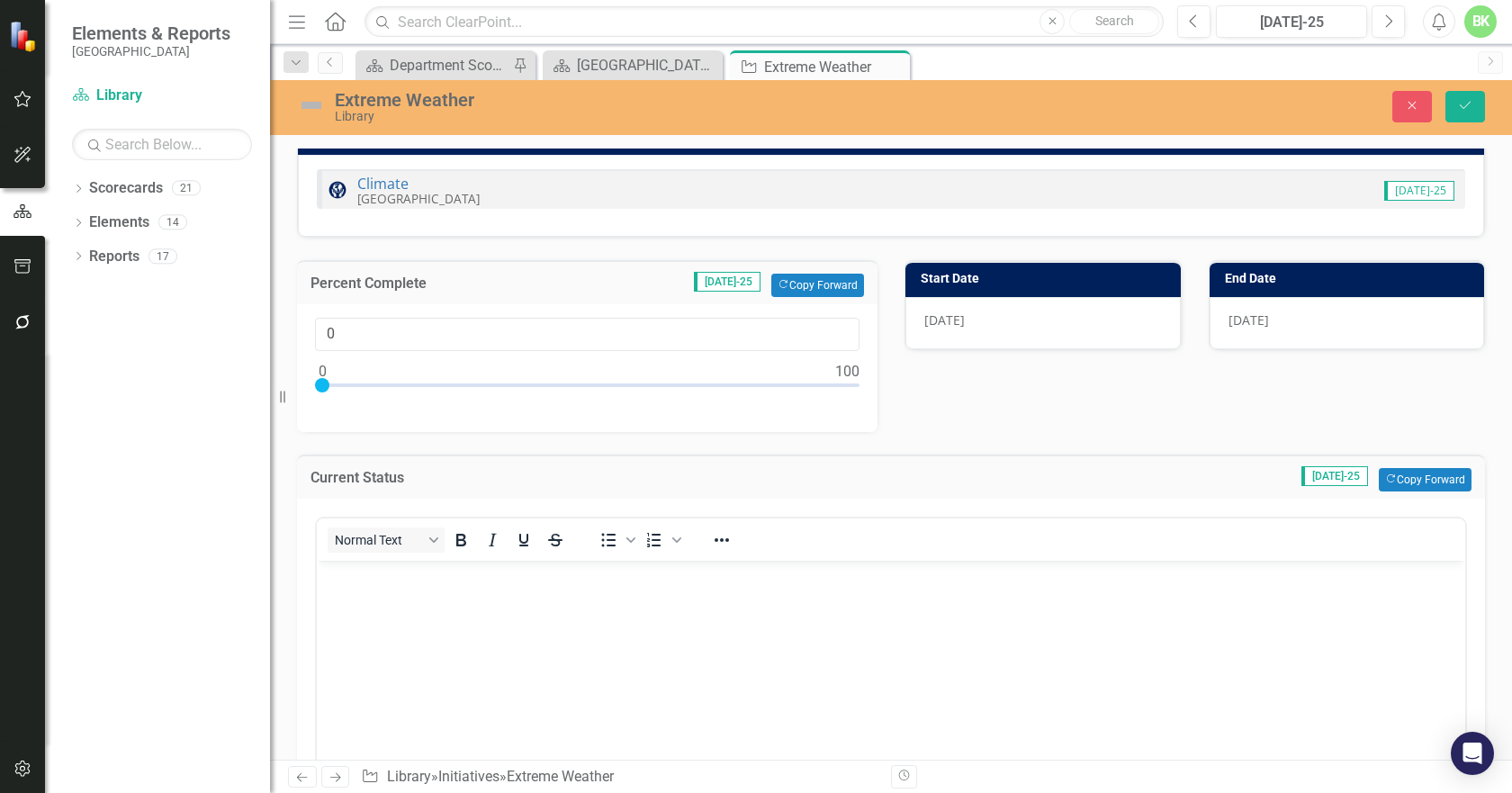
click at [773, 303] on div "Percent Complete Jul-25 Copy Forward Copy Forward" at bounding box center [588, 281] width 581 height 44
click at [777, 294] on button "Copy Forward Copy Forward" at bounding box center [817, 285] width 92 height 23
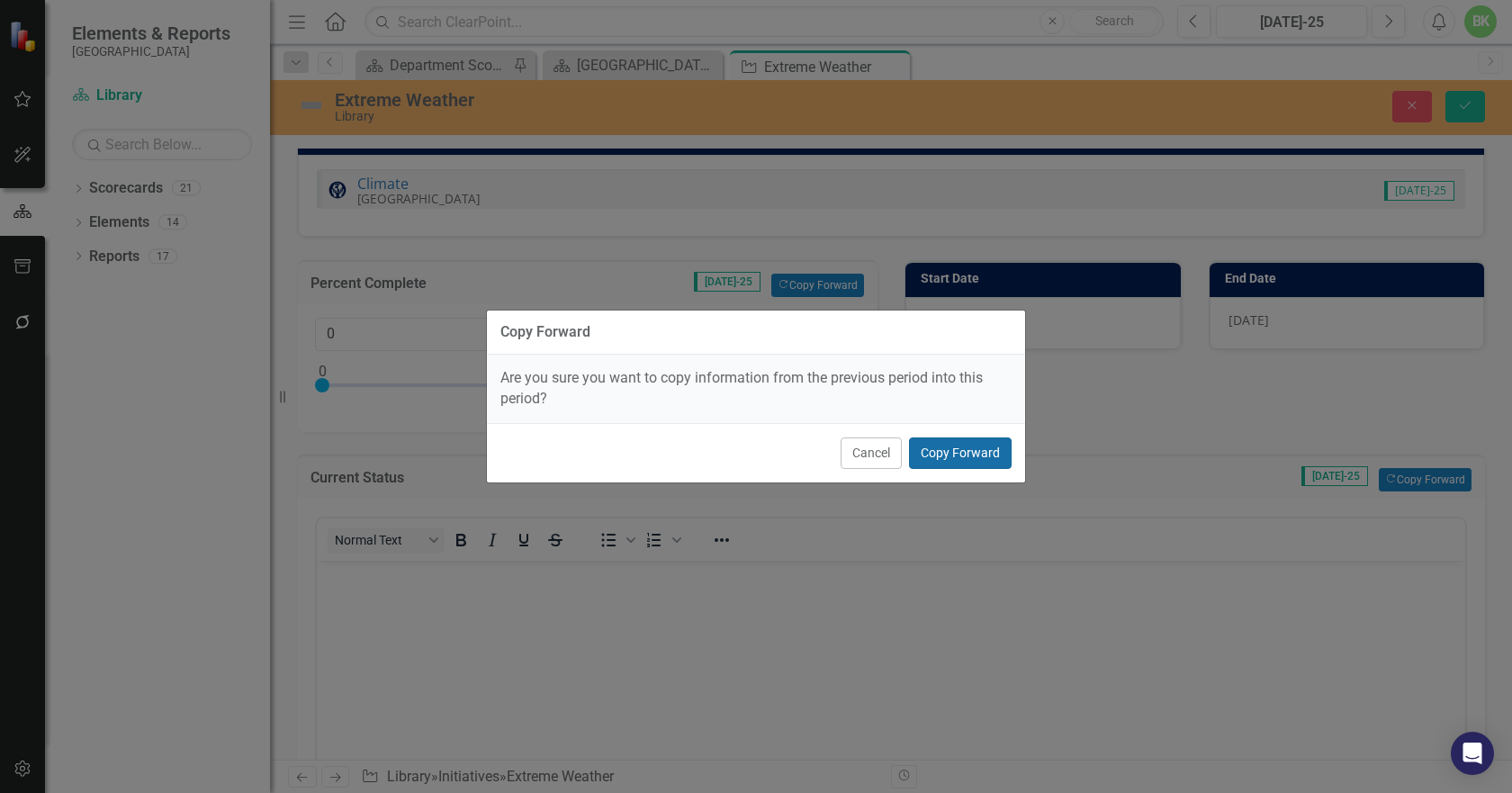
click at [972, 449] on button "Copy Forward" at bounding box center [960, 453] width 103 height 31
type input "25"
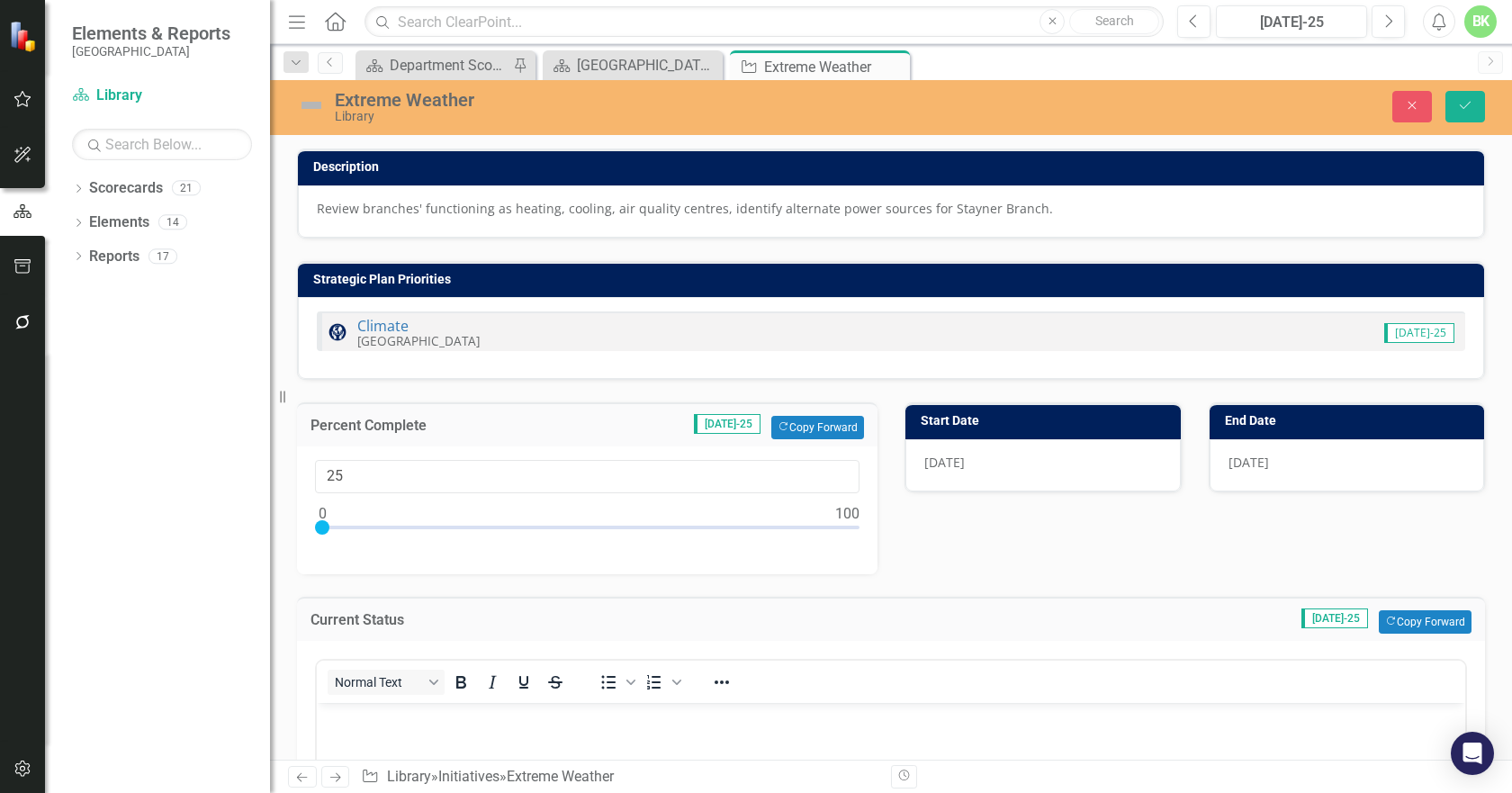
click at [320, 108] on img at bounding box center [312, 106] width 29 height 29
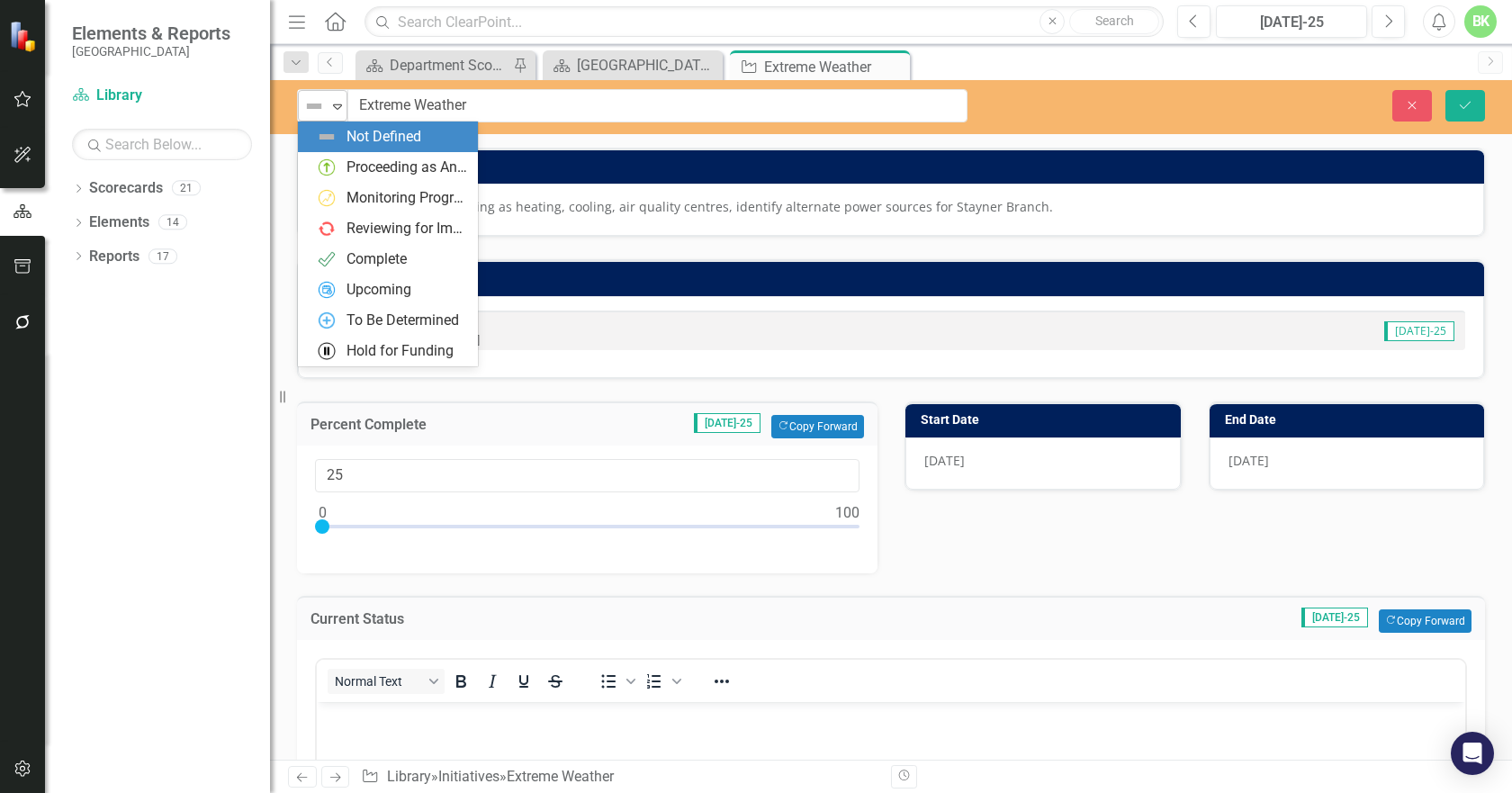
click at [313, 106] on img at bounding box center [314, 106] width 21 height 21
click at [373, 160] on div "Proceeding as Anticipated" at bounding box center [407, 167] width 120 height 20
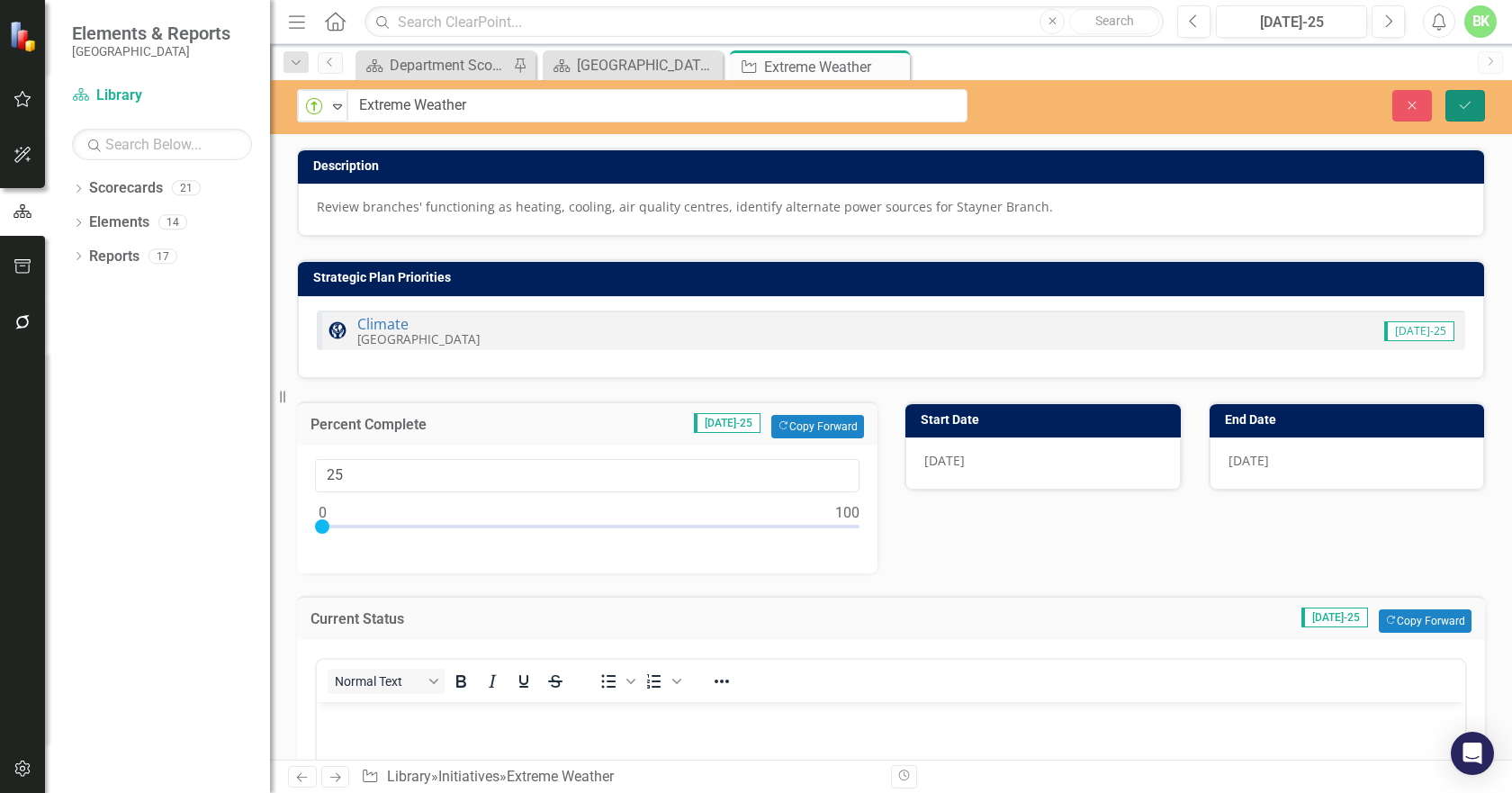
click at [1450, 106] on button "Save" at bounding box center [1465, 106] width 40 height 31
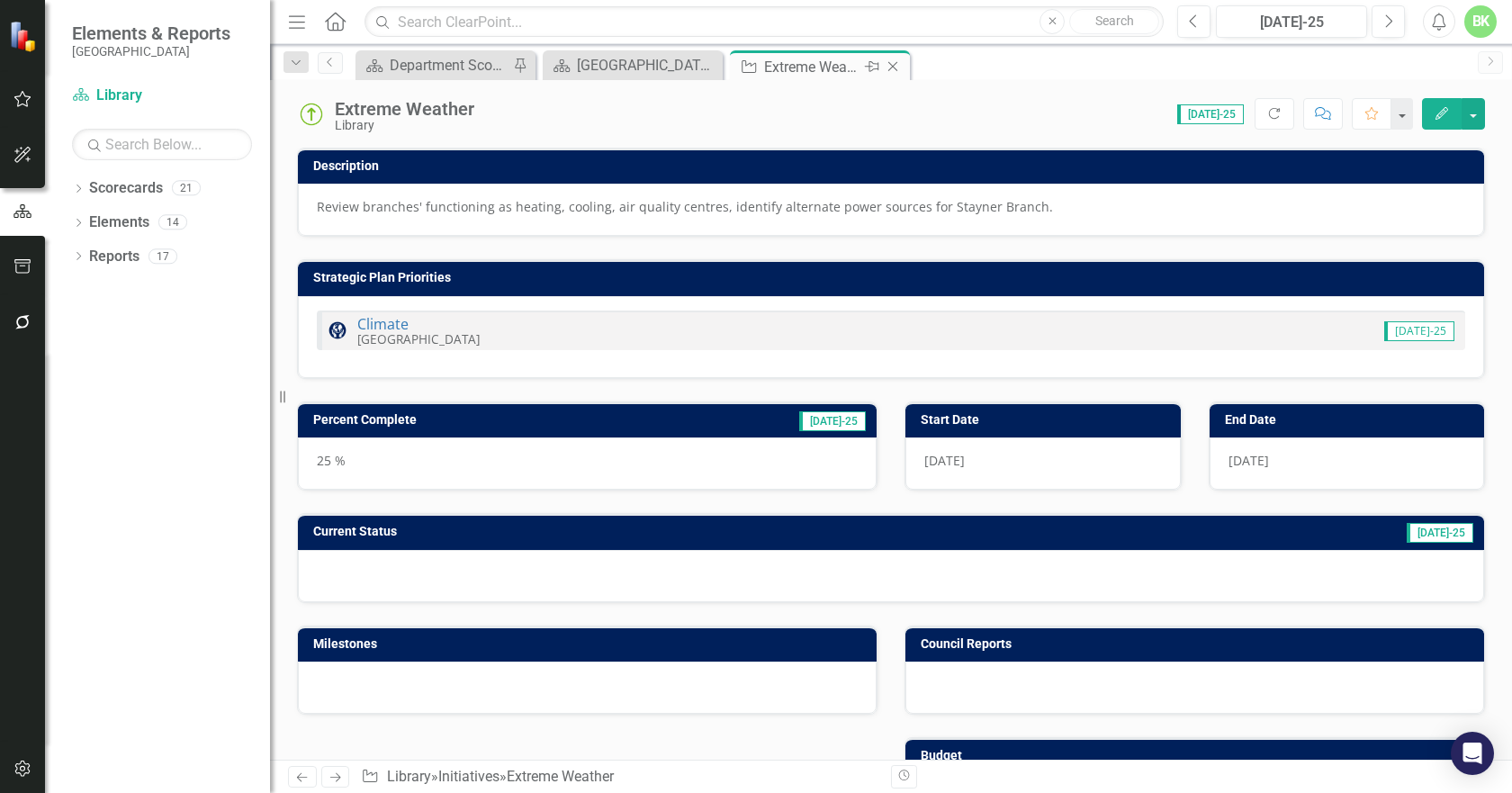
click at [891, 65] on icon at bounding box center [893, 67] width 10 height 10
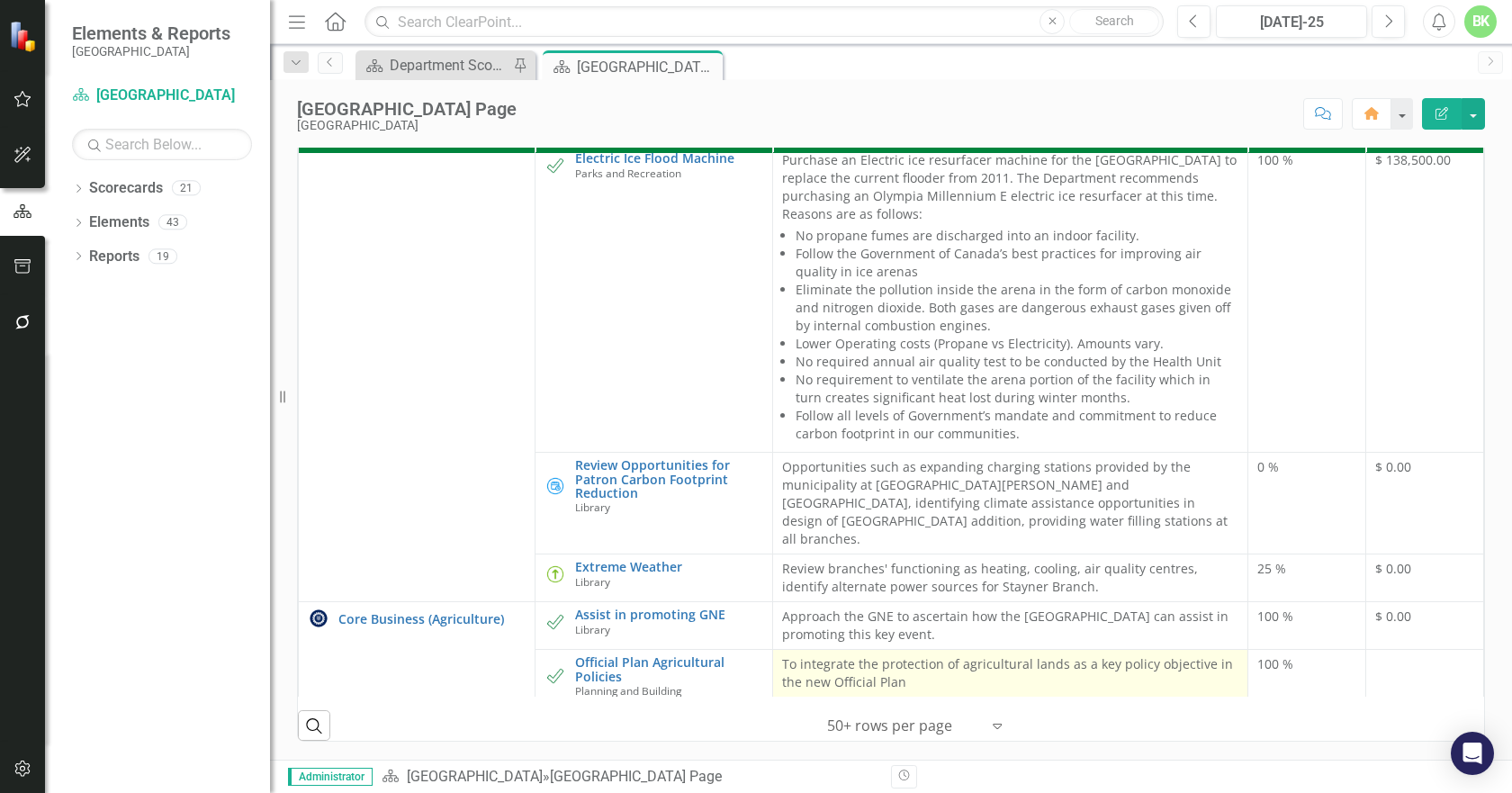
scroll to position [822, 0]
